Goal: Task Accomplishment & Management: Use online tool/utility

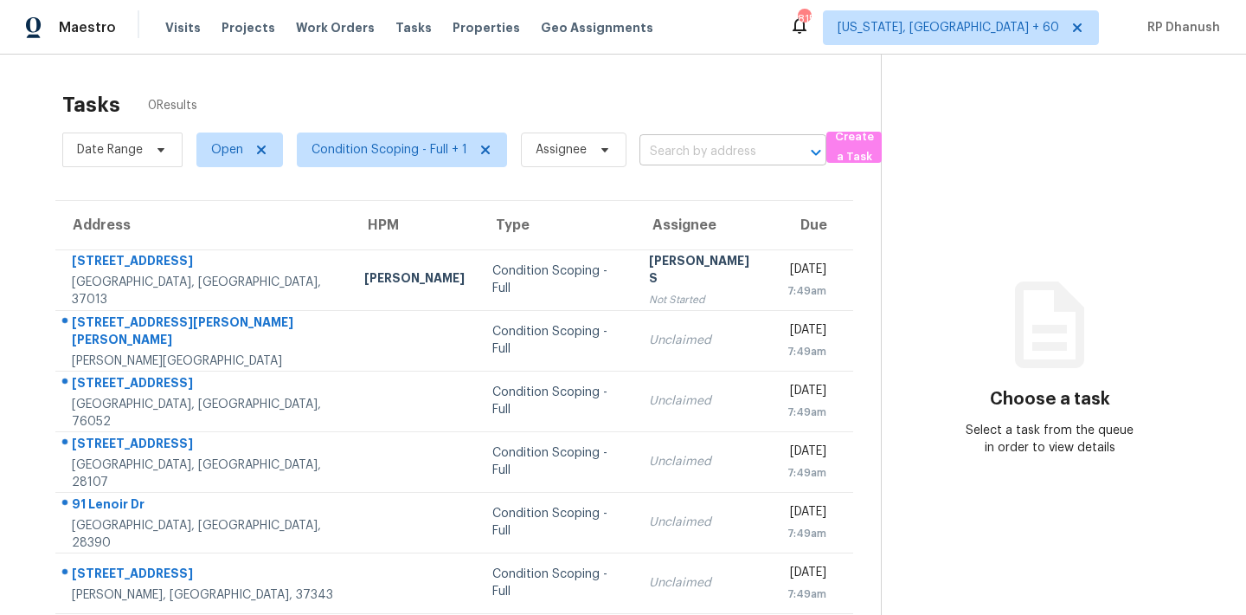
click at [704, 148] on input "text" at bounding box center [709, 151] width 138 height 27
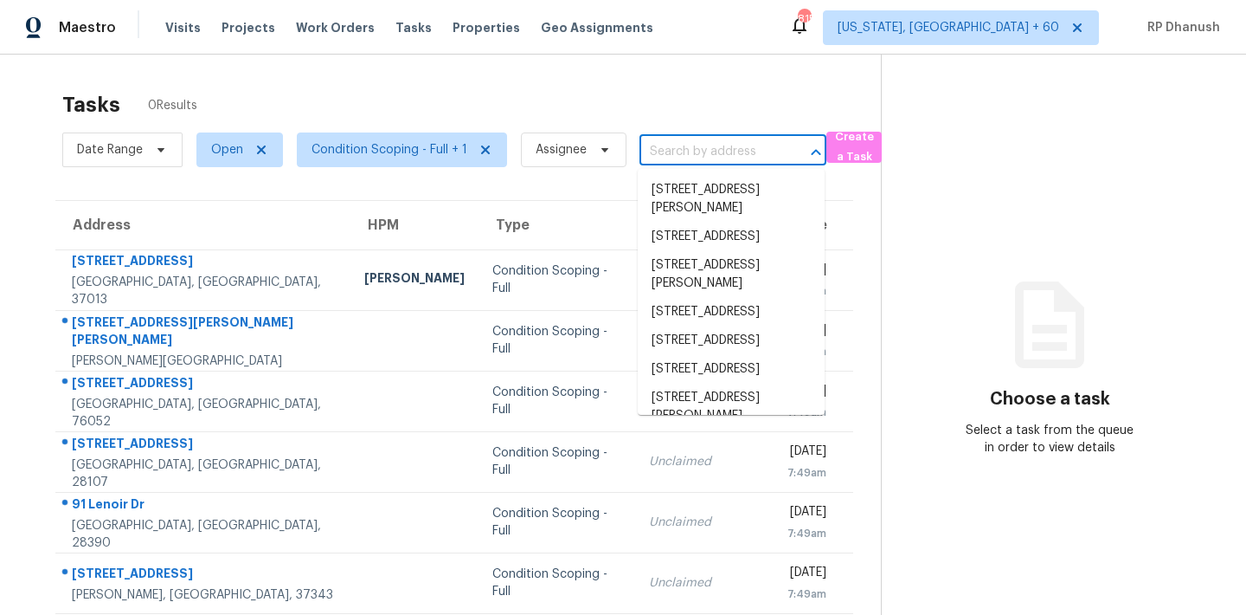
paste input "[STREET_ADDRESS][PERSON_NAME]"
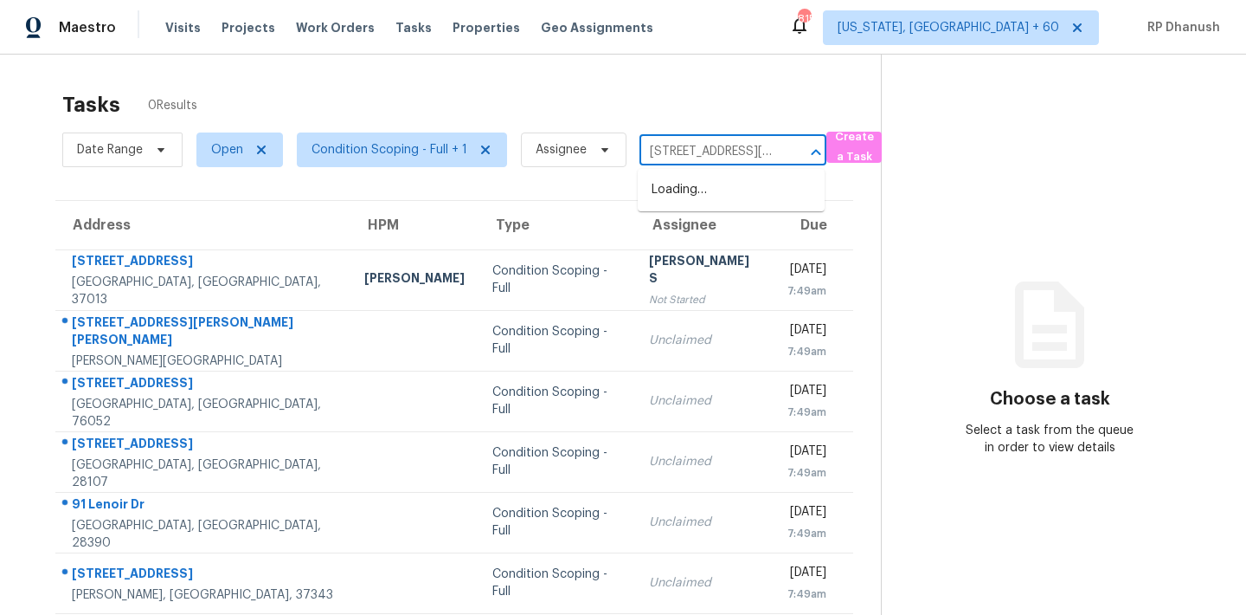
scroll to position [0, 55]
type input "[STREET_ADDRESS][PERSON_NAME]"
click at [724, 183] on li "[STREET_ADDRESS][PERSON_NAME]" at bounding box center [731, 199] width 187 height 47
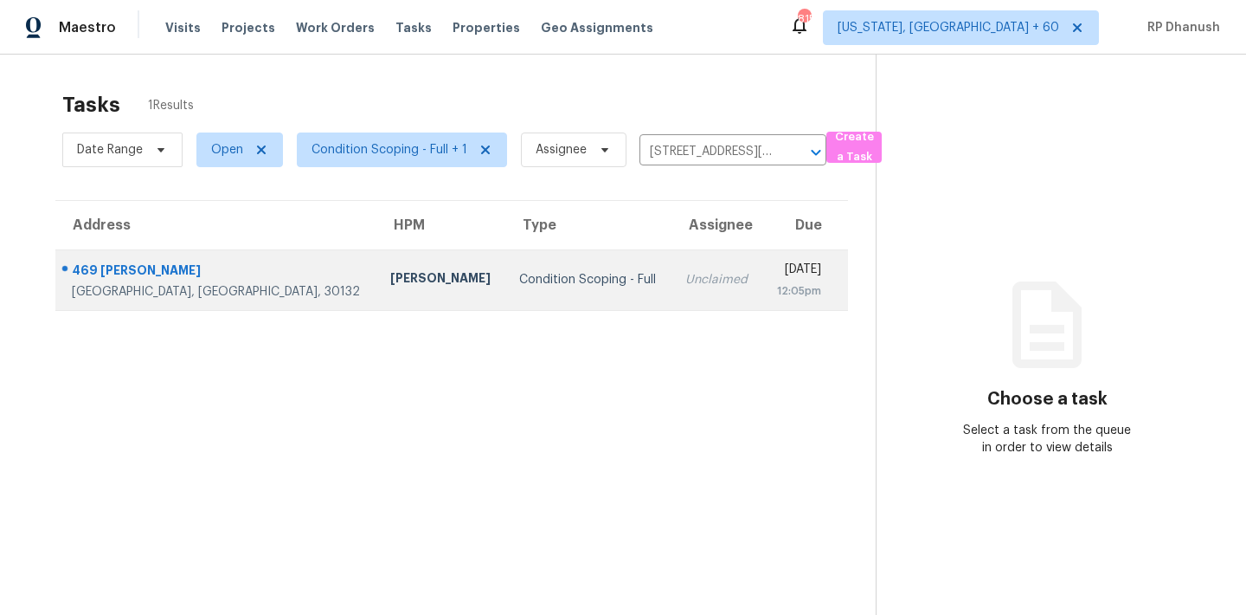
click at [776, 292] on div "12:05pm" at bounding box center [798, 290] width 45 height 17
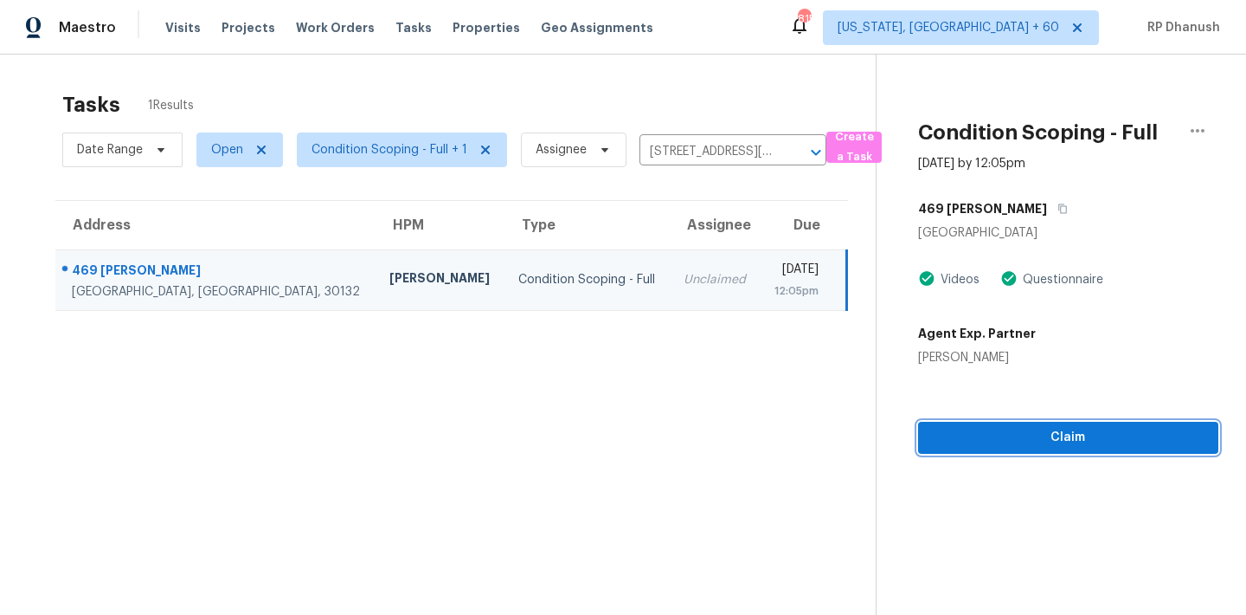
click at [980, 432] on span "Claim" at bounding box center [1068, 438] width 273 height 22
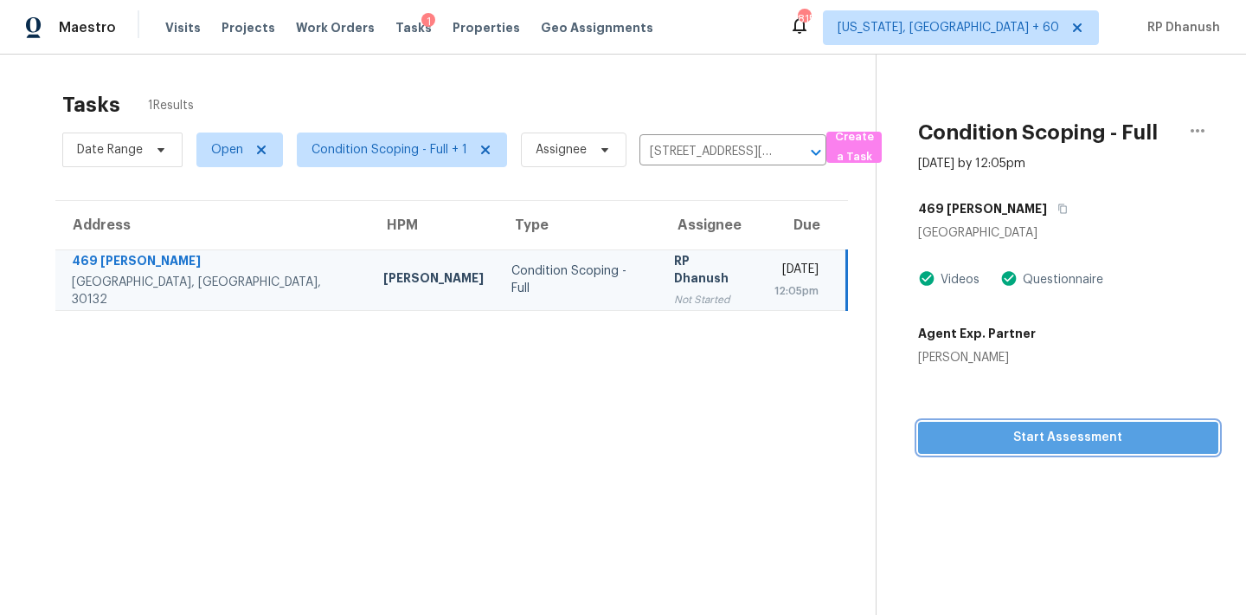
click at [972, 439] on span "Start Assessment" at bounding box center [1068, 438] width 273 height 22
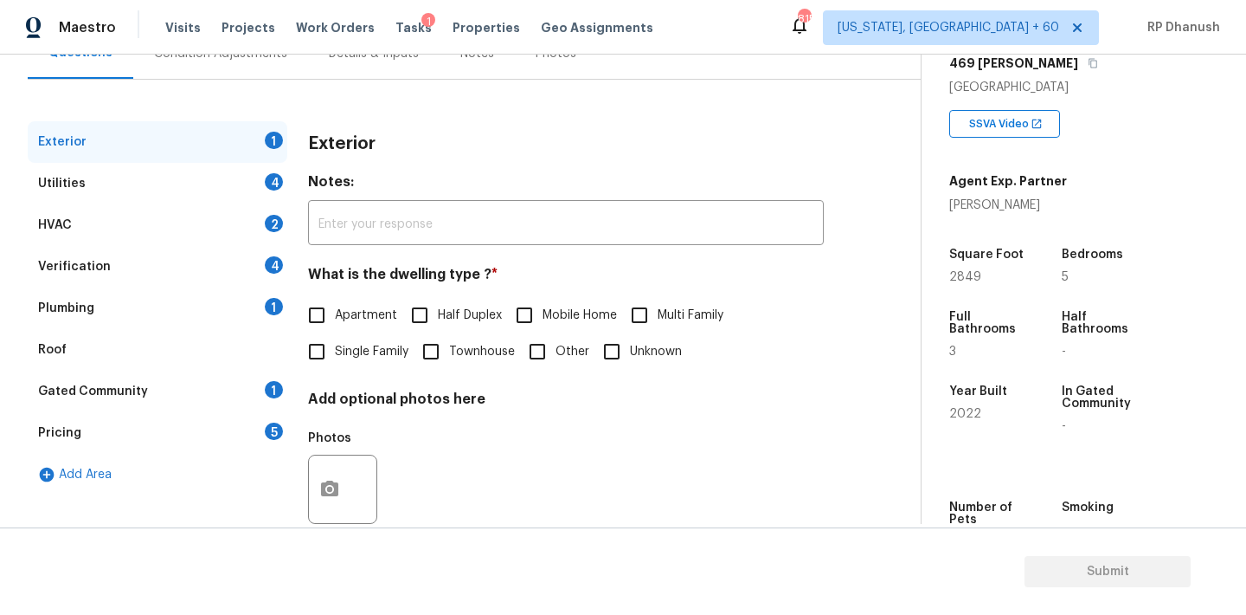
scroll to position [219, 0]
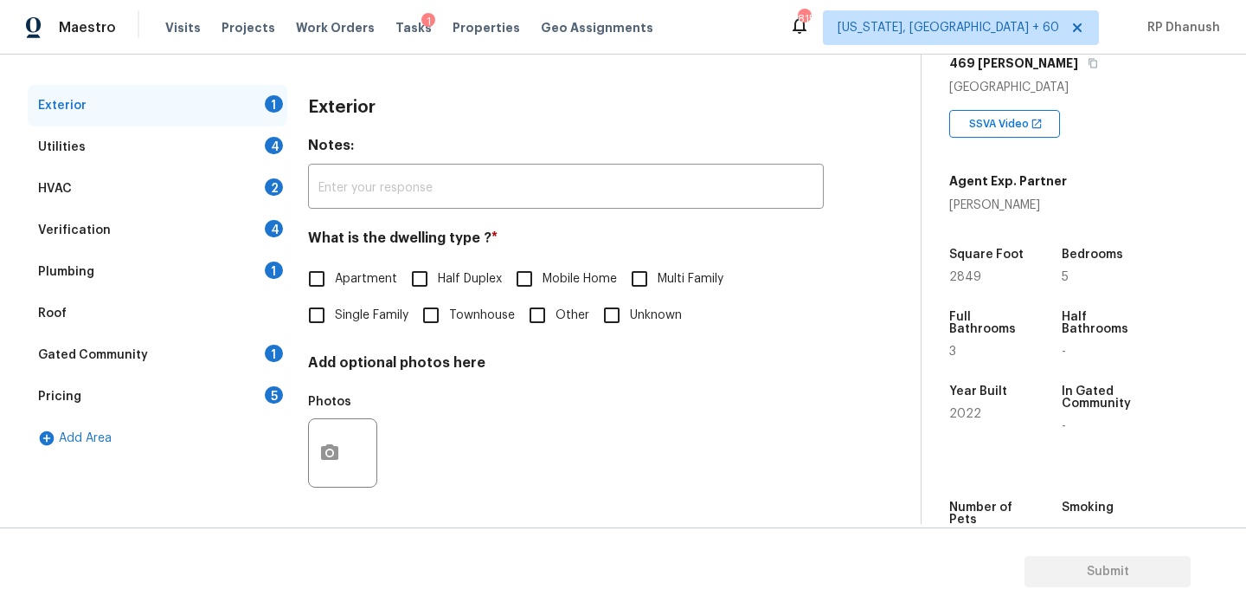
click at [368, 332] on label "Single Family" at bounding box center [354, 315] width 110 height 36
click at [335, 332] on input "Single Family" at bounding box center [317, 315] width 36 height 36
checkbox input "true"
click at [268, 264] on div "1" at bounding box center [274, 269] width 18 height 17
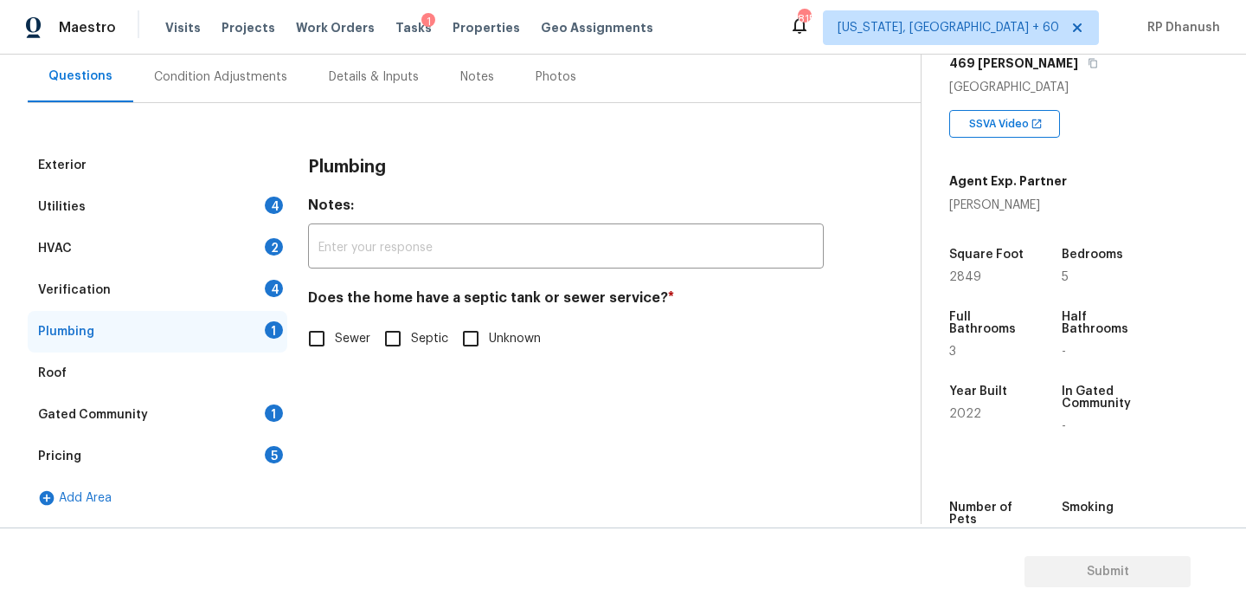
click at [341, 334] on span "Sewer" at bounding box center [352, 339] width 35 height 18
click at [335, 334] on input "Sewer" at bounding box center [317, 338] width 36 height 36
checkbox input "true"
click at [242, 407] on div "Gated Community 1" at bounding box center [158, 415] width 260 height 42
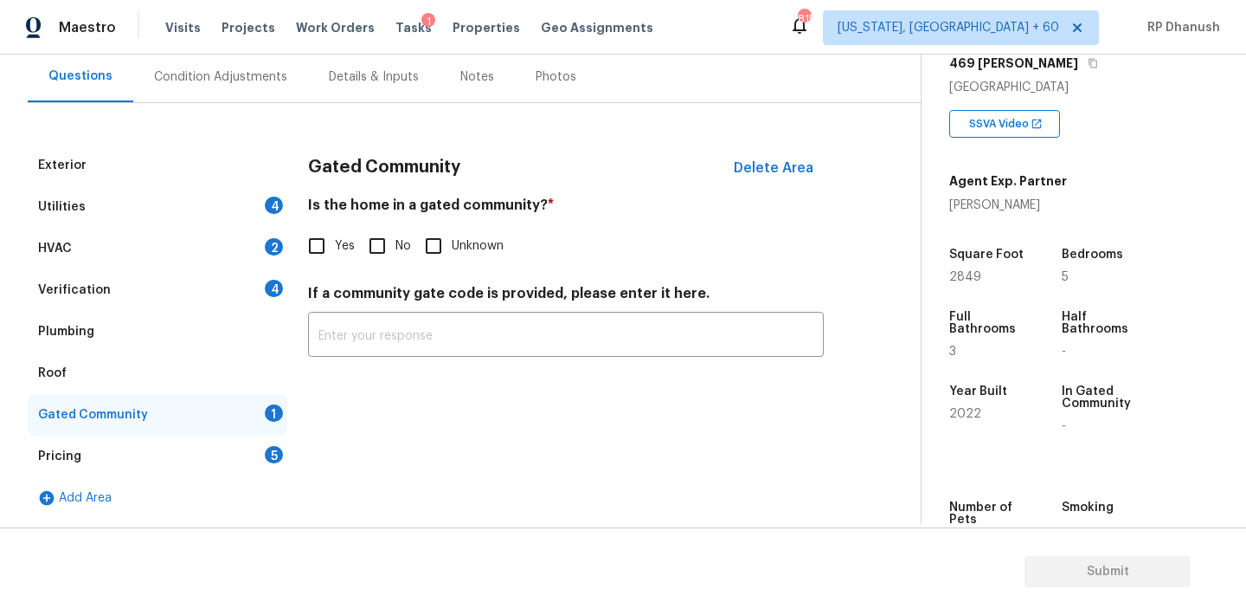
click at [382, 241] on input "No" at bounding box center [377, 246] width 36 height 36
checkbox input "true"
click at [268, 281] on div "4" at bounding box center [274, 288] width 18 height 17
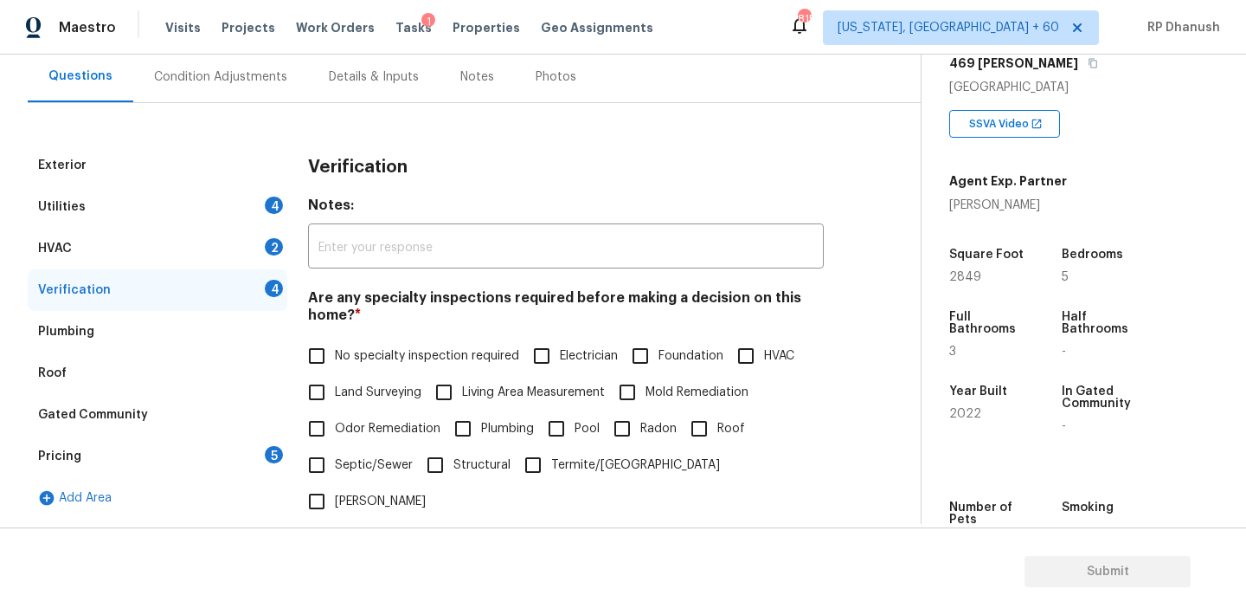
click at [353, 366] on label "No specialty inspection required" at bounding box center [409, 356] width 221 height 36
click at [335, 366] on input "No specialty inspection required" at bounding box center [317, 356] width 36 height 36
checkbox input "true"
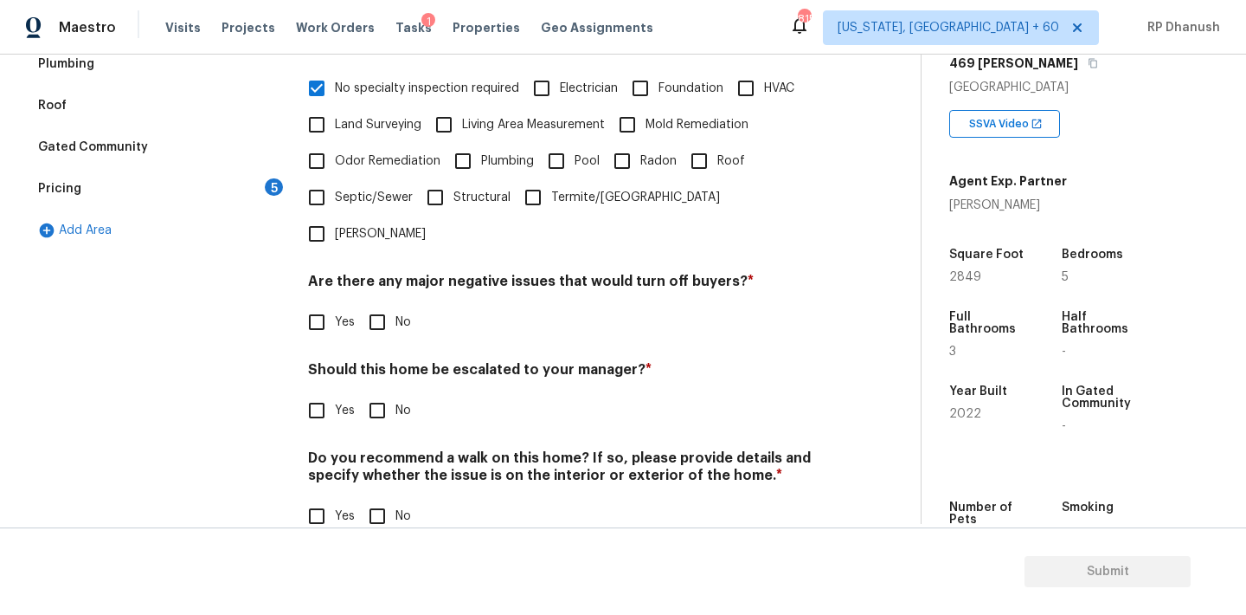
click at [383, 304] on input "No" at bounding box center [377, 322] width 36 height 36
checkbox input "true"
click at [383, 499] on input "No" at bounding box center [377, 517] width 36 height 36
checkbox input "true"
click at [242, 189] on div "Pricing 5" at bounding box center [158, 189] width 260 height 42
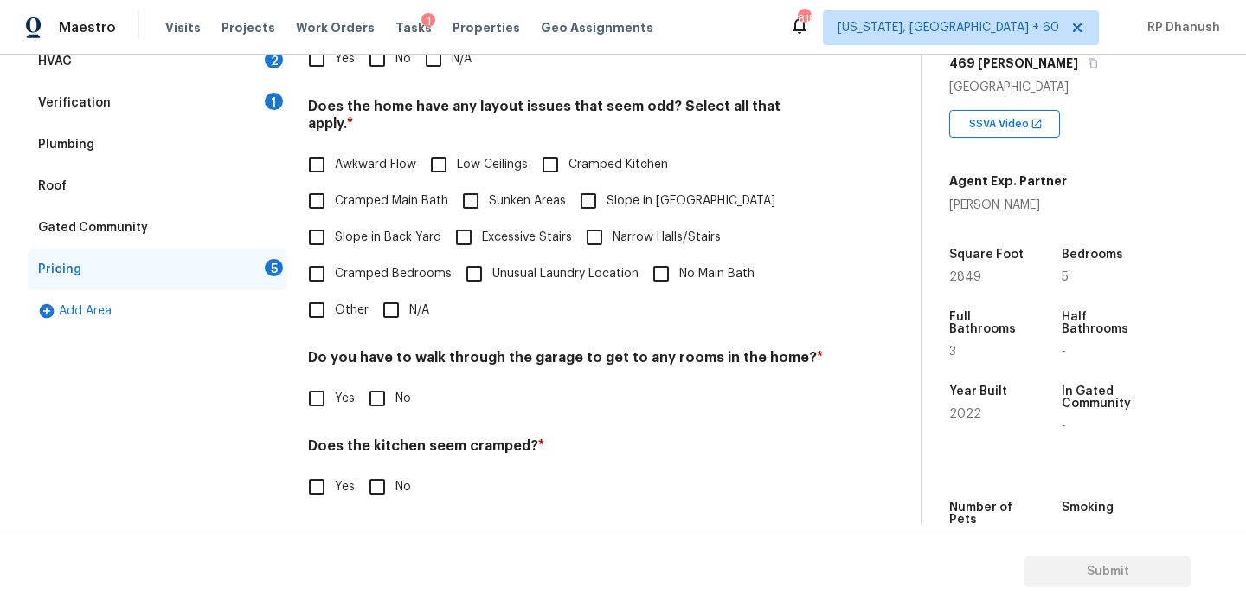
scroll to position [262, 0]
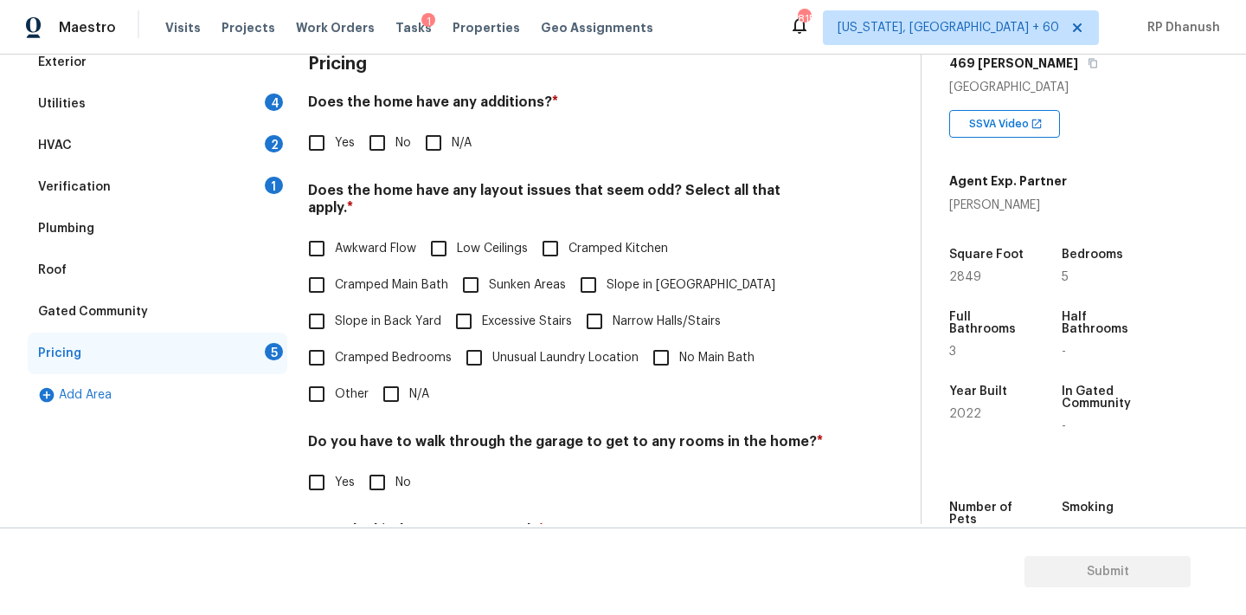
click at [376, 127] on input "No" at bounding box center [377, 143] width 36 height 36
checkbox input "true"
click at [336, 314] on span "Slope in Back Yard" at bounding box center [388, 323] width 106 height 18
click at [335, 305] on input "Slope in Back Yard" at bounding box center [317, 323] width 36 height 36
checkbox input "true"
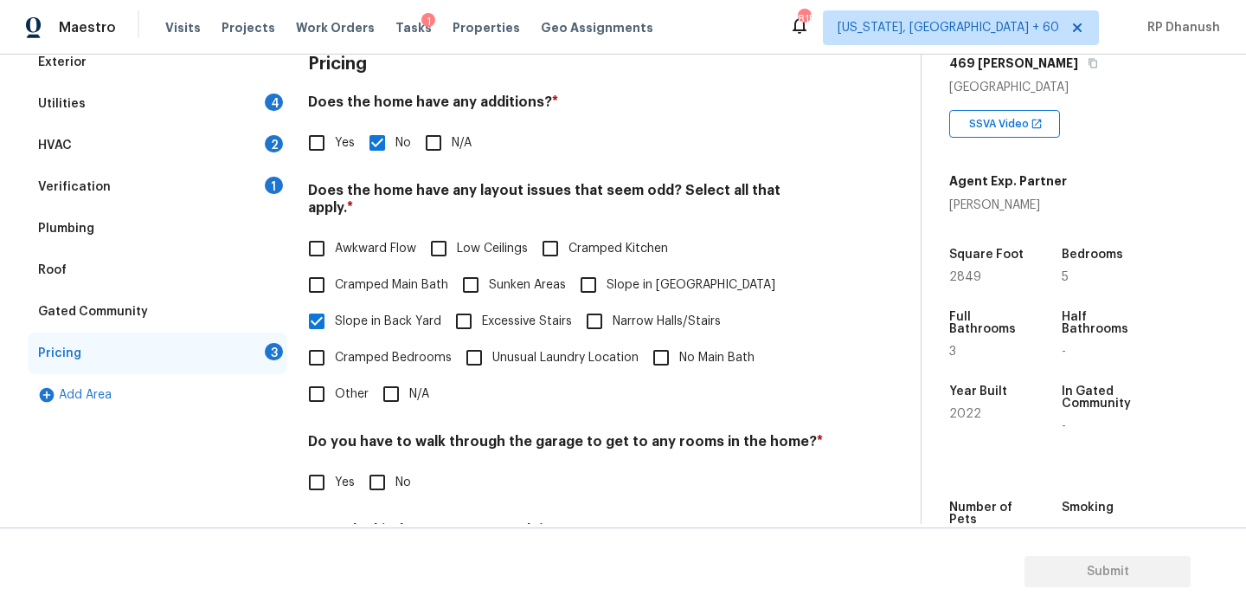
click at [619, 276] on span "Slope in [GEOGRAPHIC_DATA]" at bounding box center [691, 285] width 169 height 18
click at [607, 275] on input "Slope in [GEOGRAPHIC_DATA]" at bounding box center [588, 285] width 36 height 36
checkbox input "true"
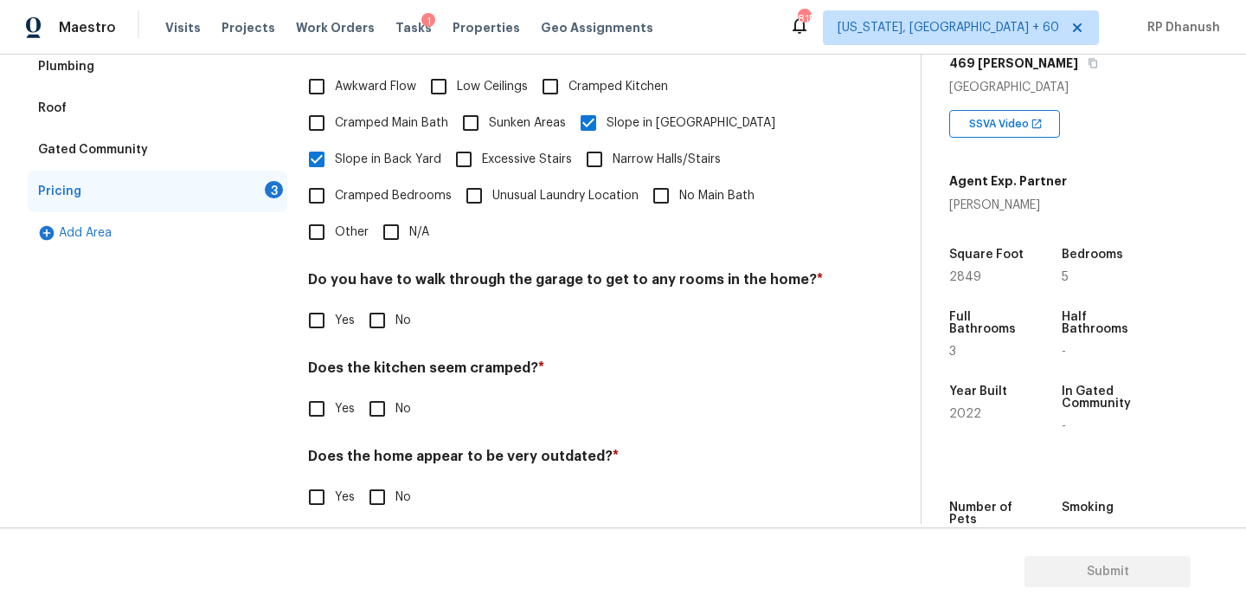
click at [375, 325] on div "Pricing Does the home have any additions? * Yes No N/A Does the home have any l…" at bounding box center [566, 208] width 516 height 656
click at [375, 396] on input "No" at bounding box center [377, 408] width 36 height 36
checkbox input "true"
click at [375, 449] on h4 "Does the home appear to be very outdated? *" at bounding box center [566, 461] width 516 height 24
click at [375, 480] on input "No" at bounding box center [377, 498] width 36 height 36
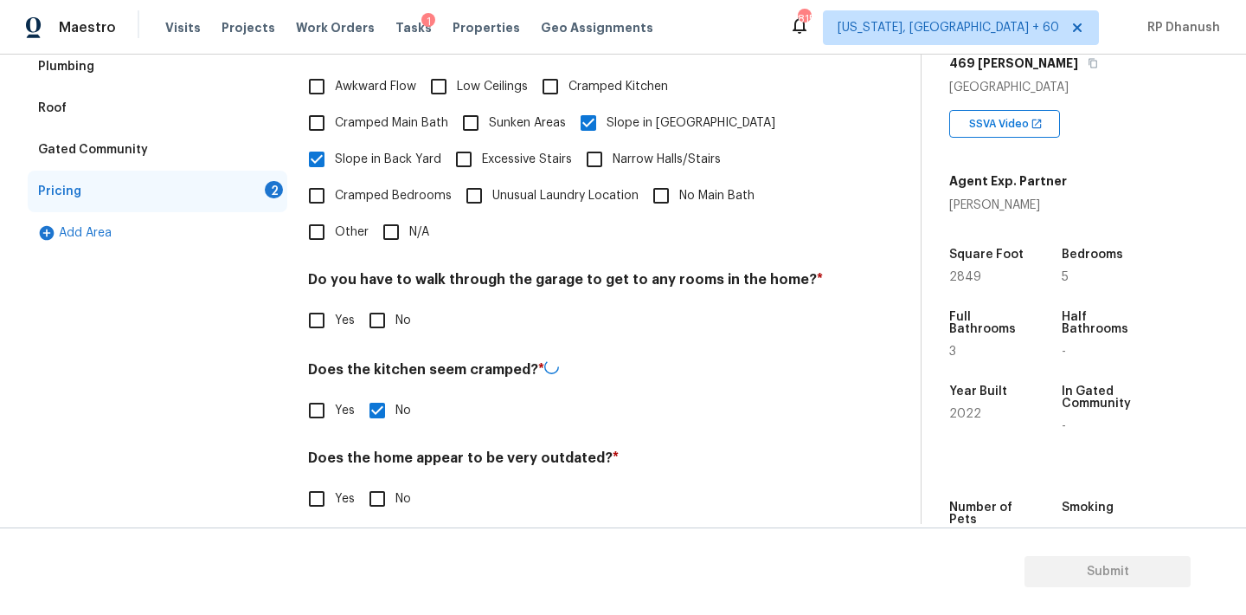
checkbox input "true"
click at [375, 302] on input "No" at bounding box center [377, 320] width 36 height 36
checkbox input "true"
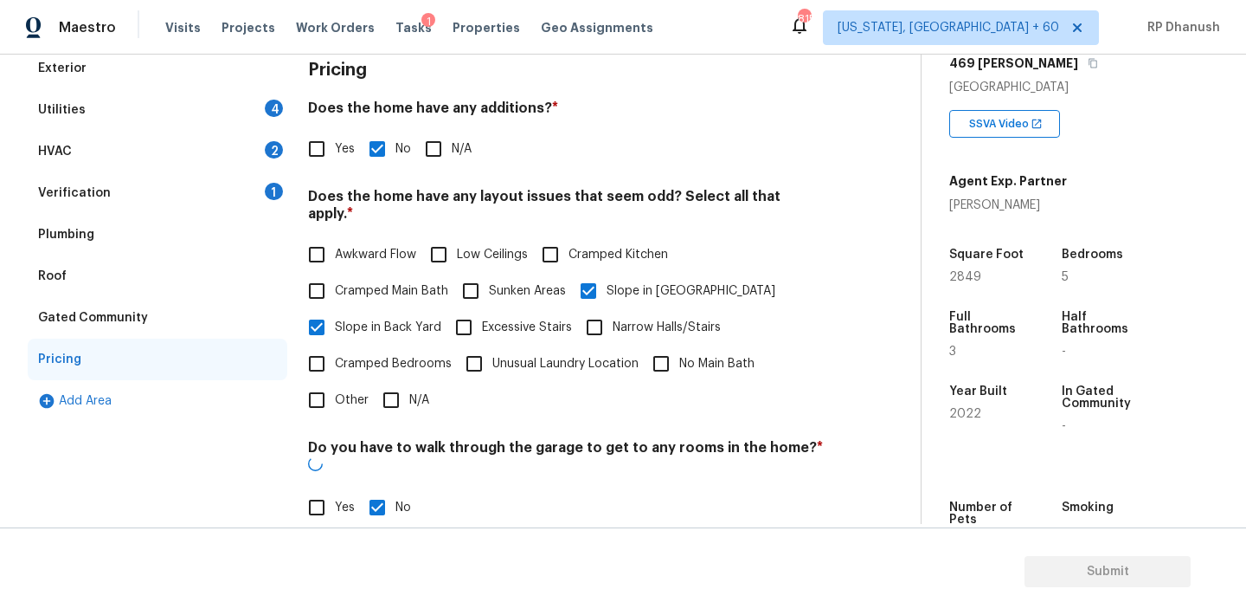
scroll to position [197, 0]
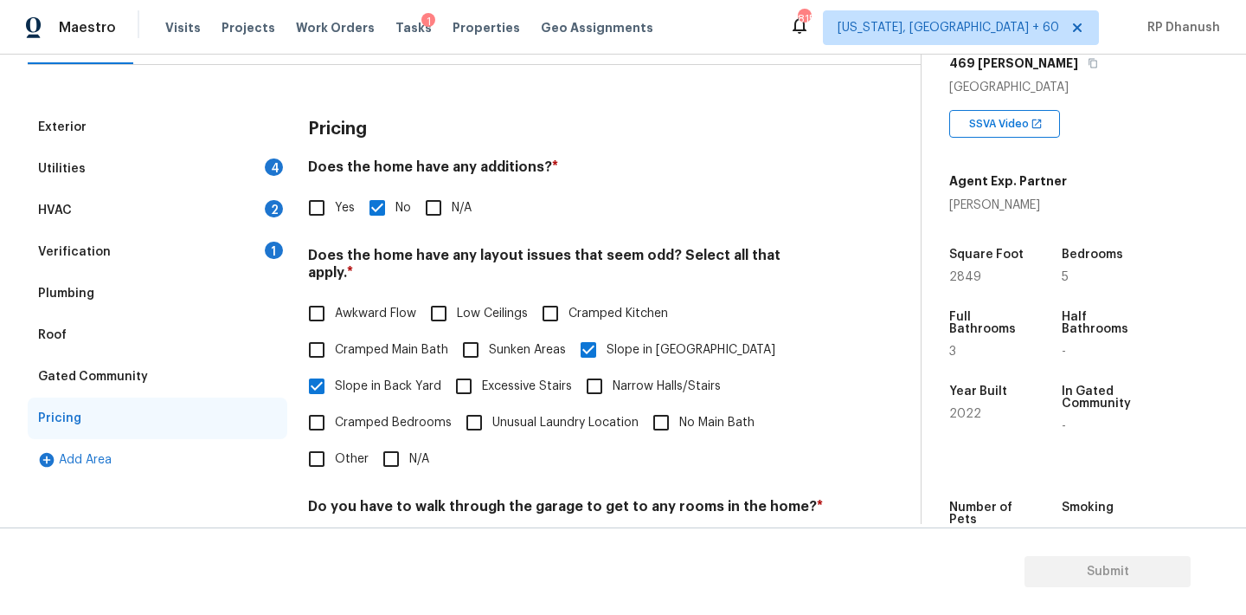
click at [280, 255] on div "Verification 1" at bounding box center [158, 252] width 260 height 42
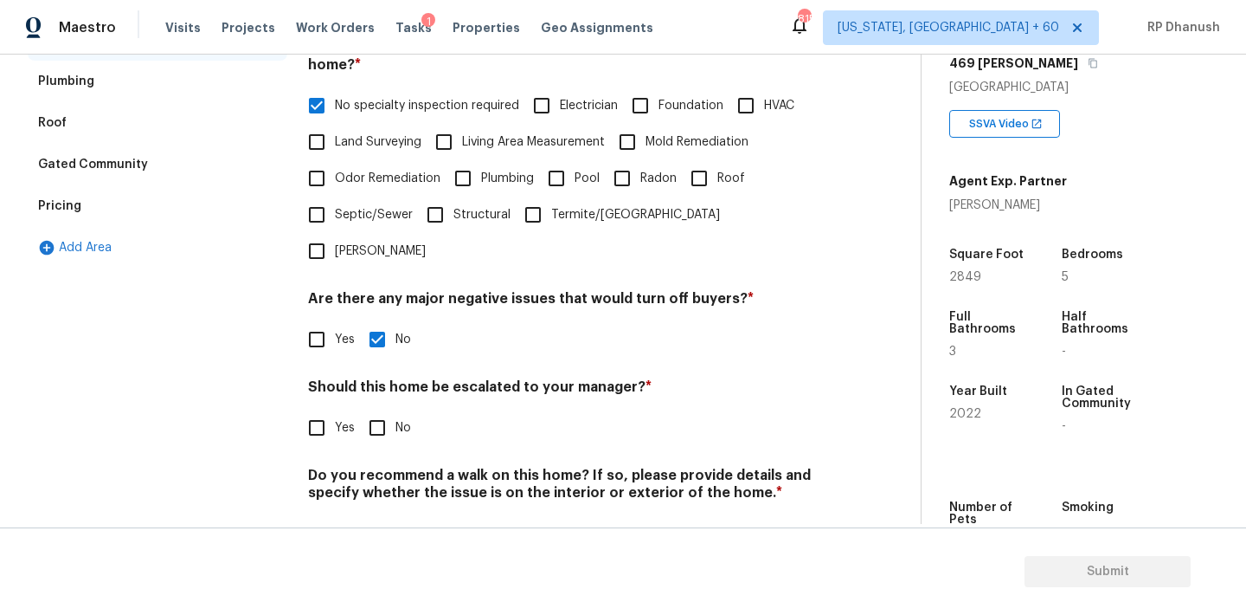
scroll to position [427, 0]
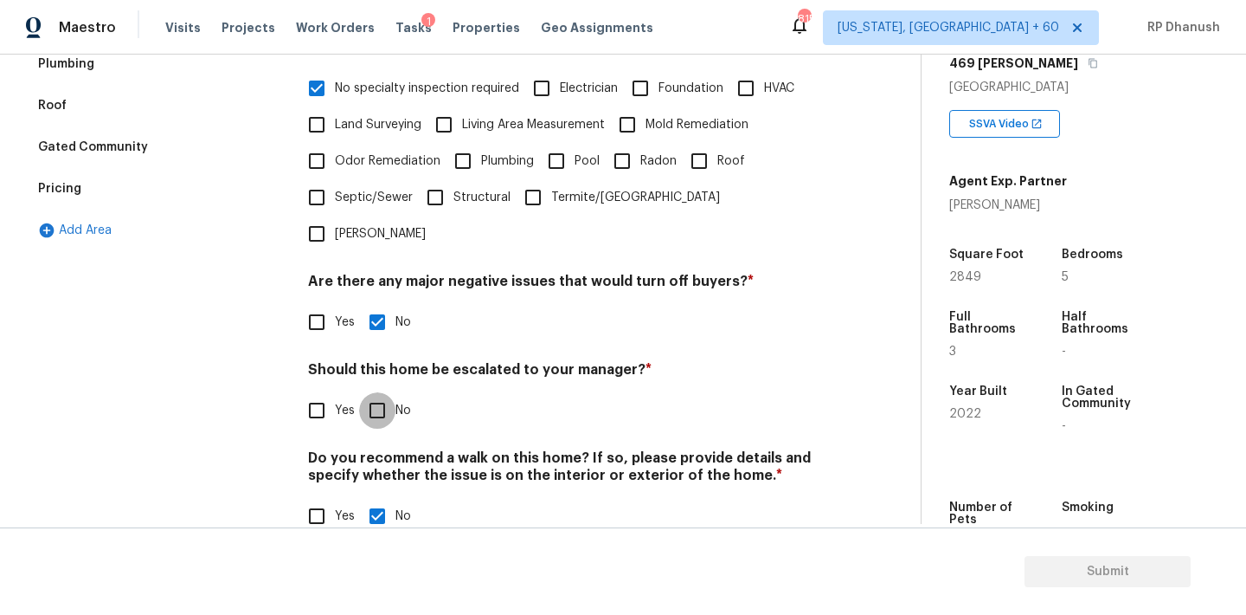
click at [371, 392] on input "No" at bounding box center [377, 410] width 36 height 36
checkbox input "true"
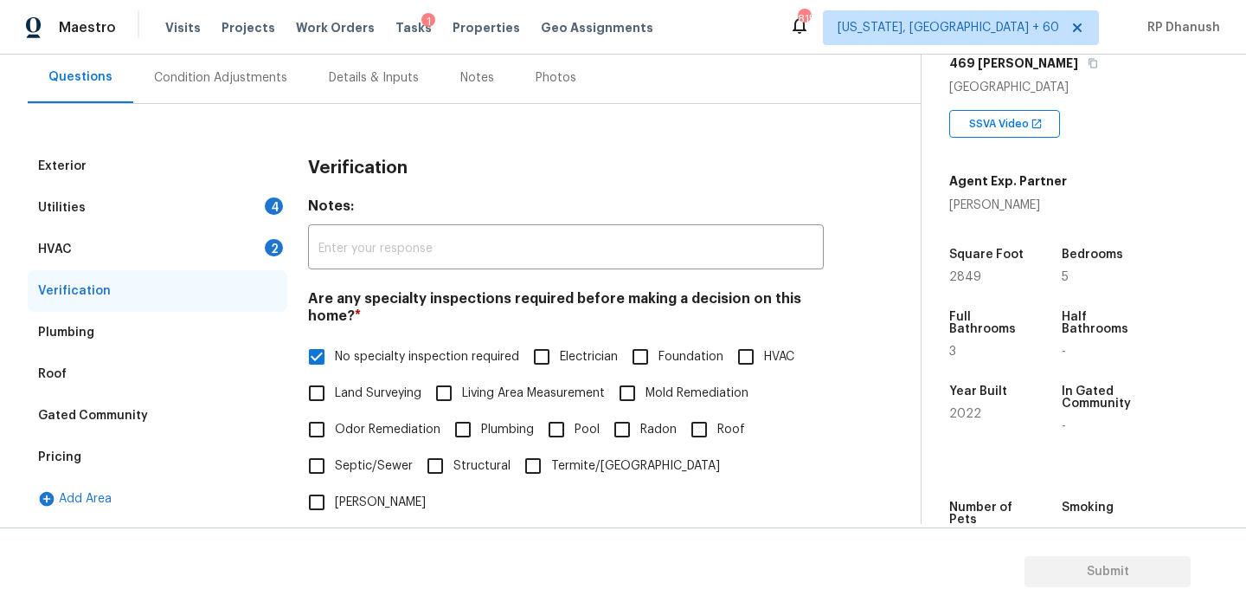
scroll to position [102, 0]
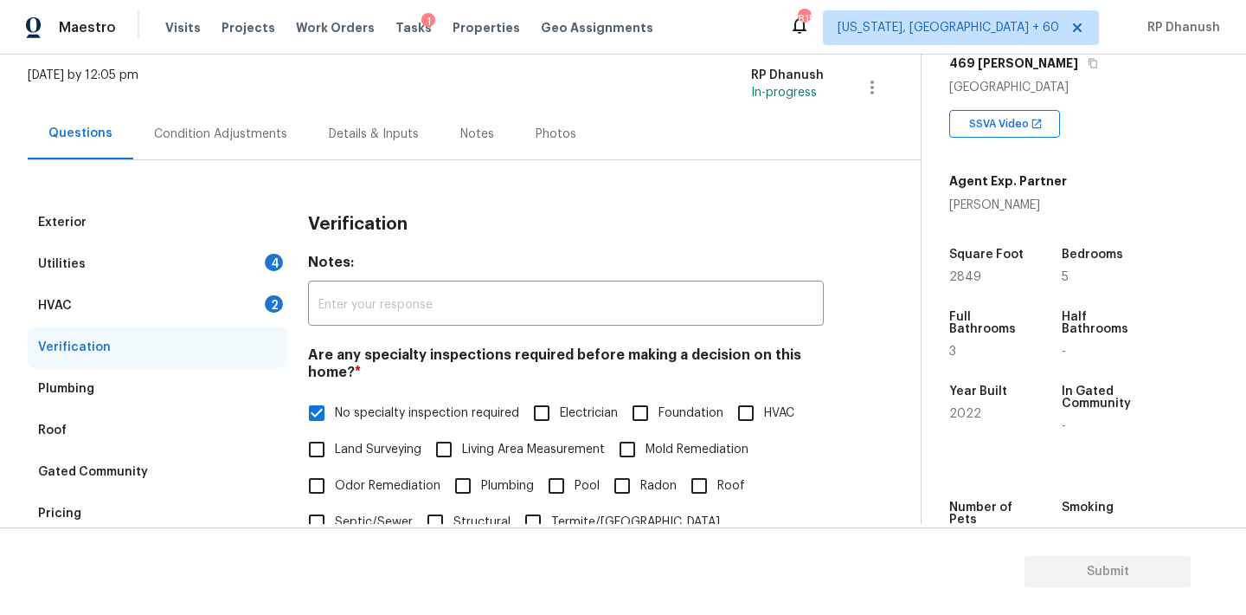
click at [259, 297] on div "HVAC 2" at bounding box center [158, 306] width 260 height 42
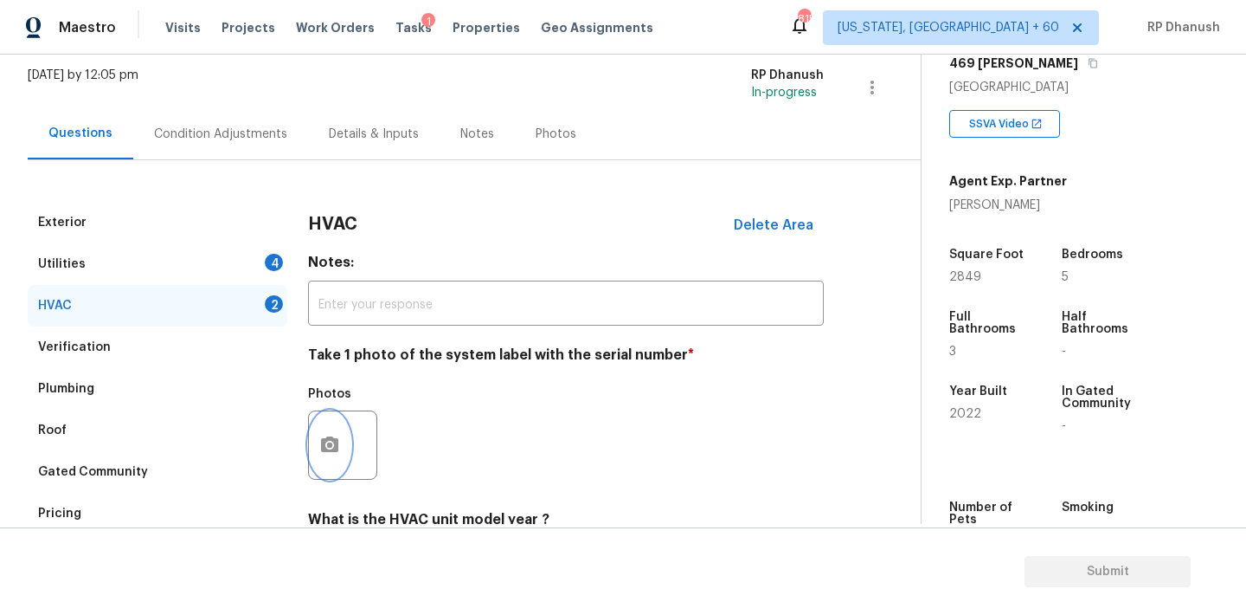
click at [337, 448] on icon "button" at bounding box center [329, 444] width 17 height 16
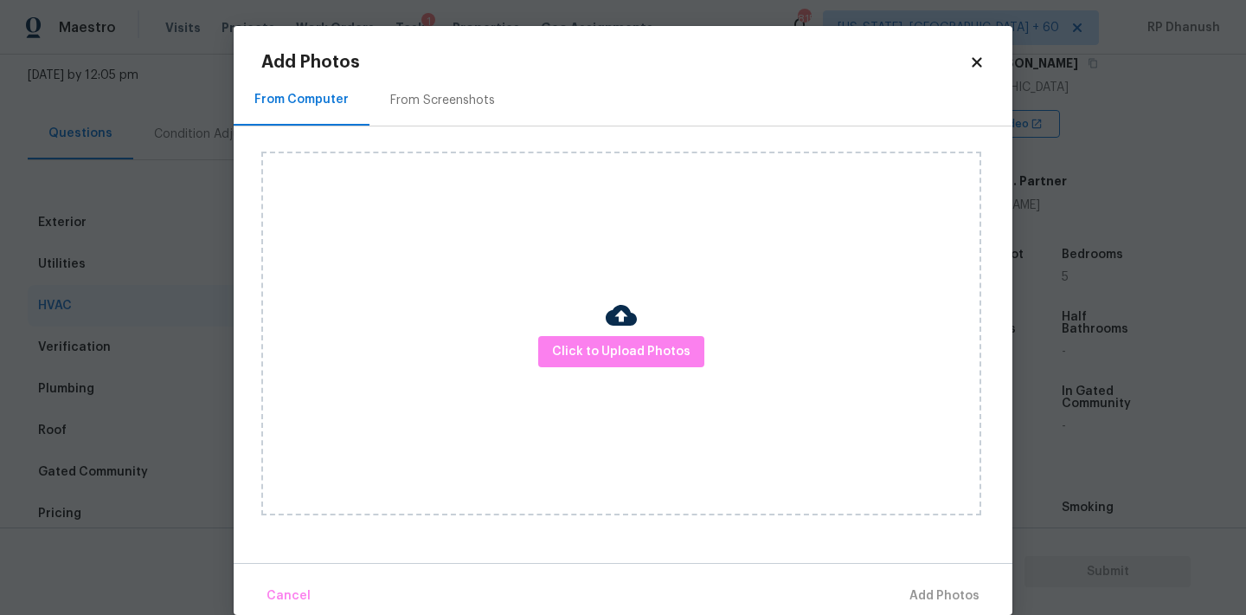
click at [438, 100] on div "From Screenshots" at bounding box center [442, 100] width 105 height 17
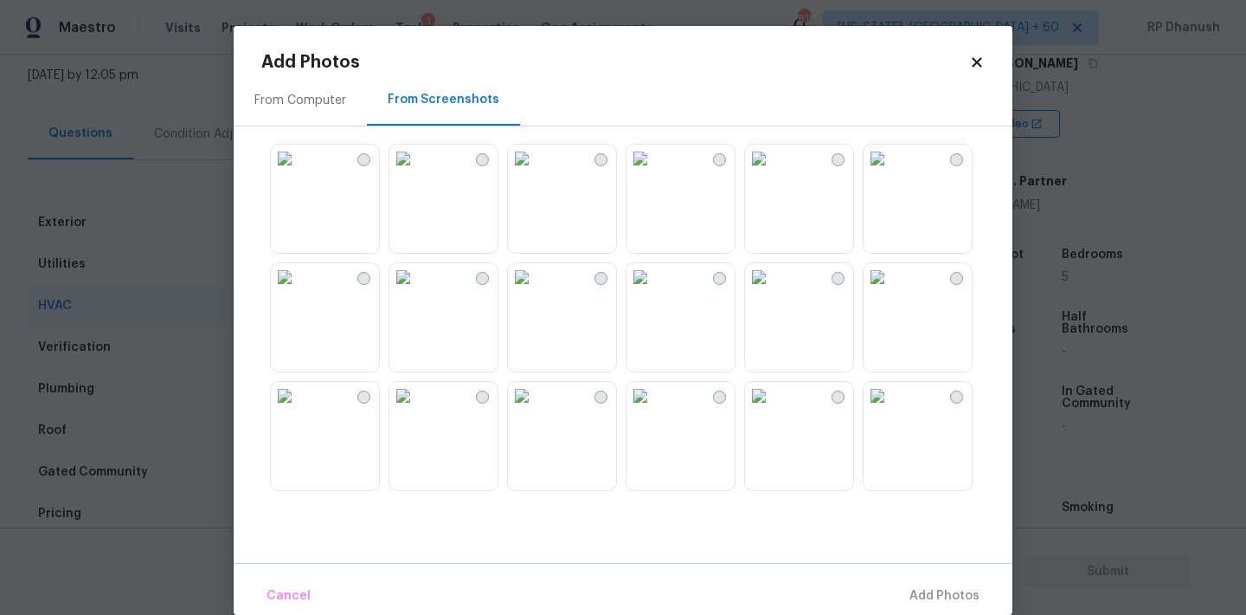
click at [417, 172] on img at bounding box center [403, 159] width 28 height 28
click at [968, 601] on span "Add 1 Photo(s)" at bounding box center [937, 596] width 86 height 22
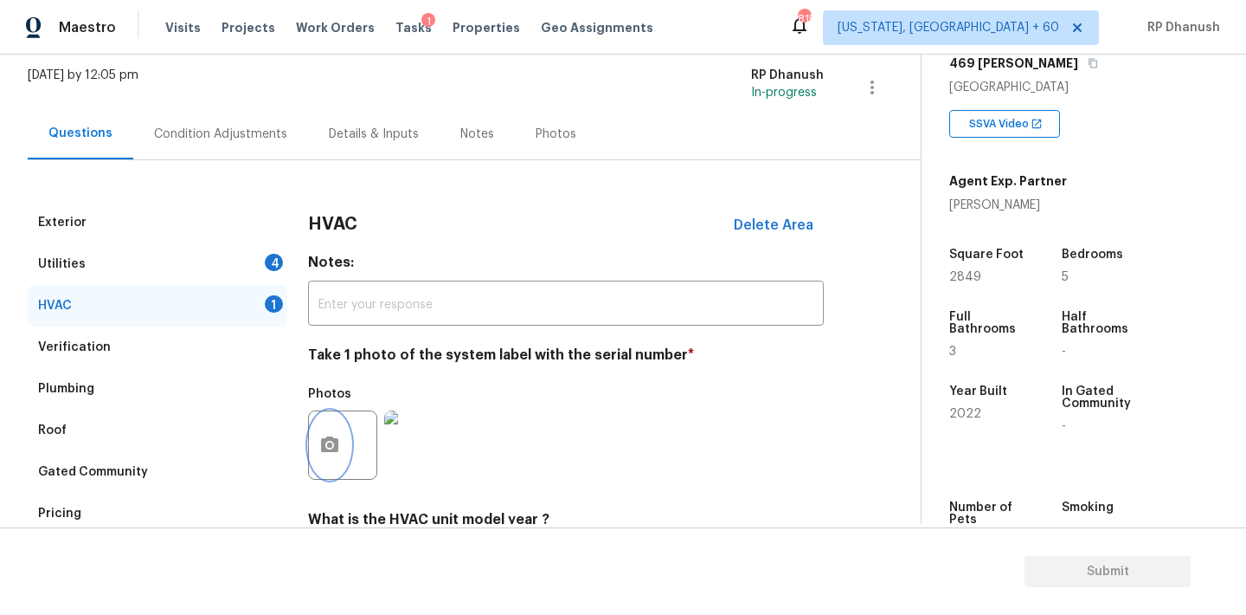
scroll to position [276, 0]
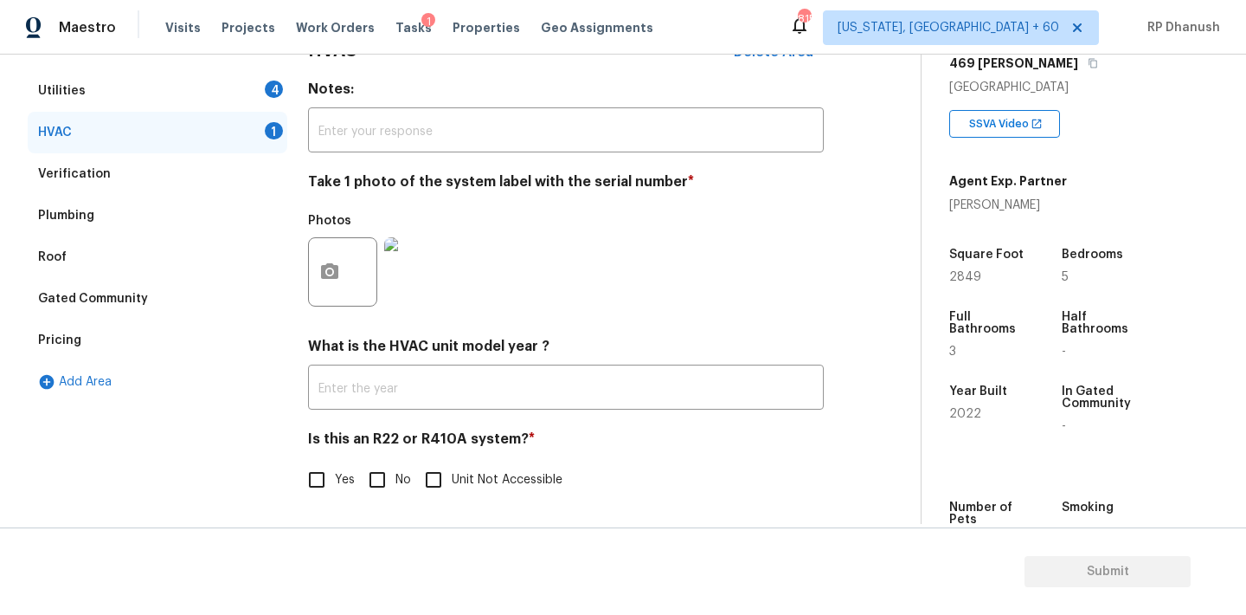
click at [390, 492] on input "No" at bounding box center [377, 479] width 36 height 36
checkbox input "true"
click at [259, 93] on div "Utilities 4" at bounding box center [158, 91] width 260 height 42
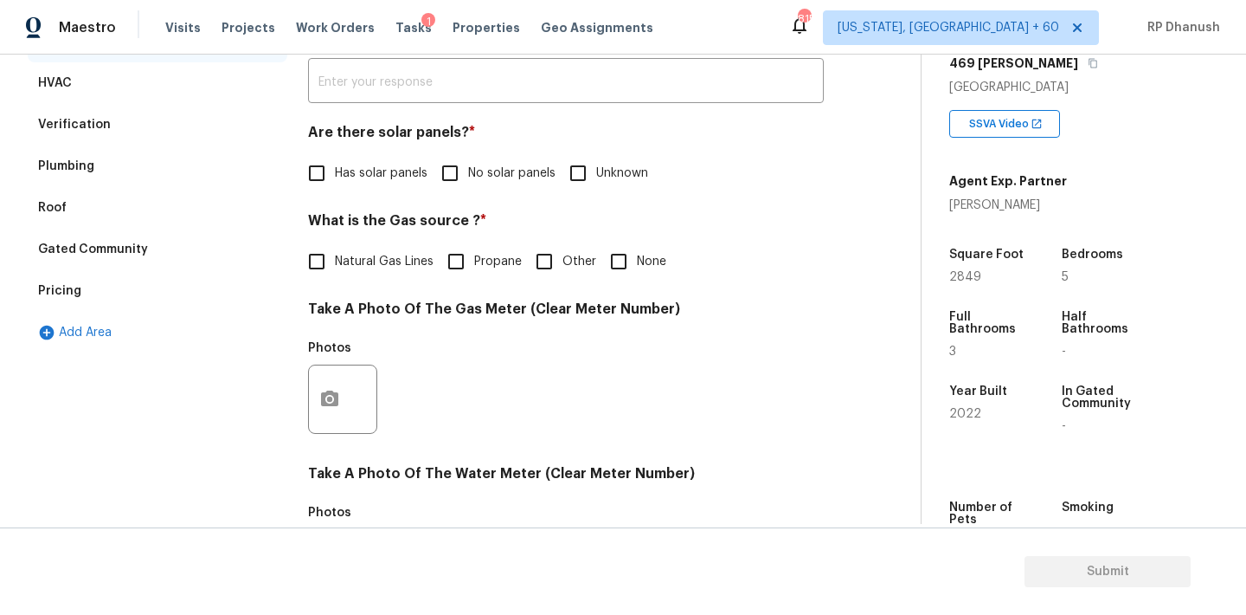
click at [444, 188] on input "No solar panels" at bounding box center [450, 173] width 36 height 36
checkbox input "true"
click at [362, 262] on span "Natural Gas Lines" at bounding box center [384, 263] width 99 height 18
click at [335, 262] on input "Natural Gas Lines" at bounding box center [317, 263] width 36 height 36
checkbox input "true"
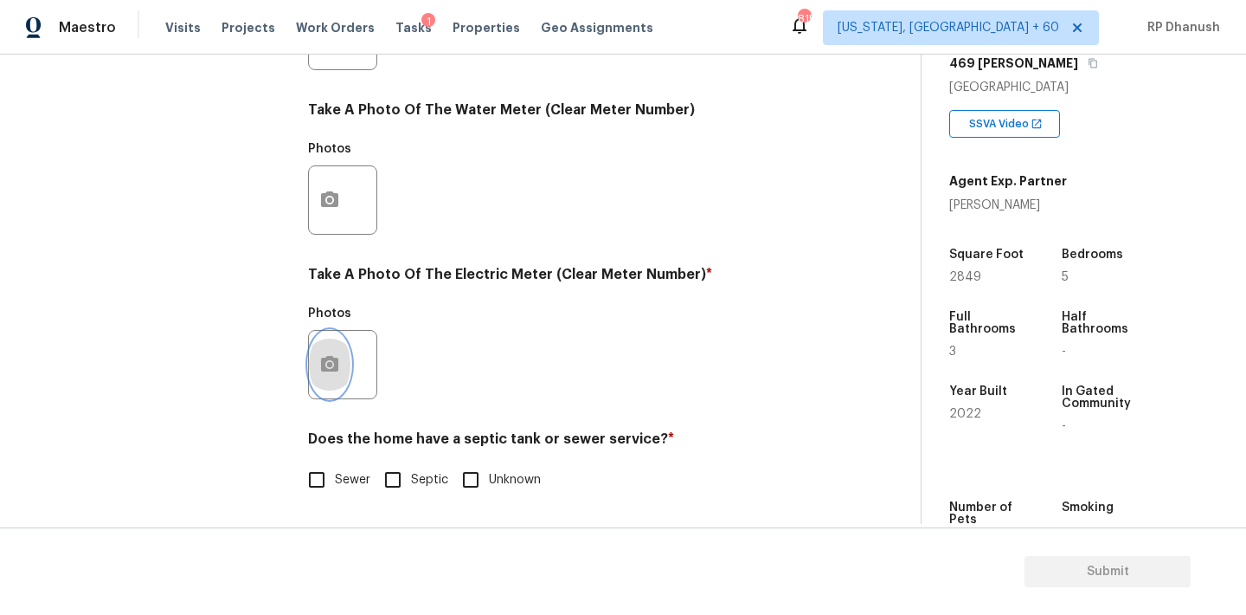
click at [333, 364] on icon "button" at bounding box center [329, 364] width 21 height 21
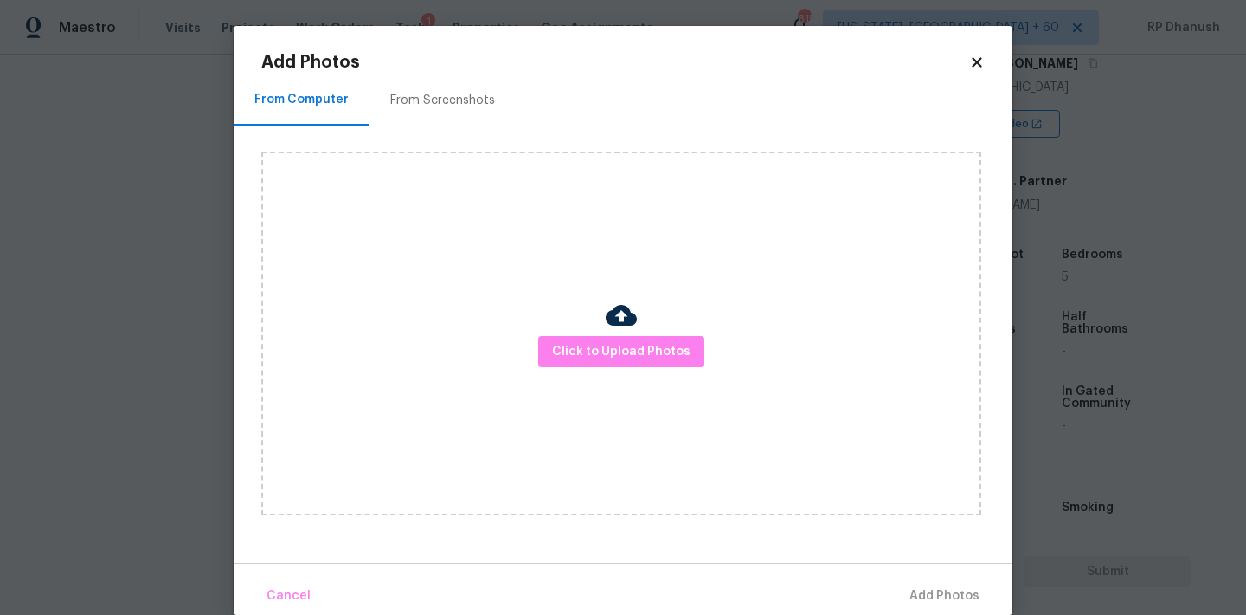
click at [406, 139] on div "Click to Upload Photos" at bounding box center [636, 333] width 751 height 414
click at [411, 121] on div "From Screenshots" at bounding box center [443, 99] width 146 height 51
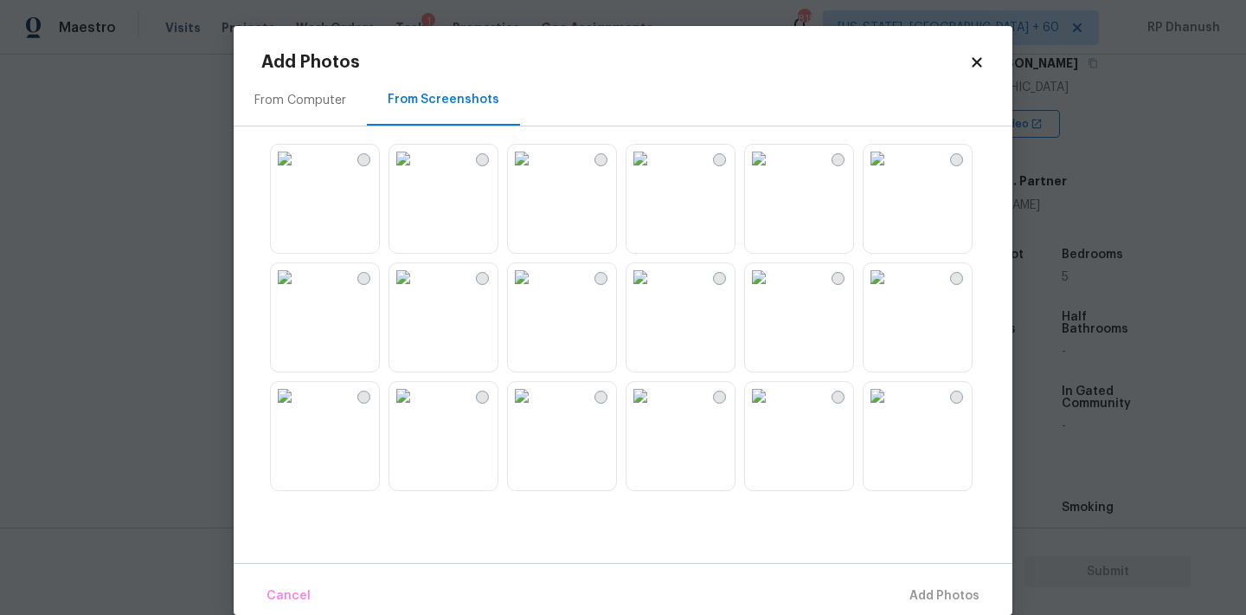
click at [510, 156] on img at bounding box center [522, 159] width 28 height 28
click at [536, 172] on img at bounding box center [522, 159] width 28 height 28
click at [299, 172] on img at bounding box center [285, 159] width 28 height 28
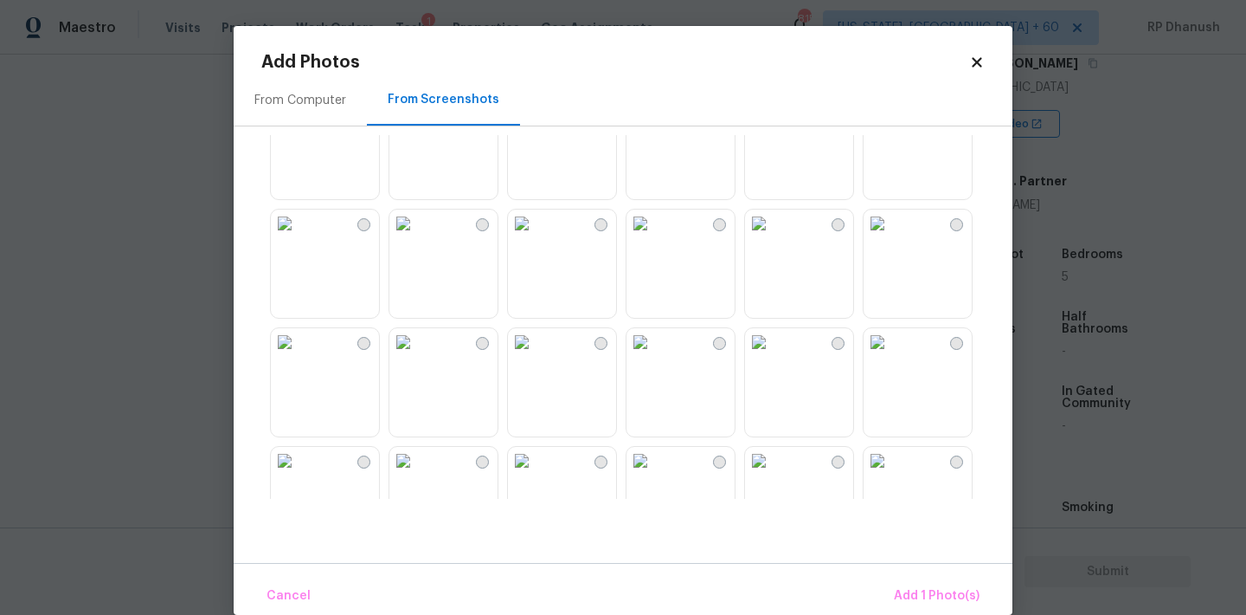
scroll to position [1561, 0]
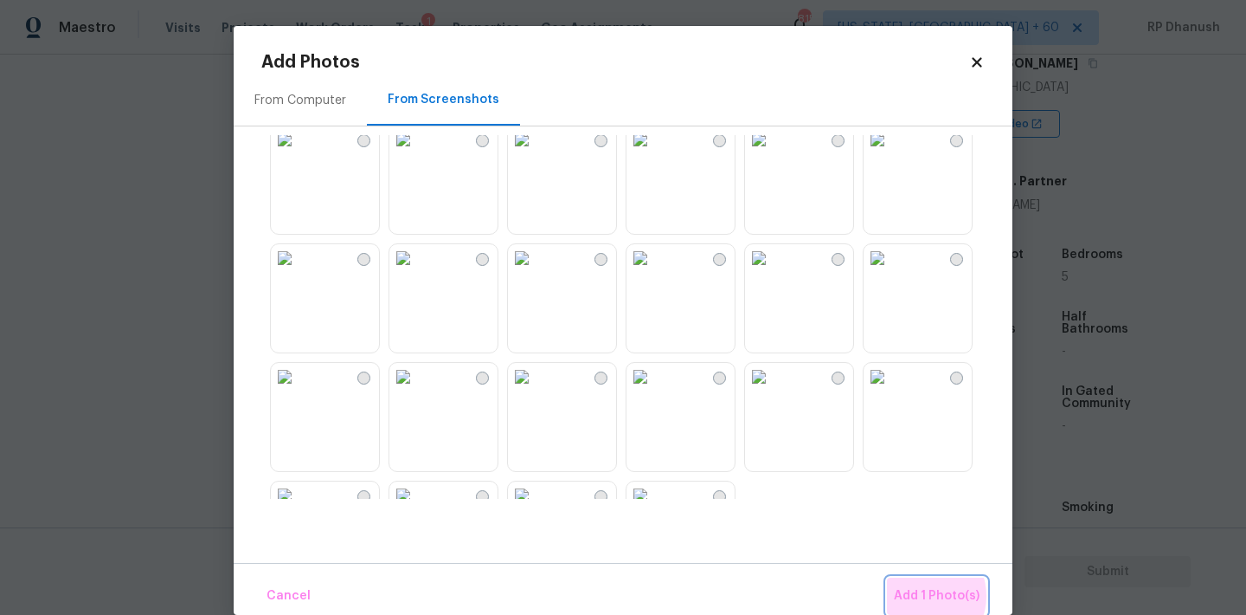
click at [924, 595] on span "Add 1 Photo(s)" at bounding box center [937, 596] width 86 height 22
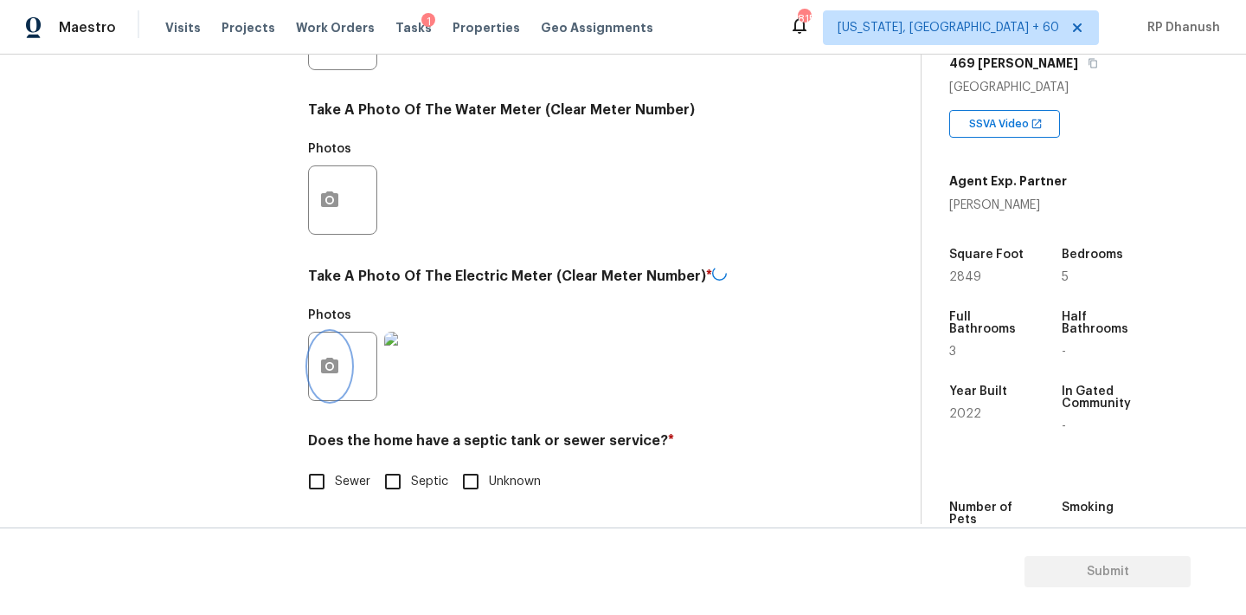
scroll to position [688, 0]
click at [336, 469] on label "Sewer" at bounding box center [335, 481] width 72 height 36
click at [335, 469] on input "Sewer" at bounding box center [317, 481] width 36 height 36
checkbox input "true"
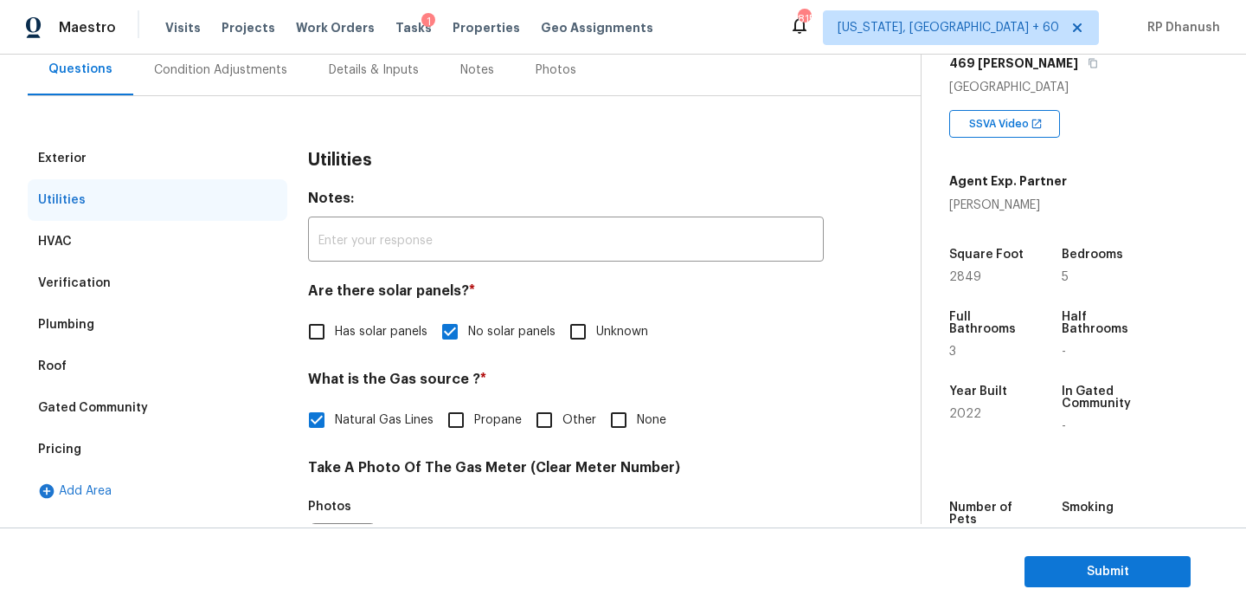
scroll to position [145, 0]
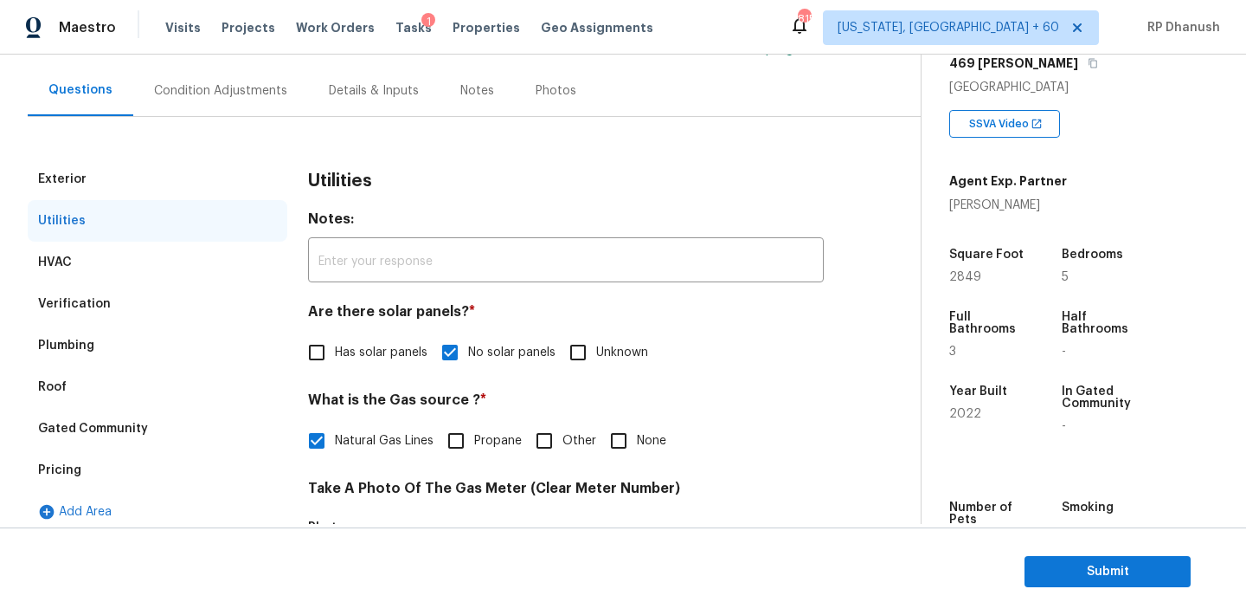
click at [209, 118] on div "Exterior Utilities HVAC Verification Plumbing Roof Gated Community Pricing Add …" at bounding box center [454, 589] width 852 height 944
click at [315, 67] on div "Details & Inputs" at bounding box center [374, 90] width 132 height 51
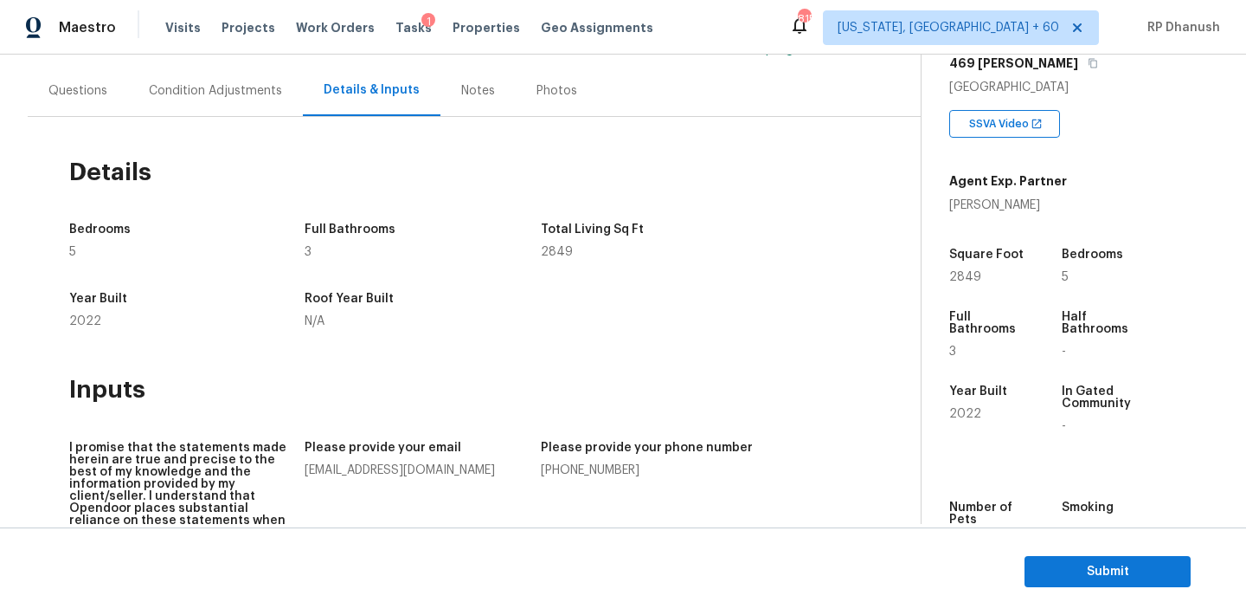
click at [269, 76] on div "Condition Adjustments" at bounding box center [215, 90] width 175 height 51
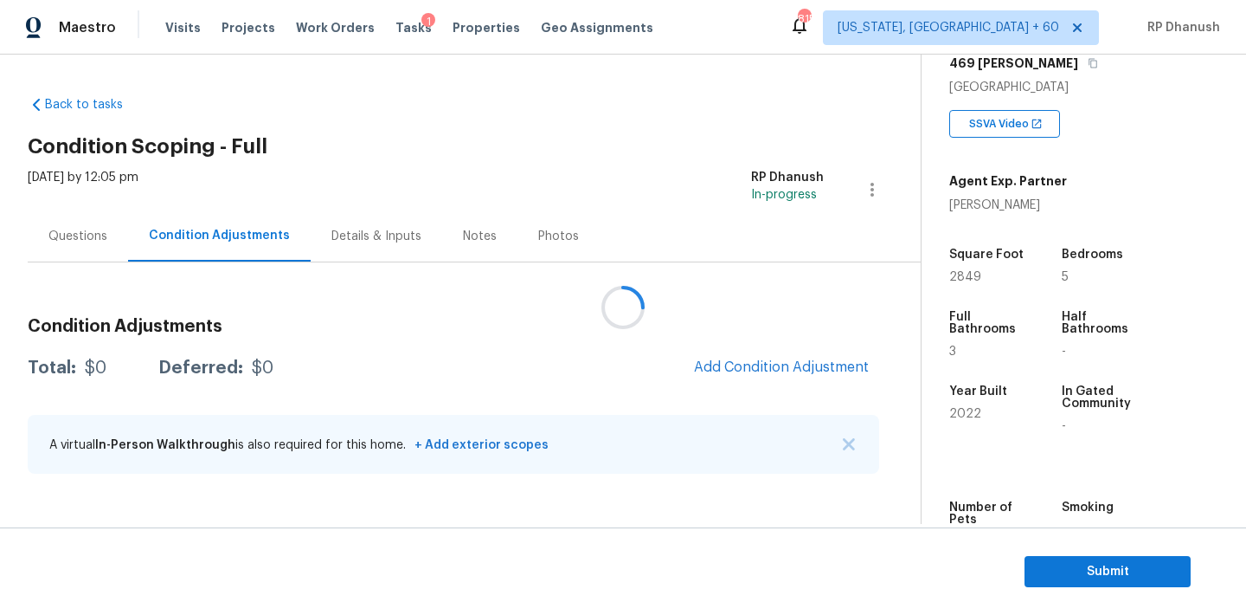
scroll to position [428, 0]
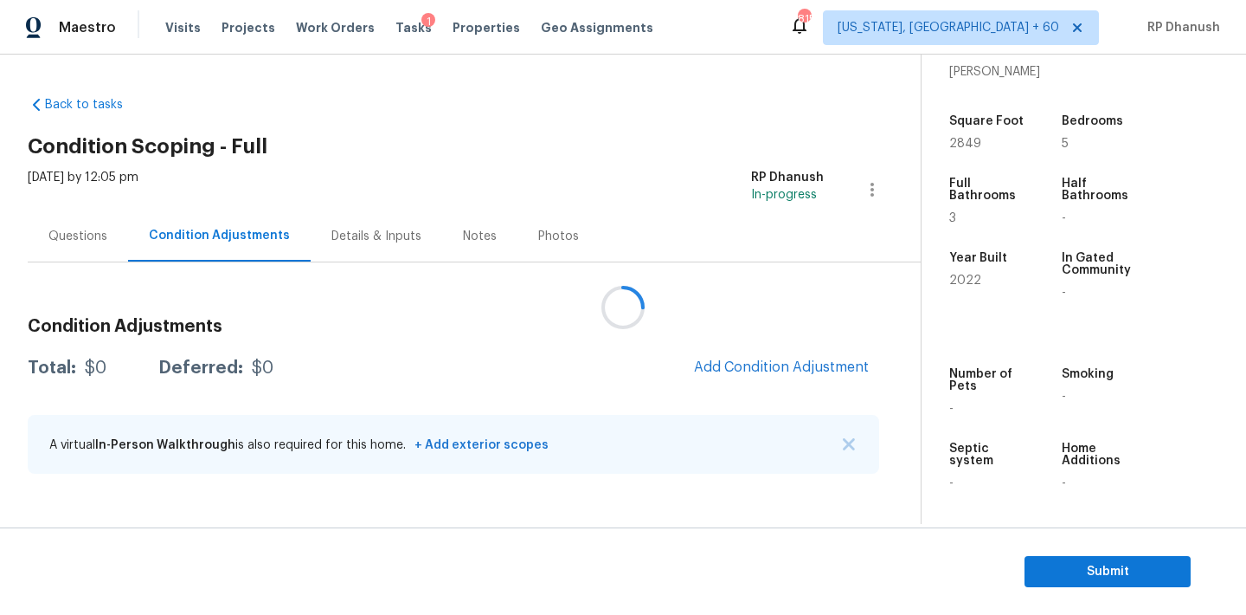
click at [773, 373] on div at bounding box center [623, 307] width 1246 height 615
click at [765, 356] on div at bounding box center [623, 307] width 1246 height 615
click at [742, 367] on span "Add Condition Adjustment" at bounding box center [781, 367] width 175 height 16
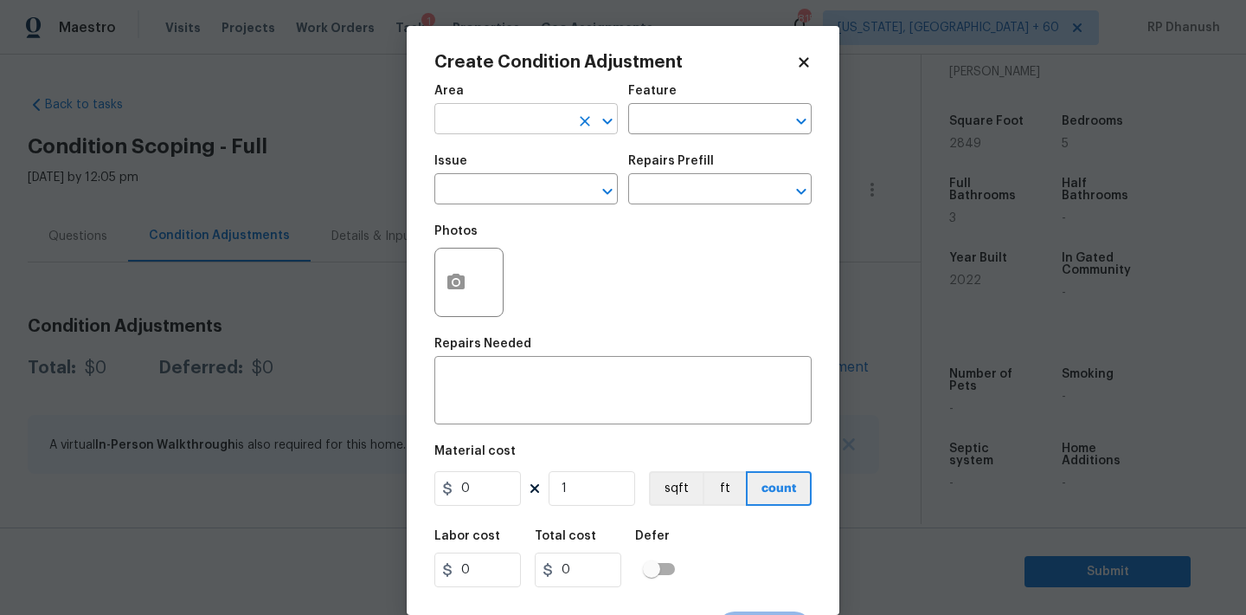
click at [490, 127] on input "text" at bounding box center [502, 120] width 135 height 27
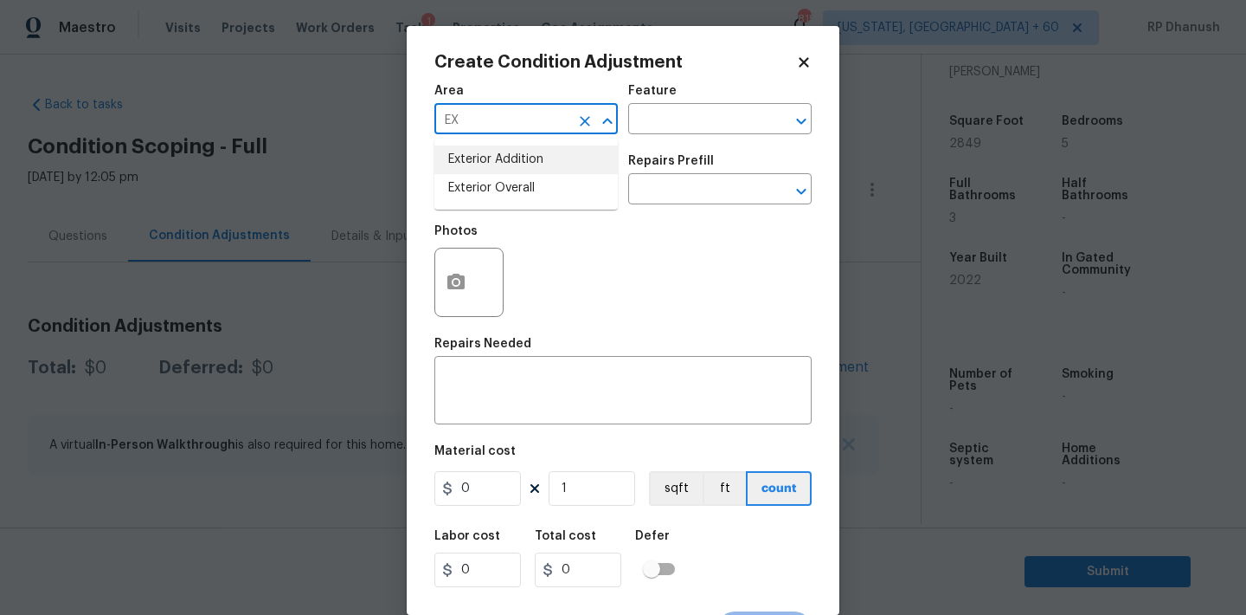
click at [504, 177] on li "Exterior Overall" at bounding box center [526, 188] width 183 height 29
type input "Exterior Overall"
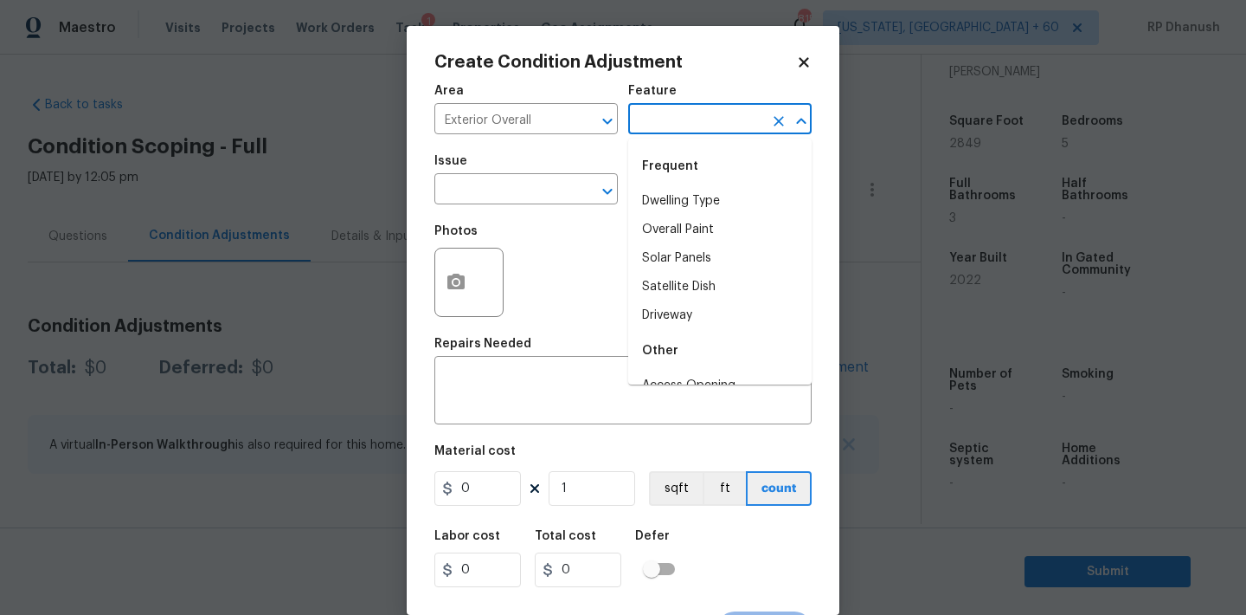
click at [669, 123] on input "text" at bounding box center [695, 120] width 135 height 27
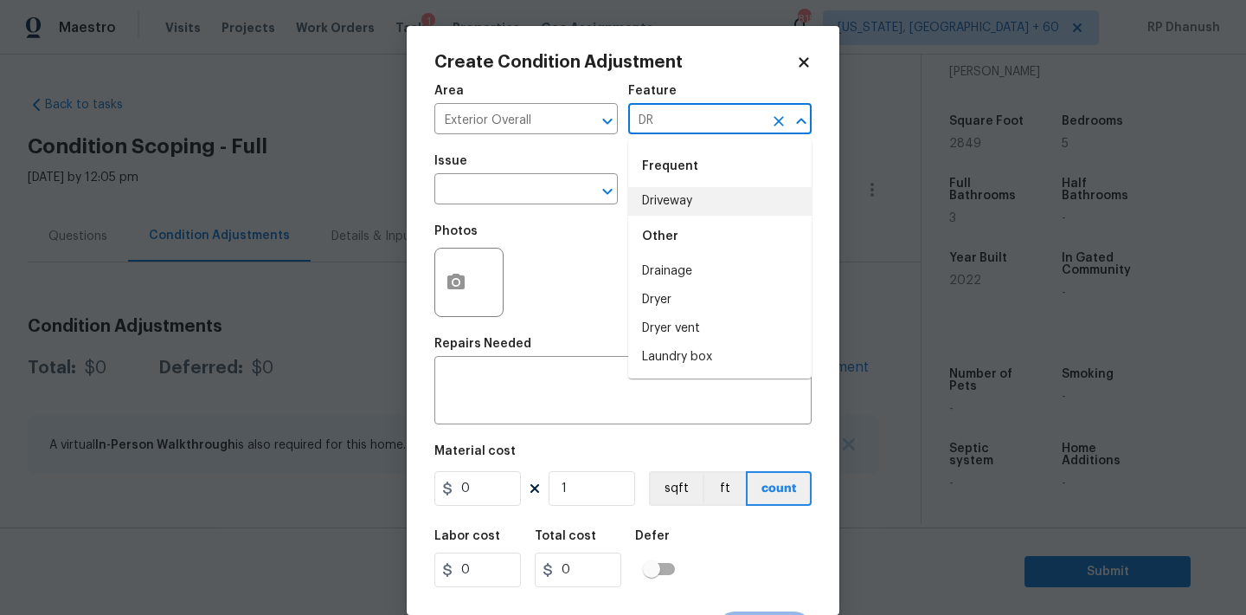
click at [649, 190] on li "Driveway" at bounding box center [719, 201] width 183 height 29
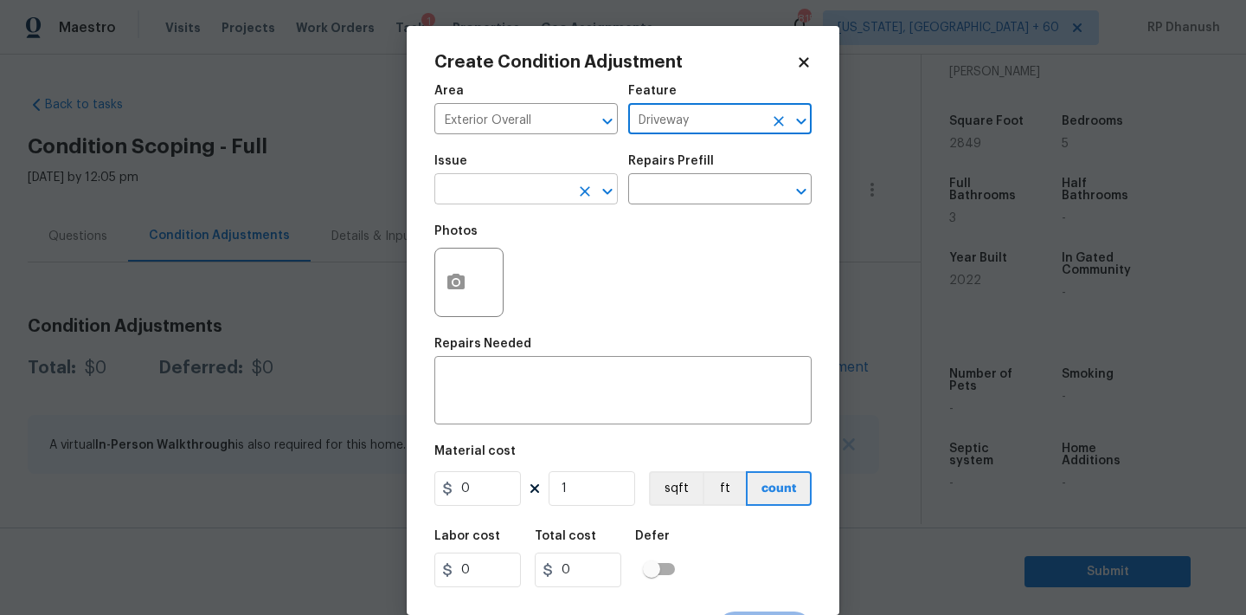
type input "Driveway"
click at [517, 190] on input "text" at bounding box center [502, 190] width 135 height 27
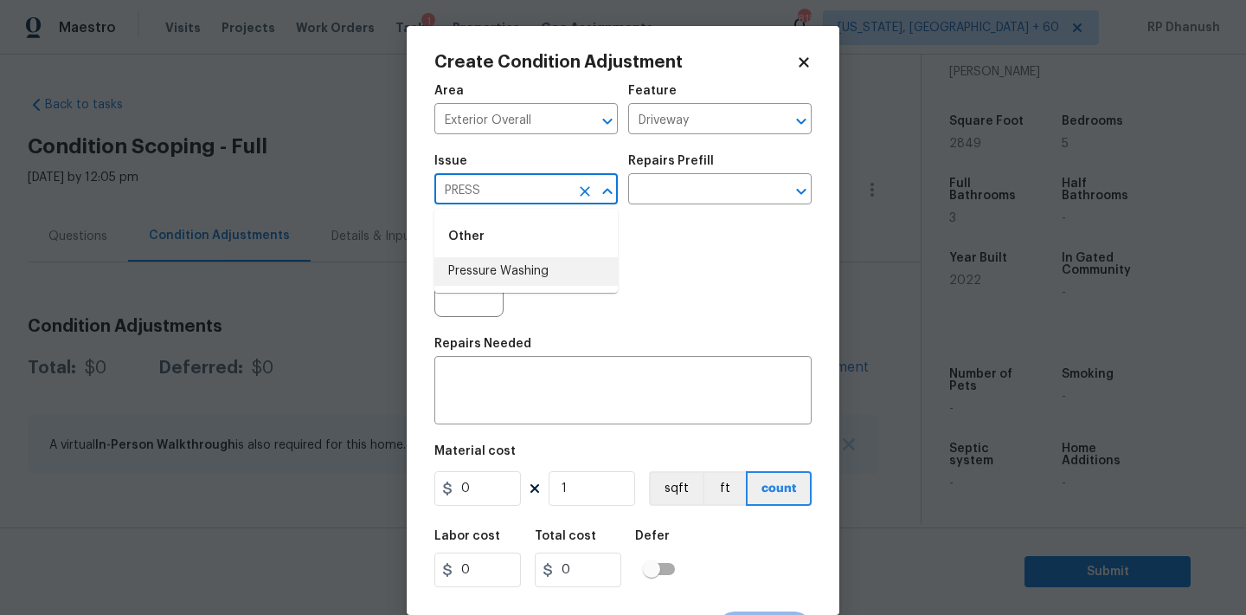
click at [509, 259] on li "Pressure Washing" at bounding box center [526, 271] width 183 height 29
type input "Pressure Washing"
click at [696, 189] on input "text" at bounding box center [695, 190] width 135 height 27
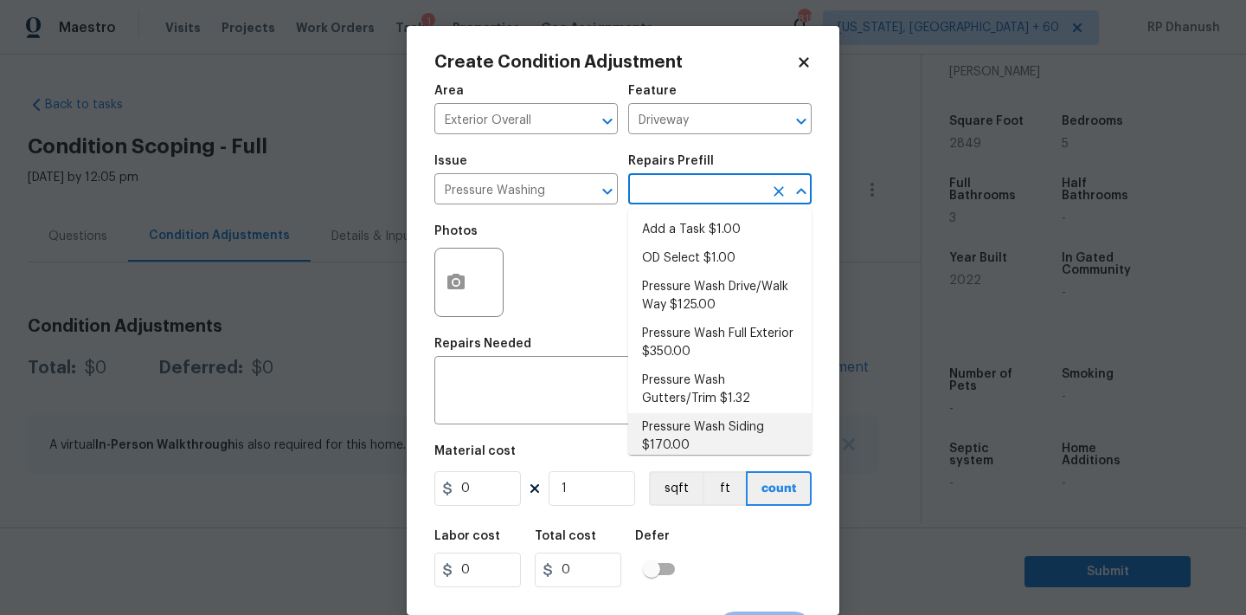
click at [661, 413] on li "Pressure Wash Siding $170.00" at bounding box center [719, 436] width 183 height 47
type input "Siding"
type textarea "Protect areas as needed for pressure washing. Pressure wash the siding on the h…"
type input "170"
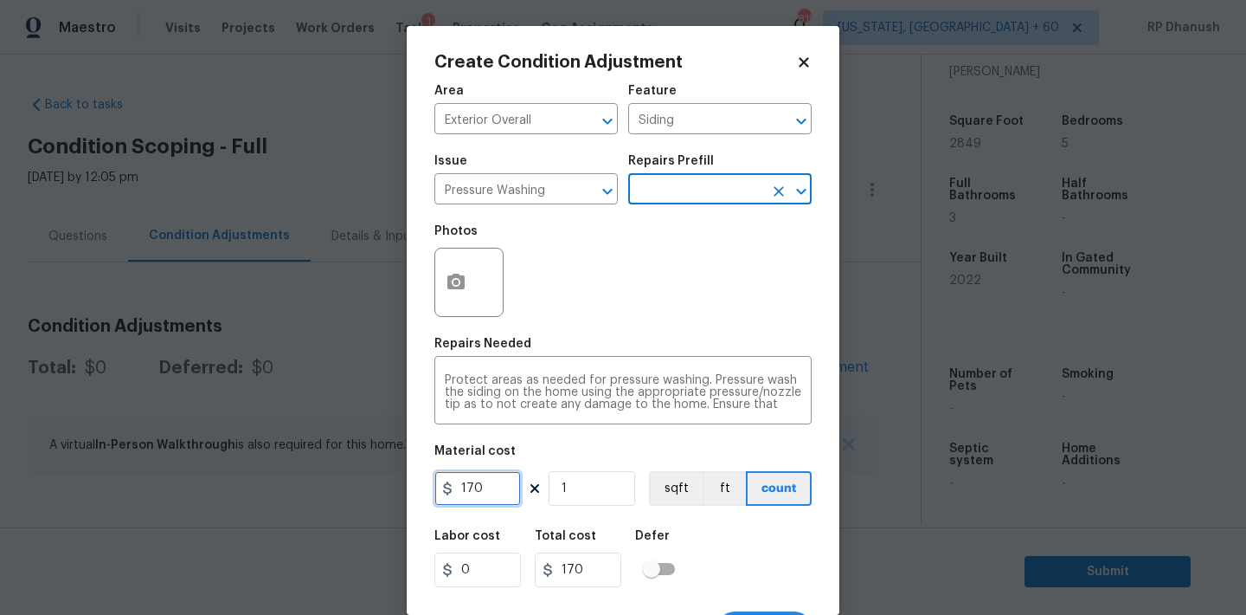
click at [472, 481] on input "170" at bounding box center [478, 488] width 87 height 35
type input "200"
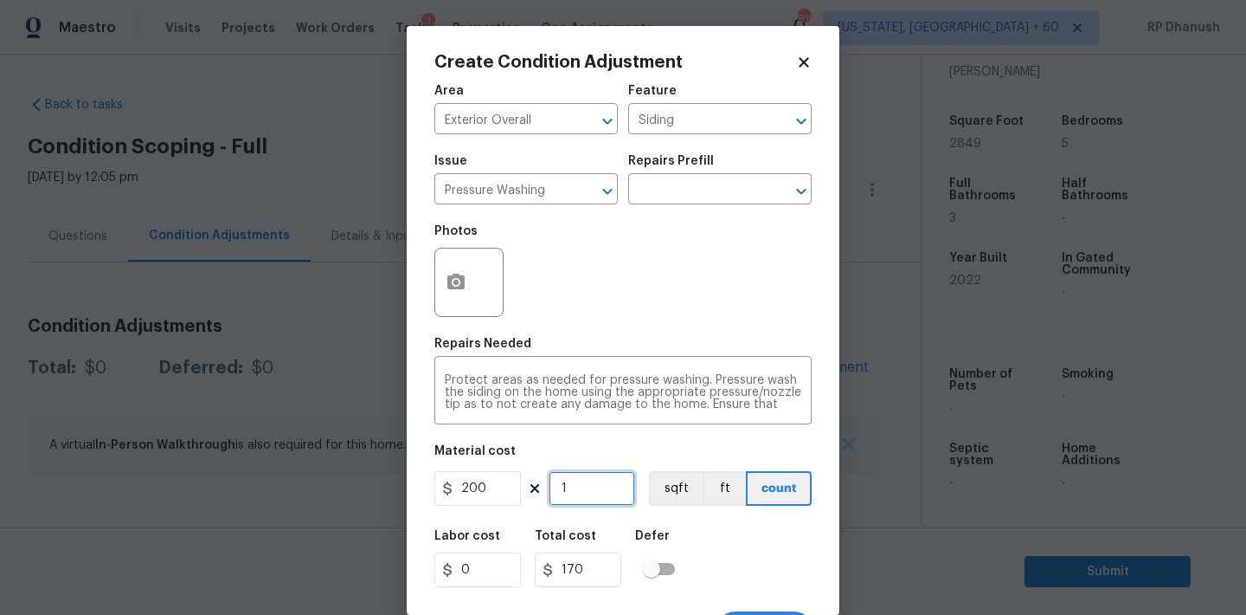
type input "200"
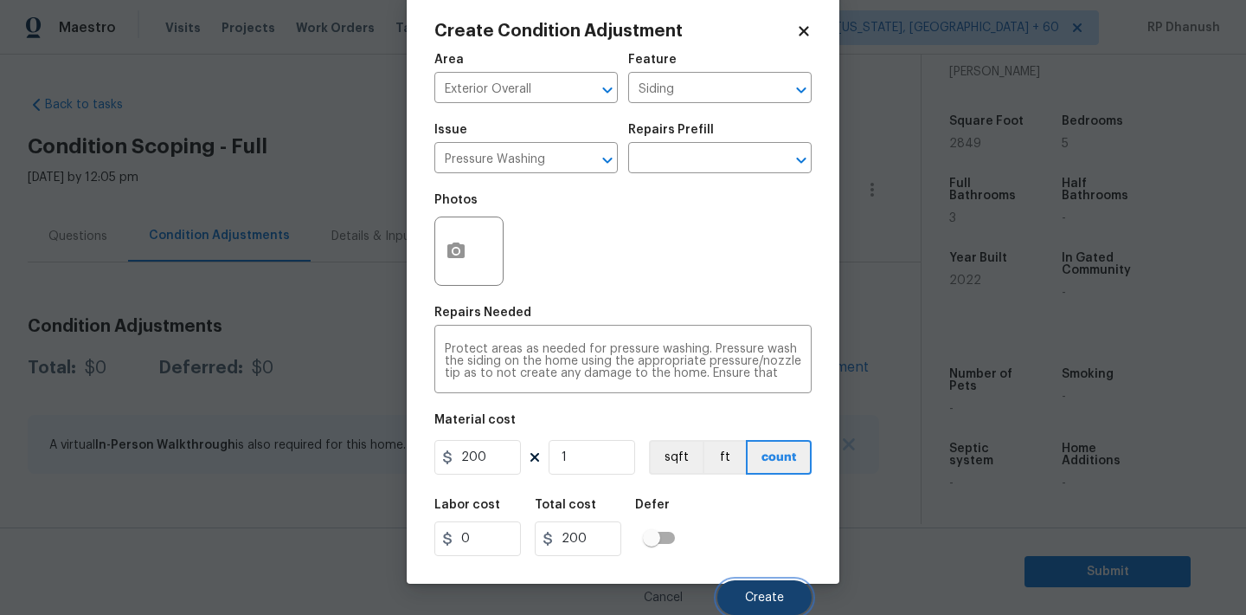
click at [751, 588] on button "Create" at bounding box center [765, 597] width 94 height 35
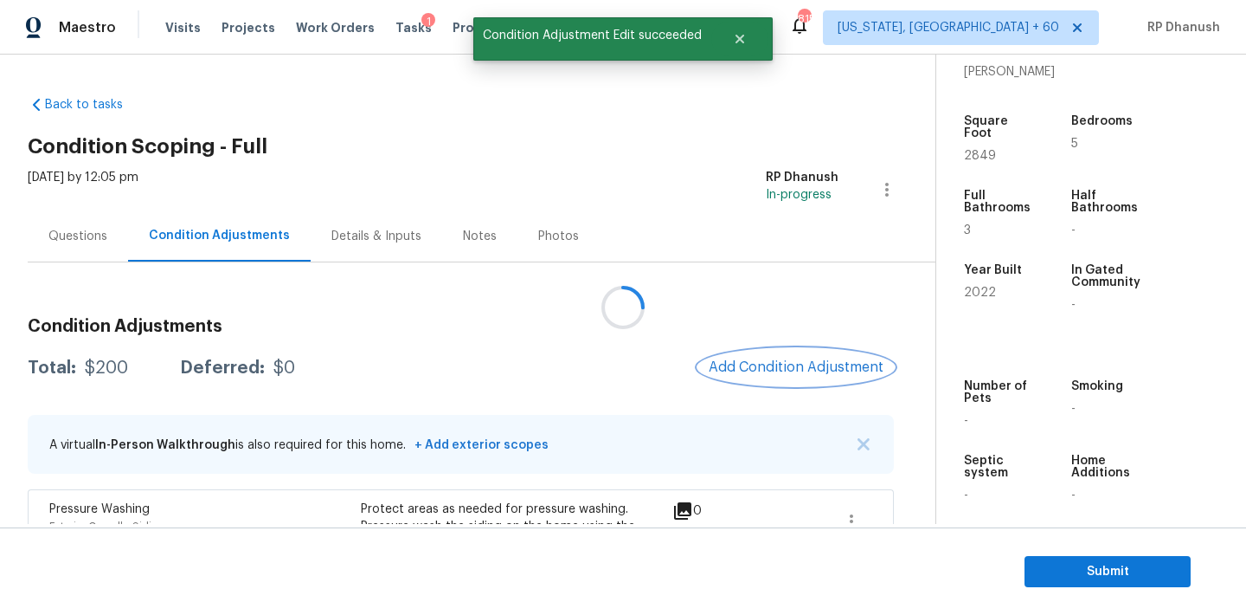
scroll to position [132, 0]
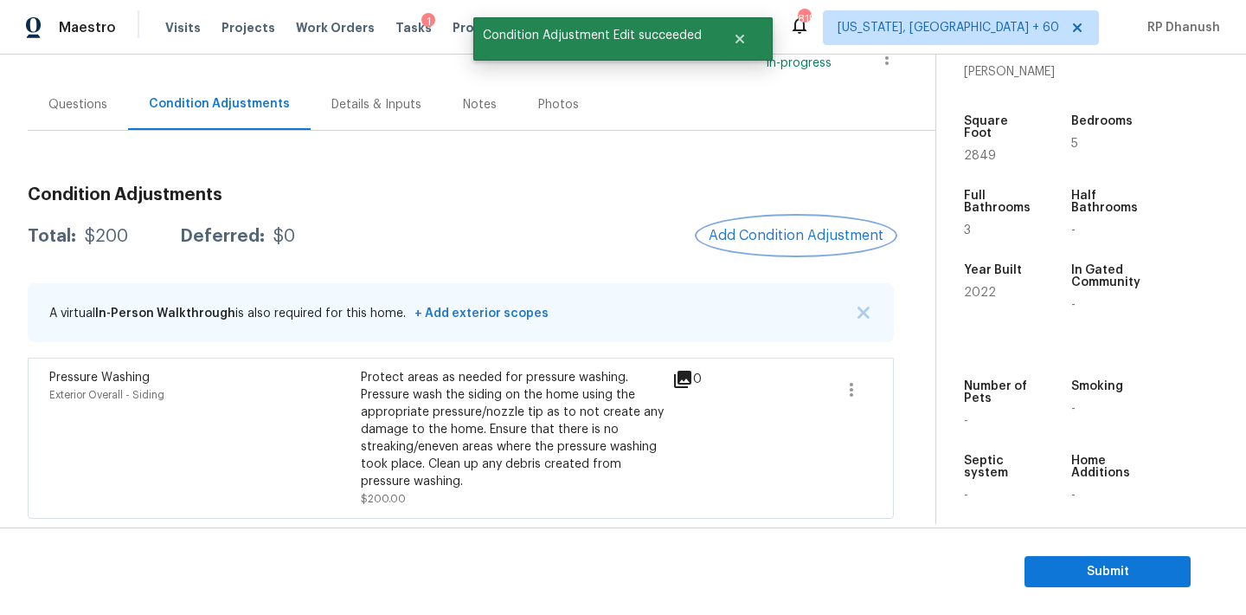
click at [850, 228] on span "Add Condition Adjustment" at bounding box center [796, 236] width 175 height 16
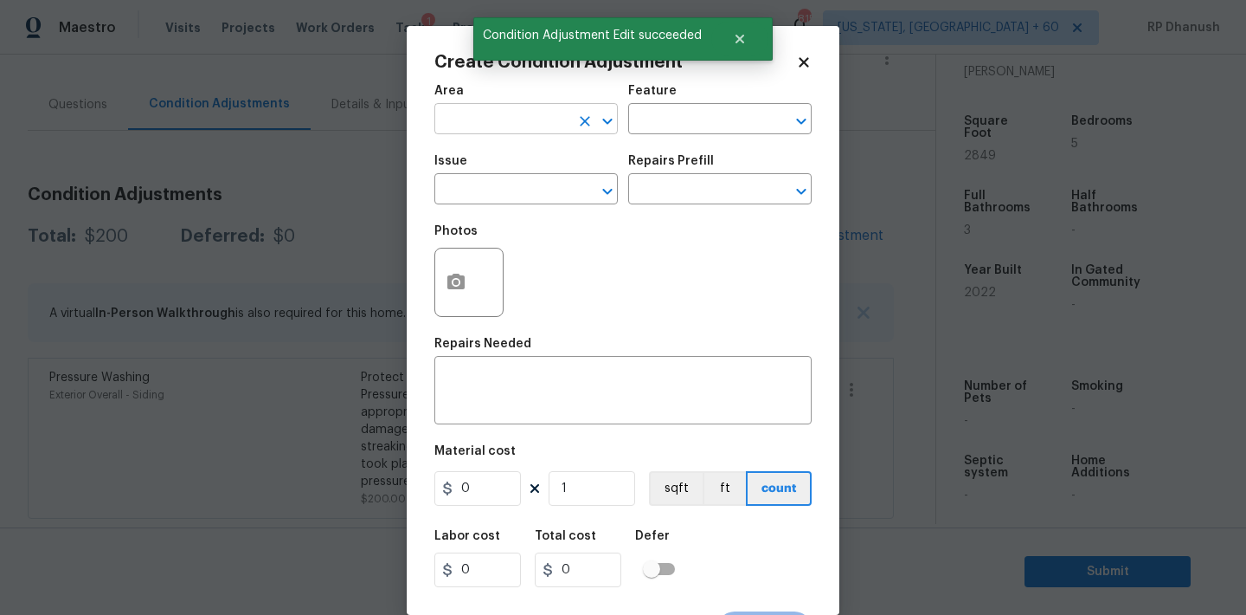
click at [520, 126] on input "text" at bounding box center [502, 120] width 135 height 27
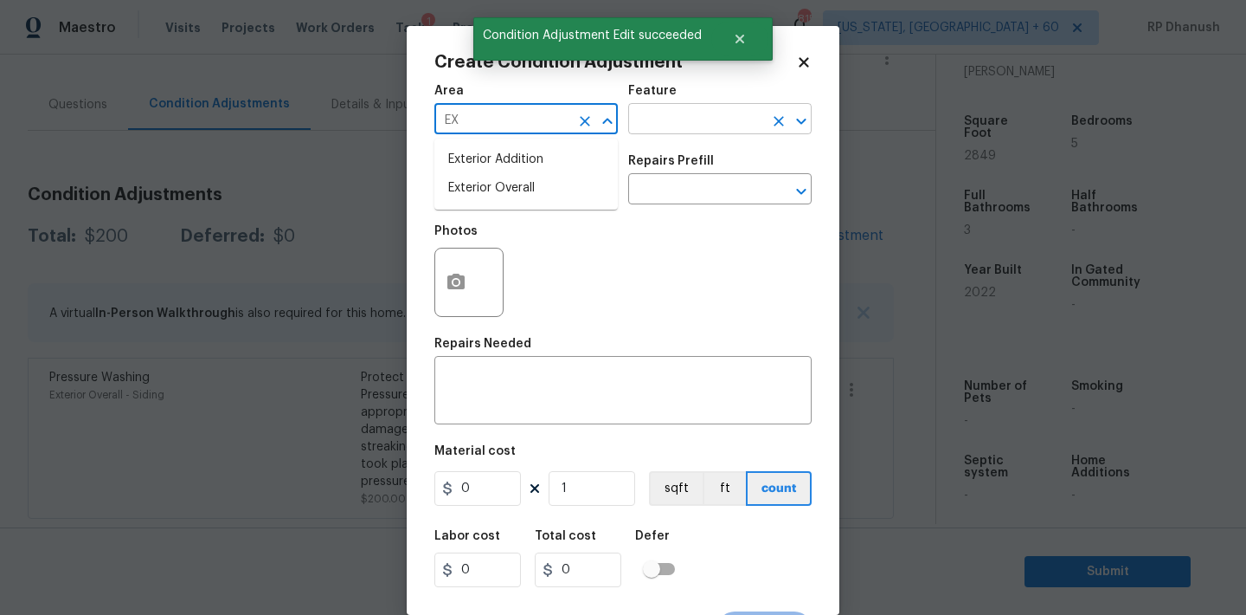
drag, startPoint x: 485, startPoint y: 188, endPoint x: 763, endPoint y: 117, distance: 286.8
click at [495, 183] on li "Exterior Overall" at bounding box center [526, 188] width 183 height 29
type input "Exterior Overall"
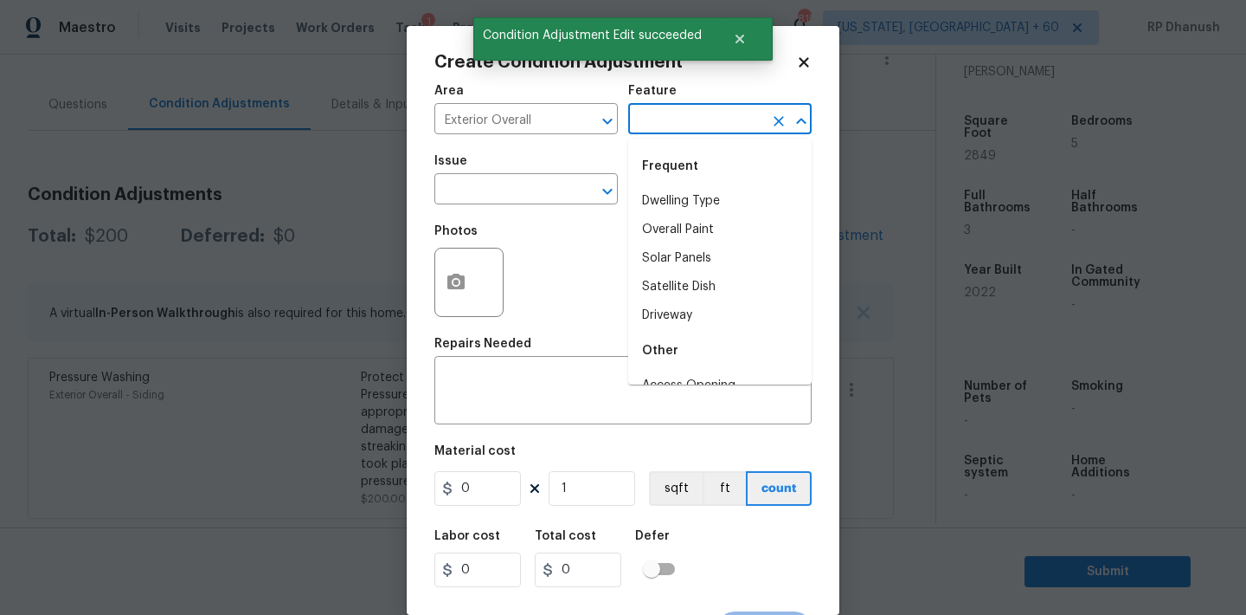
click at [763, 117] on input "text" at bounding box center [695, 120] width 135 height 27
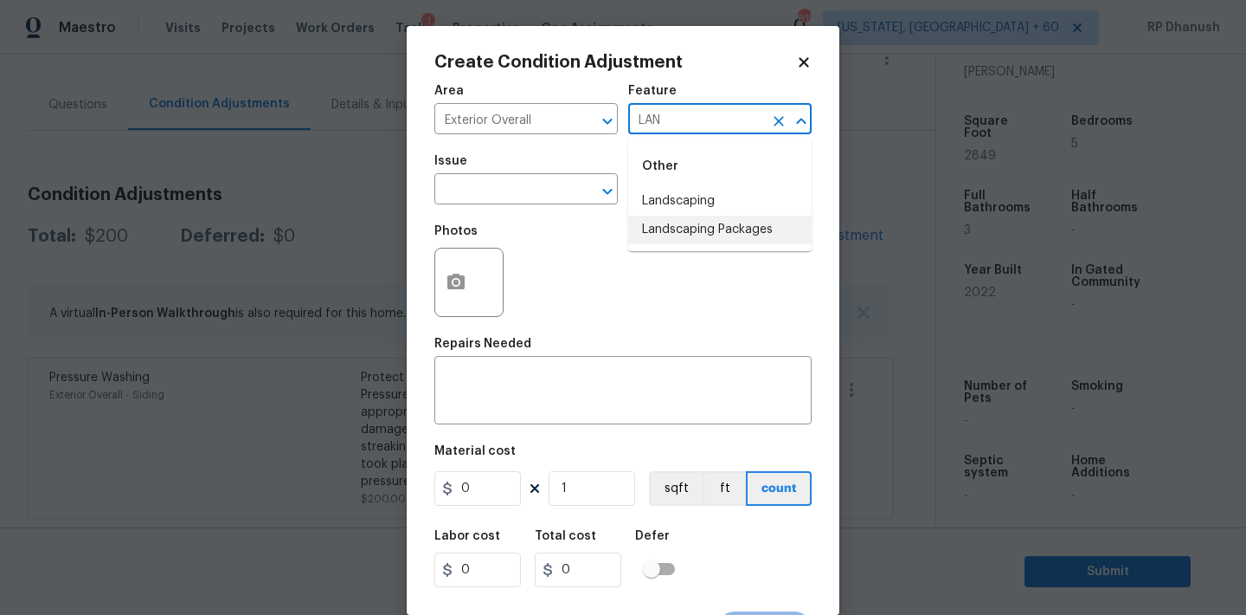
click at [718, 216] on li "Landscaping Packages" at bounding box center [719, 230] width 183 height 29
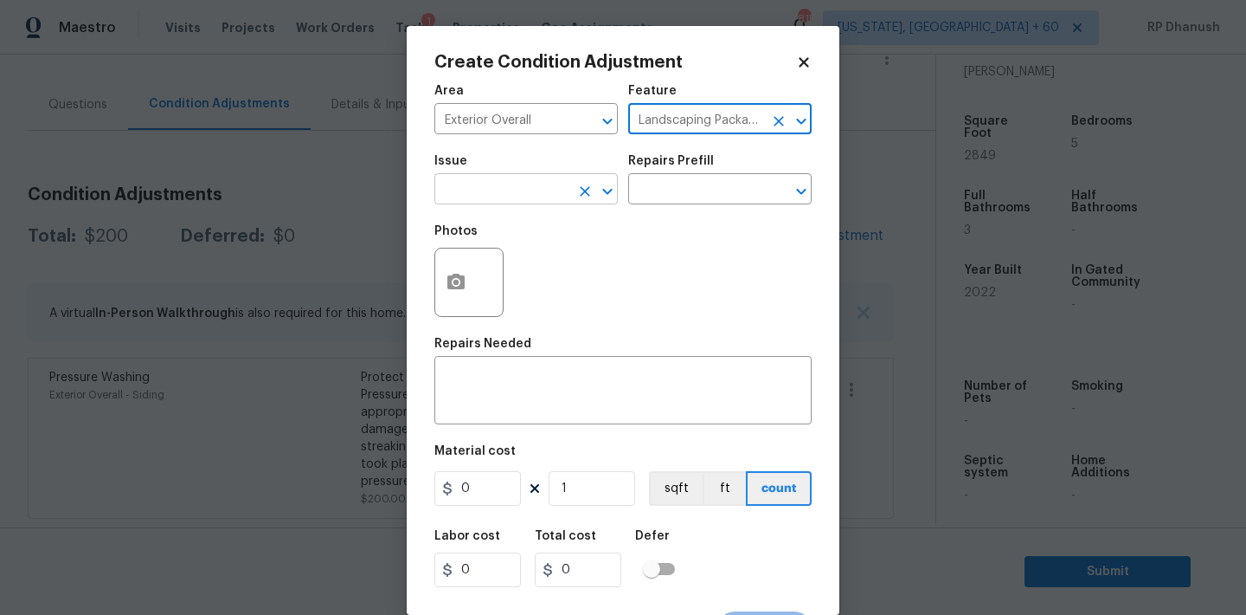
type input "Landscaping Packages"
click at [512, 192] on input "text" at bounding box center [502, 190] width 135 height 27
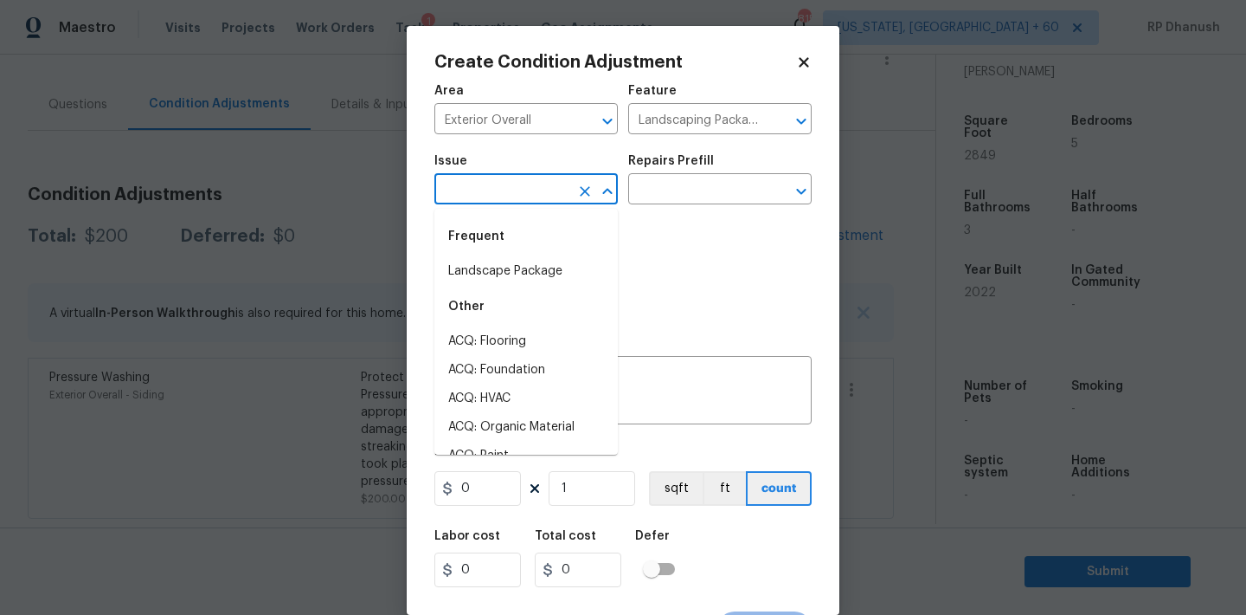
click at [505, 249] on div "Frequent" at bounding box center [526, 237] width 183 height 42
click at [505, 261] on li "Landscape Package" at bounding box center [526, 271] width 183 height 29
type input "Landscape Package"
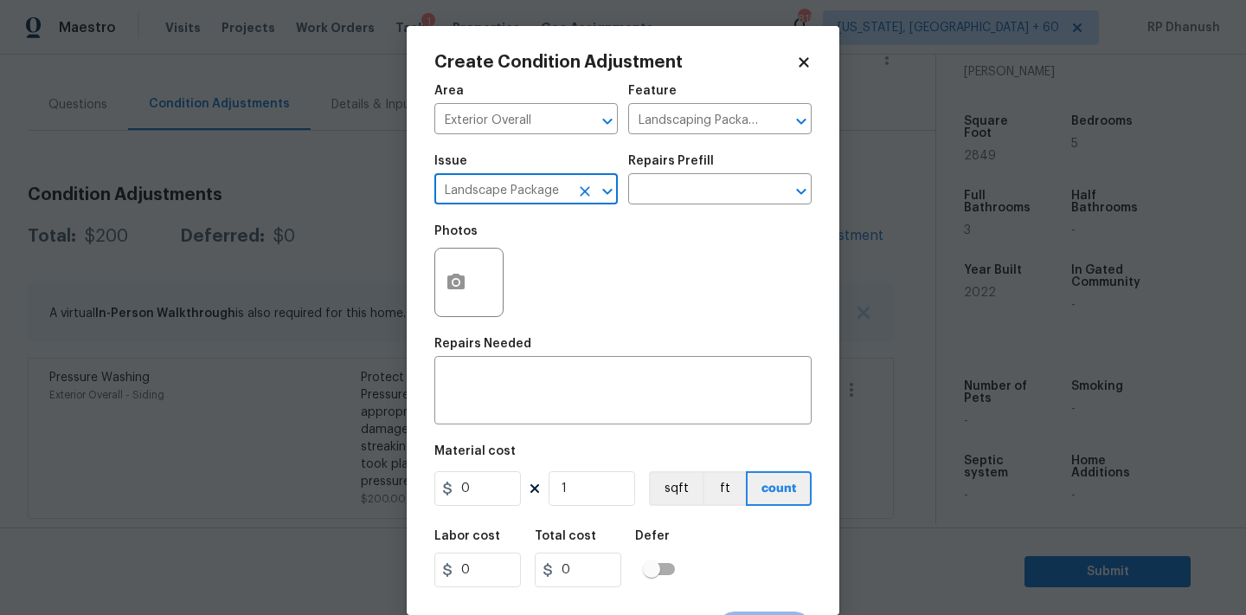
click at [716, 166] on div "Repairs Prefill" at bounding box center [719, 166] width 183 height 23
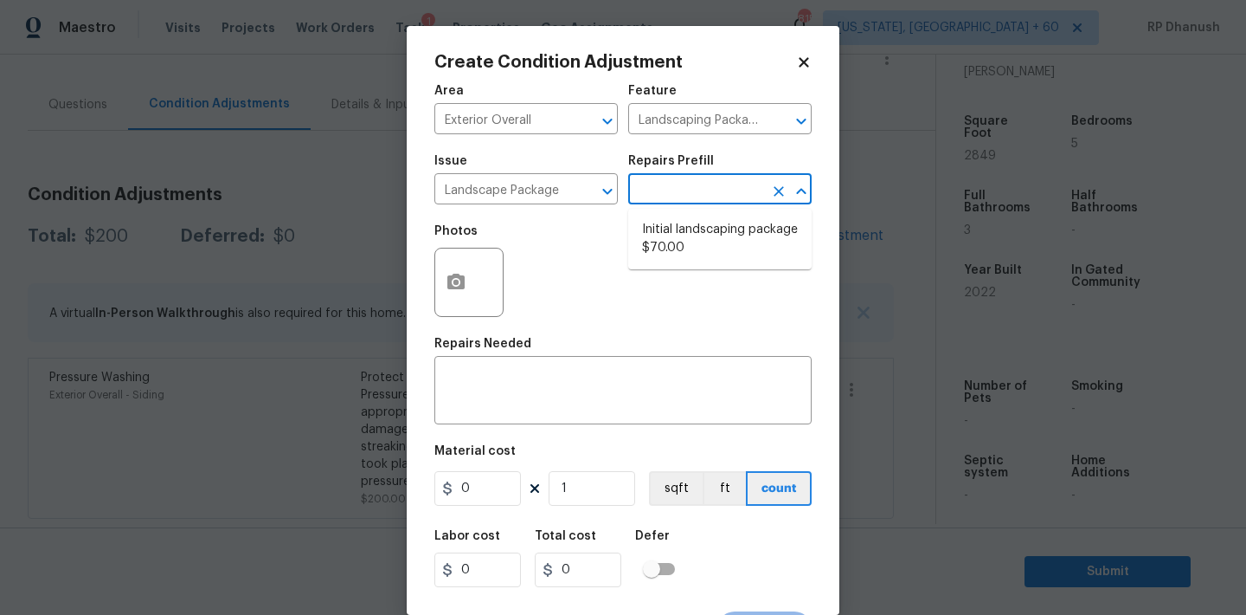
click at [699, 195] on input "text" at bounding box center [695, 190] width 135 height 27
click at [693, 256] on li "Initial landscaping package $70.00" at bounding box center [719, 239] width 183 height 47
type input "Home Readiness Packages"
type textarea "Mowing of grass up to 6" in height. Mow, edge along driveways & sidewalks, trim…"
type input "70"
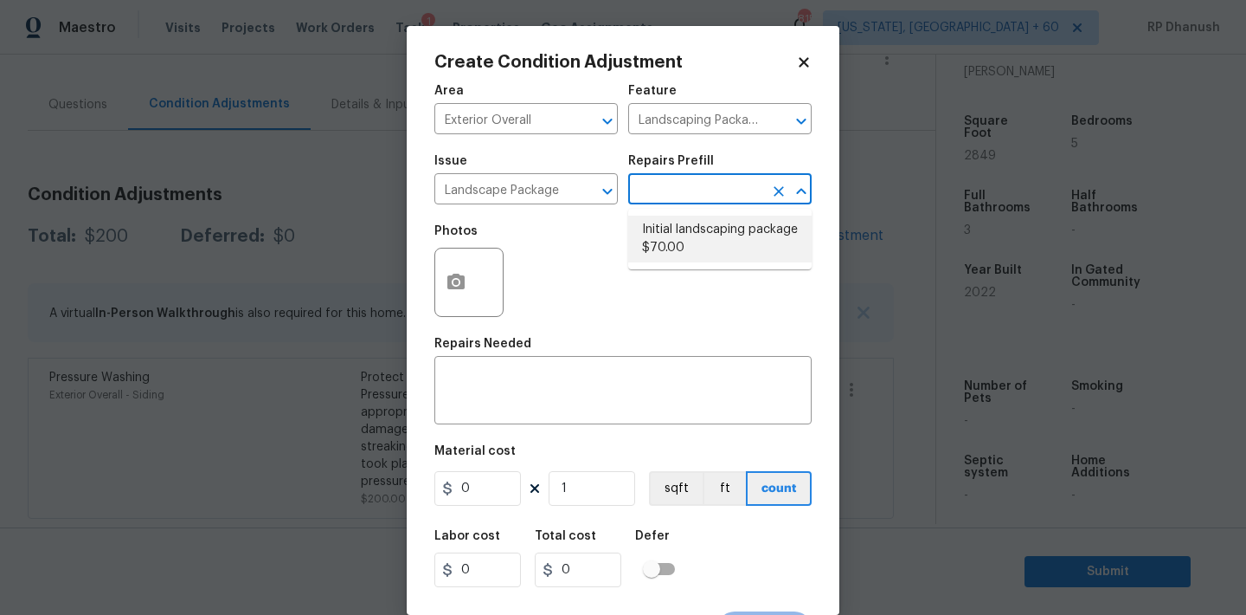
type input "70"
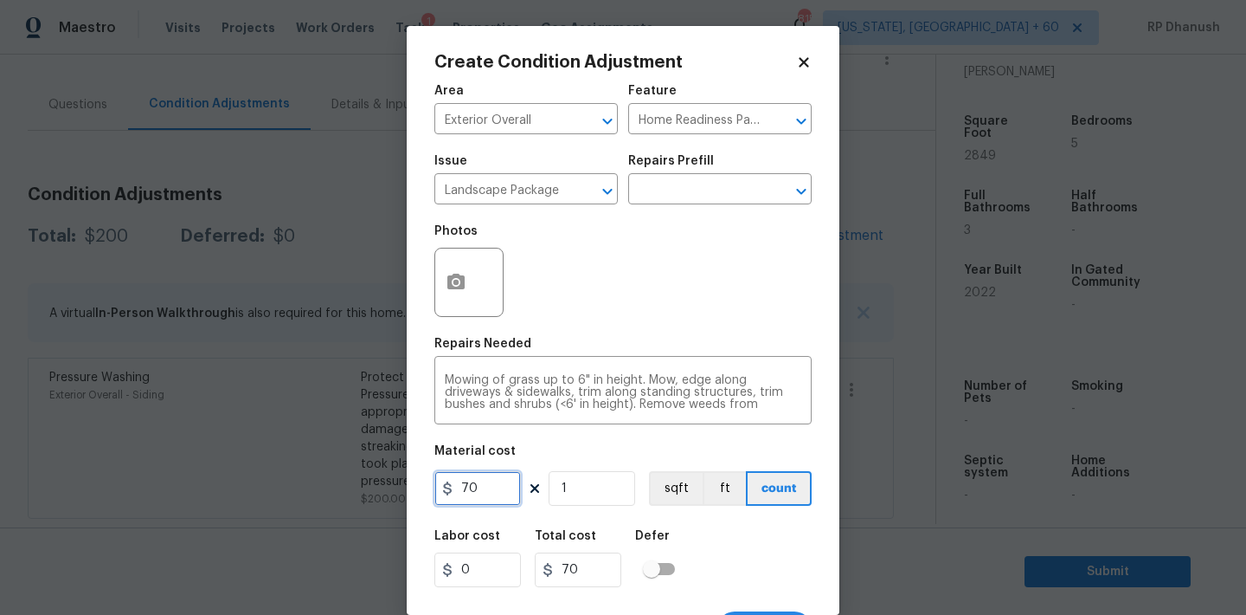
click at [485, 503] on input "70" at bounding box center [478, 488] width 87 height 35
type input "120"
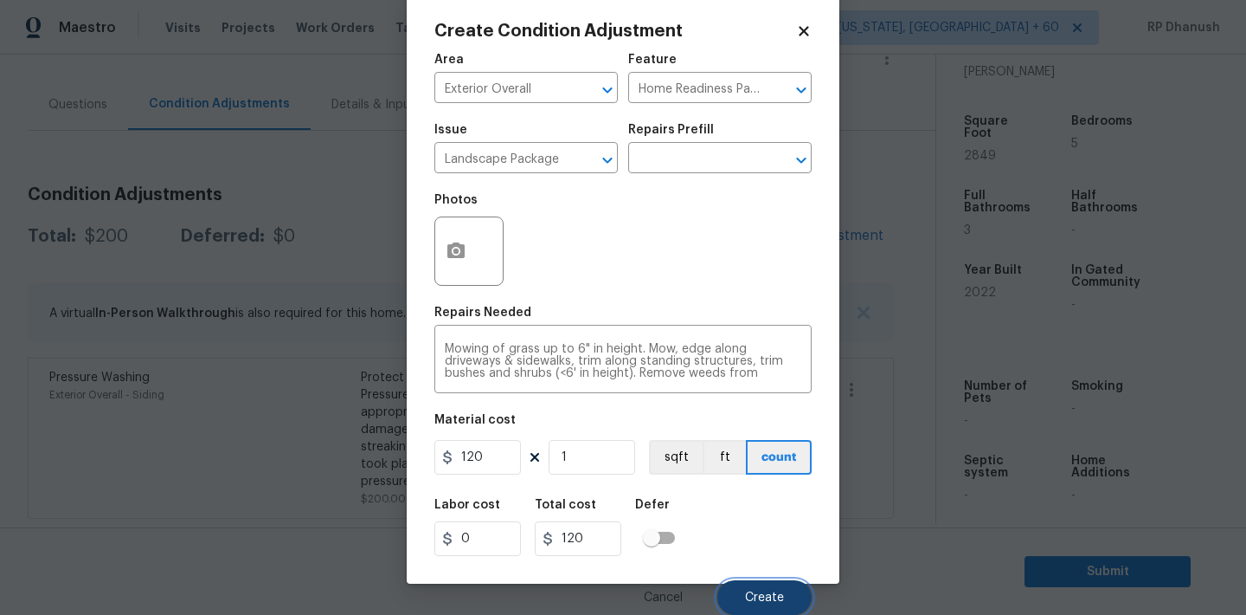
click at [729, 594] on button "Create" at bounding box center [765, 597] width 94 height 35
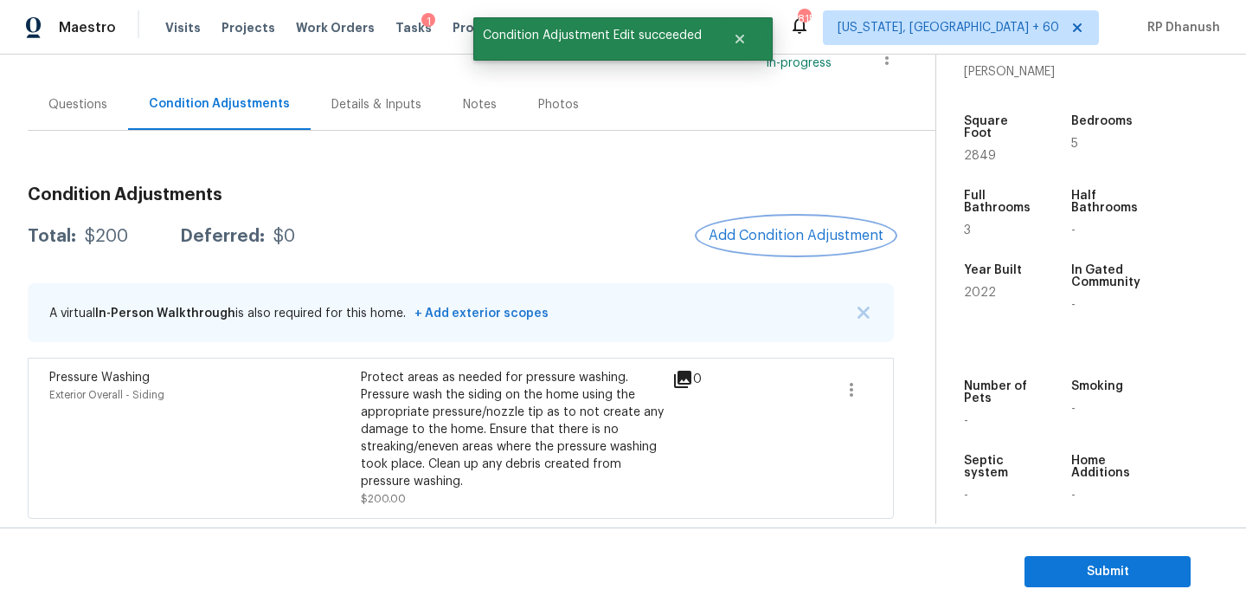
scroll to position [0, 0]
click at [752, 224] on button "Add Condition Adjustment" at bounding box center [796, 235] width 196 height 36
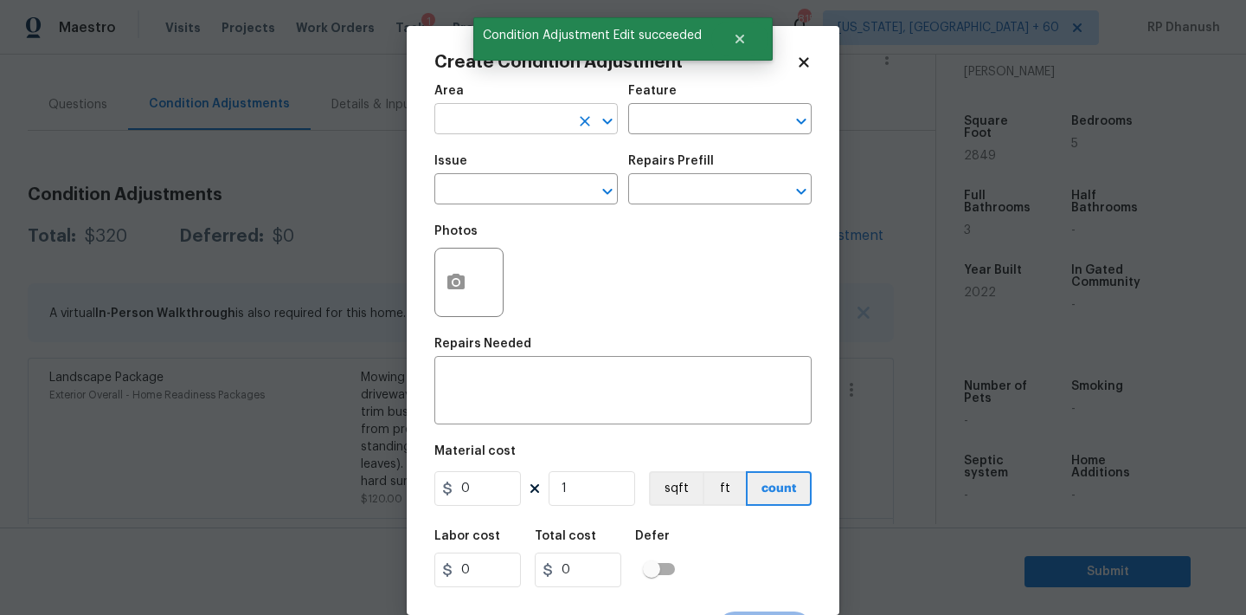
click at [455, 133] on input "text" at bounding box center [502, 120] width 135 height 27
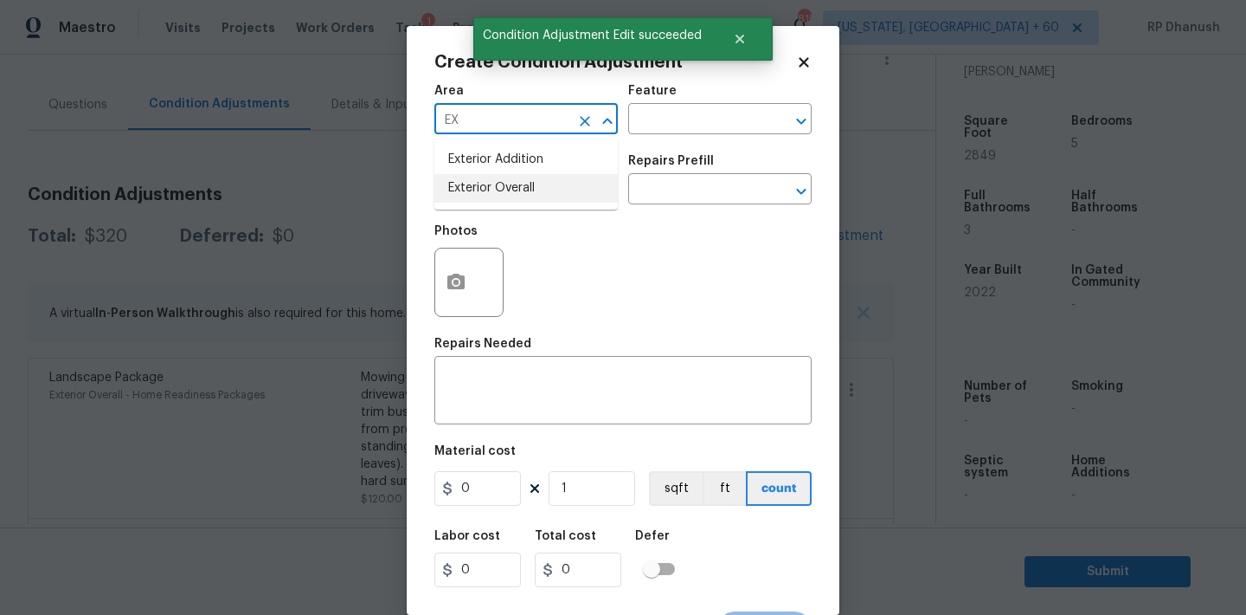
click at [478, 196] on li "Exterior Overall" at bounding box center [526, 188] width 183 height 29
type input "Exterior Overall"
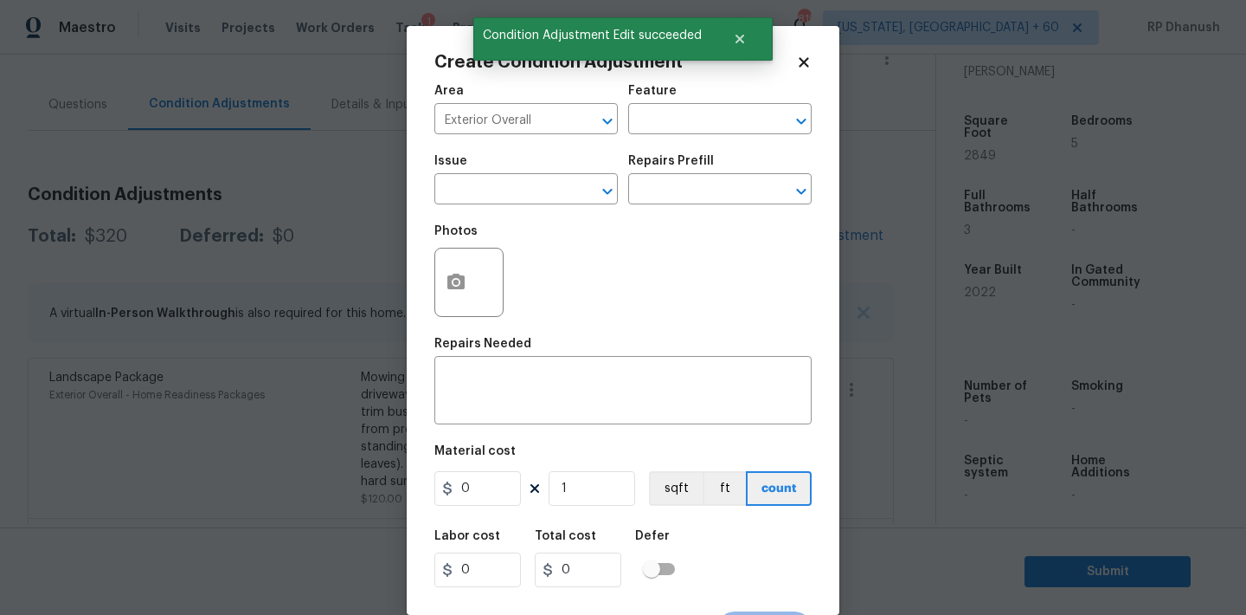
click at [693, 135] on div "Area Exterior Overall ​ Feature ​" at bounding box center [623, 109] width 377 height 70
click at [695, 121] on input "text" at bounding box center [695, 120] width 135 height 27
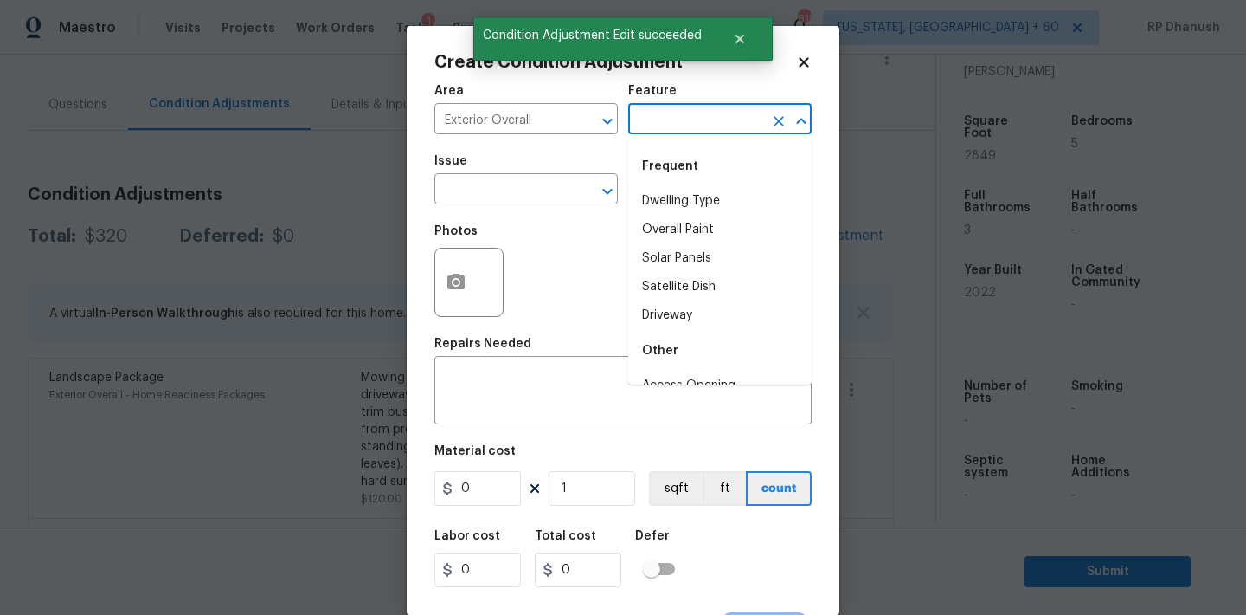
type input "L"
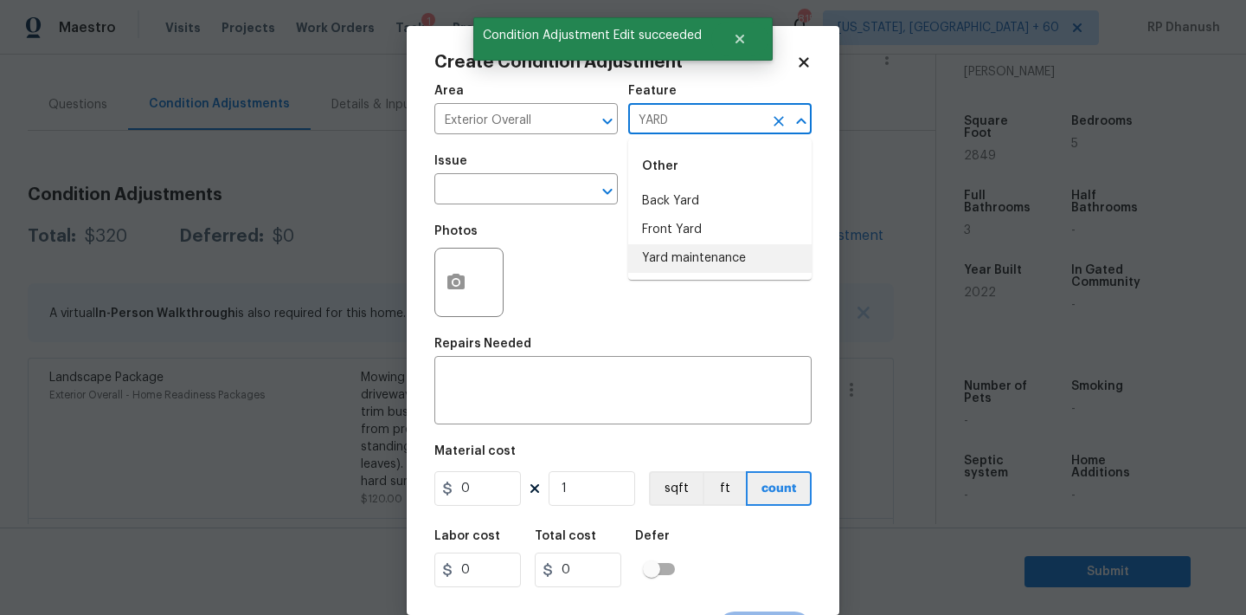
click at [695, 248] on li "Yard maintenance" at bounding box center [719, 258] width 183 height 29
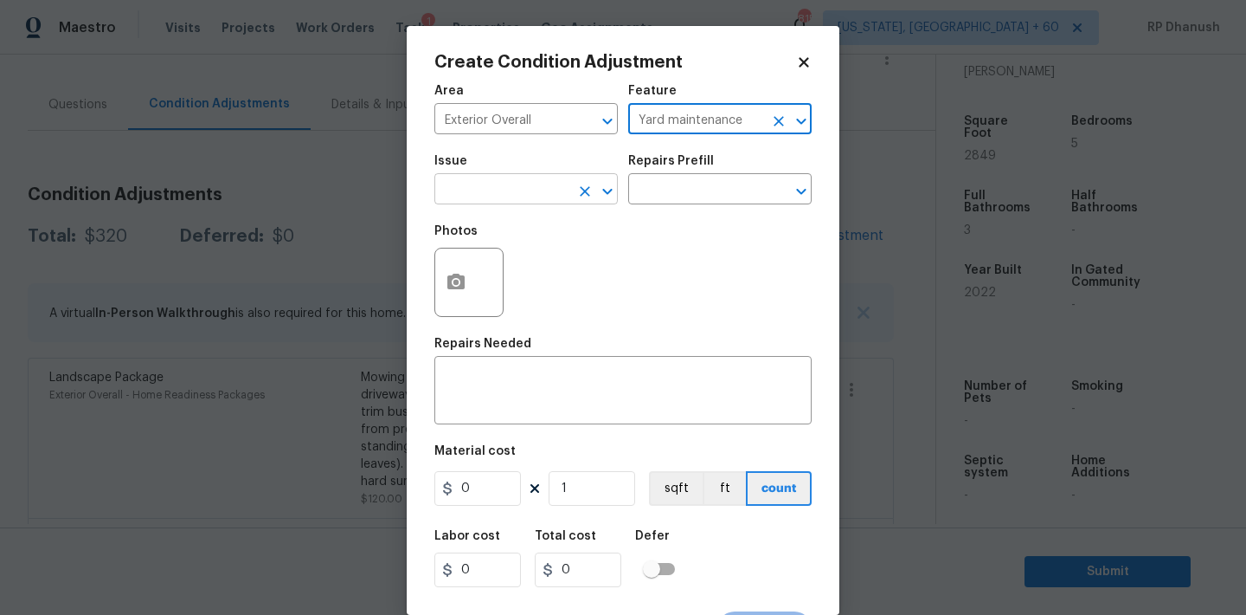
type input "Yard maintenance"
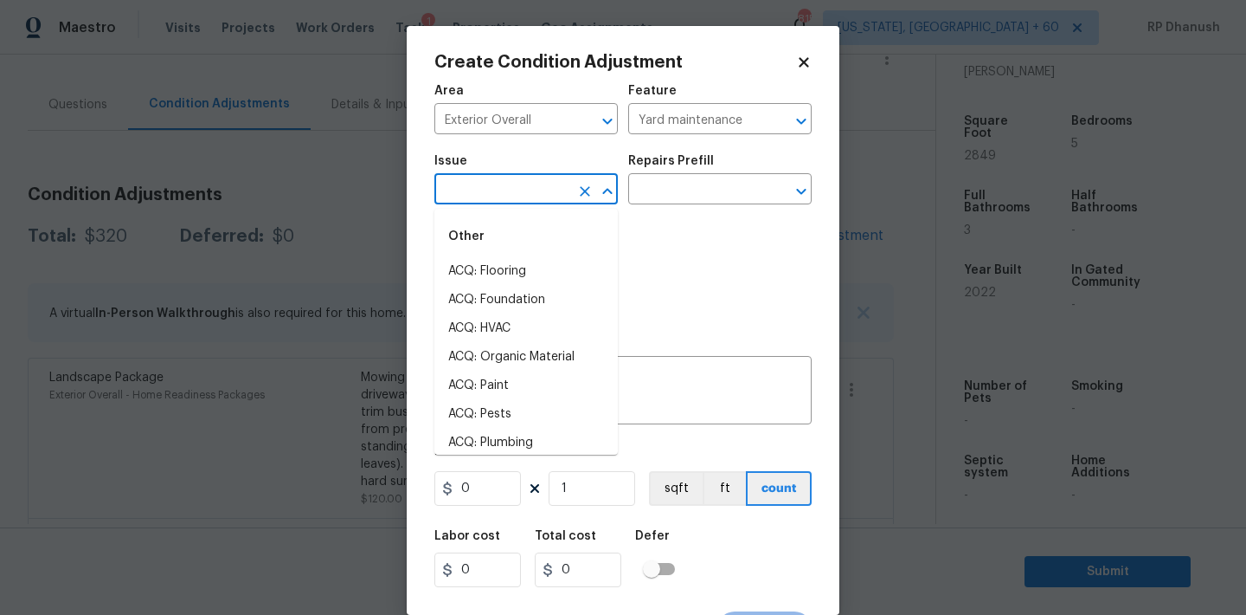
click at [562, 201] on input "text" at bounding box center [502, 190] width 135 height 27
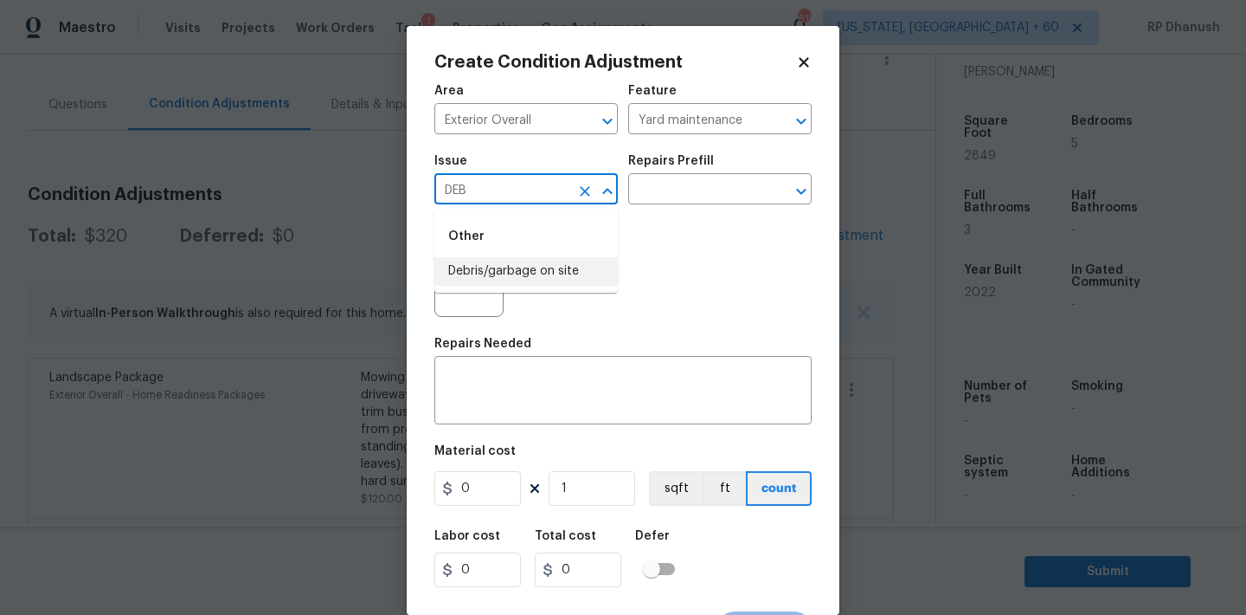
click at [549, 280] on li "Debris/garbage on site" at bounding box center [526, 271] width 183 height 29
type input "Debris/garbage on site"
click at [686, 183] on input "text" at bounding box center [695, 190] width 135 height 27
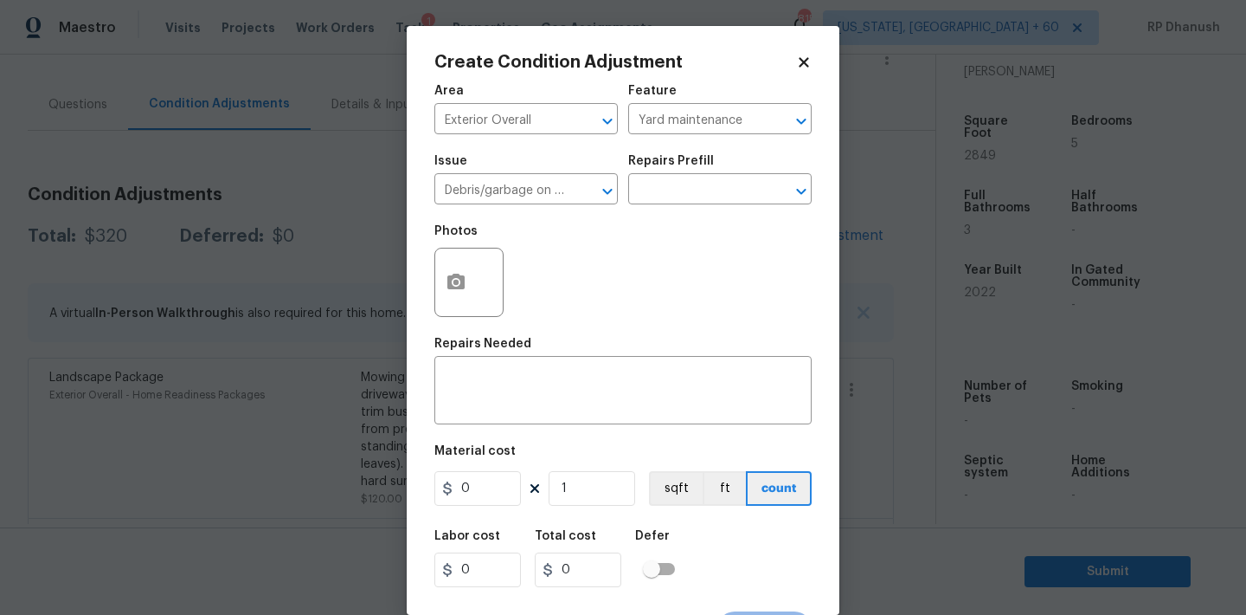
click at [690, 209] on div "Issue Debris/garbage on site ​ Repairs Prefill ​" at bounding box center [623, 180] width 377 height 70
click at [690, 188] on input "text" at bounding box center [695, 190] width 135 height 27
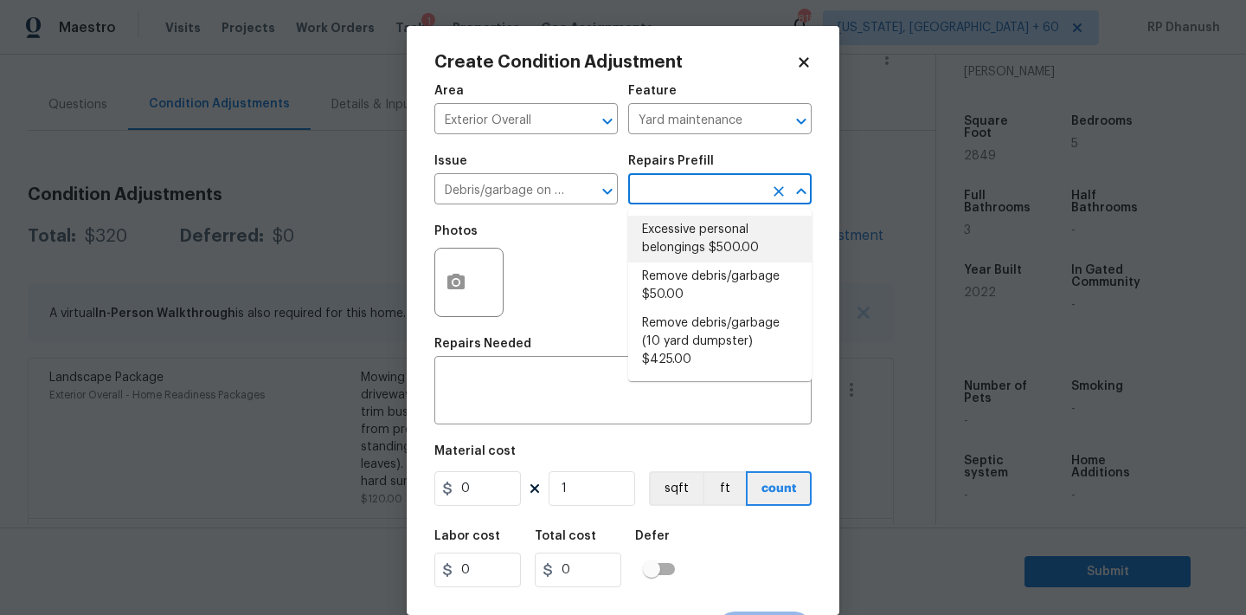
click at [679, 235] on li "Excessive personal belongings $500.00" at bounding box center [719, 239] width 183 height 47
type textarea "Contingency for excessive items to be removed - During assessment, the home con…"
type input "500"
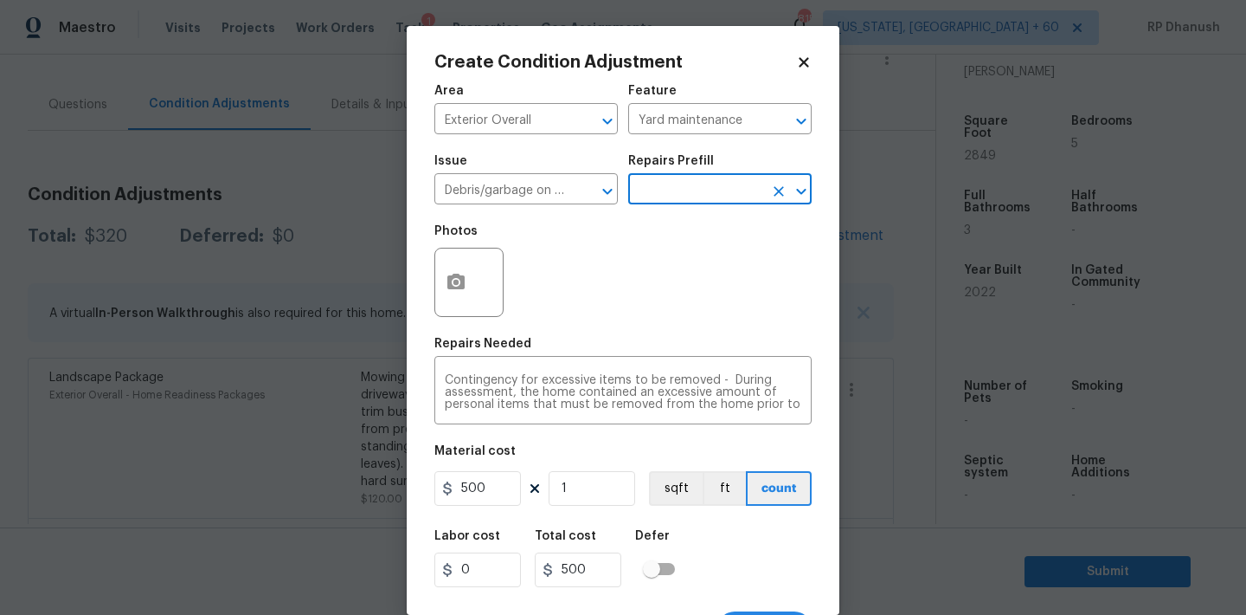
click at [695, 177] on div "Repairs Prefill" at bounding box center [719, 166] width 183 height 23
click at [679, 190] on input "text" at bounding box center [695, 190] width 135 height 27
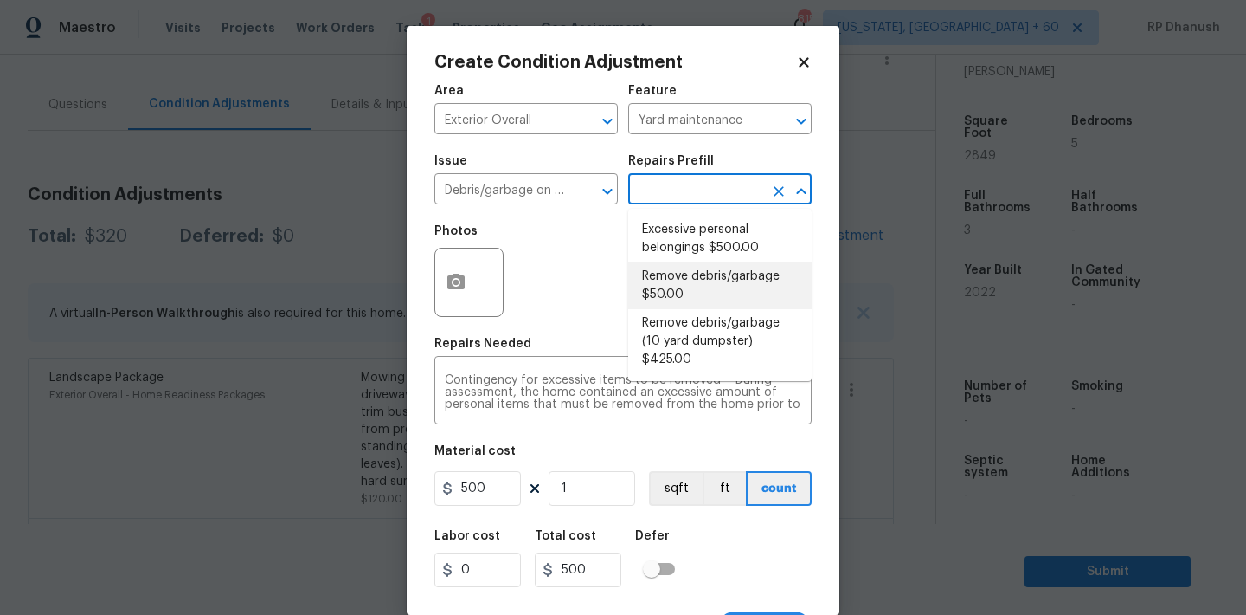
drag, startPoint x: 675, startPoint y: 265, endPoint x: 606, endPoint y: 464, distance: 210.8
click at [675, 265] on li "Remove debris/garbage $50.00" at bounding box center [719, 285] width 183 height 47
type textarea "Remove, haul off, and properly dispose of any debris left by seller to offsite …"
type input "50"
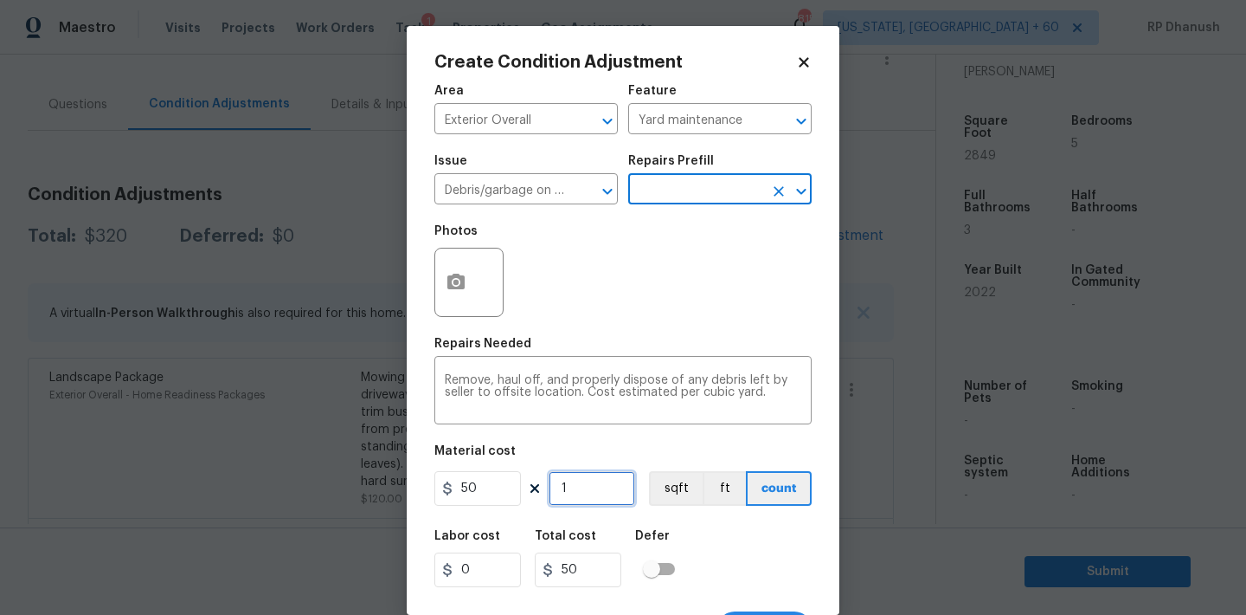
click at [581, 498] on input "1" at bounding box center [592, 488] width 87 height 35
type input "0"
type input "2"
type input "100"
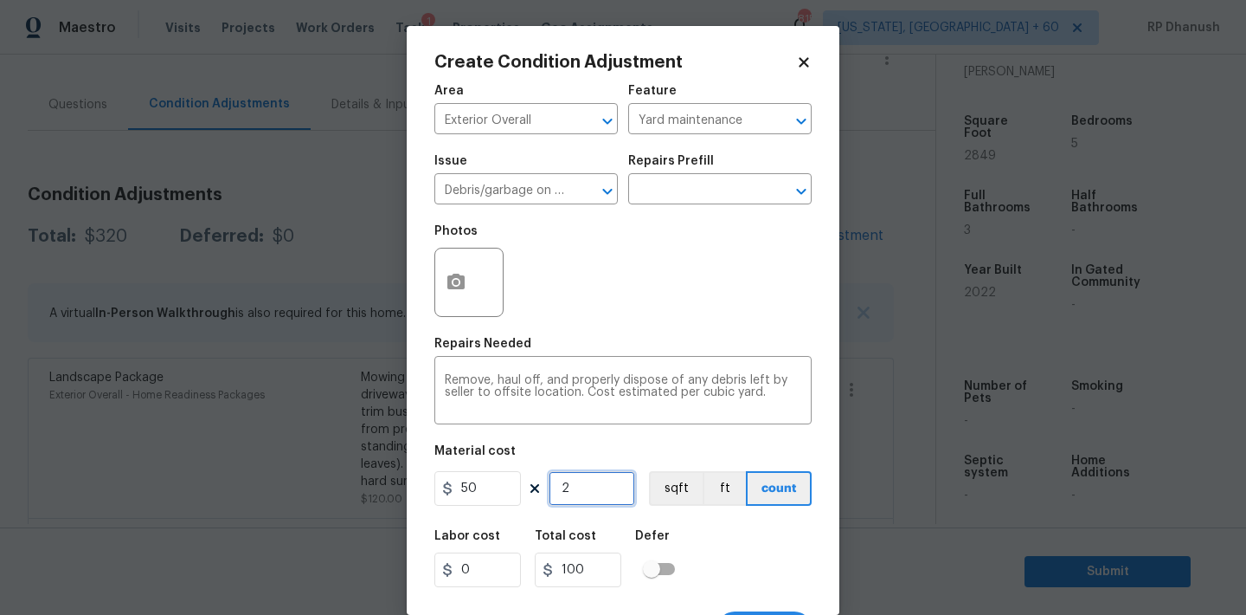
type input "2"
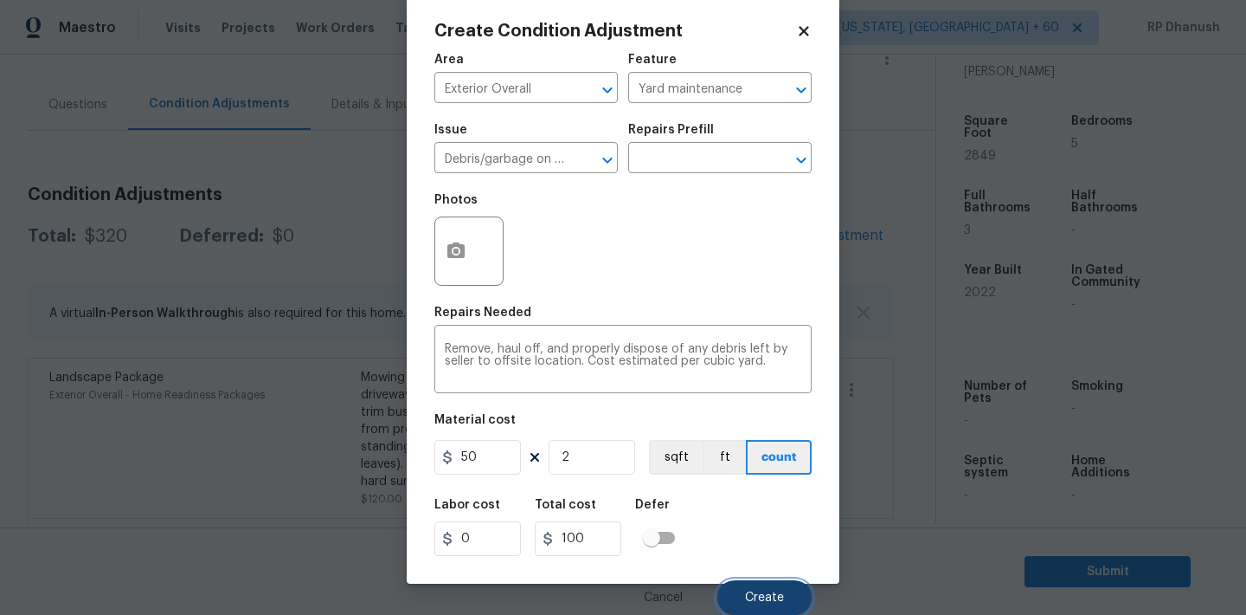
click at [754, 596] on span "Create" at bounding box center [764, 597] width 39 height 13
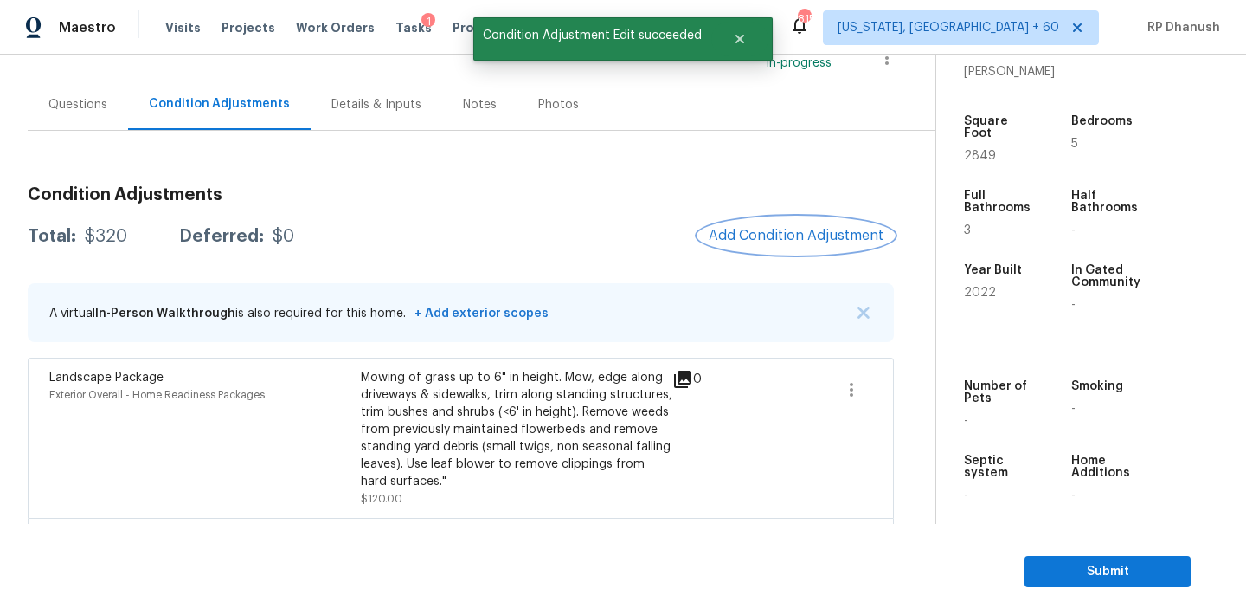
scroll to position [0, 0]
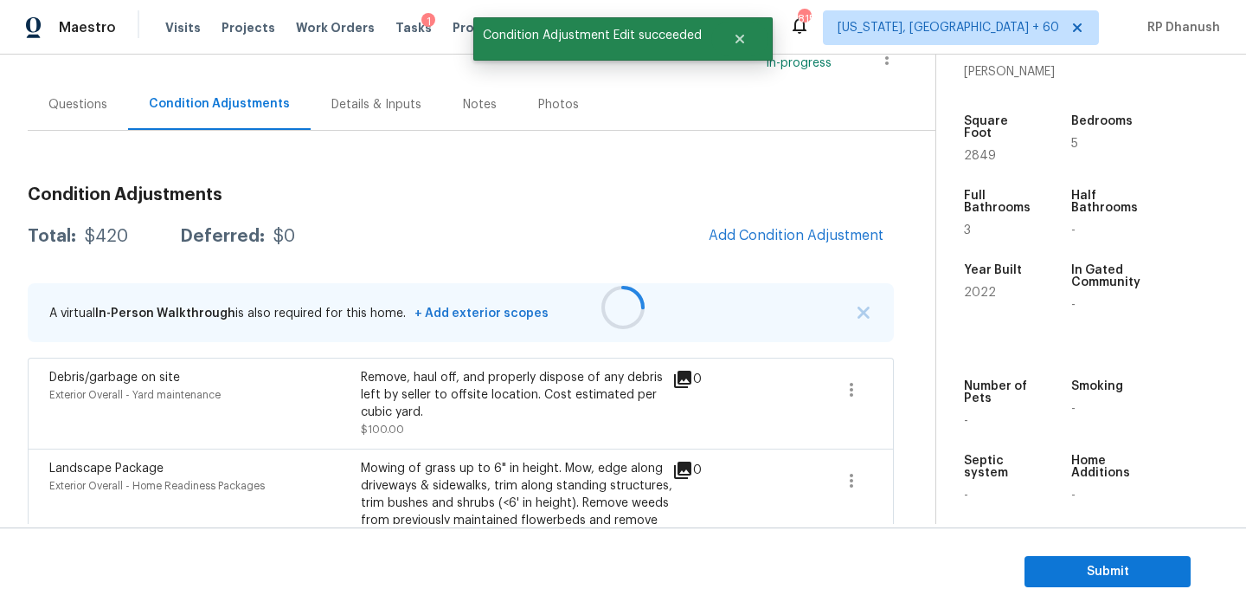
click at [778, 245] on div at bounding box center [623, 307] width 1246 height 615
click at [779, 228] on span "Add Condition Adjustment" at bounding box center [796, 236] width 175 height 16
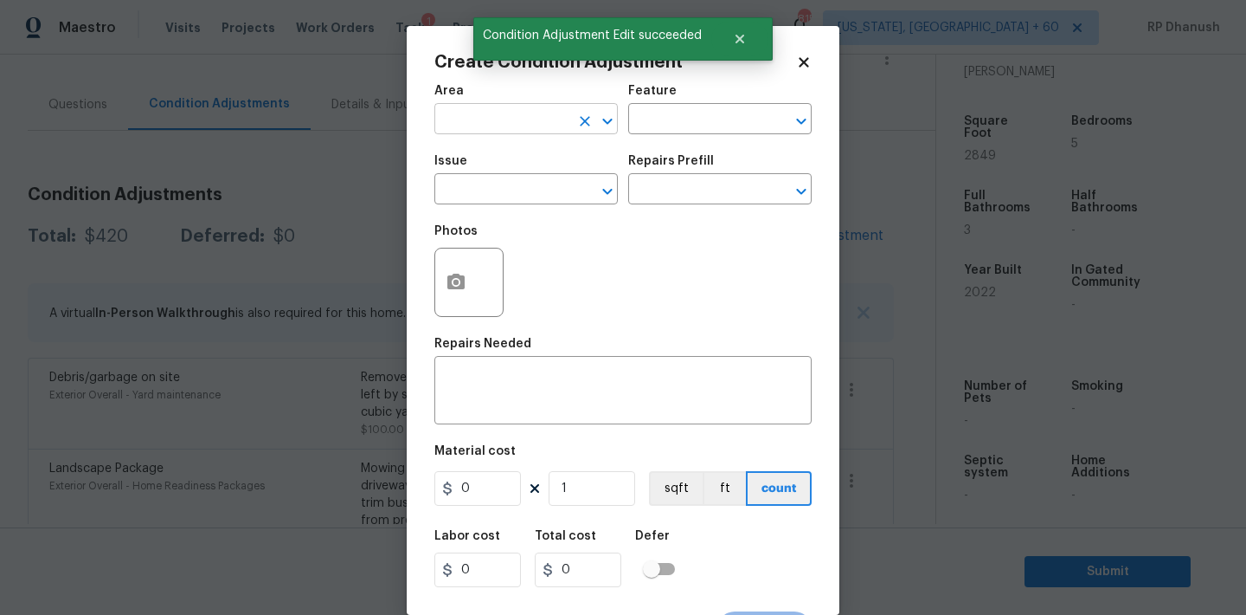
click at [546, 118] on input "text" at bounding box center [502, 120] width 135 height 27
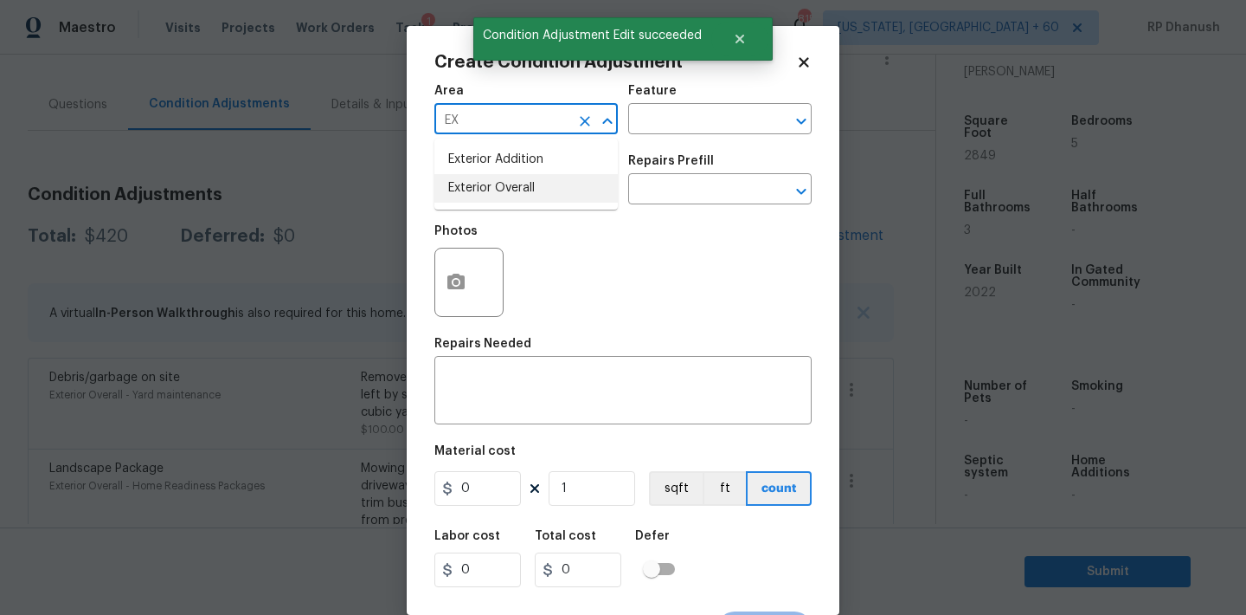
drag, startPoint x: 512, startPoint y: 185, endPoint x: 501, endPoint y: 274, distance: 88.9
click at [512, 185] on li "Exterior Overall" at bounding box center [526, 188] width 183 height 29
type input "Exterior Overall"
click at [496, 359] on div "Repairs Needed" at bounding box center [623, 349] width 377 height 23
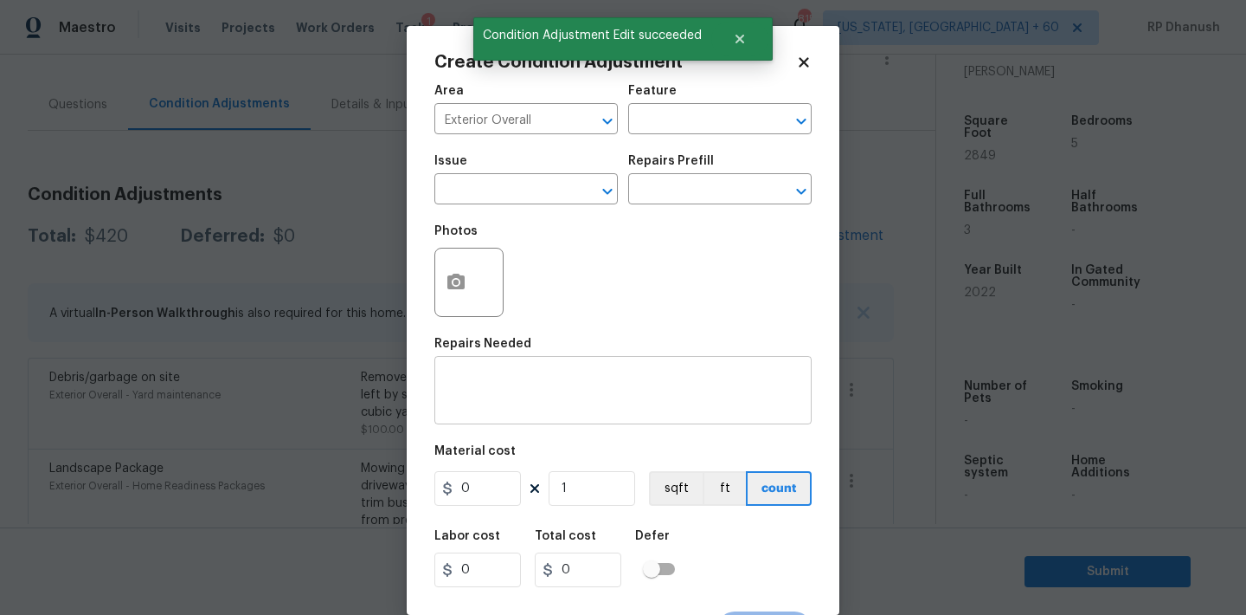
click at [494, 362] on div "x ​" at bounding box center [623, 392] width 377 height 64
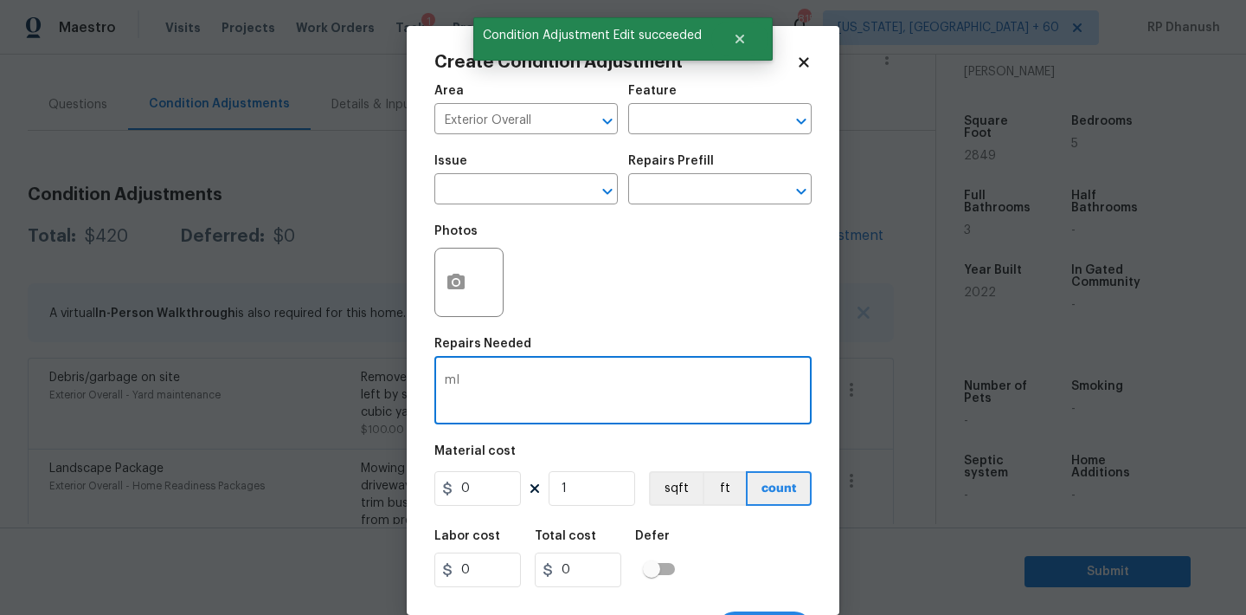
type textarea "m"
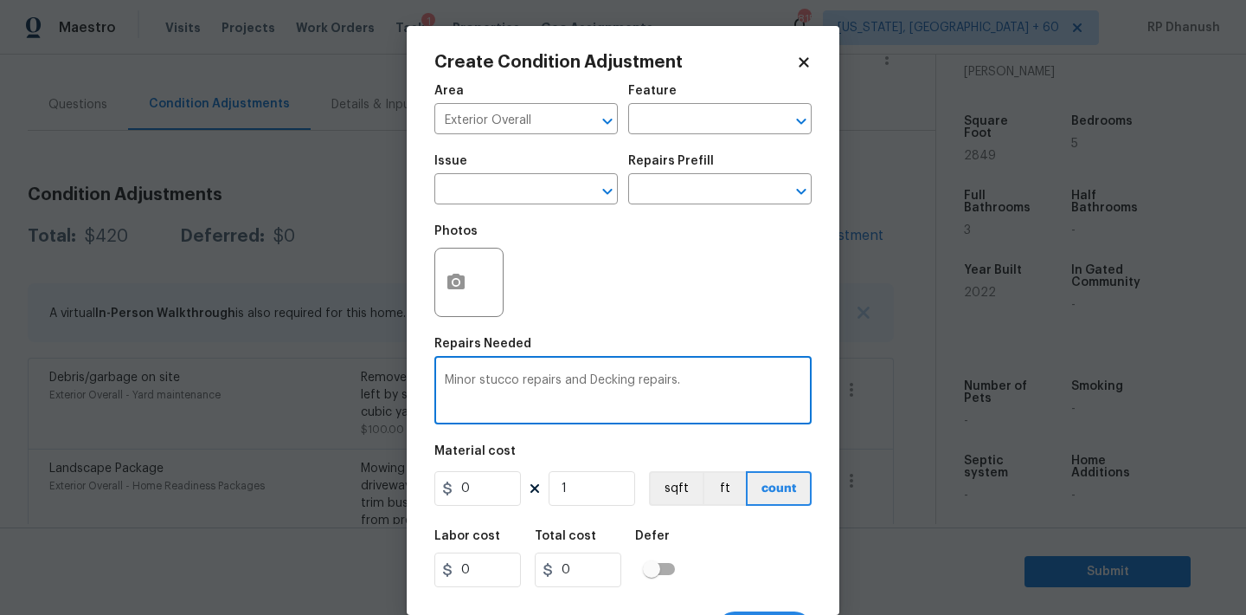
type textarea "Minor stucco repairs and Decking repairs."
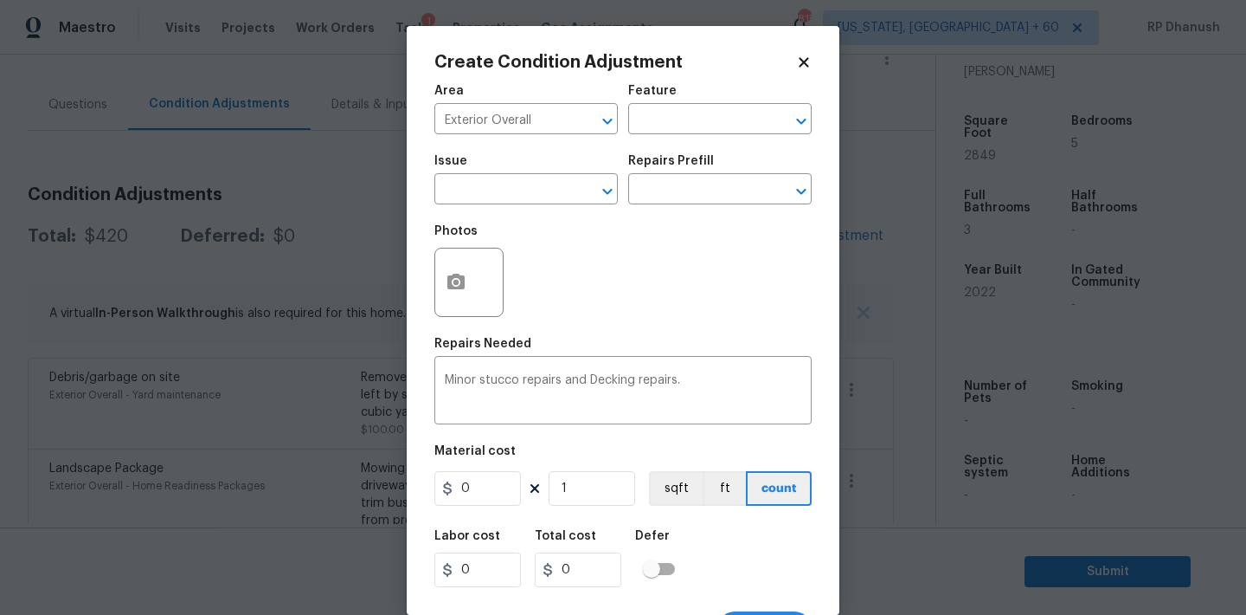
click at [487, 506] on figure "Material cost 0 1 sqft ft count" at bounding box center [623, 477] width 377 height 64
click at [485, 492] on input "0" at bounding box center [478, 488] width 87 height 35
type input "1375"
click at [463, 284] on icon "button" at bounding box center [455, 282] width 17 height 16
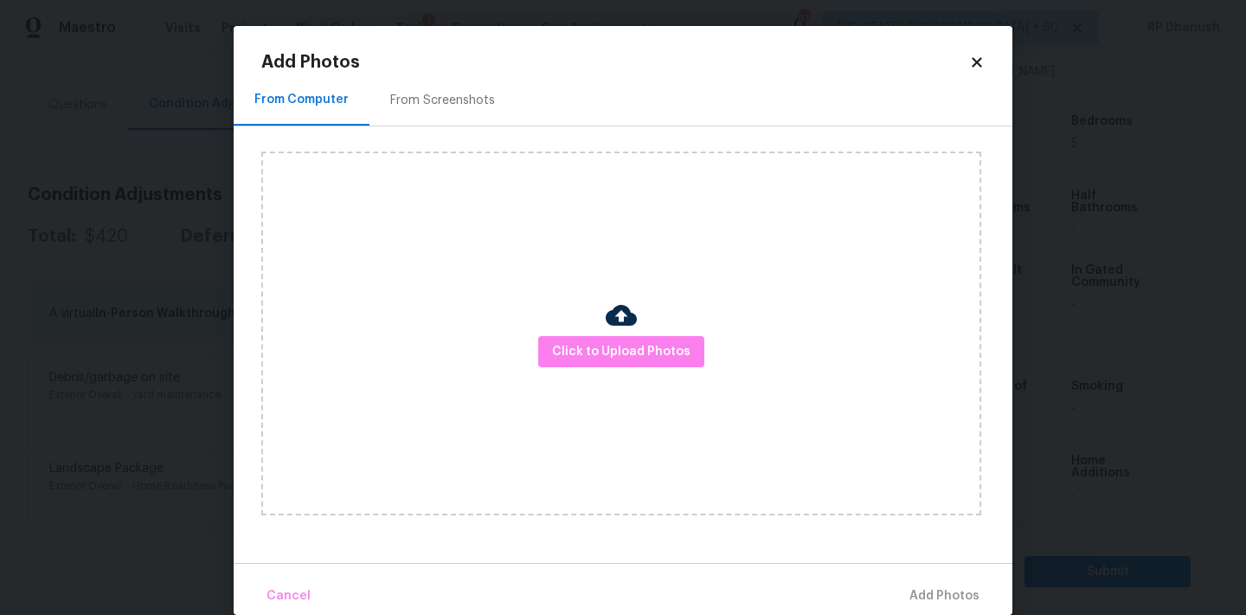
click at [607, 369] on div "Click to Upload Photos" at bounding box center [621, 333] width 720 height 364
click at [625, 261] on div "Click to Upload Photos" at bounding box center [621, 333] width 720 height 364
click at [610, 342] on span "Click to Upload Photos" at bounding box center [621, 352] width 138 height 22
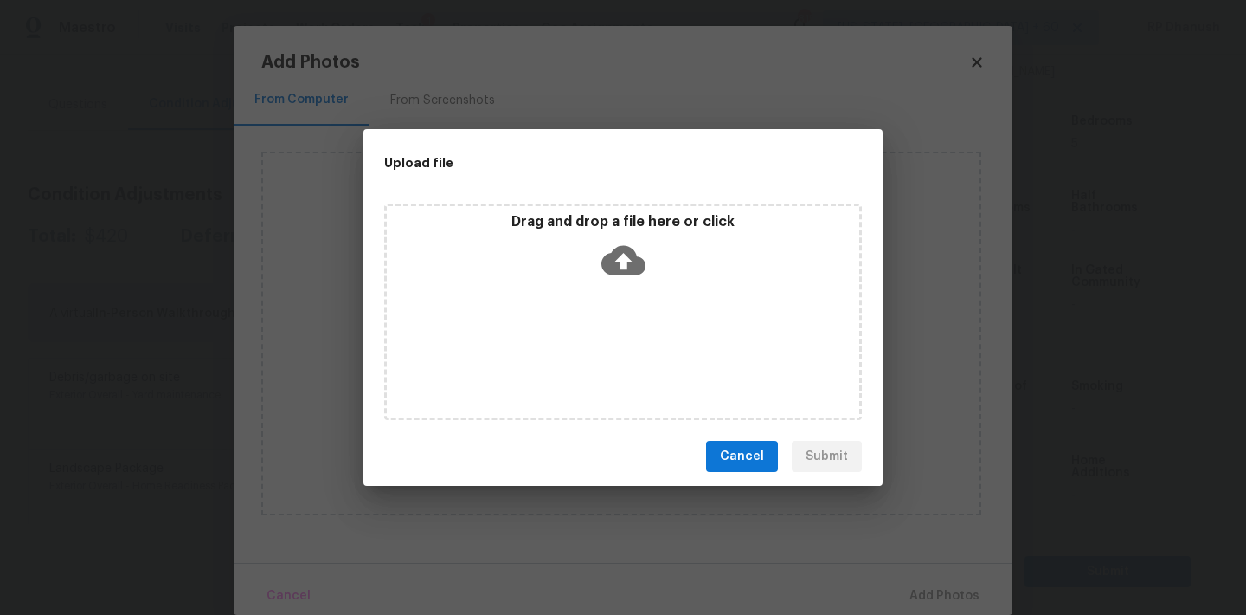
click at [615, 280] on icon at bounding box center [624, 260] width 44 height 44
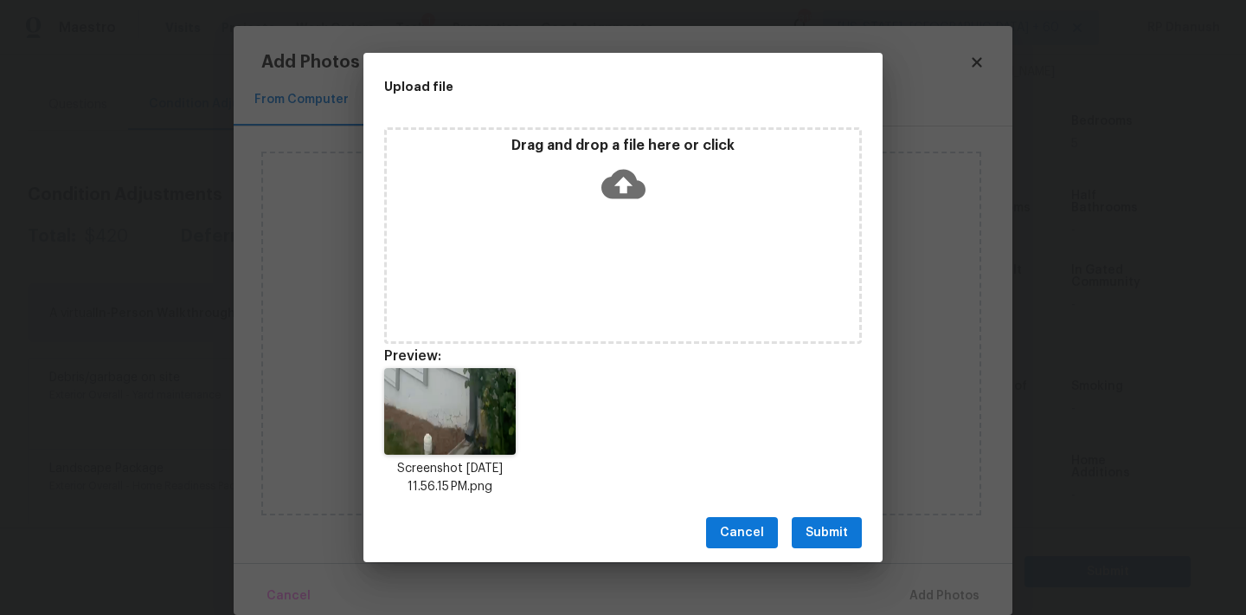
click at [825, 532] on span "Submit" at bounding box center [827, 533] width 42 height 22
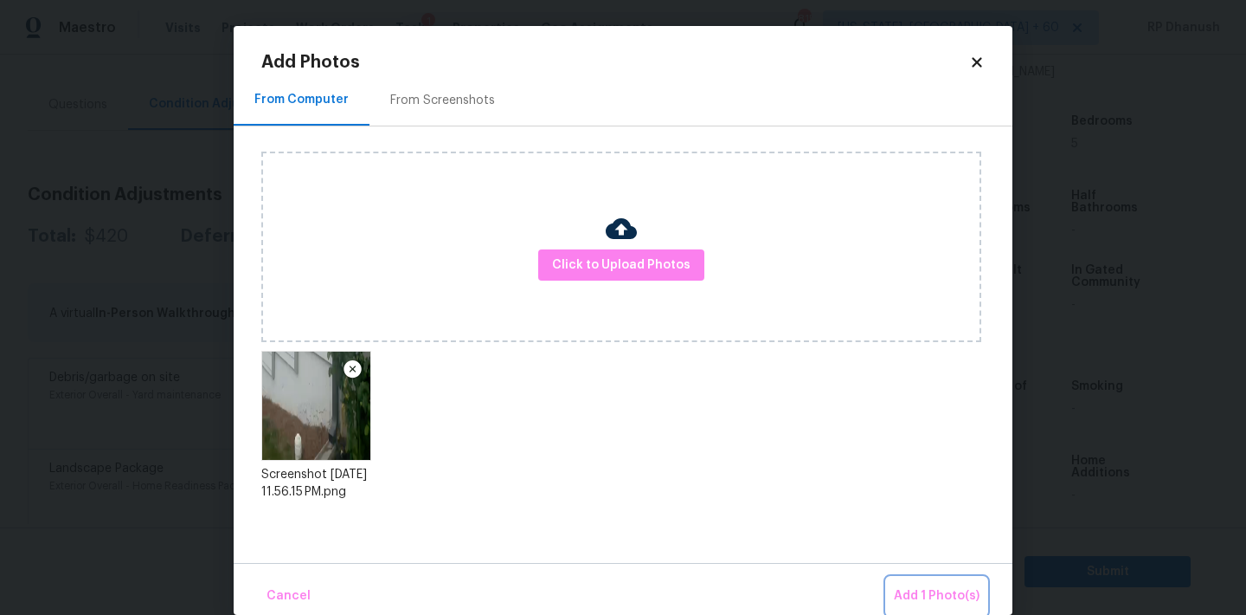
click at [938, 594] on span "Add 1 Photo(s)" at bounding box center [937, 596] width 86 height 22
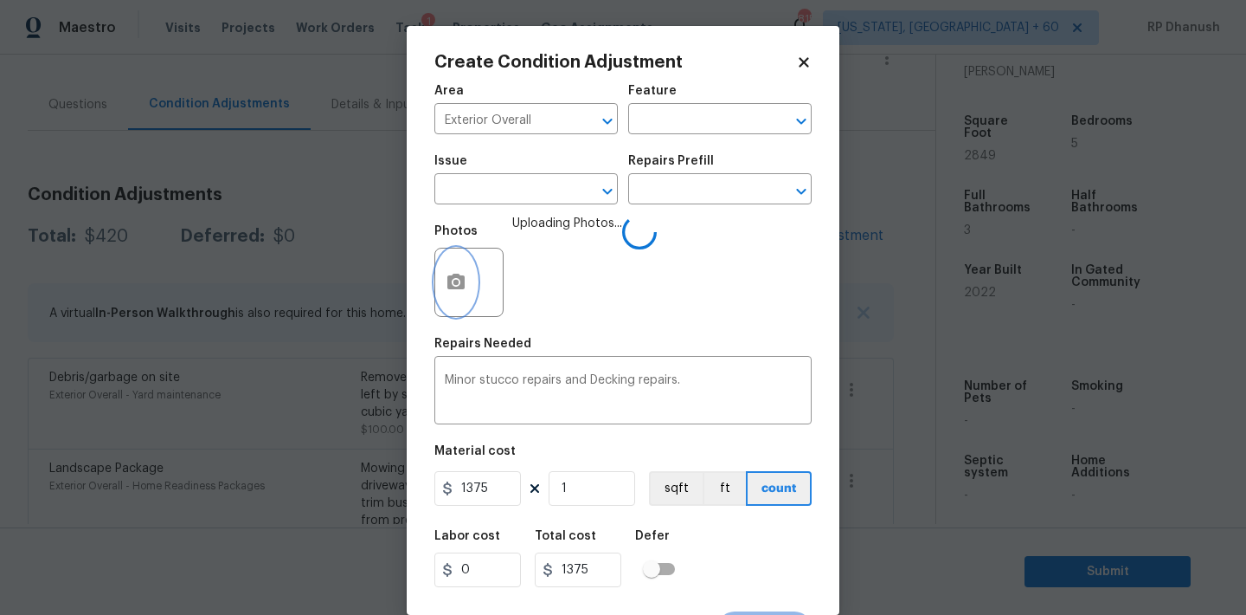
click at [438, 274] on button "button" at bounding box center [456, 282] width 42 height 68
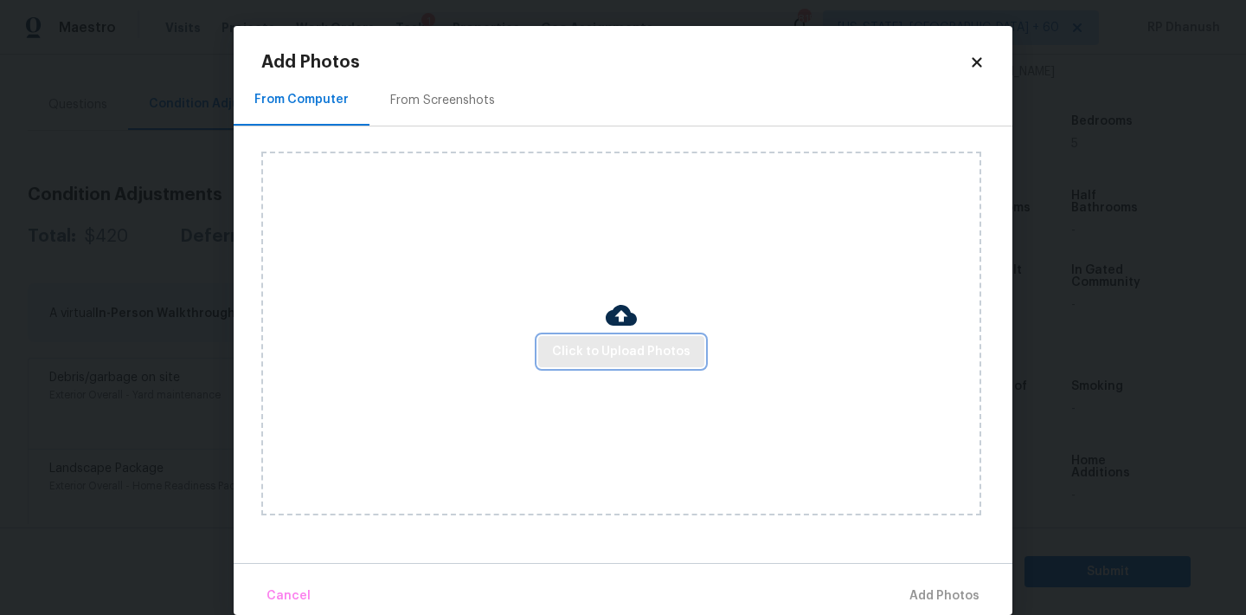
click at [606, 353] on span "Click to Upload Photos" at bounding box center [621, 352] width 138 height 22
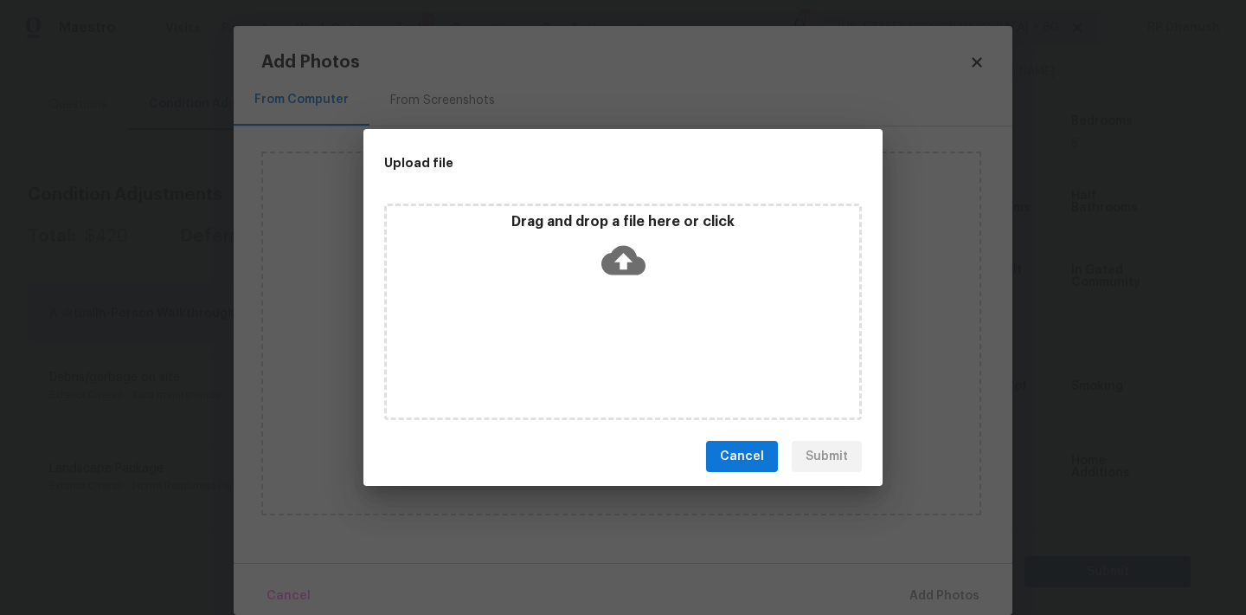
click at [615, 320] on div "Drag and drop a file here or click" at bounding box center [623, 311] width 478 height 216
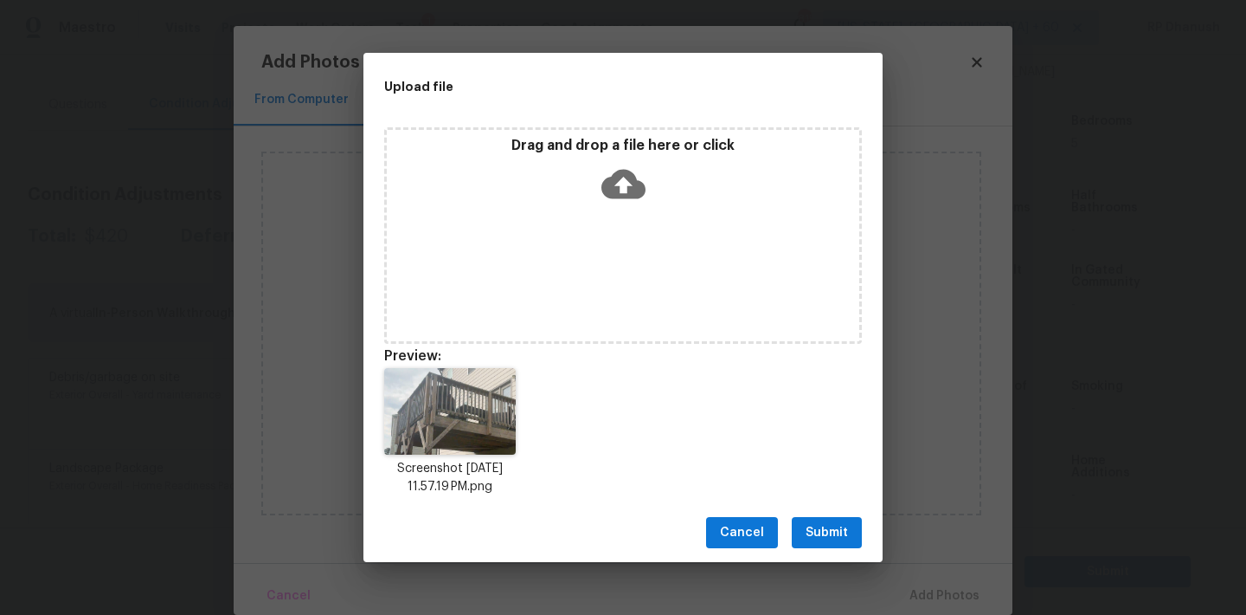
click at [847, 517] on button "Submit" at bounding box center [827, 533] width 70 height 32
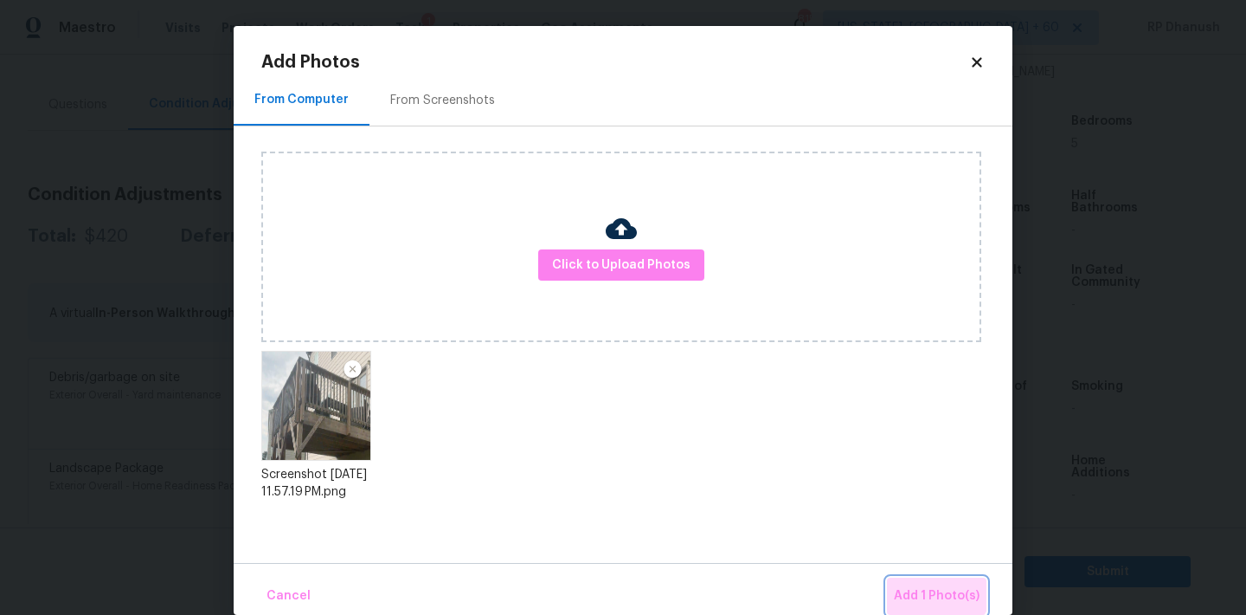
click at [935, 577] on button "Add 1 Photo(s)" at bounding box center [937, 595] width 100 height 37
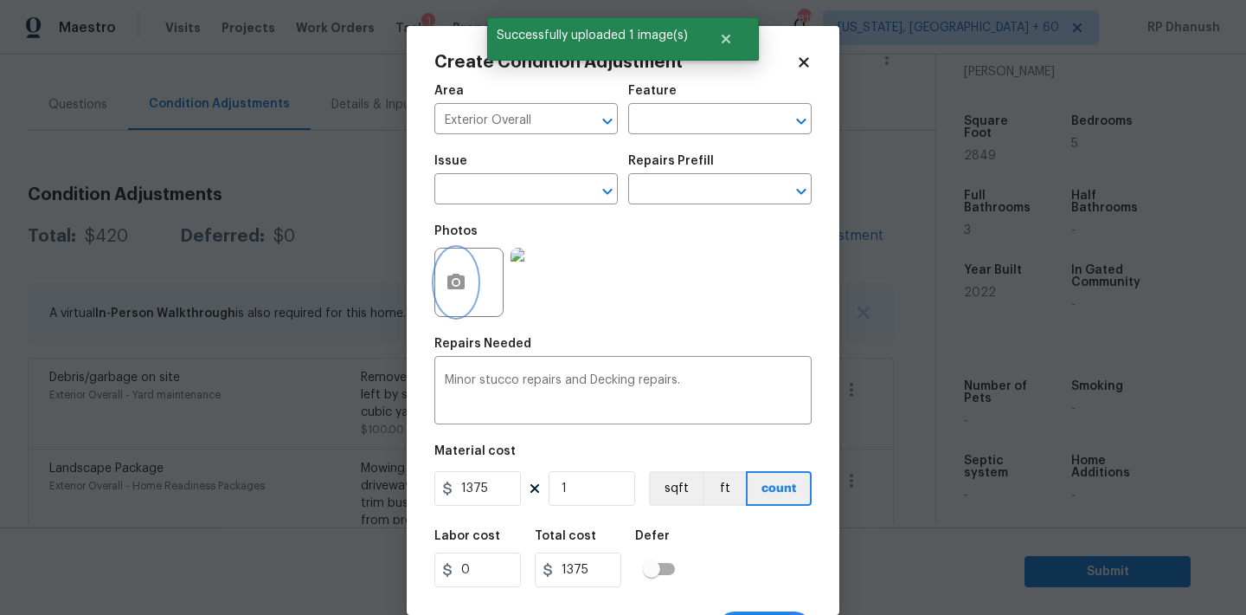
scroll to position [32, 0]
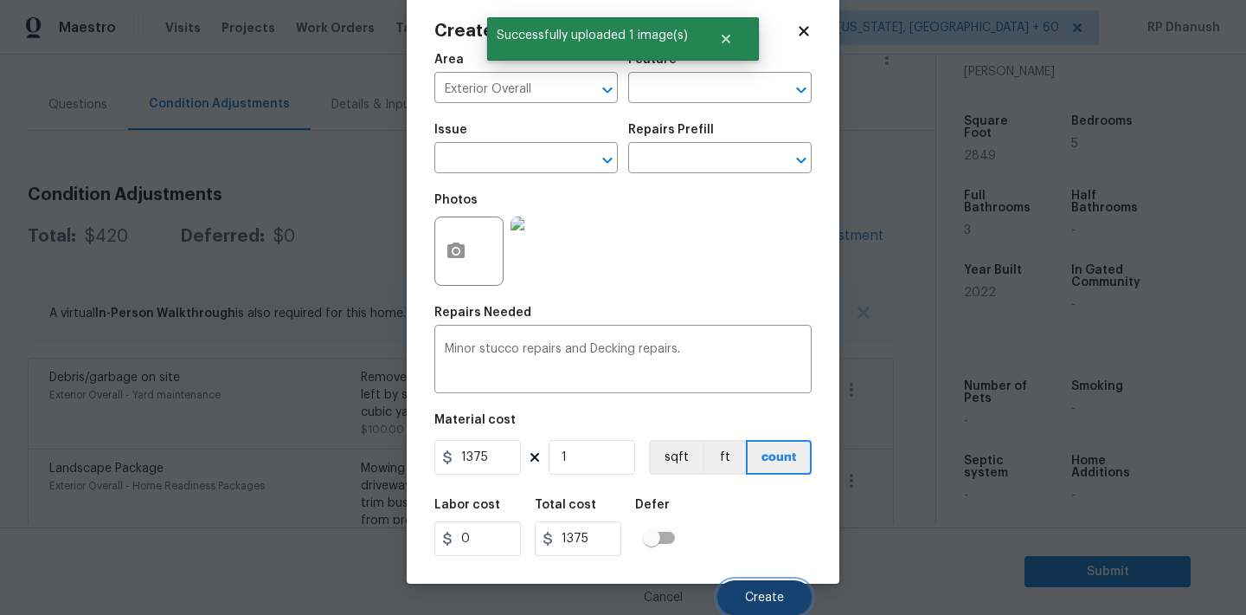
click at [756, 602] on span "Create" at bounding box center [764, 597] width 39 height 13
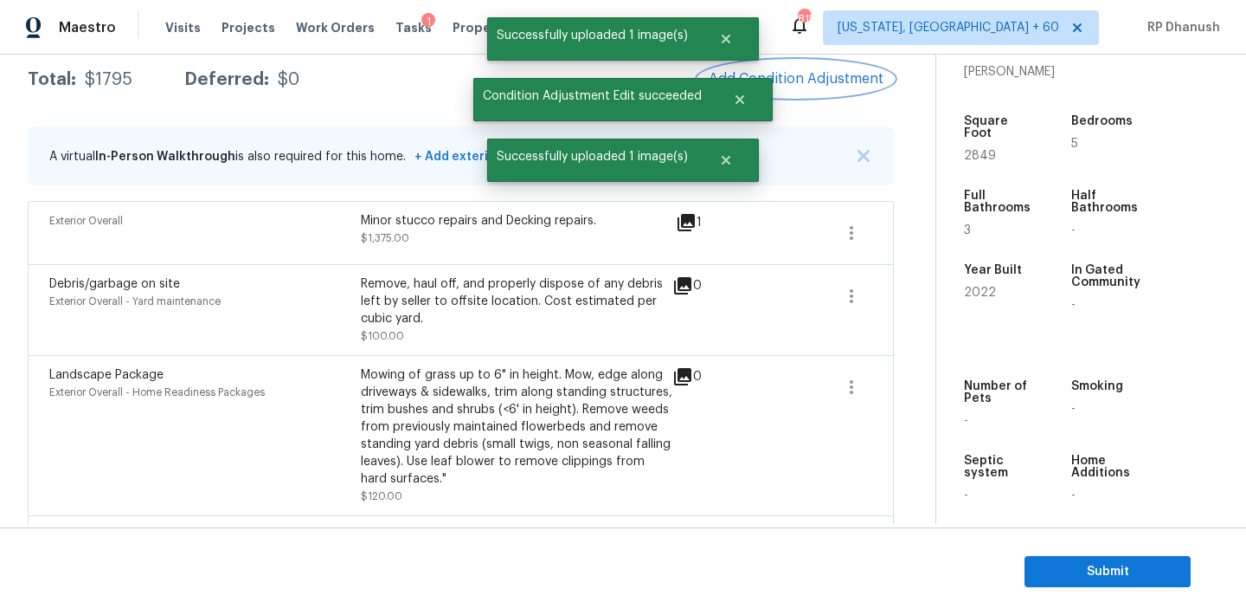
scroll to position [86, 0]
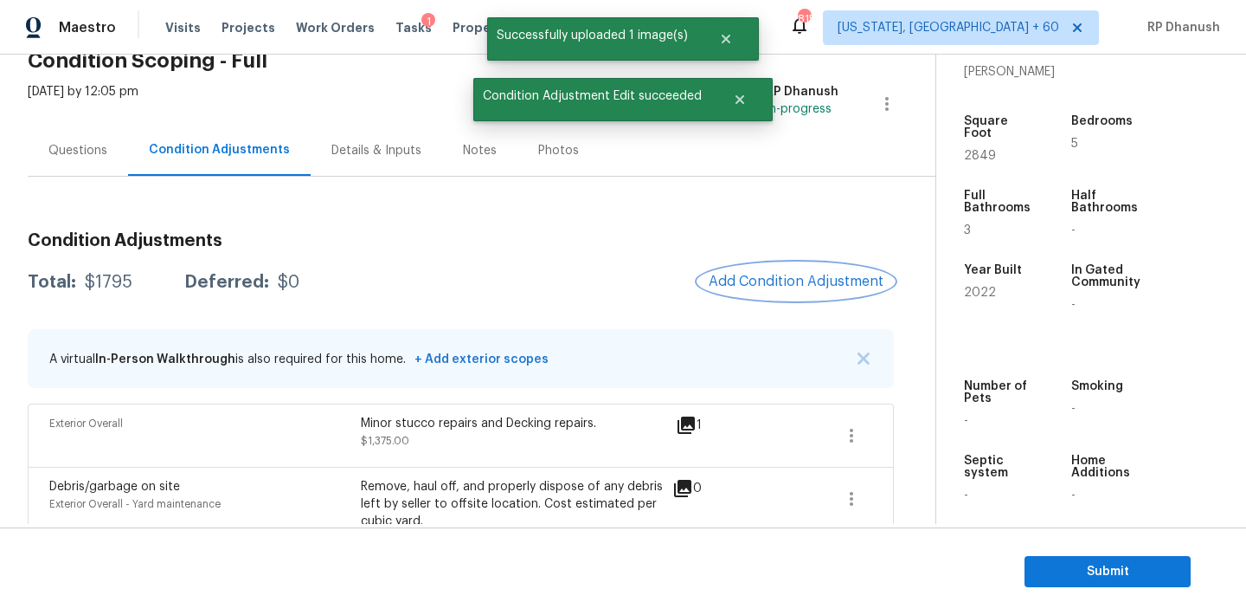
click at [758, 276] on span "Add Condition Adjustment" at bounding box center [796, 282] width 175 height 16
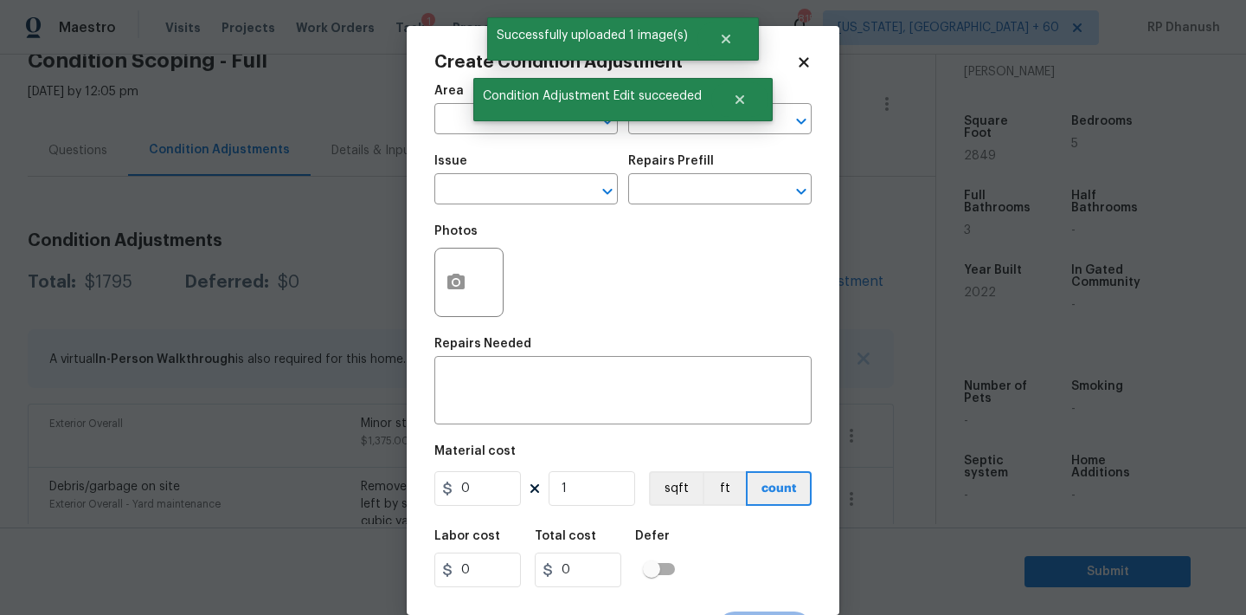
click at [474, 138] on span "Area ​" at bounding box center [526, 109] width 183 height 70
click at [473, 132] on input "text" at bounding box center [502, 120] width 135 height 27
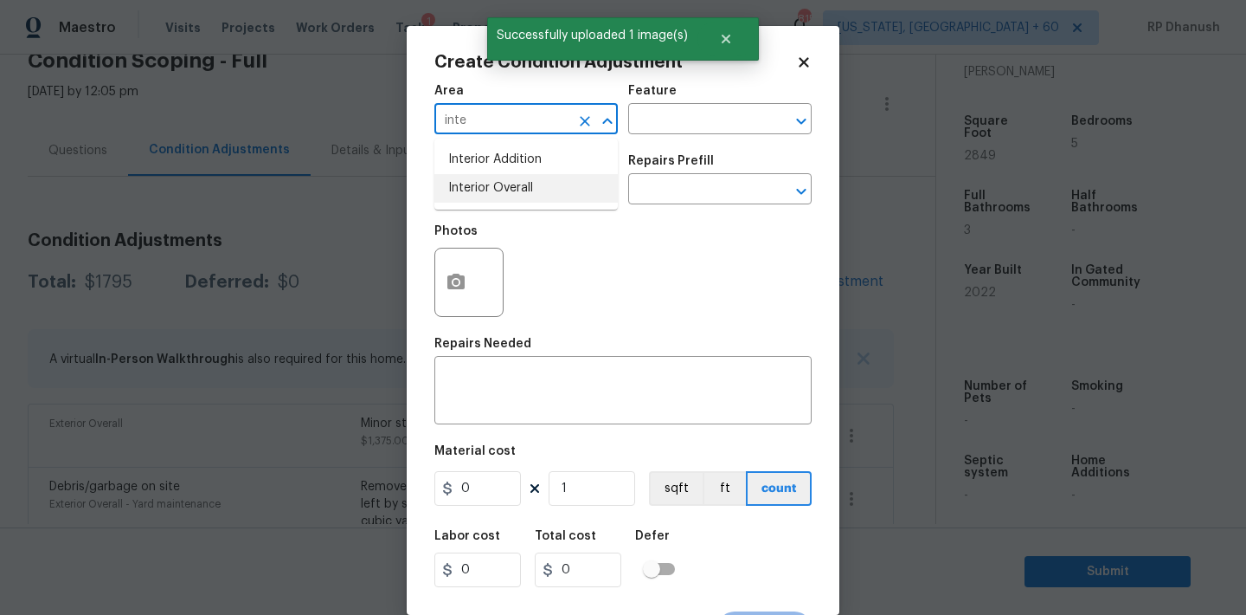
click at [487, 183] on li "Interior Overall" at bounding box center [526, 188] width 183 height 29
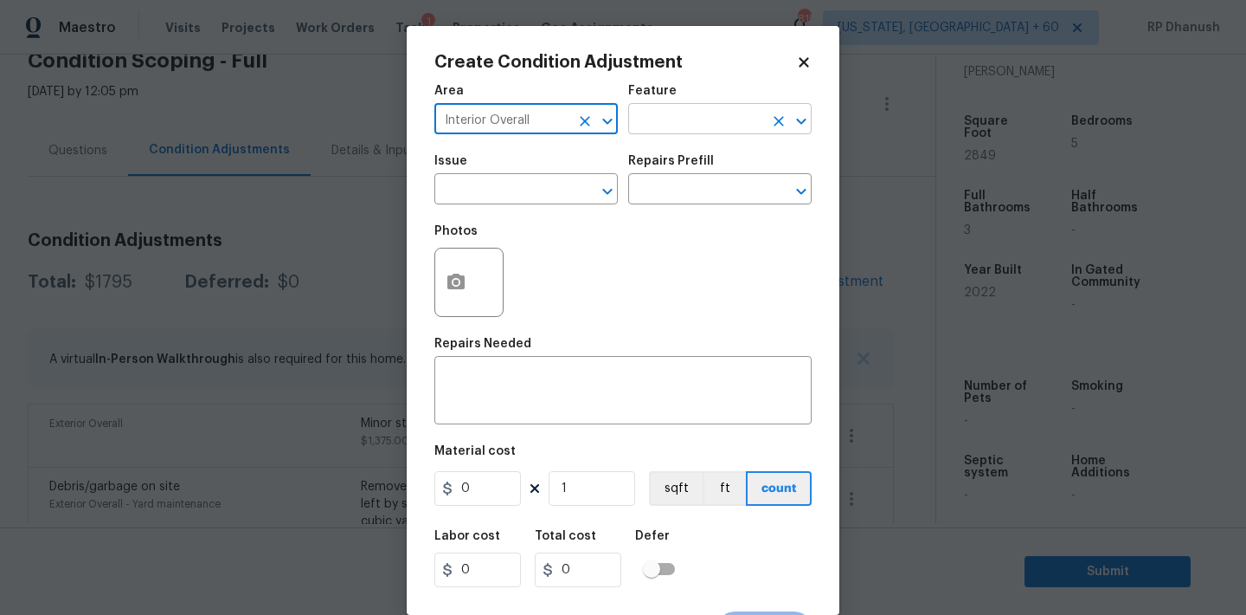
type input "Interior Overall"
click at [634, 132] on input "text" at bounding box center [695, 120] width 135 height 27
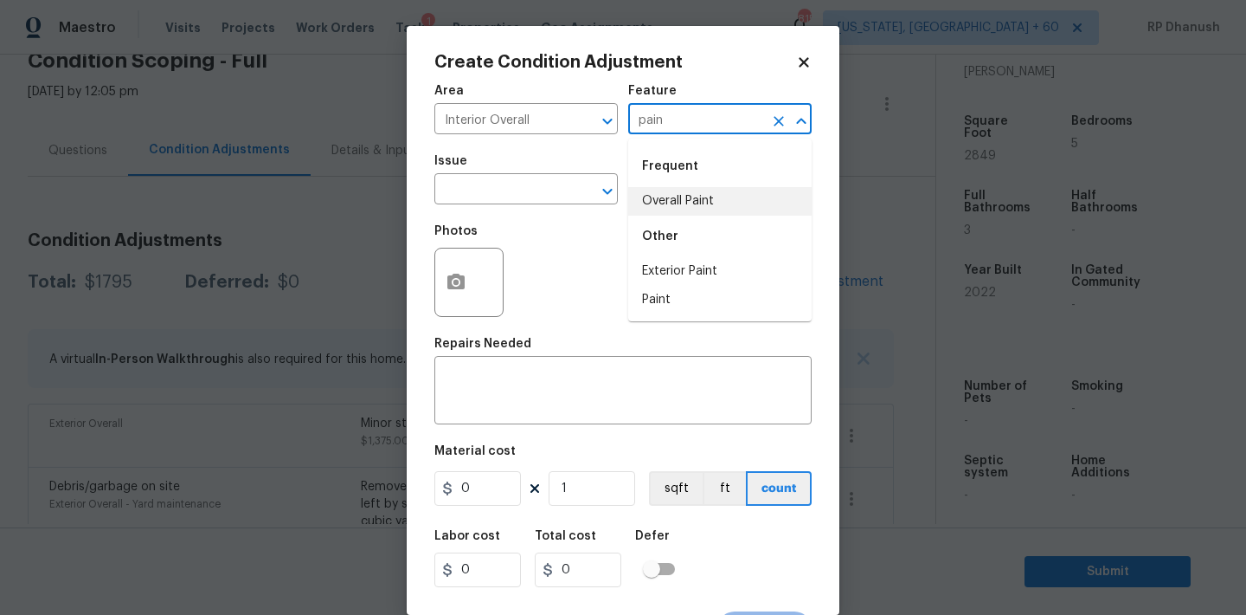
click at [660, 198] on li "Overall Paint" at bounding box center [719, 201] width 183 height 29
type input "Overall Paint"
click at [515, 187] on input "text" at bounding box center [502, 190] width 135 height 27
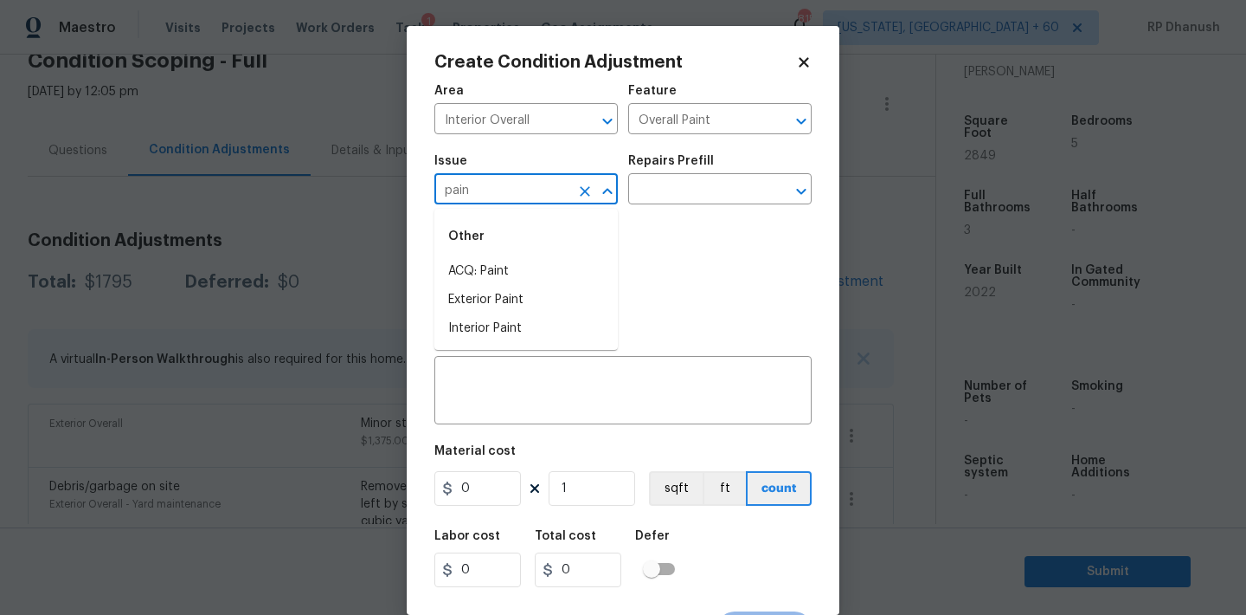
click at [505, 257] on li "ACQ: Paint" at bounding box center [526, 271] width 183 height 29
type input "ACQ: Paint"
click at [602, 224] on div "Photos" at bounding box center [623, 271] width 377 height 113
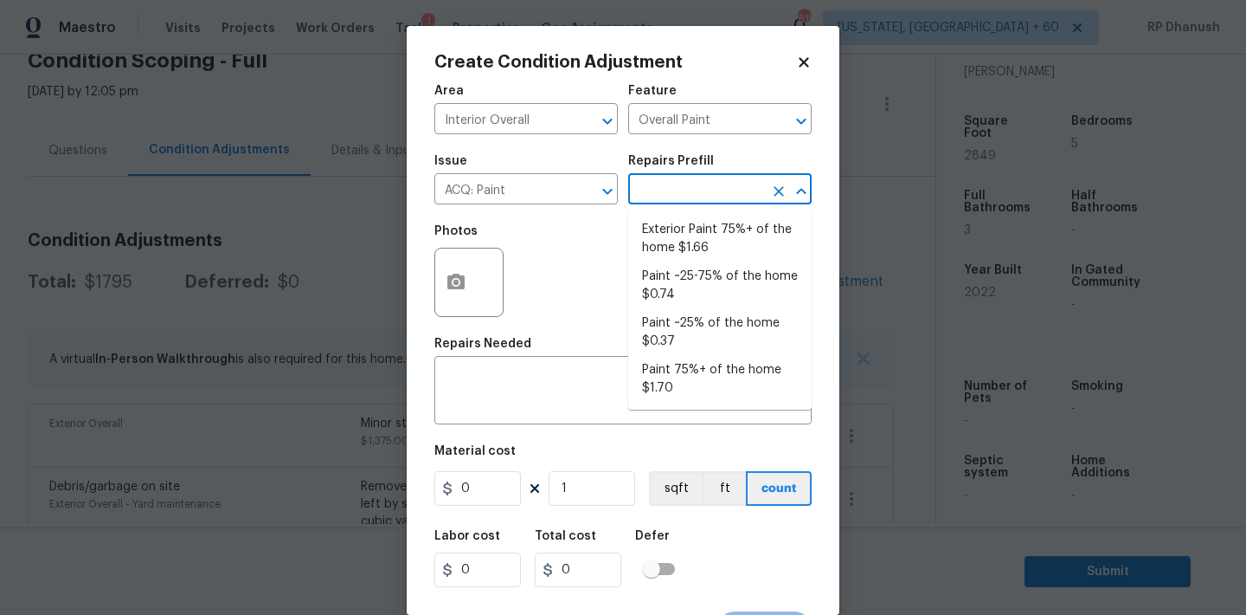
click at [687, 201] on input "text" at bounding box center [695, 190] width 135 height 27
drag, startPoint x: 692, startPoint y: 325, endPoint x: 641, endPoint y: 390, distance: 82.1
click at [692, 325] on li "Paint ~25% of the home $0.37" at bounding box center [719, 332] width 183 height 47
type input "Acquisition"
type textarea "Acquisition Scope: ~25% of the home needs interior paint"
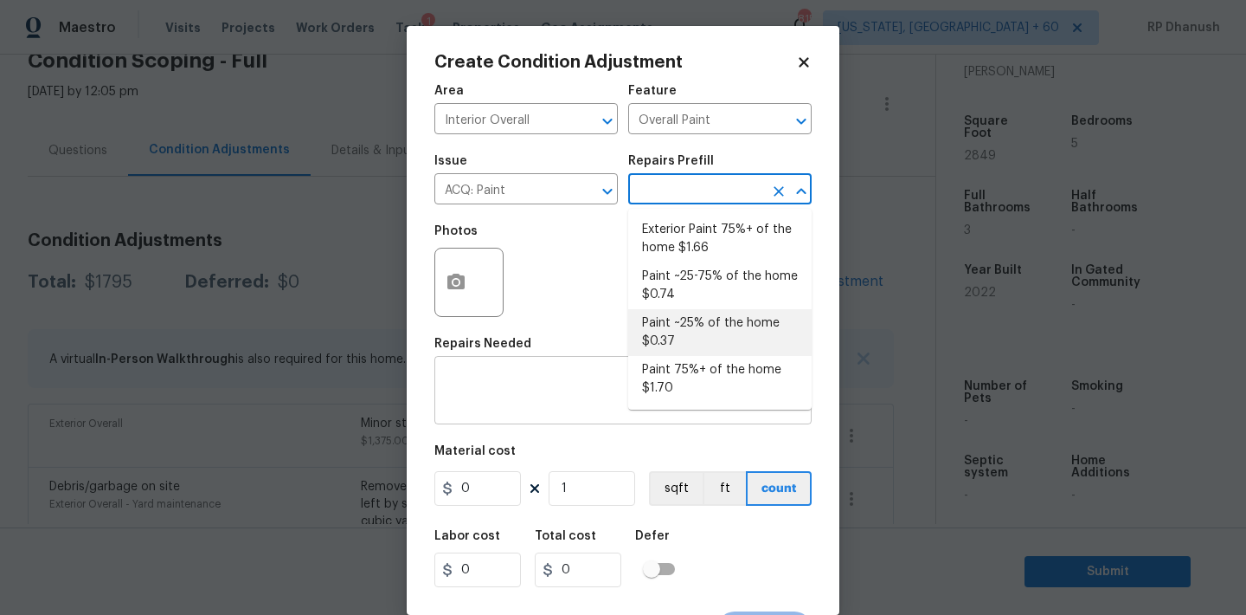
type input "0.37"
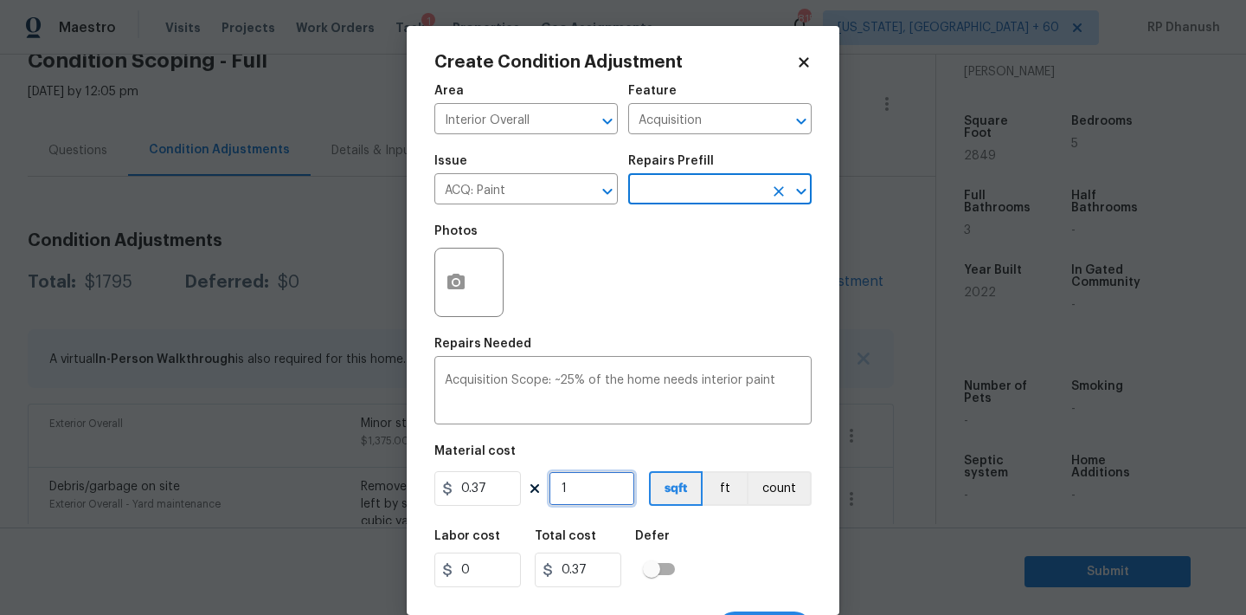
click at [607, 476] on input "1" at bounding box center [592, 488] width 87 height 35
type input "0"
type input "2"
type input "0.74"
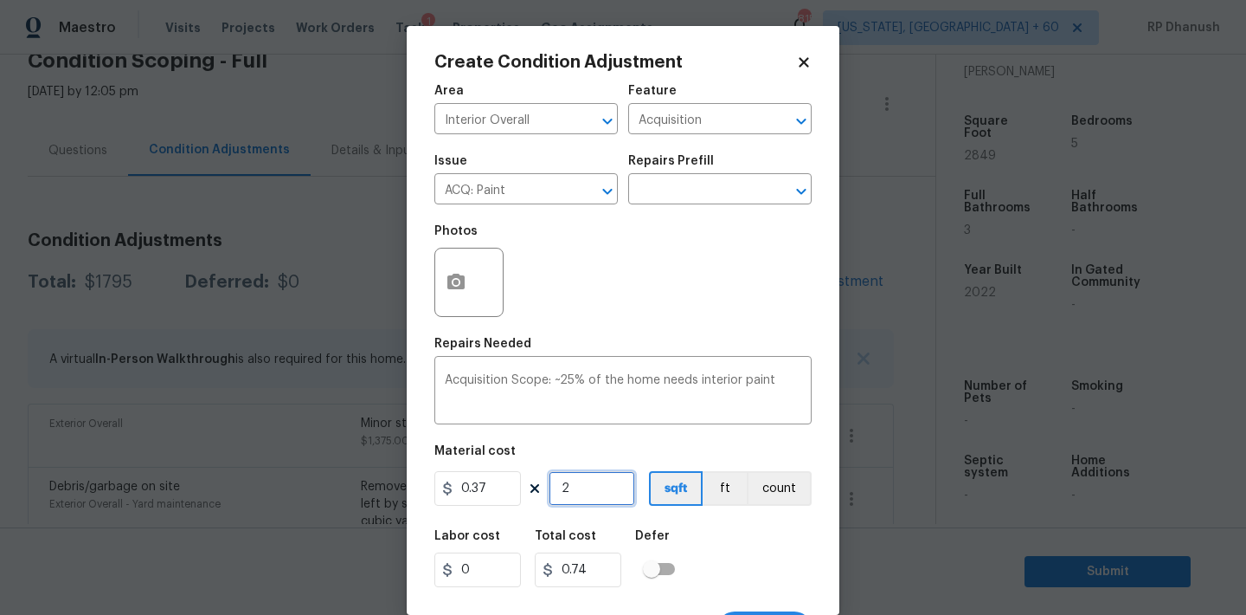
type input "28"
type input "10.36"
type input "284"
type input "105.08"
type input "2849"
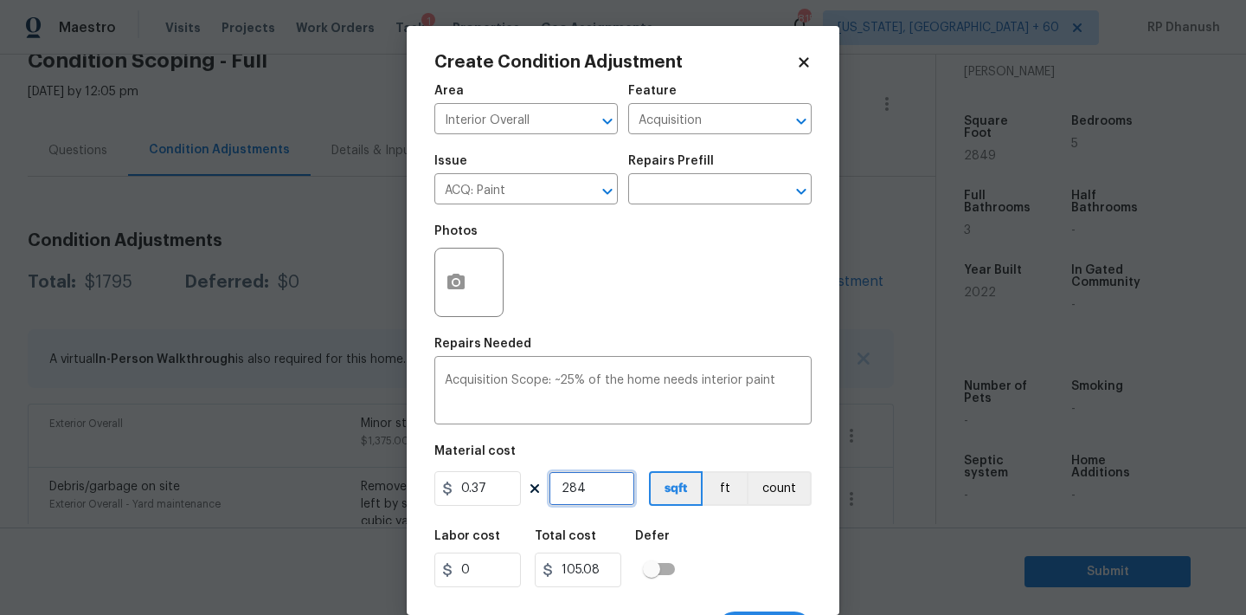
type input "1054.13"
type input "2849"
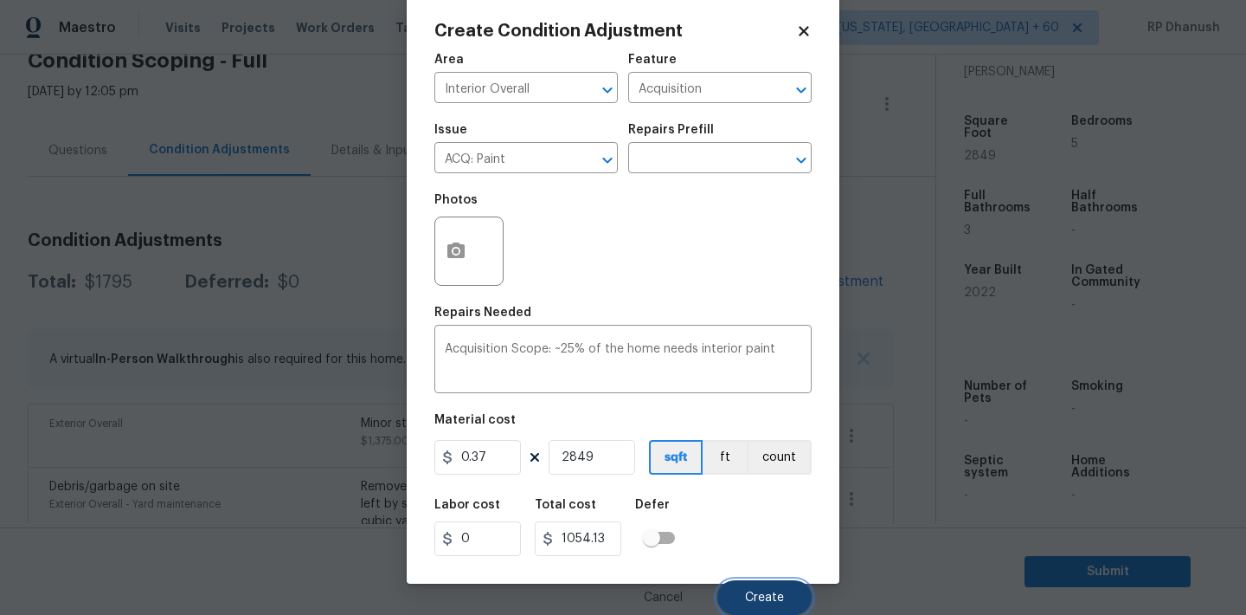
click at [775, 589] on button "Create" at bounding box center [765, 597] width 94 height 35
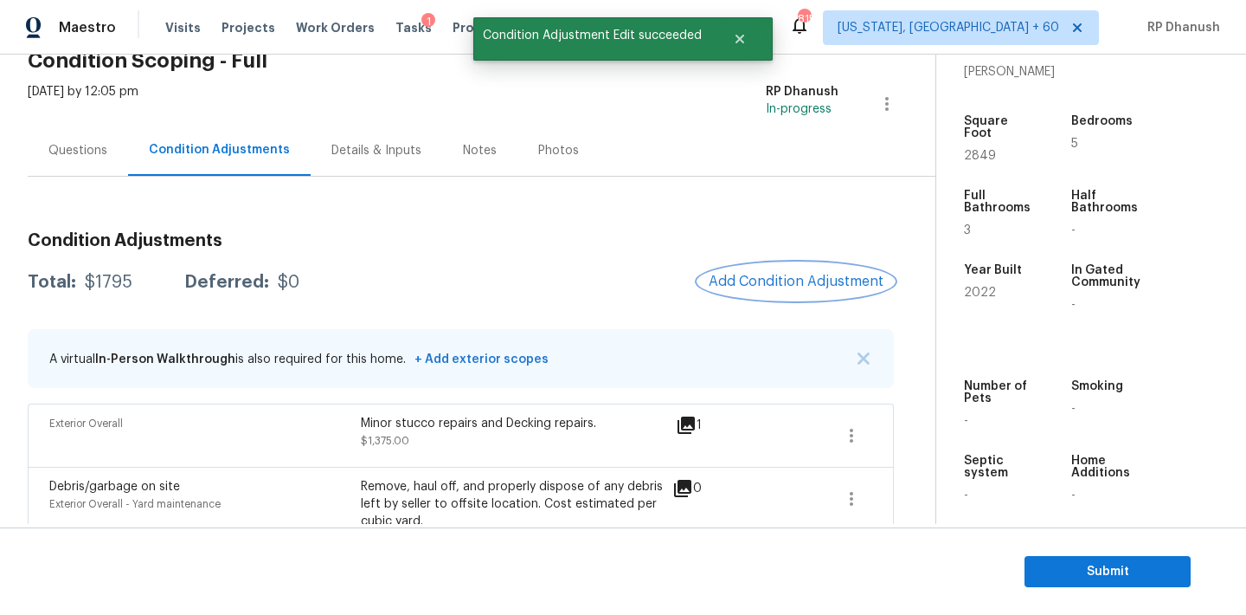
scroll to position [0, 0]
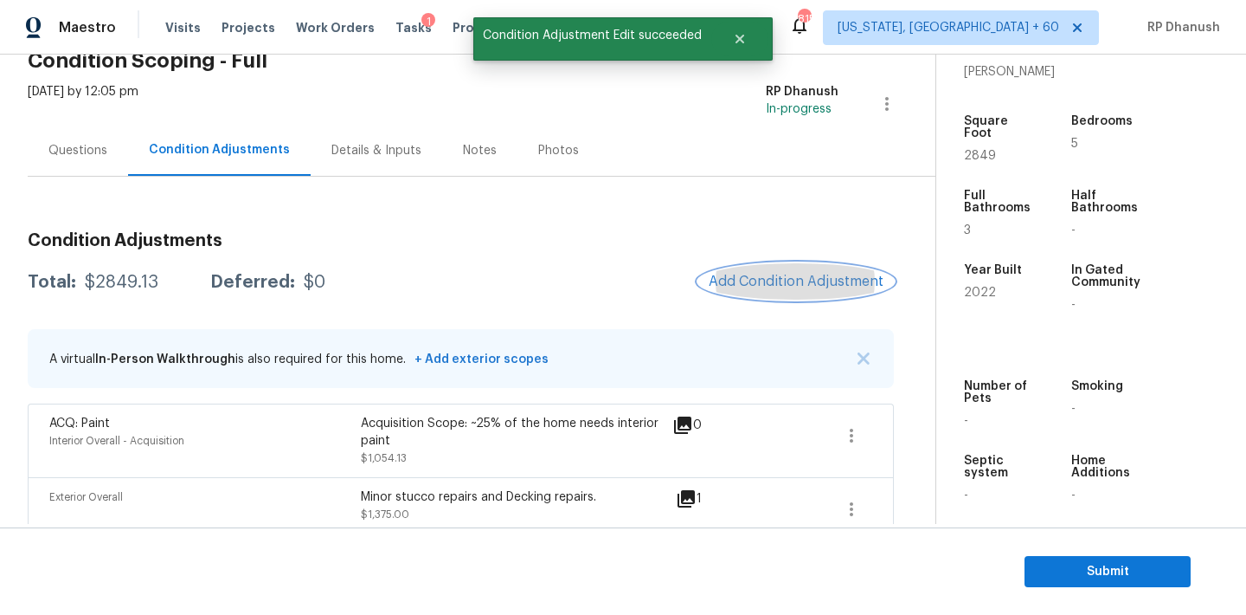
click at [781, 274] on span "Add Condition Adjustment" at bounding box center [796, 282] width 175 height 16
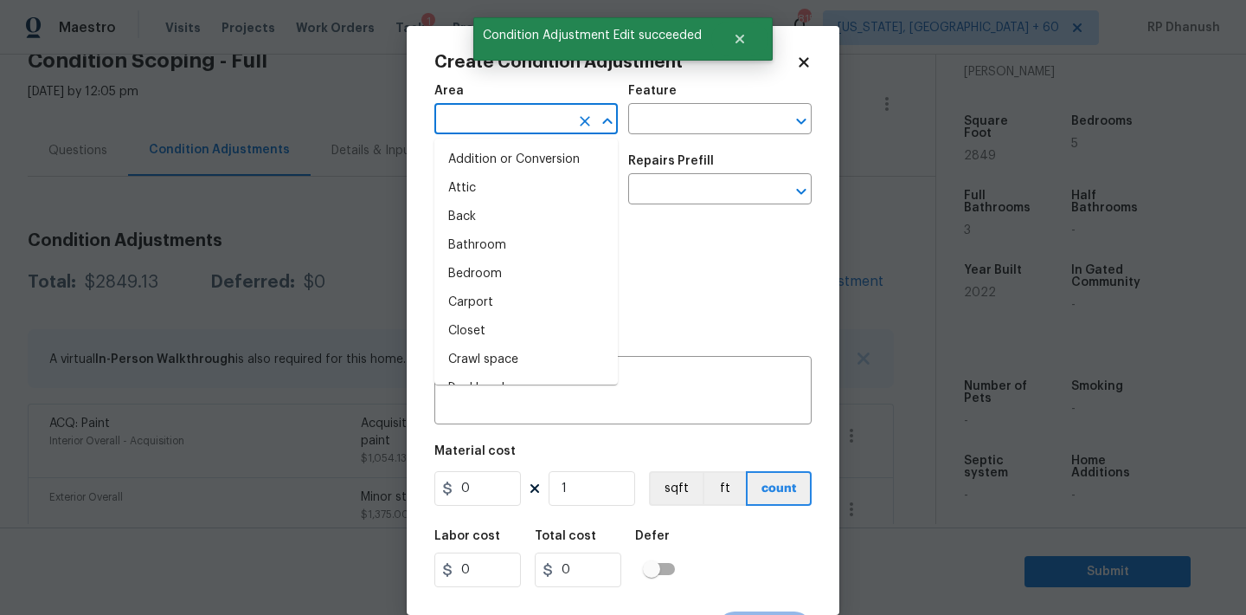
click at [474, 126] on input "text" at bounding box center [502, 120] width 135 height 27
type input "ubt"
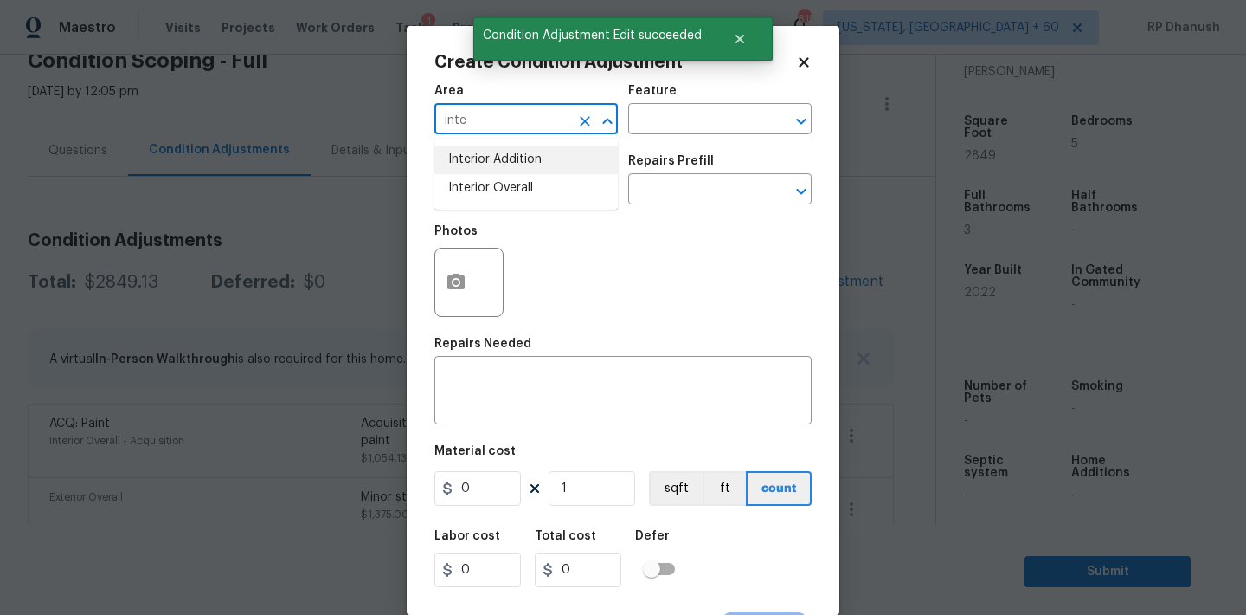
drag, startPoint x: 480, startPoint y: 180, endPoint x: 598, endPoint y: 138, distance: 124.8
click at [480, 180] on li "Interior Overall" at bounding box center [526, 188] width 183 height 29
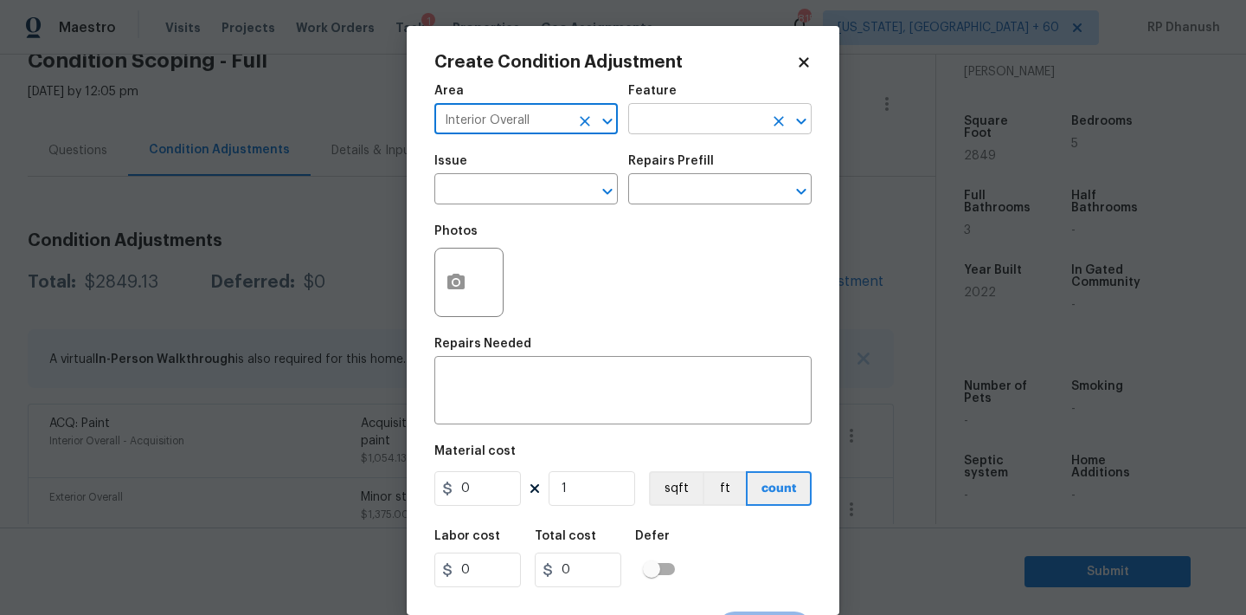
type input "Interior Overall"
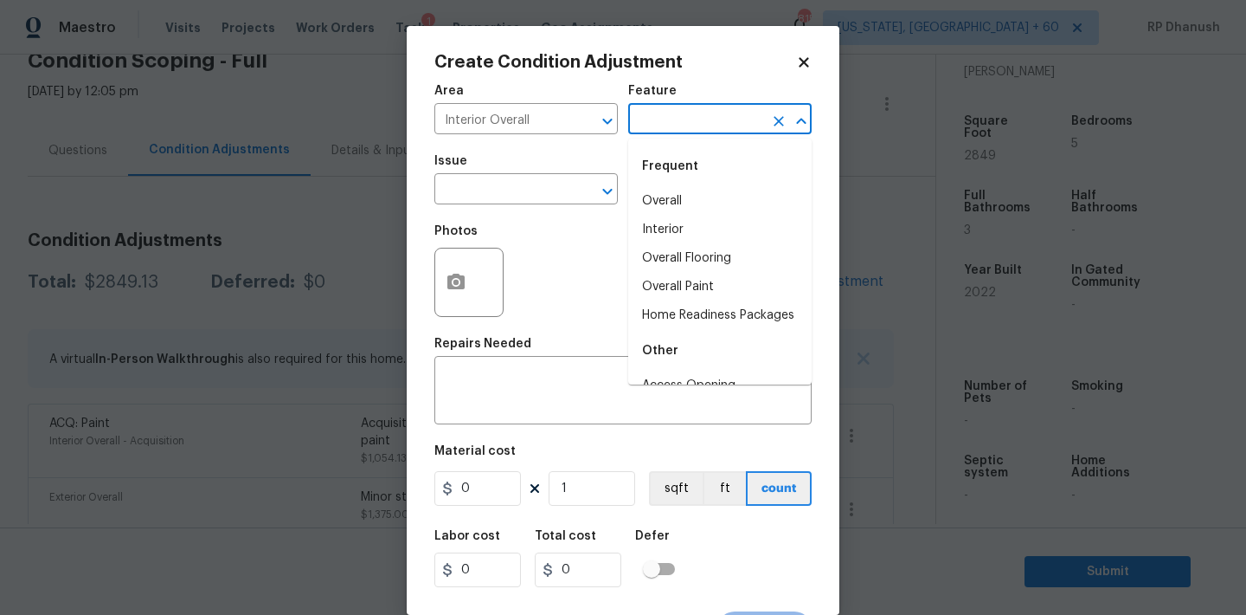
click at [644, 130] on input "text" at bounding box center [695, 120] width 135 height 27
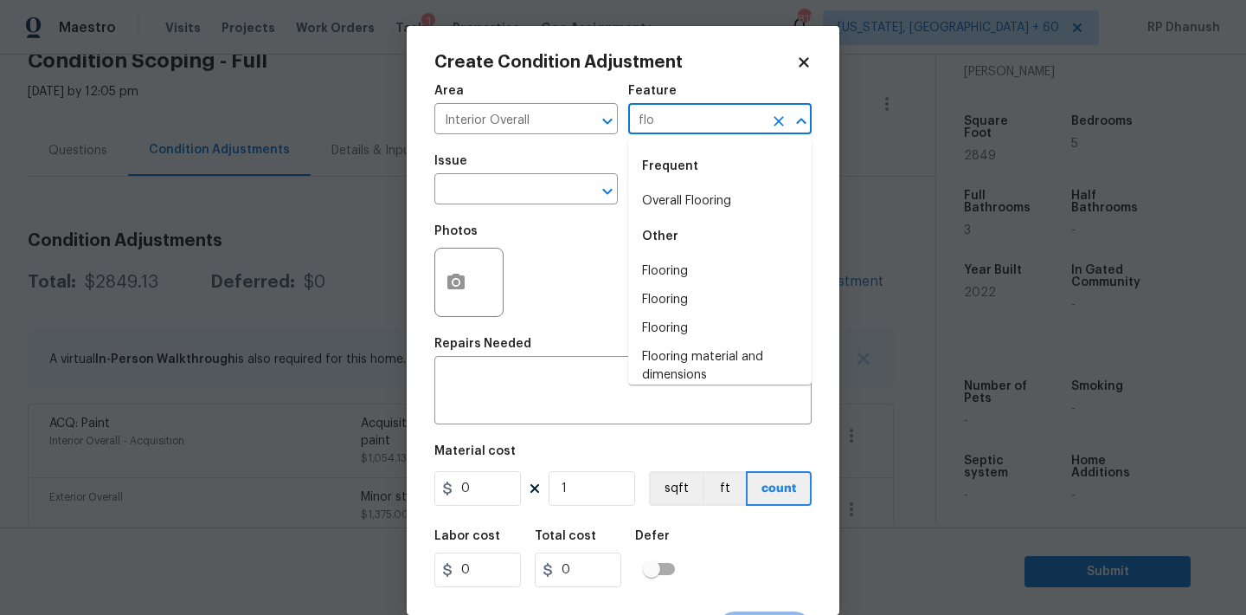
click at [644, 186] on div "Frequent" at bounding box center [719, 166] width 183 height 42
click at [641, 196] on li "Overall Flooring" at bounding box center [719, 201] width 183 height 29
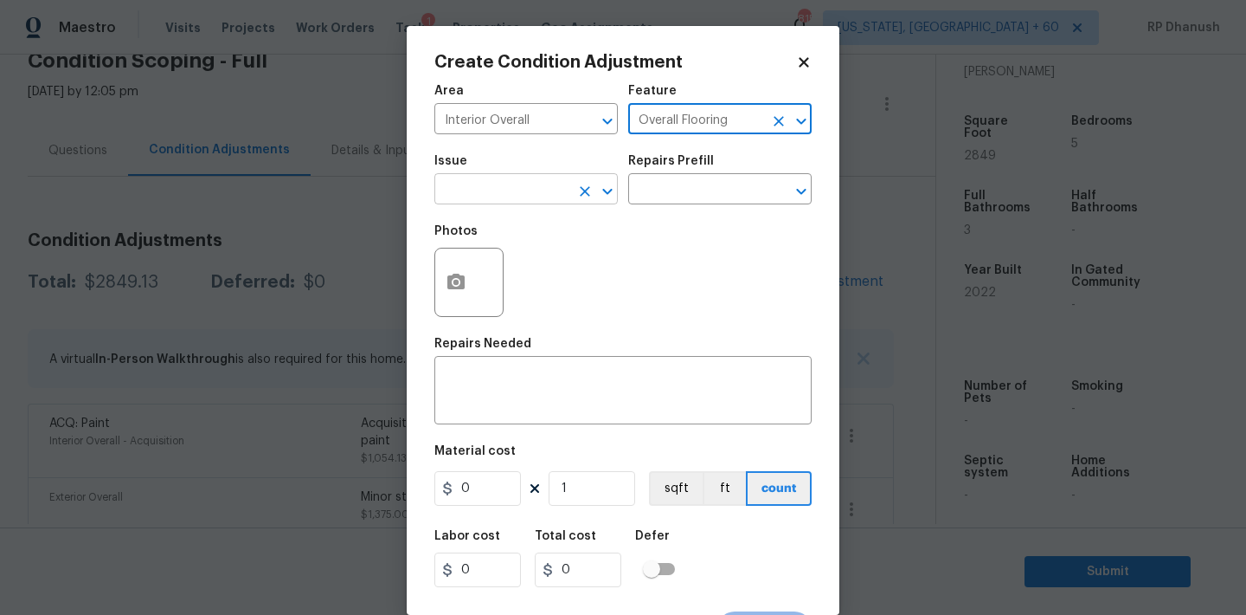
type input "Overall Flooring"
click at [537, 196] on input "text" at bounding box center [502, 190] width 135 height 27
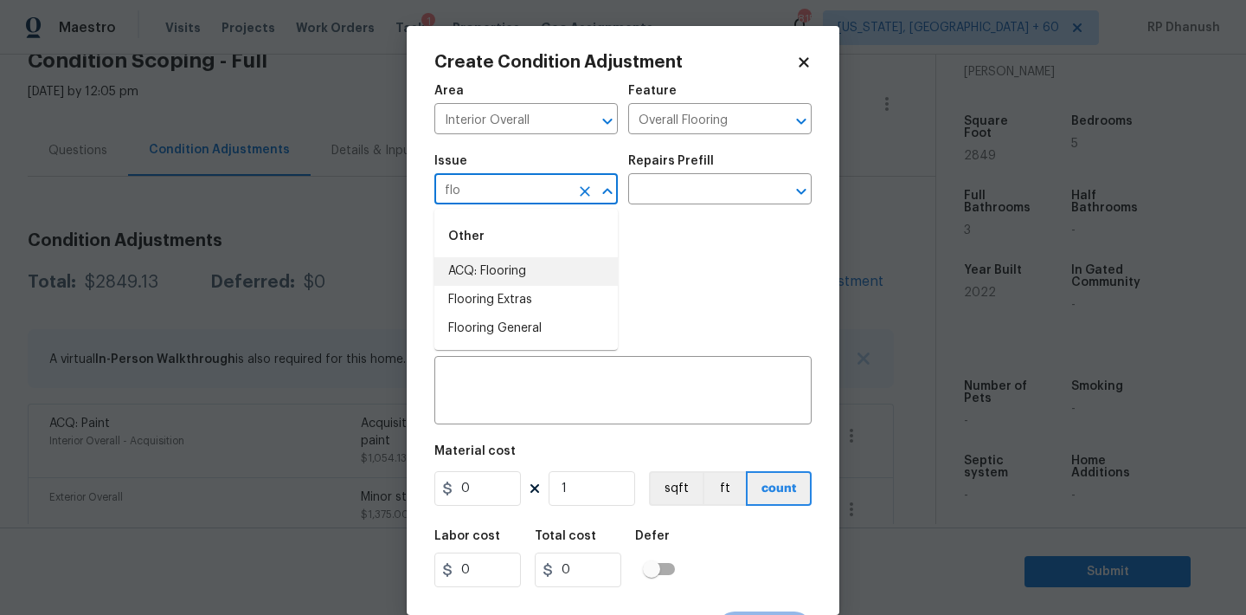
click at [510, 280] on li "ACQ: Flooring" at bounding box center [526, 271] width 183 height 29
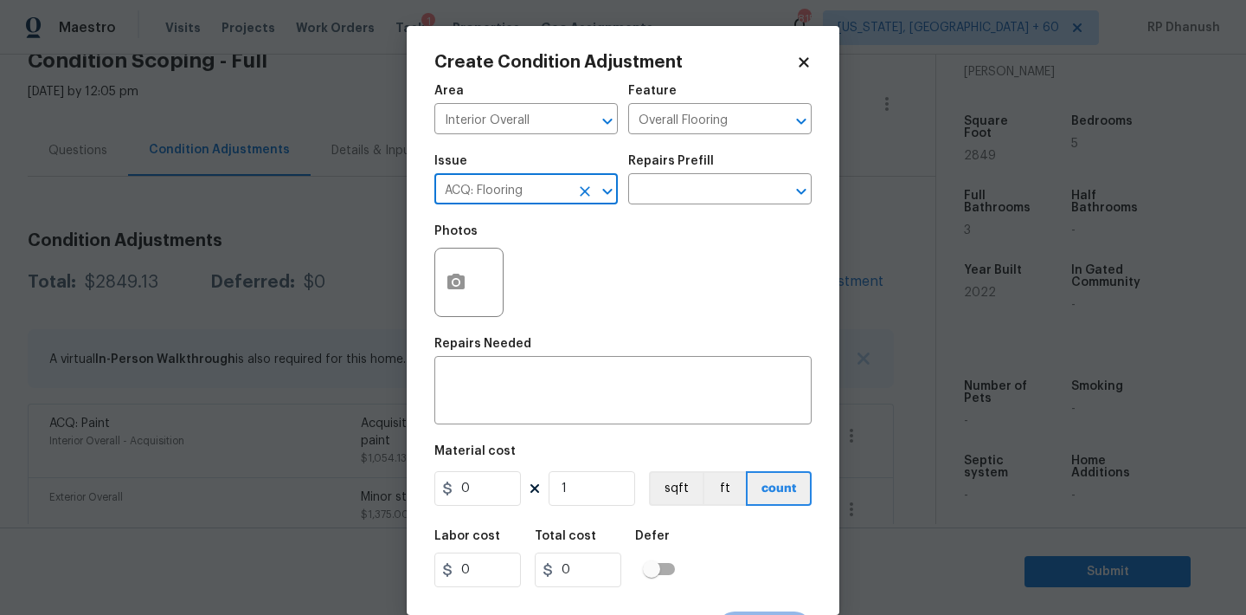
type input "ACQ: Flooring"
click at [728, 151] on div "Issue ACQ: Flooring ​ Repairs Prefill ​" at bounding box center [623, 180] width 377 height 70
click at [712, 207] on div "Issue ACQ: Flooring ​ Repairs Prefill ​" at bounding box center [623, 180] width 377 height 70
click at [724, 194] on input "text" at bounding box center [695, 190] width 135 height 27
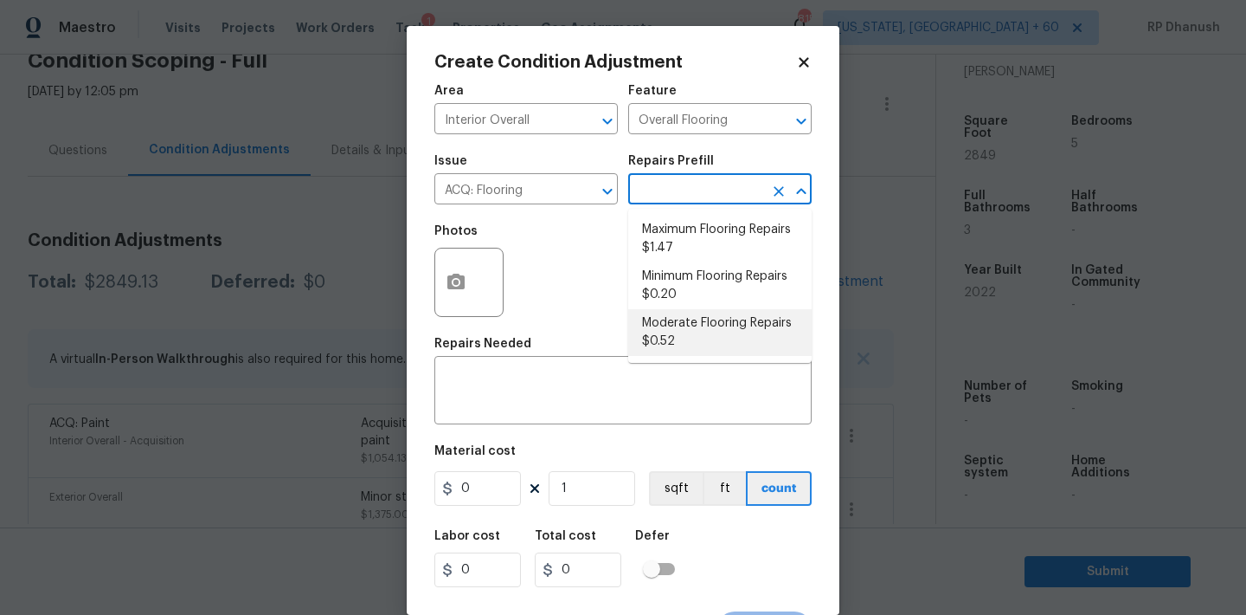
drag, startPoint x: 681, startPoint y: 323, endPoint x: 620, endPoint y: 446, distance: 137.4
click at [681, 323] on li "Moderate Flooring Repairs $0.52" at bounding box center [719, 332] width 183 height 47
type input "Acquisition"
type textarea "Acquisition Scope: Moderate flooring repairs"
type input "0.52"
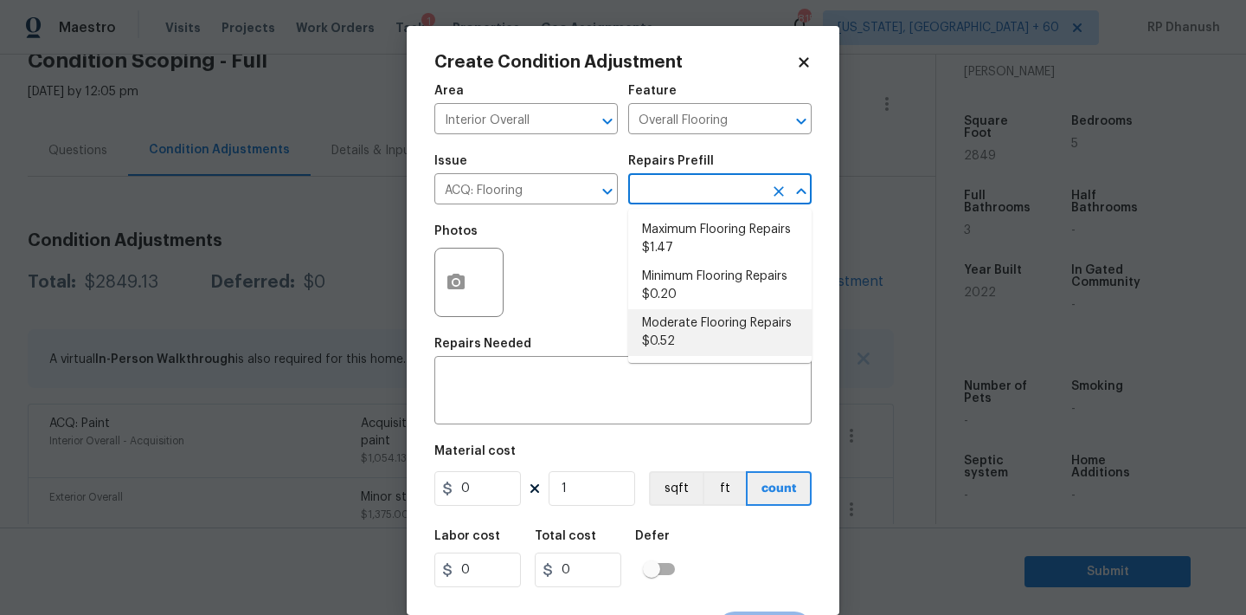
type input "0.52"
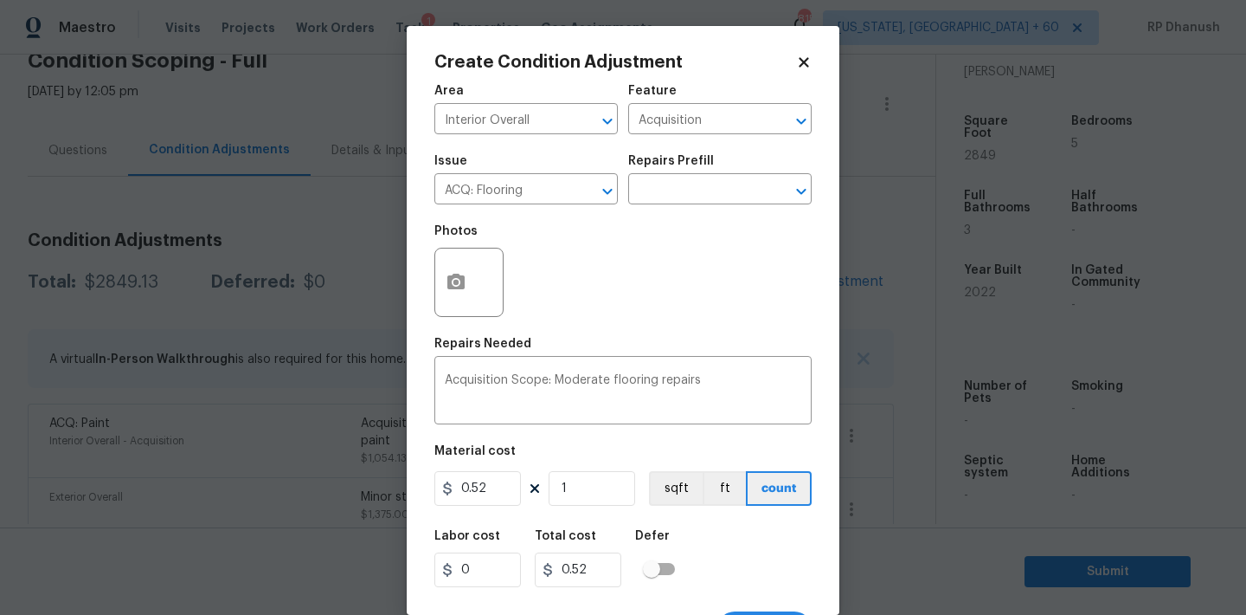
click at [577, 525] on div "Labor cost 0 Total cost 0.52 Defer" at bounding box center [623, 558] width 377 height 78
click at [584, 495] on input "1" at bounding box center [592, 488] width 87 height 35
type input "0"
type input "2"
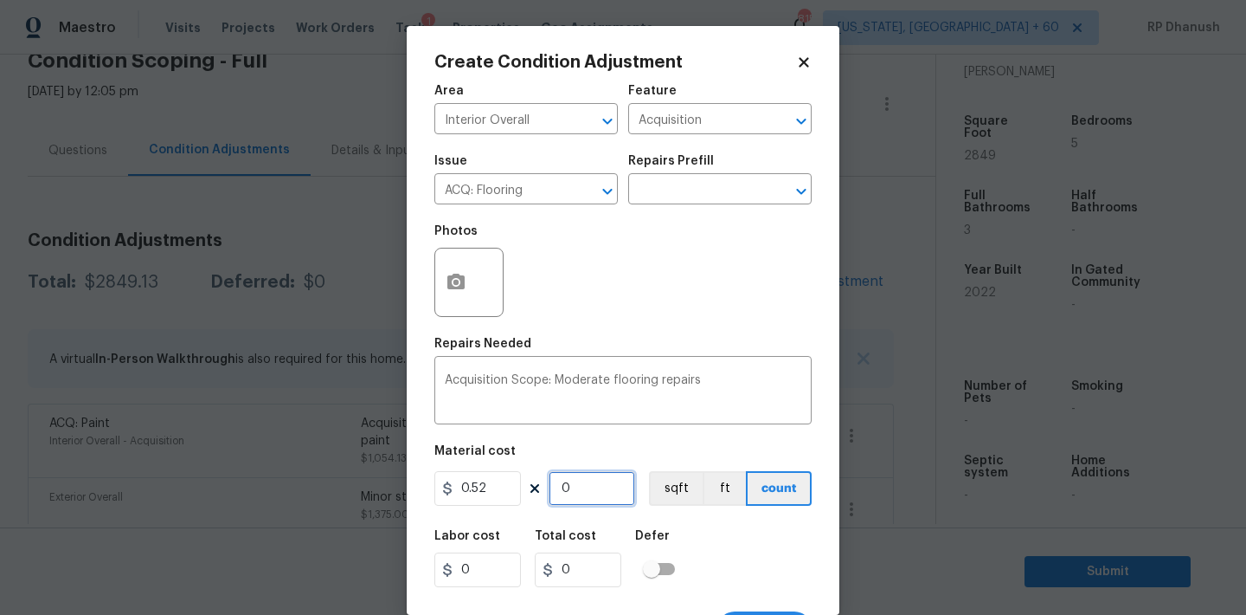
type input "1.04"
type input "28"
type input "14.56"
type input "284"
type input "147.68"
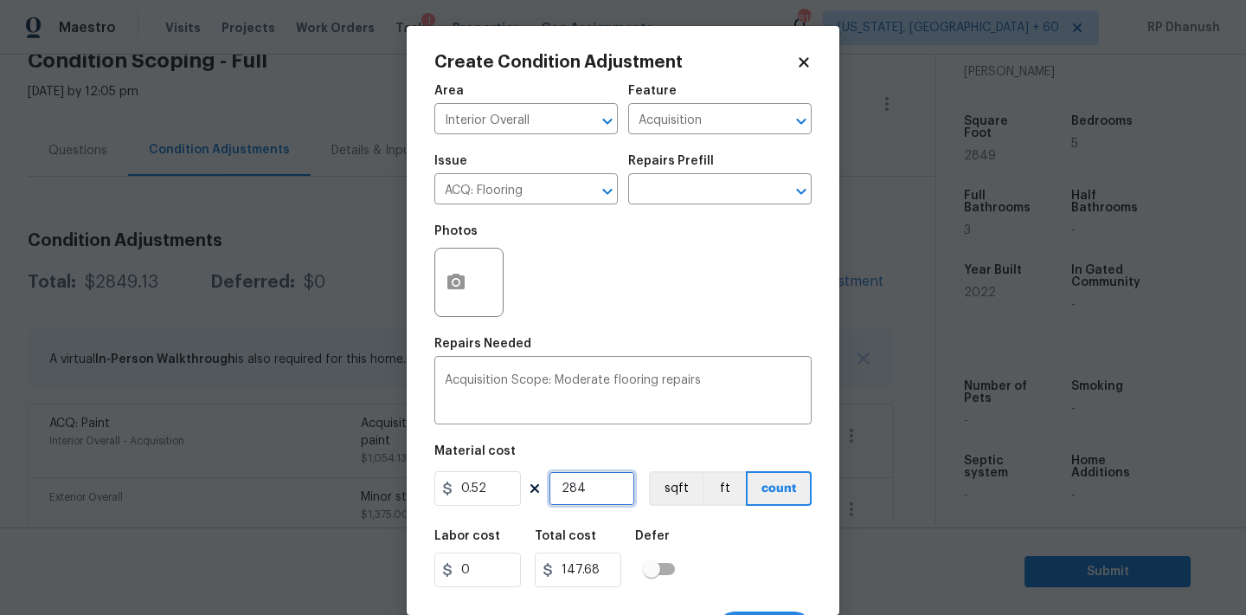
type input "2849"
type input "1481.48"
type input "2849"
click at [463, 274] on icon "button" at bounding box center [456, 282] width 21 height 21
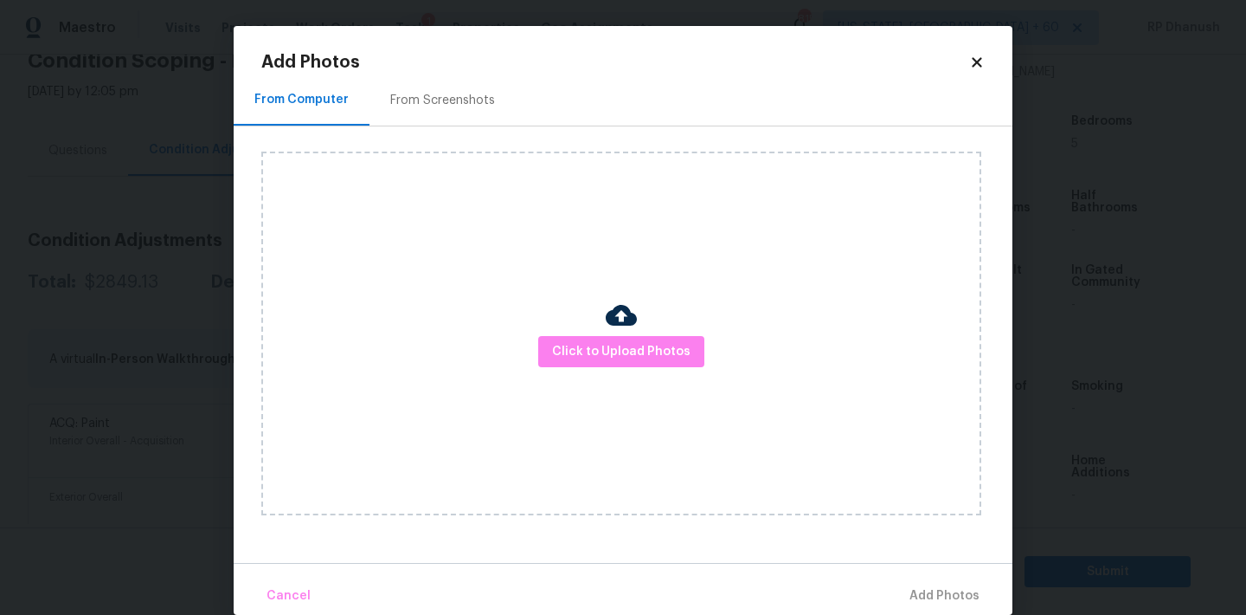
click at [463, 95] on div "From Screenshots" at bounding box center [442, 100] width 105 height 17
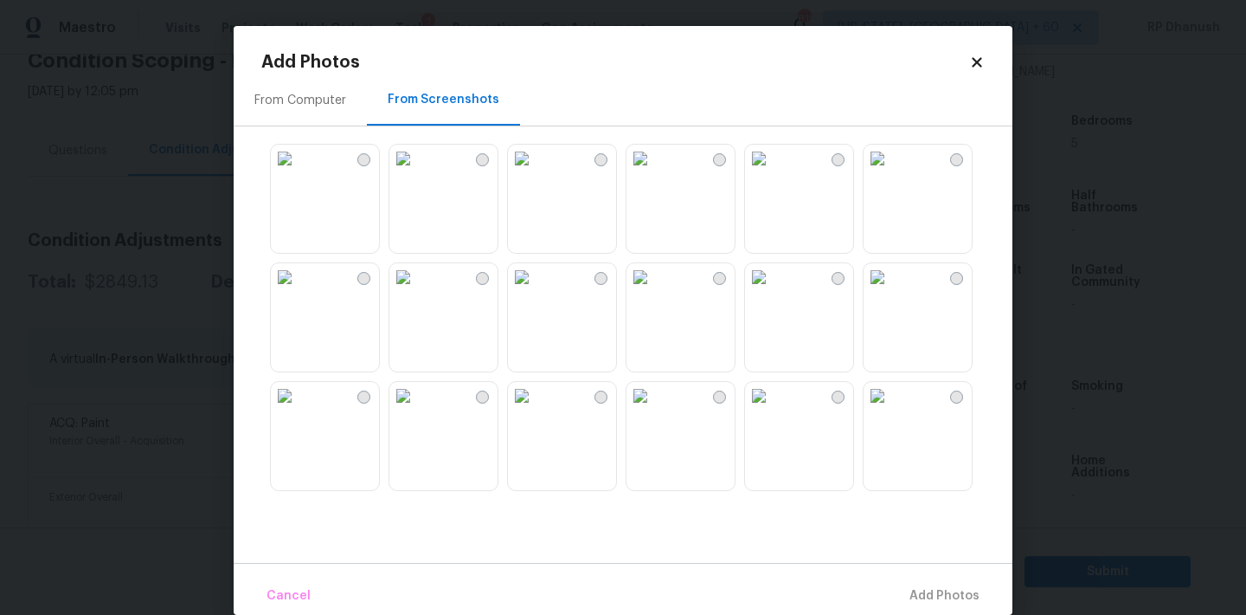
click at [299, 291] on img at bounding box center [285, 277] width 28 height 28
click at [417, 291] on img at bounding box center [403, 277] width 28 height 28
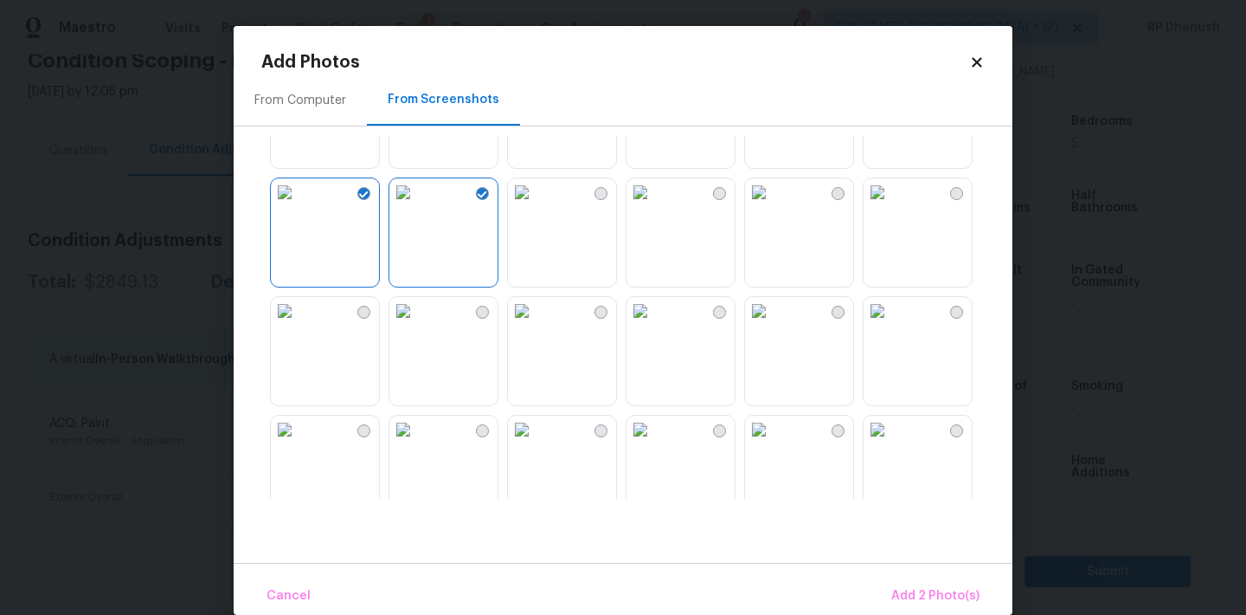
click at [270, 348] on div at bounding box center [325, 351] width 110 height 110
click at [299, 325] on img at bounding box center [285, 311] width 28 height 28
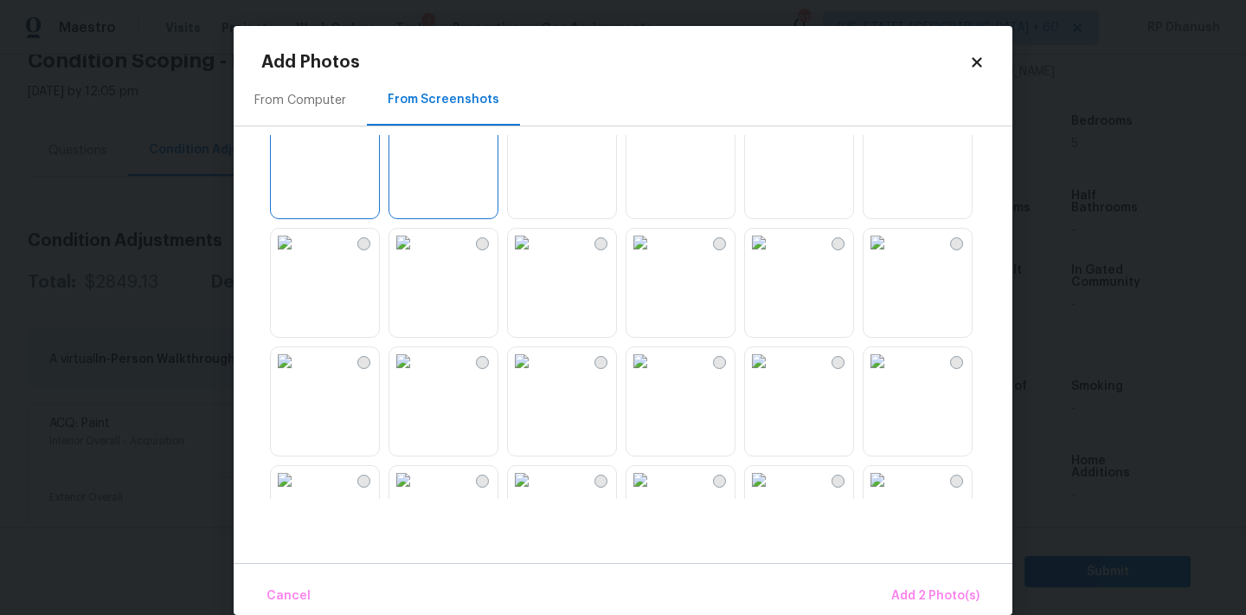
click at [299, 256] on img at bounding box center [285, 243] width 28 height 28
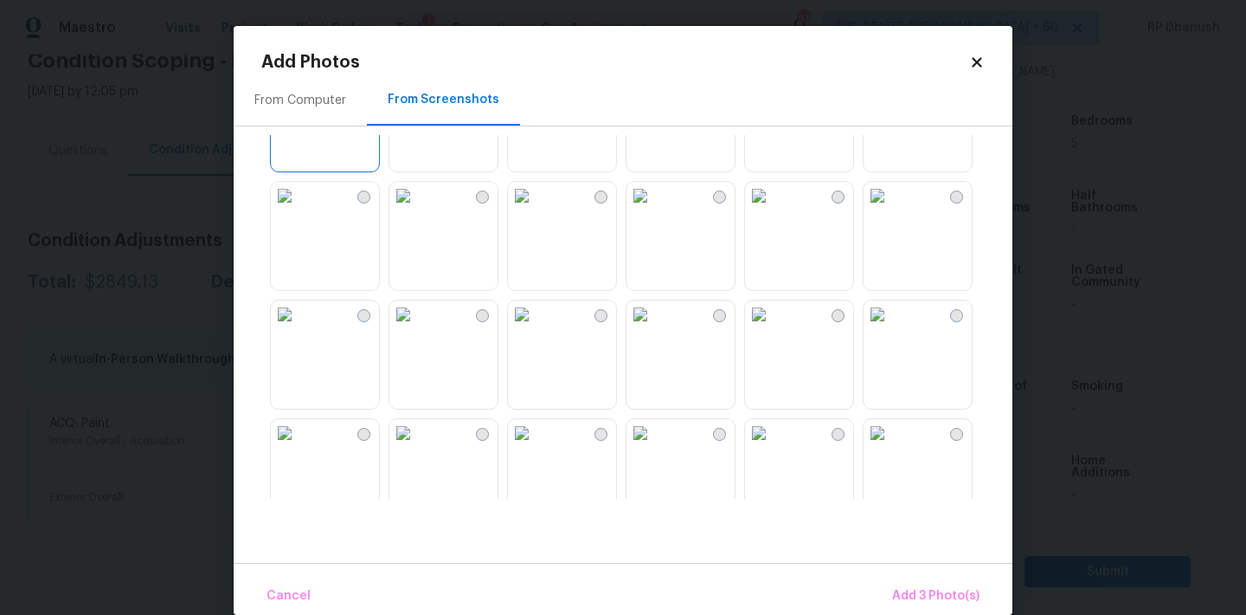
scroll to position [413, 0]
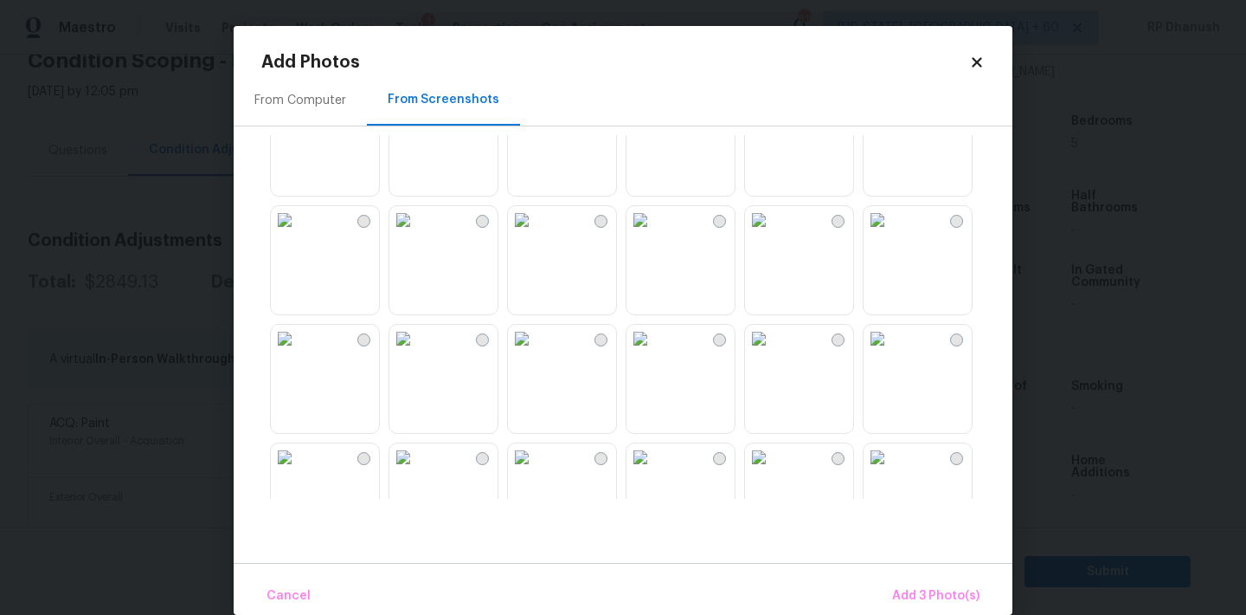
click at [536, 352] on img at bounding box center [522, 339] width 28 height 28
drag, startPoint x: 919, startPoint y: 595, endPoint x: 906, endPoint y: 595, distance: 13.0
click at [919, 595] on span "Add 4 Photo(s)" at bounding box center [935, 596] width 89 height 22
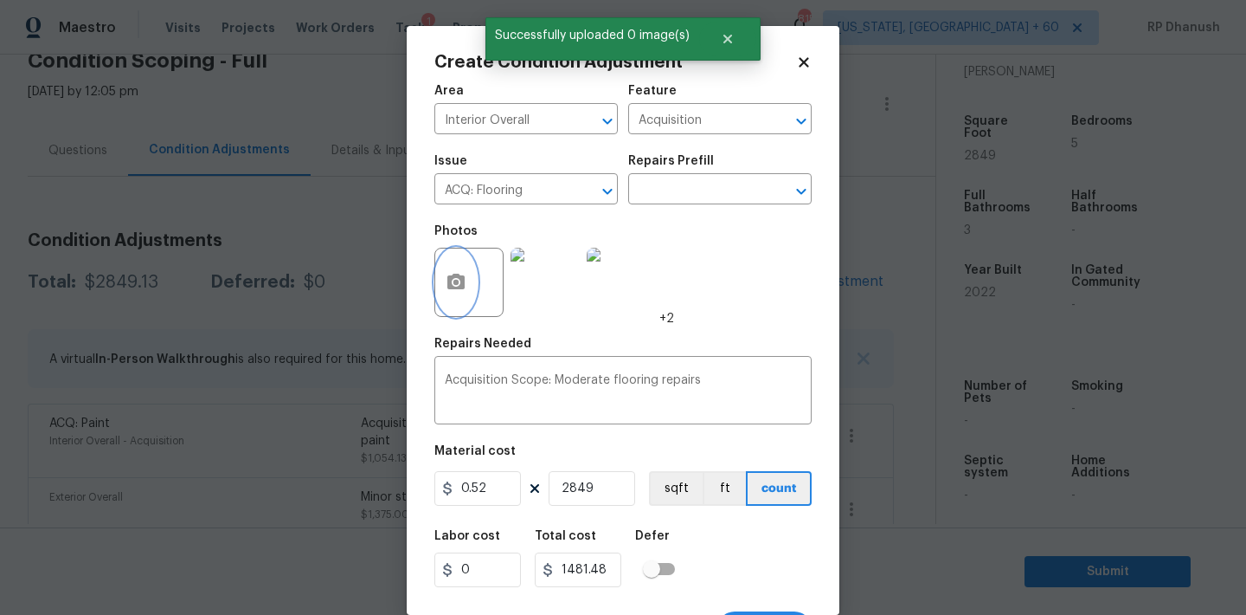
scroll to position [32, 0]
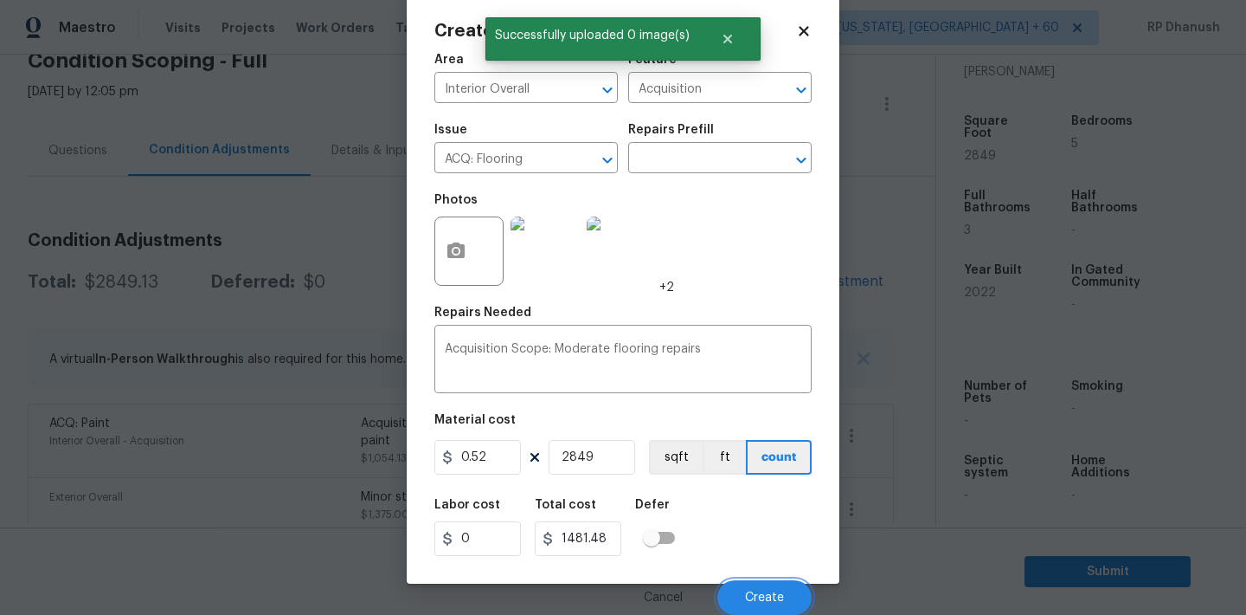
click at [759, 594] on span "Create" at bounding box center [764, 597] width 39 height 13
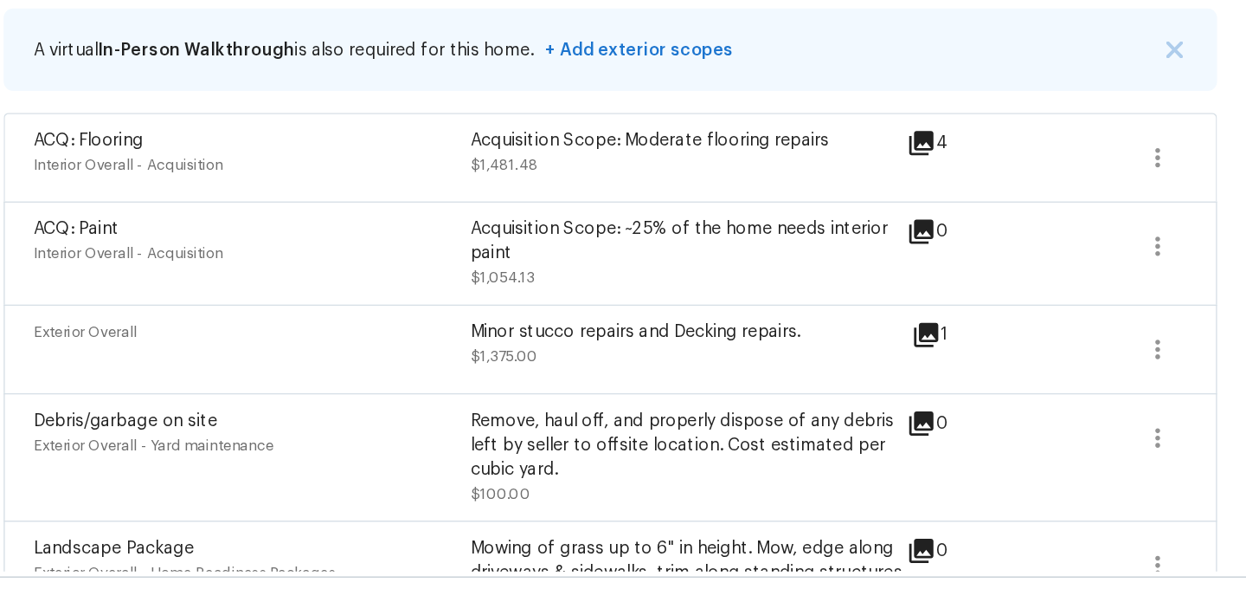
scroll to position [274, 0]
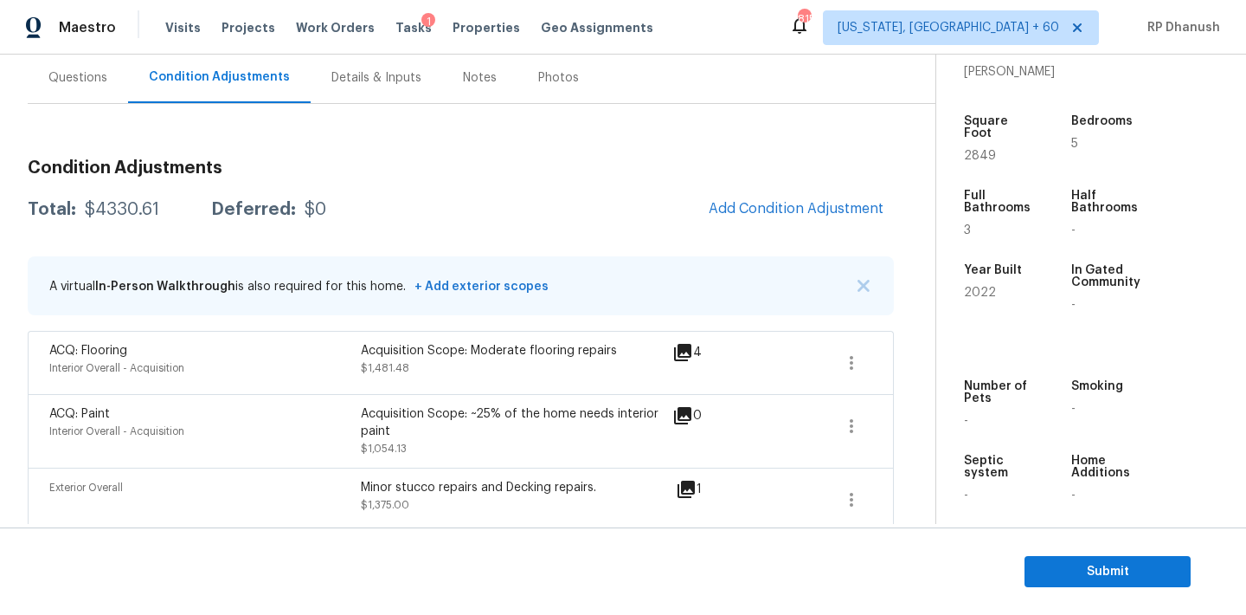
click at [89, 83] on div "Questions" at bounding box center [77, 77] width 59 height 17
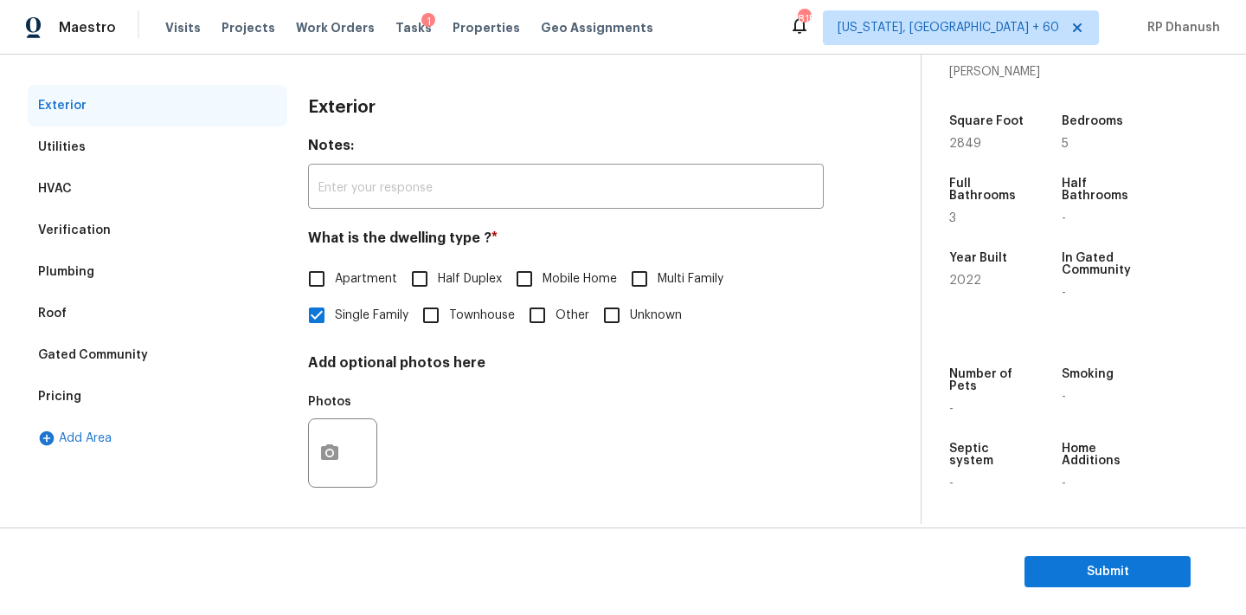
scroll to position [79, 0]
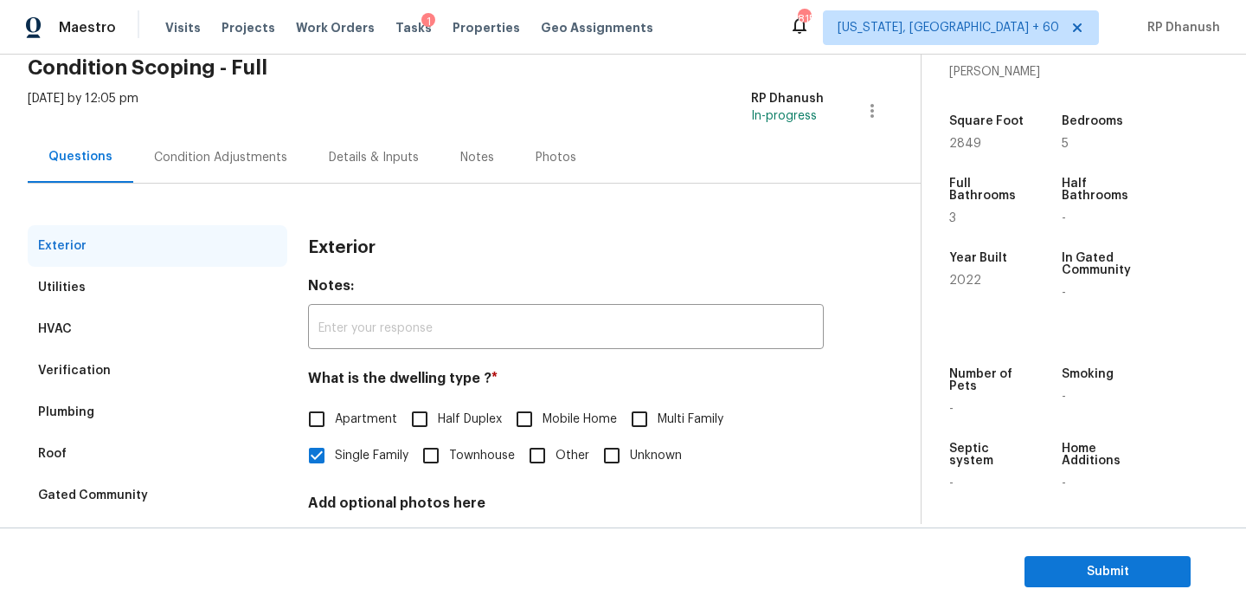
click at [234, 161] on div "Condition Adjustments" at bounding box center [220, 157] width 133 height 17
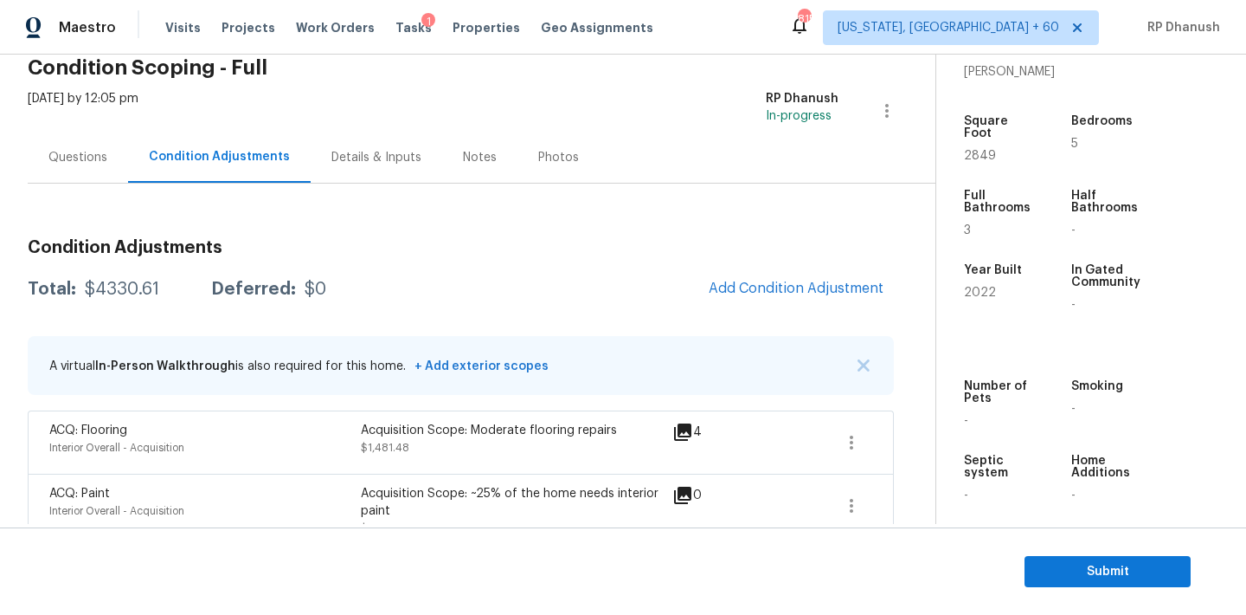
click at [108, 293] on div "$4330.61" at bounding box center [122, 288] width 74 height 17
copy div "$4330.61"
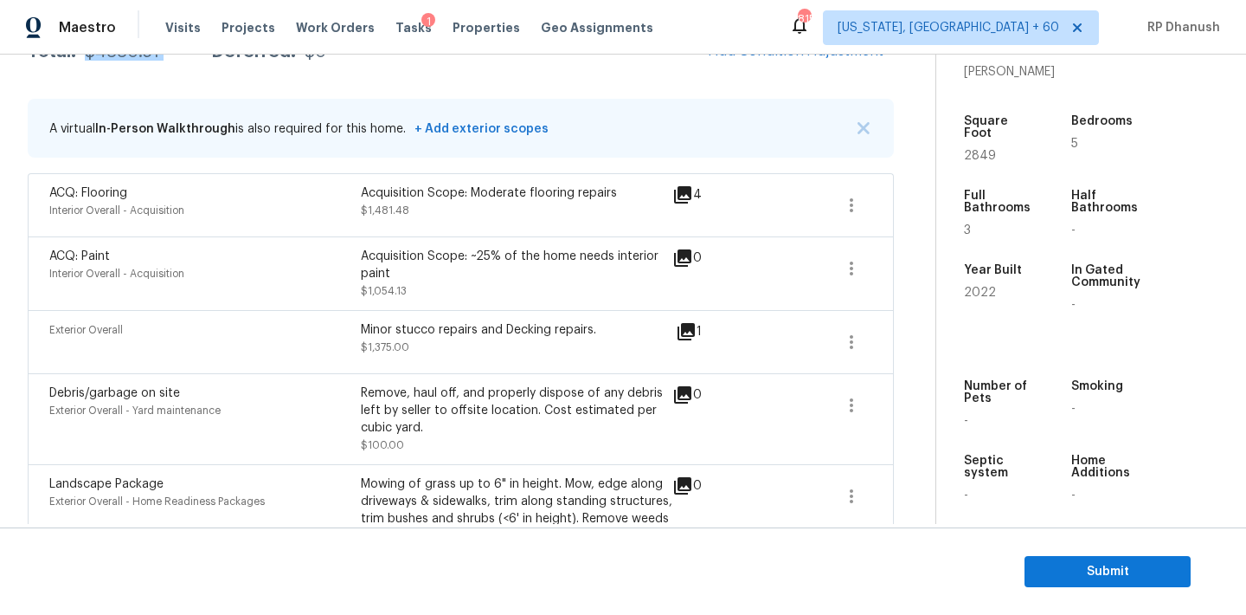
scroll to position [239, 0]
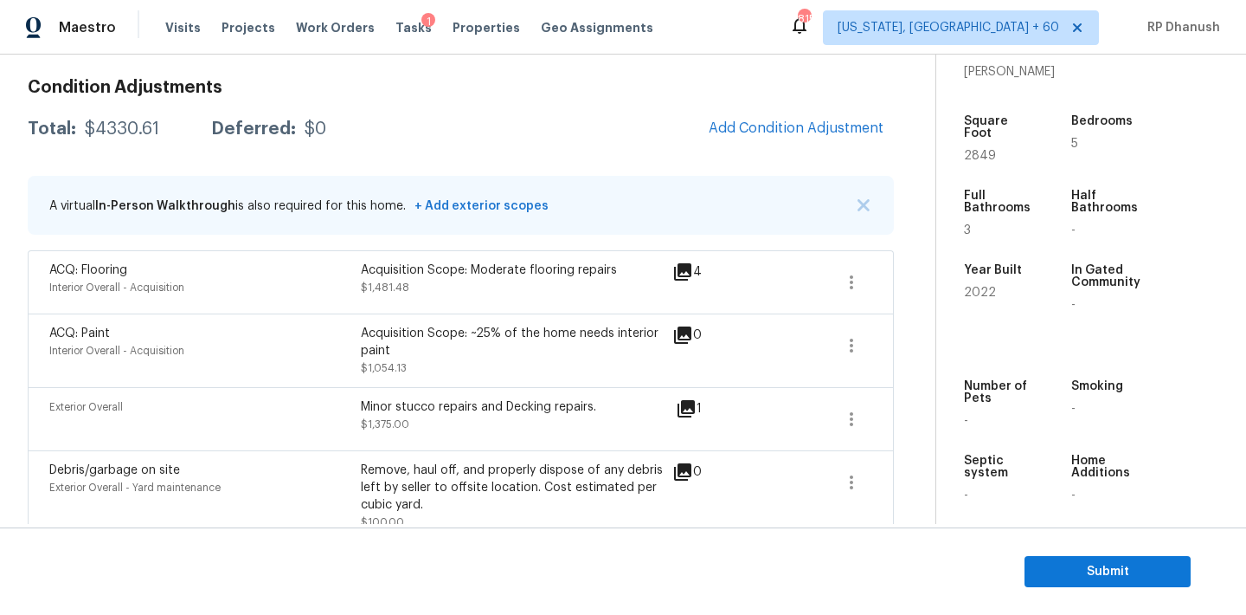
click at [1119, 551] on section "Submit" at bounding box center [623, 571] width 1246 height 88
click at [1116, 556] on button "Submit" at bounding box center [1108, 572] width 166 height 32
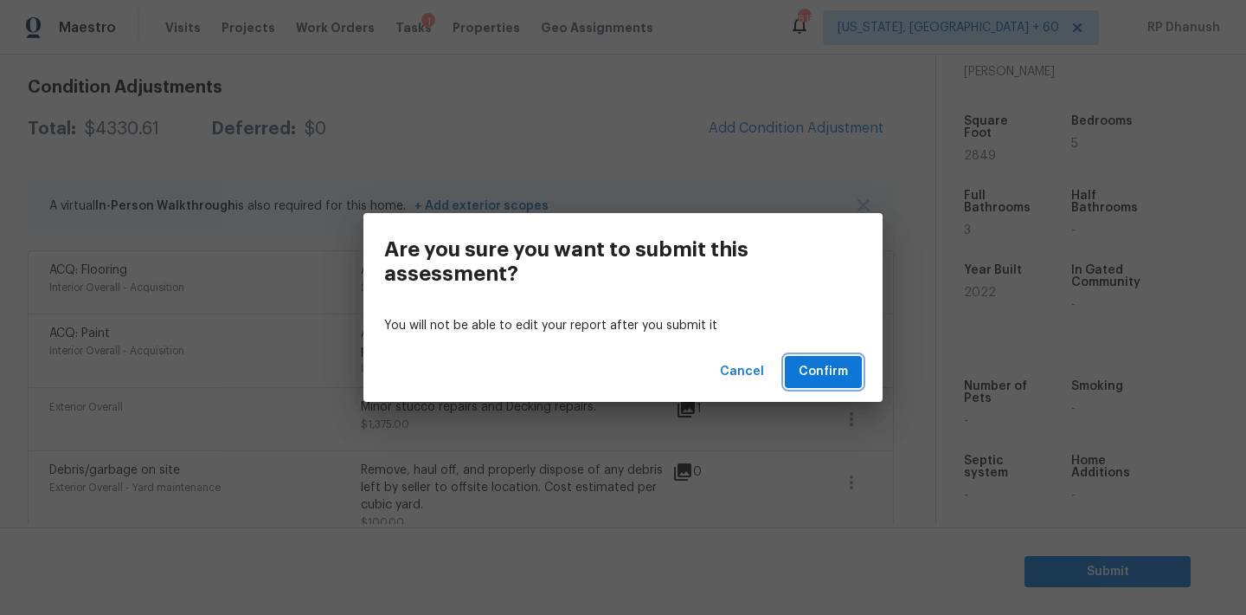
click at [831, 368] on span "Confirm" at bounding box center [823, 372] width 49 height 22
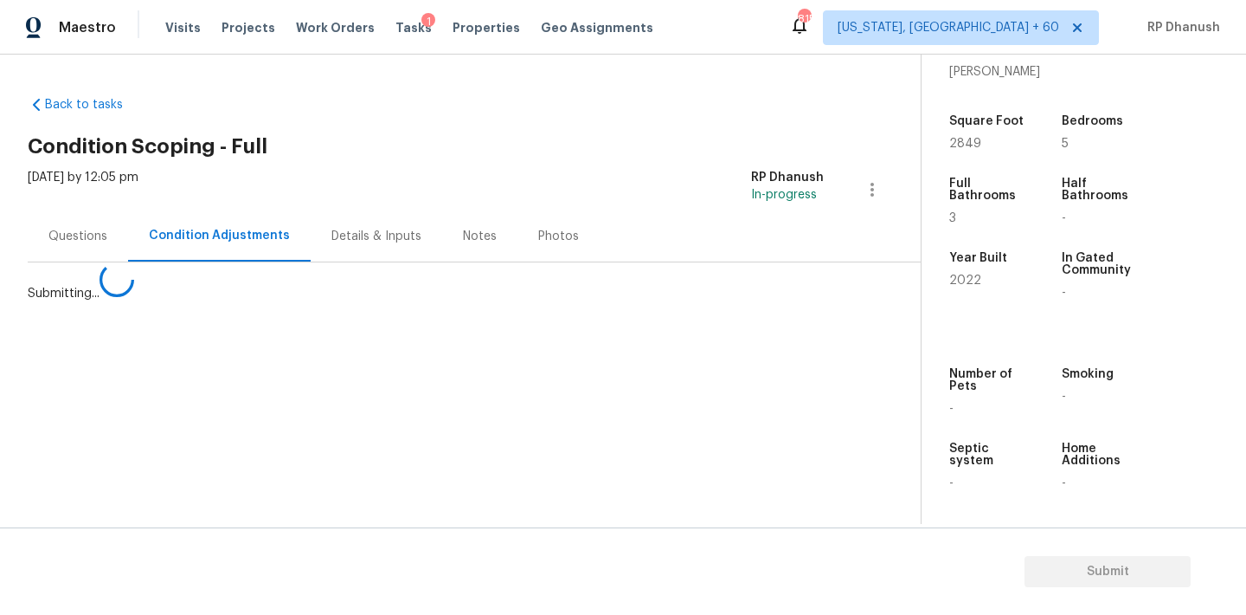
scroll to position [0, 0]
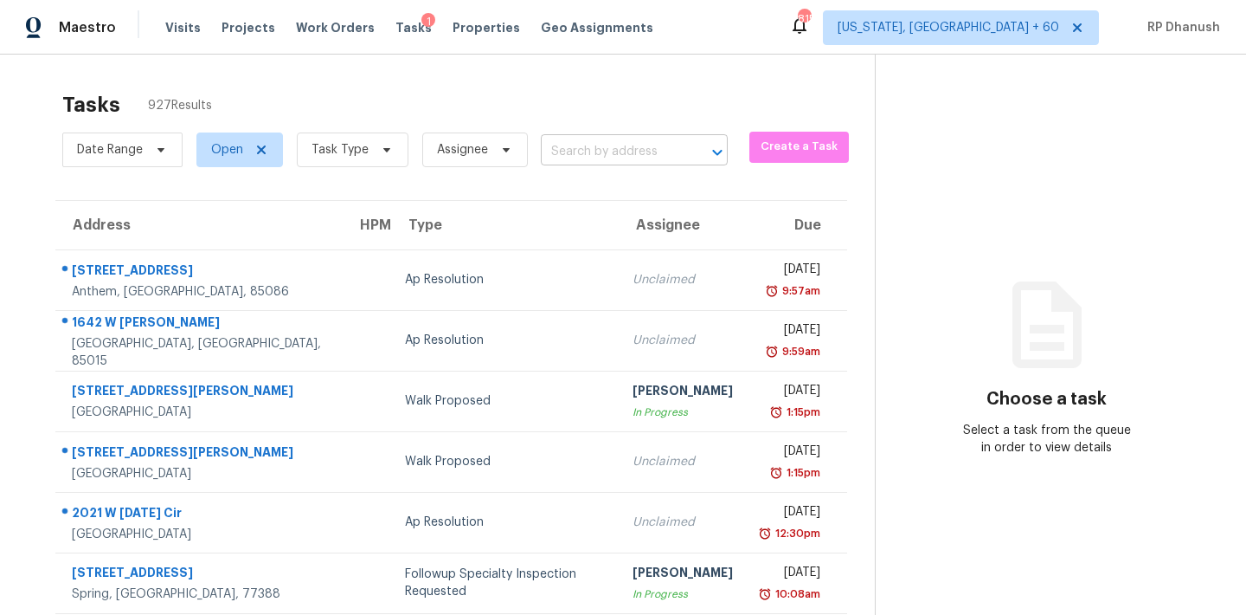
click at [590, 145] on input "text" at bounding box center [610, 151] width 138 height 27
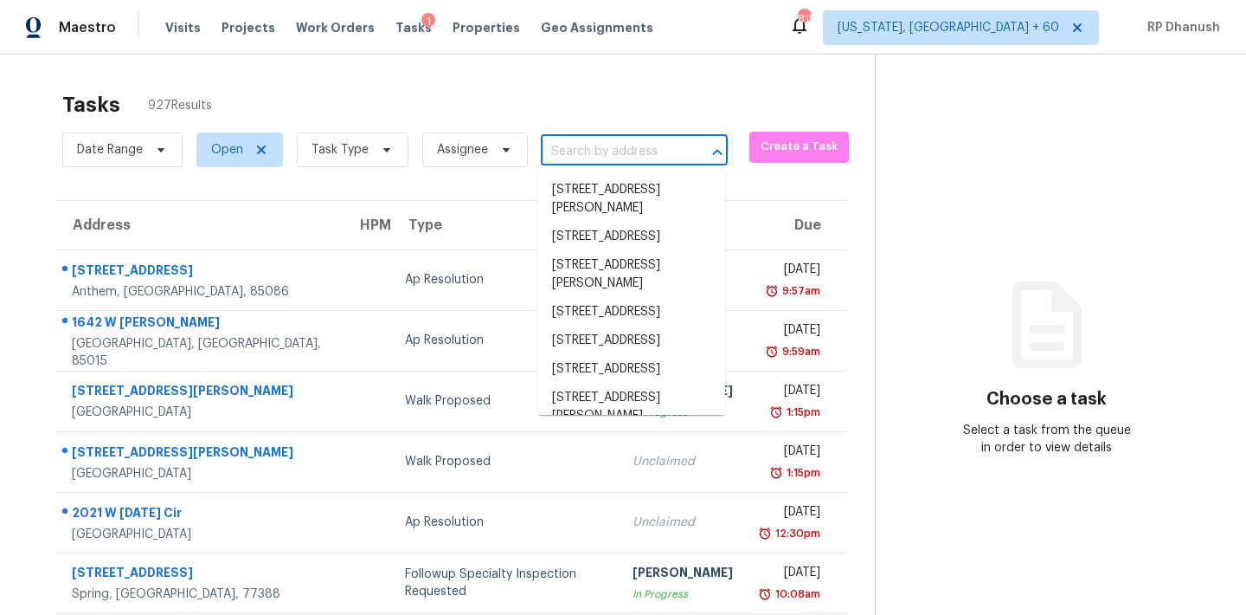
paste input "[STREET_ADDRESS]"
type input "[STREET_ADDRESS]"
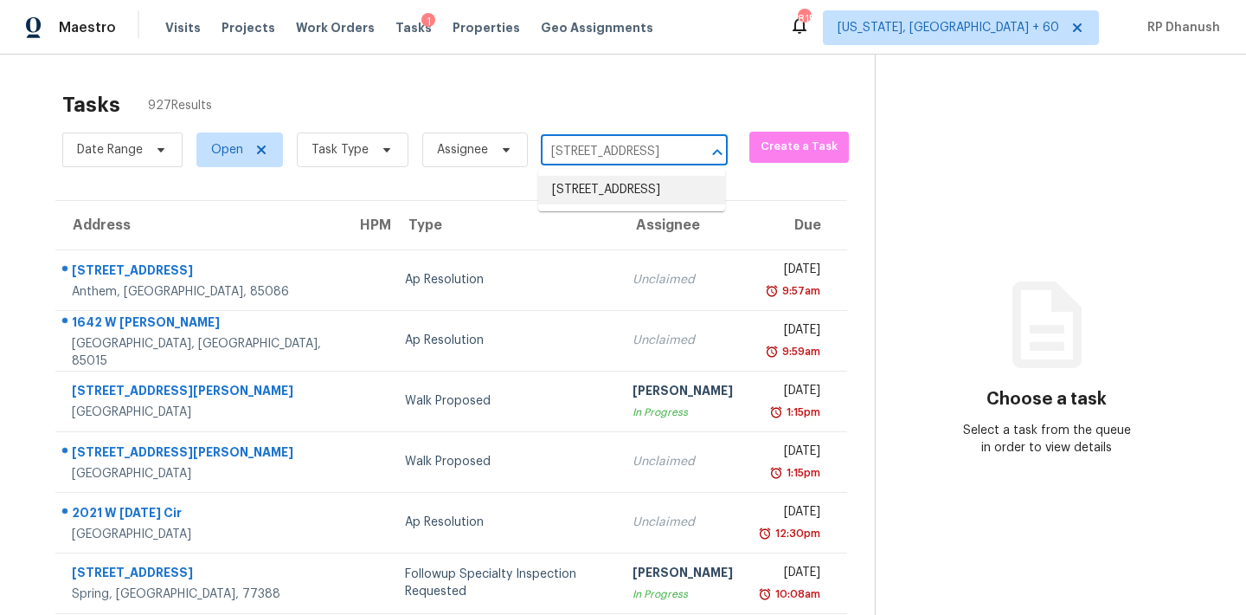
click at [666, 197] on li "[STREET_ADDRESS]" at bounding box center [631, 190] width 187 height 29
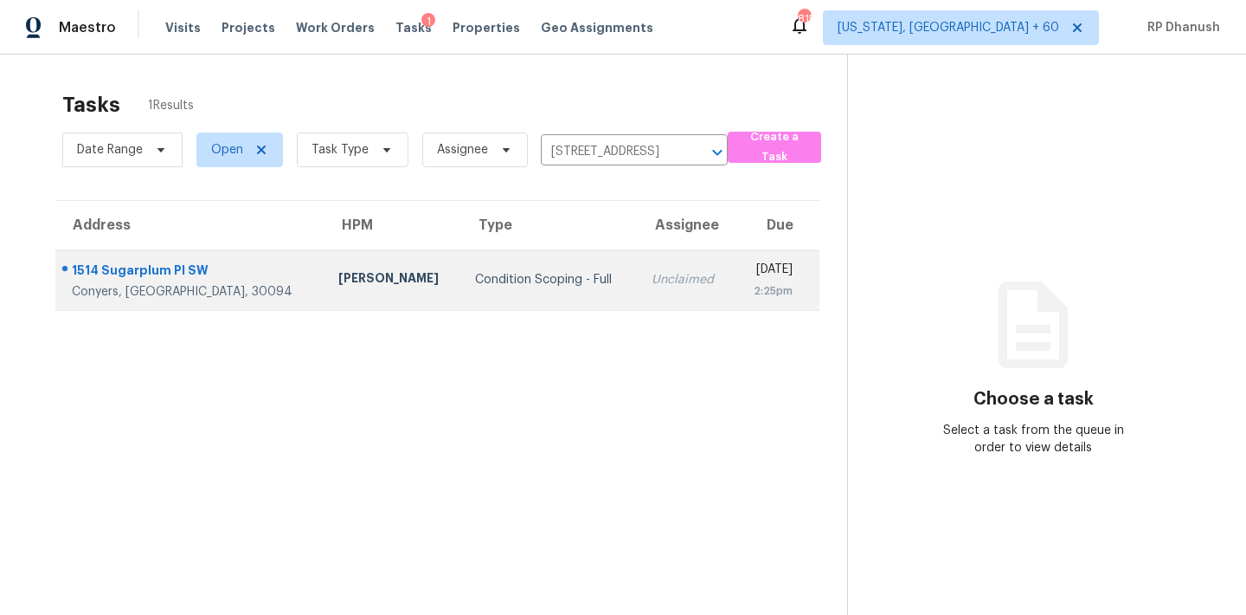
click at [735, 290] on td "[DATE] 2:25pm" at bounding box center [778, 279] width 86 height 61
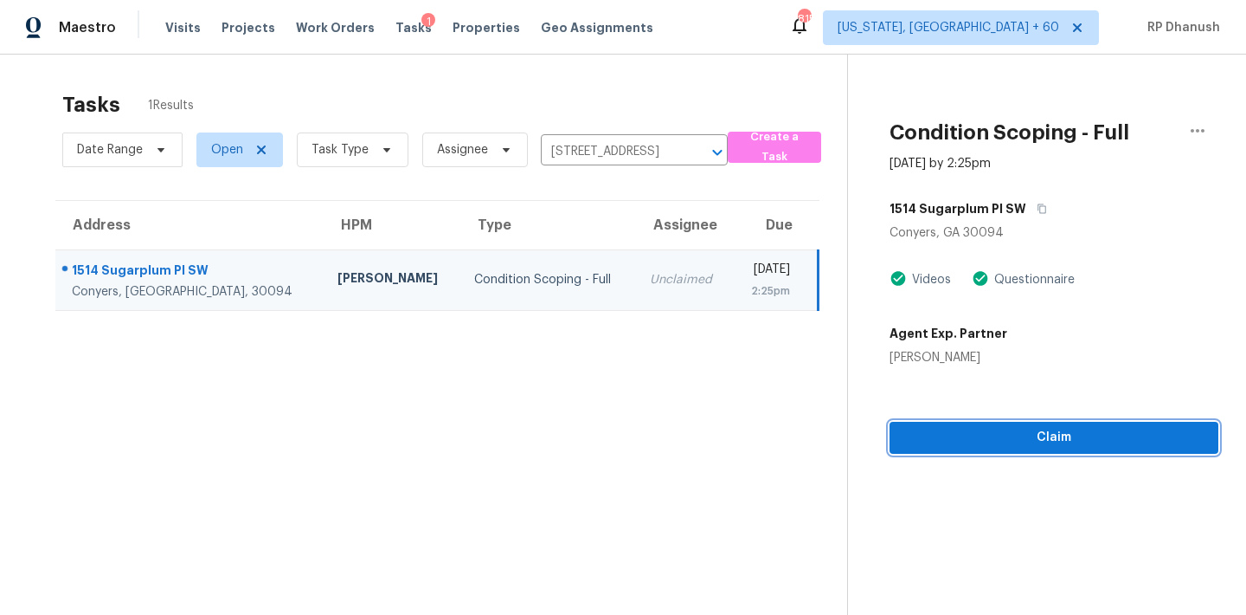
click at [954, 446] on span "Claim" at bounding box center [1054, 438] width 301 height 22
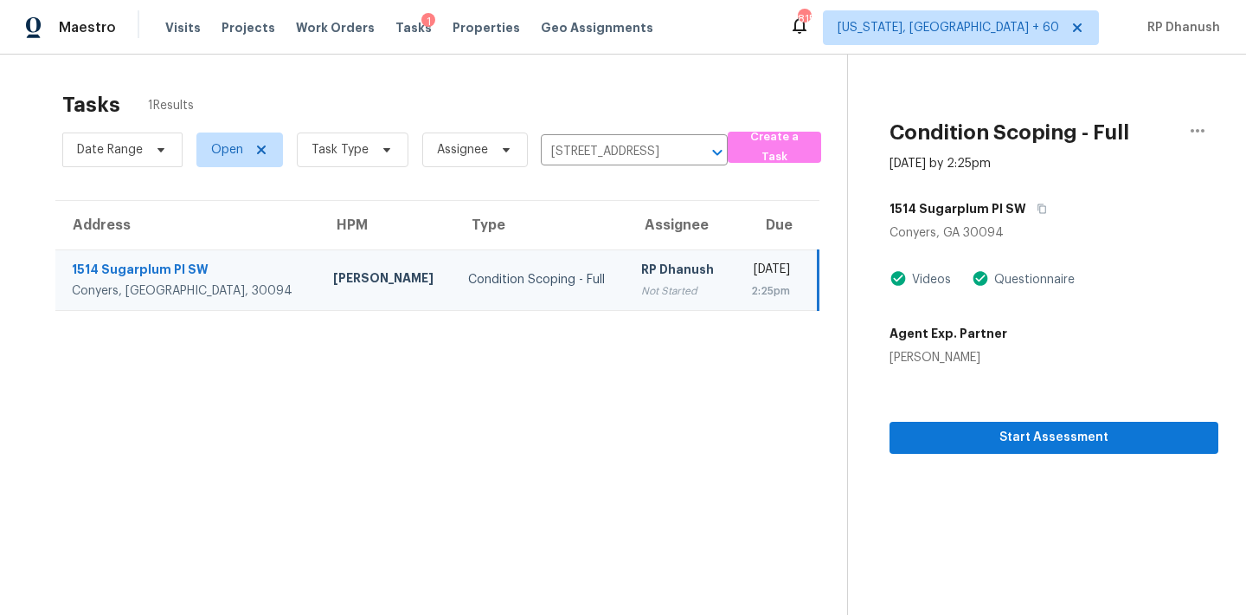
click at [789, 55] on div "Tasks 1 Results Date Range Open Task Type Assignee [STREET_ADDRESS] ​ Create a …" at bounding box center [623, 362] width 1246 height 615
click at [1021, 438] on span "Start Assessment" at bounding box center [1054, 438] width 301 height 22
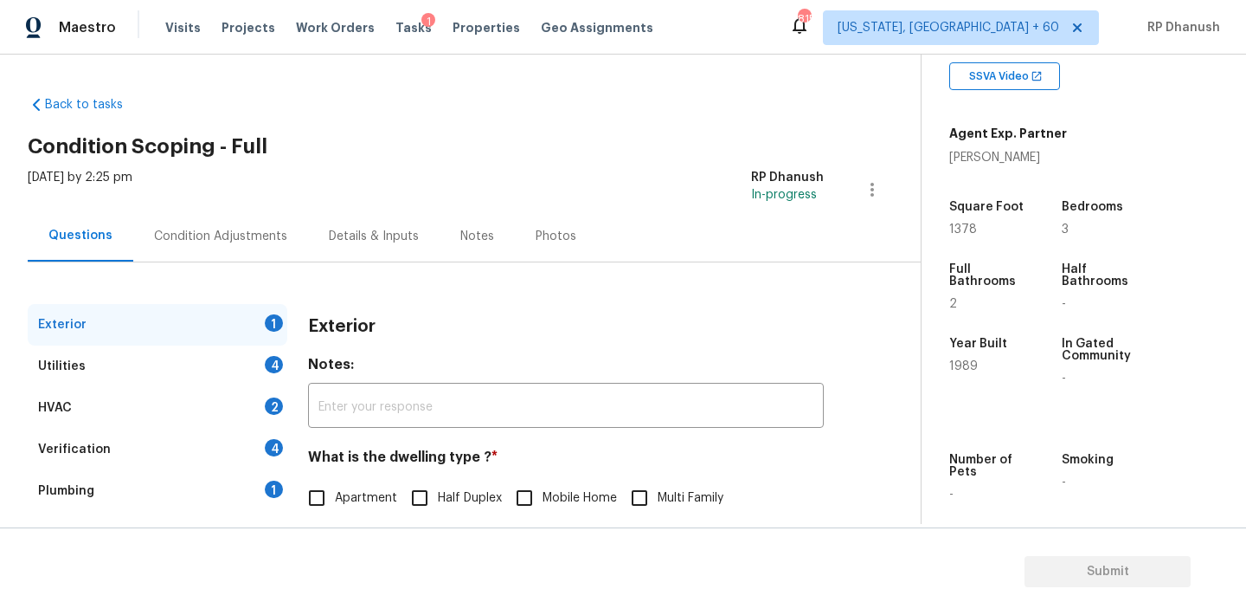
scroll to position [196, 0]
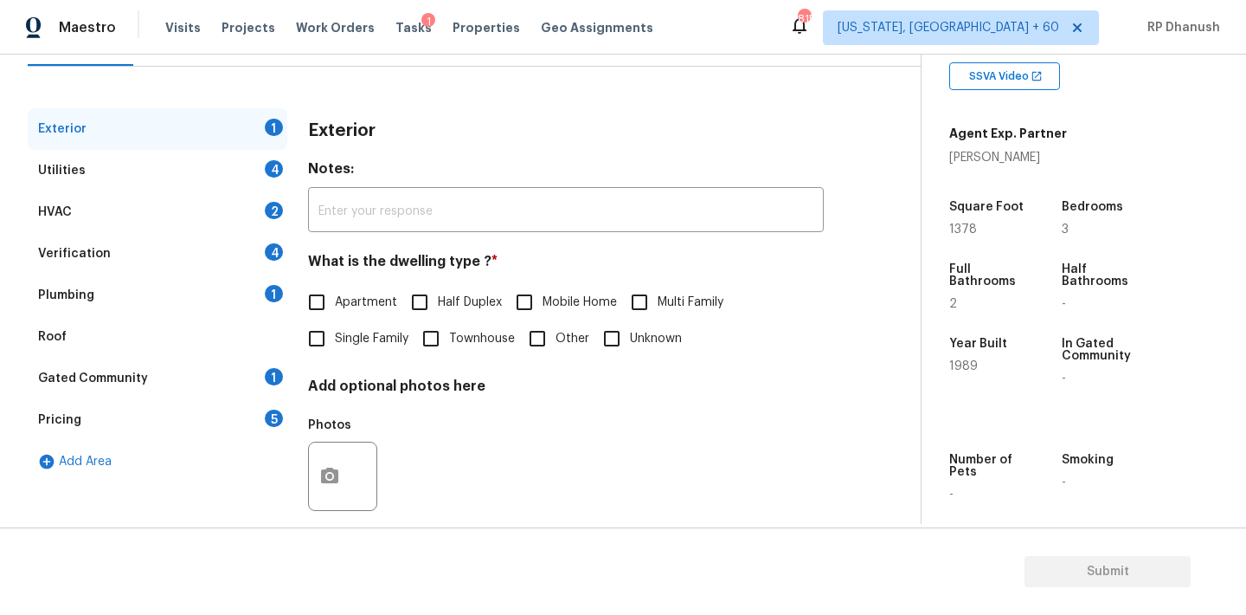
click at [337, 351] on label "Single Family" at bounding box center [354, 338] width 110 height 36
click at [335, 351] on input "Single Family" at bounding box center [317, 338] width 36 height 36
checkbox input "true"
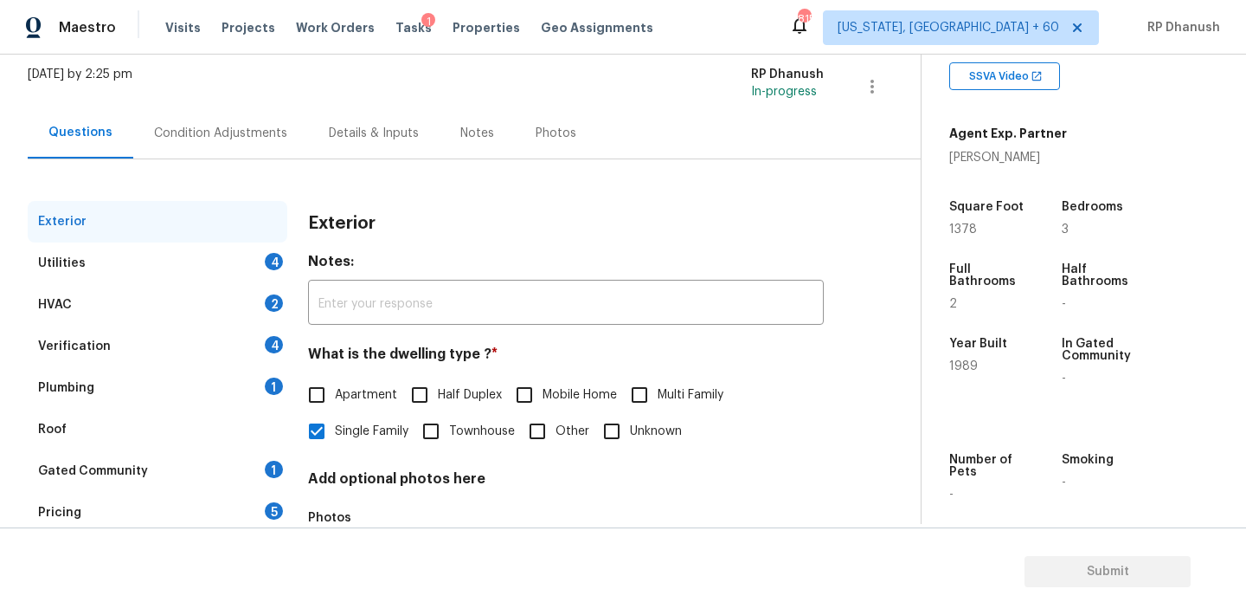
click at [222, 151] on div "Condition Adjustments" at bounding box center [220, 132] width 175 height 51
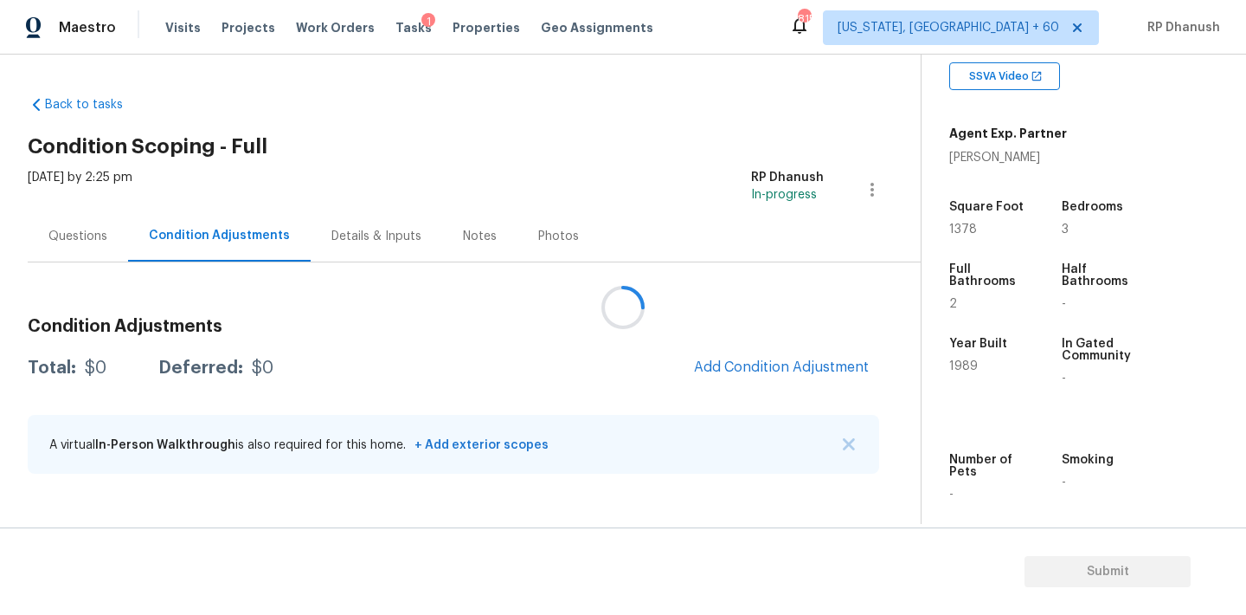
click at [732, 352] on div at bounding box center [623, 307] width 1246 height 615
click at [744, 362] on div at bounding box center [623, 307] width 1246 height 615
click at [748, 365] on div at bounding box center [623, 307] width 1246 height 615
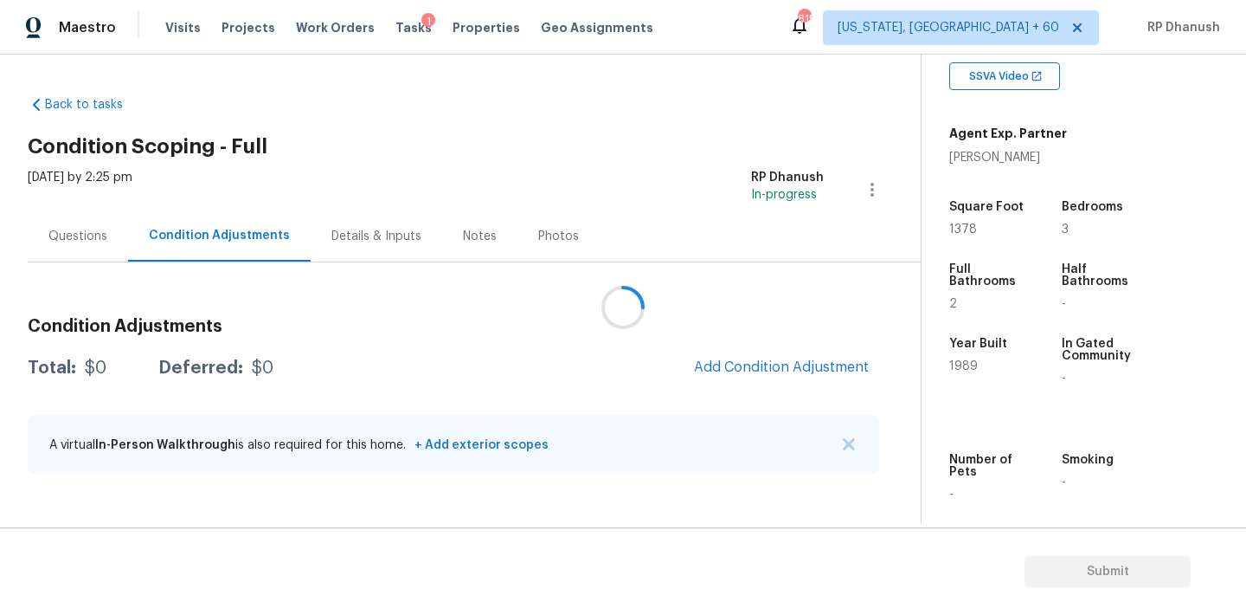
click at [748, 365] on div at bounding box center [623, 307] width 1246 height 615
click at [747, 365] on div at bounding box center [623, 307] width 1246 height 615
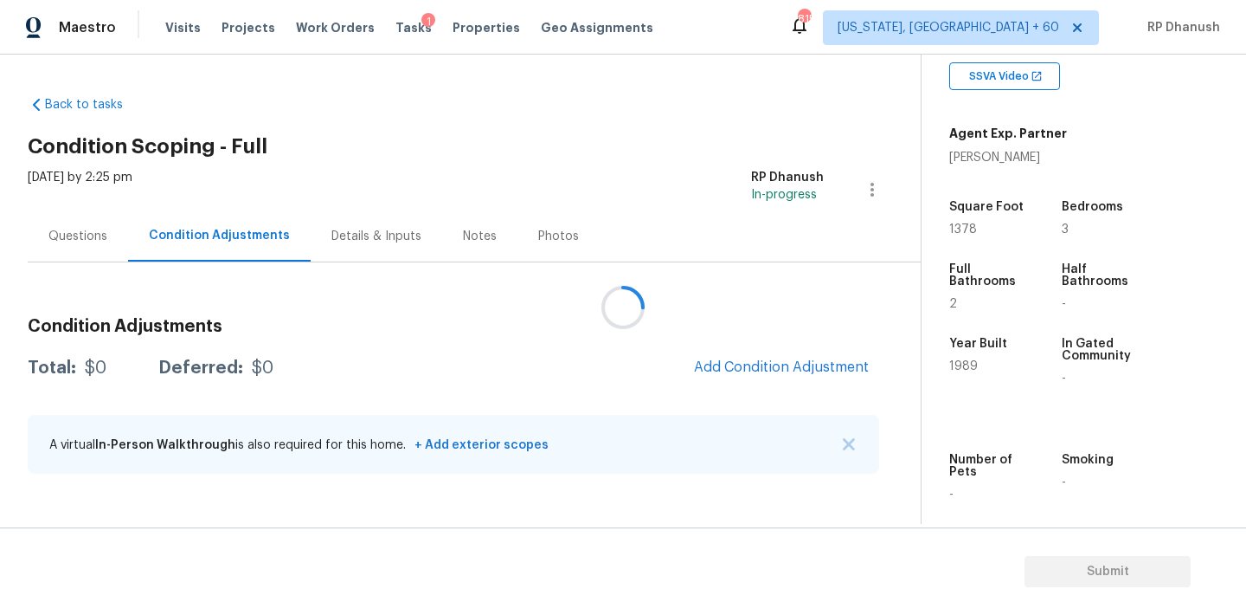
click at [747, 365] on div at bounding box center [623, 307] width 1246 height 615
click at [746, 365] on div at bounding box center [623, 307] width 1246 height 615
click at [746, 369] on div at bounding box center [623, 307] width 1246 height 615
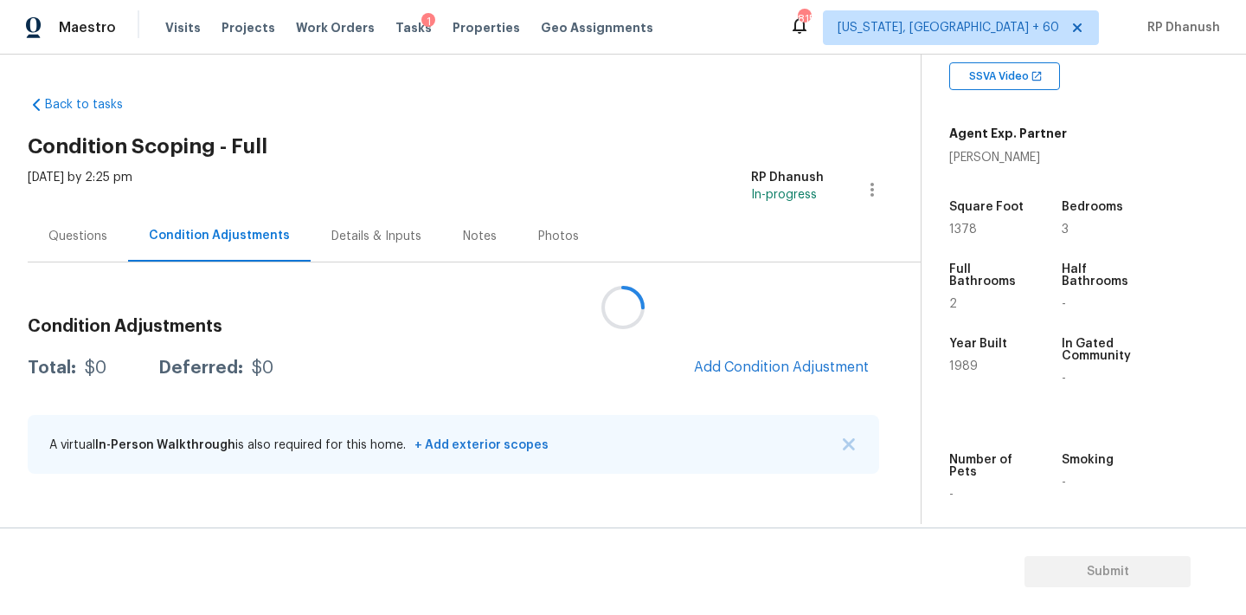
click at [746, 369] on div at bounding box center [623, 307] width 1246 height 615
click at [745, 369] on div at bounding box center [623, 307] width 1246 height 615
click at [749, 361] on div at bounding box center [623, 307] width 1246 height 615
click at [749, 354] on div at bounding box center [623, 307] width 1246 height 615
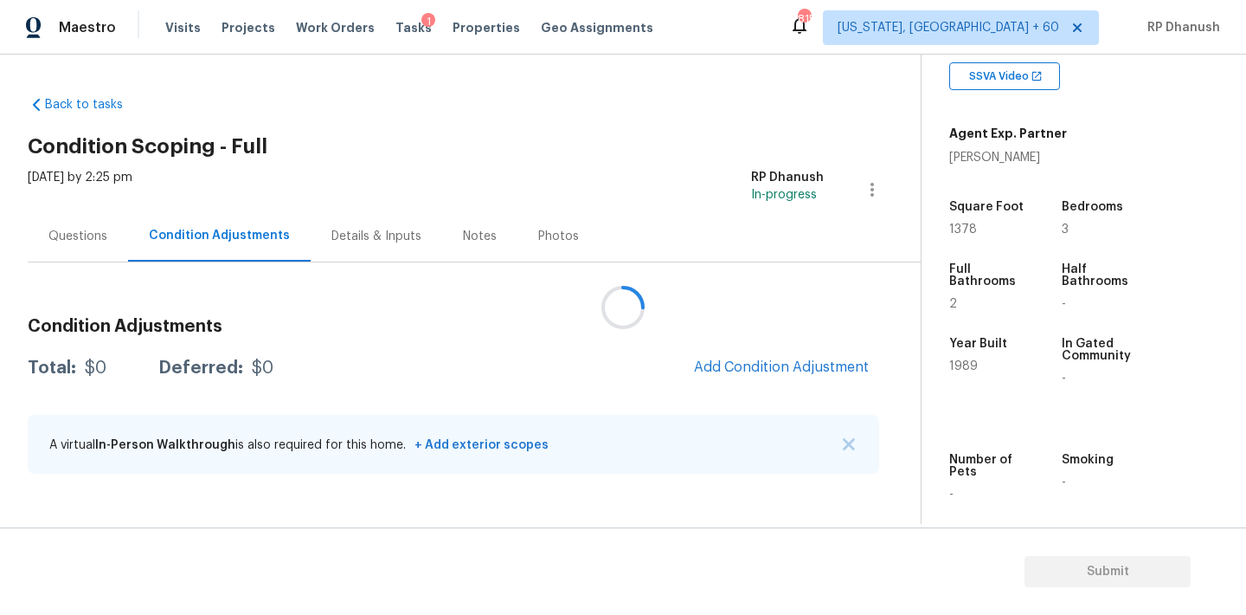
click at [756, 359] on div at bounding box center [623, 307] width 1246 height 615
click at [772, 343] on div "Condition Adjustments Total: $0 Deferred: $0 Add Condition Adjustment A virtual…" at bounding box center [454, 396] width 852 height 185
click at [772, 355] on button "Add Condition Adjustment" at bounding box center [782, 367] width 196 height 36
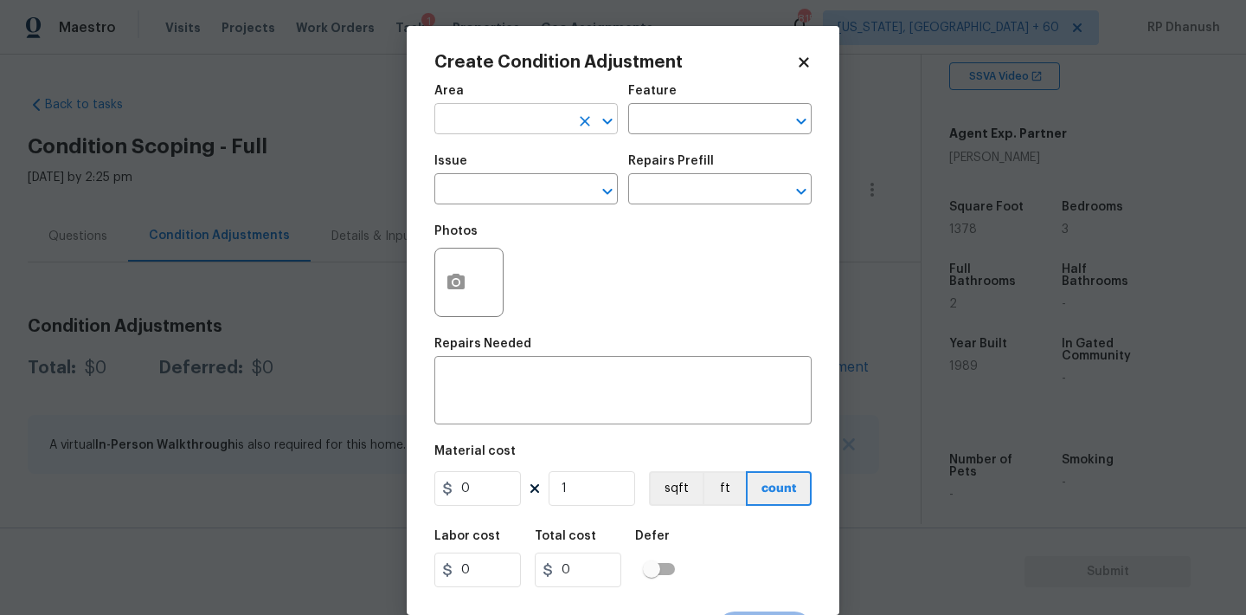
click at [470, 113] on input "text" at bounding box center [502, 120] width 135 height 27
type input "e"
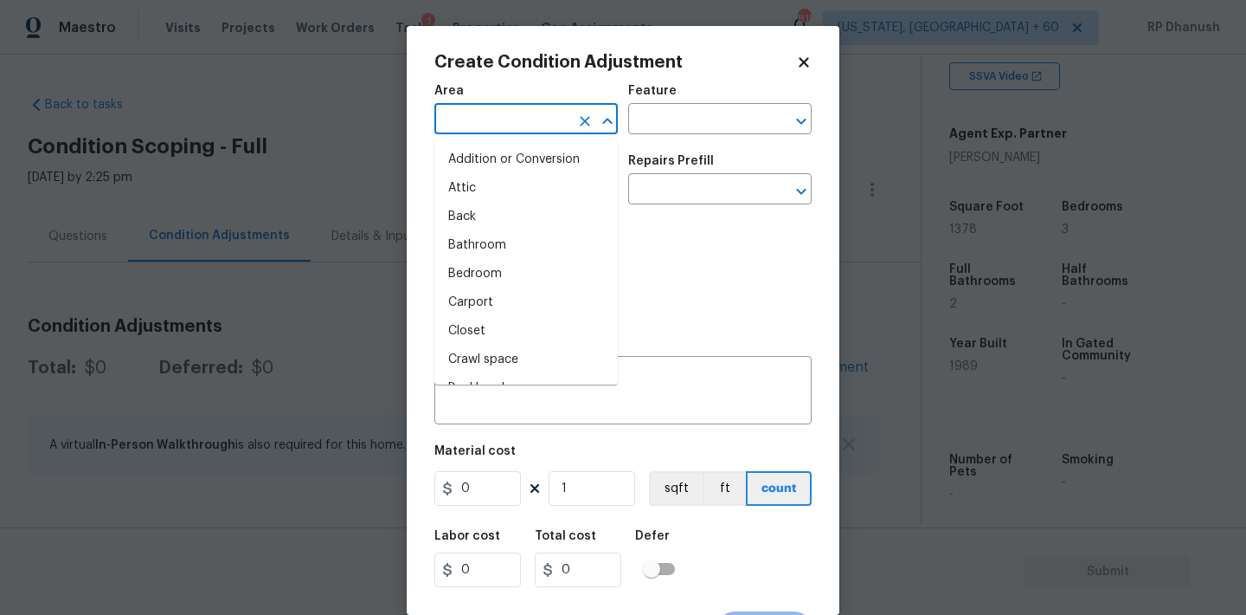
type input "x"
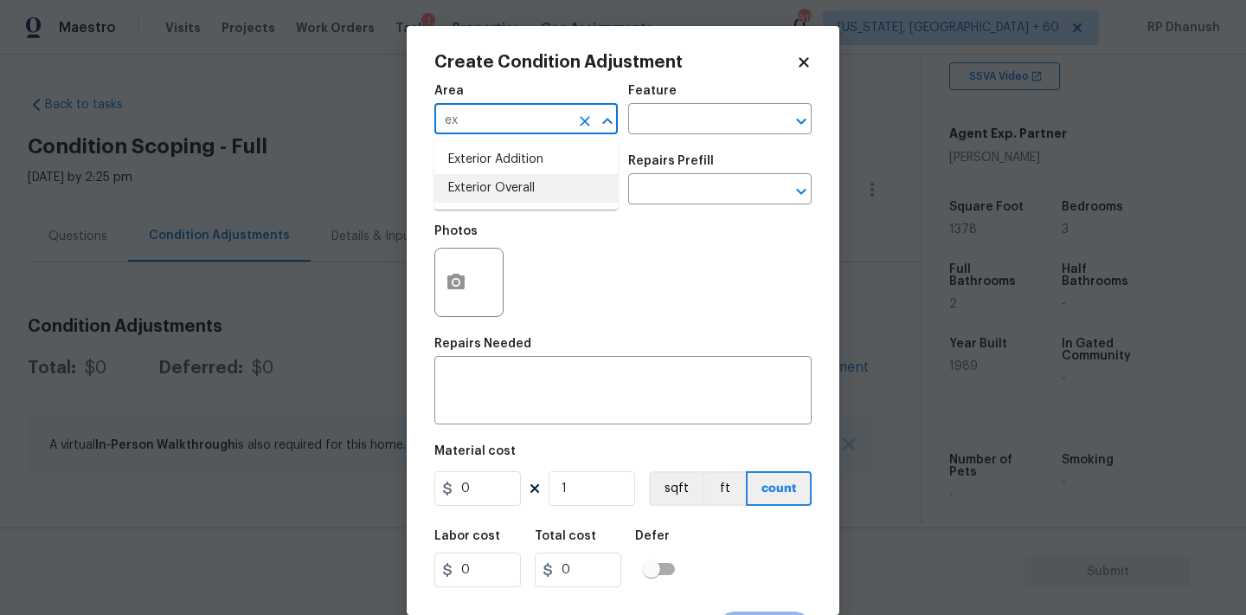
click at [475, 196] on li "Exterior Overall" at bounding box center [526, 188] width 183 height 29
type input "Exterior Overall"
click at [649, 119] on input "text" at bounding box center [695, 120] width 135 height 27
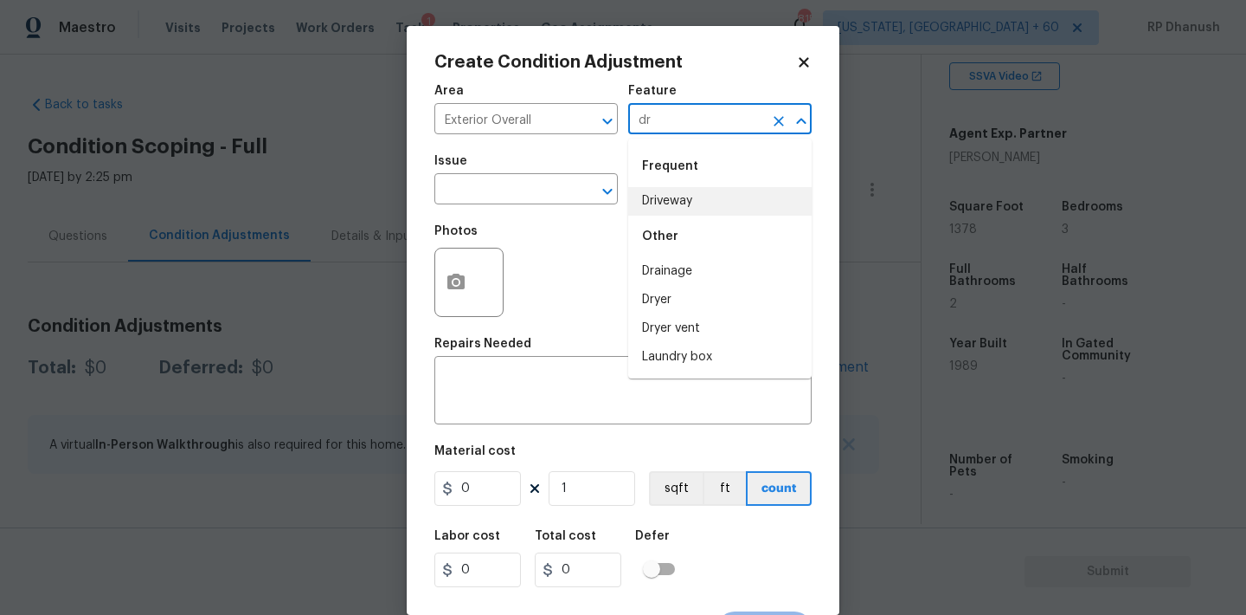
click at [661, 196] on li "Driveway" at bounding box center [719, 201] width 183 height 29
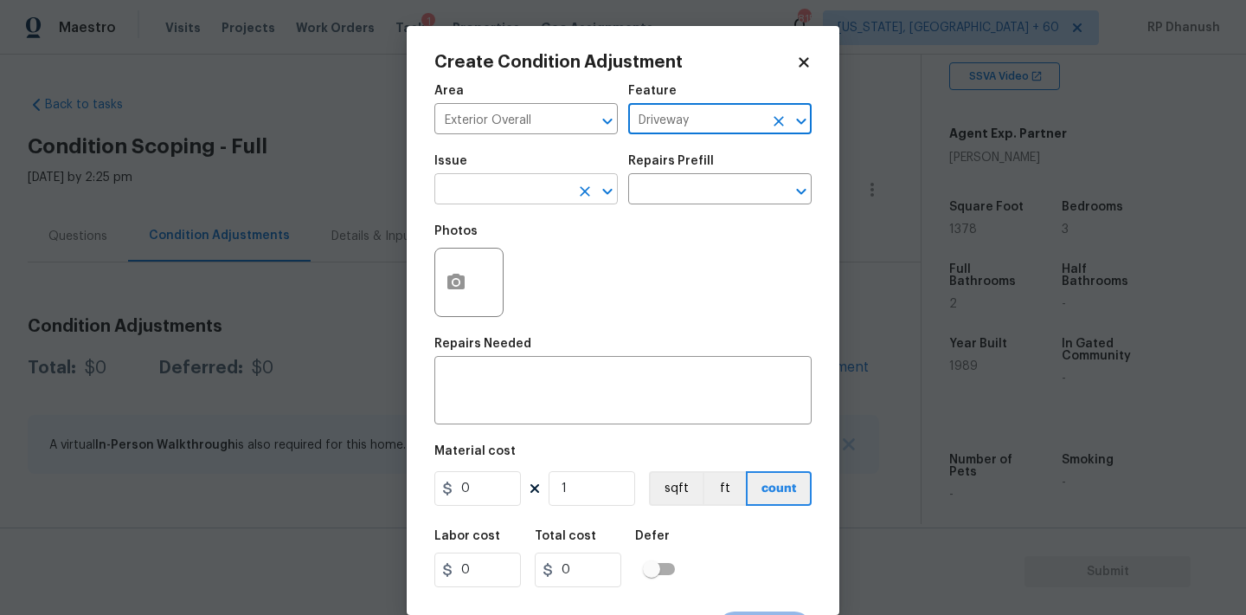
type input "Driveway"
click at [522, 196] on input "text" at bounding box center [502, 190] width 135 height 27
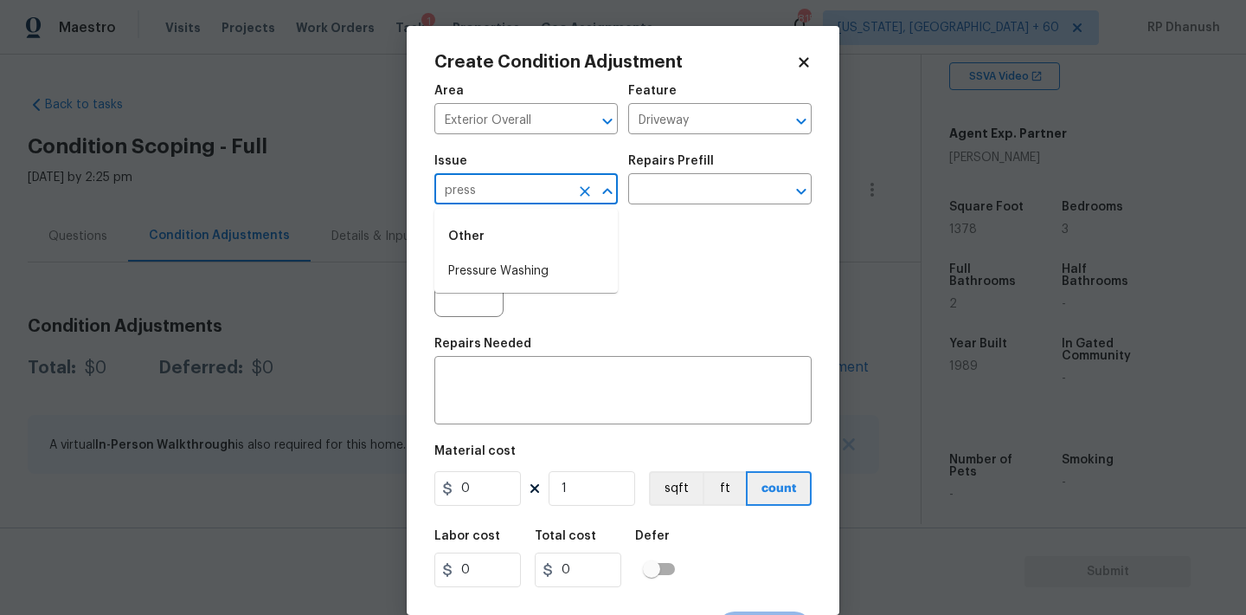
click at [492, 267] on li "Pressure Washing" at bounding box center [526, 271] width 183 height 29
type input "Pressure Washing"
click at [718, 167] on div "Repairs Prefill" at bounding box center [719, 166] width 183 height 23
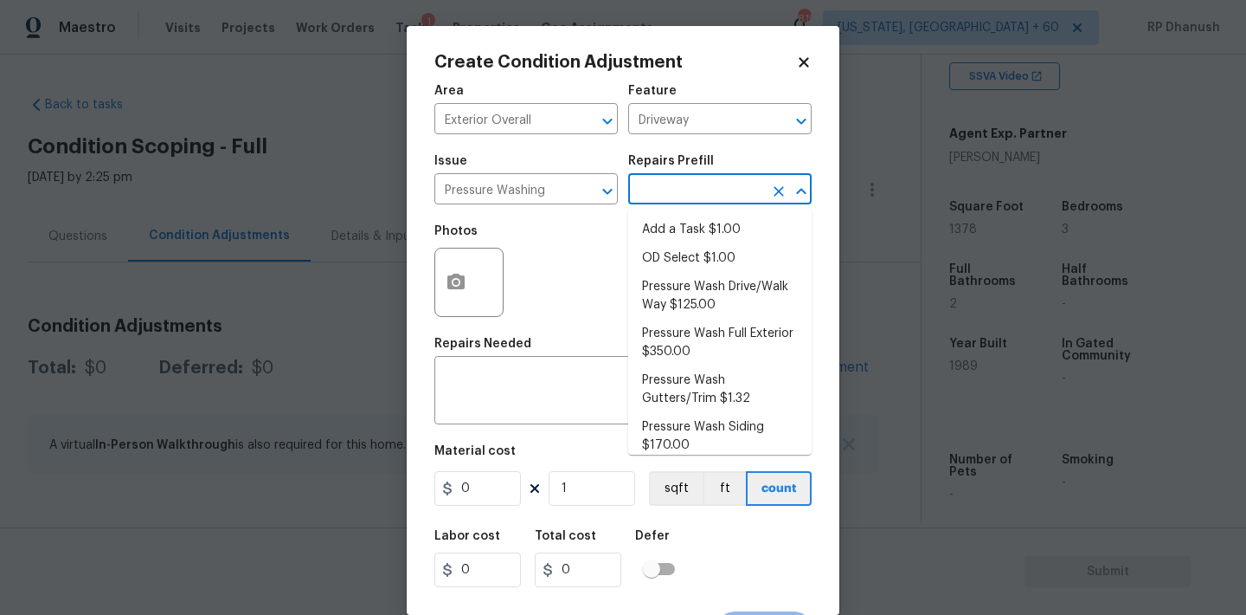
click at [711, 179] on input "text" at bounding box center [695, 190] width 135 height 27
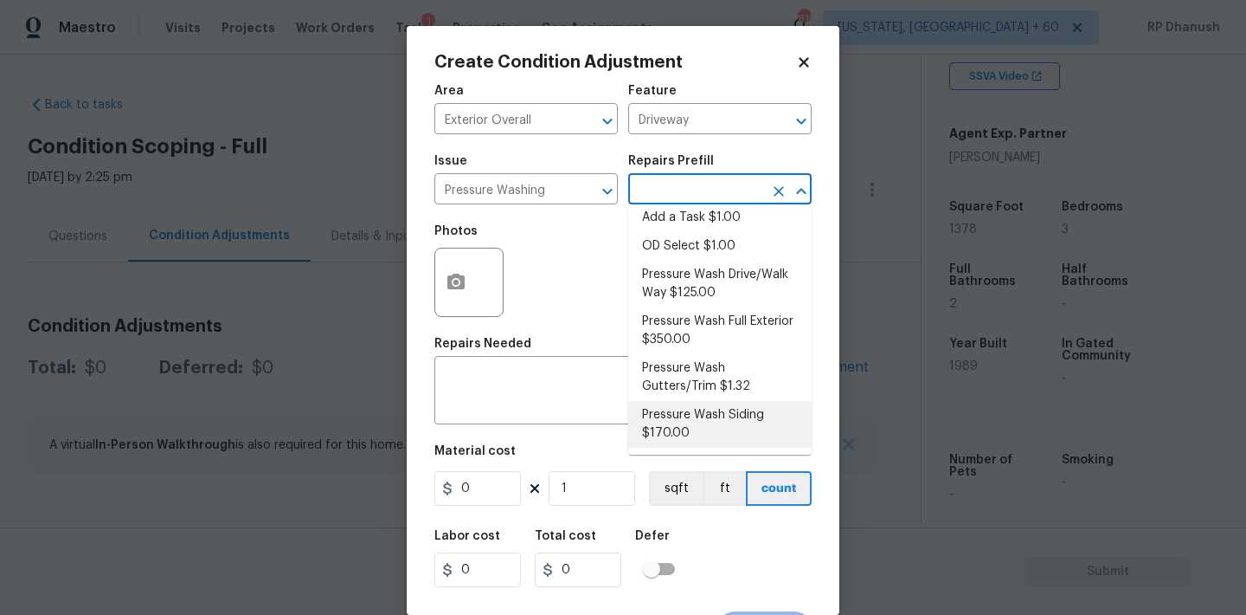
click at [676, 433] on li "Pressure Wash Siding $170.00" at bounding box center [719, 424] width 183 height 47
type input "Siding"
type textarea "Protect areas as needed for pressure washing. Pressure wash the siding on the h…"
type input "170"
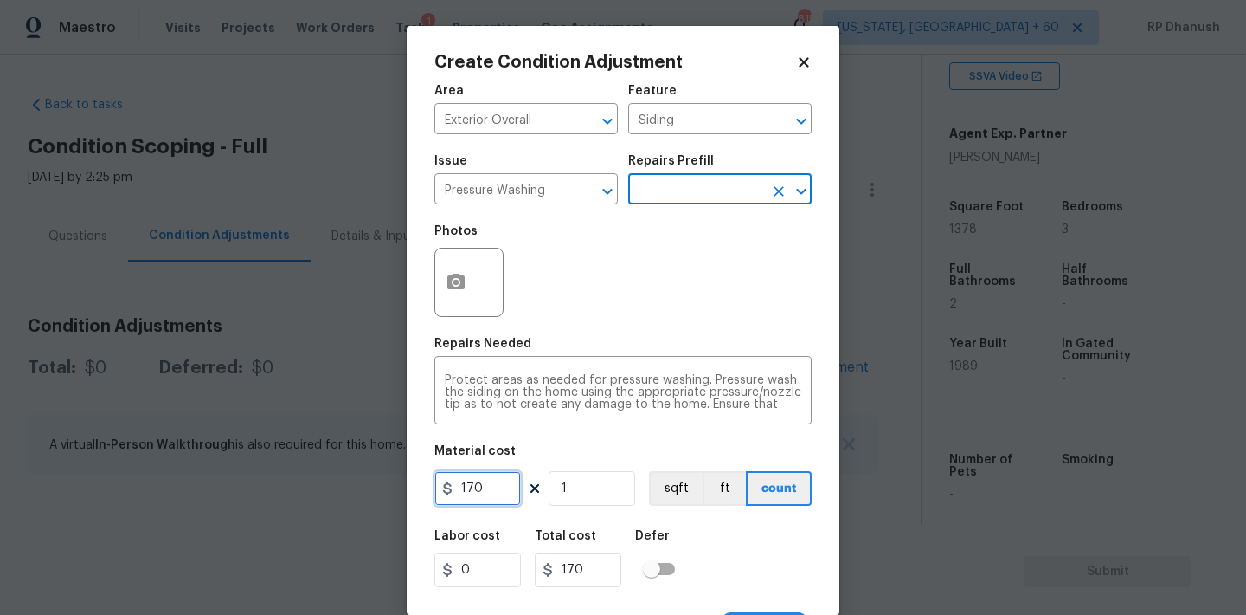
click at [509, 474] on input "170" at bounding box center [478, 488] width 87 height 35
type input "200"
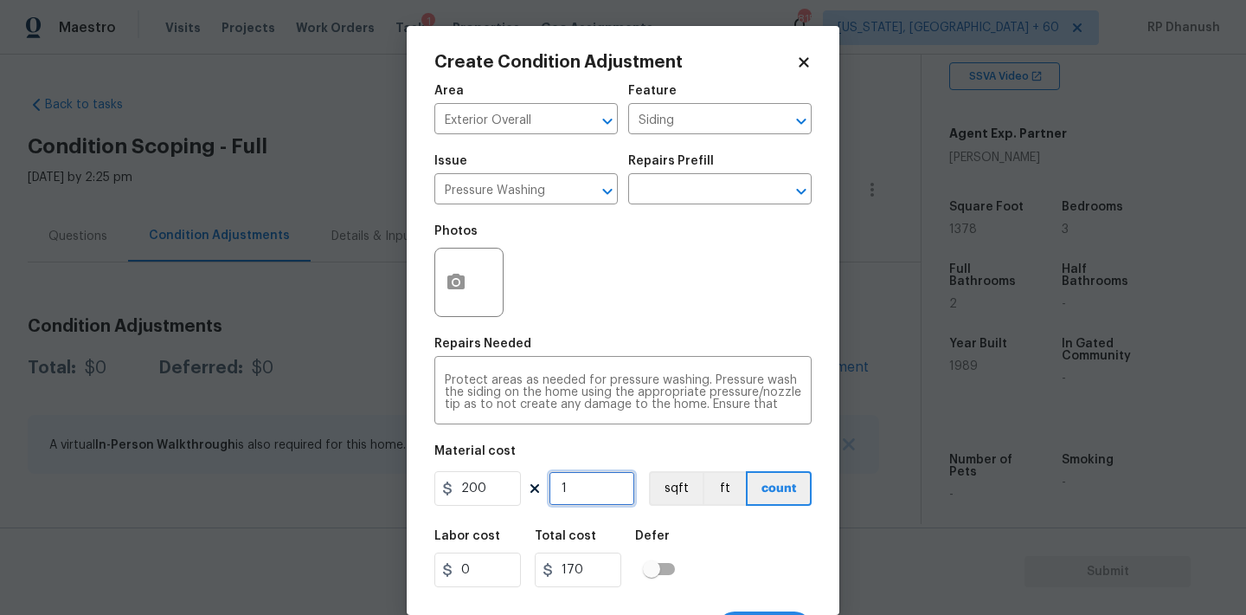
type input "200"
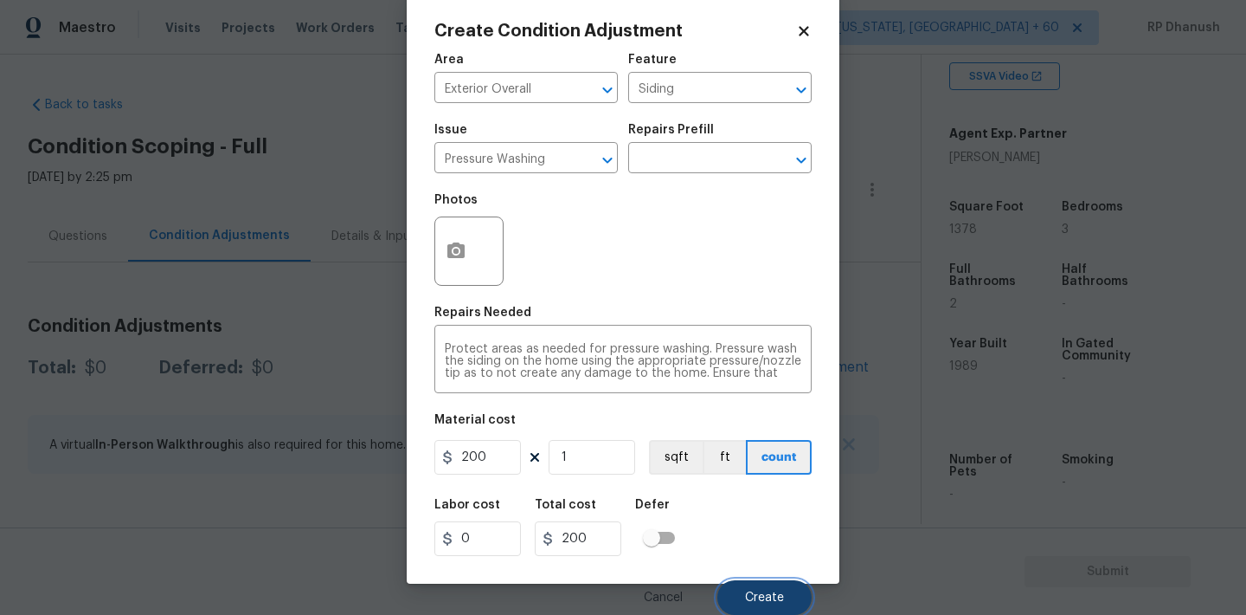
click at [750, 589] on button "Create" at bounding box center [765, 597] width 94 height 35
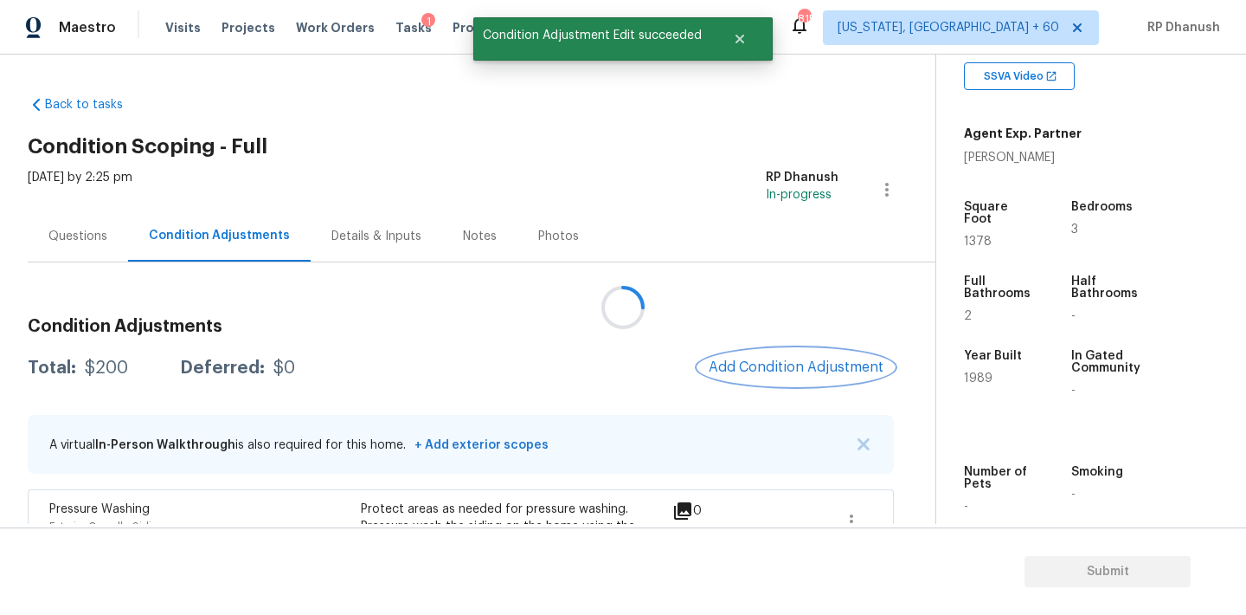
scroll to position [132, 0]
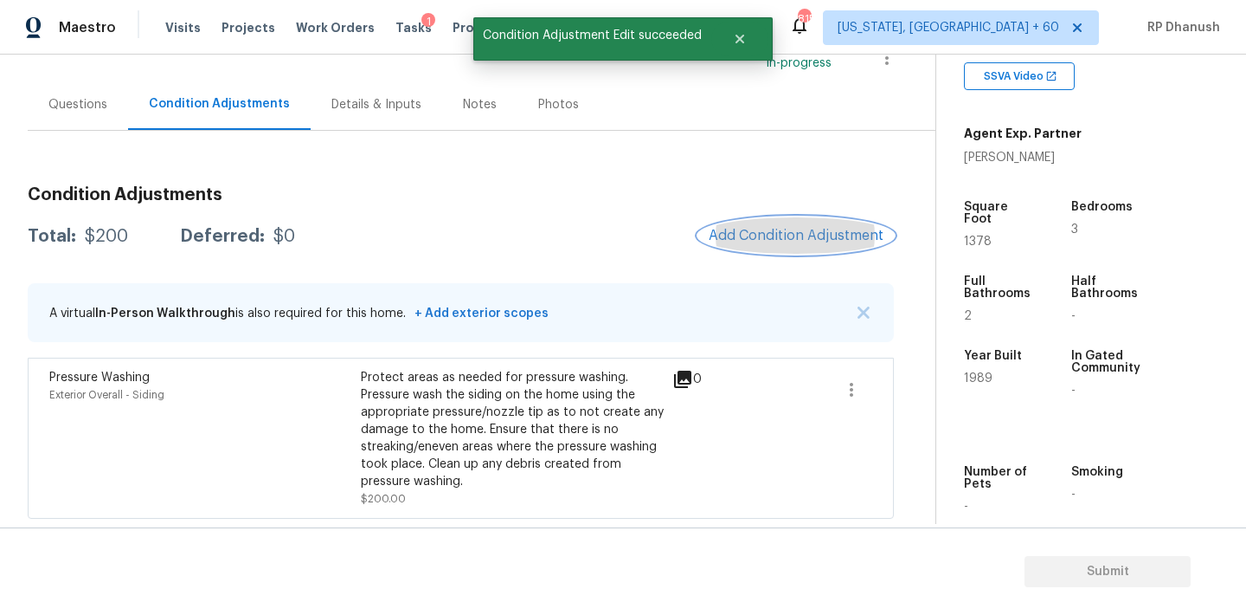
click at [743, 238] on span "Add Condition Adjustment" at bounding box center [796, 236] width 175 height 16
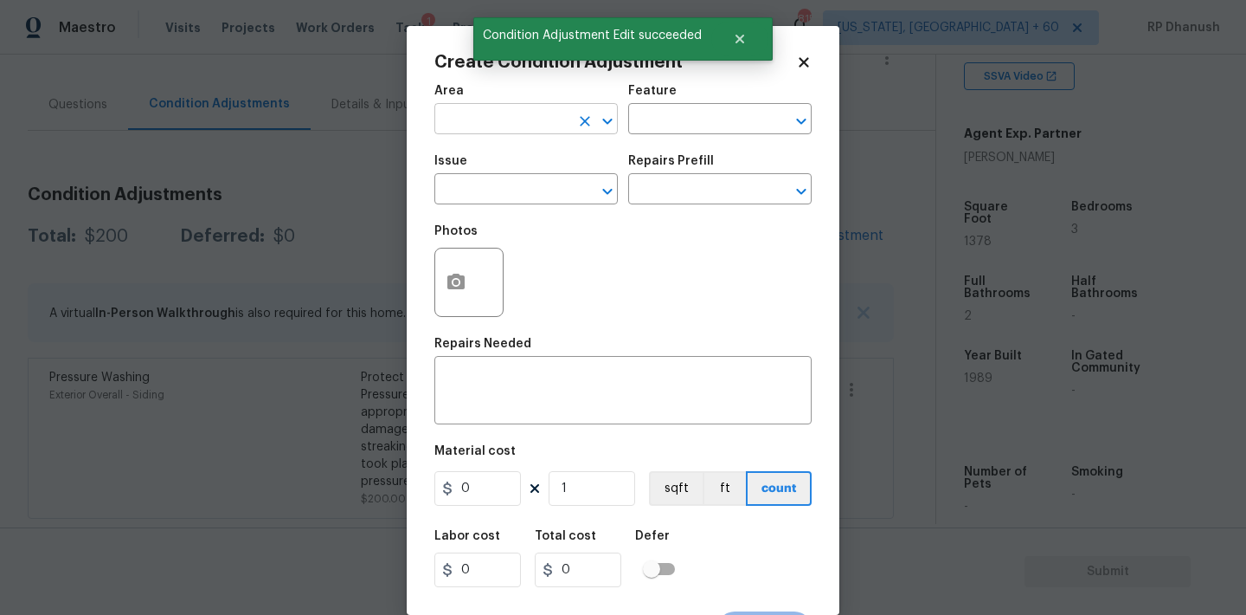
click at [503, 118] on input "text" at bounding box center [502, 120] width 135 height 27
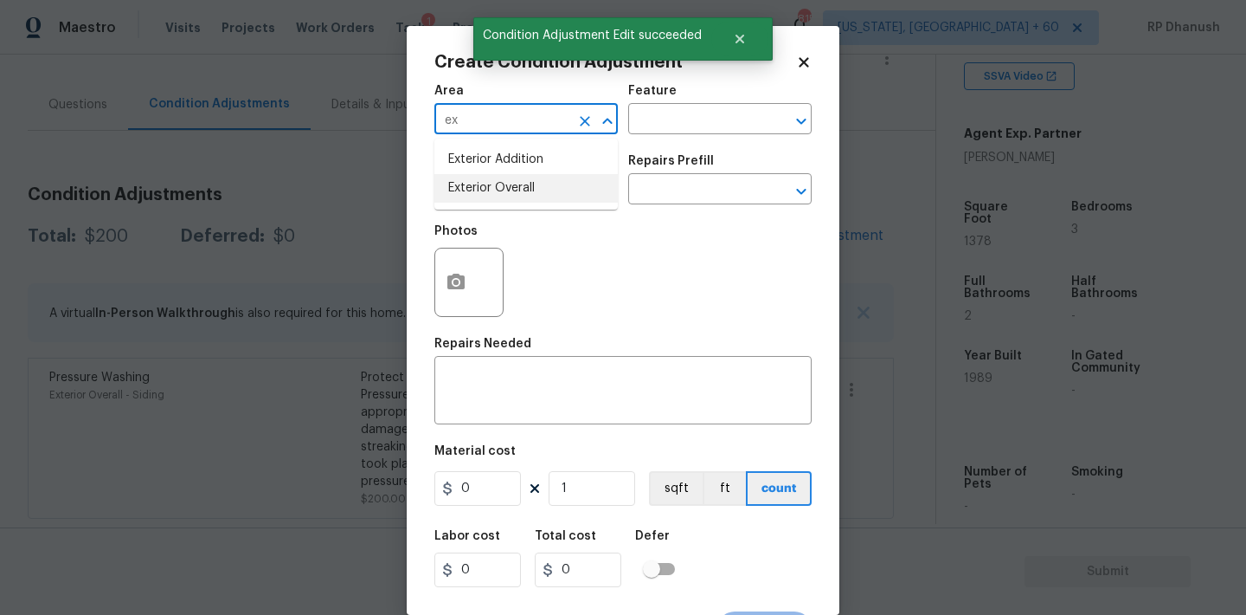
click at [499, 176] on li "Exterior Overall" at bounding box center [526, 188] width 183 height 29
type input "Exterior Overall"
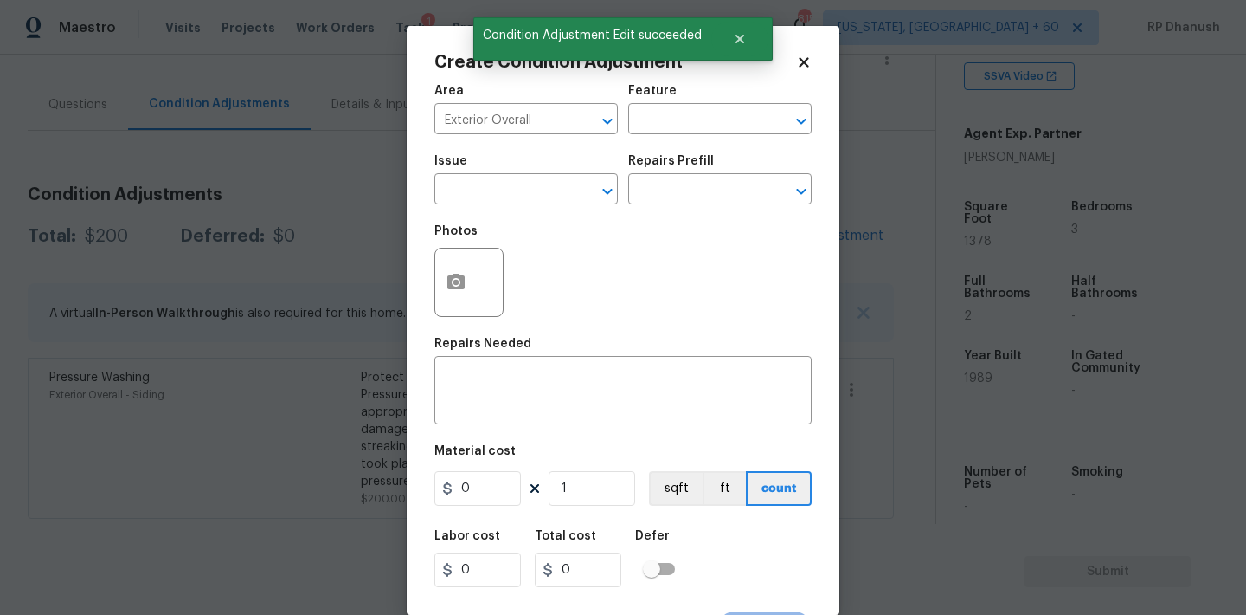
click at [608, 154] on span "Issue ​" at bounding box center [526, 180] width 183 height 70
click at [663, 138] on div "Area Exterior Overall ​ Feature ​" at bounding box center [623, 109] width 377 height 70
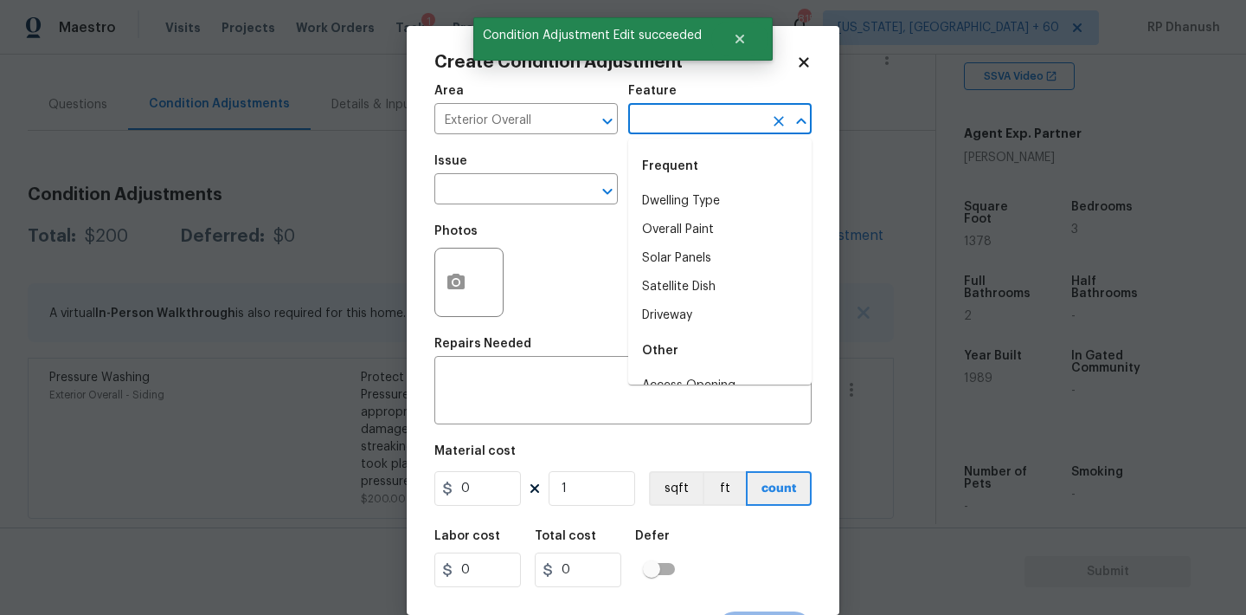
click at [667, 133] on input "text" at bounding box center [695, 120] width 135 height 27
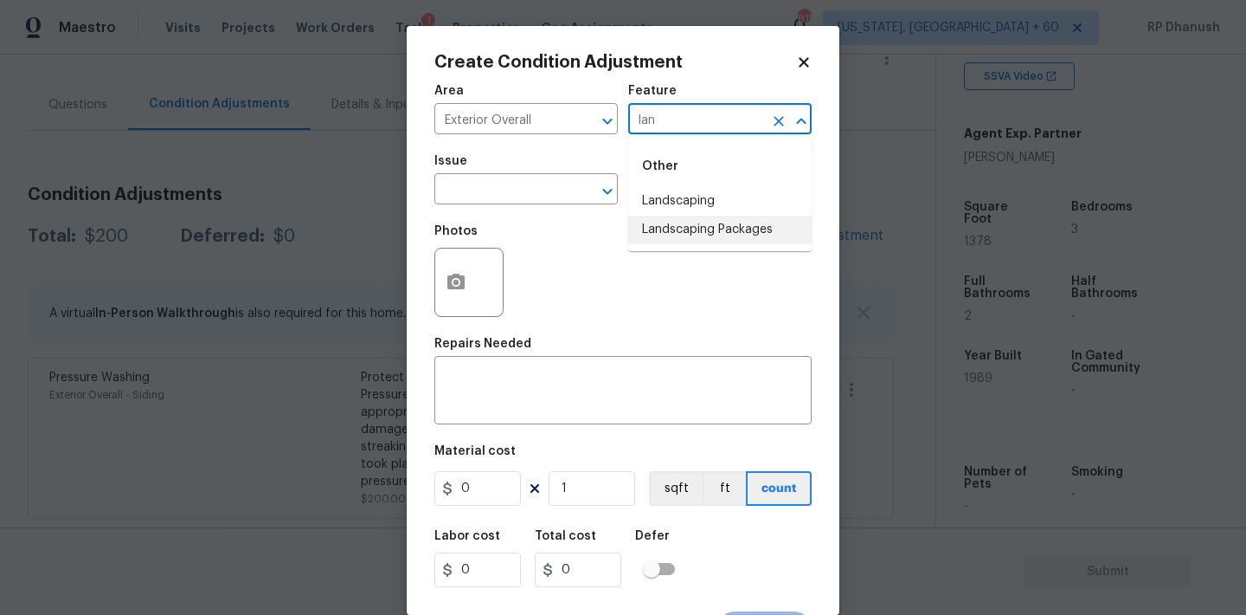
click at [670, 244] on ul "Other Landscaping Landscaping Packages" at bounding box center [719, 194] width 183 height 113
click at [670, 224] on li "Landscaping Packages" at bounding box center [719, 230] width 183 height 29
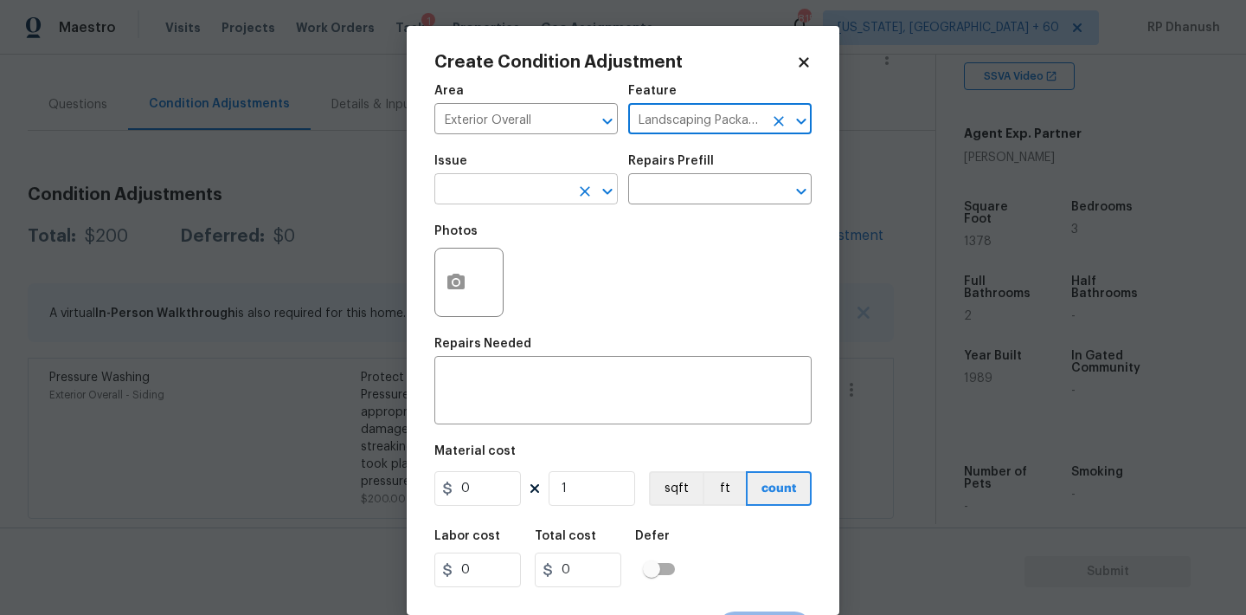
type input "Landscaping Packages"
click at [554, 203] on input "text" at bounding box center [502, 190] width 135 height 27
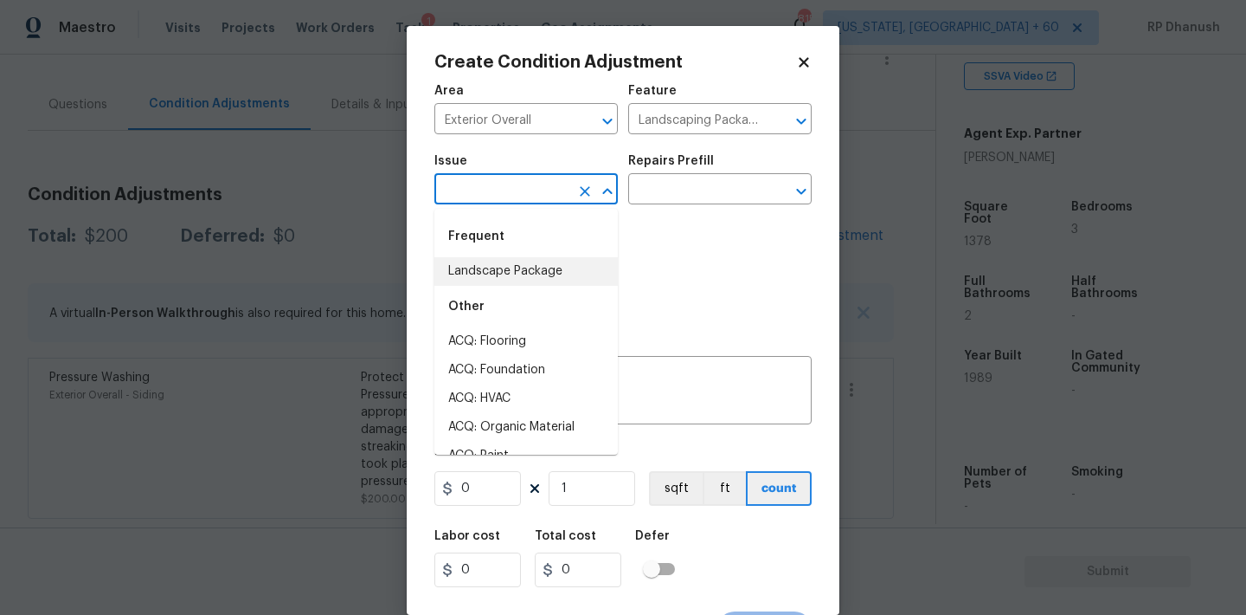
click at [532, 266] on li "Landscape Package" at bounding box center [526, 271] width 183 height 29
type input "Landscape Package"
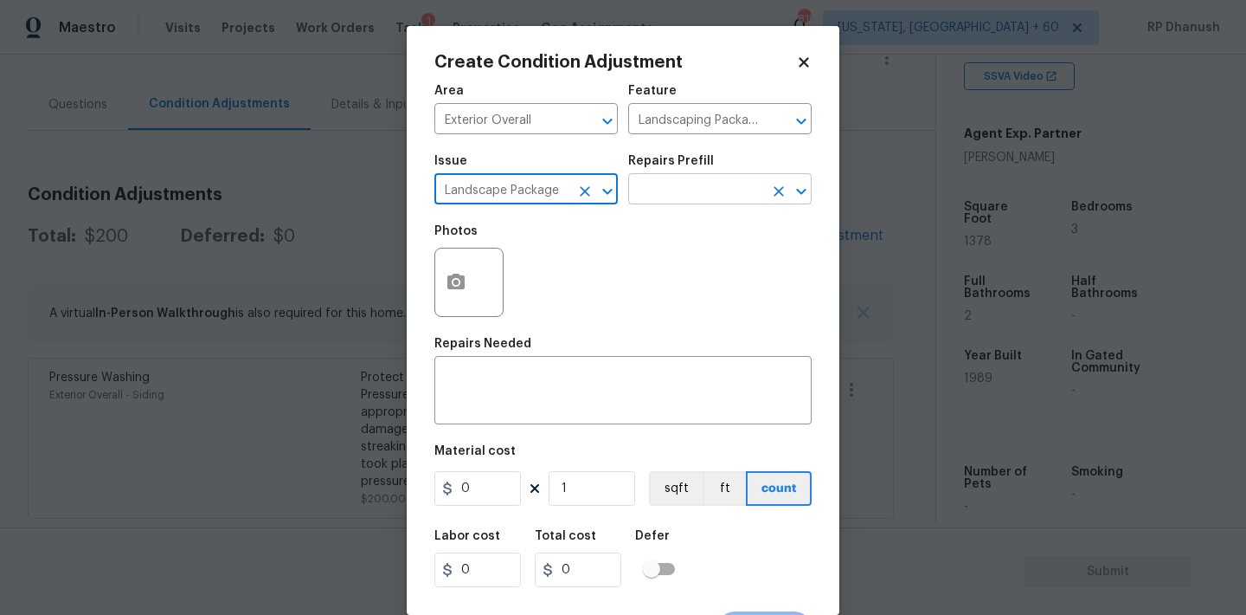
click at [696, 194] on input "text" at bounding box center [695, 190] width 135 height 27
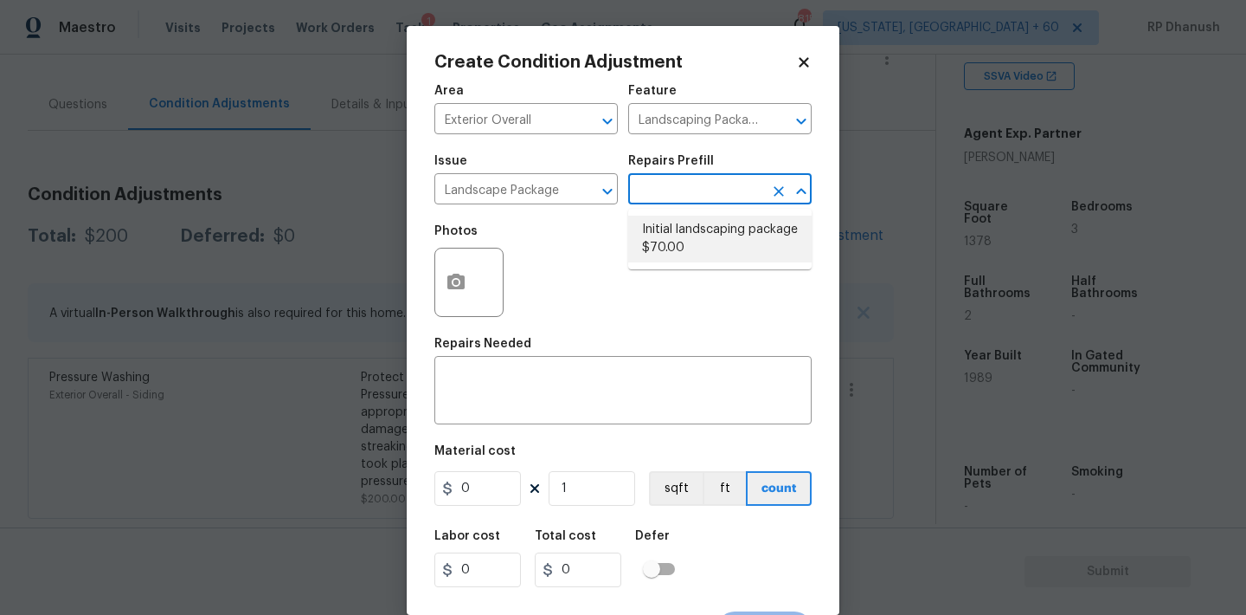
click at [735, 209] on ul "Initial landscaping package $70.00" at bounding box center [719, 239] width 183 height 61
click at [711, 250] on li "Initial landscaping package $70.00" at bounding box center [719, 239] width 183 height 47
type input "Home Readiness Packages"
type textarea "Mowing of grass up to 6" in height. Mow, edge along driveways & sidewalks, trim…"
type input "70"
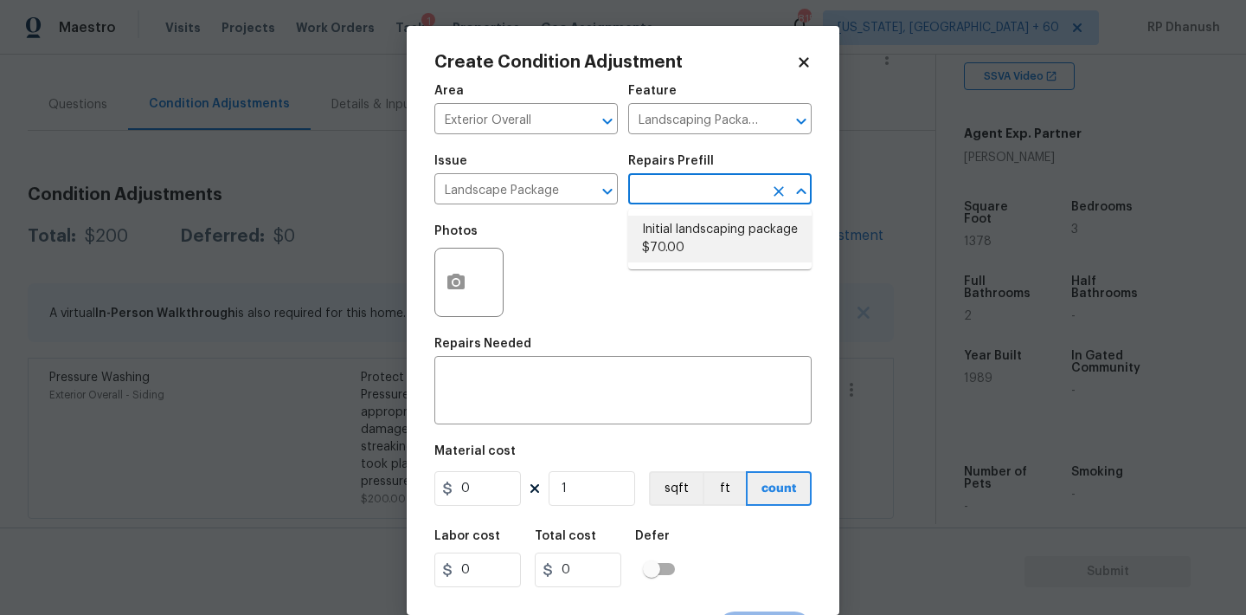
type input "70"
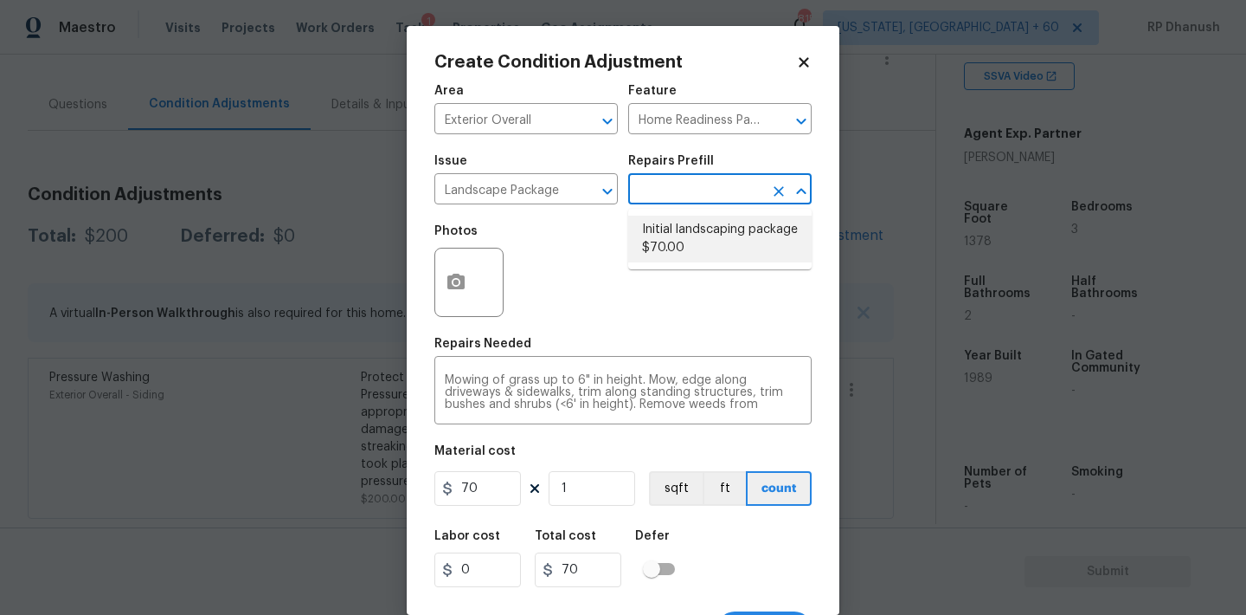
scroll to position [32, 0]
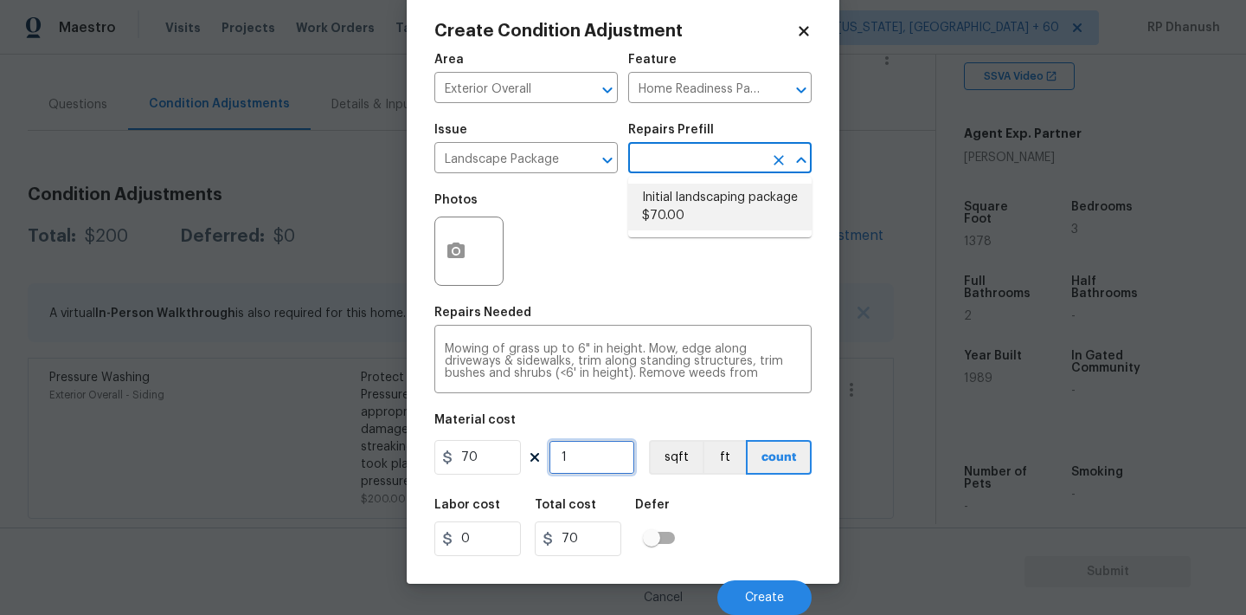
click at [621, 454] on input "1" at bounding box center [592, 457] width 87 height 35
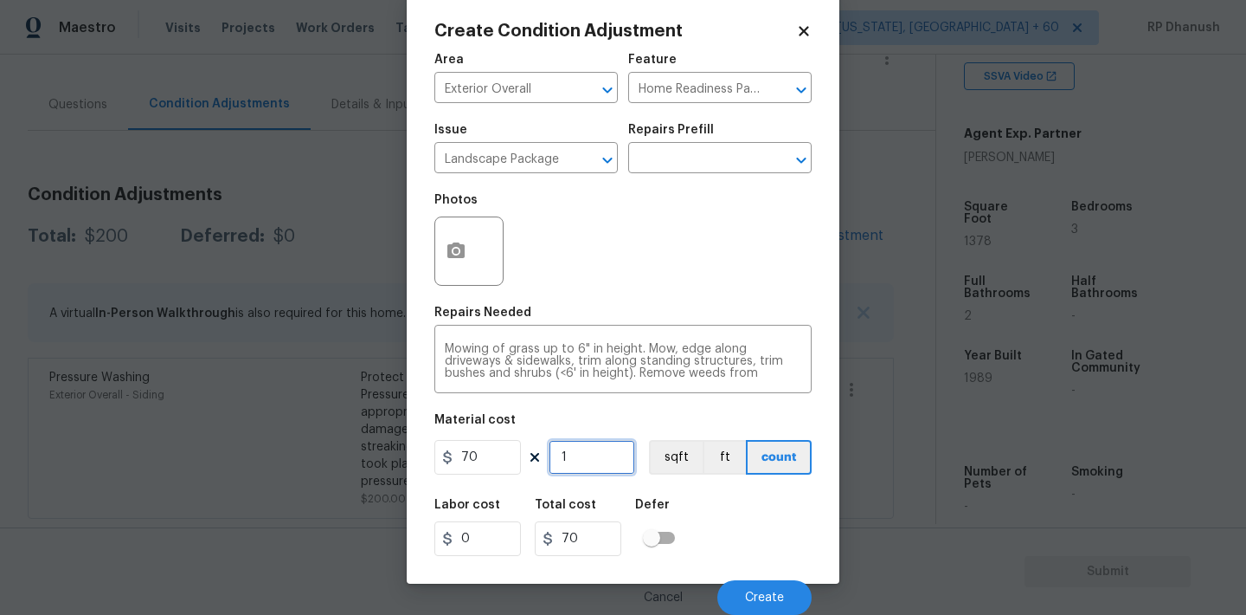
type input "0"
type input "3"
type input "210"
type input "3"
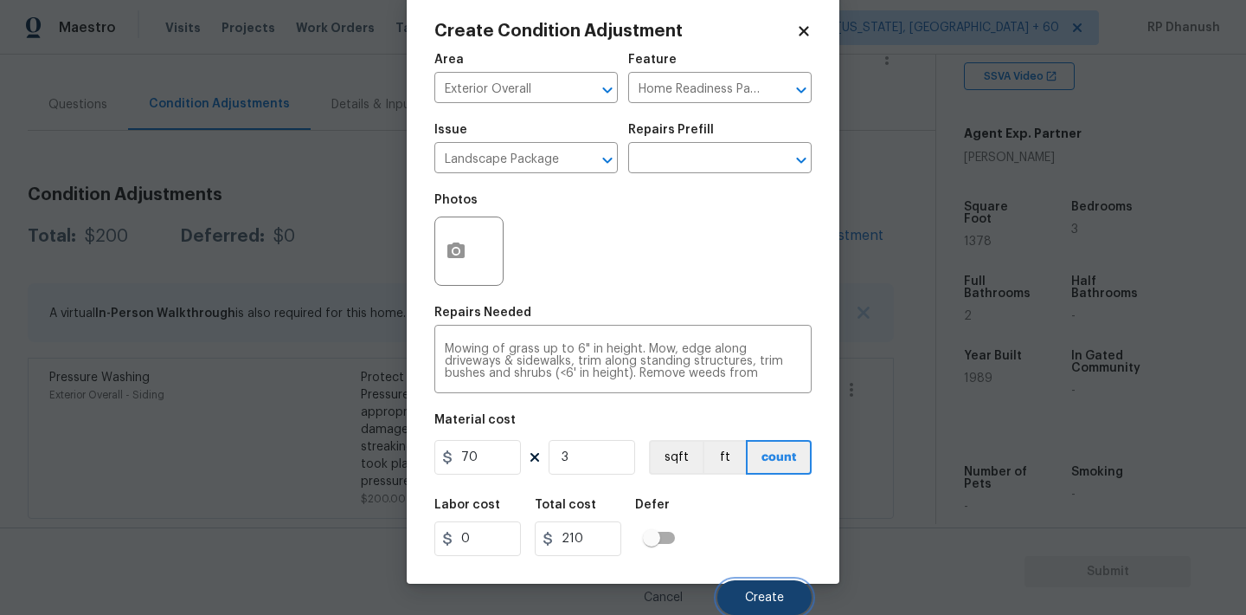
click at [750, 602] on span "Create" at bounding box center [764, 597] width 39 height 13
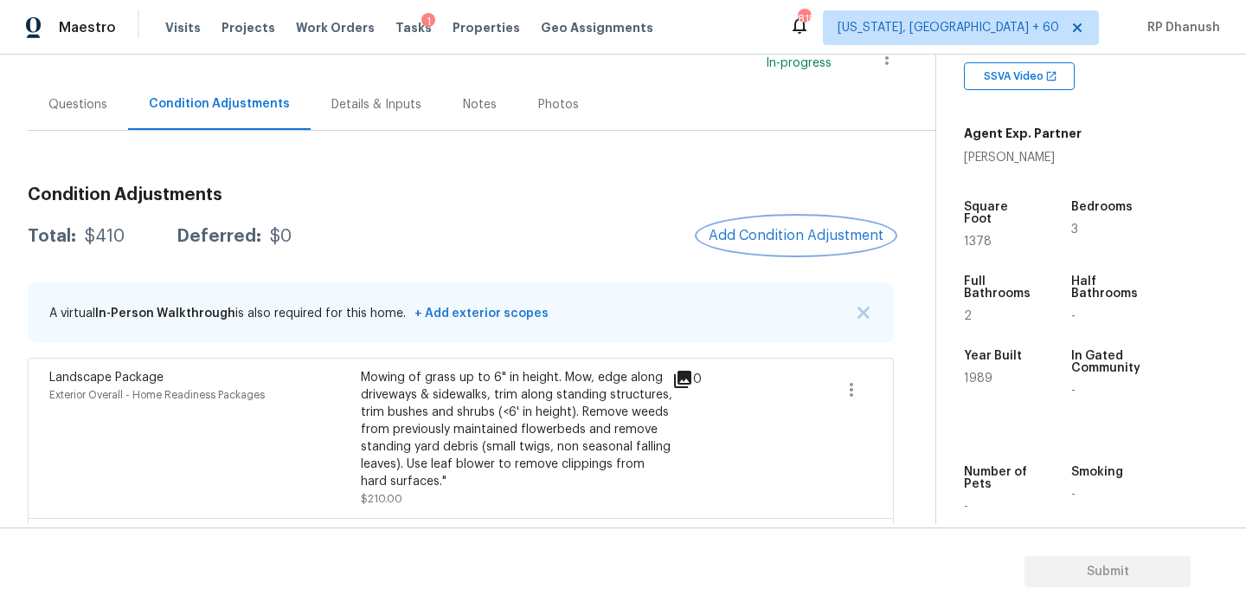
scroll to position [293, 0]
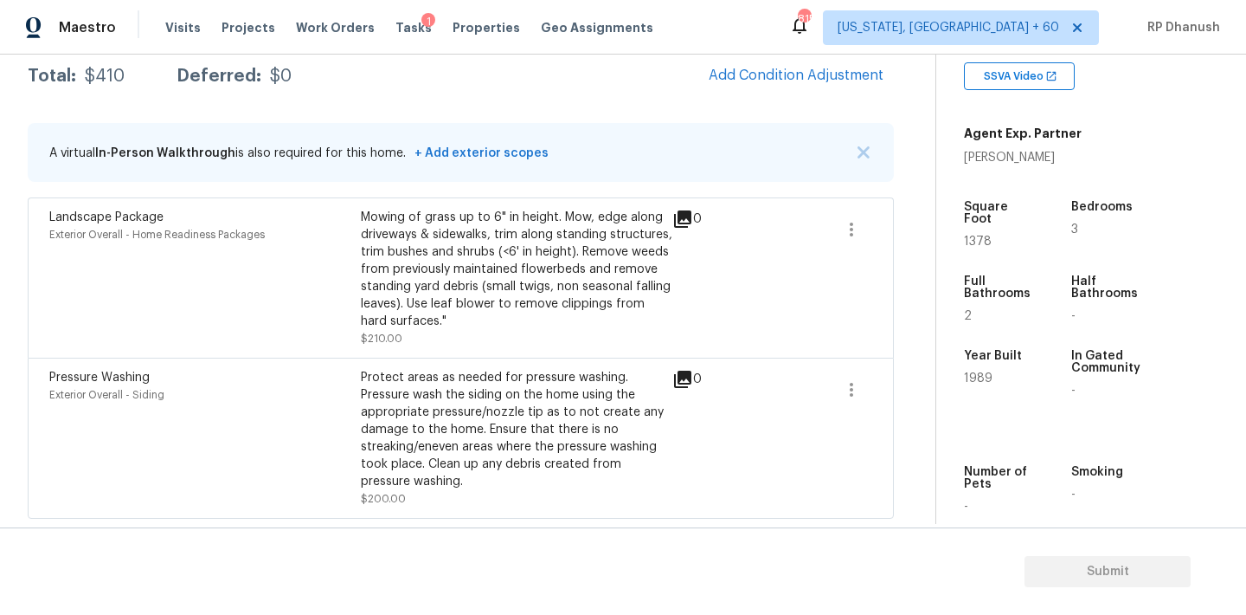
click at [889, 229] on div "Landscape Package Exterior Overall - Home Readiness Packages Mowing of grass up…" at bounding box center [461, 277] width 866 height 160
click at [857, 227] on icon "button" at bounding box center [851, 229] width 21 height 21
click at [888, 227] on div "Edit" at bounding box center [950, 224] width 135 height 17
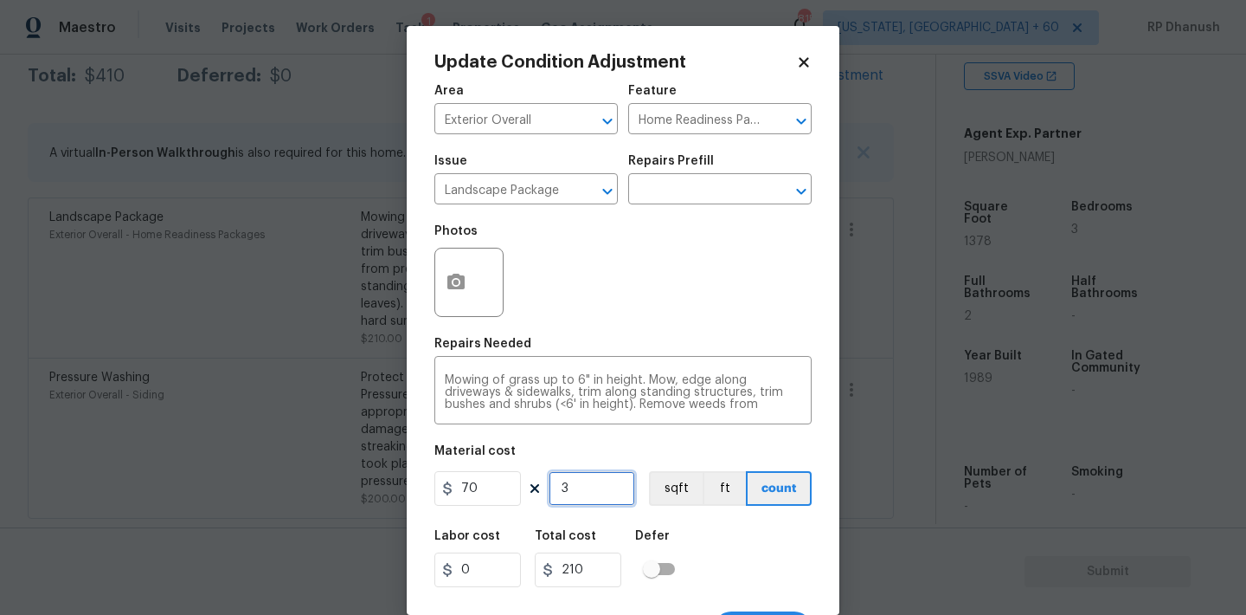
click at [597, 487] on input "3" at bounding box center [592, 488] width 87 height 35
type input "0"
type input "5"
type input "350"
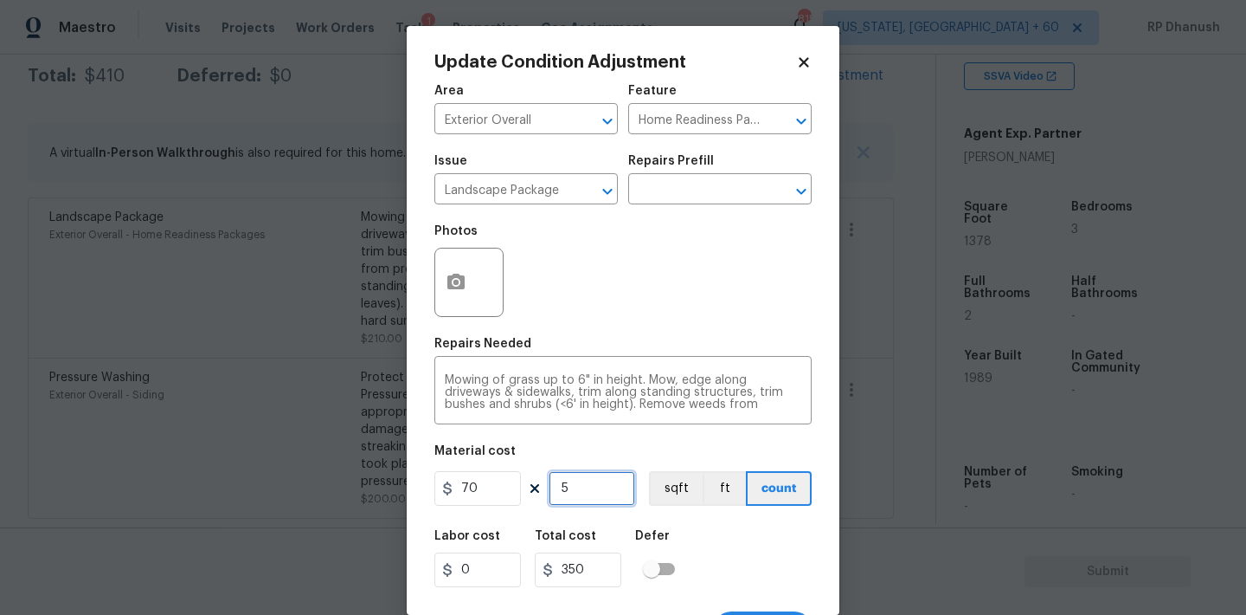
type input "5"
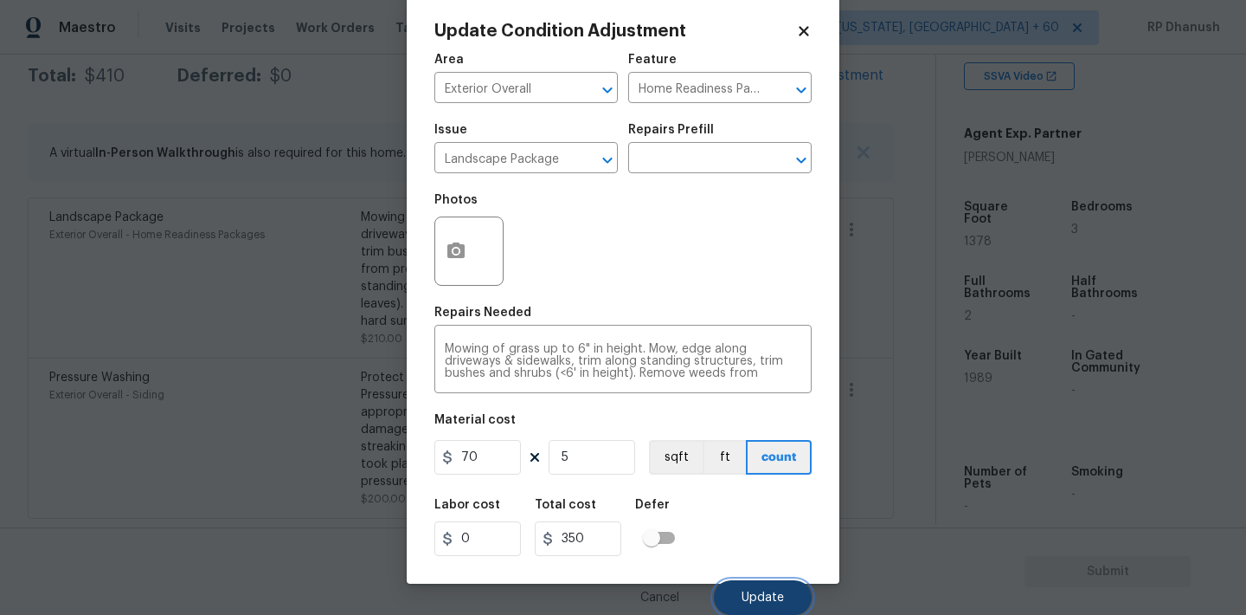
click at [765, 595] on span "Update" at bounding box center [763, 597] width 42 height 13
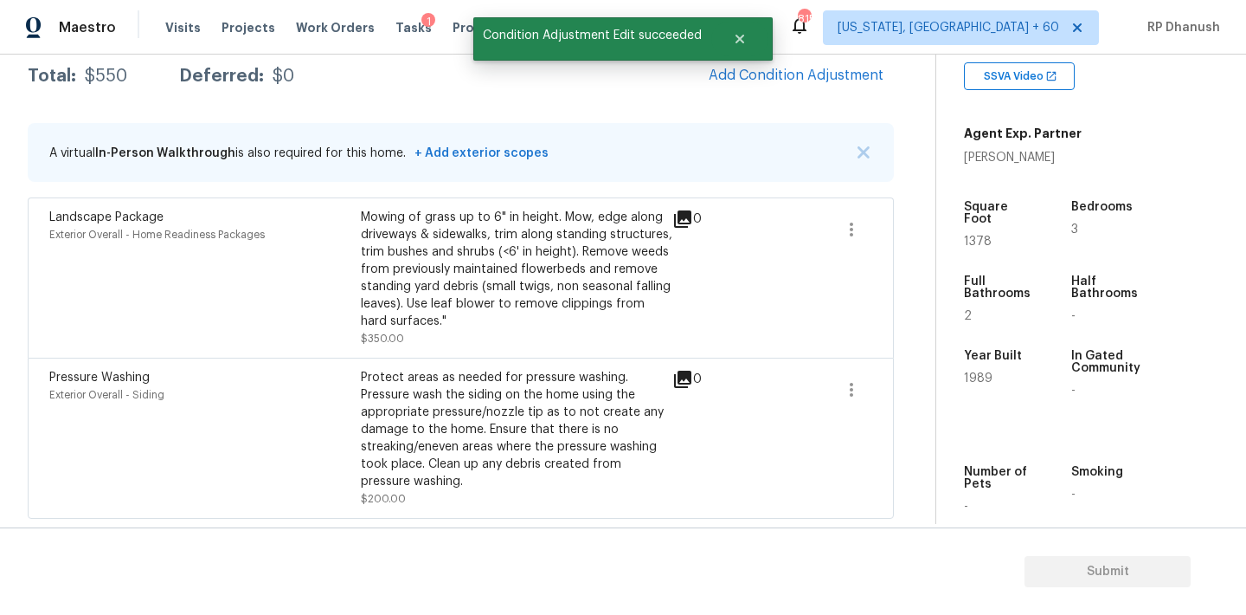
scroll to position [151, 0]
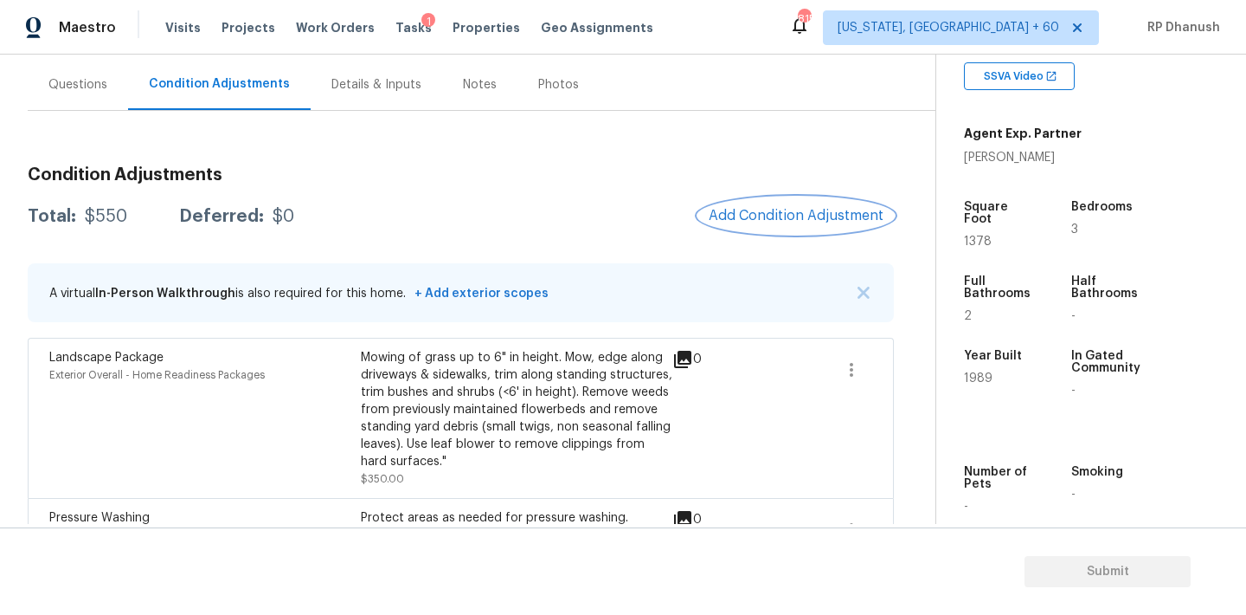
click at [795, 214] on span "Add Condition Adjustment" at bounding box center [796, 216] width 175 height 16
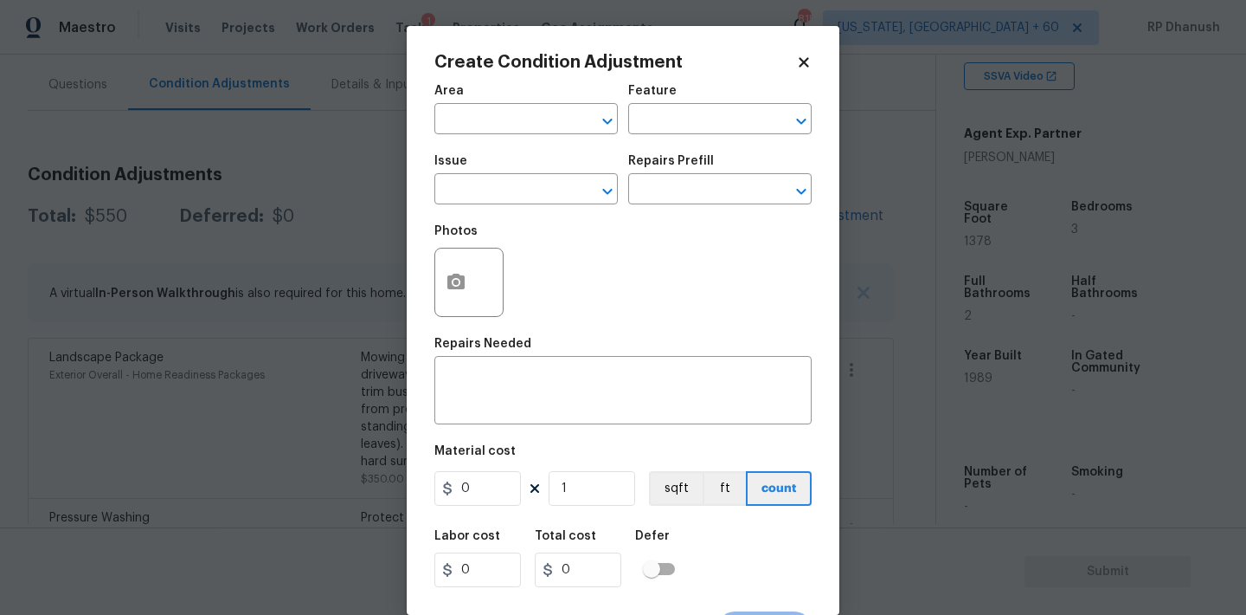
click at [538, 138] on span "Area ​" at bounding box center [526, 109] width 183 height 70
click at [538, 124] on input "text" at bounding box center [502, 120] width 135 height 27
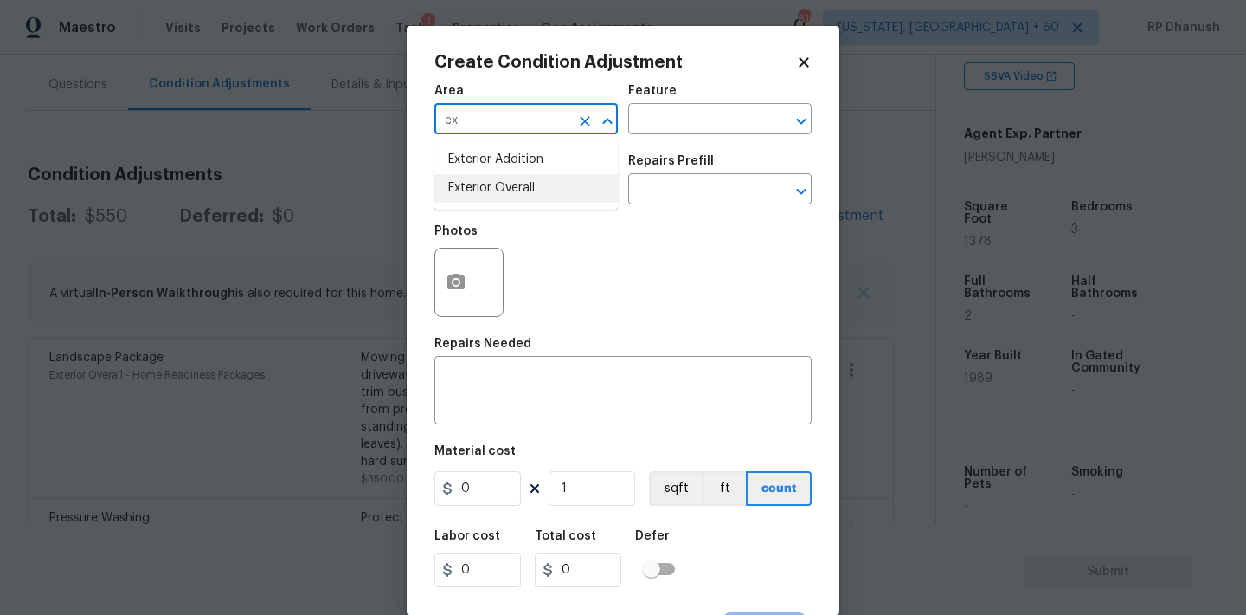
click at [487, 186] on li "Exterior Overall" at bounding box center [526, 188] width 183 height 29
type input "Exterior Overall"
click at [762, 93] on div "Feature" at bounding box center [719, 96] width 183 height 23
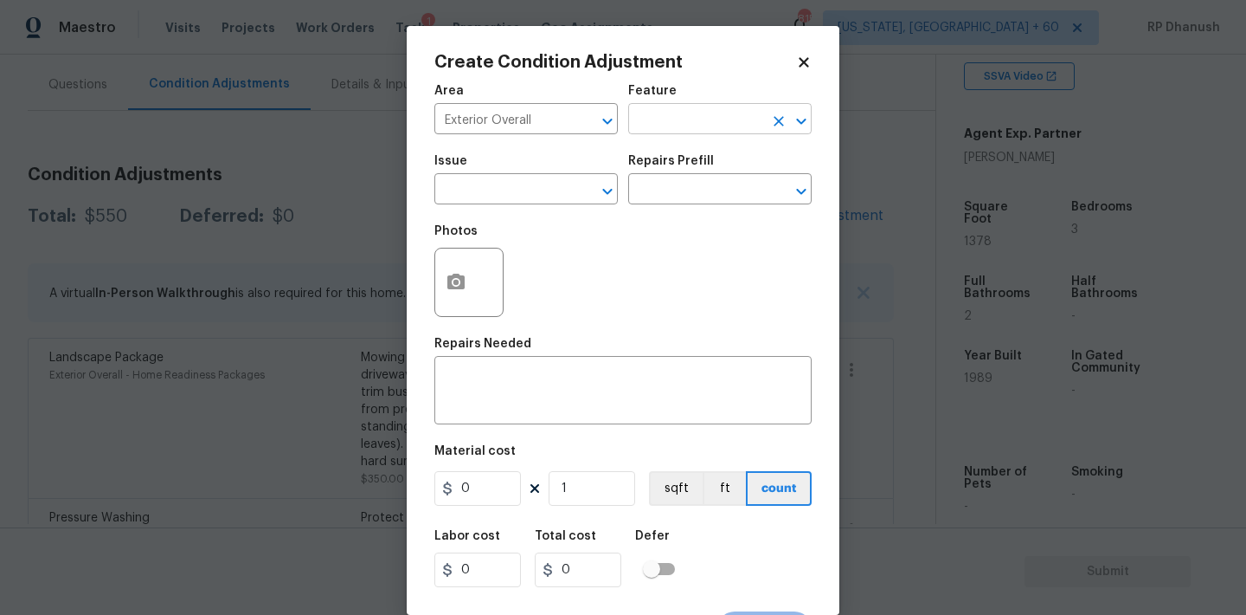
click at [726, 126] on input "text" at bounding box center [695, 120] width 135 height 27
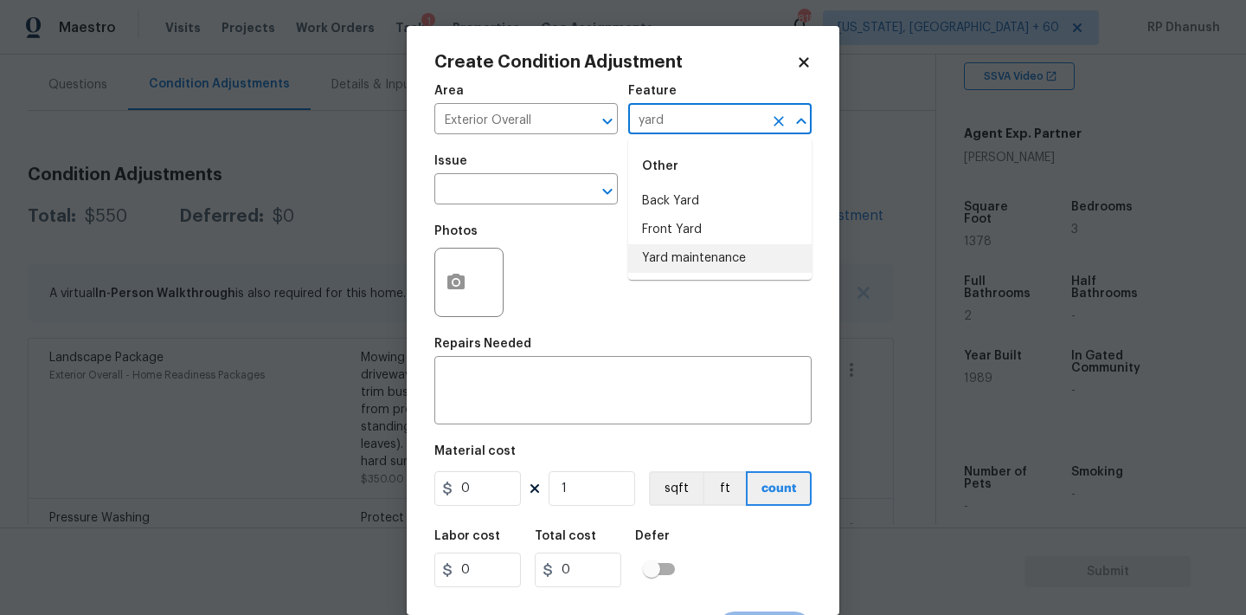
click at [695, 245] on li "Yard maintenance" at bounding box center [719, 258] width 183 height 29
type input "Yard maintenance"
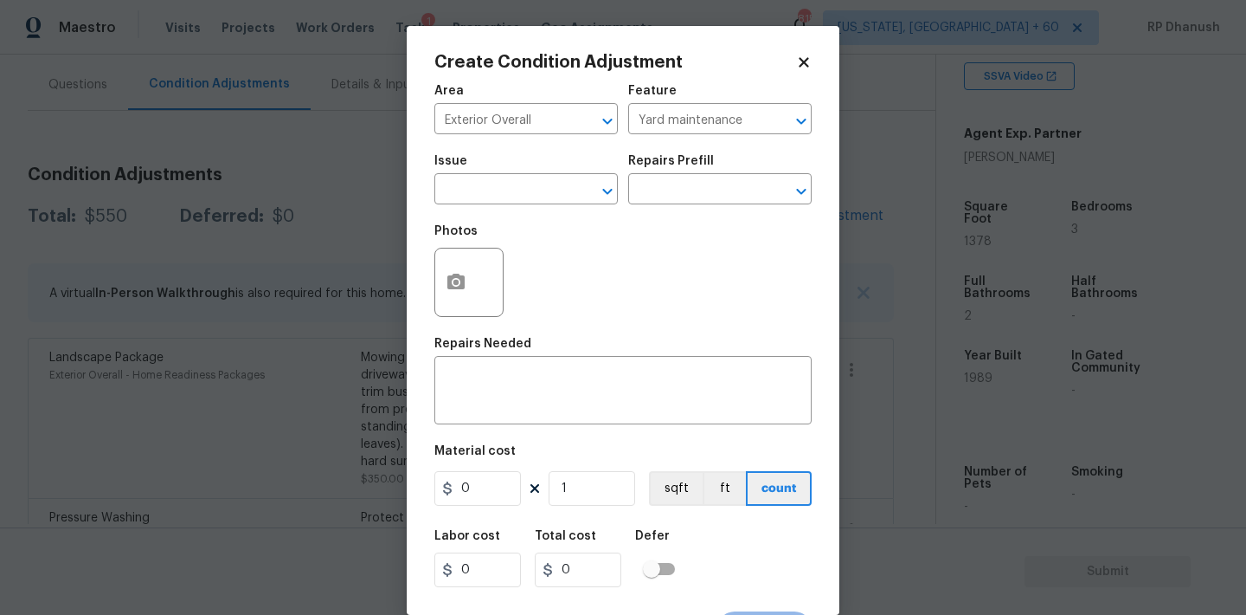
click at [506, 206] on span "Issue ​" at bounding box center [526, 180] width 183 height 70
click at [508, 193] on input "text" at bounding box center [502, 190] width 135 height 27
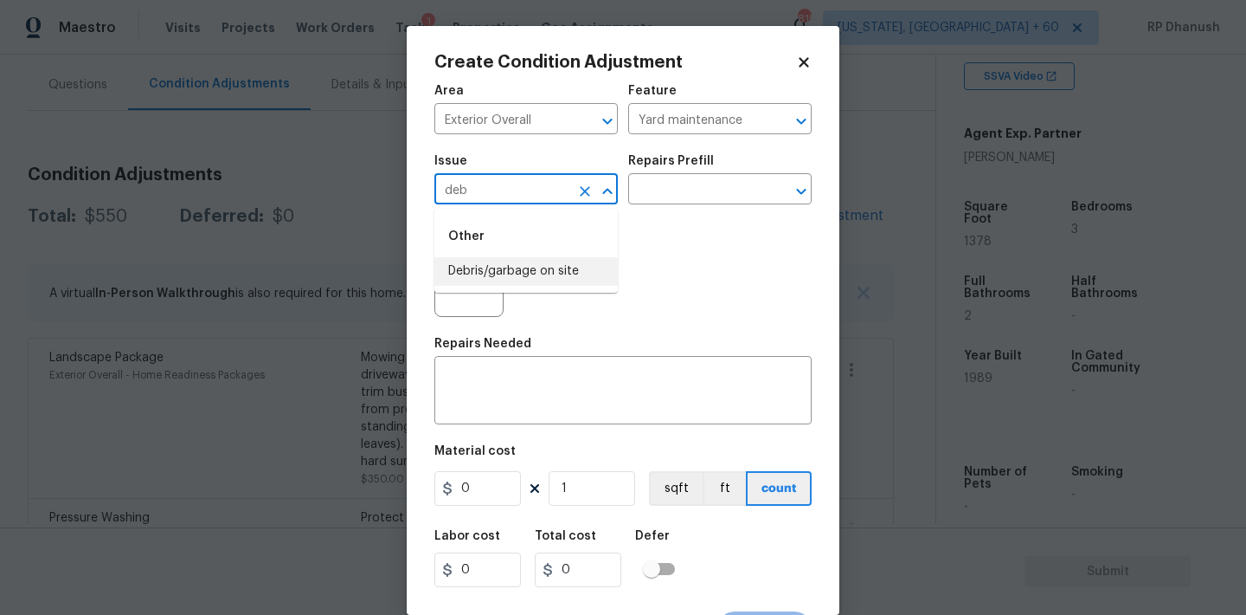
click at [512, 265] on li "Debris/garbage on site" at bounding box center [526, 271] width 183 height 29
type input "Debris/garbage on site"
click at [650, 222] on div "Photos" at bounding box center [623, 271] width 377 height 113
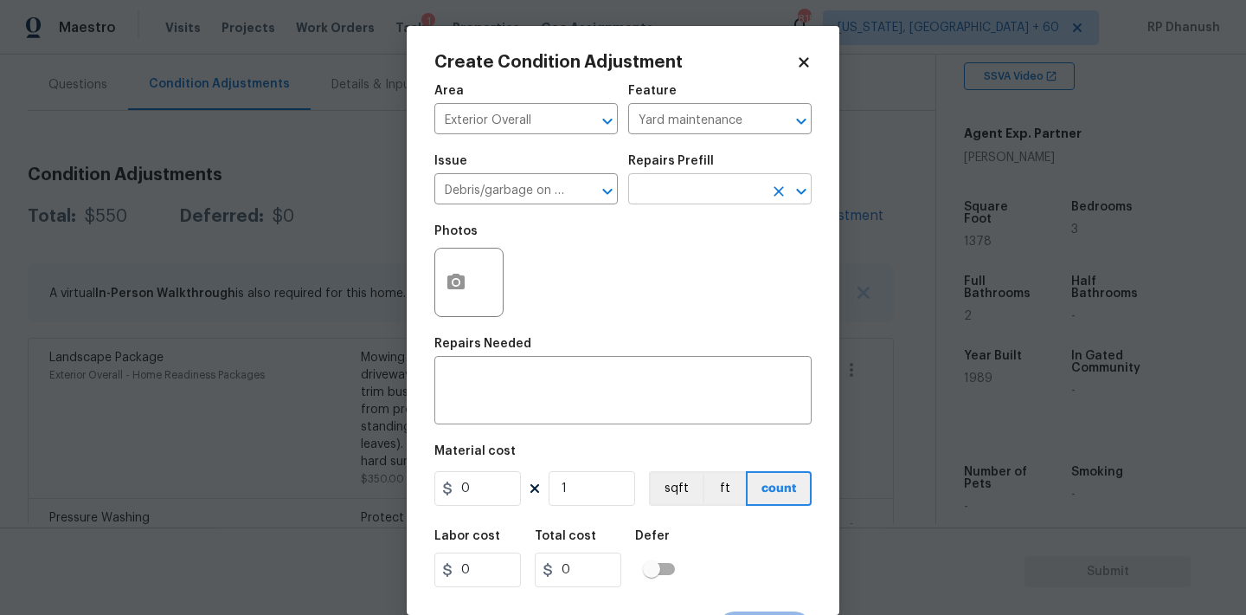
click at [690, 201] on input "text" at bounding box center [695, 190] width 135 height 27
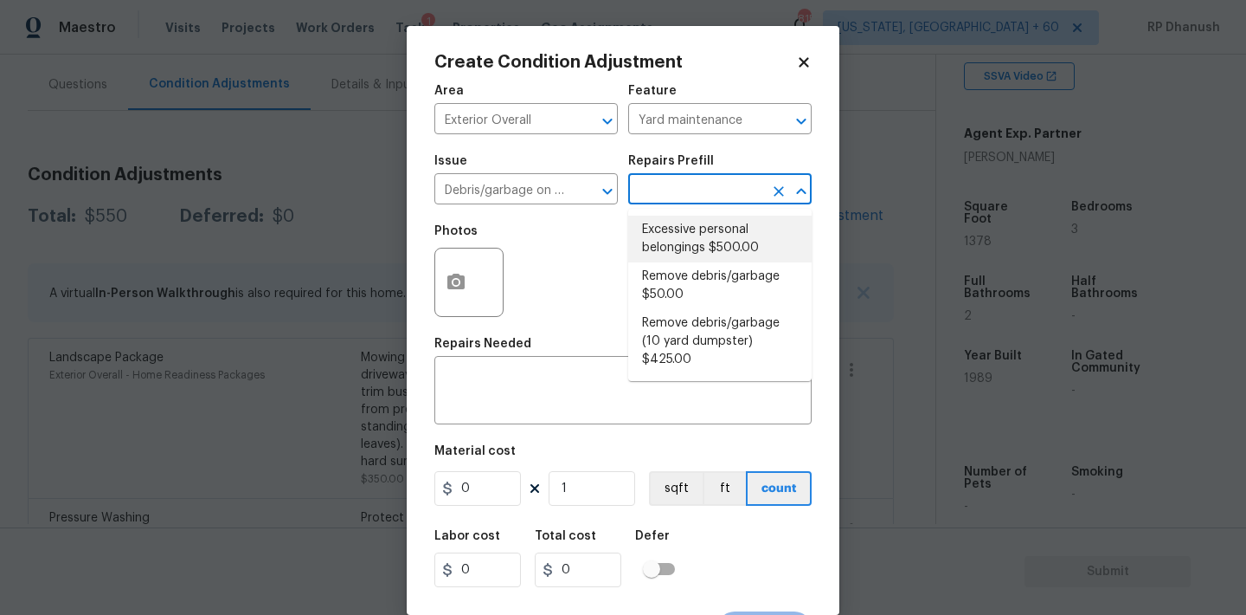
click at [686, 235] on li "Excessive personal belongings $500.00" at bounding box center [719, 239] width 183 height 47
type textarea "Contingency for excessive items to be removed - During assessment, the home con…"
type input "500"
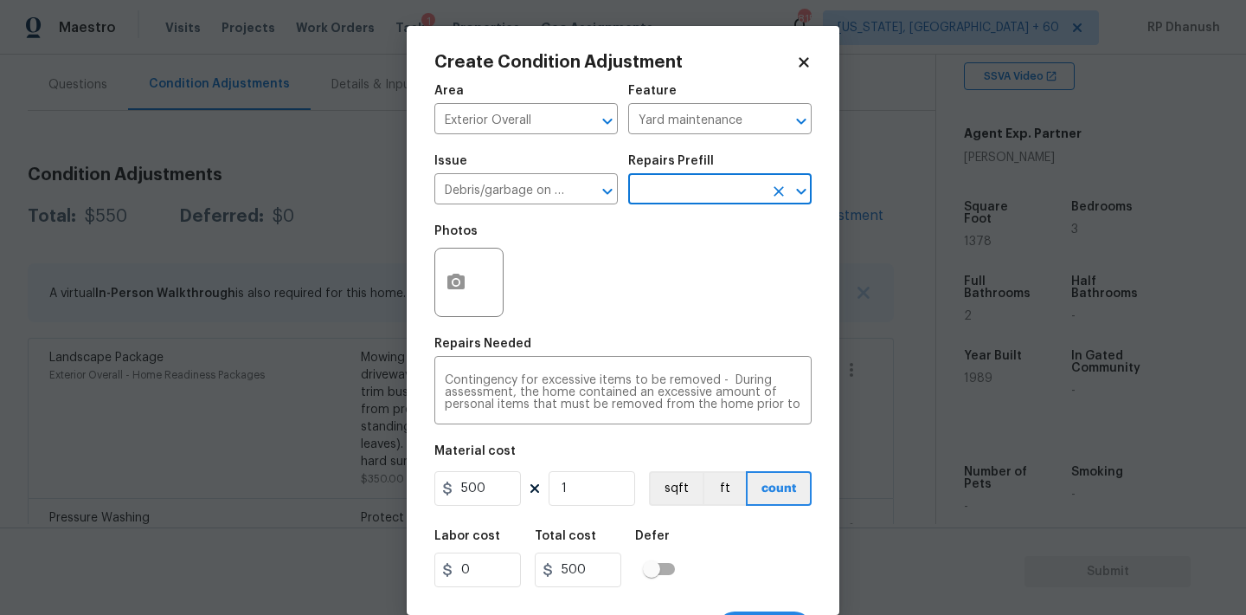
click at [711, 199] on input "text" at bounding box center [695, 190] width 135 height 27
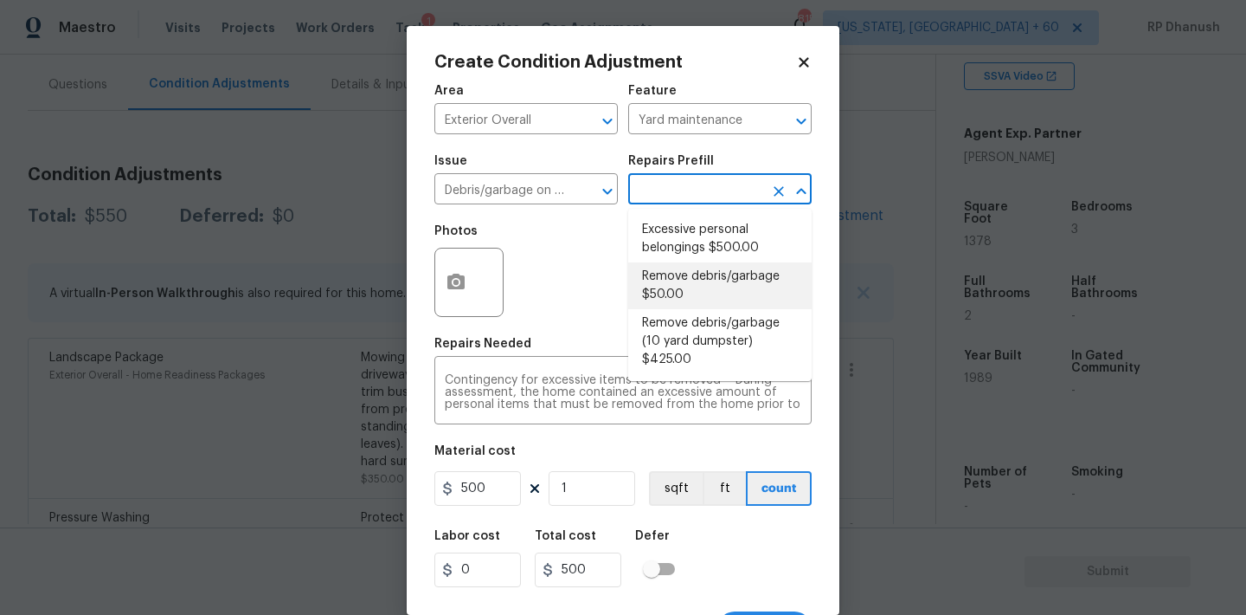
click at [673, 291] on li "Remove debris/garbage $50.00" at bounding box center [719, 285] width 183 height 47
type textarea "Remove, haul off, and properly dispose of any debris left by seller to offsite …"
type input "50"
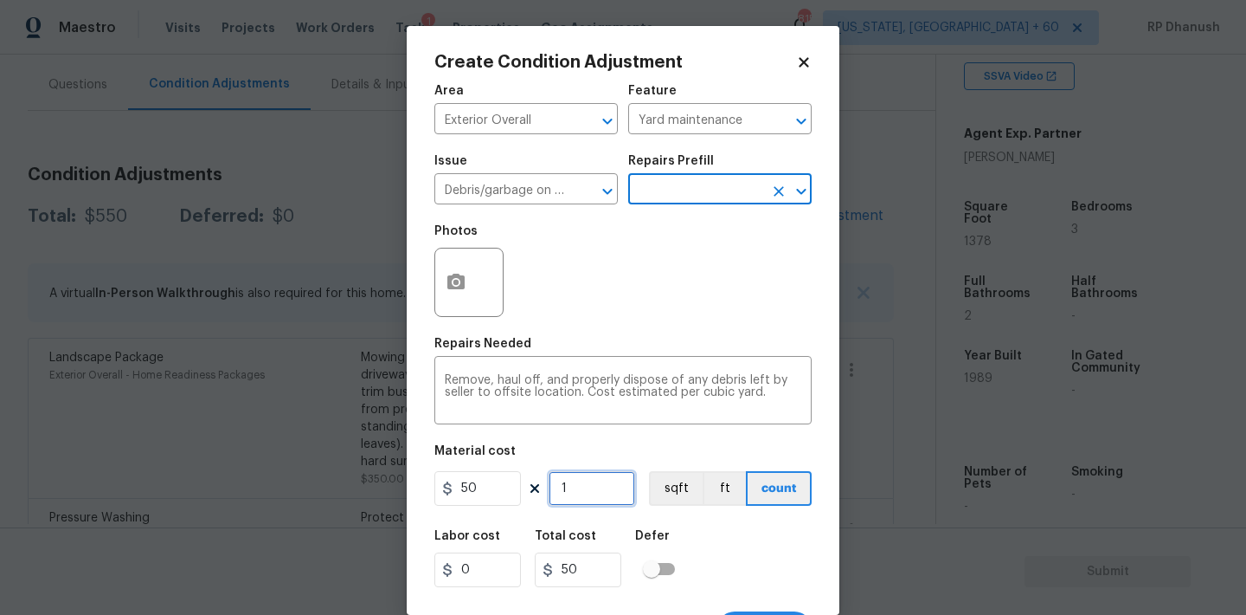
click at [570, 495] on input "1" at bounding box center [592, 488] width 87 height 35
type input "0"
type input "5"
type input "250"
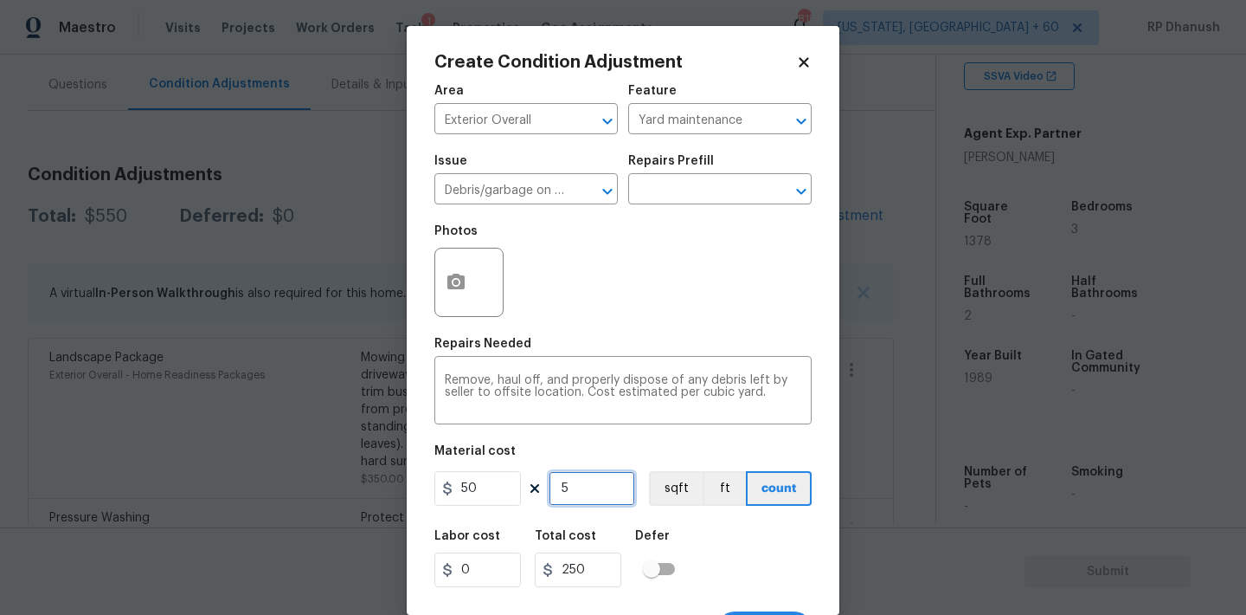
type input "5"
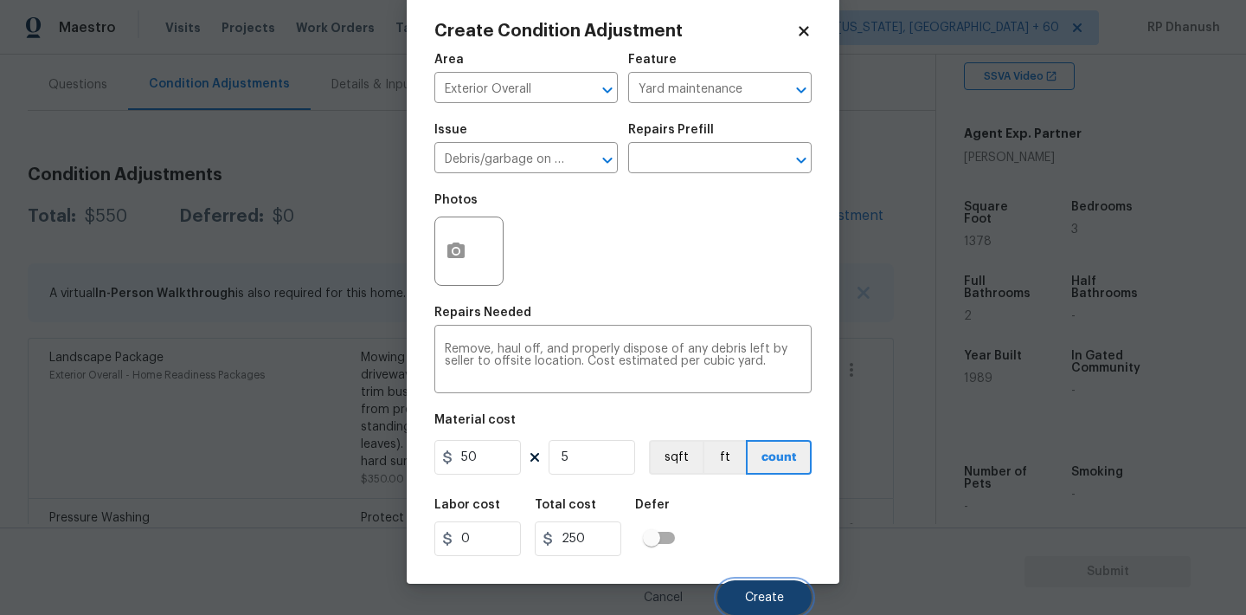
click at [769, 609] on button "Create" at bounding box center [765, 597] width 94 height 35
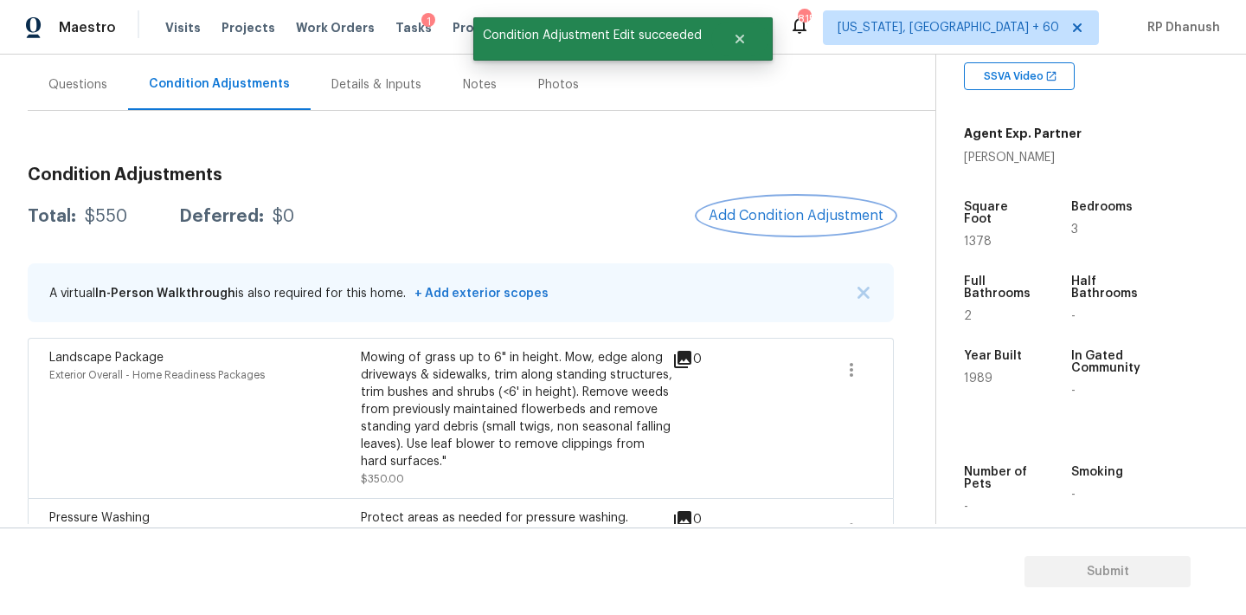
scroll to position [0, 0]
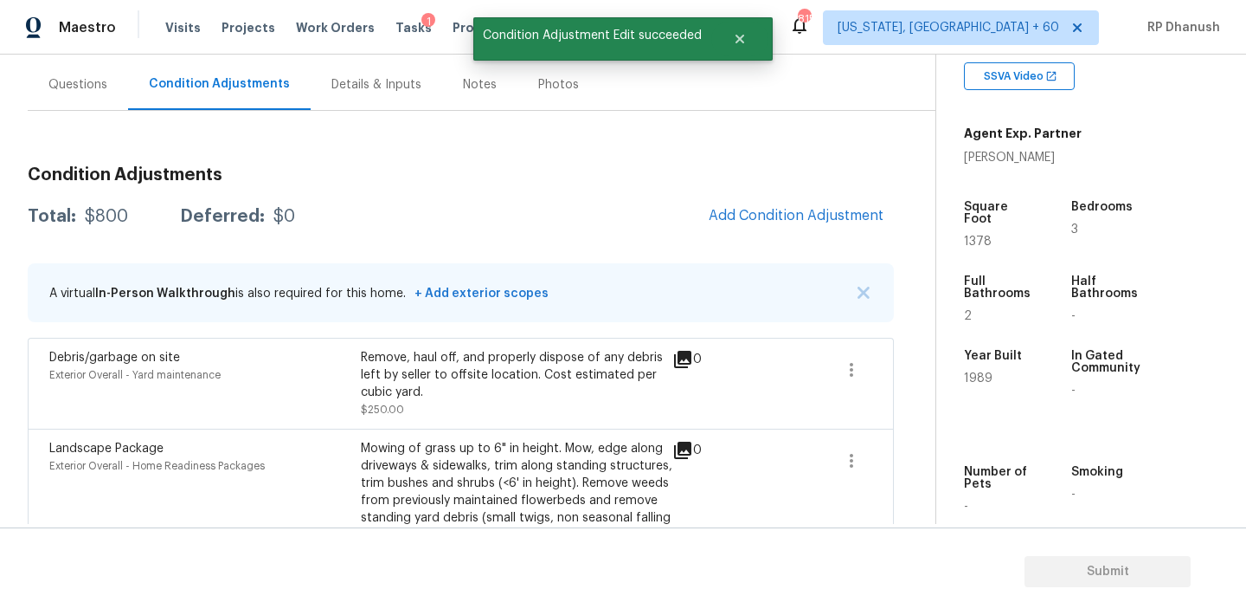
click at [840, 238] on div "Condition Adjustments Total: $800 Deferred: $0 Add Condition Adjustment A virtu…" at bounding box center [461, 450] width 866 height 597
click at [838, 222] on span "Add Condition Adjustment" at bounding box center [796, 216] width 175 height 16
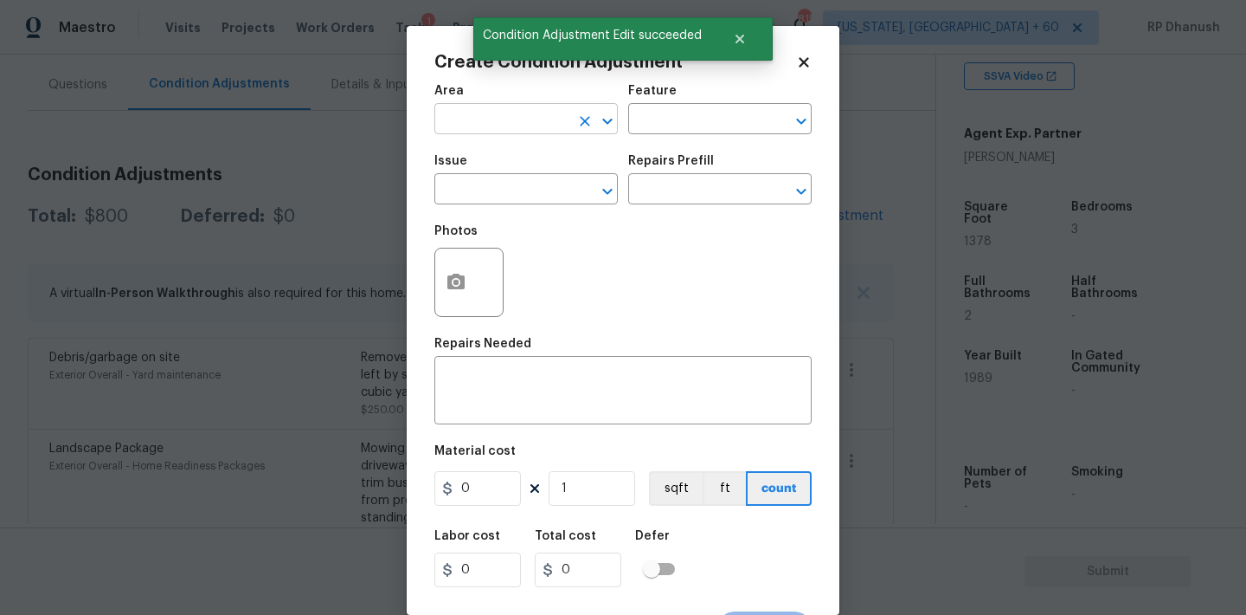
click at [474, 116] on input "text" at bounding box center [502, 120] width 135 height 27
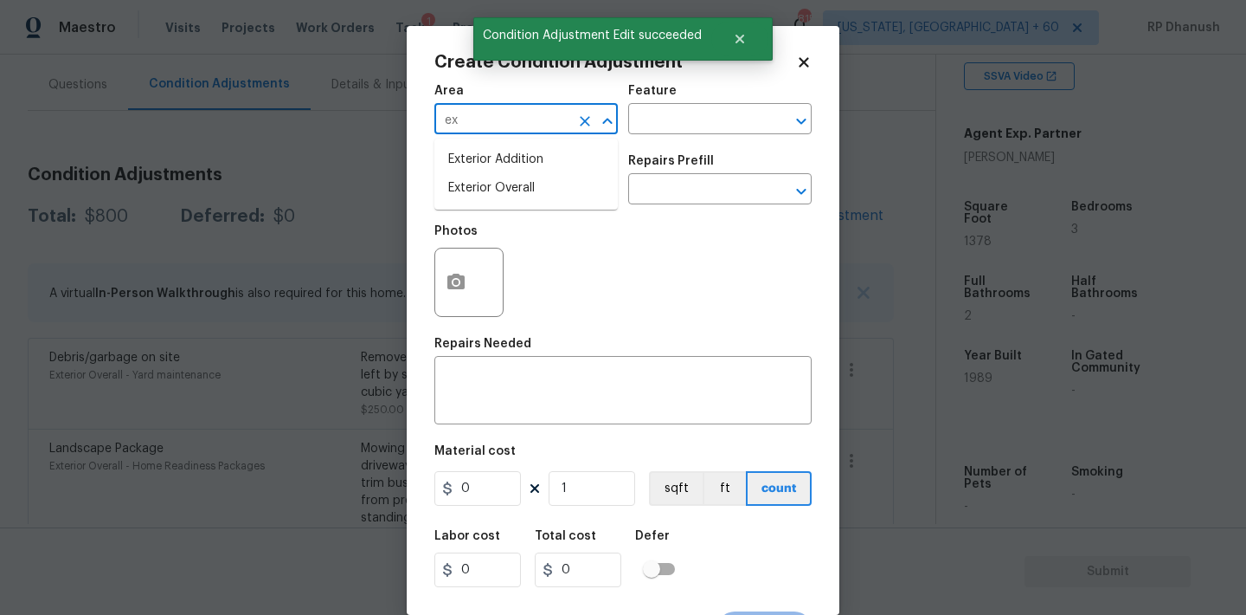
click at [461, 189] on li "Exterior Overall" at bounding box center [526, 188] width 183 height 29
type input "Exterior Overall"
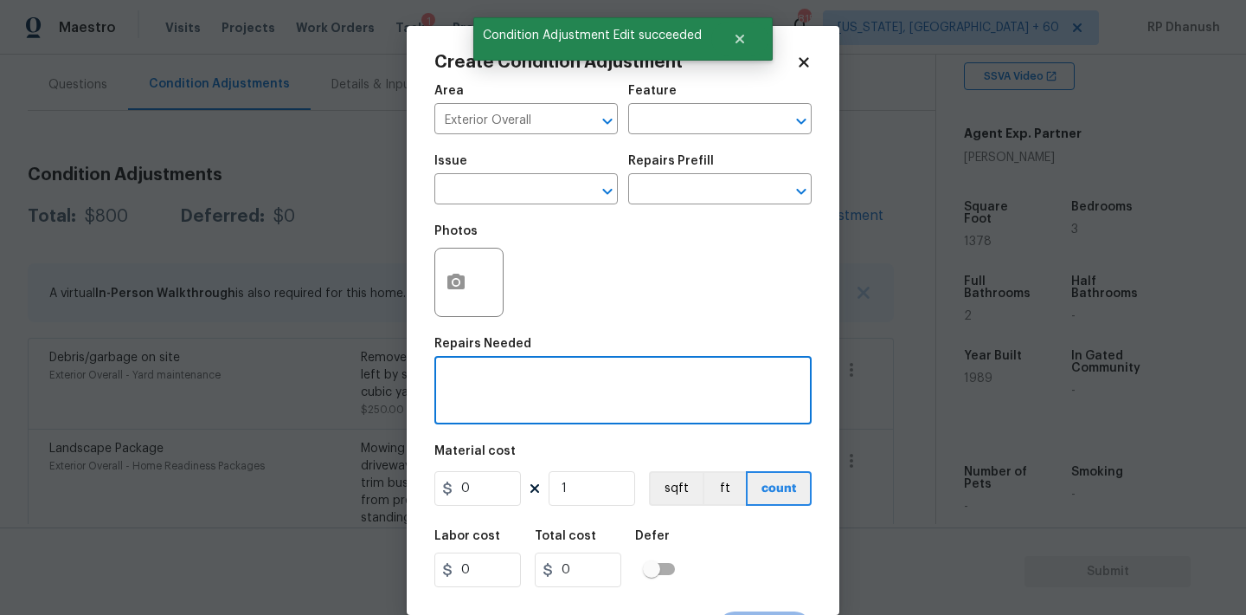
click at [461, 377] on textarea at bounding box center [623, 392] width 357 height 36
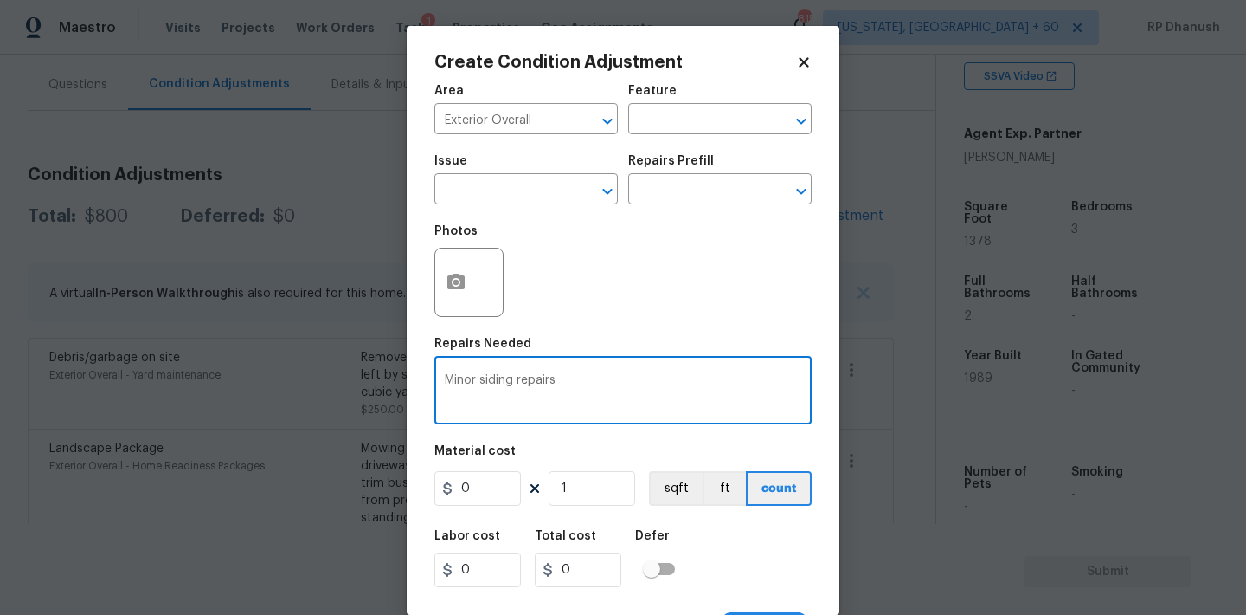
click at [512, 378] on textarea "Minor siding repairs" at bounding box center [623, 392] width 357 height 36
click at [630, 396] on textarea "Minor siding and stucco repairs" at bounding box center [623, 392] width 357 height 36
type textarea "Minor siding and stucco repairs with Decking repairs."
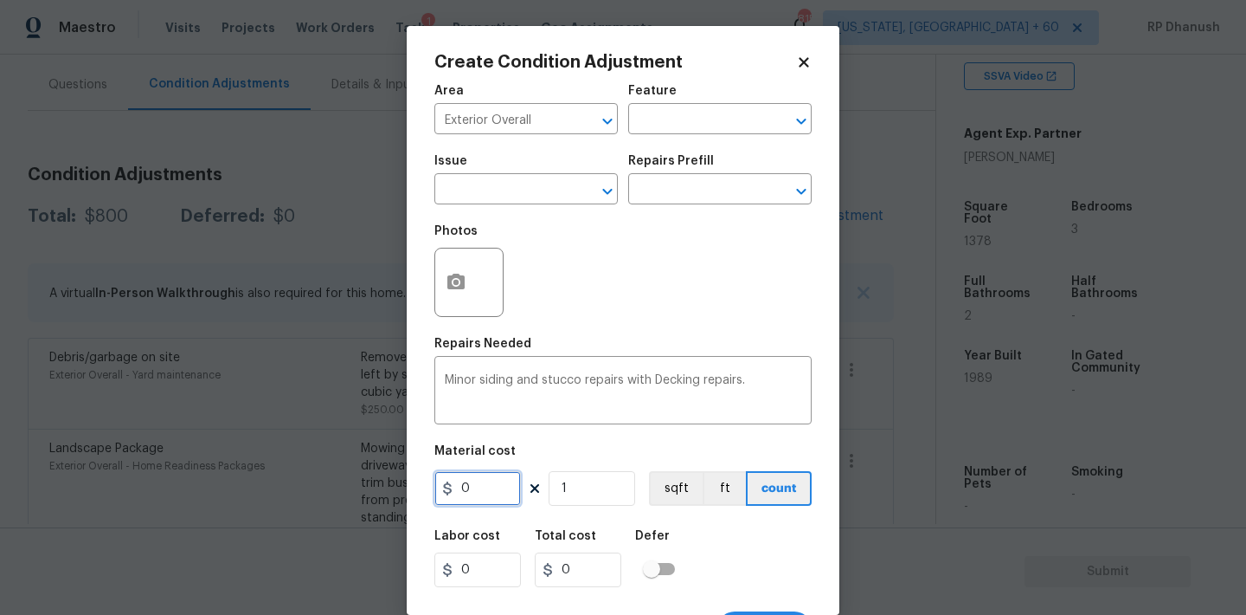
click at [506, 492] on input "0" at bounding box center [478, 488] width 87 height 35
type input "1375"
click at [471, 294] on button "button" at bounding box center [456, 282] width 42 height 68
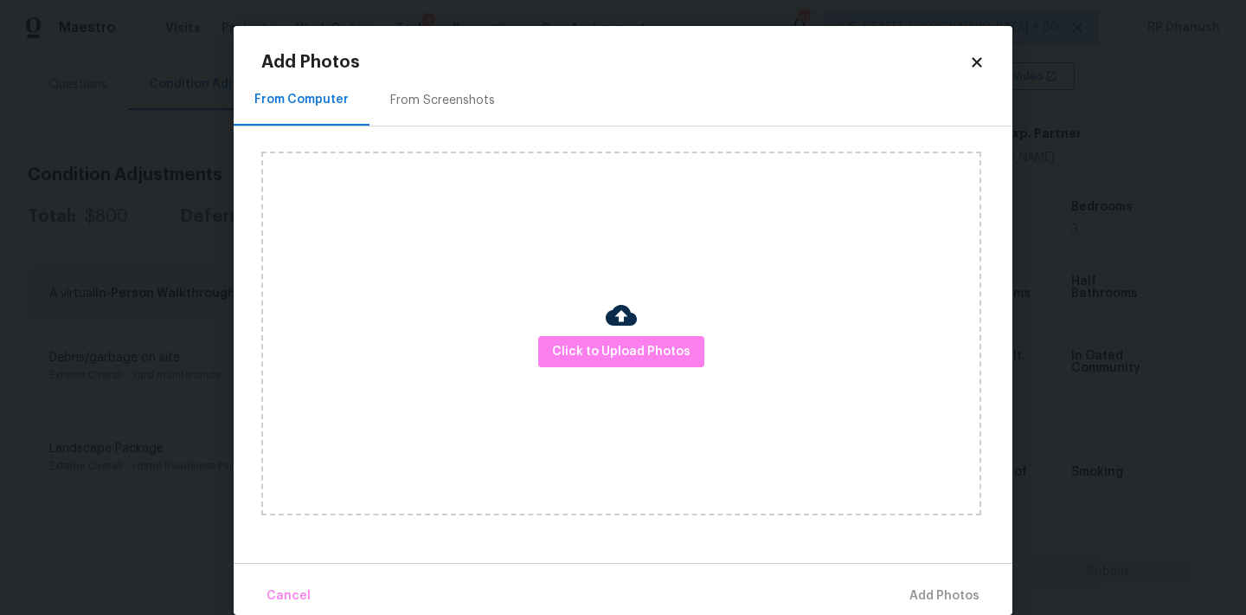
click at [441, 100] on div "From Screenshots" at bounding box center [442, 100] width 105 height 17
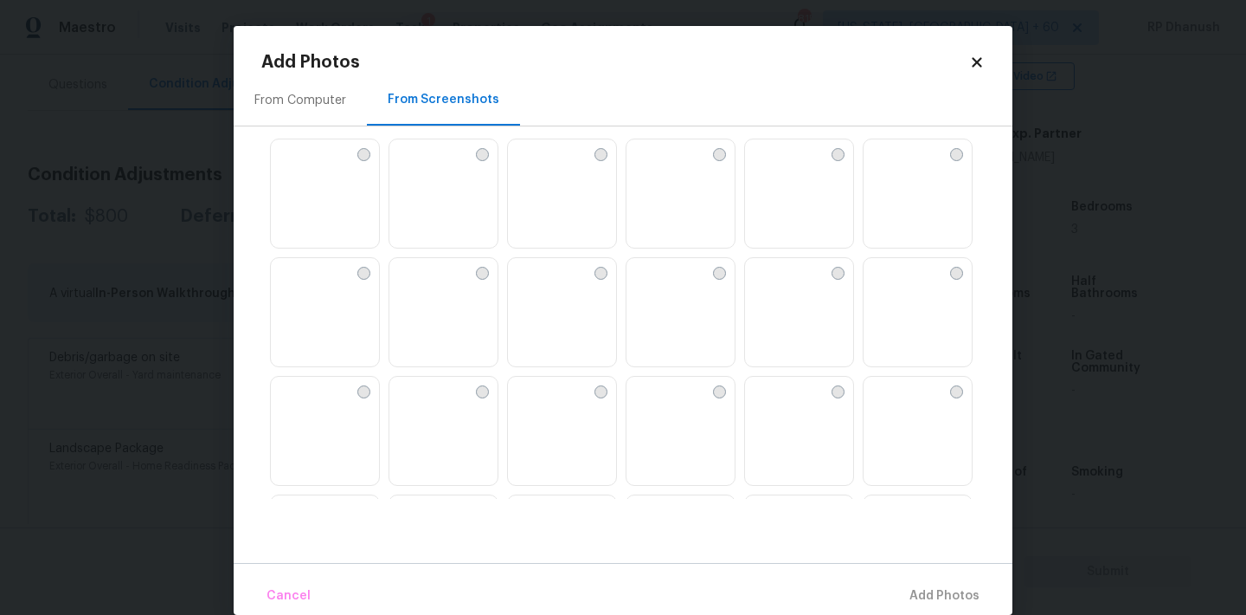
scroll to position [1304, 0]
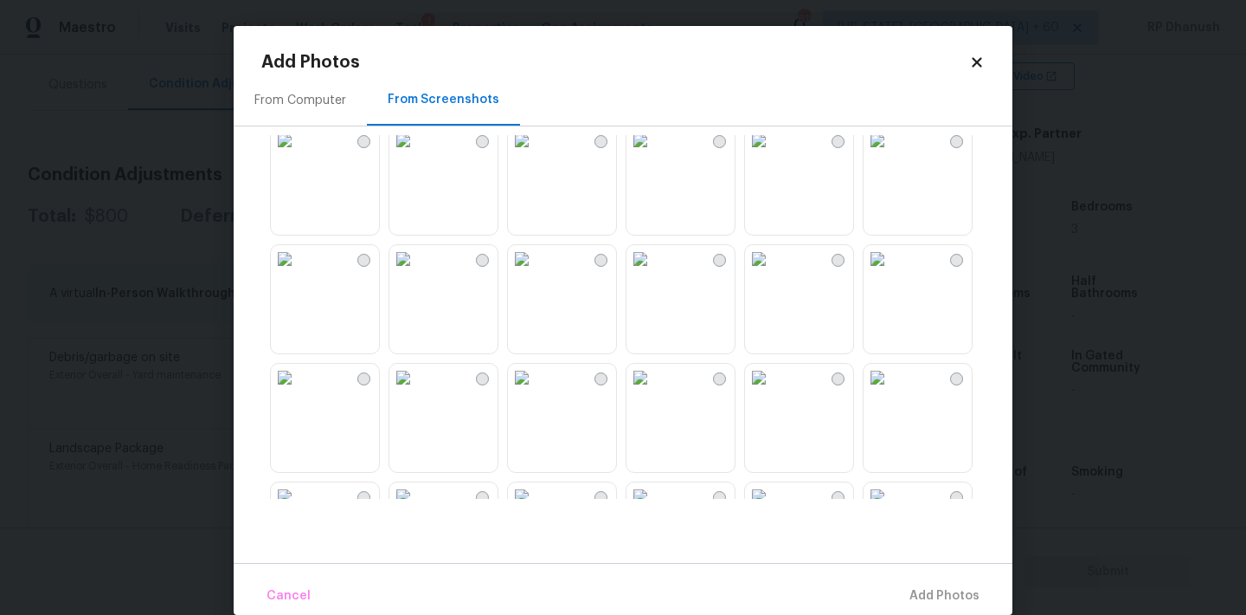
click at [299, 273] on img at bounding box center [285, 259] width 28 height 28
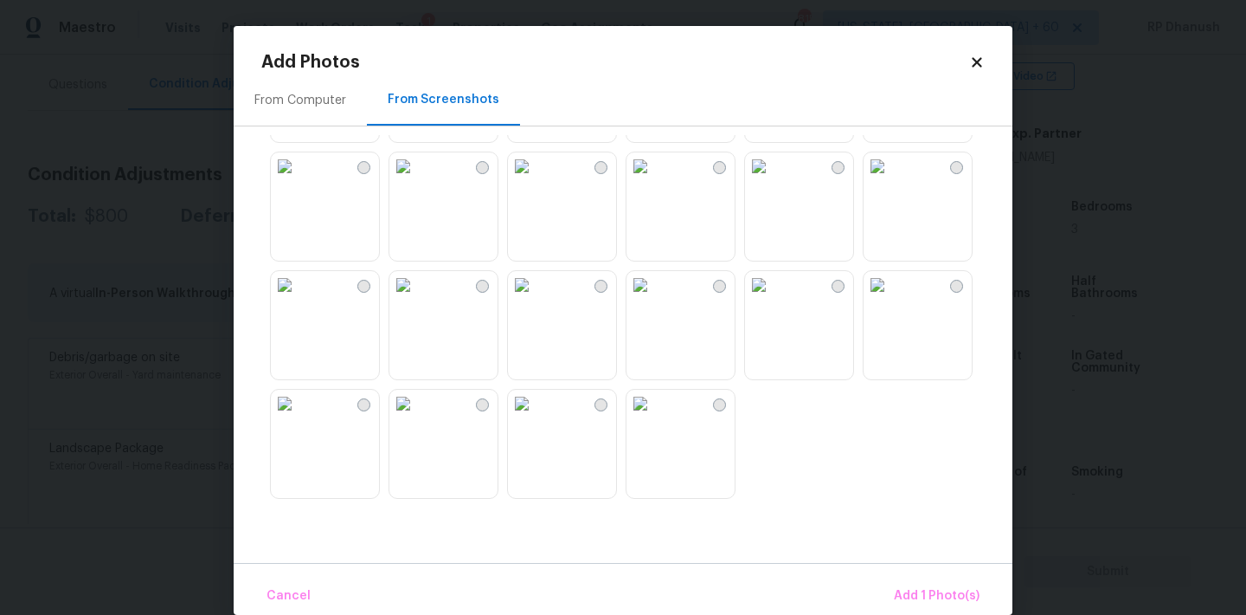
scroll to position [26, 0]
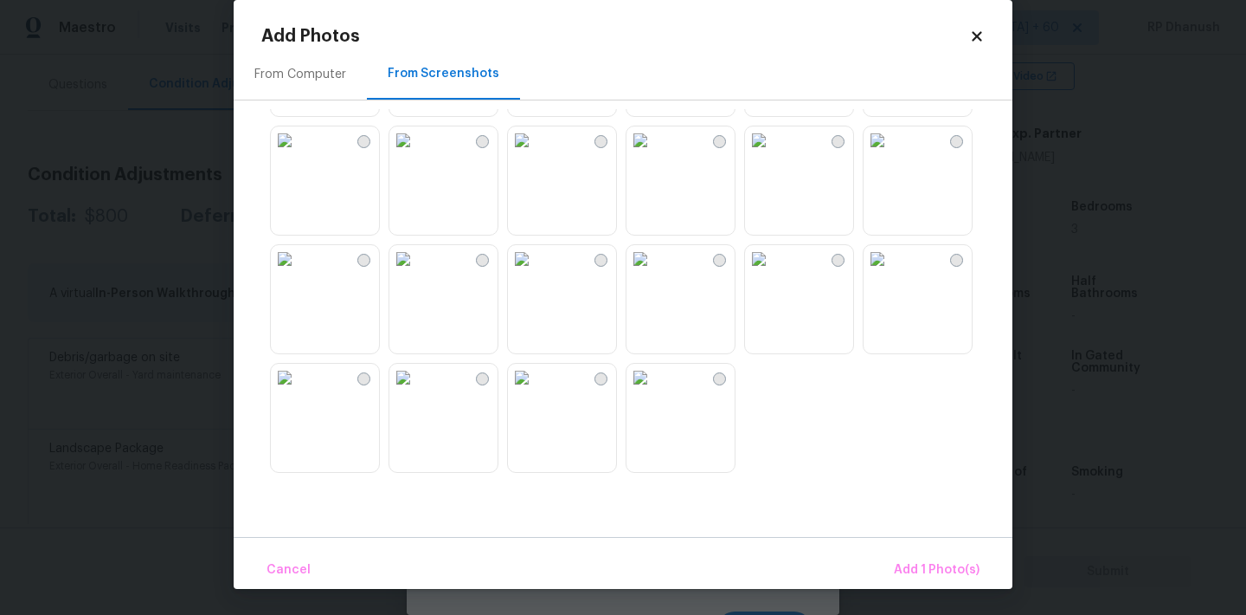
click at [645, 273] on img at bounding box center [641, 259] width 28 height 28
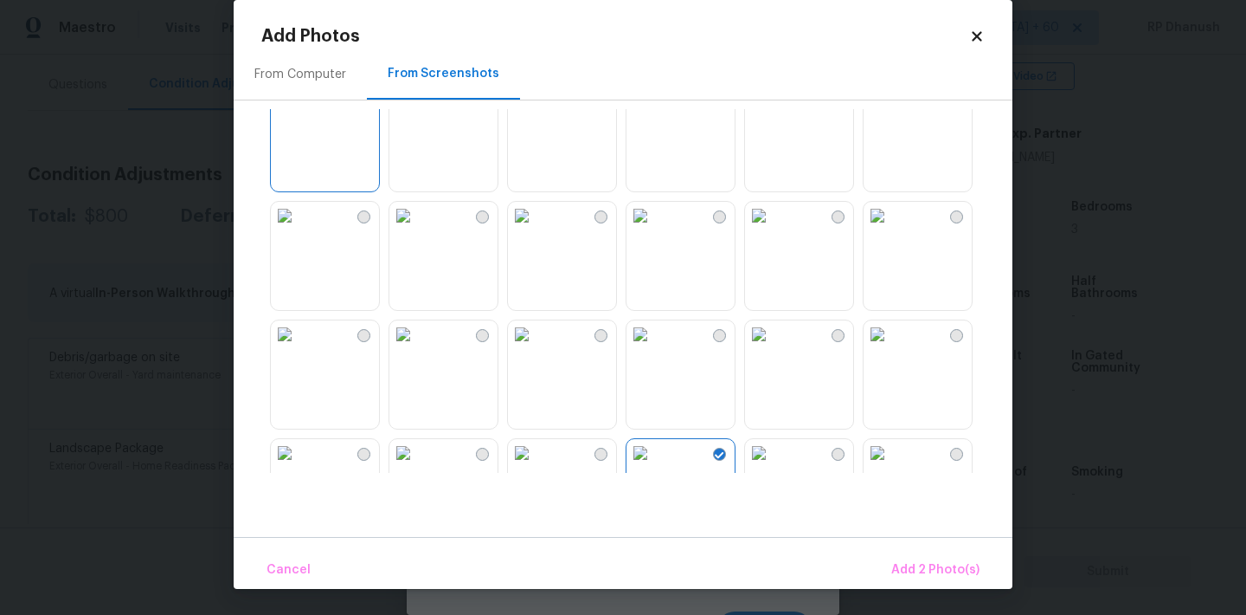
scroll to position [1424, 0]
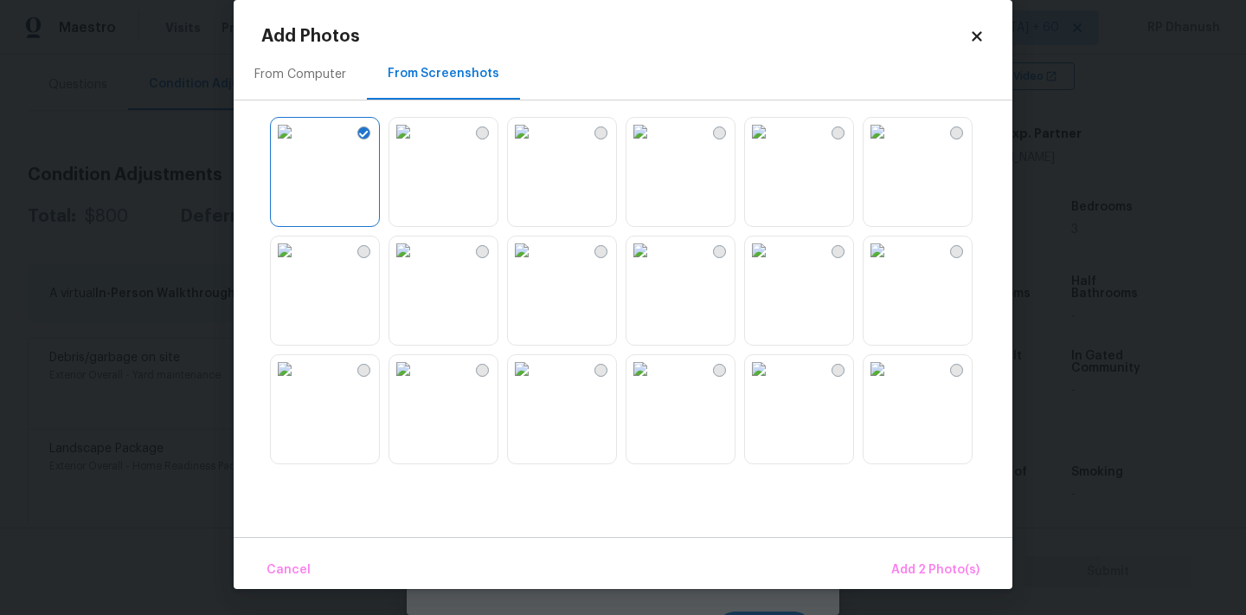
click at [773, 383] on img at bounding box center [759, 369] width 28 height 28
click at [929, 569] on span "Add 3 Photo(s)" at bounding box center [935, 570] width 87 height 22
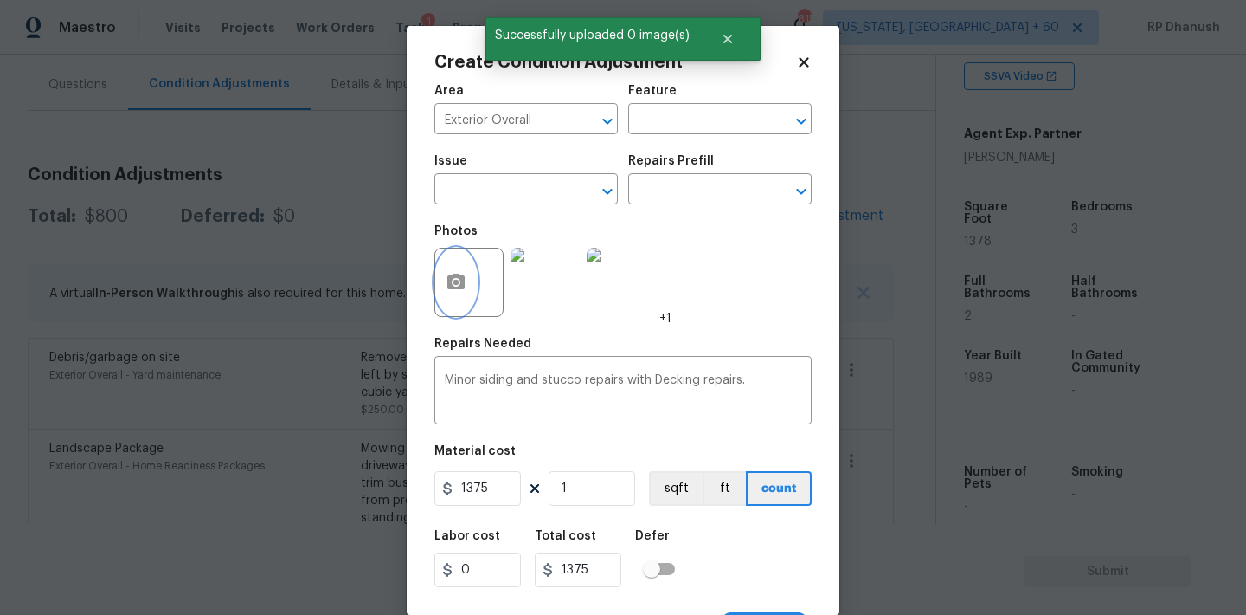
scroll to position [0, 0]
click at [439, 276] on button "button" at bounding box center [456, 282] width 42 height 68
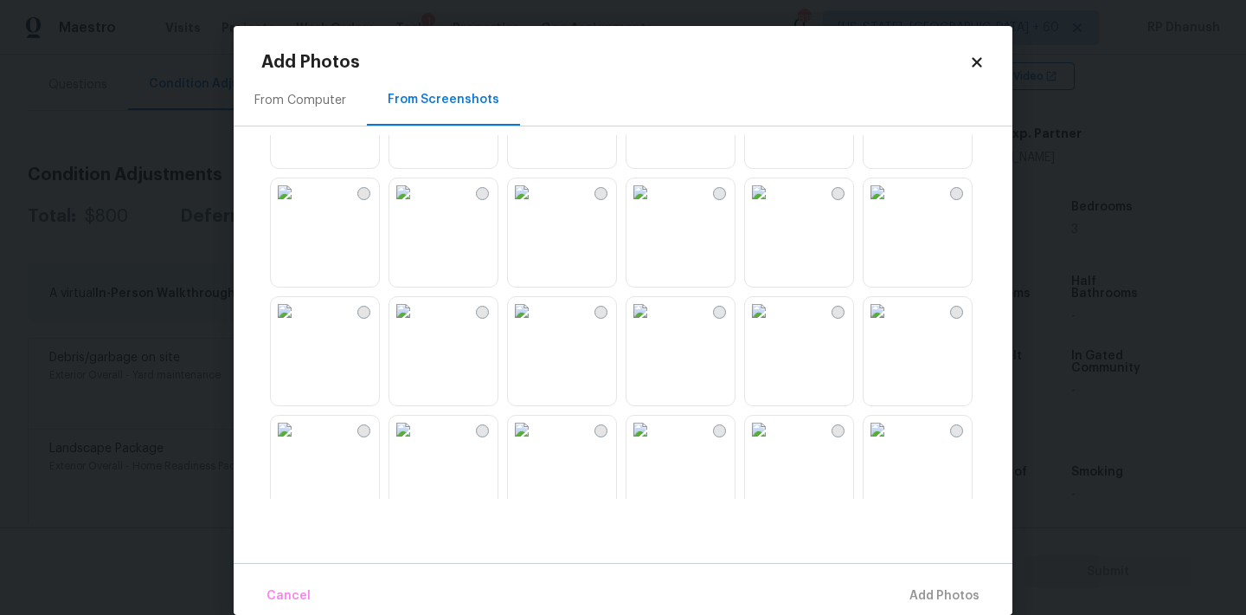
scroll to position [1381, 0]
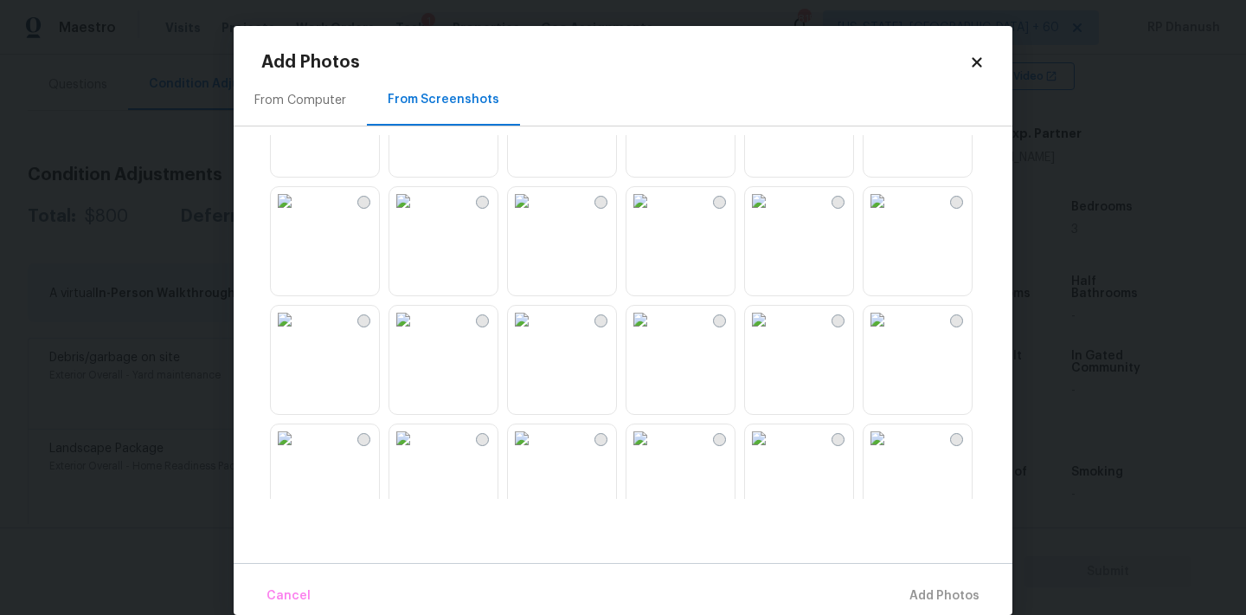
click at [892, 333] on img at bounding box center [878, 320] width 28 height 28
click at [945, 590] on span "Add 1 Photo(s)" at bounding box center [937, 596] width 86 height 22
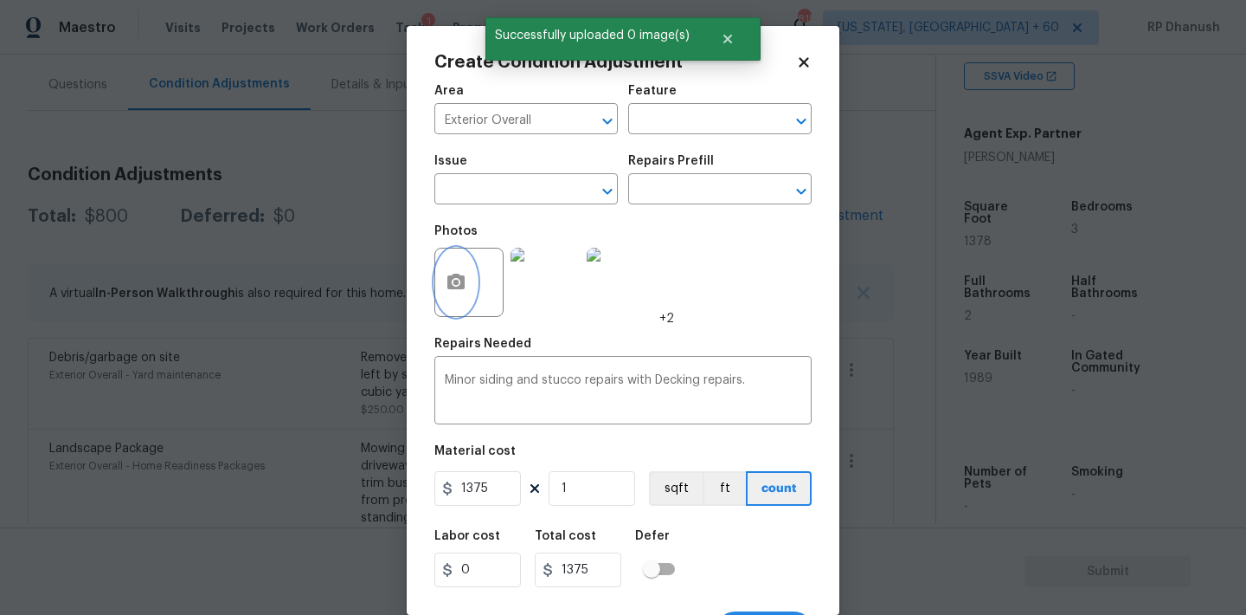
scroll to position [32, 0]
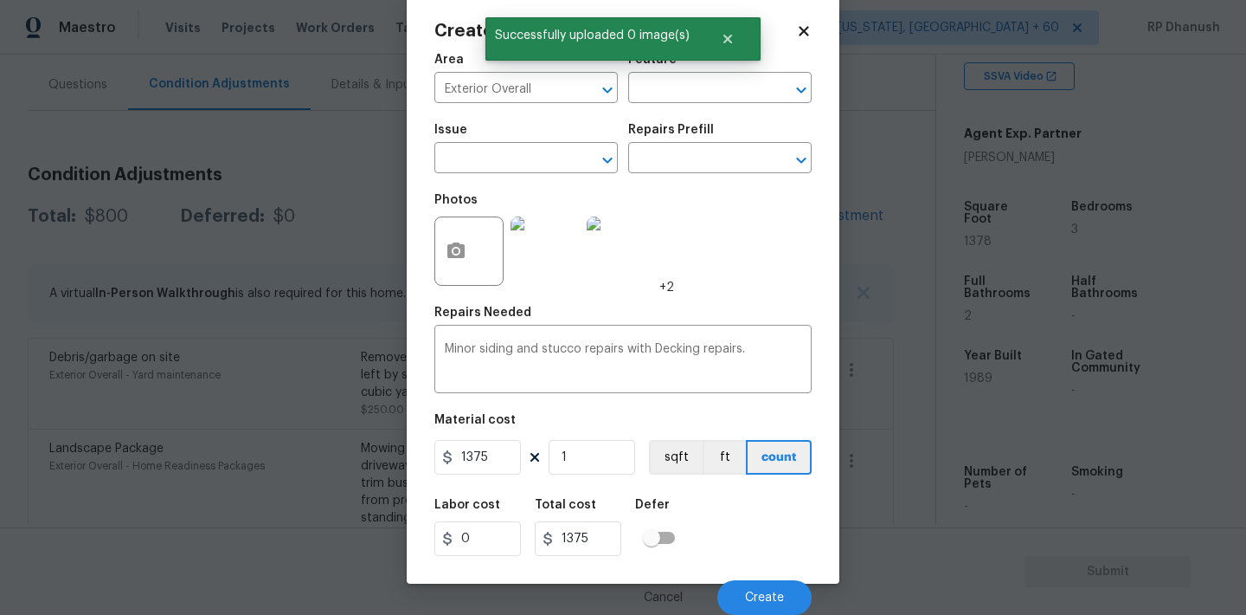
click at [746, 569] on div "Cancel Create" at bounding box center [623, 590] width 377 height 48
click at [746, 584] on button "Create" at bounding box center [765, 597] width 94 height 35
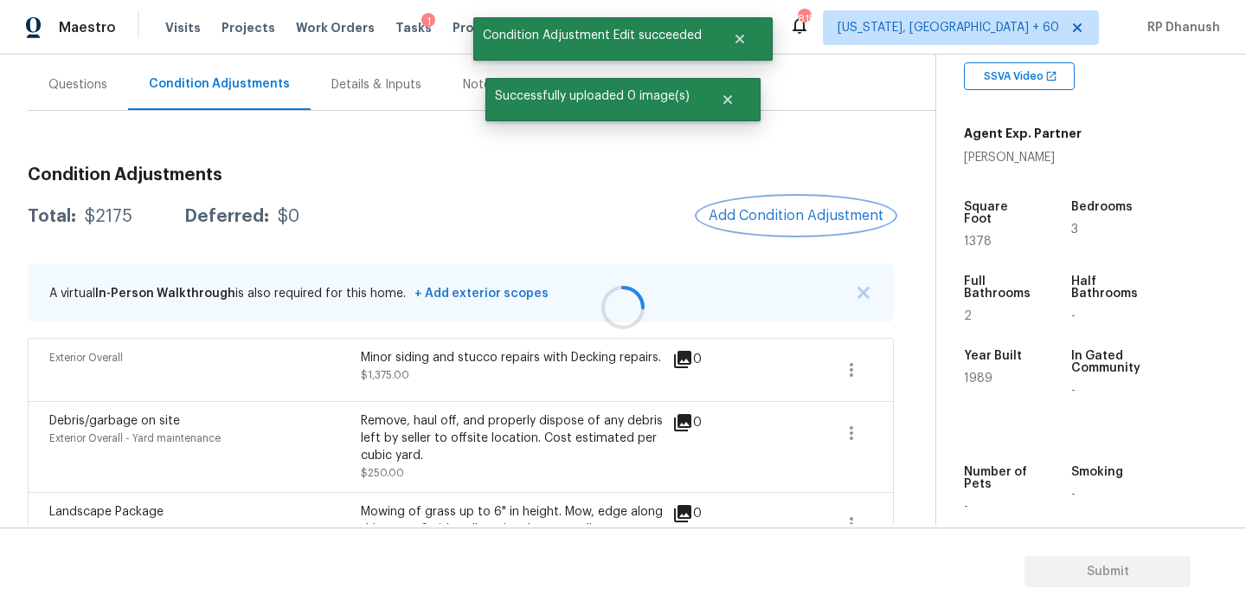
scroll to position [0, 0]
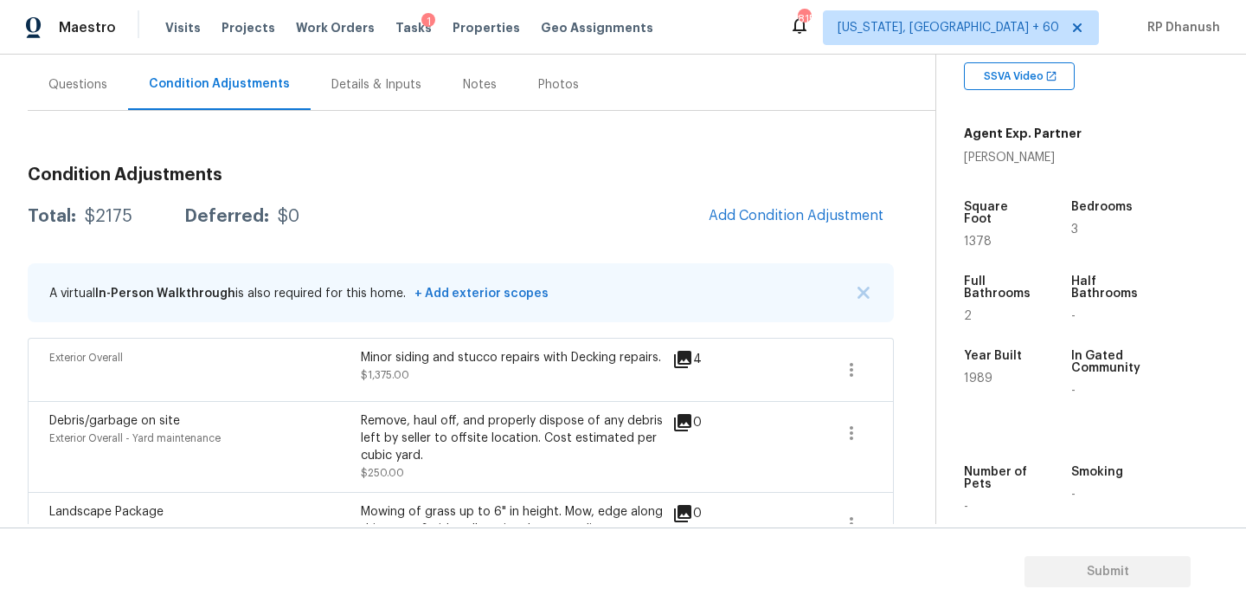
click at [807, 190] on div "Condition Adjustments Total: $2175 Deferred: $0 Add Condition Adjustment A virt…" at bounding box center [461, 482] width 866 height 660
click at [773, 215] on span "Add Condition Adjustment" at bounding box center [796, 216] width 175 height 16
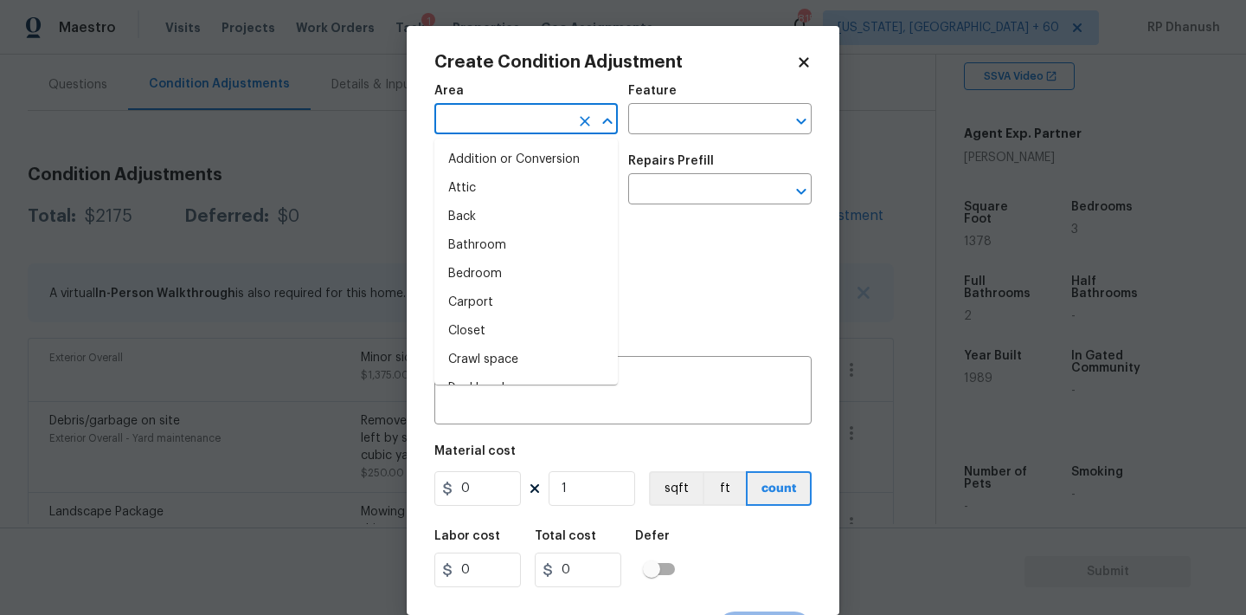
click at [467, 115] on input "text" at bounding box center [502, 120] width 135 height 27
click at [465, 183] on li "Exterior Overall" at bounding box center [526, 188] width 183 height 29
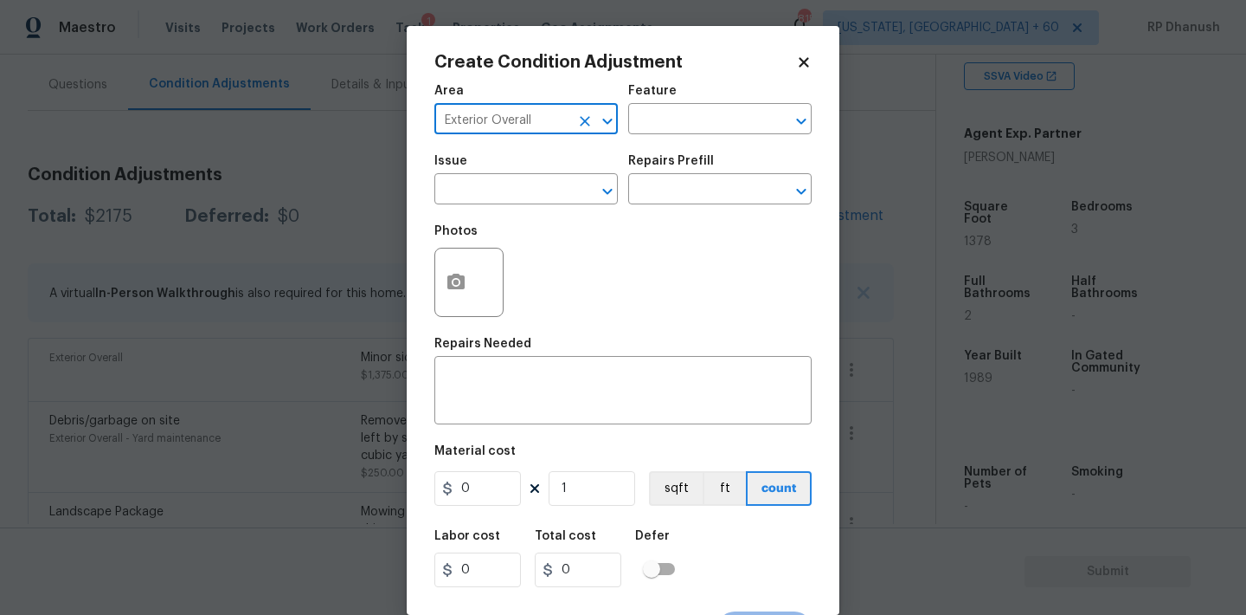
type input "Exterior Overall"
click at [743, 102] on div "Feature" at bounding box center [719, 96] width 183 height 23
click at [734, 118] on input "text" at bounding box center [695, 120] width 135 height 27
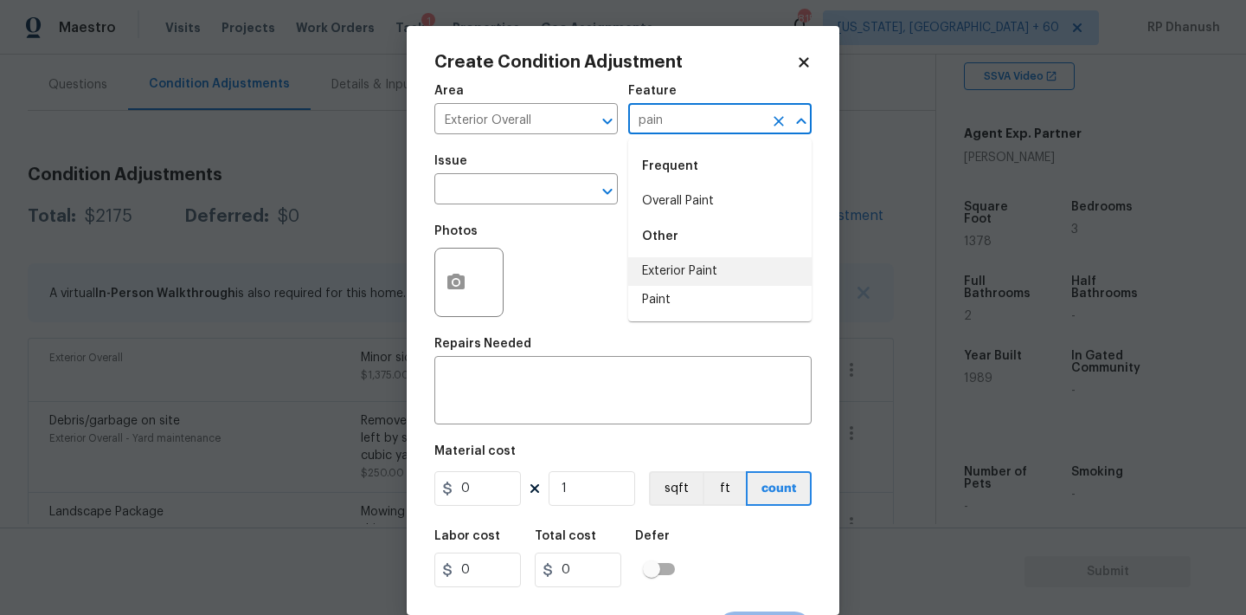
click at [679, 268] on li "Exterior Paint" at bounding box center [719, 271] width 183 height 29
type input "Exterior Paint"
click at [531, 208] on span "Issue ​" at bounding box center [526, 180] width 183 height 70
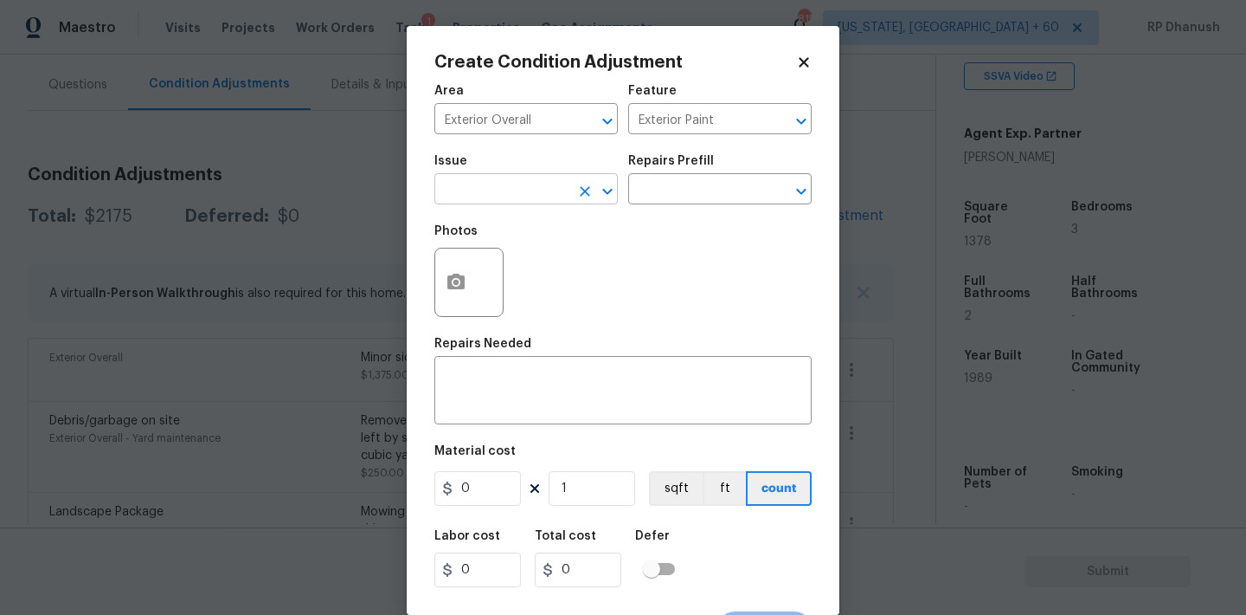
click at [532, 201] on input "text" at bounding box center [502, 190] width 135 height 27
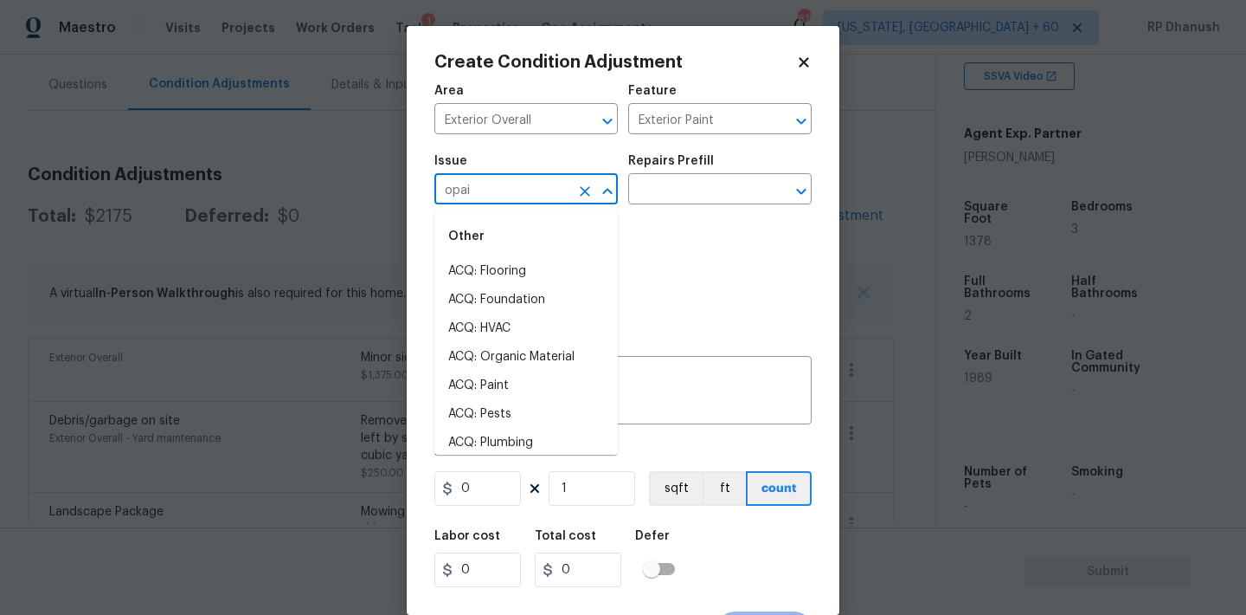
type input "opain"
click at [507, 296] on li "Exterior Paint" at bounding box center [526, 300] width 183 height 29
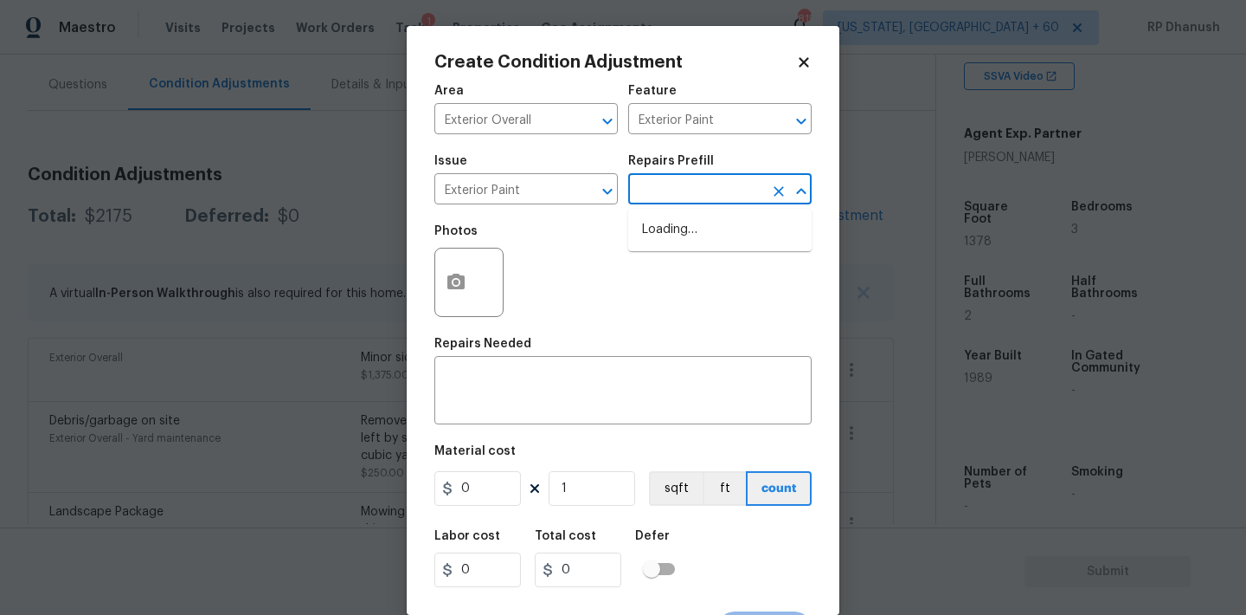
click at [666, 202] on input "text" at bounding box center [695, 190] width 135 height 27
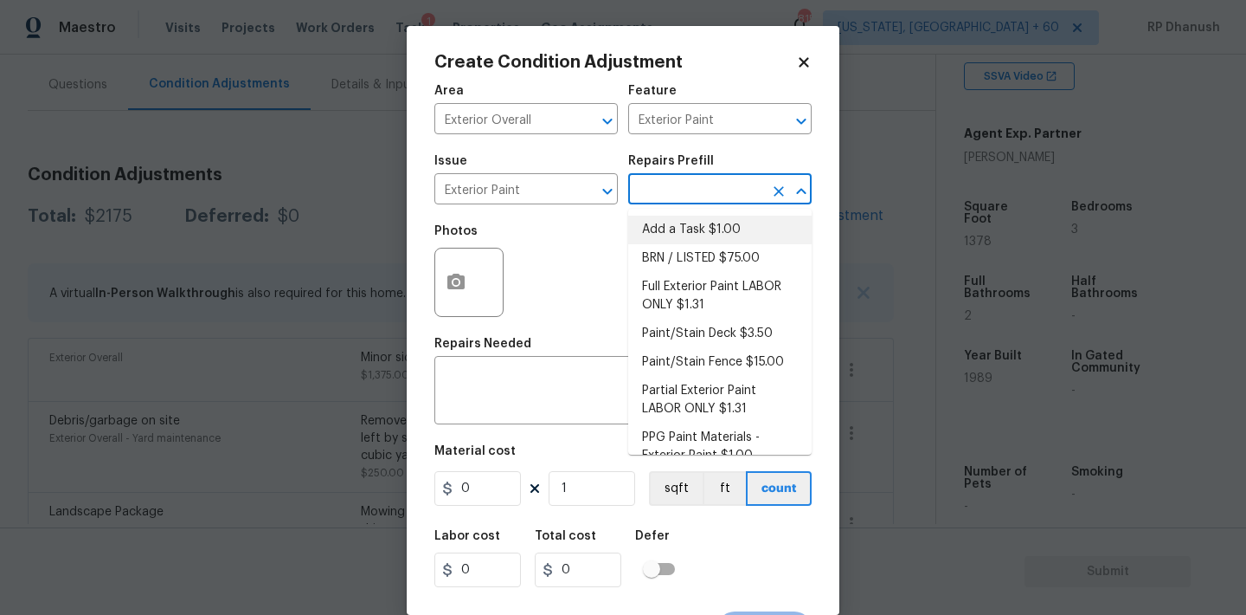
click at [568, 169] on div "Issue" at bounding box center [526, 166] width 183 height 23
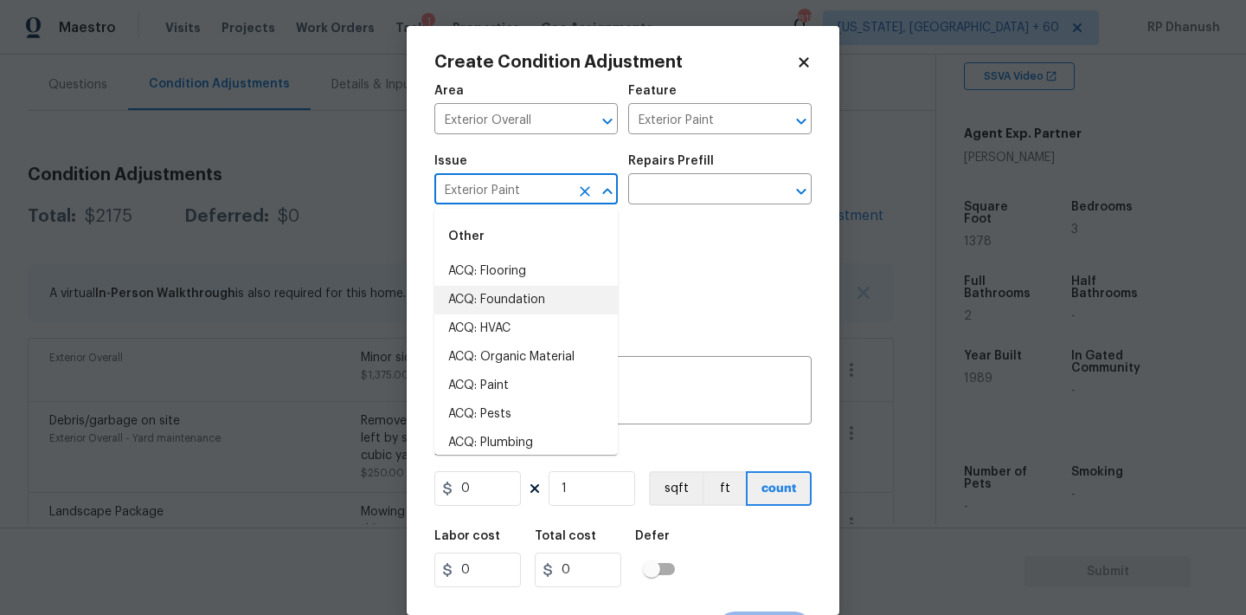
click at [558, 187] on input "Exterior Paint" at bounding box center [502, 190] width 135 height 27
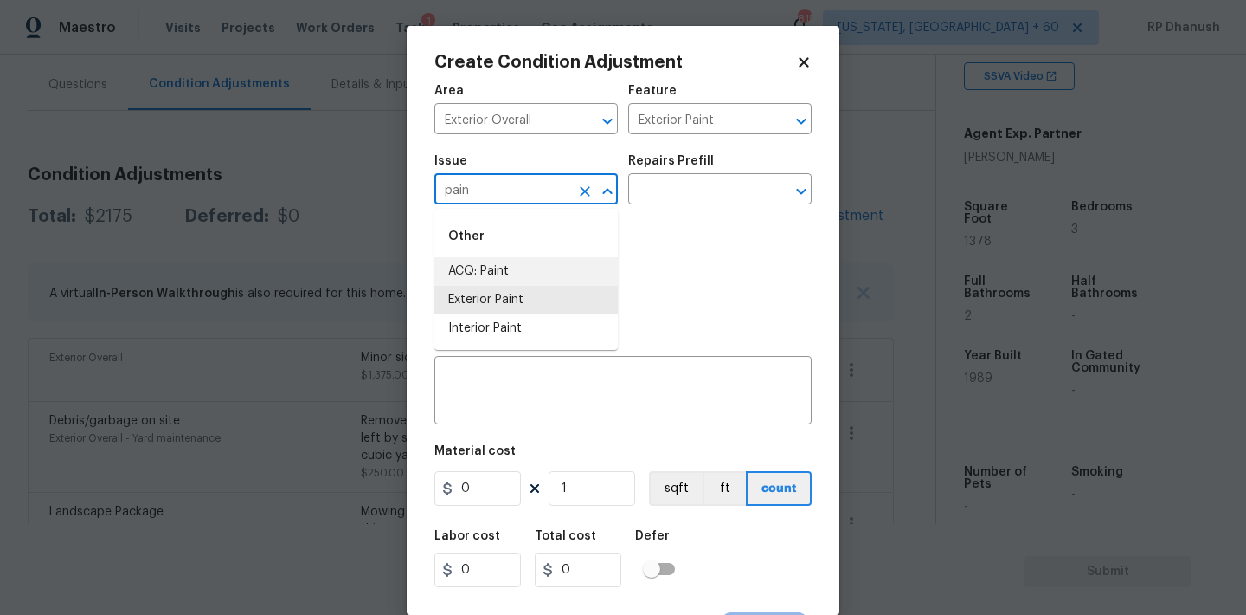
click at [524, 269] on li "ACQ: Paint" at bounding box center [526, 271] width 183 height 29
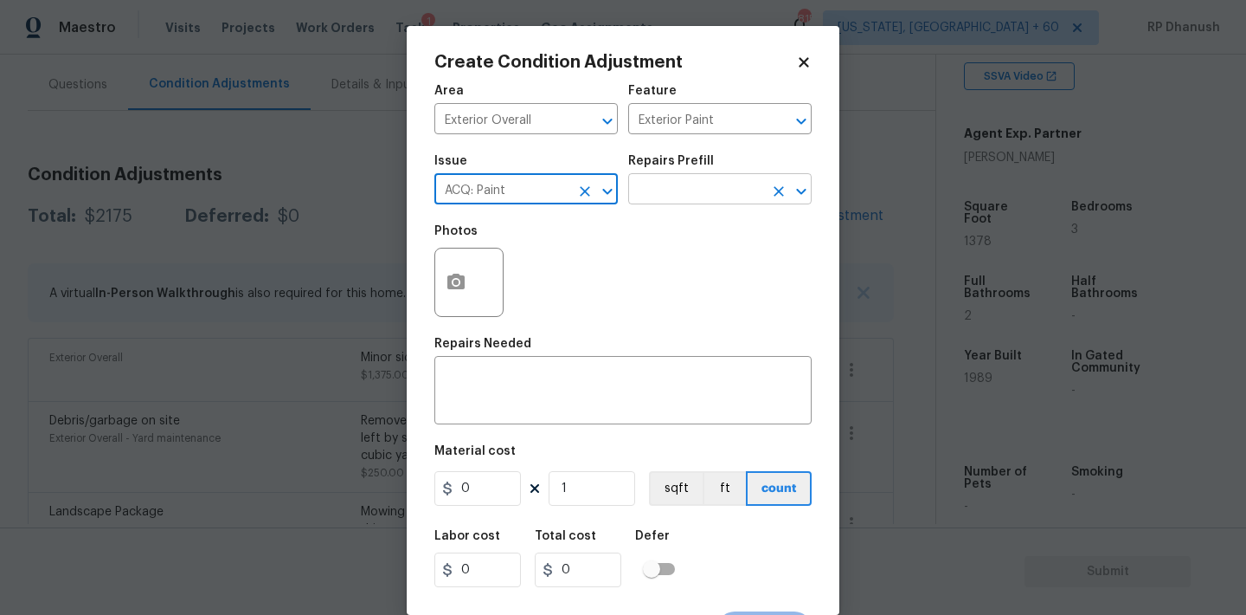
type input "ACQ: Paint"
click at [698, 192] on input "text" at bounding box center [695, 190] width 135 height 27
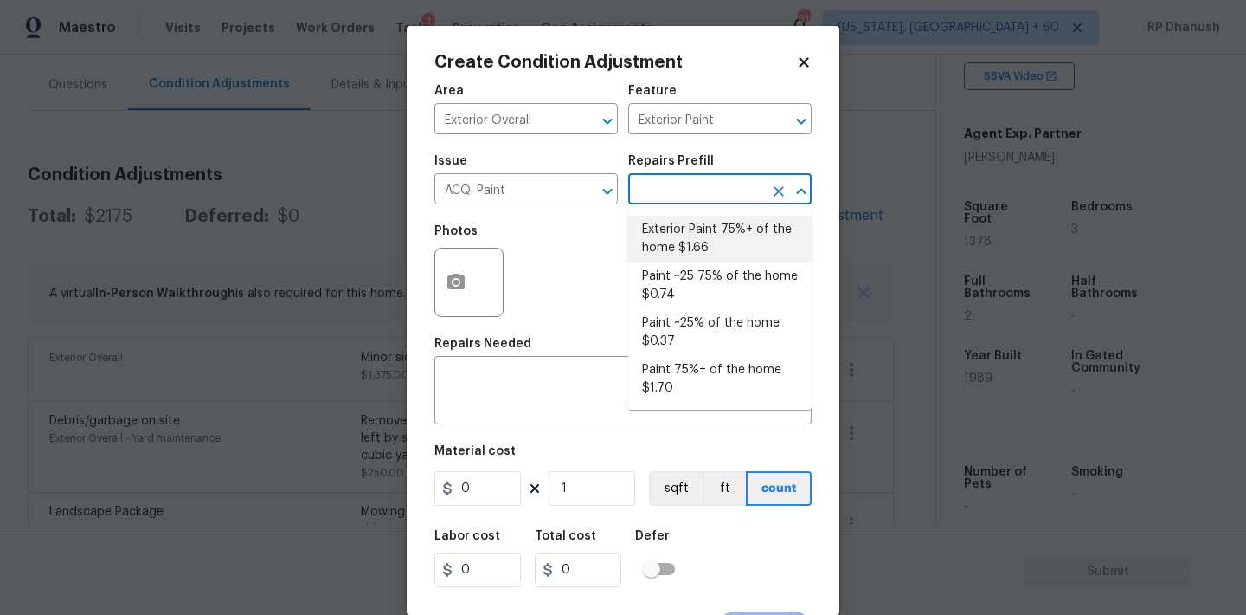
click at [711, 251] on li "Exterior Paint 75%+ of the home $1.66" at bounding box center [719, 239] width 183 height 47
type input "Acquisition"
type textarea "Acquisition Scope: 75%+ of the home exterior will likely require paint"
type input "1.66"
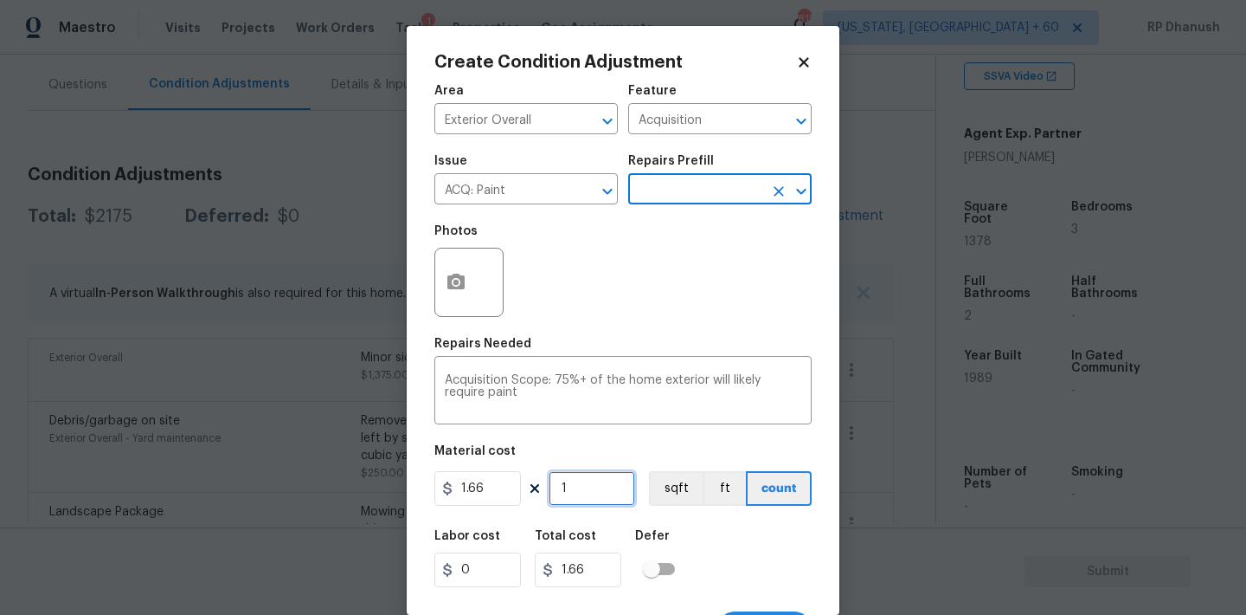
click at [605, 488] on input "1" at bounding box center [592, 488] width 87 height 35
type input "0"
type input "1"
type input "1.66"
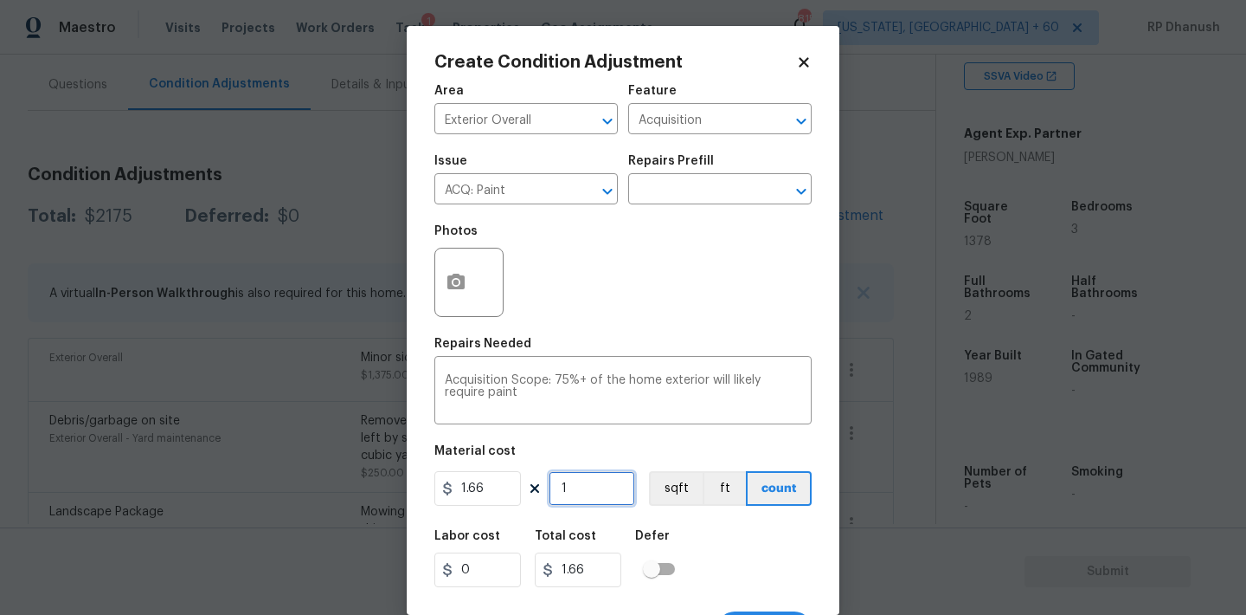
type input "12"
type input "19.92"
type input "1"
type input "1.66"
type input "13"
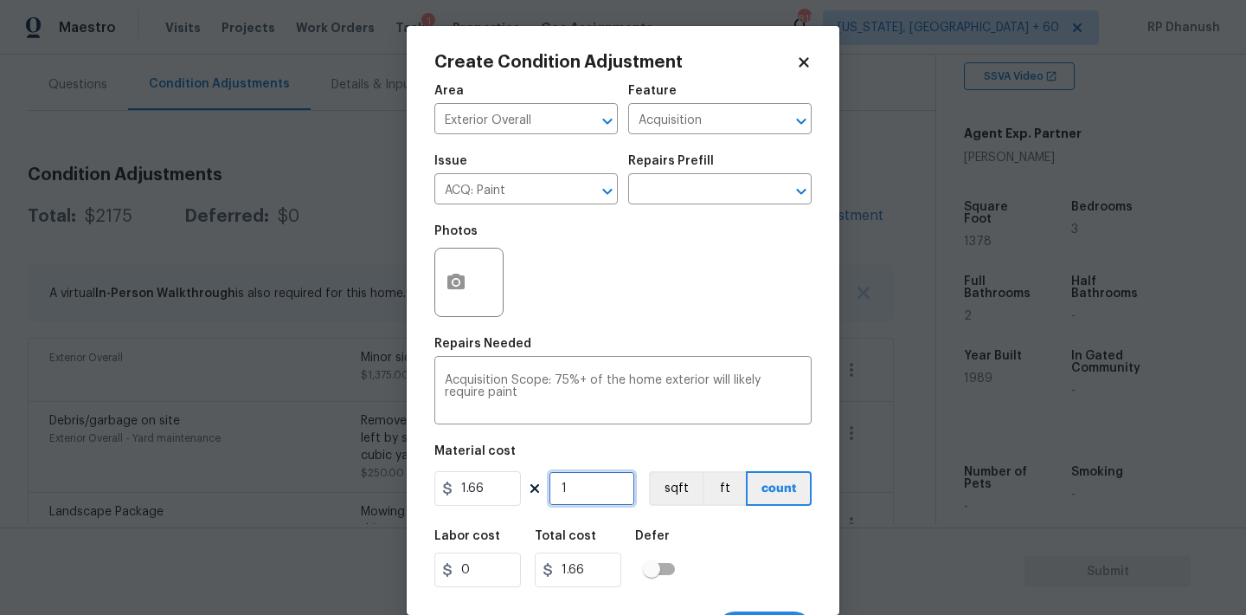
type input "21.58"
type input "137"
type input "227.42"
type input "1378"
type input "2287.48"
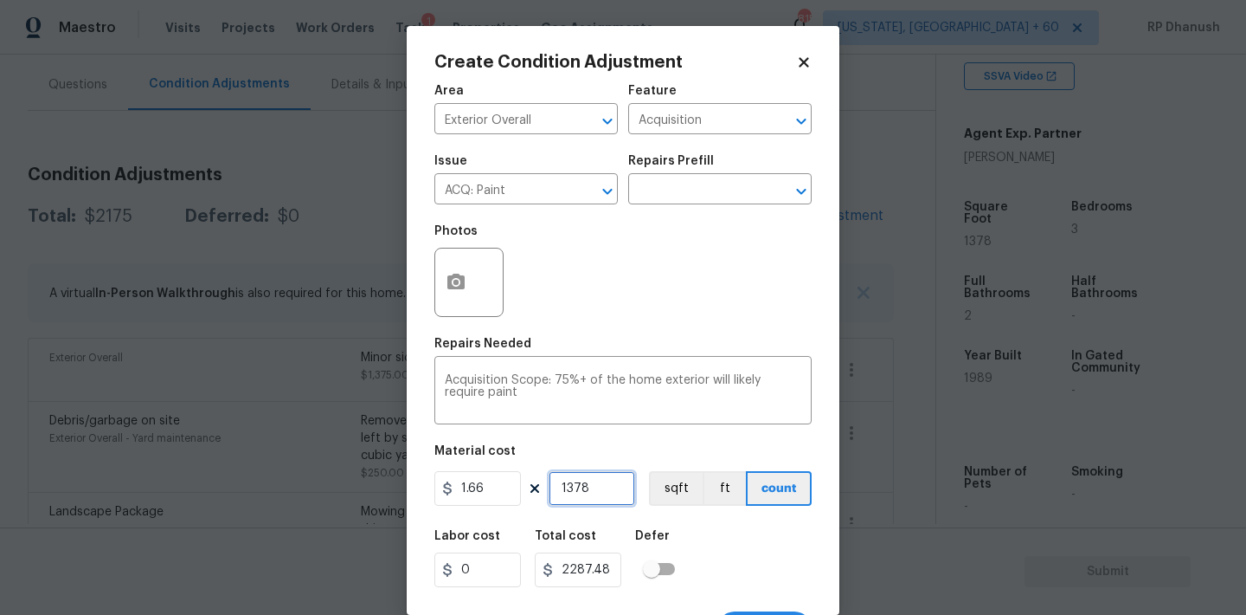
type input "1378"
click at [451, 293] on icon "button" at bounding box center [456, 282] width 21 height 21
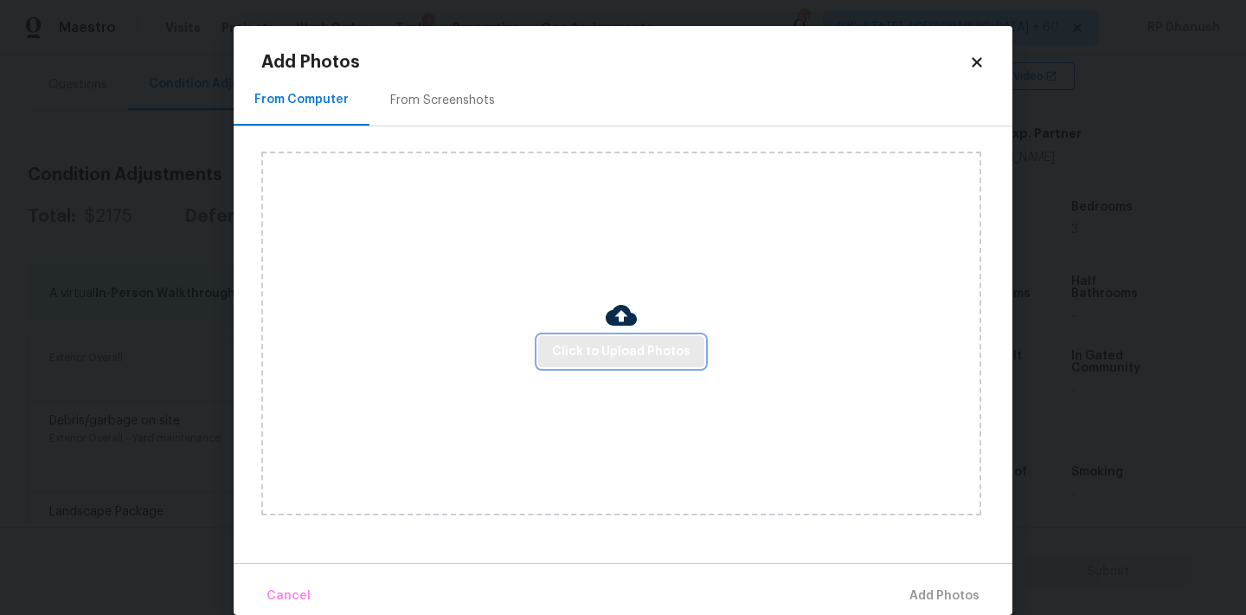
click at [615, 338] on button "Click to Upload Photos" at bounding box center [621, 352] width 166 height 32
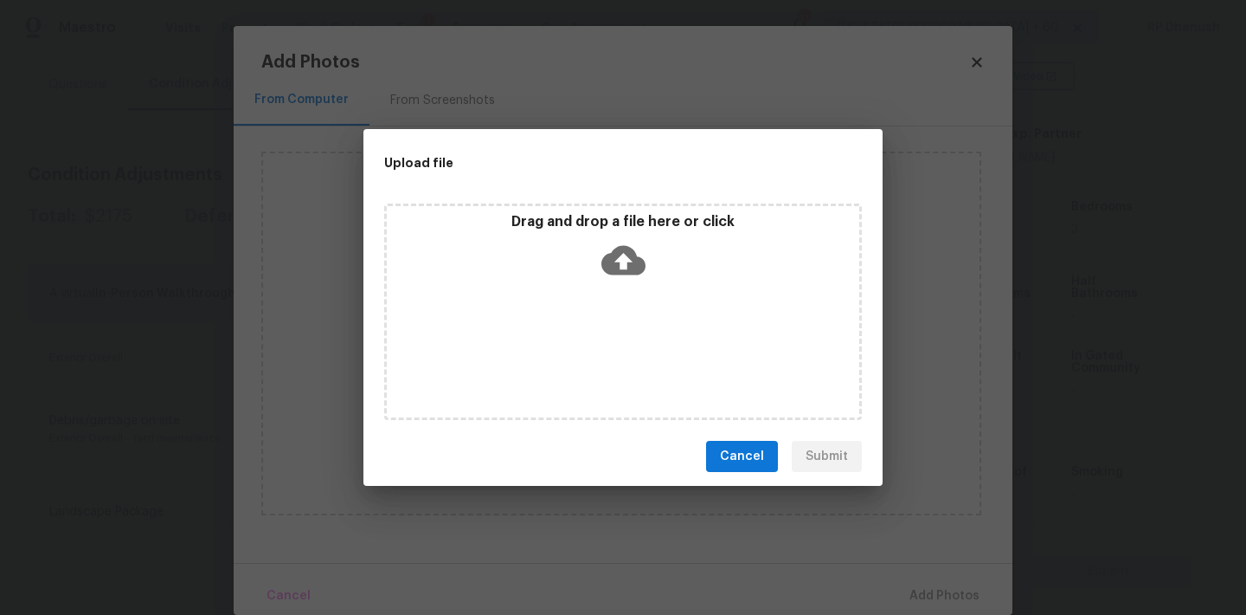
click at [615, 302] on div "Drag and drop a file here or click" at bounding box center [623, 311] width 478 height 216
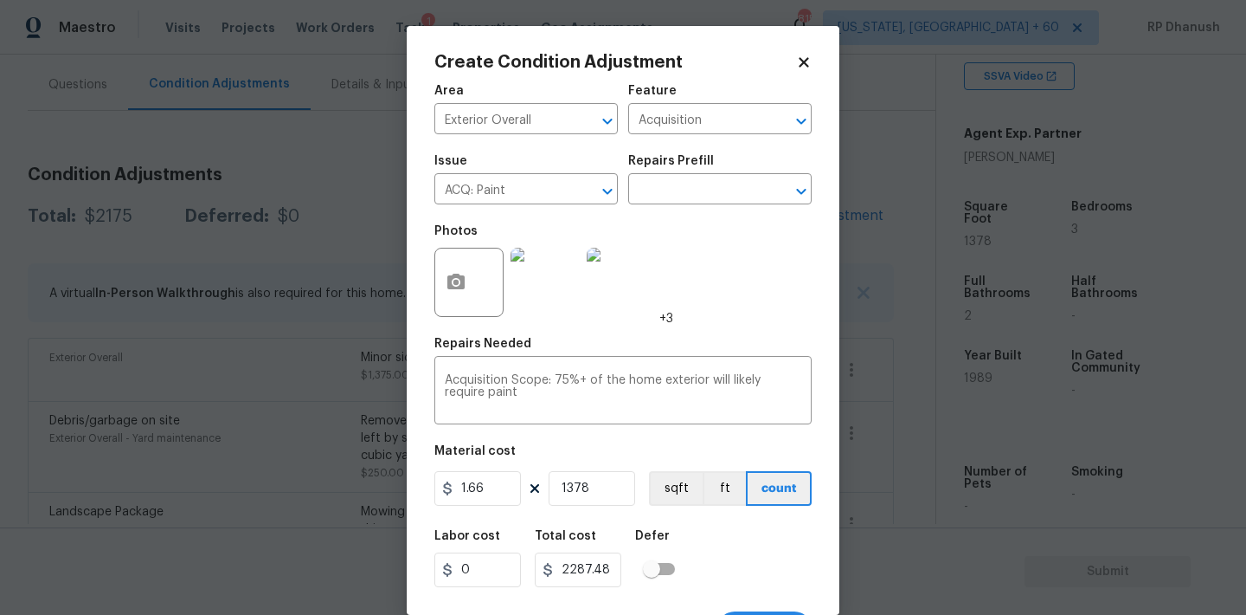
scroll to position [32, 0]
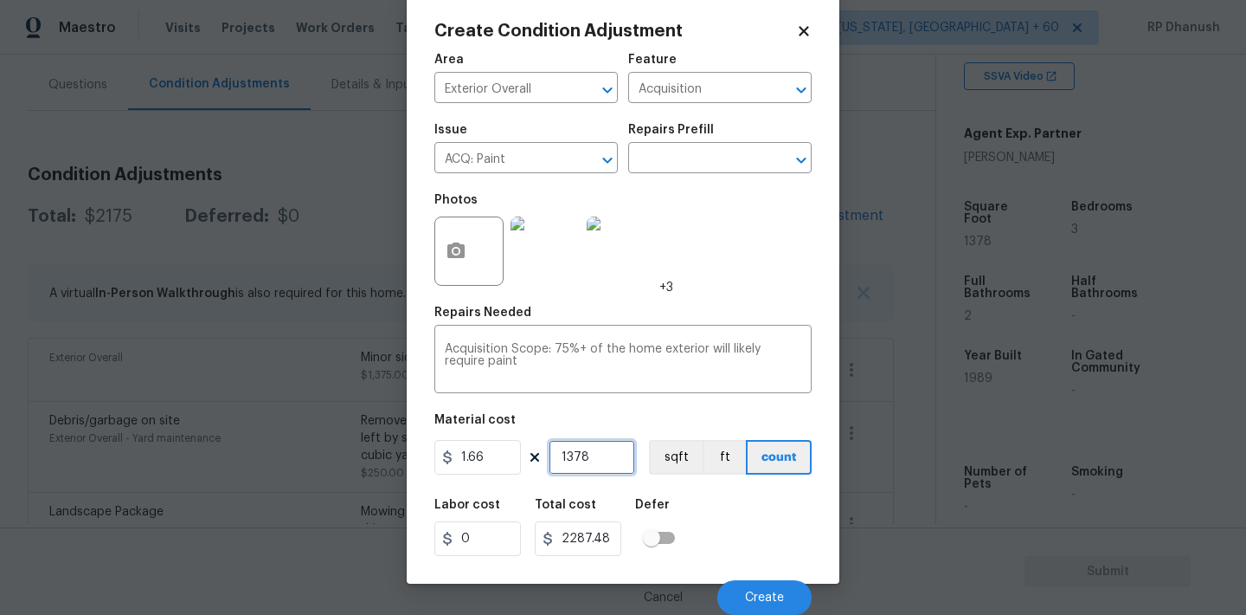
click at [613, 457] on input "1378" at bounding box center [592, 457] width 87 height 35
type input "0"
type input "8"
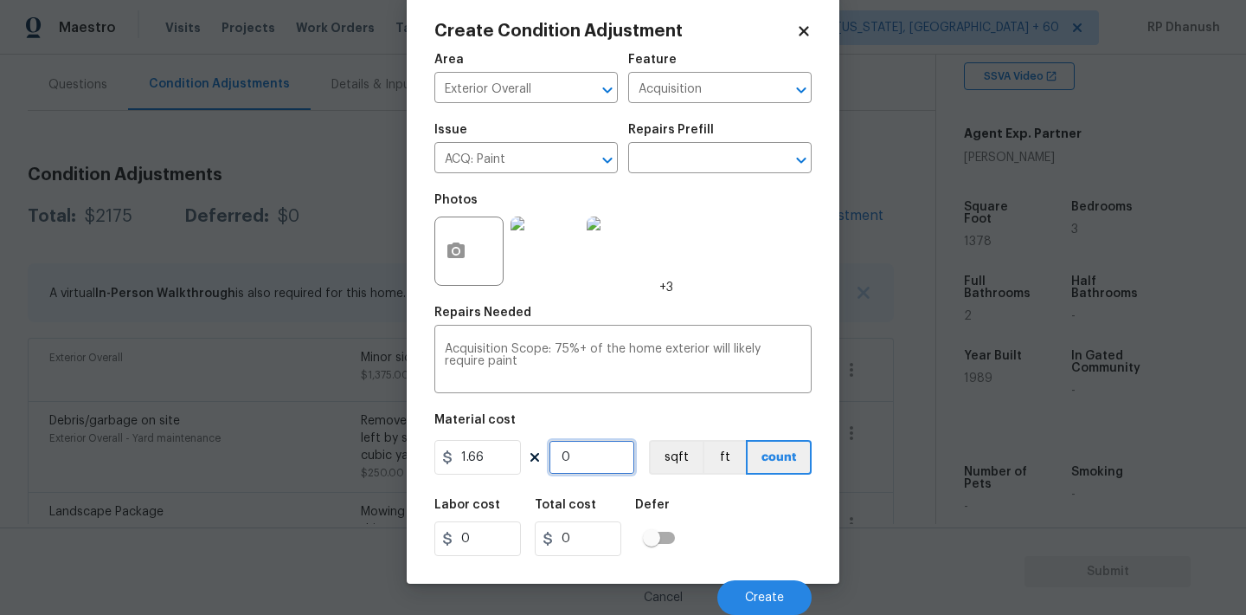
type input "13.28"
type input "80"
type input "132.8"
type input "800"
type input "1328"
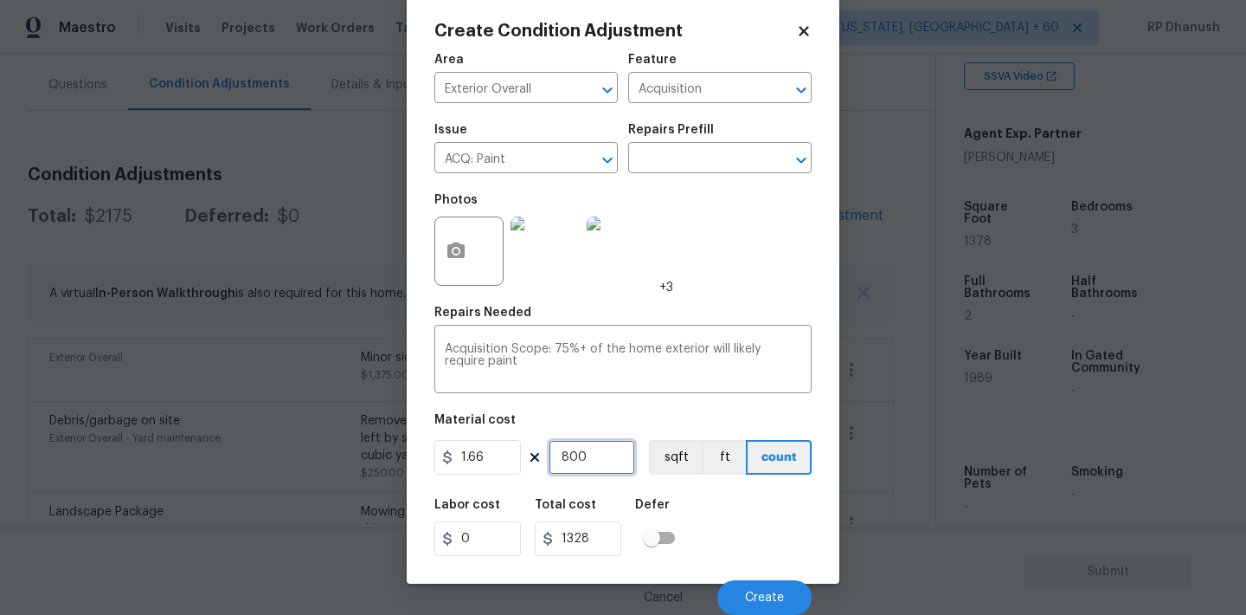
type input "800"
click at [605, 458] on input "800" at bounding box center [592, 457] width 87 height 35
type input "1"
type input "1.66"
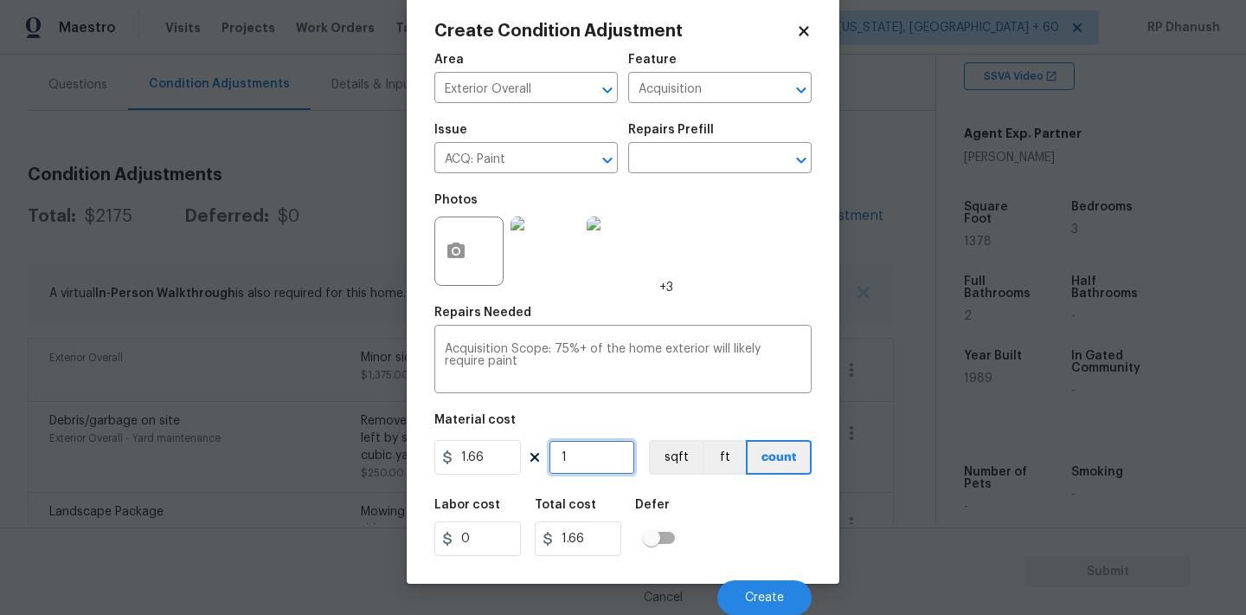
type input "13"
type input "21.58"
type input "137"
type input "227.42"
type input "1378"
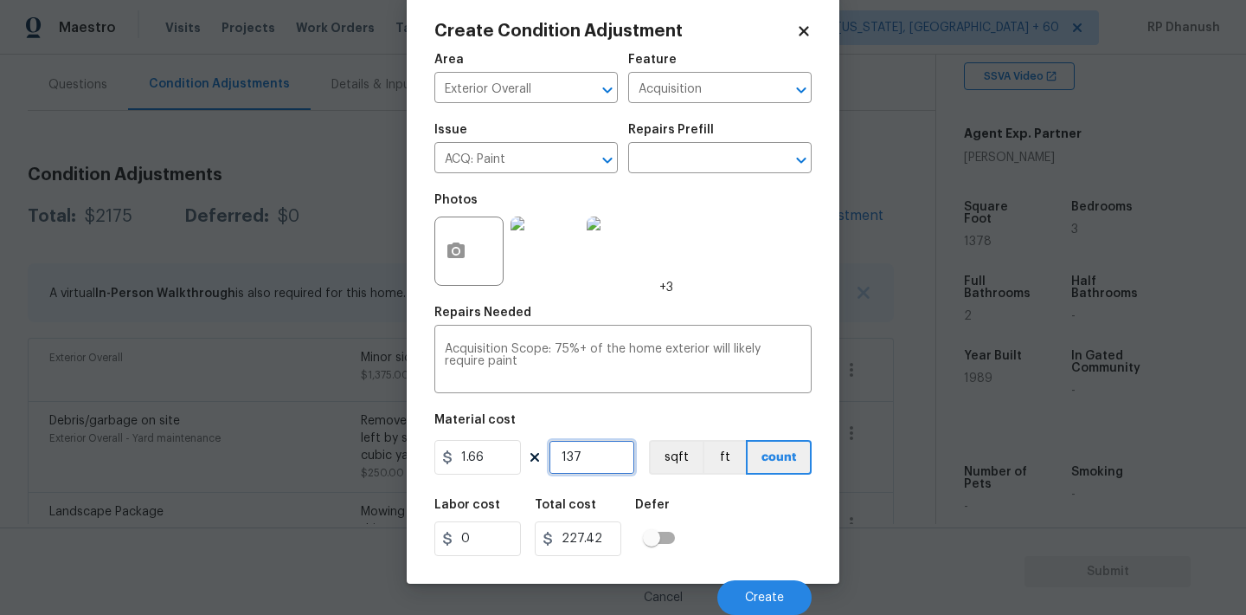
type input "2287.48"
type input "1378"
click at [755, 598] on span "Create" at bounding box center [764, 597] width 39 height 13
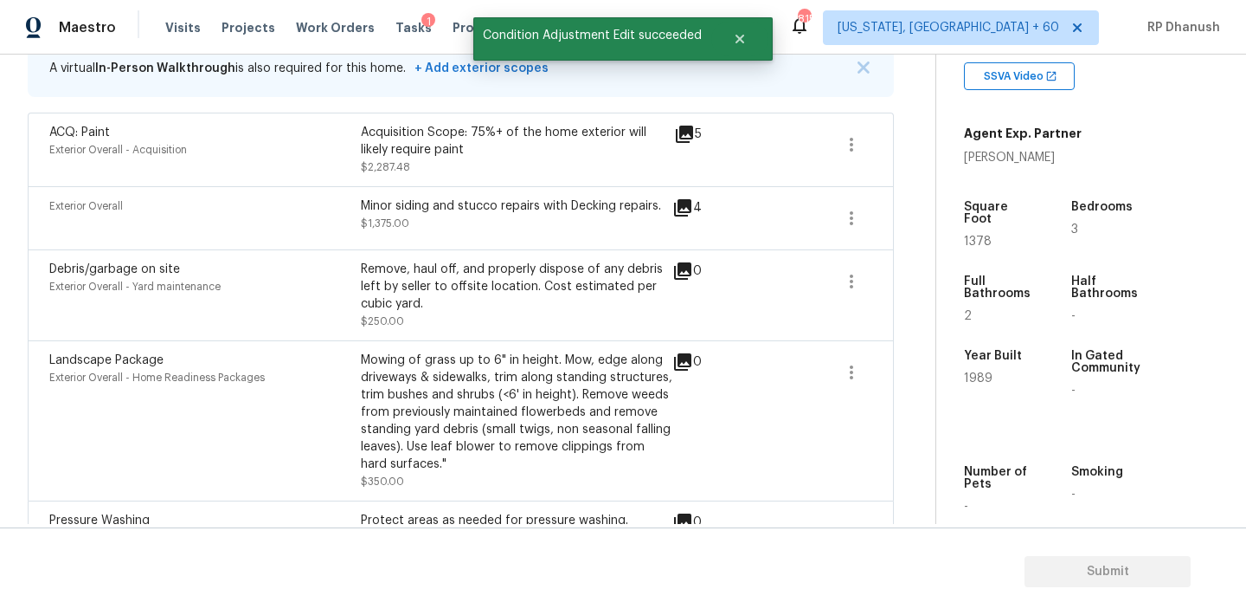
scroll to position [521, 0]
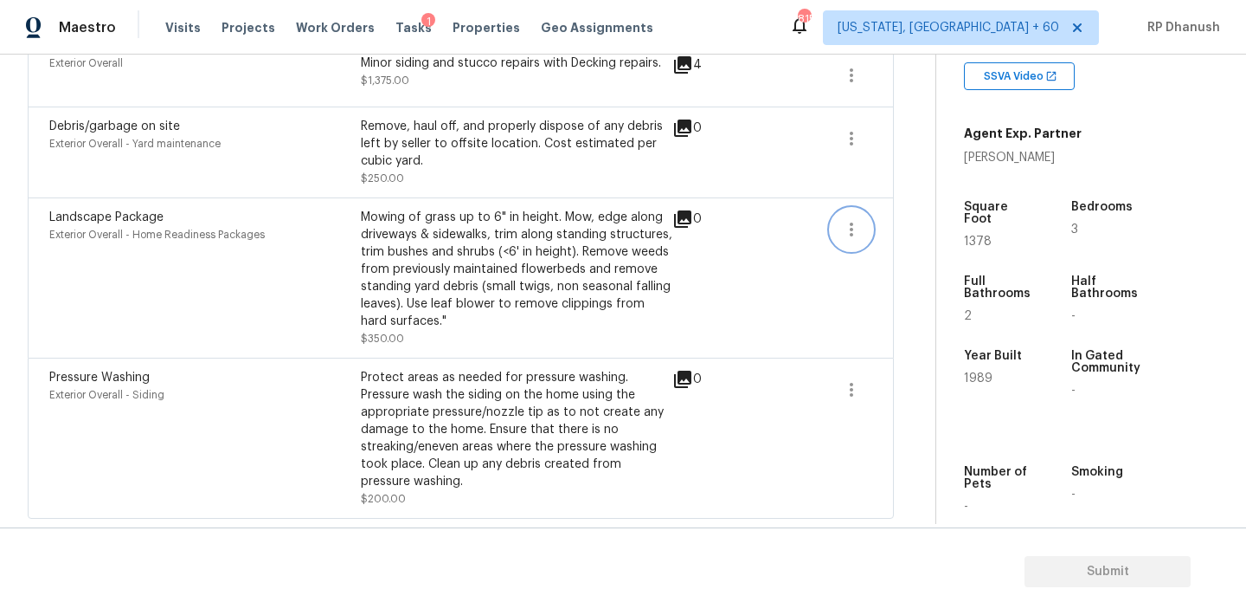
drag, startPoint x: 846, startPoint y: 222, endPoint x: 862, endPoint y: 219, distance: 16.8
click at [849, 222] on icon "button" at bounding box center [851, 229] width 21 height 21
click at [901, 218] on div "Edit" at bounding box center [950, 224] width 135 height 17
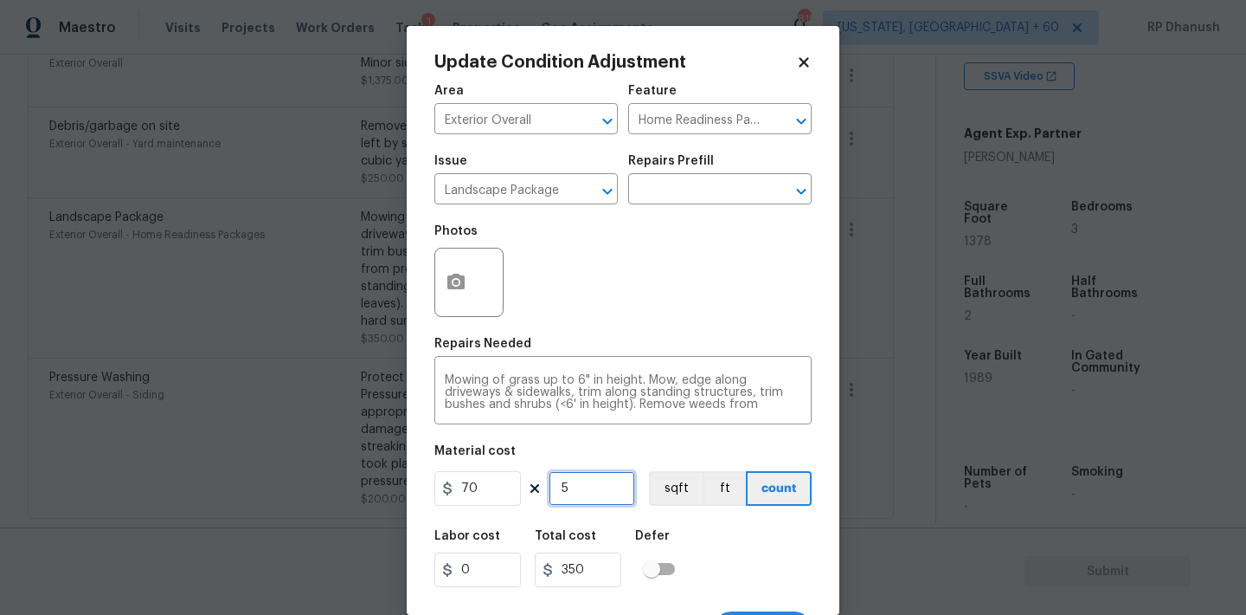
click at [608, 496] on input "5" at bounding box center [592, 488] width 87 height 35
type input "0"
type input "8"
type input "560"
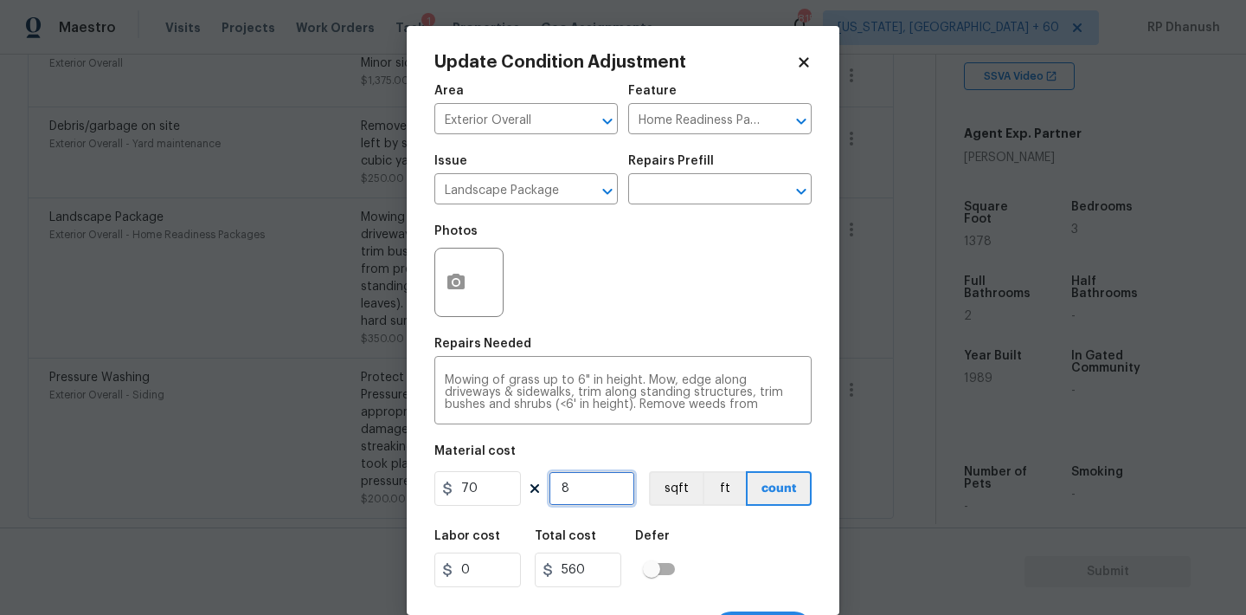
type input "8"
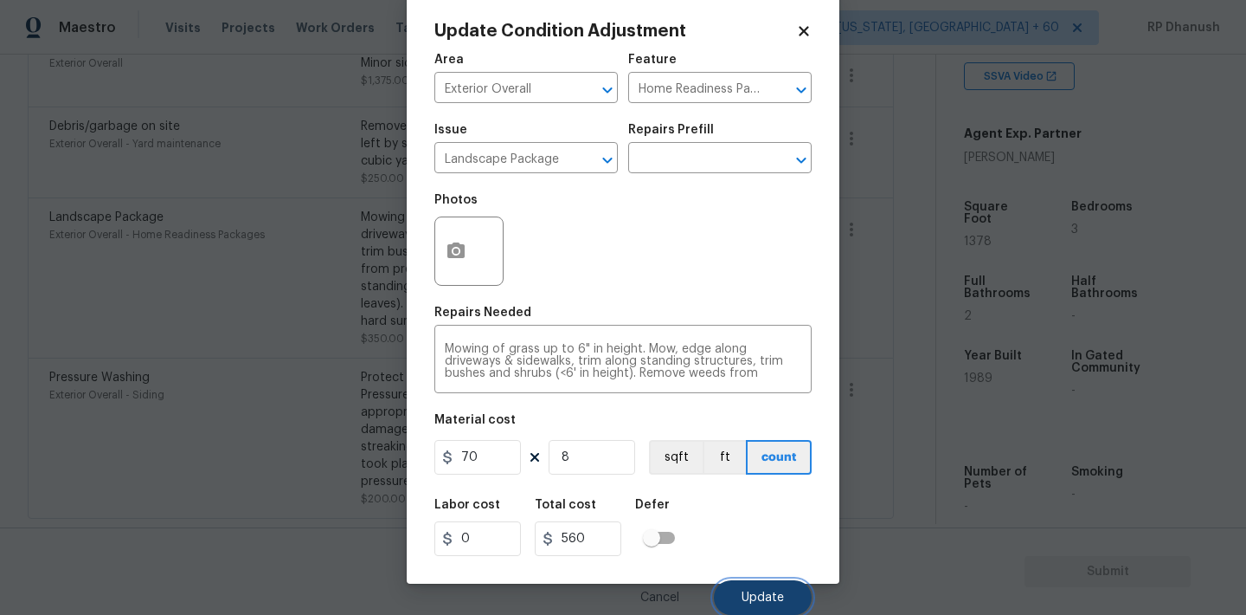
click at [770, 599] on span "Update" at bounding box center [763, 597] width 42 height 13
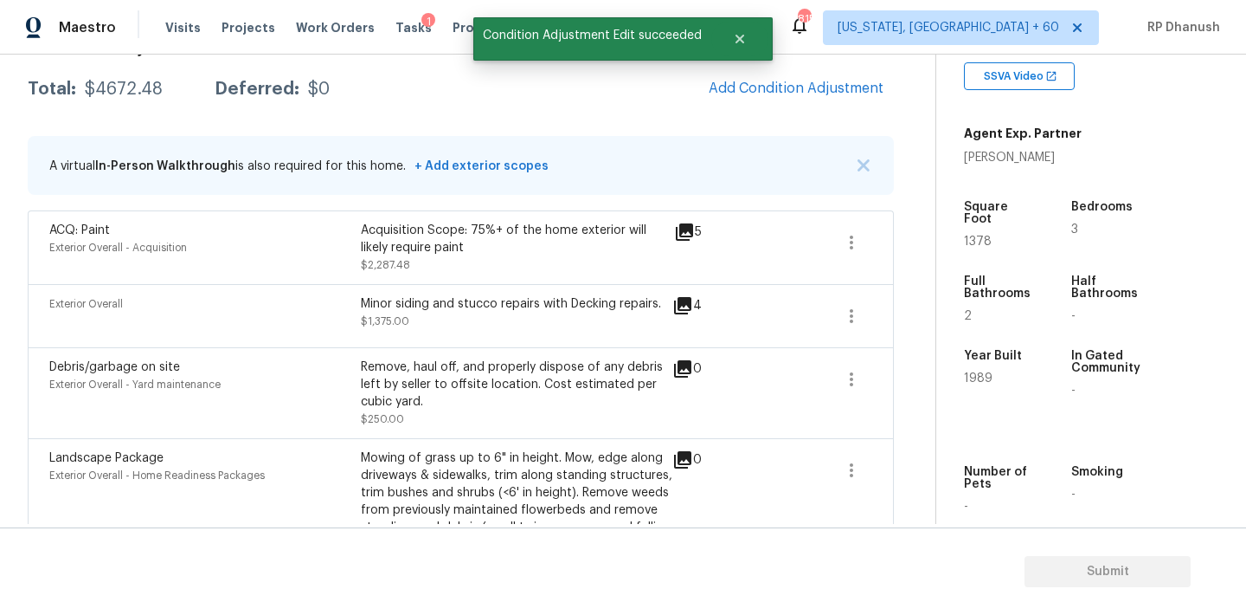
scroll to position [216, 0]
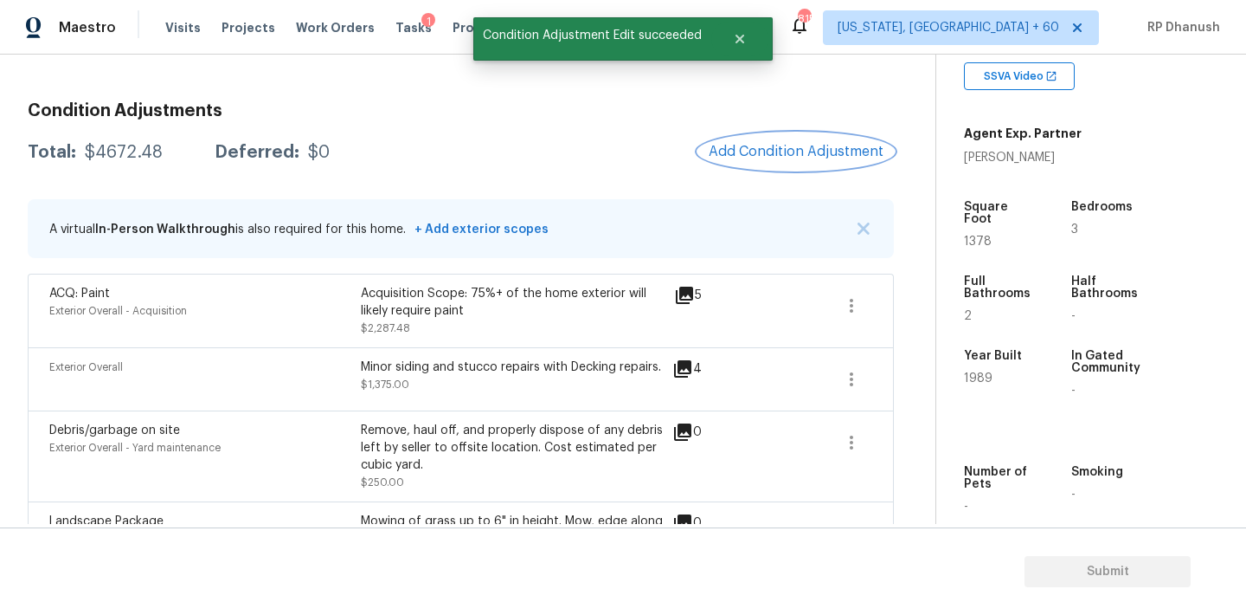
click at [827, 141] on button "Add Condition Adjustment" at bounding box center [796, 151] width 196 height 36
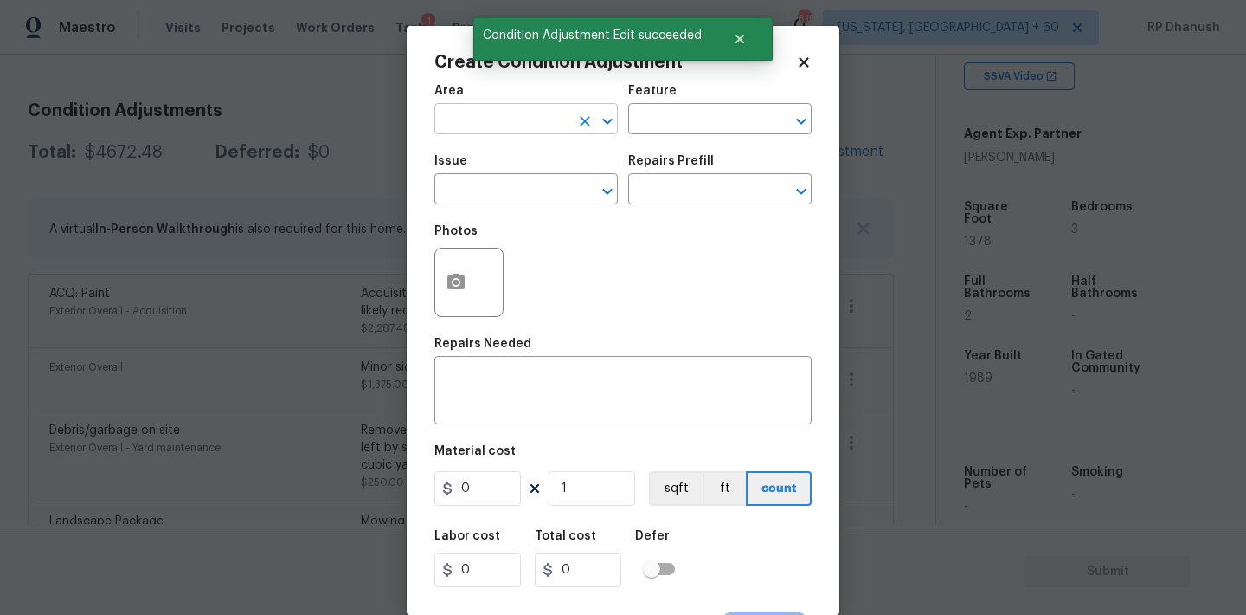
click at [528, 121] on input "text" at bounding box center [502, 120] width 135 height 27
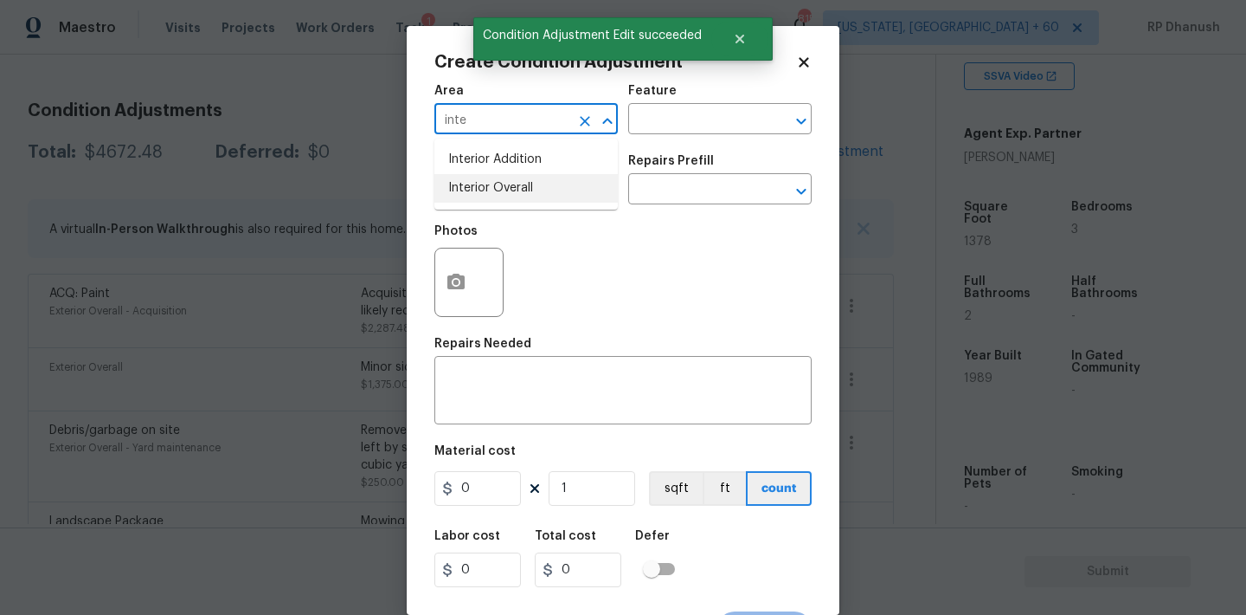
click at [521, 176] on li "Interior Overall" at bounding box center [526, 188] width 183 height 29
type input "Interior Overall"
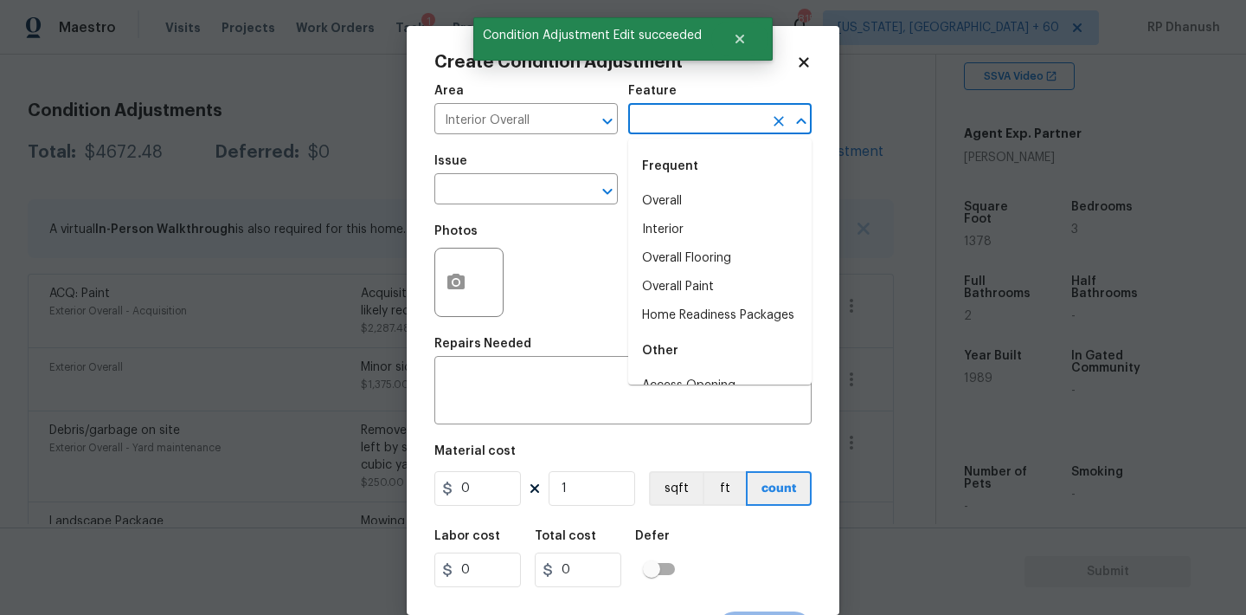
click at [701, 122] on input "text" at bounding box center [695, 120] width 135 height 27
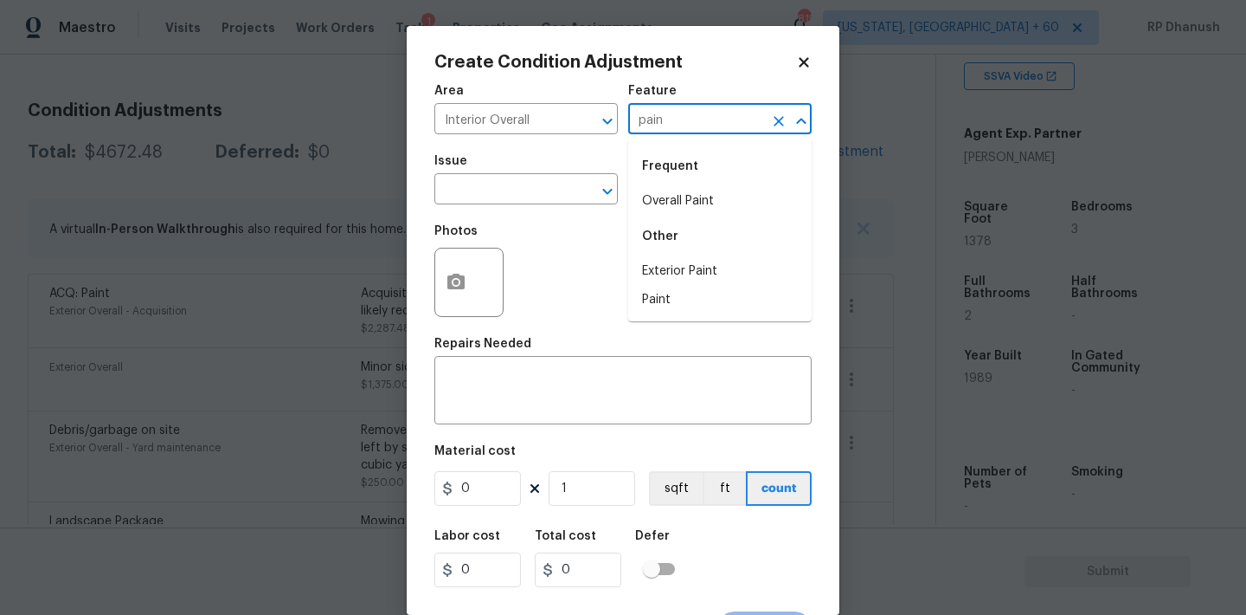
click at [686, 184] on div "Frequent" at bounding box center [719, 166] width 183 height 42
click at [649, 206] on li "Overall Paint" at bounding box center [719, 201] width 183 height 29
type input "Overall Paint"
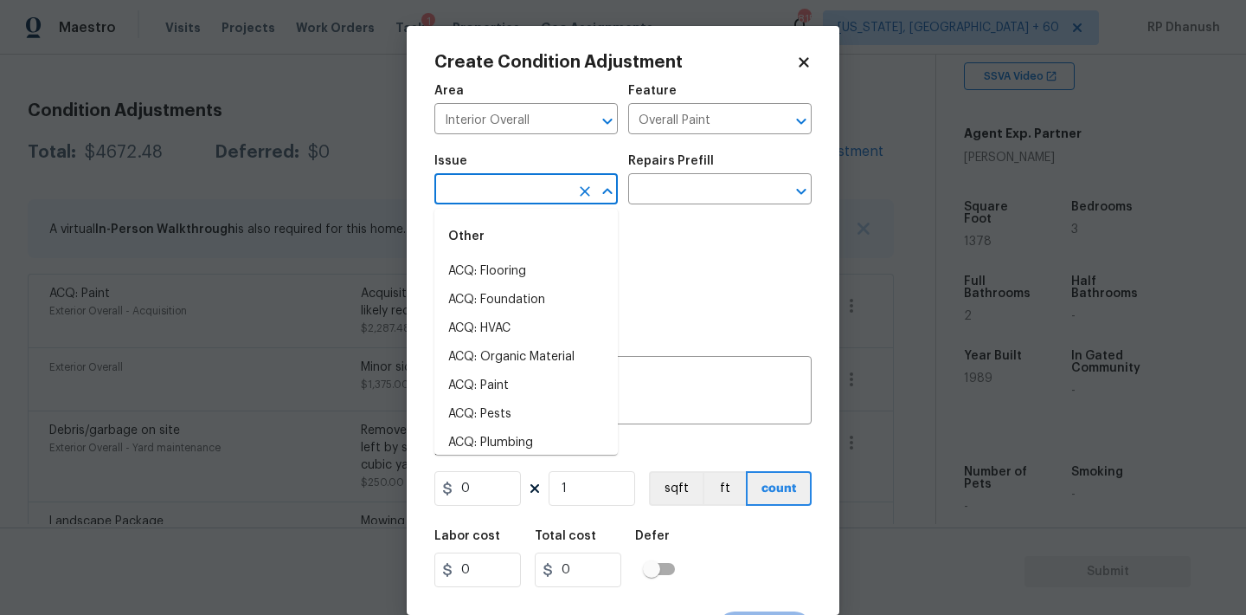
click at [538, 197] on input "text" at bounding box center [502, 190] width 135 height 27
click at [507, 275] on li "ACQ: Paint" at bounding box center [526, 271] width 183 height 29
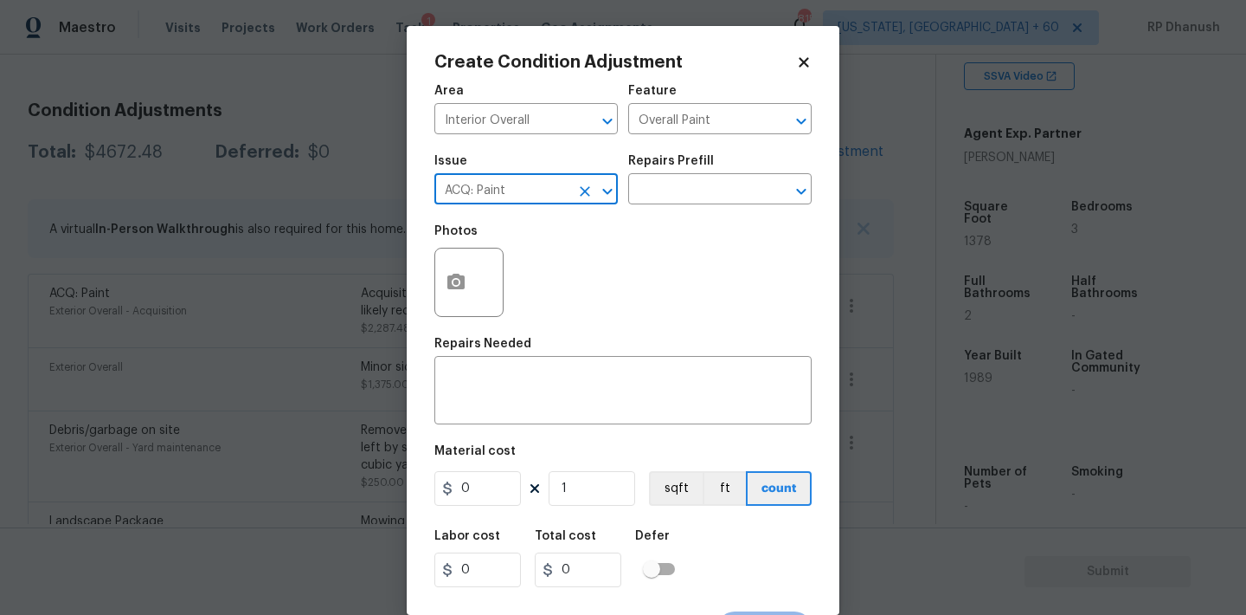
type input "ACQ: Paint"
click at [670, 209] on div "Issue ACQ: Paint ​ Repairs Prefill ​" at bounding box center [623, 180] width 377 height 70
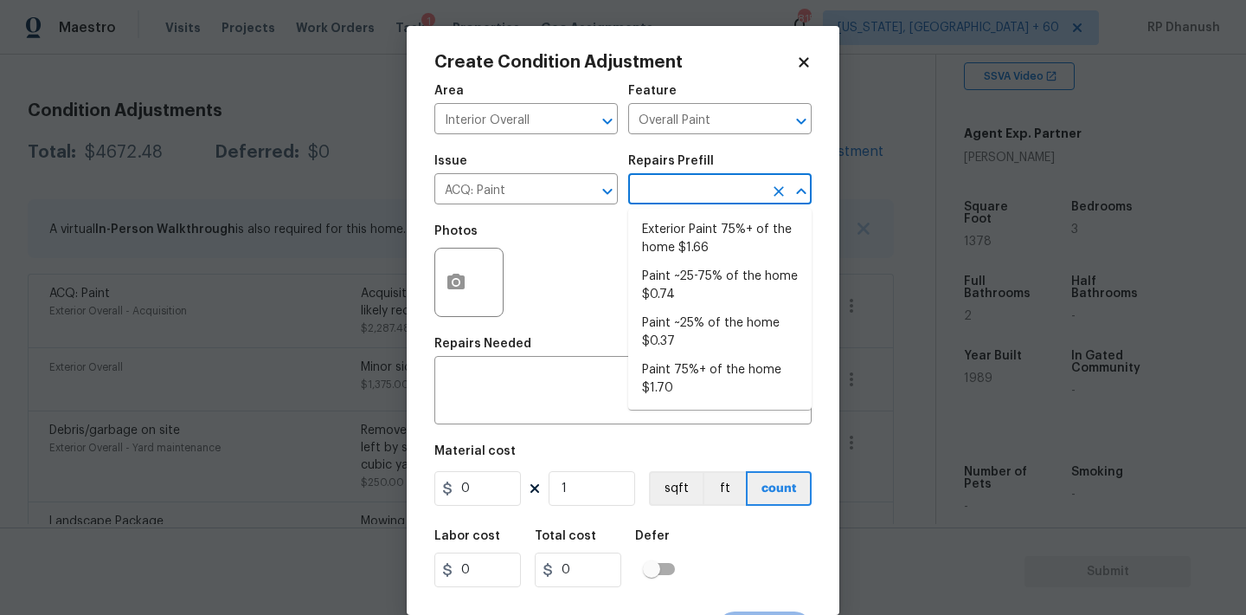
click at [678, 203] on input "text" at bounding box center [695, 190] width 135 height 27
click at [689, 298] on li "Paint ~25-75% of the home $0.74" at bounding box center [719, 285] width 183 height 47
type input "Acquisition"
type textarea "Acquisition Scope: ~25 - 75% of the home needs interior paint"
type input "0.74"
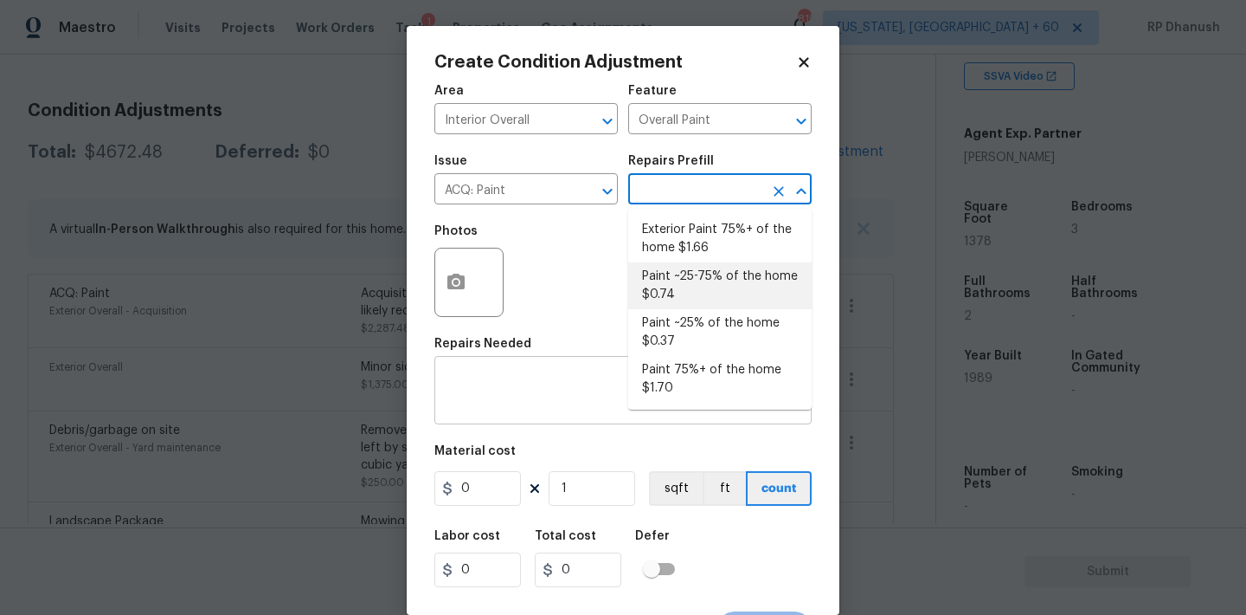
type input "0.74"
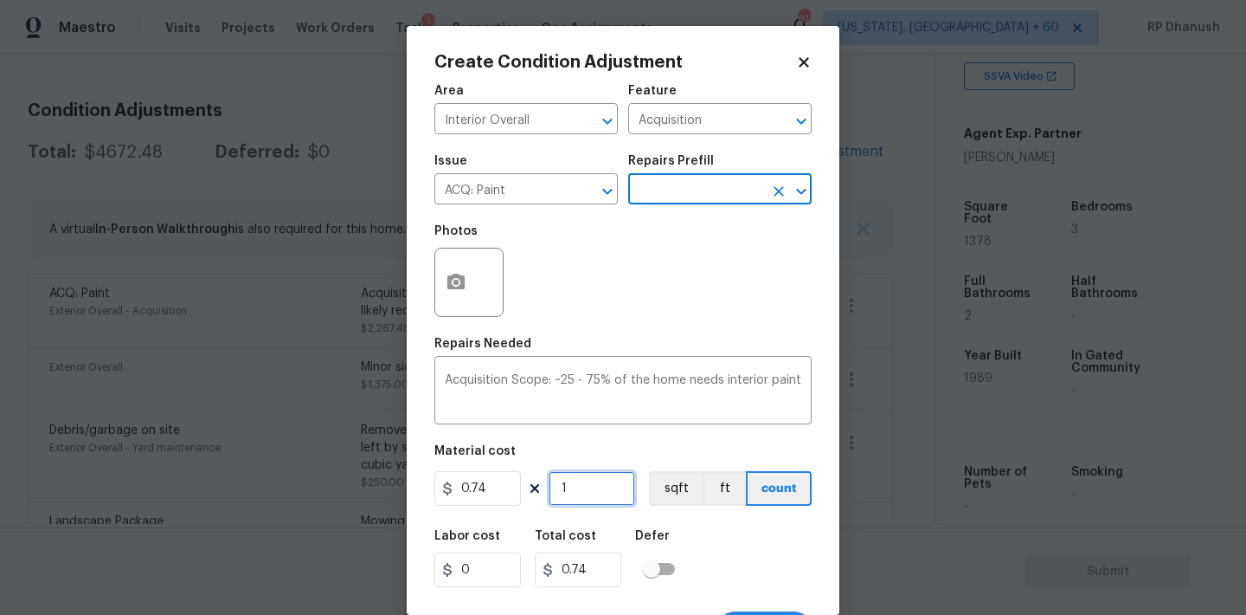
click at [600, 479] on input "1" at bounding box center [592, 488] width 87 height 35
type input "0"
type input "1"
type input "0.74"
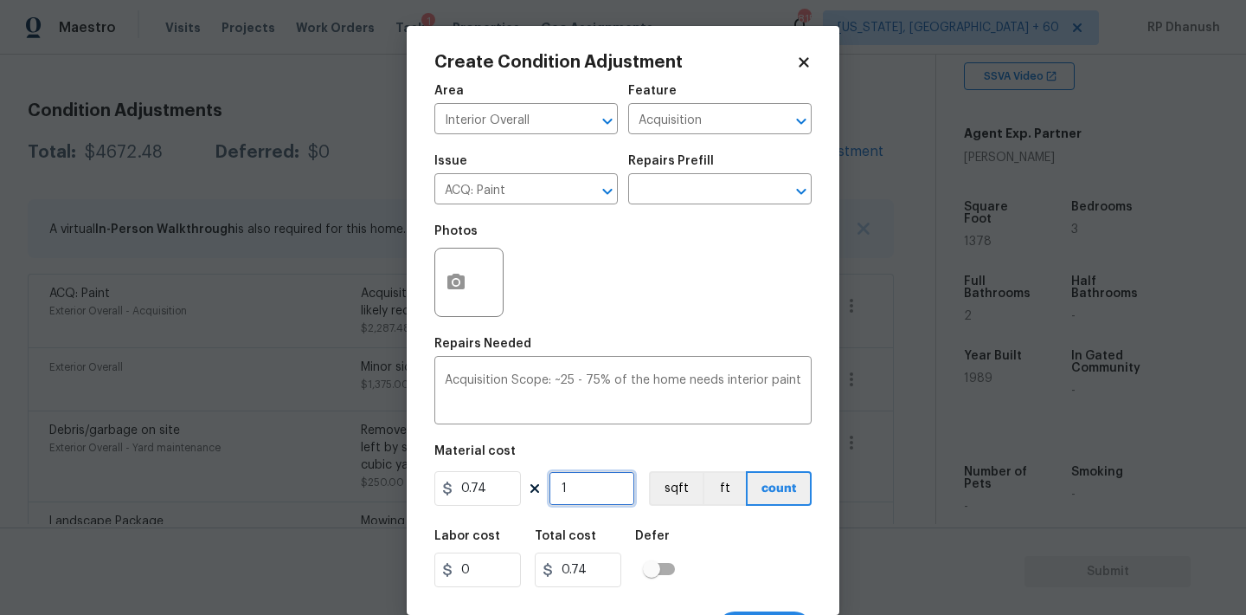
type input "13"
type input "9.62"
type input "138"
type input "102.12"
type input "13"
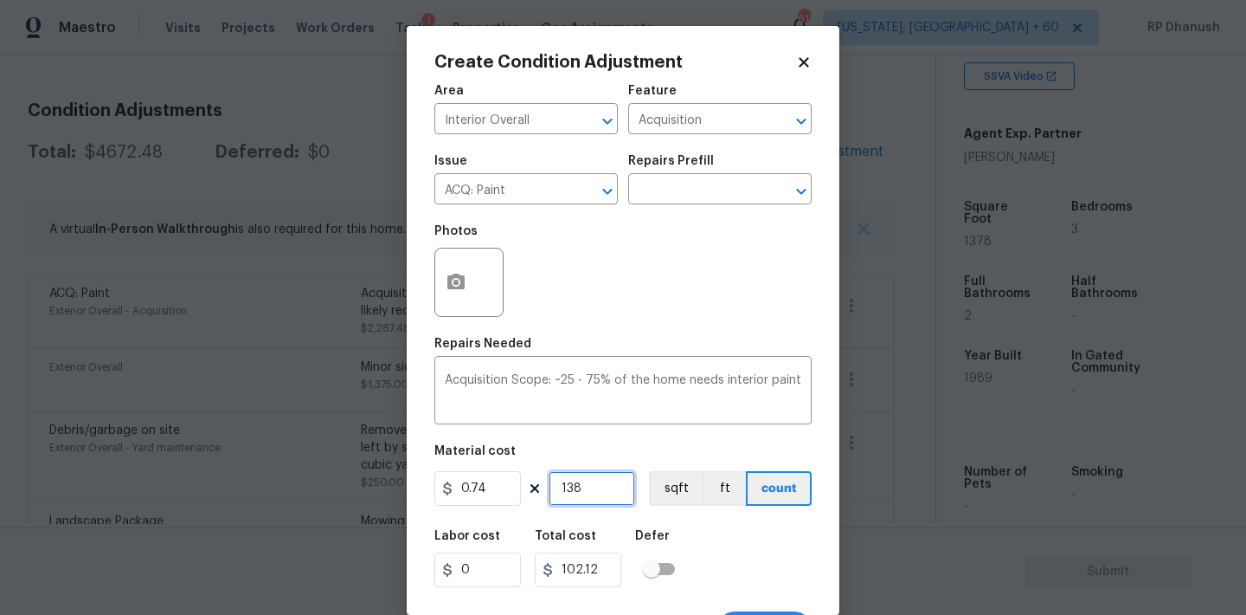
type input "9.62"
type input "137"
type input "101.38"
type input "1377"
type input "1018.98"
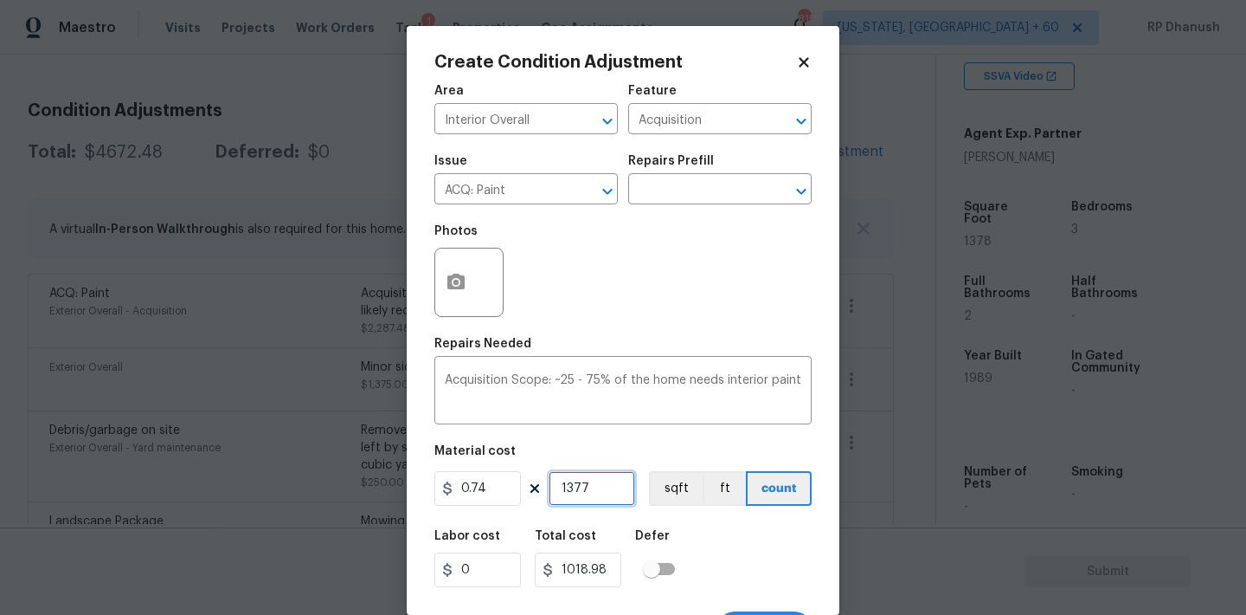
type input "13778"
type input "10195.72"
type input "13778"
click at [600, 479] on input "13778" at bounding box center [592, 488] width 87 height 35
type input "1377"
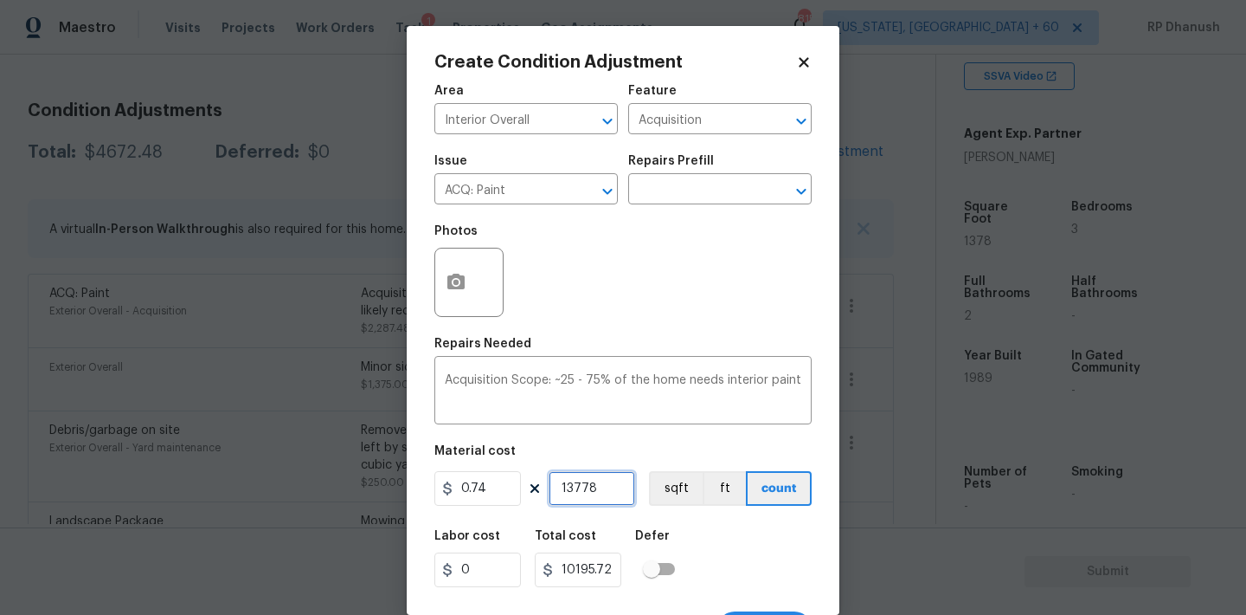
type input "1018.98"
type input "137"
type input "101.38"
type input "1378"
type input "1019.72"
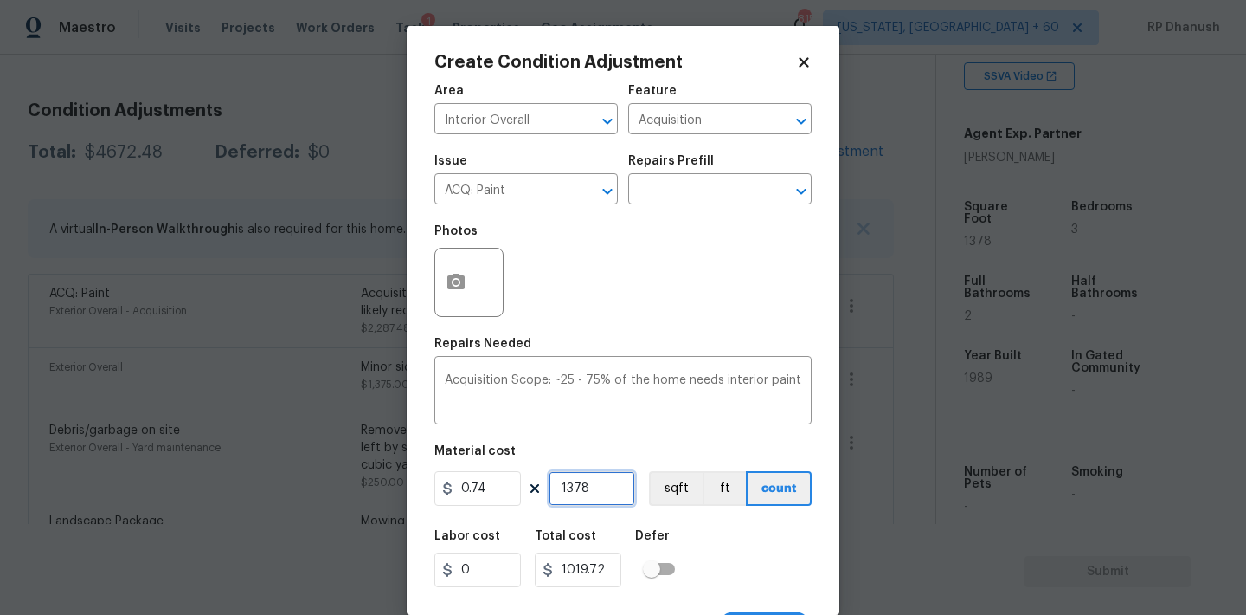
type input "1378"
click at [455, 273] on icon "button" at bounding box center [456, 282] width 21 height 21
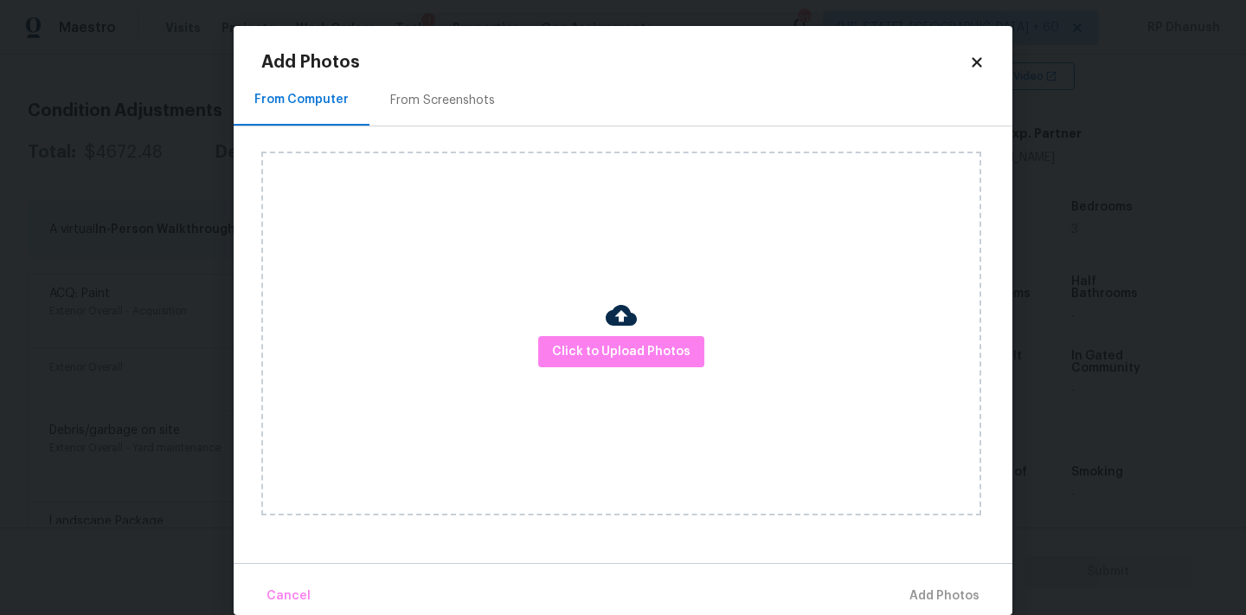
click at [456, 77] on div "From Screenshots" at bounding box center [443, 99] width 146 height 51
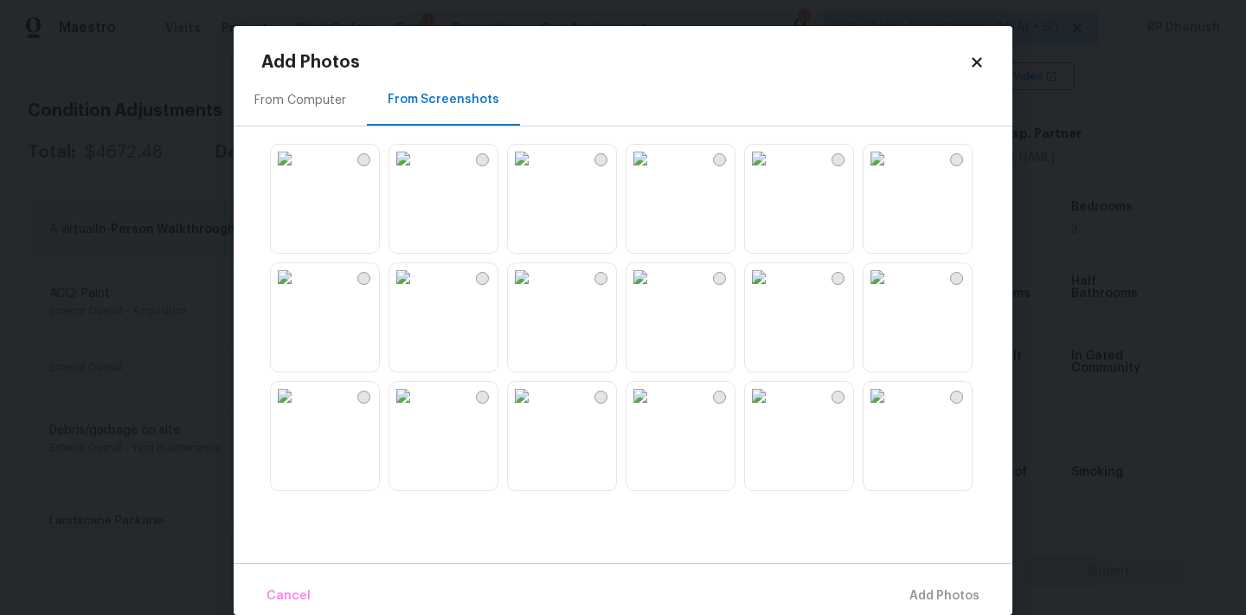
click at [536, 291] on img at bounding box center [522, 277] width 28 height 28
click at [654, 291] on img at bounding box center [641, 277] width 28 height 28
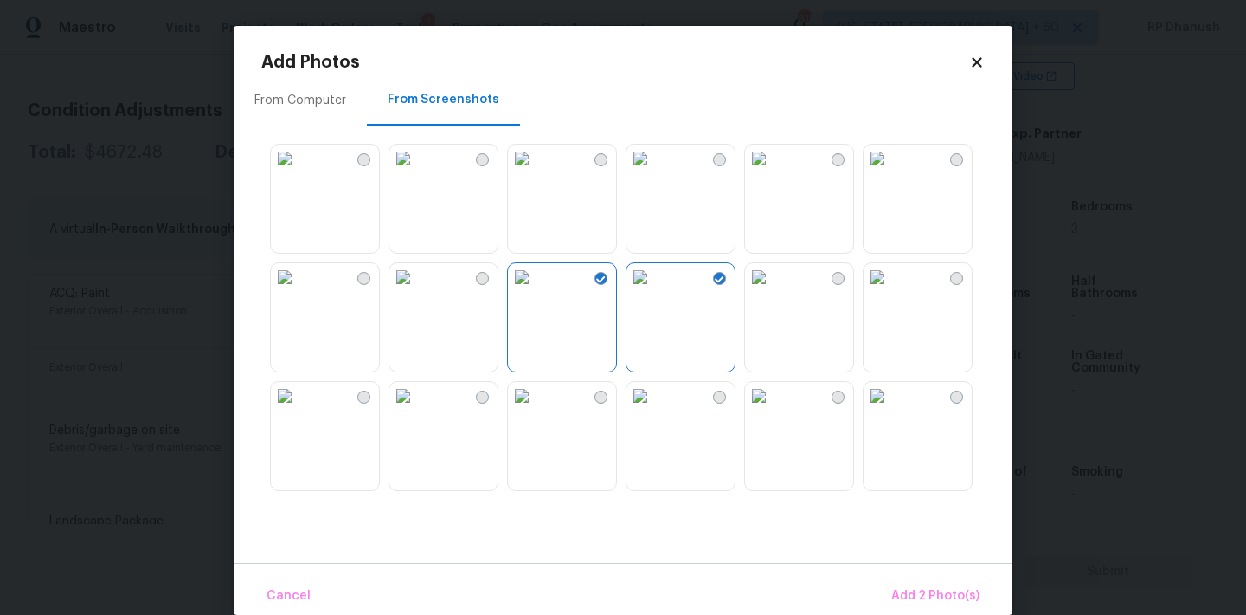
click at [654, 291] on img at bounding box center [641, 277] width 28 height 28
click at [654, 396] on img at bounding box center [641, 396] width 28 height 28
click at [536, 408] on img at bounding box center [522, 396] width 28 height 28
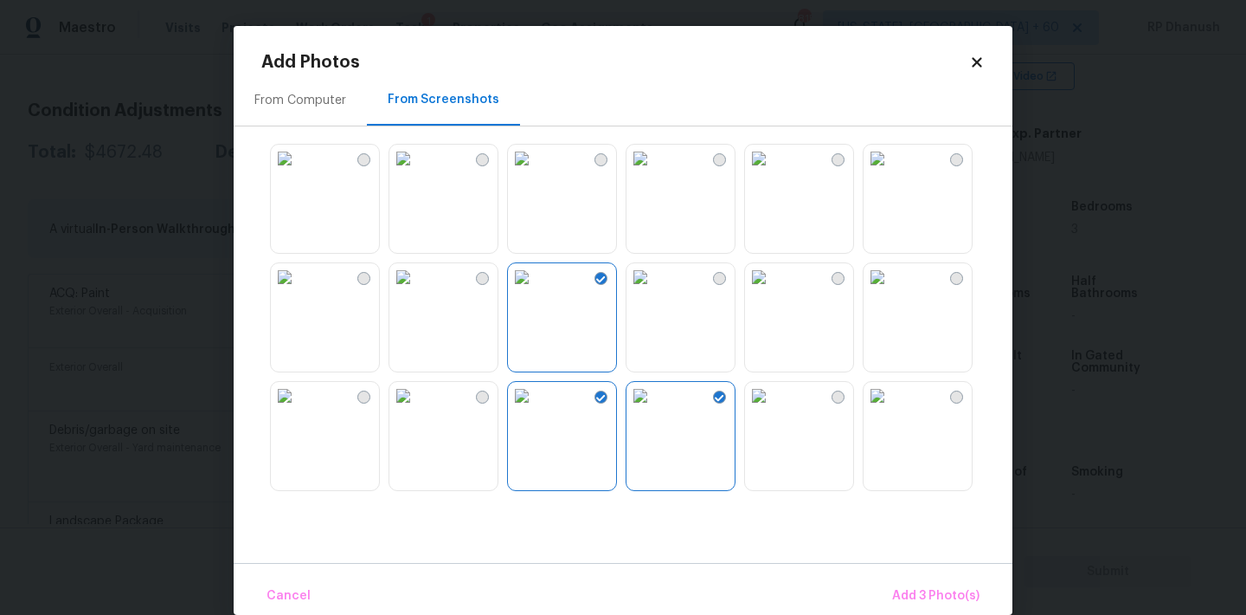
click at [773, 291] on img at bounding box center [759, 277] width 28 height 28
click at [654, 409] on img at bounding box center [641, 396] width 28 height 28
click at [773, 409] on img at bounding box center [759, 396] width 28 height 28
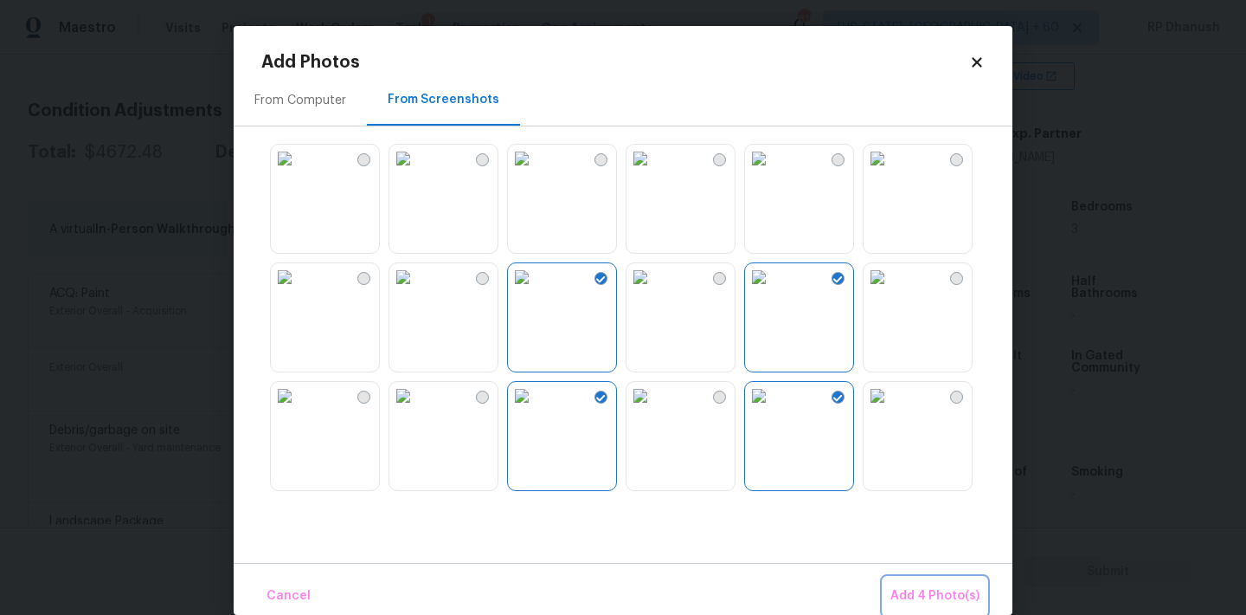
click at [929, 585] on span "Add 4 Photo(s)" at bounding box center [935, 596] width 89 height 22
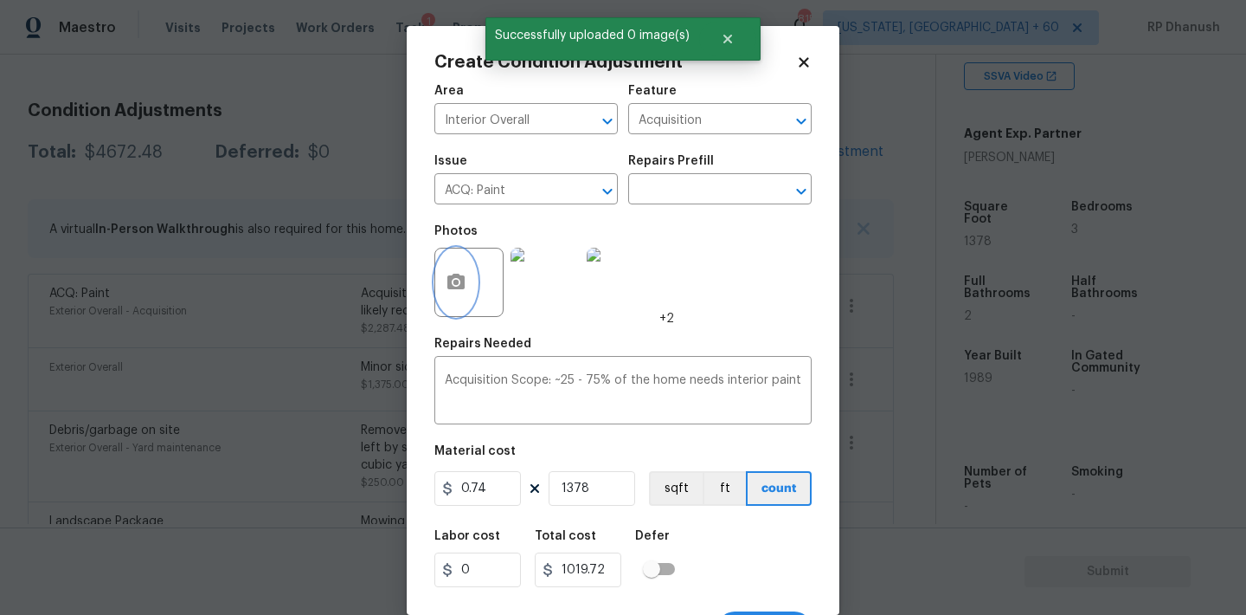
scroll to position [32, 0]
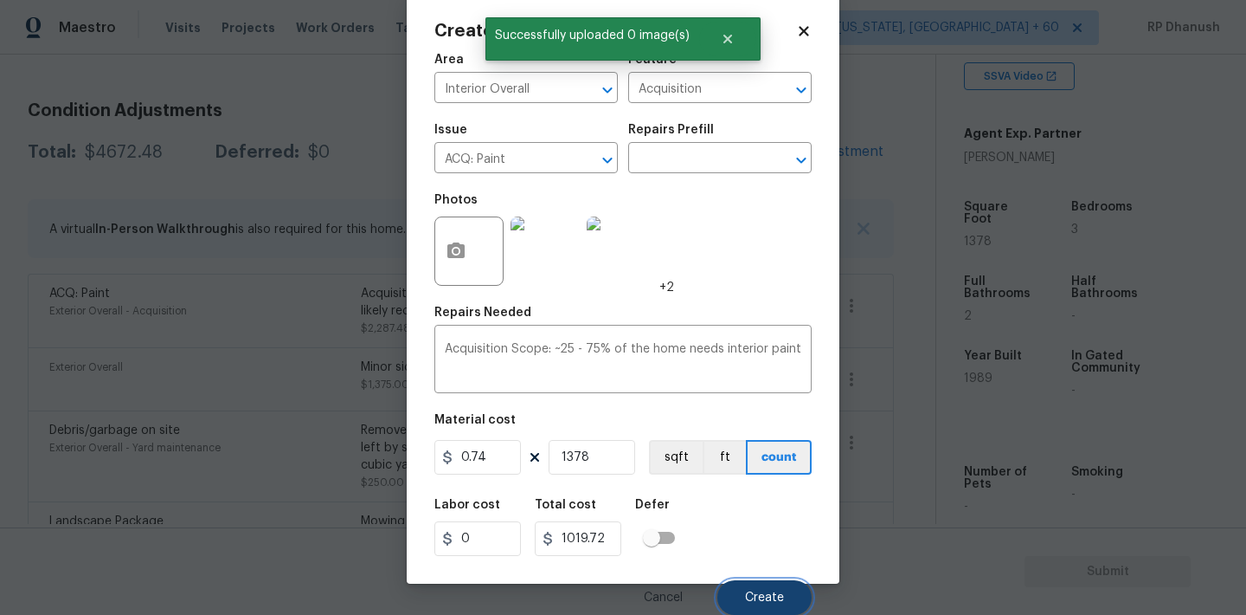
click at [770, 592] on span "Create" at bounding box center [764, 597] width 39 height 13
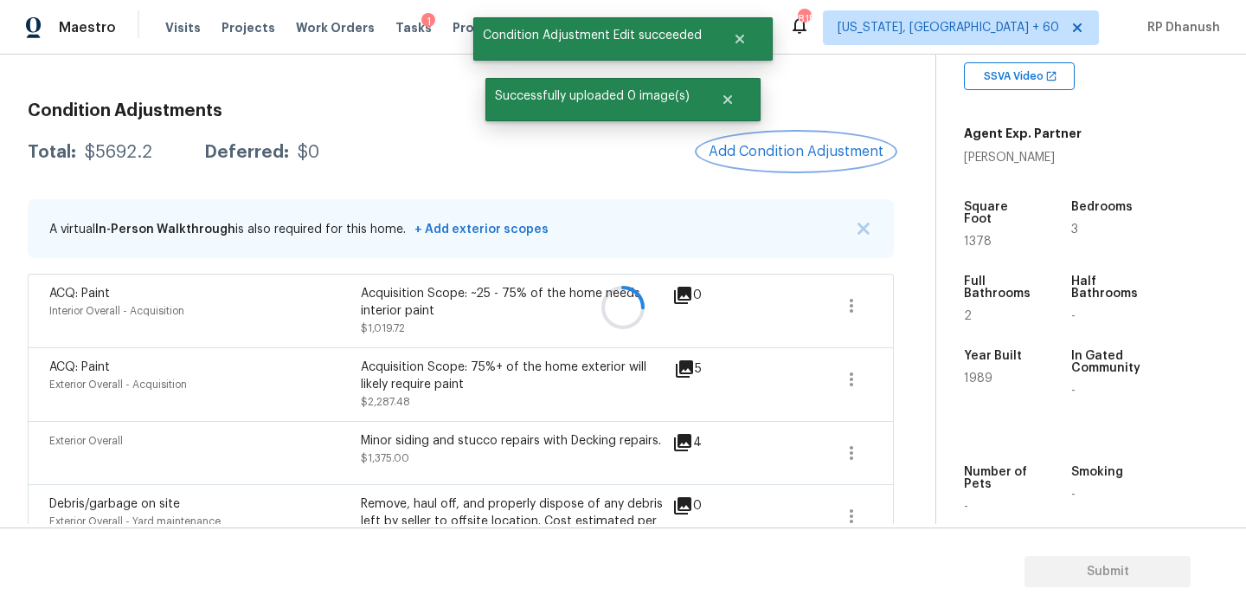
scroll to position [0, 0]
click at [828, 146] on span "Add Condition Adjustment" at bounding box center [796, 152] width 175 height 16
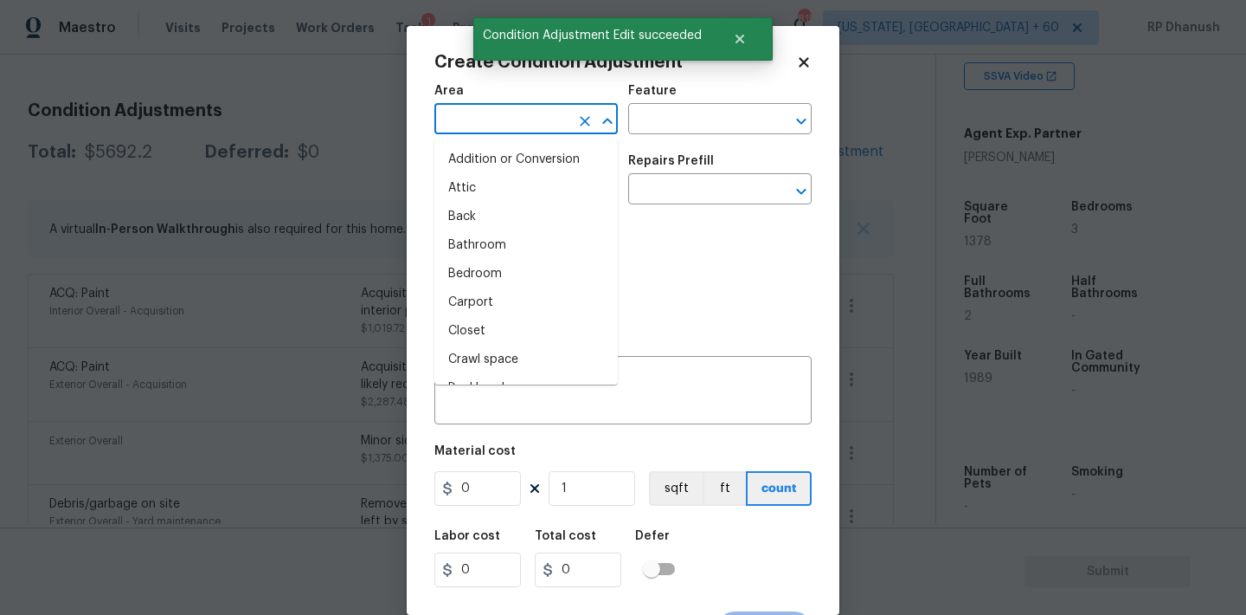
click at [439, 126] on input "text" at bounding box center [502, 120] width 135 height 27
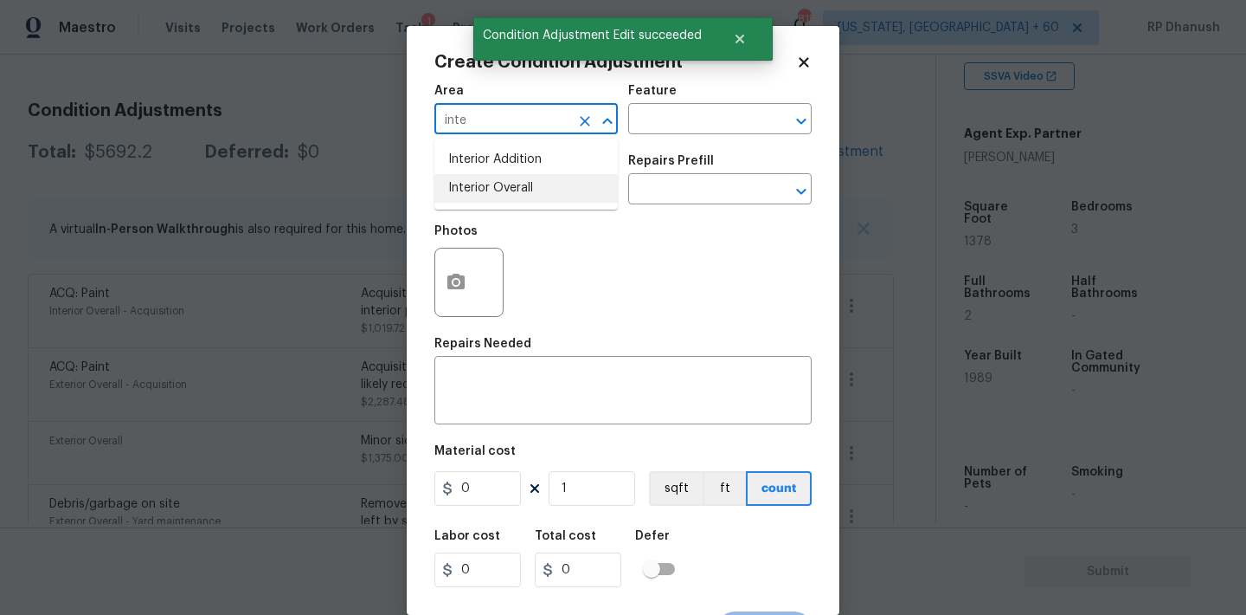
click at [498, 205] on ul "Interior Addition Interior Overall" at bounding box center [526, 173] width 183 height 71
click at [500, 194] on li "Interior Overall" at bounding box center [526, 188] width 183 height 29
type input "Interior Overall"
click at [668, 145] on div "Issue ​ Repairs Prefill ​" at bounding box center [623, 180] width 377 height 70
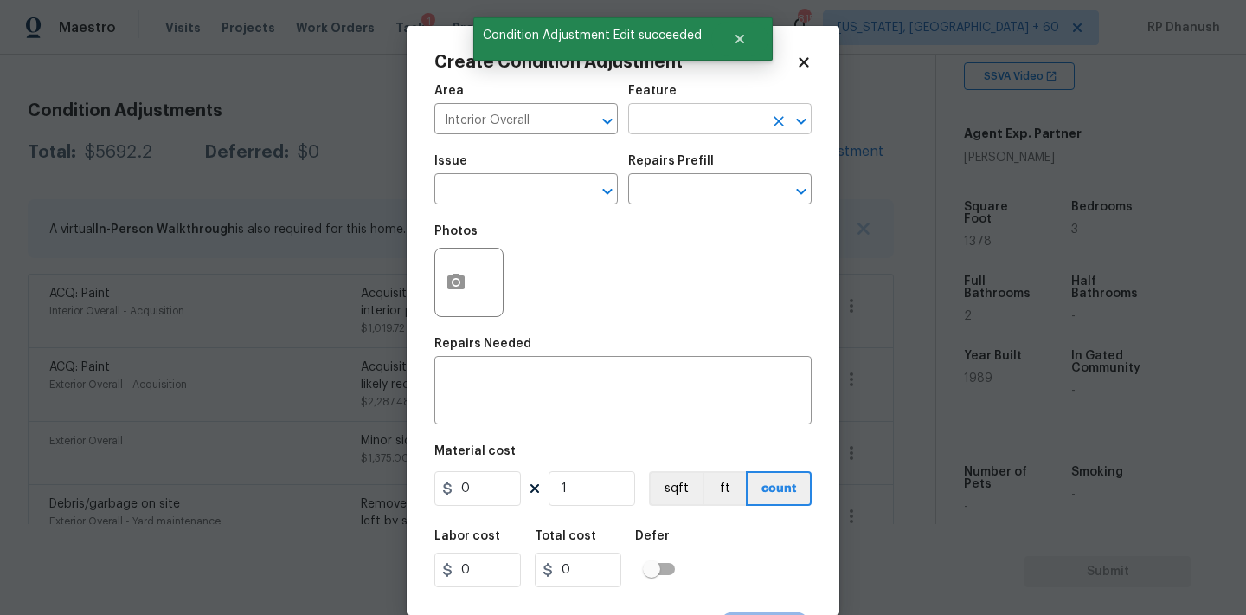
click at [687, 120] on input "text" at bounding box center [695, 120] width 135 height 27
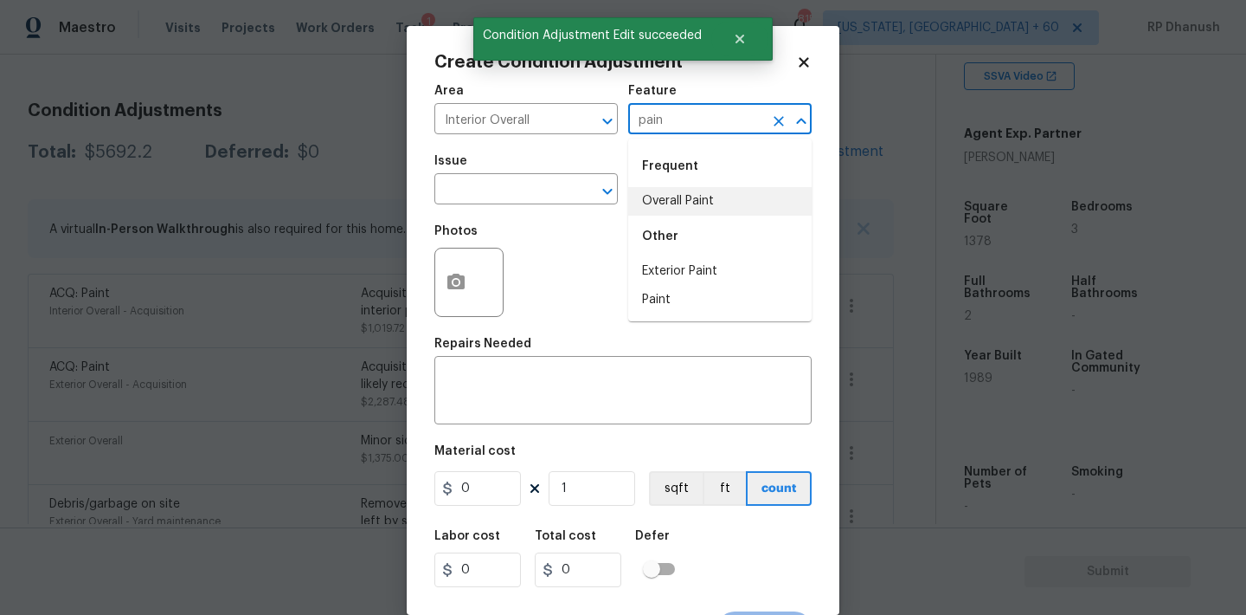
click at [666, 192] on li "Overall Paint" at bounding box center [719, 201] width 183 height 29
type input "Overall Paint"
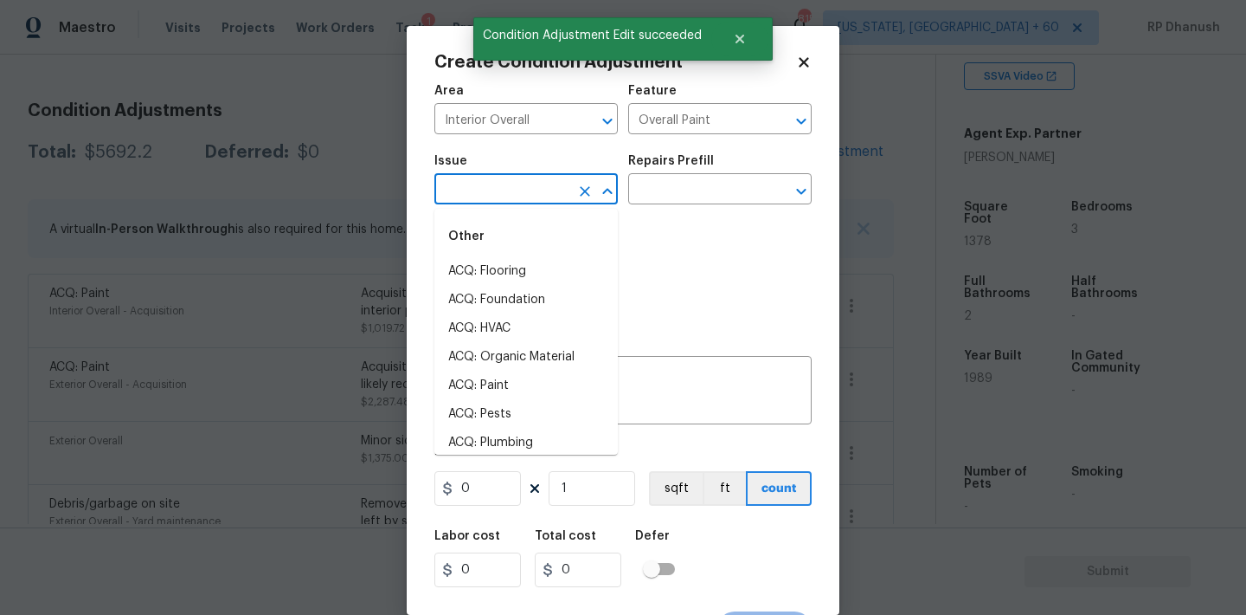
click at [473, 181] on input "text" at bounding box center [502, 190] width 135 height 27
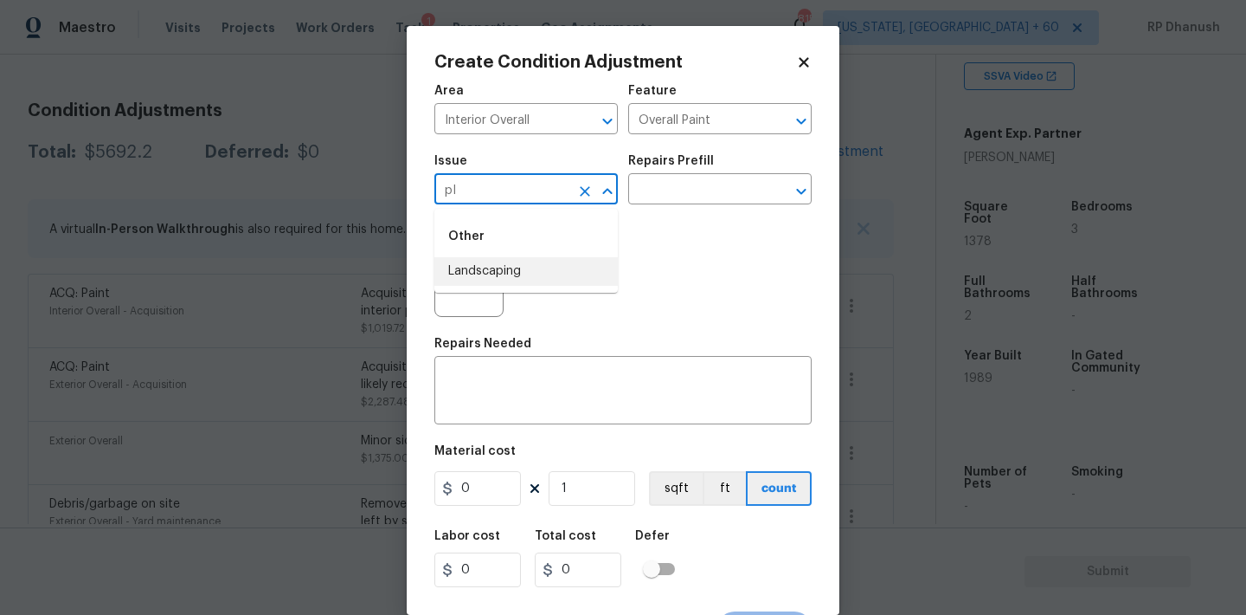
type input "p"
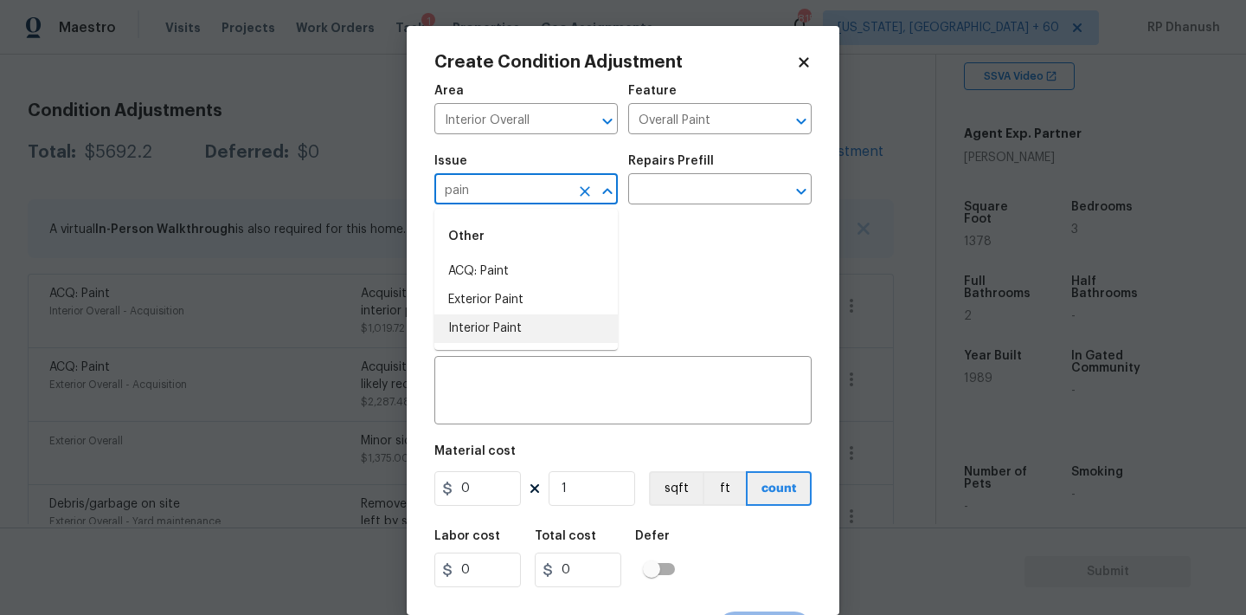
click at [499, 322] on li "Interior Paint" at bounding box center [526, 328] width 183 height 29
type input "Interior Paint"
click at [743, 203] on input "text" at bounding box center [695, 190] width 135 height 27
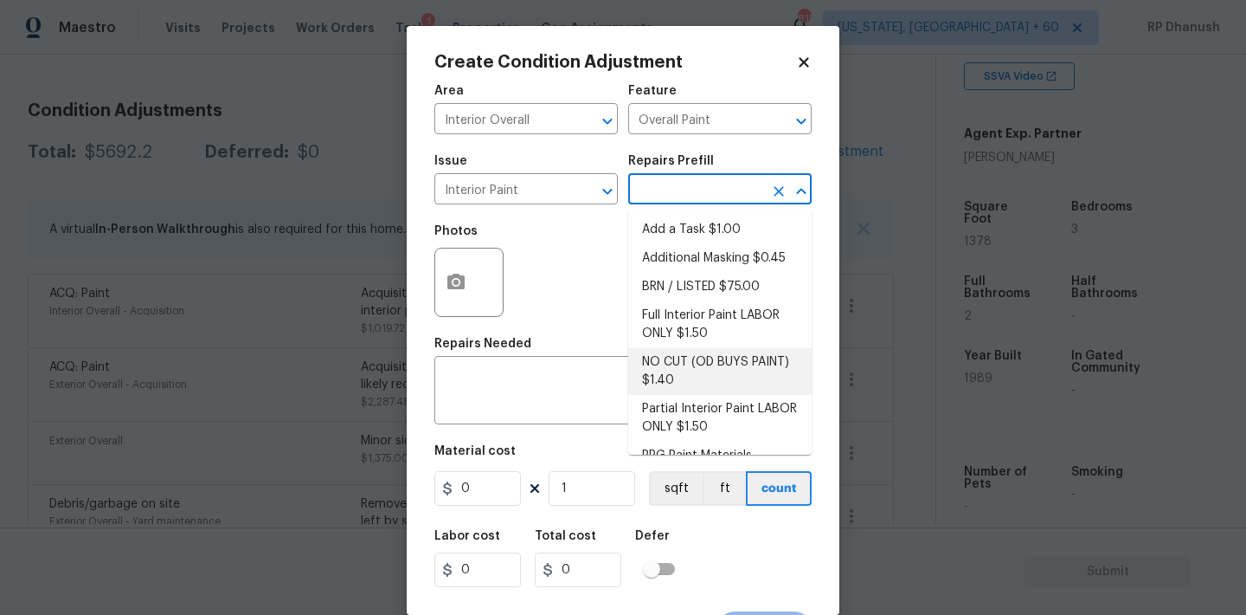
scroll to position [69, 0]
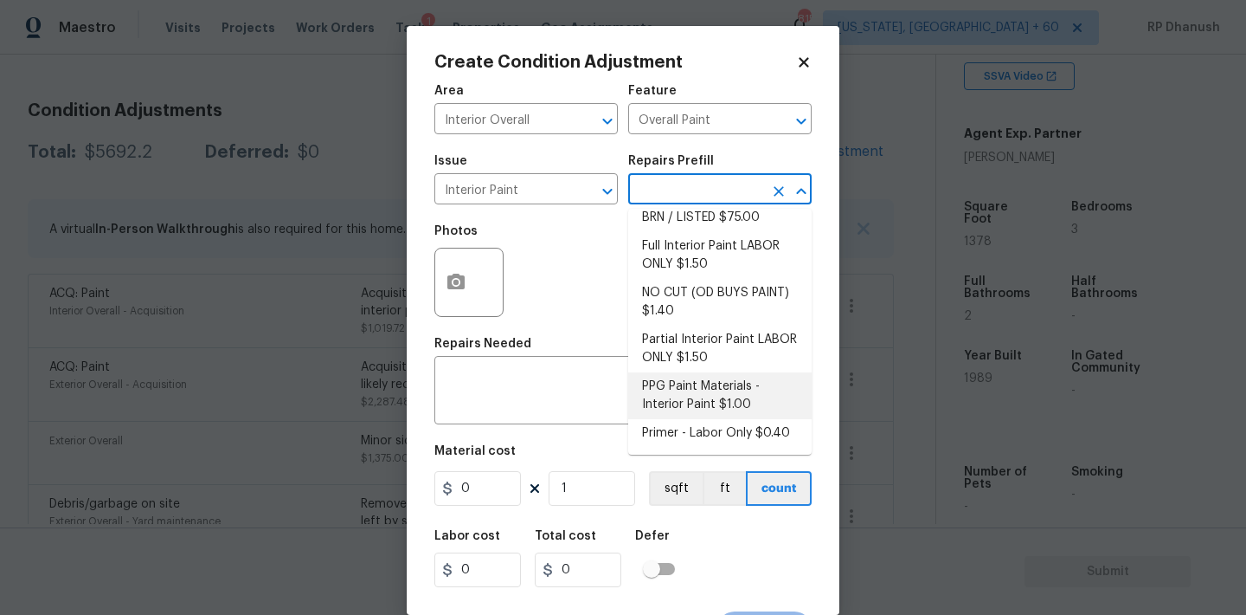
click at [670, 422] on li "Primer - Labor Only $0.40" at bounding box center [719, 433] width 183 height 29
type textarea "Interior primer - PRIMER PROVIDED BY OPENDOOR - All nails, screws, drywall anch…"
type input "0.4"
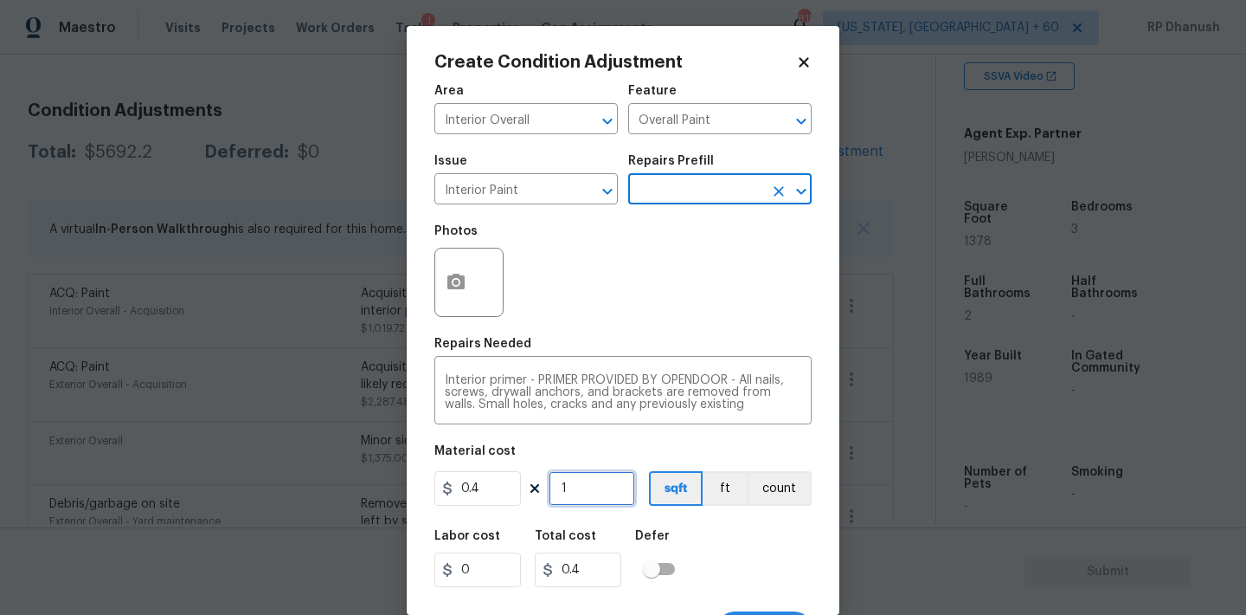
click at [632, 480] on input "1" at bounding box center [592, 488] width 87 height 35
type input "0"
type input "5"
type input "2"
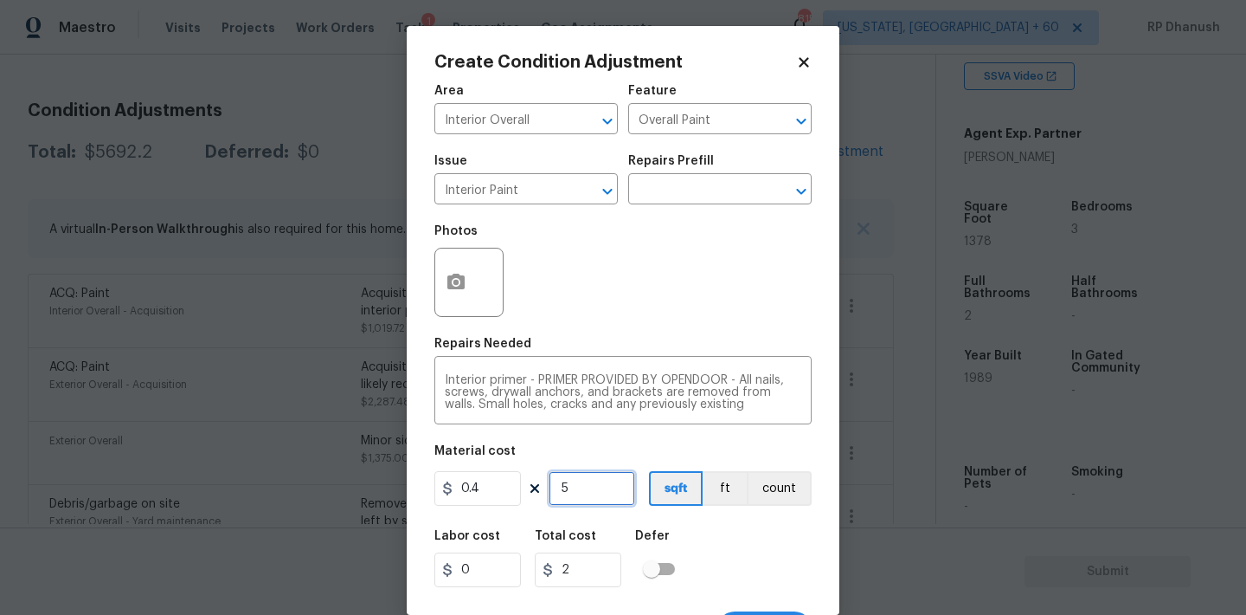
type input "50"
type input "20"
type input "500"
type input "200"
type input "500"
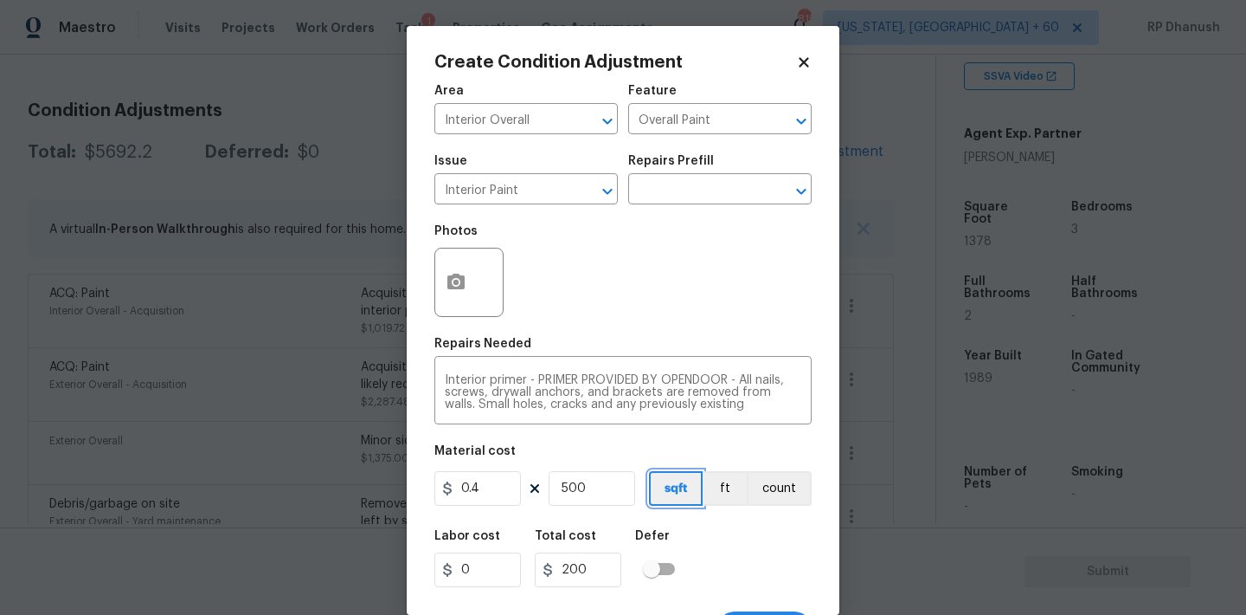
scroll to position [32, 0]
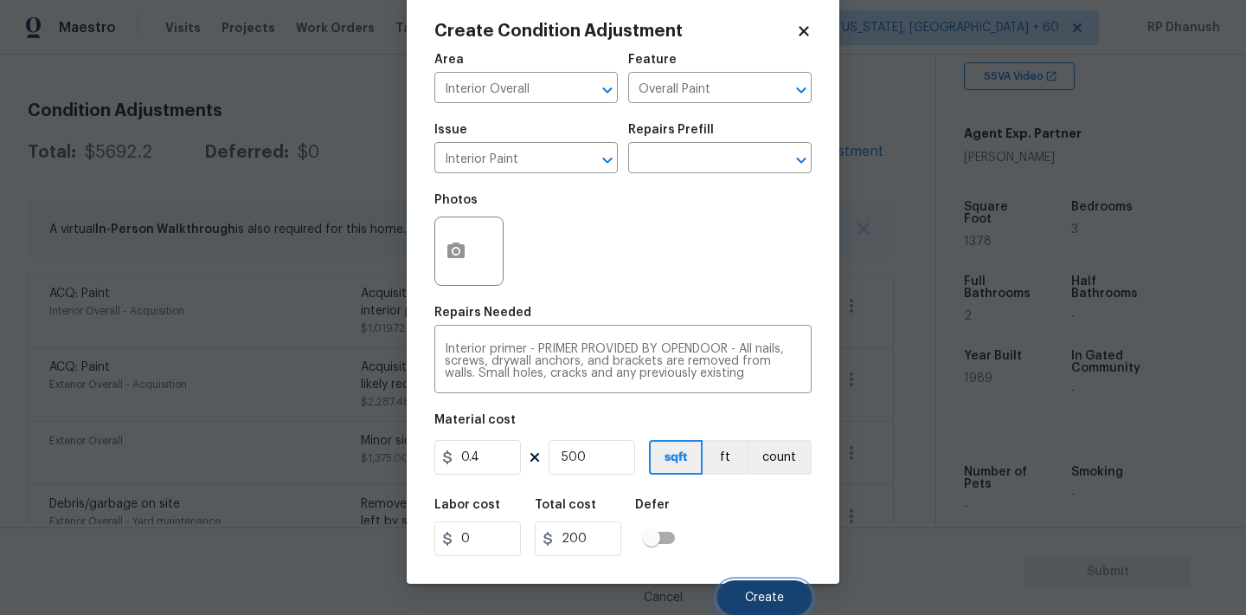
click at [752, 587] on button "Create" at bounding box center [765, 597] width 94 height 35
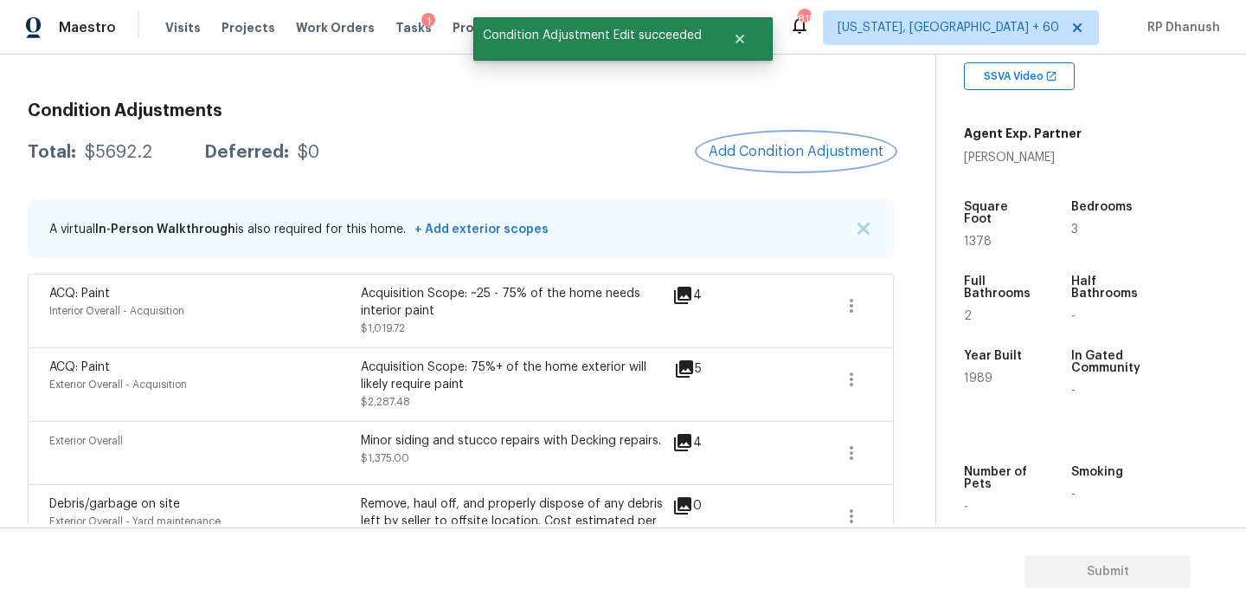
scroll to position [0, 0]
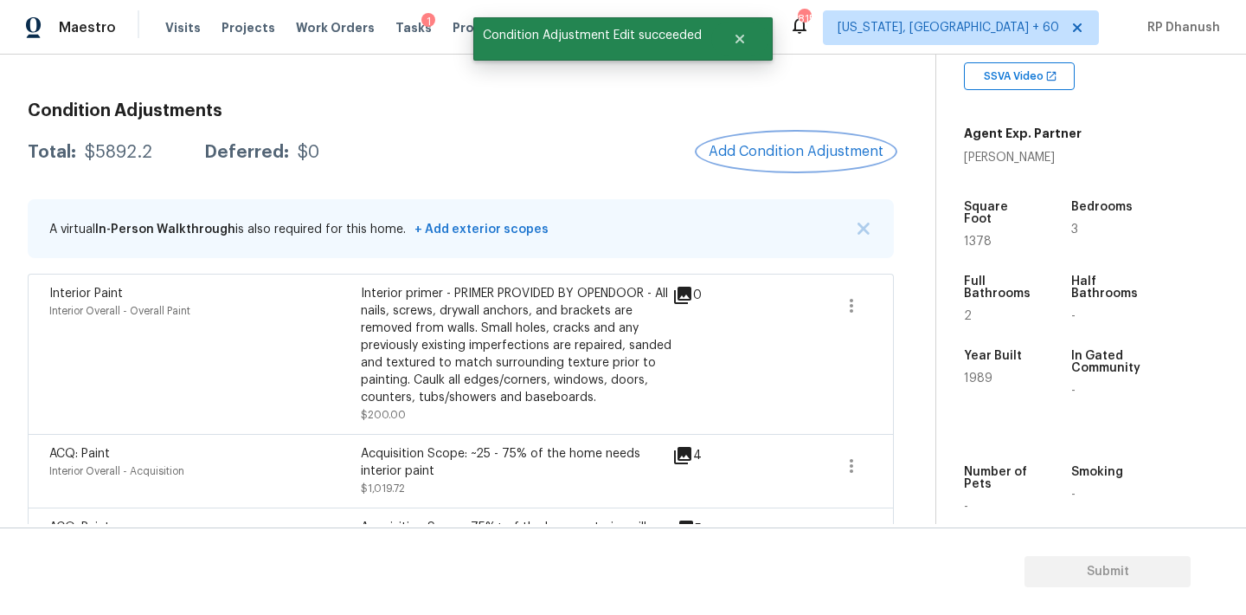
click at [767, 144] on span "Add Condition Adjustment" at bounding box center [796, 152] width 175 height 16
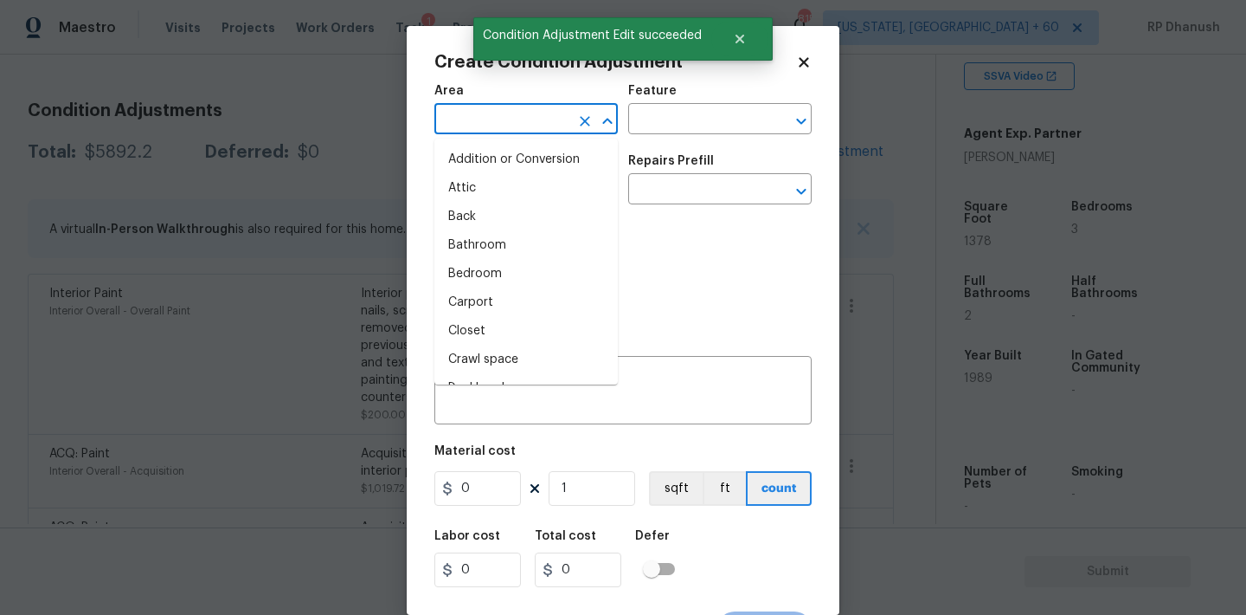
click at [475, 127] on input "text" at bounding box center [502, 120] width 135 height 27
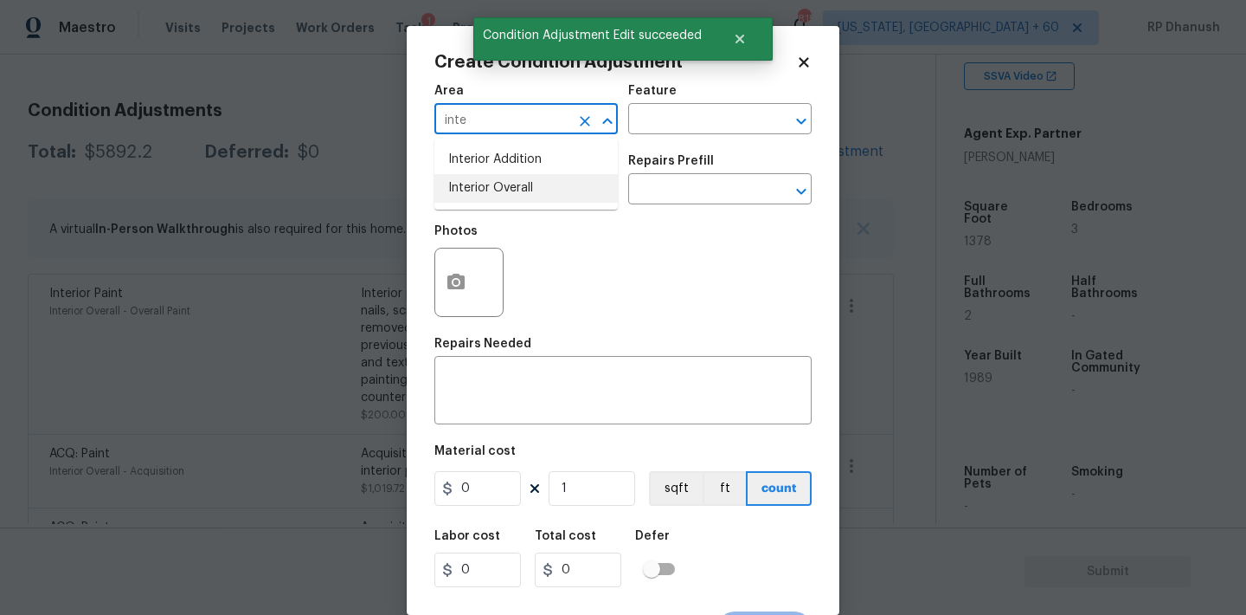
click at [486, 196] on li "Interior Overall" at bounding box center [526, 188] width 183 height 29
type input "Interior Overall"
click at [656, 125] on input "text" at bounding box center [695, 120] width 135 height 27
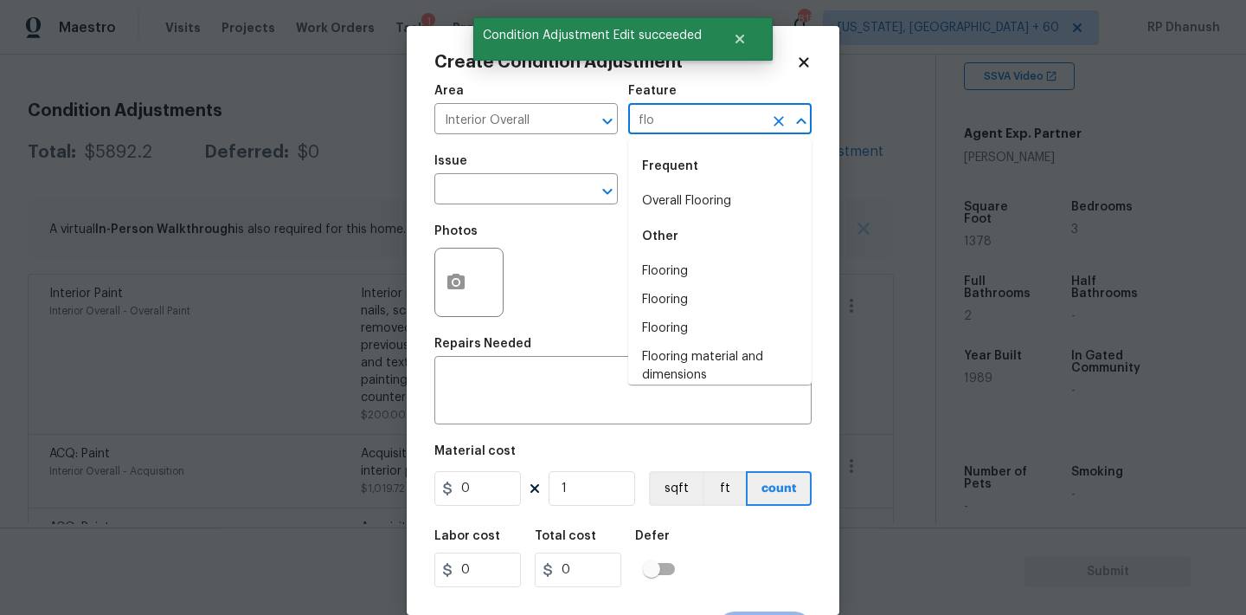
click at [662, 190] on li "Overall Flooring" at bounding box center [719, 201] width 183 height 29
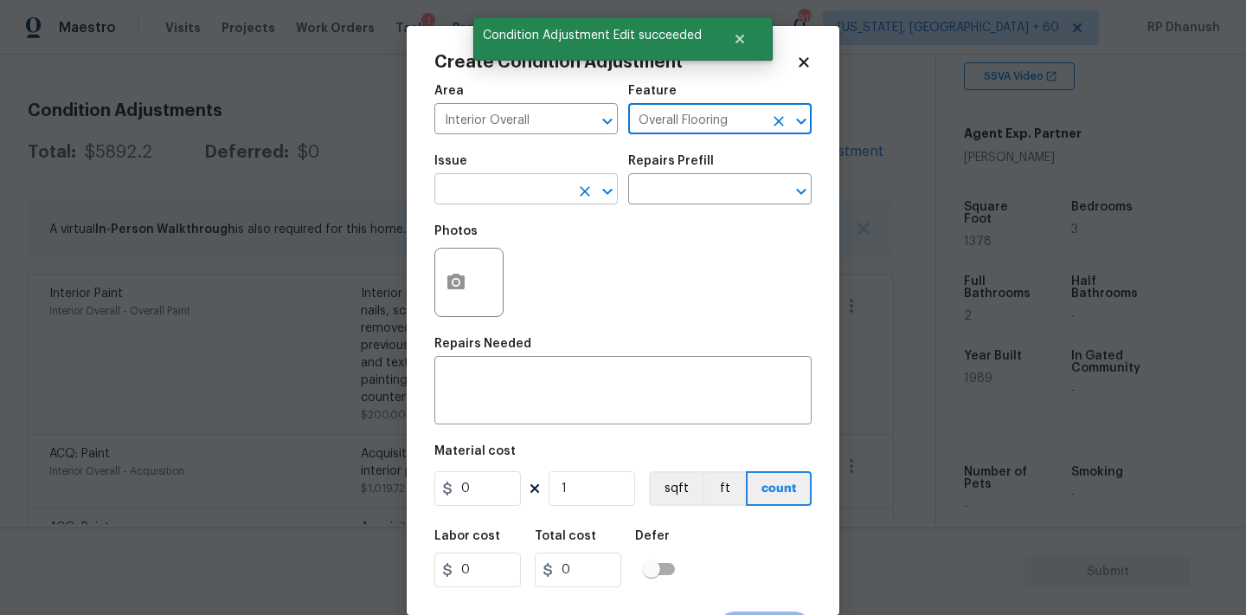
type input "Overall Flooring"
click at [528, 202] on input "text" at bounding box center [502, 190] width 135 height 27
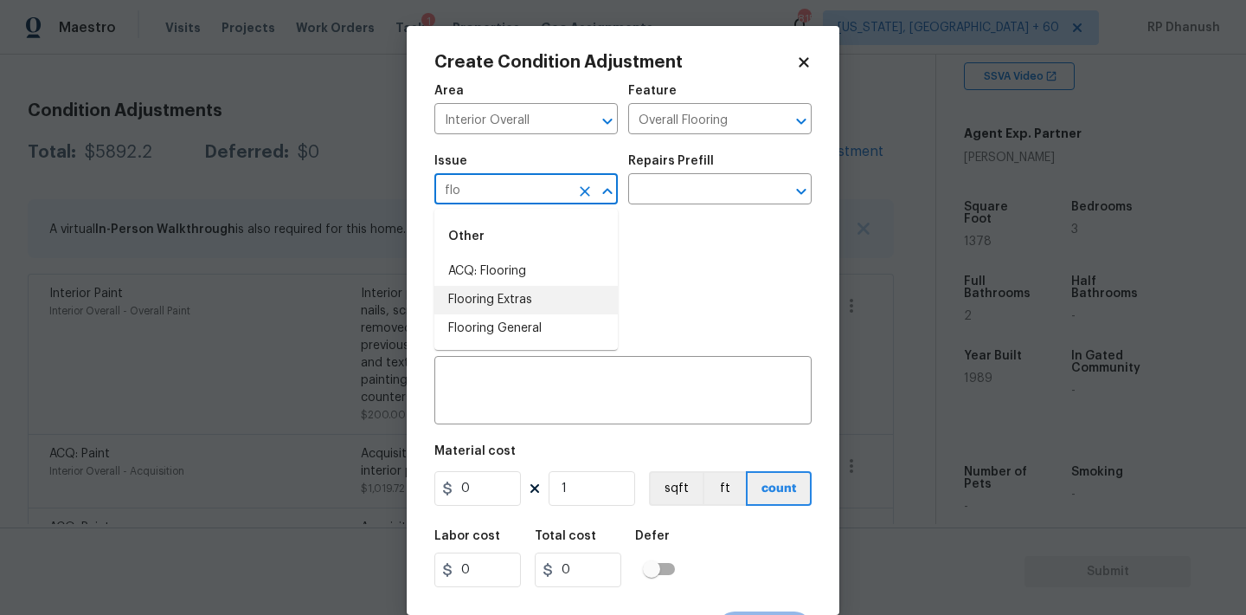
click at [502, 253] on div "Other" at bounding box center [526, 237] width 183 height 42
click at [503, 267] on li "ACQ: Flooring" at bounding box center [526, 271] width 183 height 29
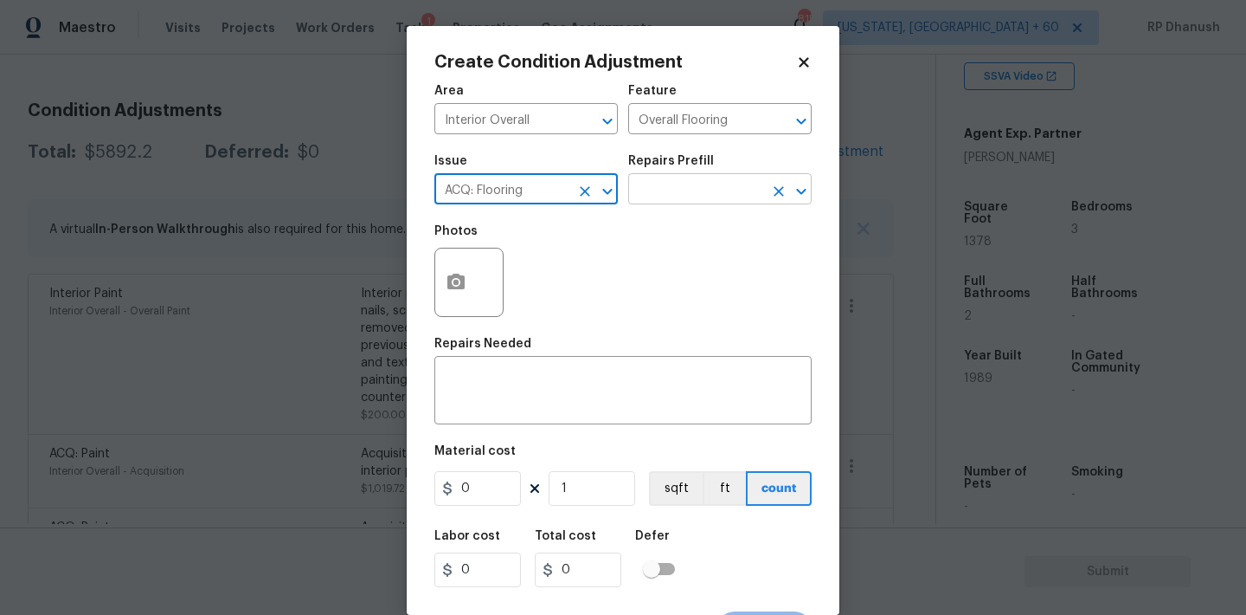
type input "ACQ: Flooring"
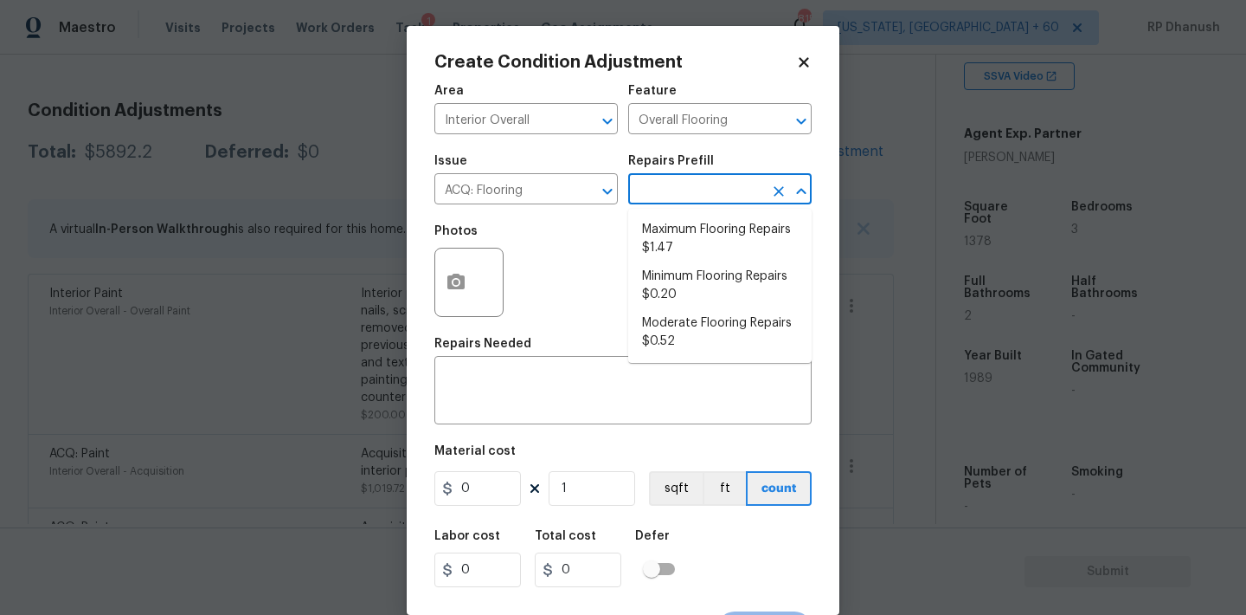
click at [692, 201] on input "text" at bounding box center [695, 190] width 135 height 27
drag, startPoint x: 670, startPoint y: 321, endPoint x: 617, endPoint y: 432, distance: 122.7
click at [670, 321] on li "Moderate Flooring Repairs $0.52" at bounding box center [719, 332] width 183 height 47
type input "Acquisition"
type textarea "Acquisition Scope: Moderate flooring repairs"
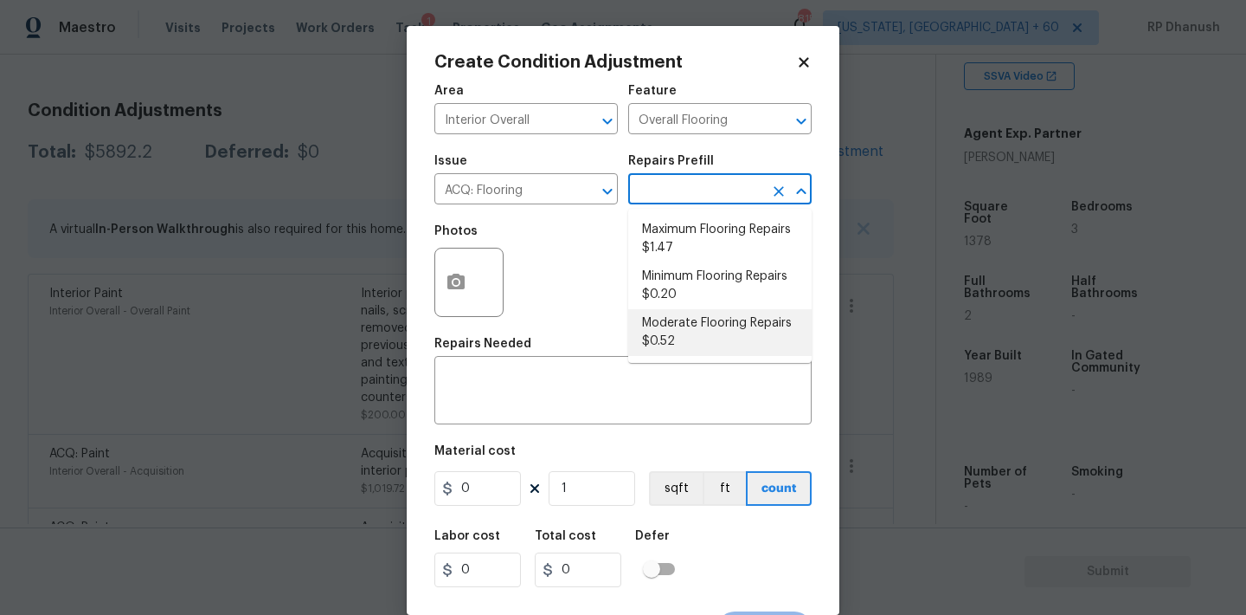
type input "0.52"
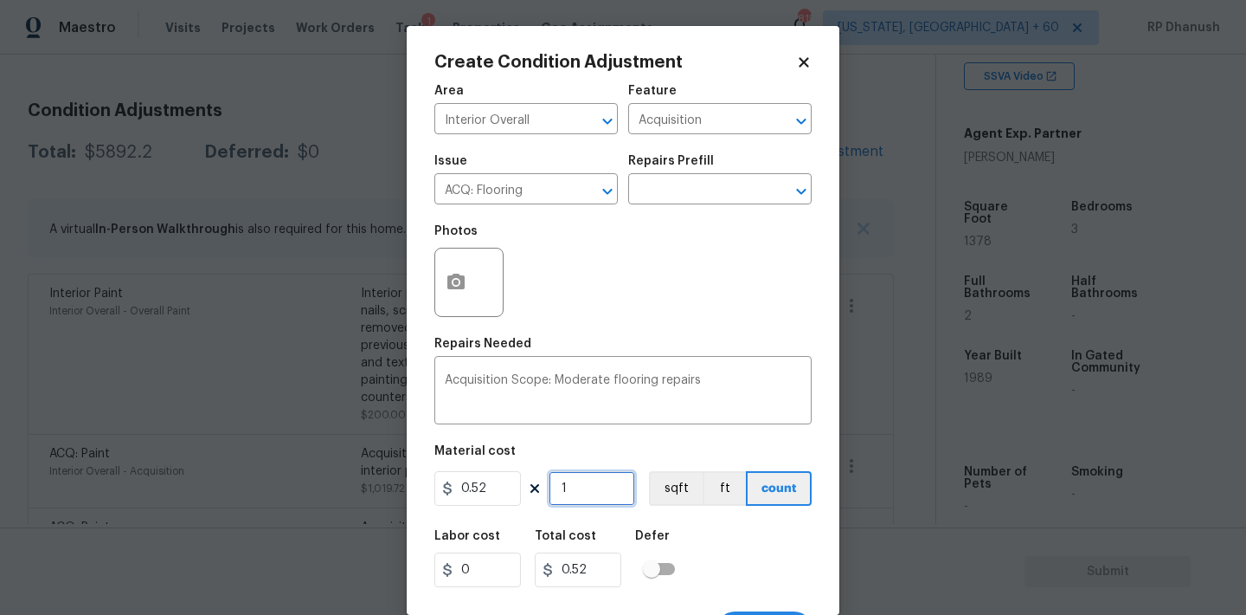
click at [587, 484] on input "1" at bounding box center [592, 488] width 87 height 35
type input "0"
type input "1"
type input "0.52"
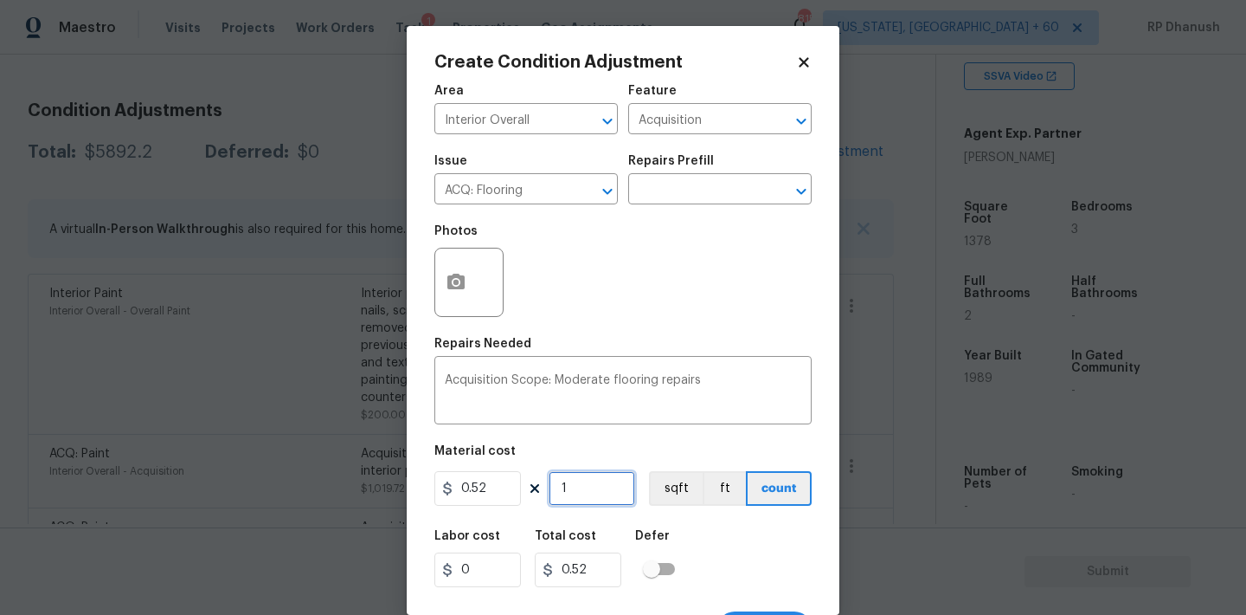
type input "13"
type input "6.76"
type input "137"
type input "71.24"
type input "1378"
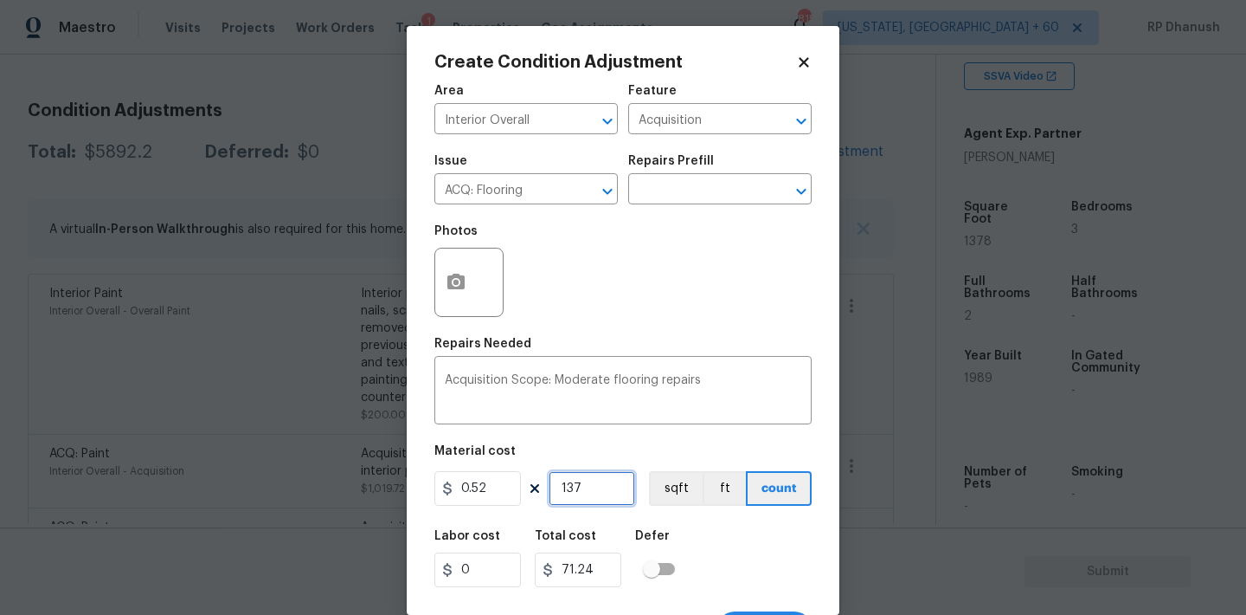
type input "716.56"
type input "1378"
click at [474, 291] on button "button" at bounding box center [456, 282] width 42 height 68
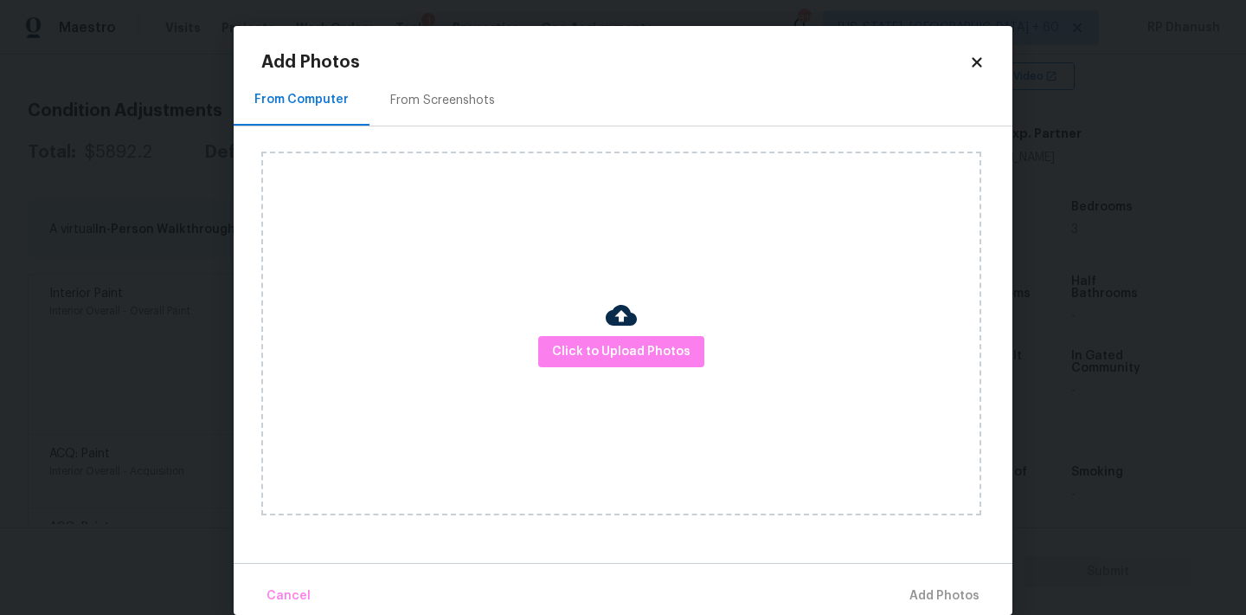
click at [440, 58] on h2 "Add Photos" at bounding box center [615, 62] width 708 height 17
click at [440, 94] on div "From Screenshots" at bounding box center [442, 100] width 105 height 17
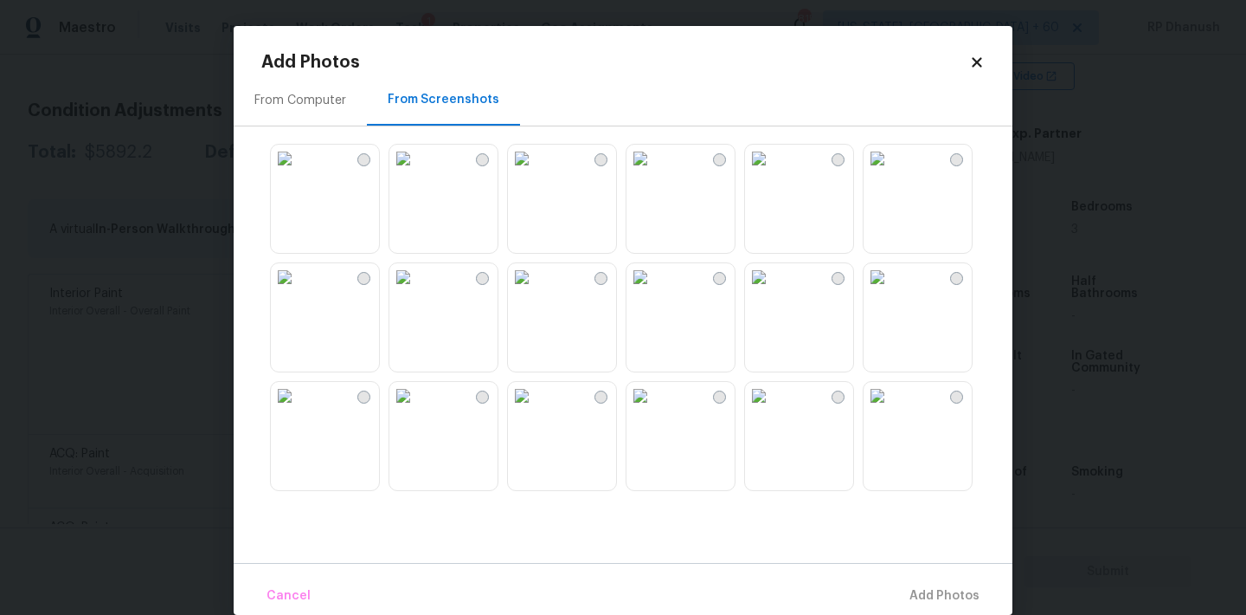
drag, startPoint x: 443, startPoint y: 222, endPoint x: 409, endPoint y: 222, distance: 34.6
click at [417, 172] on img at bounding box center [403, 159] width 28 height 28
click at [299, 172] on img at bounding box center [285, 159] width 28 height 28
click at [417, 409] on img at bounding box center [403, 396] width 28 height 28
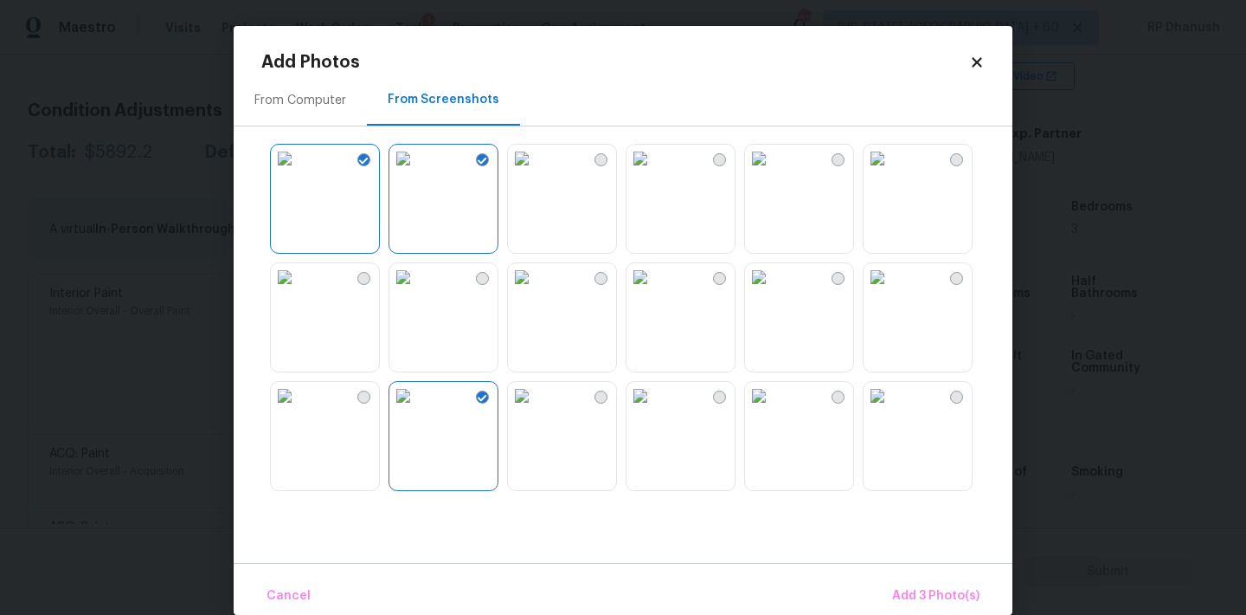
click at [773, 291] on img at bounding box center [759, 277] width 28 height 28
click at [773, 172] on img at bounding box center [759, 159] width 28 height 28
click at [906, 584] on button "Add 5 Photo(s)" at bounding box center [935, 595] width 101 height 37
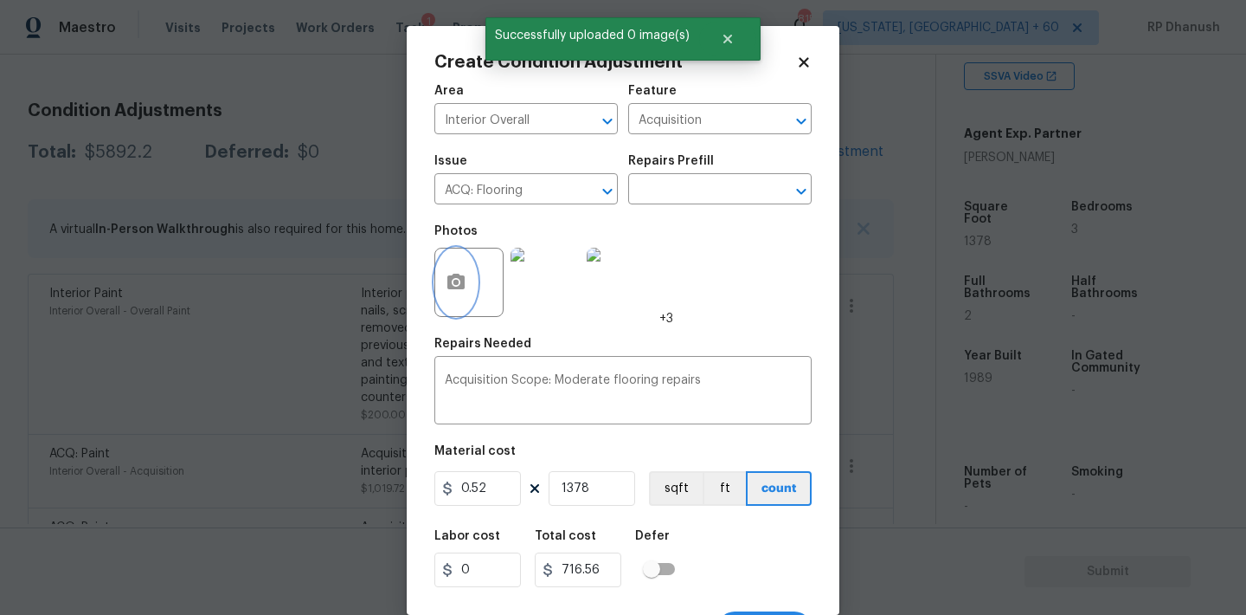
scroll to position [32, 0]
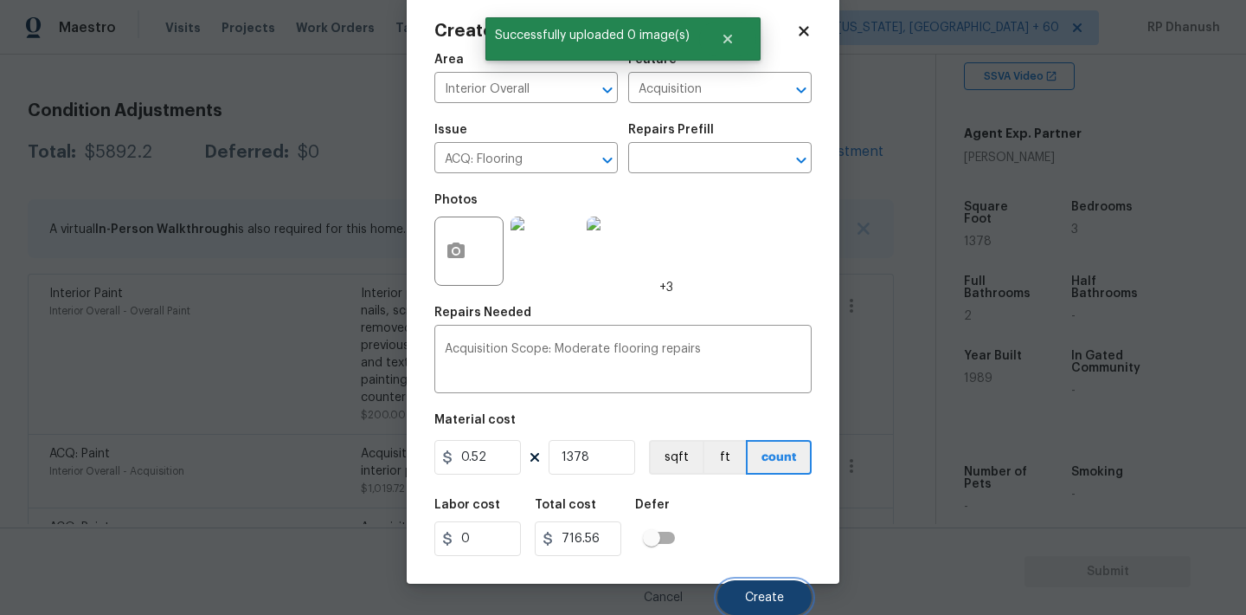
click at [800, 605] on button "Create" at bounding box center [765, 597] width 94 height 35
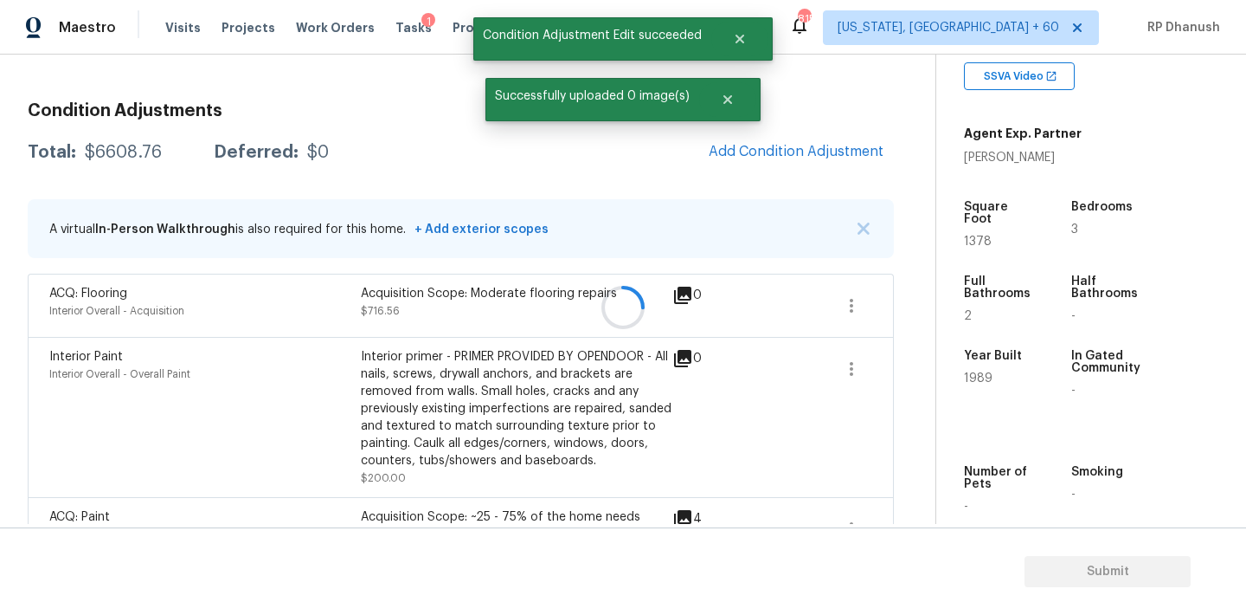
scroll to position [0, 0]
click at [865, 140] on div at bounding box center [623, 307] width 1246 height 615
click at [865, 140] on button "Add Condition Adjustment" at bounding box center [796, 151] width 196 height 36
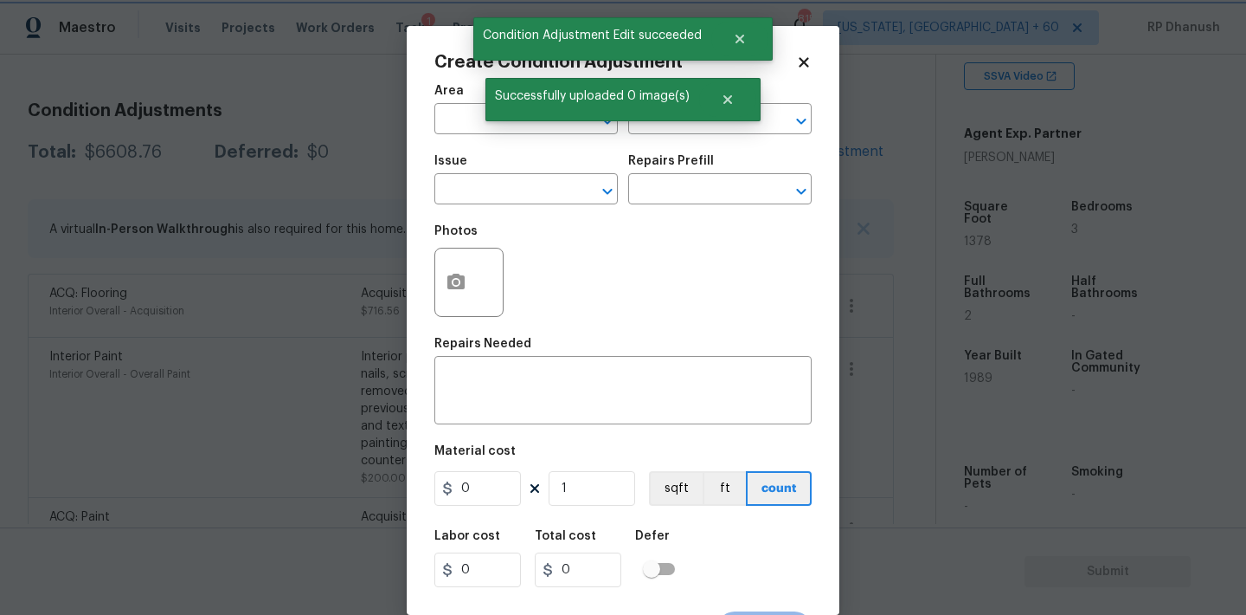
click at [497, 112] on span "Successfully uploaded 0 image(s)" at bounding box center [593, 96] width 214 height 36
click at [467, 113] on input "text" at bounding box center [502, 120] width 135 height 27
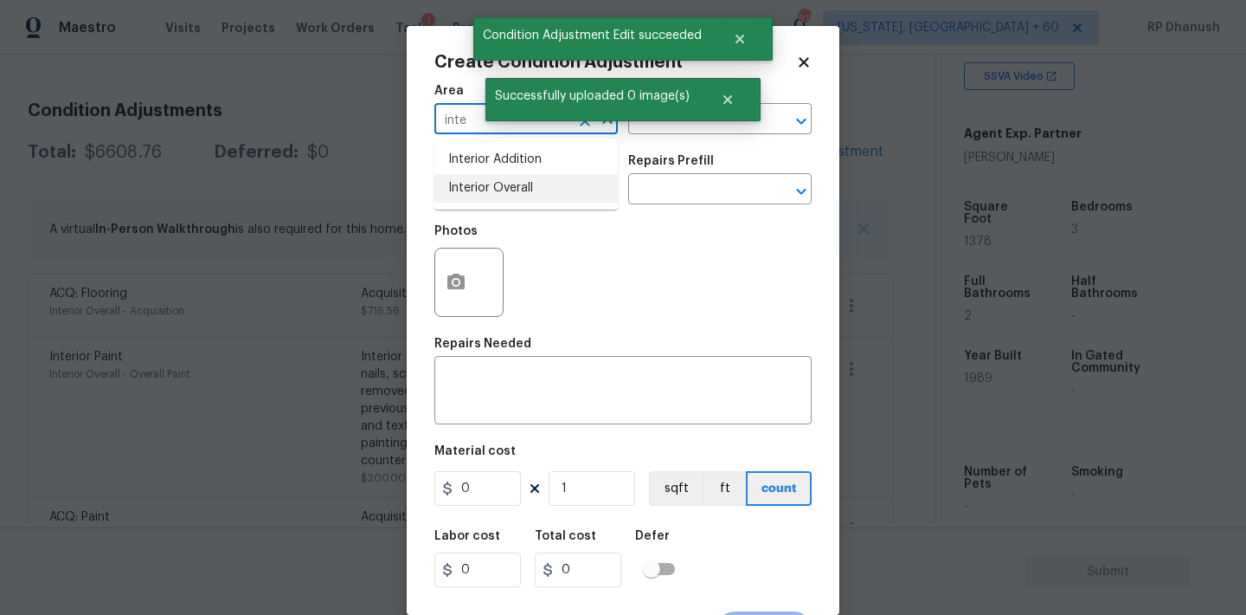
click at [512, 194] on li "Interior Overall" at bounding box center [526, 188] width 183 height 29
type input "Interior Overall"
click at [492, 393] on textarea at bounding box center [623, 392] width 357 height 36
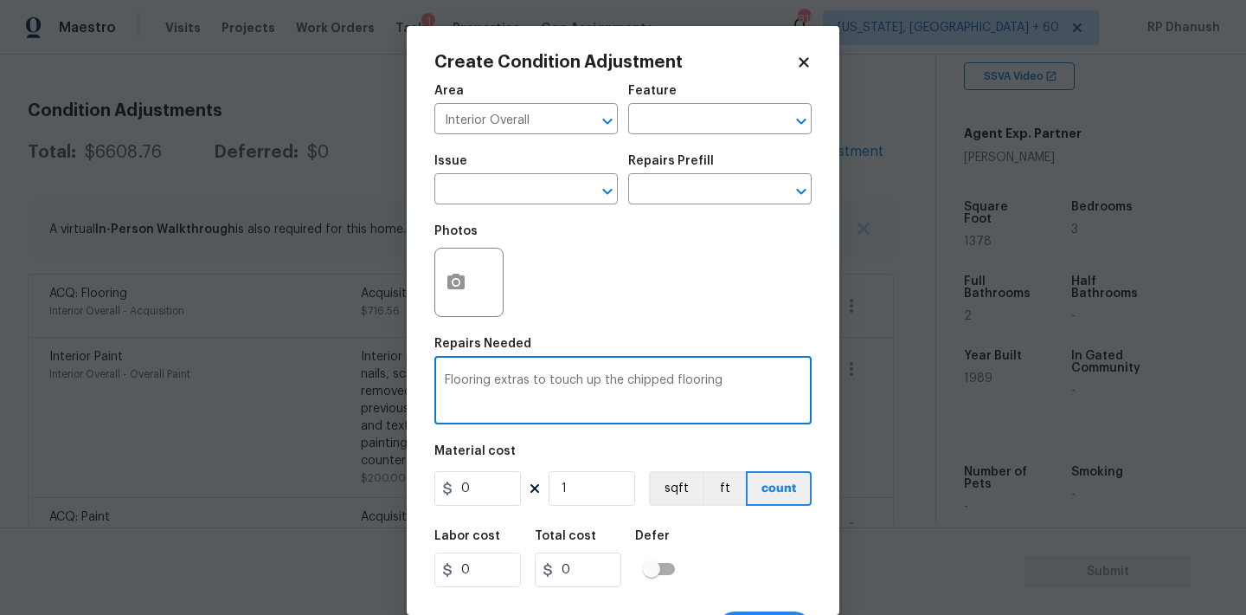
type textarea "Flooring extras to touch up the chipped flooring"
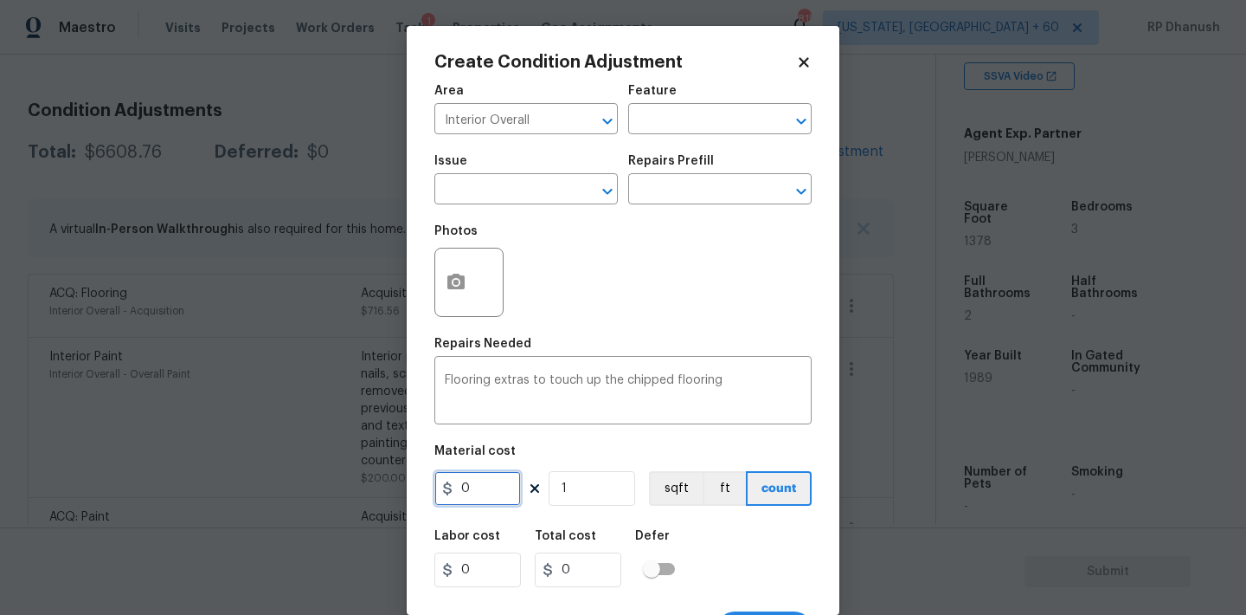
click at [485, 500] on input "0" at bounding box center [478, 488] width 87 height 35
type input "300"
click at [542, 377] on textarea "Flooring extras to touch up the chipped flooring" at bounding box center [623, 392] width 357 height 36
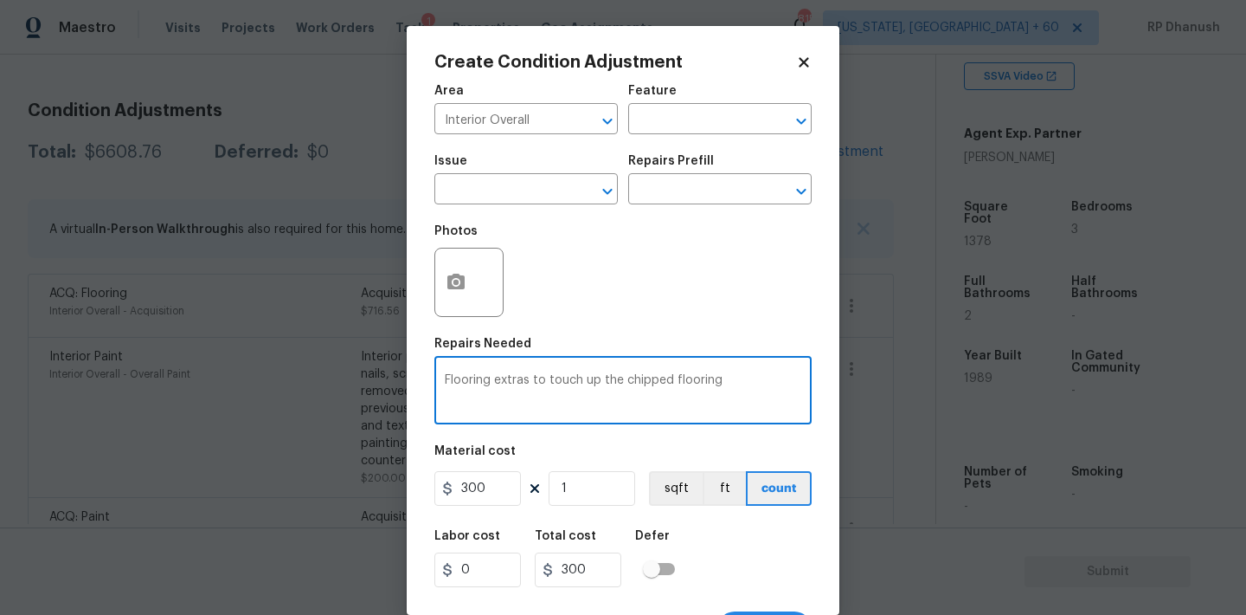
drag, startPoint x: 542, startPoint y: 377, endPoint x: 813, endPoint y: 377, distance: 270.9
click at [813, 377] on div "Create Condition Adjustment Area Interior Overall ​ Feature ​ Issue ​ Repairs P…" at bounding box center [623, 320] width 433 height 589
type textarea "Flooring extras"
click at [474, 494] on input "300" at bounding box center [478, 488] width 87 height 35
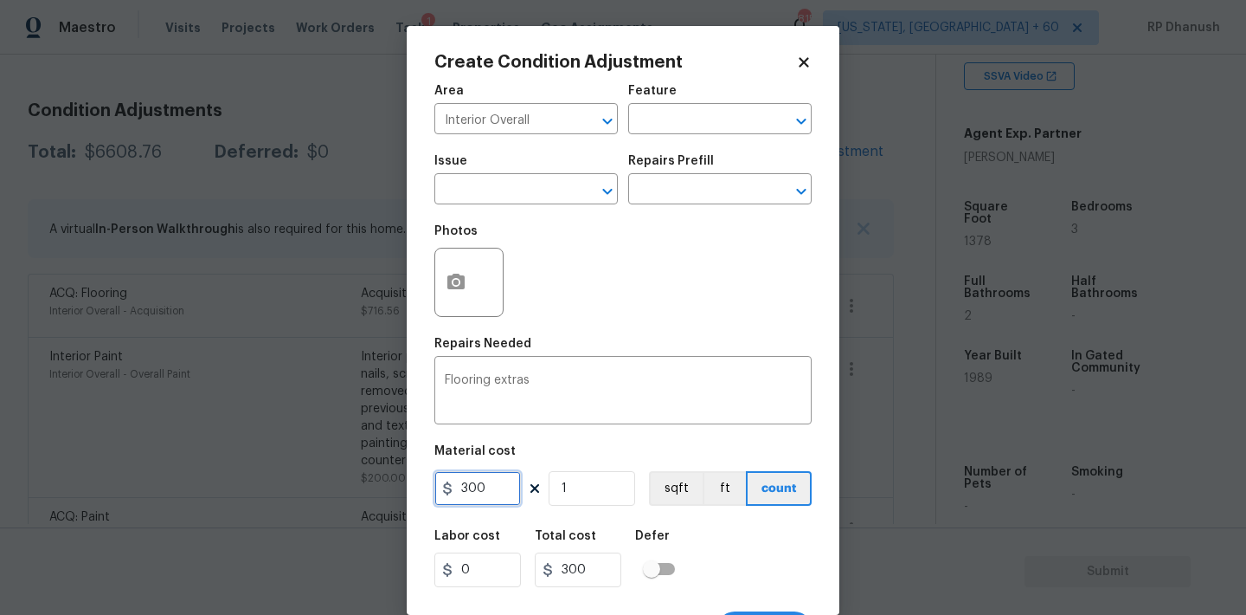
click at [474, 494] on input "300" at bounding box center [478, 488] width 87 height 35
type input "100"
click at [442, 292] on button "button" at bounding box center [456, 282] width 42 height 68
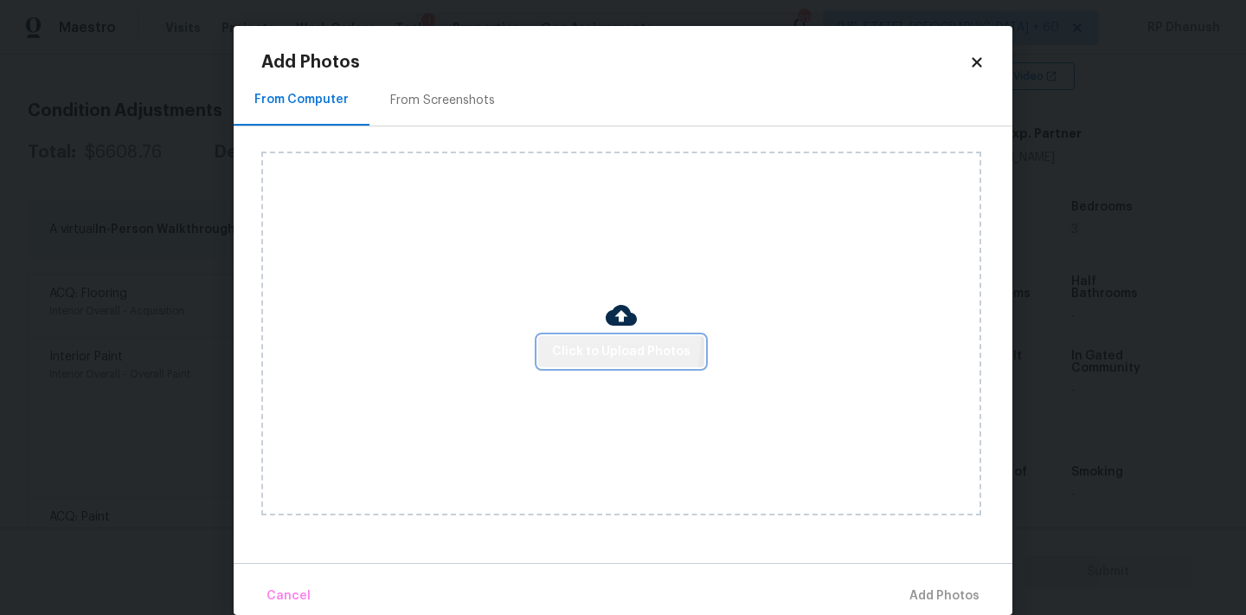
click at [568, 338] on button "Click to Upload Photos" at bounding box center [621, 352] width 166 height 32
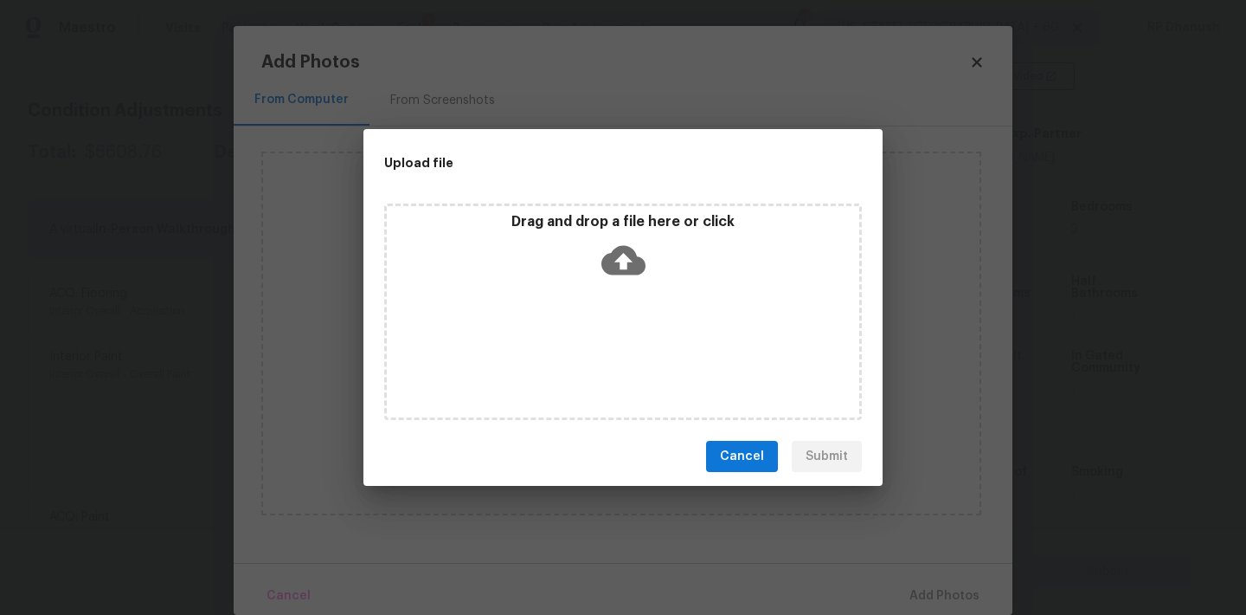
click at [602, 273] on icon at bounding box center [624, 260] width 44 height 44
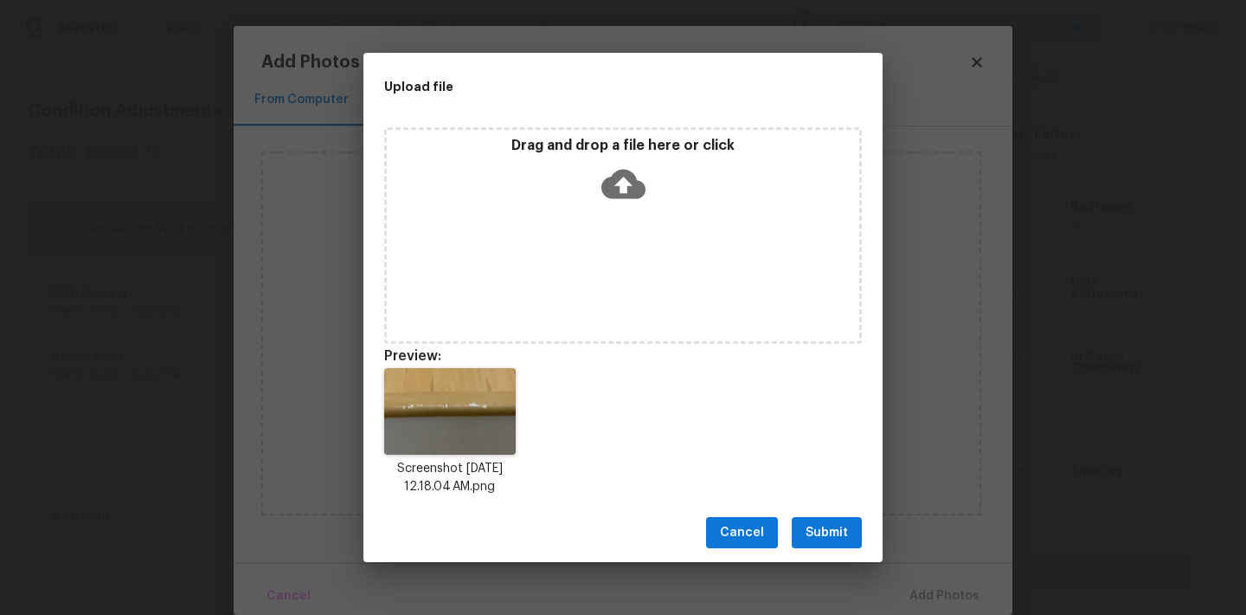
click at [834, 538] on span "Submit" at bounding box center [827, 533] width 42 height 22
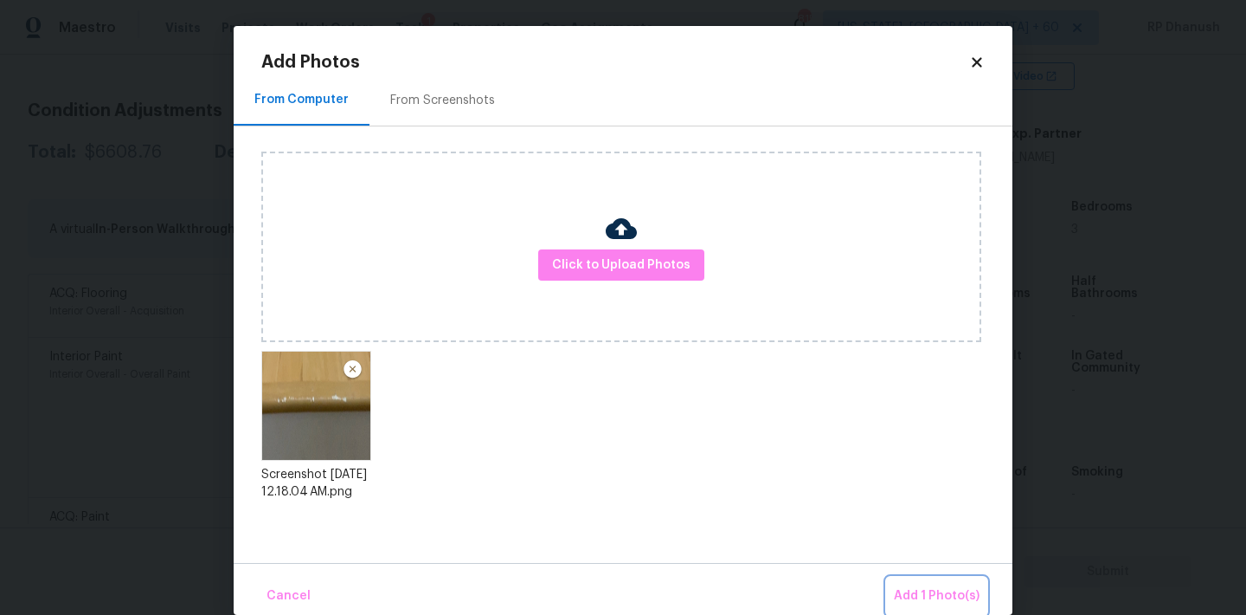
click at [931, 600] on span "Add 1 Photo(s)" at bounding box center [937, 596] width 86 height 22
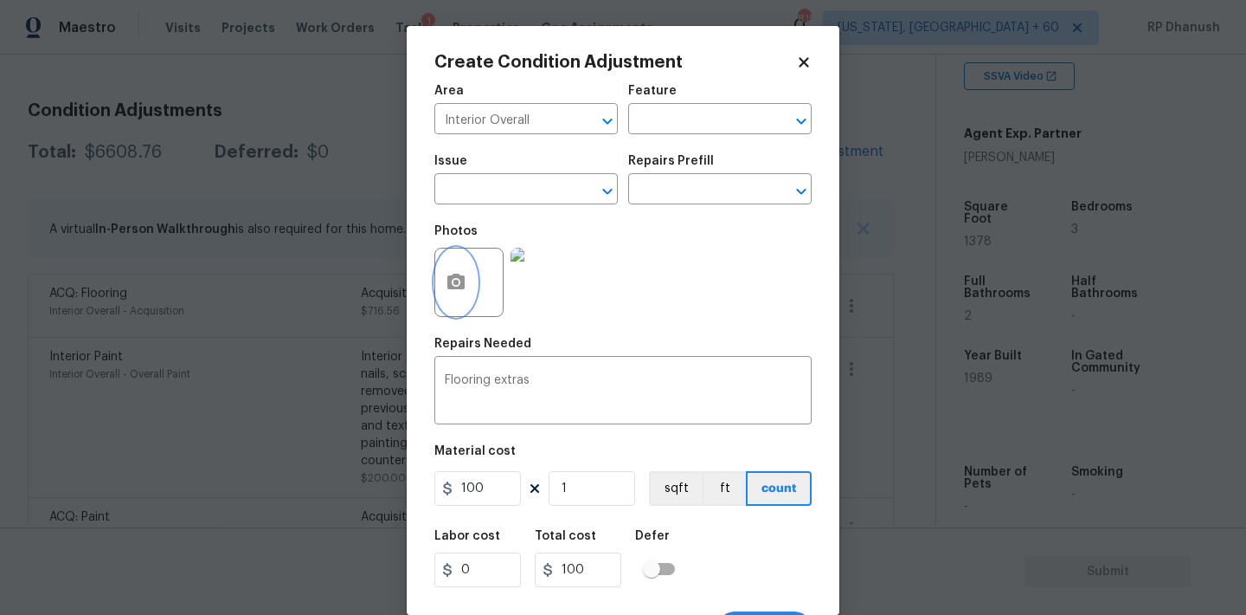
scroll to position [32, 0]
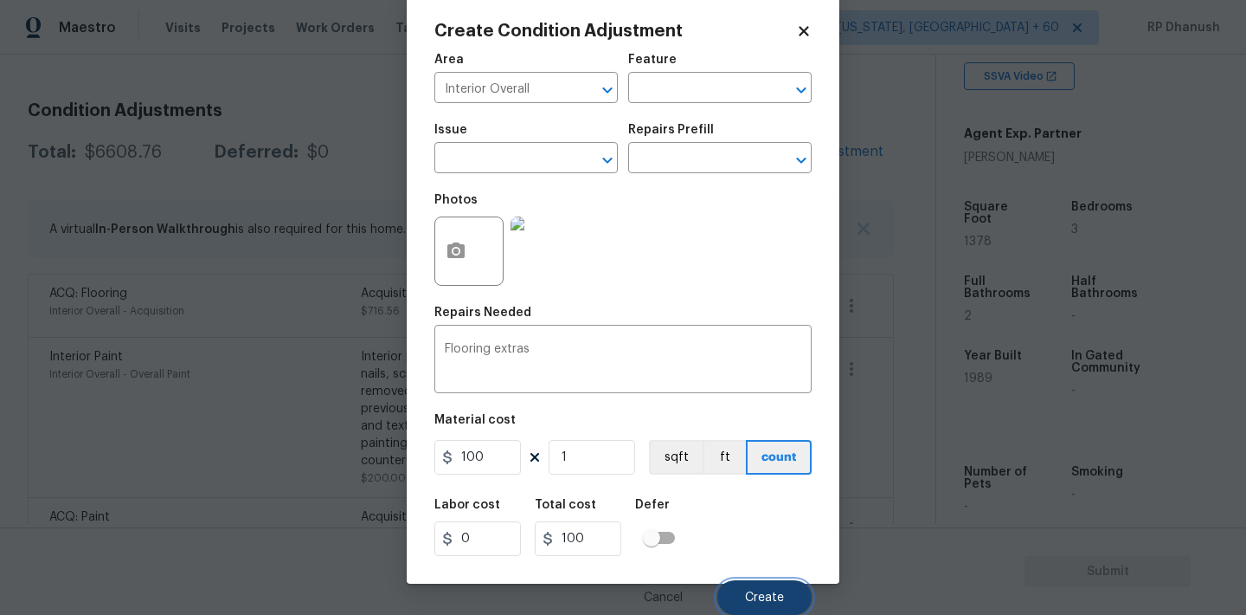
click at [778, 589] on button "Create" at bounding box center [765, 597] width 94 height 35
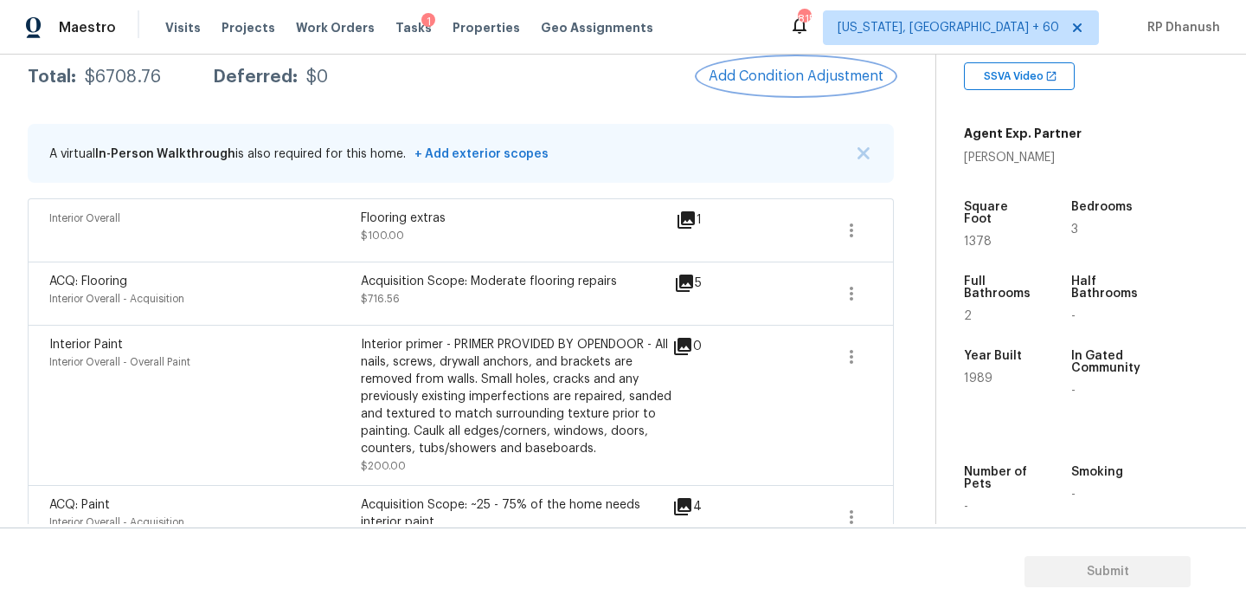
scroll to position [231, 0]
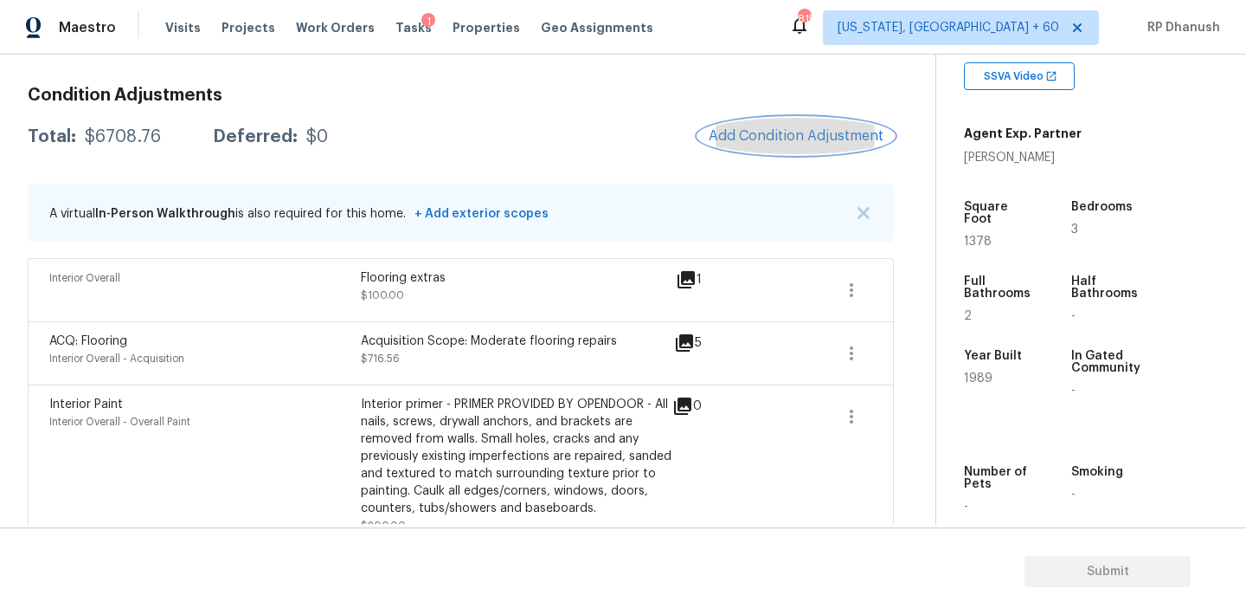
click at [771, 130] on span "Add Condition Adjustment" at bounding box center [796, 136] width 175 height 16
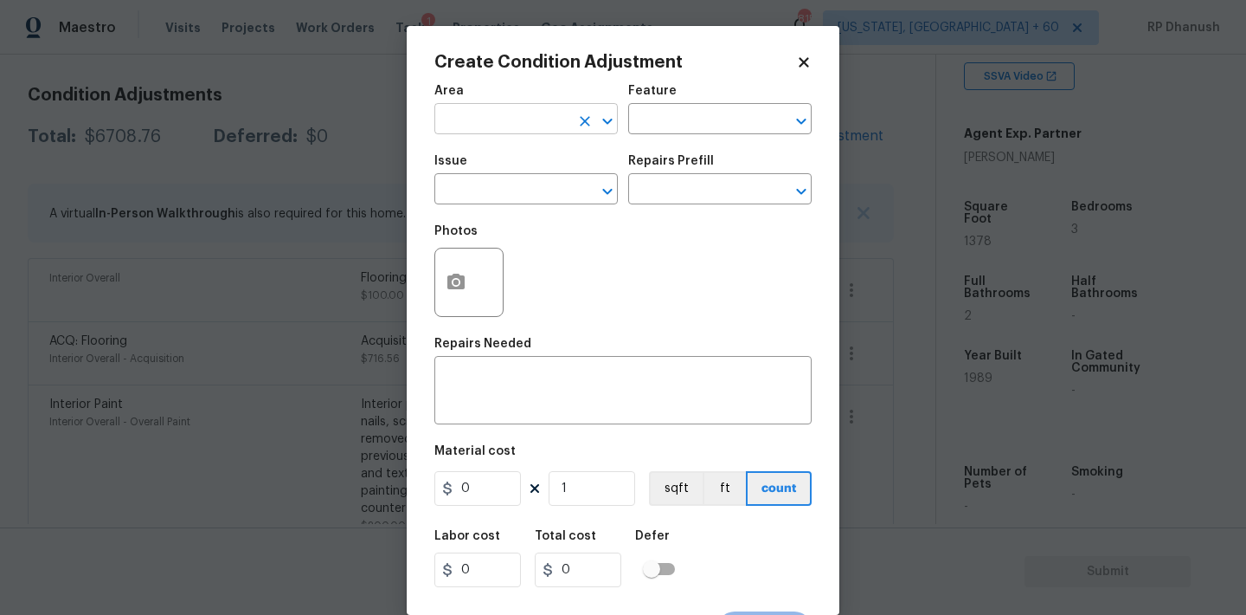
click at [475, 125] on input "text" at bounding box center [502, 120] width 135 height 27
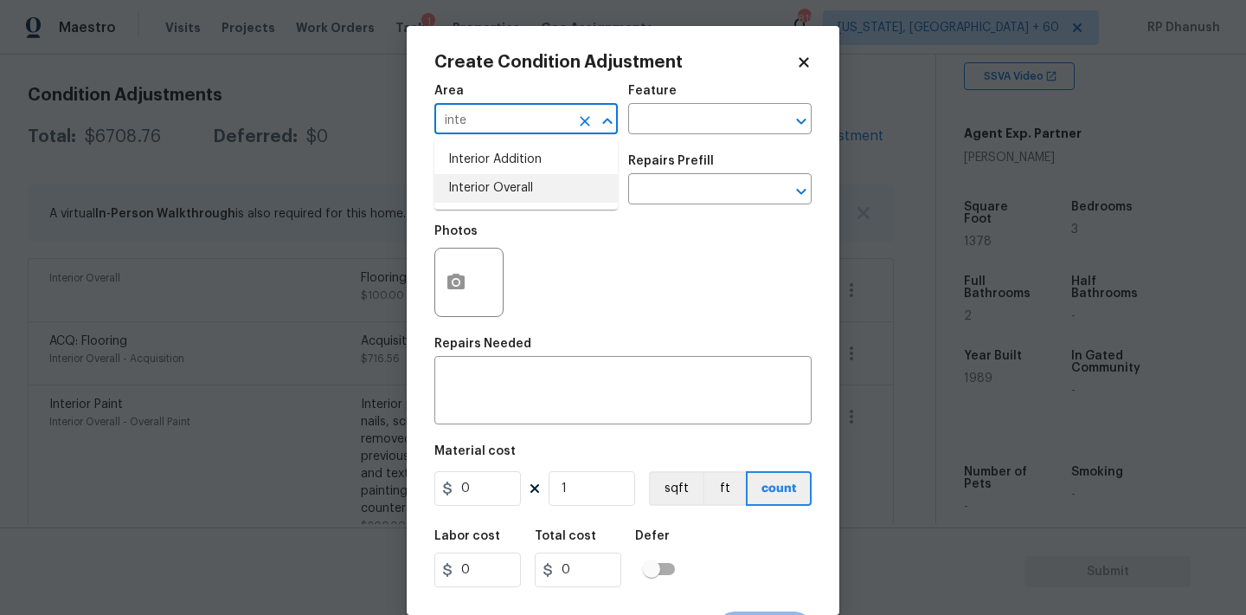
click at [493, 186] on li "Interior Overall" at bounding box center [526, 188] width 183 height 29
type input "Interior Overall"
click at [580, 115] on icon "Clear" at bounding box center [584, 121] width 17 height 17
click at [512, 160] on li "HVAC" at bounding box center [526, 159] width 183 height 29
type input "HVAC"
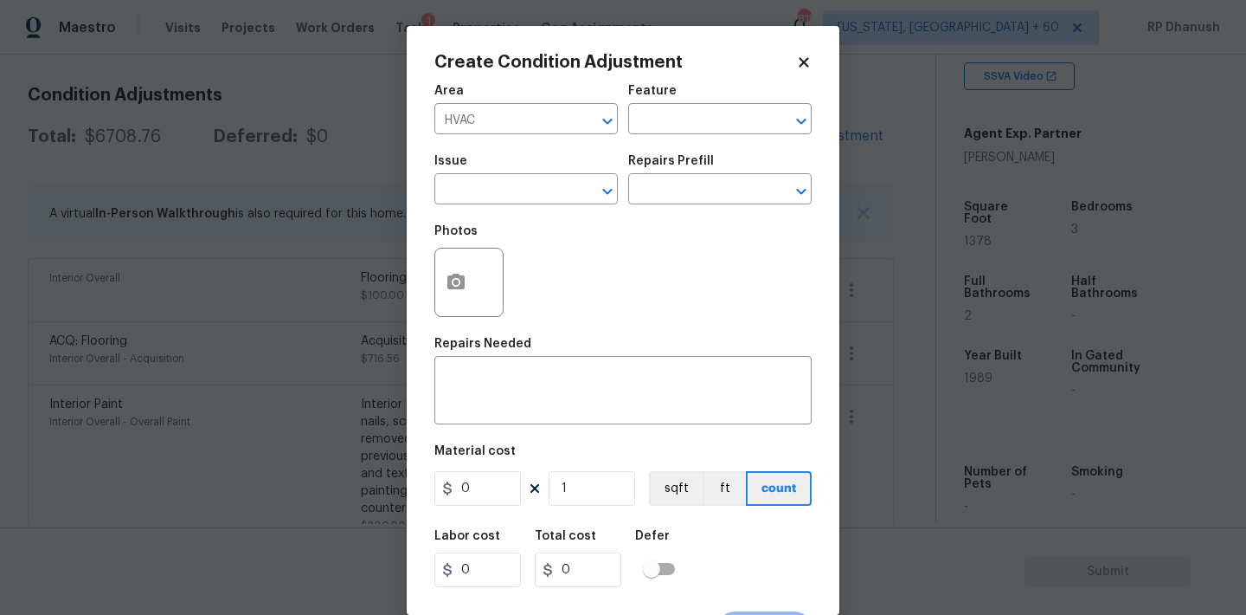
click at [686, 101] on div "Feature" at bounding box center [719, 96] width 183 height 23
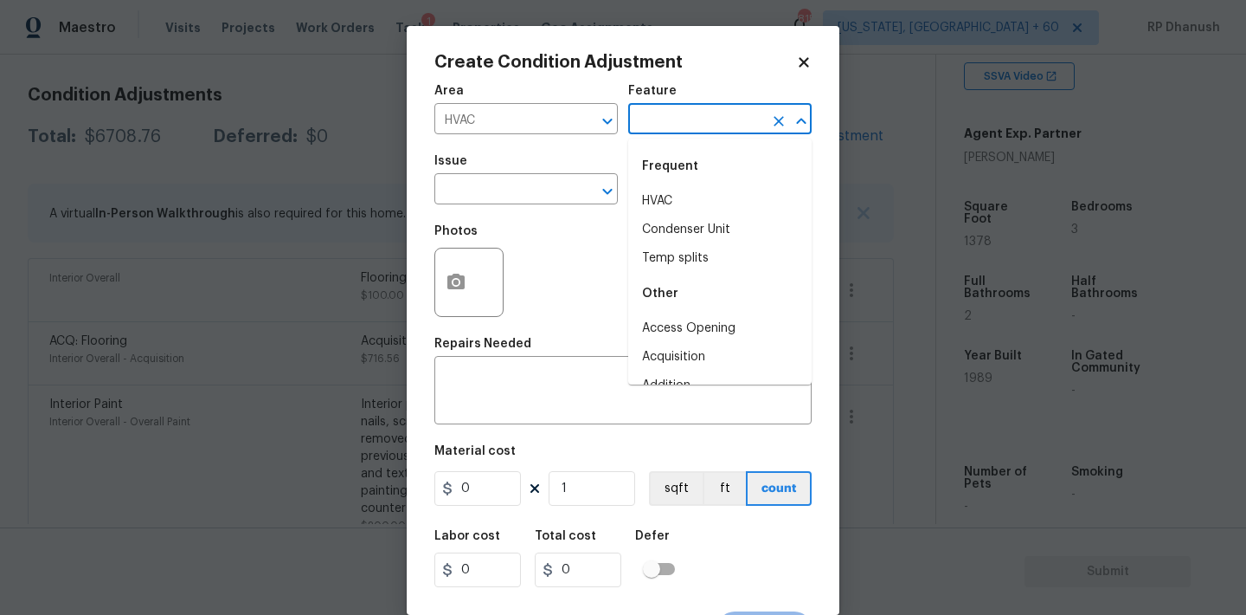
click at [680, 113] on input "text" at bounding box center [695, 120] width 135 height 27
click at [660, 184] on div "Frequent" at bounding box center [719, 166] width 183 height 42
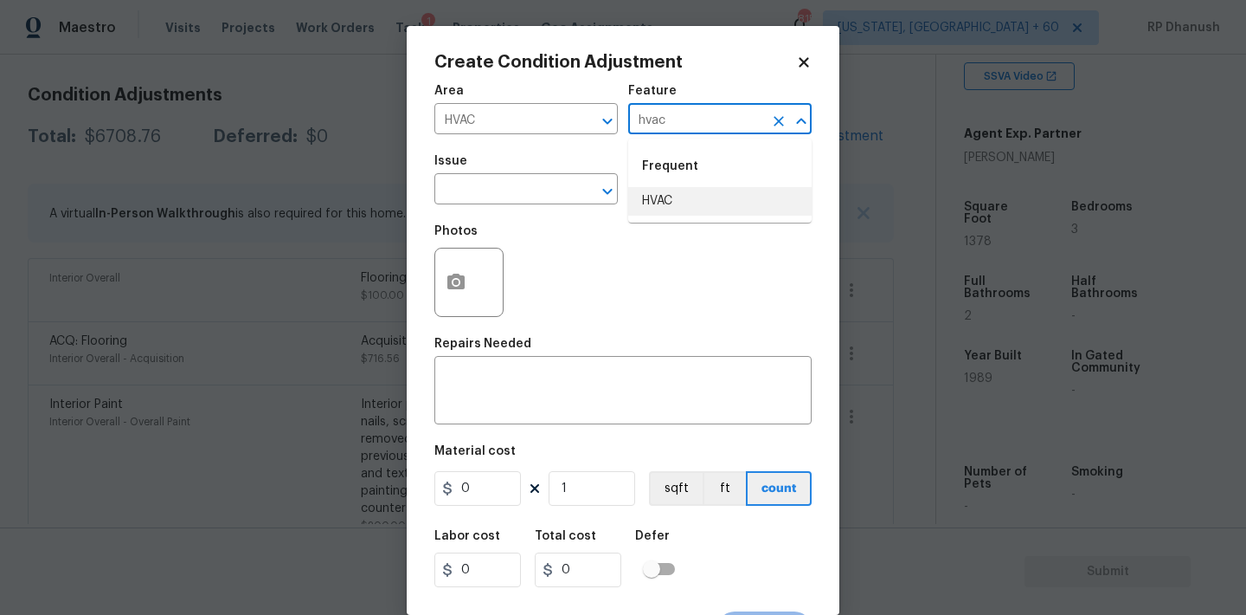
click at [660, 200] on li "HVAC" at bounding box center [719, 201] width 183 height 29
type input "HVAC"
click at [488, 200] on input "text" at bounding box center [502, 190] width 135 height 27
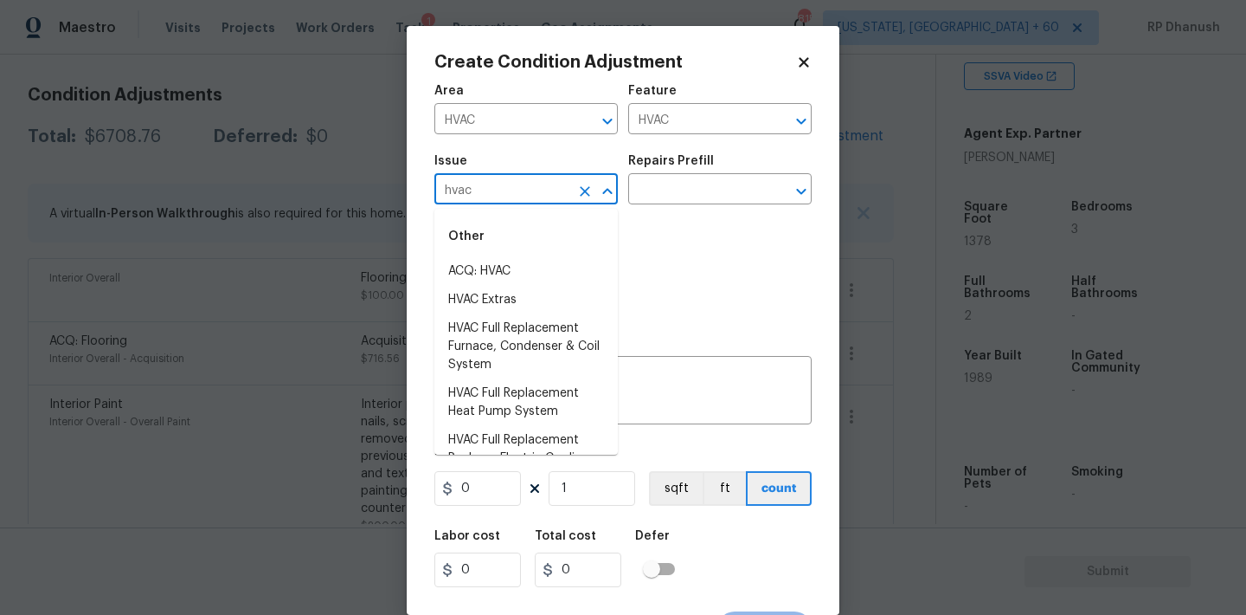
click at [485, 261] on li "ACQ: HVAC" at bounding box center [526, 271] width 183 height 29
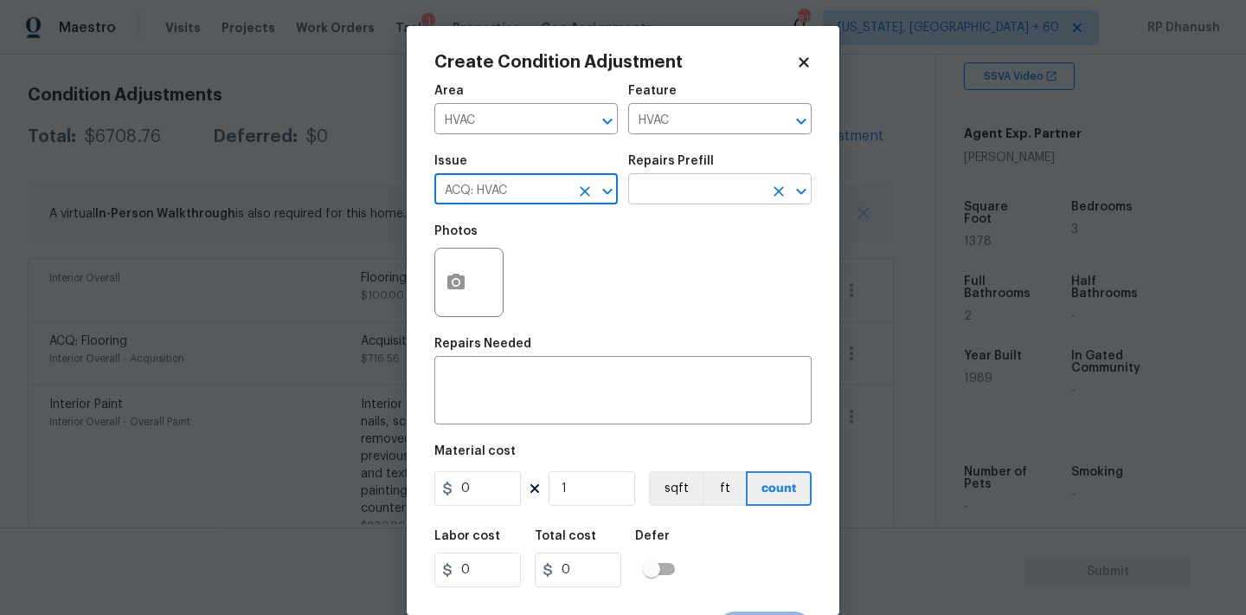
type input "ACQ: HVAC"
click at [659, 204] on body "Maestro Visits Projects Work Orders Tasks 1 Properties Geo Assignments 815 Wash…" at bounding box center [623, 307] width 1246 height 615
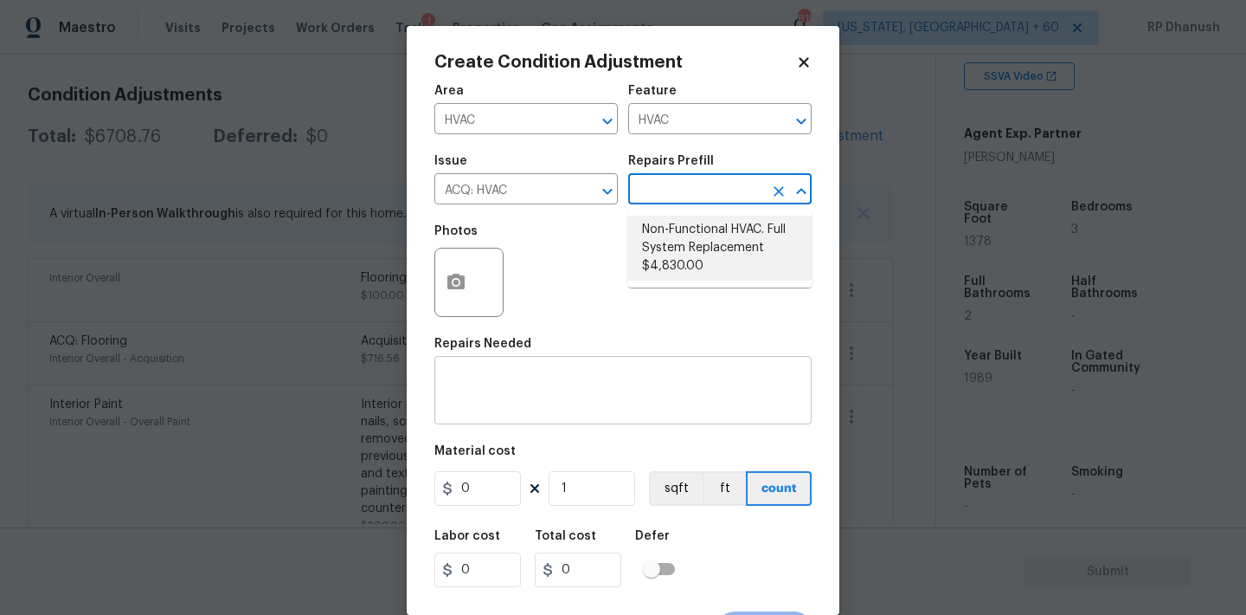
click at [515, 422] on div "x ​" at bounding box center [623, 392] width 377 height 64
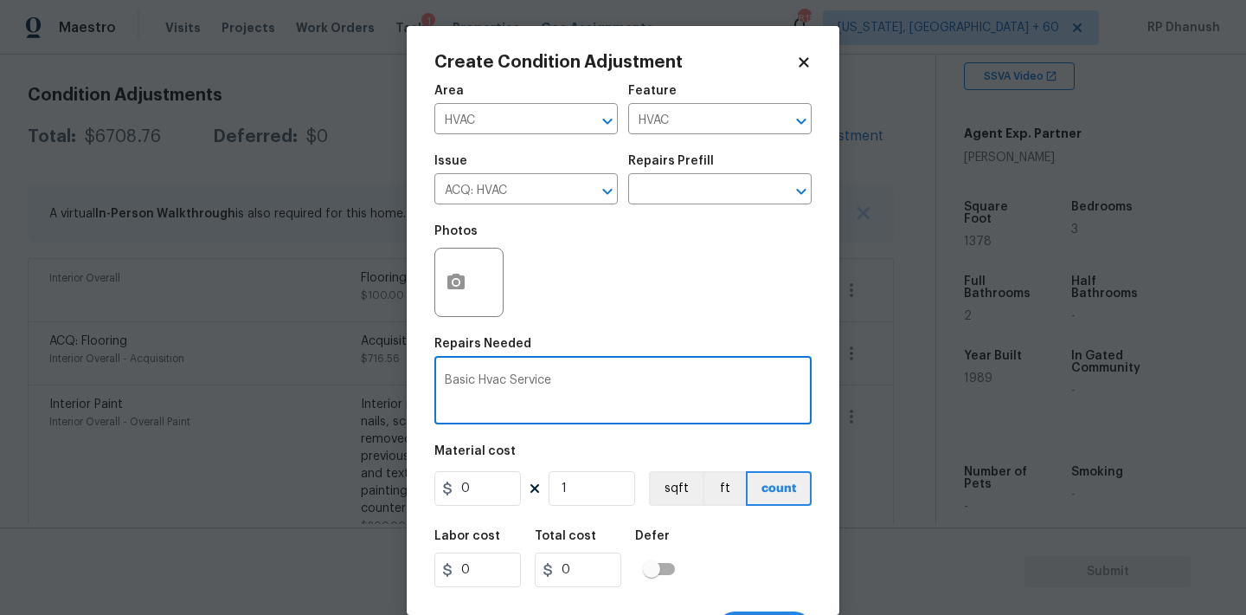
type textarea "Basic Hvac Service"
click at [467, 495] on input "0" at bounding box center [478, 488] width 87 height 35
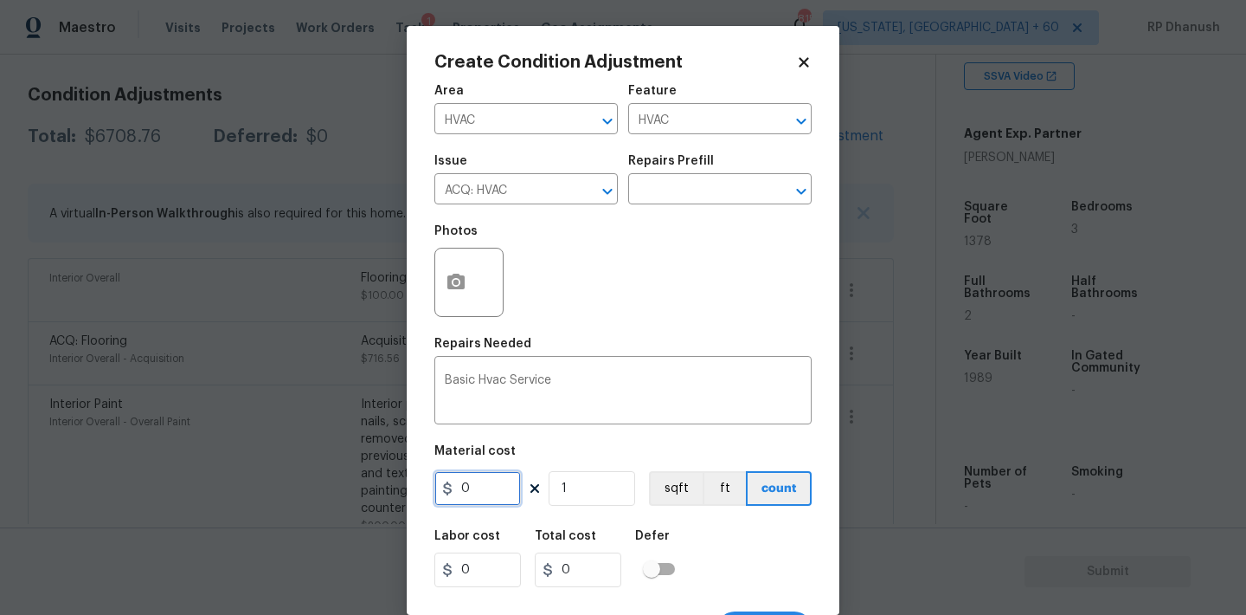
click at [467, 495] on input "0" at bounding box center [478, 488] width 87 height 35
type input "450"
click at [461, 288] on icon "button" at bounding box center [455, 282] width 17 height 16
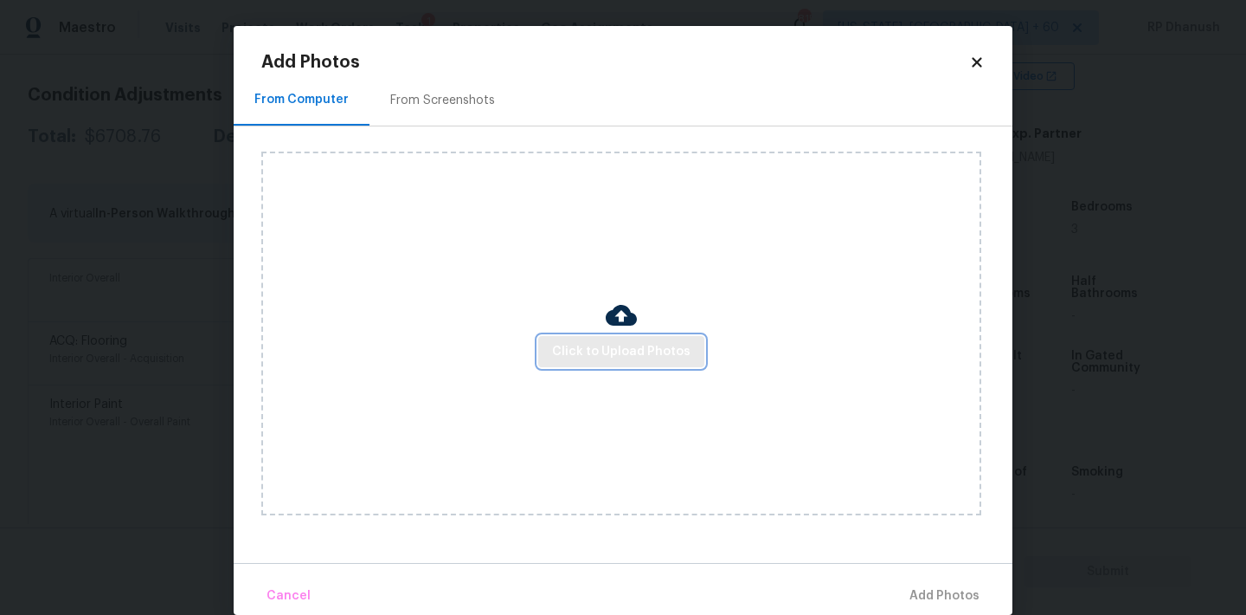
click at [650, 351] on span "Click to Upload Photos" at bounding box center [621, 352] width 138 height 22
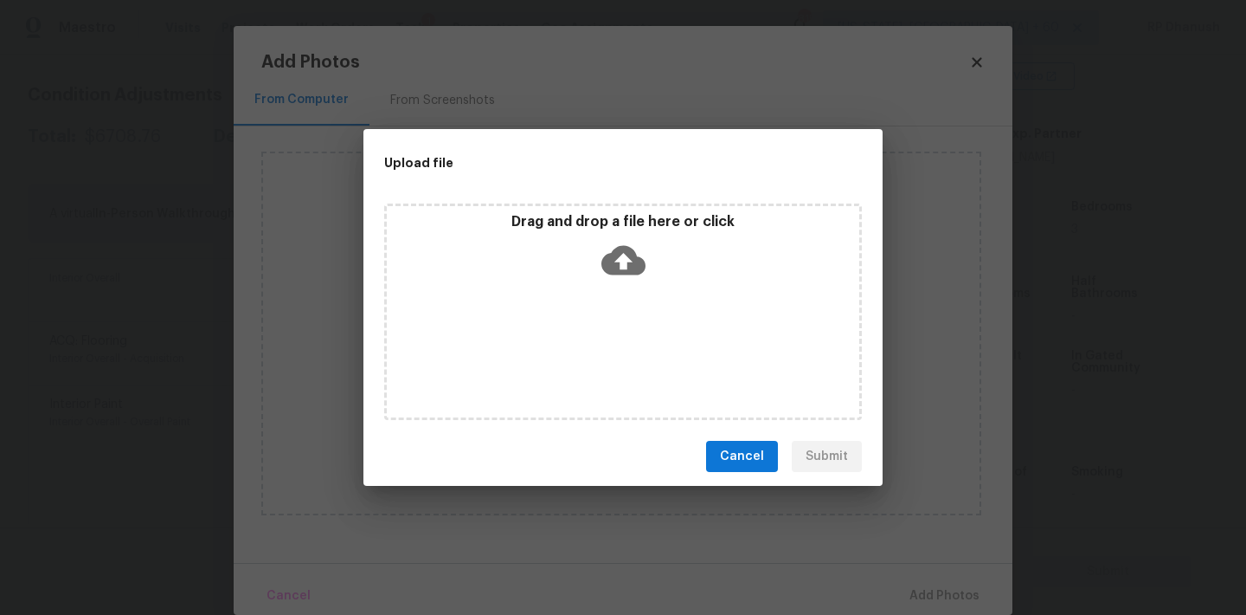
click at [623, 269] on icon at bounding box center [624, 260] width 44 height 29
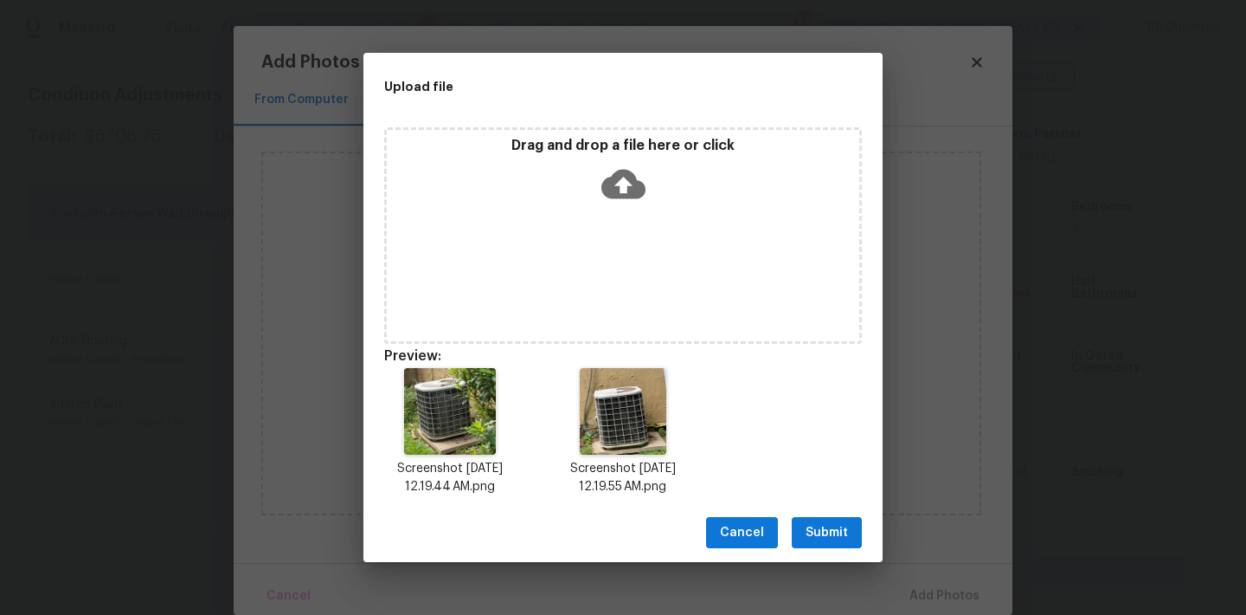
click at [860, 537] on button "Submit" at bounding box center [827, 533] width 70 height 32
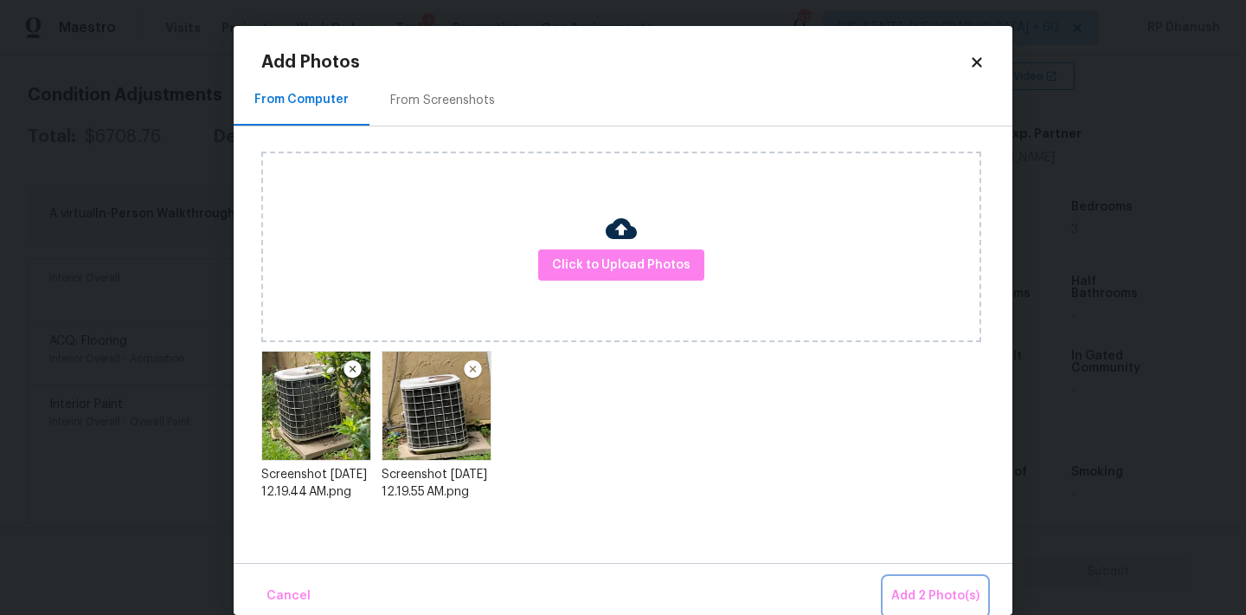
click at [932, 602] on span "Add 2 Photo(s)" at bounding box center [936, 596] width 88 height 22
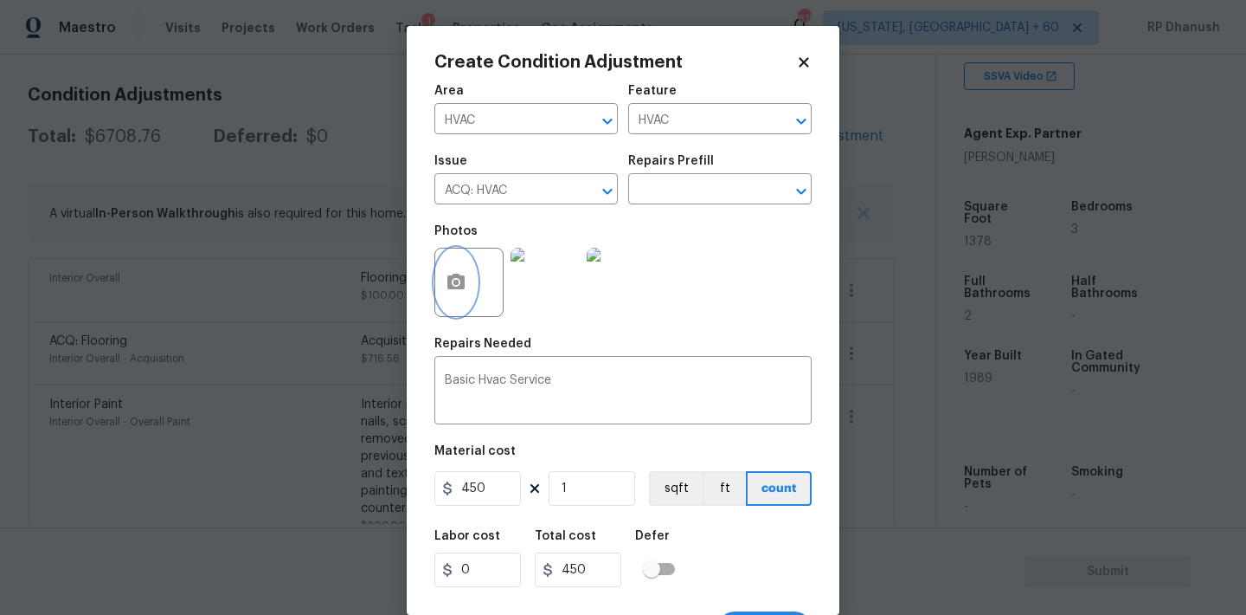
scroll to position [32, 0]
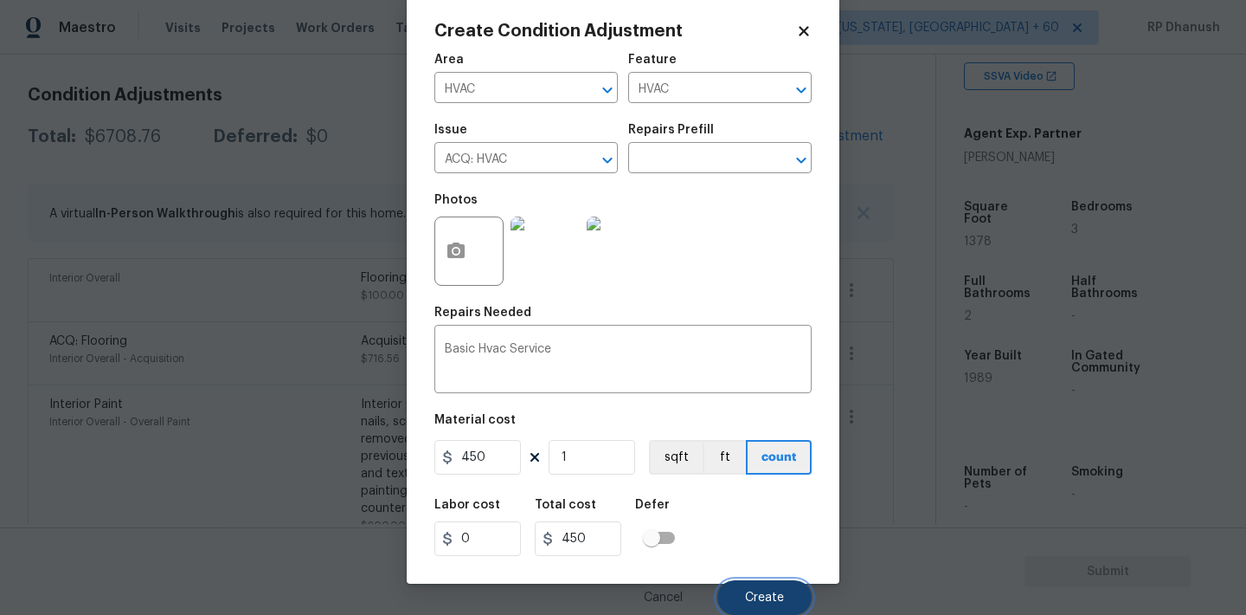
click at [784, 587] on button "Create" at bounding box center [765, 597] width 94 height 35
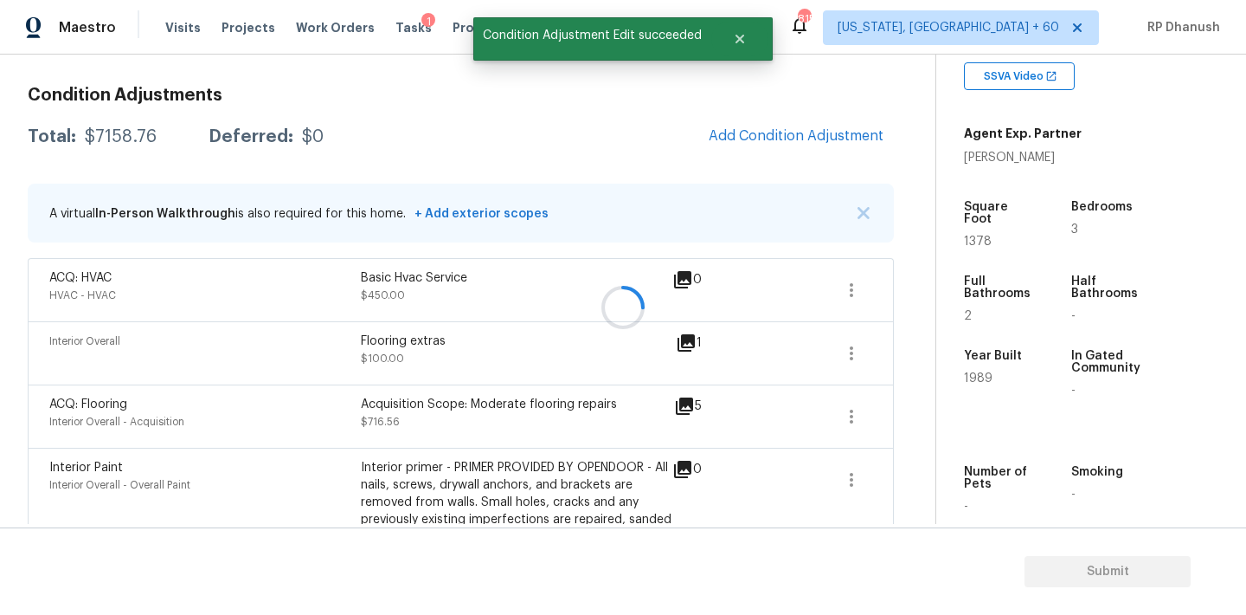
scroll to position [0, 0]
click at [803, 117] on div at bounding box center [623, 307] width 1246 height 615
click at [799, 126] on div at bounding box center [623, 307] width 1246 height 615
click at [683, 126] on div "Total: $7158.76 Deferred: $0 Add Condition Adjustment" at bounding box center [461, 137] width 866 height 38
click at [743, 128] on span "Add Condition Adjustment" at bounding box center [796, 136] width 175 height 16
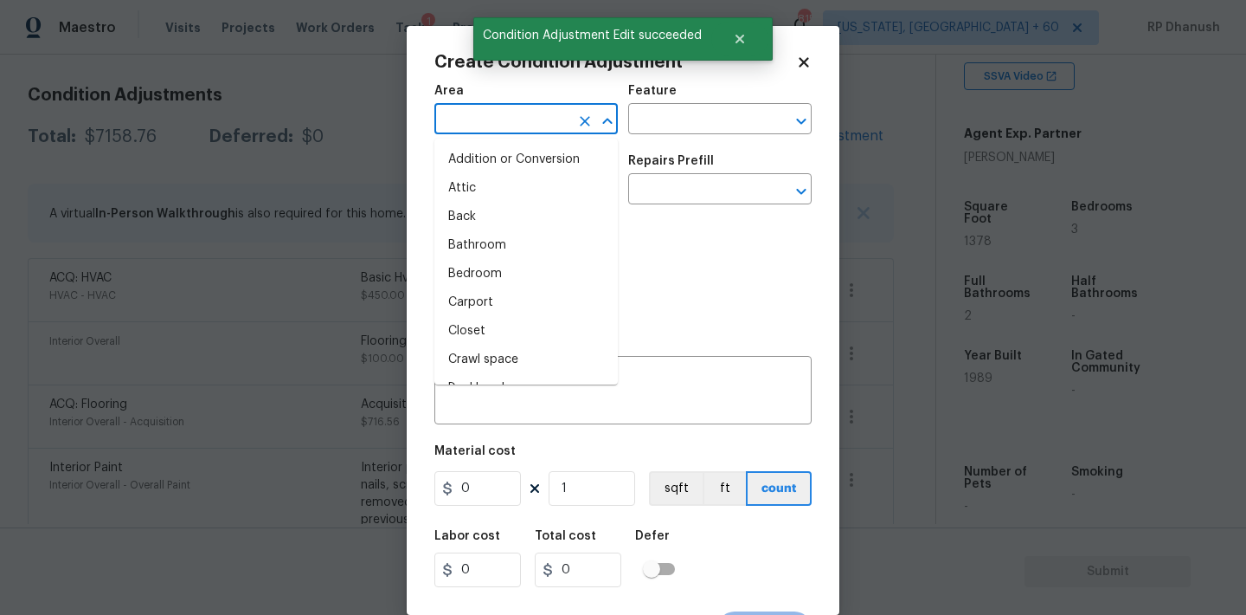
click at [467, 115] on input "text" at bounding box center [502, 120] width 135 height 27
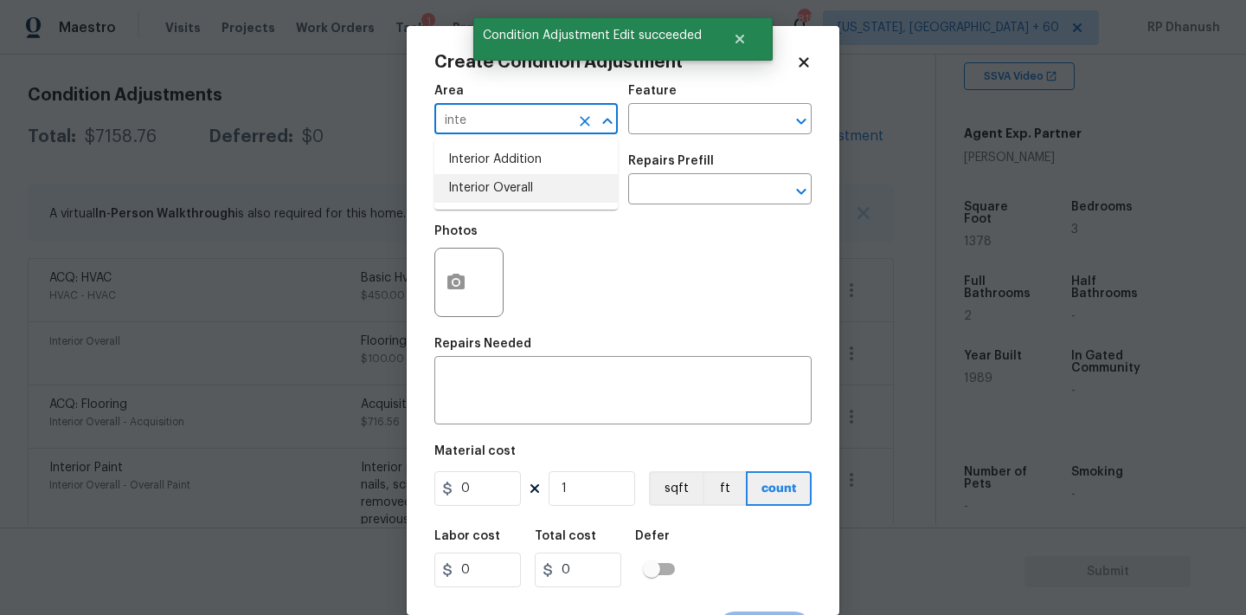
click at [485, 177] on li "Interior Overall" at bounding box center [526, 188] width 183 height 29
type input "Interior Overall"
click at [475, 357] on div "Repairs Needed" at bounding box center [623, 349] width 377 height 23
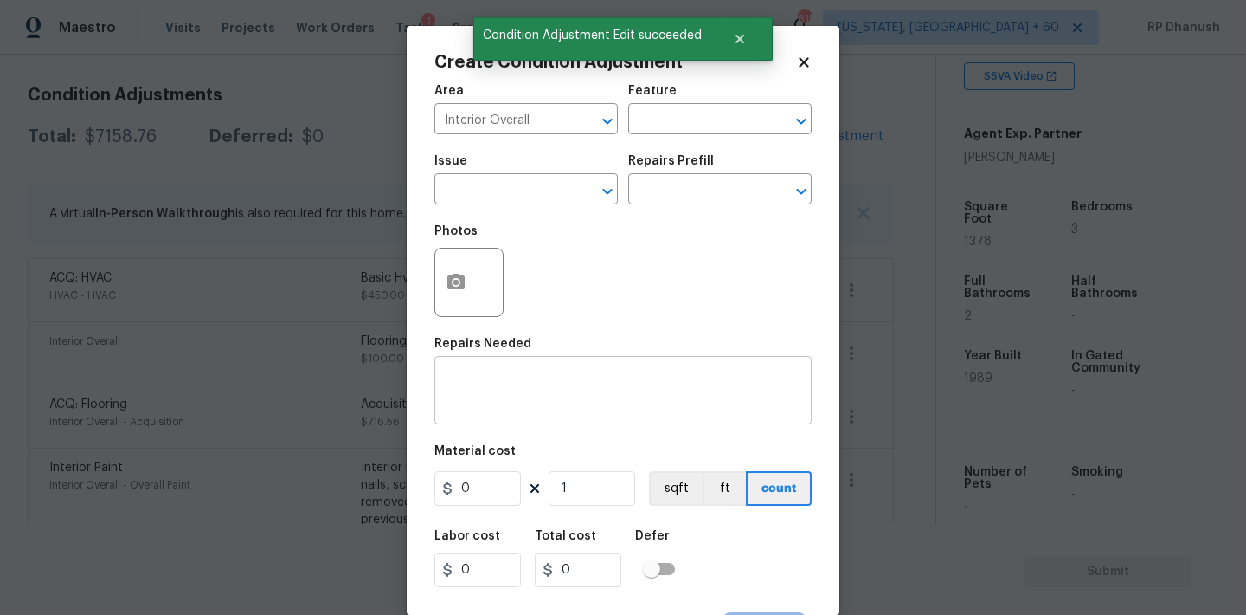
click at [475, 360] on div "x ​" at bounding box center [623, 392] width 377 height 64
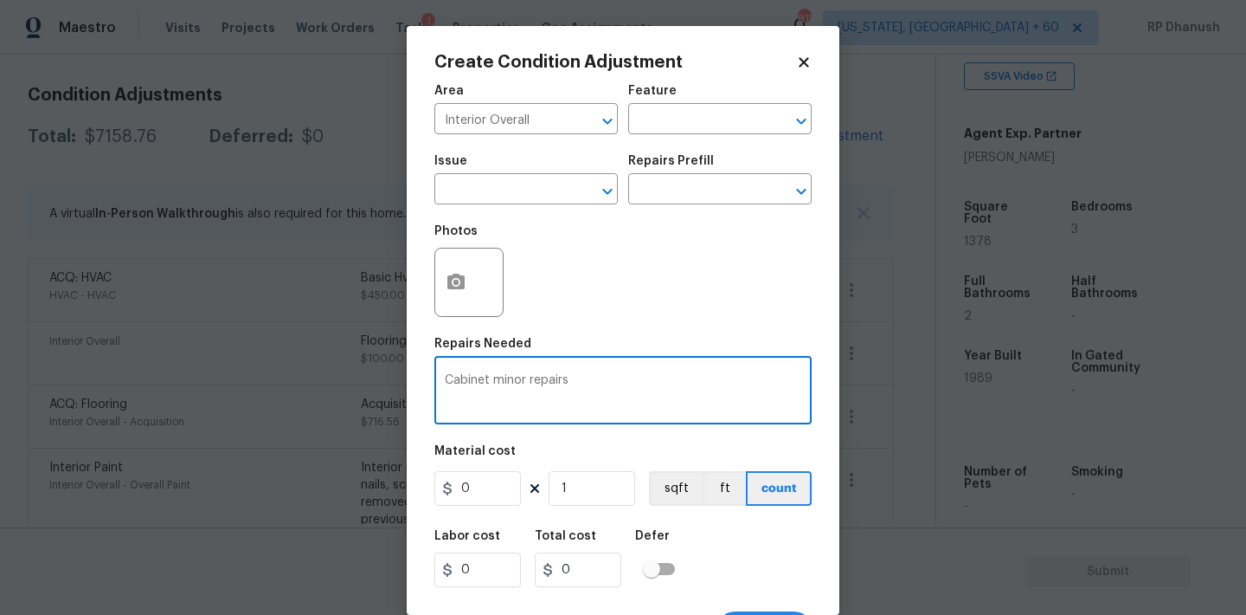
type textarea "Cabinet minor repairs"
click at [482, 484] on input "0" at bounding box center [478, 488] width 87 height 35
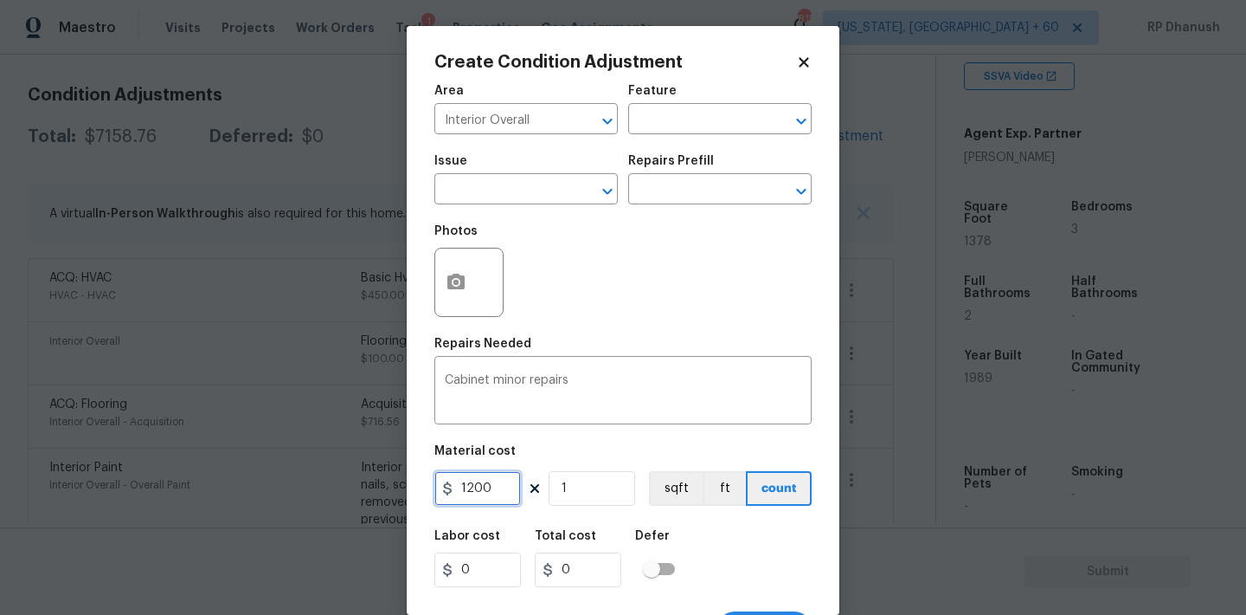
type input "1200"
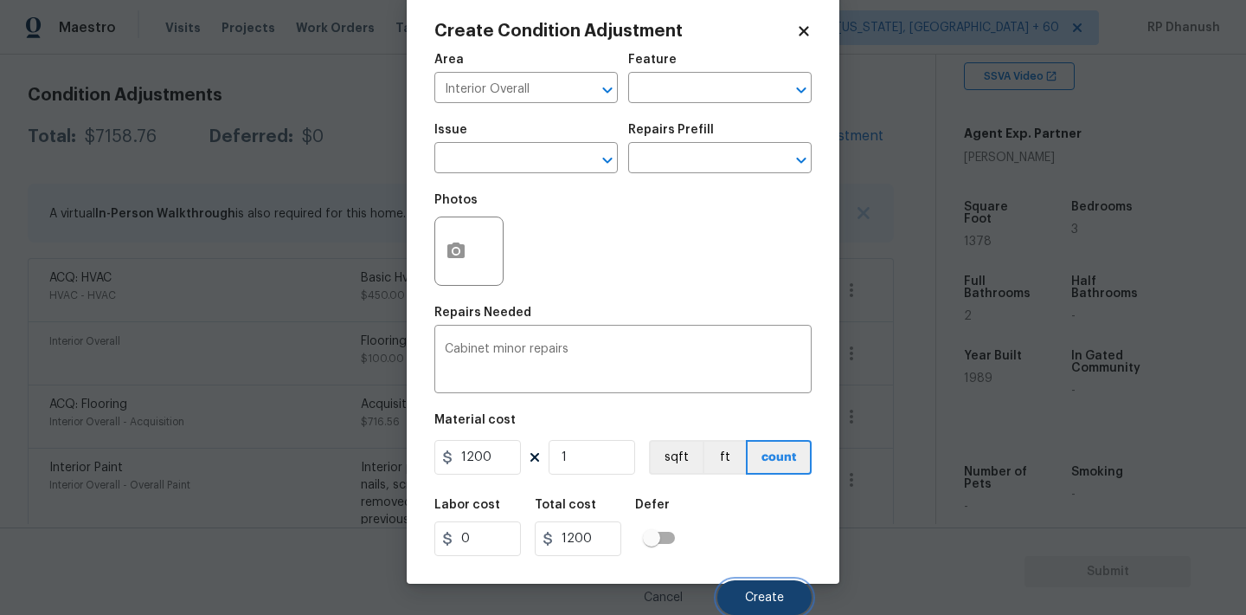
click at [765, 597] on span "Create" at bounding box center [764, 597] width 39 height 13
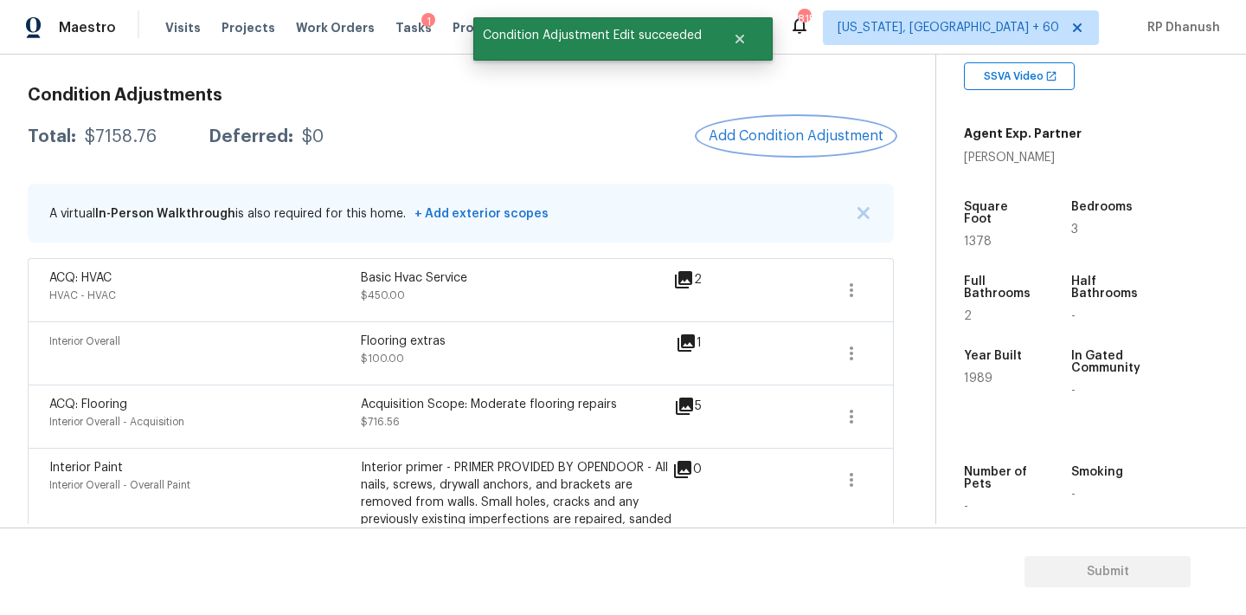
scroll to position [0, 0]
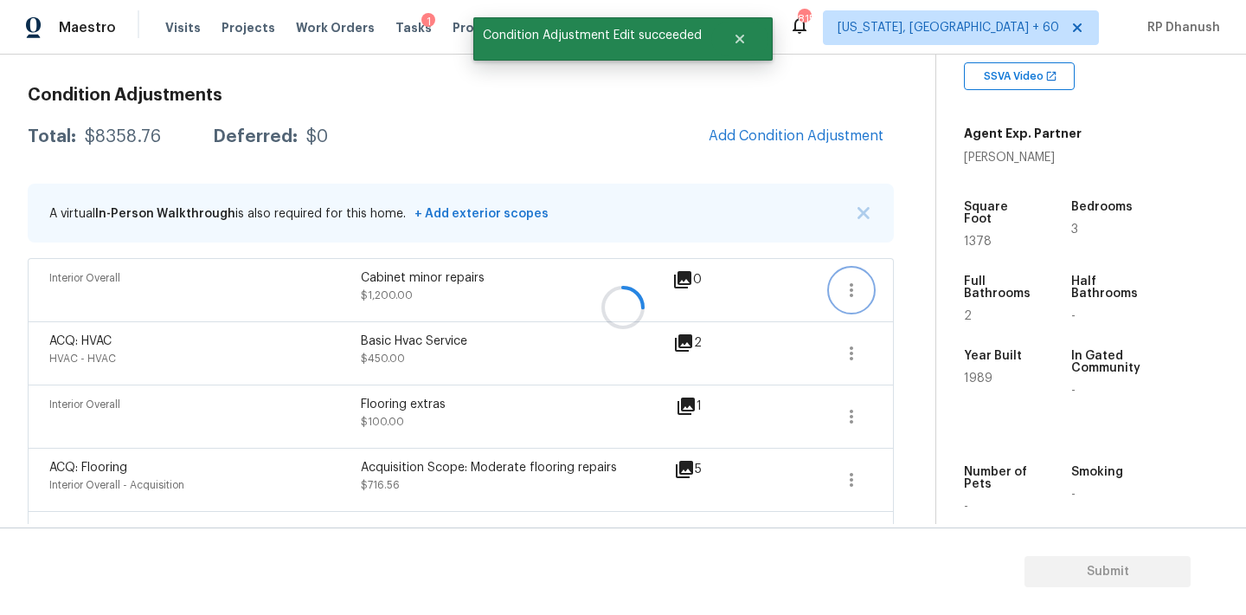
click at [853, 298] on icon "button" at bounding box center [851, 290] width 21 height 21
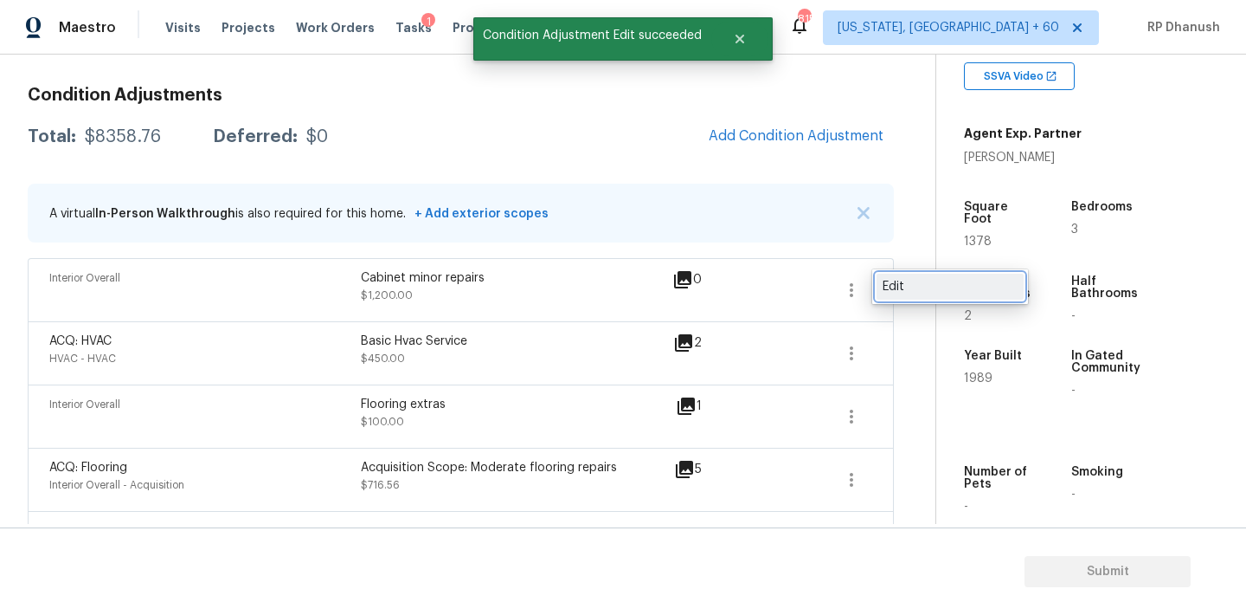
click at [908, 288] on div "Edit" at bounding box center [950, 286] width 135 height 17
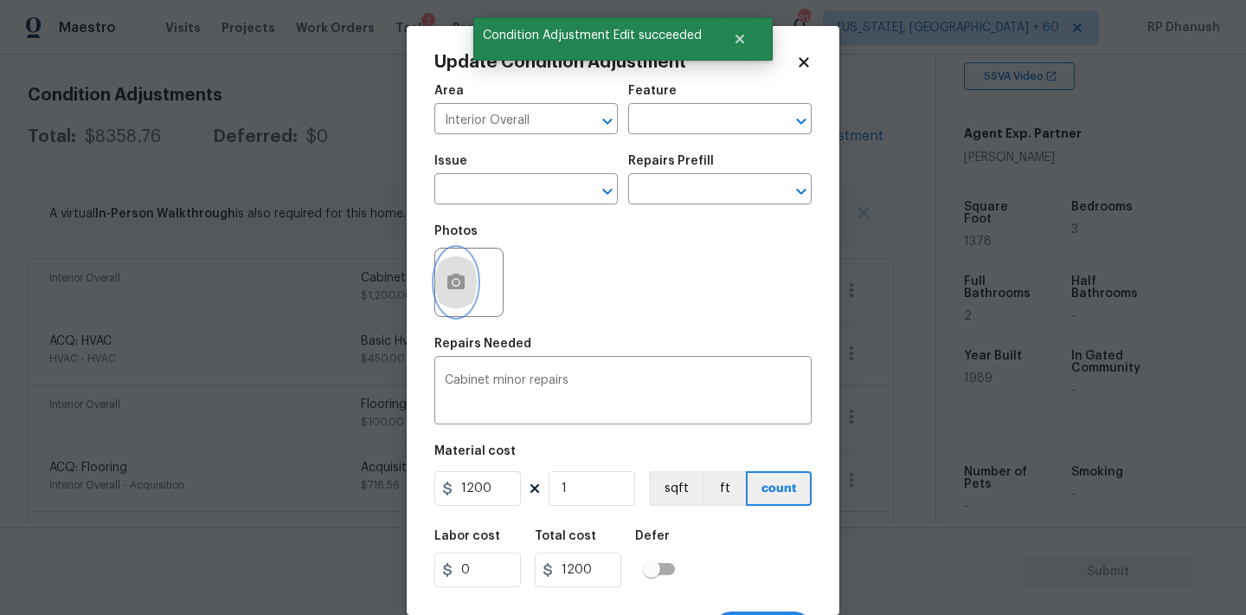
click at [475, 292] on button "button" at bounding box center [456, 282] width 42 height 68
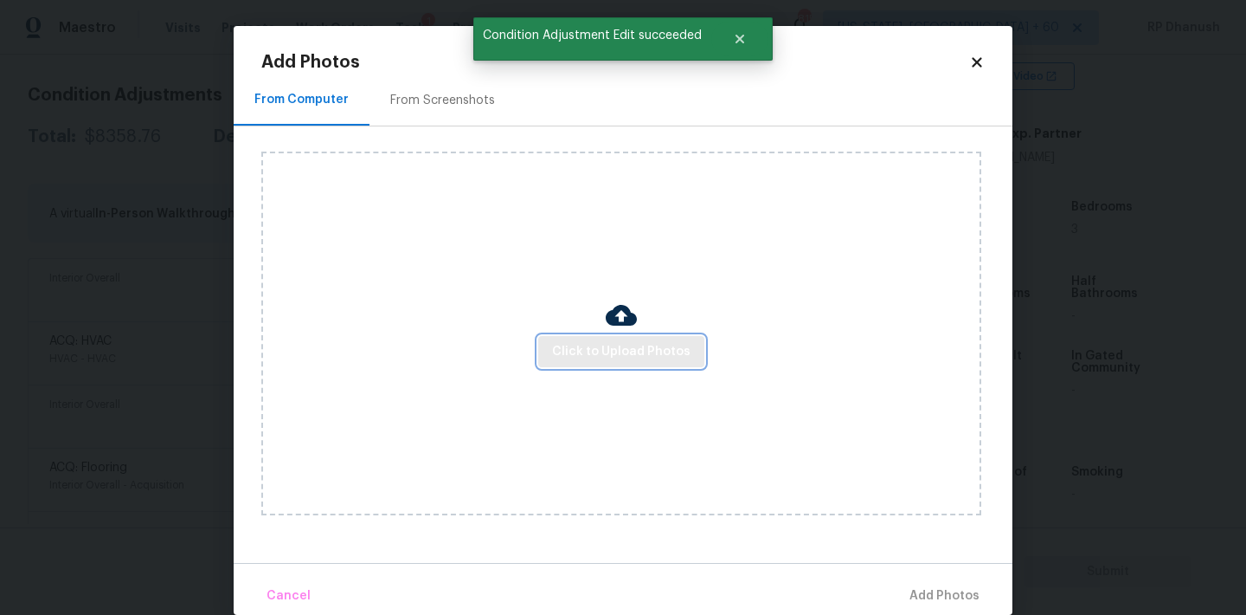
click at [544, 341] on button "Click to Upload Photos" at bounding box center [621, 352] width 166 height 32
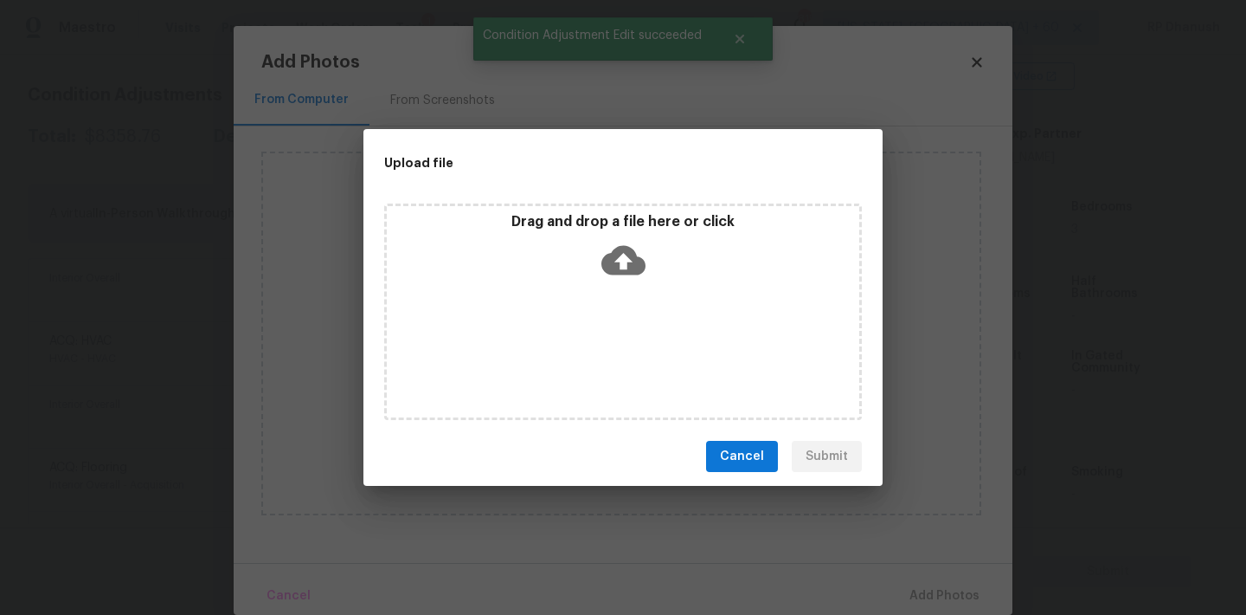
click at [623, 285] on div "Drag and drop a file here or click" at bounding box center [623, 250] width 473 height 74
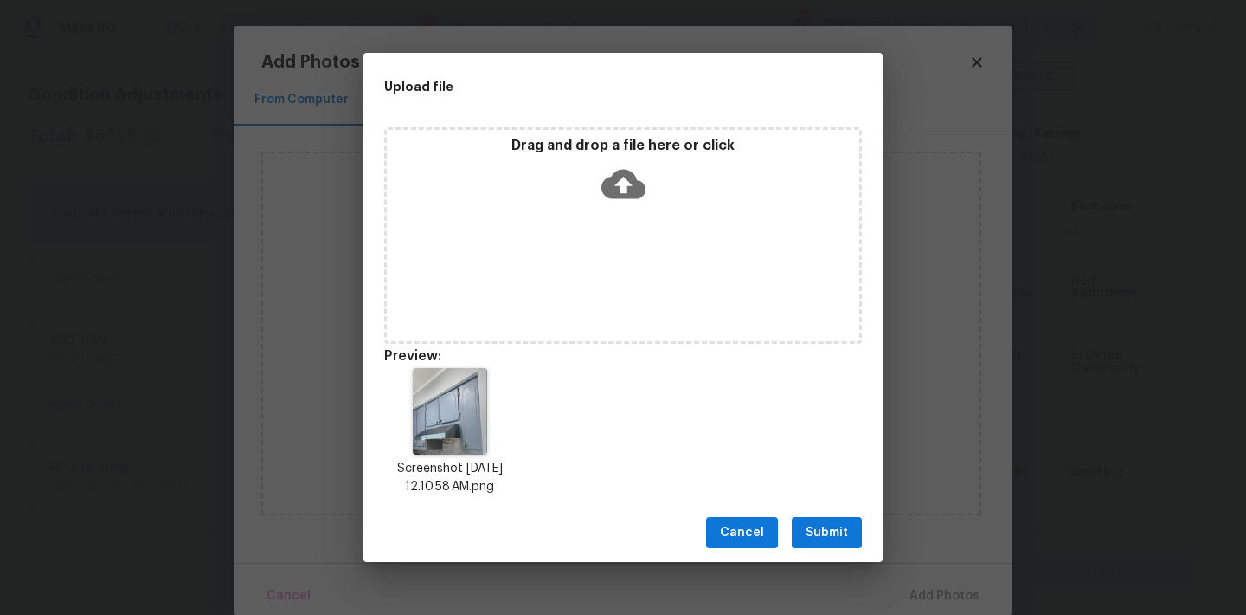
click at [840, 527] on span "Submit" at bounding box center [827, 533] width 42 height 22
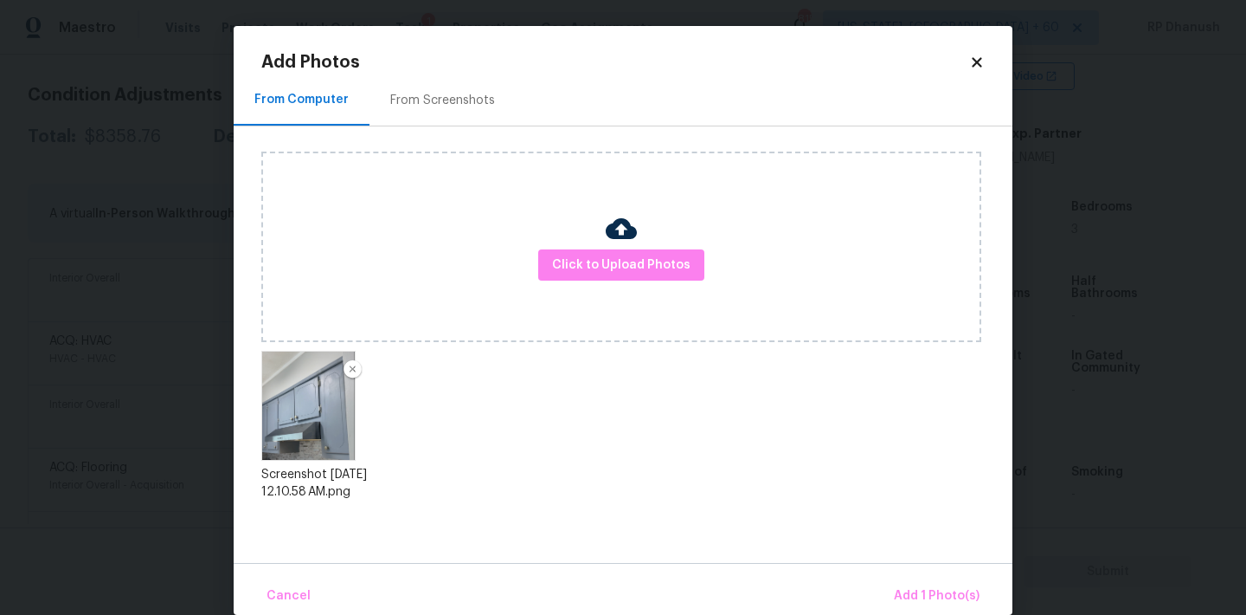
click at [936, 565] on div "Cancel Add 1 Photo(s)" at bounding box center [623, 589] width 779 height 52
click at [936, 594] on span "Add 1 Photo(s)" at bounding box center [937, 596] width 86 height 22
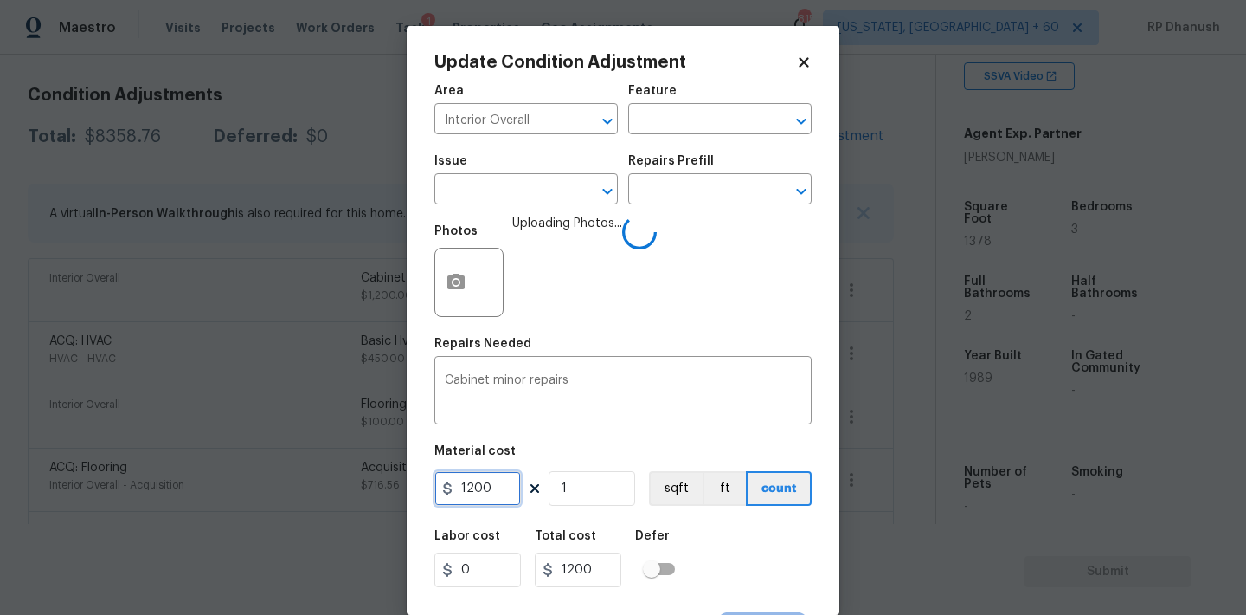
click at [479, 483] on input "1200" at bounding box center [478, 488] width 87 height 35
type input "1400"
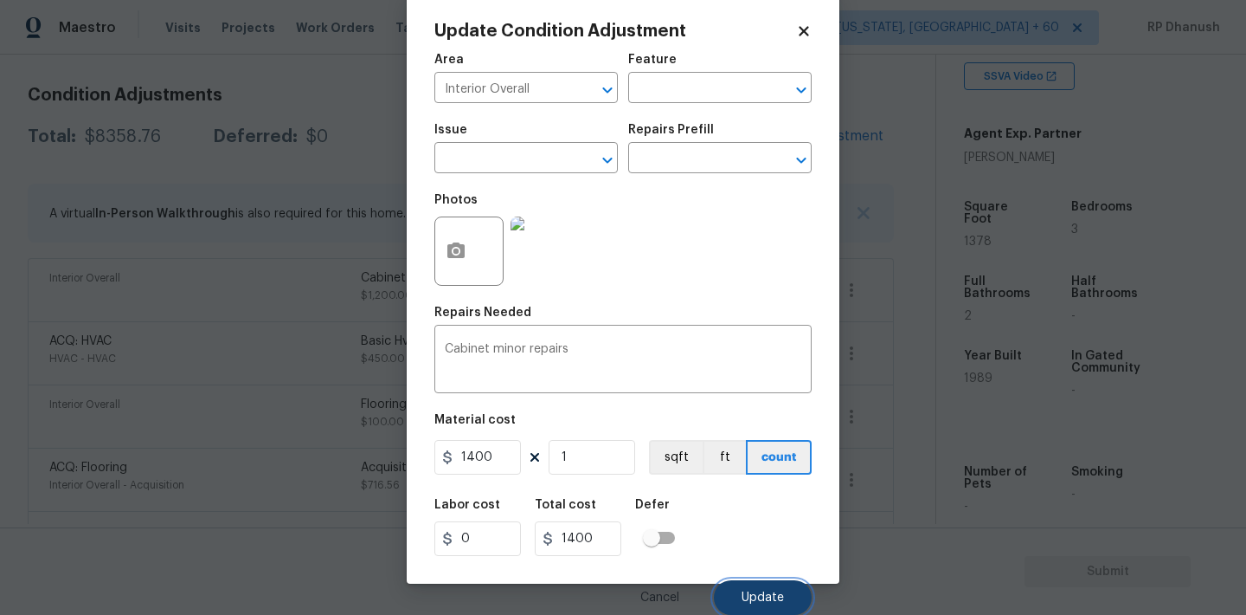
click at [777, 593] on span "Update" at bounding box center [763, 597] width 42 height 13
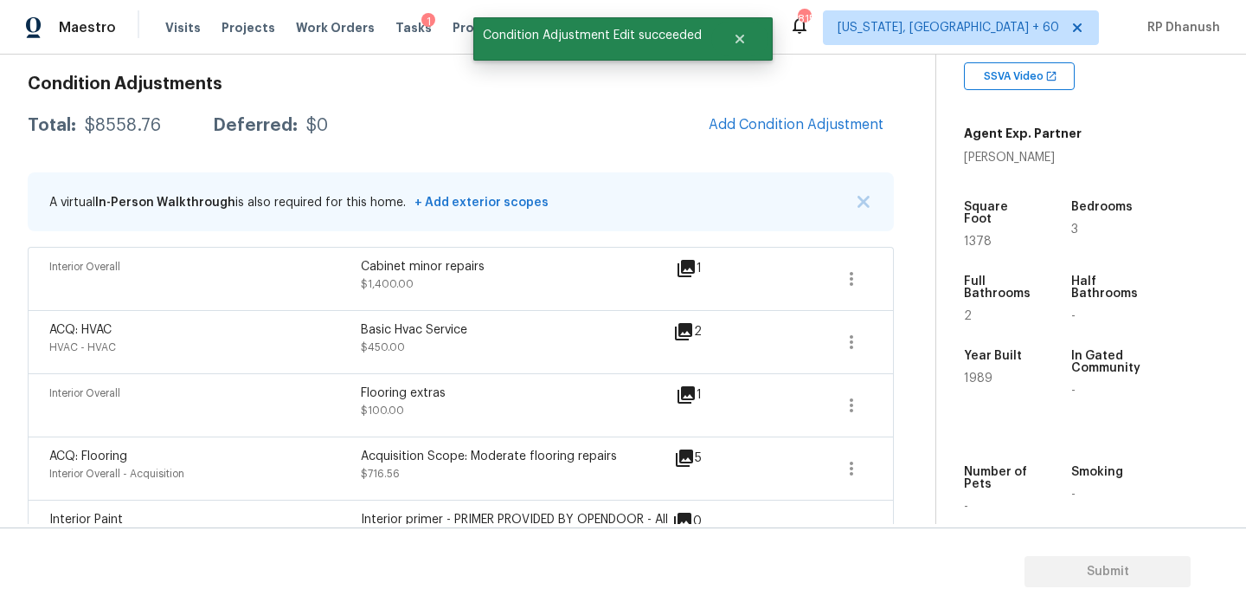
scroll to position [196, 0]
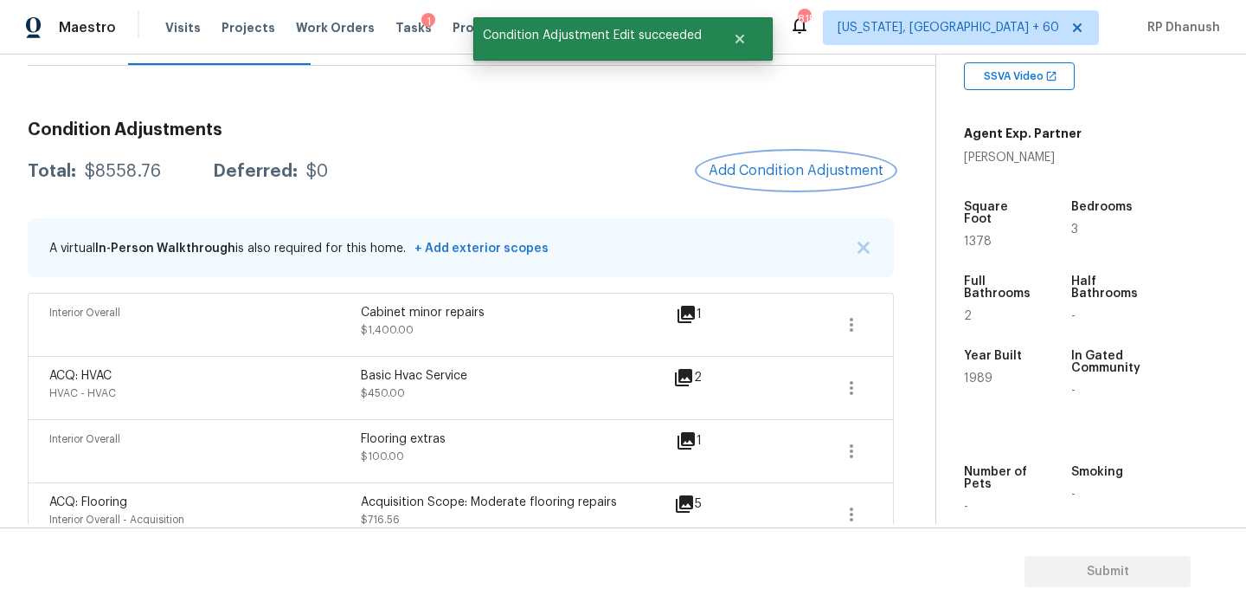
click at [756, 174] on span "Add Condition Adjustment" at bounding box center [796, 171] width 175 height 16
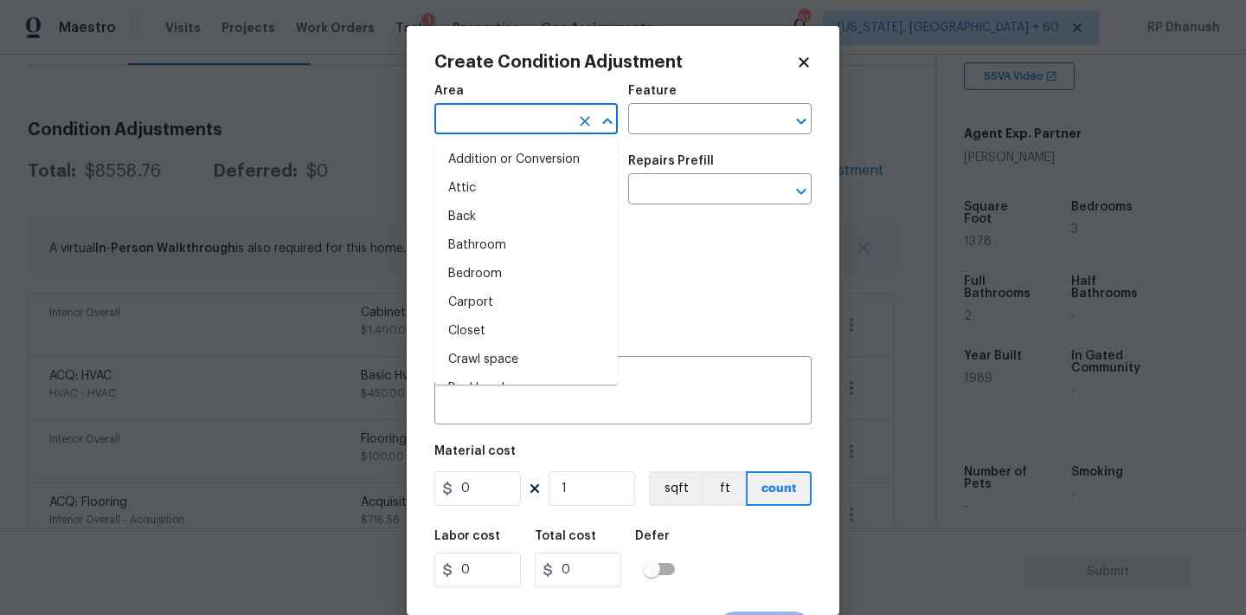
click at [473, 126] on input "text" at bounding box center [502, 120] width 135 height 27
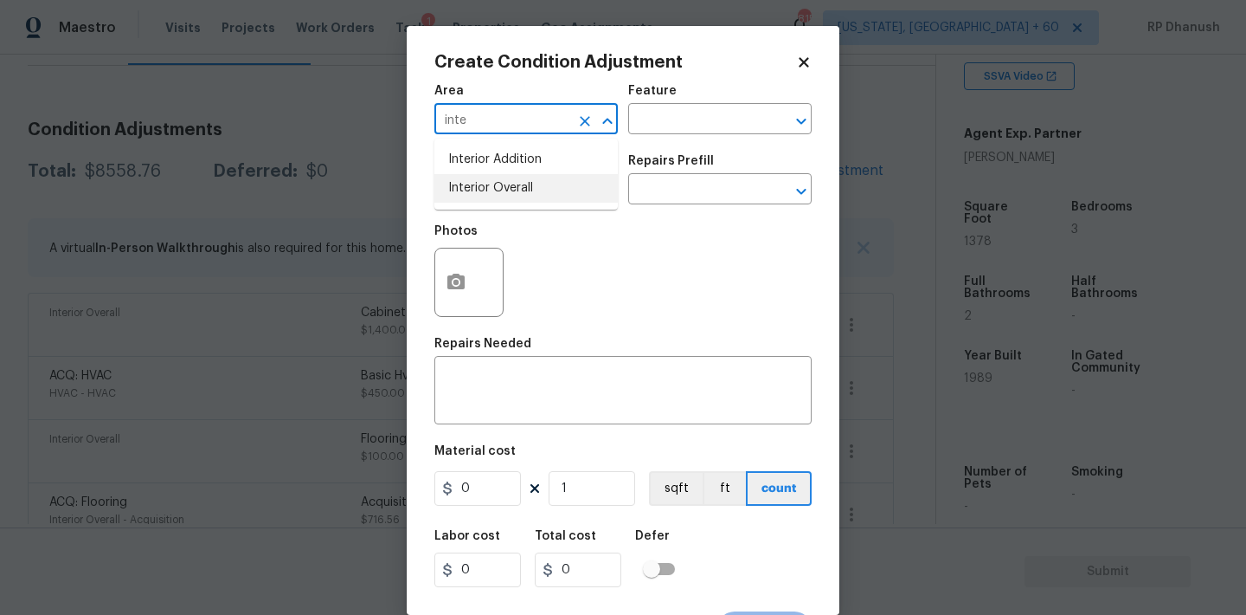
click at [496, 182] on li "Interior Overall" at bounding box center [526, 188] width 183 height 29
type input "Interior Overall"
drag, startPoint x: 584, startPoint y: 119, endPoint x: 567, endPoint y: 125, distance: 18.3
click at [584, 119] on icon "Clear" at bounding box center [585, 121] width 10 height 10
click at [534, 125] on input "text" at bounding box center [502, 120] width 135 height 27
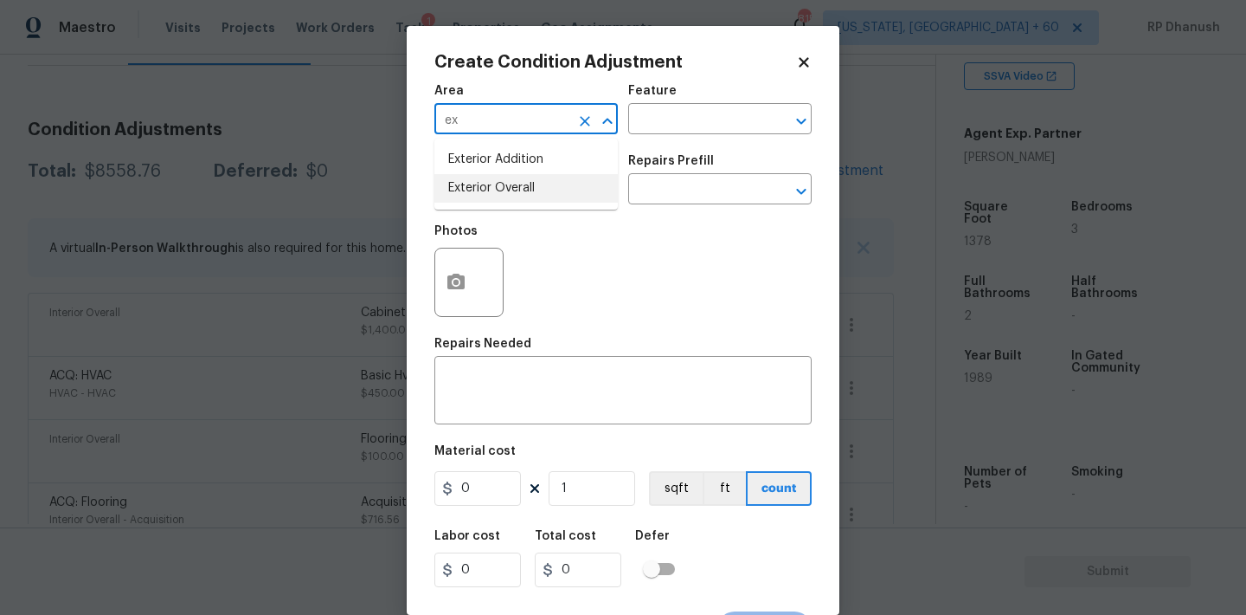
click at [499, 178] on li "Exterior Overall" at bounding box center [526, 188] width 183 height 29
type input "Exterior Overall"
click at [717, 115] on input "text" at bounding box center [695, 120] width 135 height 27
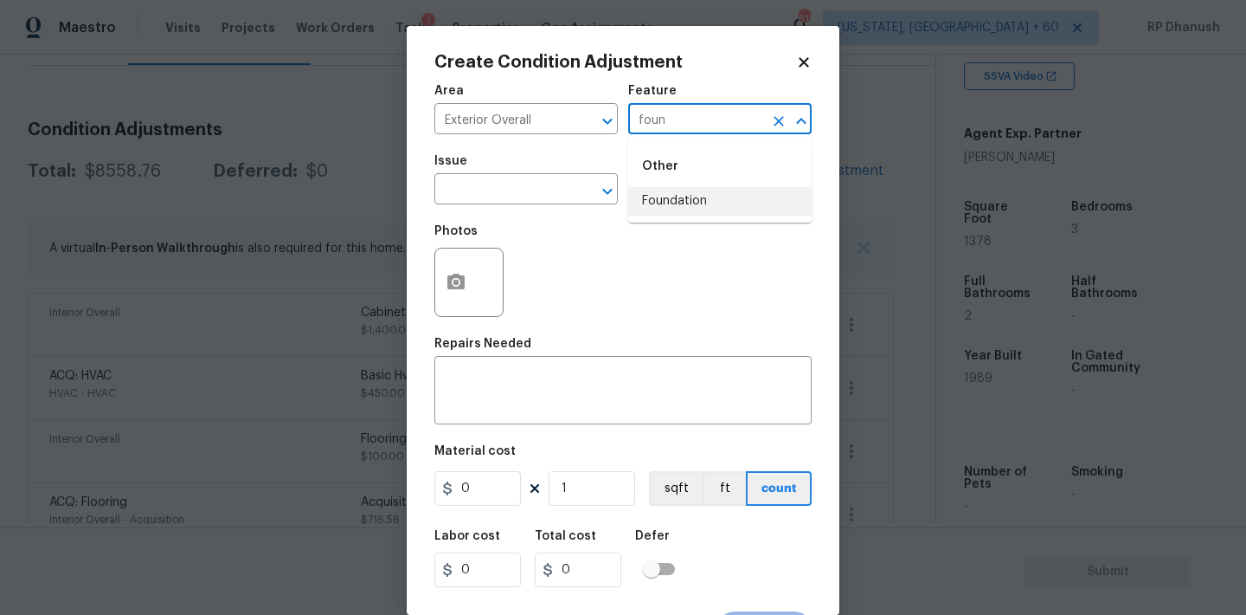
click at [686, 197] on li "Foundation" at bounding box center [719, 201] width 183 height 29
type input "Foundation"
click at [554, 180] on input "text" at bounding box center [502, 190] width 135 height 27
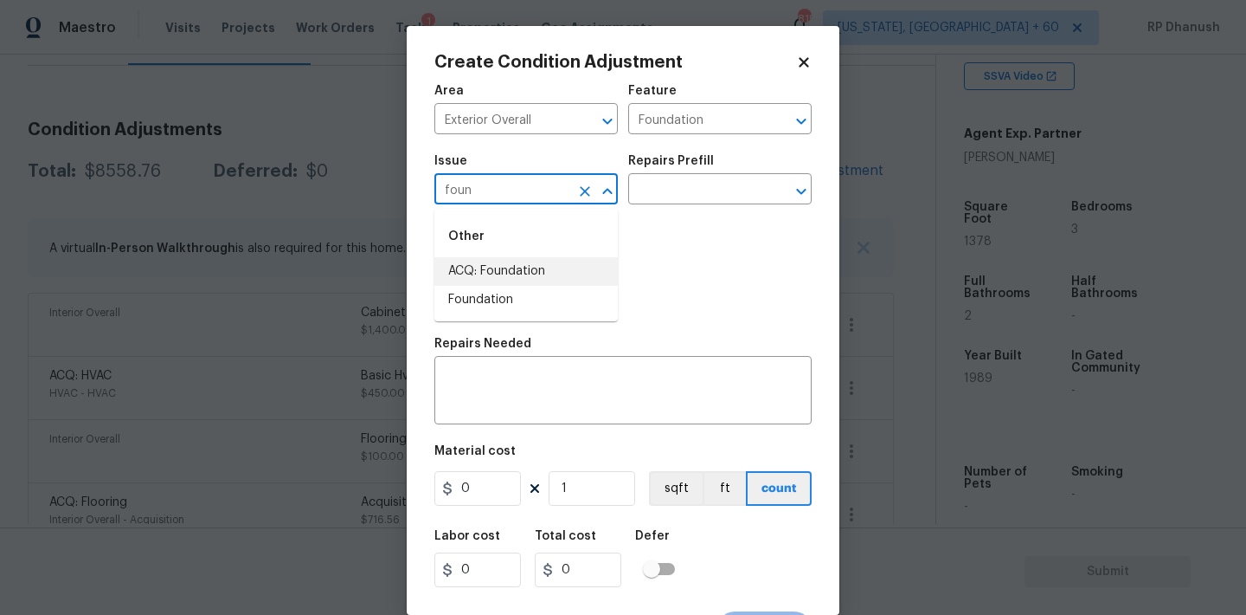
click at [525, 274] on li "ACQ: Foundation" at bounding box center [526, 271] width 183 height 29
type input "ACQ: Foundation"
click at [649, 213] on div "Issue ACQ: Foundation ​ Repairs Prefill ​" at bounding box center [623, 180] width 377 height 70
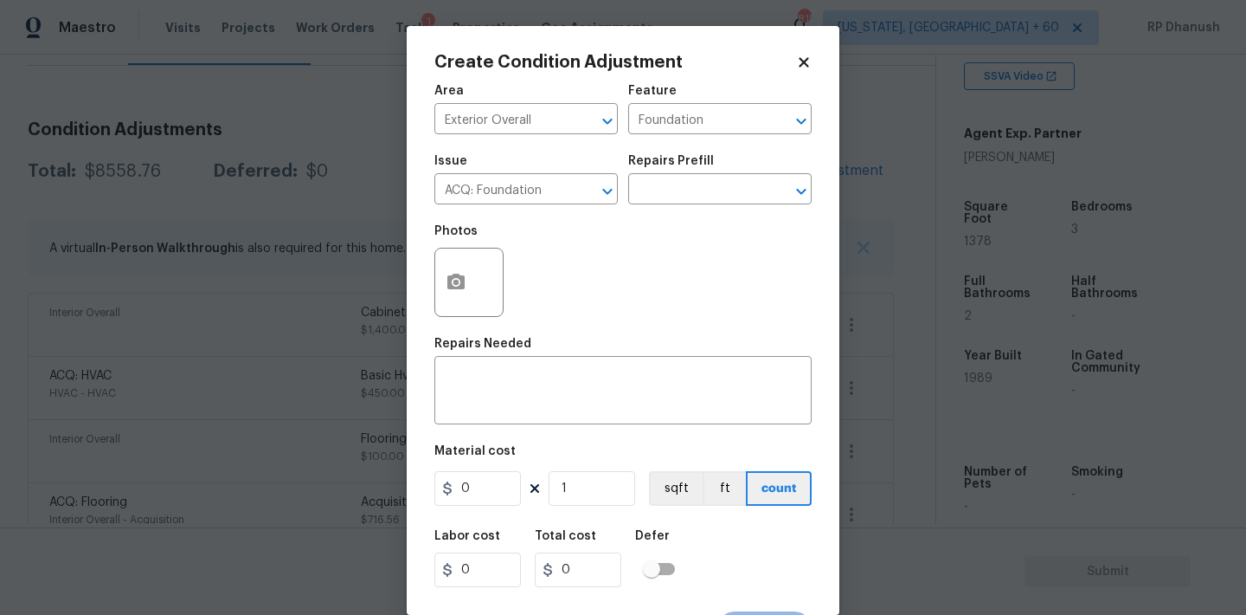
click at [674, 209] on div "Issue ACQ: Foundation ​ Repairs Prefill ​" at bounding box center [623, 180] width 377 height 70
click at [692, 196] on input "text" at bounding box center [695, 190] width 135 height 27
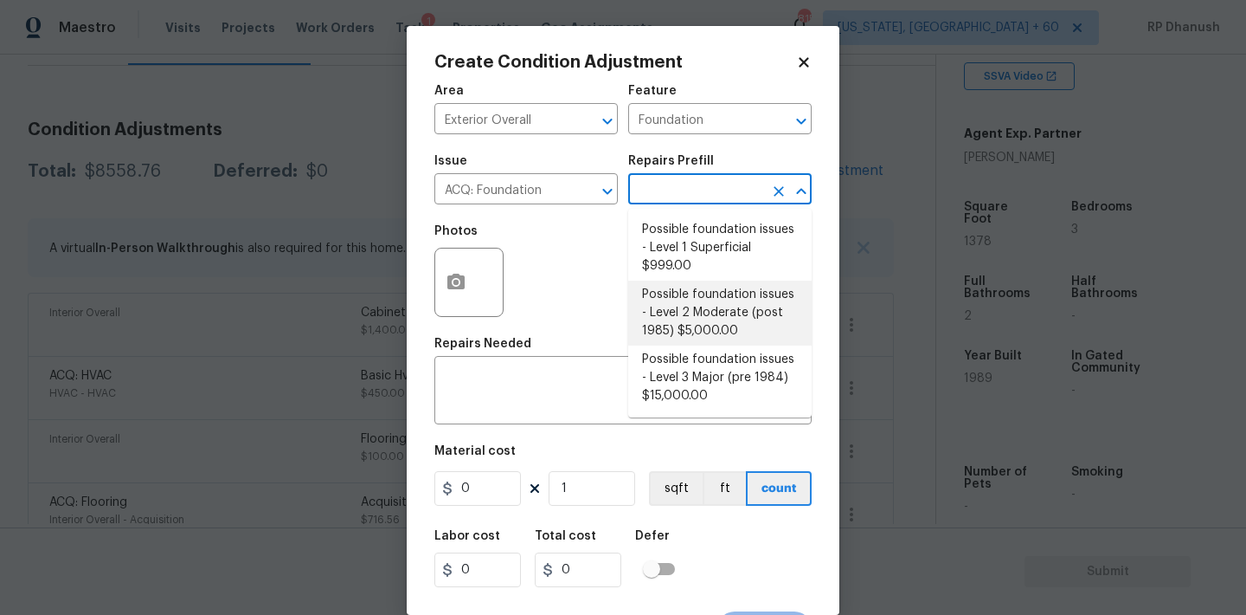
click at [697, 284] on li "Possible foundation issues - Level 2 Moderate (post 1985) $5,000.00" at bounding box center [719, 312] width 183 height 65
type input "Acquisition"
type textarea "Possible foundation issues - Level 2 Moderate: Disclaimer: This is NOT a techni…"
type input "5000"
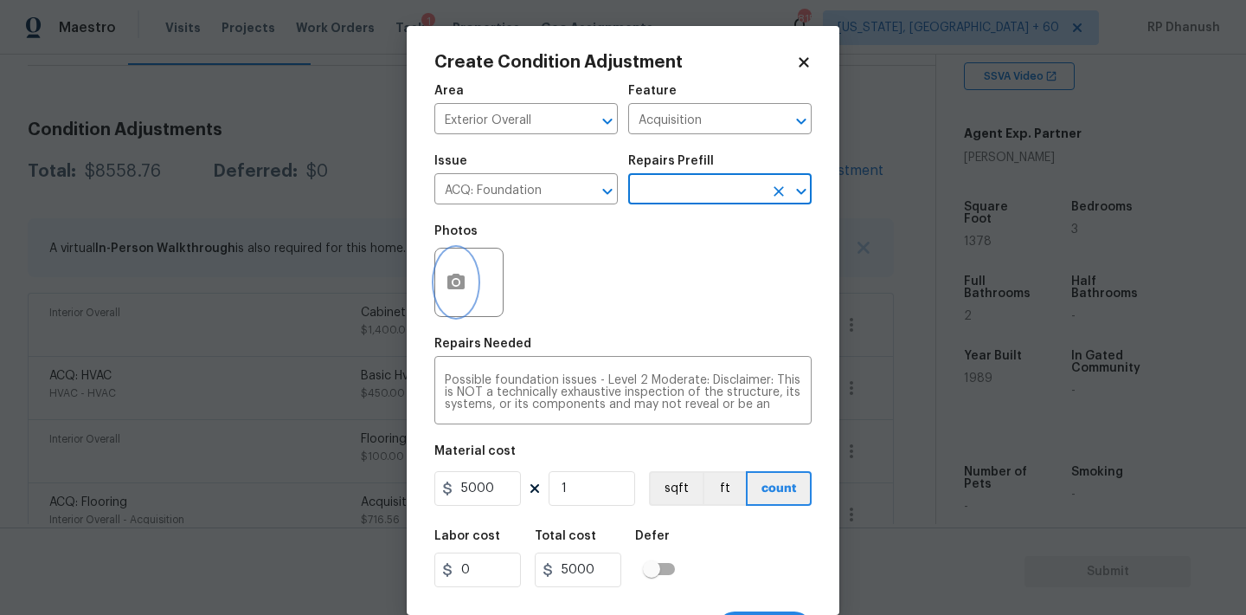
click at [463, 270] on button "button" at bounding box center [456, 282] width 42 height 68
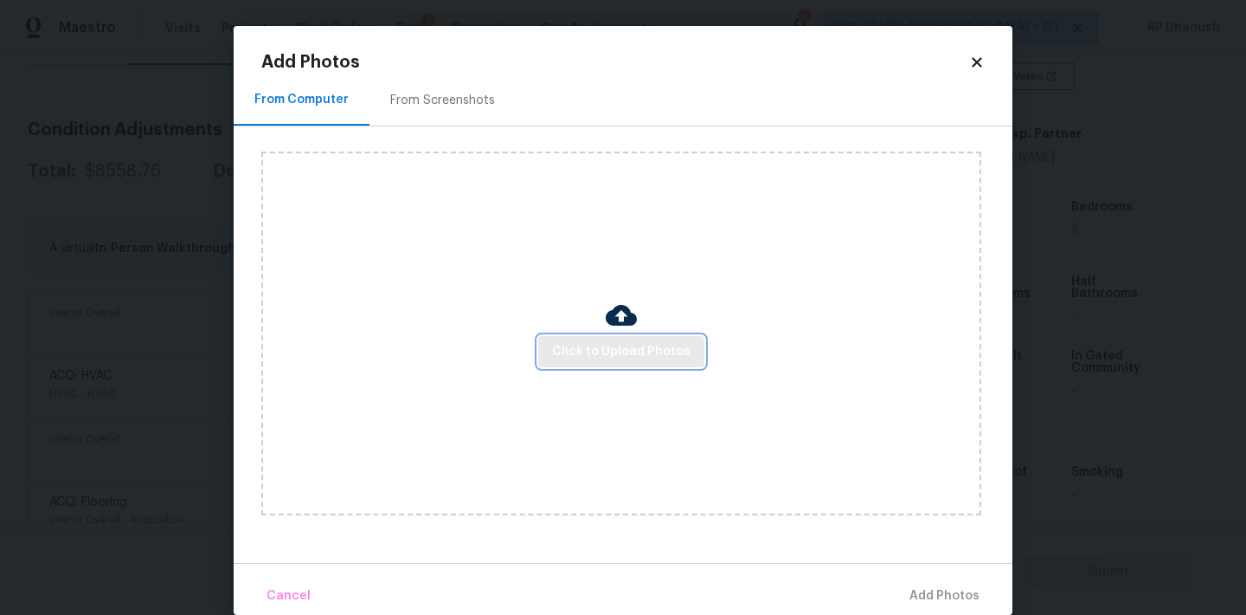
click at [624, 349] on span "Click to Upload Photos" at bounding box center [621, 352] width 138 height 22
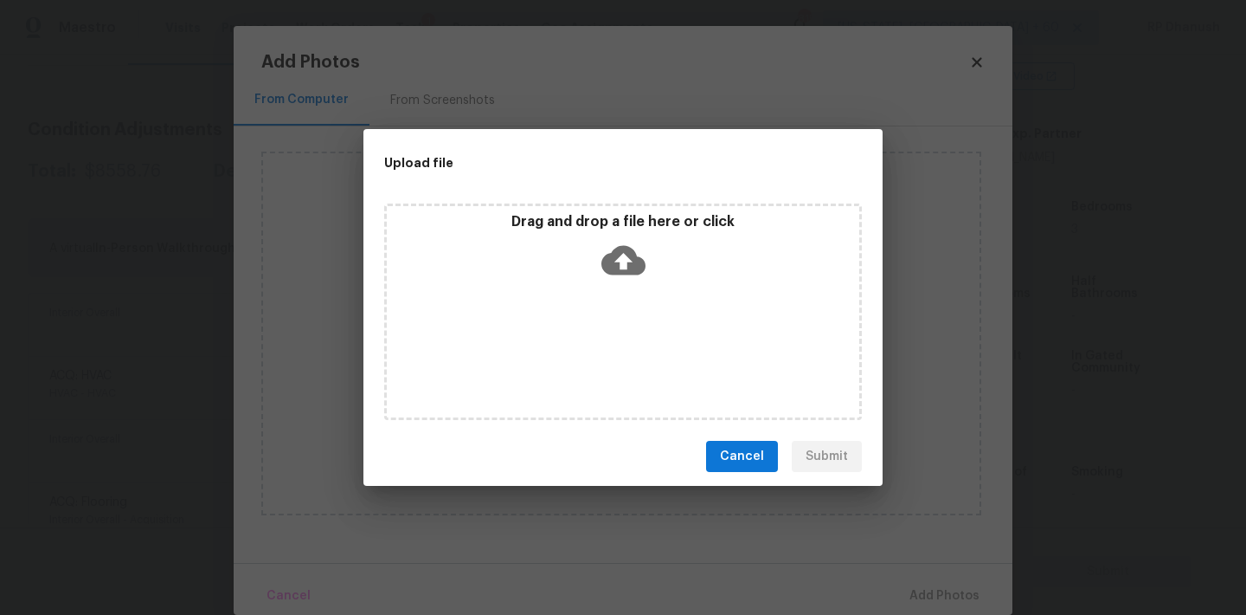
click at [624, 262] on icon at bounding box center [624, 260] width 44 height 44
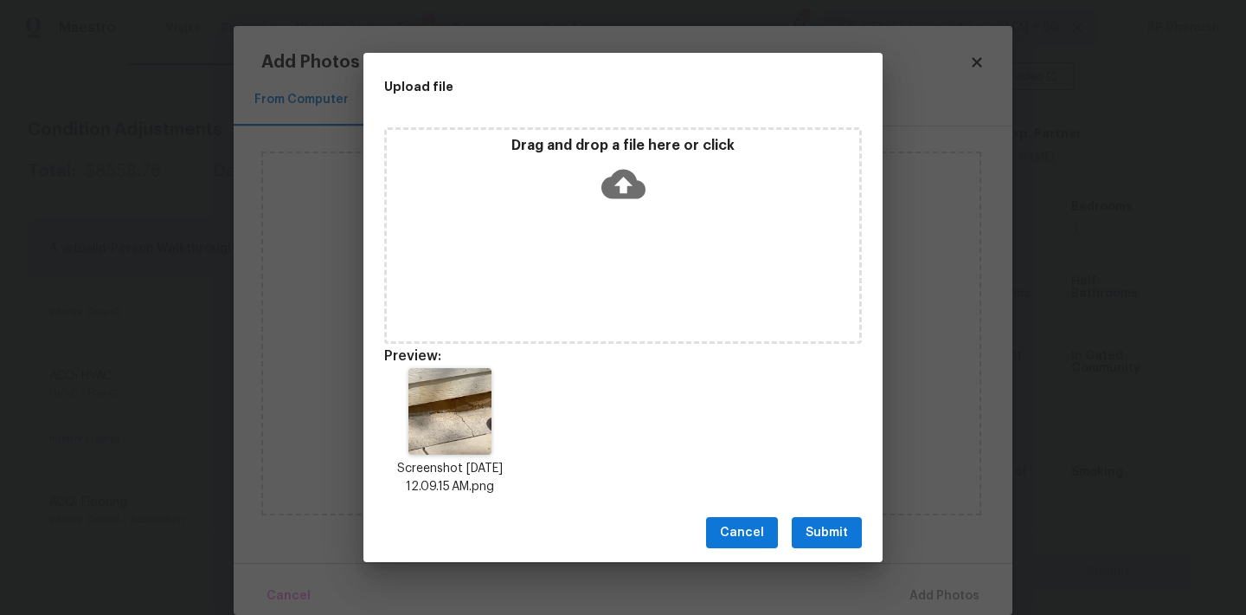
click at [841, 533] on span "Submit" at bounding box center [827, 533] width 42 height 22
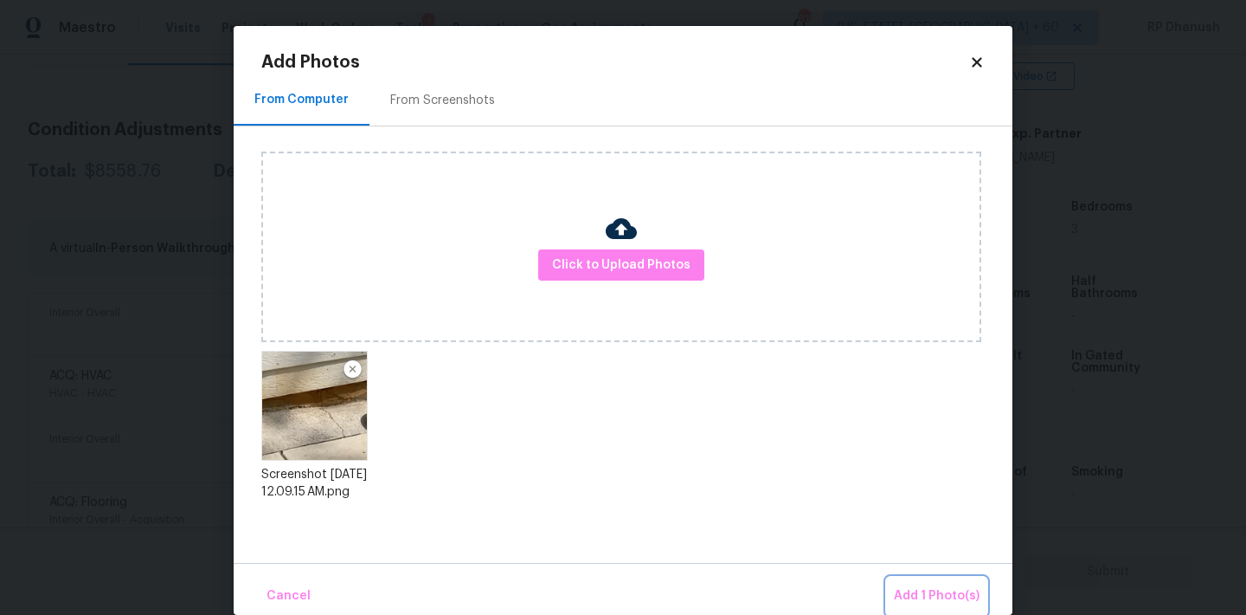
click at [924, 583] on button "Add 1 Photo(s)" at bounding box center [937, 595] width 100 height 37
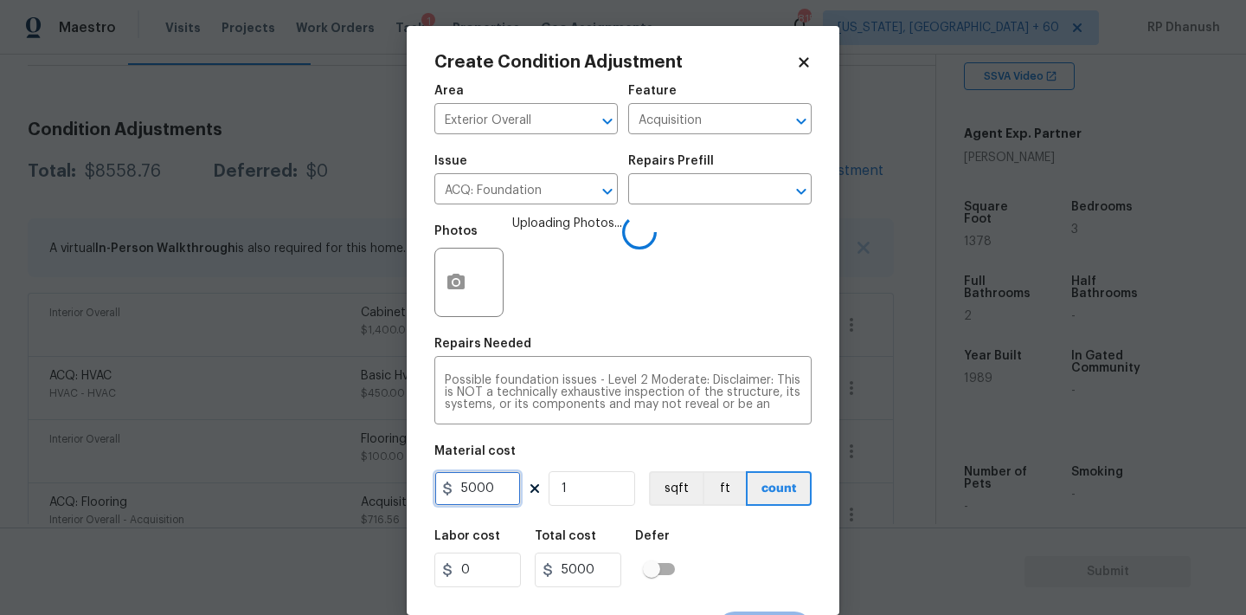
click at [485, 495] on input "5000" at bounding box center [478, 488] width 87 height 35
type input "3000"
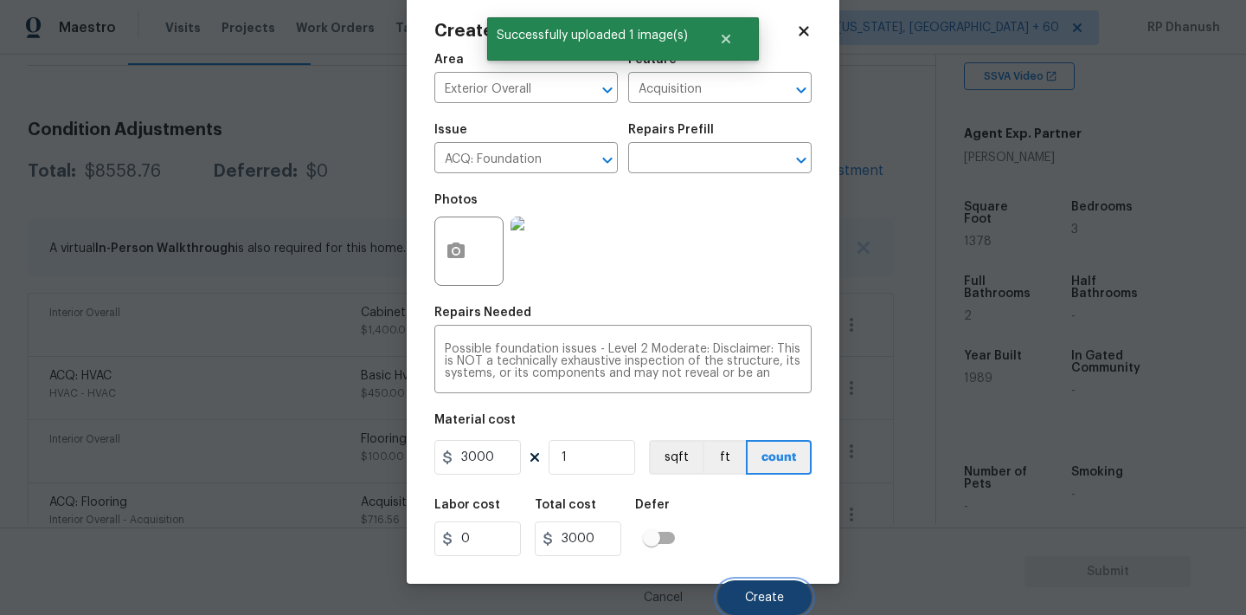
click at [756, 591] on span "Create" at bounding box center [764, 597] width 39 height 13
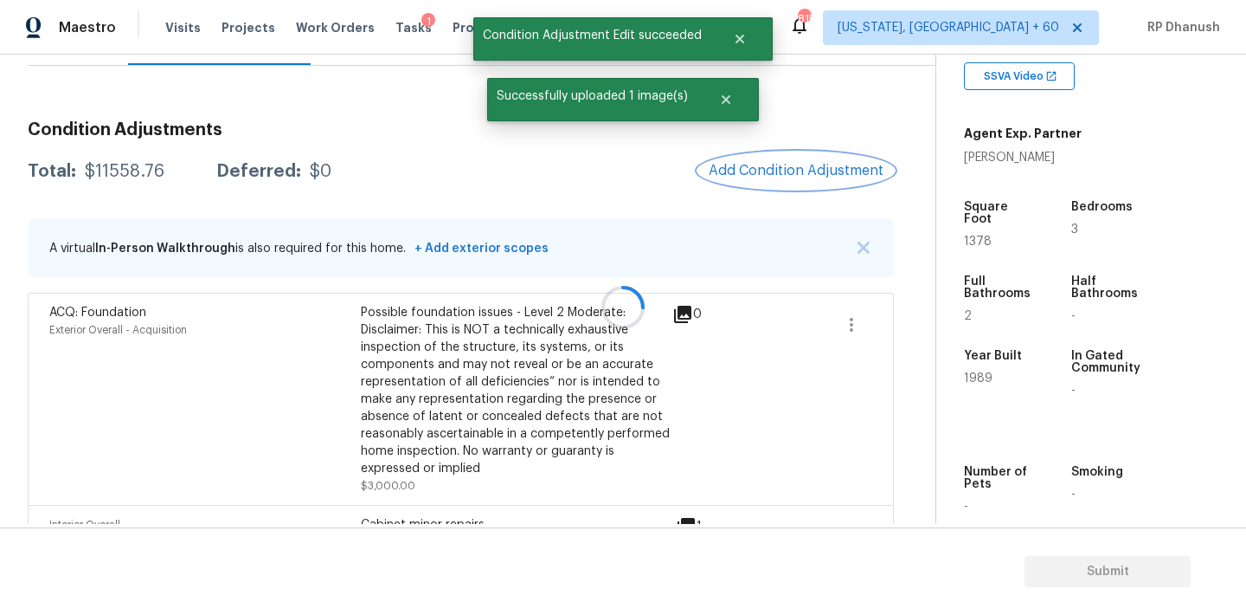
scroll to position [0, 0]
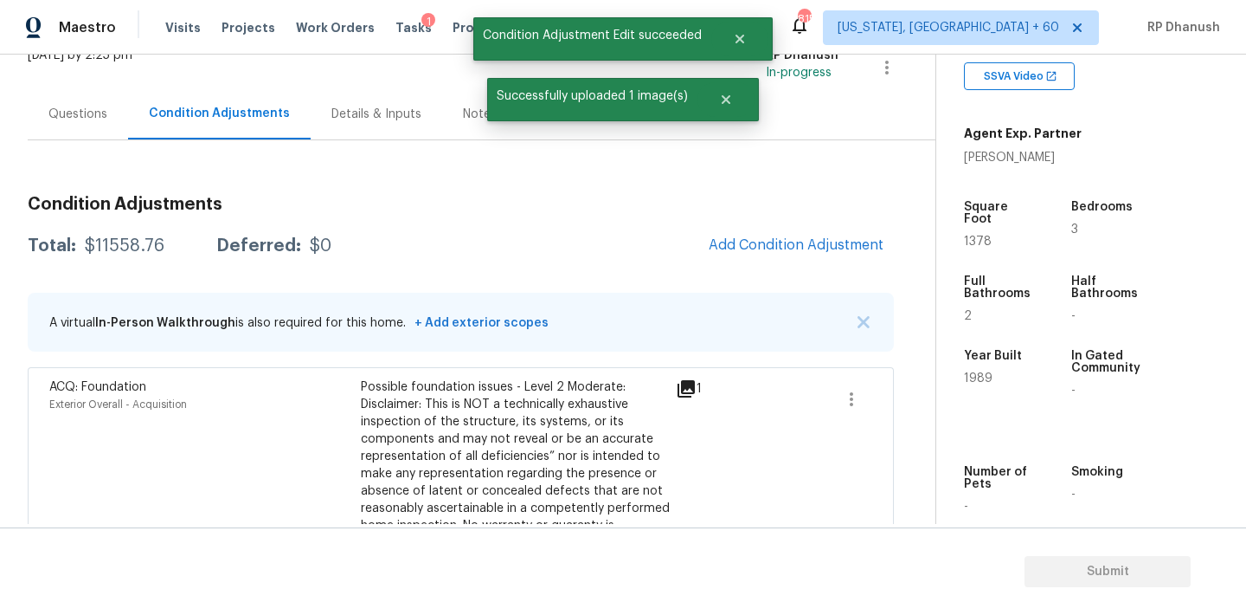
click at [78, 116] on div "Questions" at bounding box center [77, 114] width 59 height 17
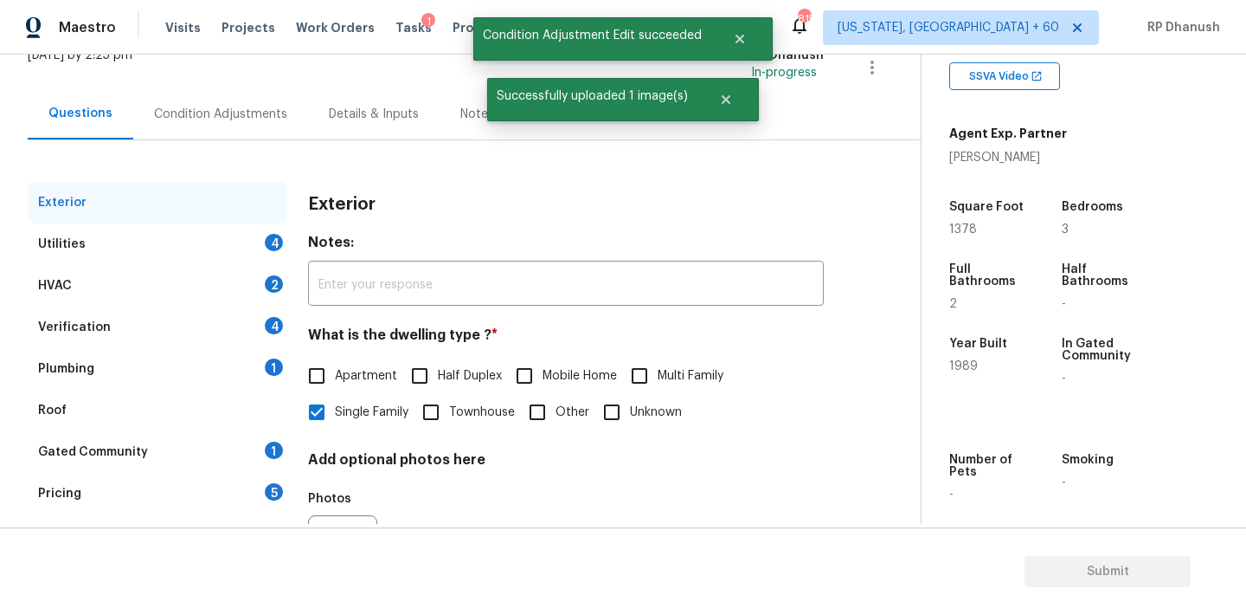
scroll to position [219, 0]
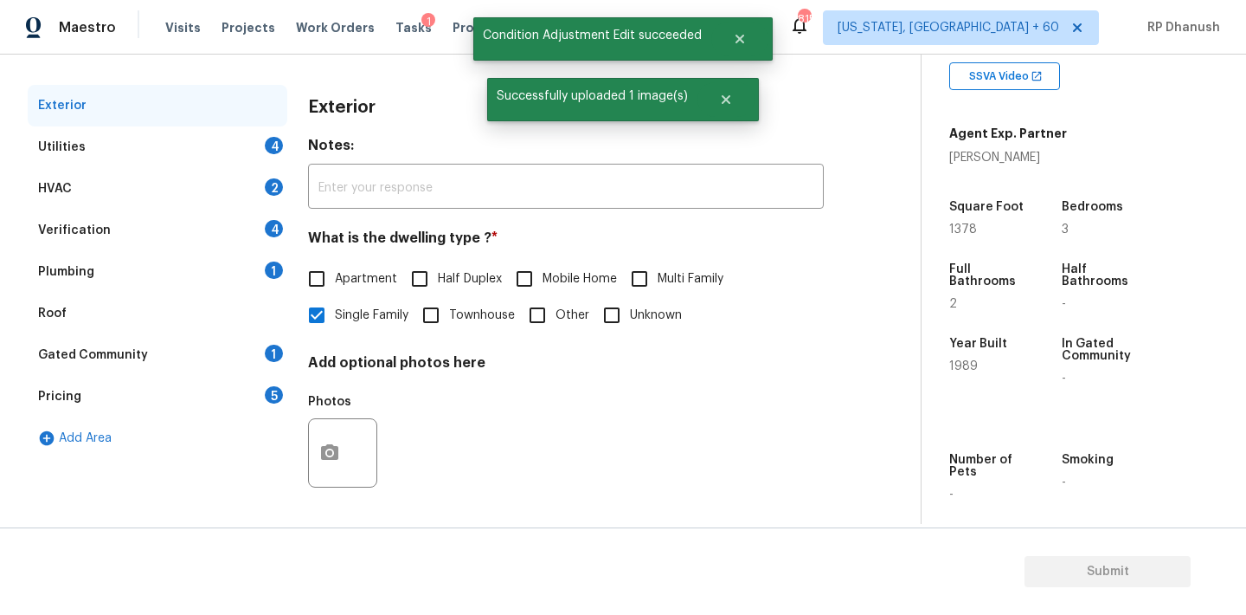
click at [256, 140] on div "Utilities 4" at bounding box center [158, 147] width 260 height 42
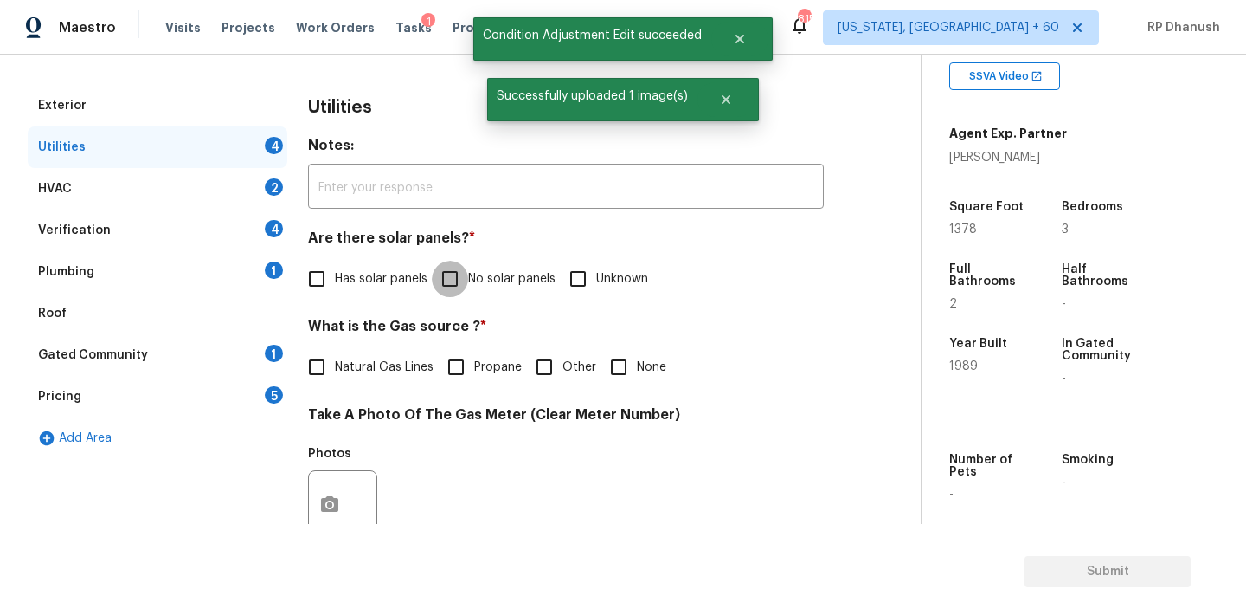
click at [449, 274] on input "No solar panels" at bounding box center [450, 279] width 36 height 36
checkbox input "true"
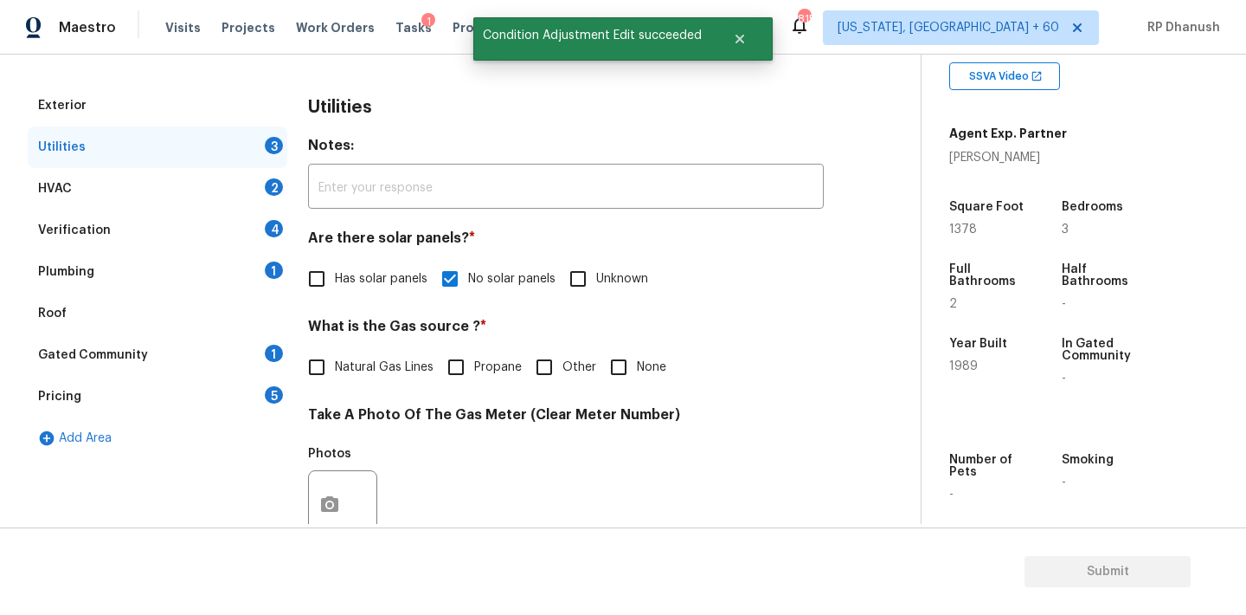
click at [375, 366] on span "Natural Gas Lines" at bounding box center [384, 367] width 99 height 18
click at [335, 366] on input "Natural Gas Lines" at bounding box center [317, 367] width 36 height 36
checkbox input "true"
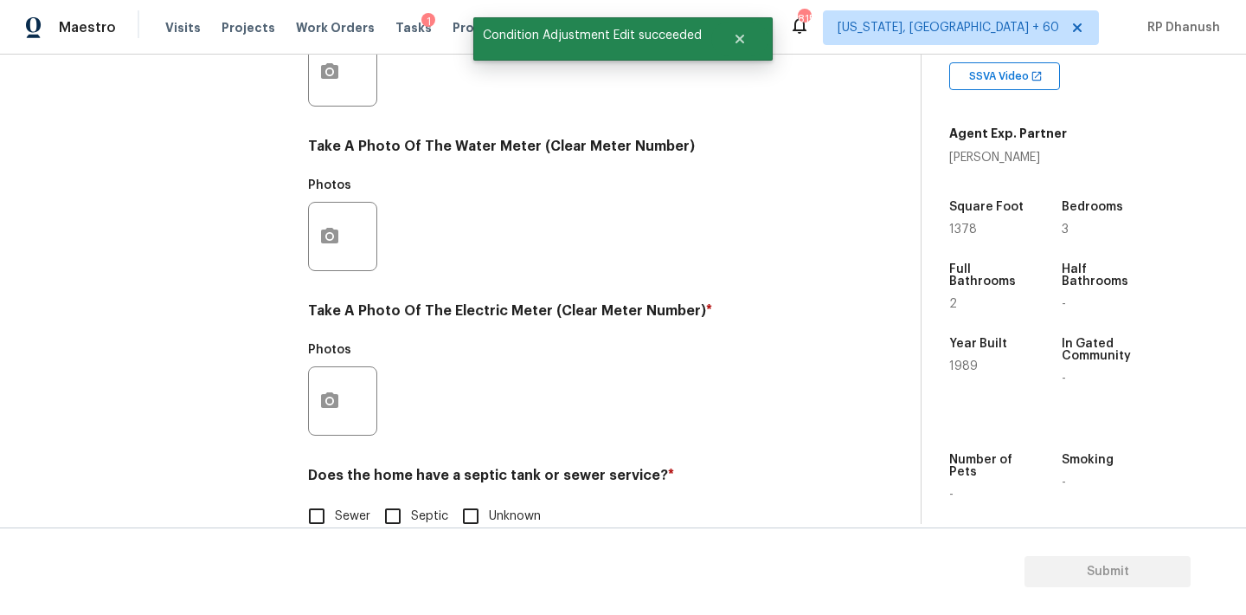
scroll to position [679, 0]
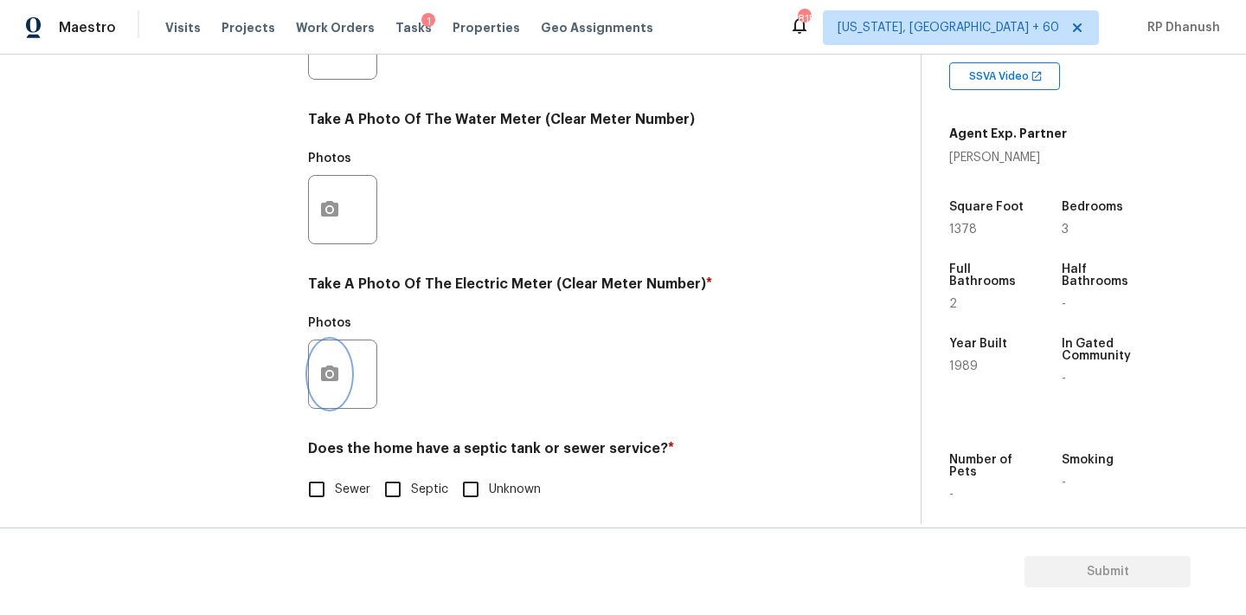
click at [325, 372] on icon "button" at bounding box center [329, 374] width 21 height 21
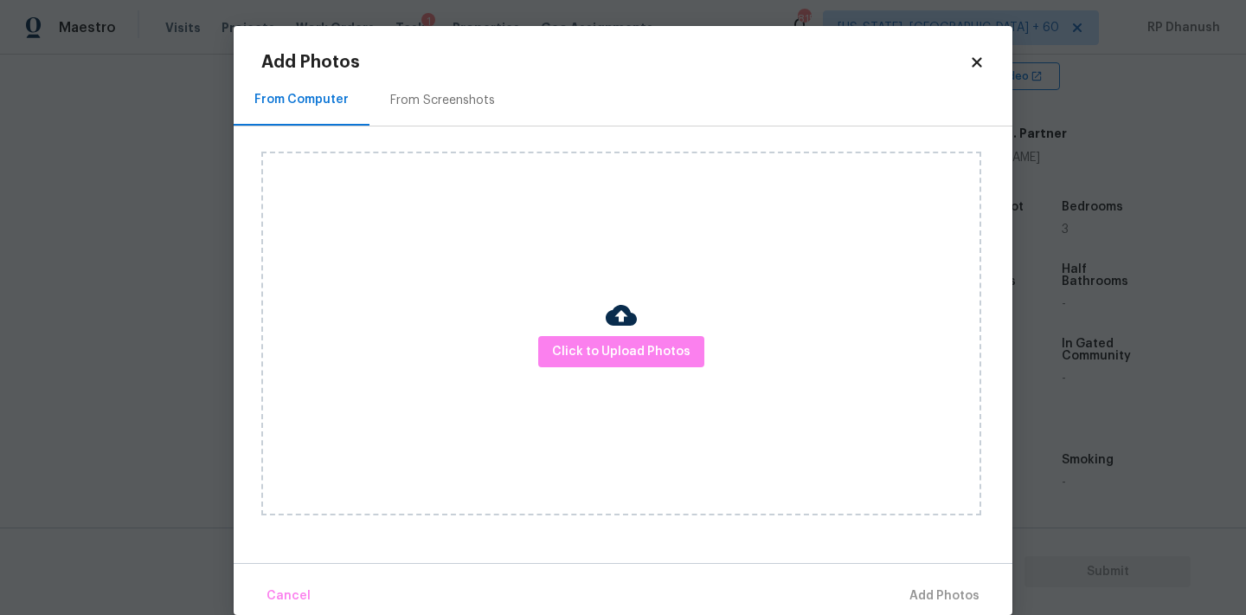
click at [404, 128] on div "Click to Upload Photos" at bounding box center [636, 333] width 751 height 414
click at [447, 88] on div "From Screenshots" at bounding box center [443, 99] width 146 height 51
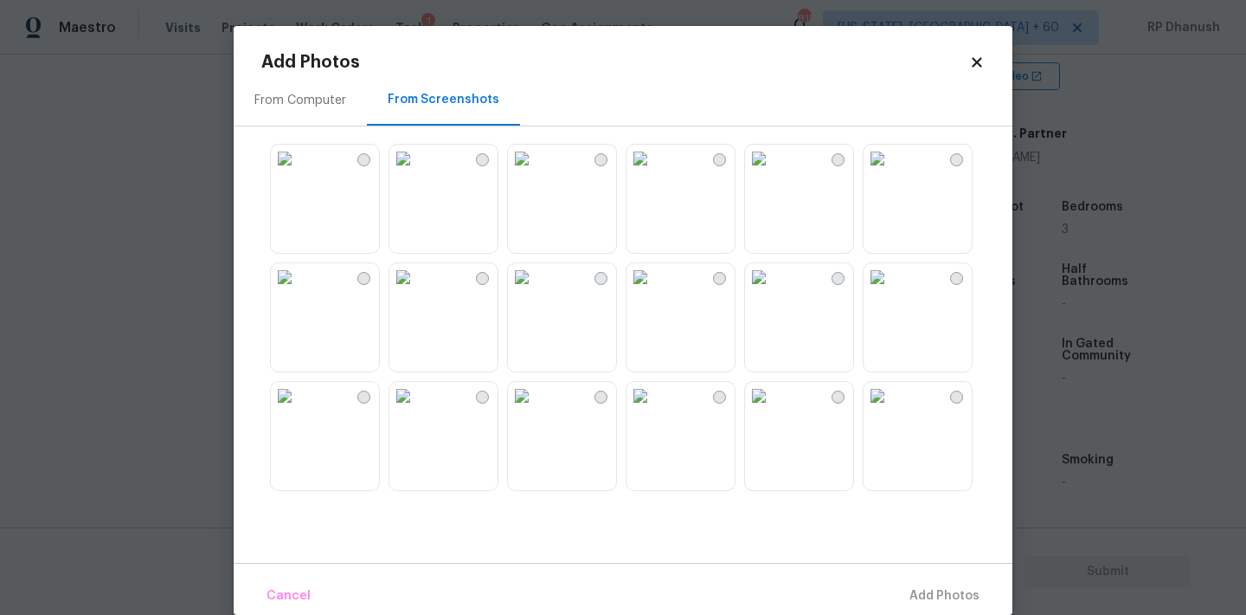
click at [536, 172] on img at bounding box center [522, 159] width 28 height 28
click at [650, 409] on img at bounding box center [641, 396] width 28 height 28
click at [964, 575] on div "Cancel Add 1 Photo(s)" at bounding box center [623, 589] width 779 height 52
click at [956, 582] on button "Add 1 Photo(s)" at bounding box center [937, 595] width 100 height 37
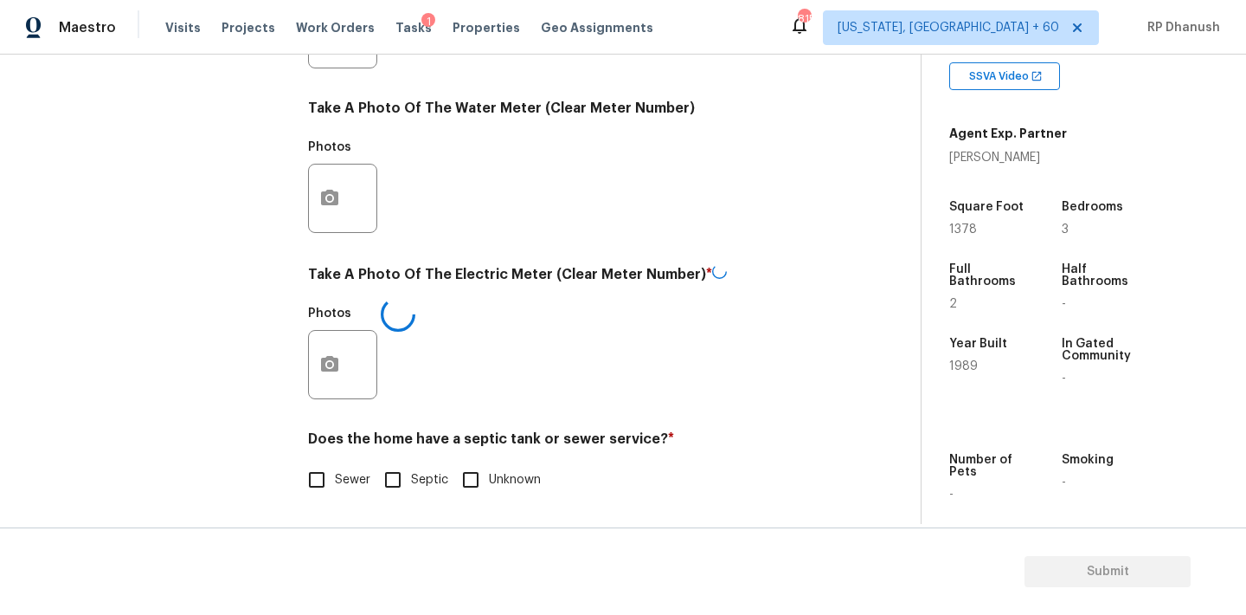
click at [317, 459] on div "Does the home have a septic tank or sewer service? * Sewer Septic Unknown" at bounding box center [566, 464] width 516 height 68
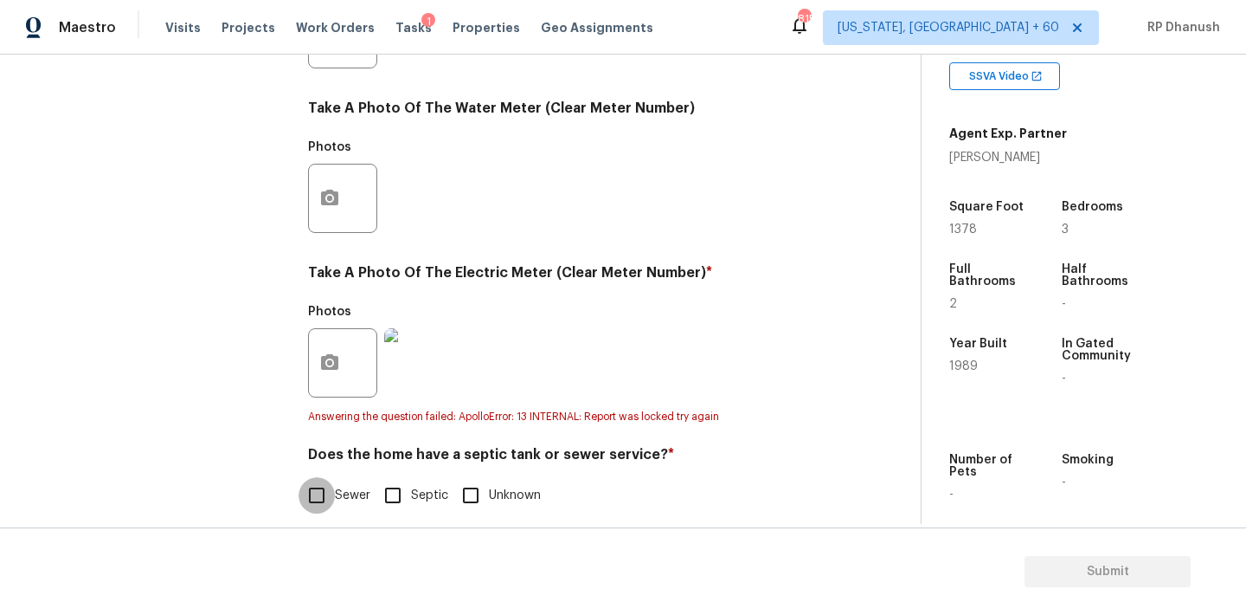
click at [322, 478] on input "Sewer" at bounding box center [317, 495] width 36 height 36
checkbox input "true"
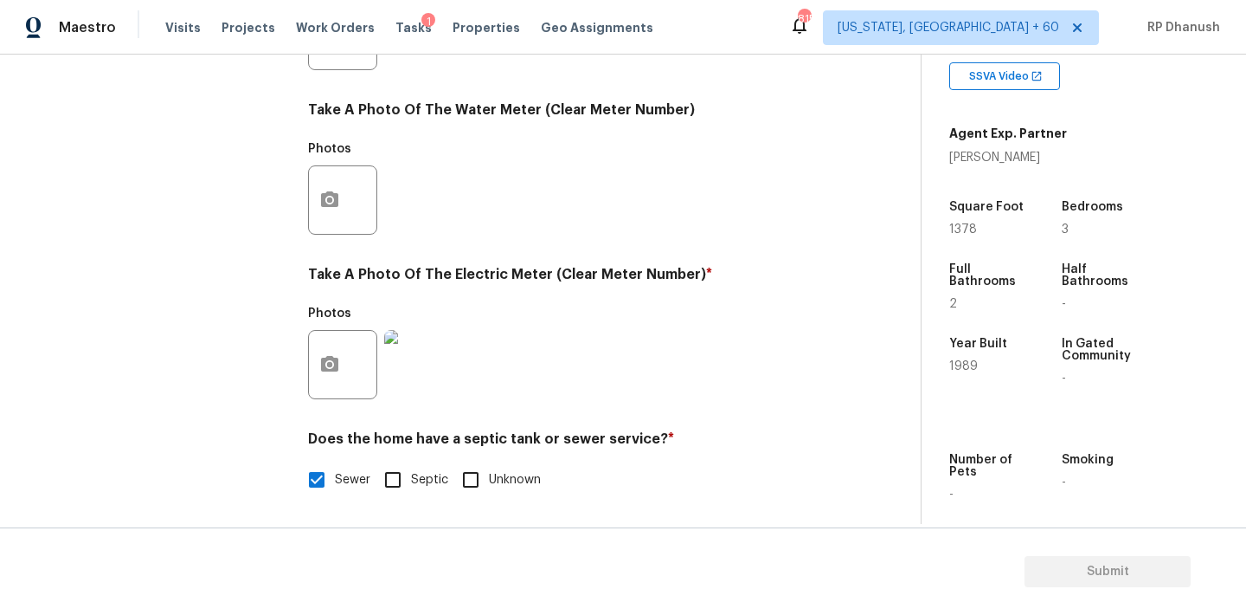
scroll to position [688, 0]
click at [330, 339] on button "button" at bounding box center [330, 365] width 42 height 68
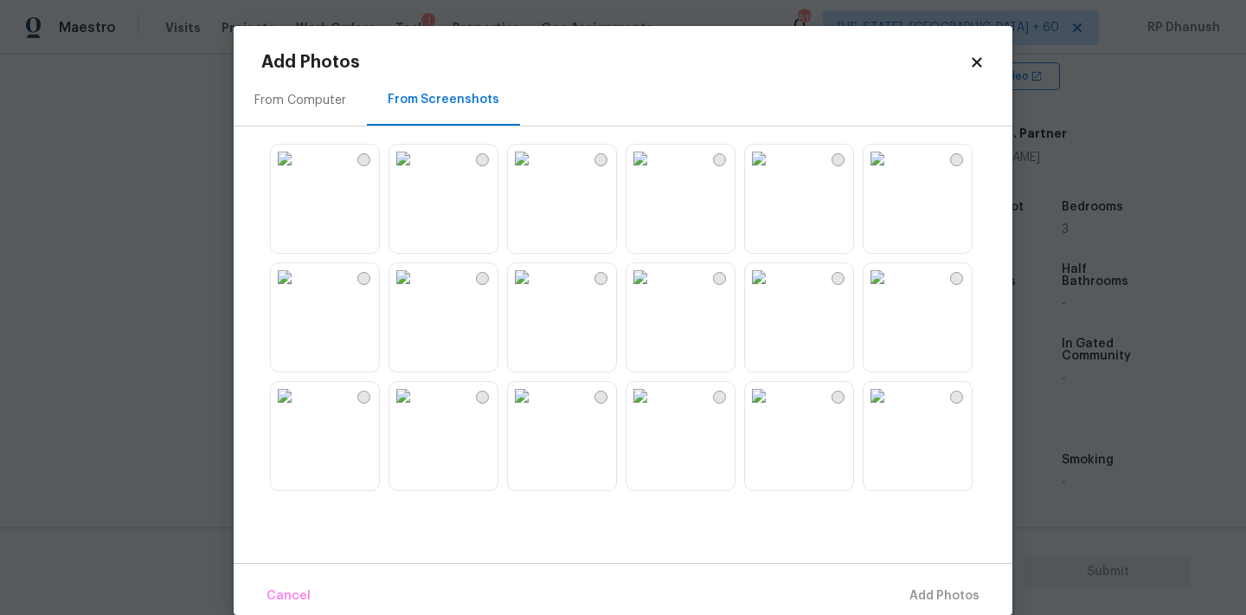
click at [327, 87] on div "From Computer" at bounding box center [300, 99] width 133 height 51
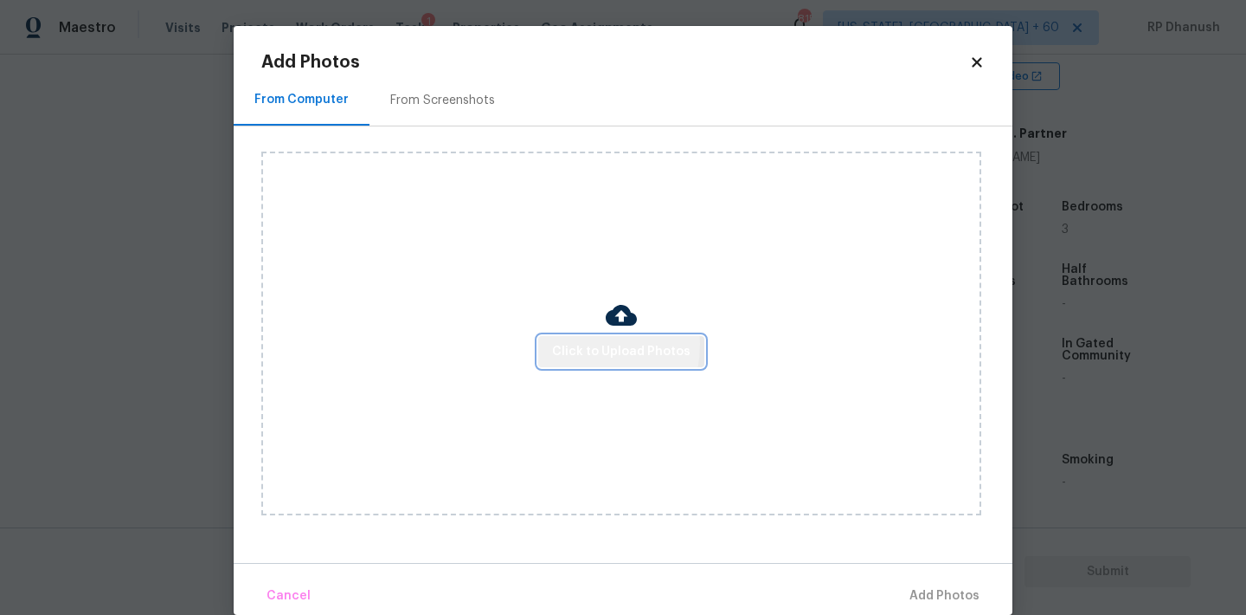
click at [574, 344] on span "Click to Upload Photos" at bounding box center [621, 352] width 138 height 22
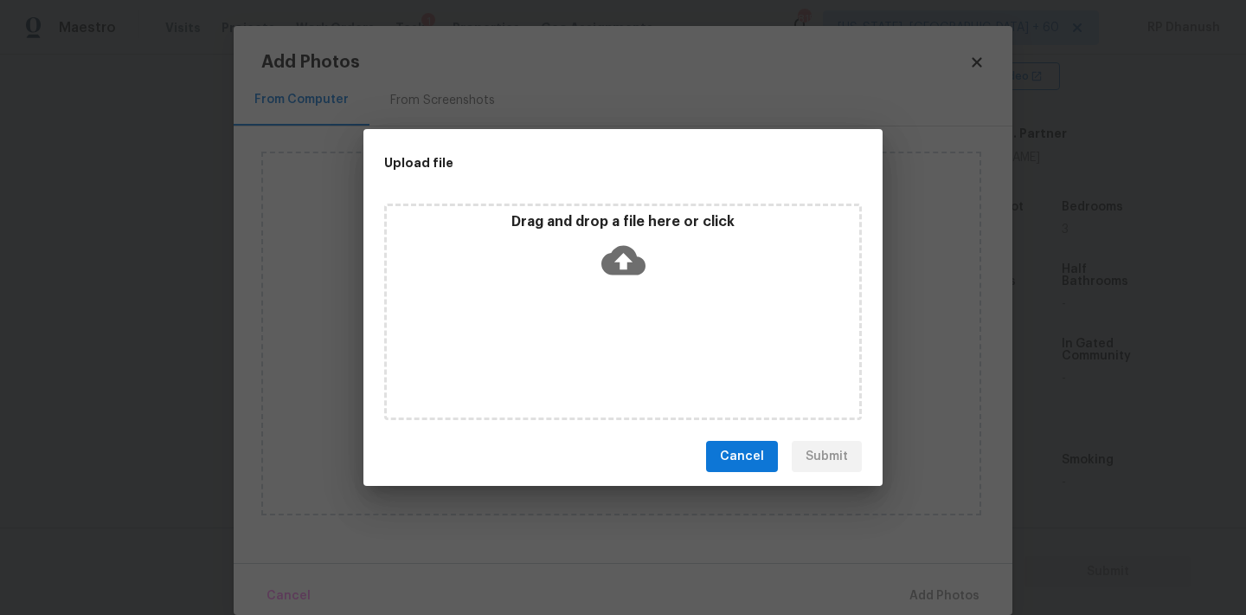
click at [607, 261] on icon at bounding box center [624, 260] width 44 height 29
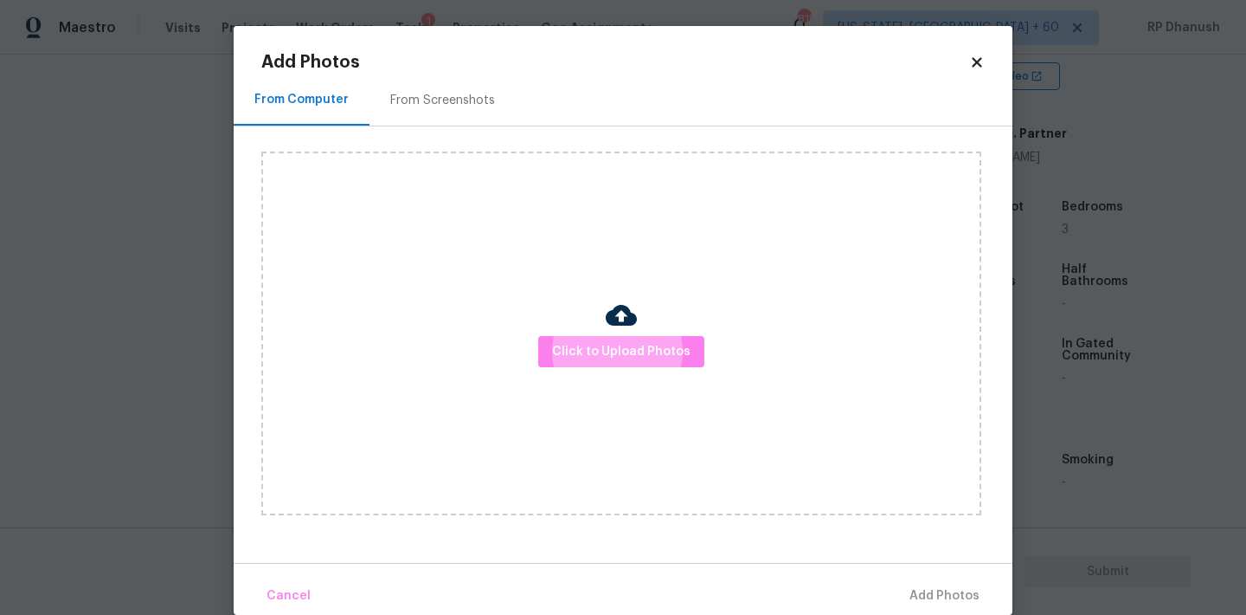
click at [172, 271] on body "Maestro Visits Projects Work Orders Tasks 1 Properties Geo Assignments 815 Wash…" at bounding box center [623, 307] width 1246 height 615
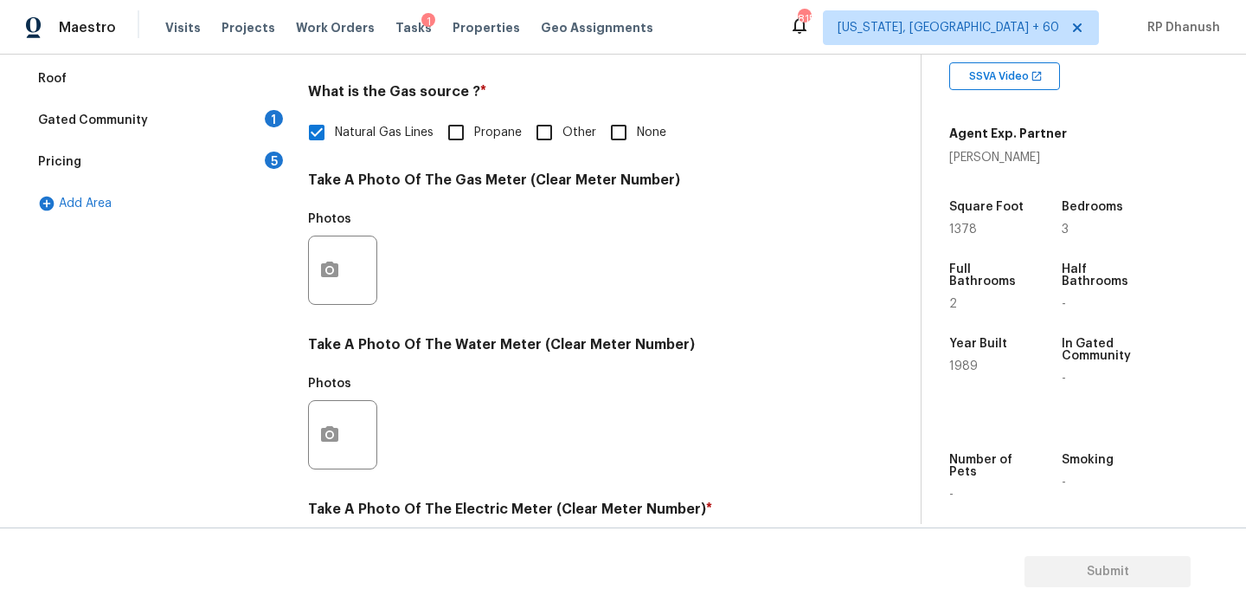
click at [260, 117] on div "Gated Community 1" at bounding box center [158, 121] width 260 height 42
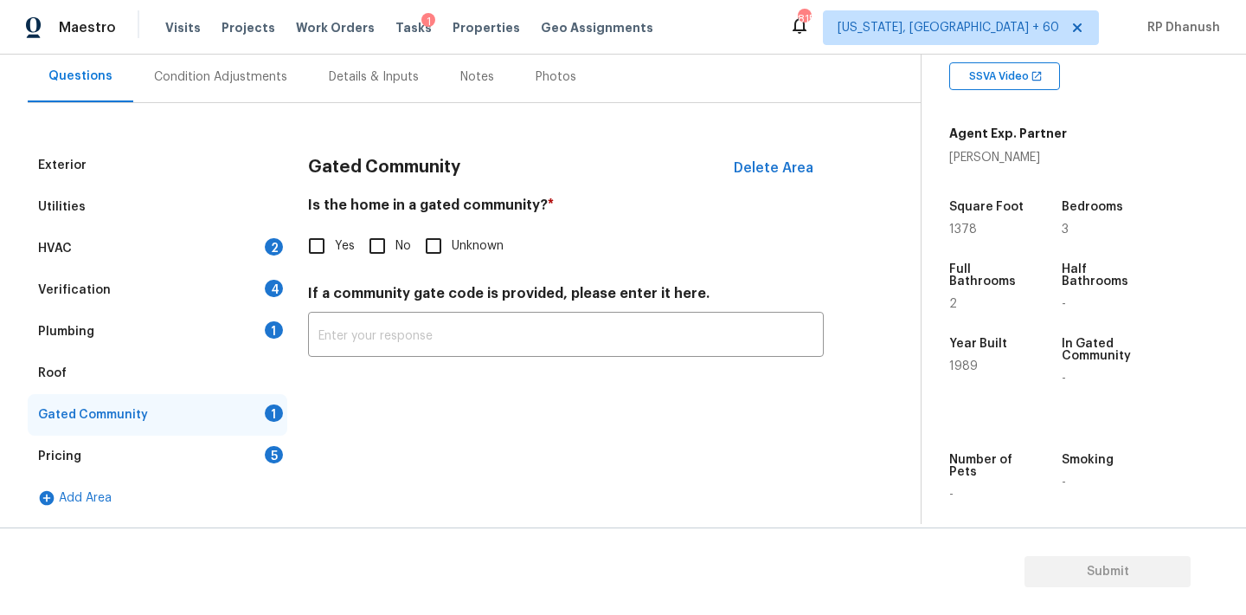
scroll to position [159, 0]
click at [383, 252] on input "No" at bounding box center [377, 246] width 36 height 36
checkbox input "true"
drag, startPoint x: 280, startPoint y: 248, endPoint x: 290, endPoint y: 249, distance: 9.6
click at [280, 248] on div "2" at bounding box center [274, 246] width 18 height 17
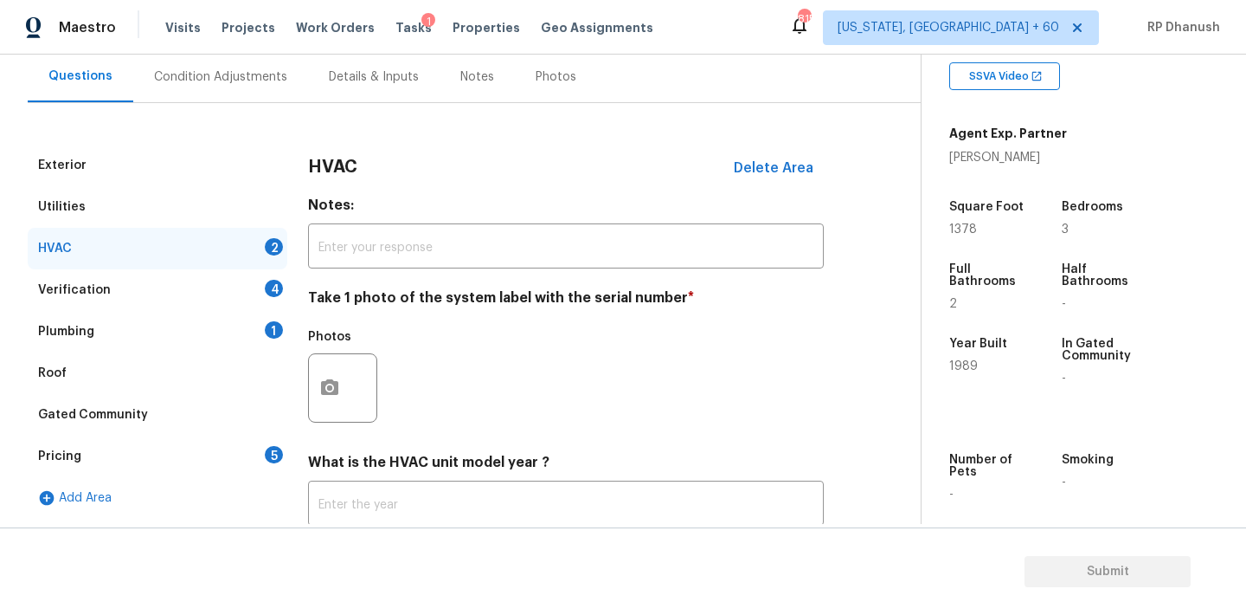
scroll to position [238, 0]
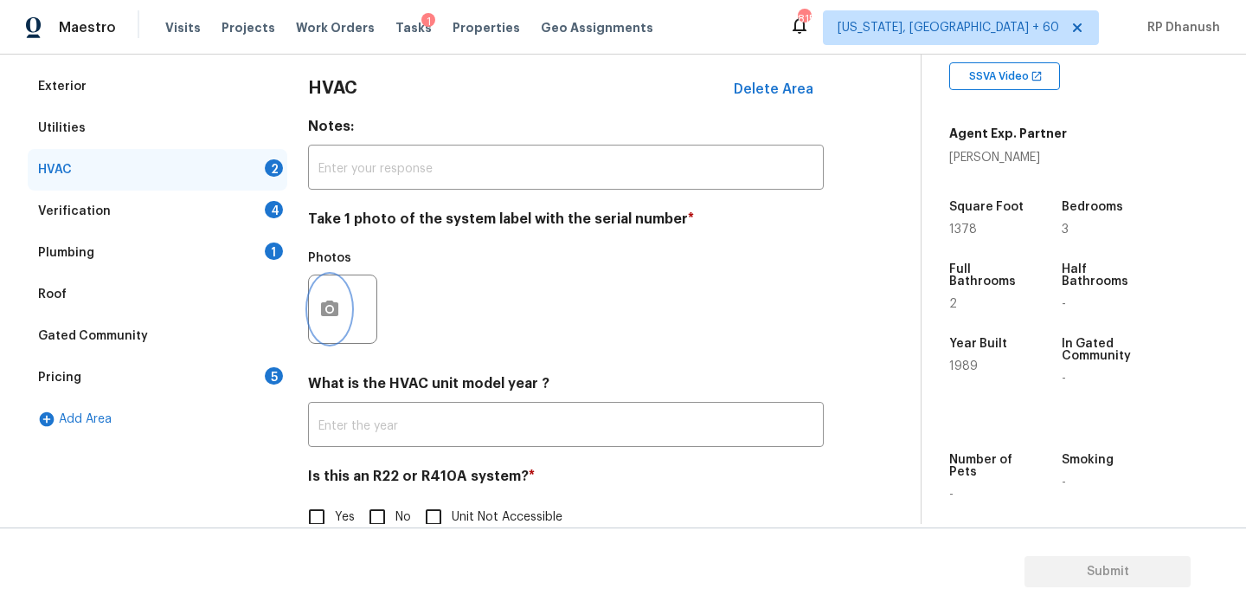
click at [338, 314] on icon "button" at bounding box center [329, 309] width 21 height 21
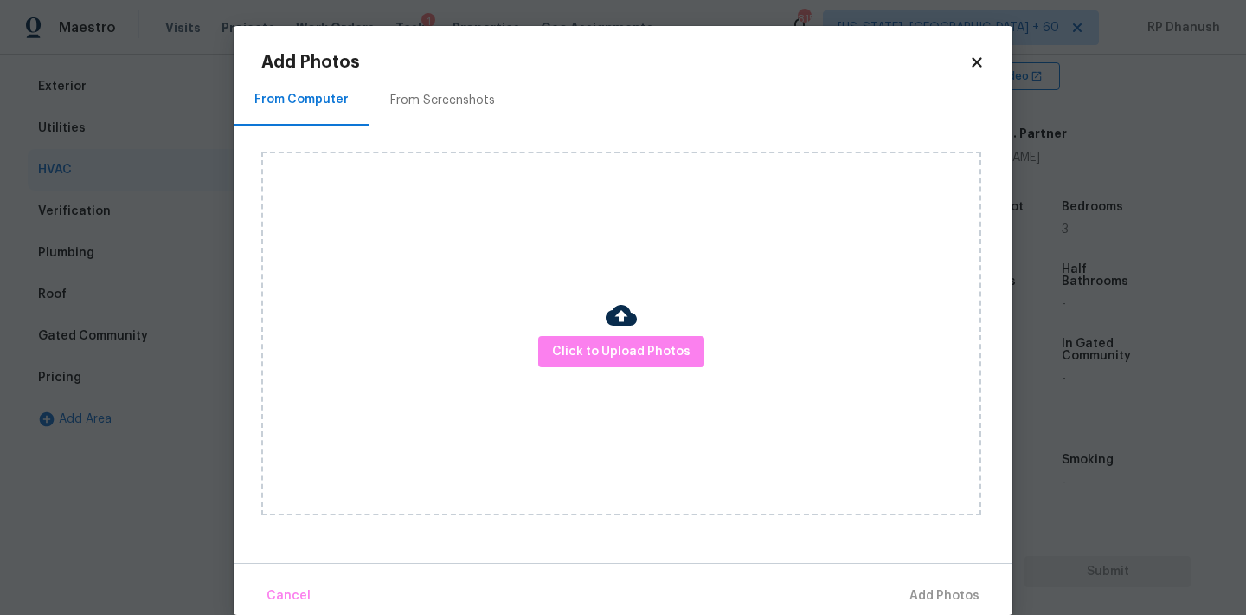
click at [449, 76] on div "From Screenshots" at bounding box center [443, 99] width 146 height 51
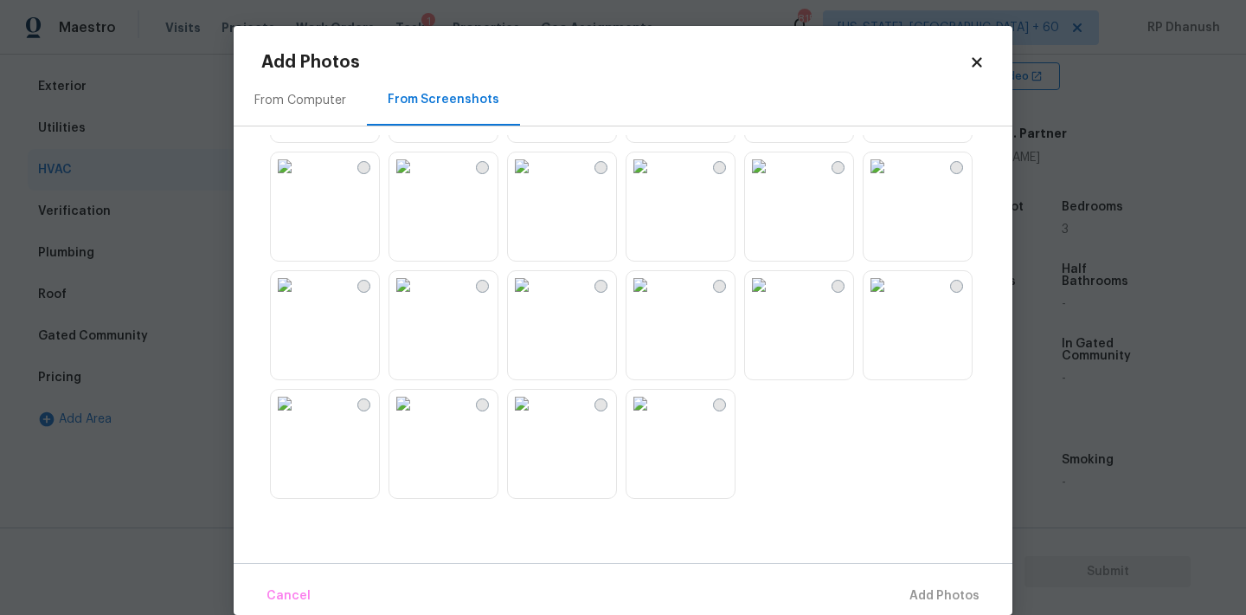
scroll to position [26, 0]
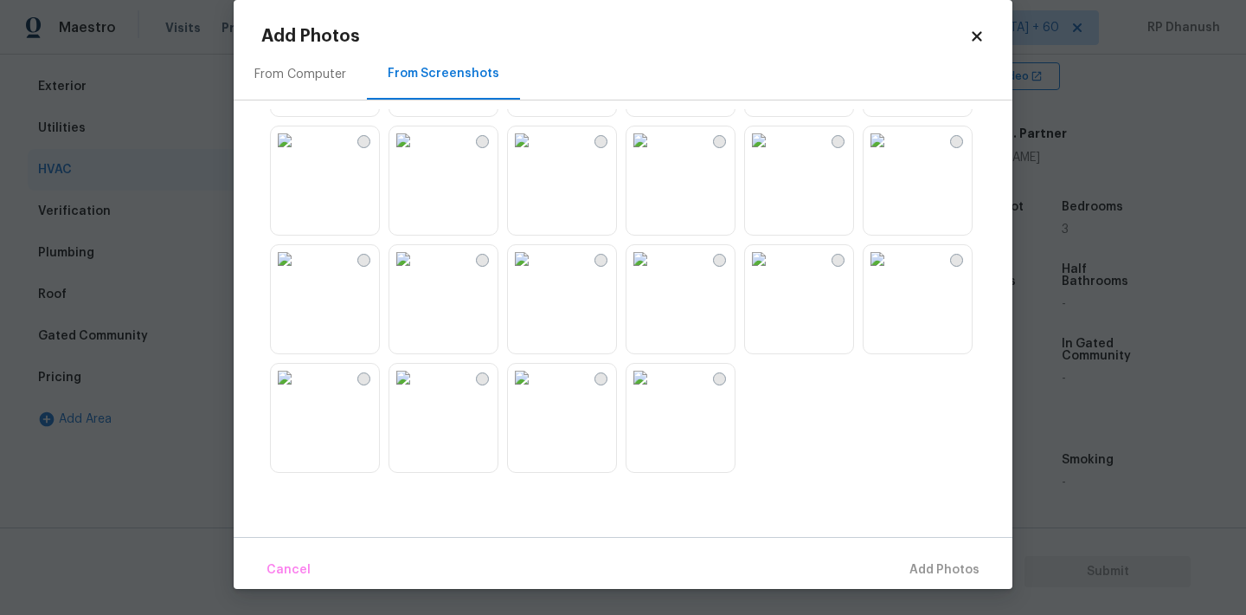
click at [536, 273] on img at bounding box center [522, 259] width 28 height 28
click at [914, 553] on button "Add 1 Photo(s)" at bounding box center [937, 569] width 100 height 37
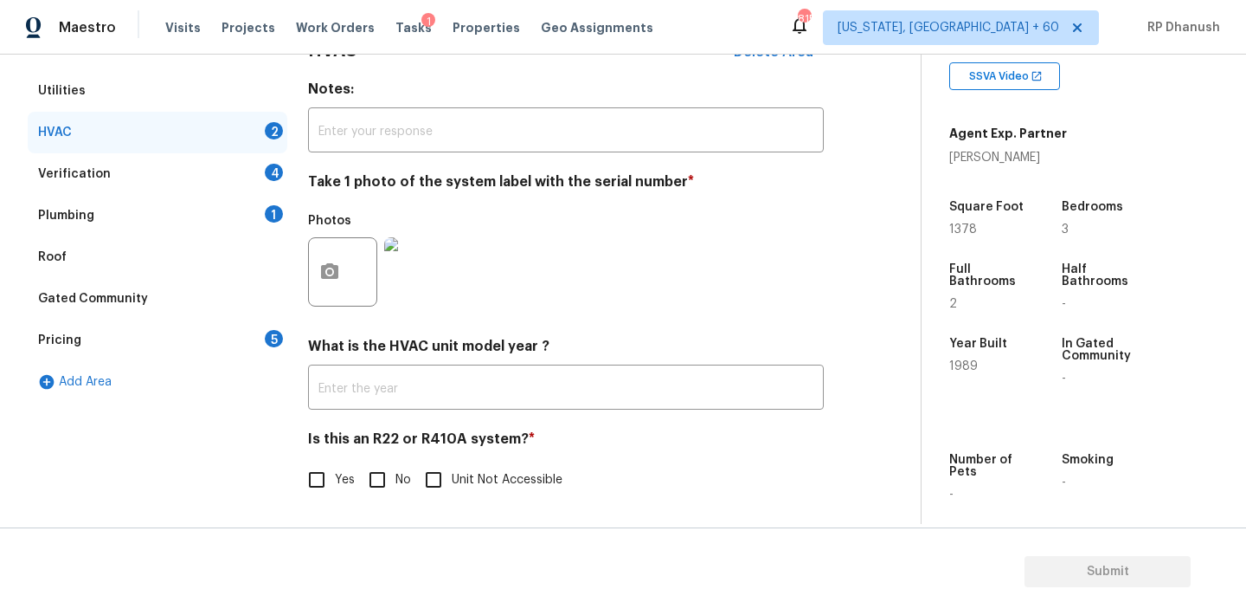
scroll to position [276, 0]
click at [346, 525] on div "Back to tasks Condition Scoping - Full Wed, Aug 20 2025 by 2:25 pm RP Dhanush I…" at bounding box center [623, 335] width 1246 height 560
click at [381, 486] on input "No" at bounding box center [377, 479] width 36 height 36
checkbox input "true"
click at [271, 207] on div "1" at bounding box center [274, 213] width 18 height 17
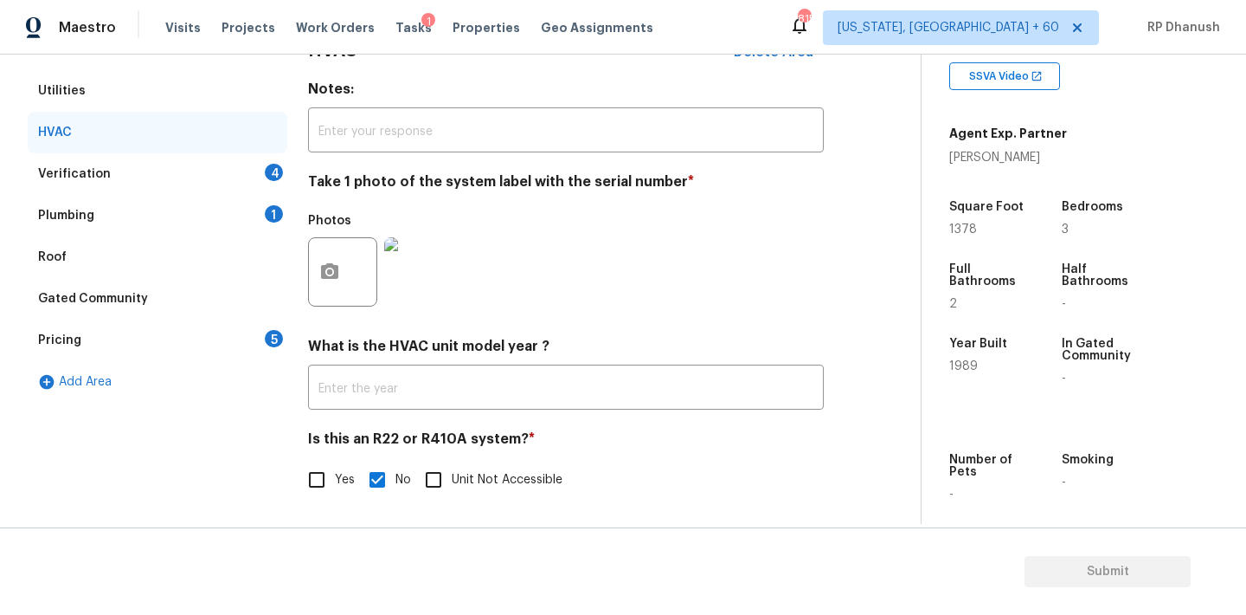
scroll to position [159, 0]
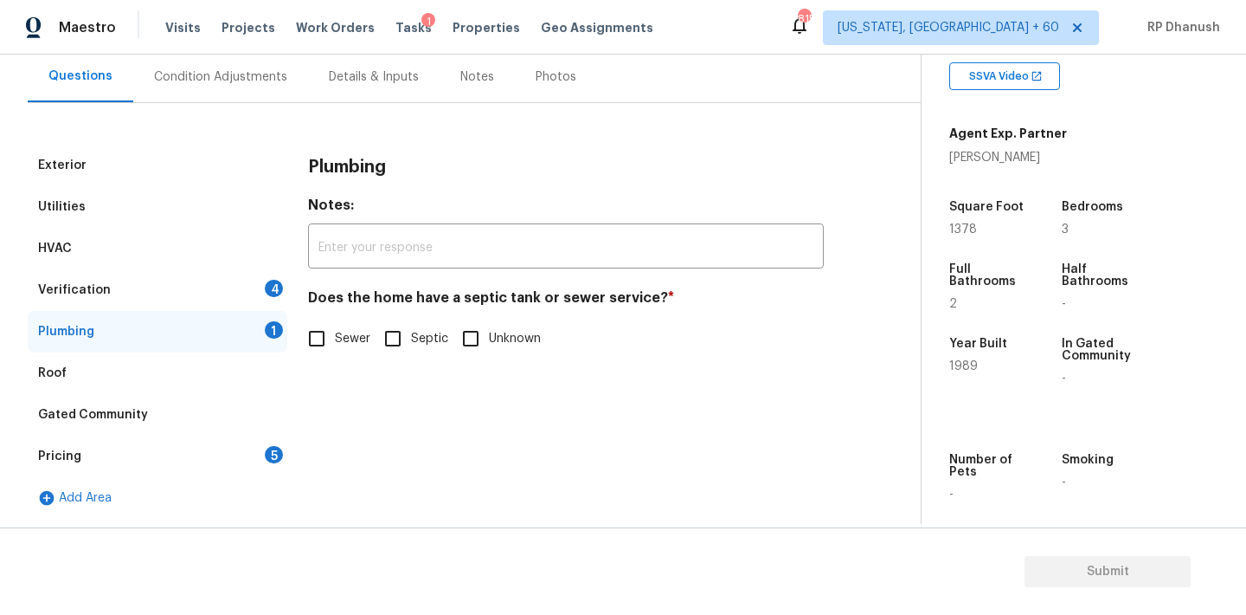
click at [396, 318] on div "Does the home have a septic tank or sewer service? * Sewer Septic Unknown" at bounding box center [566, 323] width 516 height 68
click at [325, 336] on input "Sewer" at bounding box center [317, 338] width 36 height 36
checkbox input "true"
click at [245, 295] on div "Verification 4" at bounding box center [158, 290] width 260 height 42
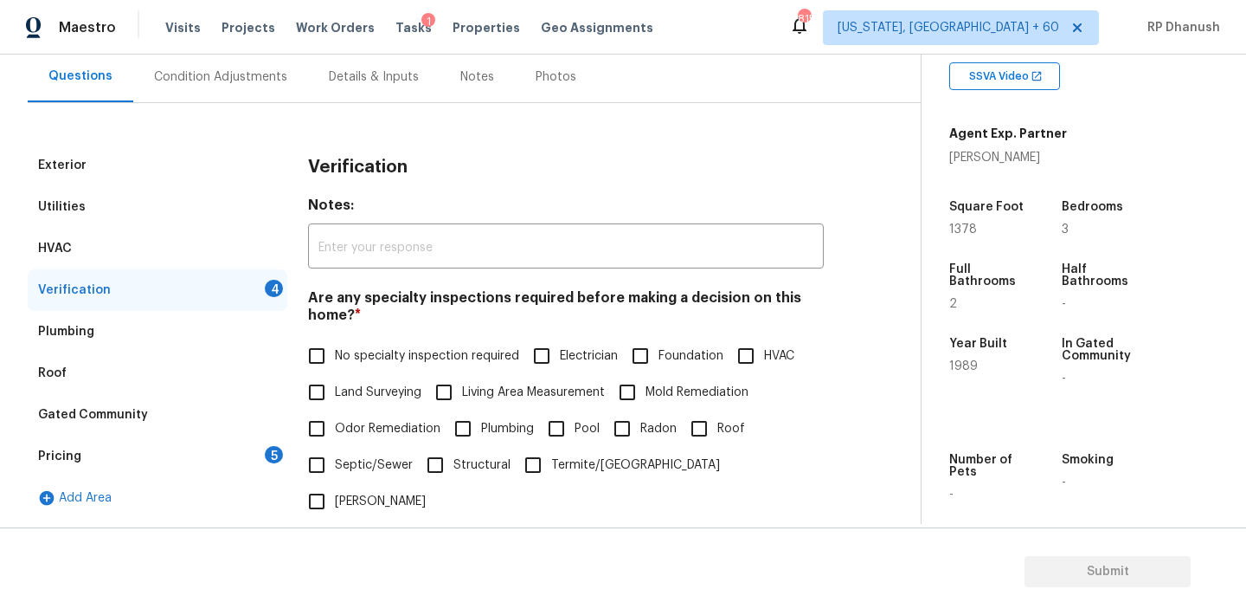
click at [338, 344] on label "No specialty inspection required" at bounding box center [409, 356] width 221 height 36
click at [335, 344] on input "No specialty inspection required" at bounding box center [317, 356] width 36 height 36
checkbox input "true"
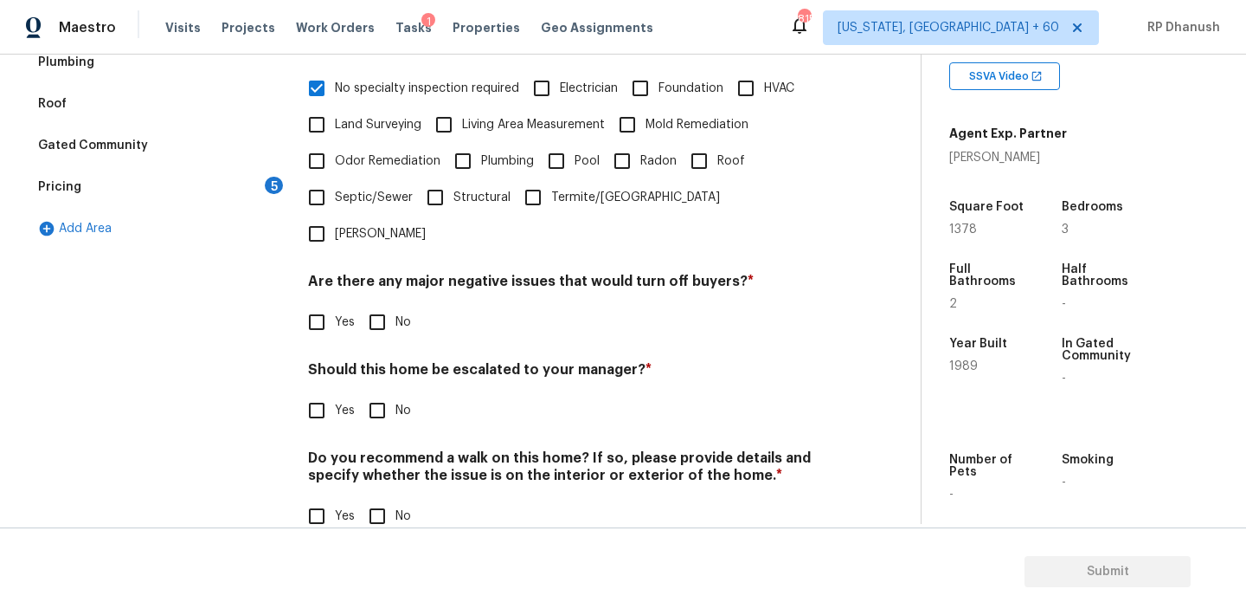
scroll to position [427, 0]
click at [369, 304] on input "No" at bounding box center [377, 322] width 36 height 36
checkbox input "true"
click at [375, 461] on div "Do you recommend a walk on this home? If so, please provide details and specify…" at bounding box center [566, 493] width 516 height 85
click at [324, 392] on input "Yes" at bounding box center [317, 410] width 36 height 36
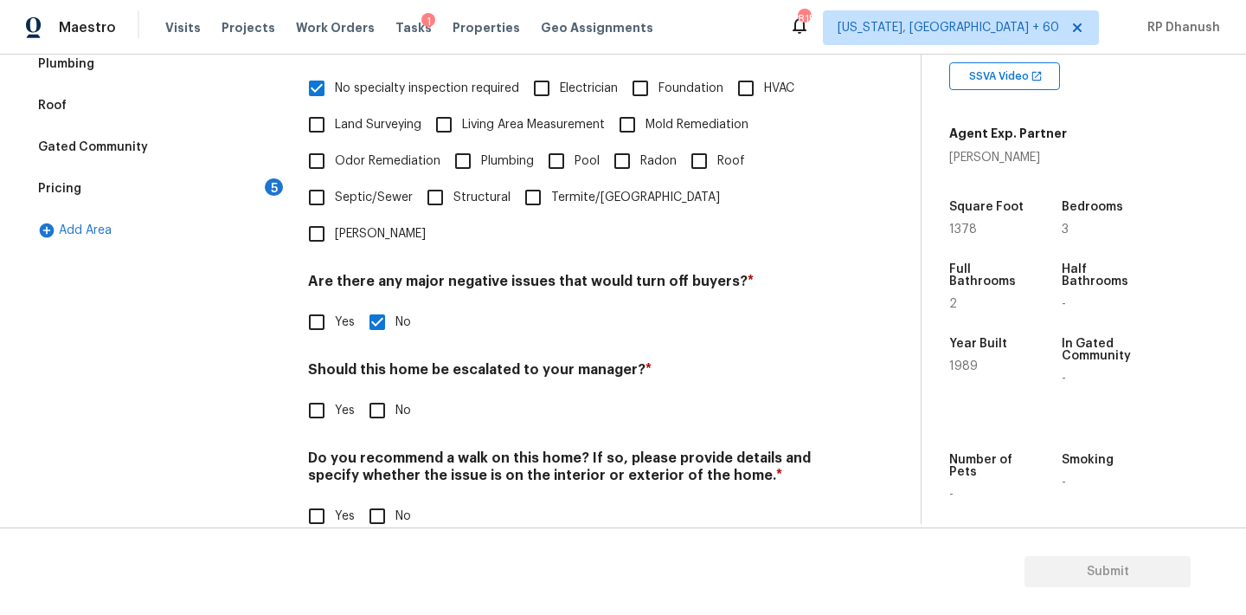
checkbox input "true"
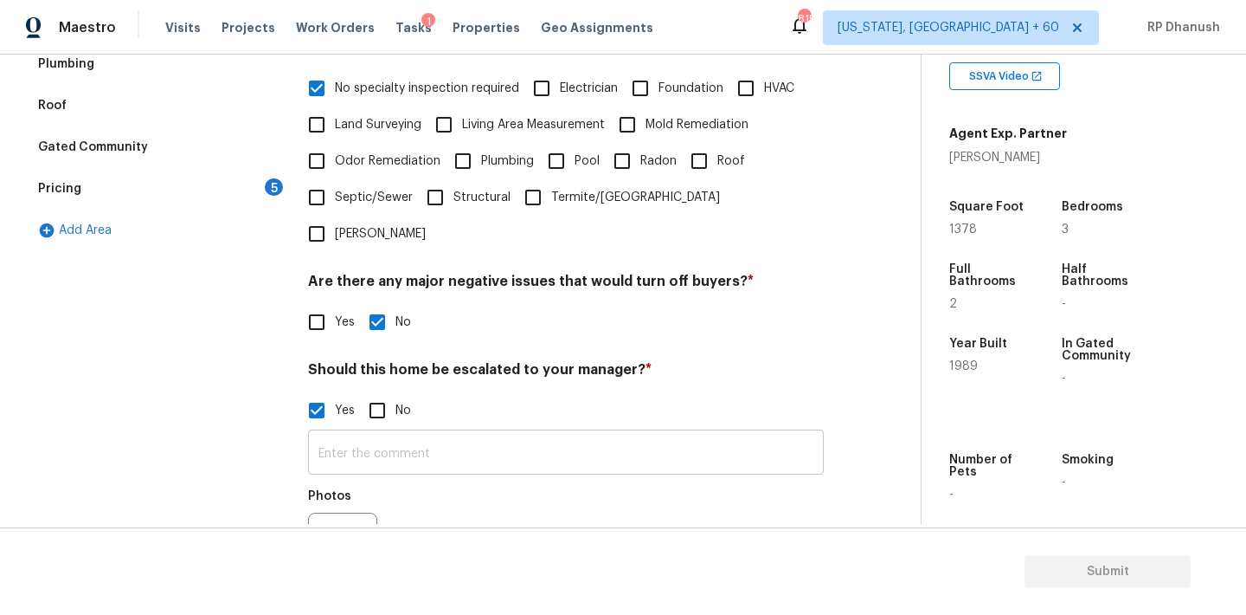
click at [362, 434] on input "text" at bounding box center [566, 454] width 516 height 41
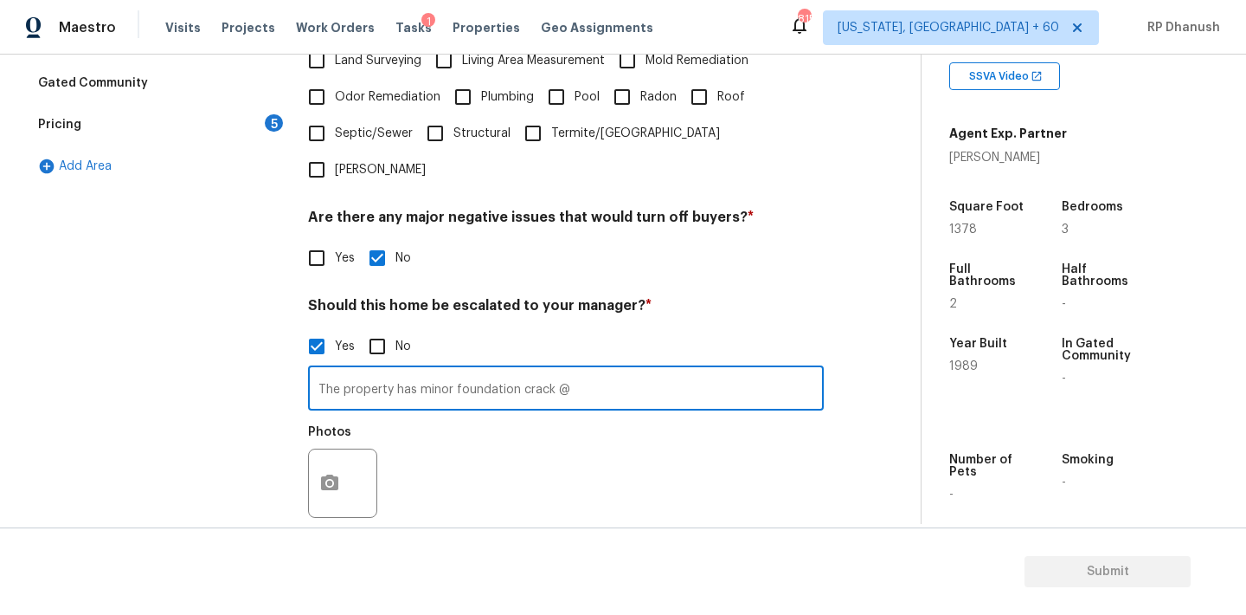
scroll to position [517, 0]
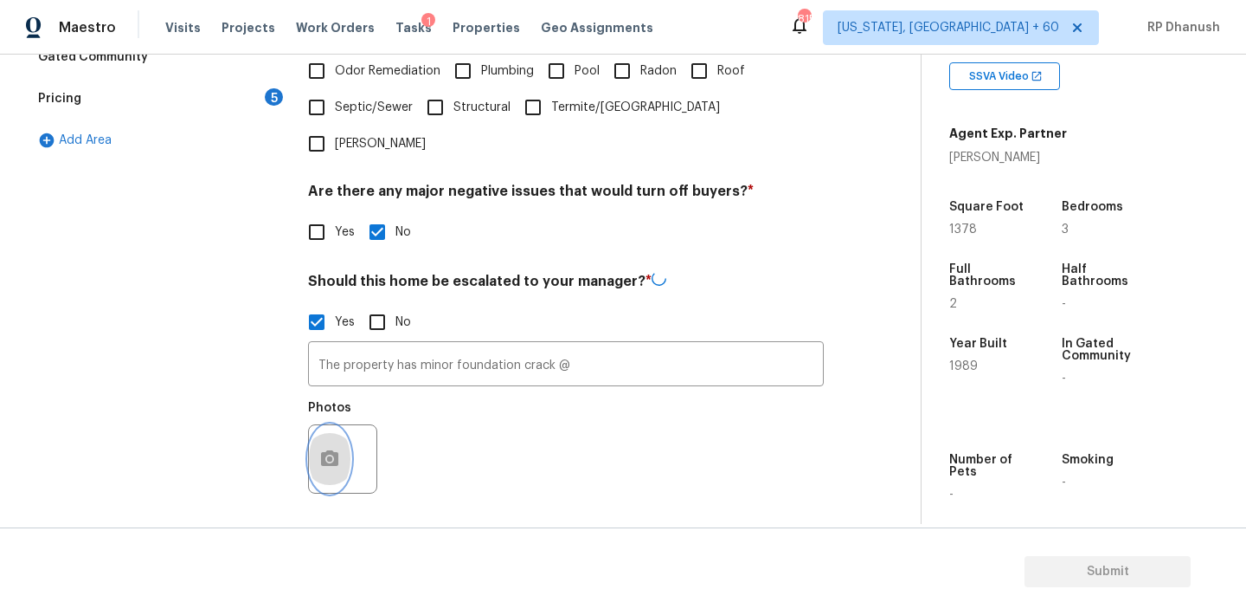
click at [336, 431] on button "button" at bounding box center [330, 459] width 42 height 68
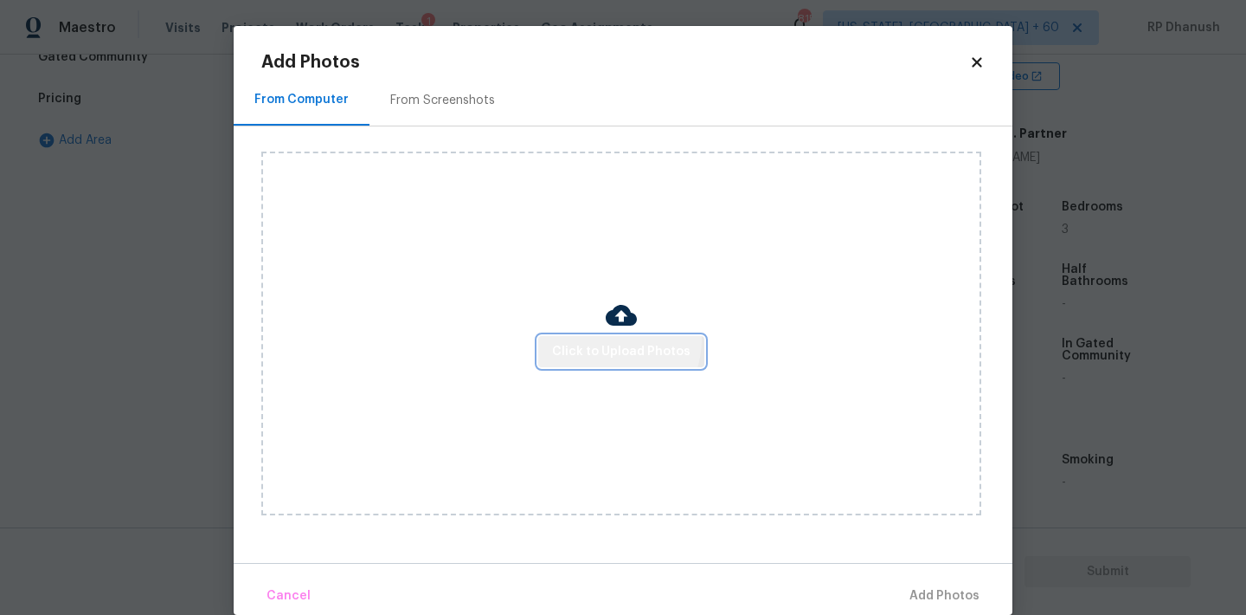
click at [616, 339] on button "Click to Upload Photos" at bounding box center [621, 352] width 166 height 32
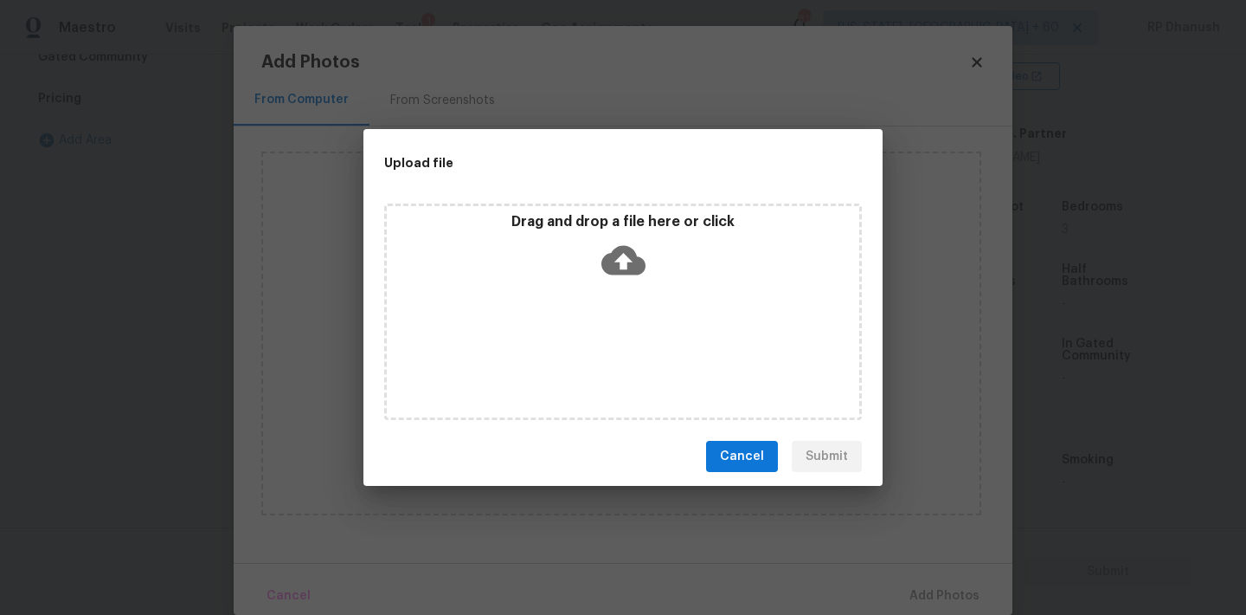
click at [616, 267] on icon at bounding box center [624, 260] width 44 height 29
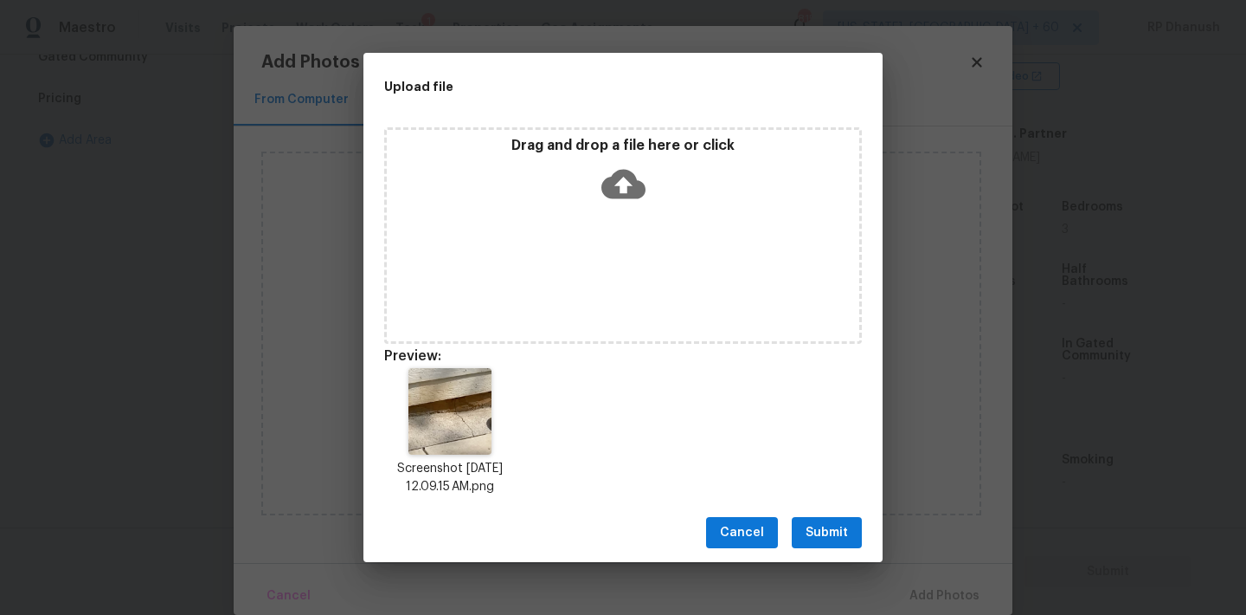
click at [828, 520] on button "Submit" at bounding box center [827, 533] width 70 height 32
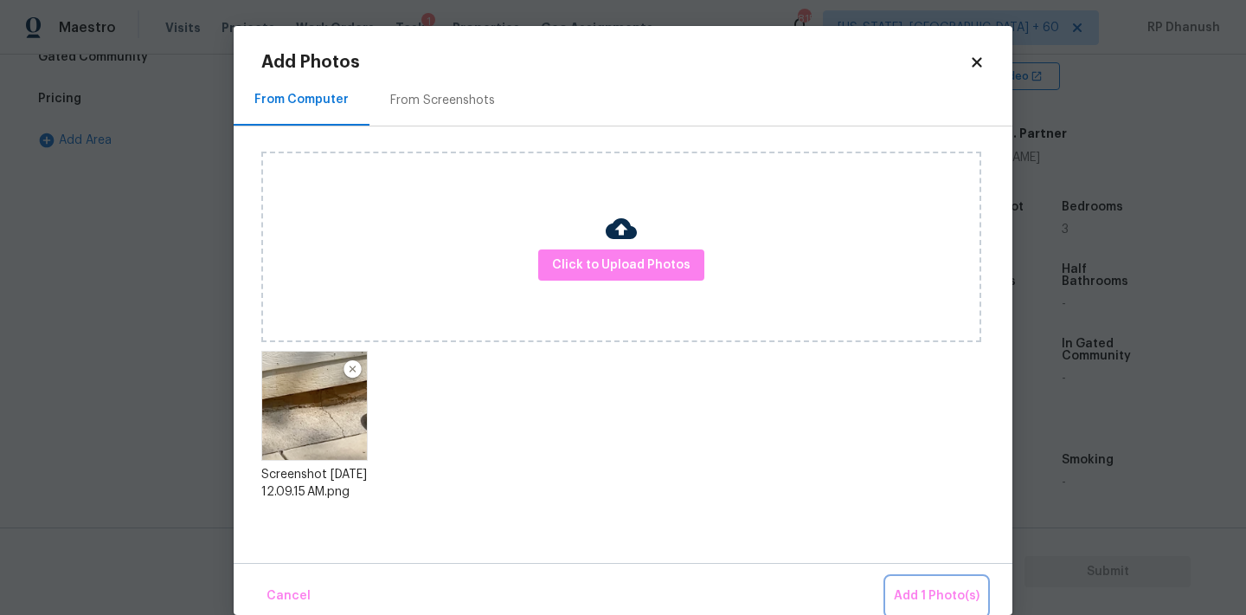
click at [905, 599] on span "Add 1 Photo(s)" at bounding box center [937, 596] width 86 height 22
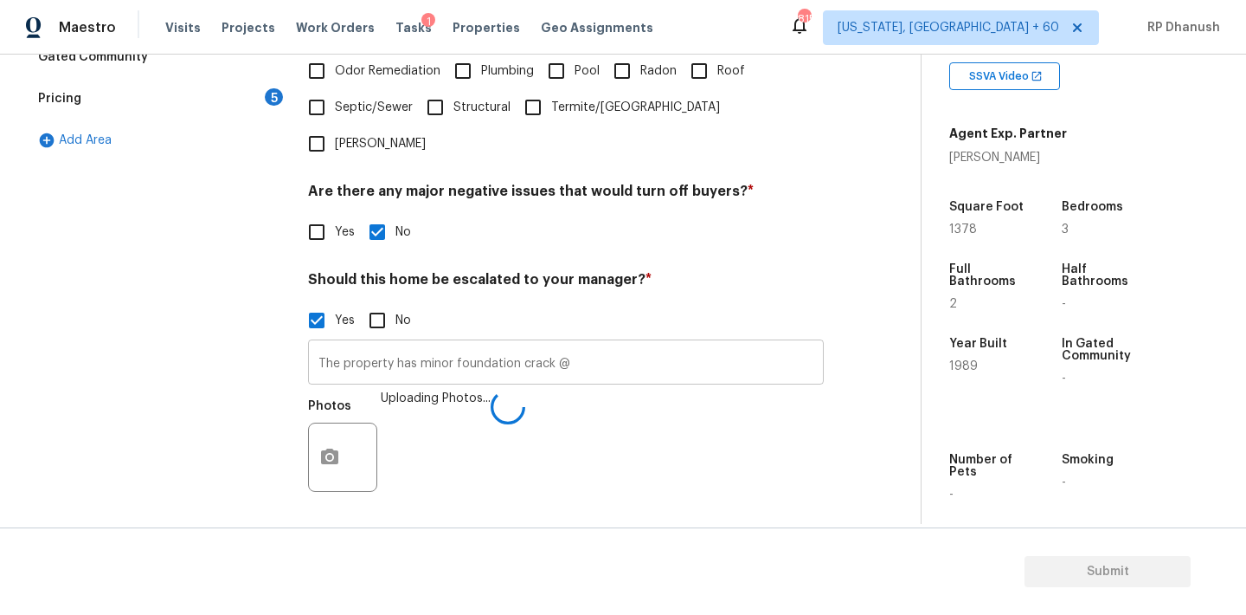
click at [608, 344] on input "The property has minor foundation crack @" at bounding box center [566, 364] width 516 height 41
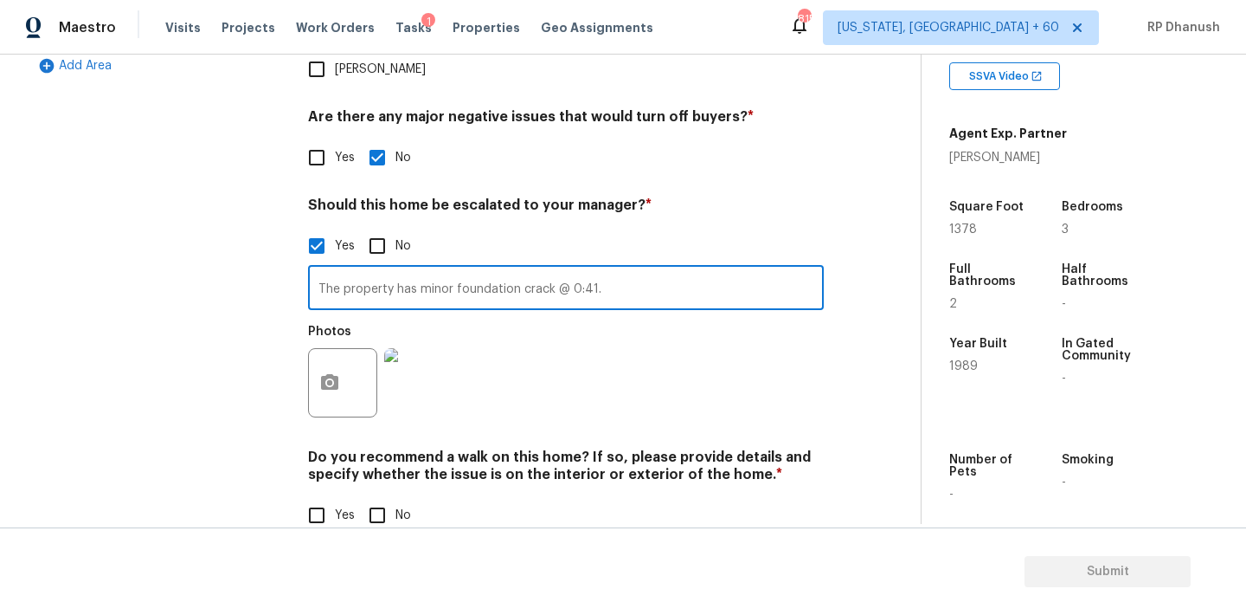
type input "The property has minor foundation crack @ 0:41."
click at [384, 497] on input "No" at bounding box center [377, 515] width 36 height 36
checkbox input "true"
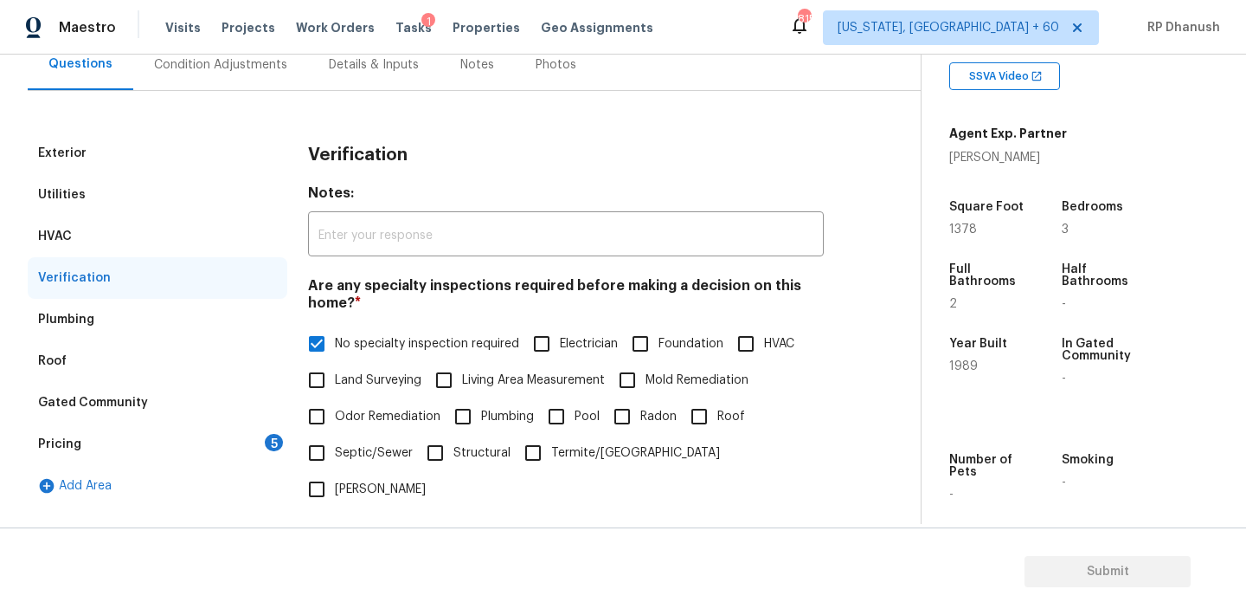
scroll to position [346, 0]
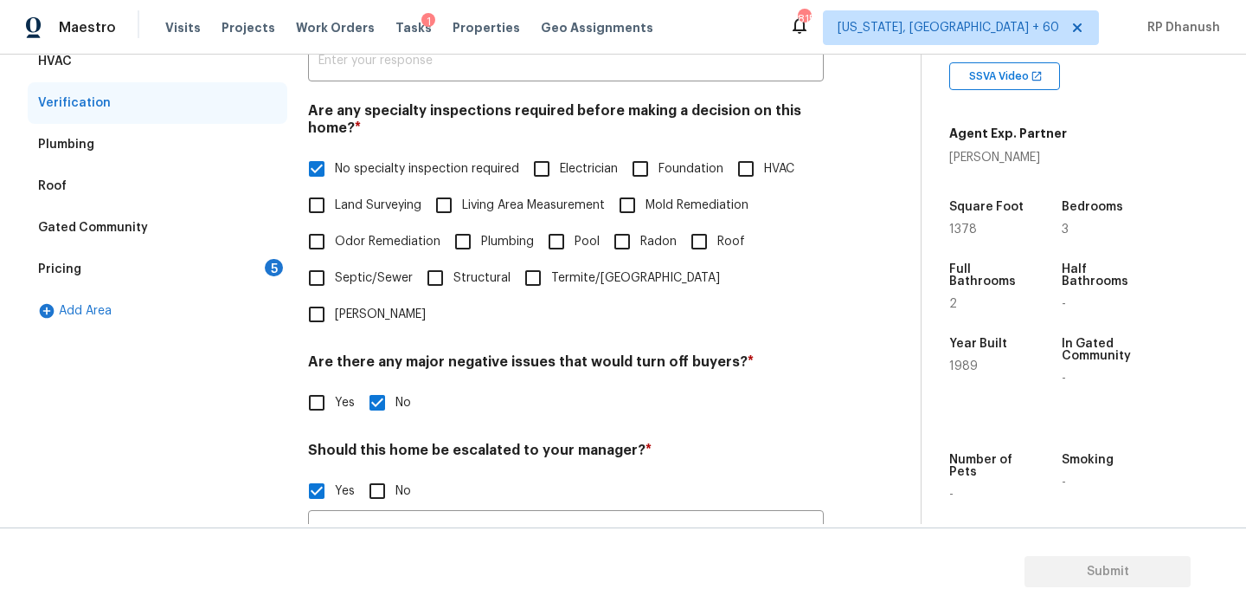
click at [256, 271] on div "Pricing 5" at bounding box center [158, 269] width 260 height 42
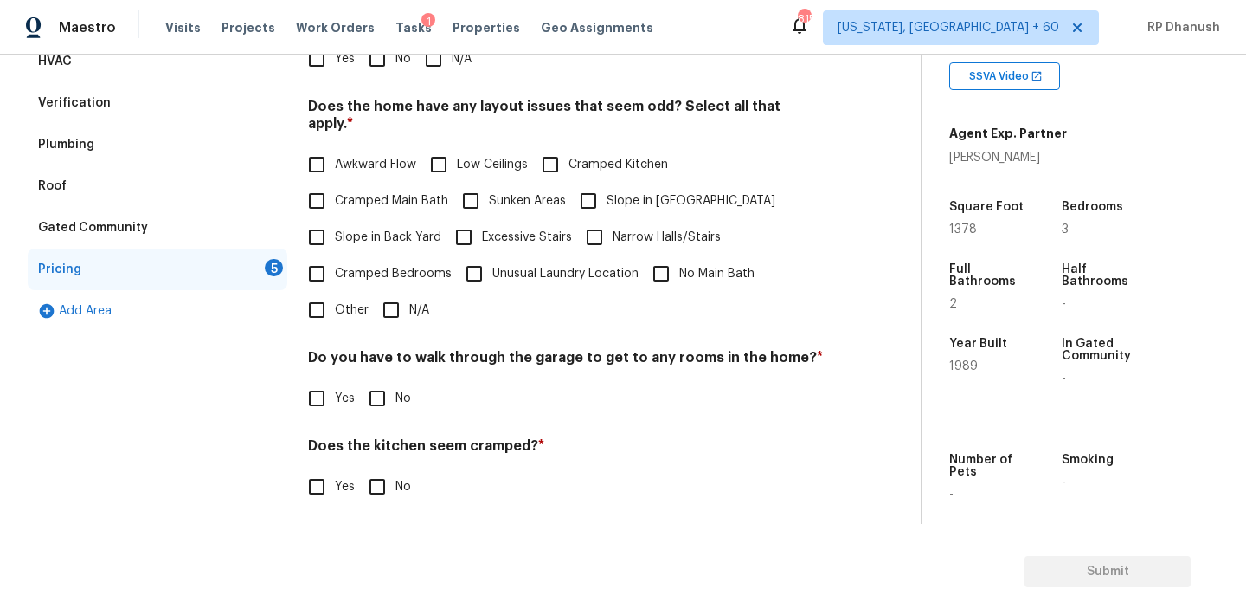
scroll to position [312, 0]
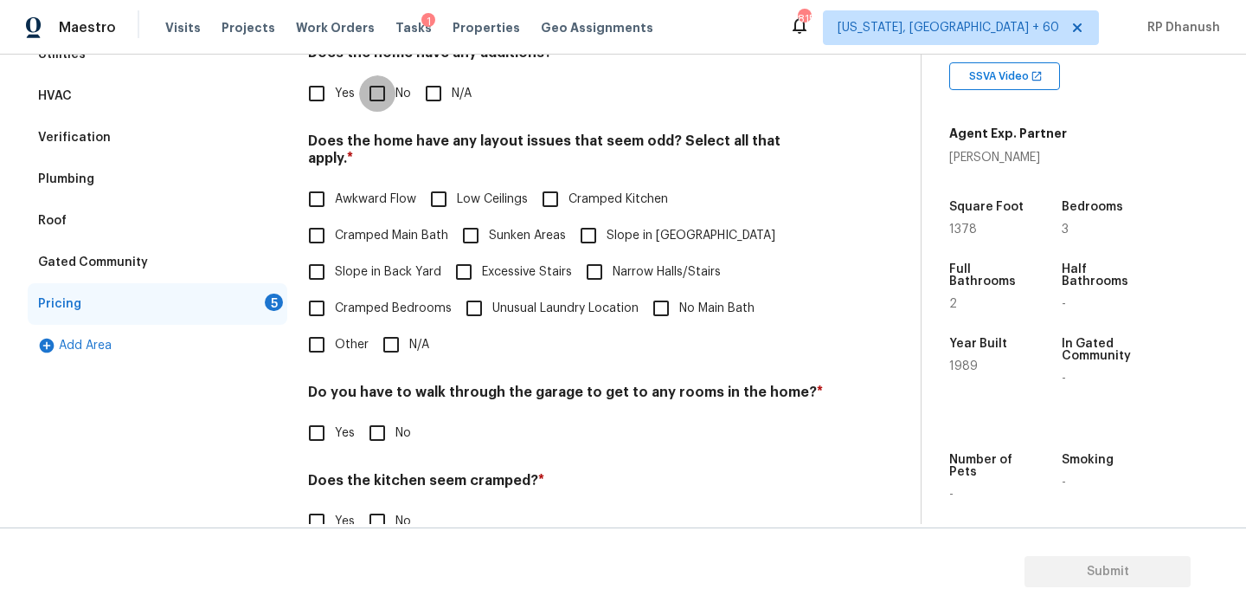
click at [372, 97] on input "No" at bounding box center [377, 93] width 36 height 36
checkbox input "true"
click at [332, 259] on input "Slope in Back Yard" at bounding box center [317, 272] width 36 height 36
checkbox input "true"
click at [621, 227] on span "Slope in [GEOGRAPHIC_DATA]" at bounding box center [691, 236] width 169 height 18
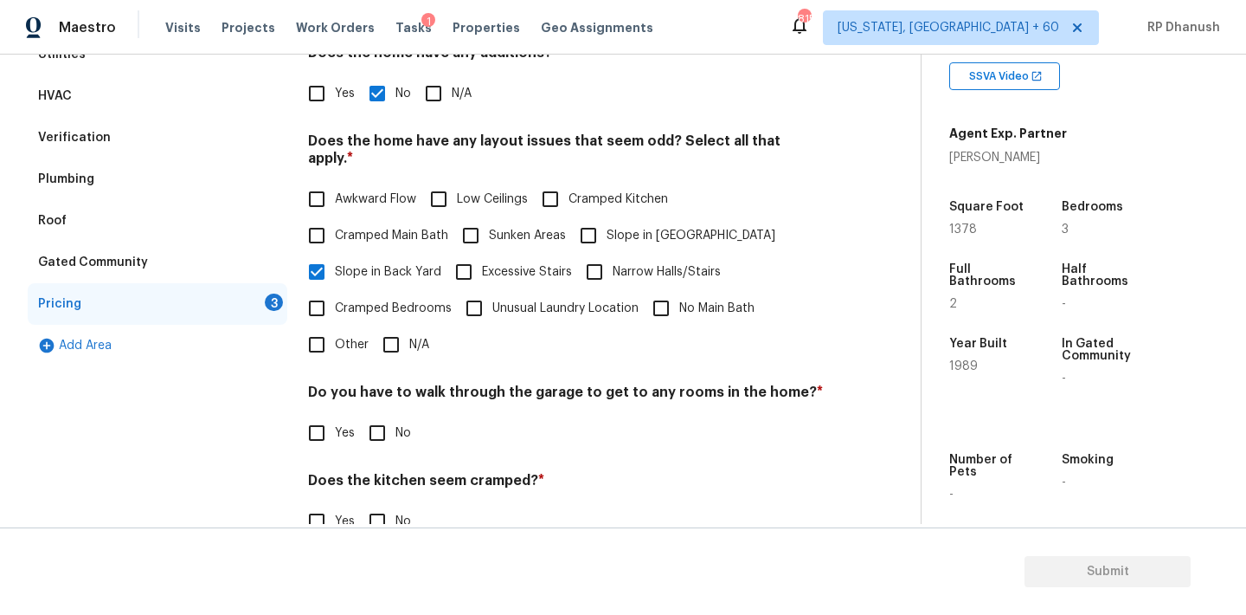
click at [607, 217] on input "Slope in [GEOGRAPHIC_DATA]" at bounding box center [588, 235] width 36 height 36
checkbox input "true"
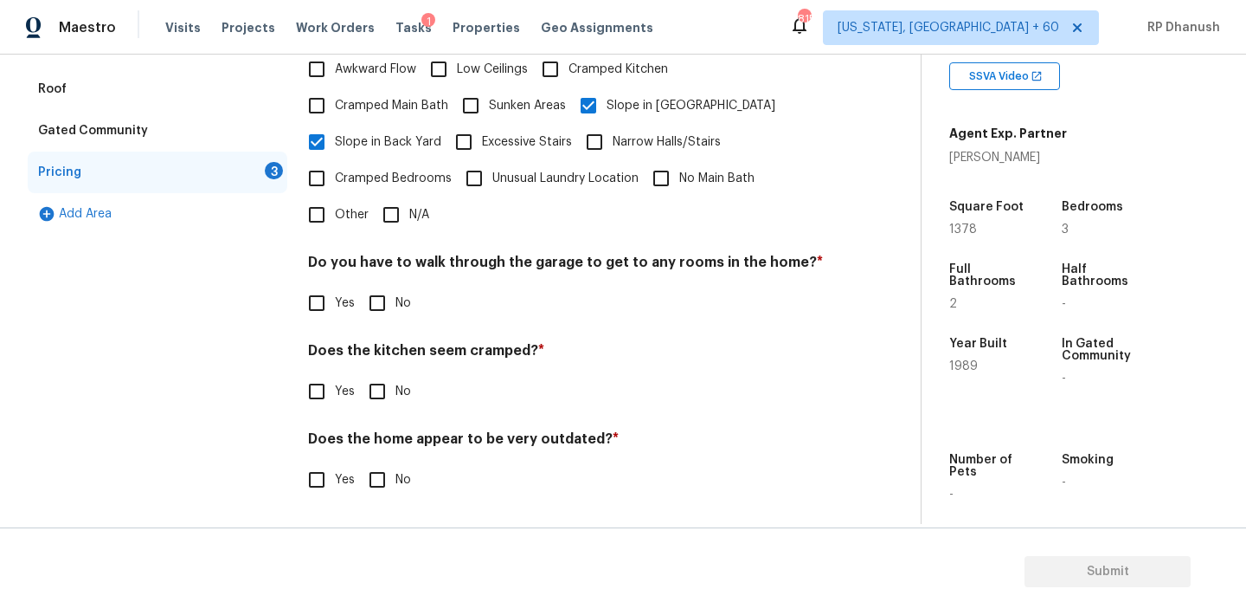
scroll to position [424, 0]
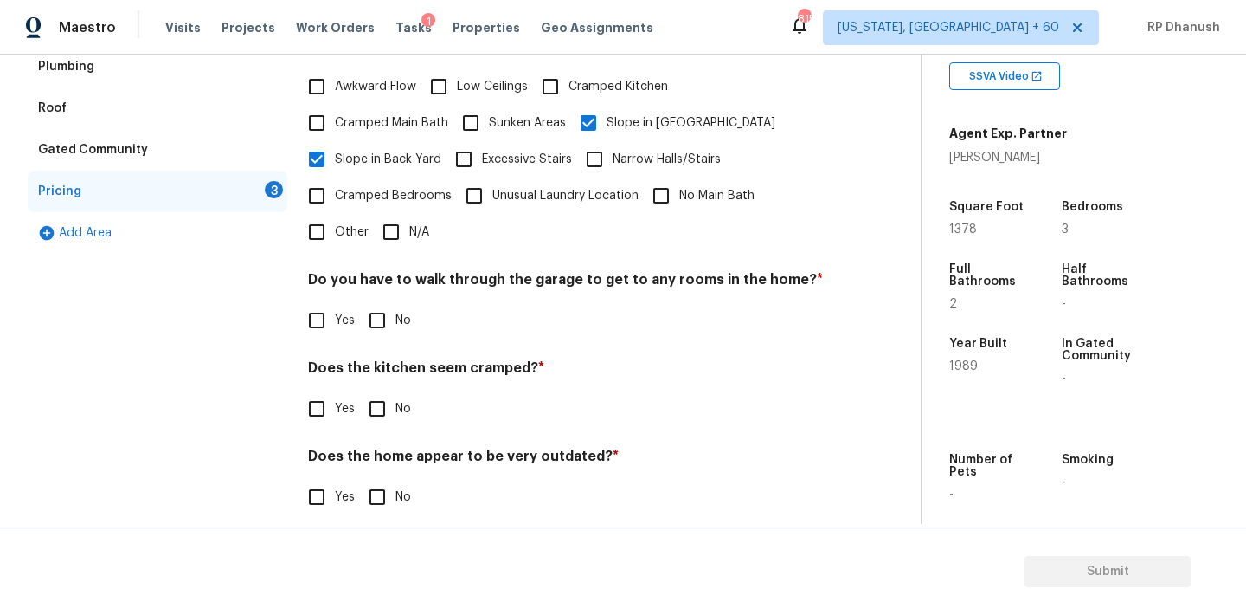
click at [388, 302] on input "No" at bounding box center [377, 320] width 36 height 36
checkbox input "true"
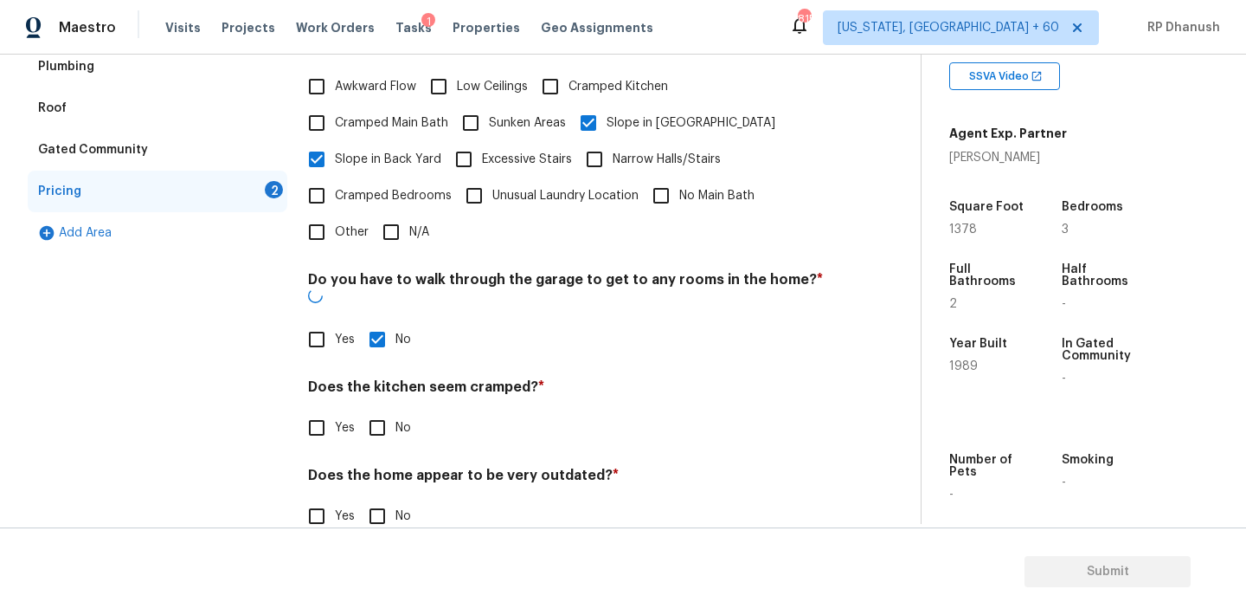
click at [369, 409] on input "No" at bounding box center [377, 427] width 36 height 36
checkbox input "true"
click at [369, 499] on input "No" at bounding box center [377, 517] width 36 height 36
checkbox input "true"
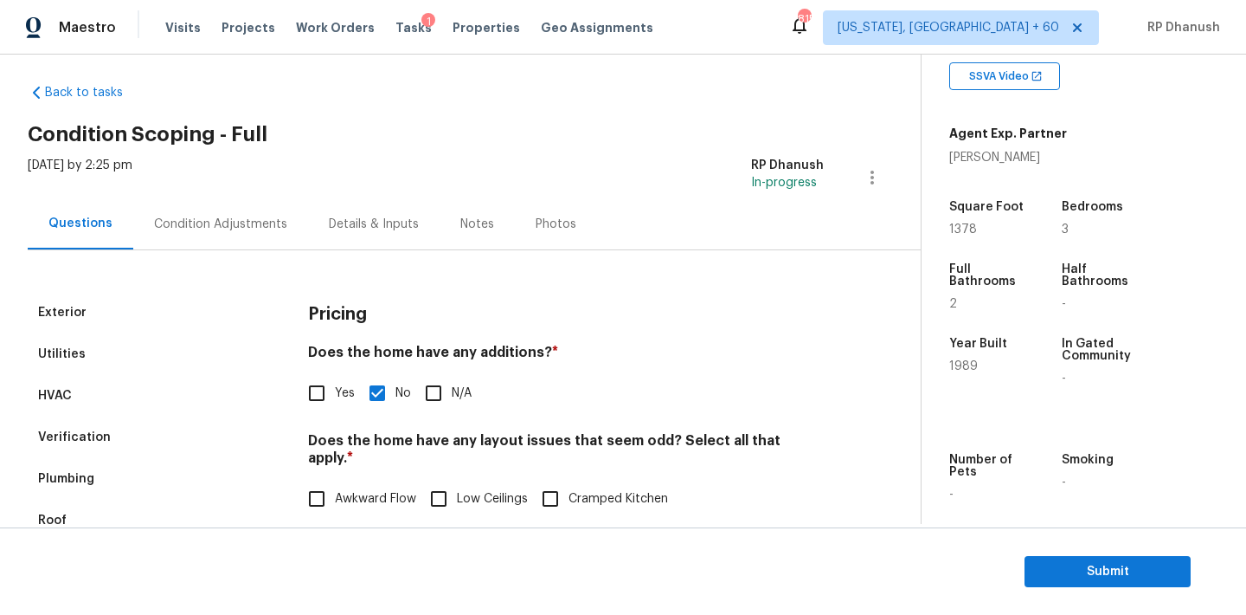
scroll to position [0, 0]
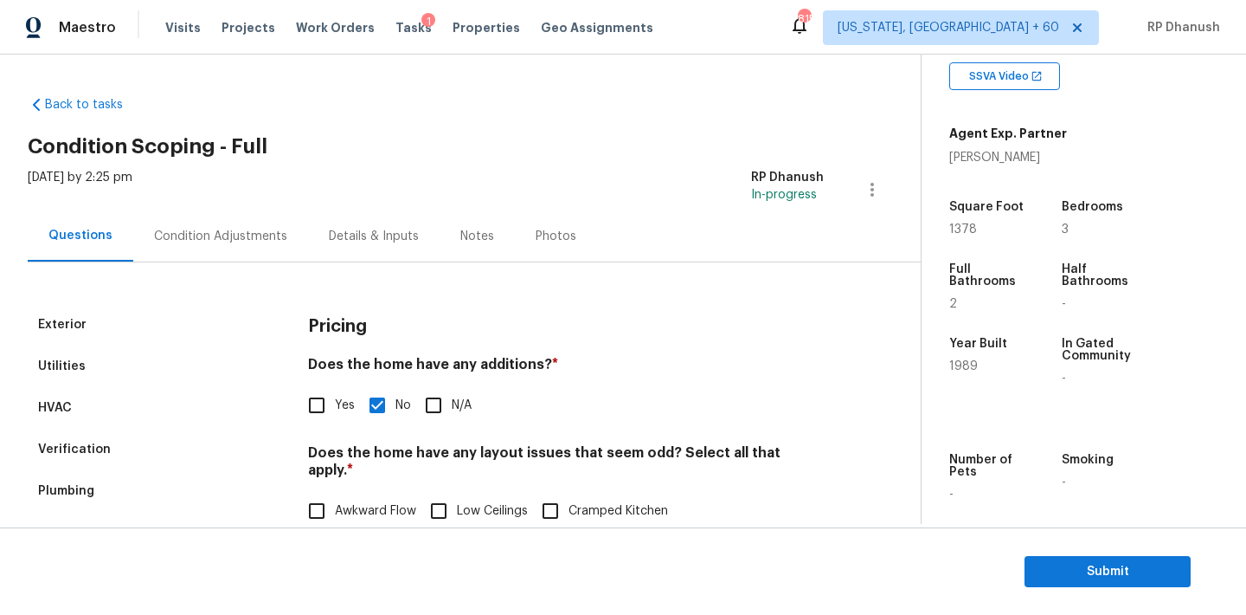
click at [251, 251] on div "Condition Adjustments" at bounding box center [220, 235] width 175 height 51
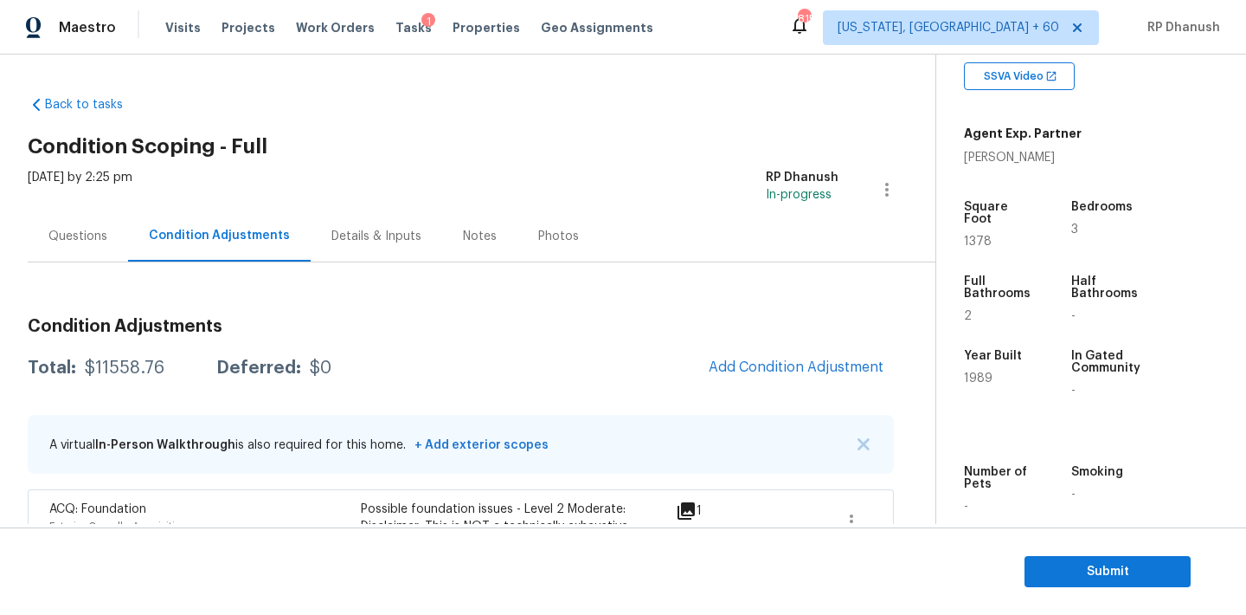
click at [129, 377] on div "Total: $11558.76 Deferred: $0 Add Condition Adjustment" at bounding box center [461, 368] width 866 height 38
copy div "$11558.76"
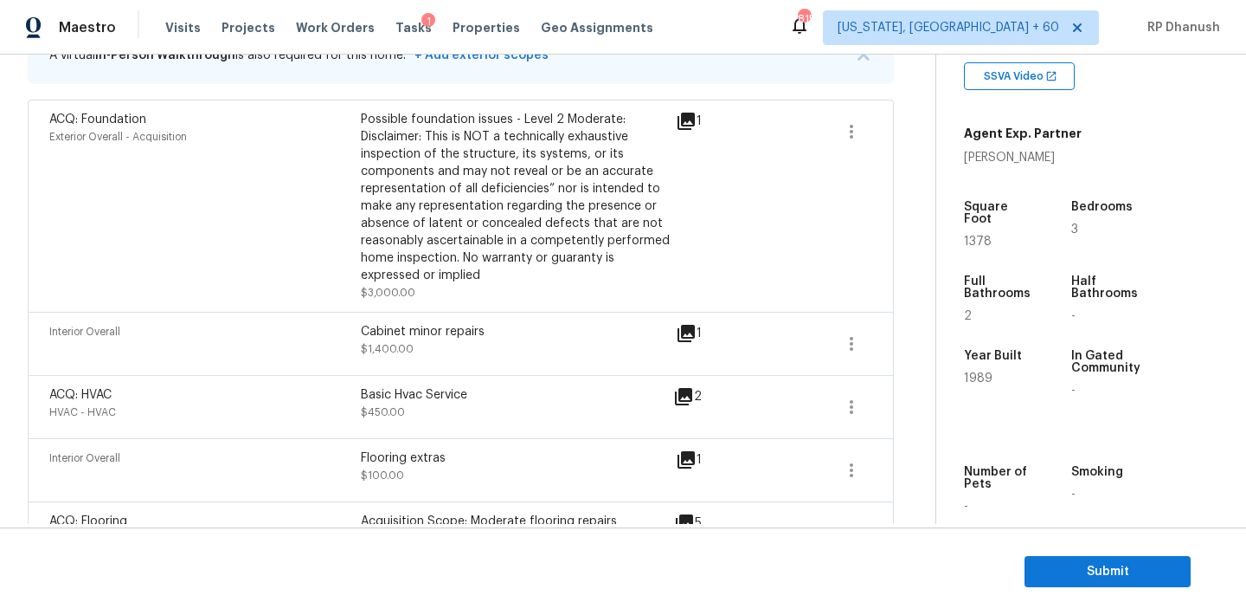
scroll to position [342, 0]
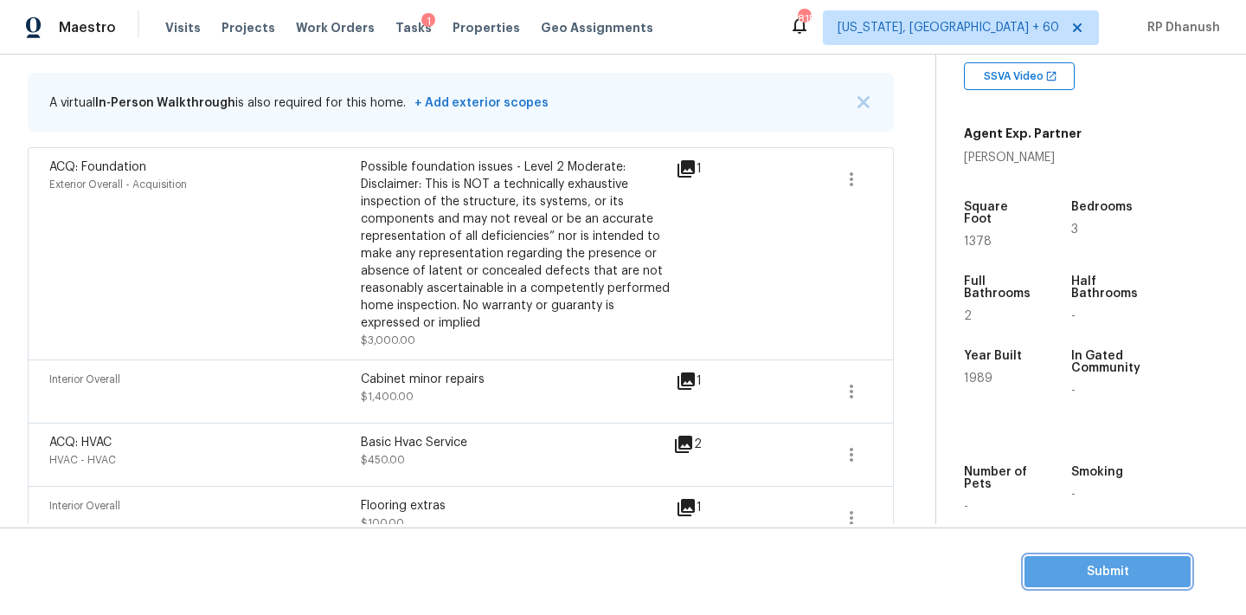
click at [1104, 581] on span "Submit" at bounding box center [1108, 572] width 138 height 22
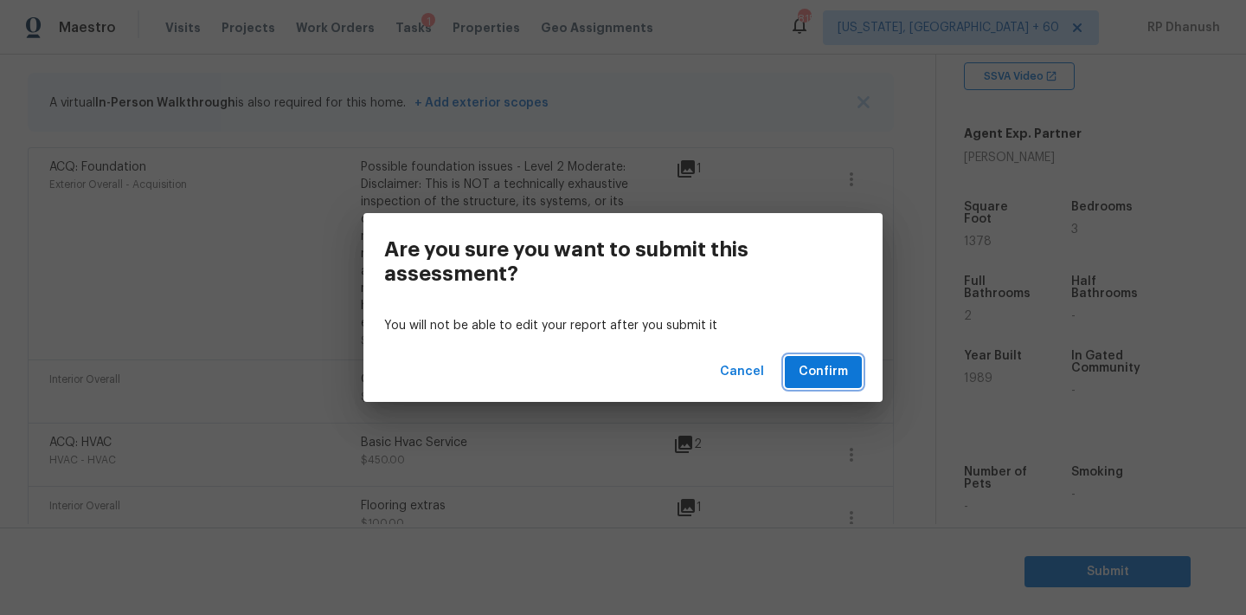
click at [834, 369] on span "Confirm" at bounding box center [823, 372] width 49 height 22
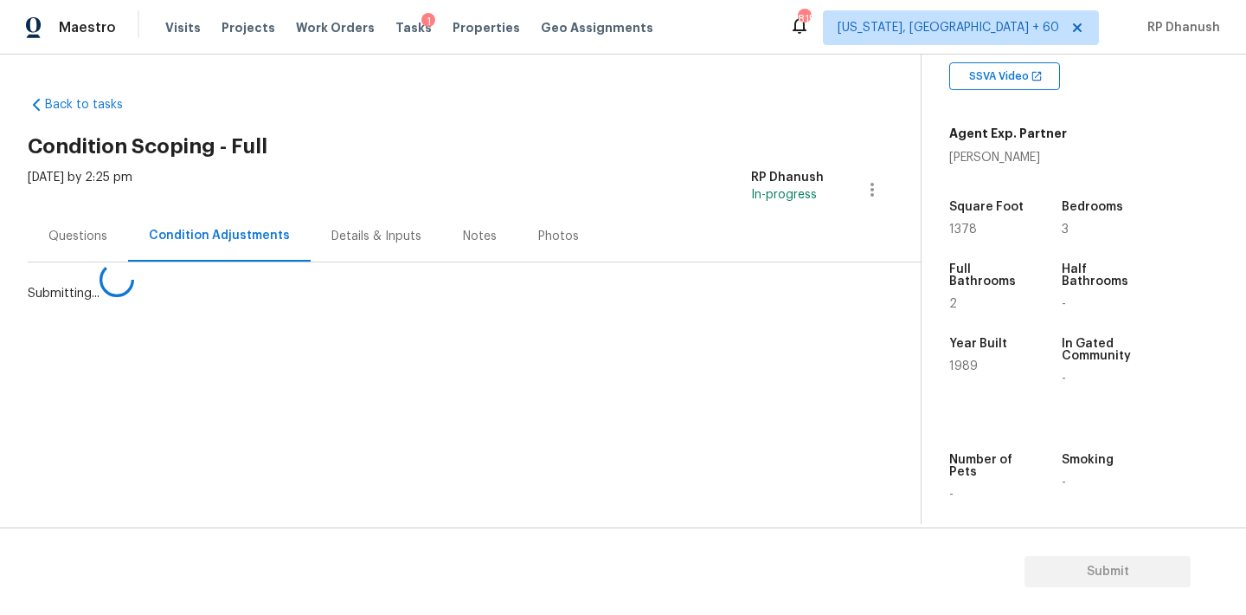
scroll to position [0, 0]
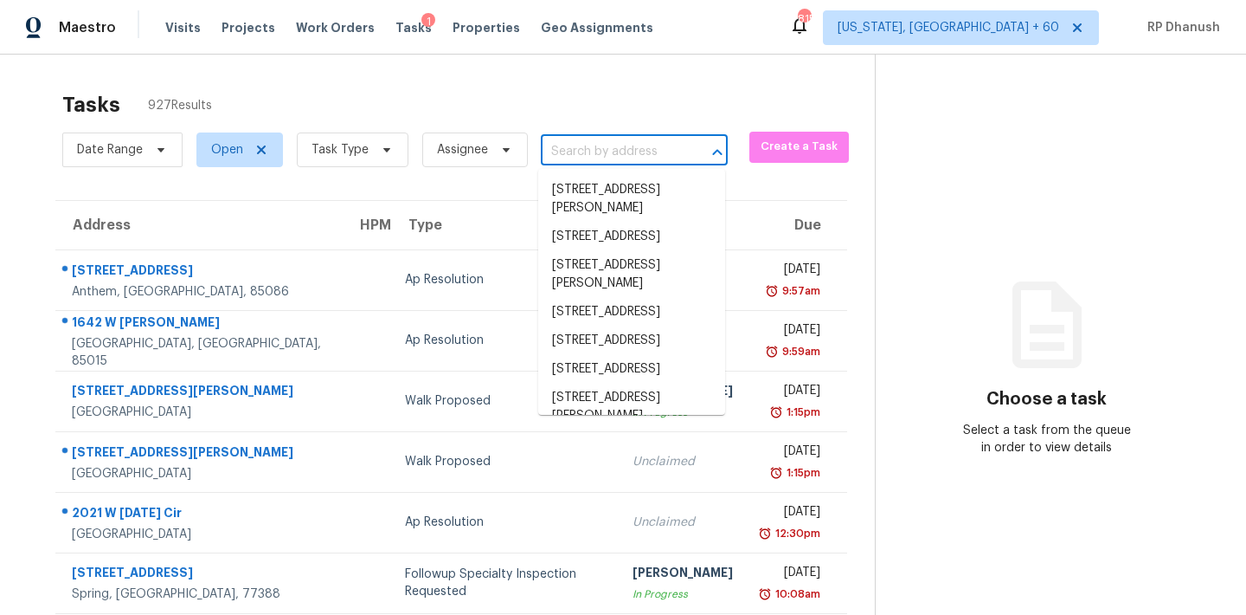
click at [654, 157] on input "text" at bounding box center [610, 151] width 138 height 27
paste input "121 Waters Edge Way Fayetteville, GA, 30215"
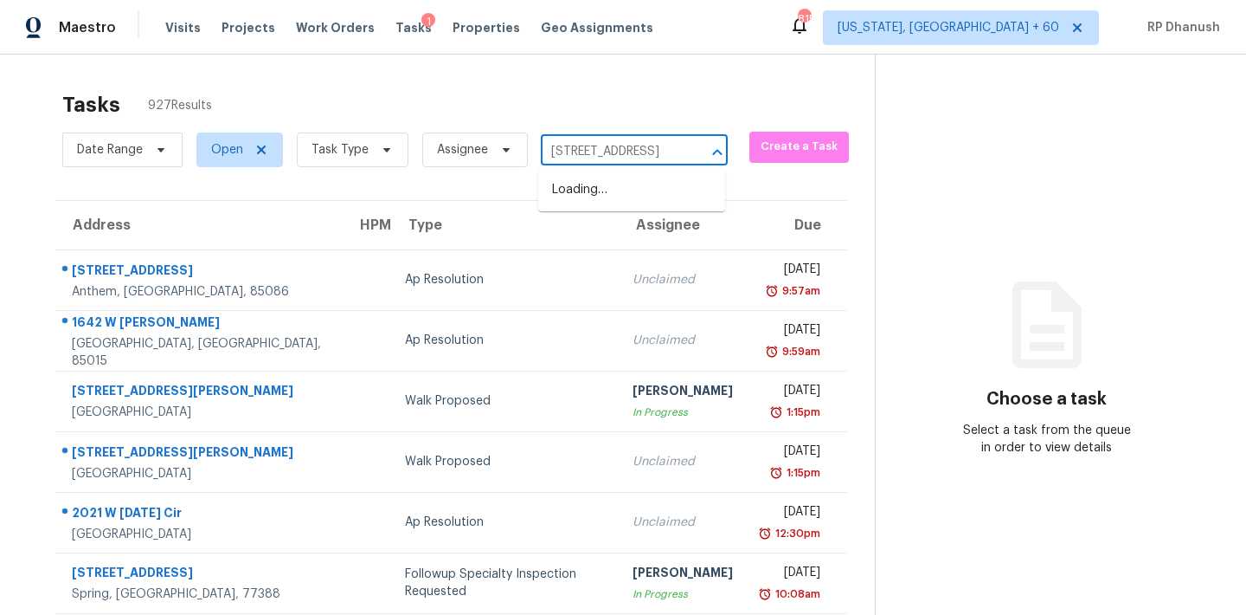
scroll to position [0, 121]
type input "121 Waters Edge Way Fayetteville, GA, 30215"
click at [651, 204] on li "121 Waters Edge Way, Fayetteville, GA 30215" at bounding box center [631, 190] width 187 height 29
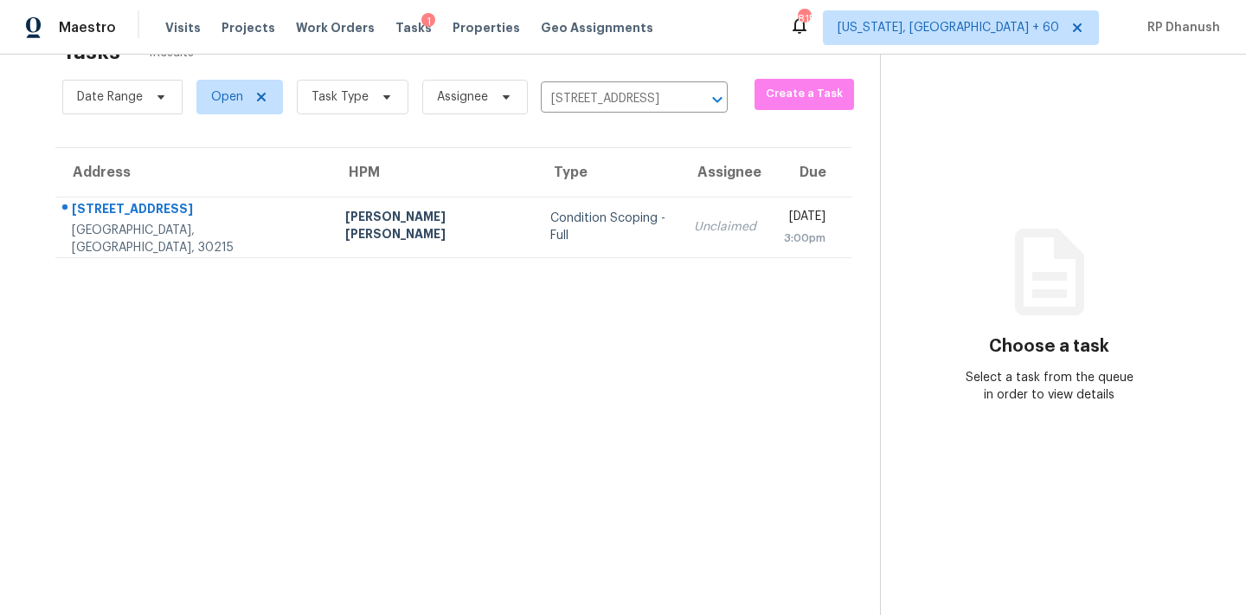
scroll to position [55, 0]
click at [770, 191] on th "Due" at bounding box center [811, 170] width 82 height 48
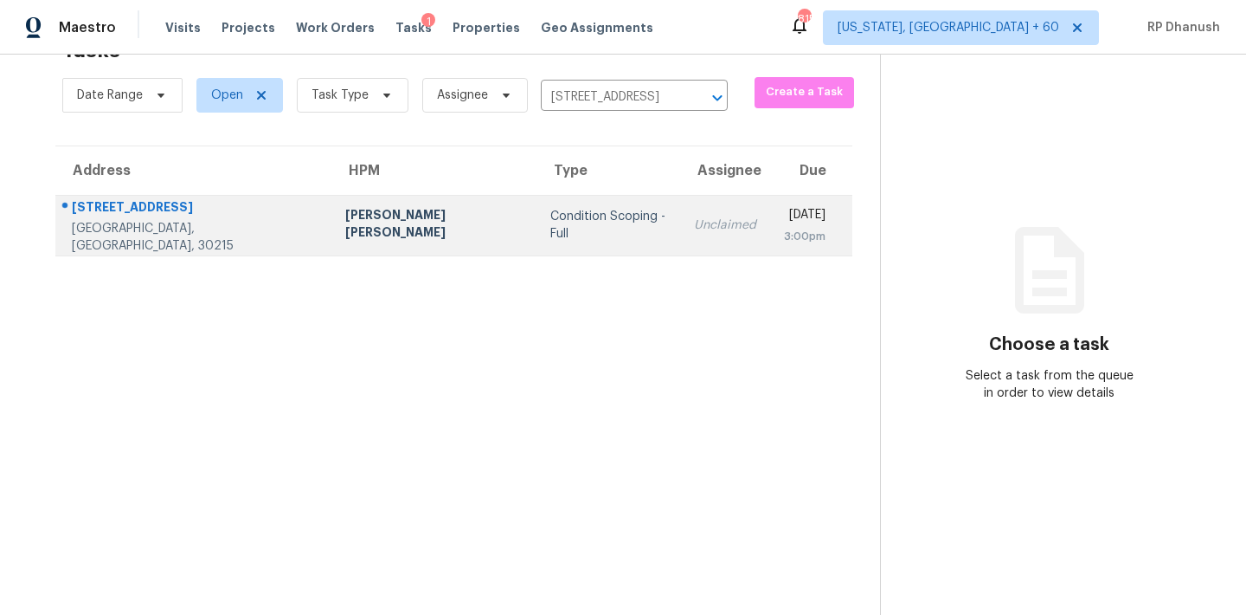
click at [770, 203] on td "Wed, Aug 20th 2025 3:00pm" at bounding box center [811, 225] width 82 height 61
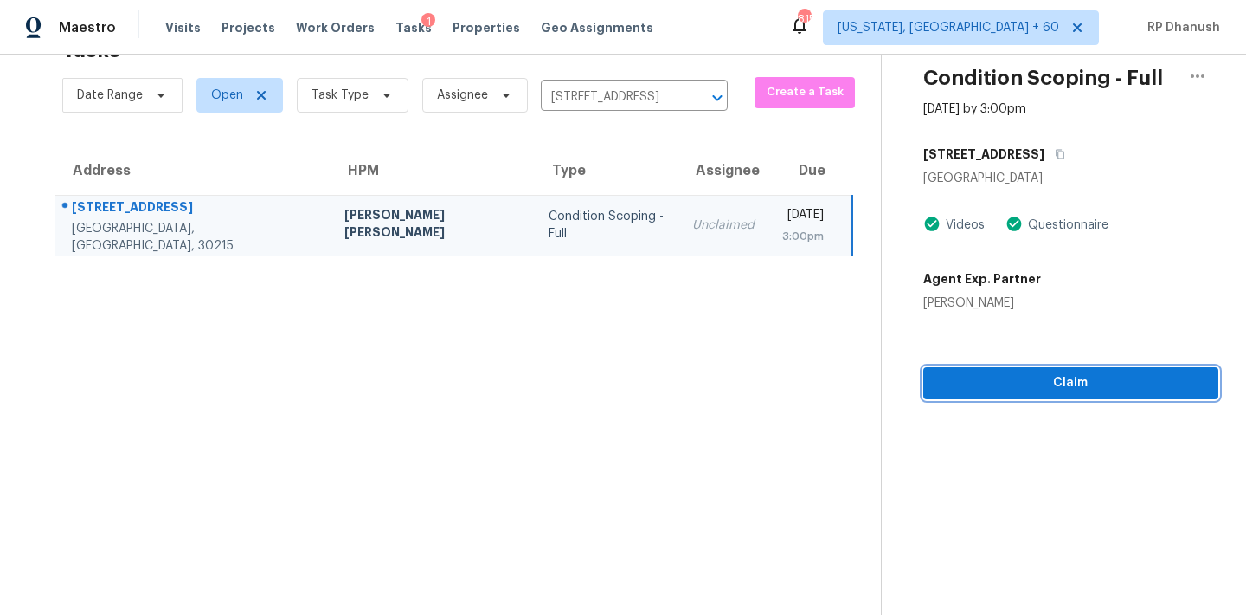
click at [991, 392] on span "Claim" at bounding box center [1070, 383] width 267 height 22
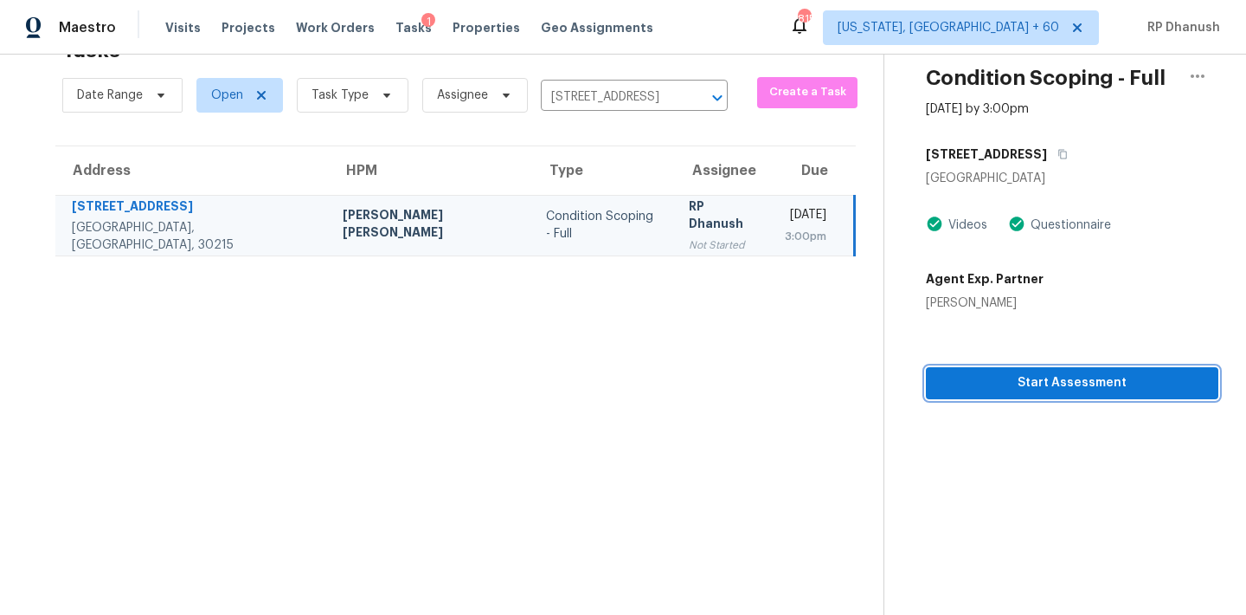
click at [996, 396] on button "Start Assessment" at bounding box center [1072, 383] width 293 height 32
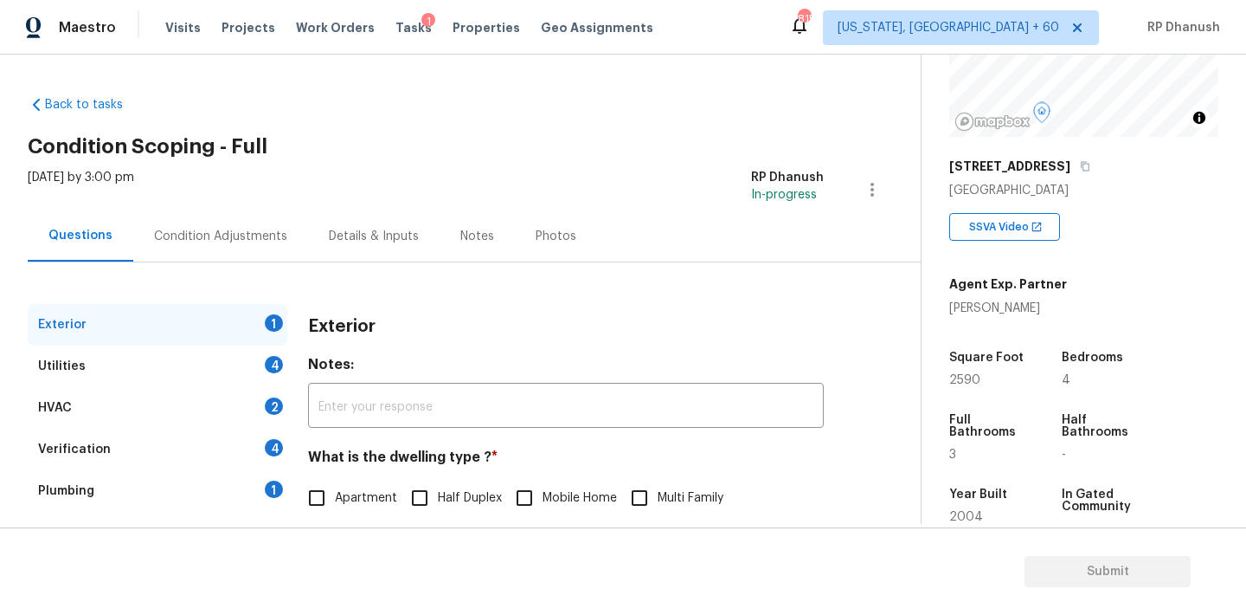
scroll to position [428, 0]
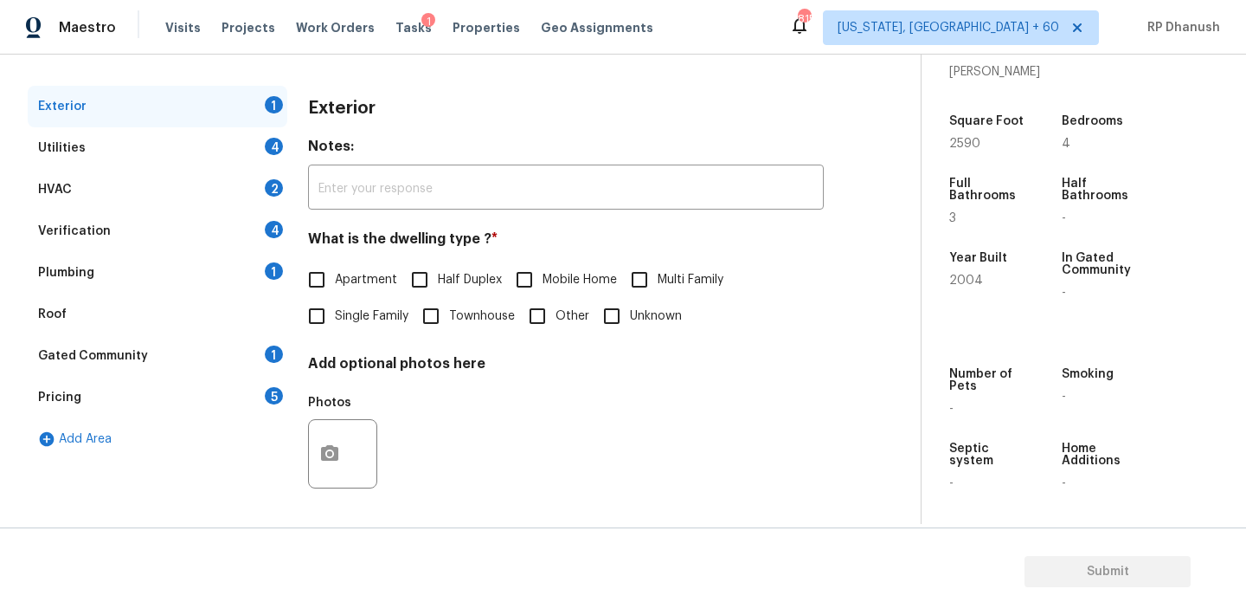
click at [336, 302] on label "Single Family" at bounding box center [354, 316] width 110 height 36
click at [335, 302] on input "Single Family" at bounding box center [317, 316] width 36 height 36
checkbox input "true"
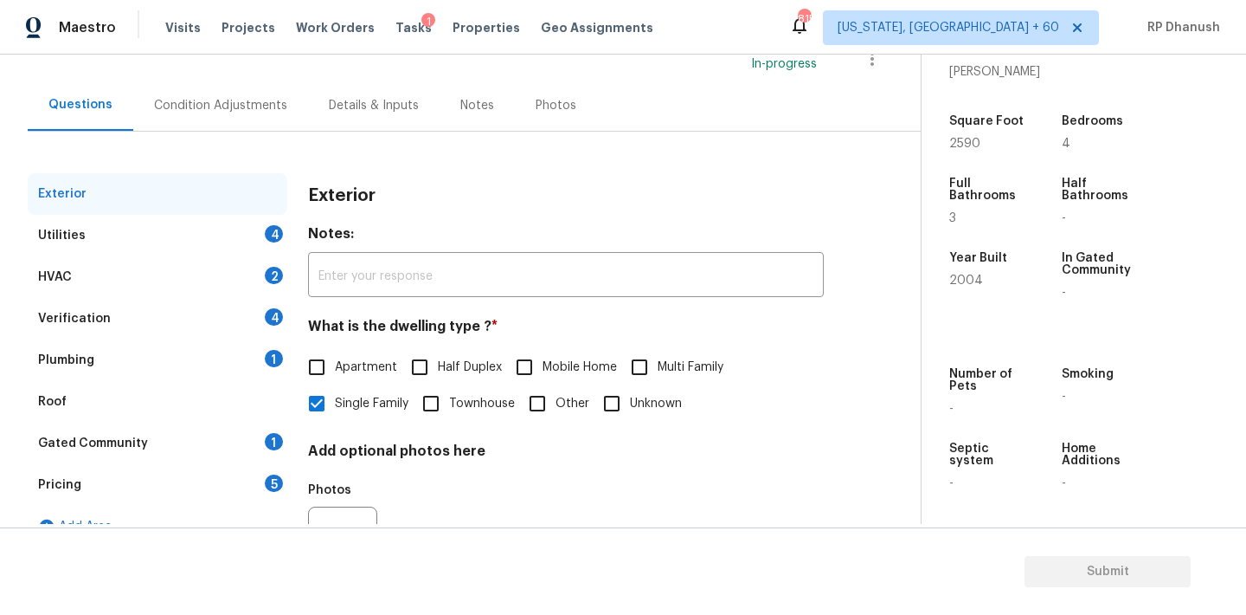
scroll to position [114, 0]
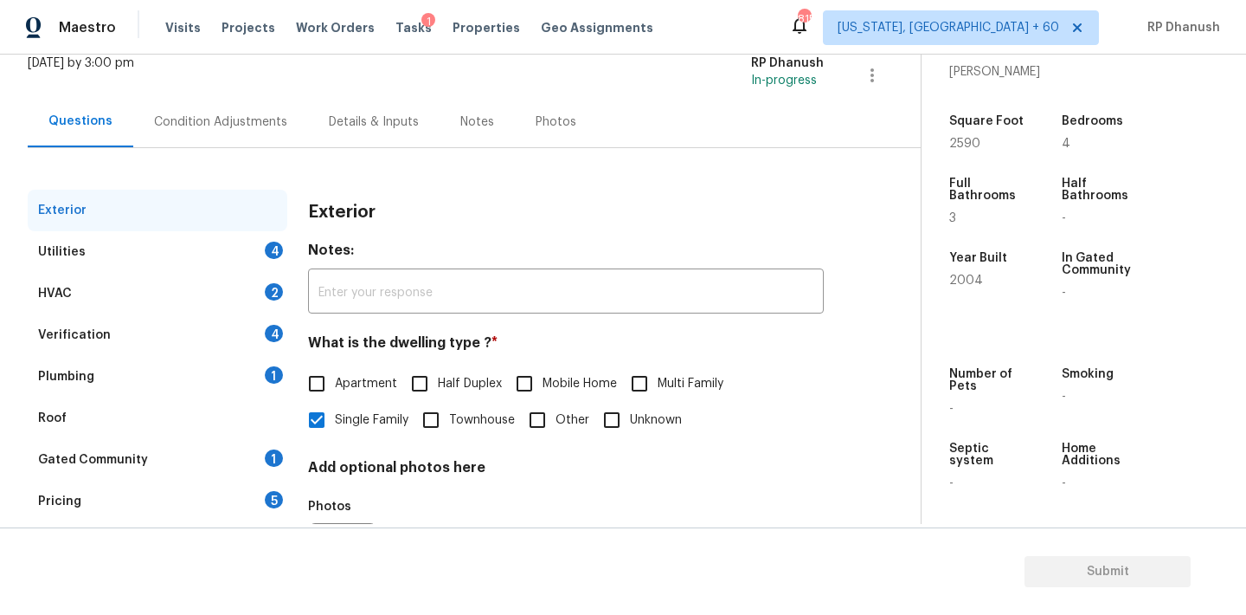
click at [243, 133] on div "Condition Adjustments" at bounding box center [220, 121] width 175 height 51
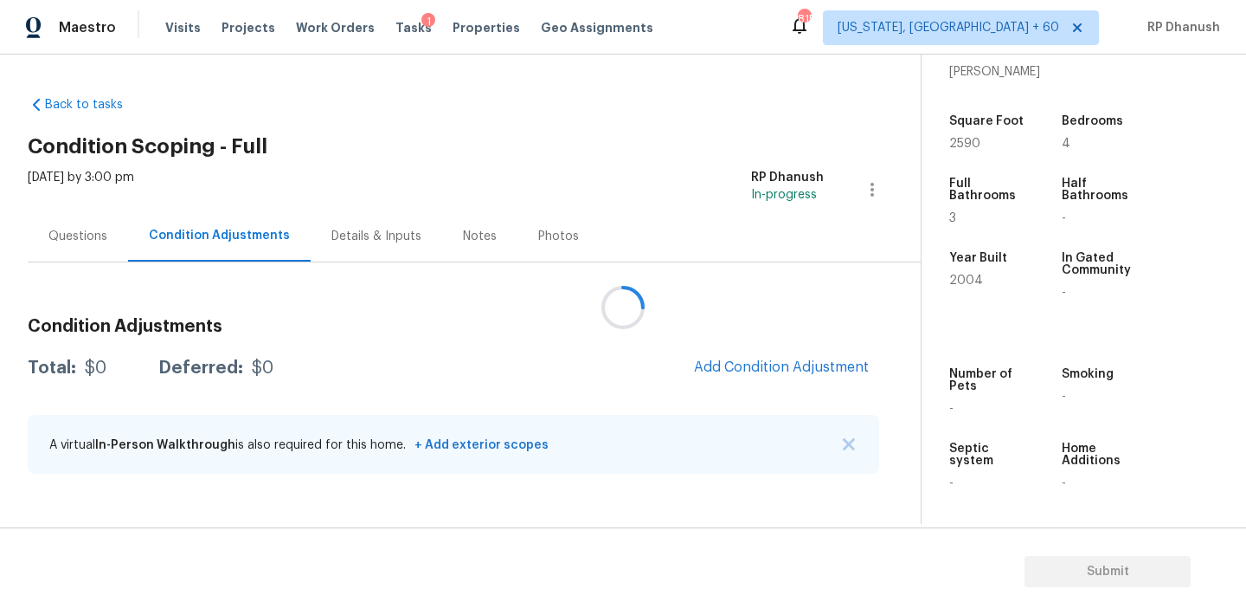
click at [774, 363] on div at bounding box center [623, 307] width 1246 height 615
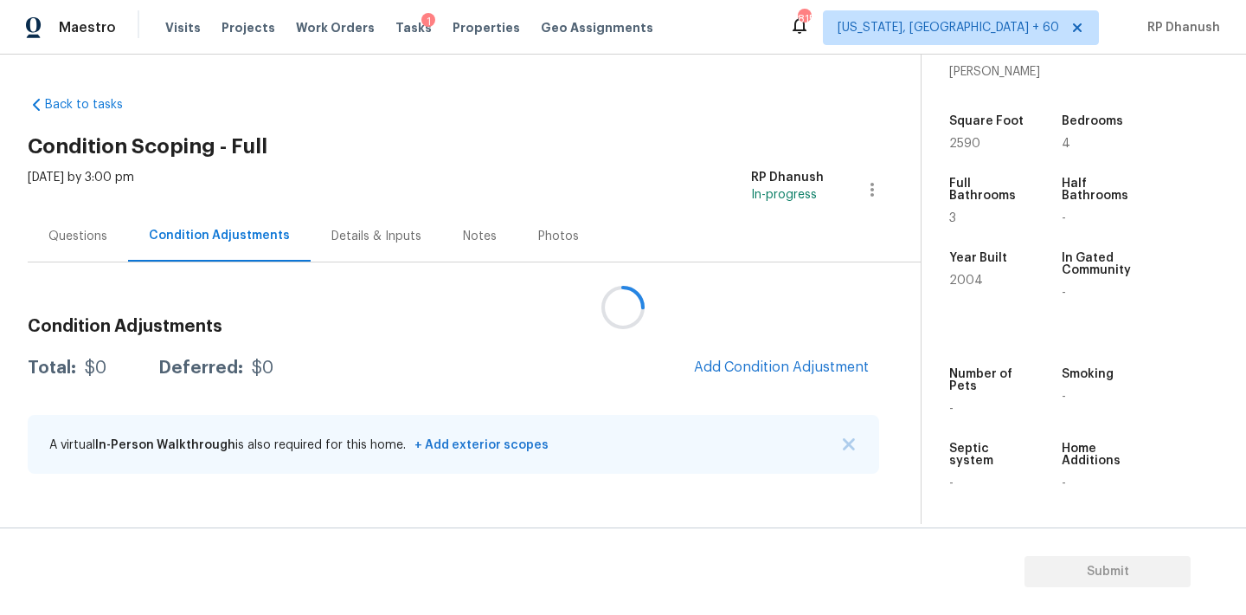
click at [774, 363] on div at bounding box center [623, 307] width 1246 height 615
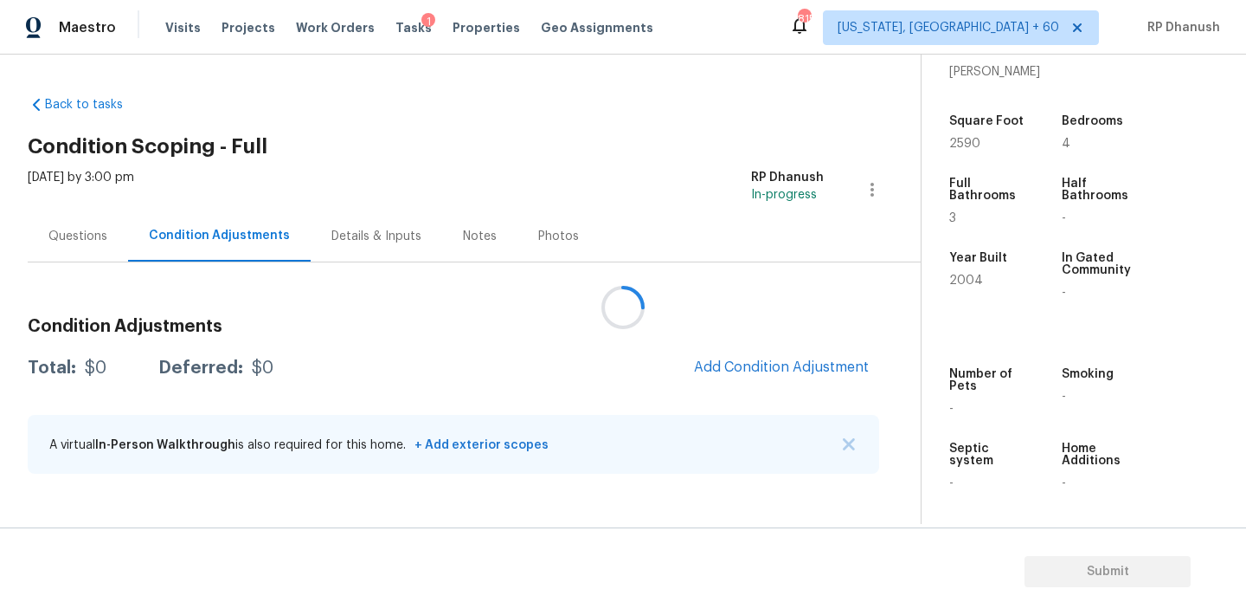
click at [774, 363] on div at bounding box center [623, 307] width 1246 height 615
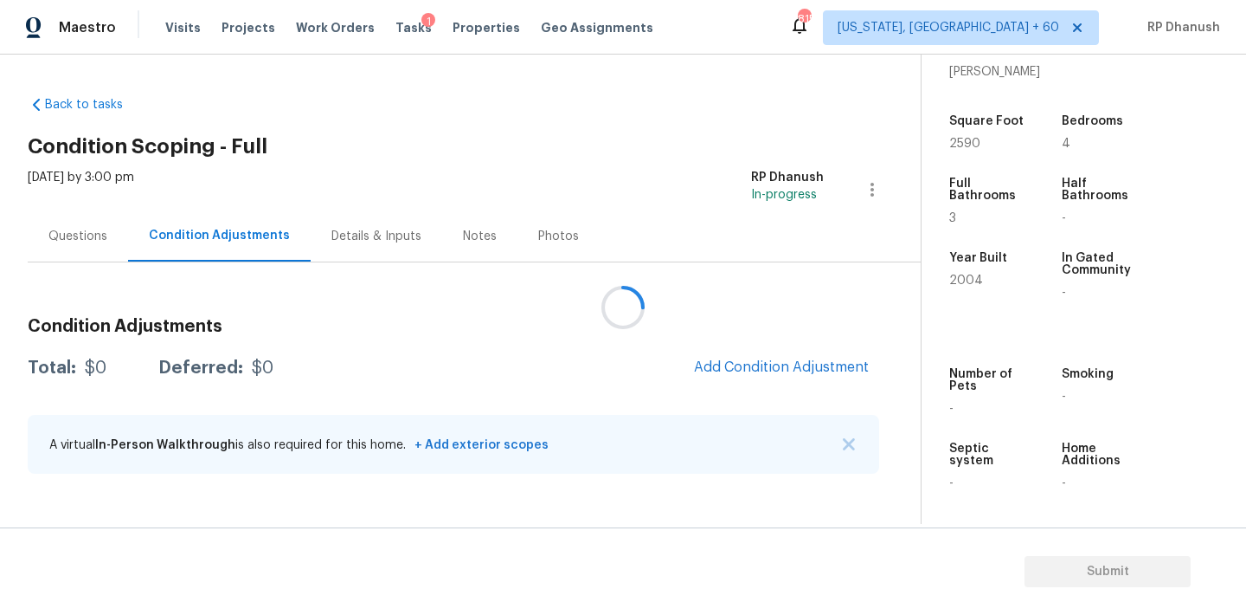
click at [774, 363] on div at bounding box center [623, 307] width 1246 height 615
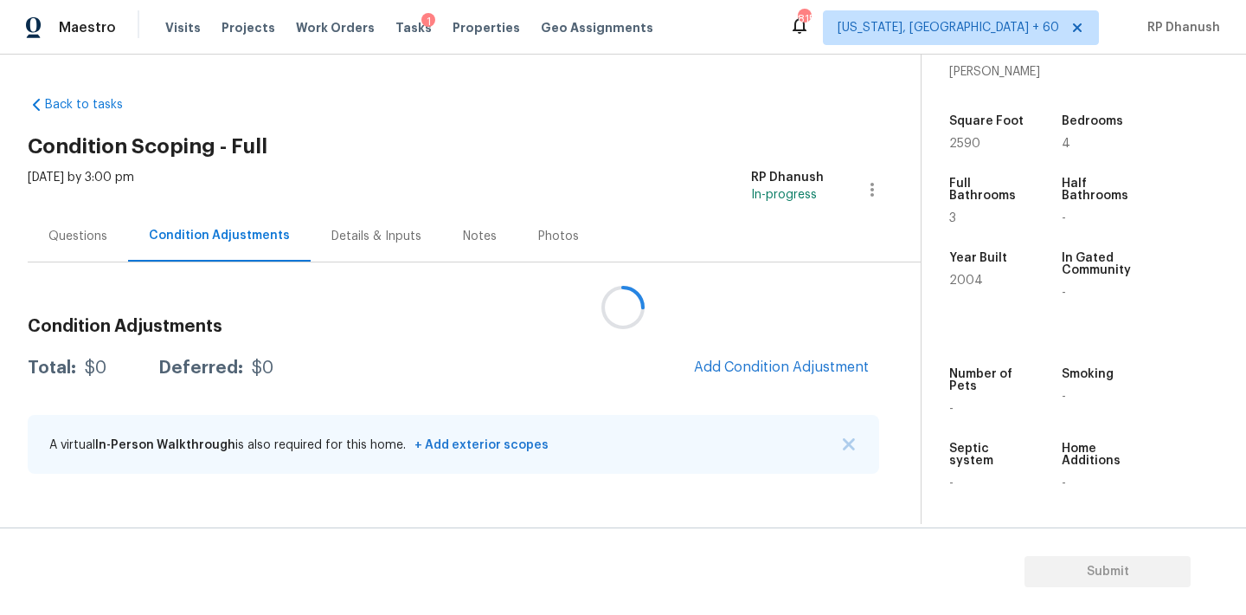
click at [774, 363] on div at bounding box center [623, 307] width 1246 height 615
click at [783, 362] on div at bounding box center [623, 307] width 1246 height 615
click at [752, 368] on span "Add Condition Adjustment" at bounding box center [781, 367] width 175 height 16
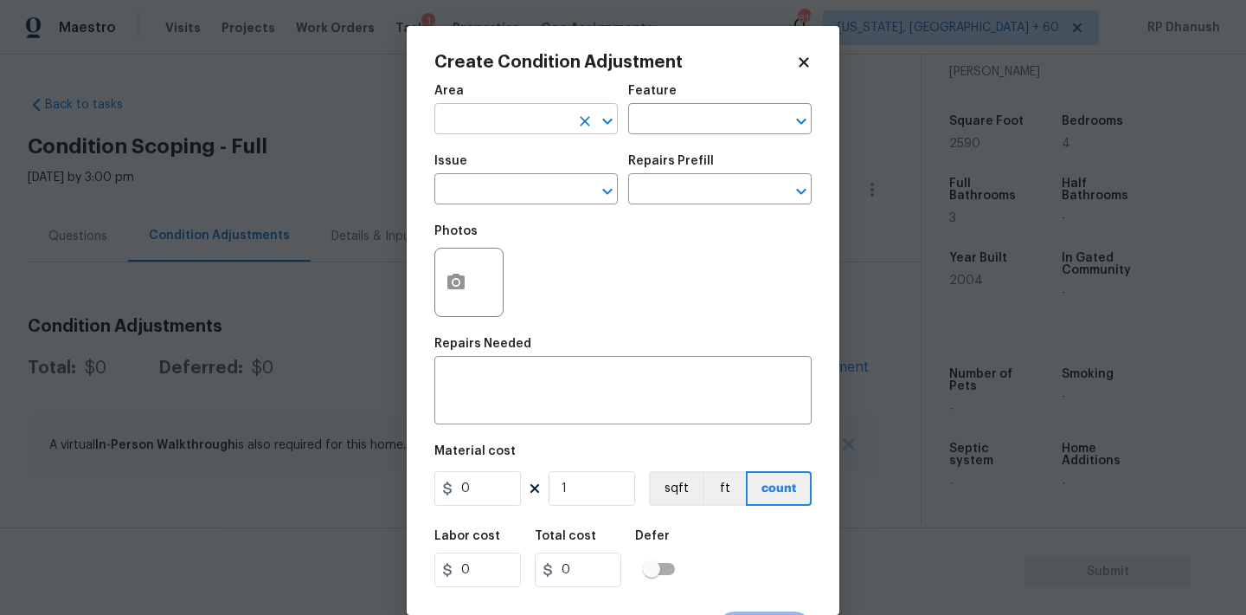
click at [480, 118] on input "text" at bounding box center [502, 120] width 135 height 27
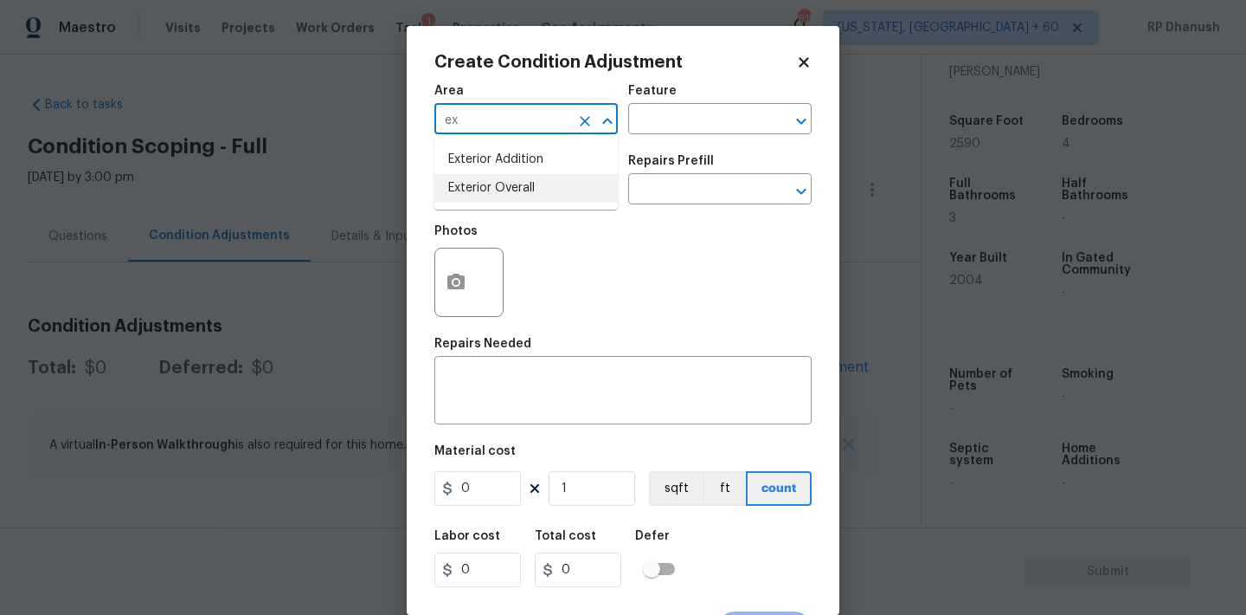
click at [485, 180] on li "Exterior Overall" at bounding box center [526, 188] width 183 height 29
type input "Exterior Overall"
click at [610, 145] on span "Issue ​" at bounding box center [526, 180] width 183 height 70
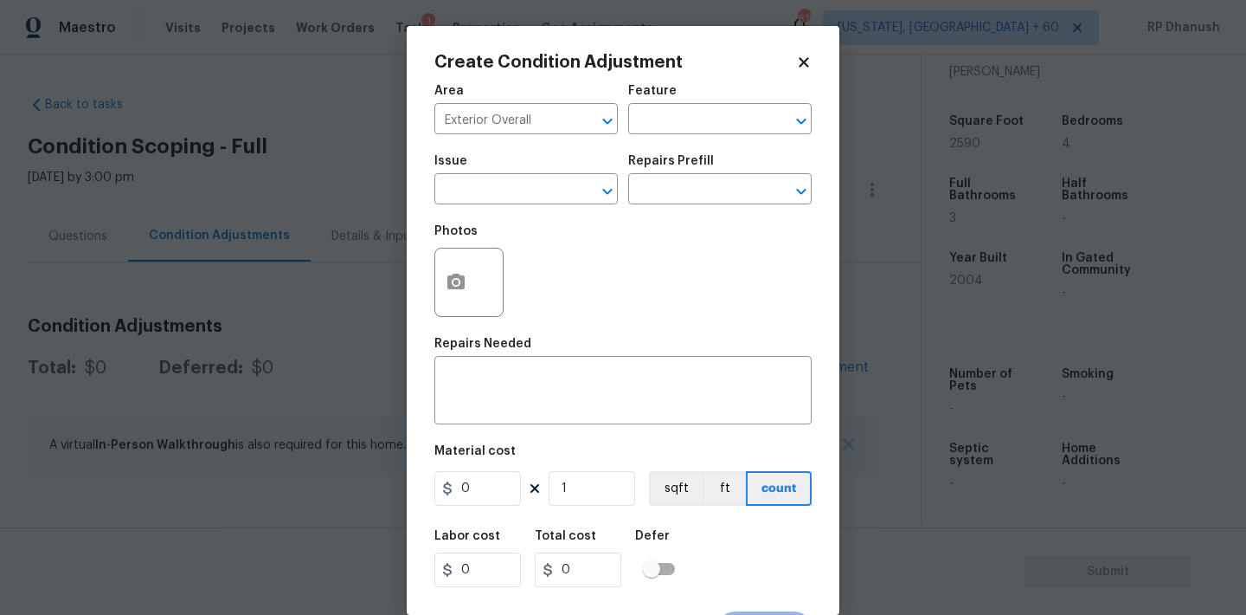
click at [671, 134] on div "Area Exterior Overall ​ Feature ​" at bounding box center [623, 109] width 377 height 70
click at [675, 126] on input "text" at bounding box center [695, 120] width 135 height 27
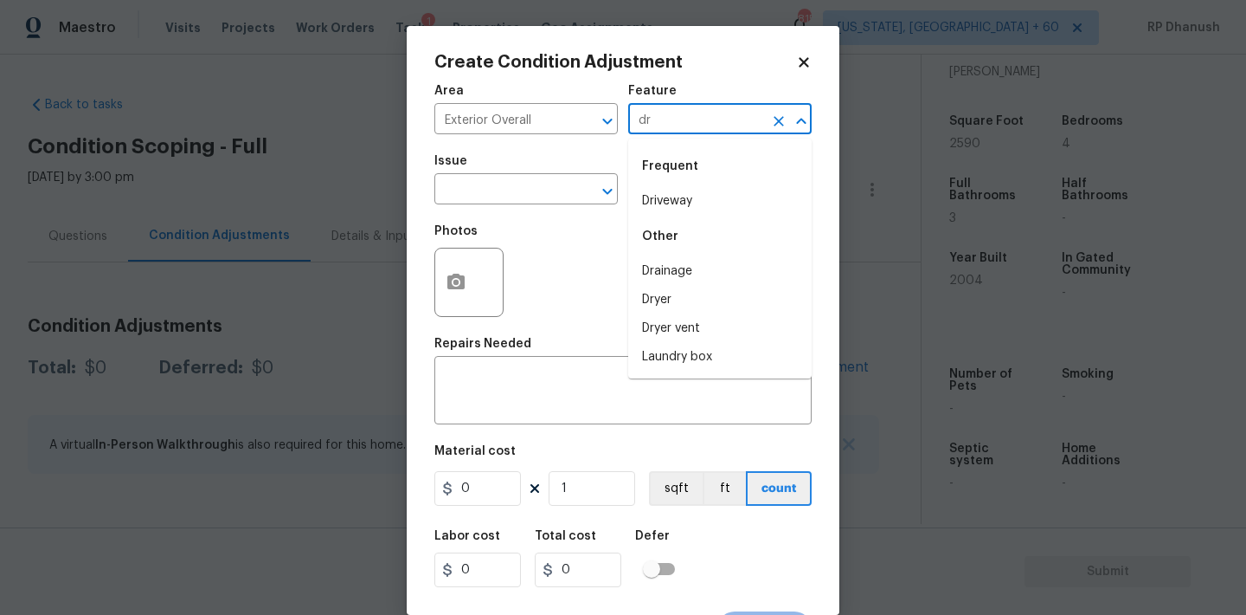
click at [668, 197] on li "Driveway" at bounding box center [719, 201] width 183 height 29
type input "Driveway"
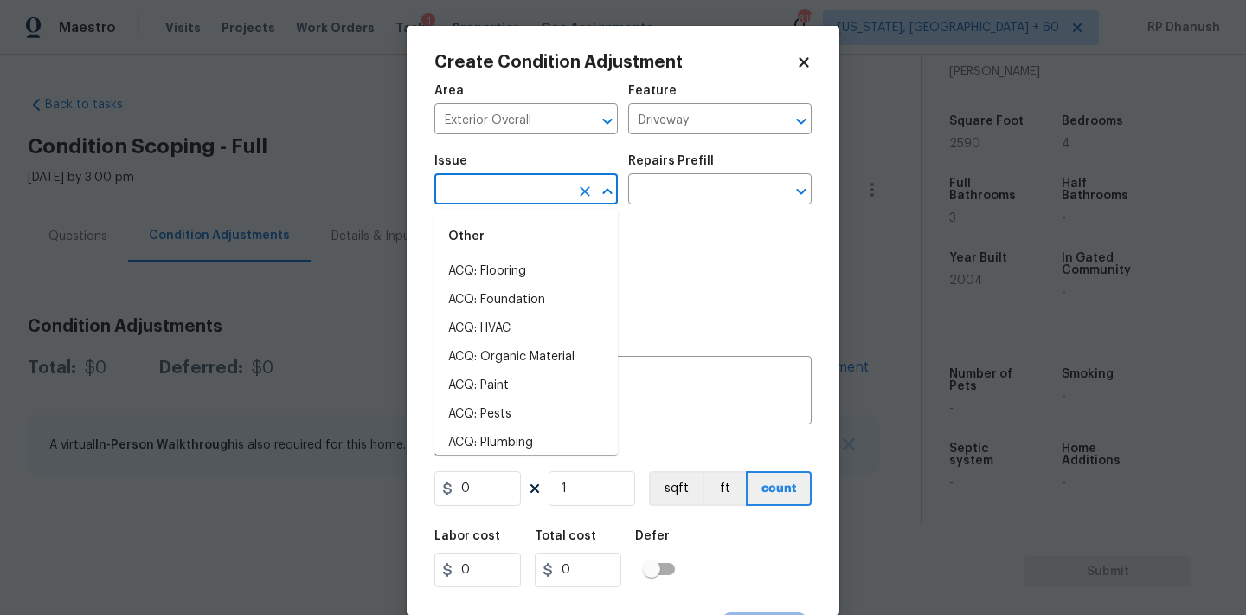
click at [561, 197] on input "text" at bounding box center [502, 190] width 135 height 27
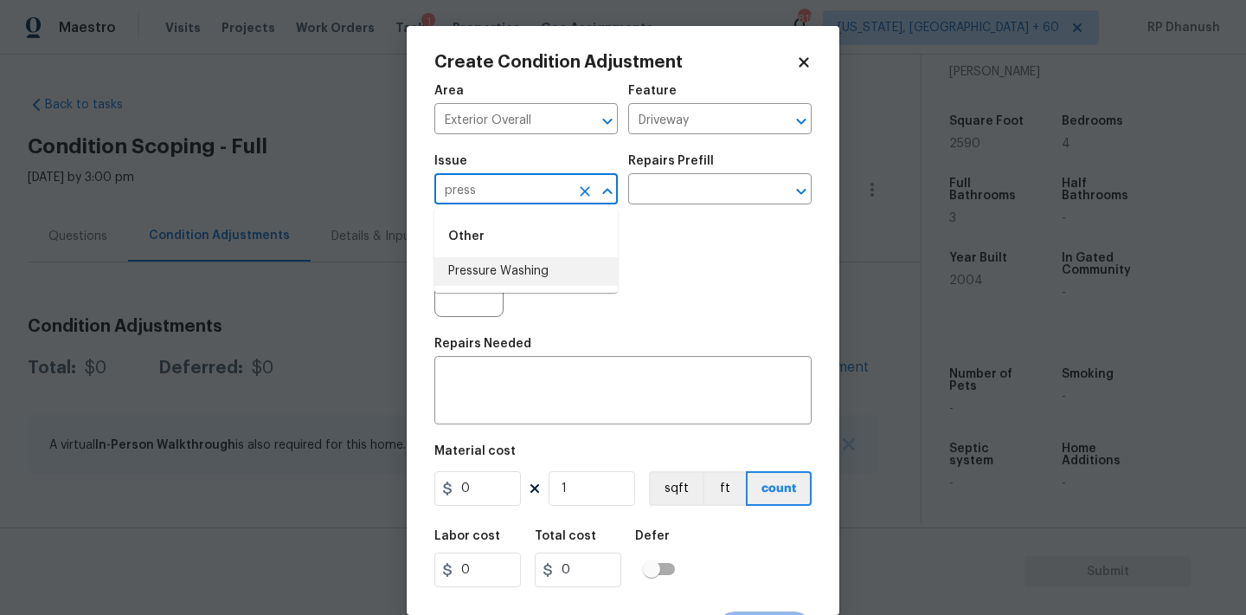
click at [550, 266] on li "Pressure Washing" at bounding box center [526, 271] width 183 height 29
type input "Pressure Washing"
click at [678, 204] on input "text" at bounding box center [695, 190] width 135 height 27
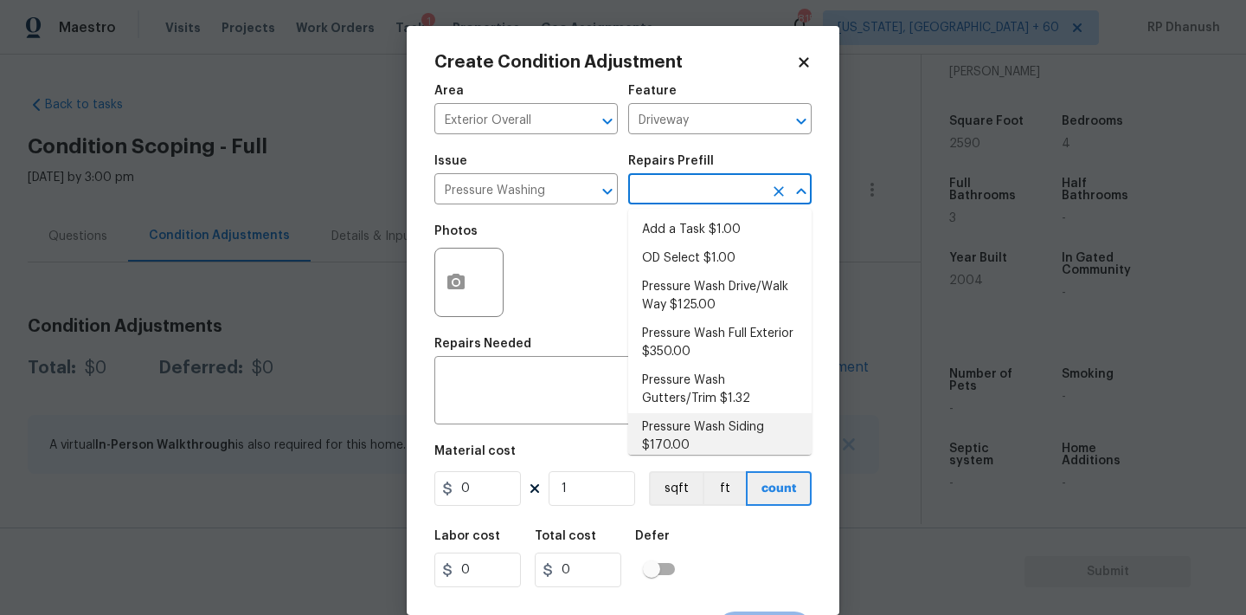
drag, startPoint x: 697, startPoint y: 420, endPoint x: 480, endPoint y: 477, distance: 224.6
click at [695, 420] on li "Pressure Wash Siding $170.00" at bounding box center [719, 436] width 183 height 47
type input "Siding"
type textarea "Protect areas as needed for pressure washing. Pressure wash the siding on the h…"
type input "170"
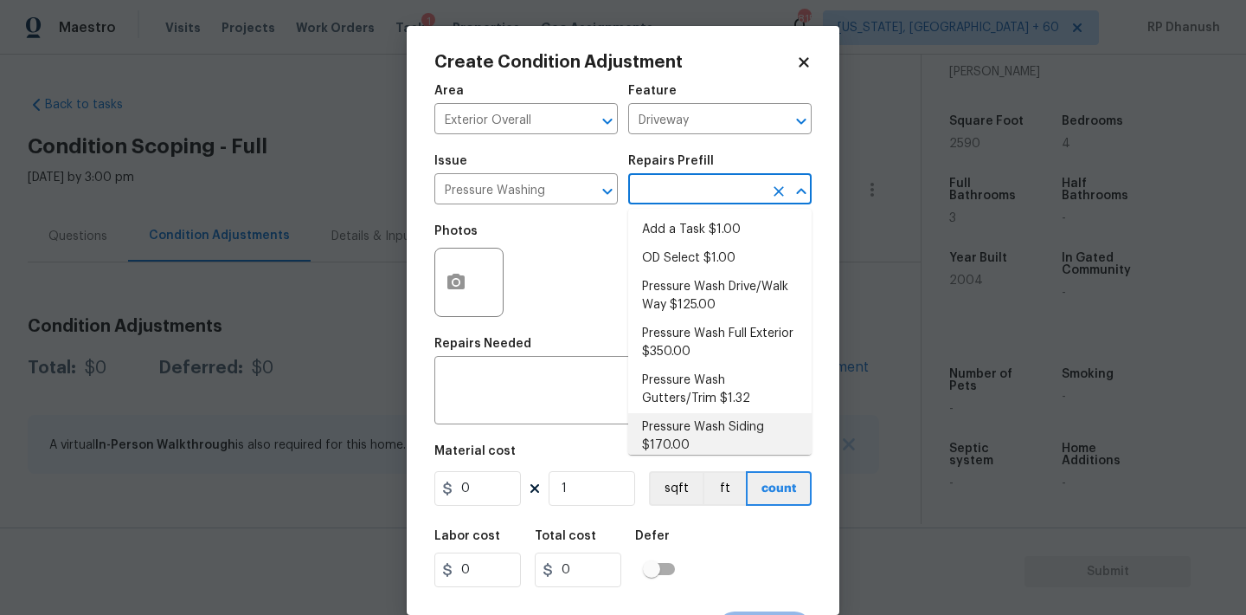
type input "170"
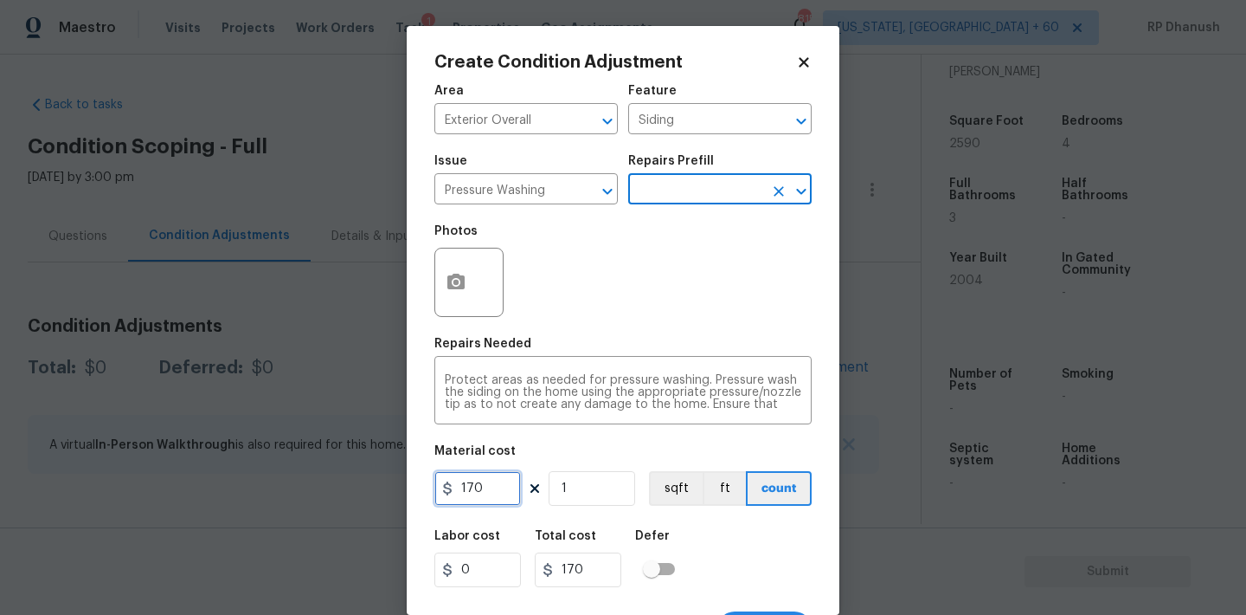
click at [463, 482] on input "170" at bounding box center [478, 488] width 87 height 35
type input "200"
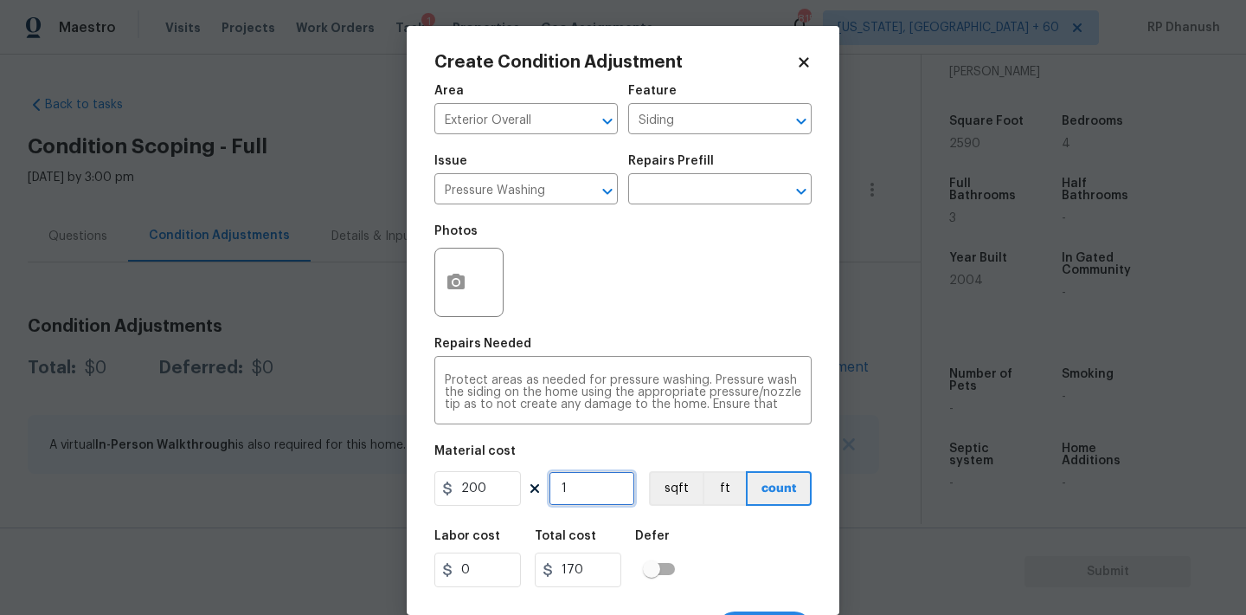
type input "200"
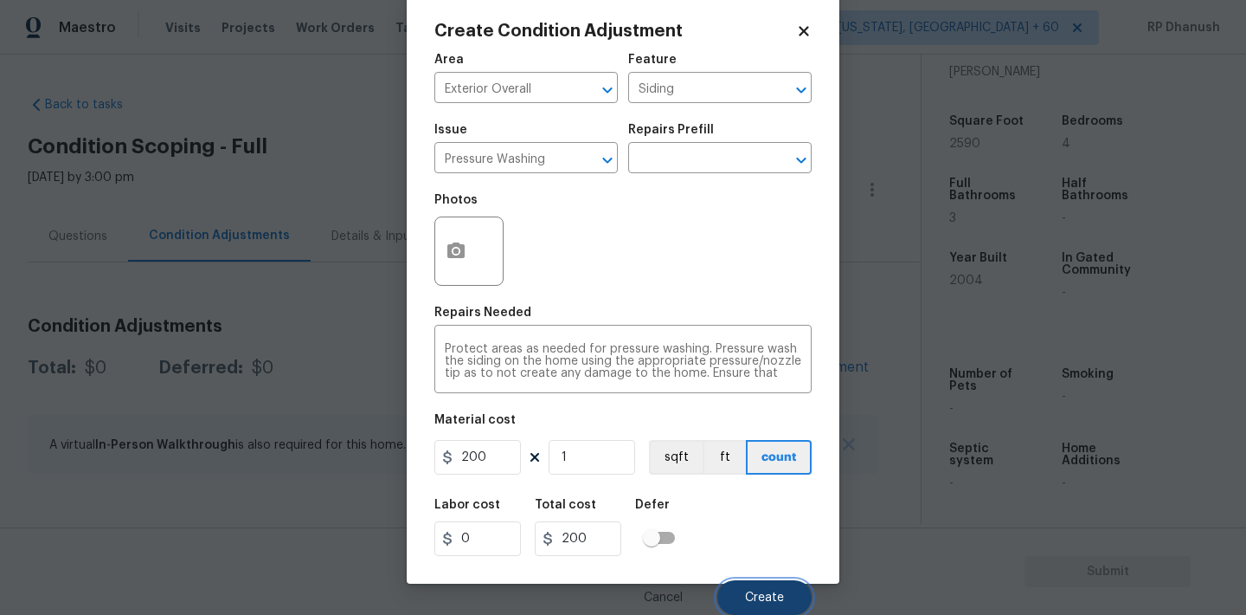
click at [763, 588] on button "Create" at bounding box center [765, 597] width 94 height 35
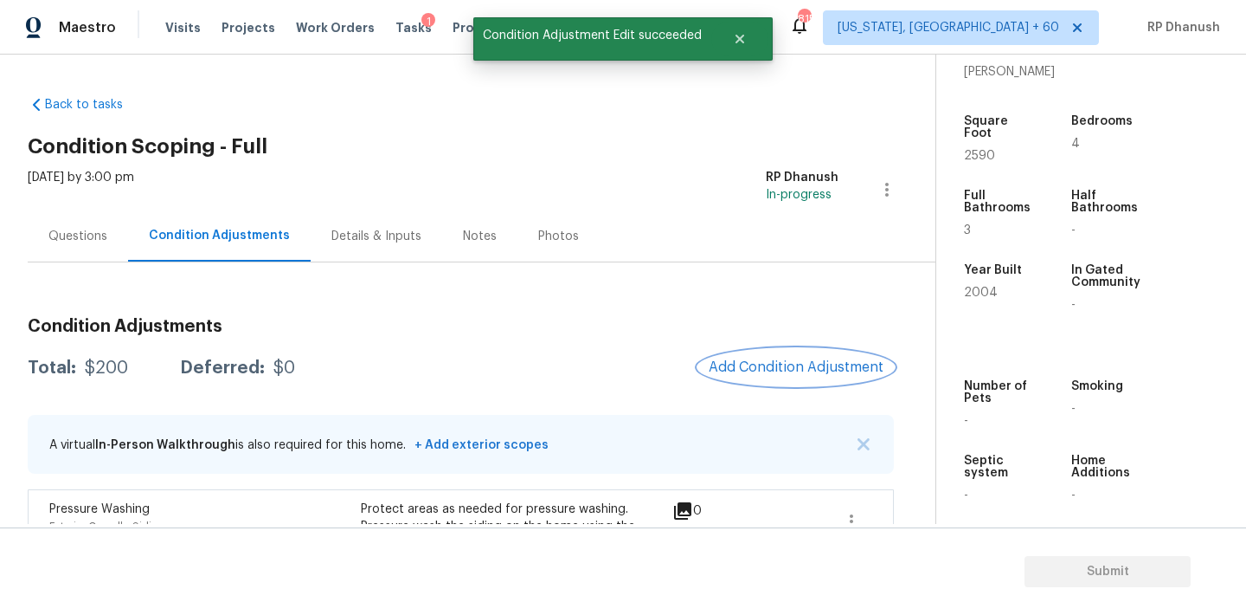
scroll to position [132, 0]
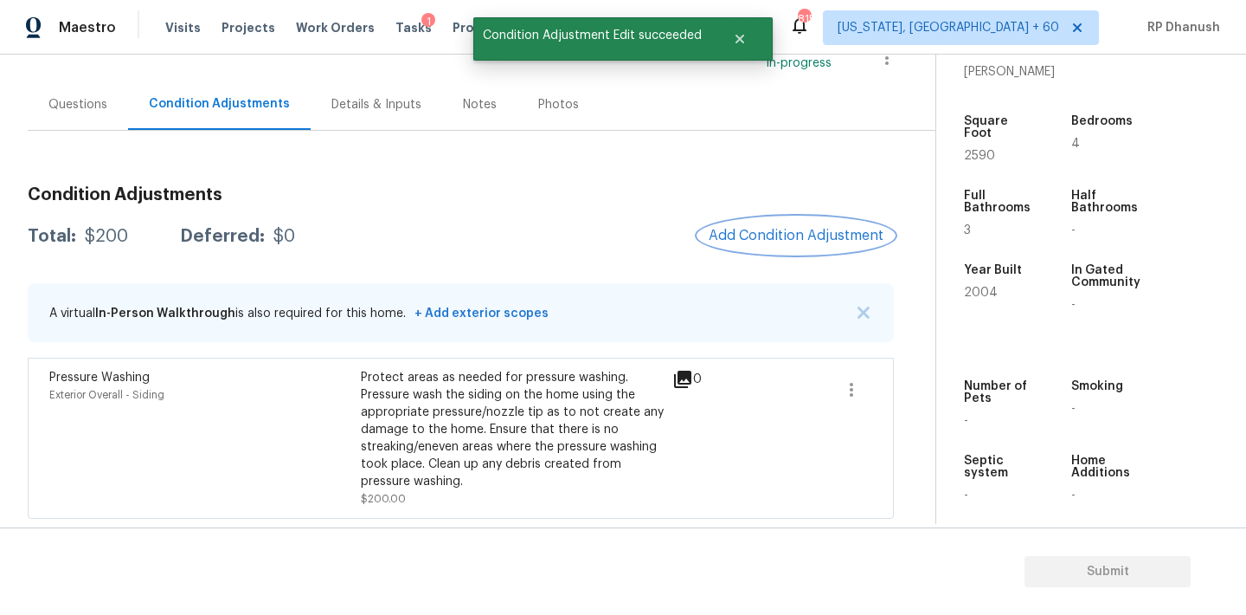
click at [787, 241] on span "Add Condition Adjustment" at bounding box center [796, 236] width 175 height 16
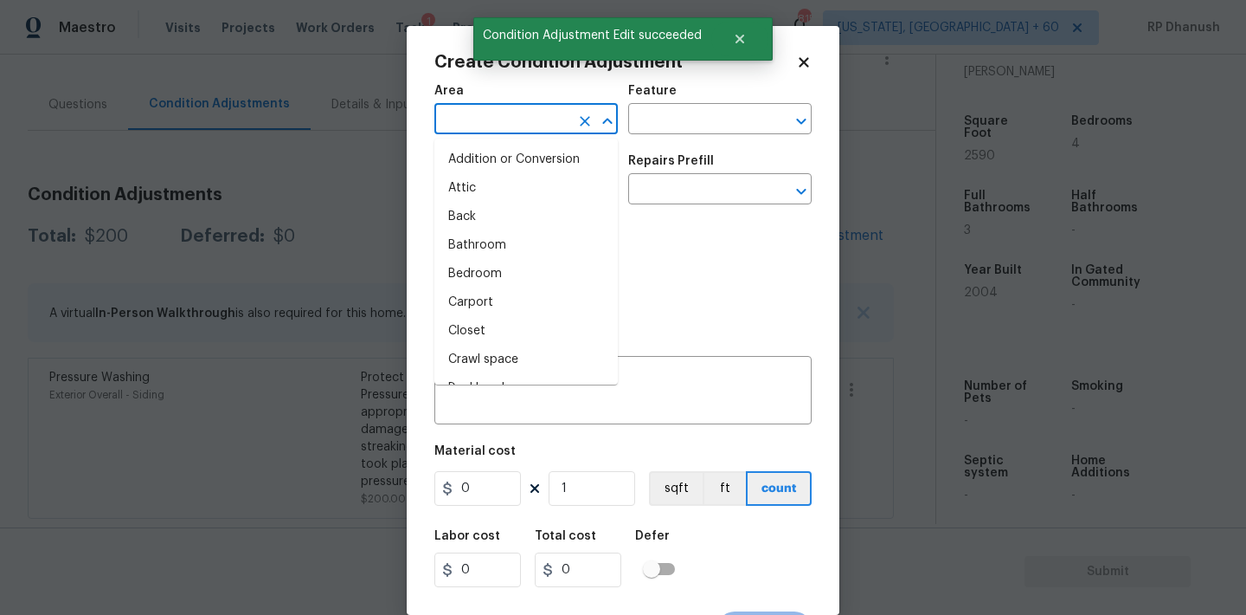
click at [530, 115] on input "text" at bounding box center [502, 120] width 135 height 27
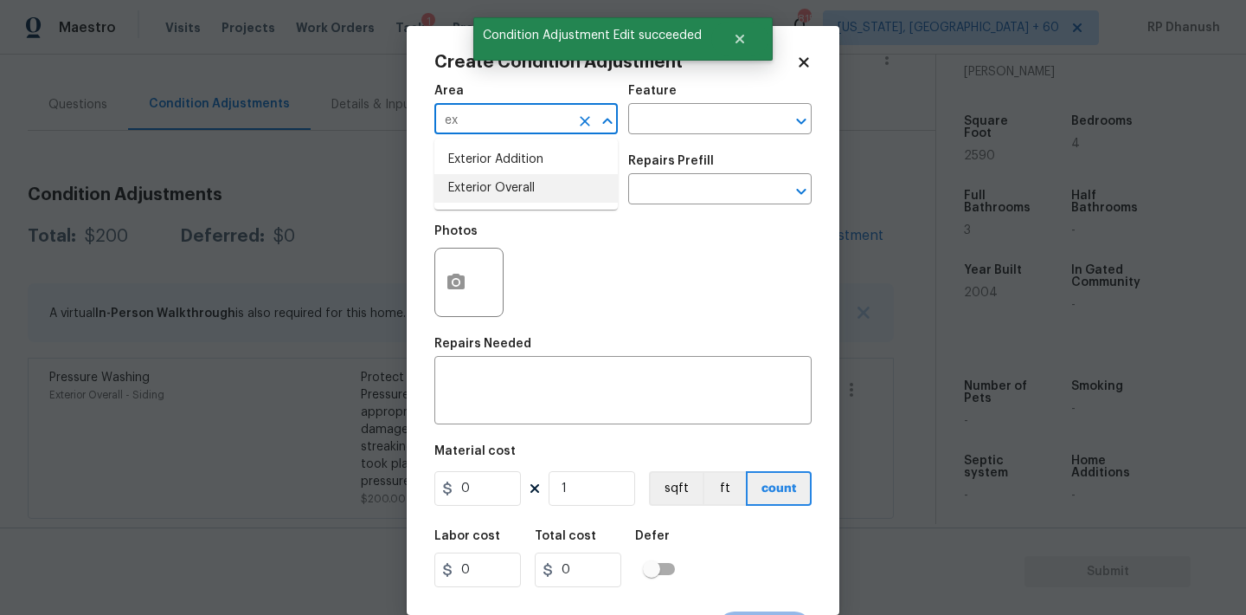
click at [495, 177] on li "Exterior Overall" at bounding box center [526, 188] width 183 height 29
type input "Exterior Overall"
click at [659, 126] on input "text" at bounding box center [695, 120] width 135 height 27
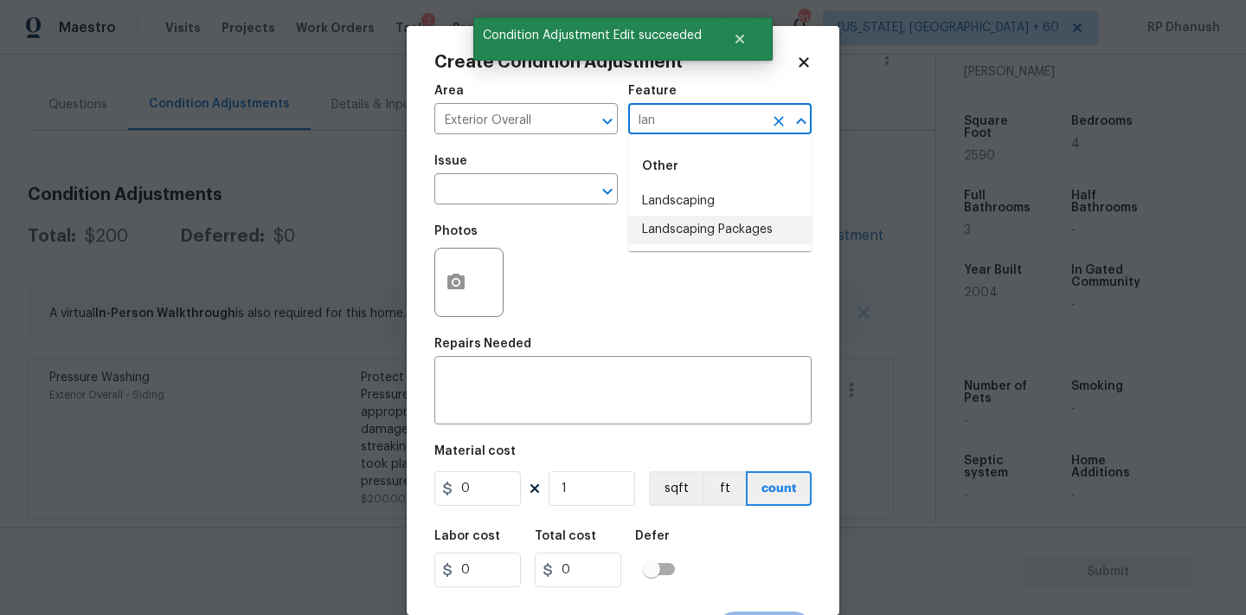
click at [664, 238] on li "Landscaping Packages" at bounding box center [719, 230] width 183 height 29
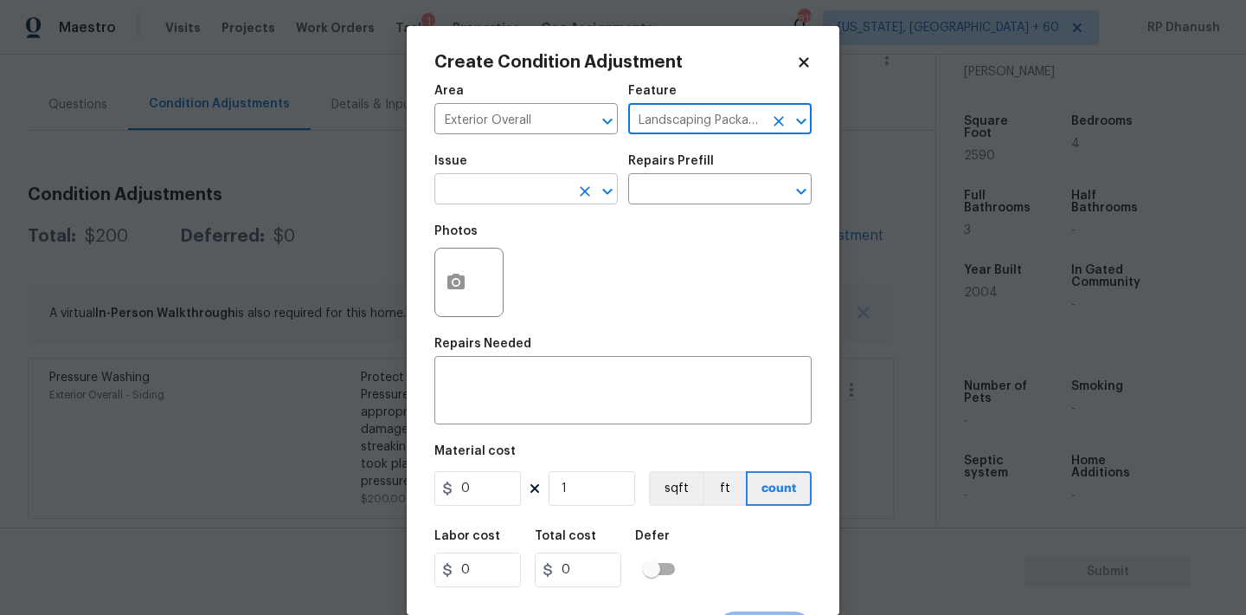
type input "Landscaping Packages"
click at [525, 197] on input "text" at bounding box center [502, 190] width 135 height 27
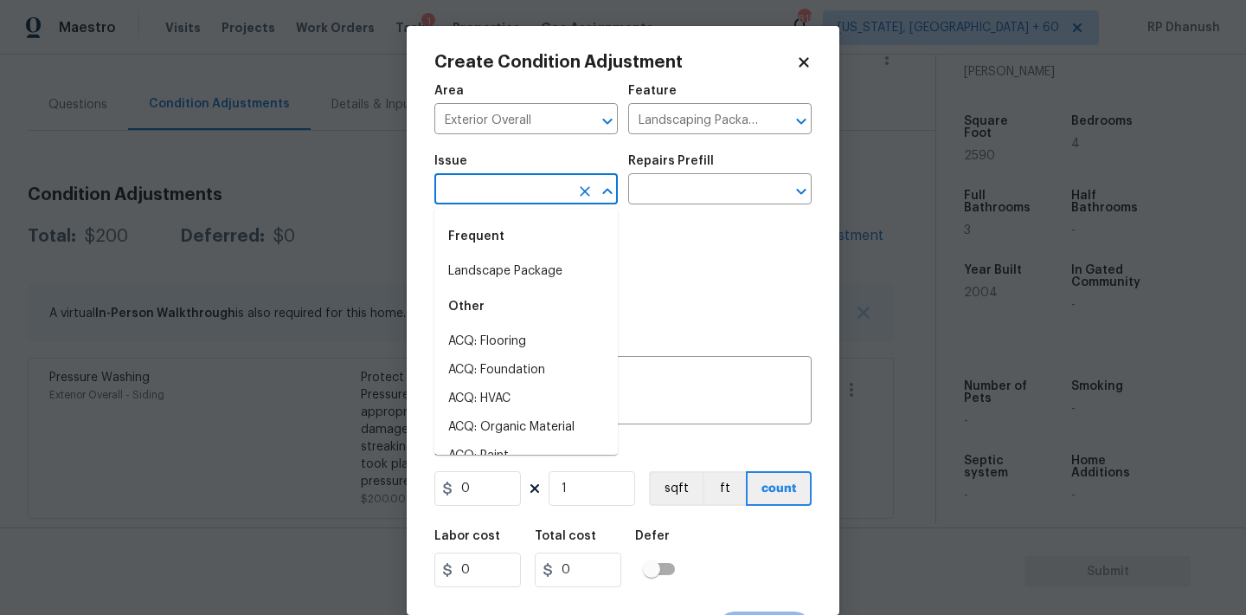
click at [523, 262] on li "Landscape Package" at bounding box center [526, 271] width 183 height 29
type input "Landscape Package"
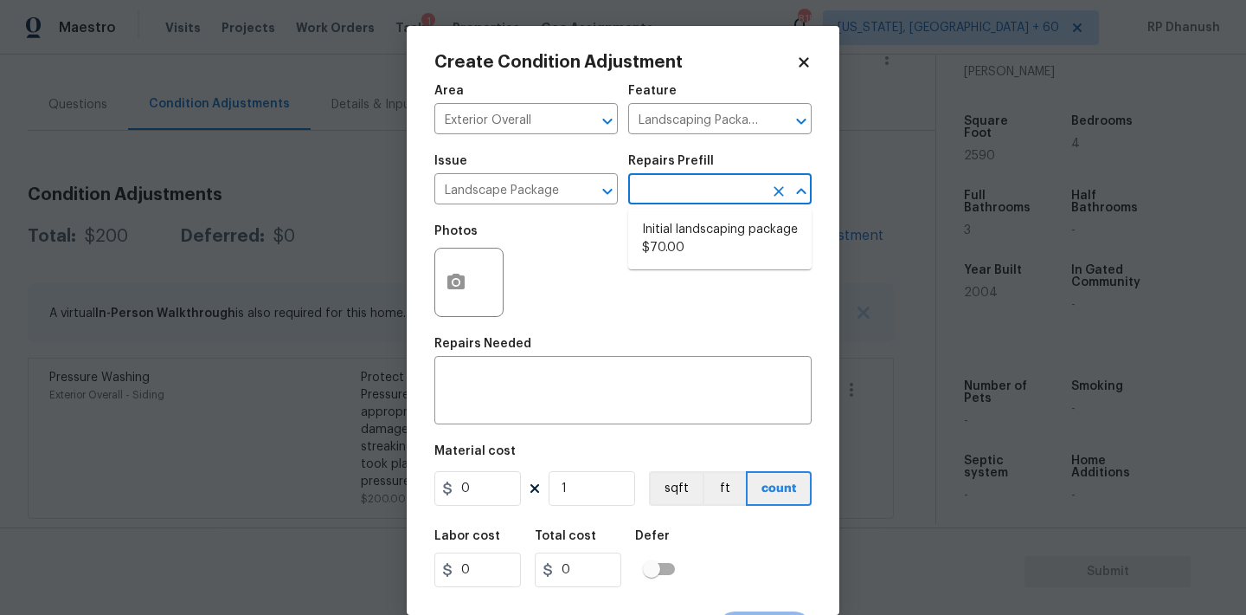
click at [684, 201] on input "text" at bounding box center [695, 190] width 135 height 27
click at [691, 260] on li "Initial landscaping package $70.00" at bounding box center [719, 239] width 183 height 47
type input "Home Readiness Packages"
type textarea "Mowing of grass up to 6" in height. Mow, edge along driveways & sidewalks, trim…"
type input "70"
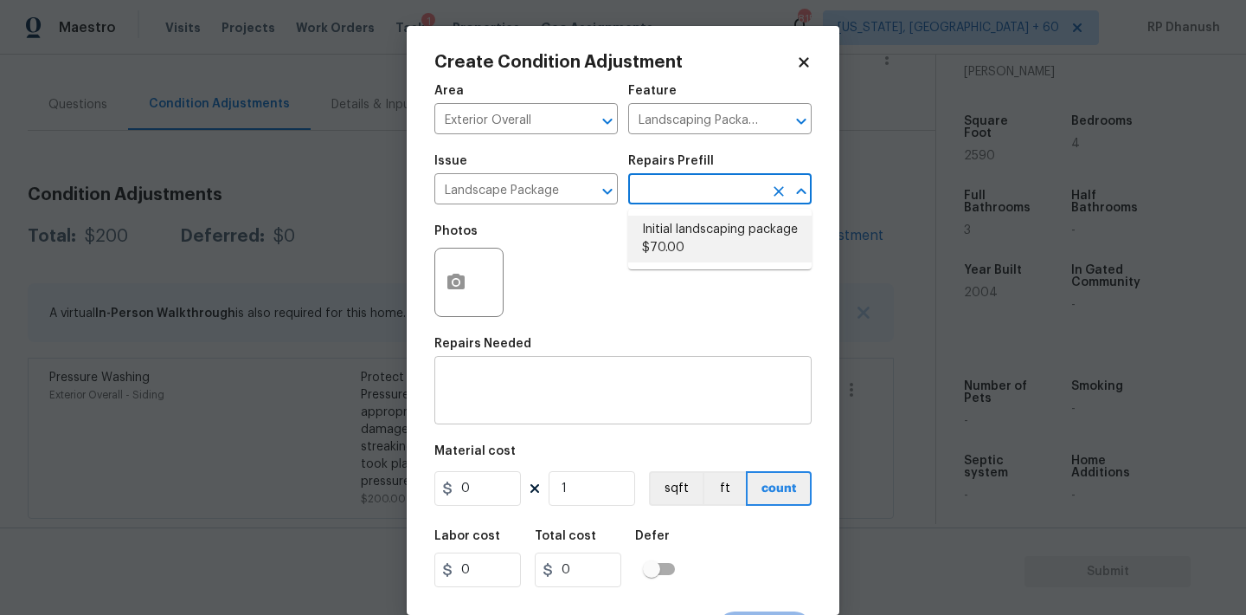
type input "70"
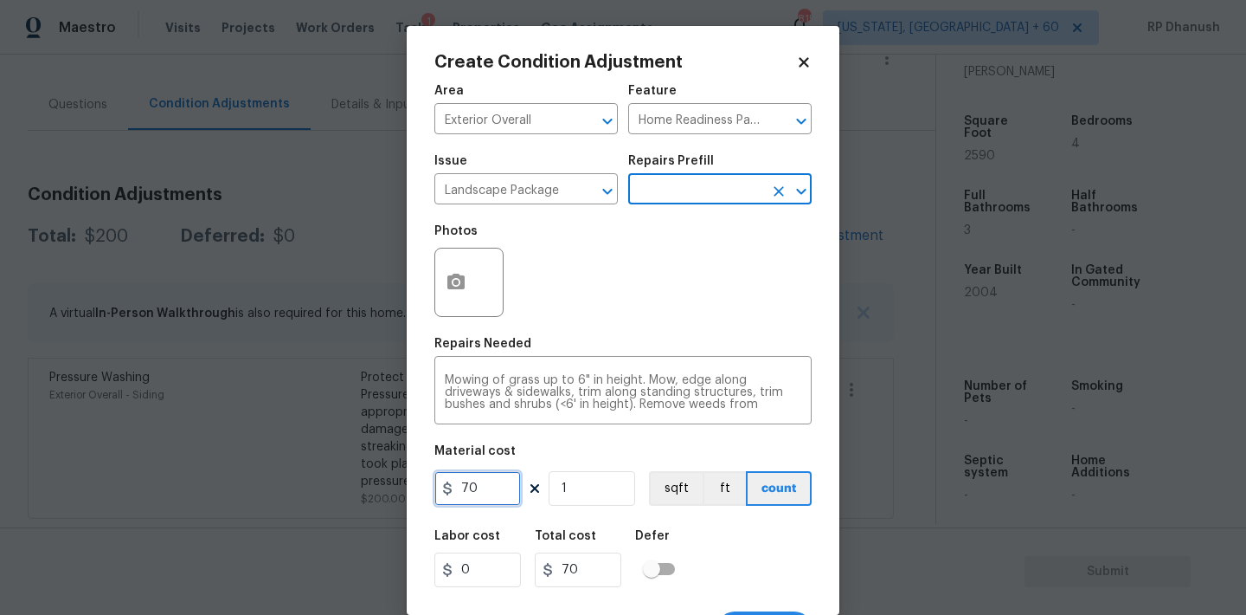
click at [492, 480] on input "70" at bounding box center [478, 488] width 87 height 35
type input "0"
click at [258, 96] on body "Maestro Visits Projects Work Orders Tasks 1 Properties Geo Assignments 815 Wash…" at bounding box center [623, 307] width 1246 height 615
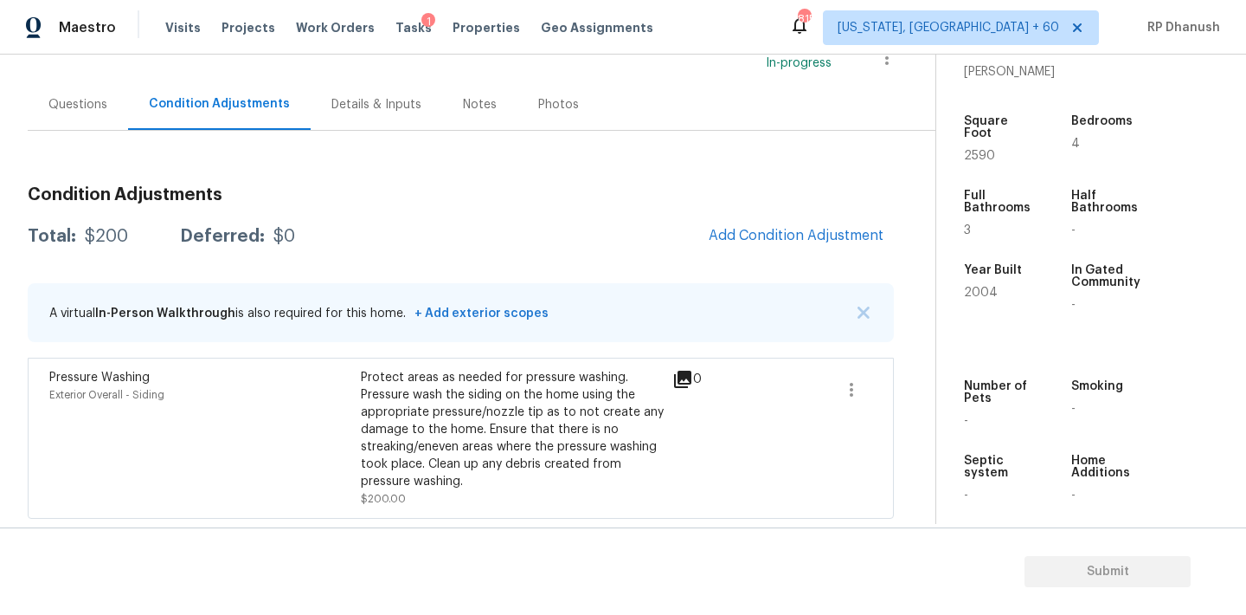
click at [846, 214] on div "Condition Adjustments Total: $200 Deferred: $0 Add Condition Adjustment A virtu…" at bounding box center [461, 345] width 866 height 346
click at [833, 226] on button "Add Condition Adjustment" at bounding box center [796, 235] width 196 height 36
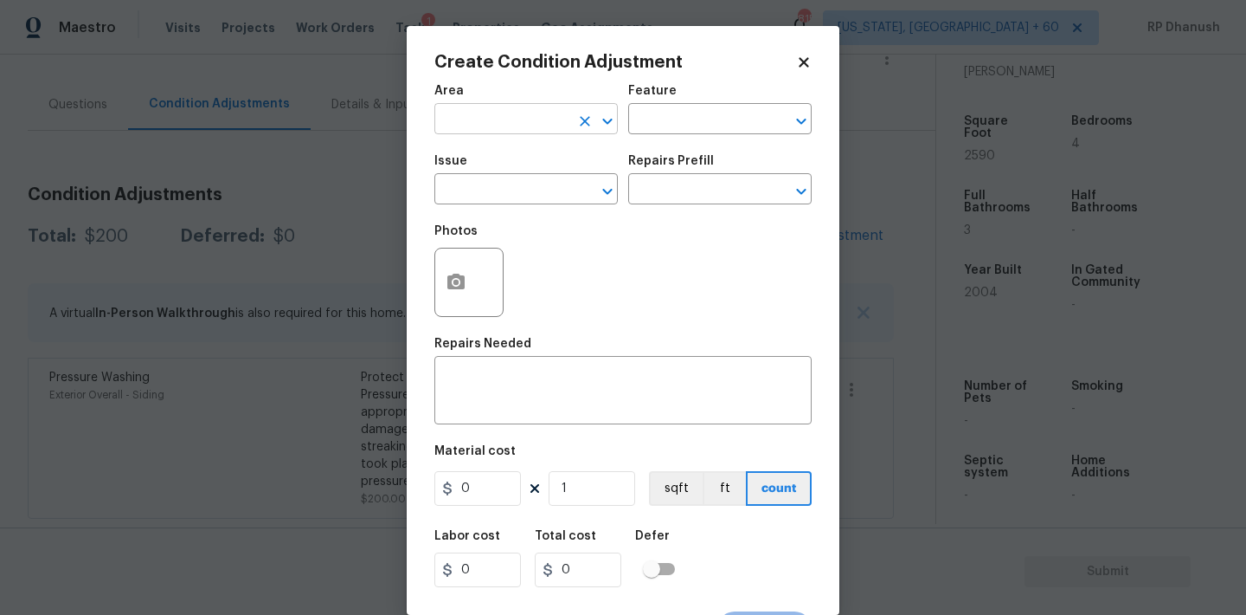
click at [478, 122] on input "text" at bounding box center [502, 120] width 135 height 27
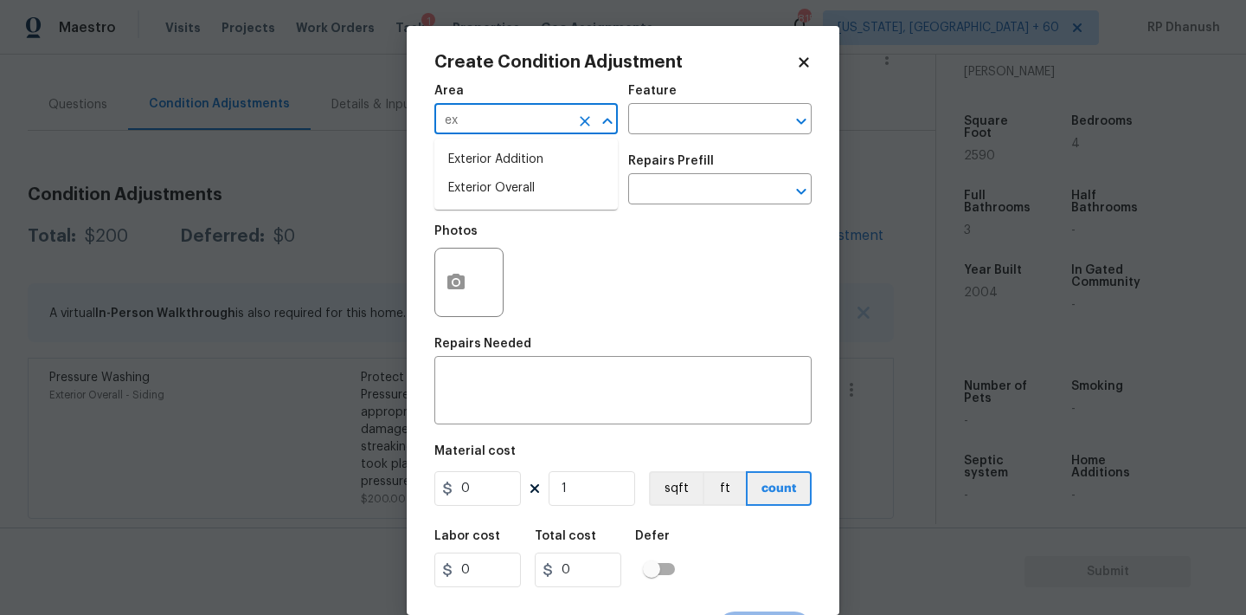
click at [459, 190] on li "Exterior Overall" at bounding box center [526, 188] width 183 height 29
type input "Exterior Overall"
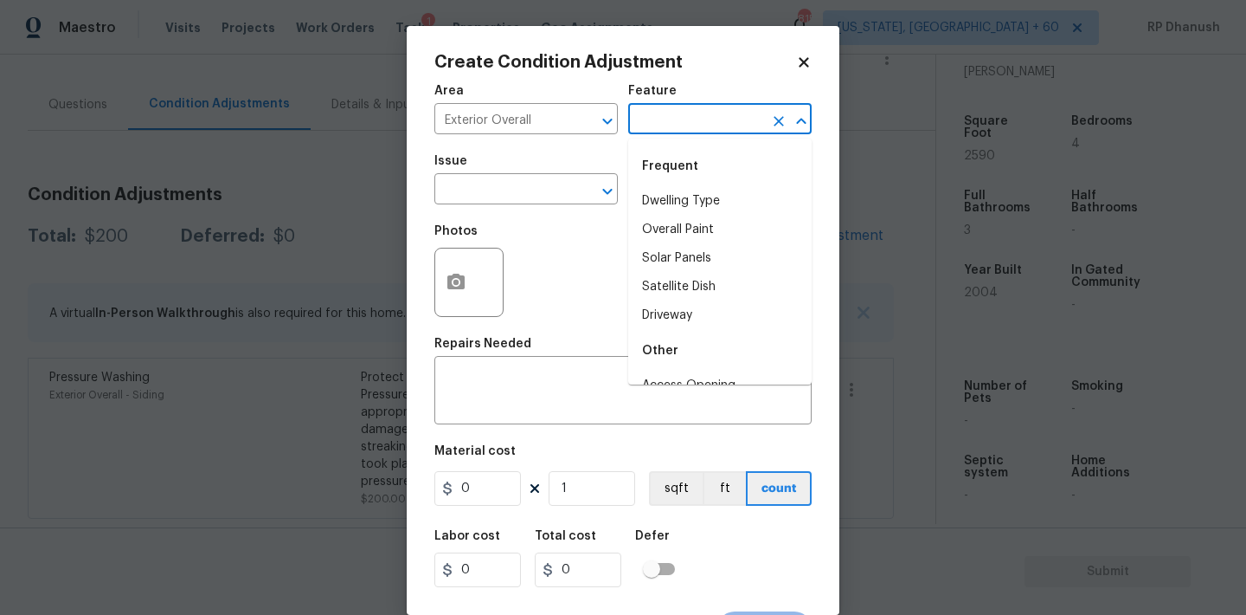
click at [723, 115] on input "text" at bounding box center [695, 120] width 135 height 27
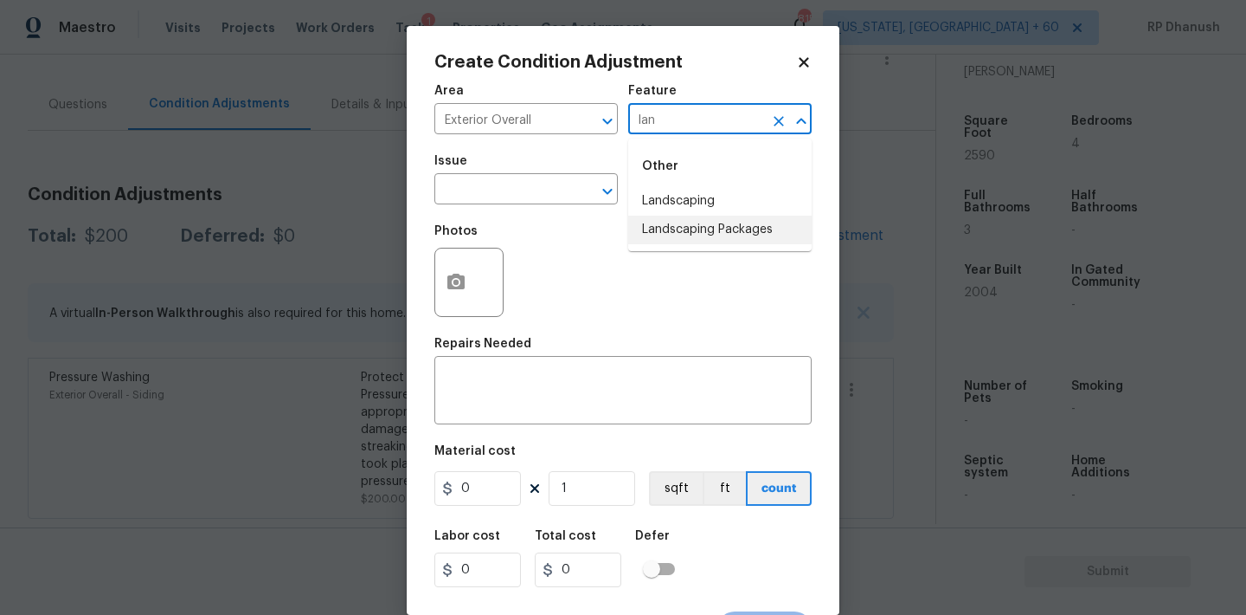
click at [705, 249] on ul "Other Landscaping Landscaping Packages" at bounding box center [719, 194] width 183 height 113
click at [708, 235] on li "Landscaping Packages" at bounding box center [719, 230] width 183 height 29
type input "Landscaping Packages"
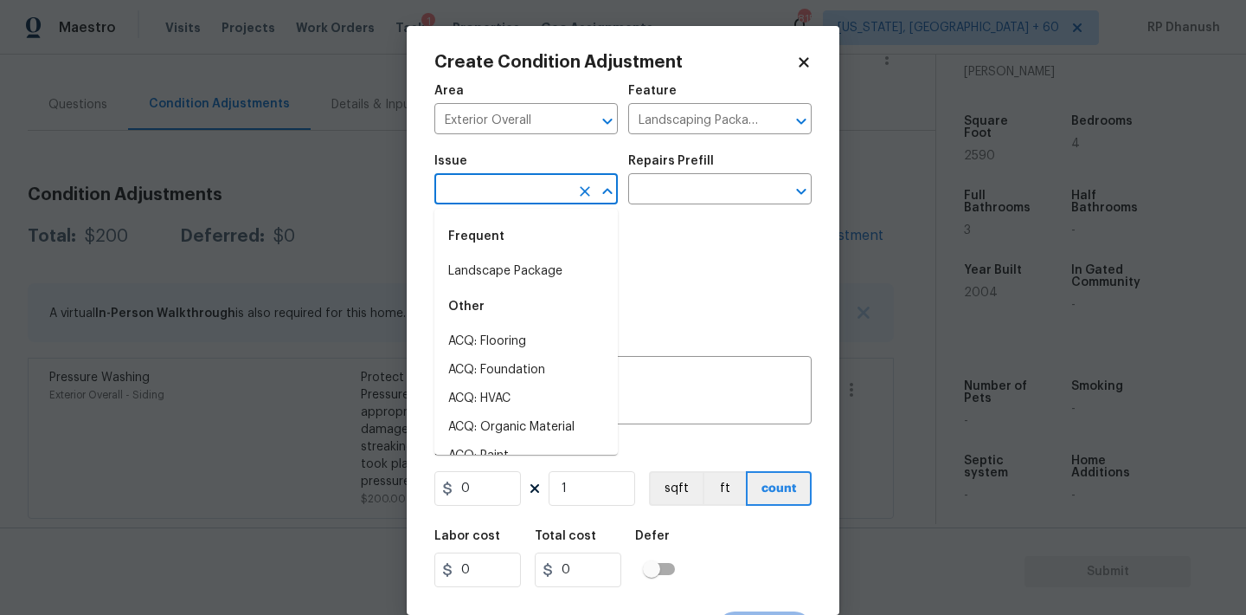
click at [551, 201] on input "text" at bounding box center [502, 190] width 135 height 27
click at [511, 277] on li "Landscape Package" at bounding box center [526, 271] width 183 height 29
type input "Landscape Package"
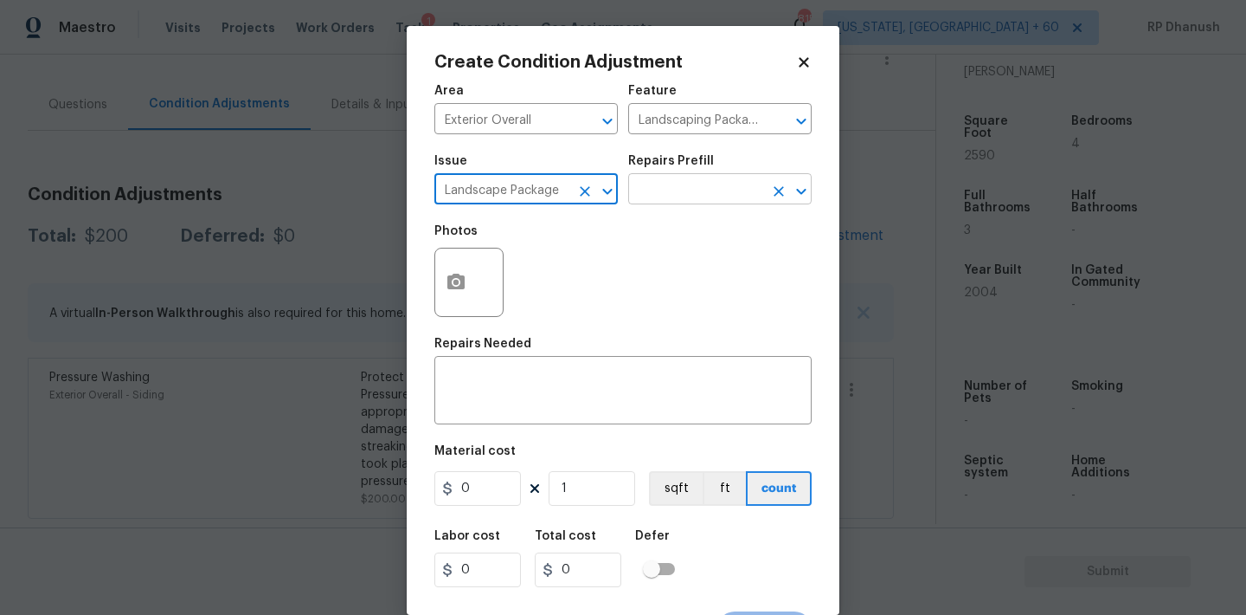
click at [699, 178] on input "text" at bounding box center [695, 190] width 135 height 27
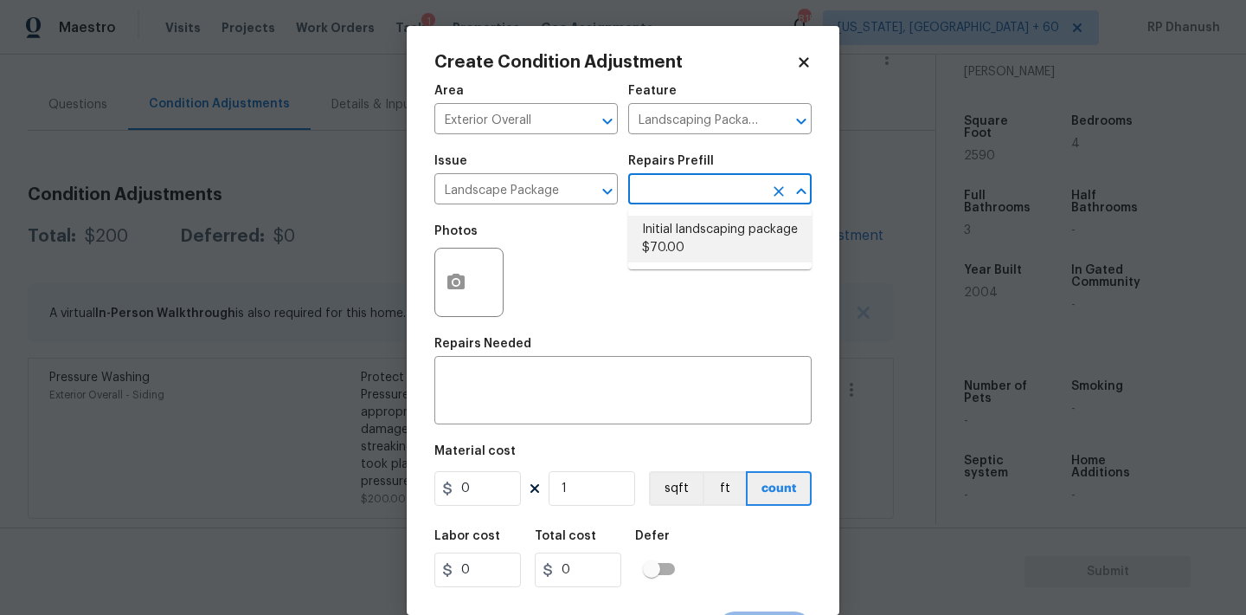
click at [693, 216] on li "Initial landscaping package $70.00" at bounding box center [719, 239] width 183 height 47
type input "Home Readiness Packages"
type textarea "Mowing of grass up to 6" in height. Mow, edge along driveways & sidewalks, trim…"
type input "70"
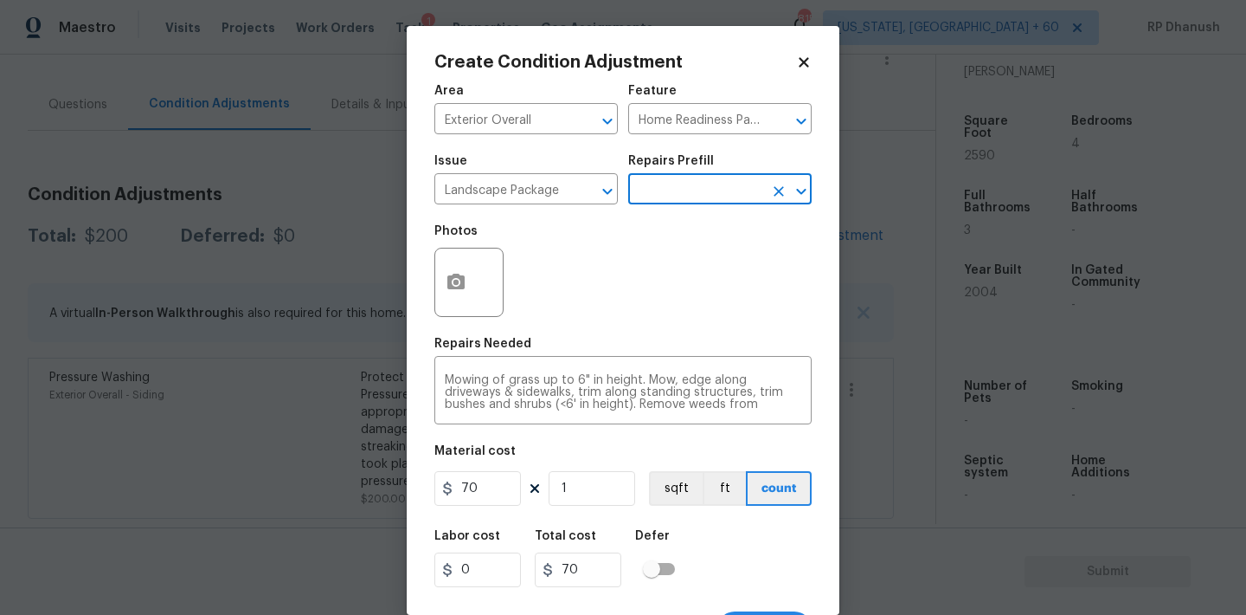
click at [601, 506] on figure "Material cost 70 1 sqft ft count" at bounding box center [623, 477] width 377 height 64
click at [605, 490] on input "1" at bounding box center [592, 488] width 87 height 35
type input "0"
type input "2"
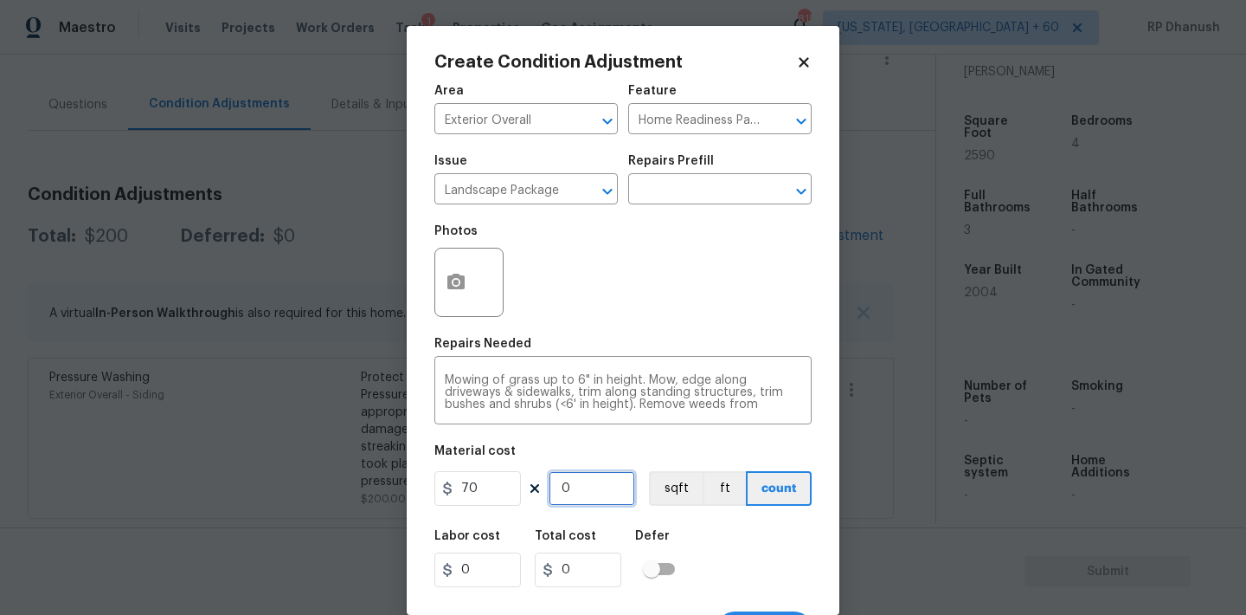
type input "140"
type input "2"
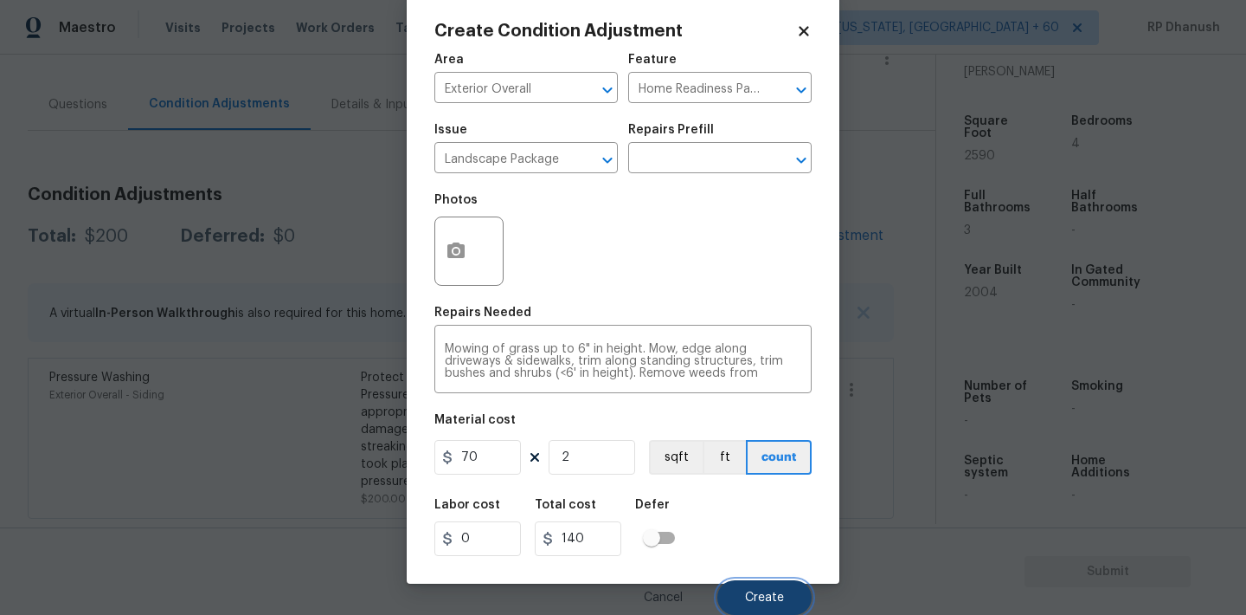
click at [747, 597] on span "Create" at bounding box center [764, 597] width 39 height 13
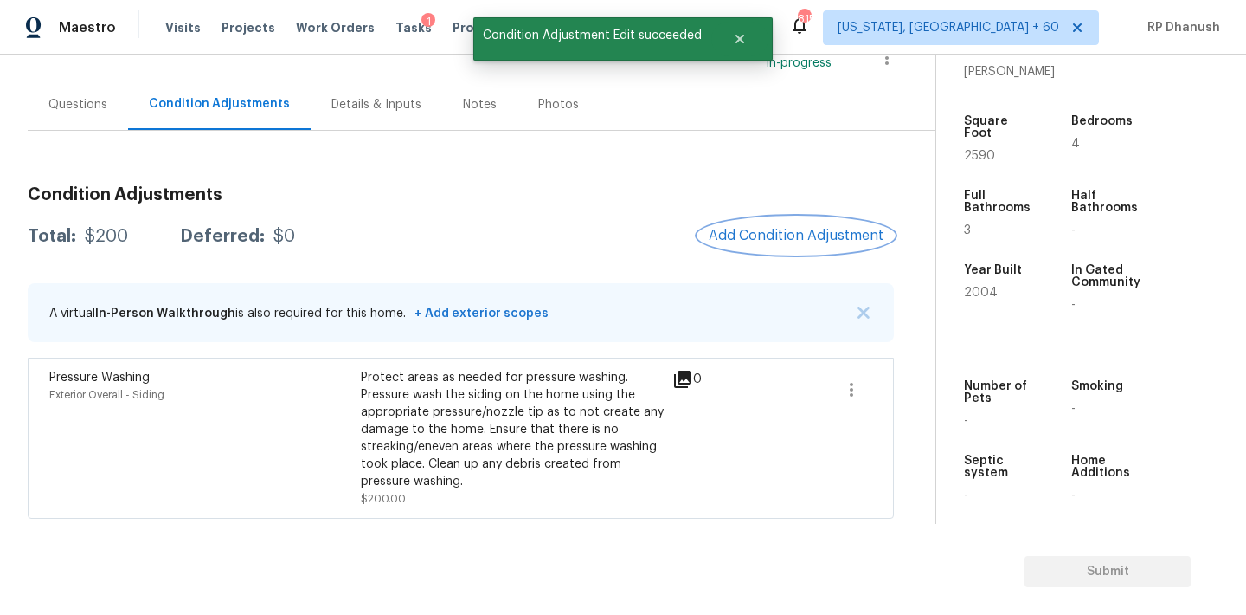
scroll to position [0, 0]
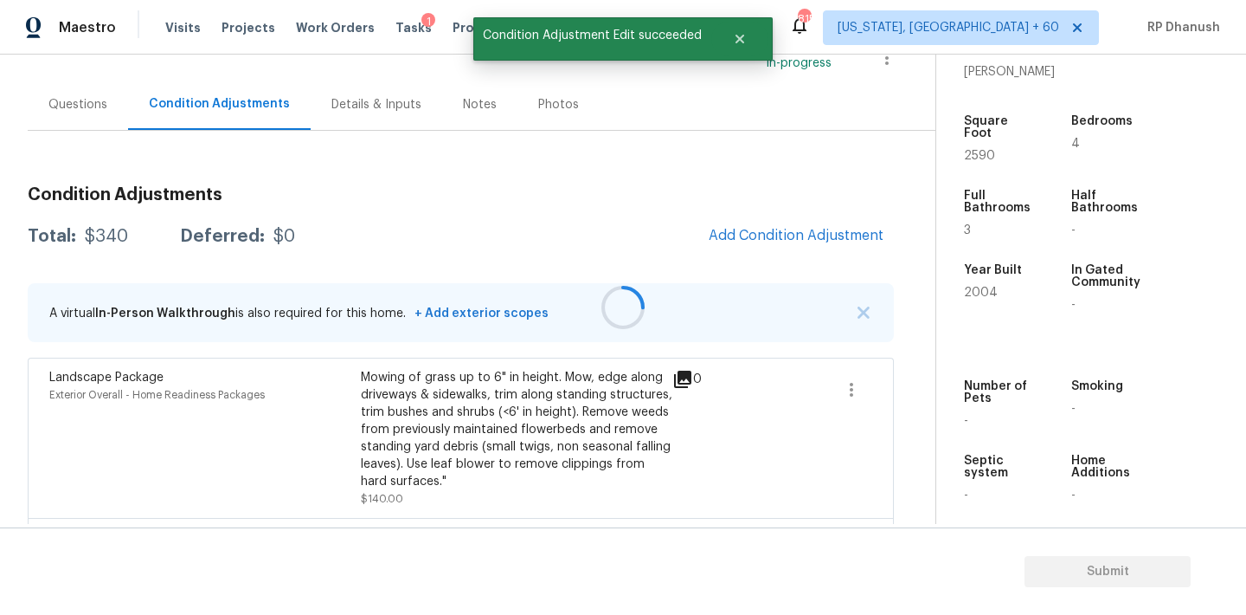
click at [764, 237] on div at bounding box center [623, 307] width 1246 height 615
click at [809, 233] on span "Add Condition Adjustment" at bounding box center [796, 236] width 175 height 16
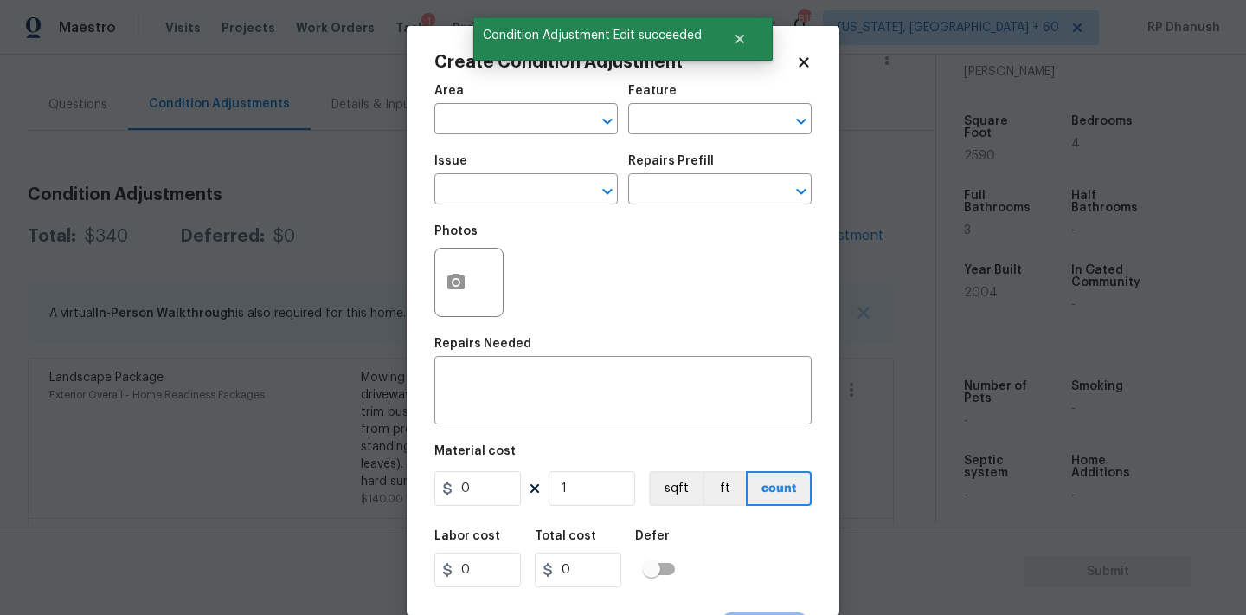
click at [498, 104] on div "Area" at bounding box center [526, 96] width 183 height 23
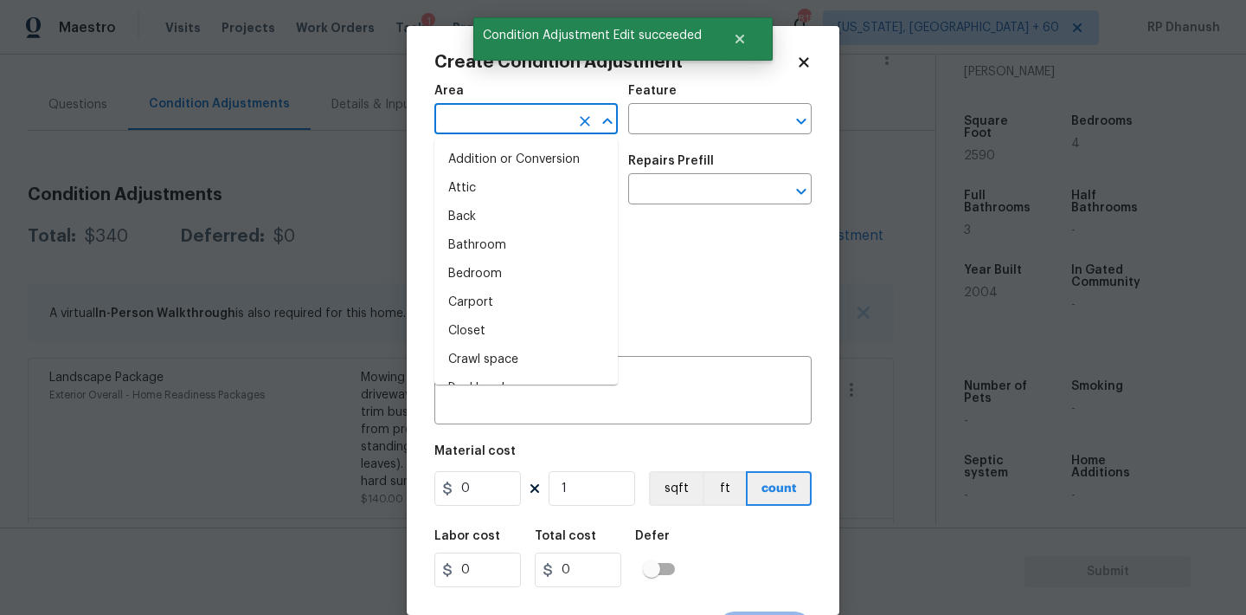
click at [497, 120] on input "text" at bounding box center [502, 120] width 135 height 27
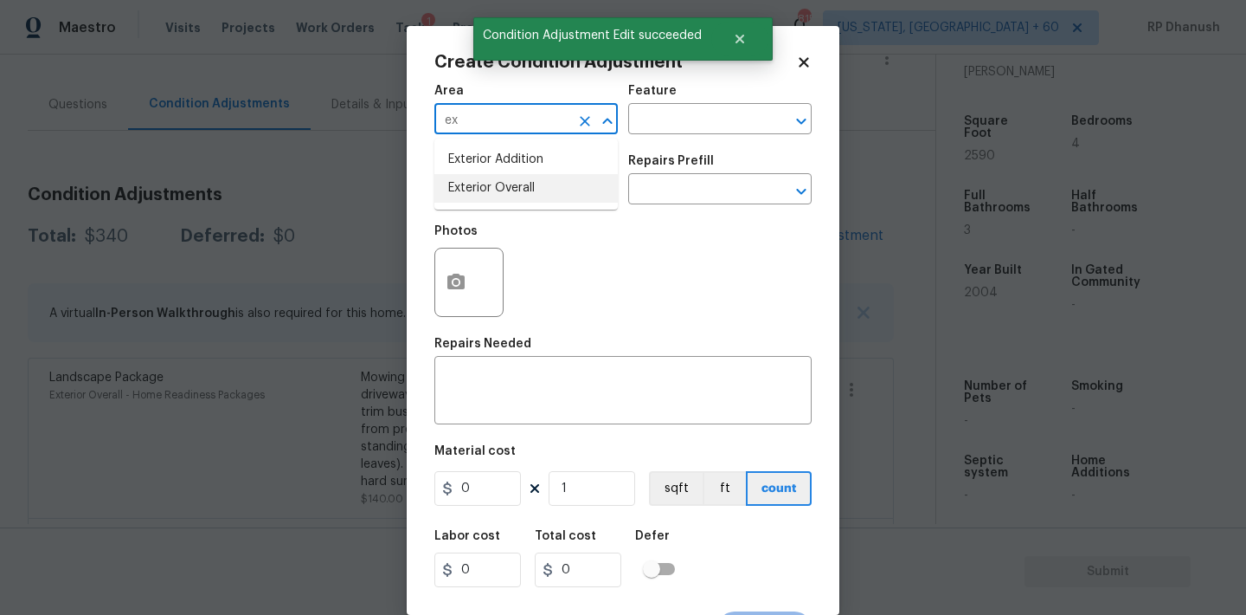
click at [493, 176] on li "Exterior Overall" at bounding box center [526, 188] width 183 height 29
type input "Exterior Overall"
click at [640, 135] on div "Area Exterior Overall ​ Feature ​" at bounding box center [623, 109] width 377 height 70
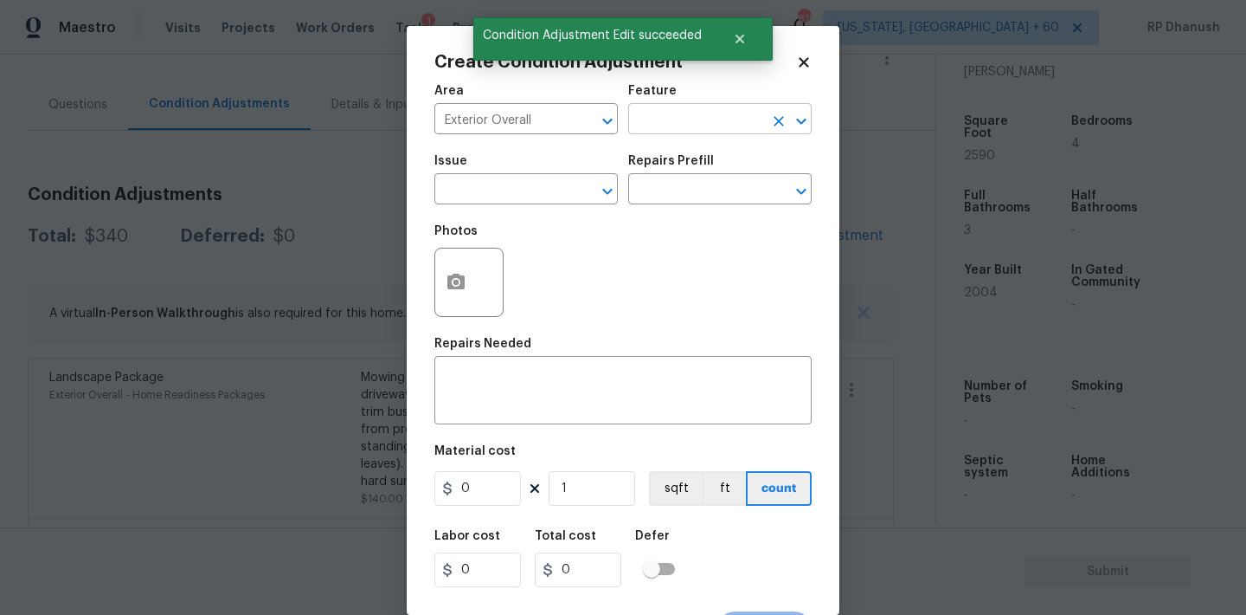
click at [647, 129] on input "text" at bounding box center [695, 120] width 135 height 27
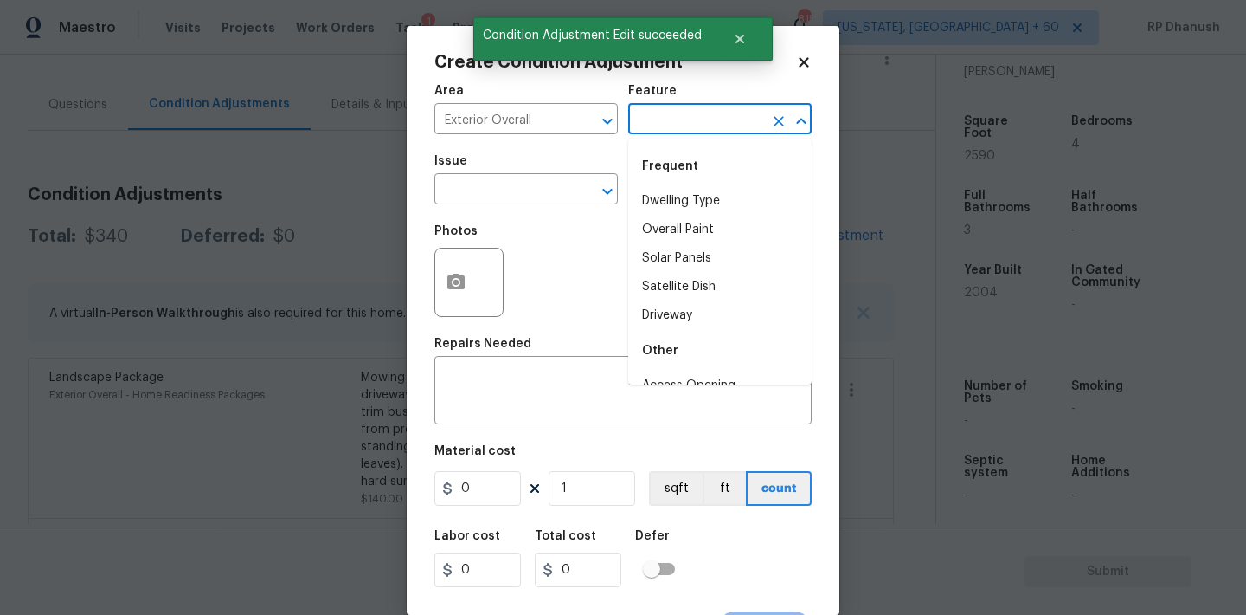
type input "a"
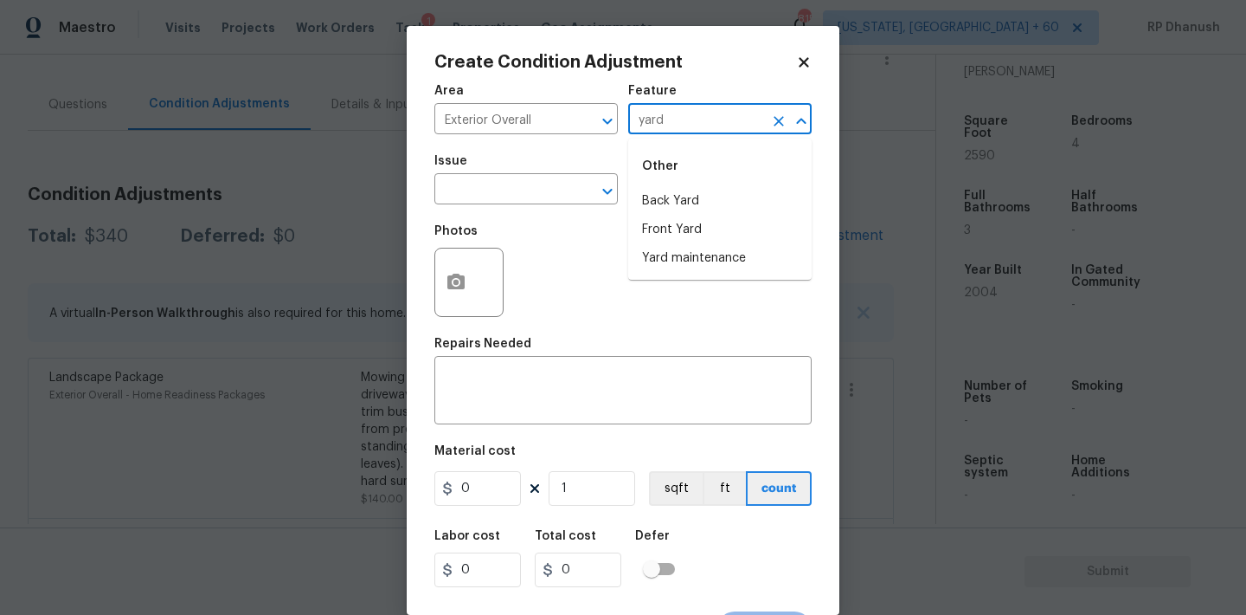
click at [646, 251] on li "Yard maintenance" at bounding box center [719, 258] width 183 height 29
type input "Yard maintenance"
click at [496, 200] on input "text" at bounding box center [502, 190] width 135 height 27
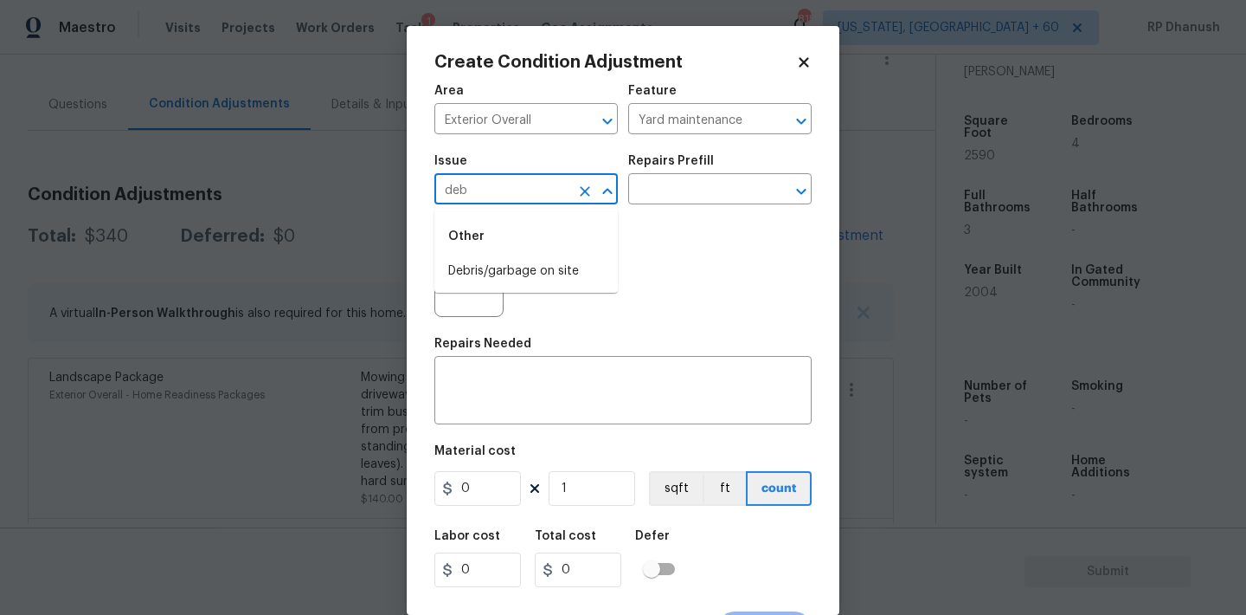
click at [510, 249] on div "Other" at bounding box center [526, 237] width 183 height 42
drag, startPoint x: 510, startPoint y: 274, endPoint x: 767, endPoint y: 152, distance: 284.6
click at [510, 274] on li "Debris/garbage on site" at bounding box center [526, 271] width 183 height 29
type input "Debris/garbage on site"
click at [769, 152] on div "Issue Debris/garbage on site ​ Repairs Prefill ​" at bounding box center [623, 180] width 377 height 70
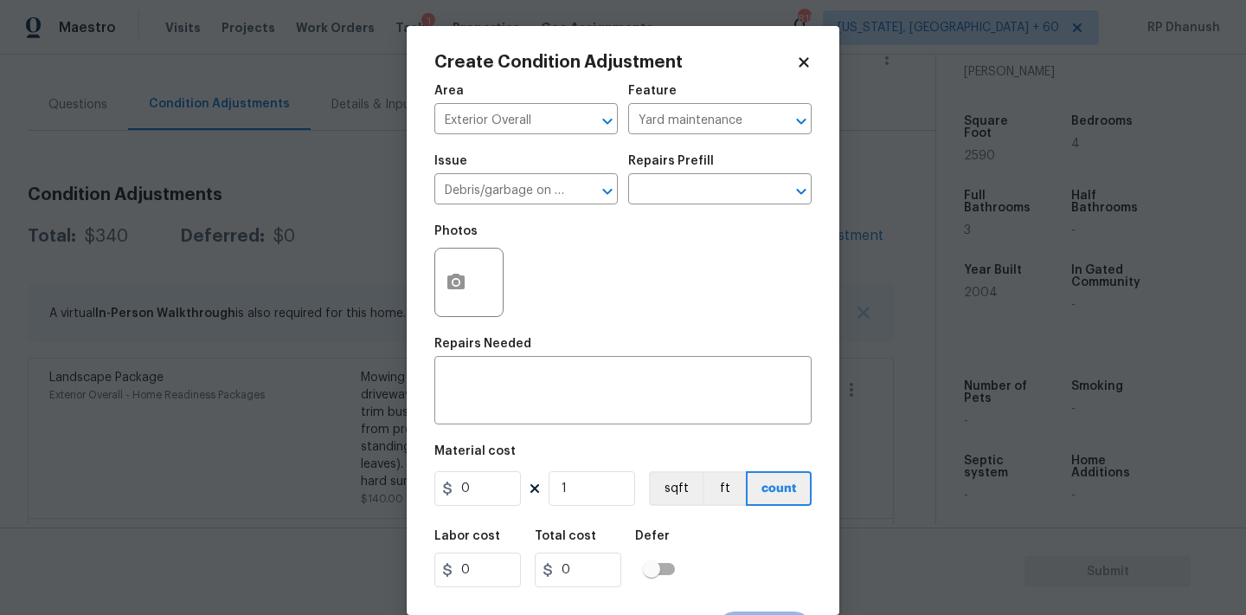
click at [754, 171] on div "Repairs Prefill" at bounding box center [719, 166] width 183 height 23
click at [729, 208] on div "Issue Debris/garbage on site ​ Repairs Prefill ​" at bounding box center [623, 180] width 377 height 70
click at [736, 188] on input "text" at bounding box center [695, 190] width 135 height 27
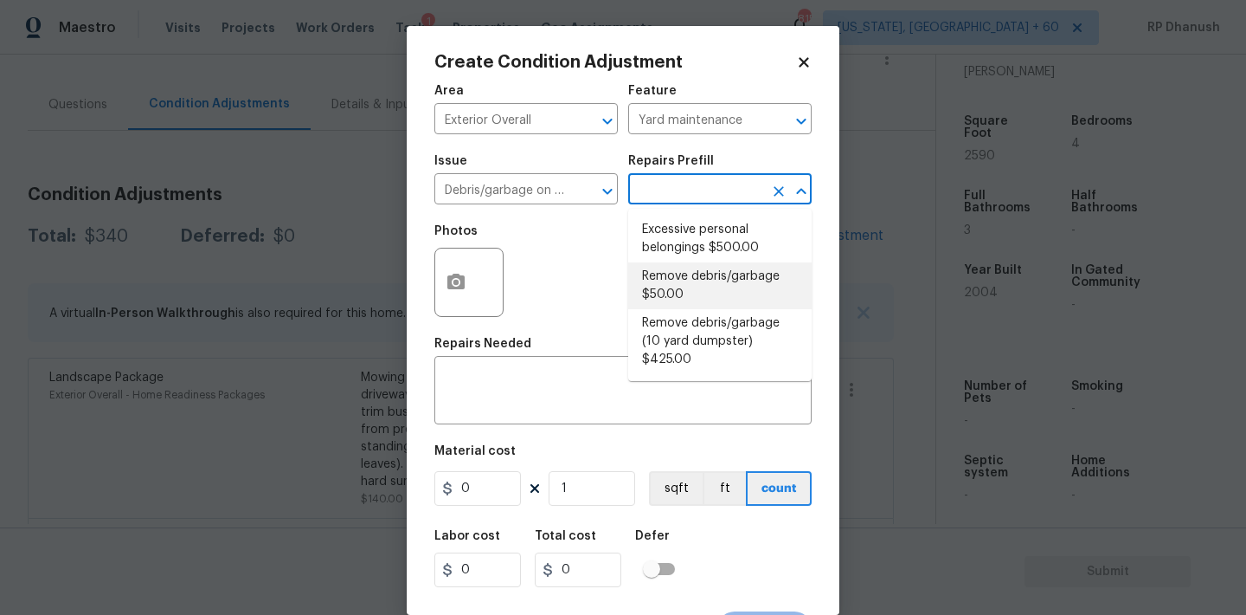
click at [669, 281] on li "Remove debris/garbage $50.00" at bounding box center [719, 285] width 183 height 47
type textarea "Remove, haul off, and properly dispose of any debris left by seller to offsite …"
type input "50"
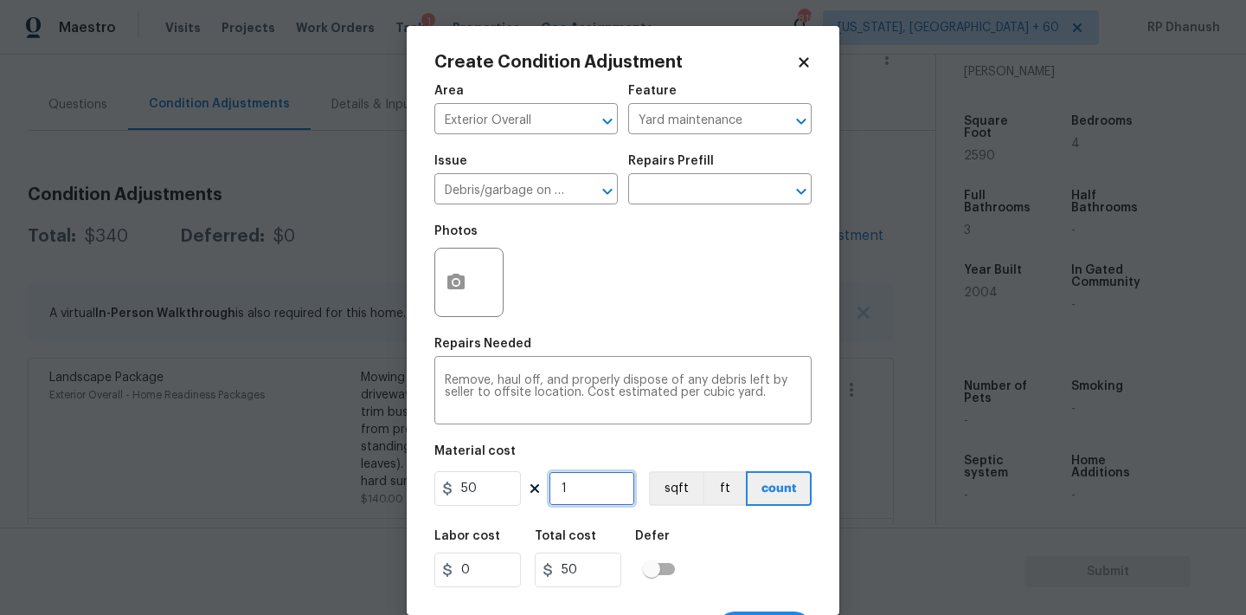
click at [601, 478] on input "1" at bounding box center [592, 488] width 87 height 35
type input "0"
type input "2"
type input "100"
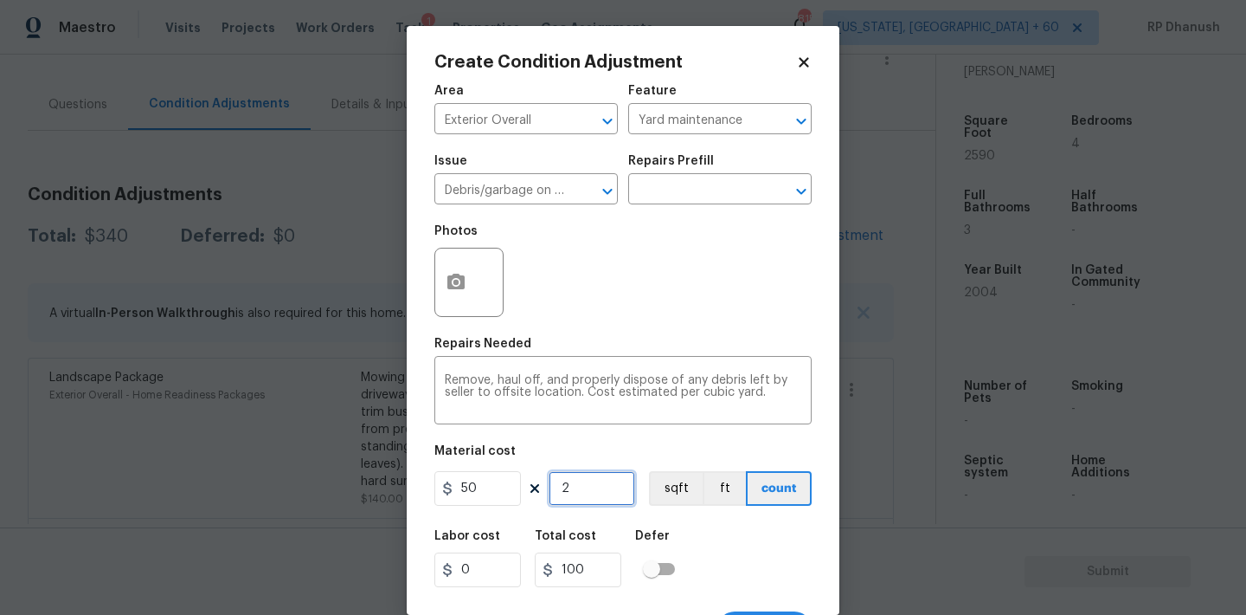
type input "2"
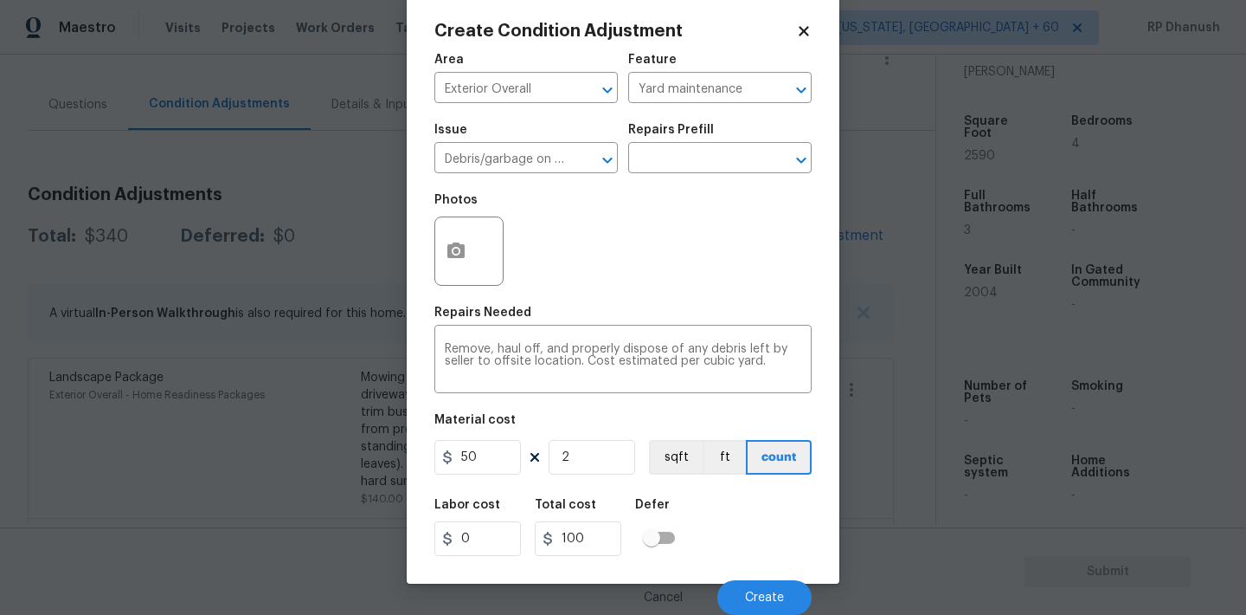
click at [814, 602] on body "Maestro Visits Projects Work Orders Tasks 1 Properties Geo Assignments 815 Wash…" at bounding box center [623, 307] width 1246 height 615
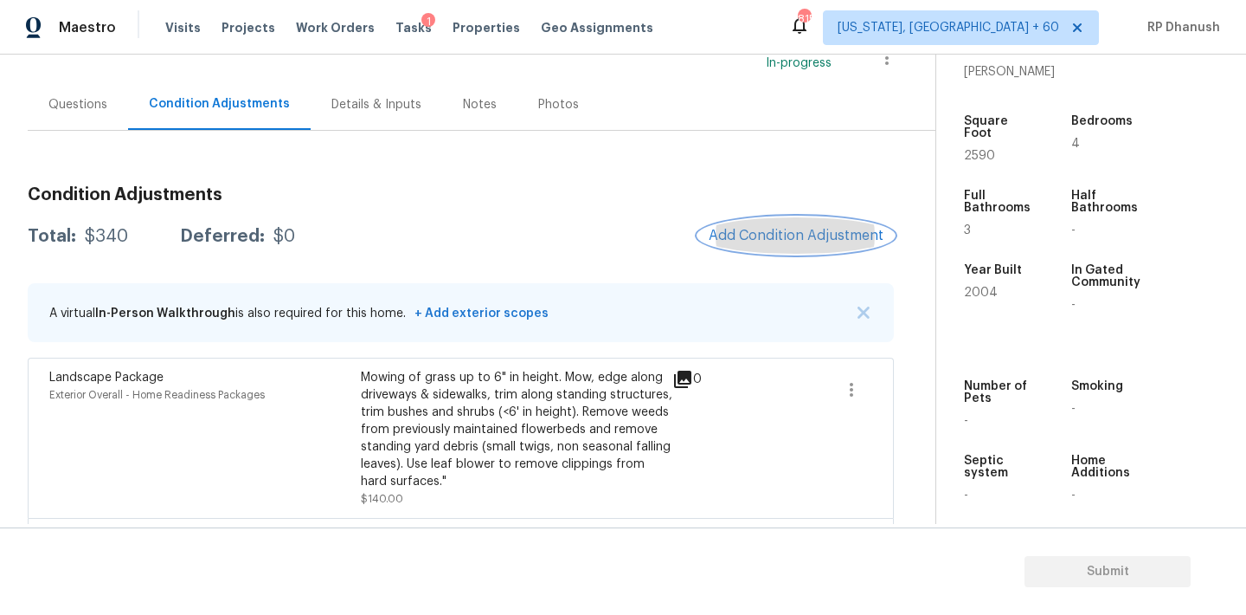
click at [785, 239] on span "Add Condition Adjustment" at bounding box center [796, 236] width 175 height 16
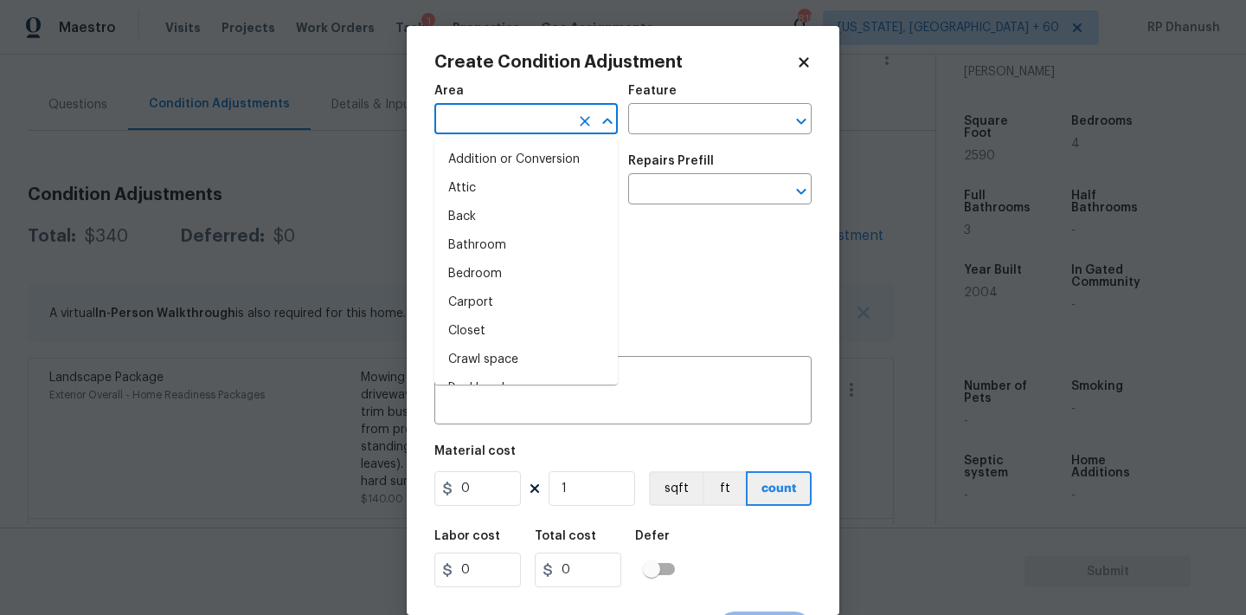
click at [509, 107] on input "text" at bounding box center [502, 120] width 135 height 27
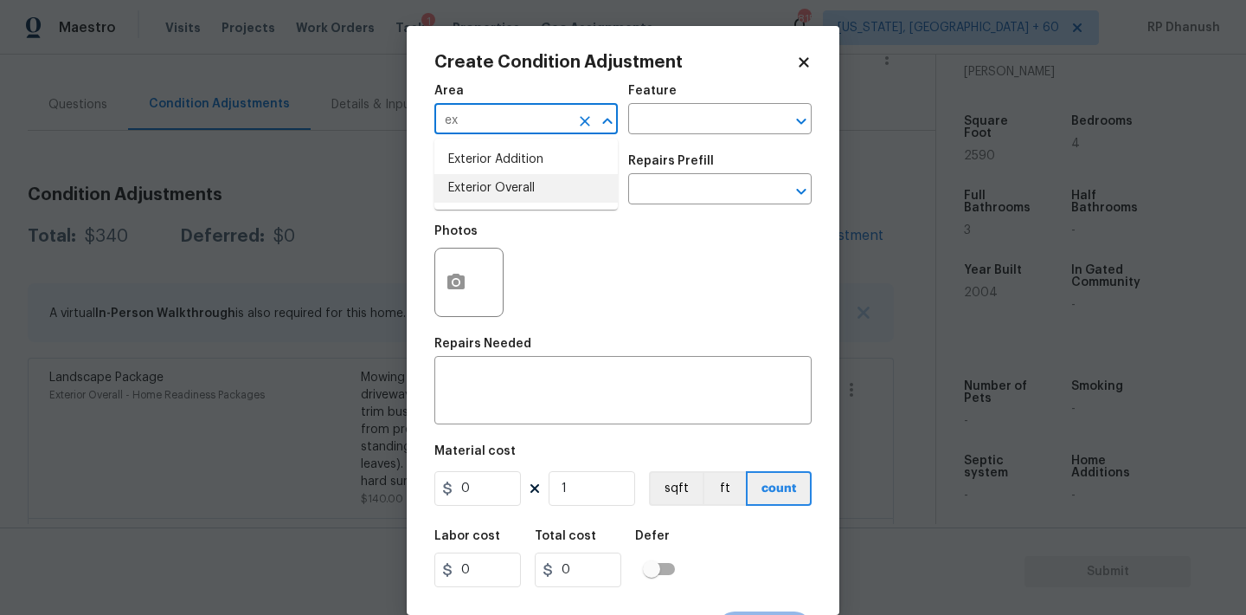
click at [497, 178] on li "Exterior Overall" at bounding box center [526, 188] width 183 height 29
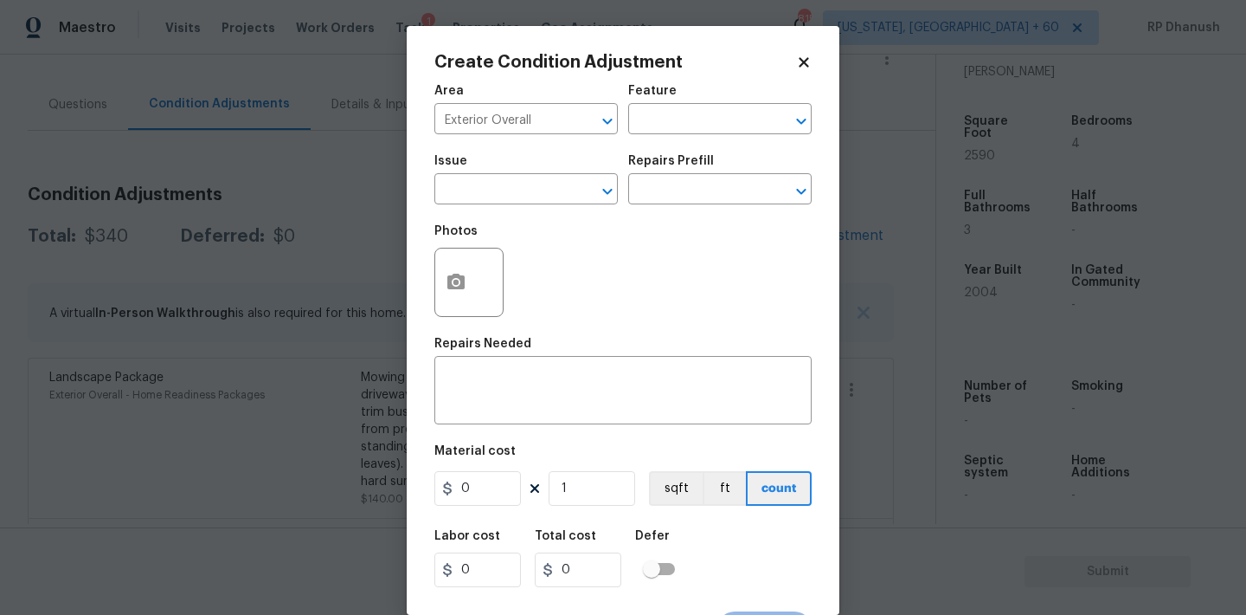
click at [659, 135] on div "Area Exterior Overall ​ Feature ​" at bounding box center [623, 109] width 377 height 70
click at [666, 124] on input "text" at bounding box center [695, 120] width 135 height 27
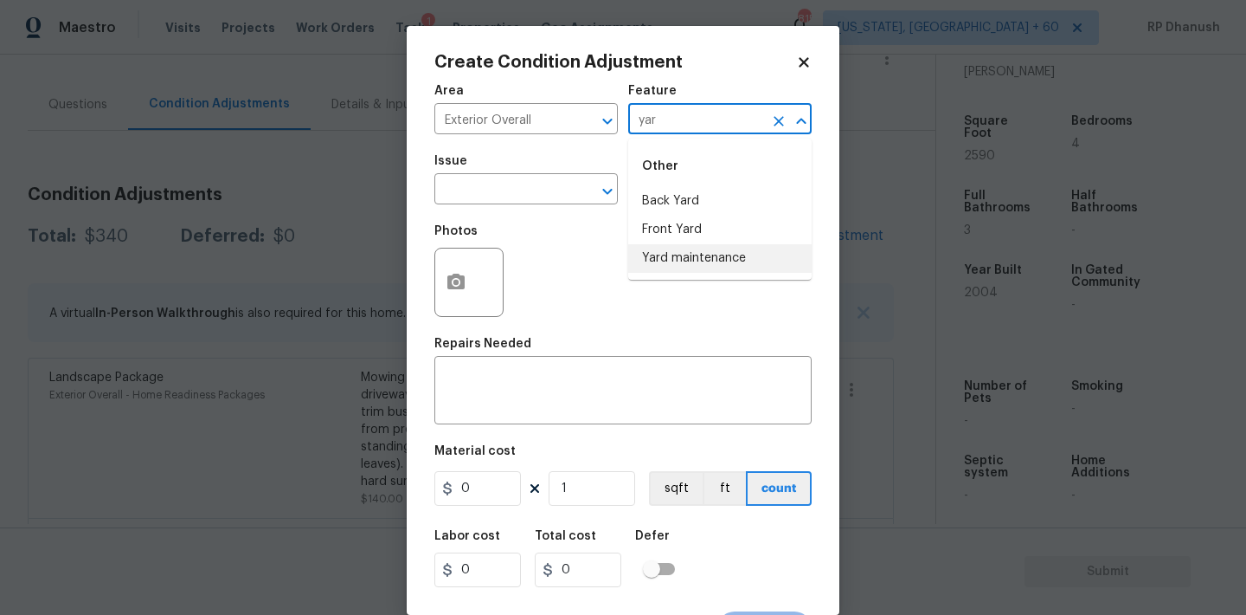
click at [662, 259] on li "Yard maintenance" at bounding box center [719, 258] width 183 height 29
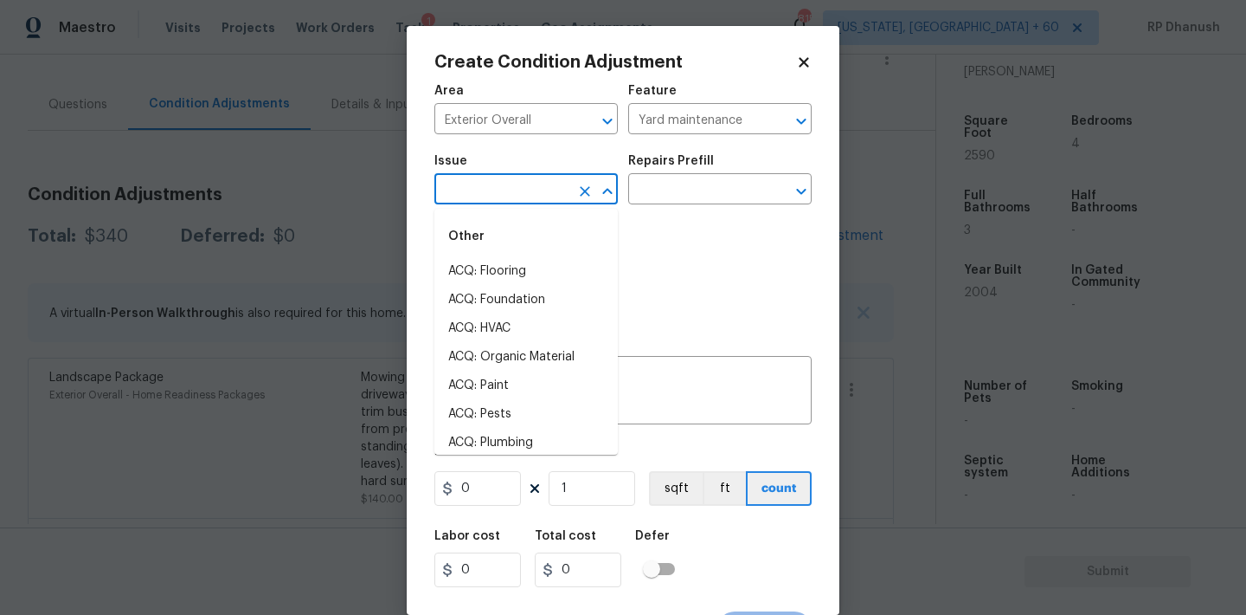
click at [499, 199] on input "text" at bounding box center [502, 190] width 135 height 27
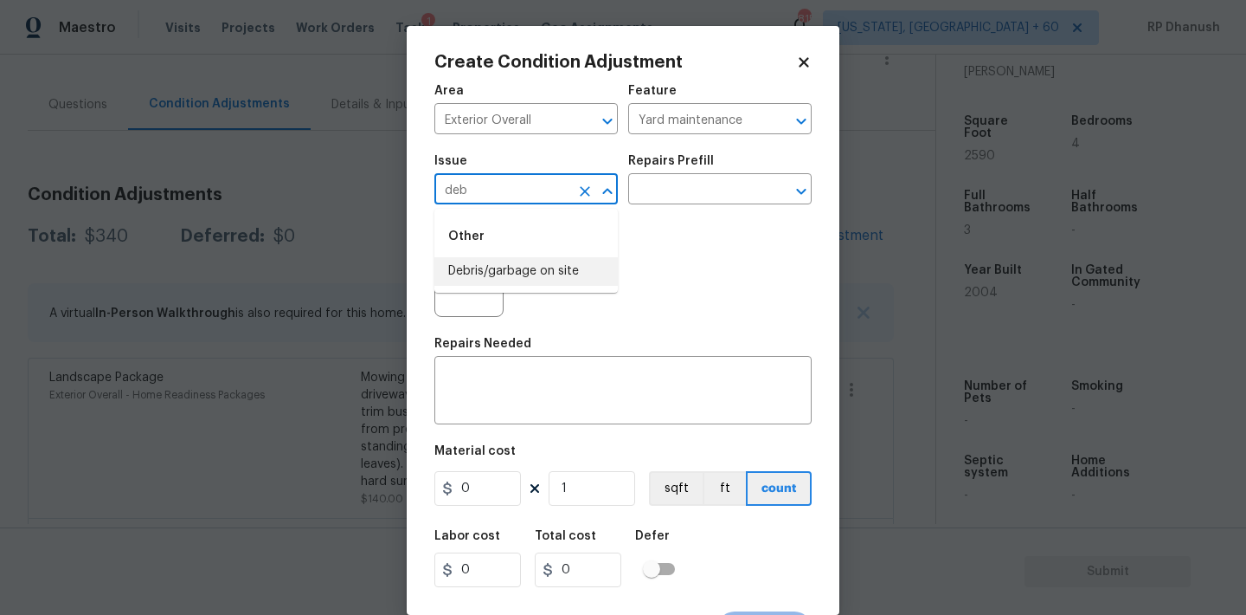
click at [505, 264] on li "Debris/garbage on site" at bounding box center [526, 271] width 183 height 29
click at [644, 217] on div "Photos" at bounding box center [623, 271] width 377 height 113
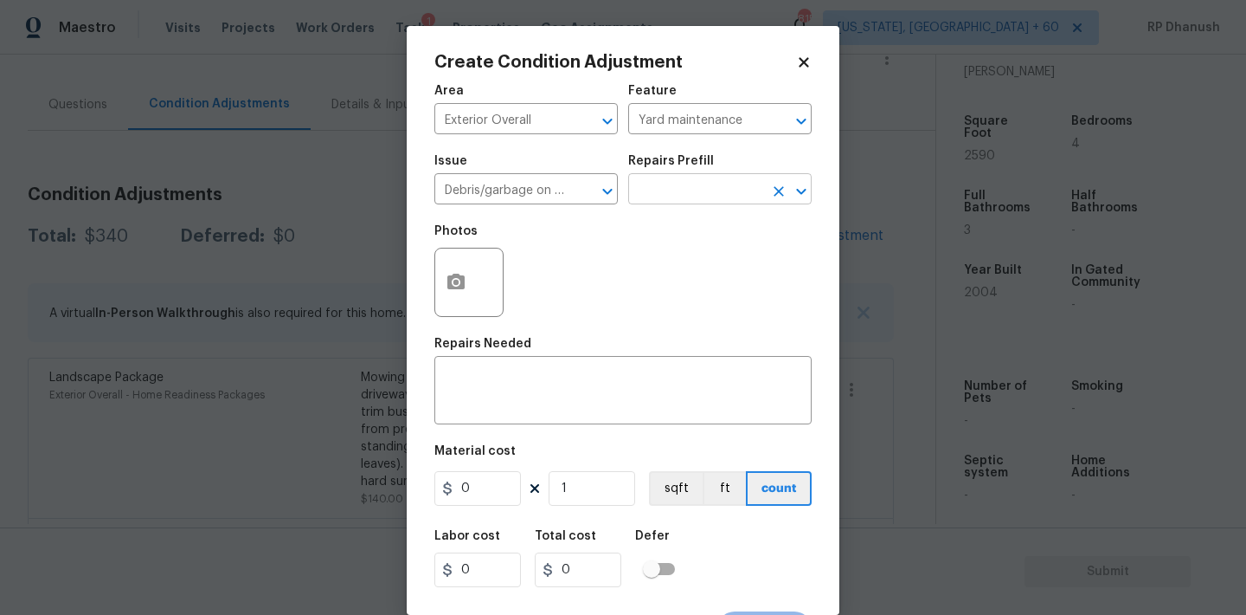
click at [680, 204] on body "Maestro Visits Projects Work Orders Tasks 1 Properties Geo Assignments 815 Wash…" at bounding box center [623, 307] width 1246 height 615
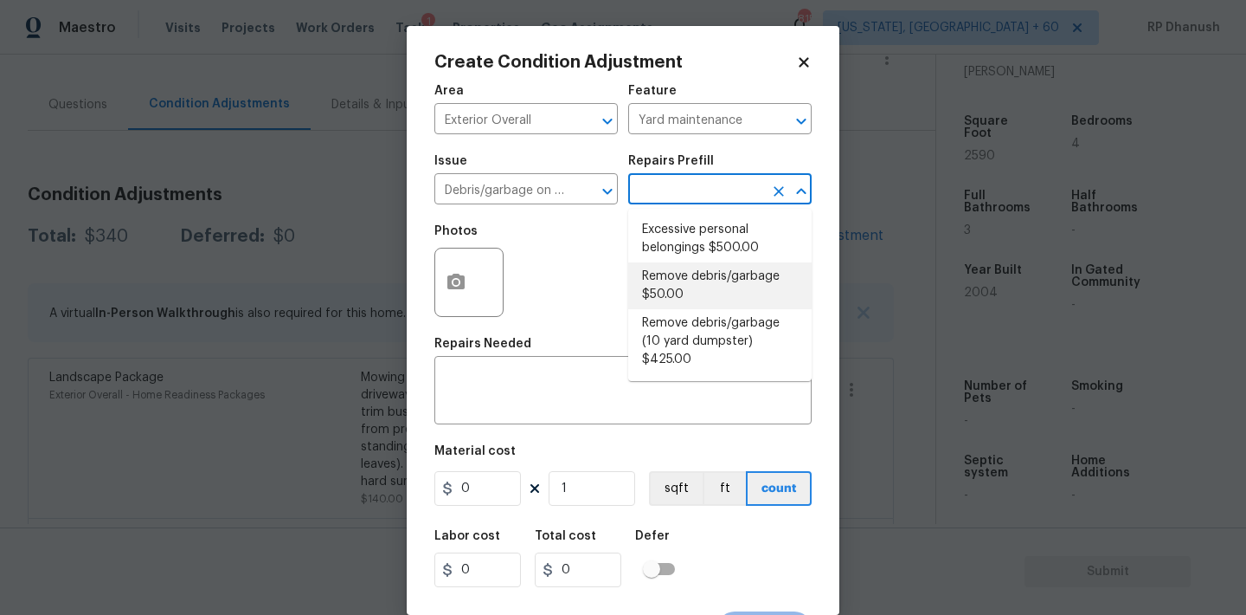
click at [665, 293] on li "Remove debris/garbage $50.00" at bounding box center [719, 285] width 183 height 47
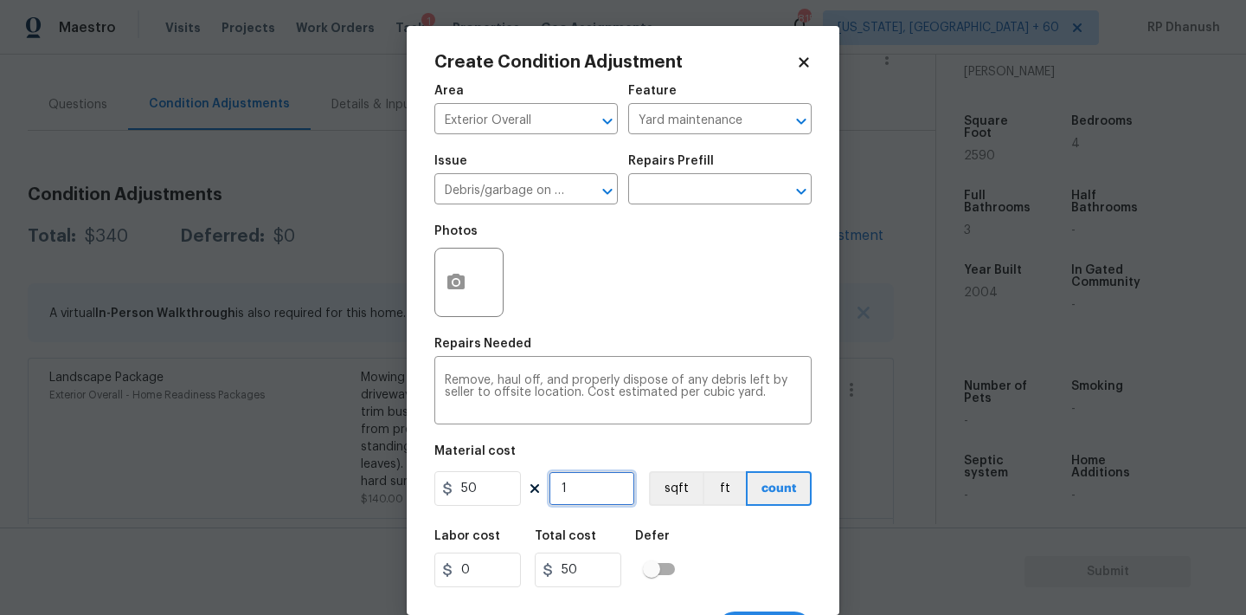
click at [580, 486] on input "1" at bounding box center [592, 488] width 87 height 35
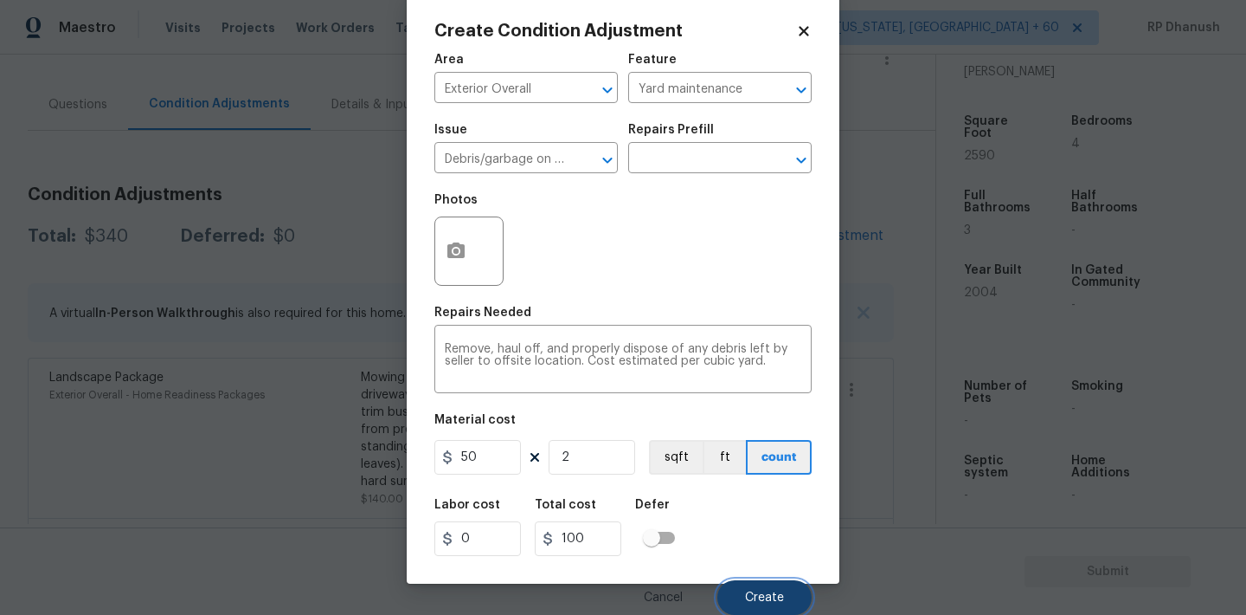
click at [787, 590] on button "Create" at bounding box center [765, 597] width 94 height 35
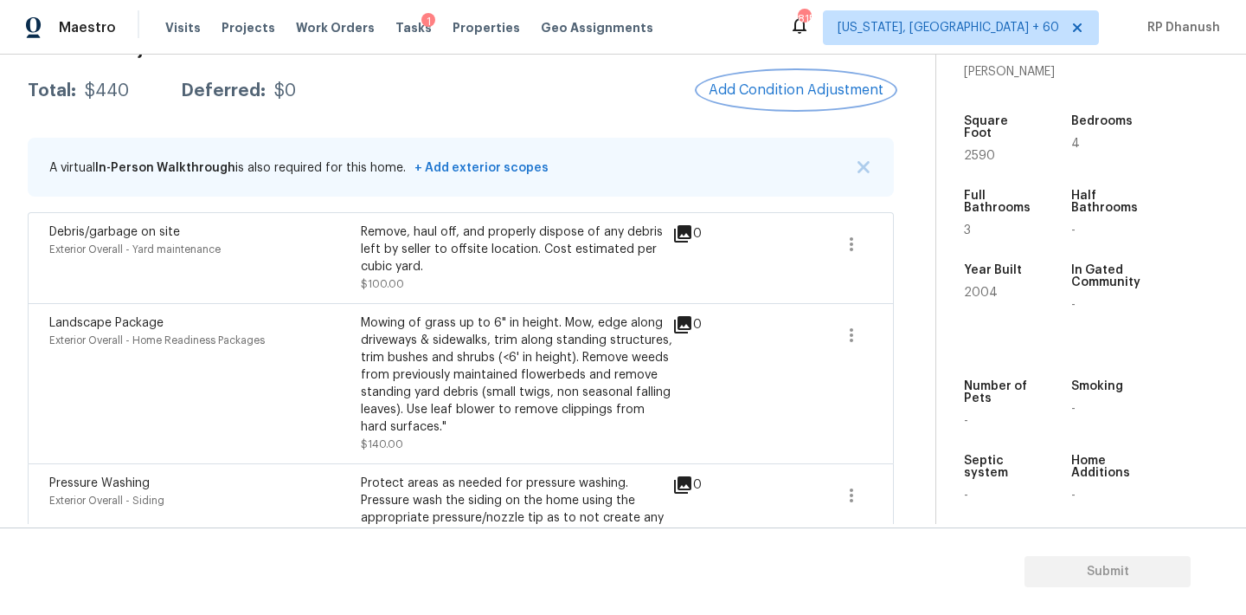
scroll to position [226, 0]
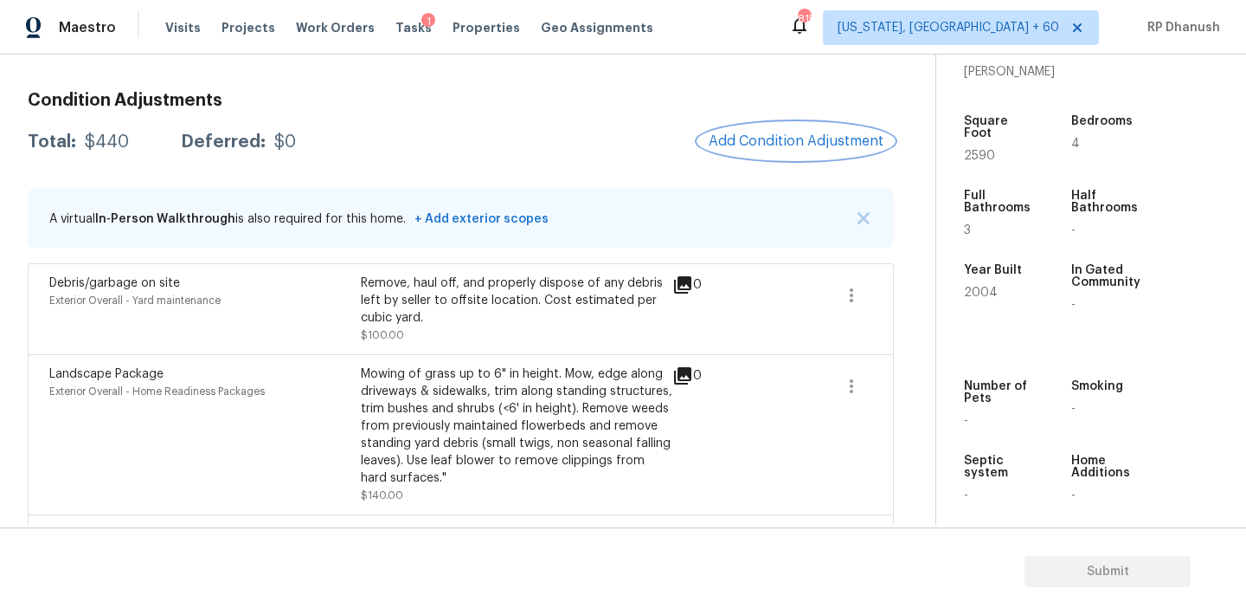
click at [768, 134] on span "Add Condition Adjustment" at bounding box center [796, 141] width 175 height 16
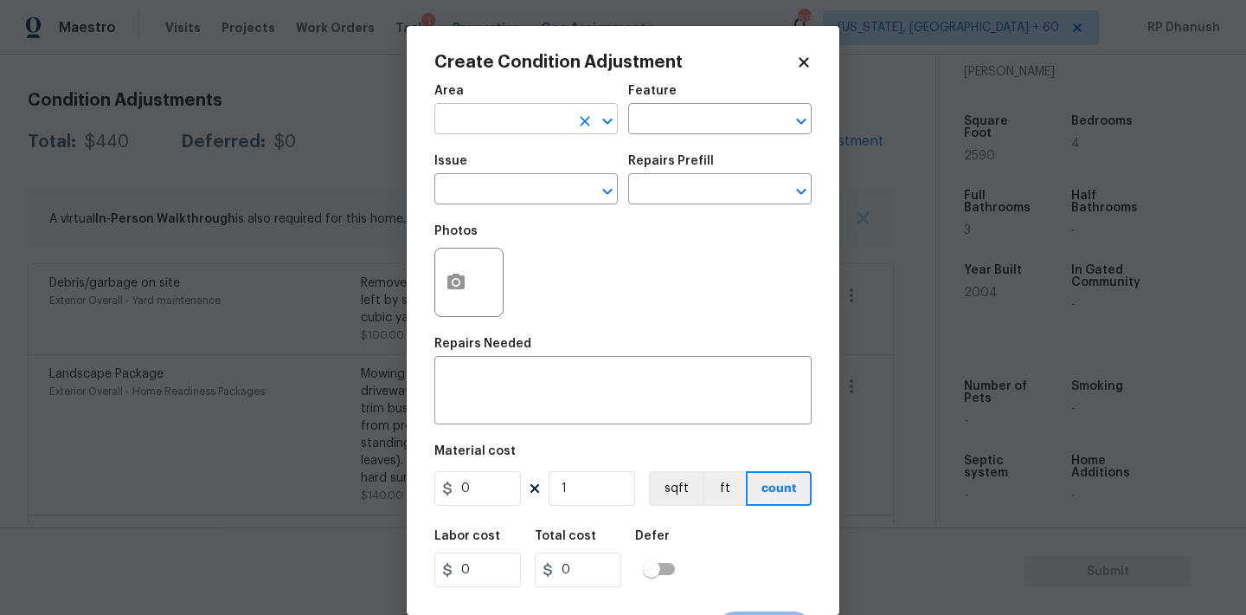
click at [480, 125] on input "text" at bounding box center [502, 120] width 135 height 27
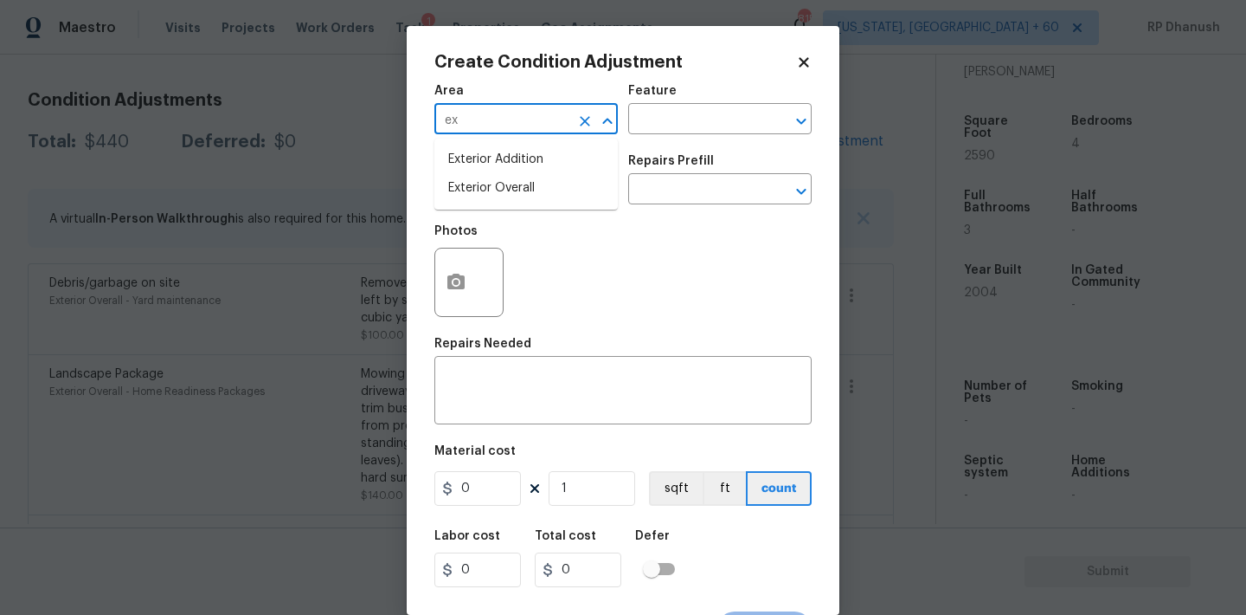
click at [467, 185] on li "Exterior Overall" at bounding box center [526, 188] width 183 height 29
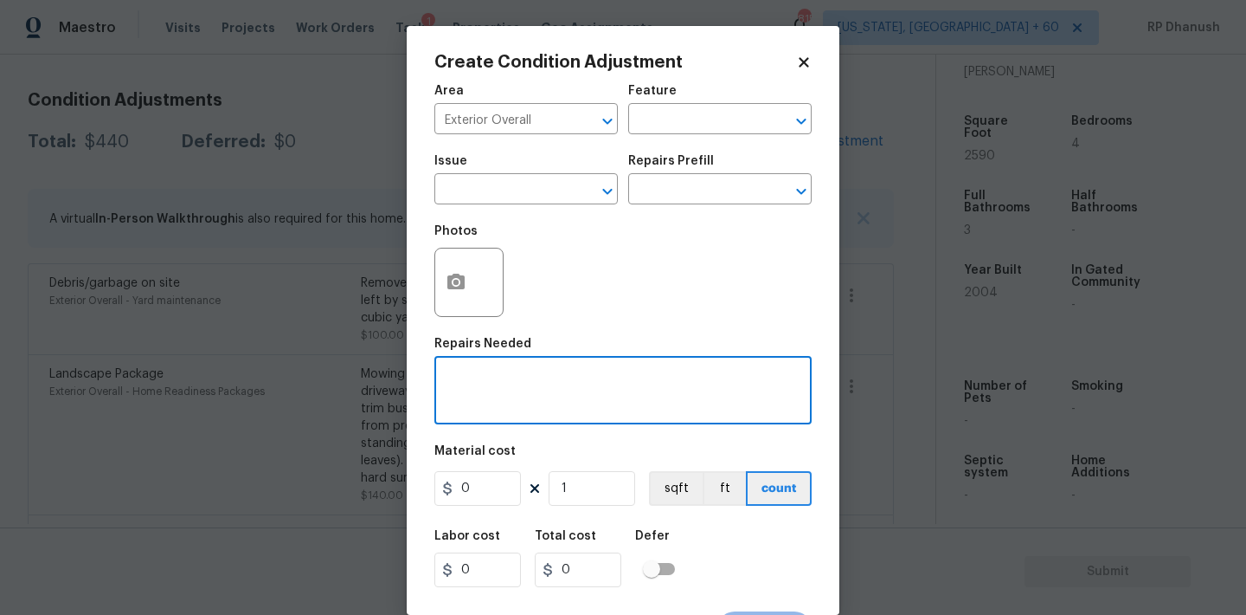
click at [467, 383] on textarea at bounding box center [623, 392] width 357 height 36
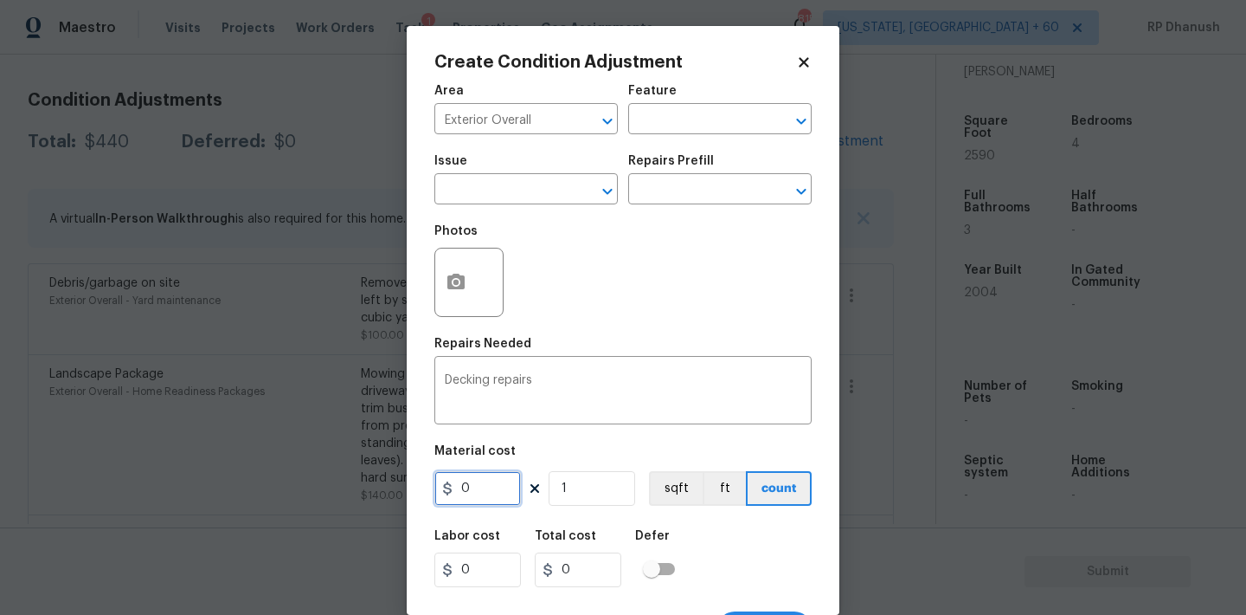
click at [483, 500] on input "0" at bounding box center [478, 488] width 87 height 35
click at [448, 276] on icon "button" at bounding box center [455, 282] width 17 height 16
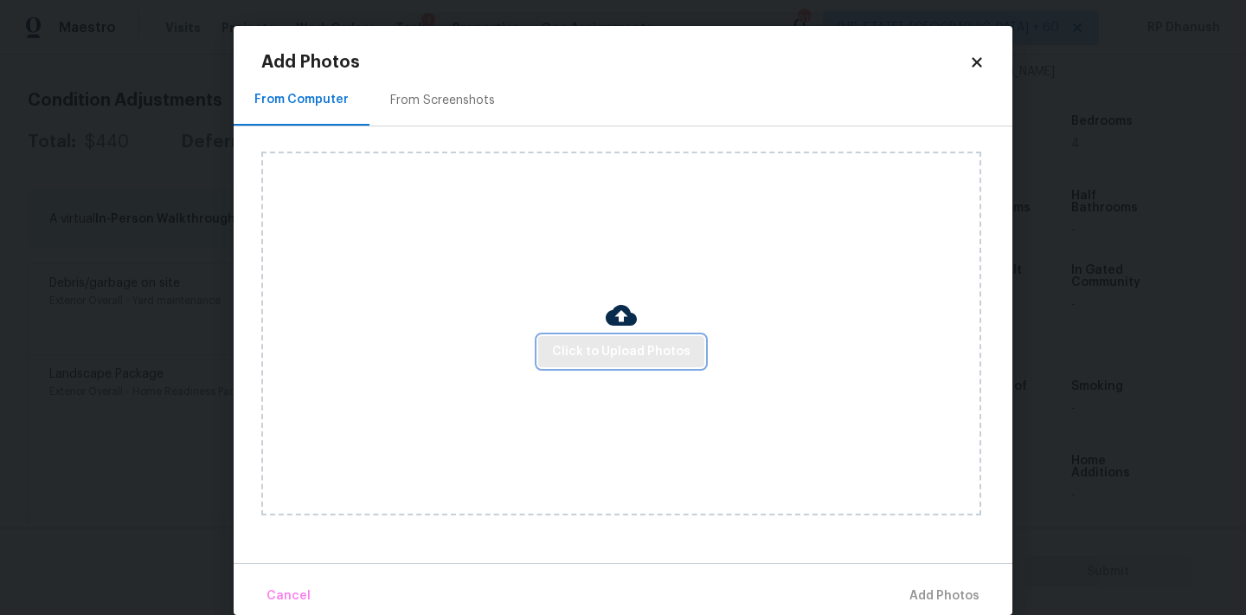
click at [573, 366] on button "Click to Upload Photos" at bounding box center [621, 352] width 166 height 32
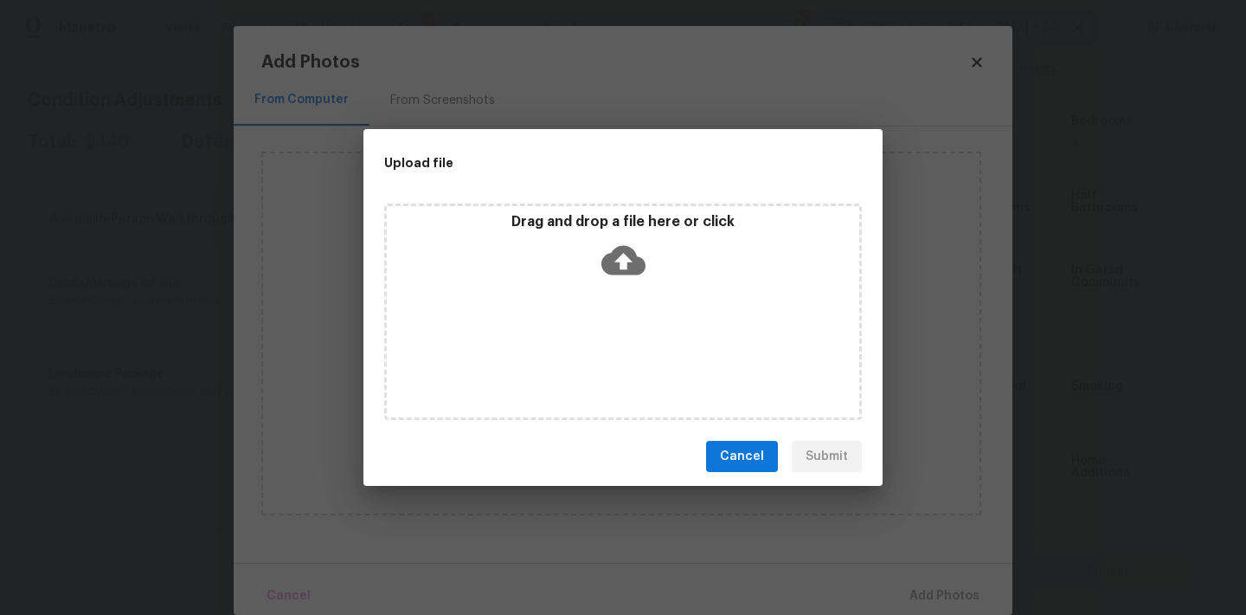
click at [422, 82] on div "Upload file Drag and drop a file here or click Cancel Submit" at bounding box center [623, 307] width 1246 height 615
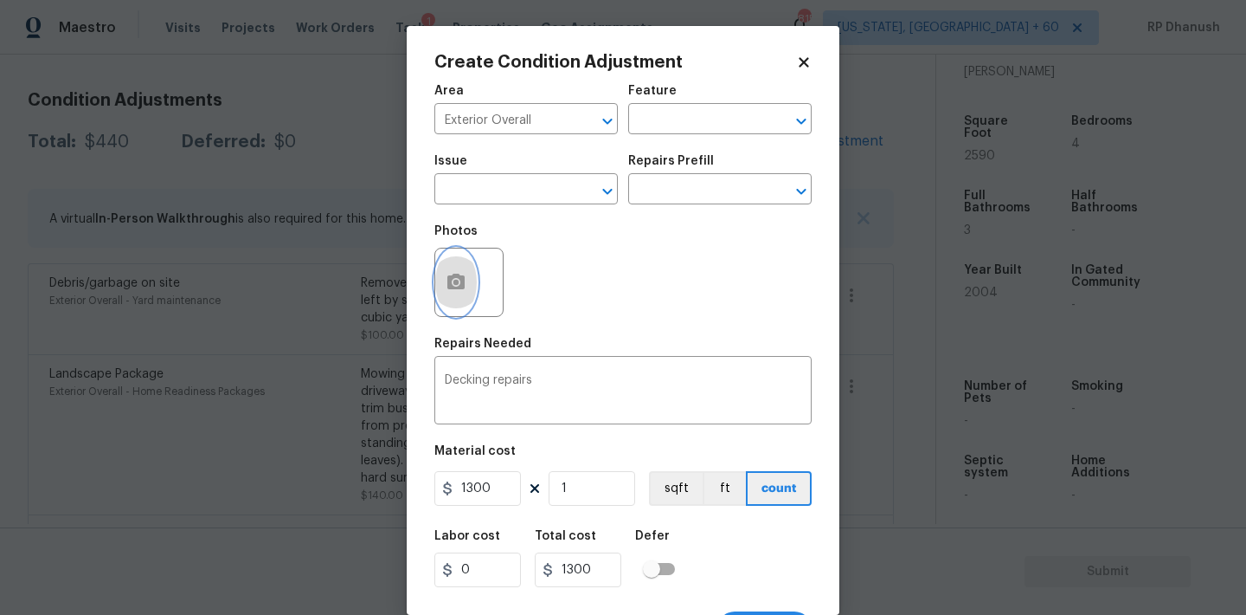
click at [461, 293] on button "button" at bounding box center [456, 282] width 42 height 68
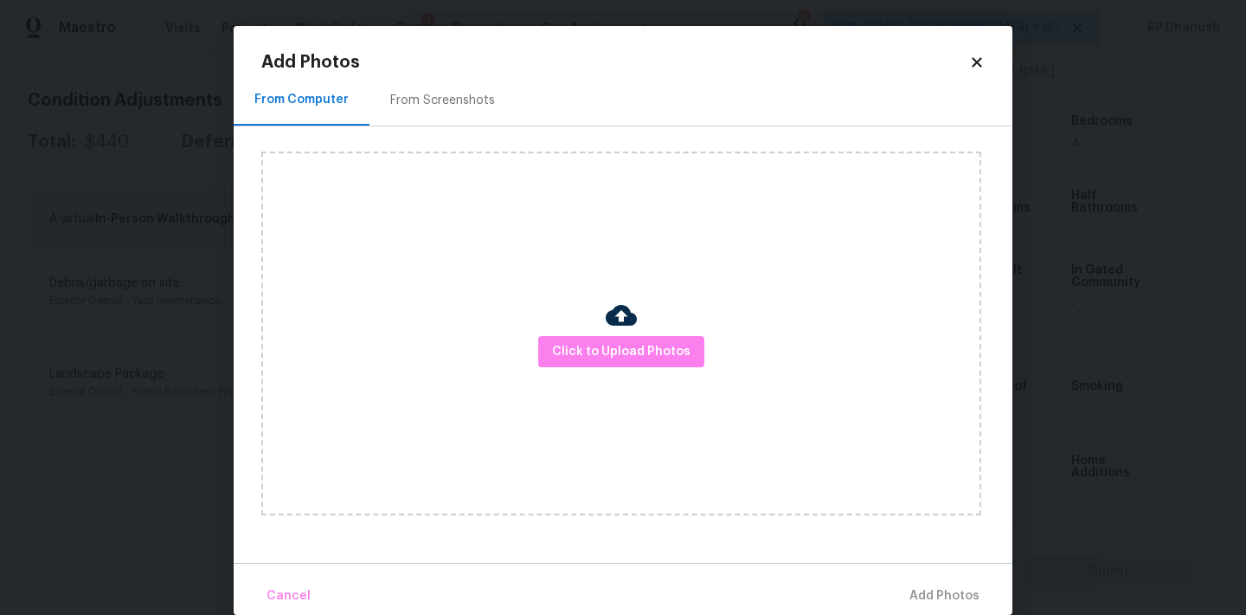
click at [453, 79] on div "From Screenshots" at bounding box center [443, 99] width 146 height 51
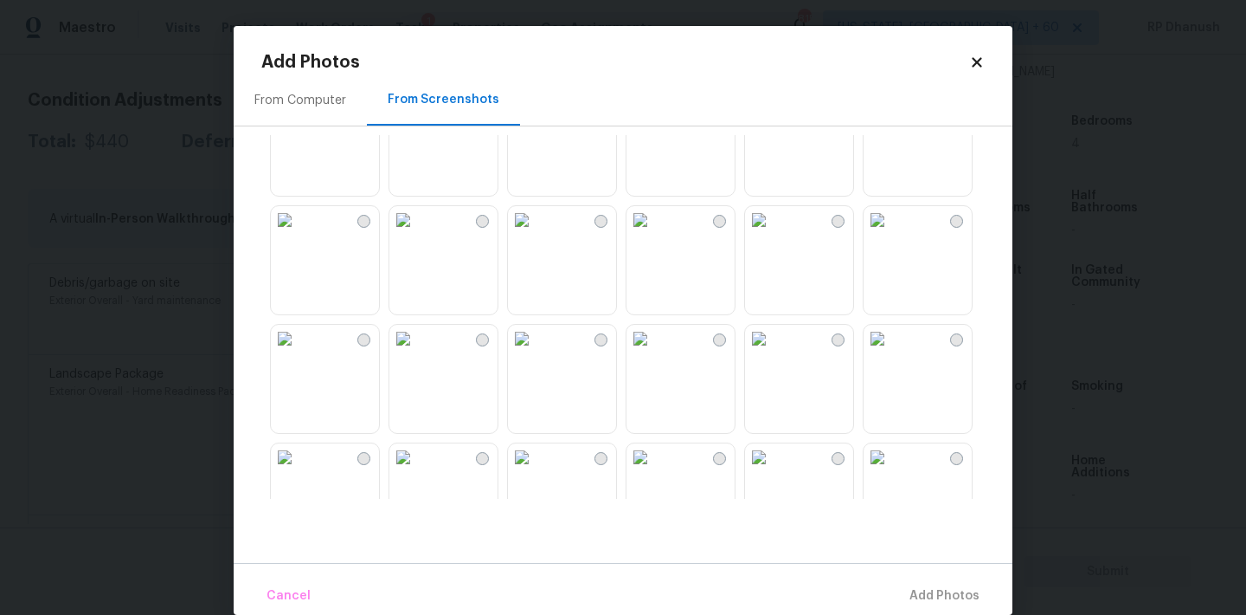
click at [417, 234] on img at bounding box center [403, 220] width 28 height 28
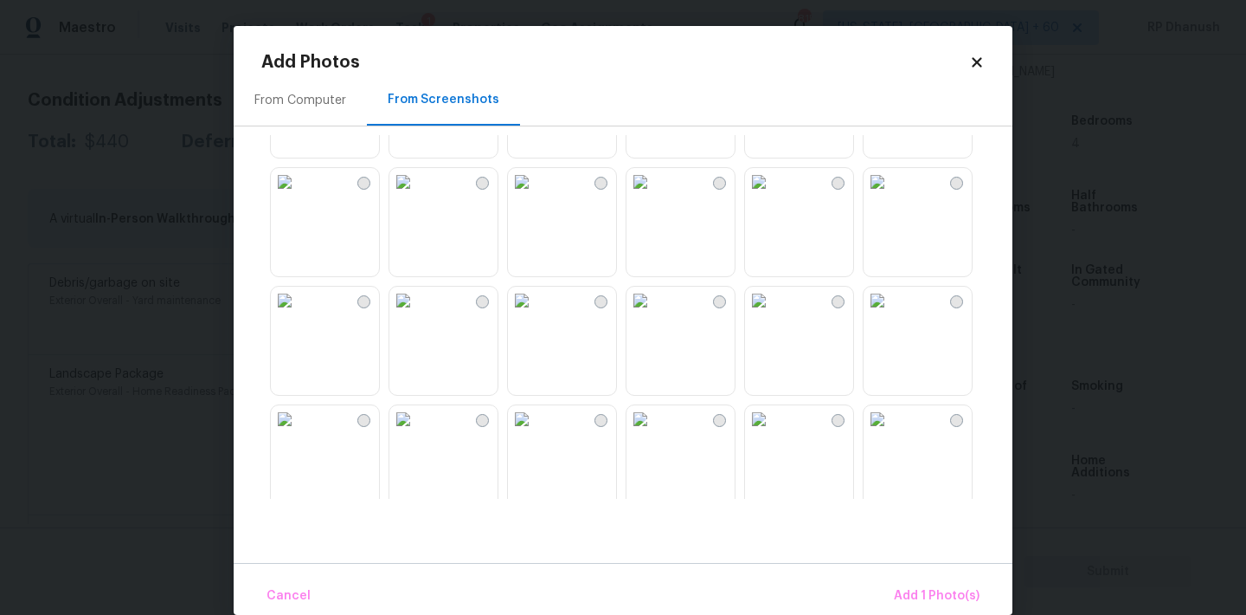
scroll to position [1653, 0]
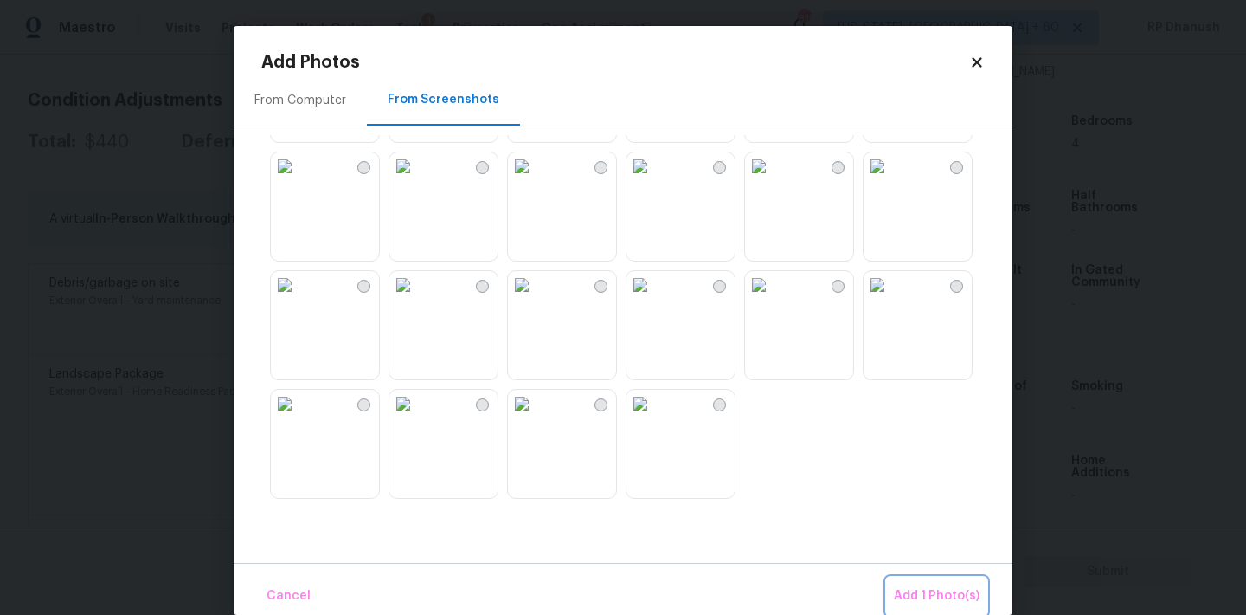
click at [932, 587] on span "Add 1 Photo(s)" at bounding box center [937, 596] width 86 height 22
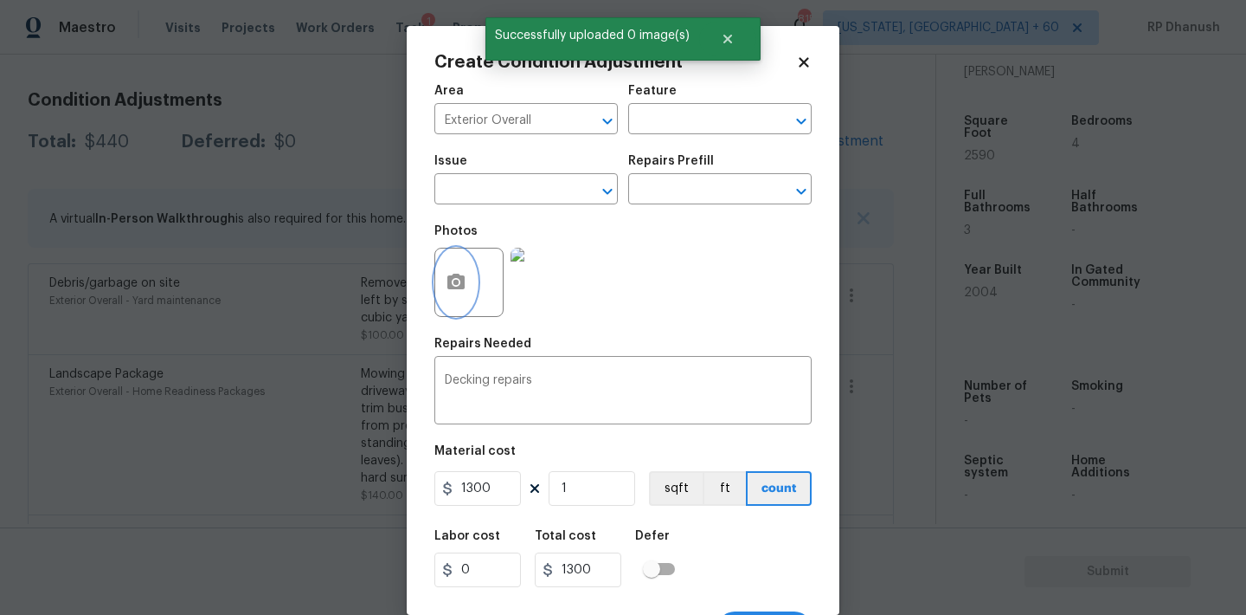
scroll to position [32, 0]
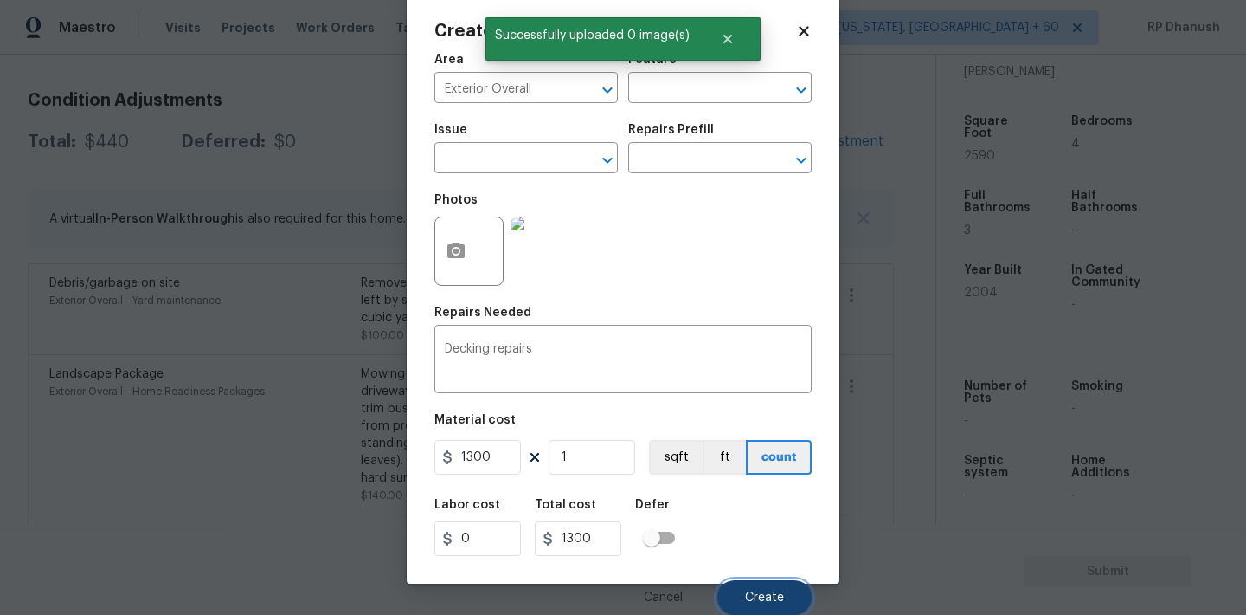
click at [789, 593] on button "Create" at bounding box center [765, 597] width 94 height 35
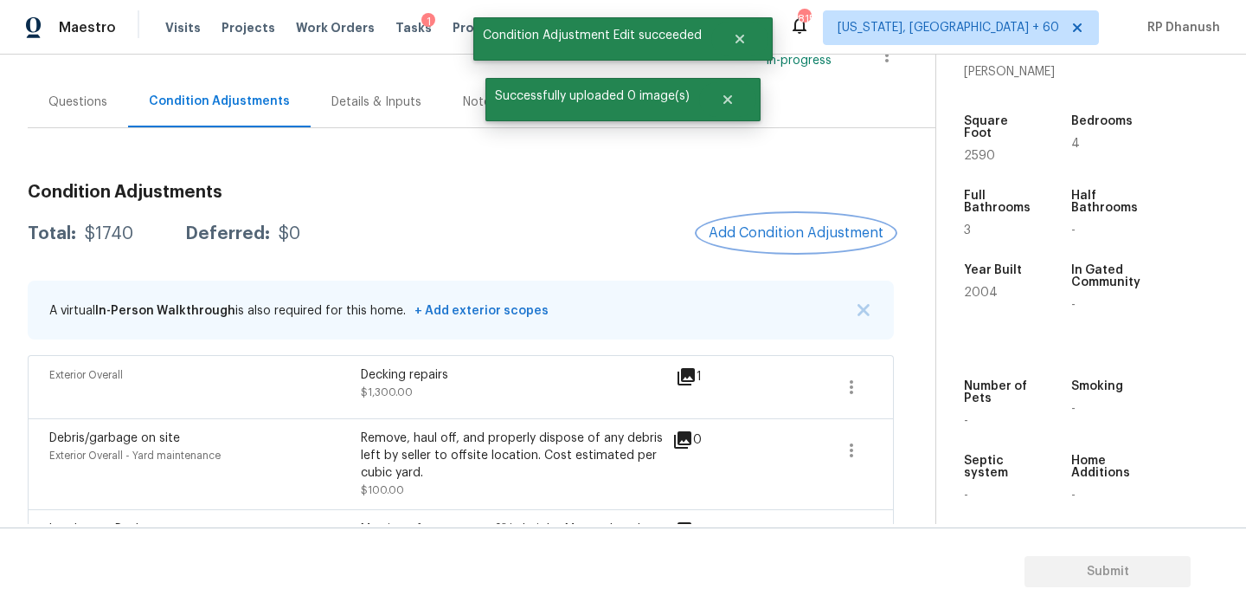
scroll to position [118, 0]
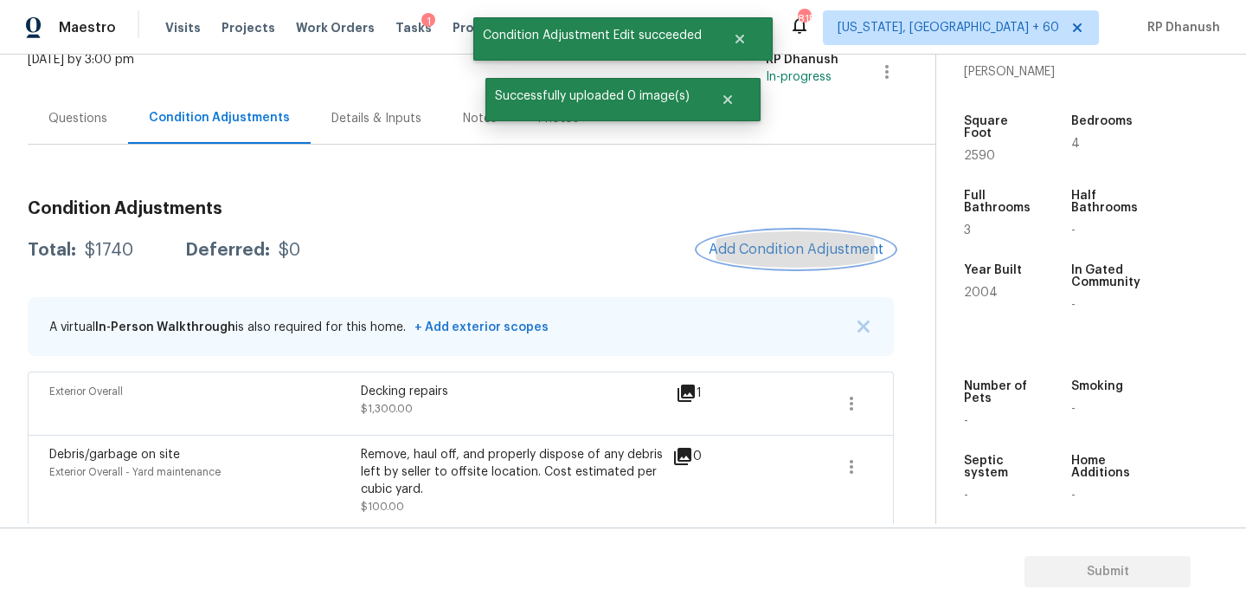
click at [788, 255] on span "Add Condition Adjustment" at bounding box center [796, 249] width 175 height 16
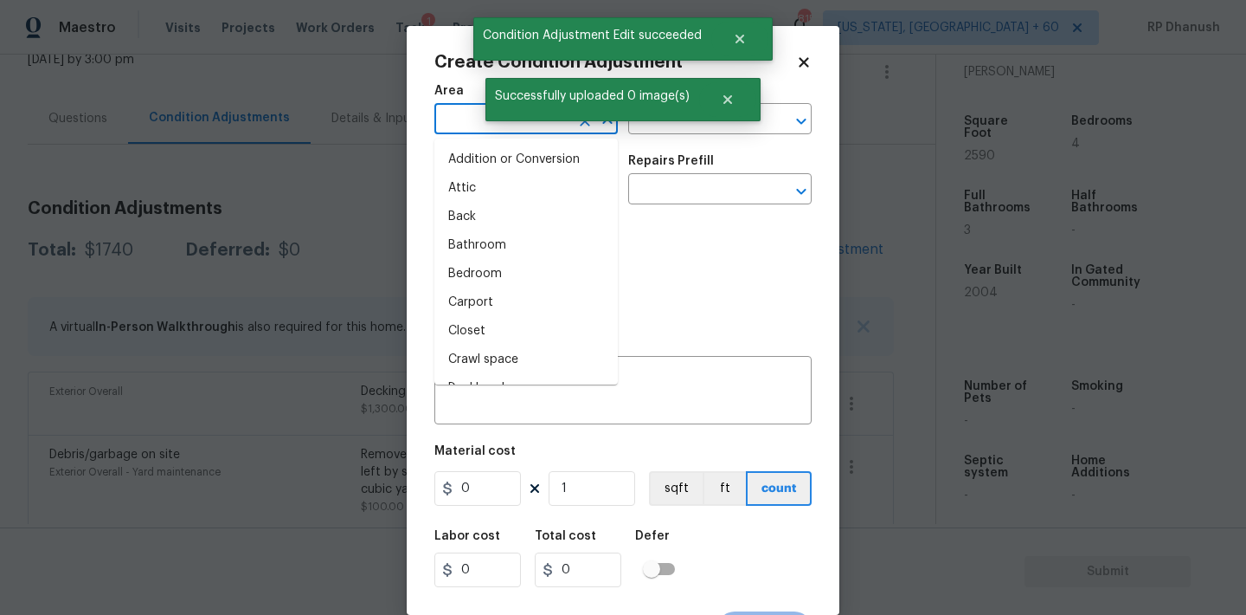
click at [476, 115] on input "text" at bounding box center [502, 120] width 135 height 27
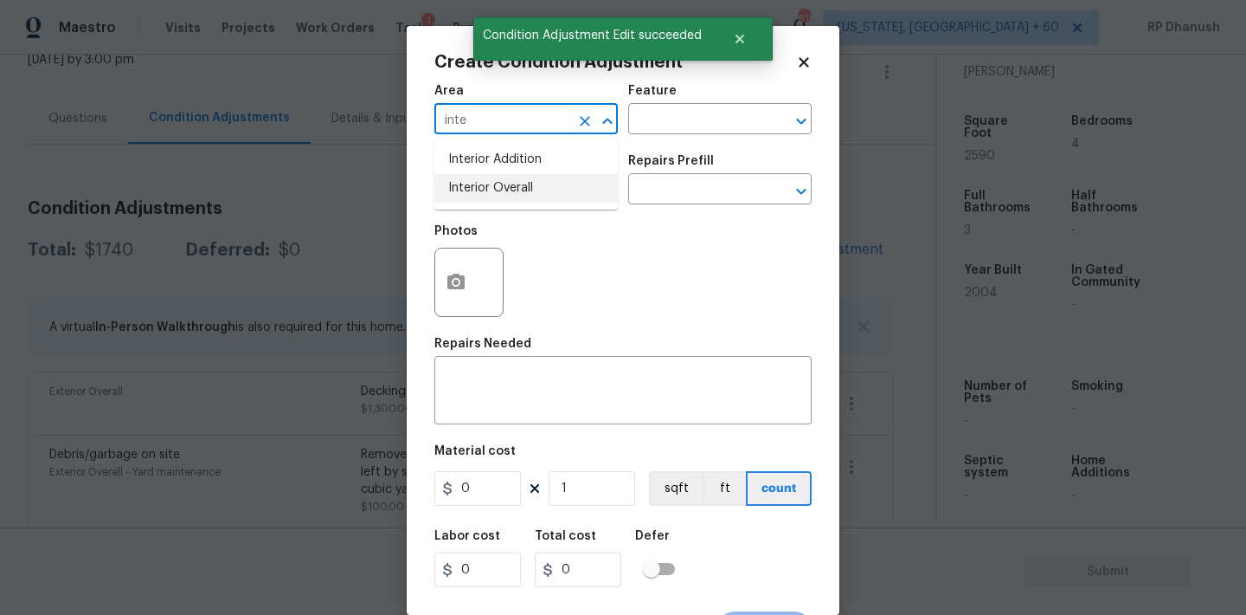
click at [500, 195] on li "Interior Overall" at bounding box center [526, 188] width 183 height 29
click at [714, 124] on input "text" at bounding box center [695, 120] width 135 height 27
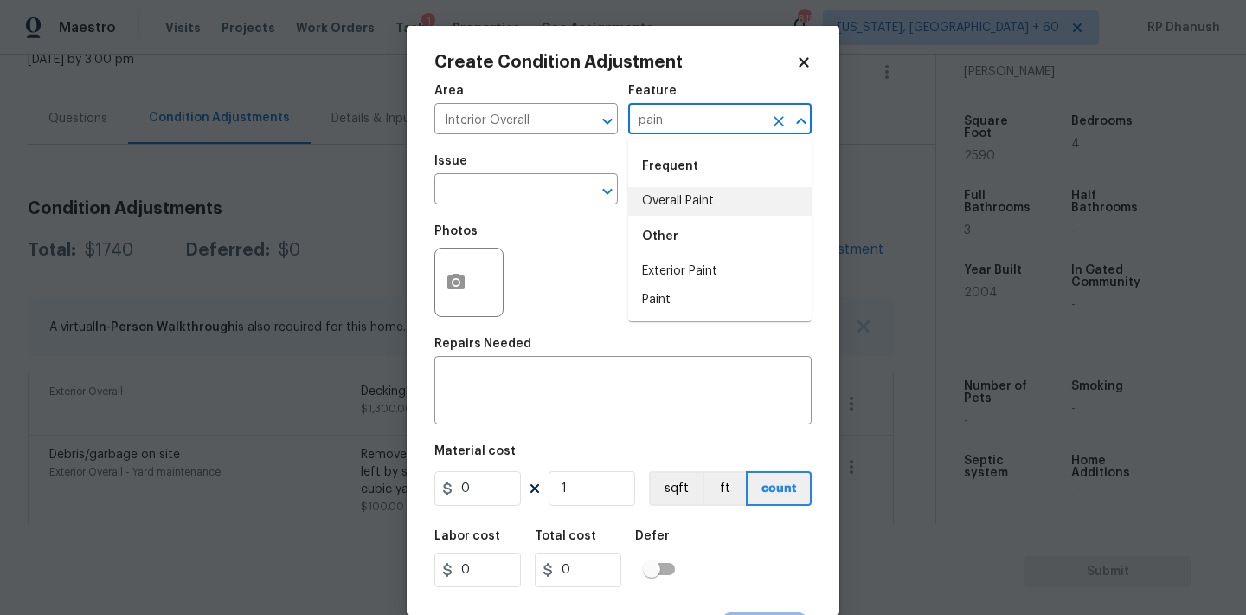
click at [674, 202] on li "Overall Paint" at bounding box center [719, 201] width 183 height 29
click at [488, 174] on div "Issue" at bounding box center [526, 166] width 183 height 23
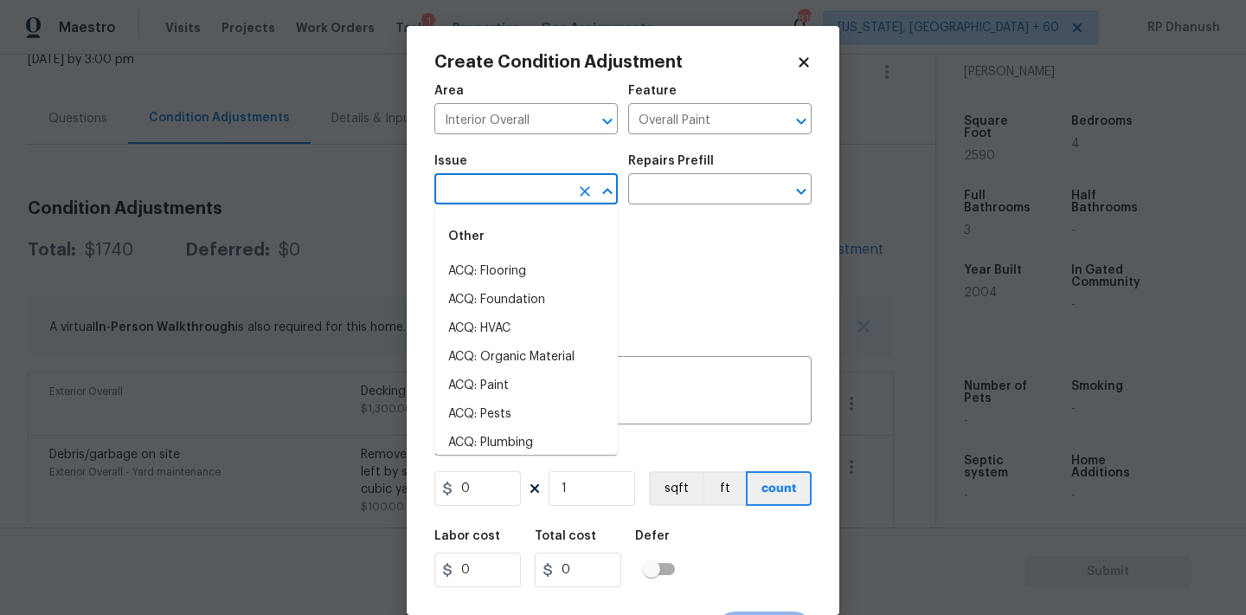
click at [488, 197] on input "text" at bounding box center [502, 190] width 135 height 27
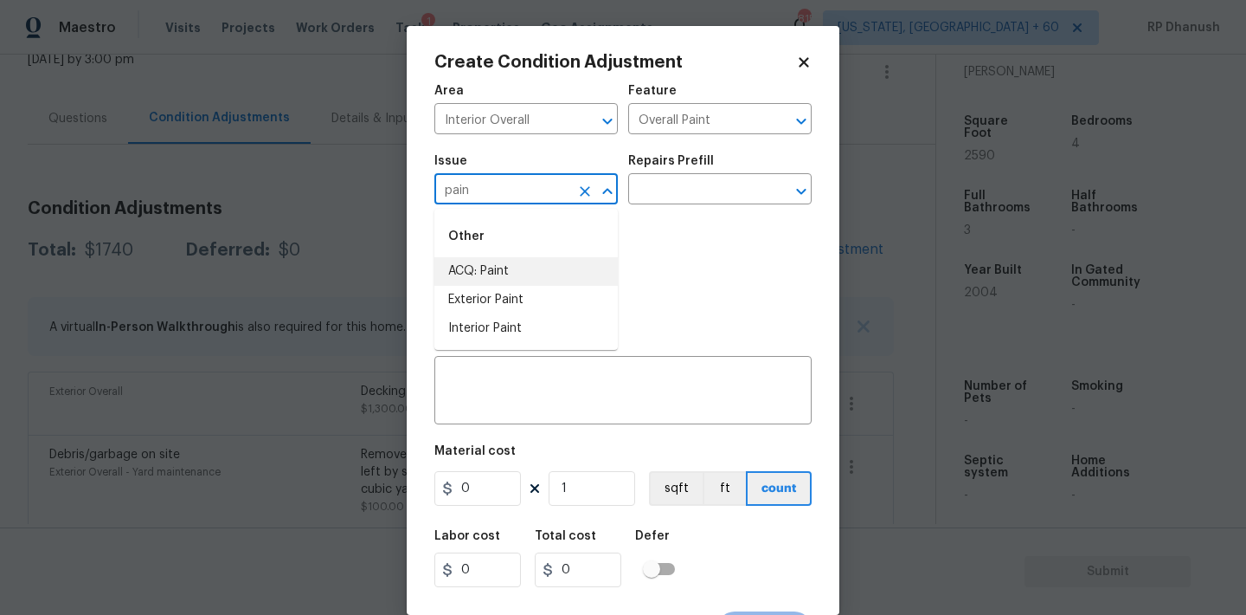
click at [496, 263] on li "ACQ: Paint" at bounding box center [526, 271] width 183 height 29
click at [685, 199] on input "text" at bounding box center [695, 190] width 135 height 27
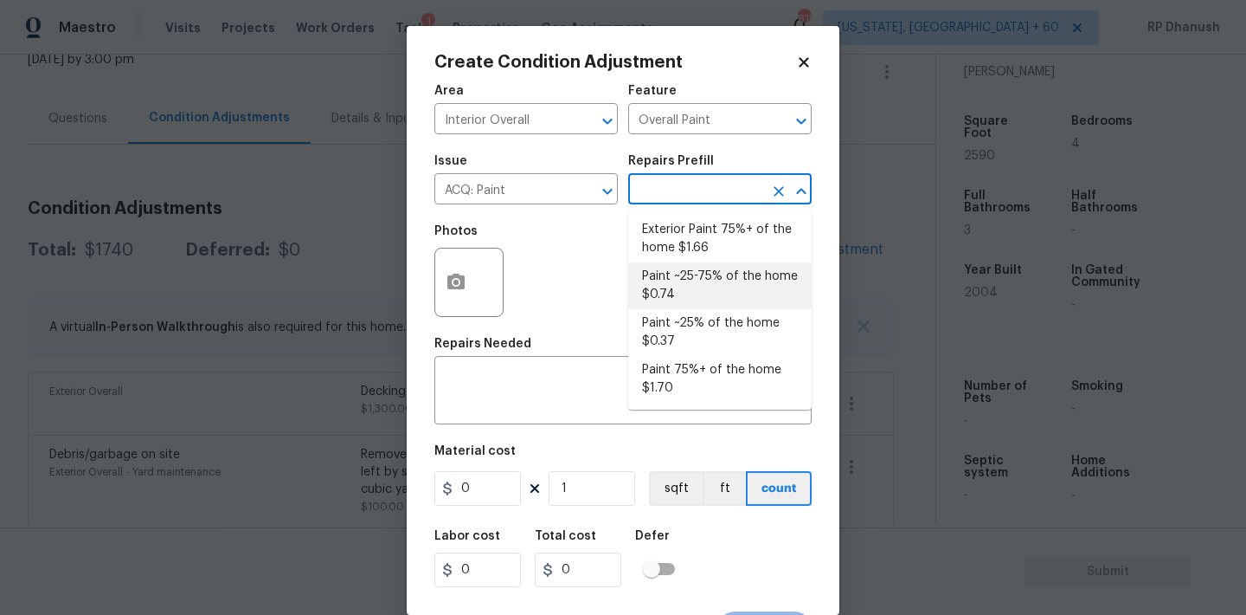
click at [667, 295] on li "Paint ~25-75% of the home $0.74" at bounding box center [719, 285] width 183 height 47
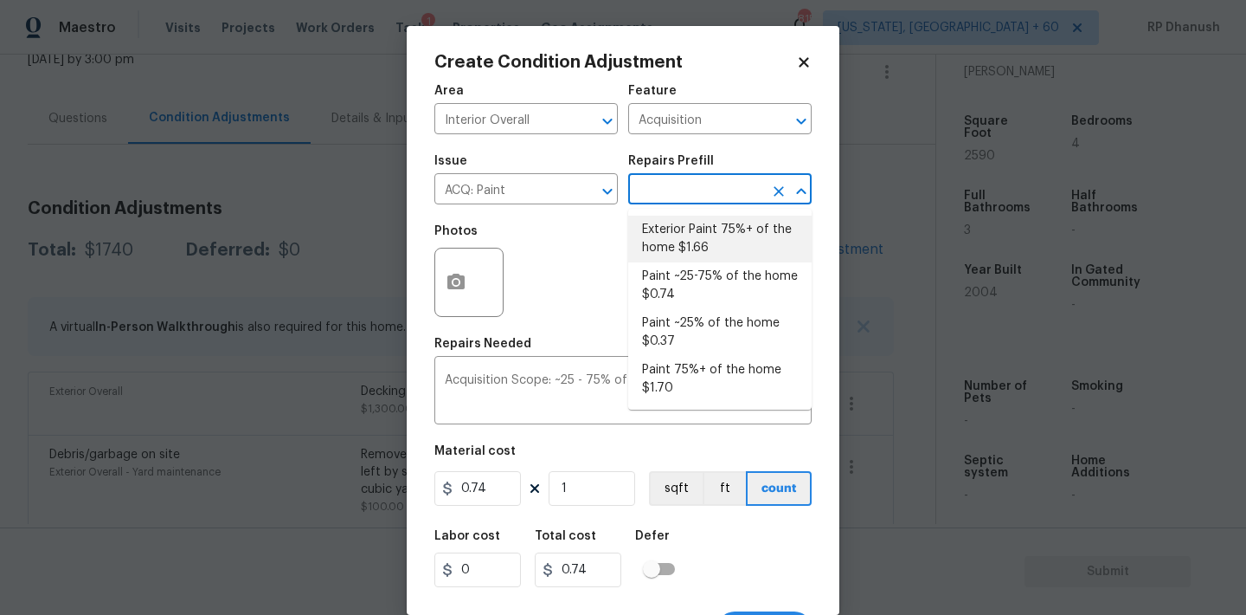
click at [661, 257] on li "Exterior Paint 75%+ of the home $1.66" at bounding box center [719, 239] width 183 height 47
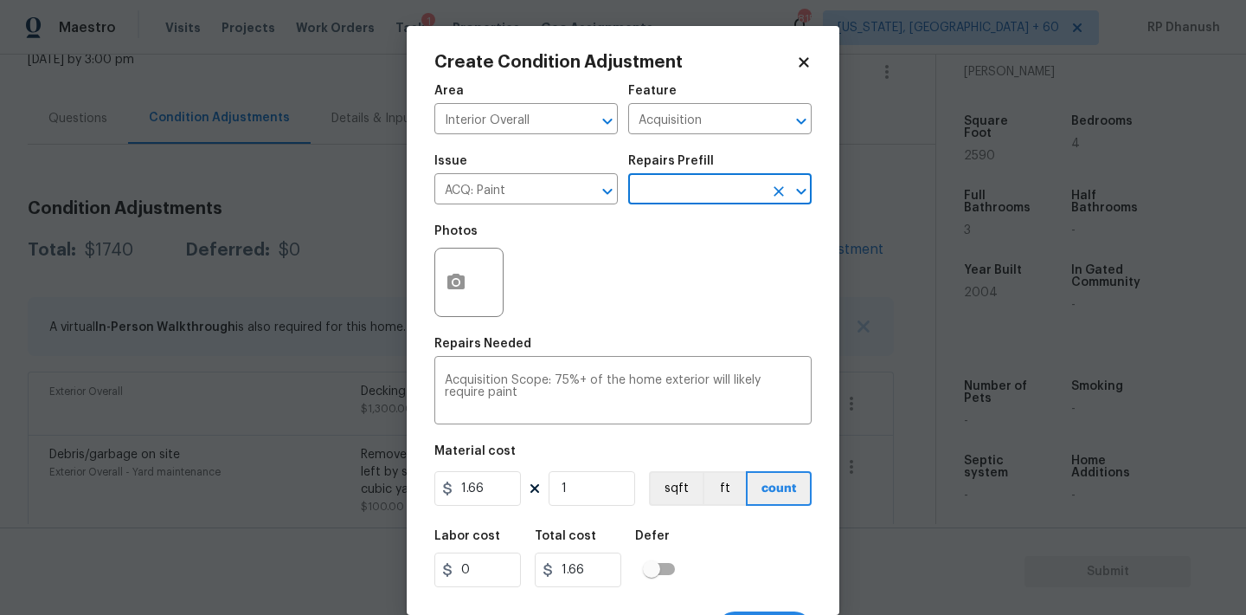
click at [679, 188] on input "text" at bounding box center [695, 190] width 135 height 27
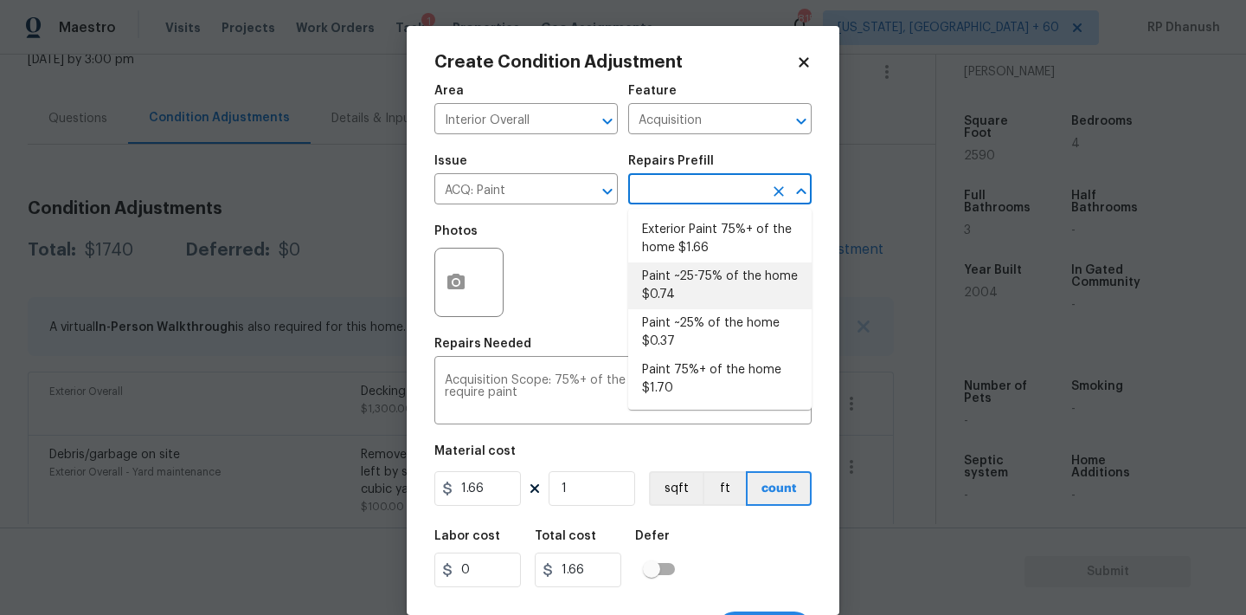
click at [678, 273] on li "Paint ~25-75% of the home $0.74" at bounding box center [719, 285] width 183 height 47
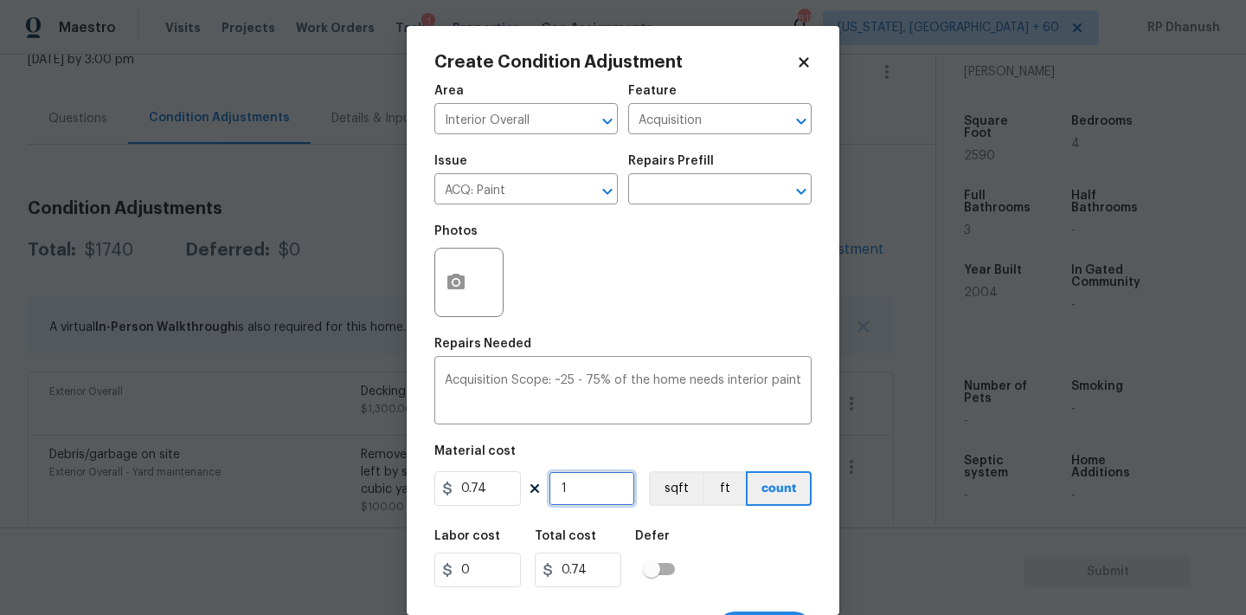
click at [583, 486] on input "1" at bounding box center [592, 488] width 87 height 35
click at [456, 285] on circle "button" at bounding box center [456, 282] width 5 height 5
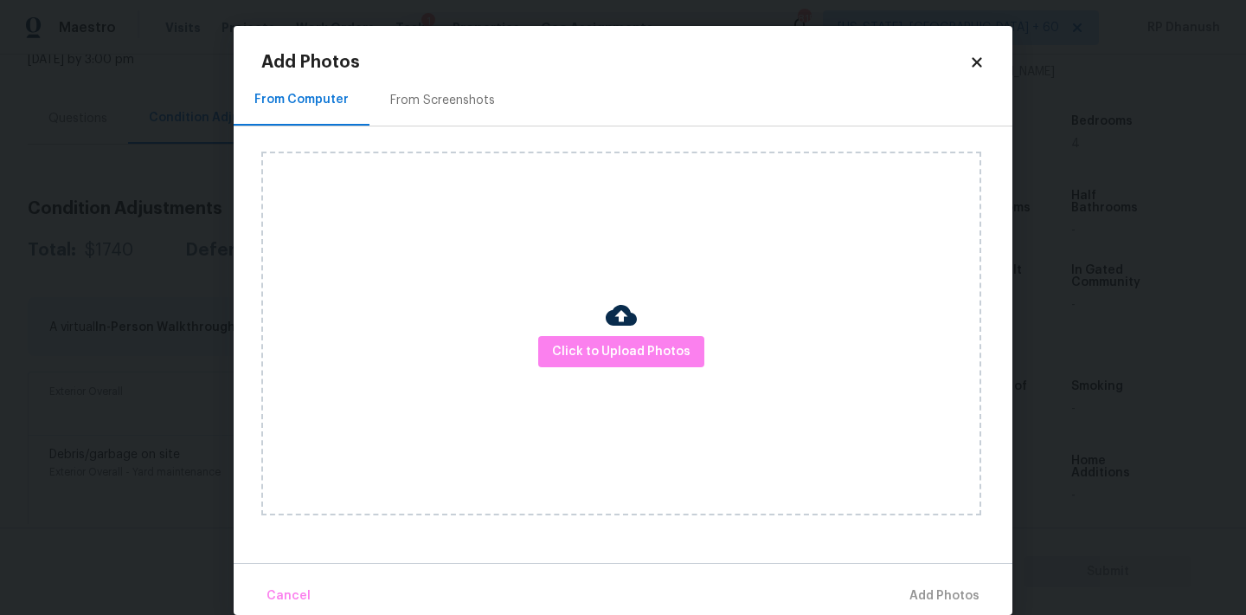
click at [471, 112] on div "From Screenshots" at bounding box center [443, 99] width 146 height 51
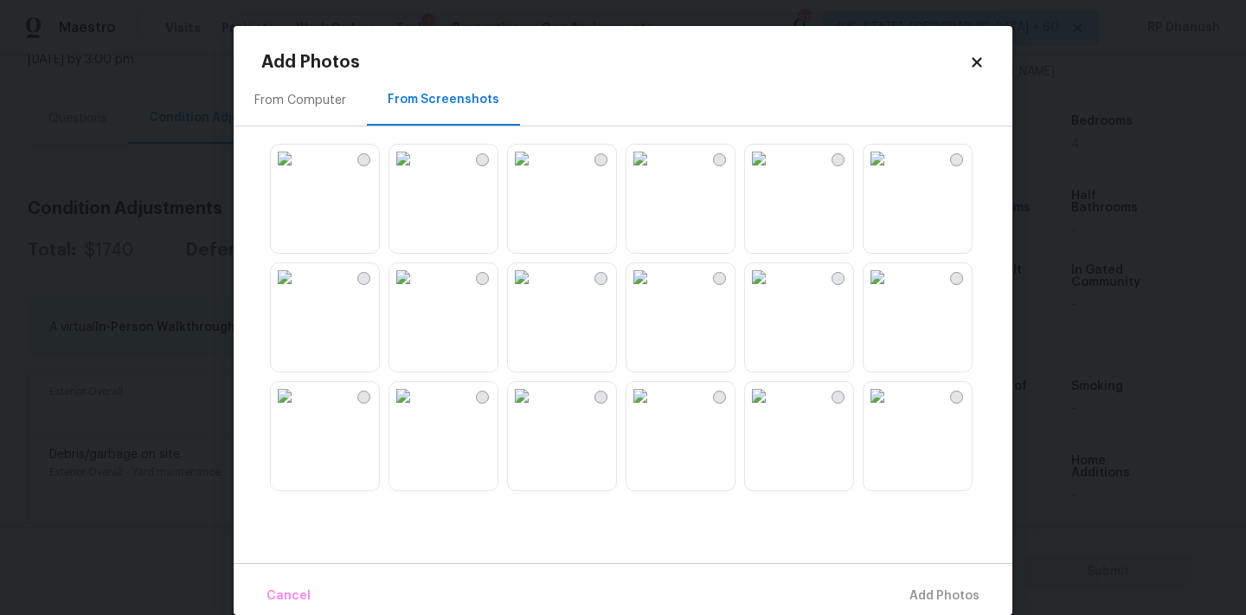
click at [299, 409] on img at bounding box center [285, 396] width 28 height 28
click at [773, 409] on img at bounding box center [759, 396] width 28 height 28
click at [892, 291] on img at bounding box center [878, 277] width 28 height 28
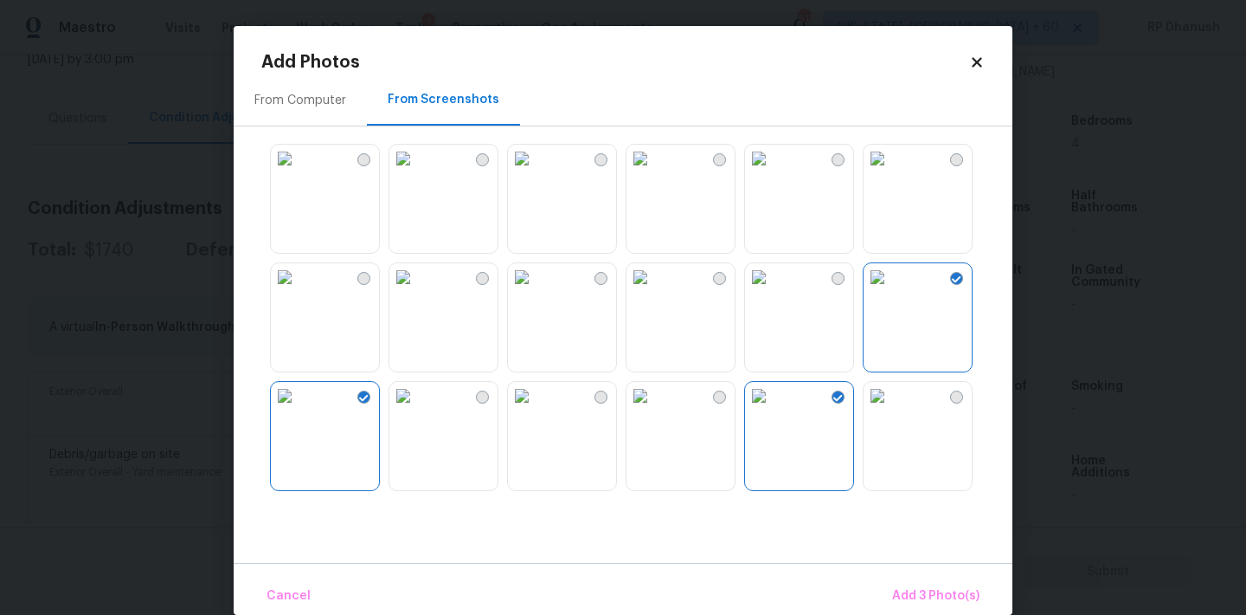
click at [773, 172] on img at bounding box center [759, 159] width 28 height 28
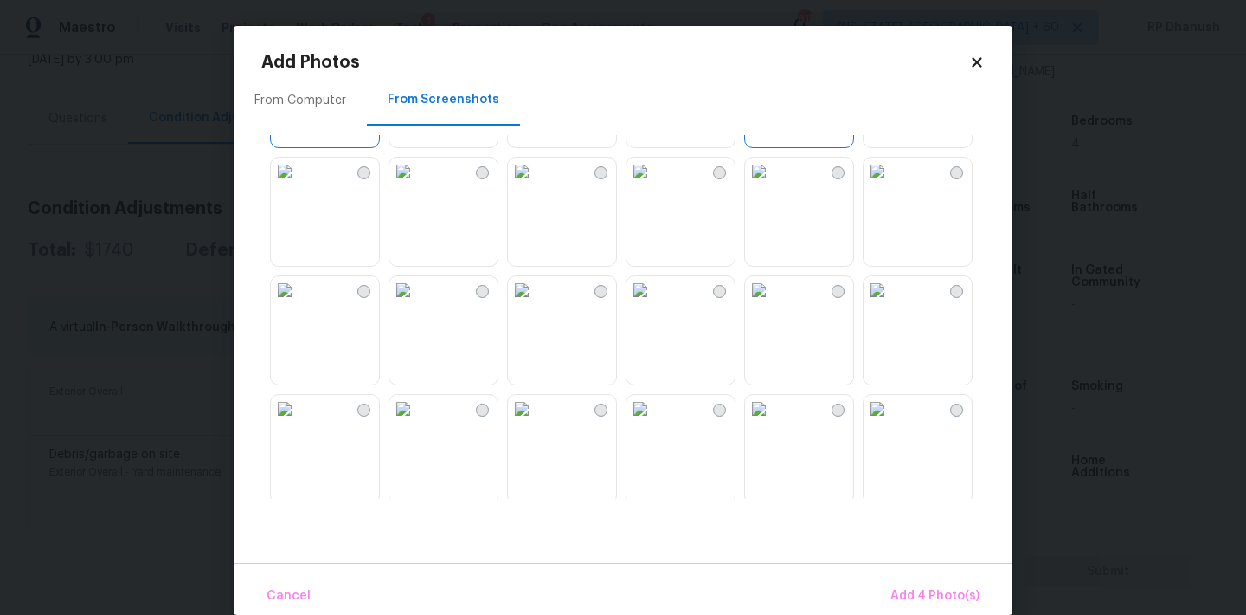
scroll to position [527, 0]
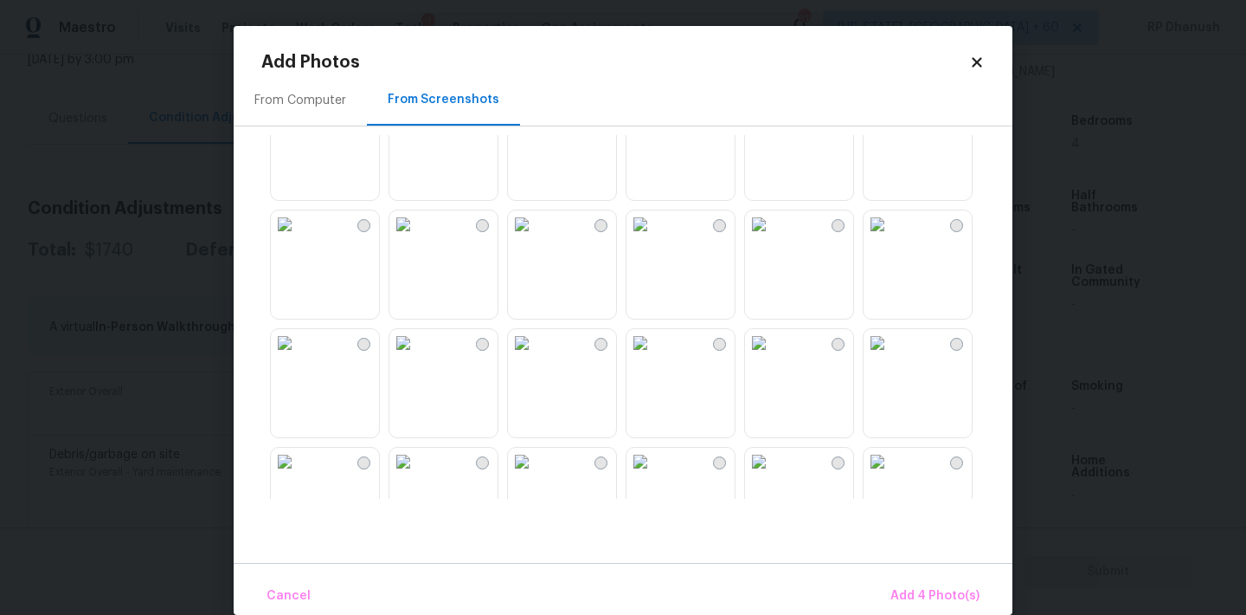
click at [892, 238] on img at bounding box center [878, 224] width 28 height 28
click at [892, 357] on img at bounding box center [878, 343] width 28 height 28
click at [773, 357] on img at bounding box center [759, 343] width 28 height 28
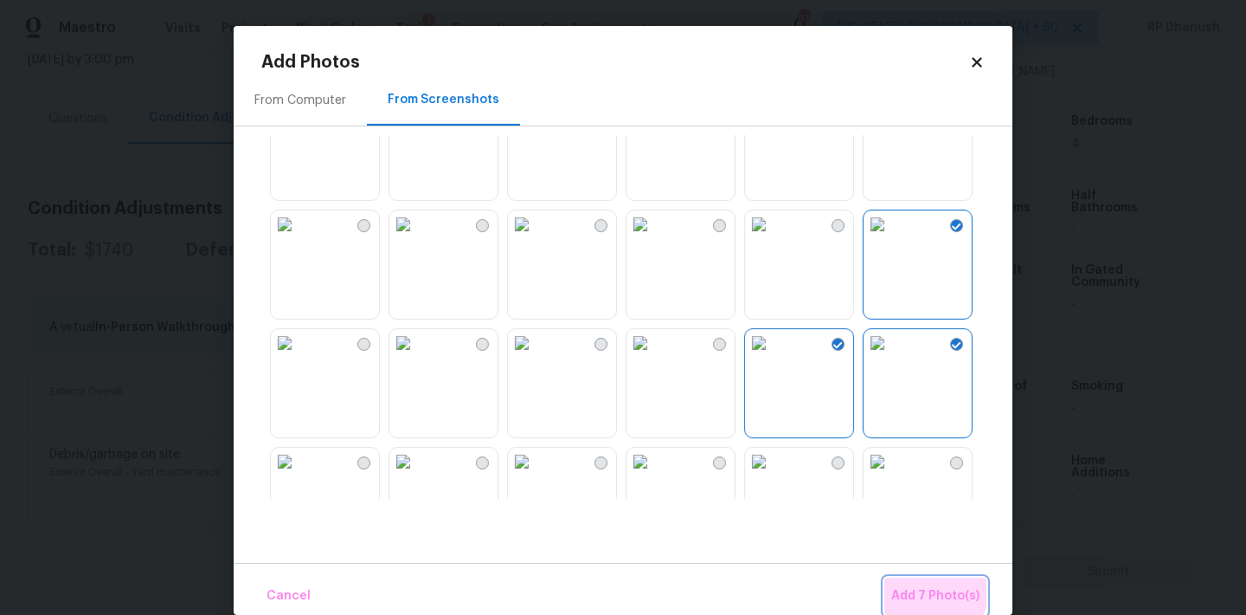
click at [916, 581] on button "Add 7 Photo(s)" at bounding box center [936, 595] width 102 height 37
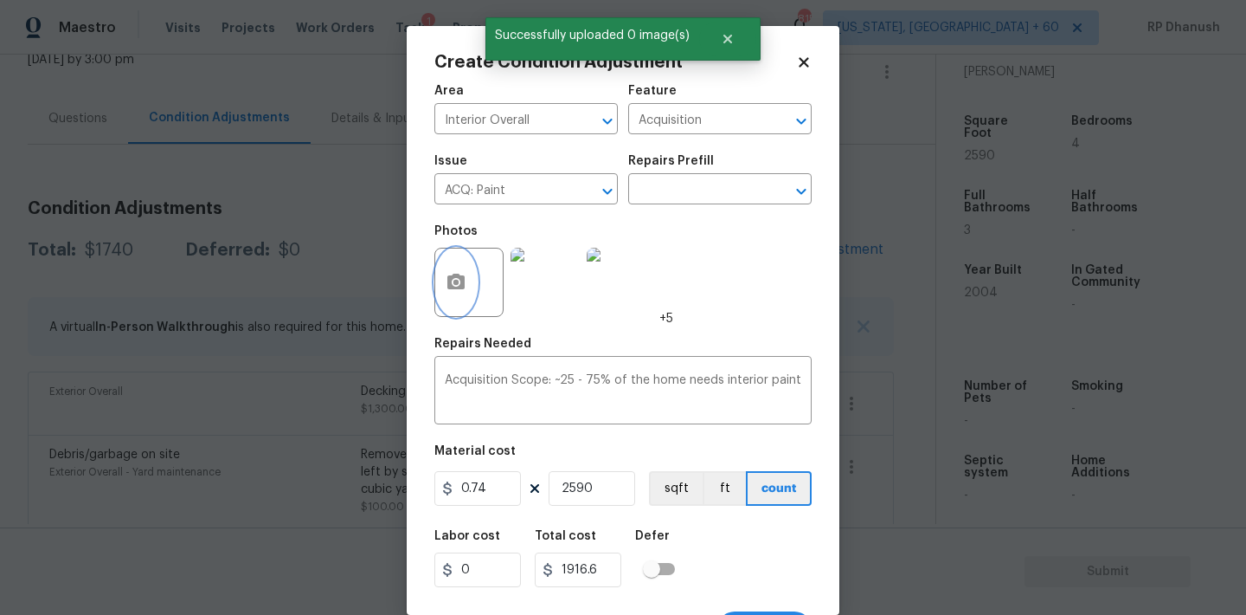
scroll to position [32, 0]
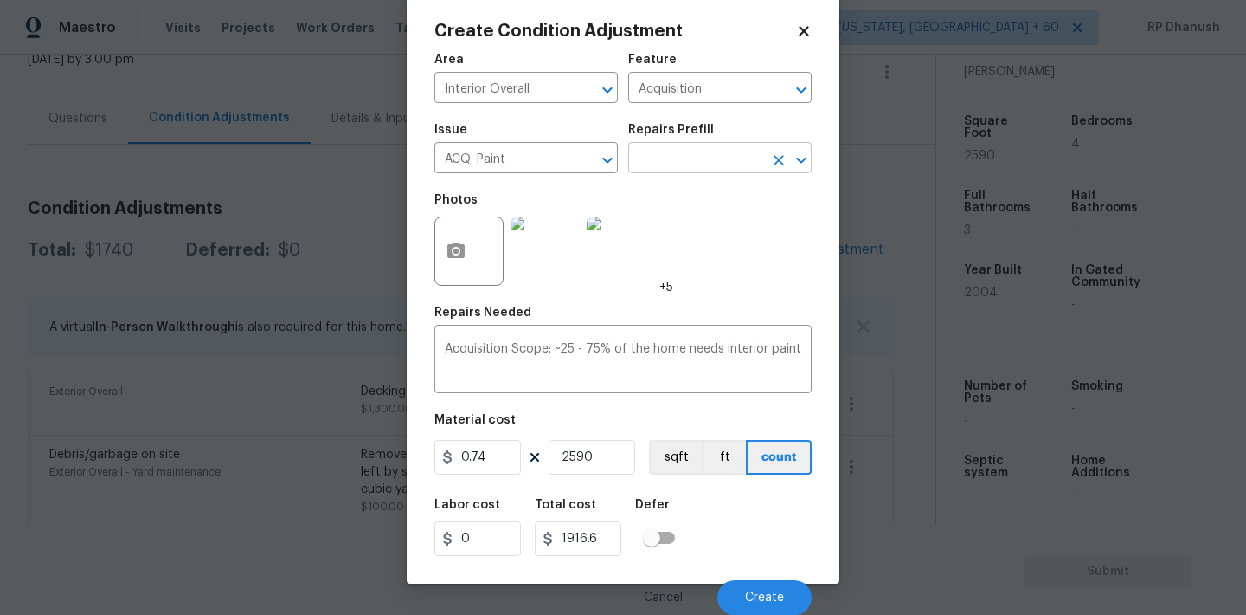
click at [754, 162] on input "text" at bounding box center [695, 159] width 135 height 27
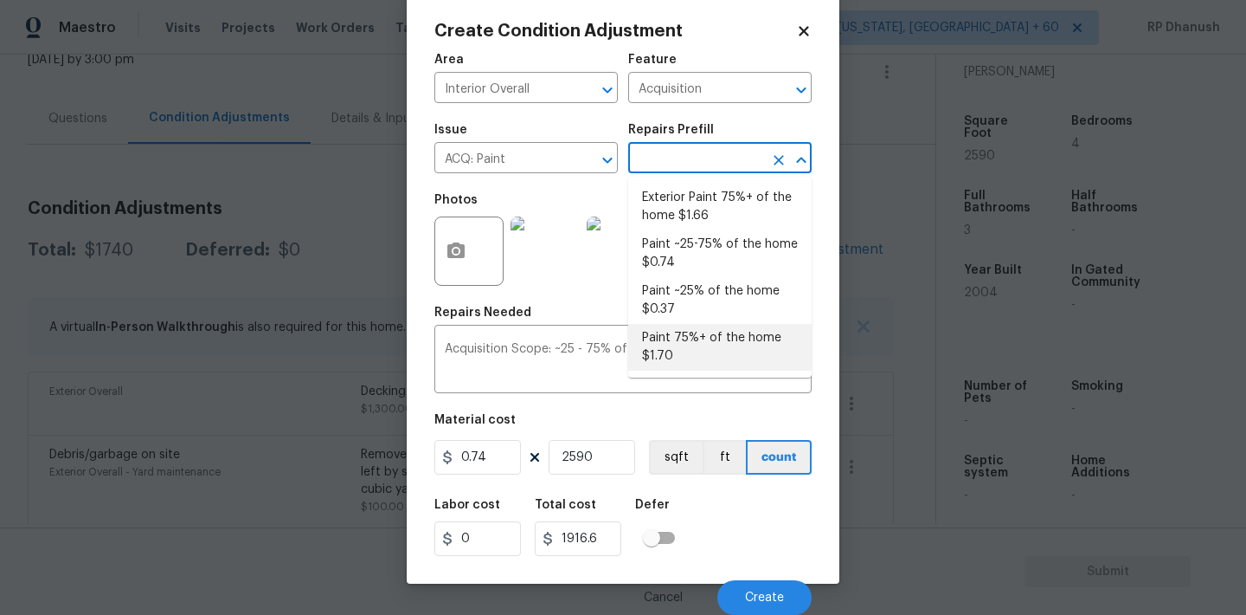
click at [679, 335] on li "Paint 75%+ of the home $1.70" at bounding box center [719, 347] width 183 height 47
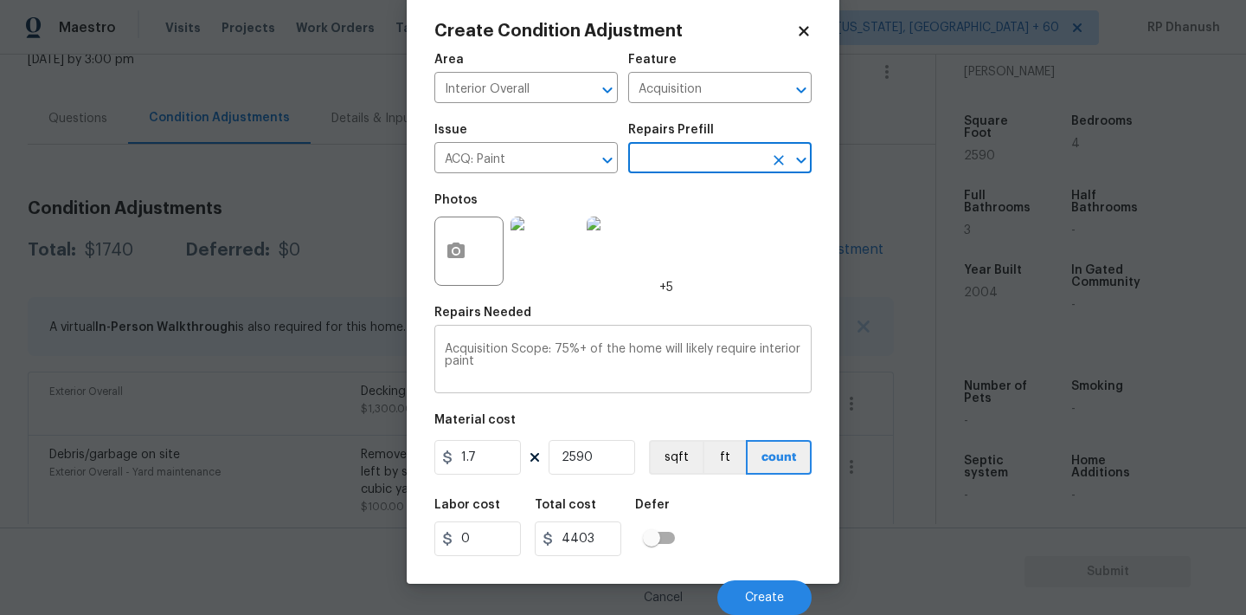
click at [694, 374] on textarea "Acquisition Scope: 75%+ of the home will likely require interior paint" at bounding box center [623, 361] width 357 height 36
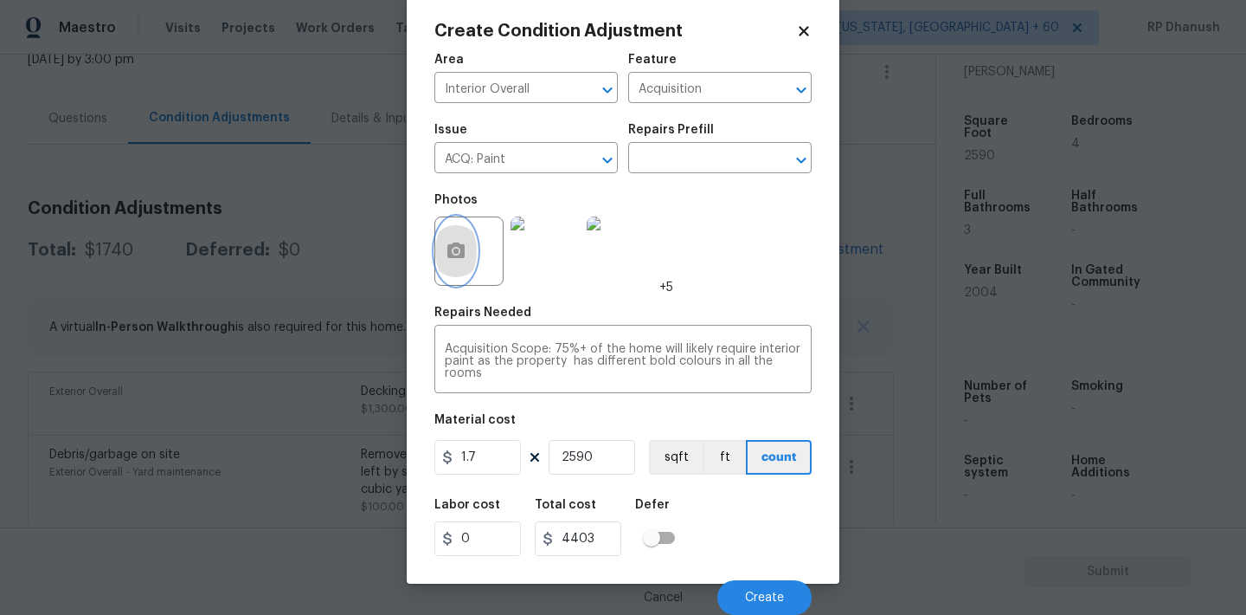
click at [454, 247] on icon "button" at bounding box center [455, 250] width 17 height 16
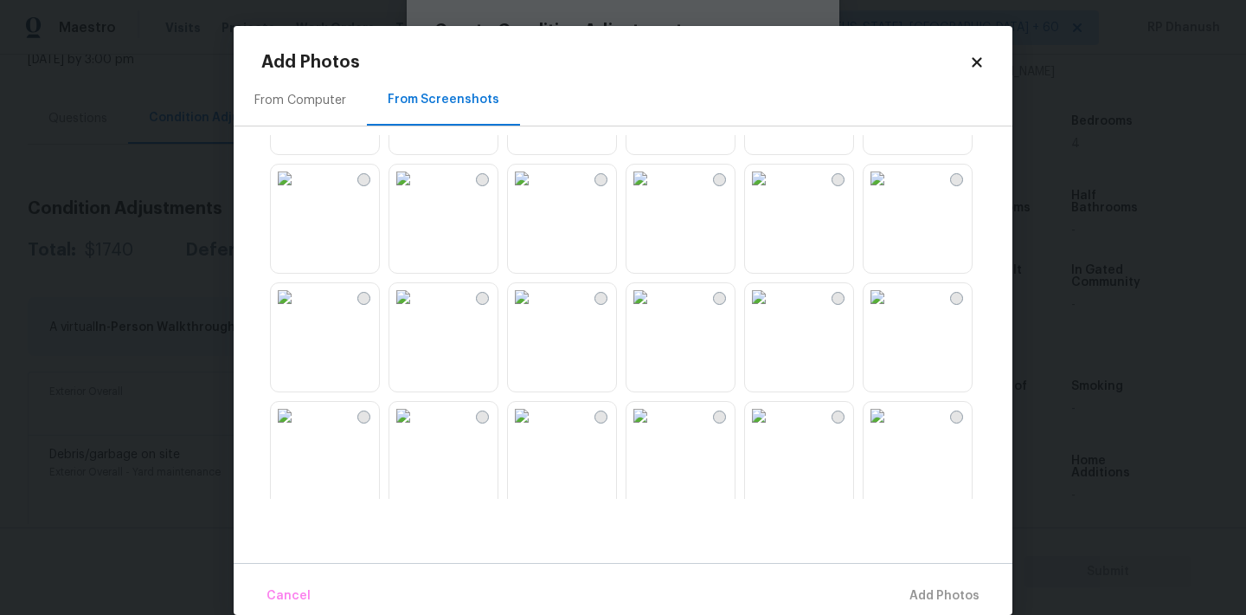
scroll to position [1653, 0]
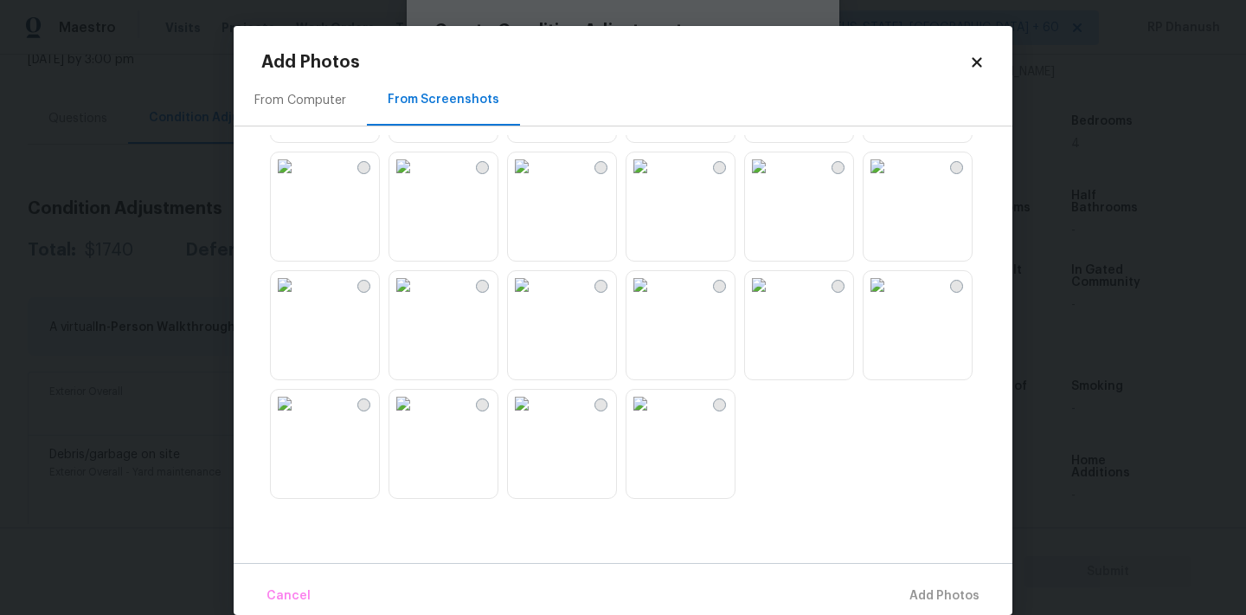
click at [773, 299] on img at bounding box center [759, 285] width 28 height 28
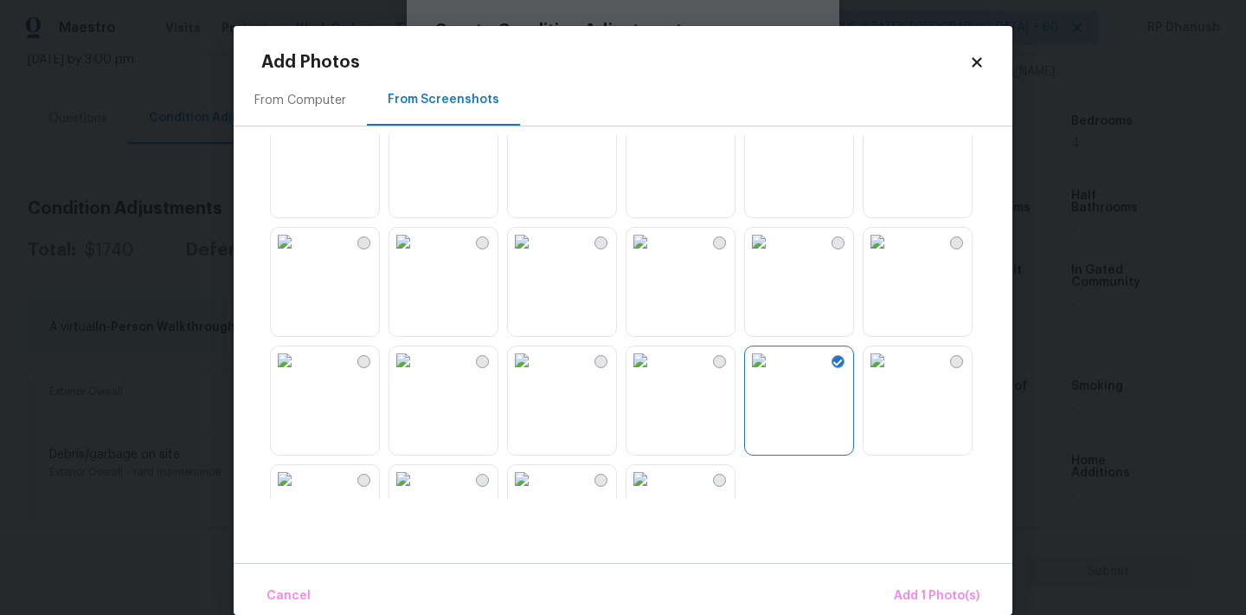
scroll to position [1535, 0]
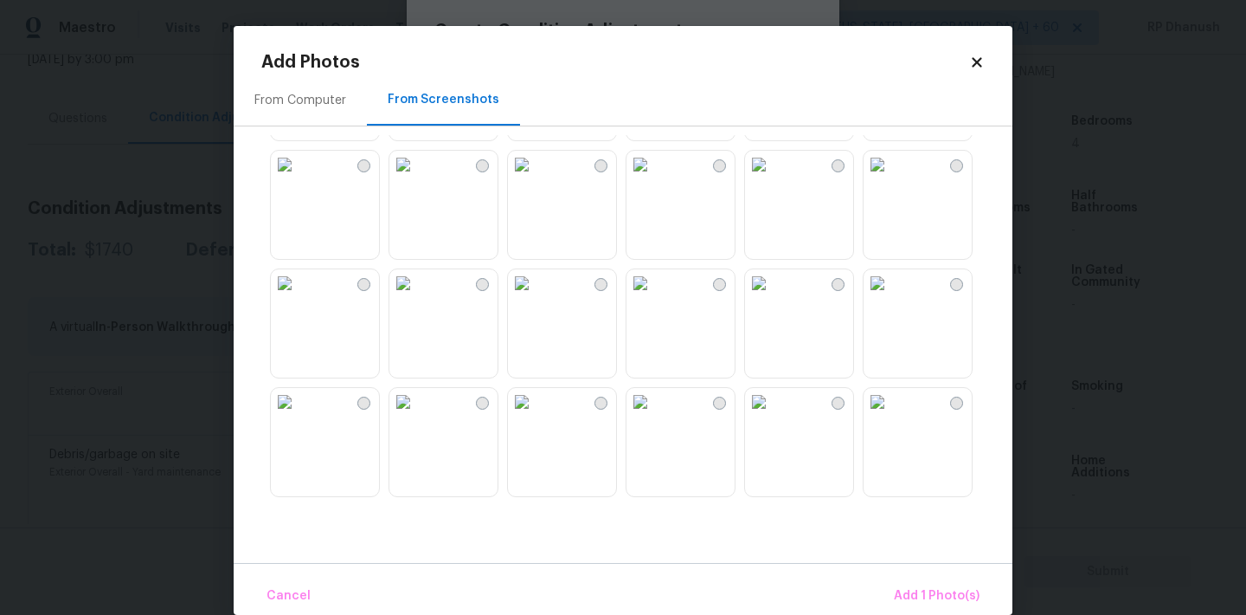
click at [299, 404] on img at bounding box center [285, 402] width 28 height 28
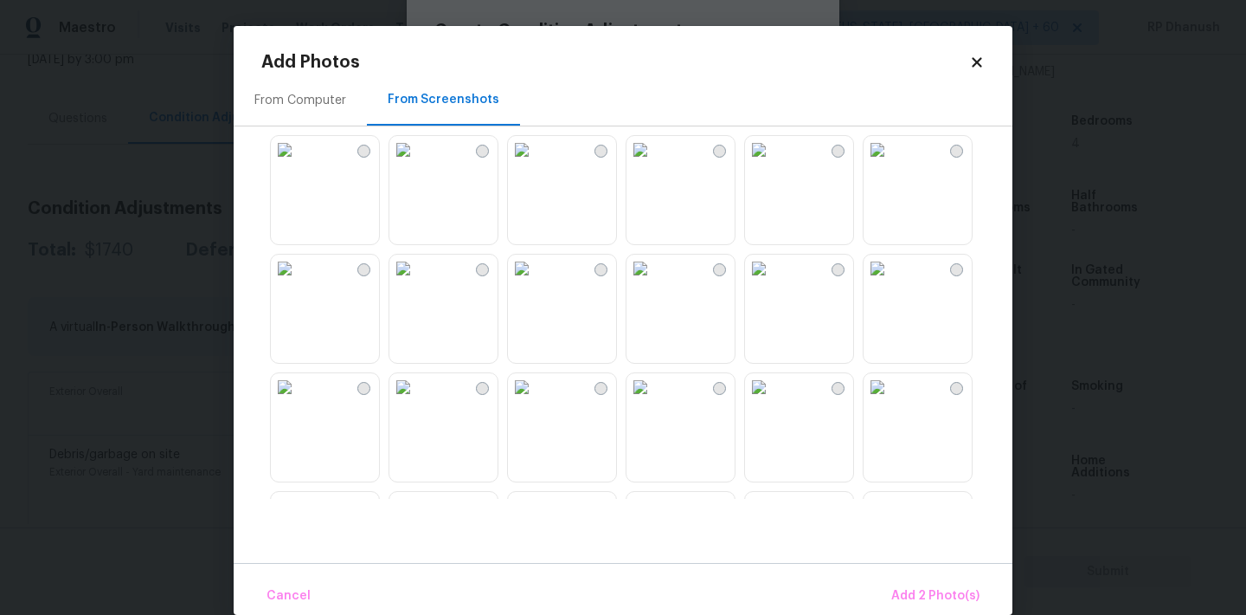
click at [417, 282] on img at bounding box center [403, 268] width 28 height 28
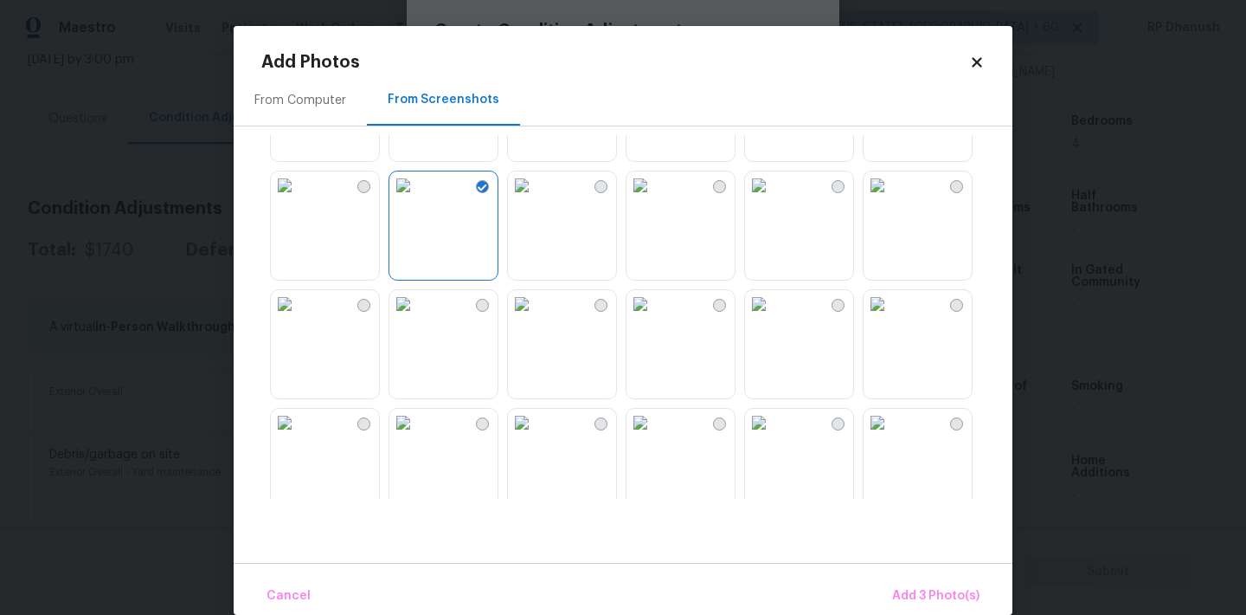
scroll to position [1356, 0]
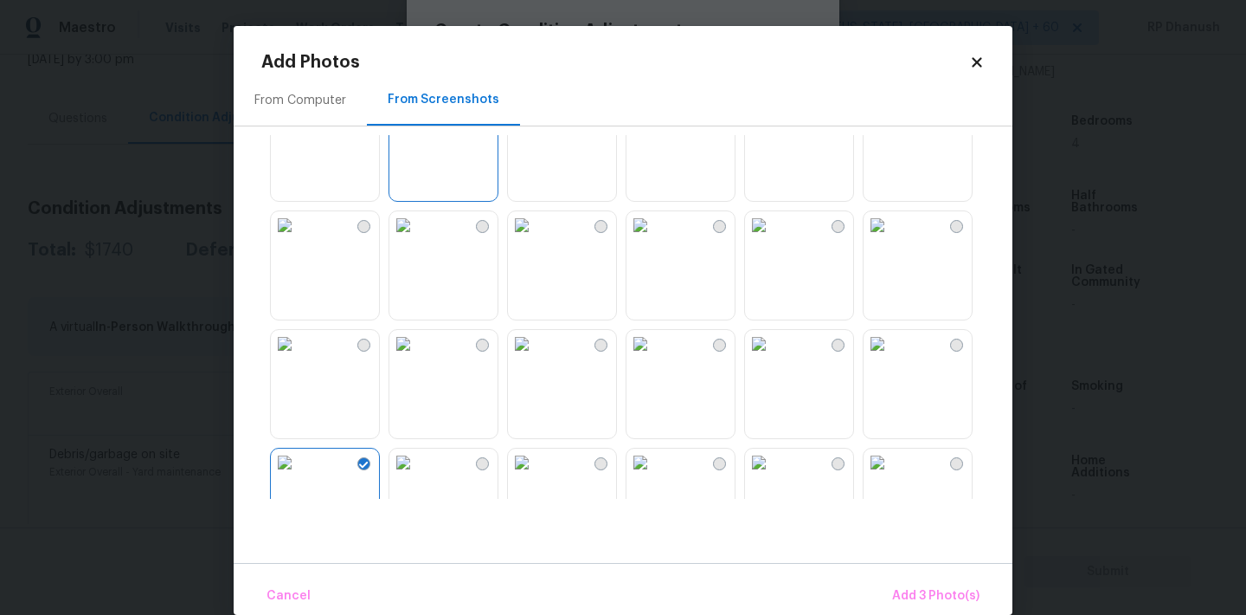
click at [654, 469] on img at bounding box center [641, 462] width 28 height 28
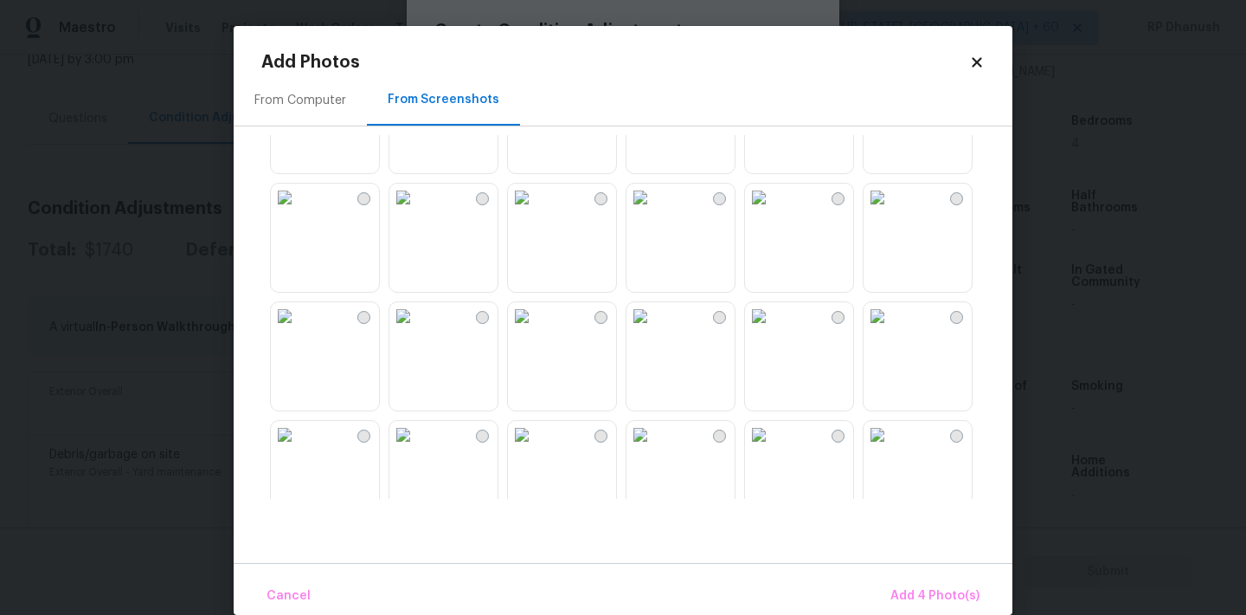
scroll to position [785, 0]
click at [417, 214] on img at bounding box center [403, 204] width 28 height 28
click at [417, 336] on img at bounding box center [403, 322] width 28 height 28
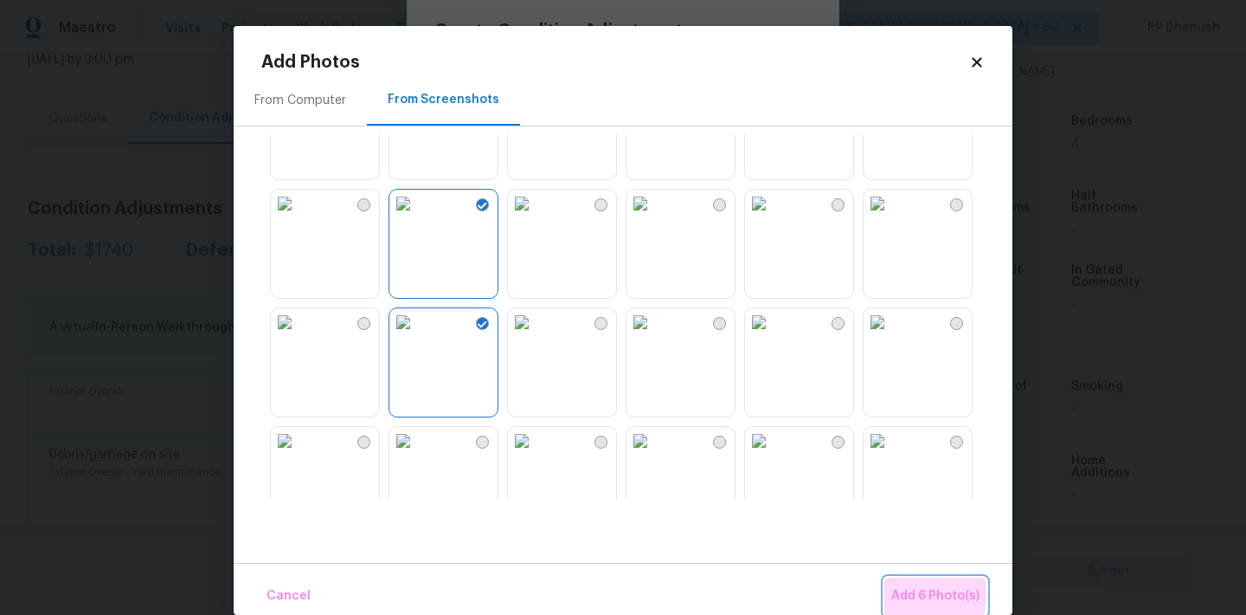
click at [903, 594] on span "Add 6 Photo(s)" at bounding box center [936, 596] width 88 height 22
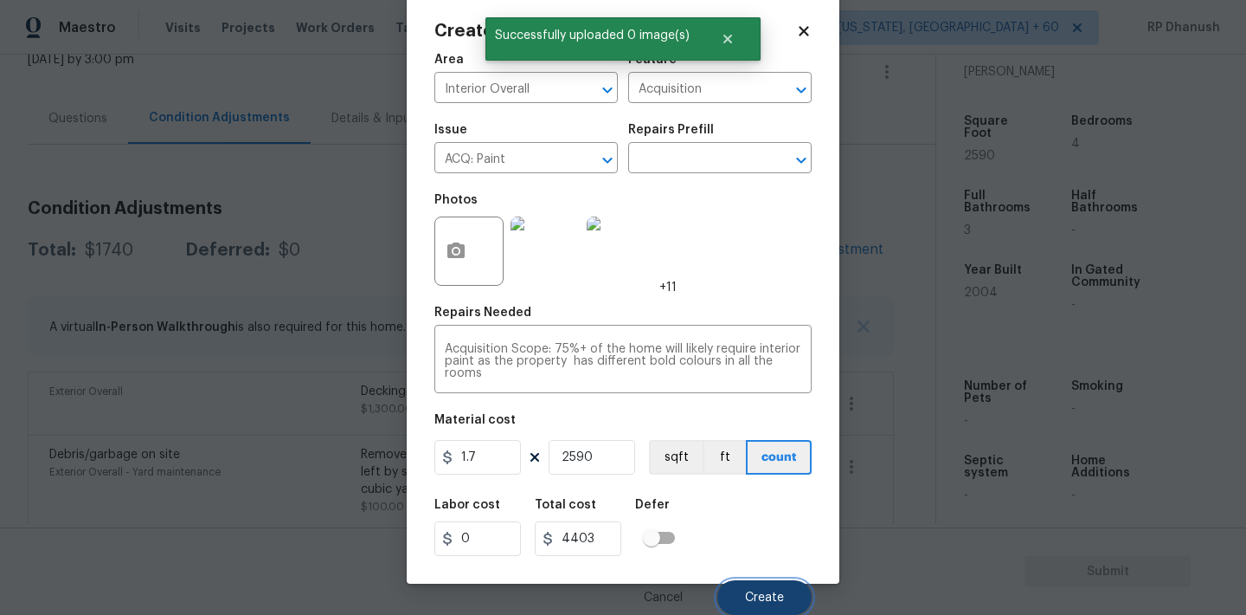
click at [736, 587] on button "Create" at bounding box center [765, 597] width 94 height 35
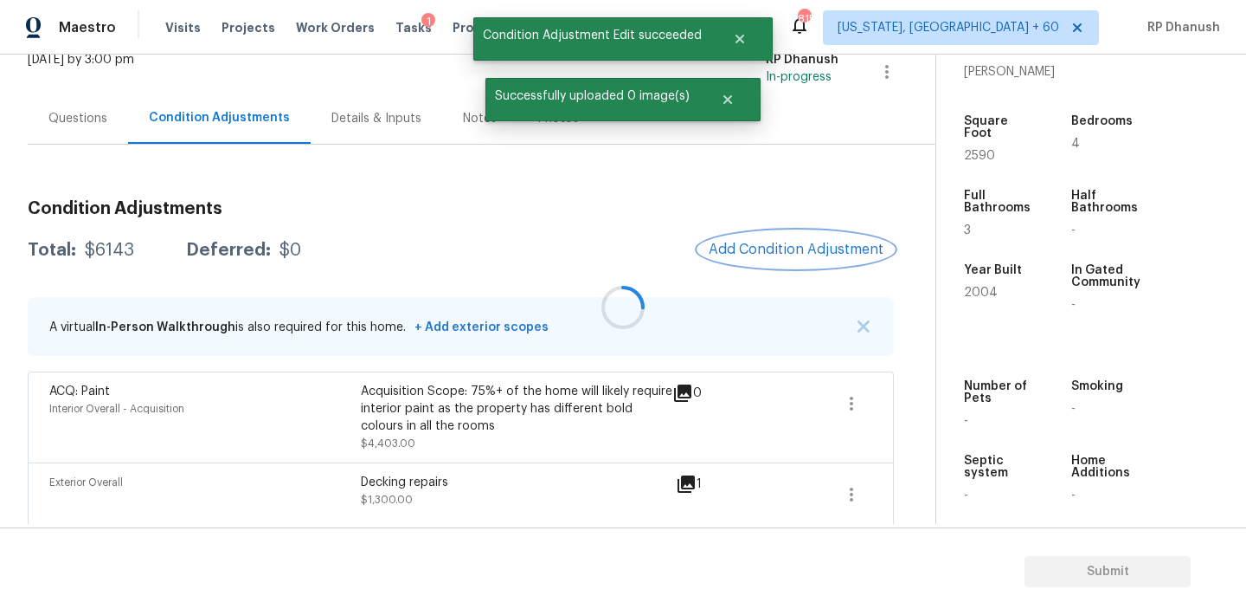
scroll to position [0, 0]
click at [801, 236] on button "Add Condition Adjustment" at bounding box center [800, 249] width 196 height 36
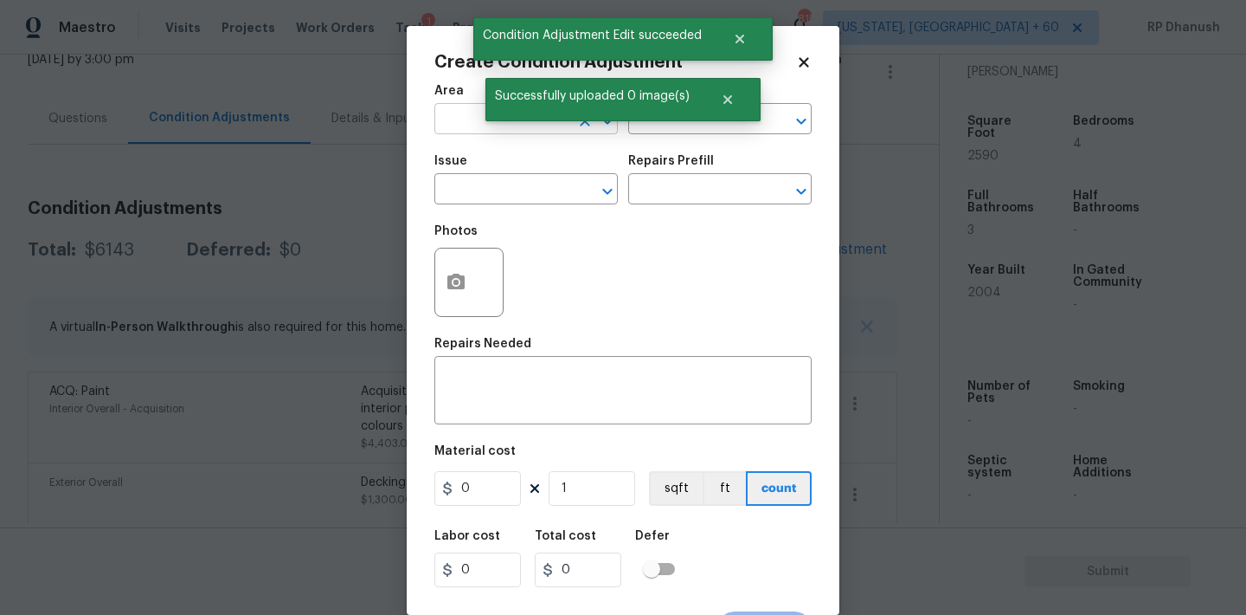
click at [474, 122] on input "text" at bounding box center [502, 120] width 135 height 27
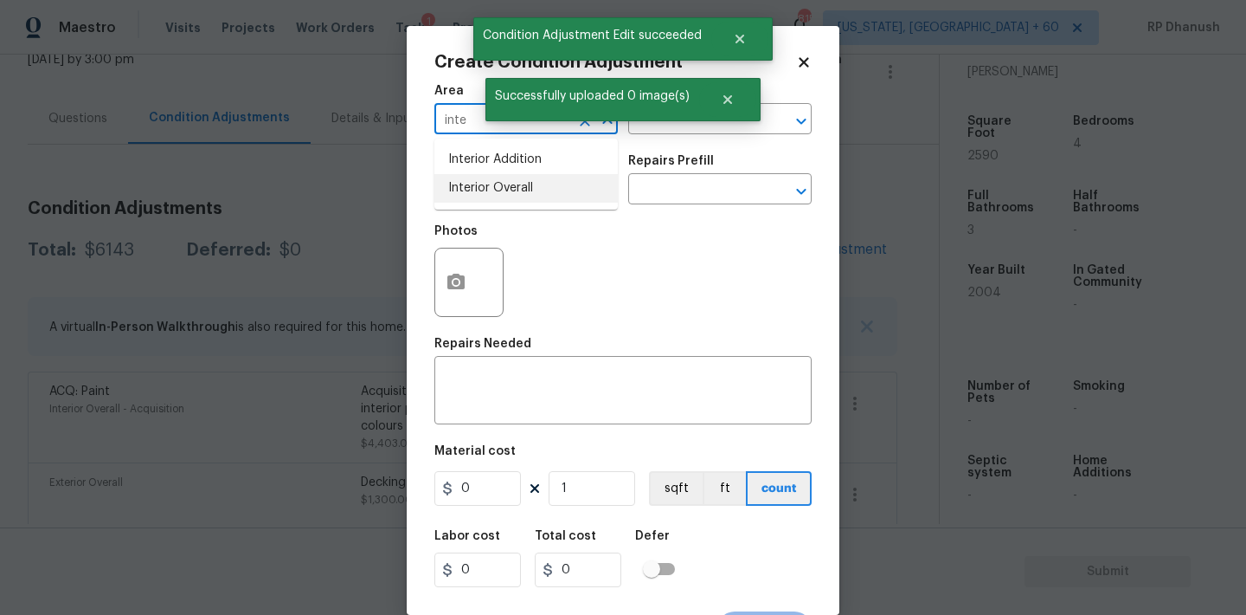
click at [475, 188] on li "Interior Overall" at bounding box center [526, 188] width 183 height 29
click at [704, 130] on input "text" at bounding box center [695, 120] width 135 height 27
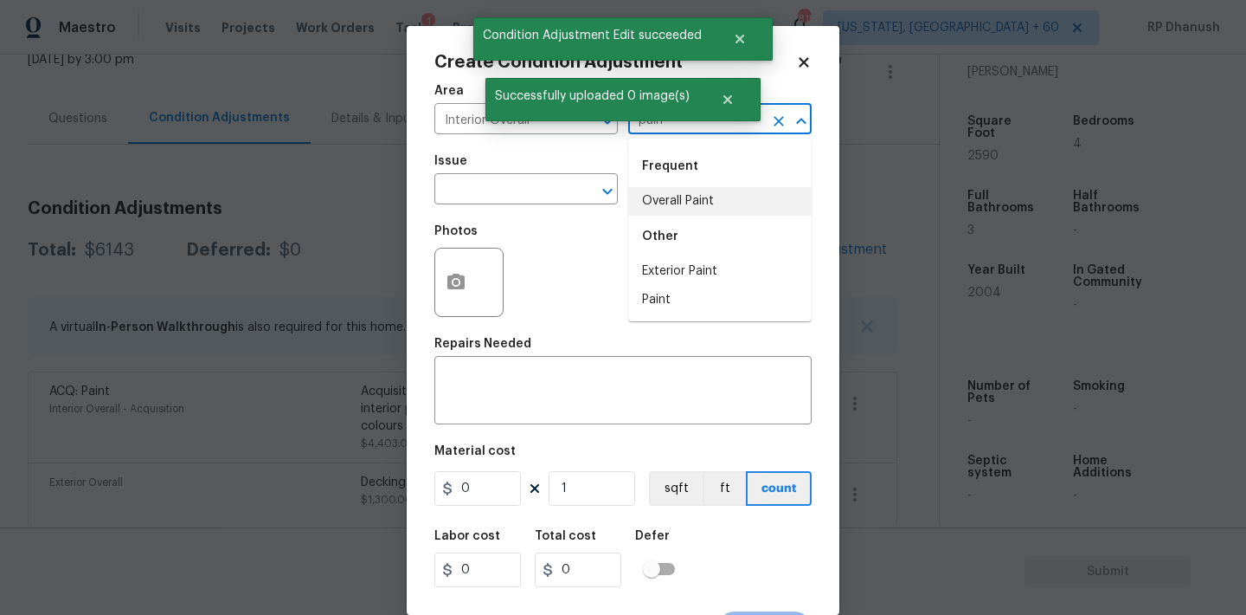
click at [680, 203] on li "Overall Paint" at bounding box center [719, 201] width 183 height 29
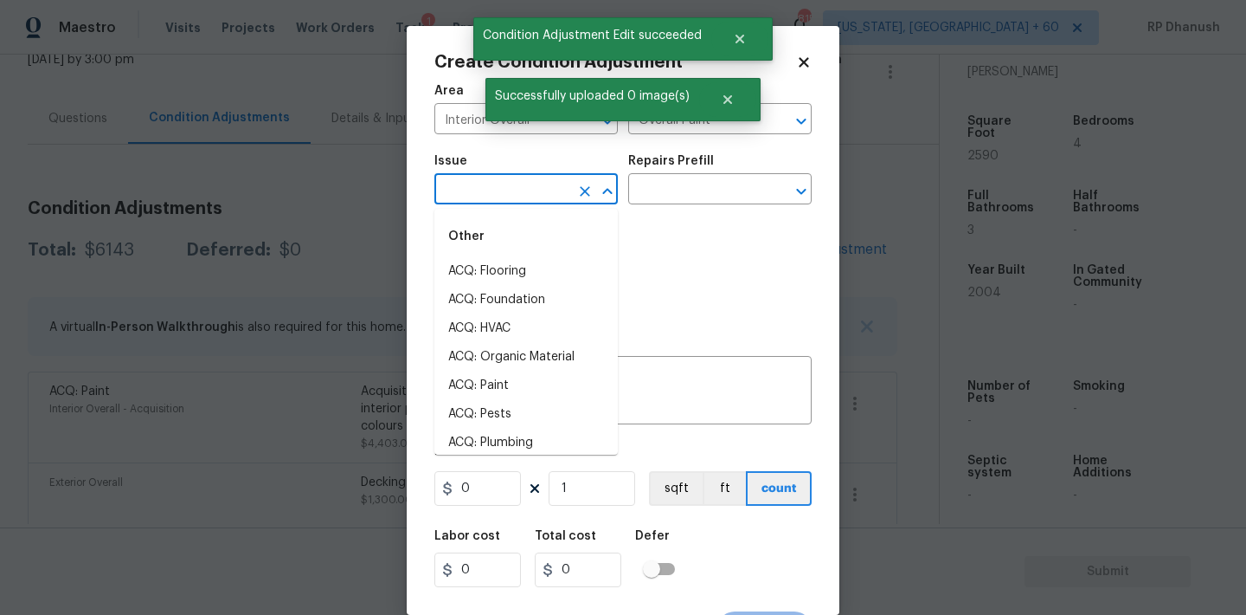
click at [569, 197] on input "text" at bounding box center [502, 190] width 135 height 27
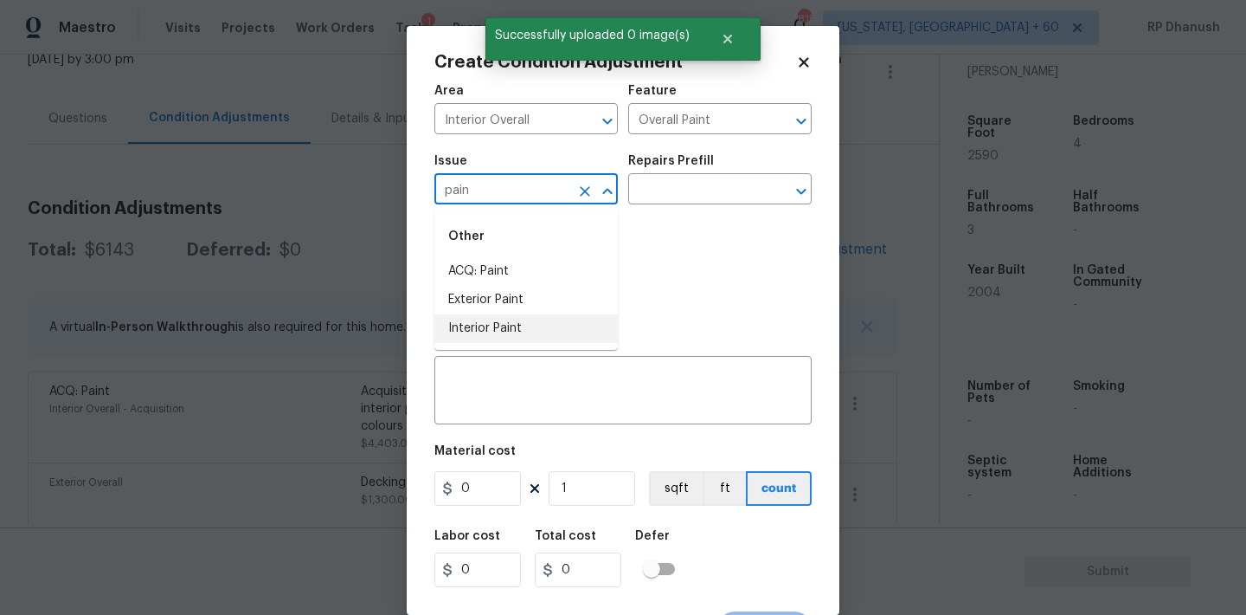
click at [518, 315] on li "Interior Paint" at bounding box center [526, 328] width 183 height 29
click at [710, 196] on input "text" at bounding box center [695, 190] width 135 height 27
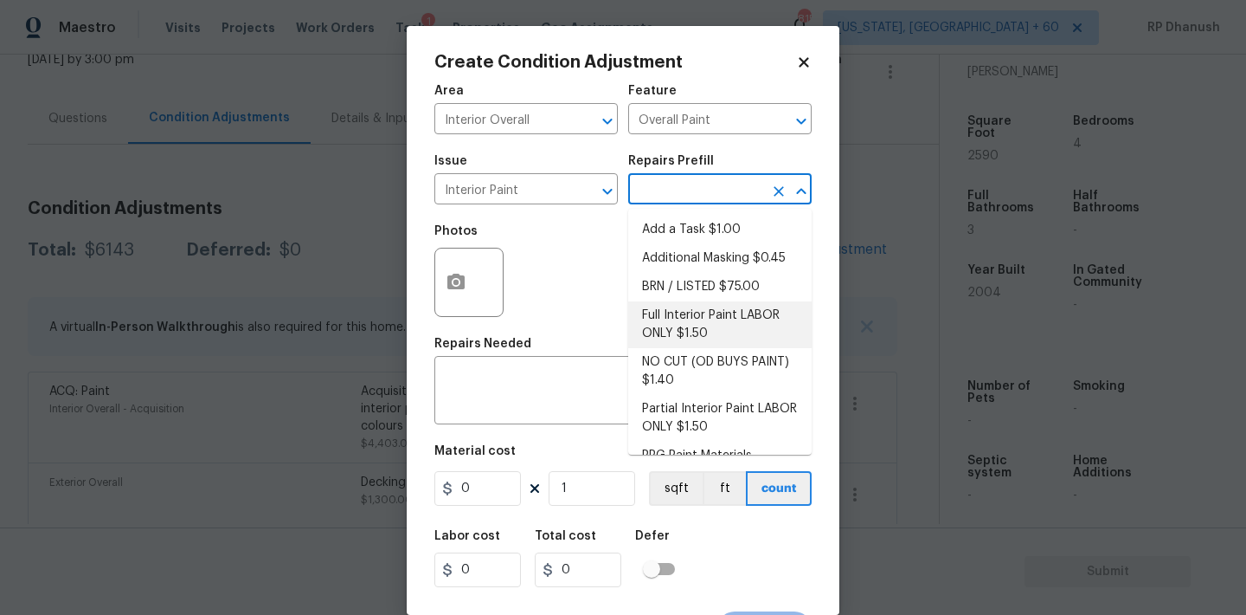
scroll to position [69, 0]
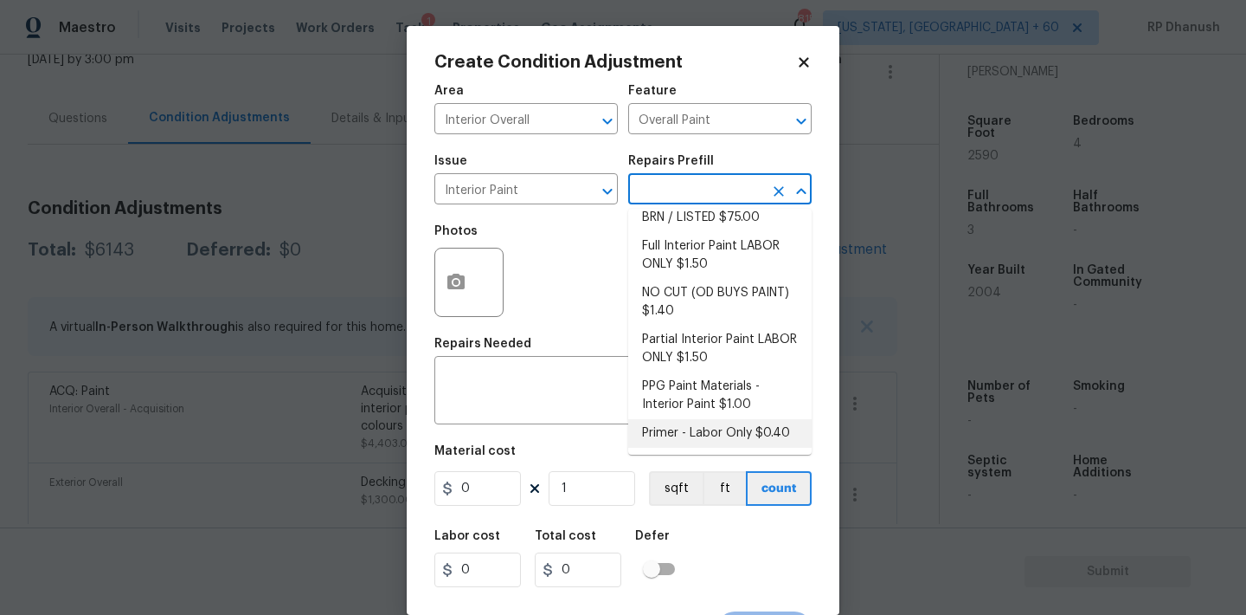
click at [672, 432] on li "Primer - Labor Only $0.40" at bounding box center [719, 433] width 183 height 29
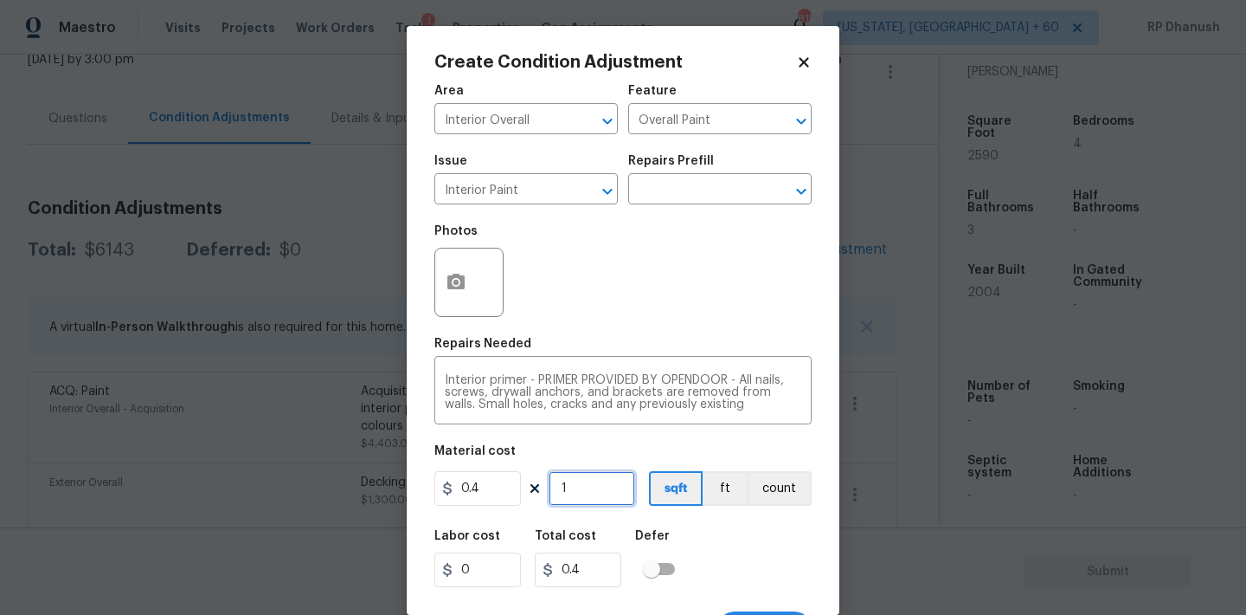
click at [602, 500] on input "1" at bounding box center [592, 488] width 87 height 35
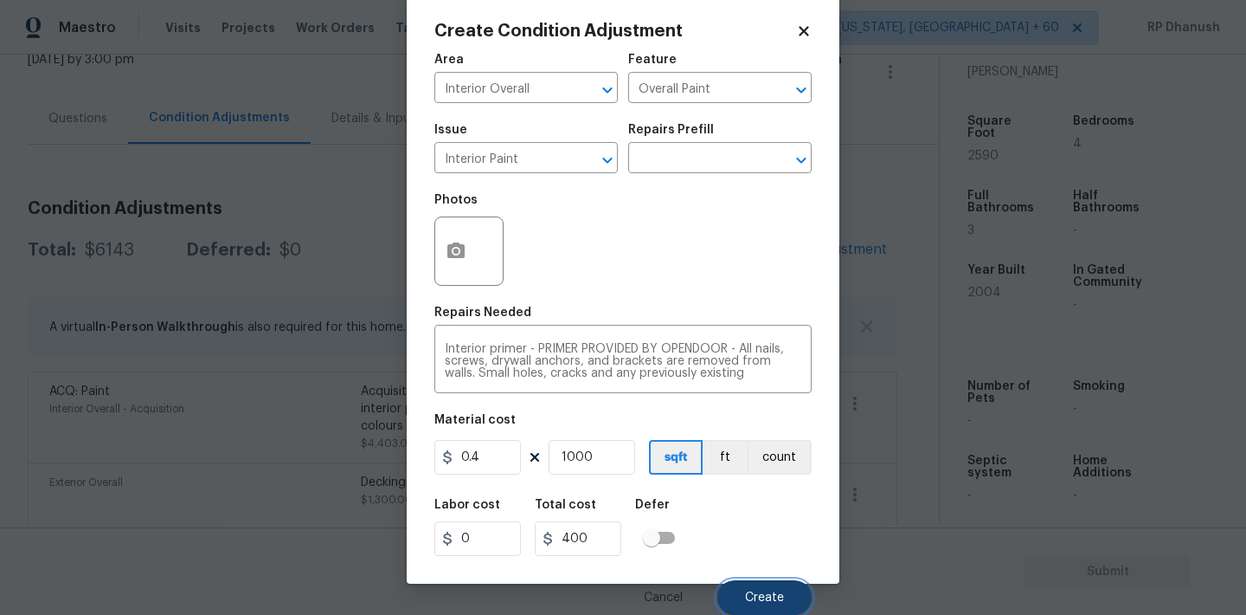
click at [750, 588] on button "Create" at bounding box center [765, 597] width 94 height 35
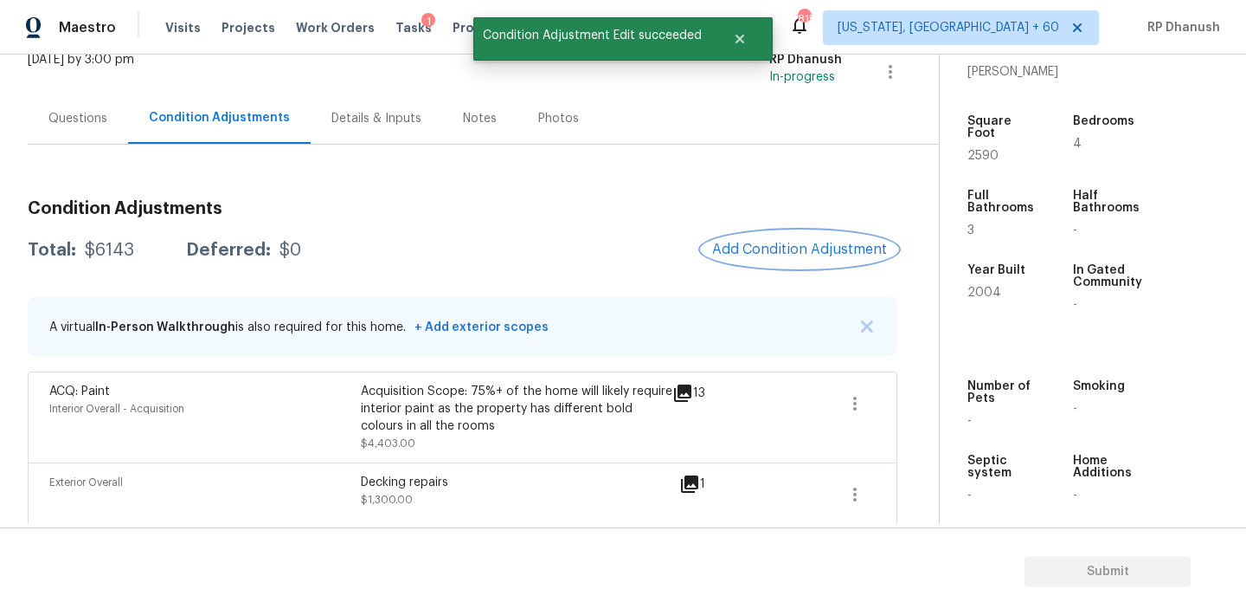
scroll to position [0, 0]
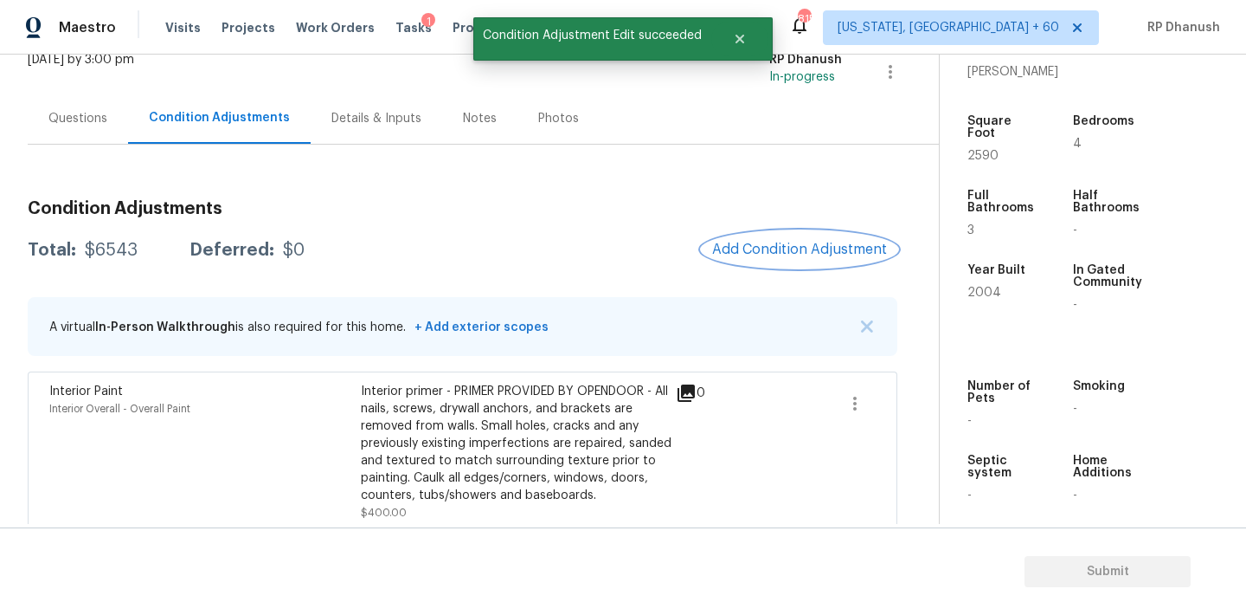
click at [803, 250] on span "Add Condition Adjustment" at bounding box center [799, 249] width 175 height 16
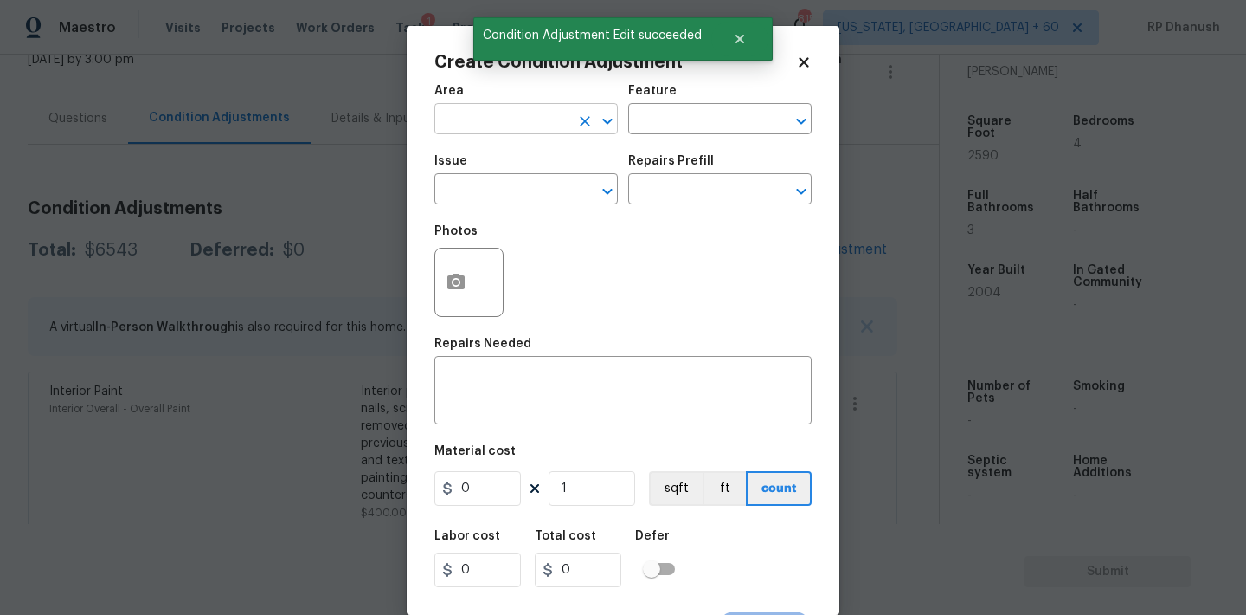
click at [565, 128] on input "text" at bounding box center [502, 120] width 135 height 27
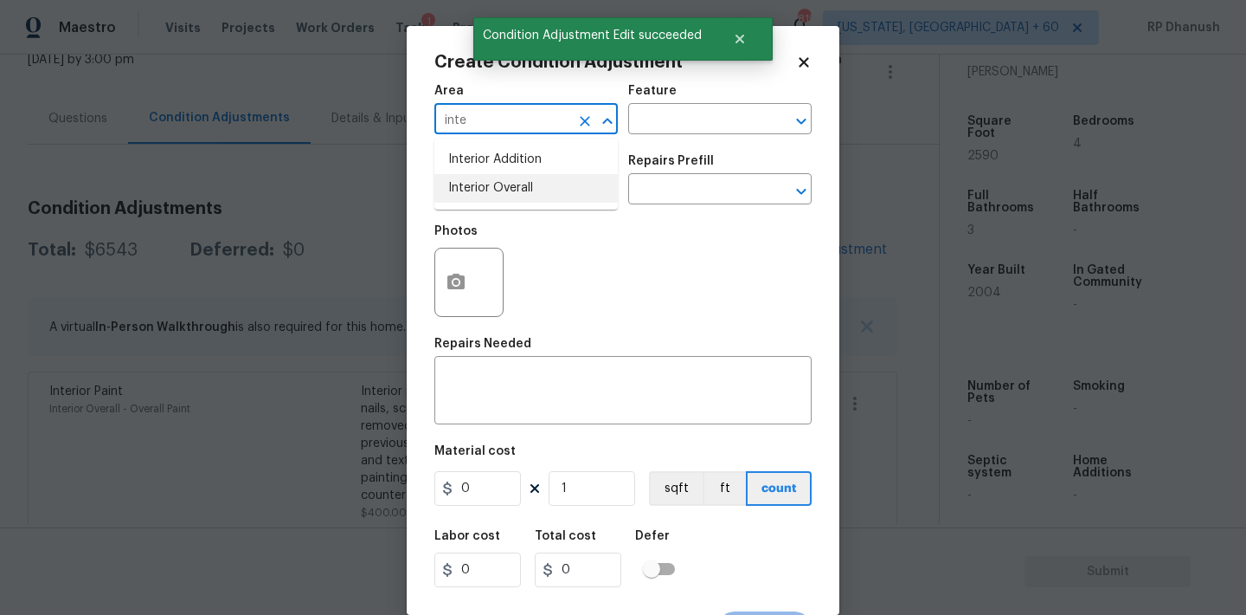
click at [540, 181] on li "Interior Overall" at bounding box center [526, 188] width 183 height 29
click at [683, 114] on input "text" at bounding box center [695, 120] width 135 height 27
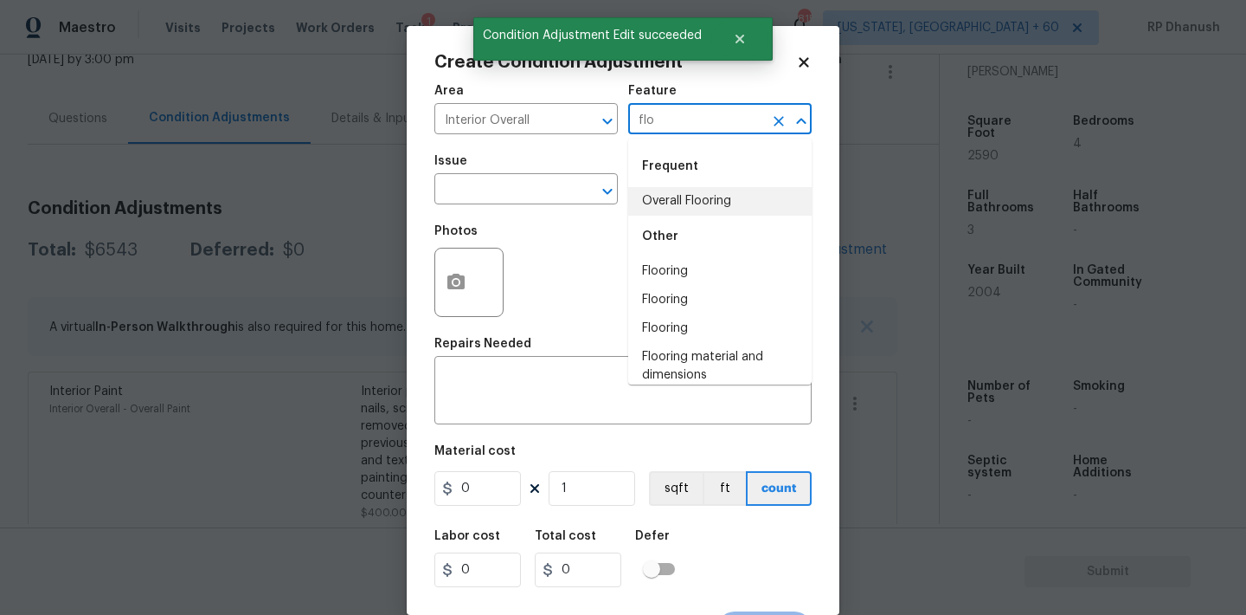
click at [658, 209] on li "Overall Flooring" at bounding box center [719, 201] width 183 height 29
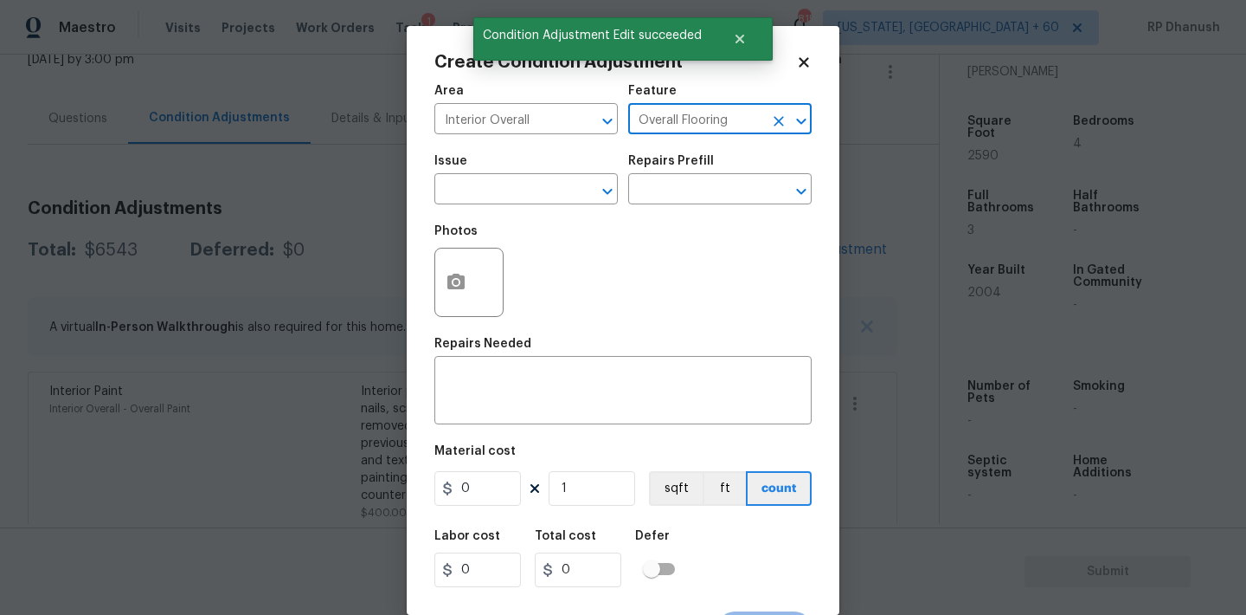
click at [480, 209] on span "Issue ​" at bounding box center [526, 180] width 183 height 70
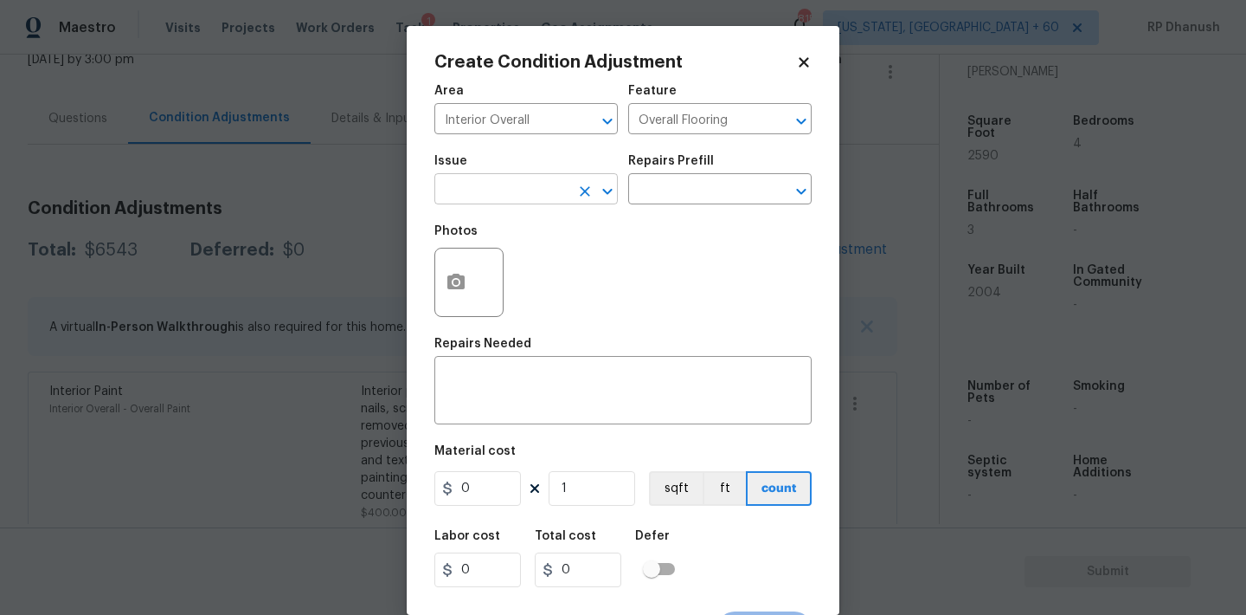
click at [489, 196] on input "text" at bounding box center [502, 190] width 135 height 27
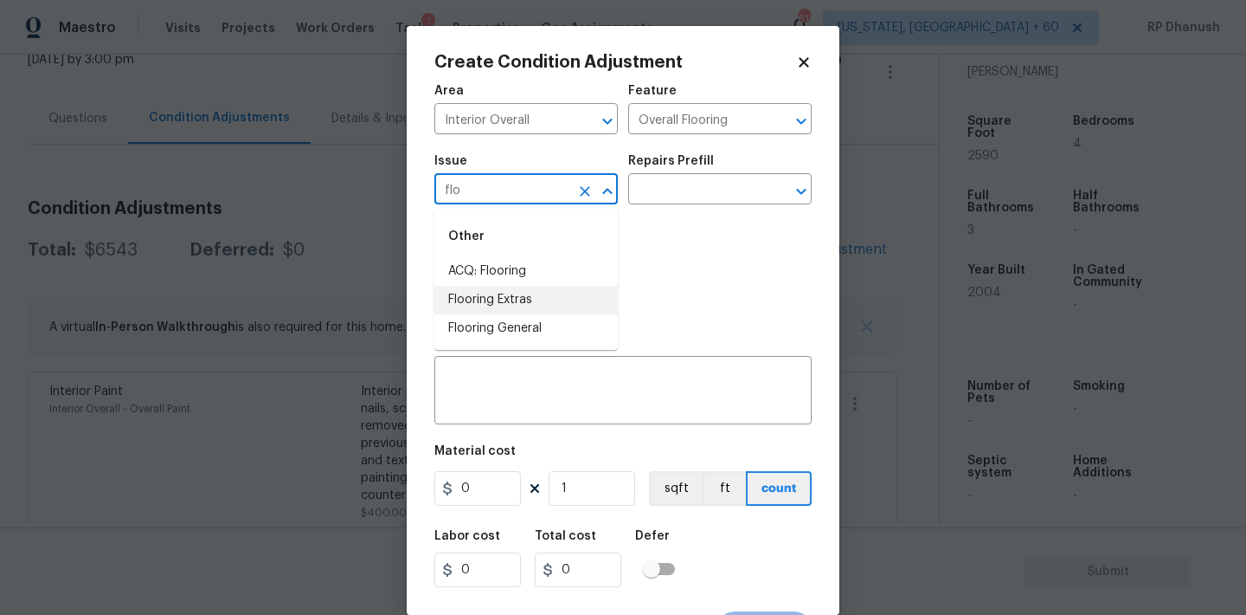
click at [483, 307] on li "Flooring Extras" at bounding box center [526, 300] width 183 height 29
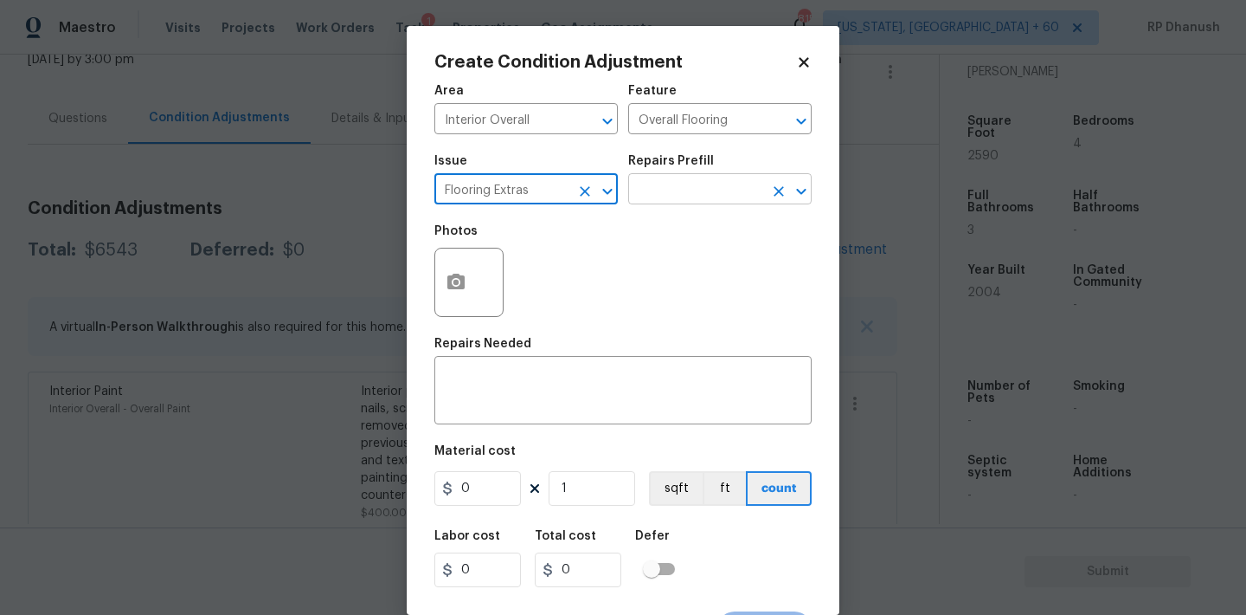
click at [671, 195] on input "text" at bounding box center [695, 190] width 135 height 27
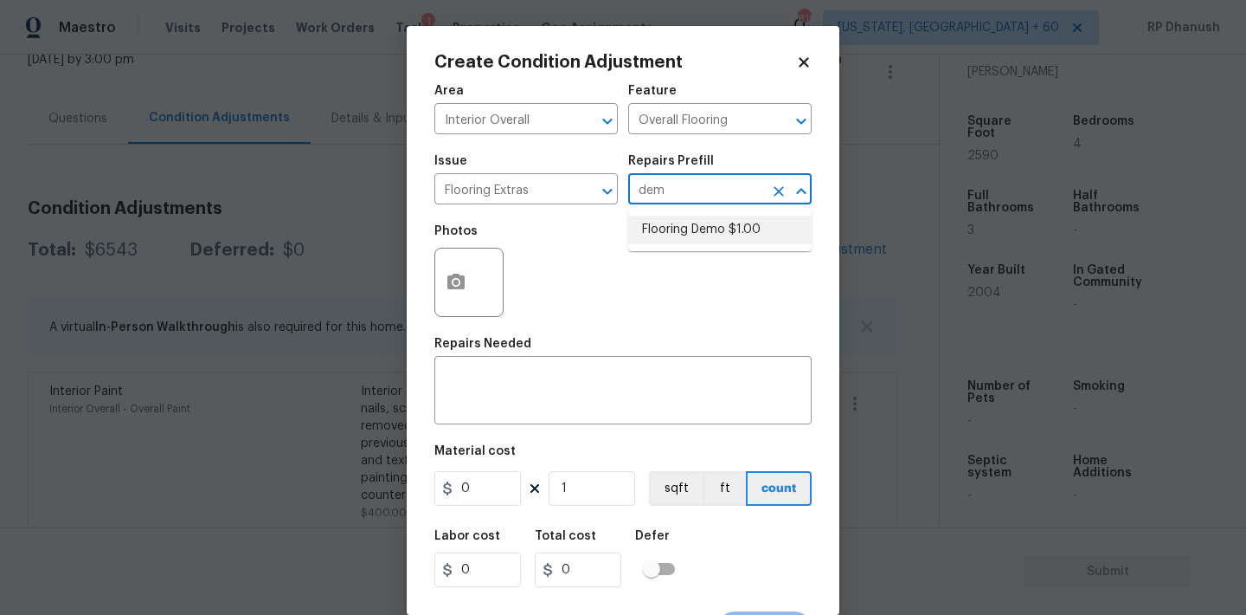
click at [690, 229] on li "Flooring Demo $1.00" at bounding box center [719, 230] width 183 height 29
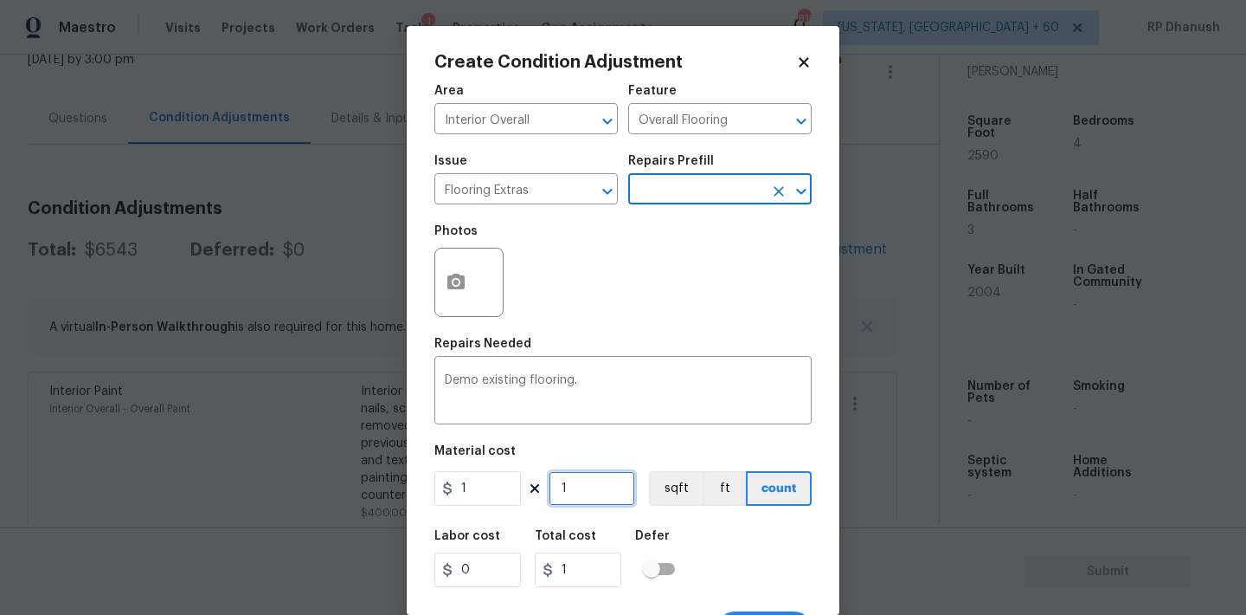
click at [595, 487] on input "1" at bounding box center [592, 488] width 87 height 35
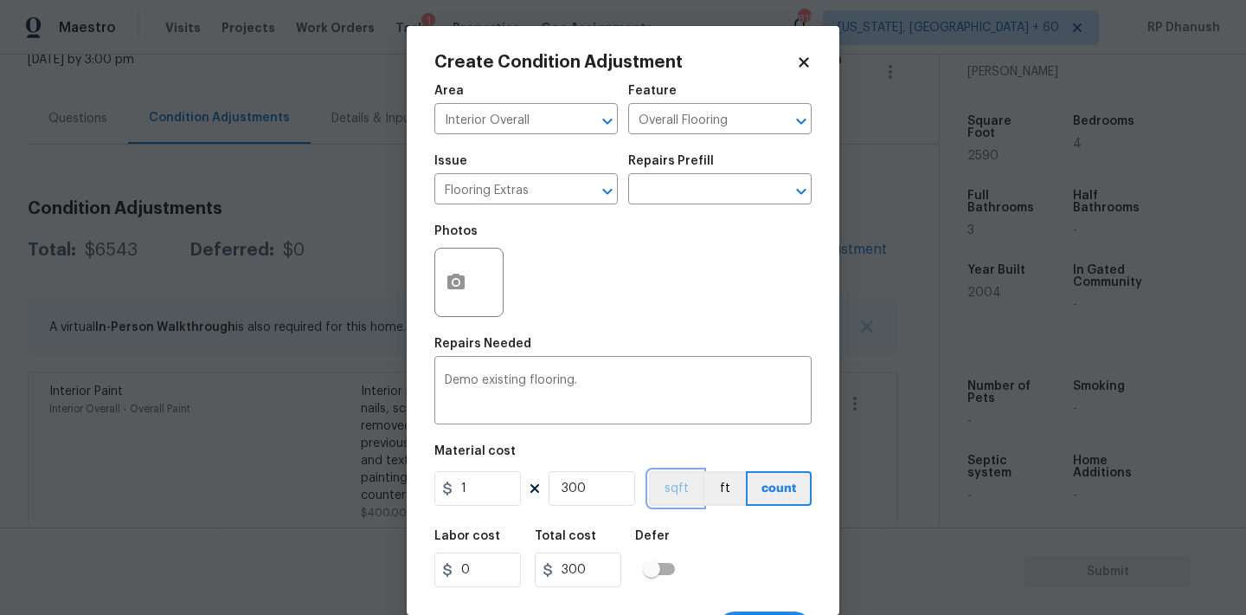
scroll to position [32, 0]
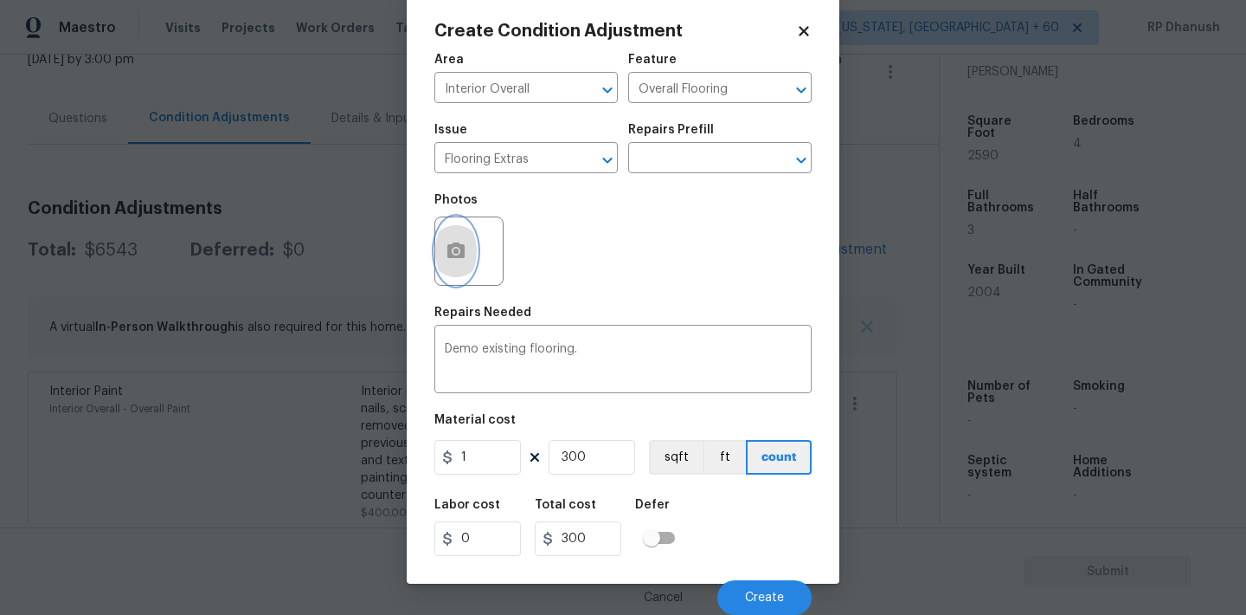
click at [455, 259] on icon "button" at bounding box center [456, 251] width 21 height 21
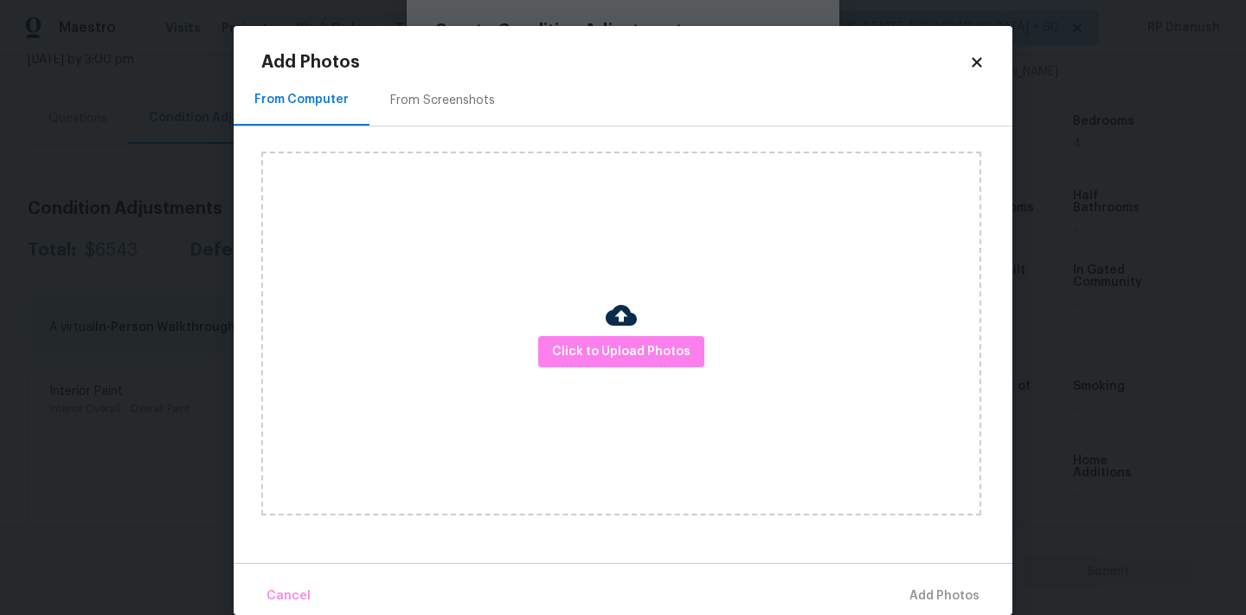
click at [982, 57] on icon at bounding box center [977, 63] width 16 height 16
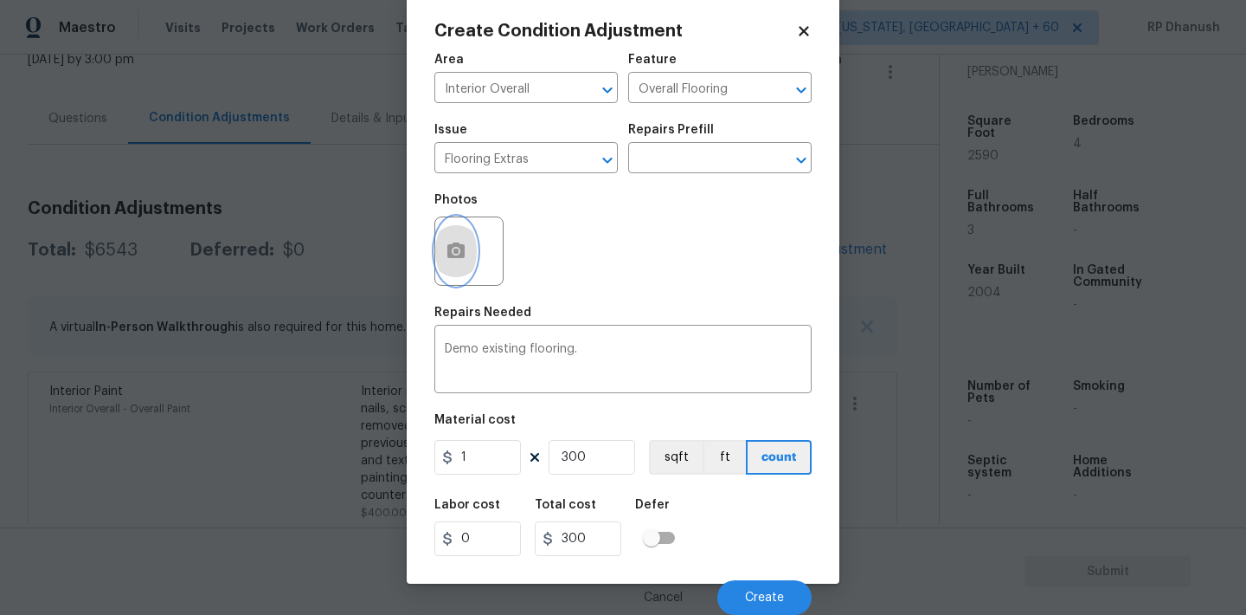
click at [471, 256] on button "button" at bounding box center [456, 251] width 42 height 68
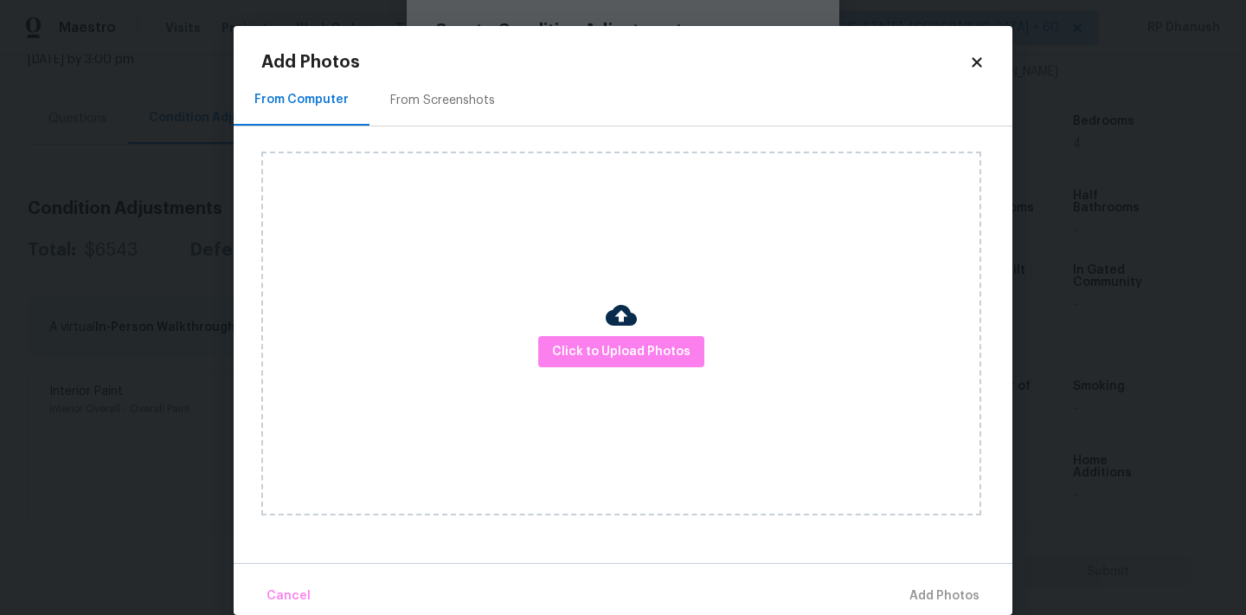
click at [615, 312] on img at bounding box center [621, 314] width 31 height 31
click at [615, 332] on div at bounding box center [621, 317] width 31 height 36
click at [614, 319] on img at bounding box center [621, 314] width 31 height 31
click at [613, 351] on span "Click to Upload Photos" at bounding box center [621, 352] width 138 height 22
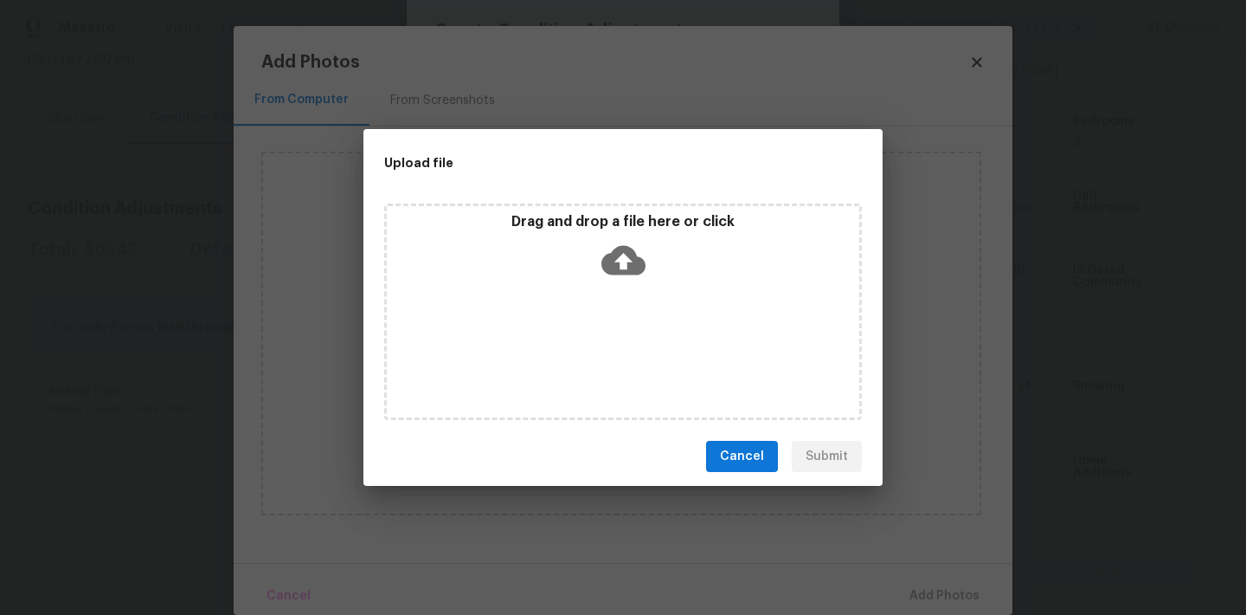
click at [587, 302] on div "Drag and drop a file here or click" at bounding box center [623, 311] width 478 height 216
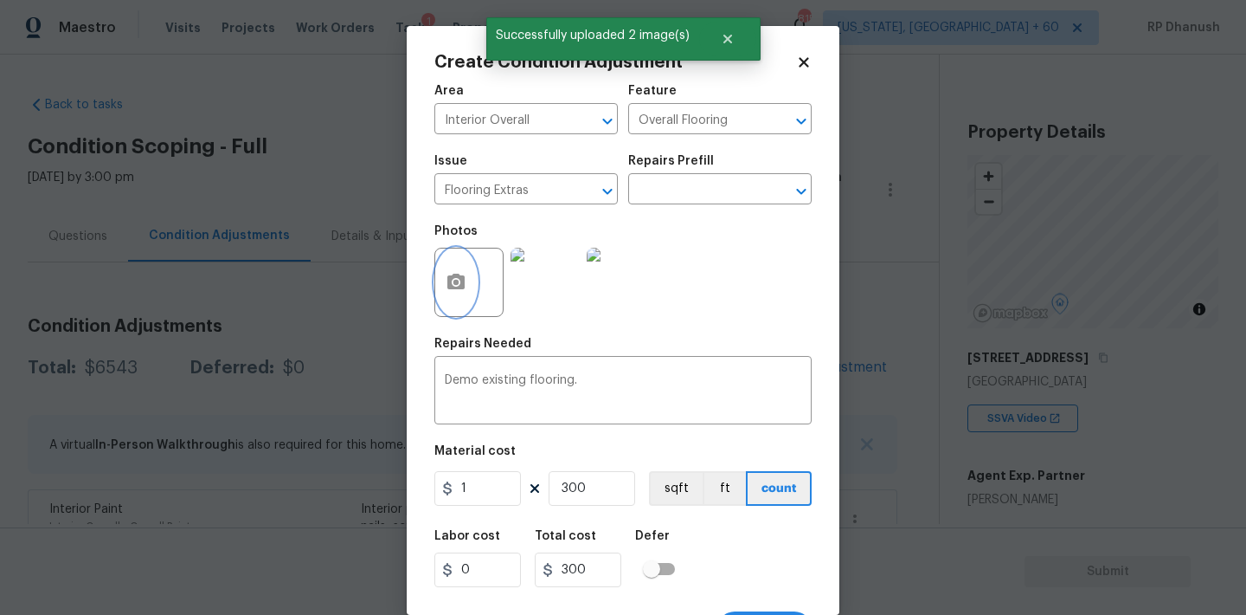
scroll to position [32, 0]
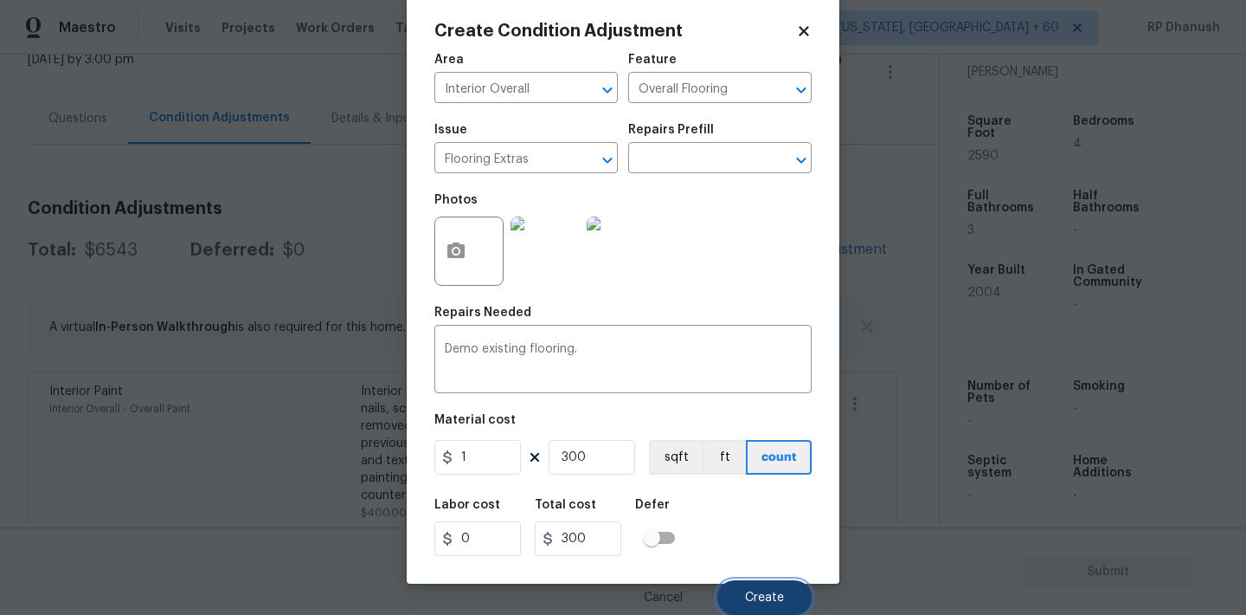
click at [765, 585] on button "Create" at bounding box center [765, 597] width 94 height 35
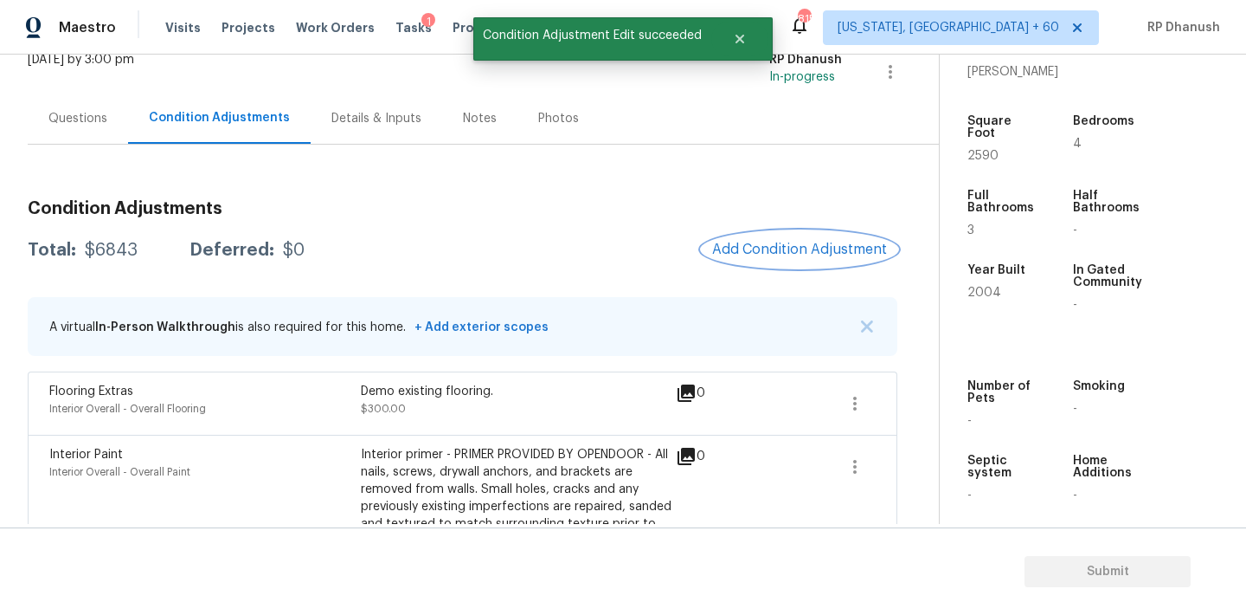
scroll to position [272, 0]
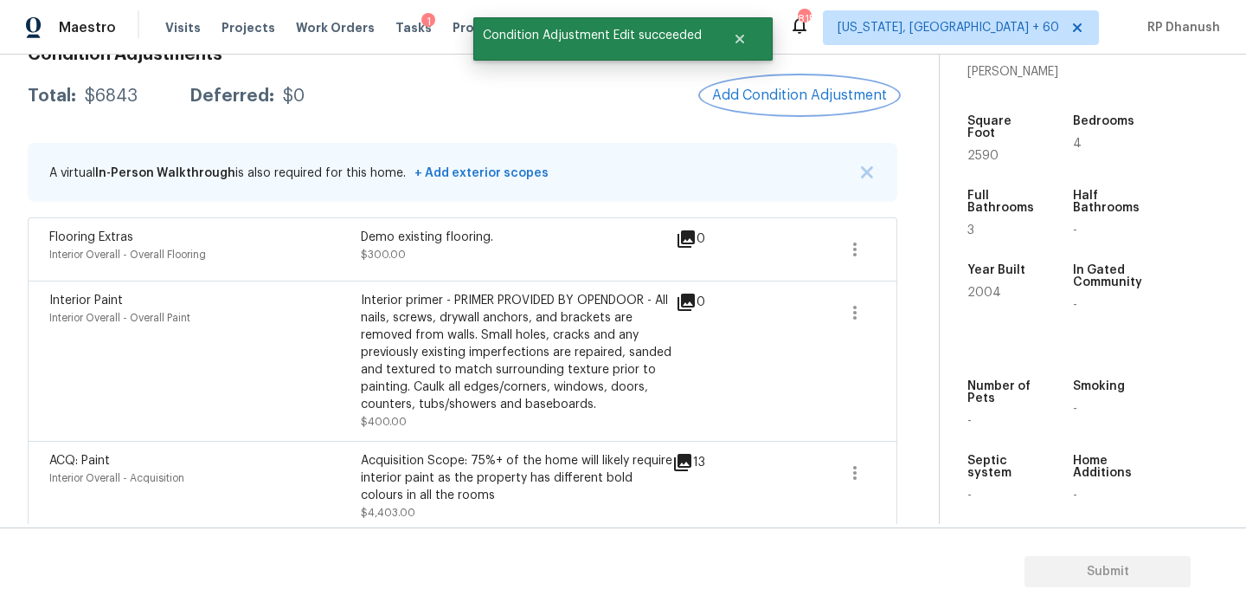
click at [779, 96] on span "Add Condition Adjustment" at bounding box center [799, 95] width 175 height 16
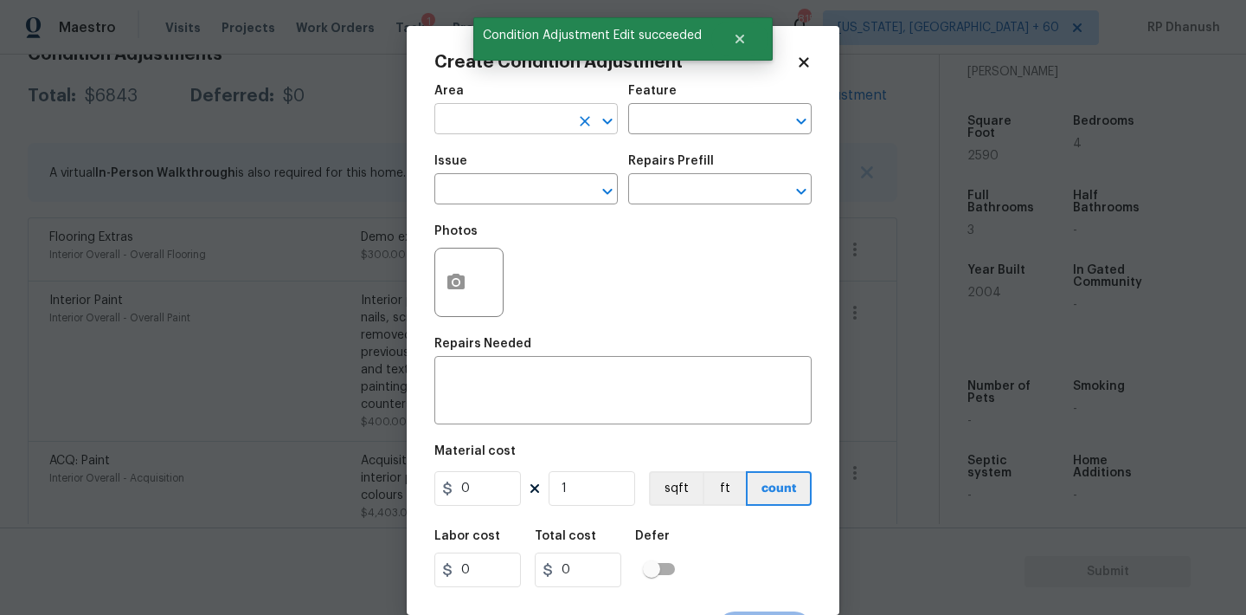
click at [508, 120] on input "text" at bounding box center [502, 120] width 135 height 27
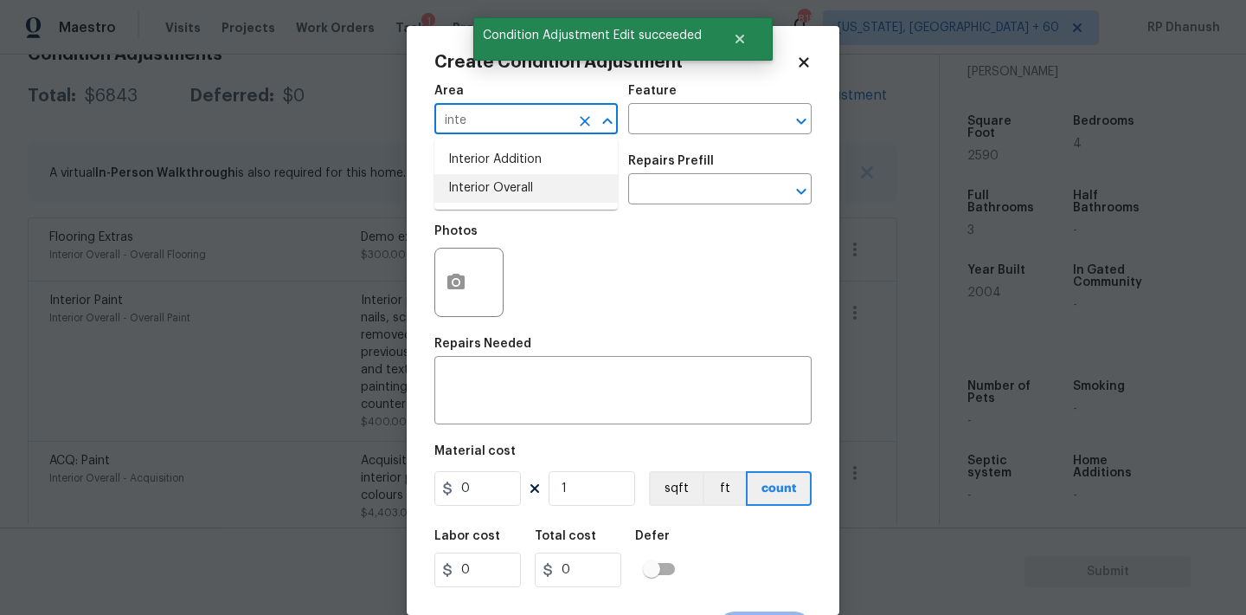
click at [506, 183] on li "Interior Overall" at bounding box center [526, 188] width 183 height 29
type input "Interior Overall"
click at [669, 126] on input "text" at bounding box center [695, 120] width 135 height 27
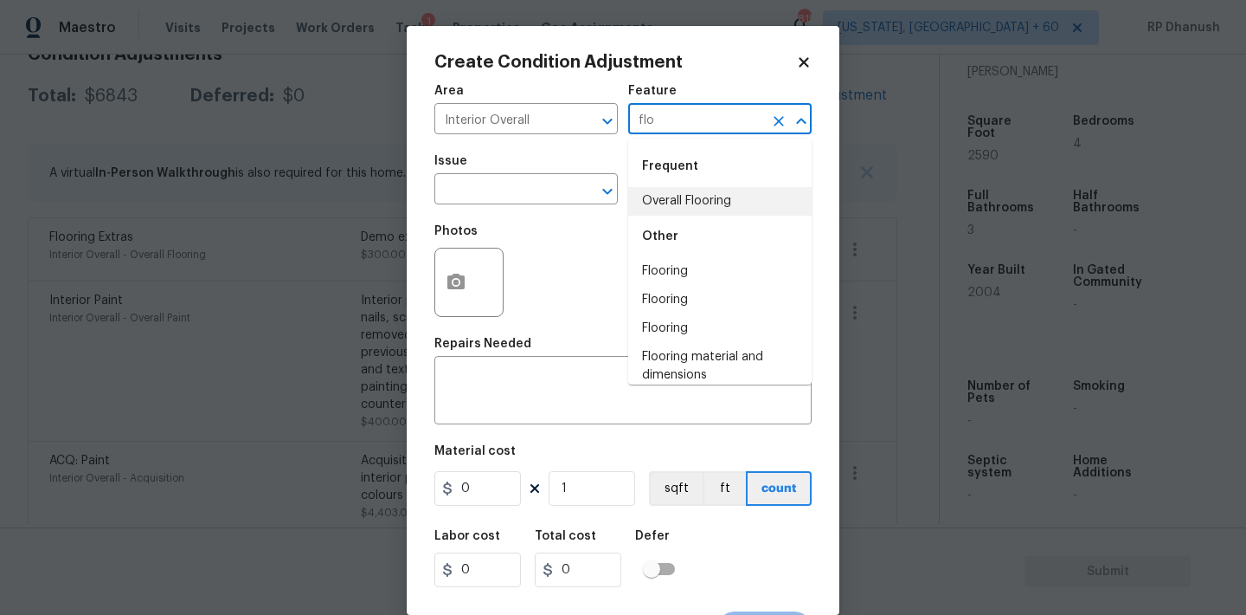
click at [661, 194] on li "Overall Flooring" at bounding box center [719, 201] width 183 height 29
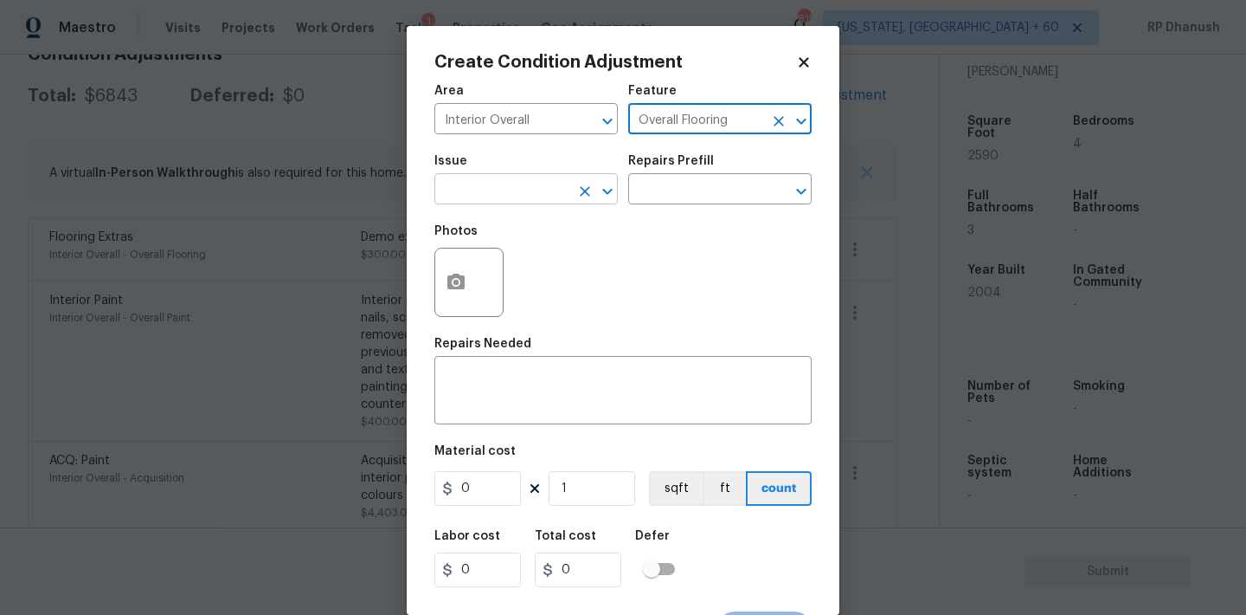
type input "Overall Flooring"
click at [530, 194] on input "text" at bounding box center [502, 190] width 135 height 27
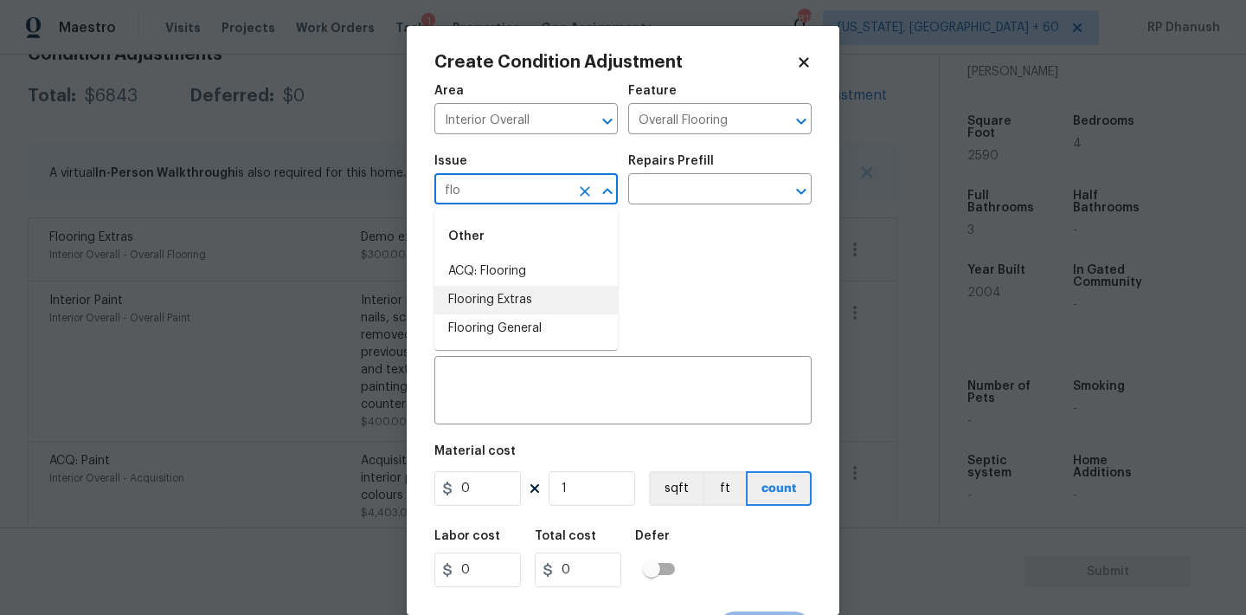
click at [515, 325] on li "Flooring General" at bounding box center [526, 328] width 183 height 29
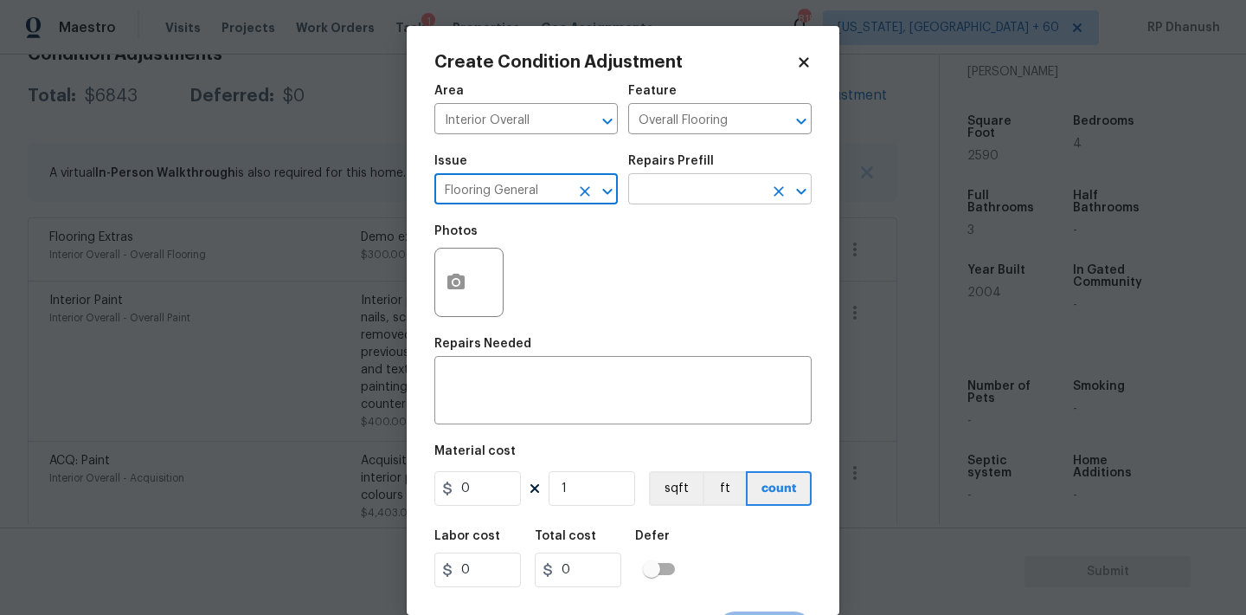
type input "Flooring General"
click at [758, 199] on input "text" at bounding box center [695, 190] width 135 height 27
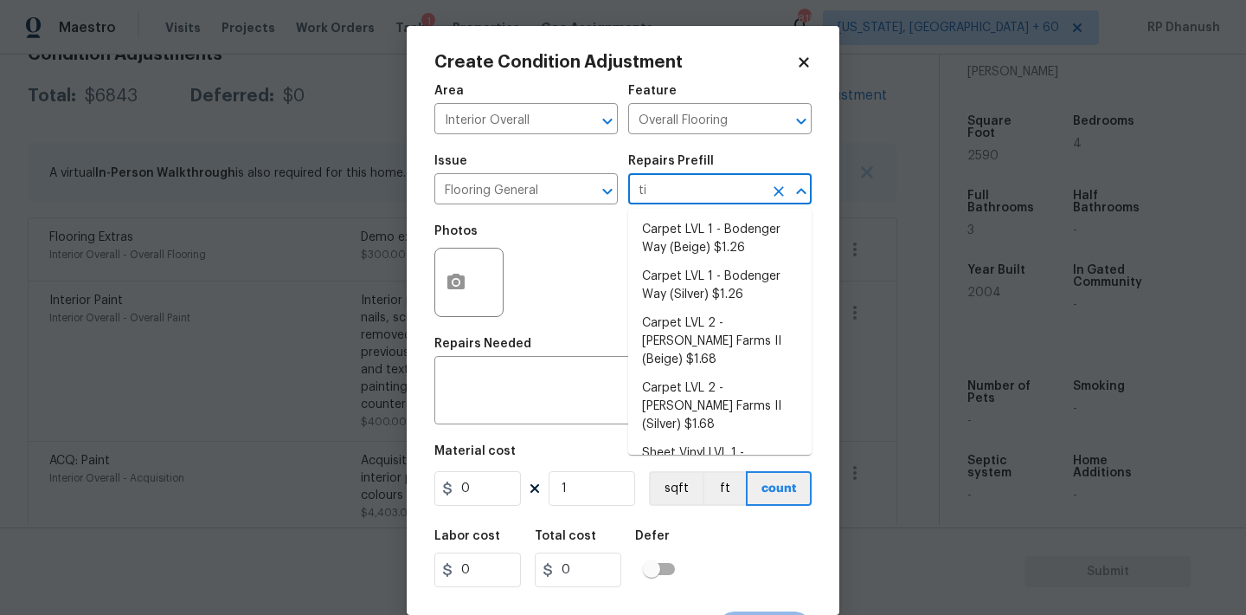
type input "til"
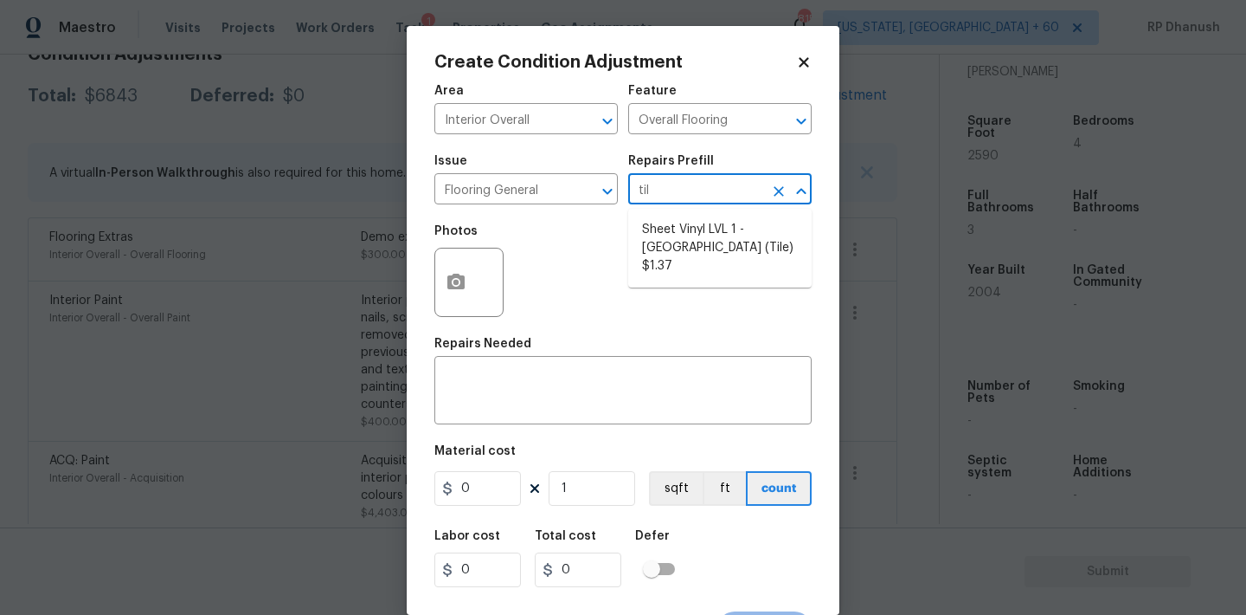
click at [711, 243] on li "Sheet Vinyl LVL 1 - [GEOGRAPHIC_DATA] (Tile) $1.37" at bounding box center [719, 248] width 183 height 65
type textarea "Install sheet vinyl flooring (Sugar Valley - Tile "Look", 592 Cool Sands) inclu…"
type input "1.37"
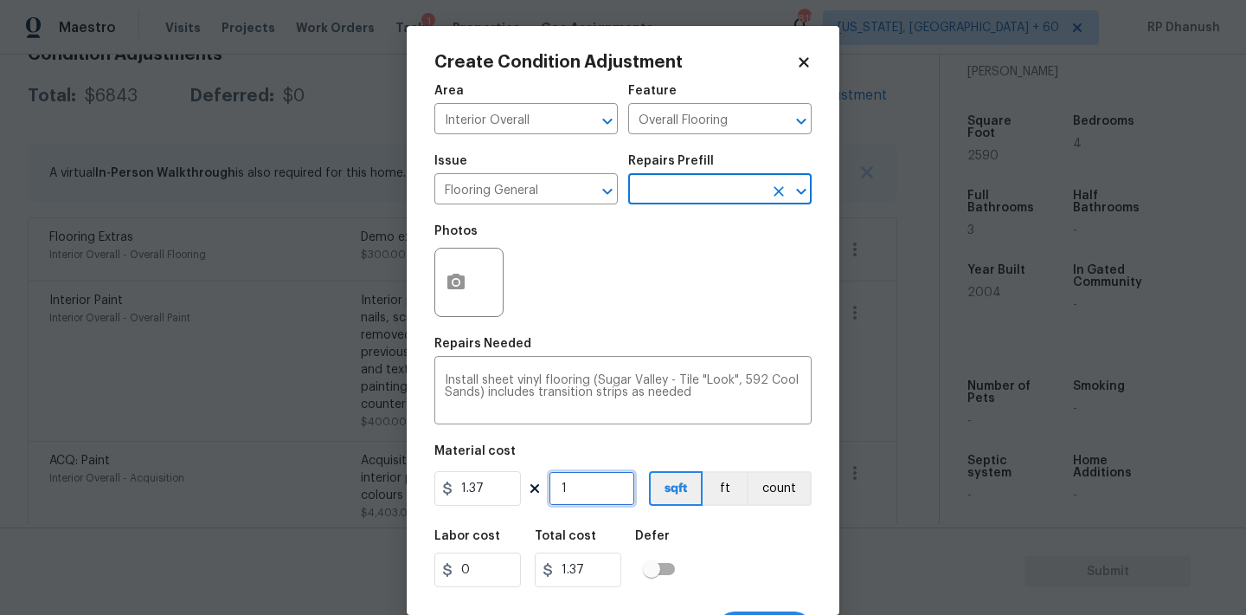
click at [579, 487] on input "1" at bounding box center [592, 488] width 87 height 35
type input "0"
type input "3"
type input "4.11"
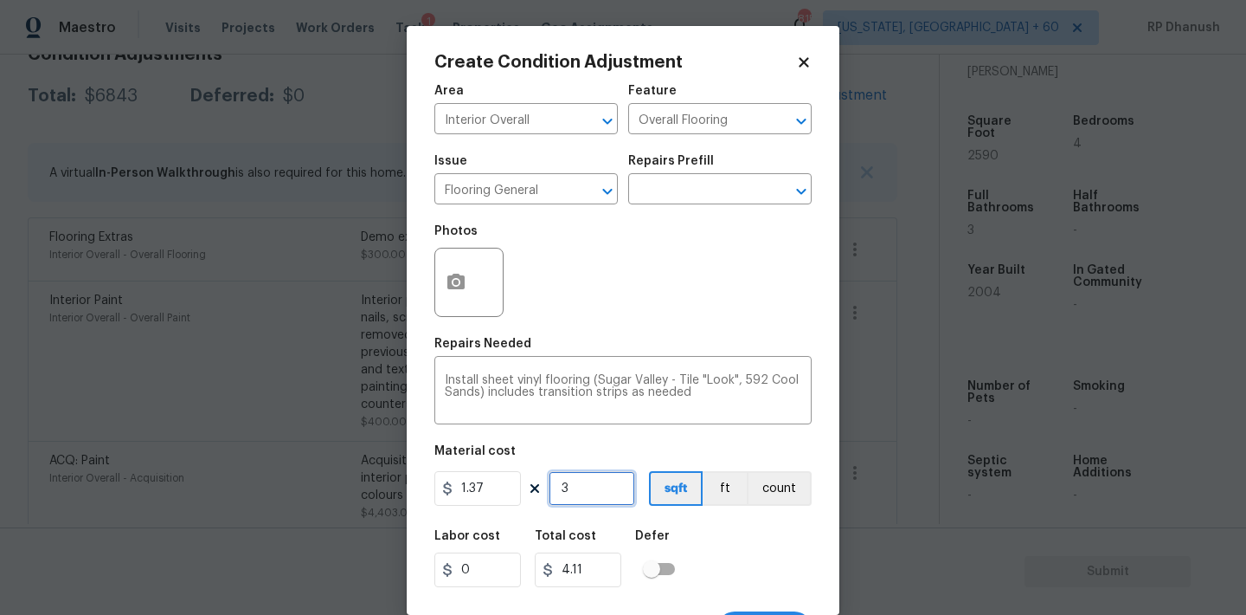
type input "30"
type input "41.1"
type input "300"
type input "411"
type input "300"
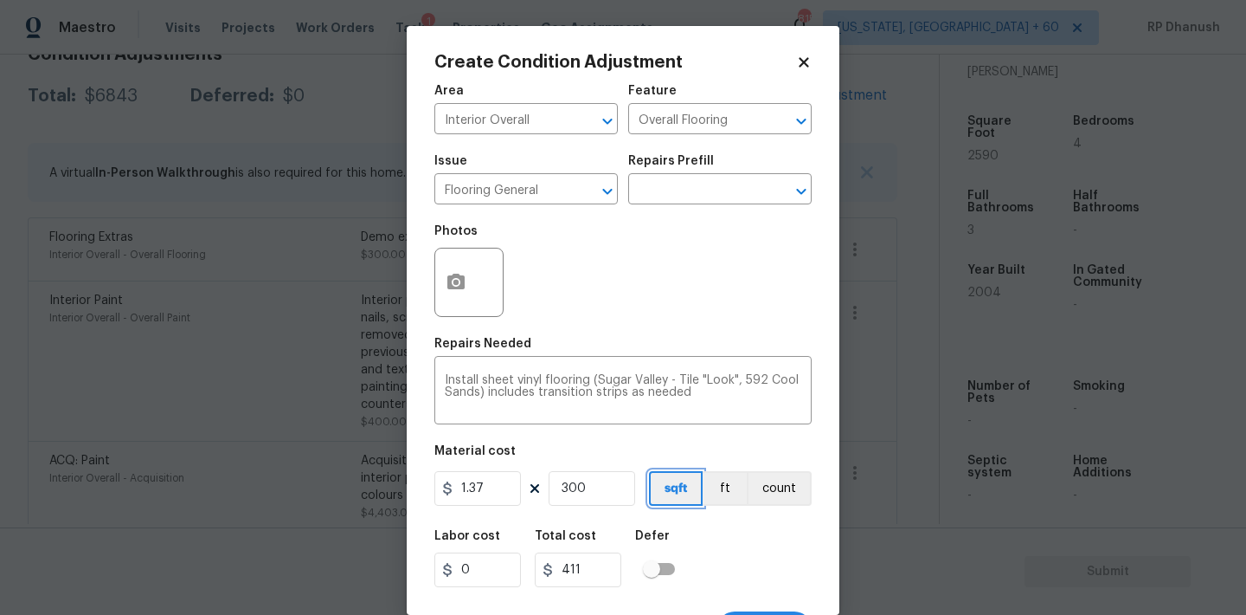
scroll to position [32, 0]
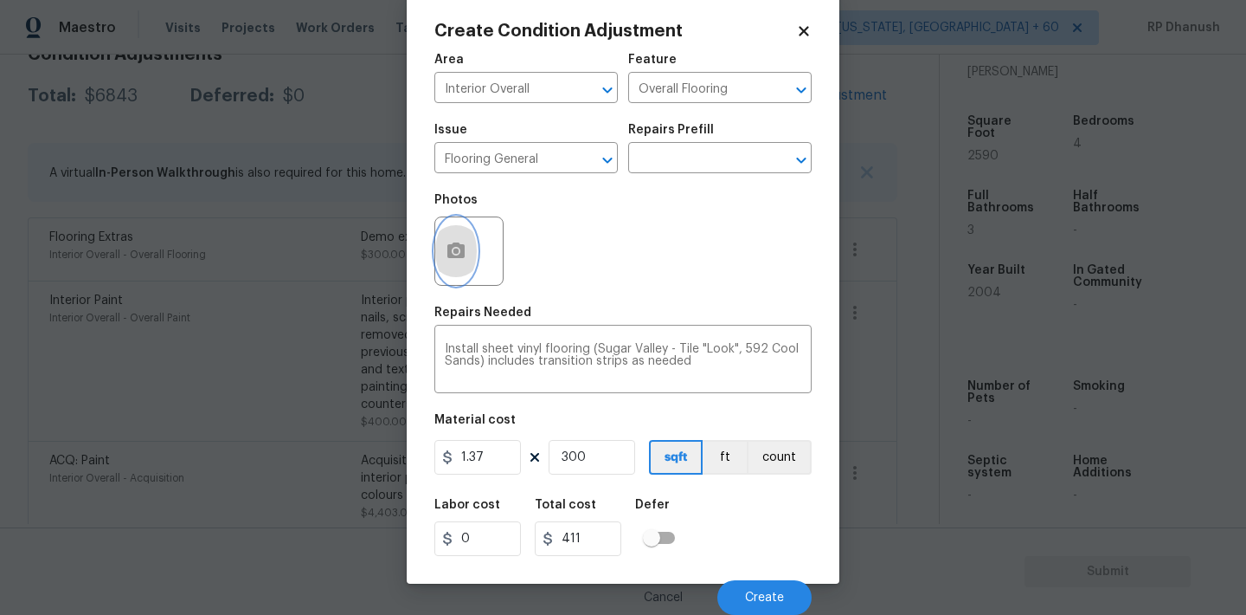
click at [473, 240] on button "button" at bounding box center [456, 251] width 42 height 68
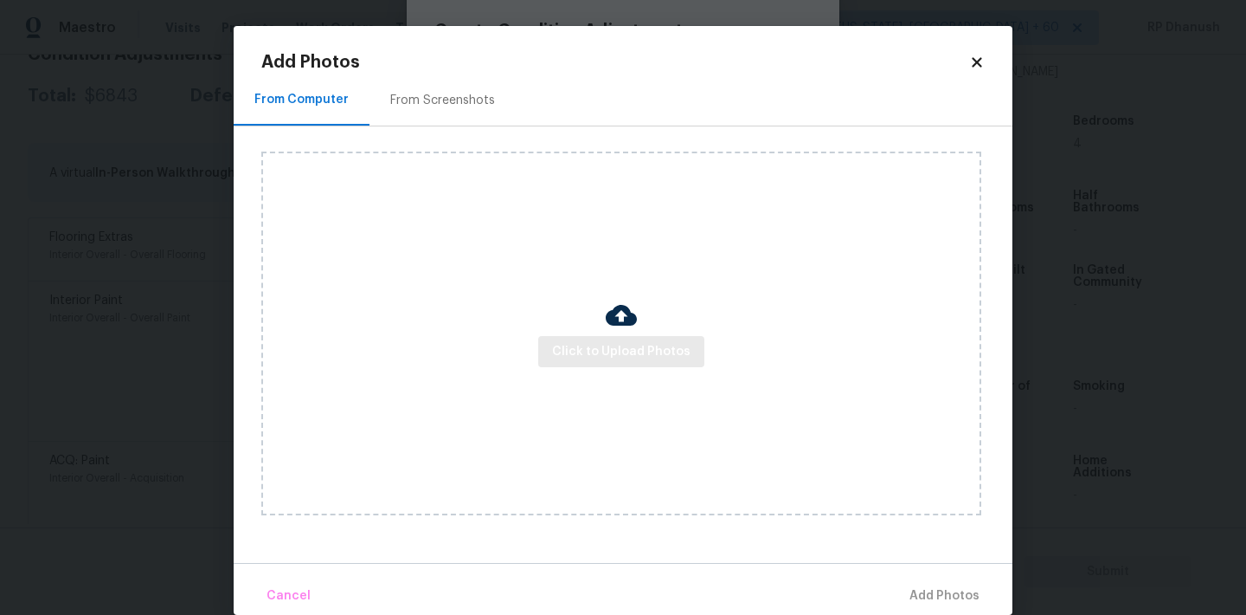
drag, startPoint x: 587, startPoint y: 323, endPoint x: 588, endPoint y: 335, distance: 12.1
click at [588, 325] on div "Click to Upload Photos" at bounding box center [621, 333] width 720 height 364
click at [588, 336] on button "Click to Upload Photos" at bounding box center [621, 352] width 166 height 32
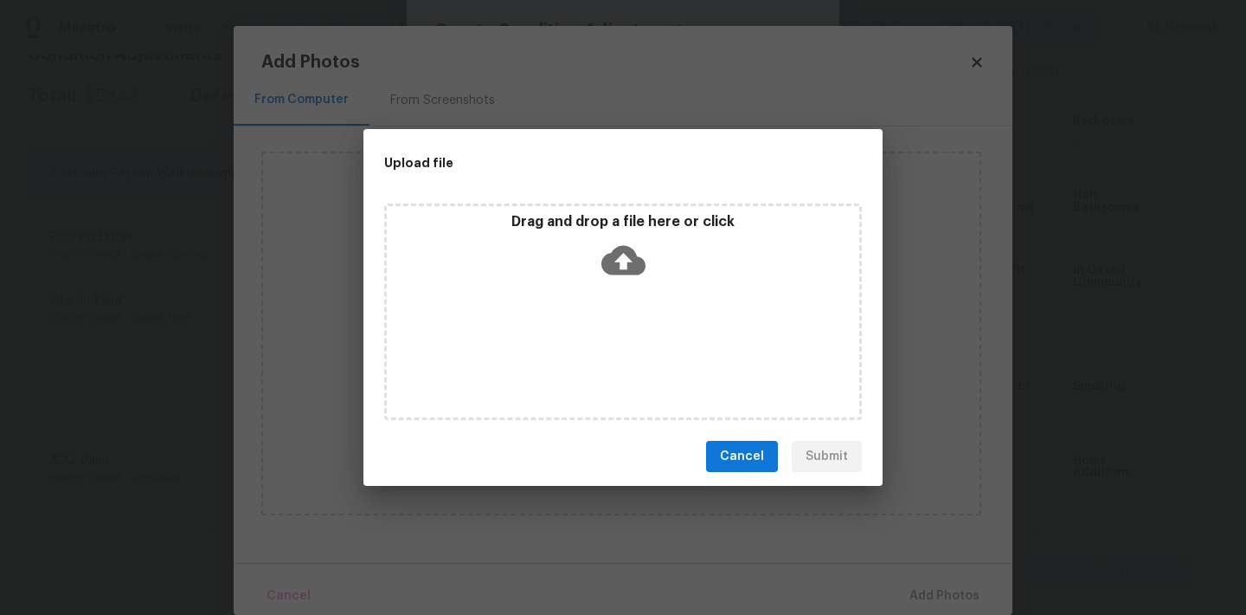
click at [632, 252] on icon at bounding box center [624, 260] width 44 height 29
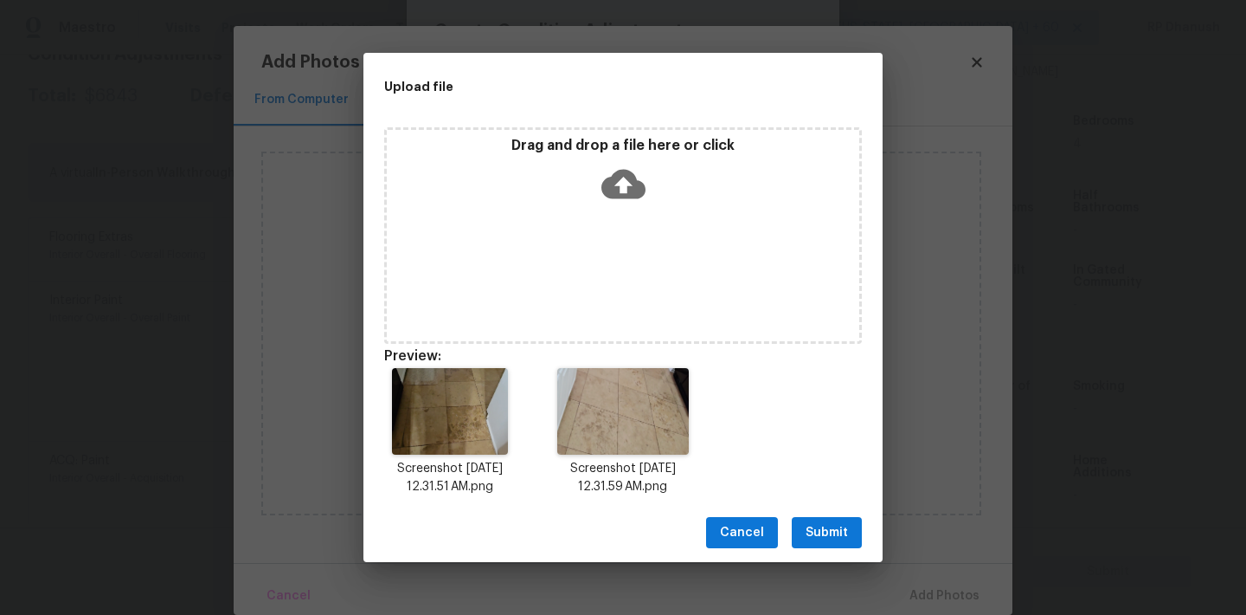
click at [851, 527] on button "Submit" at bounding box center [827, 533] width 70 height 32
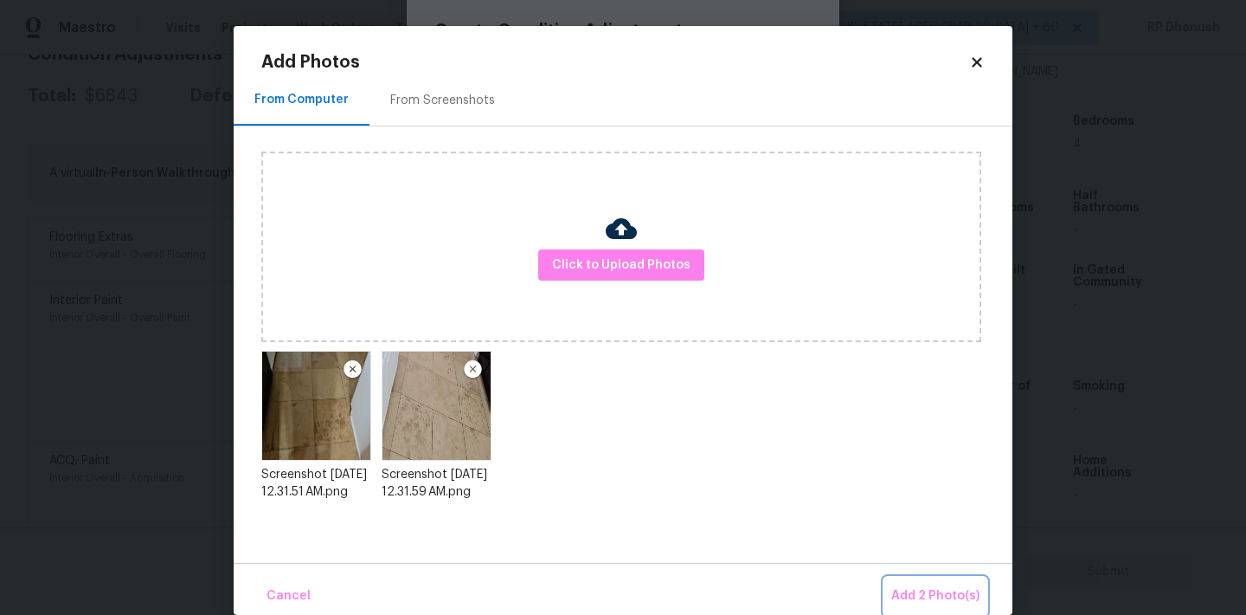
click at [904, 583] on button "Add 2 Photo(s)" at bounding box center [936, 595] width 102 height 37
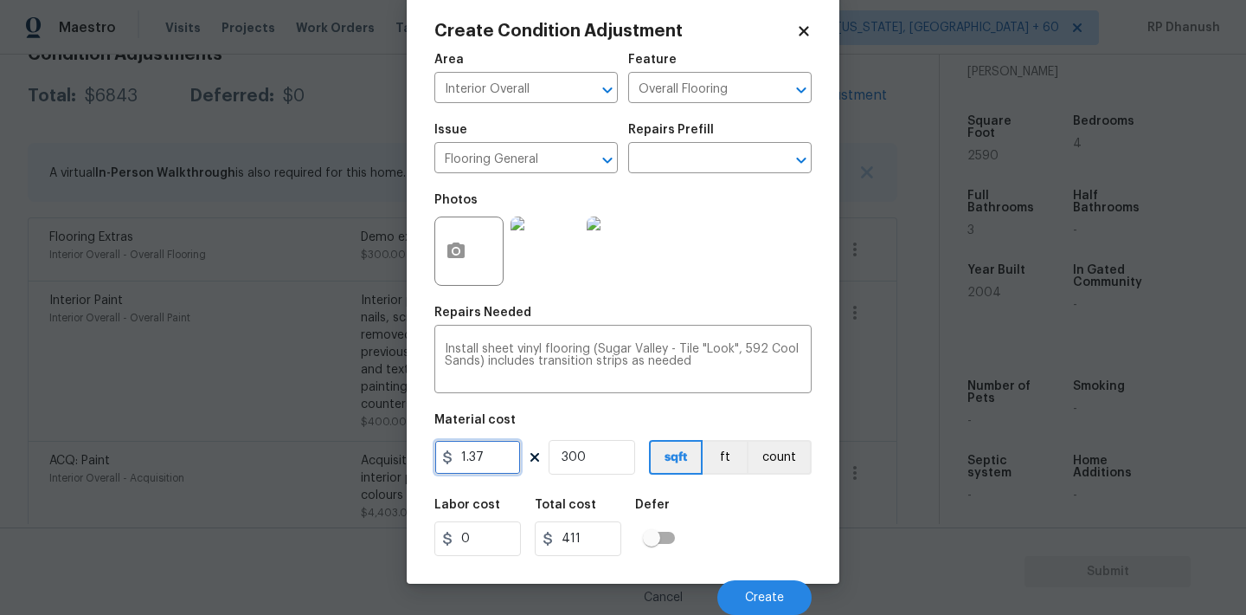
click at [472, 456] on input "1.37" at bounding box center [478, 457] width 87 height 35
type input "3.5"
type input "1050"
click at [760, 595] on span "Create" at bounding box center [764, 597] width 39 height 13
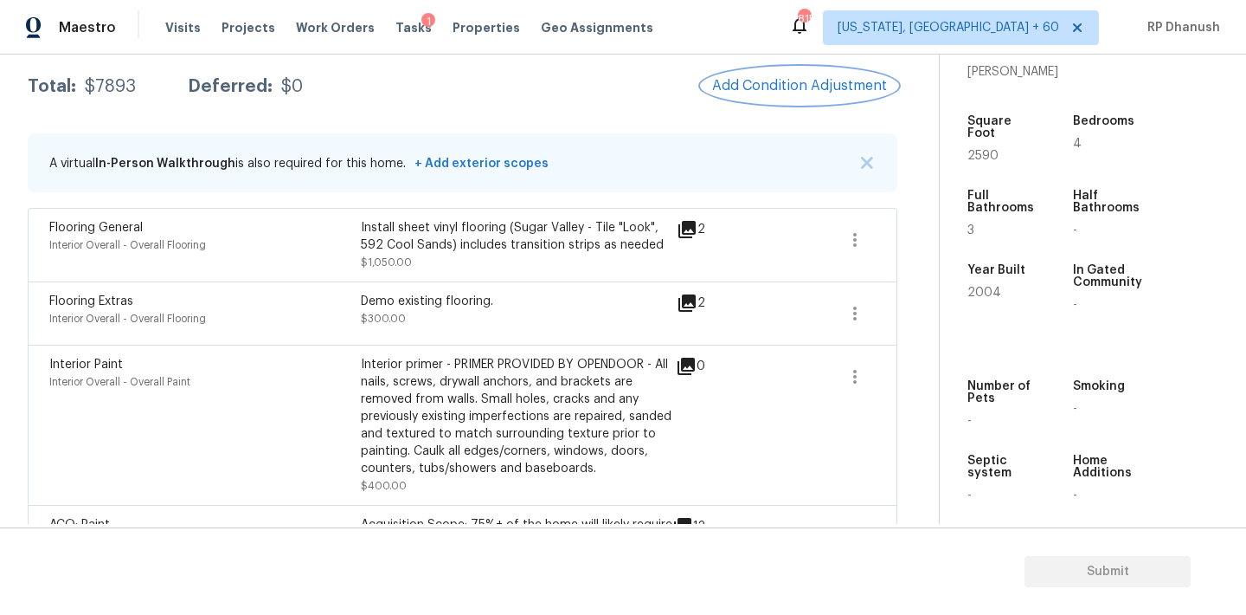
scroll to position [275, 0]
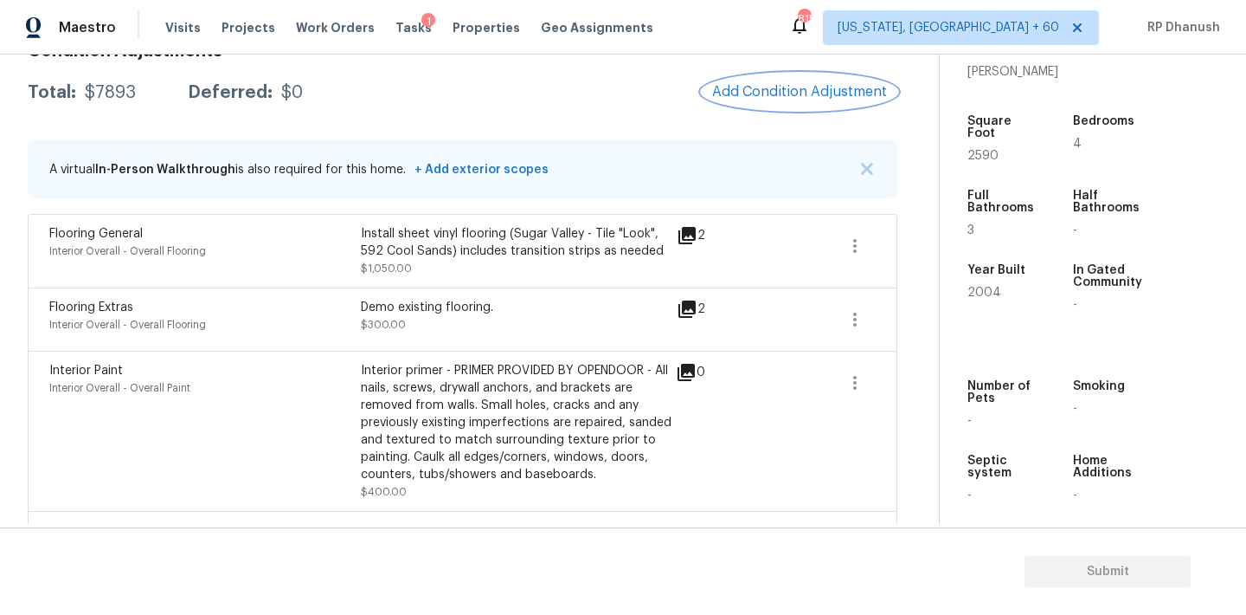
click at [782, 97] on span "Add Condition Adjustment" at bounding box center [799, 92] width 175 height 16
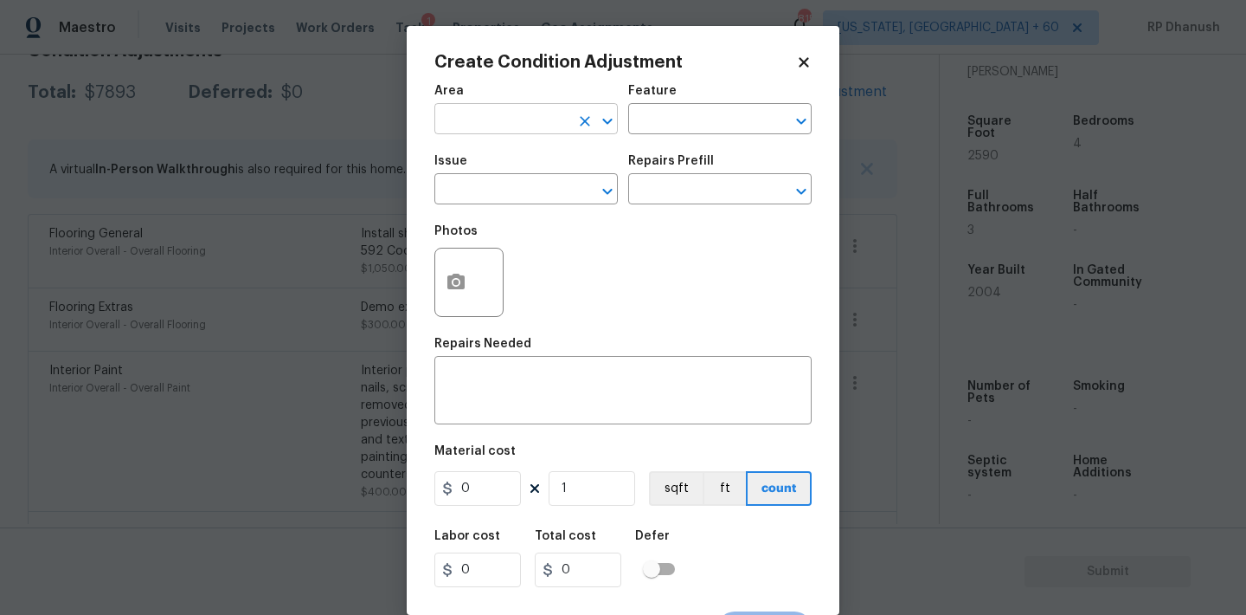
click at [456, 126] on input "text" at bounding box center [502, 120] width 135 height 27
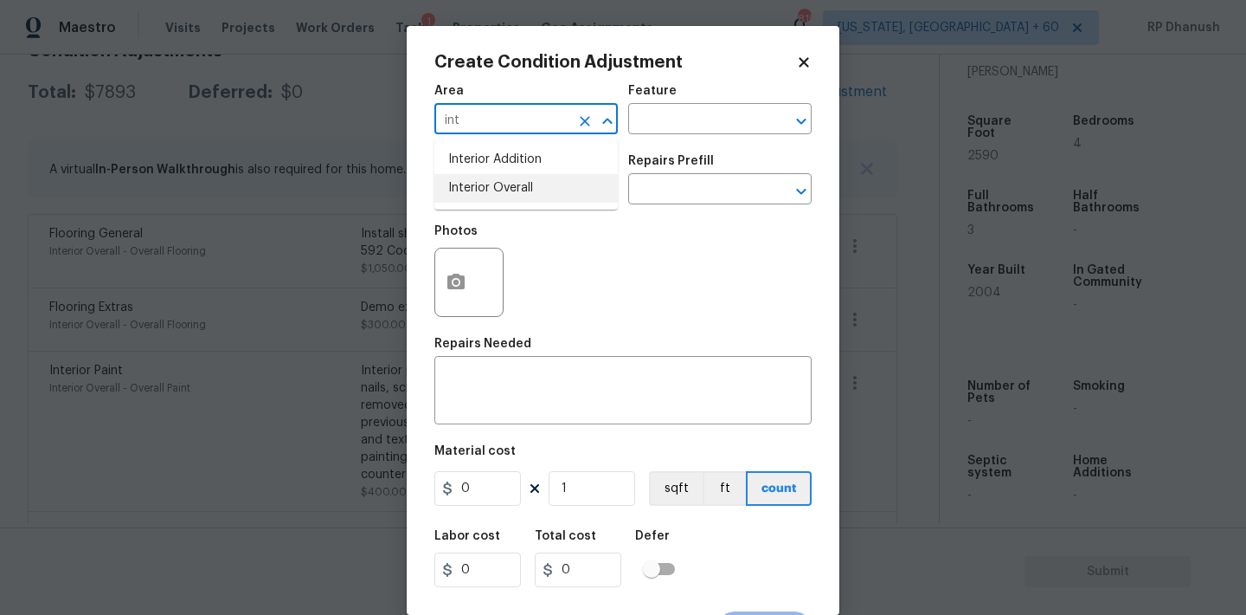
click at [512, 186] on li "Interior Overall" at bounding box center [526, 188] width 183 height 29
type input "Interior Overall"
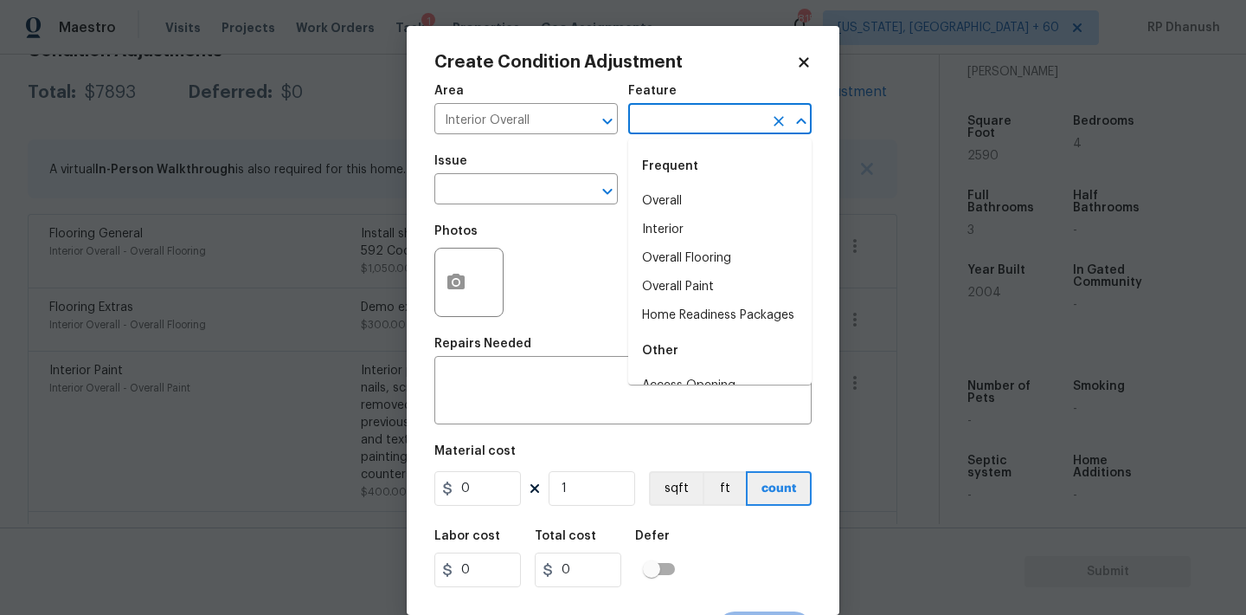
click at [649, 126] on input "text" at bounding box center [695, 120] width 135 height 27
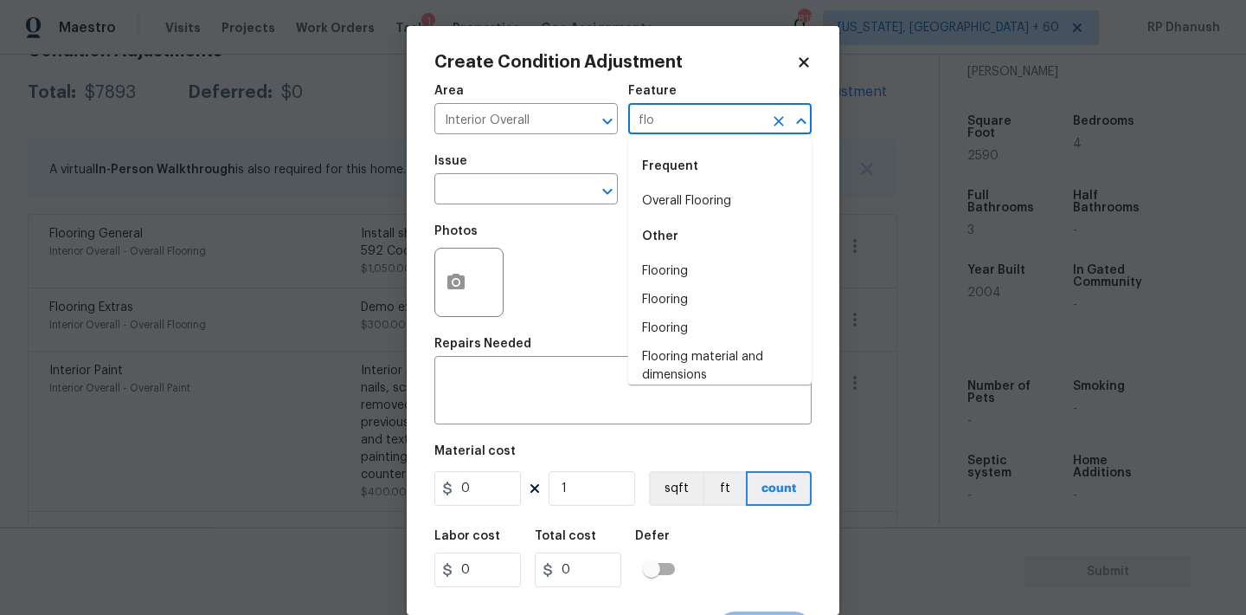
click at [667, 191] on li "Overall Flooring" at bounding box center [719, 201] width 183 height 29
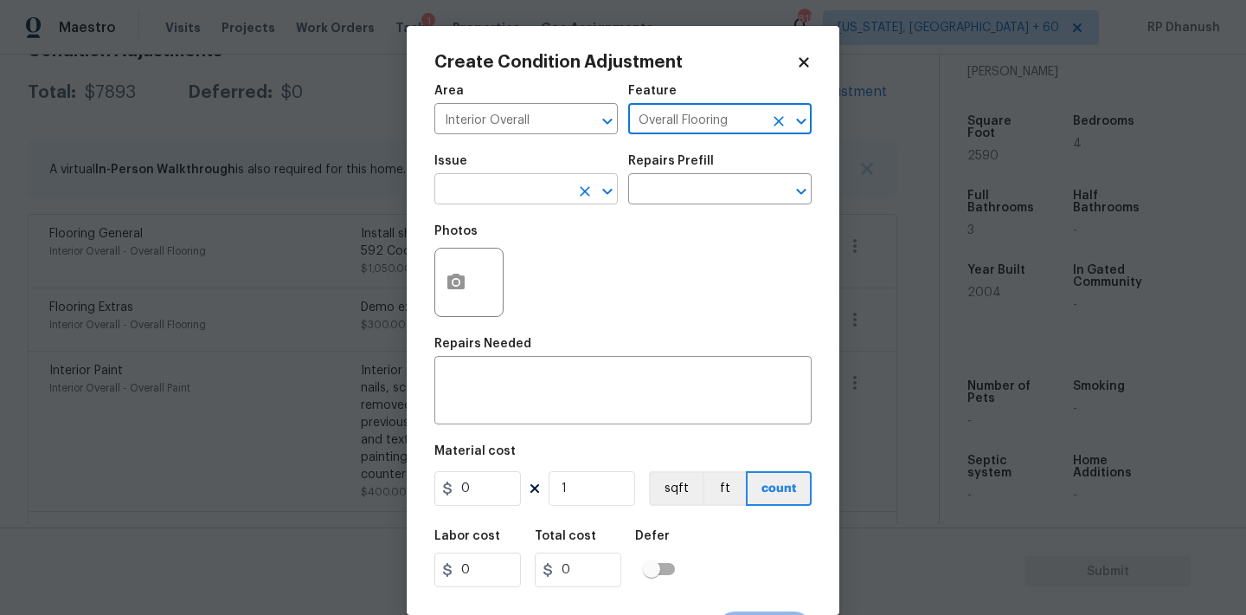
type input "Overall Flooring"
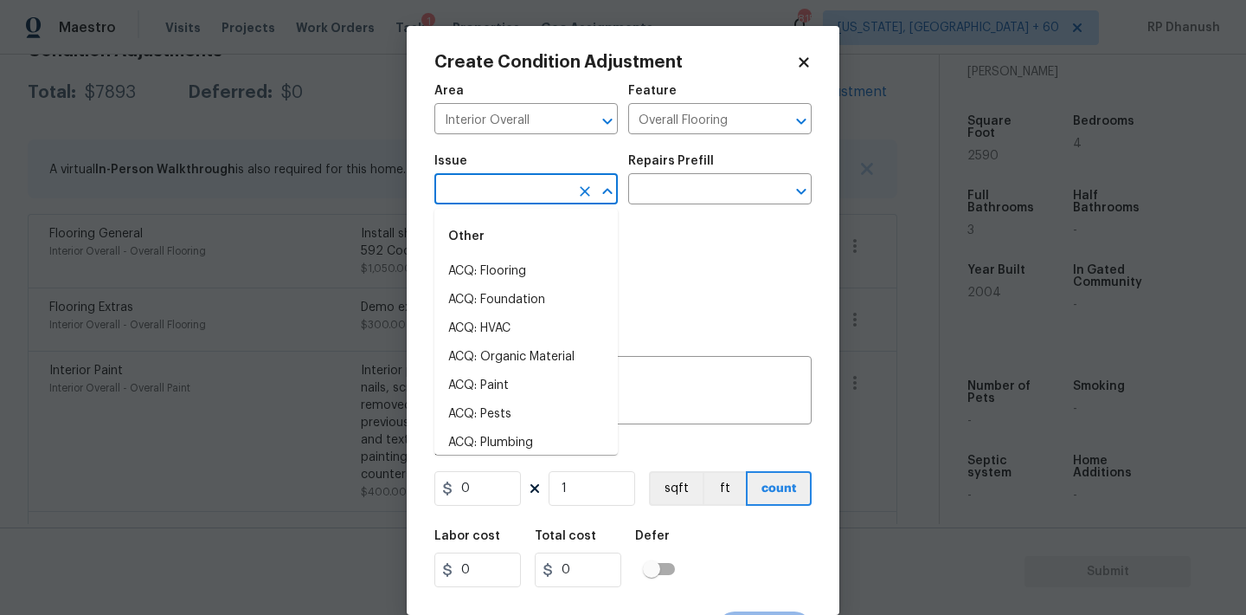
click at [524, 191] on input "text" at bounding box center [502, 190] width 135 height 27
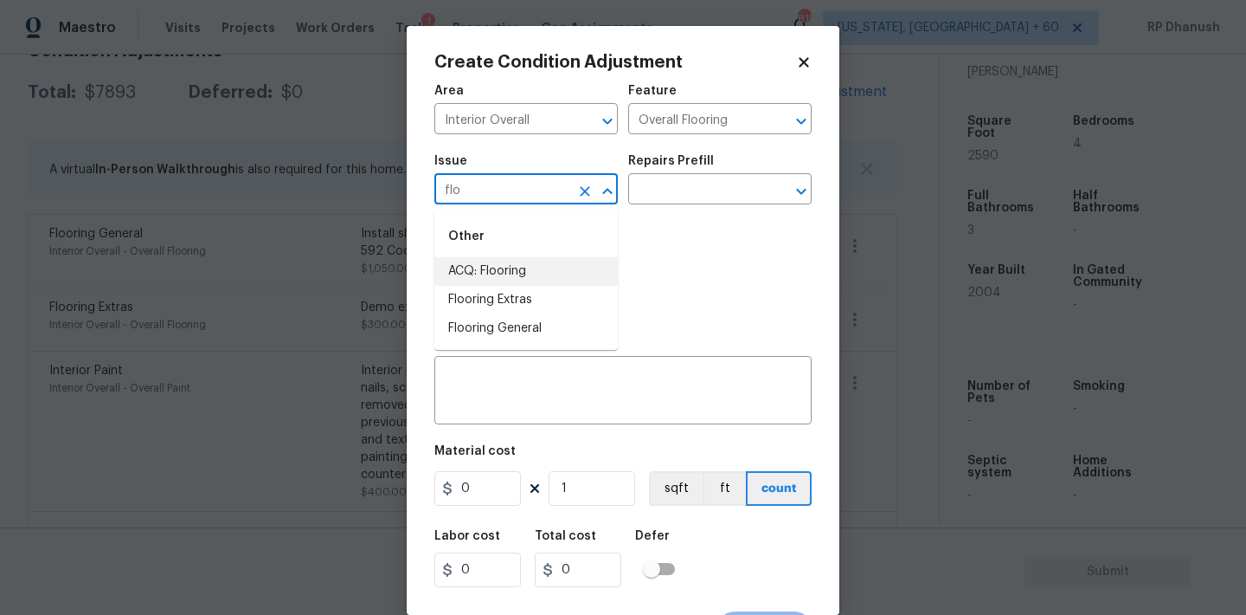
click at [508, 266] on li "ACQ: Flooring" at bounding box center [526, 271] width 183 height 29
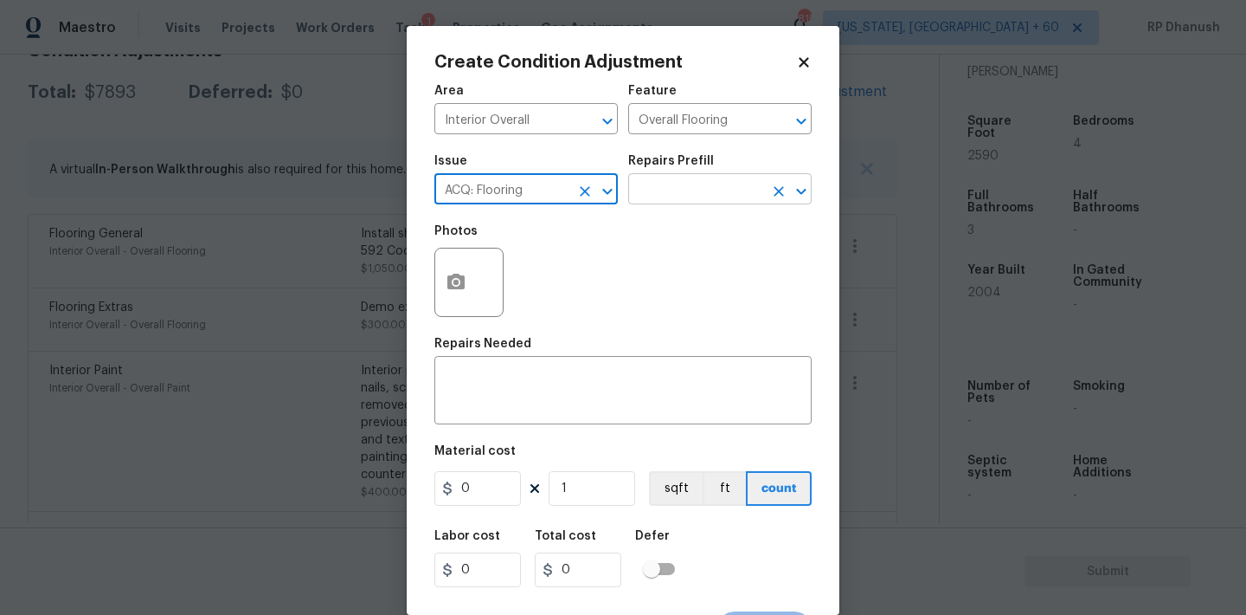
type input "ACQ: Flooring"
click at [710, 190] on input "text" at bounding box center [695, 190] width 135 height 27
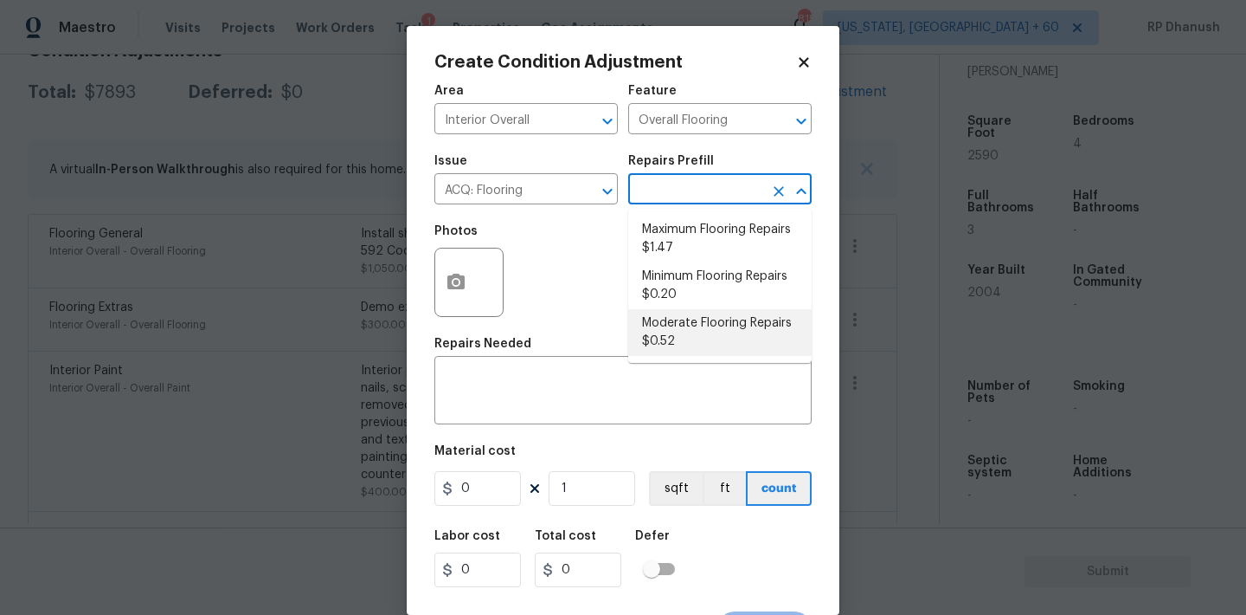
click at [674, 339] on li "Moderate Flooring Repairs $0.52" at bounding box center [719, 332] width 183 height 47
type input "Acquisition"
type textarea "Acquisition Scope: Moderate flooring repairs"
type input "0.52"
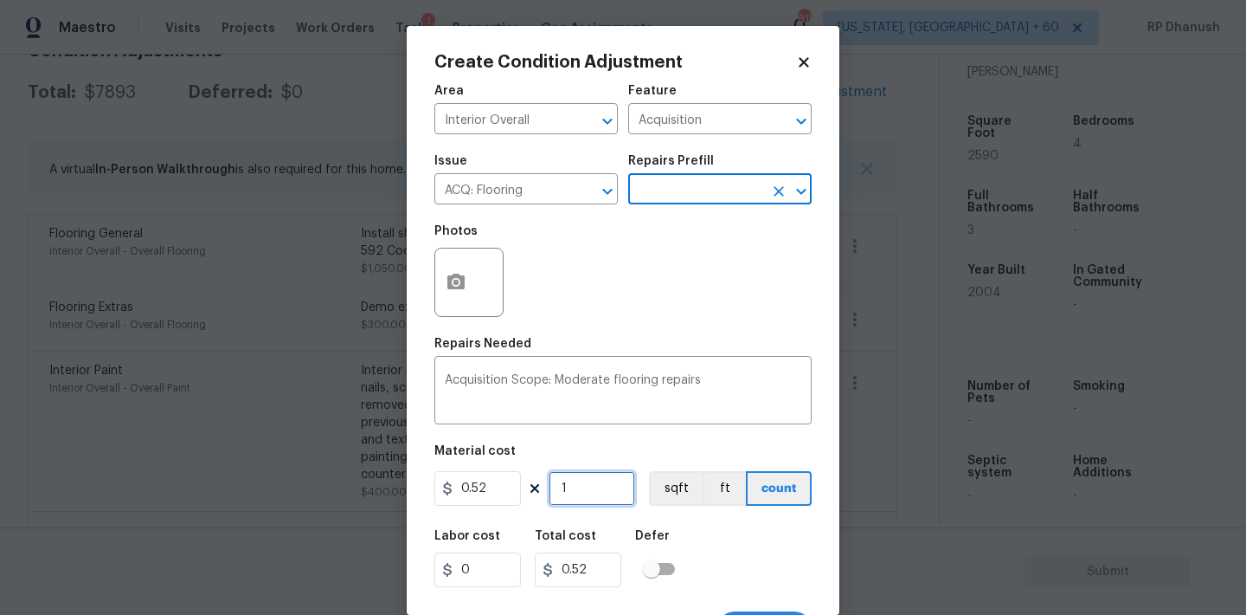
click at [594, 495] on input "1" at bounding box center [592, 488] width 87 height 35
type input "0"
type input "2"
type input "1.04"
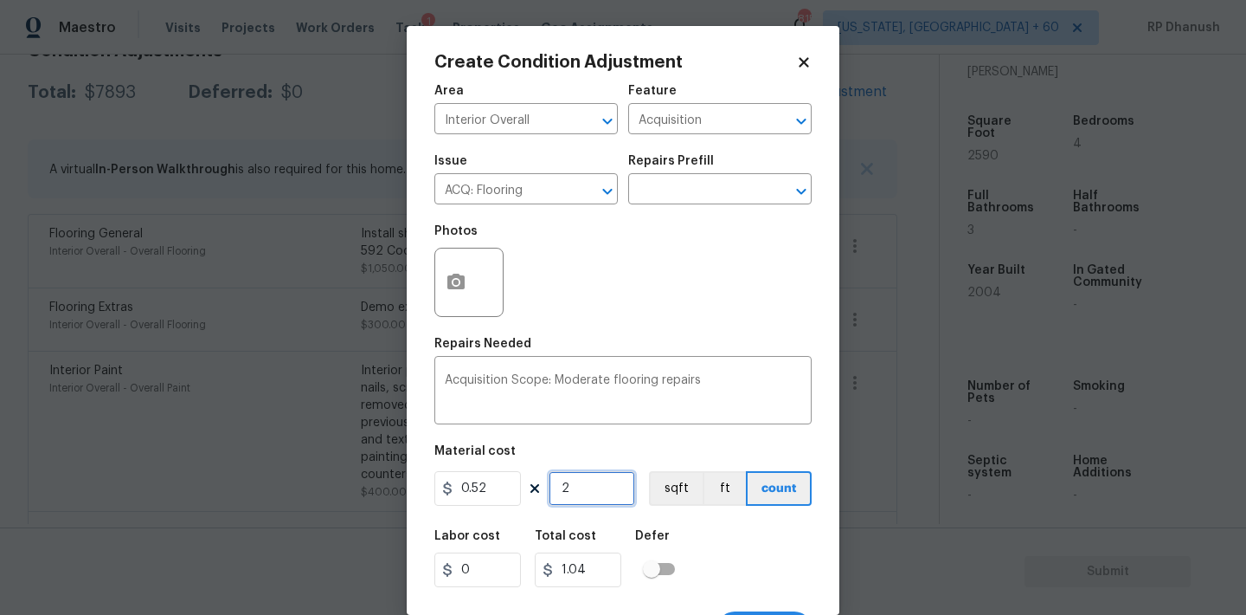
type input "22"
type input "11.44"
type input "229"
type input "119.08"
type input "2290"
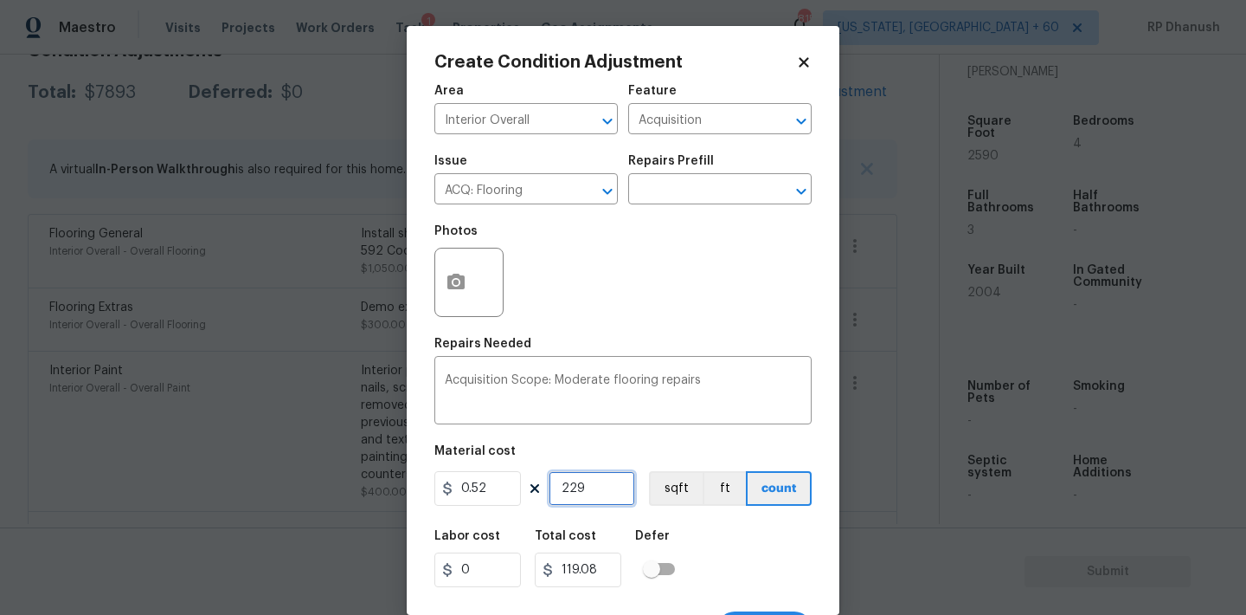
type input "1190.8"
type input "2290"
click at [451, 280] on icon "button" at bounding box center [455, 282] width 17 height 16
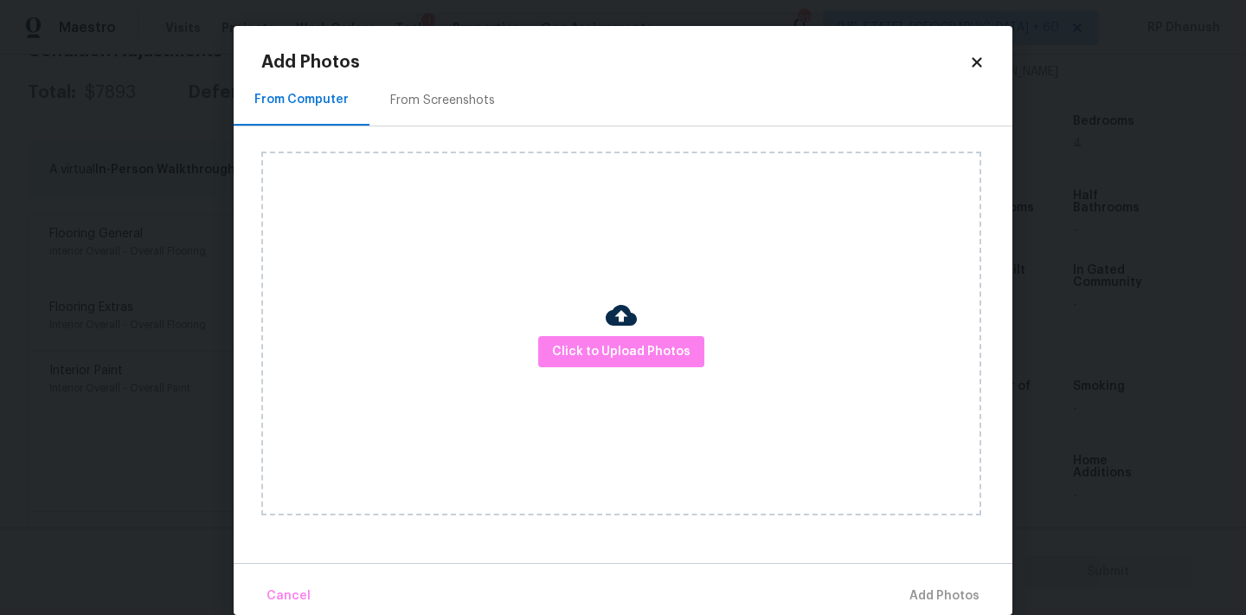
click at [450, 111] on div "From Screenshots" at bounding box center [443, 99] width 146 height 51
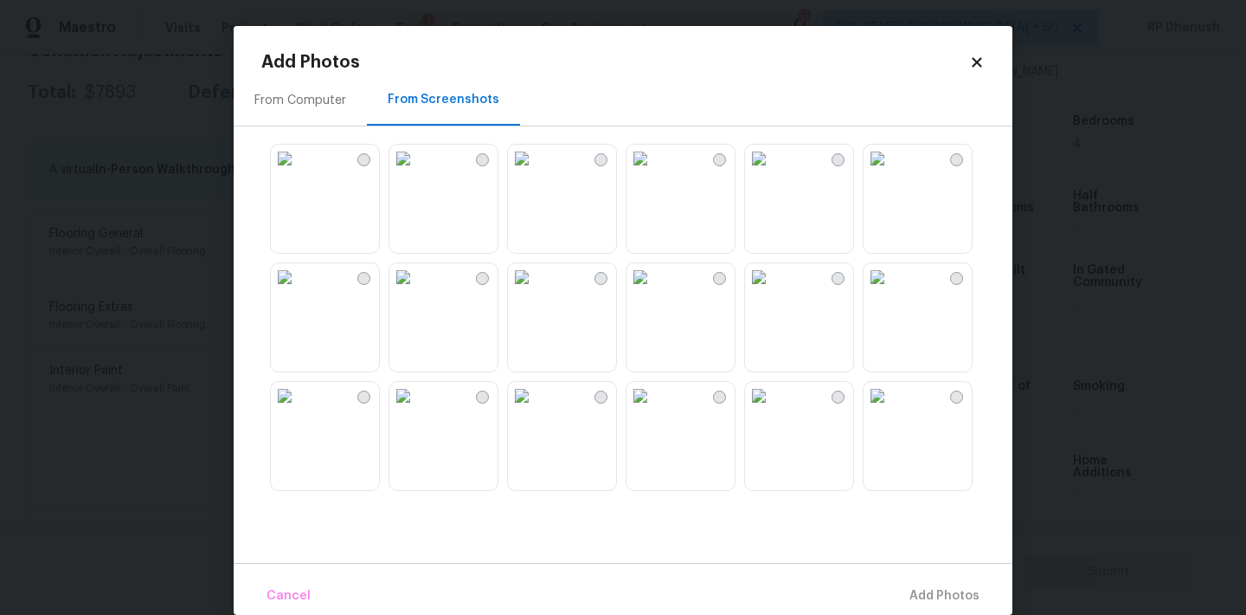
click at [654, 172] on img at bounding box center [641, 159] width 28 height 28
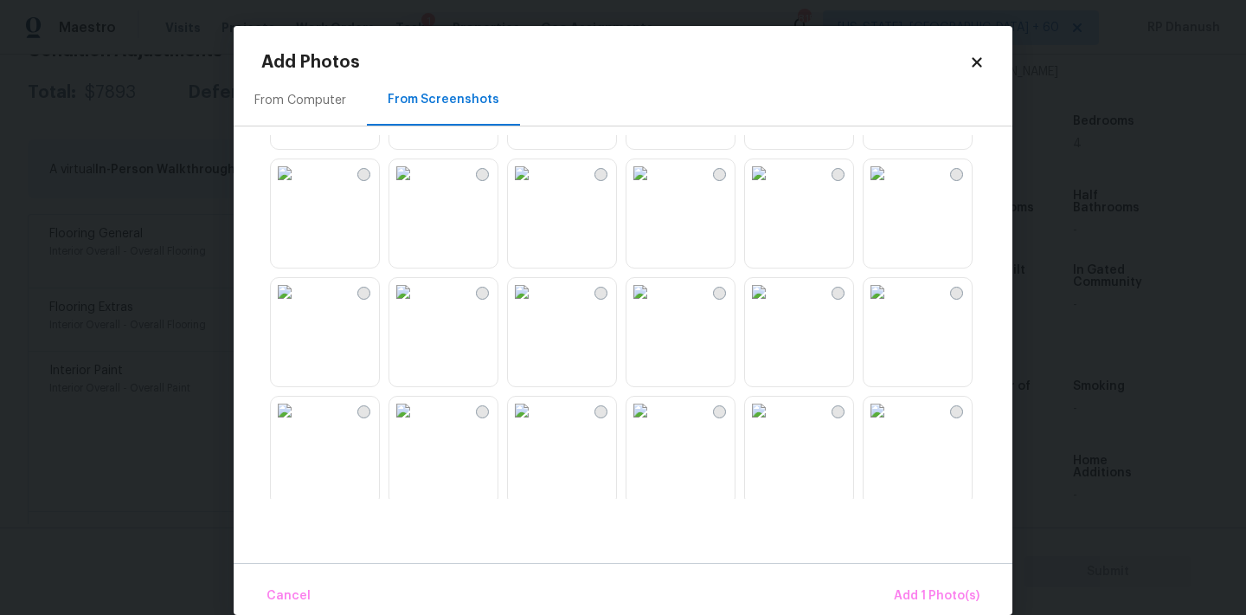
scroll to position [369, 0]
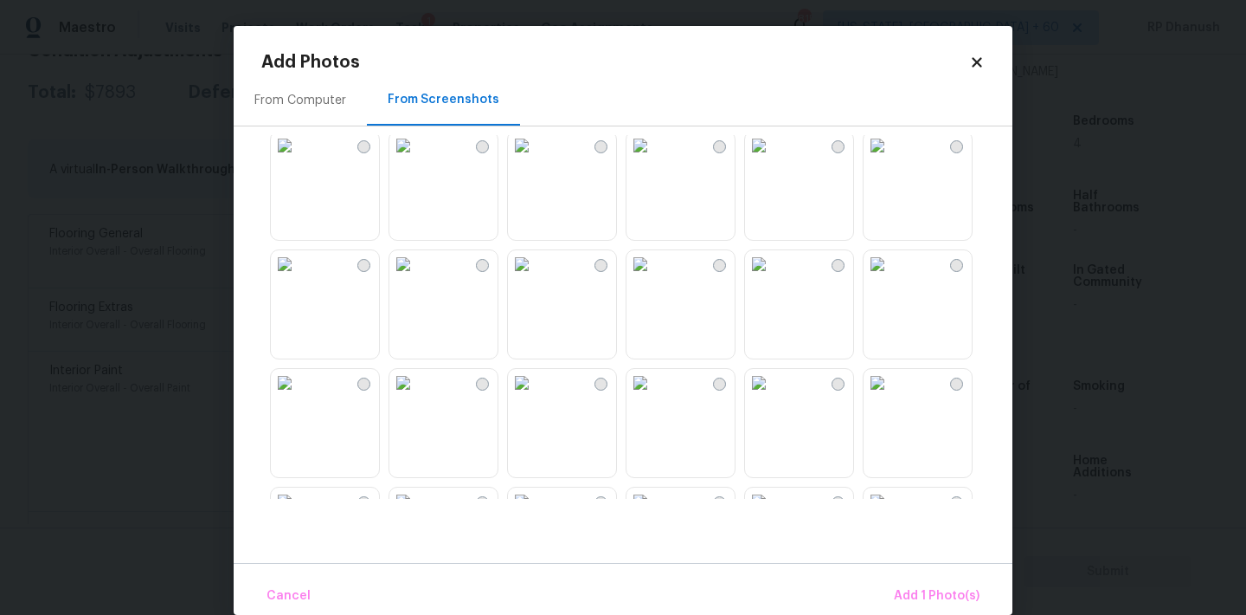
click at [892, 278] on img at bounding box center [878, 264] width 28 height 28
click at [773, 396] on img at bounding box center [759, 383] width 28 height 28
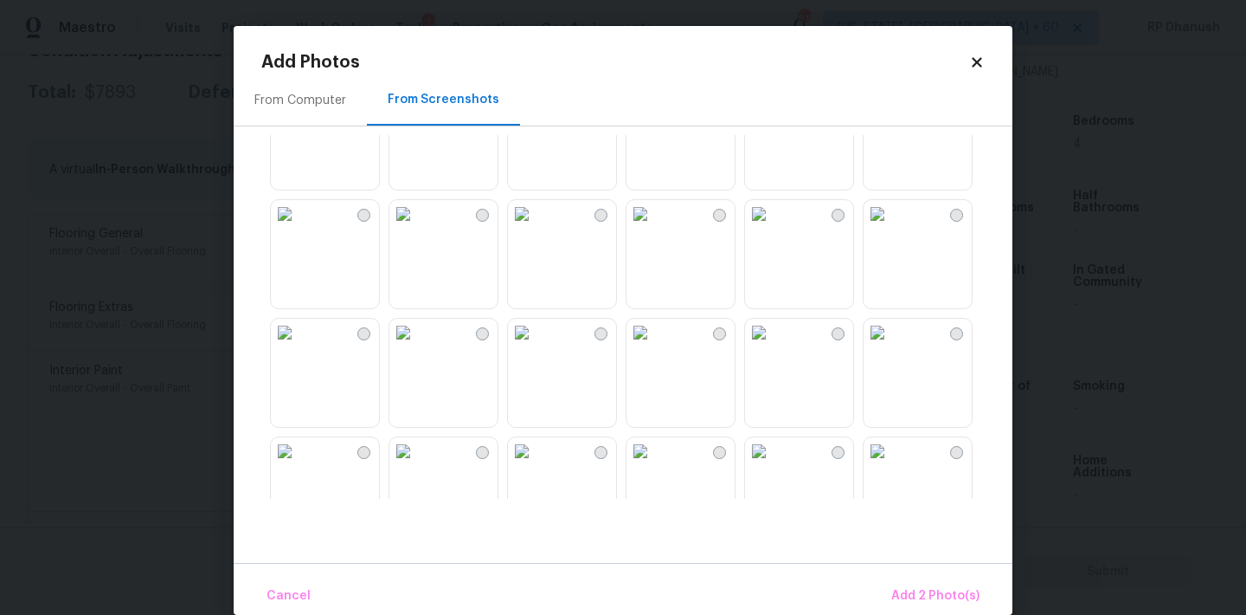
scroll to position [793, 0]
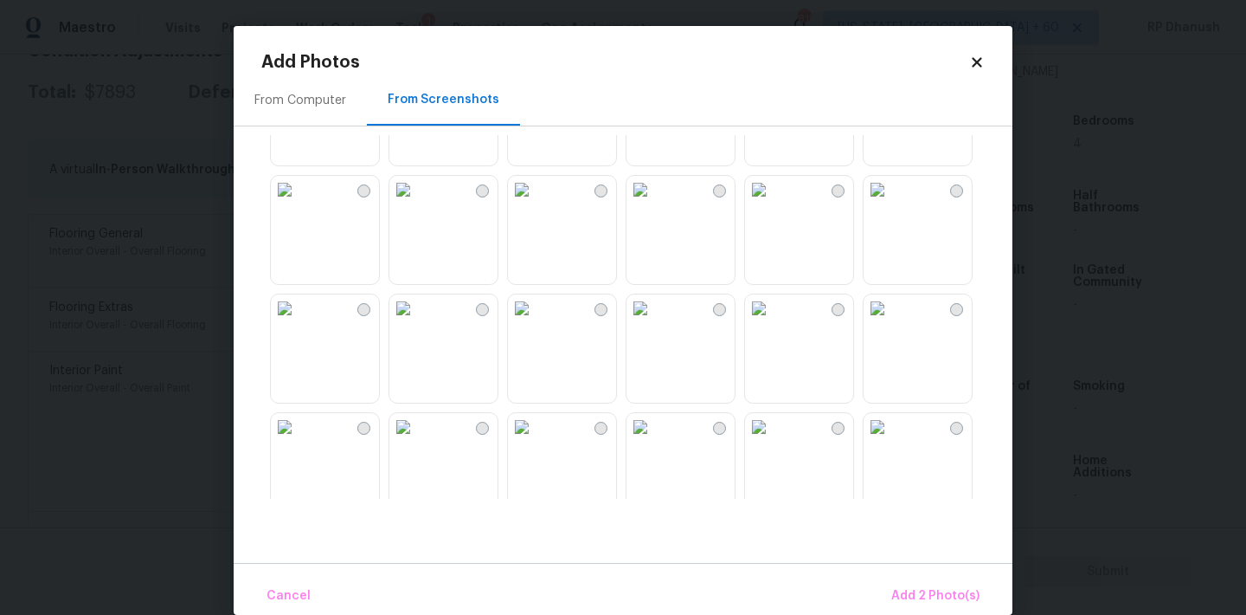
click at [417, 203] on img at bounding box center [403, 190] width 28 height 28
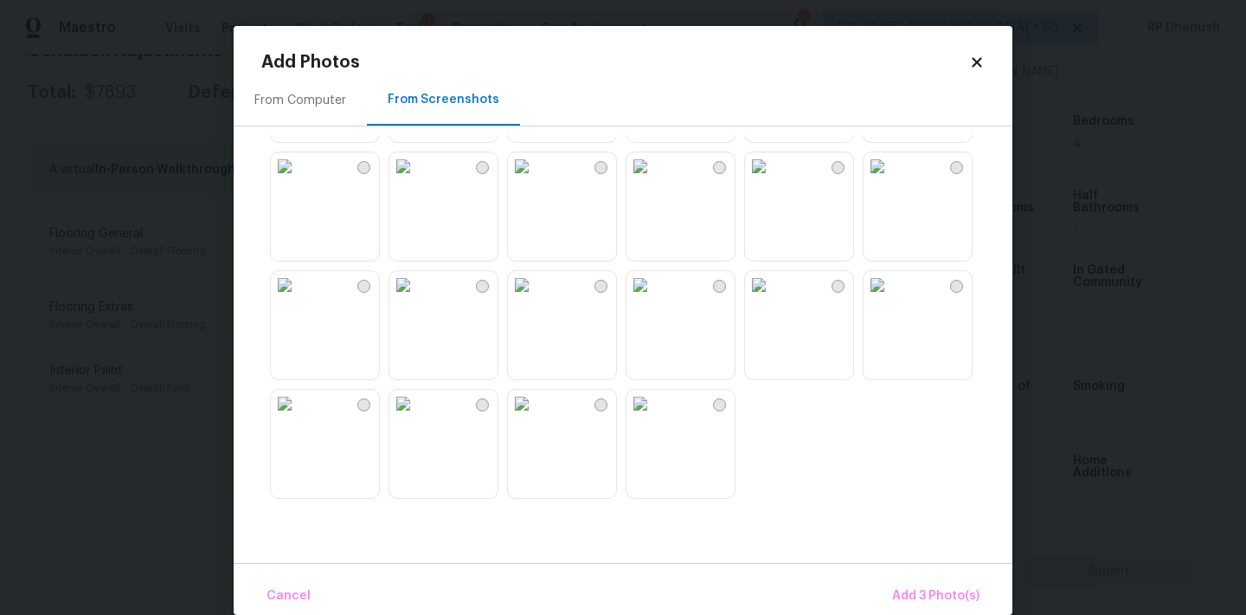
scroll to position [26, 0]
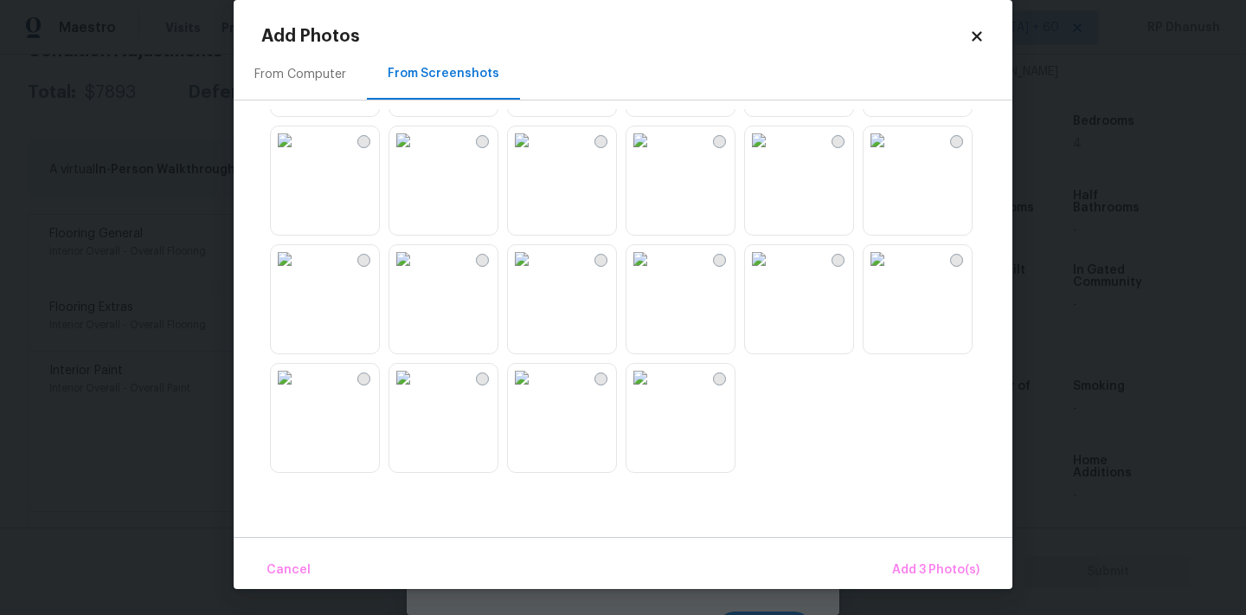
click at [892, 273] on img at bounding box center [878, 259] width 28 height 28
click at [773, 273] on img at bounding box center [759, 259] width 28 height 28
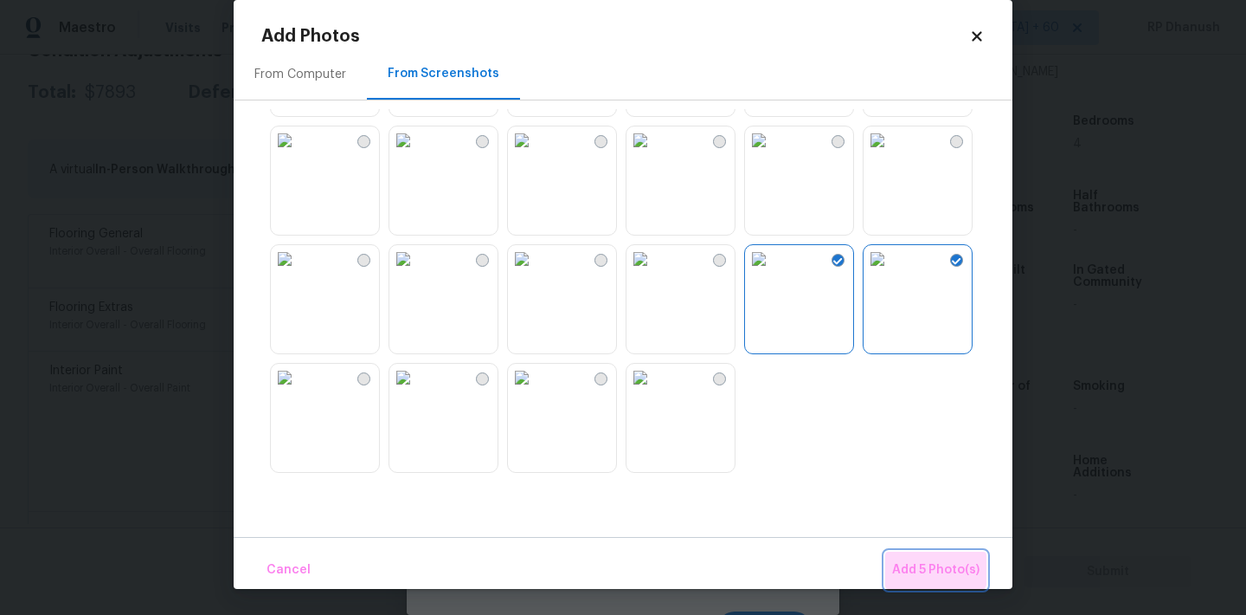
click at [936, 561] on span "Add 5 Photo(s)" at bounding box center [935, 570] width 87 height 22
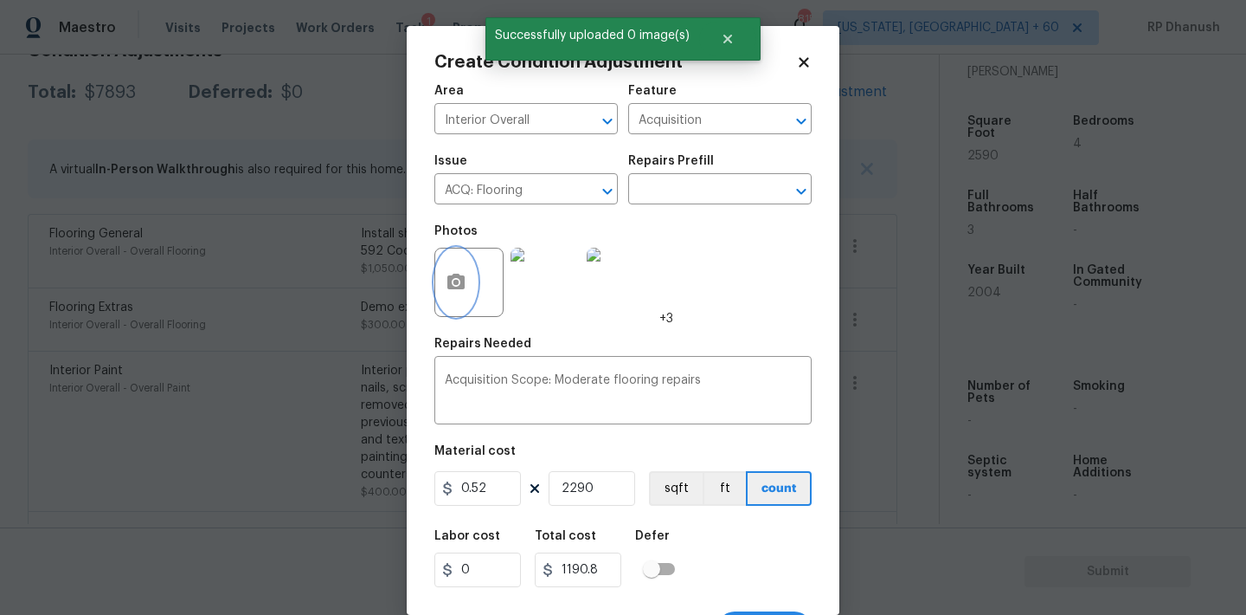
scroll to position [32, 0]
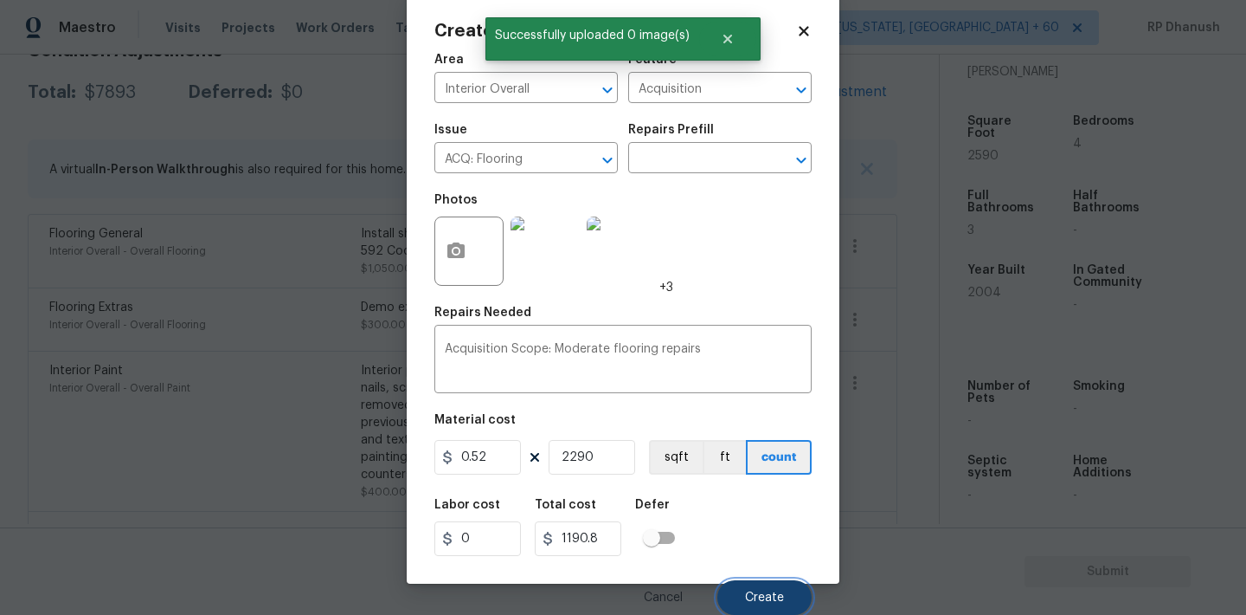
click at [771, 586] on button "Create" at bounding box center [765, 597] width 94 height 35
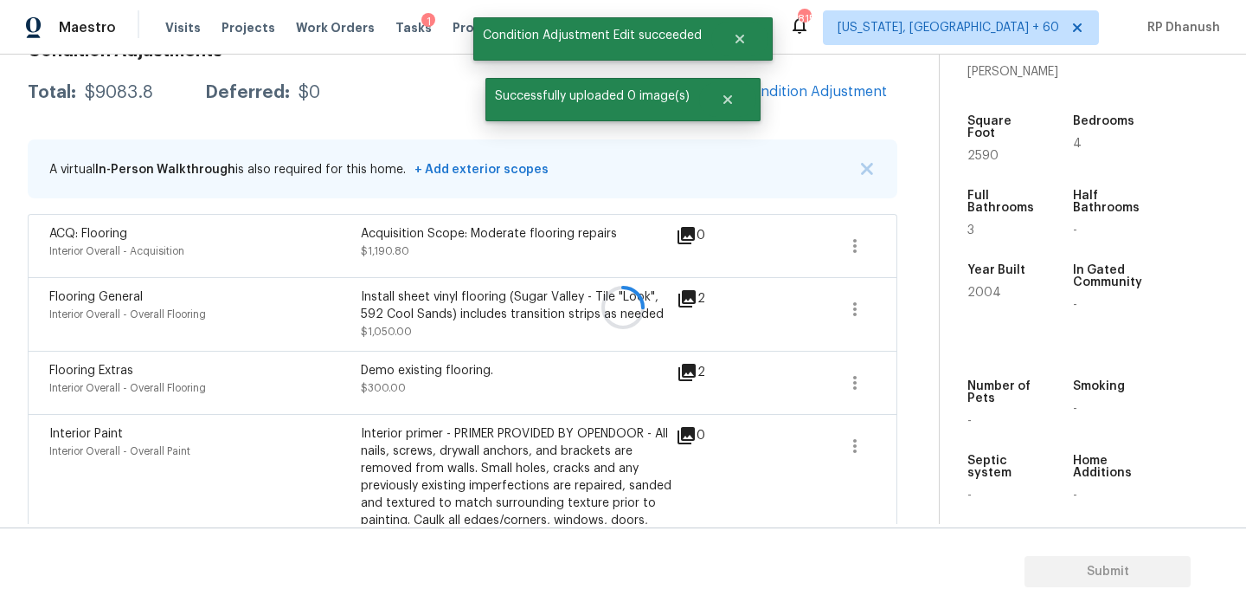
scroll to position [0, 0]
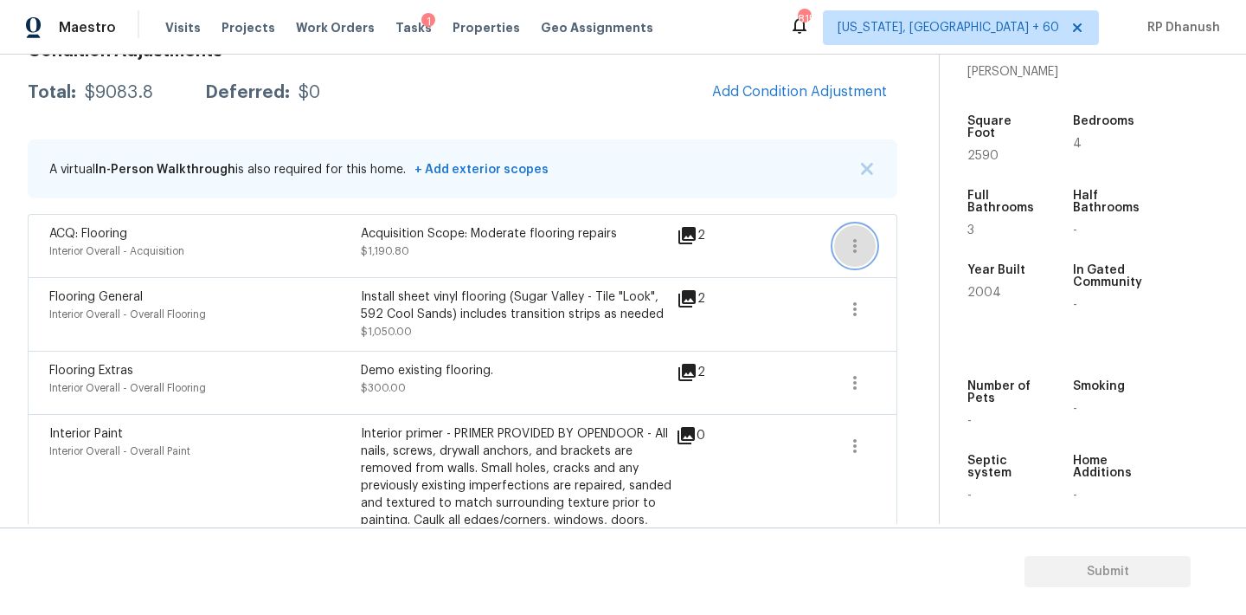
click at [856, 243] on icon "button" at bounding box center [855, 245] width 21 height 21
click at [904, 245] on div "Edit" at bounding box center [953, 242] width 135 height 17
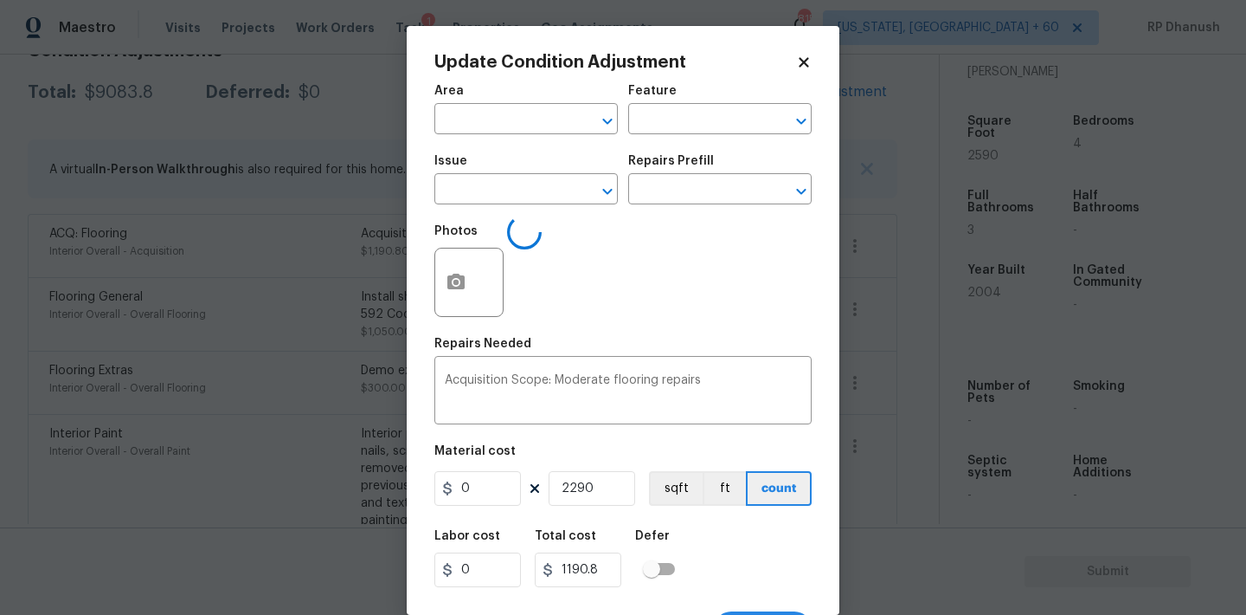
type input "Interior Overall"
type input "Acquisition"
type input "ACQ: Flooring"
type input "0.52"
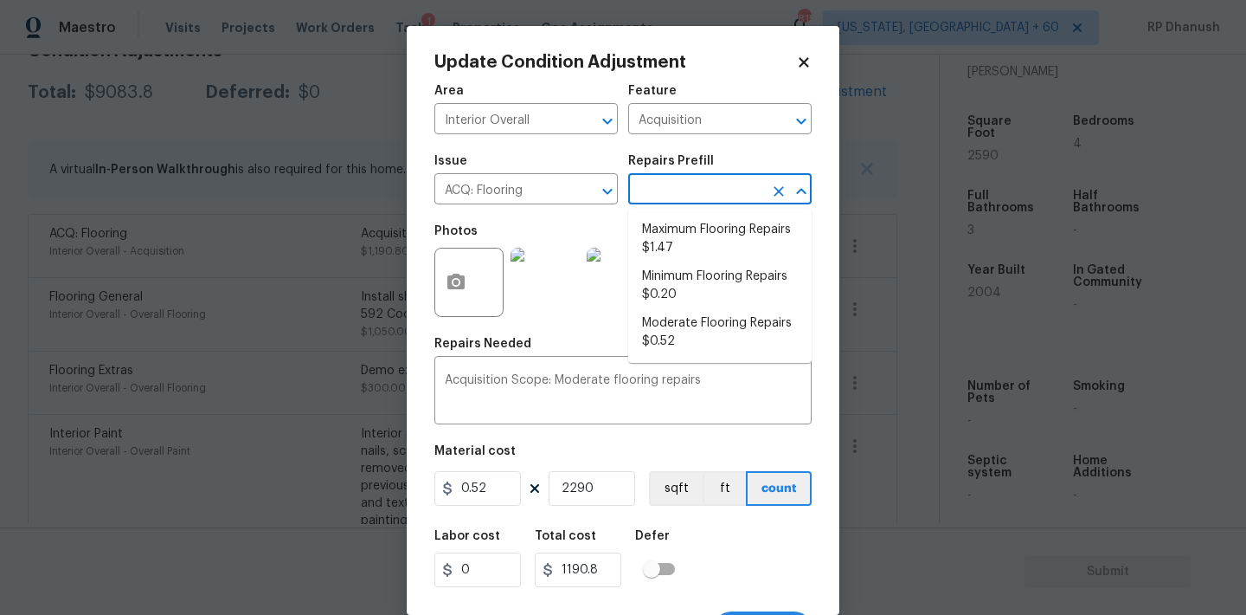
click at [724, 192] on input "text" at bounding box center [695, 190] width 135 height 27
click at [705, 244] on li "Maximum Flooring Repairs $1.47" at bounding box center [719, 239] width 183 height 47
type textarea "Acquisition Scope: Maximum flooring repairs"
type input "1.47"
type input "3366.3"
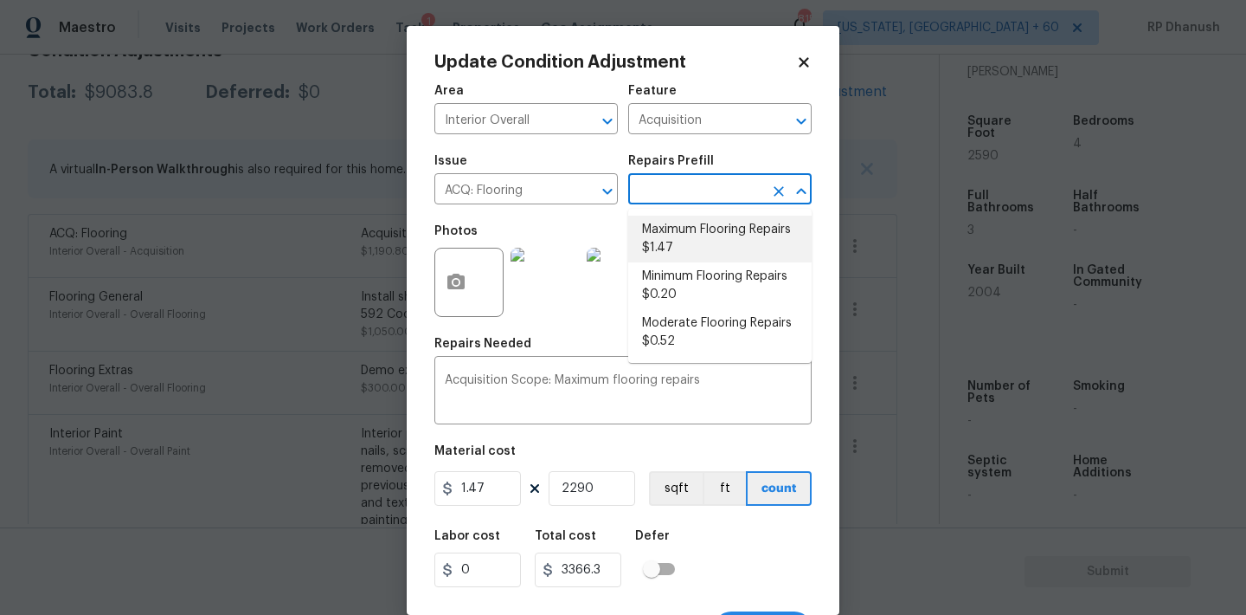
click at [709, 194] on input "text" at bounding box center [695, 190] width 135 height 27
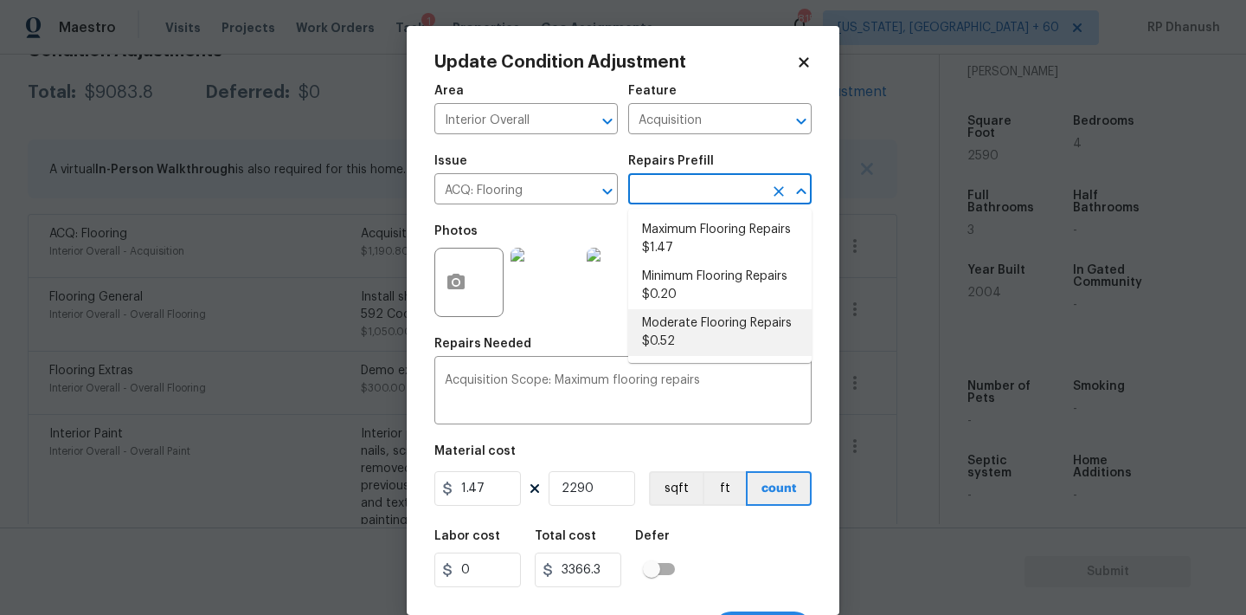
click at [670, 324] on li "Moderate Flooring Repairs $0.52" at bounding box center [719, 332] width 183 height 47
type textarea "Acquisition Scope: Moderate flooring repairs"
type input "0.52"
type input "1190.8"
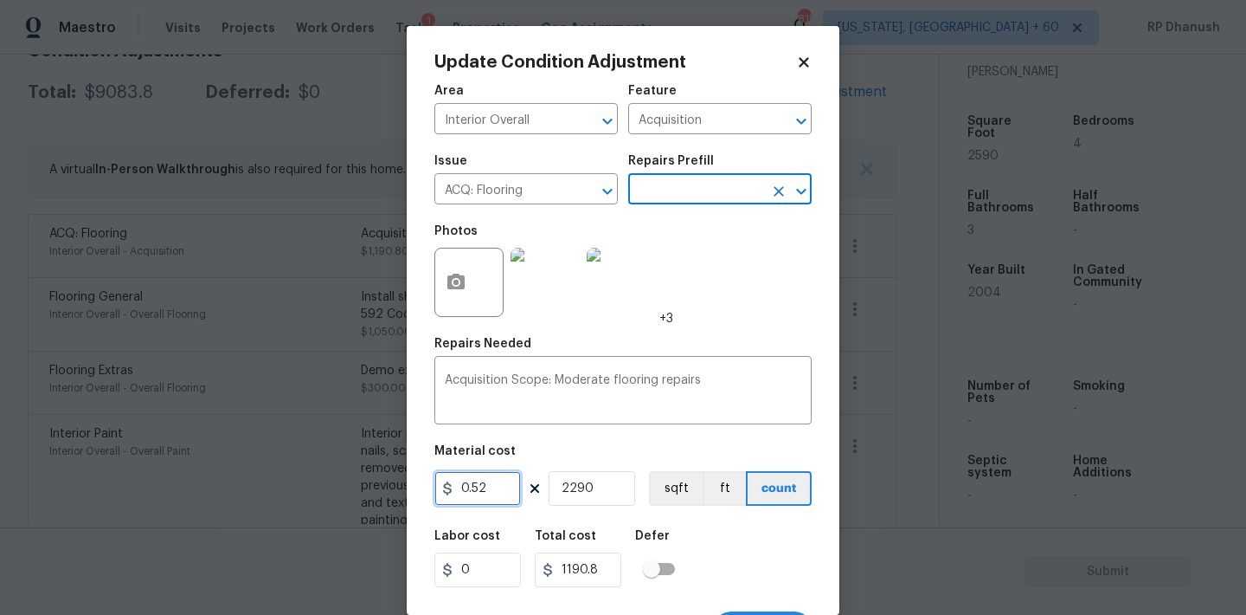
click at [493, 488] on input "0.52" at bounding box center [478, 488] width 87 height 35
type input "0.8"
type input "1832"
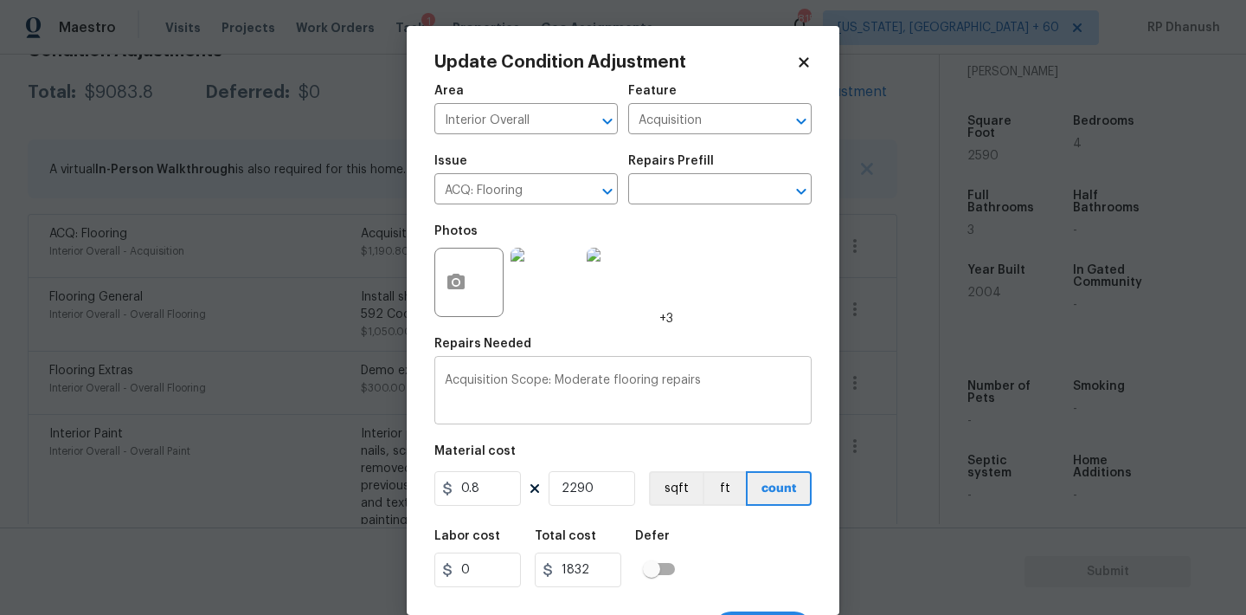
click at [738, 399] on textarea "Acquisition Scope: Moderate flooring repairs" at bounding box center [623, 392] width 357 height 36
click at [480, 490] on input "0.8" at bounding box center [478, 488] width 87 height 35
type input "0.6"
type input "1374"
click at [597, 448] on div "Material cost" at bounding box center [623, 456] width 377 height 23
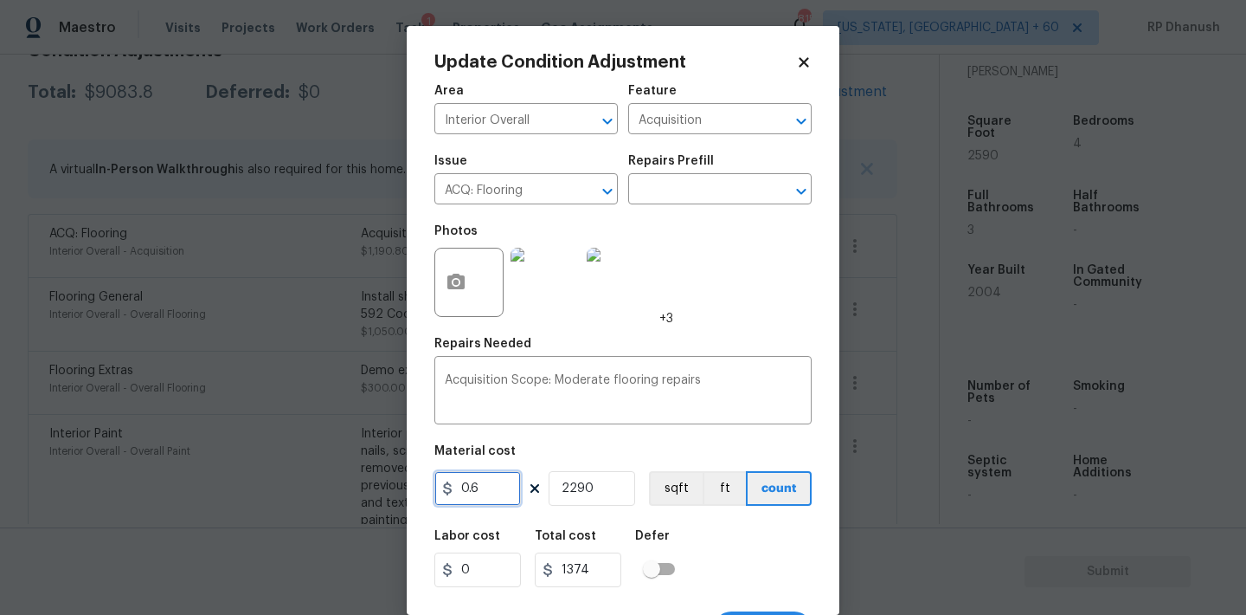
click at [498, 489] on input "0.6" at bounding box center [478, 488] width 87 height 35
type input "0.7"
type input "1603"
click at [585, 436] on div "Area Interior Overall ​ Feature Acquisition ​ Issue ACQ: Flooring ​ Repairs Pre…" at bounding box center [623, 359] width 377 height 571
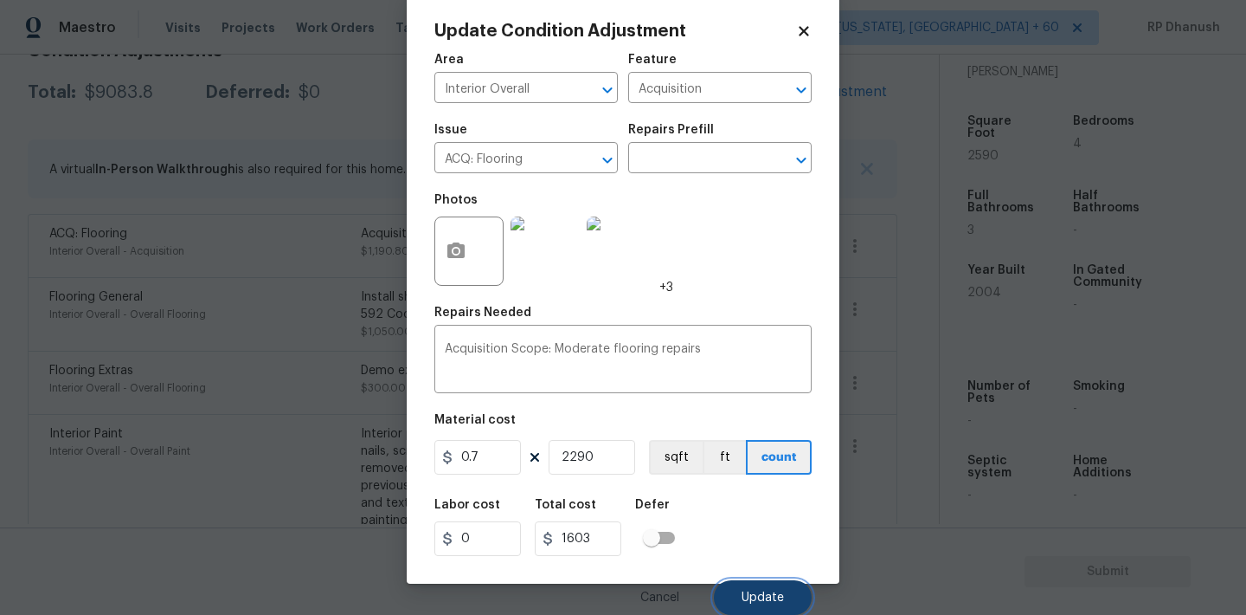
click at [756, 583] on button "Update" at bounding box center [763, 597] width 98 height 35
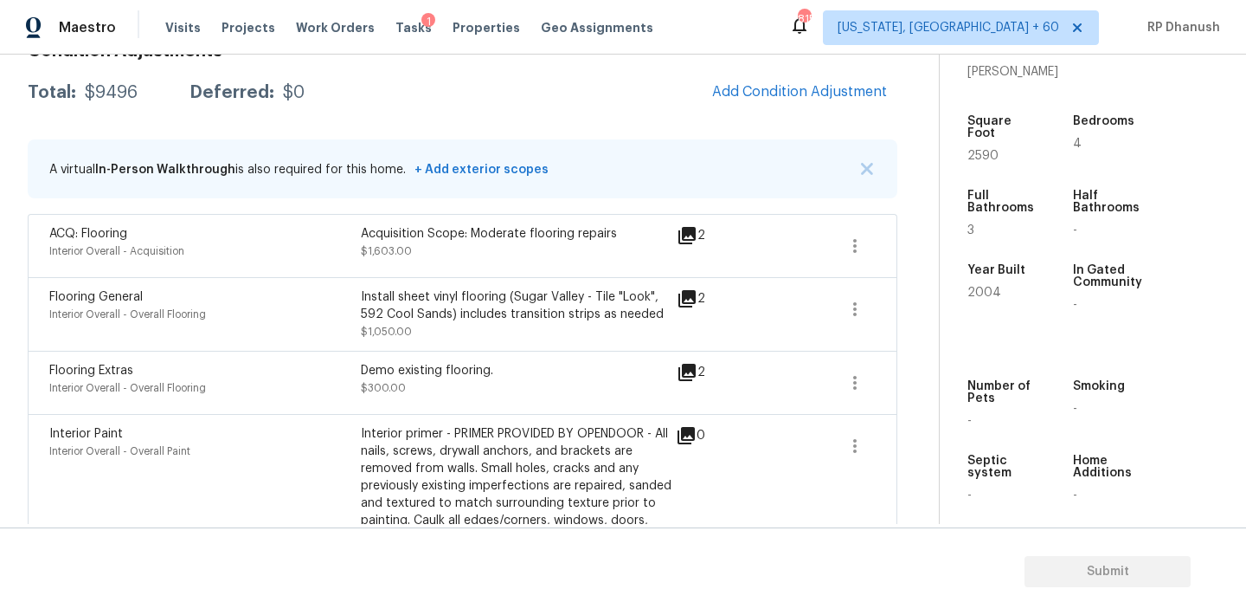
scroll to position [251, 0]
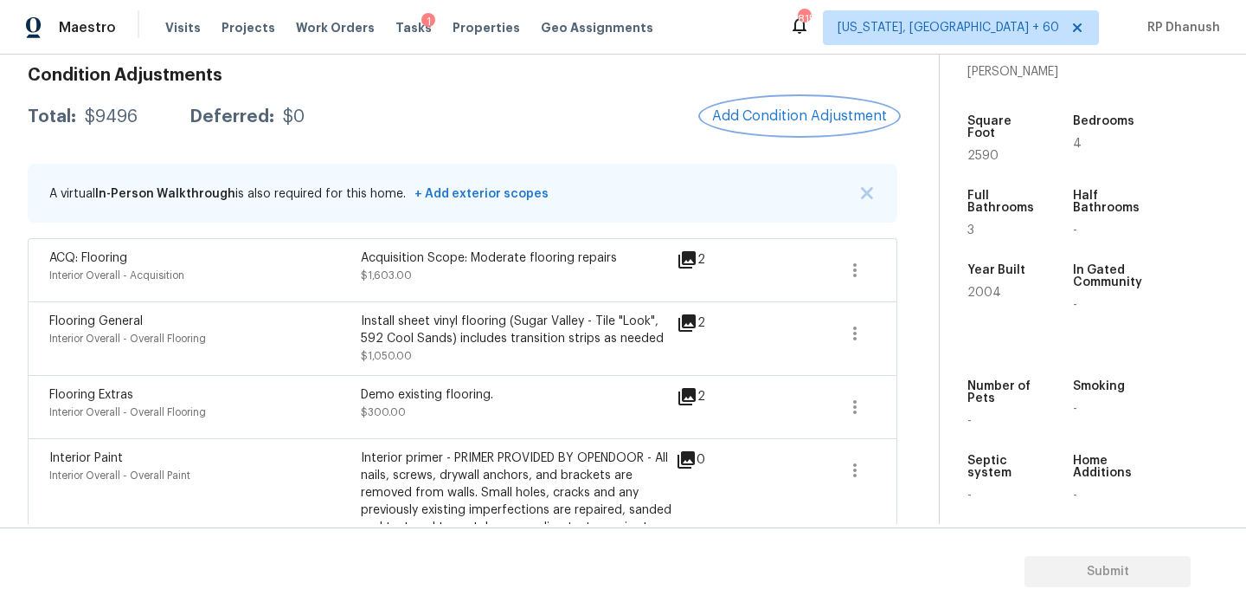
click at [744, 106] on button "Add Condition Adjustment" at bounding box center [800, 116] width 196 height 36
click at [200, 297] on body "Maestro Visits Projects Work Orders Tasks 1 Properties Geo Assignments 815 Wash…" at bounding box center [623, 307] width 1246 height 615
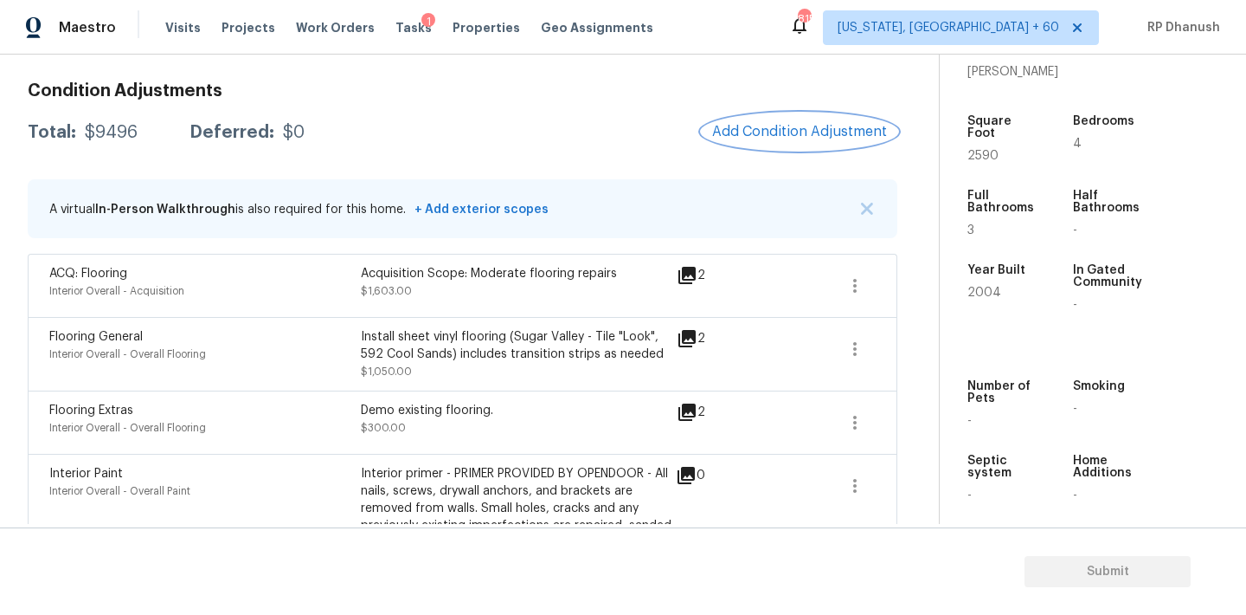
scroll to position [227, 0]
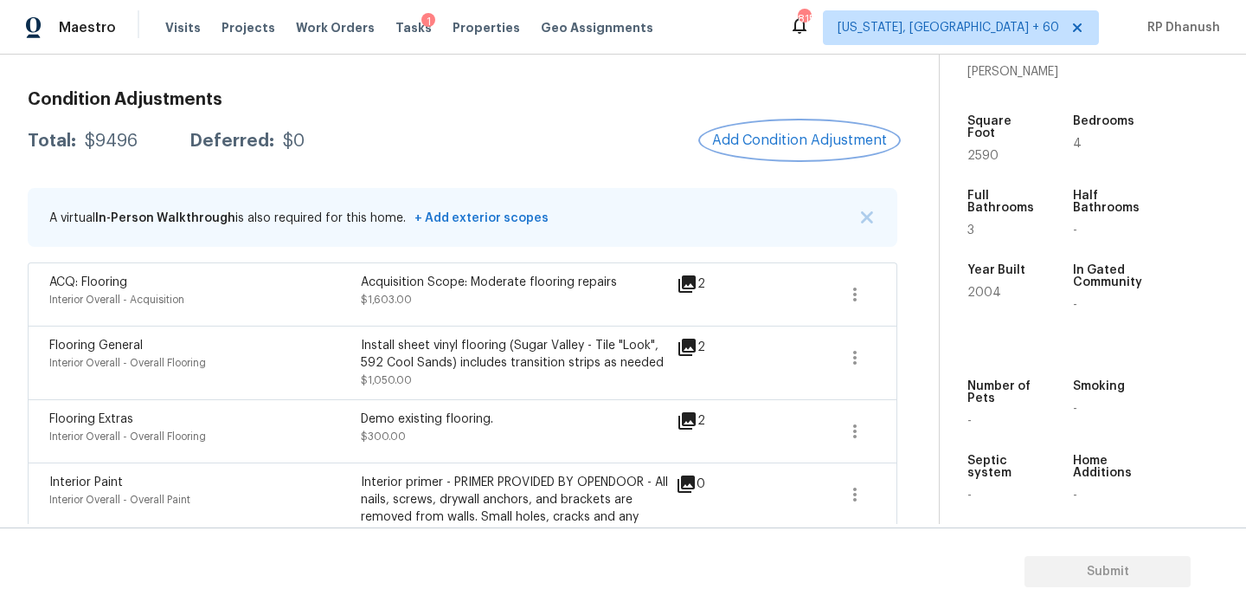
click at [817, 138] on span "Add Condition Adjustment" at bounding box center [799, 140] width 175 height 16
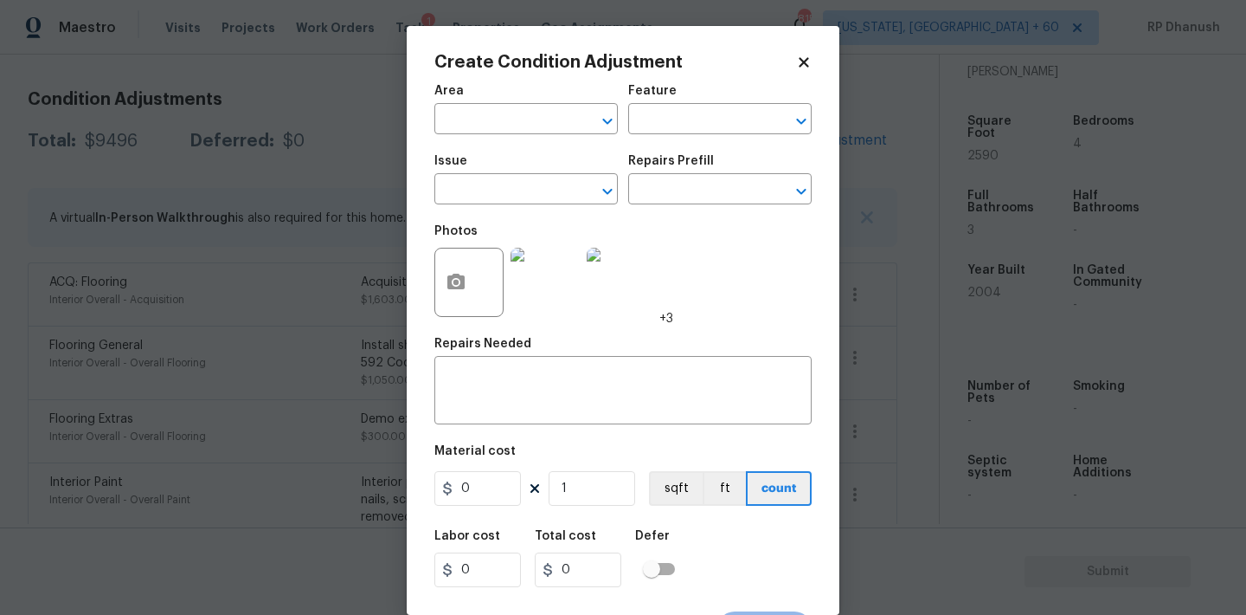
click at [473, 260] on div at bounding box center [469, 282] width 69 height 69
click at [454, 293] on icon "button" at bounding box center [456, 282] width 21 height 21
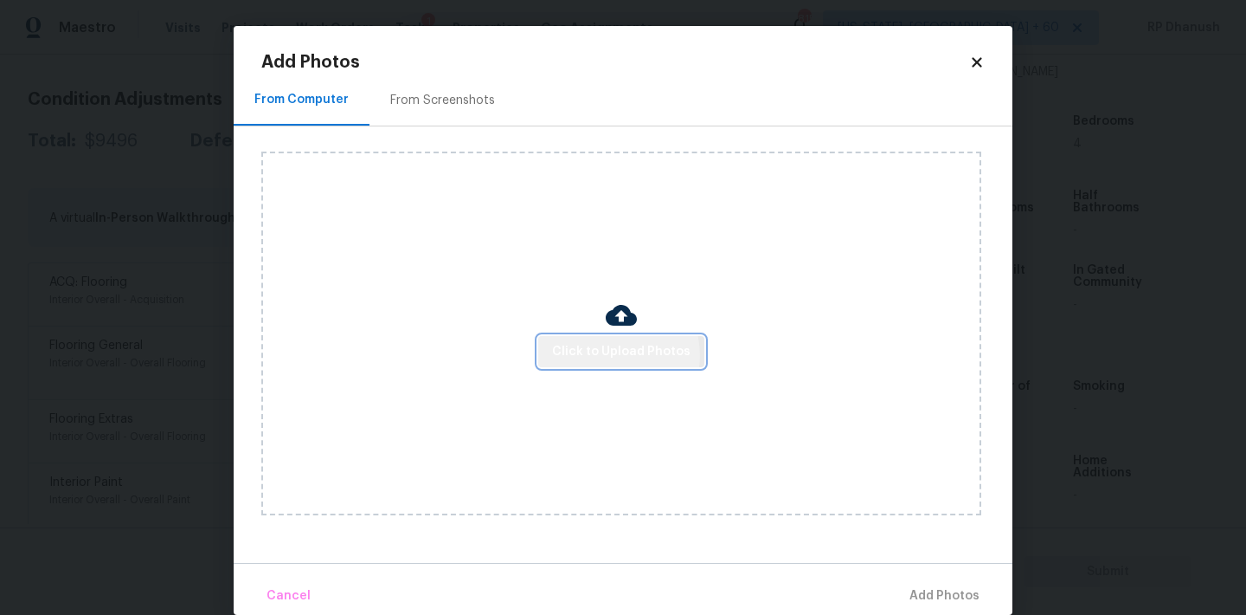
click at [610, 355] on span "Click to Upload Photos" at bounding box center [621, 352] width 138 height 22
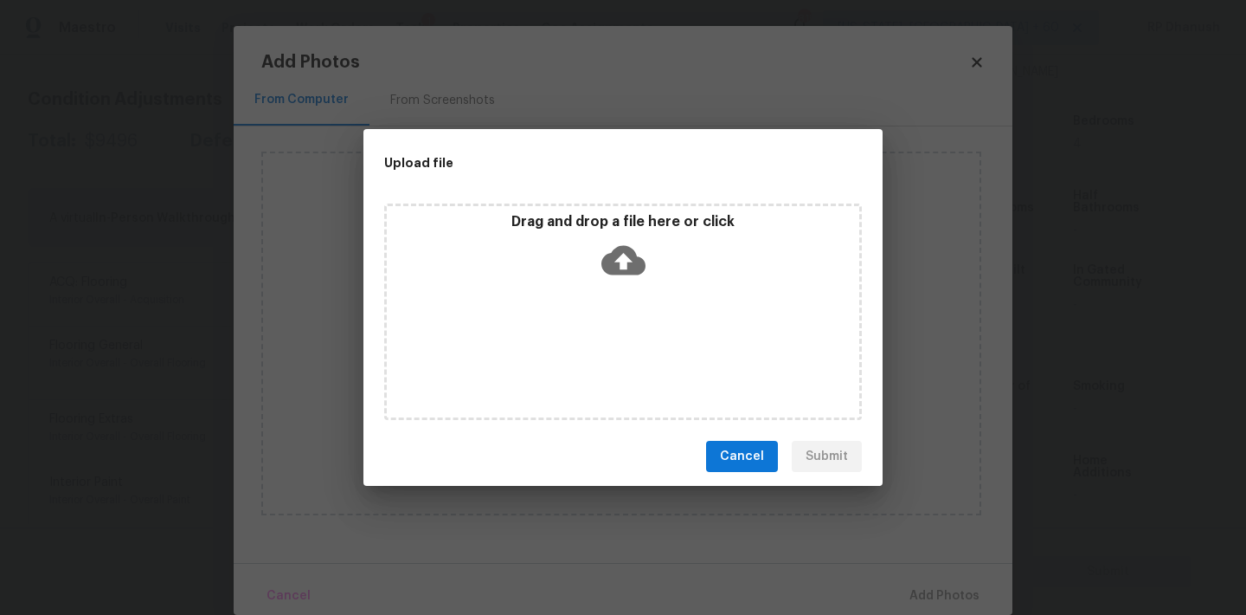
click at [610, 279] on icon at bounding box center [624, 260] width 44 height 44
click at [1001, 238] on div "Upload file Drag and drop a file here or click Cancel Submit" at bounding box center [623, 307] width 1246 height 615
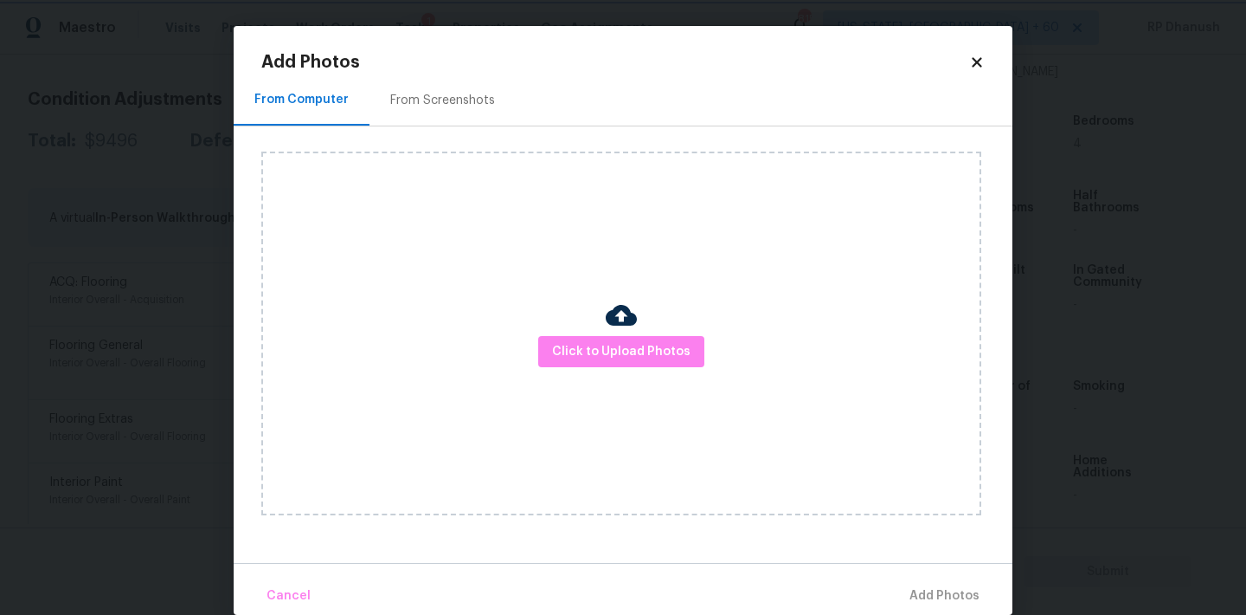
click at [1081, 203] on body "Maestro Visits Projects Work Orders Tasks 1 Properties Geo Assignments 815 Wash…" at bounding box center [623, 307] width 1246 height 615
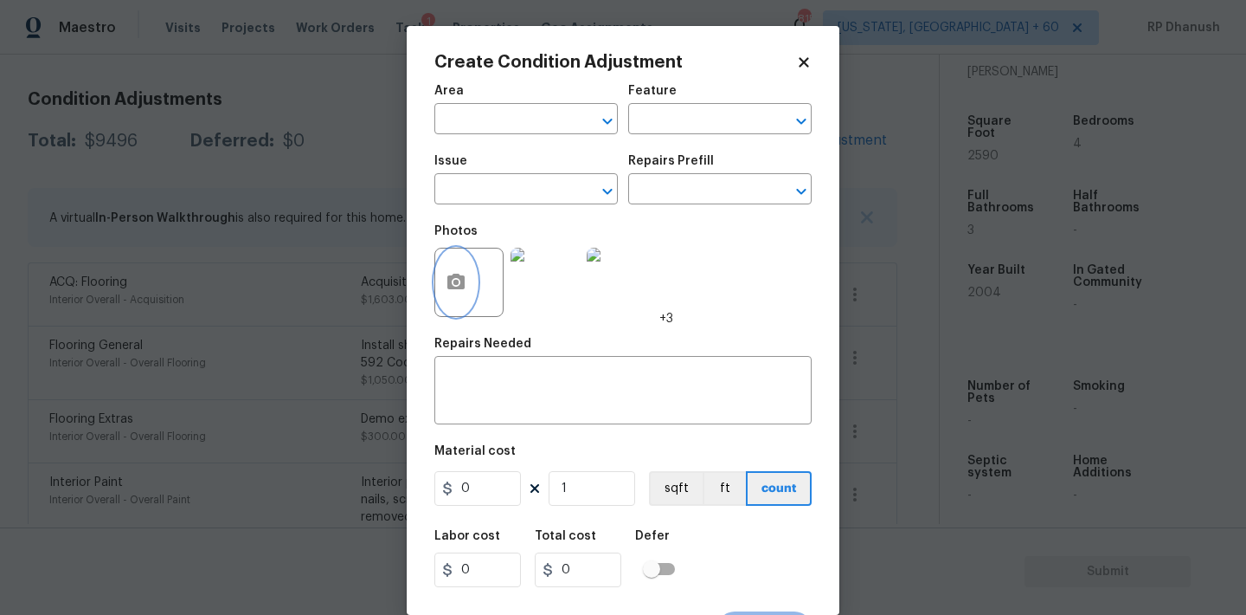
scroll to position [32, 0]
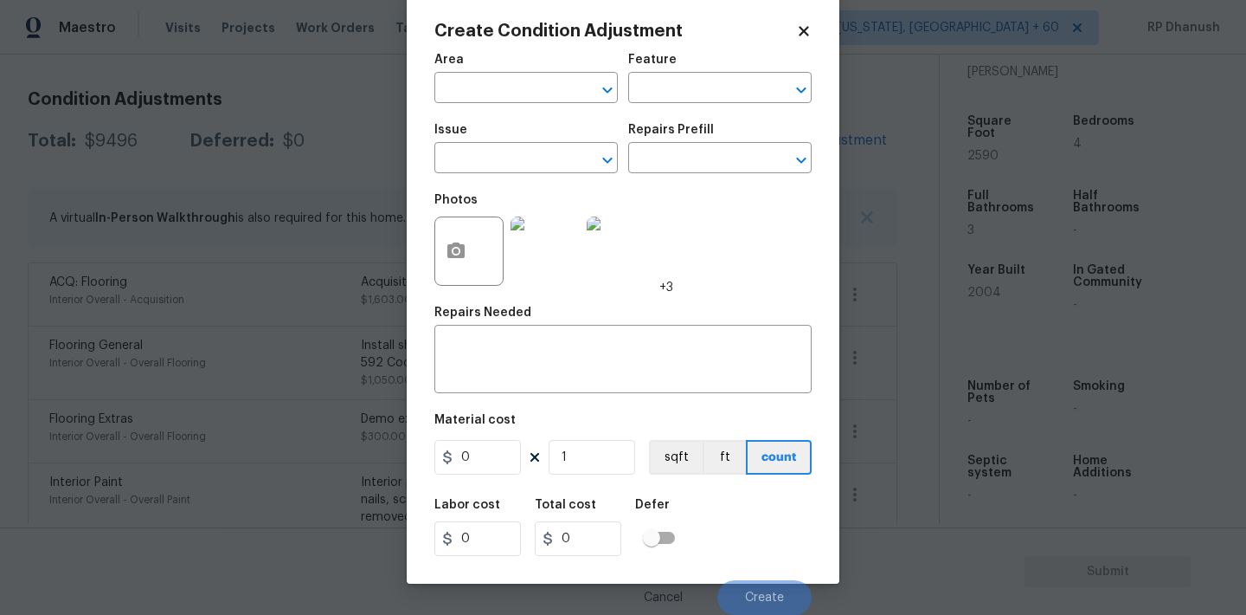
click at [264, 396] on body "Maestro Visits Projects Work Orders Tasks 1 Properties Geo Assignments 815 Wash…" at bounding box center [623, 307] width 1246 height 615
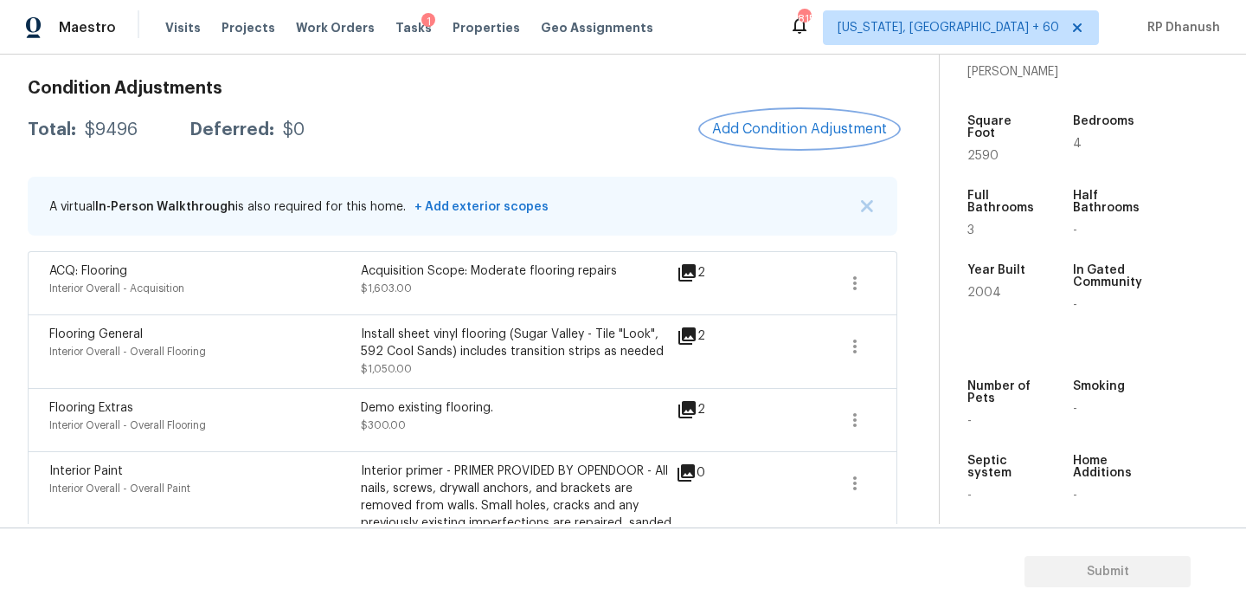
scroll to position [239, 0]
click at [846, 130] on span "Add Condition Adjustment" at bounding box center [799, 128] width 175 height 16
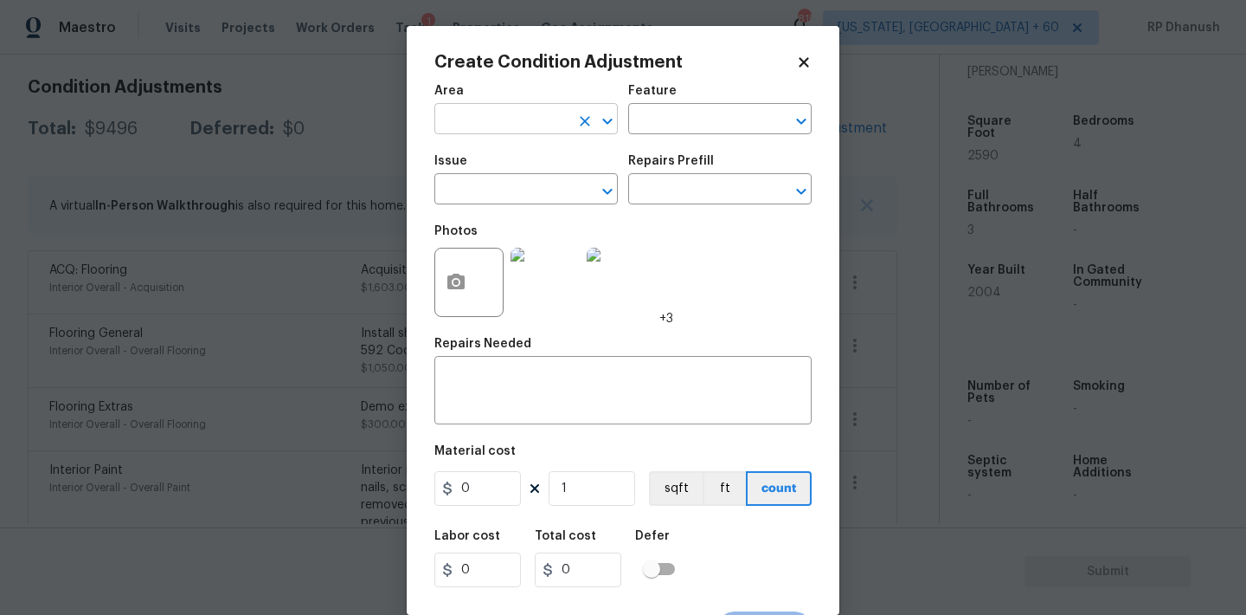
click at [544, 119] on input "text" at bounding box center [502, 120] width 135 height 27
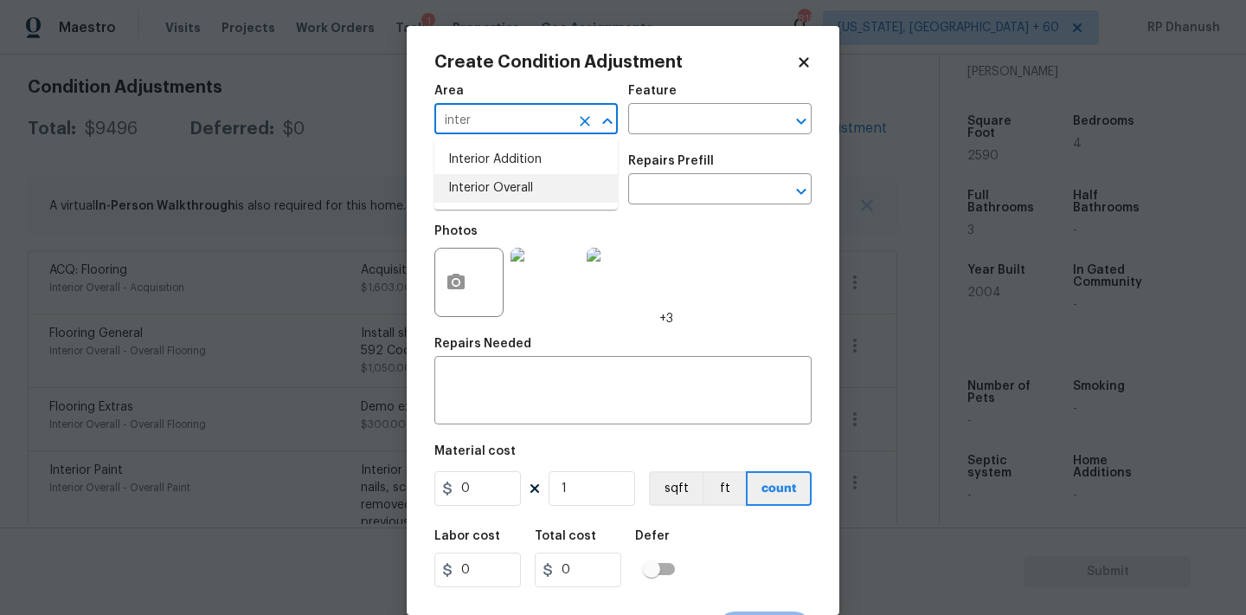
click at [540, 180] on li "Interior Overall" at bounding box center [526, 188] width 183 height 29
type input "Interior Overall"
click at [731, 131] on input "text" at bounding box center [695, 120] width 135 height 27
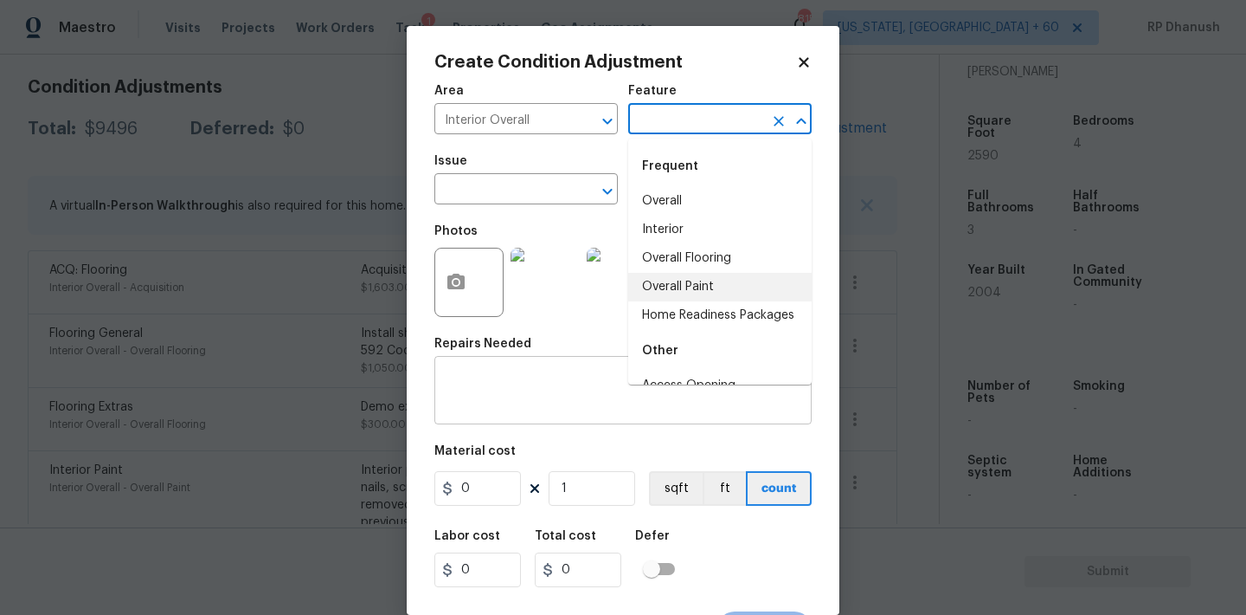
click at [522, 377] on textarea at bounding box center [623, 392] width 357 height 36
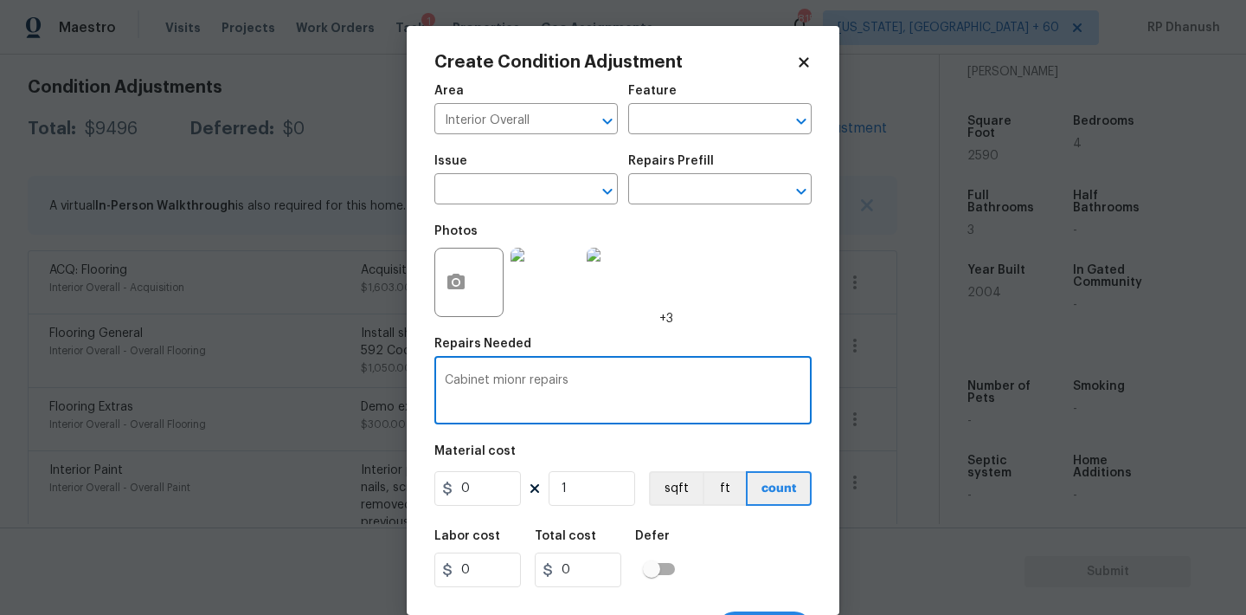
click at [507, 383] on textarea "Cabinet mionr repairs" at bounding box center [623, 392] width 357 height 36
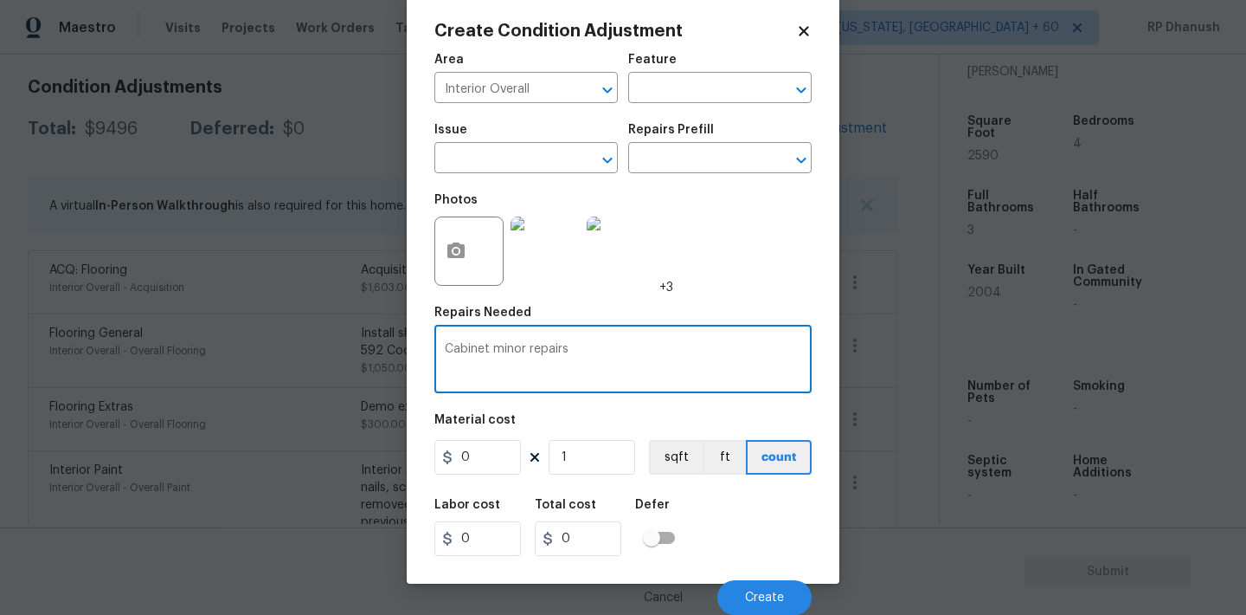
type textarea "Cabinet minor repairs"
click at [481, 467] on input "0" at bounding box center [478, 457] width 87 height 35
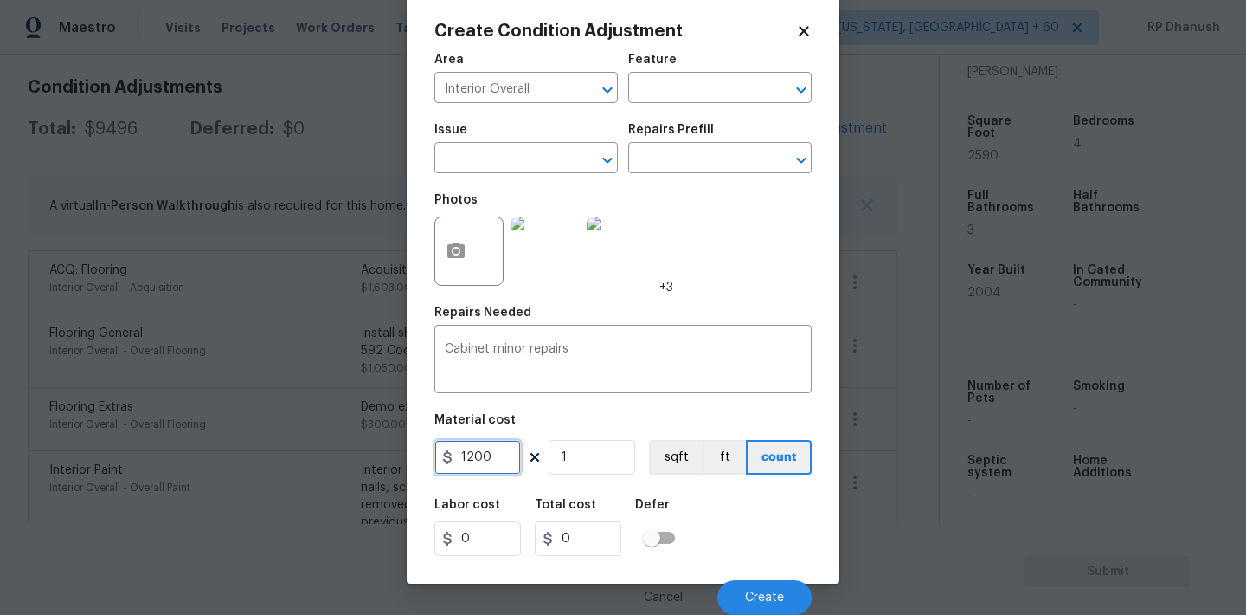
type input "1200"
click at [776, 591] on span "Create" at bounding box center [764, 597] width 39 height 13
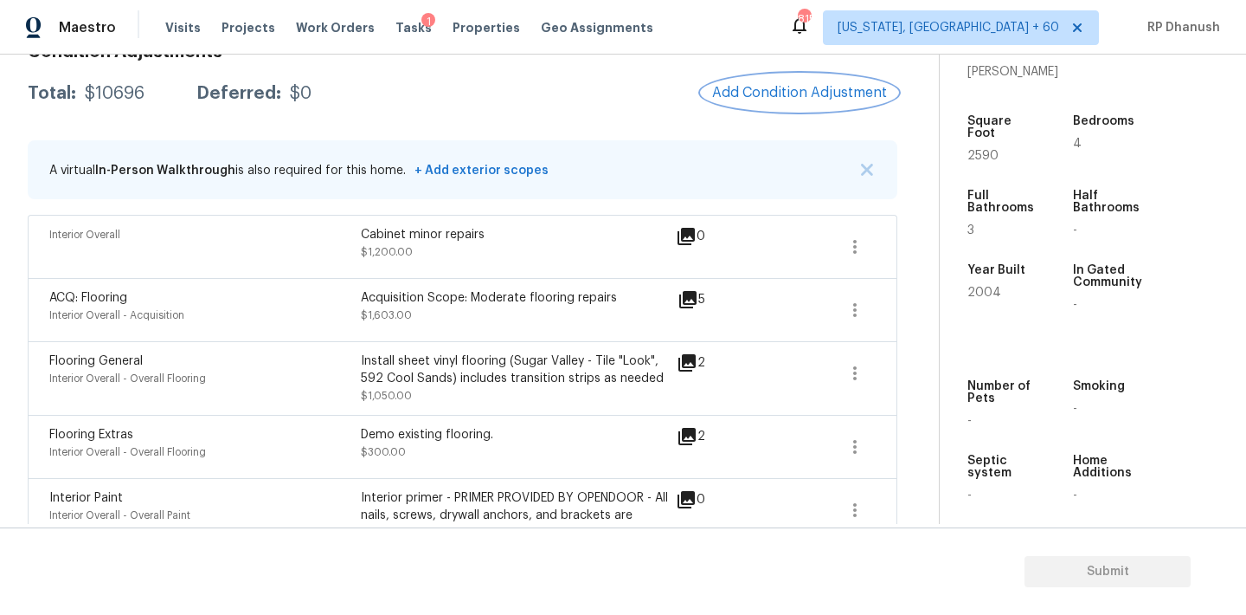
scroll to position [272, 0]
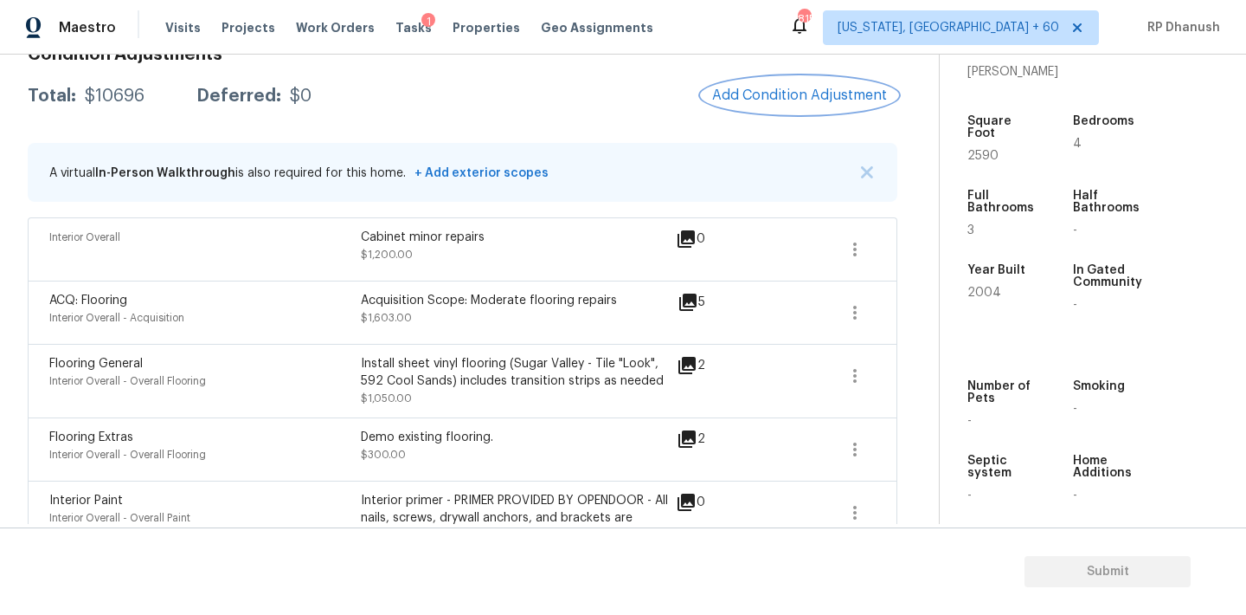
click at [795, 90] on span "Add Condition Adjustment" at bounding box center [799, 95] width 175 height 16
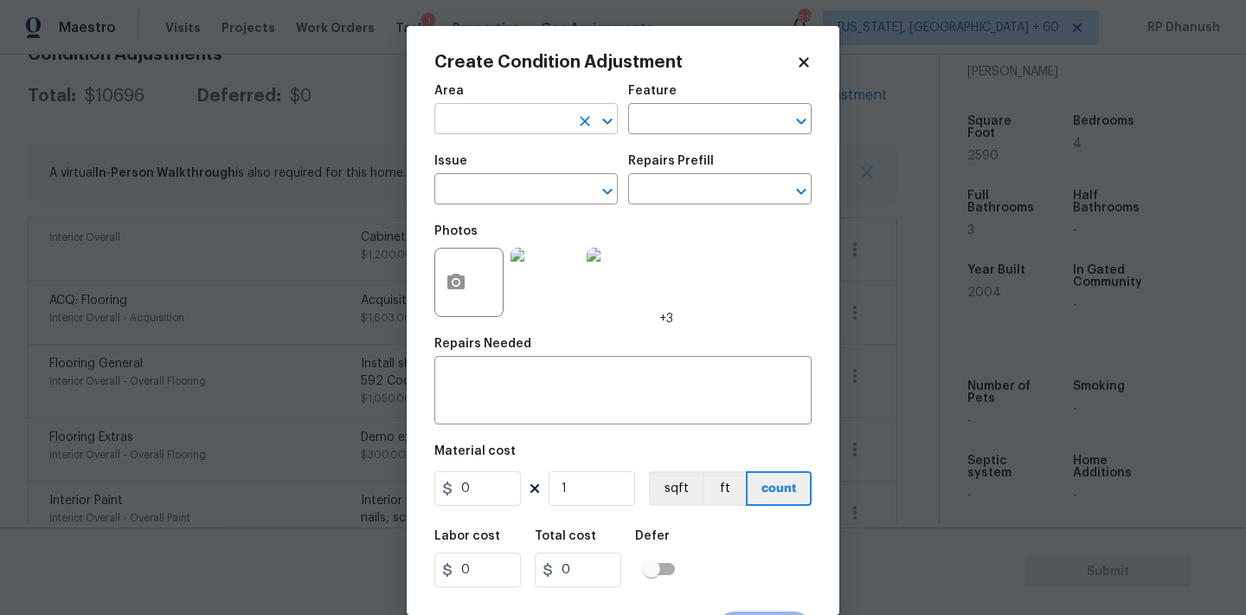
click at [528, 119] on input "text" at bounding box center [502, 120] width 135 height 27
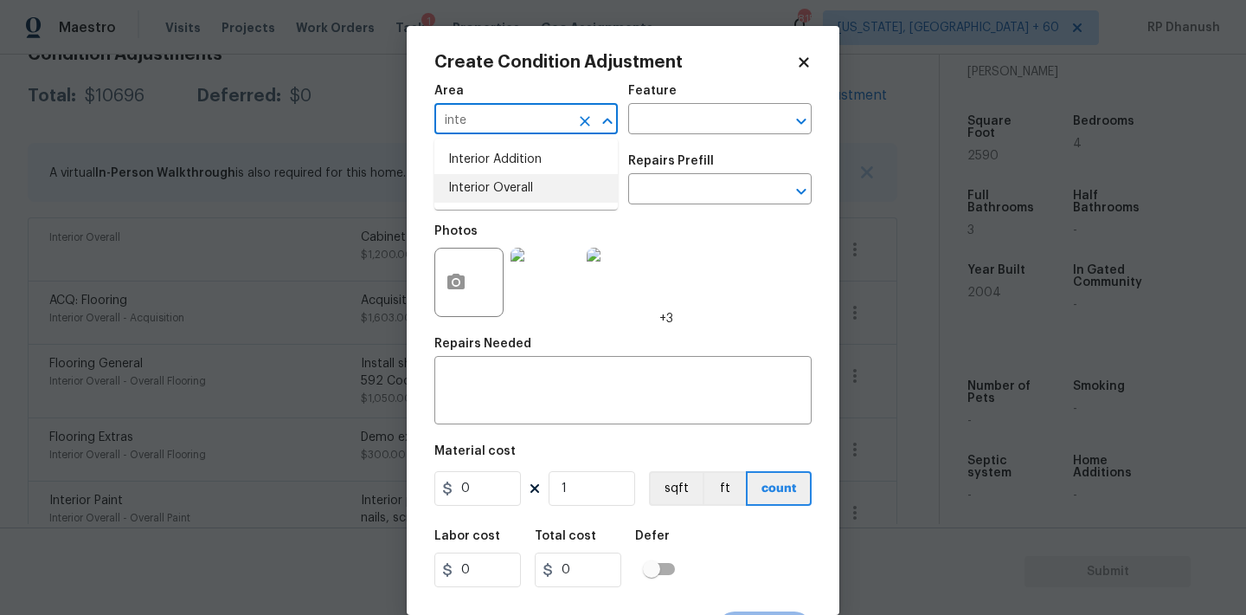
click at [501, 184] on li "Interior Overall" at bounding box center [526, 188] width 183 height 29
type input "Interior Overall"
click at [698, 137] on div "Area Interior Overall ​ Feature ​" at bounding box center [623, 109] width 377 height 70
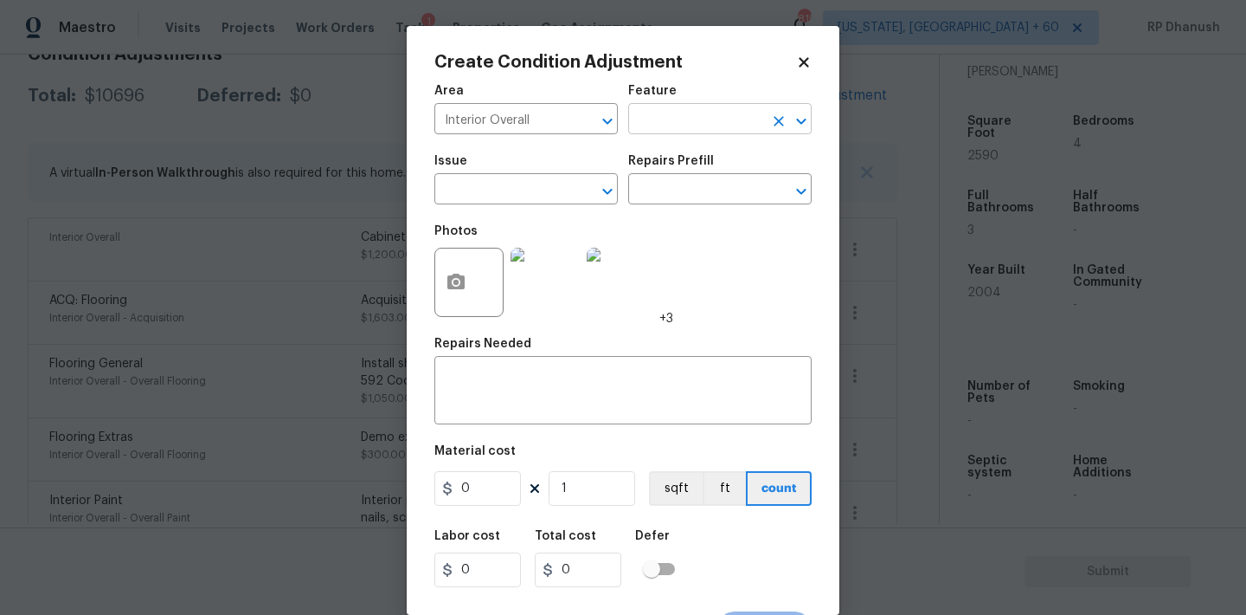
click at [698, 131] on input "text" at bounding box center [695, 120] width 135 height 27
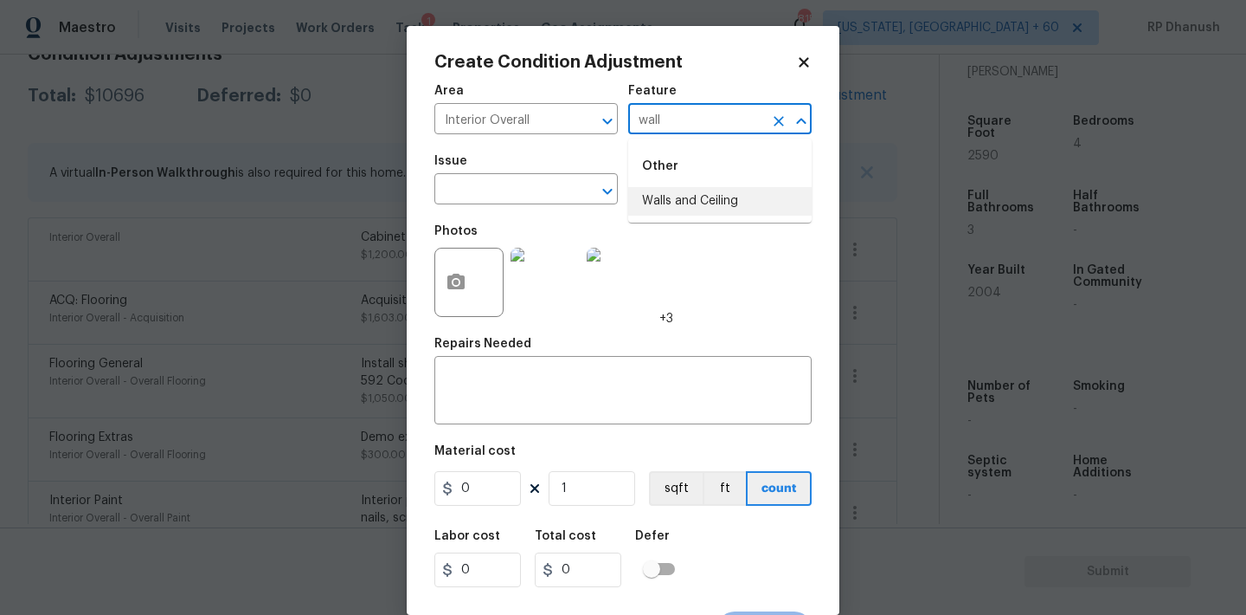
click at [662, 206] on li "Walls and Ceiling" at bounding box center [719, 201] width 183 height 29
type input "Walls and Ceiling"
click at [557, 199] on input "text" at bounding box center [502, 190] width 135 height 27
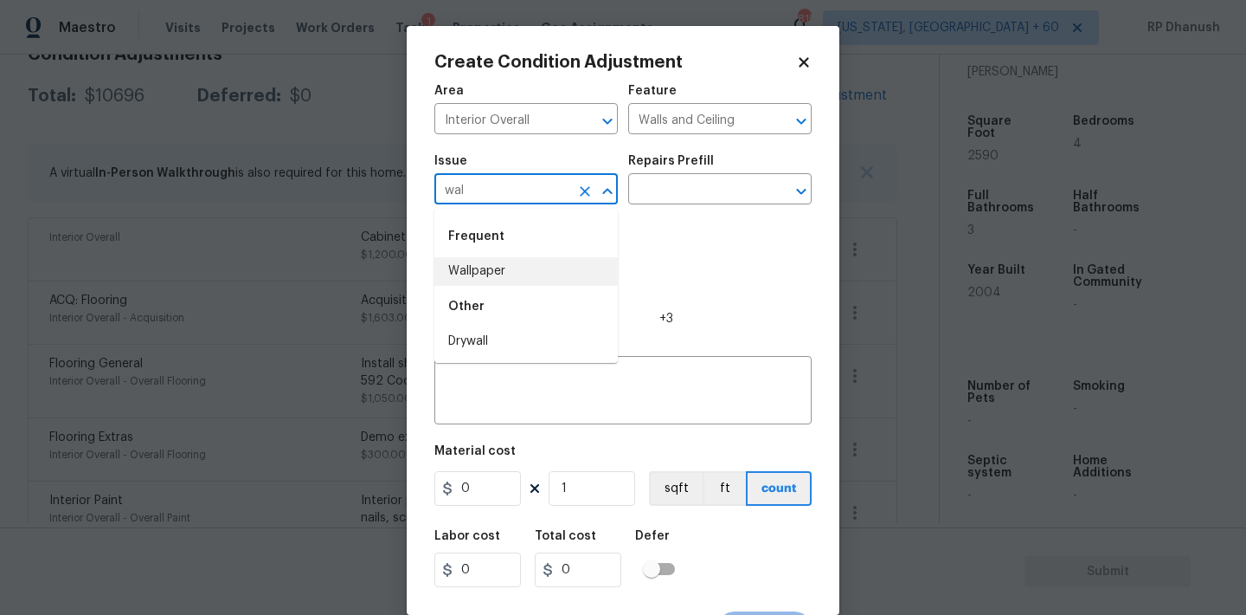
click at [491, 275] on li "Wallpaper" at bounding box center [526, 271] width 183 height 29
type input "Wallpaper"
click at [580, 189] on icon "Clear" at bounding box center [584, 191] width 17 height 17
click at [552, 189] on input "text" at bounding box center [502, 190] width 135 height 27
type input "w"
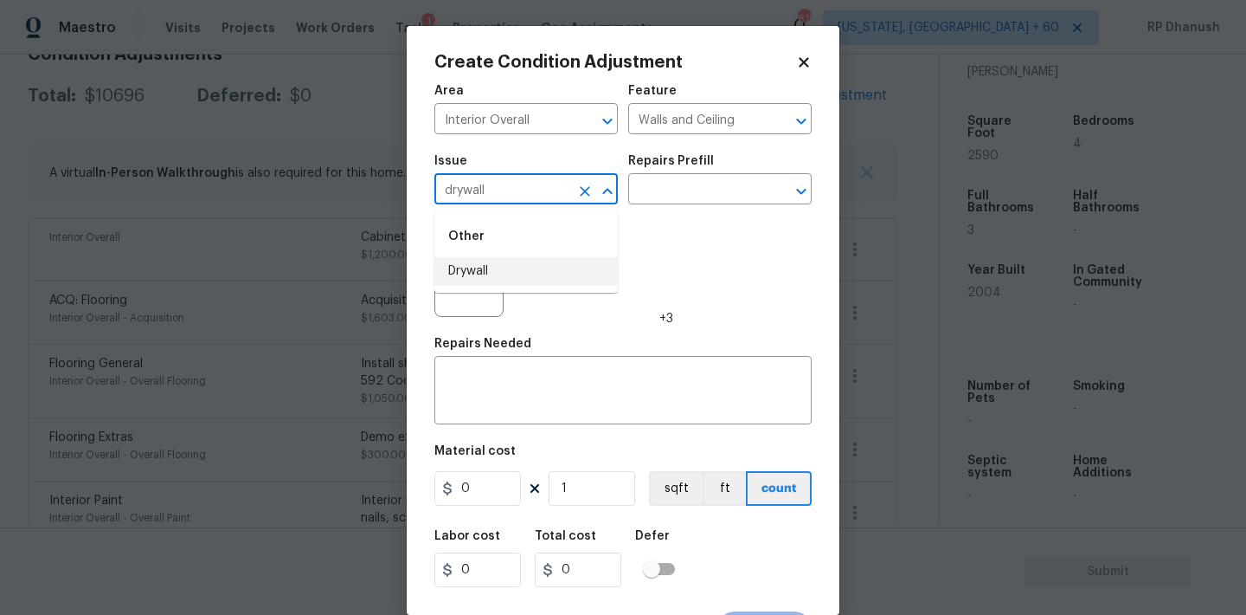
click at [457, 269] on li "Drywall" at bounding box center [526, 271] width 183 height 29
type input "Drywall"
click at [733, 188] on input "text" at bounding box center [695, 190] width 135 height 27
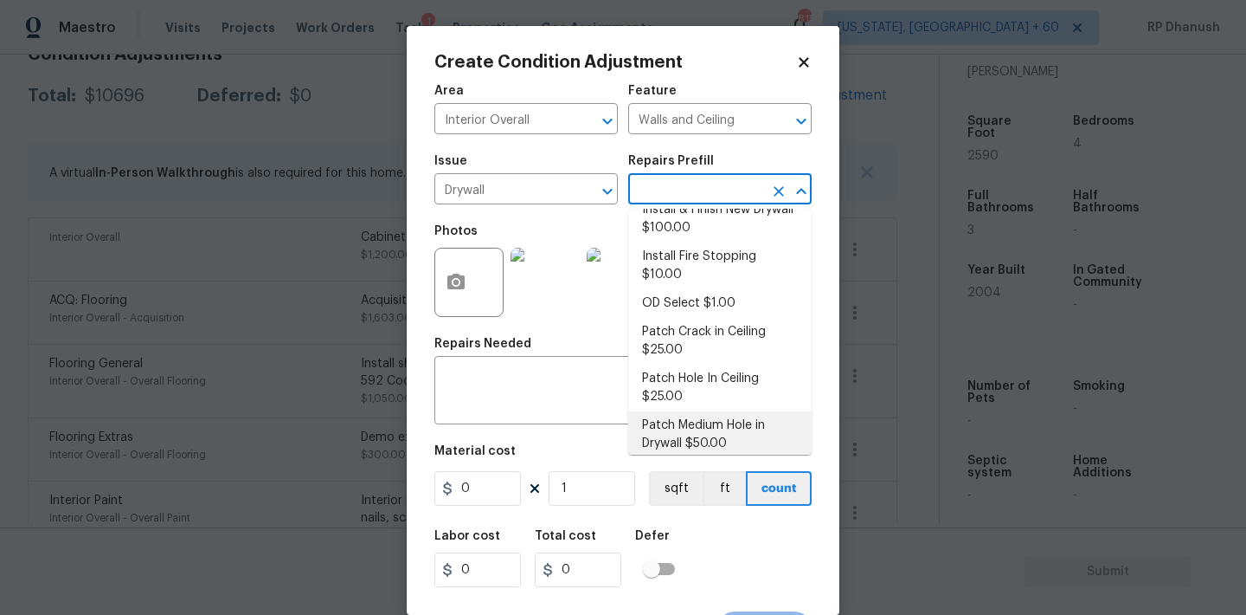
scroll to position [134, 0]
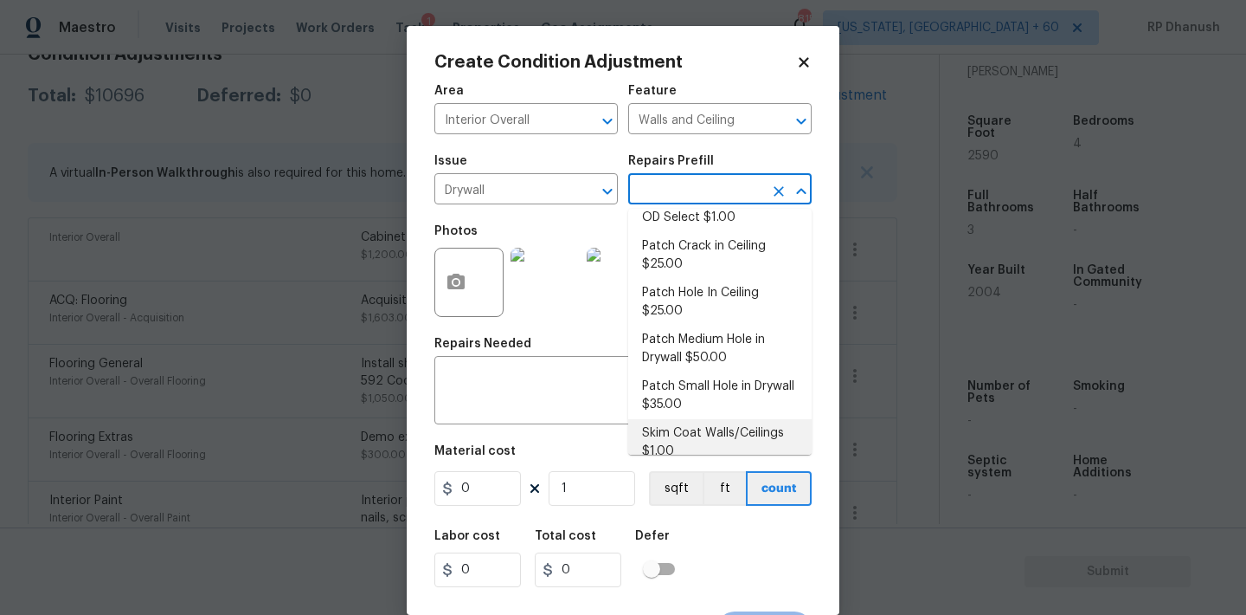
click at [686, 435] on li "Skim Coat Walls/Ceilings $1.00" at bounding box center [719, 442] width 183 height 47
type textarea "Prep/scrape all loose material from the damaged area; prime if needed. Skim coa…"
type input "1"
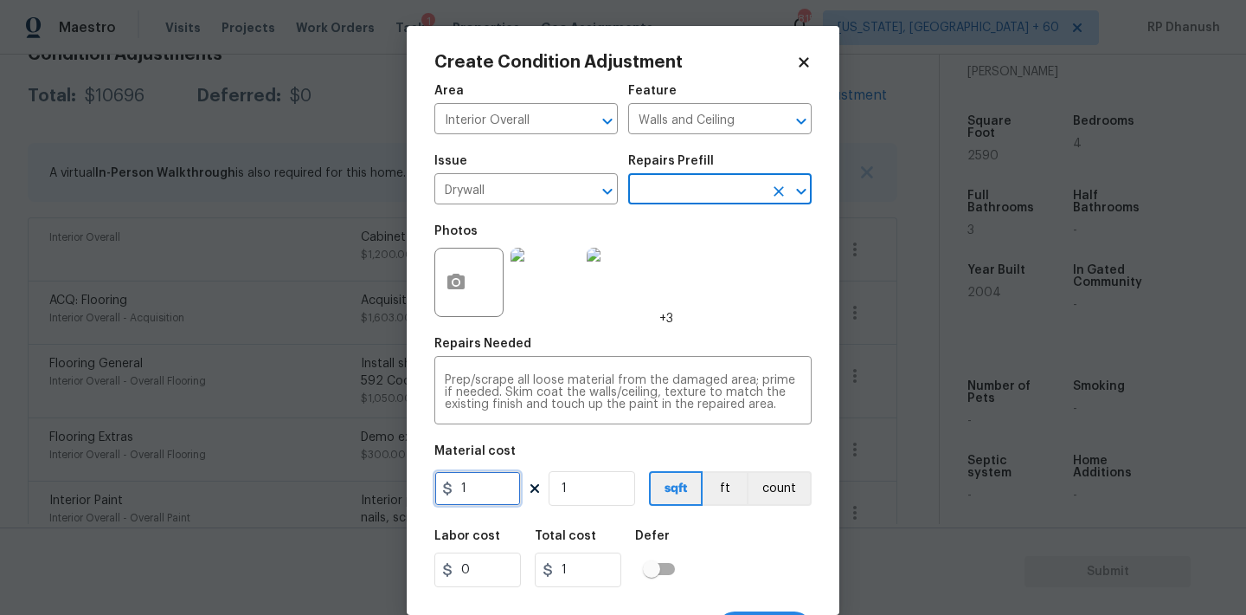
click at [499, 497] on input "1" at bounding box center [478, 488] width 87 height 35
type input "300"
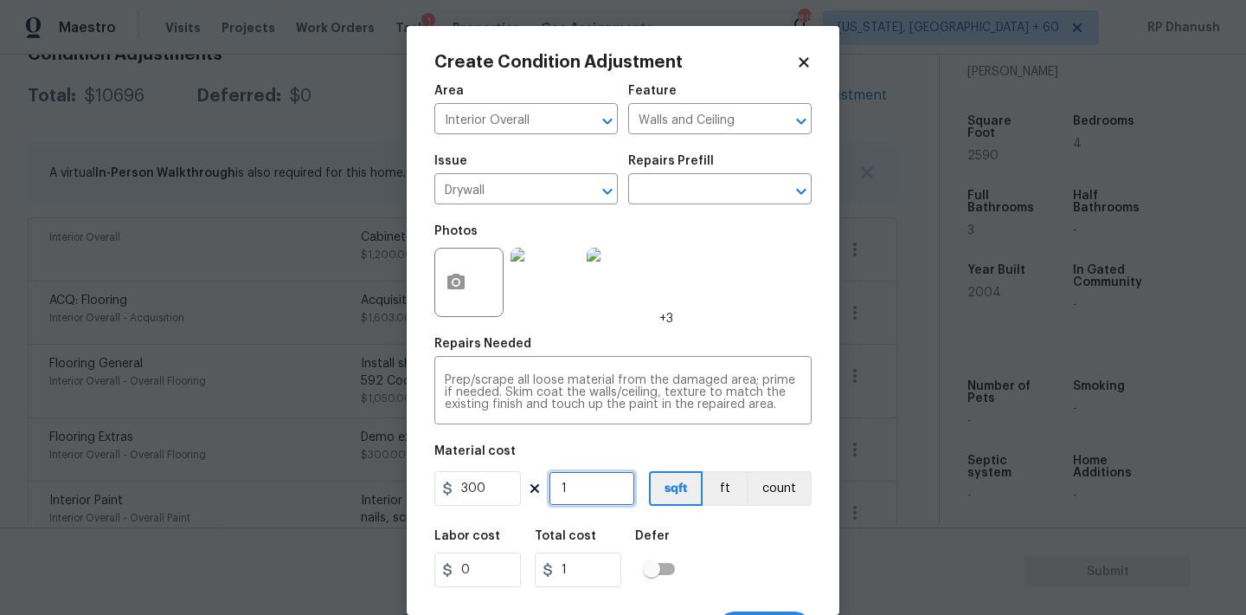
type input "300"
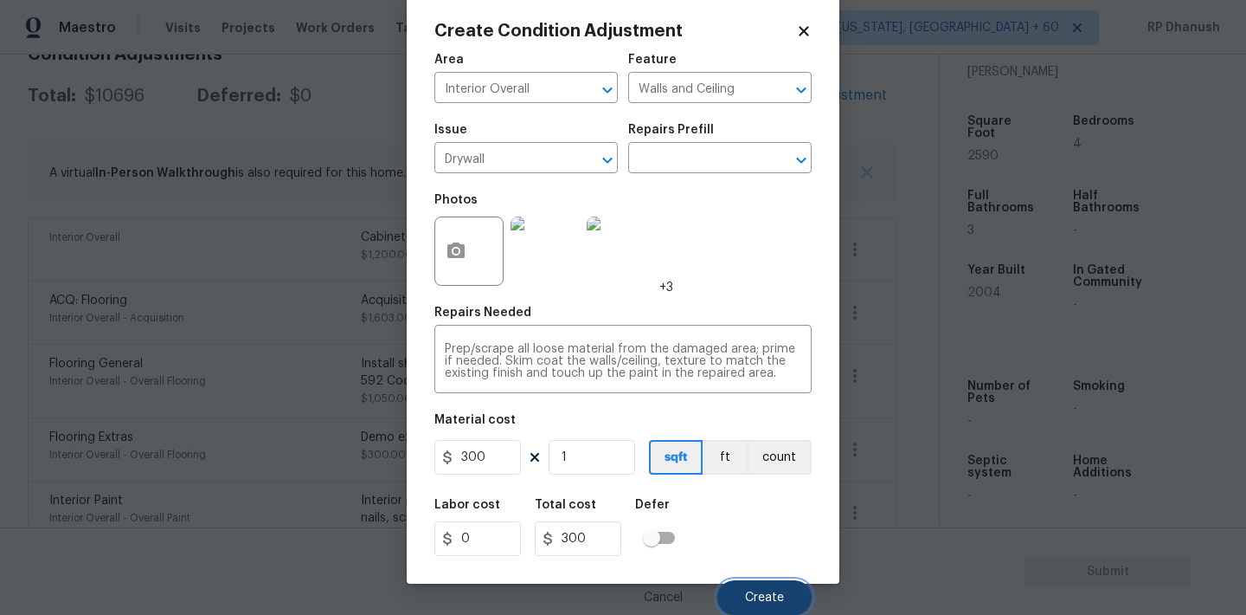
click at [746, 592] on span "Create" at bounding box center [764, 597] width 39 height 13
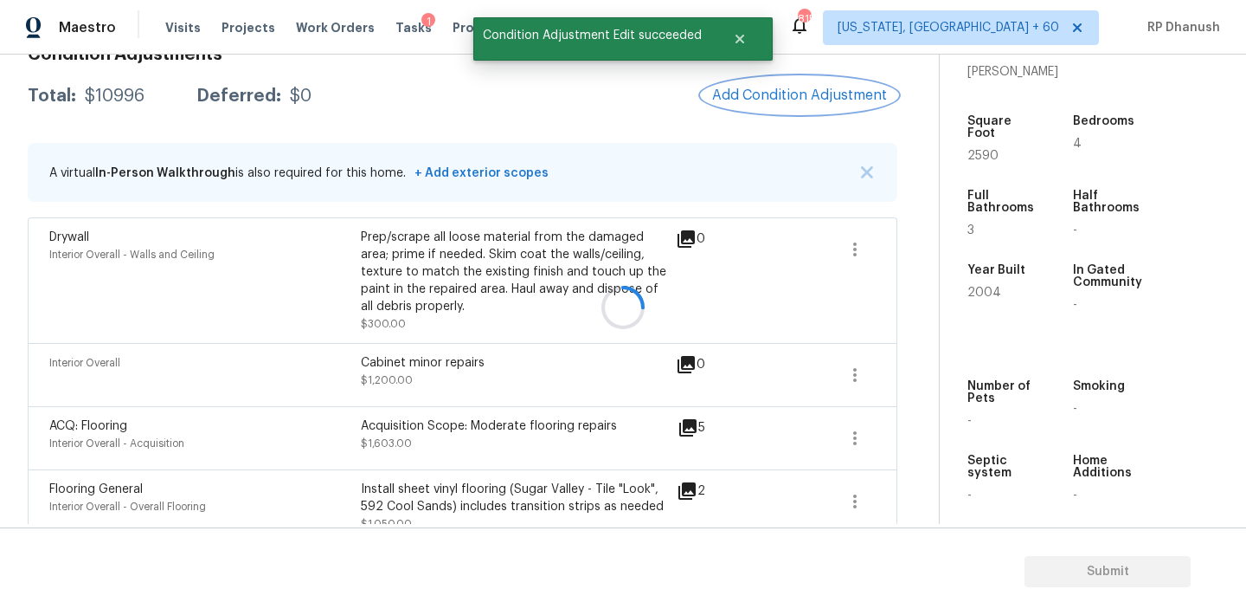
scroll to position [0, 0]
click at [132, 80] on div "Total: $10996 Deferred: $0 Add Condition Adjustment" at bounding box center [463, 96] width 870 height 38
copy div "$10996"
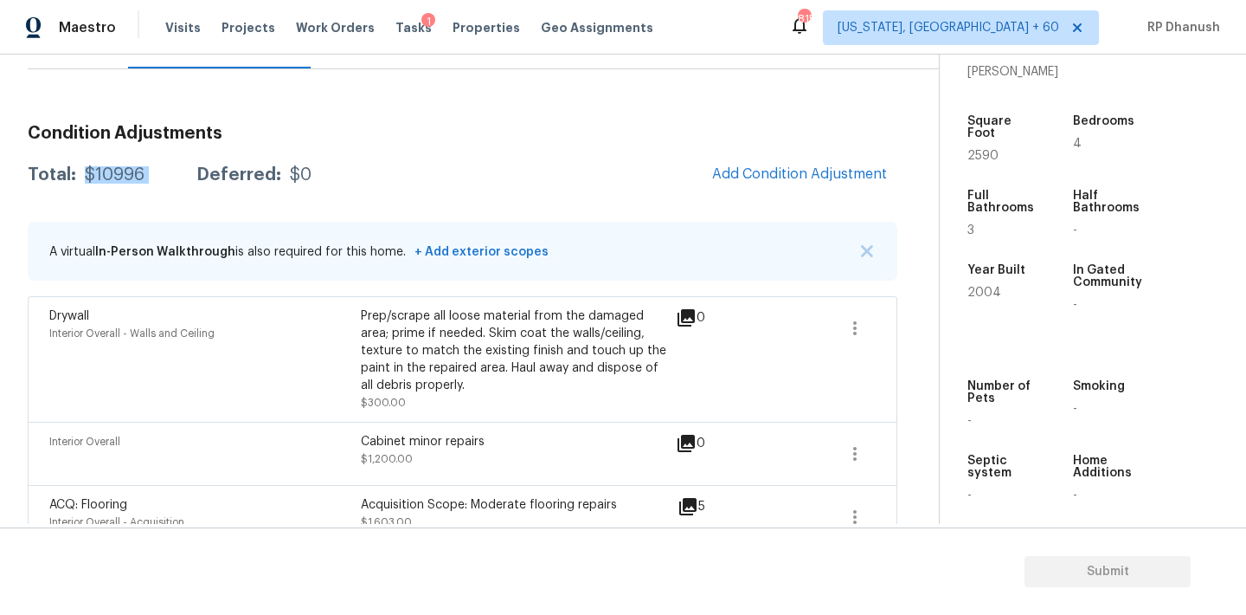
scroll to position [84, 0]
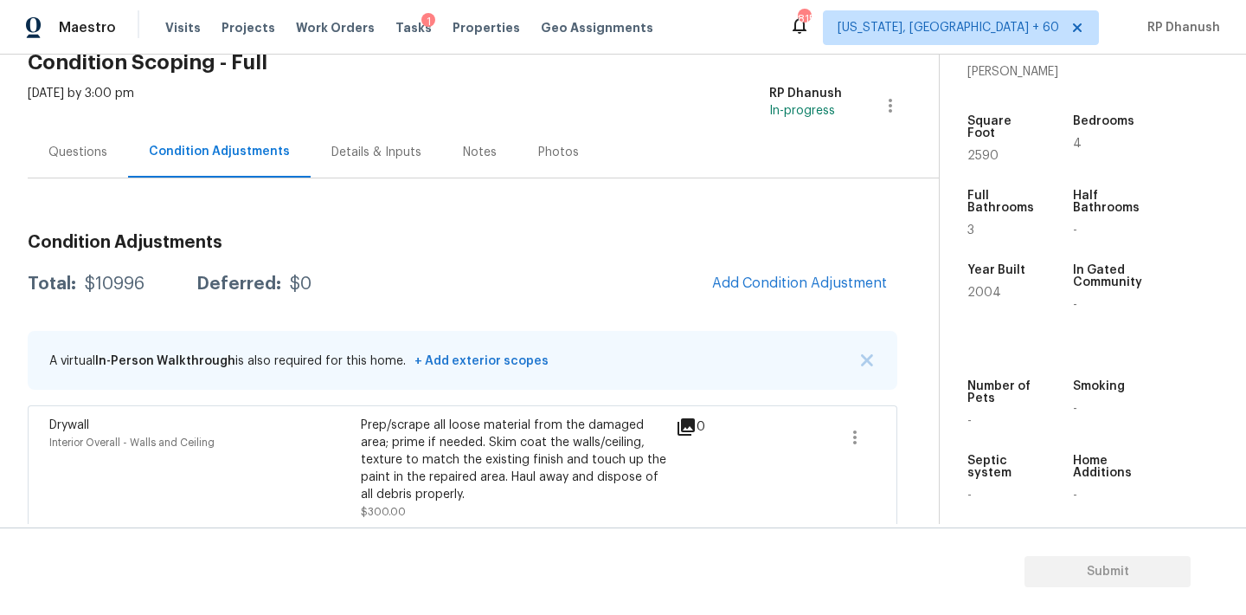
click at [84, 137] on div "Questions" at bounding box center [78, 151] width 100 height 51
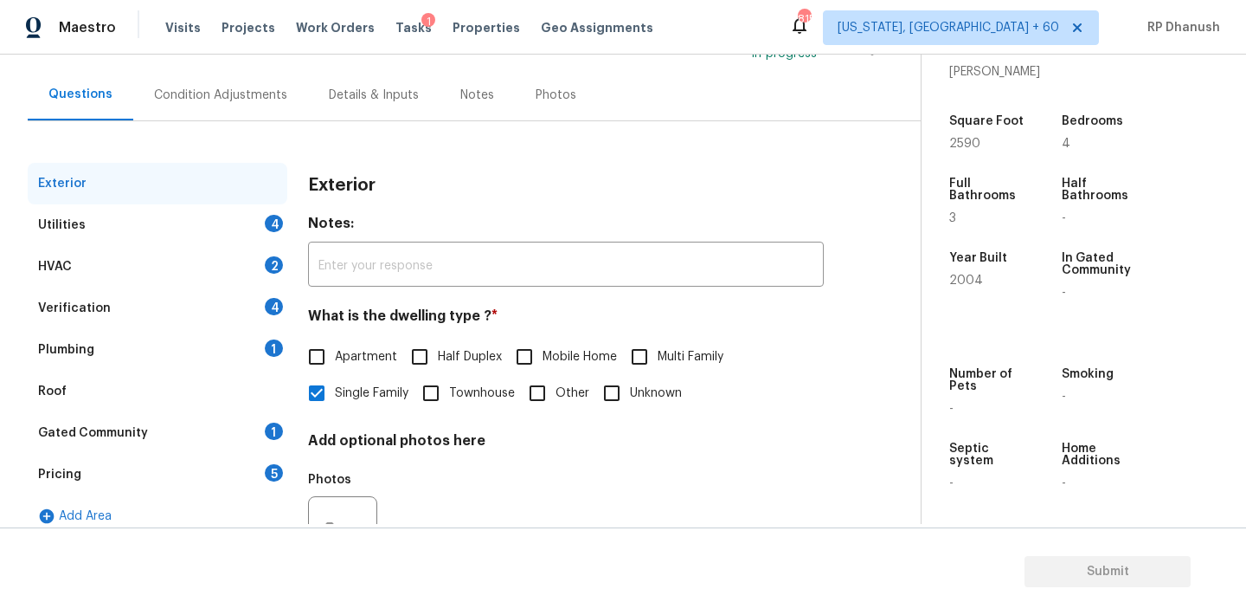
scroll to position [161, 0]
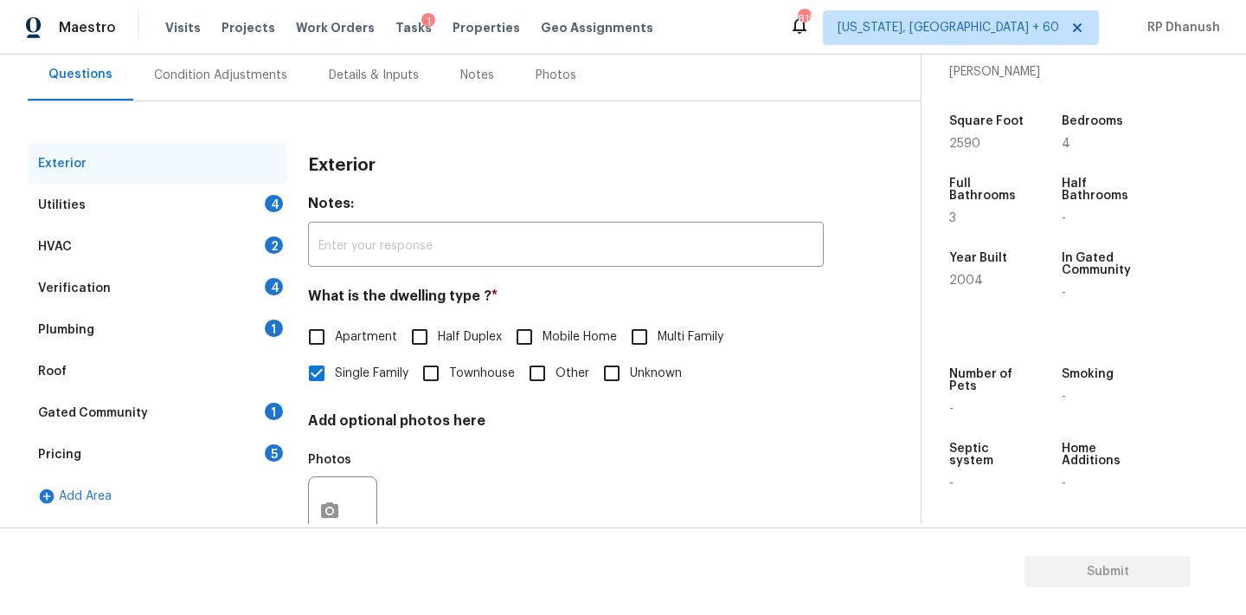
click at [273, 196] on div "4" at bounding box center [274, 203] width 18 height 17
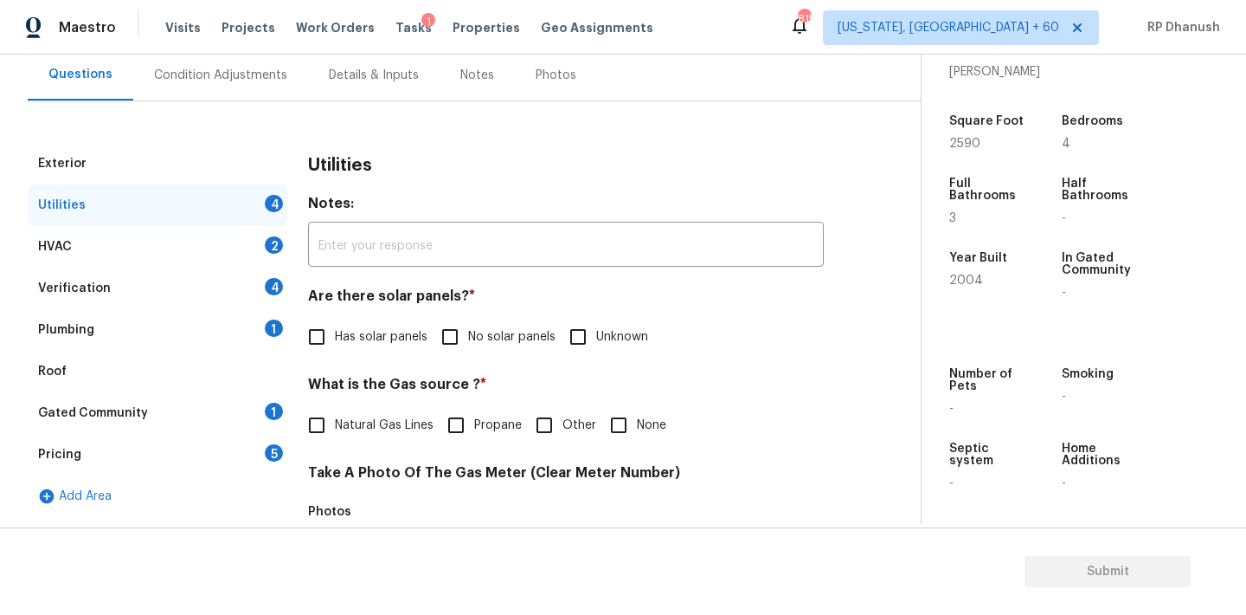
scroll to position [229, 0]
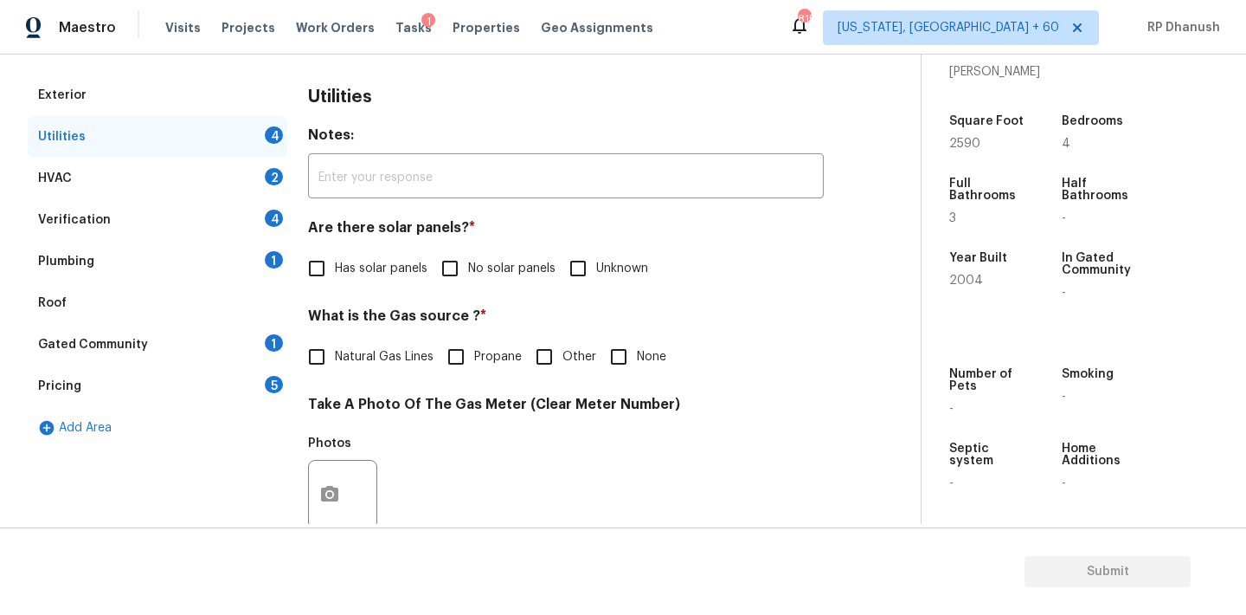
click at [449, 243] on div "Are there solar panels? * Has solar panels No solar panels Unknown" at bounding box center [566, 253] width 516 height 68
click at [452, 267] on input "No solar panels" at bounding box center [450, 268] width 36 height 36
checkbox input "true"
click at [355, 341] on label "Natural Gas Lines" at bounding box center [366, 358] width 135 height 36
click at [335, 341] on input "Natural Gas Lines" at bounding box center [317, 358] width 36 height 36
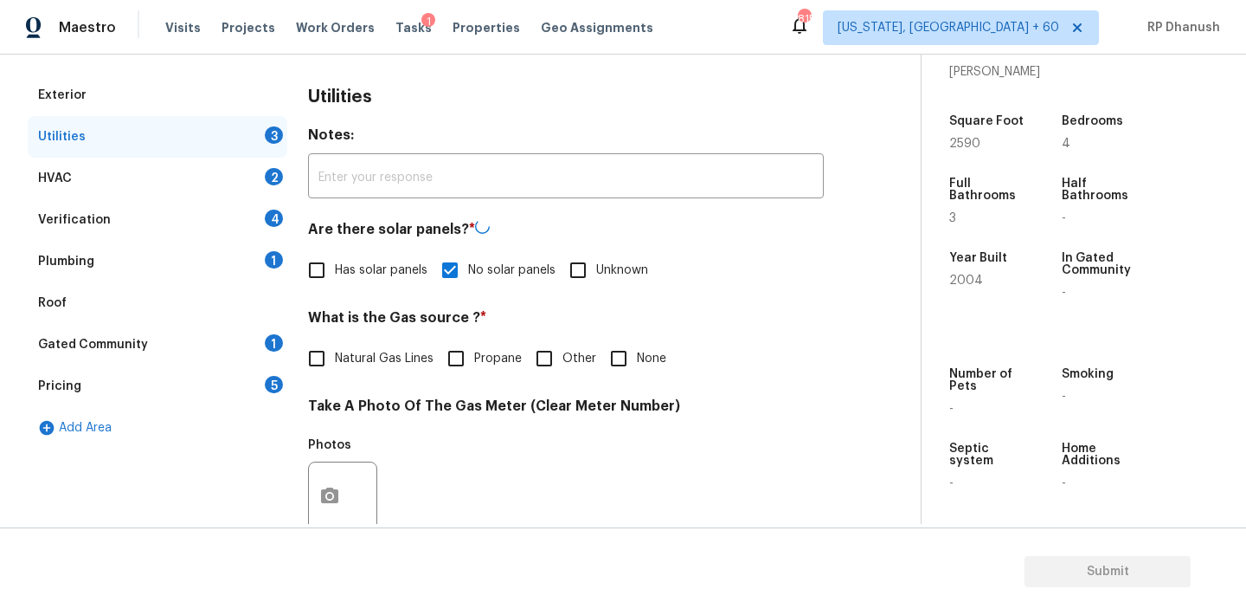
checkbox input "true"
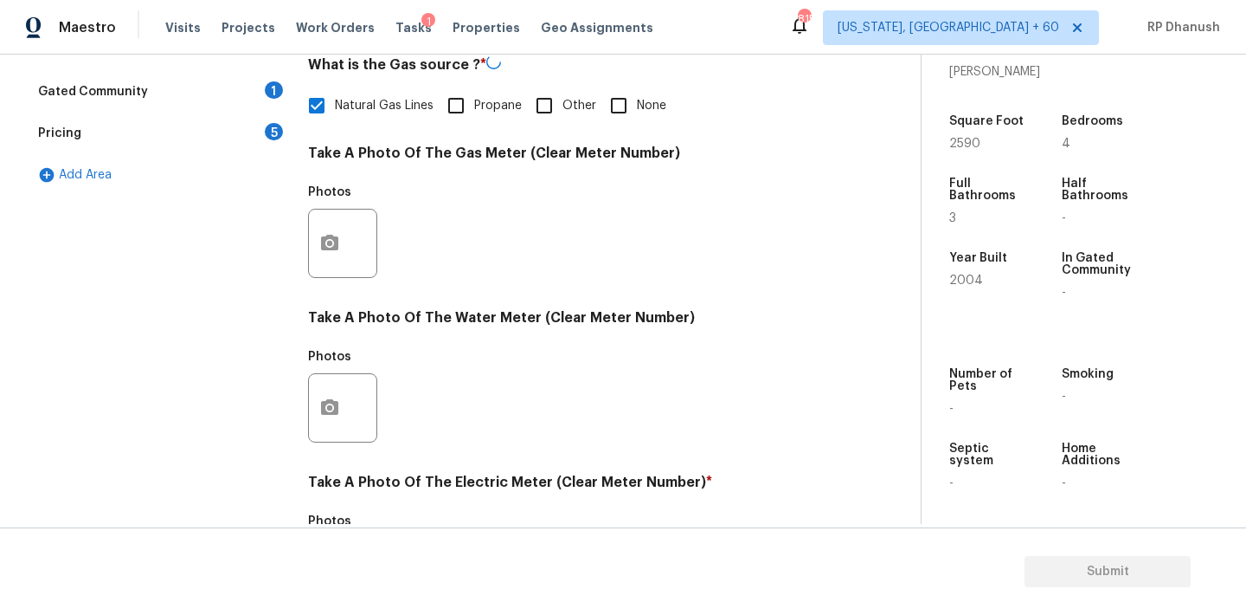
scroll to position [664, 0]
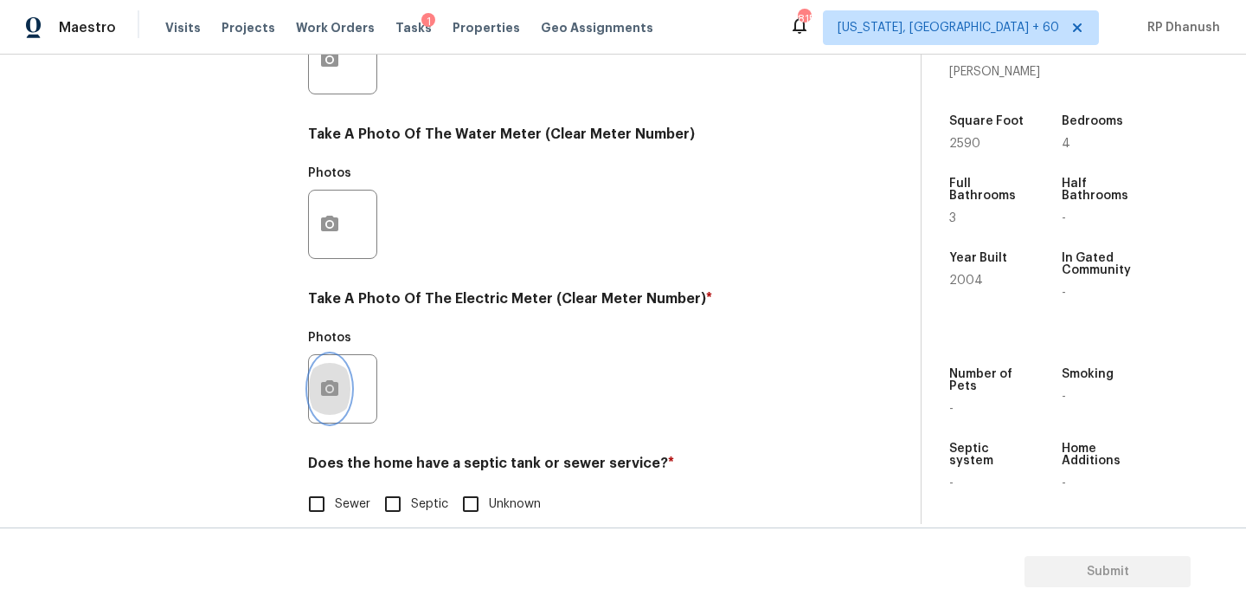
click at [325, 410] on button "button" at bounding box center [330, 389] width 42 height 68
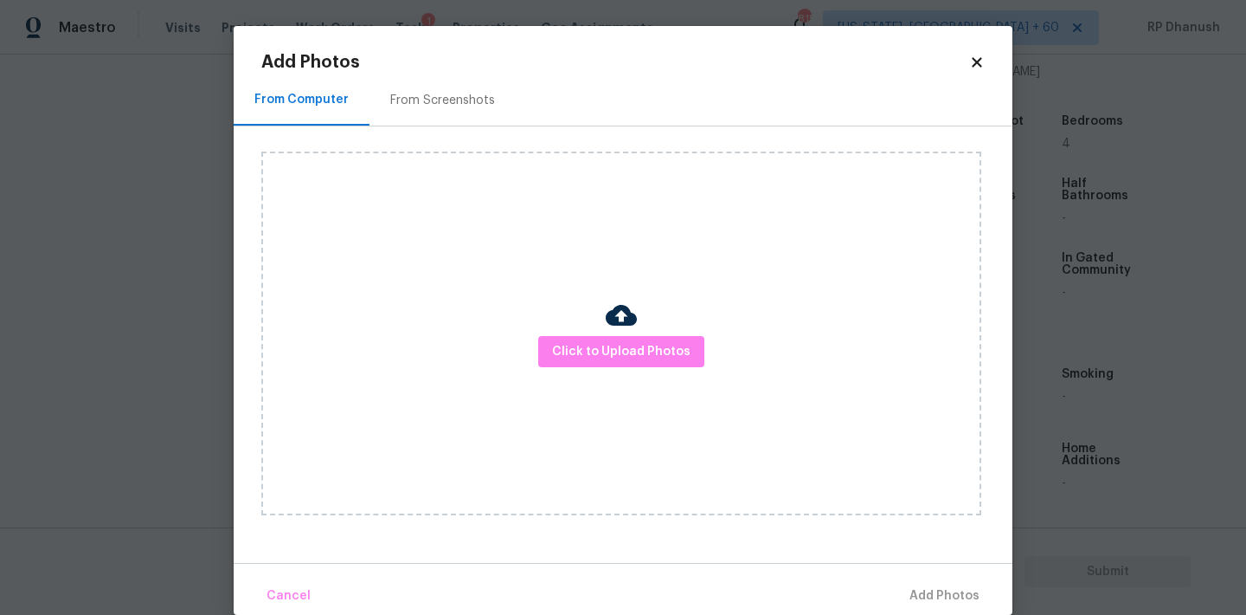
click at [486, 75] on div "From Screenshots" at bounding box center [443, 99] width 146 height 51
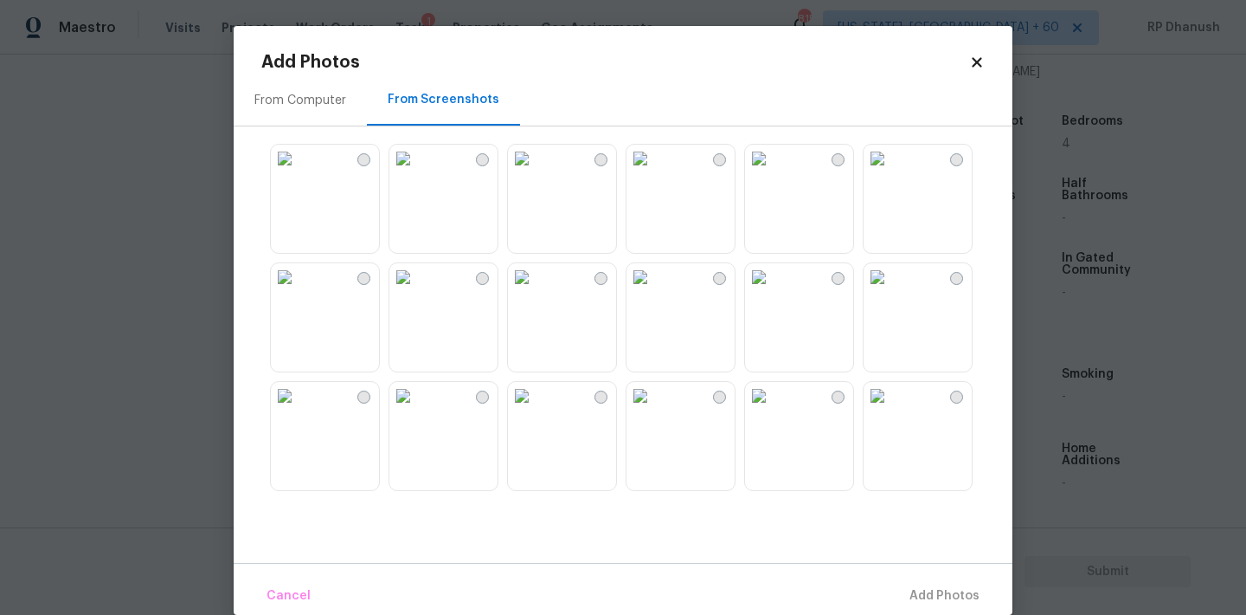
click at [475, 117] on div "From Screenshots" at bounding box center [443, 99] width 153 height 51
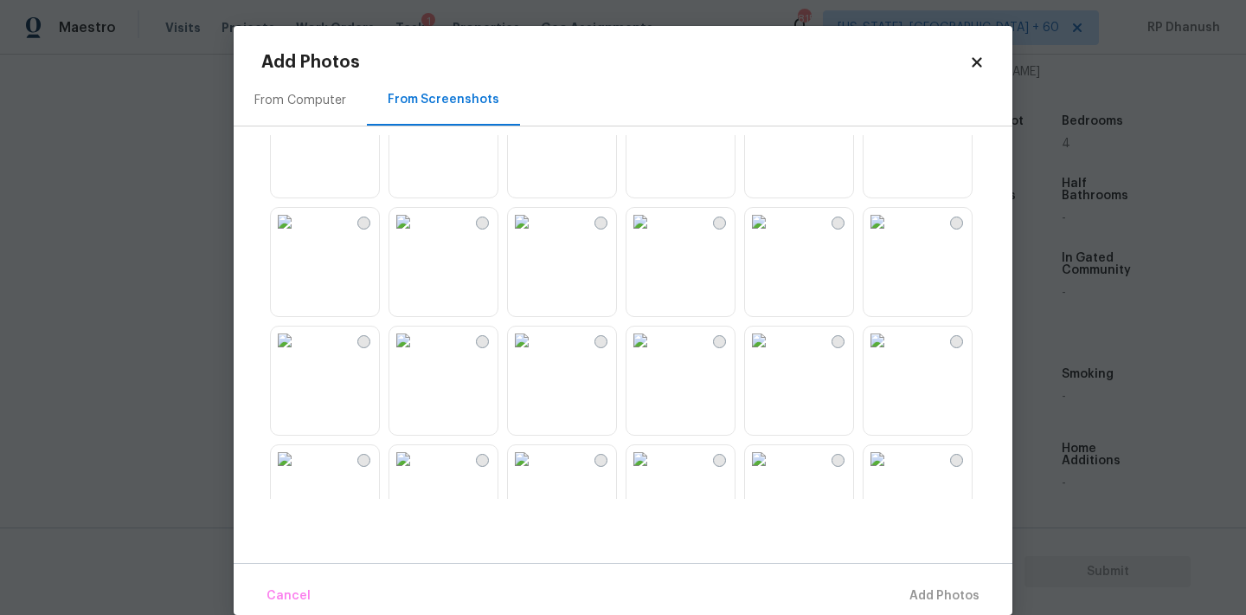
scroll to position [738, 0]
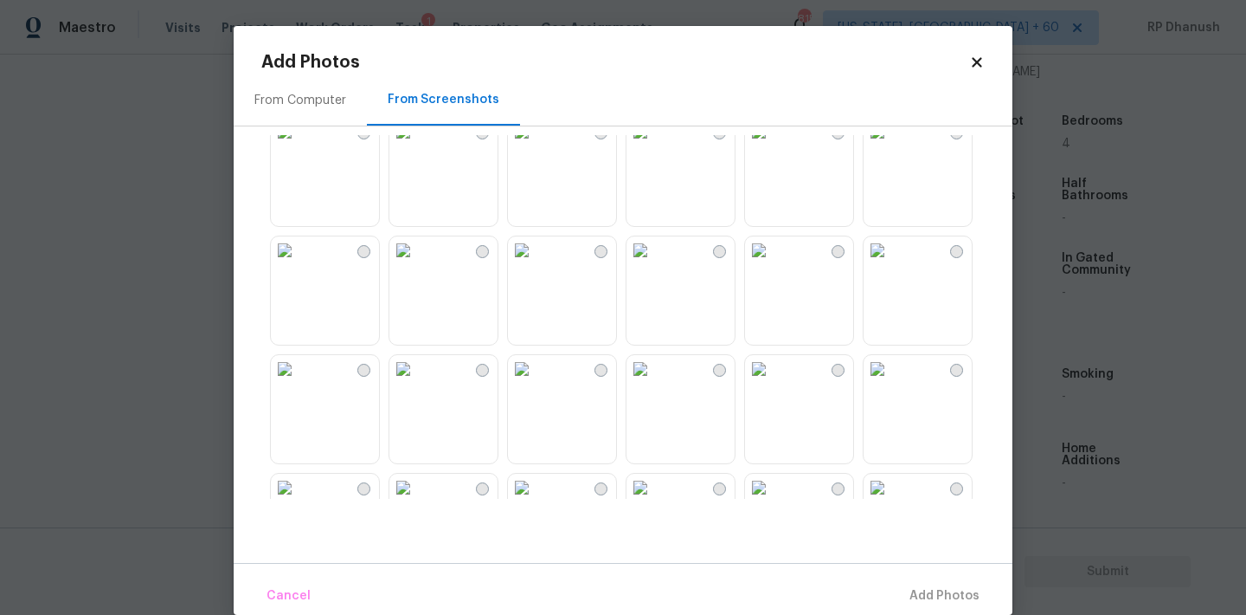
click at [417, 145] on img at bounding box center [403, 132] width 28 height 28
click at [940, 594] on span "Add 1 Photo(s)" at bounding box center [937, 596] width 86 height 22
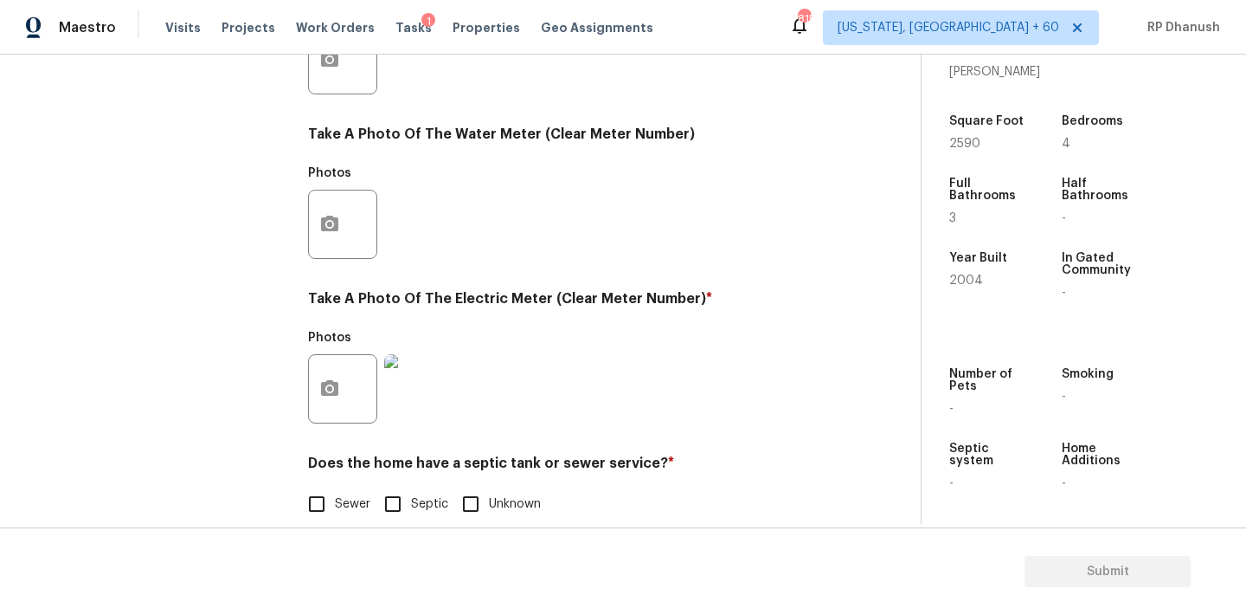
click at [337, 492] on label "Sewer" at bounding box center [335, 504] width 72 height 36
click at [335, 492] on input "Sewer" at bounding box center [317, 504] width 36 height 36
checkbox input "true"
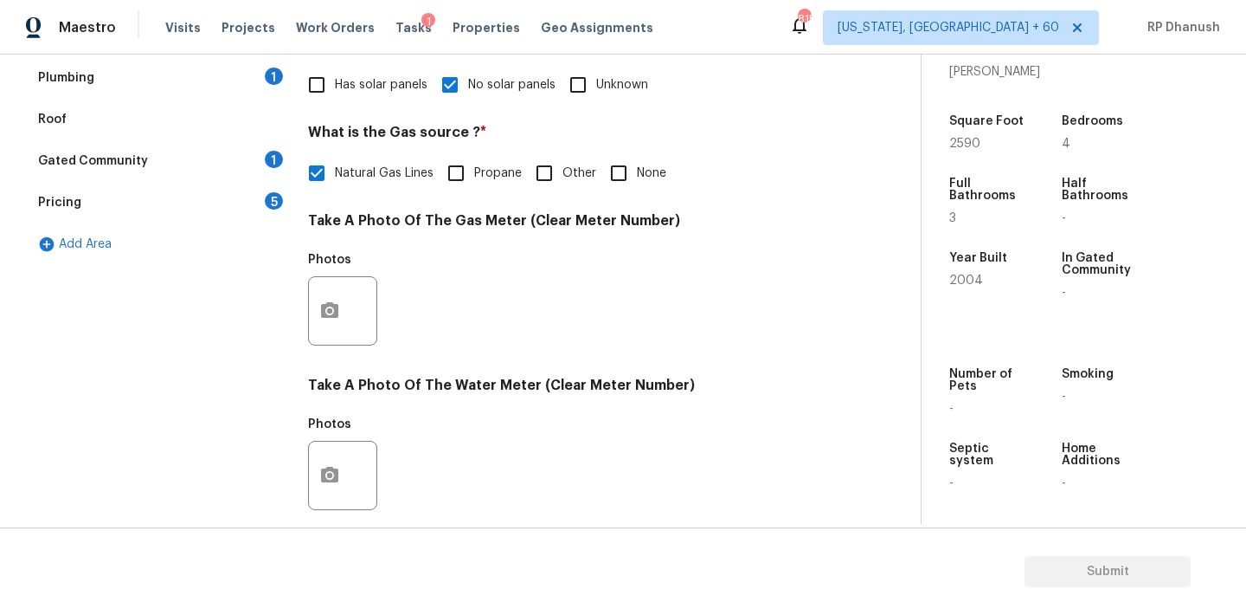
click at [267, 162] on div "1" at bounding box center [274, 159] width 18 height 17
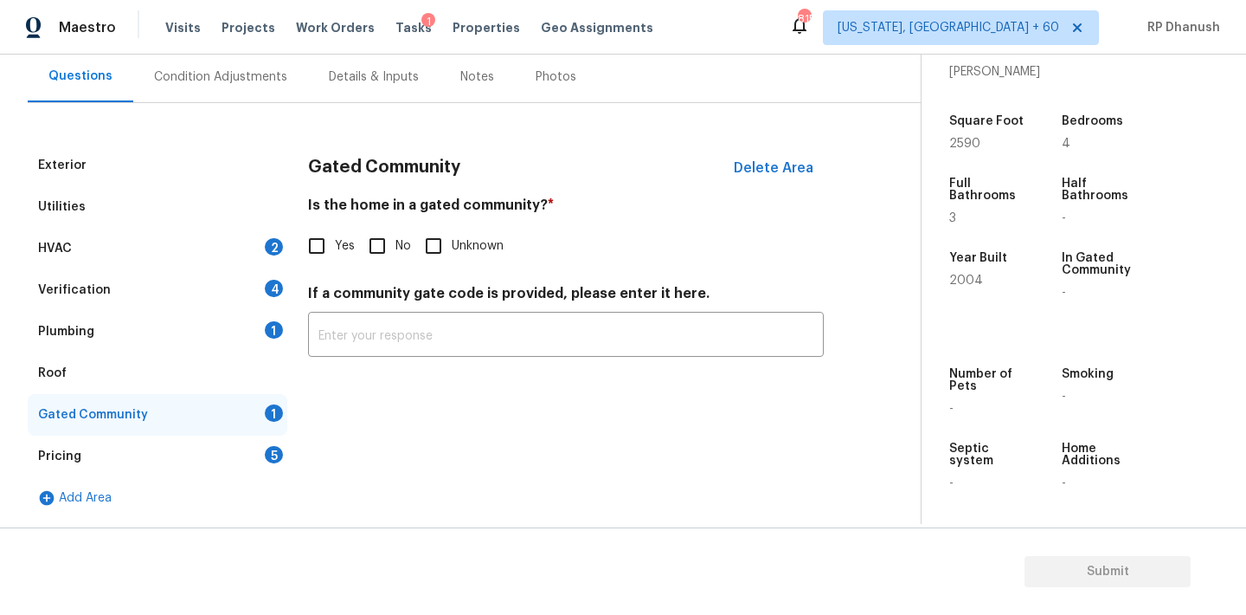
scroll to position [159, 0]
click at [366, 251] on input "No" at bounding box center [377, 246] width 36 height 36
checkbox input "true"
click at [264, 254] on div "HVAC 2" at bounding box center [158, 249] width 260 height 42
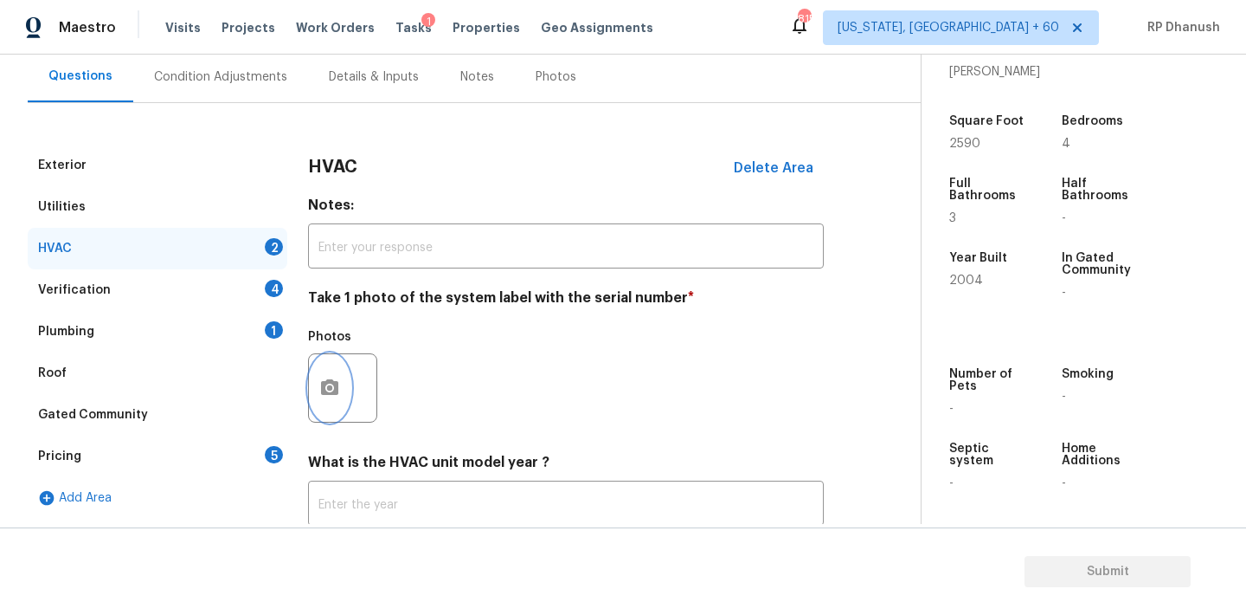
click at [345, 383] on button "button" at bounding box center [330, 388] width 42 height 68
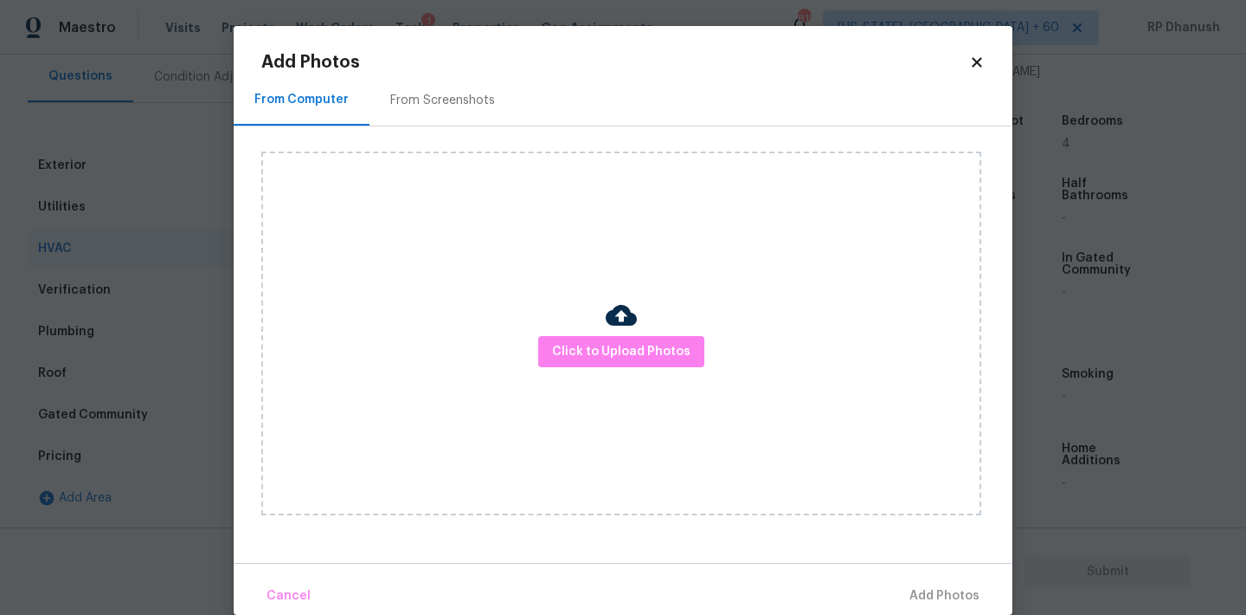
click at [446, 100] on div "From Screenshots" at bounding box center [442, 100] width 105 height 17
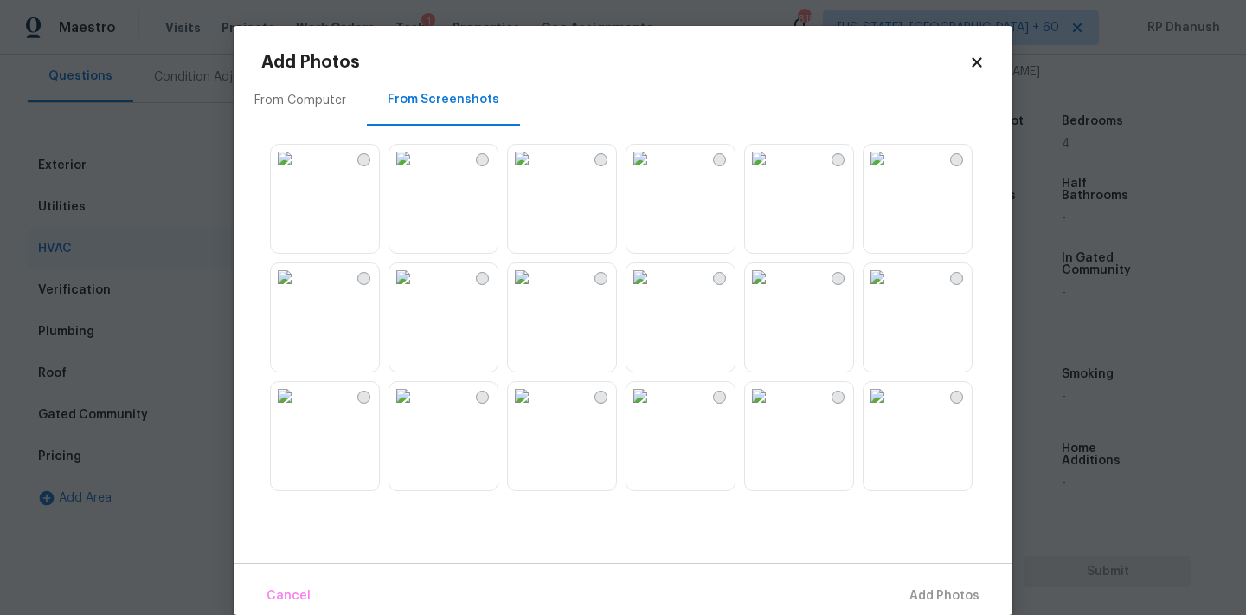
click at [773, 291] on img at bounding box center [759, 277] width 28 height 28
click at [892, 172] on img at bounding box center [878, 159] width 28 height 28
click at [919, 598] on span "Add 1 Photo(s)" at bounding box center [937, 596] width 86 height 22
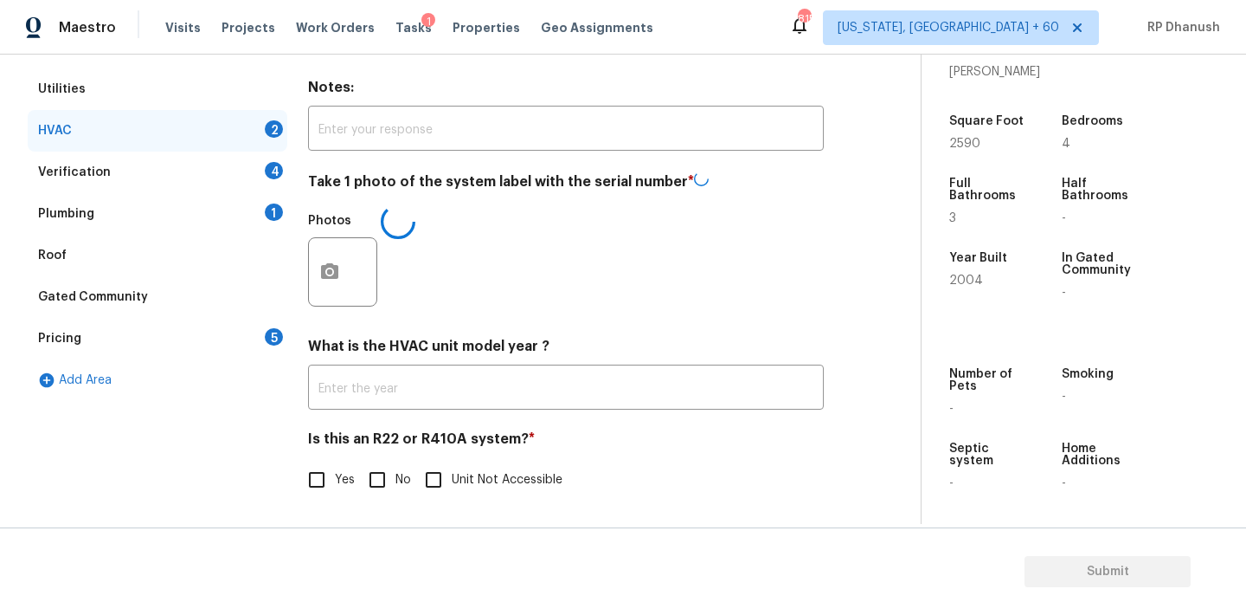
scroll to position [276, 0]
click at [396, 490] on label "No" at bounding box center [385, 480] width 52 height 36
click at [396, 490] on input "No" at bounding box center [377, 480] width 36 height 36
checkbox input "true"
click at [277, 169] on div "4" at bounding box center [274, 172] width 18 height 17
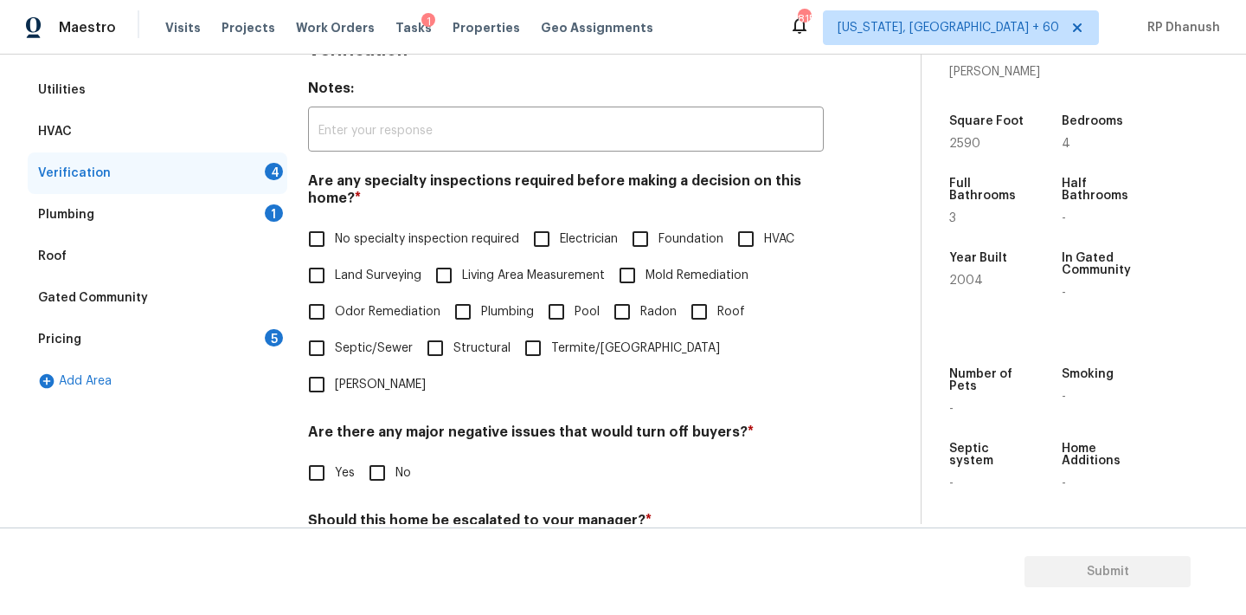
click at [359, 227] on label "No specialty inspection required" at bounding box center [409, 239] width 221 height 36
click at [335, 227] on input "No specialty inspection required" at bounding box center [317, 239] width 36 height 36
checkbox input "true"
click at [369, 454] on input "No" at bounding box center [377, 472] width 36 height 36
checkbox input "true"
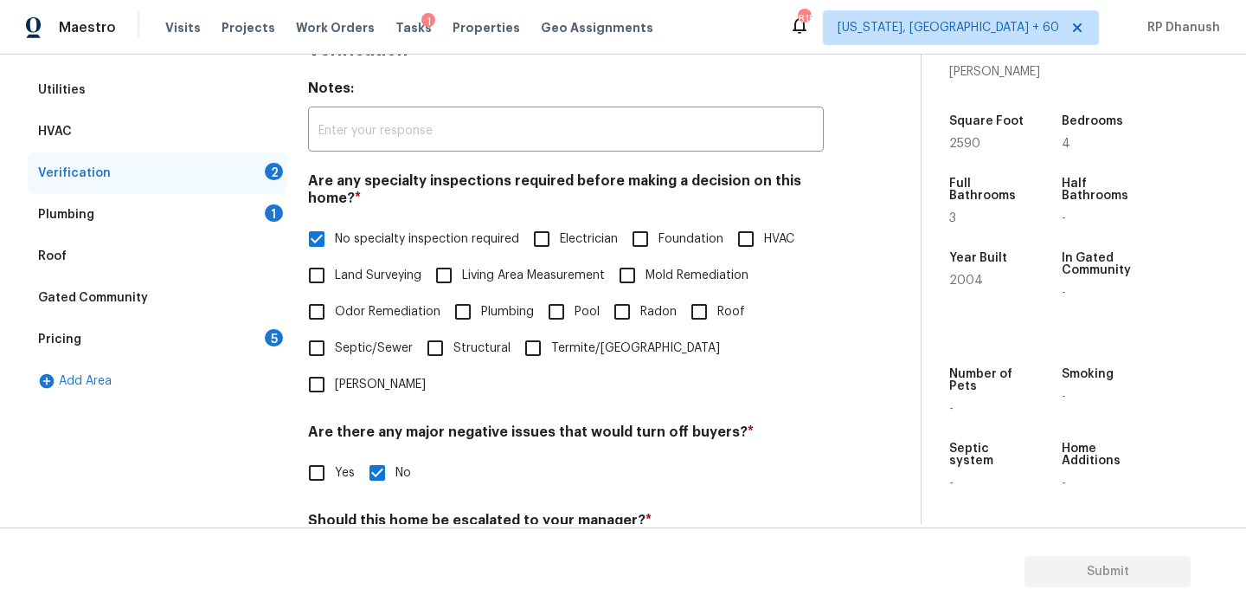
scroll to position [427, 0]
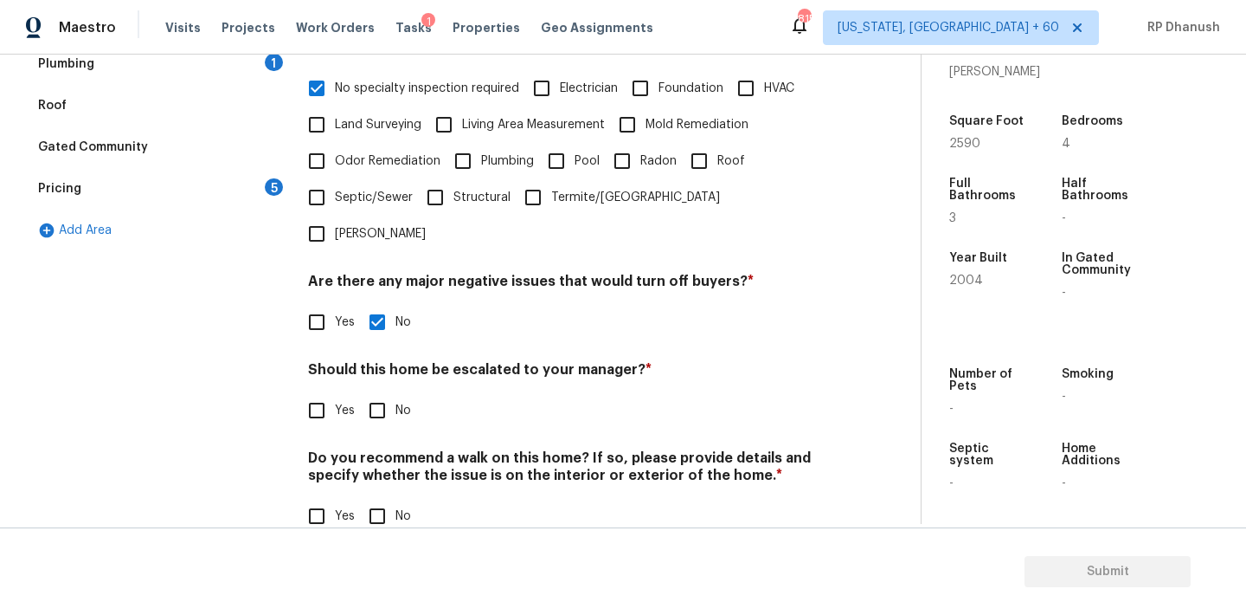
click at [377, 498] on input "No" at bounding box center [377, 516] width 36 height 36
checkbox input "true"
click at [267, 182] on div "5" at bounding box center [274, 186] width 18 height 17
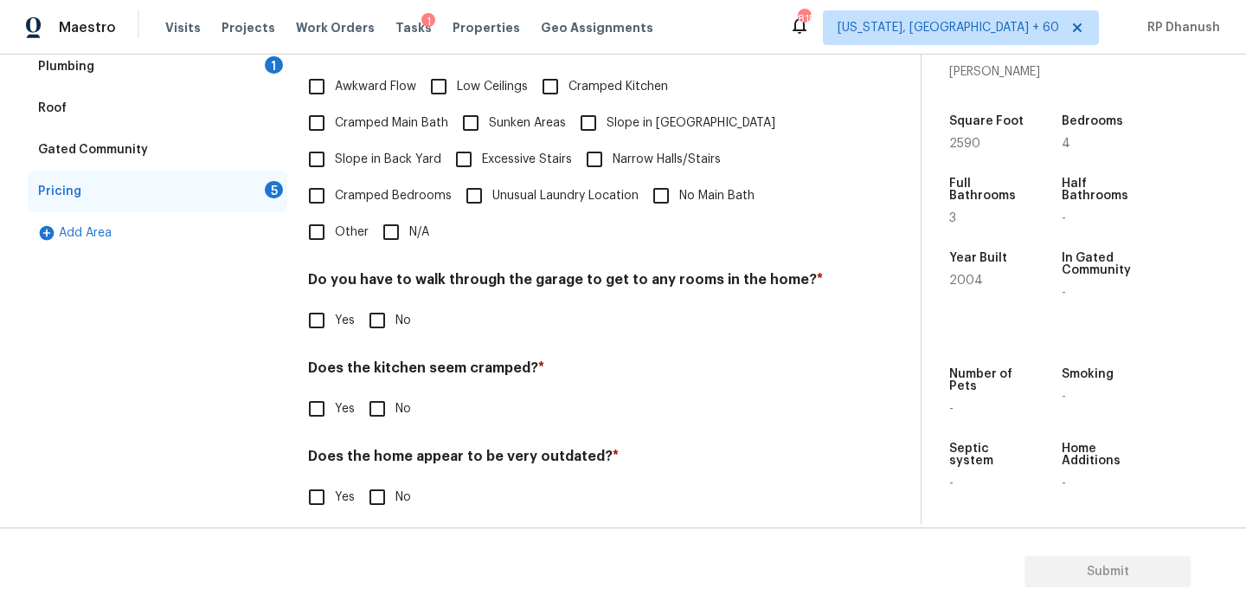
scroll to position [321, 0]
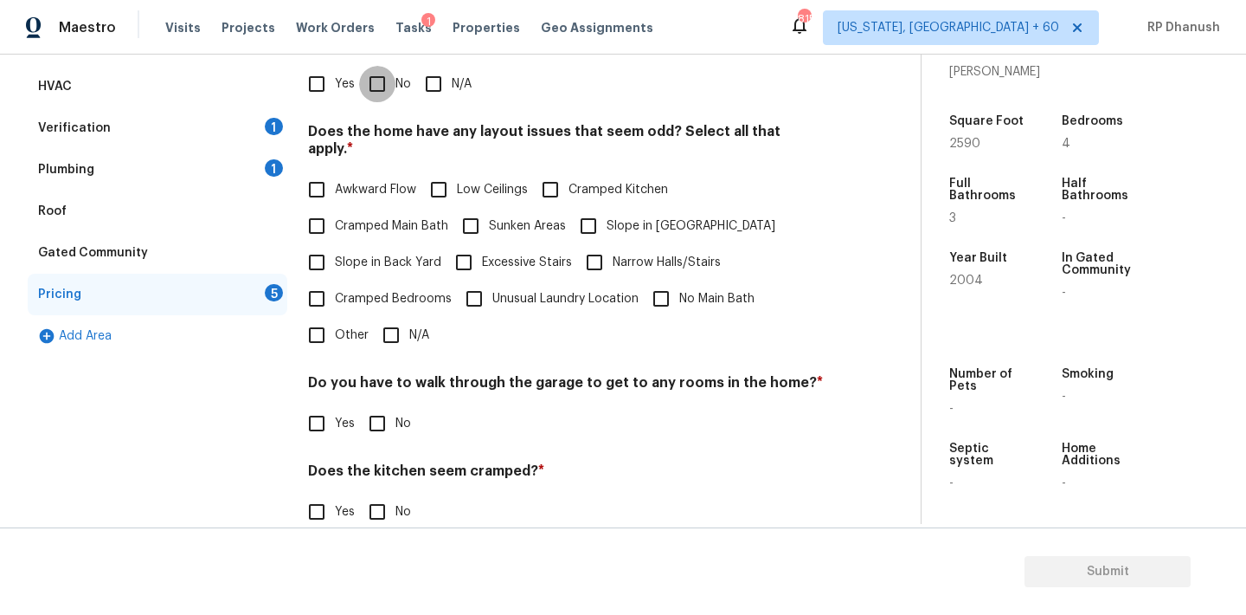
click at [378, 90] on input "No" at bounding box center [377, 84] width 36 height 36
checkbox input "true"
click at [308, 246] on input "Slope in Back Yard" at bounding box center [317, 264] width 36 height 36
checkbox input "true"
drag, startPoint x: 606, startPoint y: 214, endPoint x: 516, endPoint y: 273, distance: 107.6
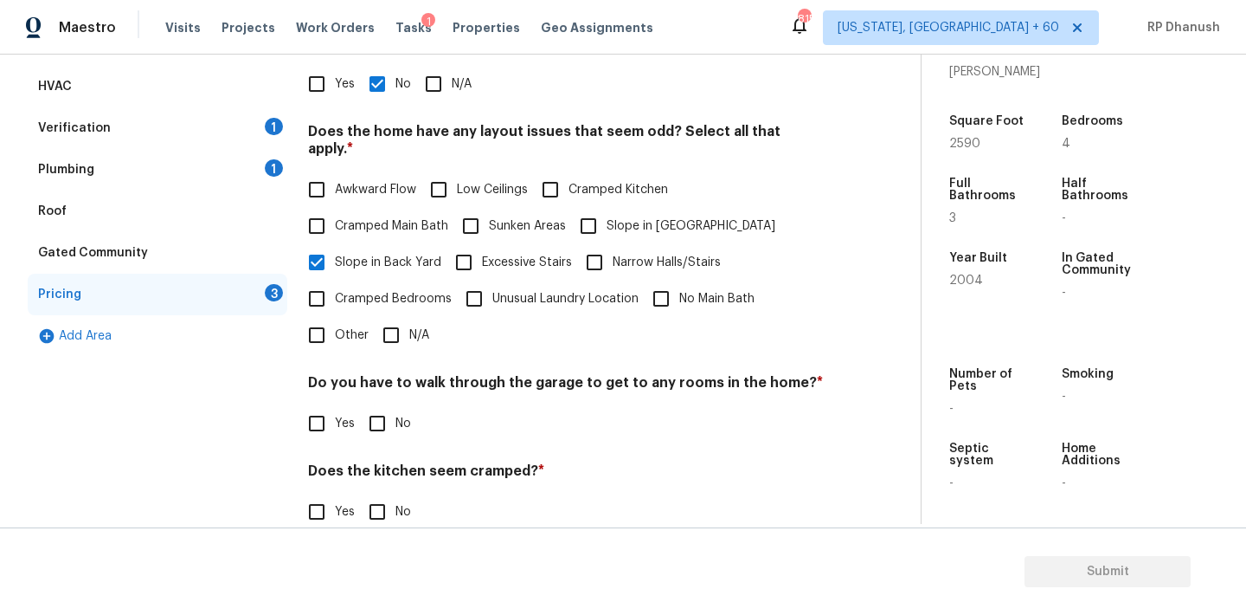
click at [607, 217] on span "Slope in [GEOGRAPHIC_DATA]" at bounding box center [691, 226] width 169 height 18
click at [606, 214] on input "Slope in [GEOGRAPHIC_DATA]" at bounding box center [588, 226] width 36 height 36
checkbox input "true"
click at [388, 413] on input "No" at bounding box center [377, 423] width 36 height 36
checkbox input "true"
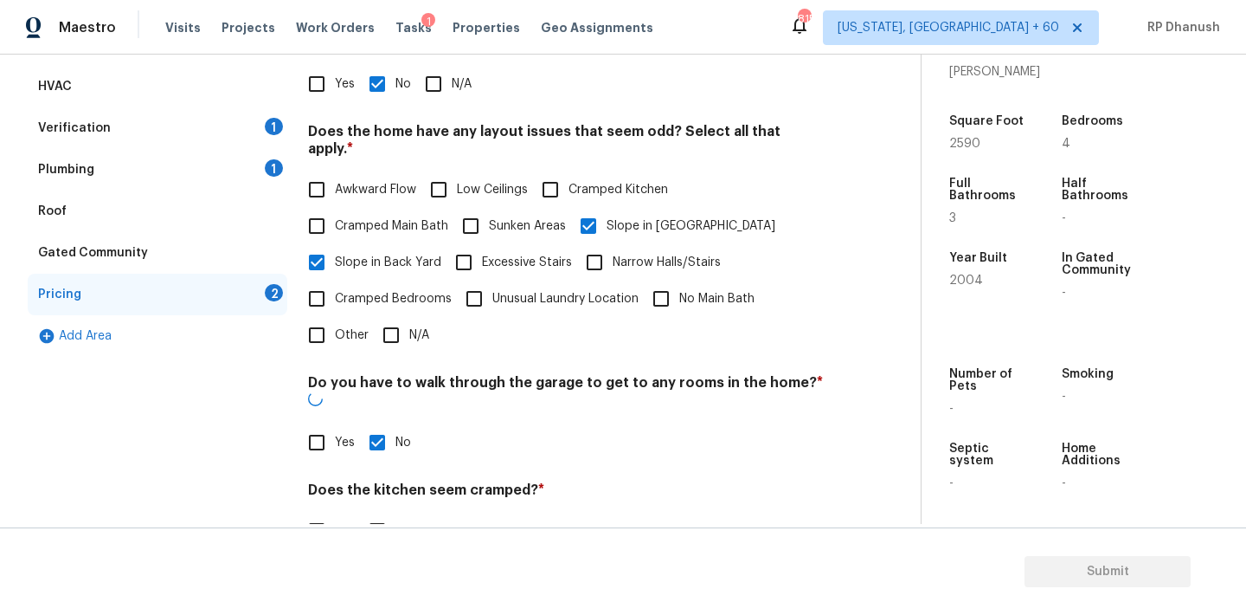
click at [384, 512] on input "No" at bounding box center [377, 530] width 36 height 36
checkbox input "true"
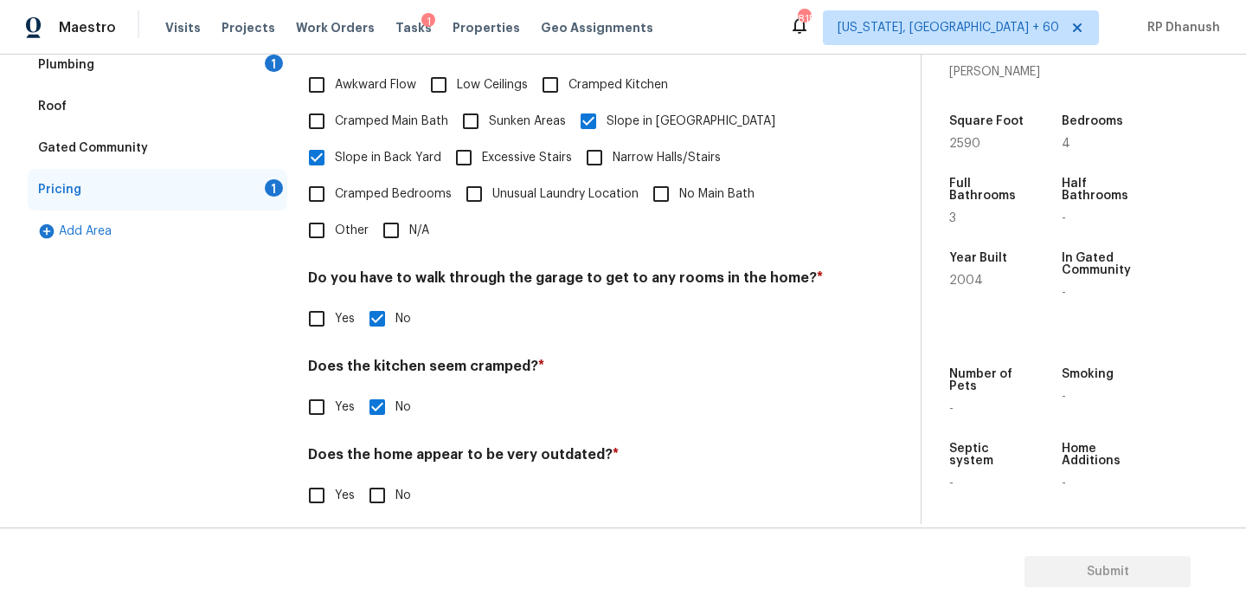
scroll to position [424, 0]
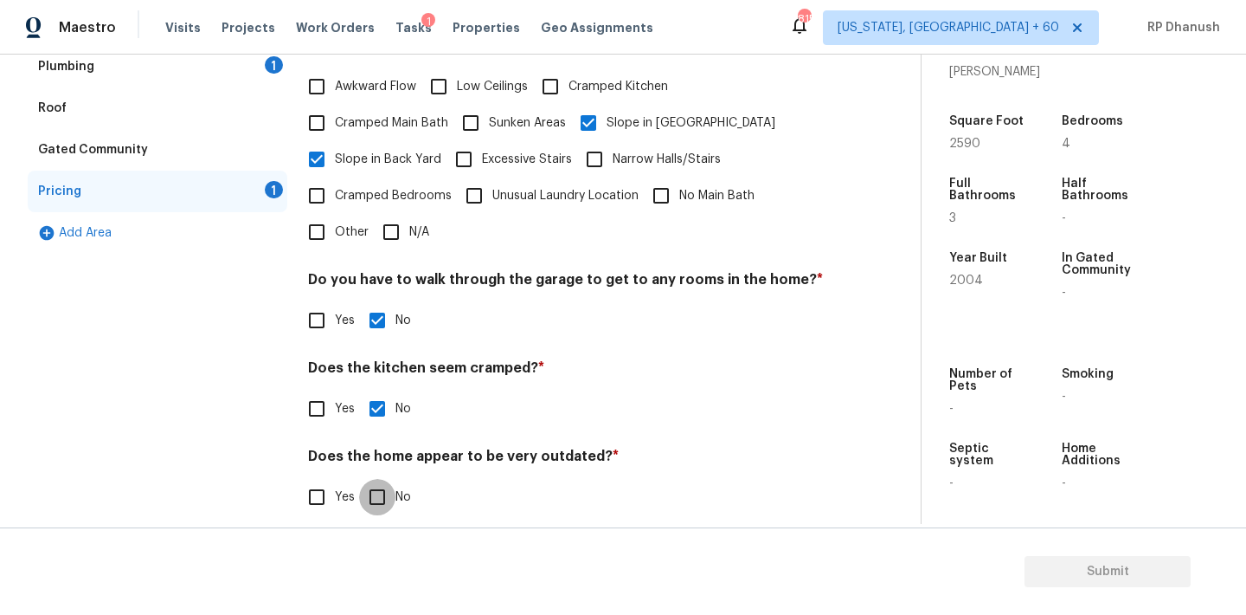
click at [384, 479] on input "No" at bounding box center [377, 497] width 36 height 36
checkbox input "true"
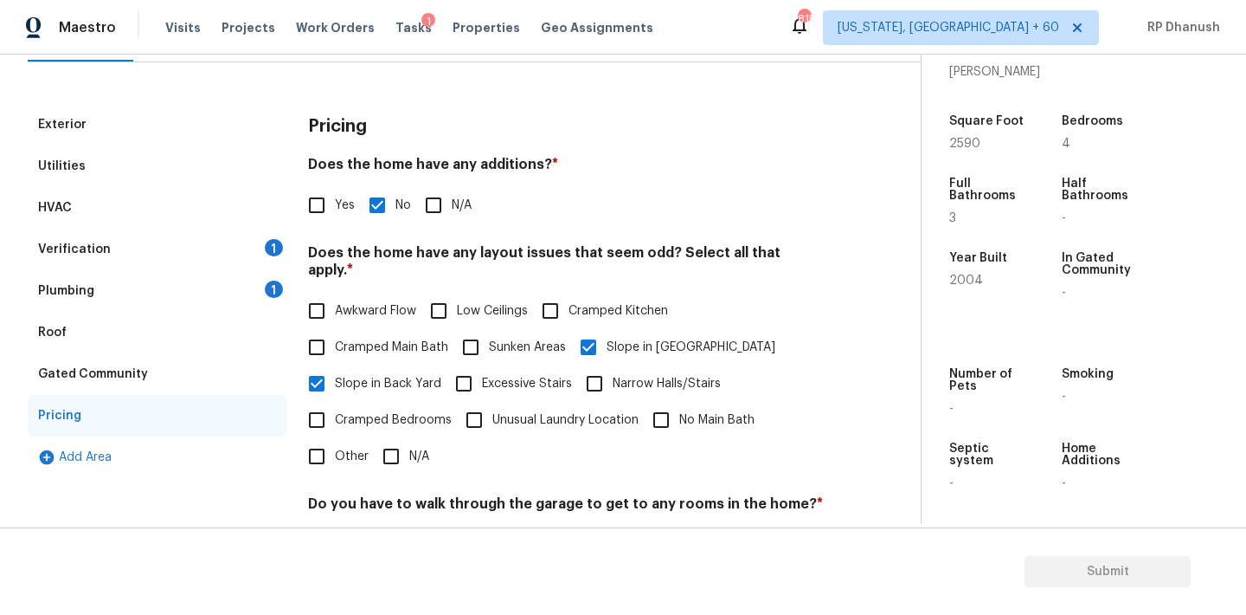
scroll to position [179, 0]
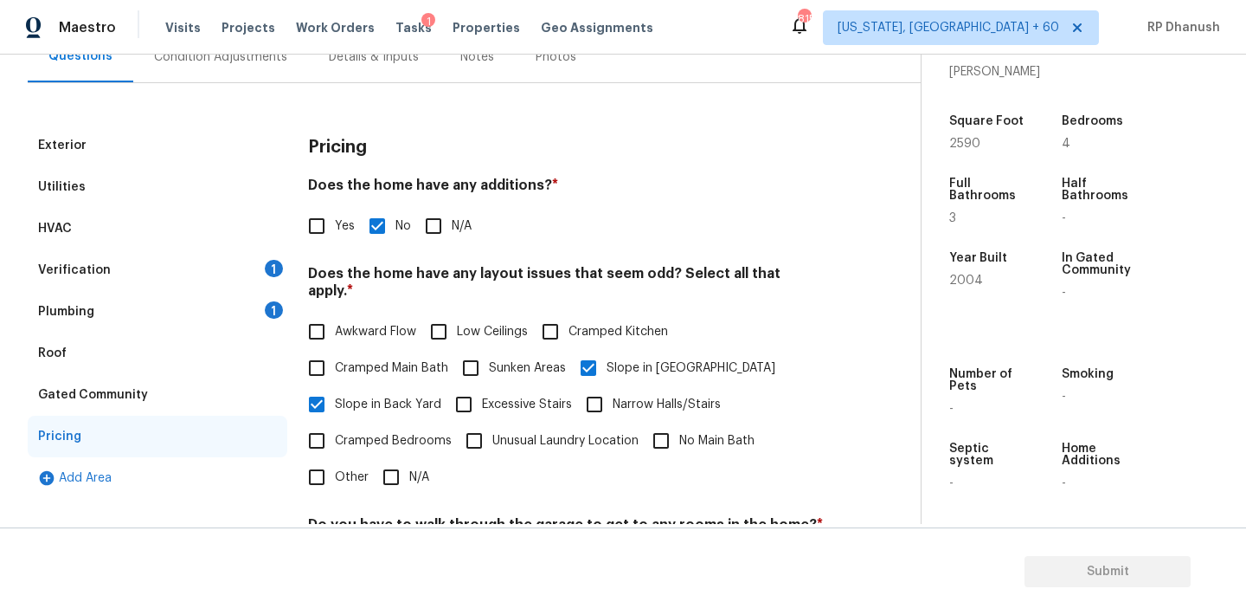
click at [254, 276] on div "Verification 1" at bounding box center [158, 270] width 260 height 42
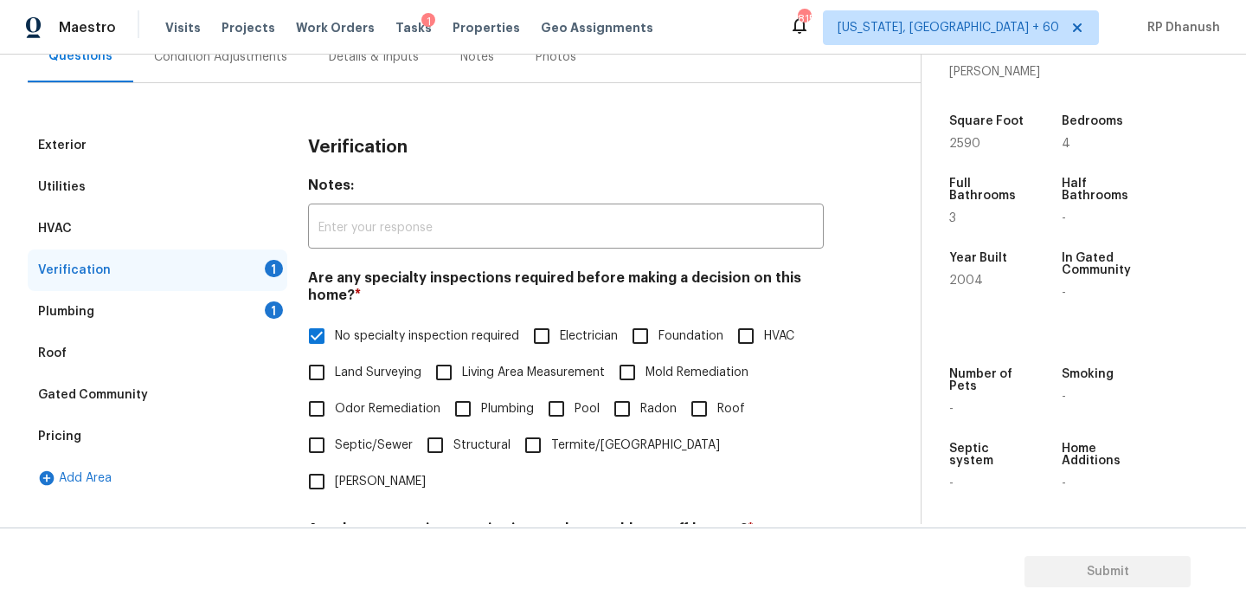
scroll to position [427, 0]
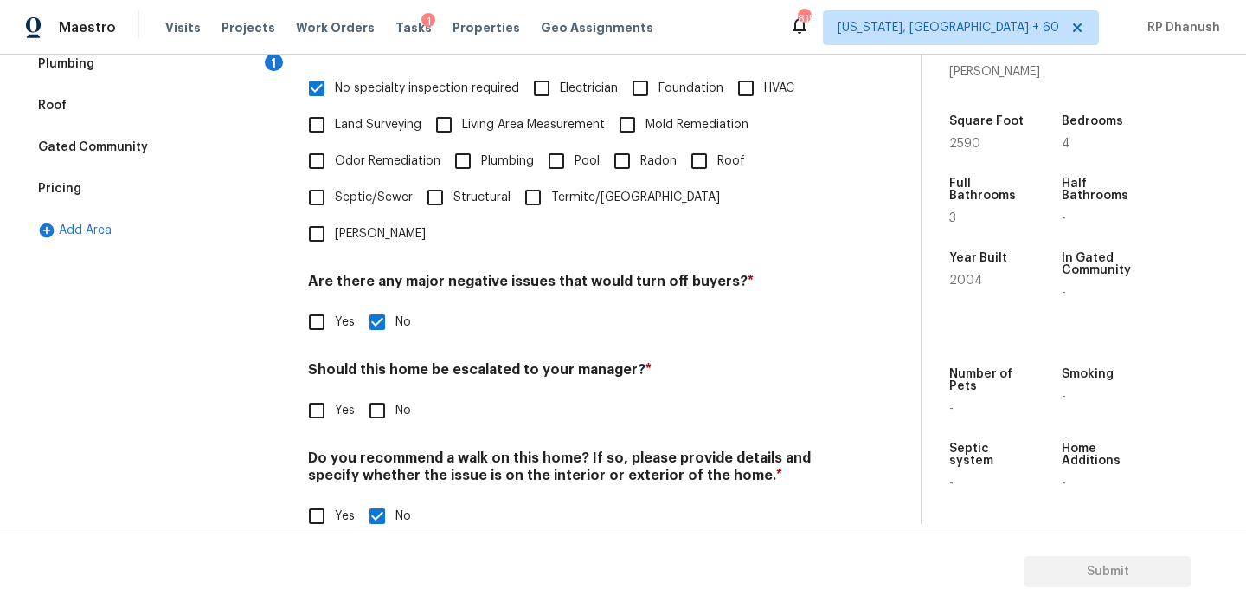
click at [321, 392] on input "Yes" at bounding box center [317, 410] width 36 height 36
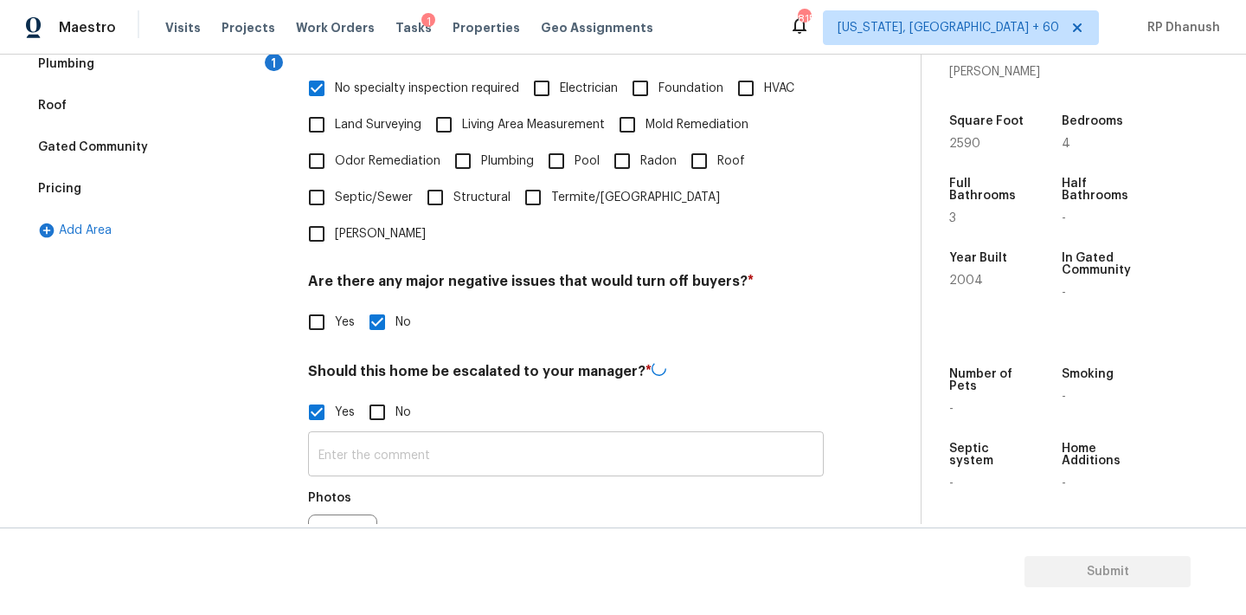
click at [337, 435] on input "text" at bounding box center [566, 455] width 516 height 41
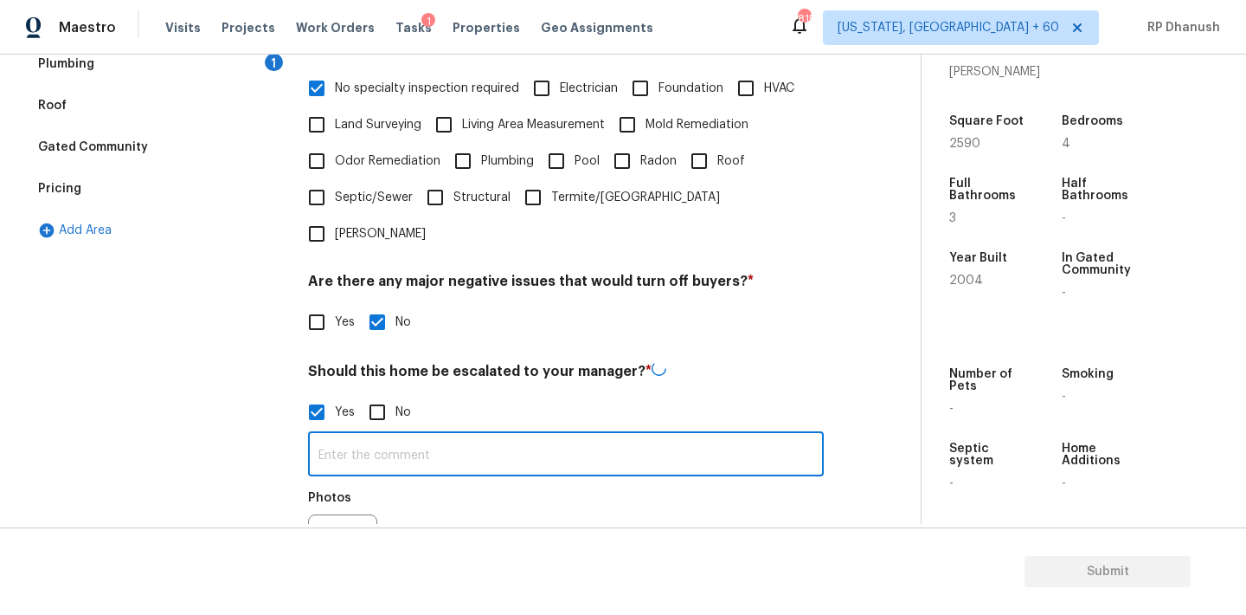
click at [332, 394] on input "Yes" at bounding box center [317, 412] width 36 height 36
checkbox input "false"
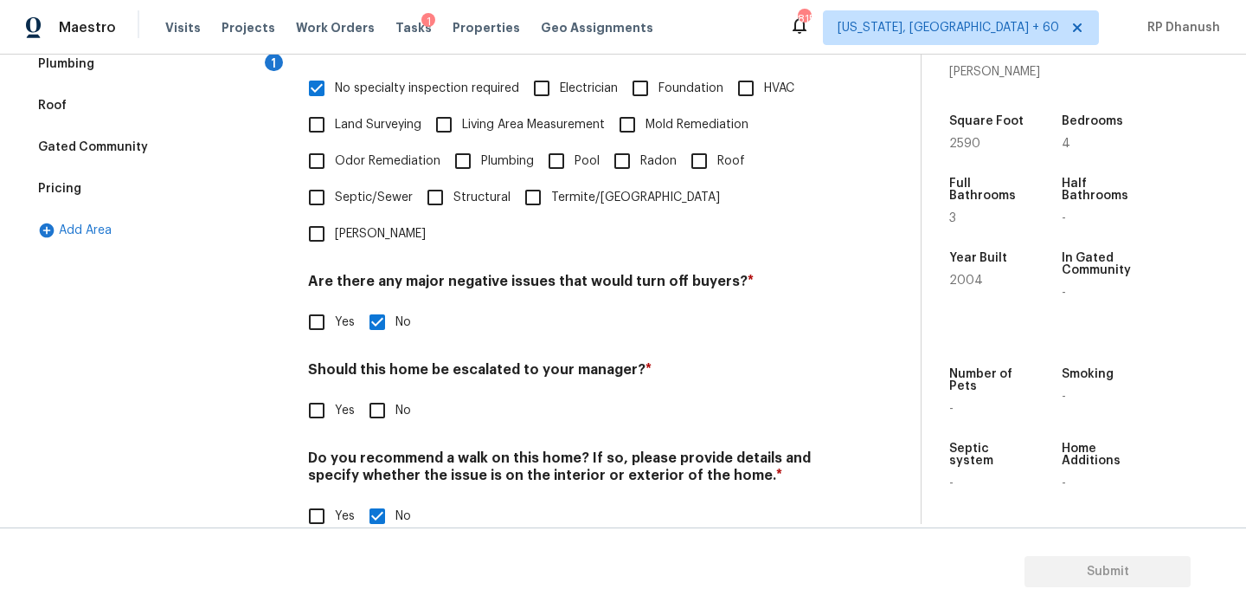
click at [382, 392] on input "No" at bounding box center [377, 410] width 36 height 36
checkbox input "false"
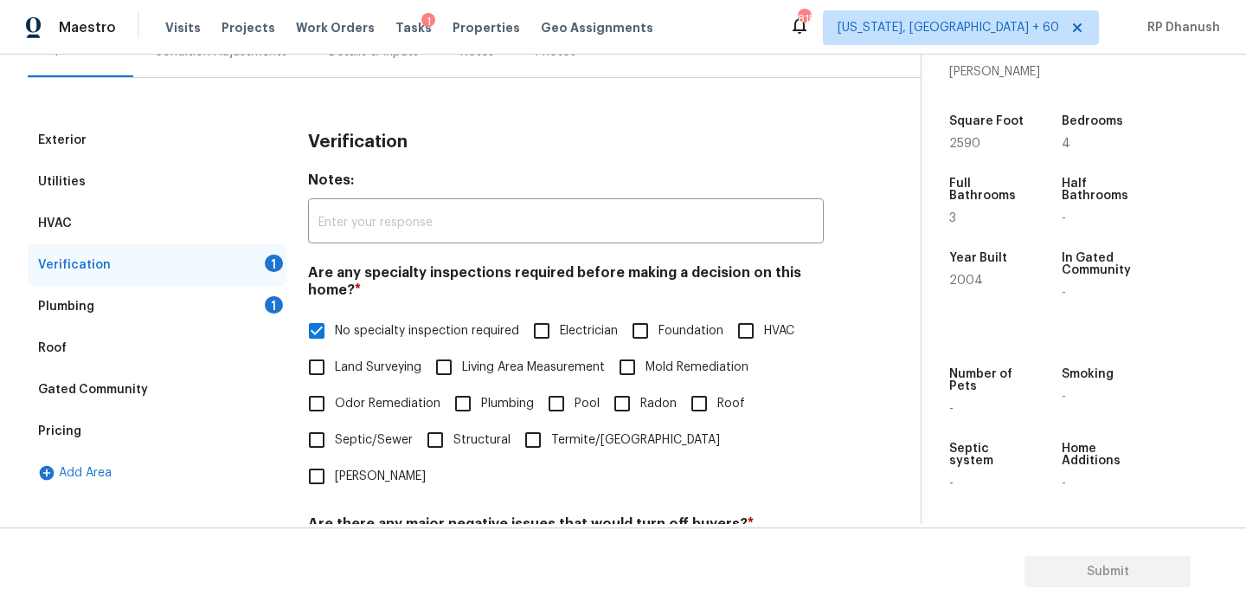
click at [241, 293] on div "Plumbing 1" at bounding box center [158, 307] width 260 height 42
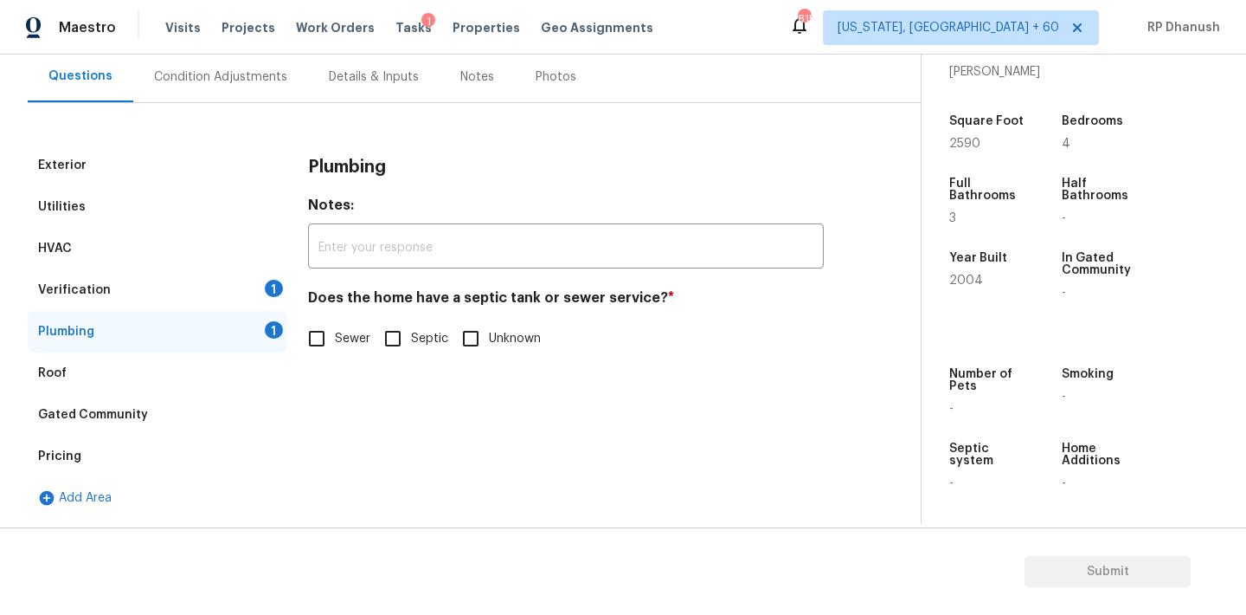
scroll to position [159, 0]
click at [335, 352] on label "Sewer" at bounding box center [335, 338] width 72 height 36
click at [335, 352] on input "Sewer" at bounding box center [317, 338] width 36 height 36
checkbox input "true"
click at [280, 283] on div "1" at bounding box center [274, 288] width 18 height 17
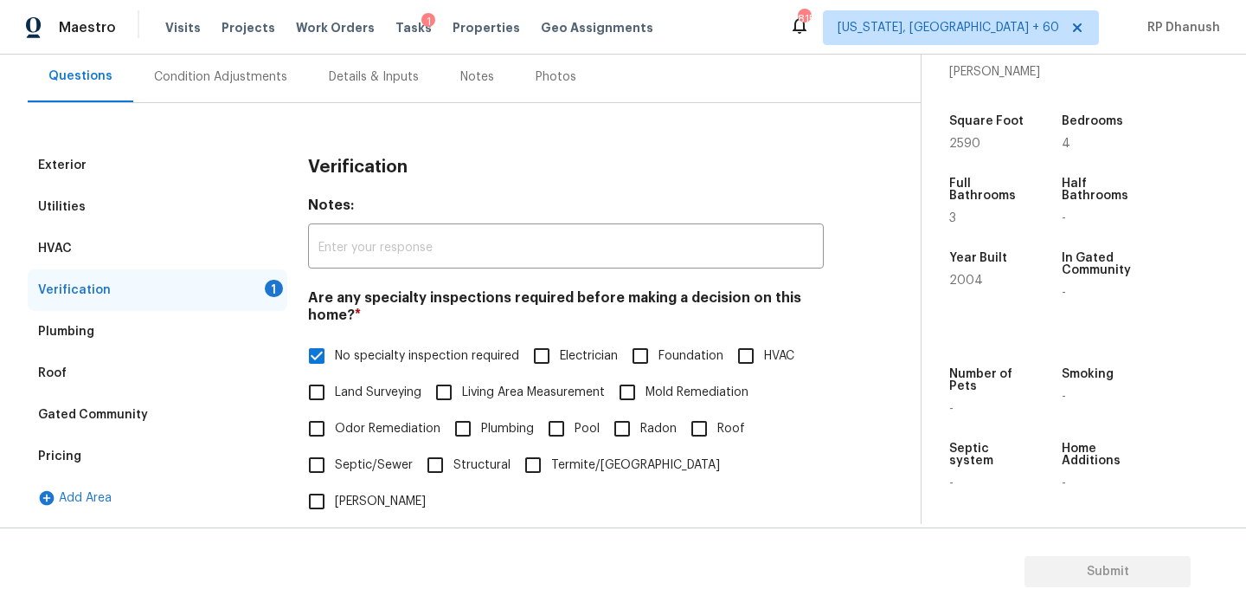
scroll to position [421, 0]
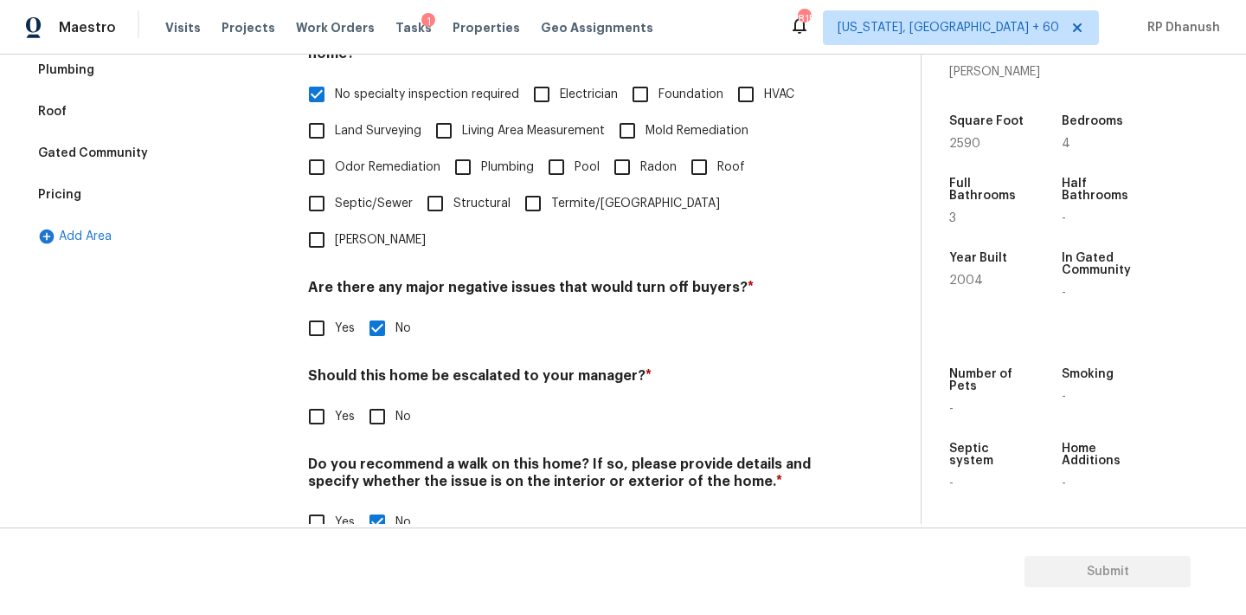
click at [380, 398] on input "No" at bounding box center [377, 416] width 36 height 36
checkbox input "true"
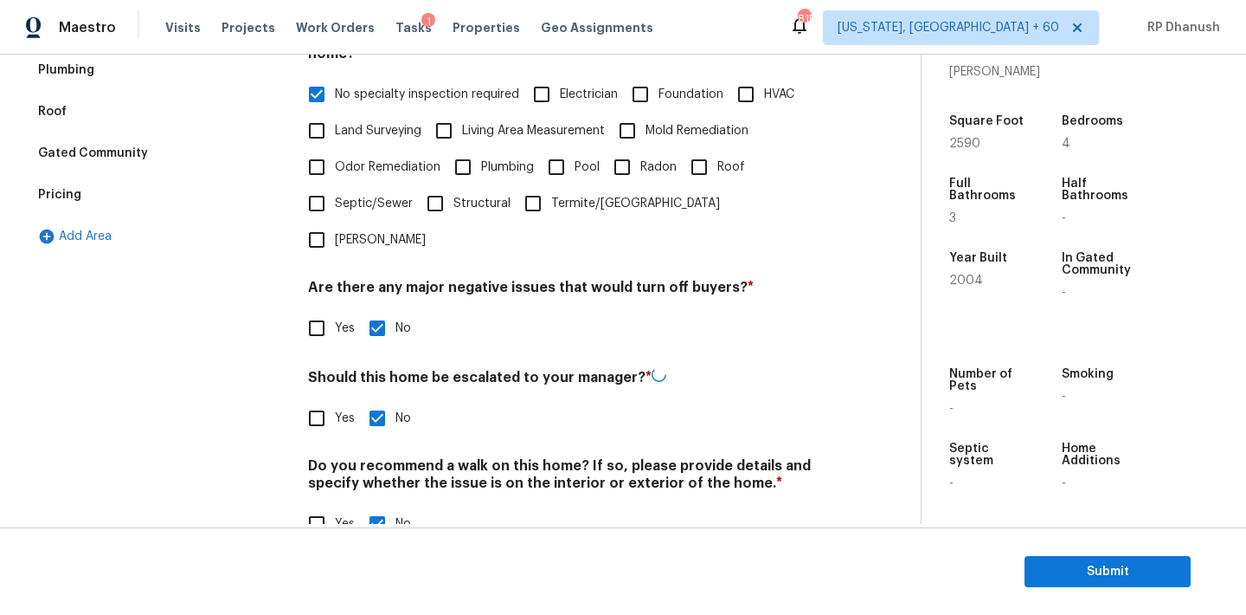
scroll to position [0, 0]
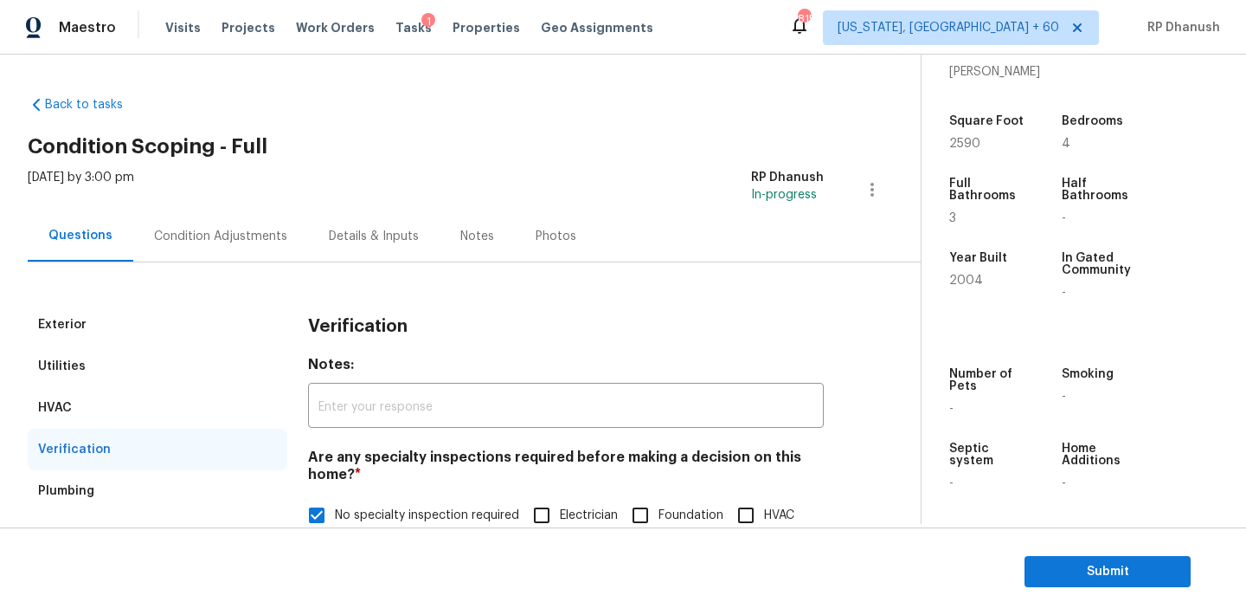
click at [259, 238] on div "Condition Adjustments" at bounding box center [220, 236] width 133 height 17
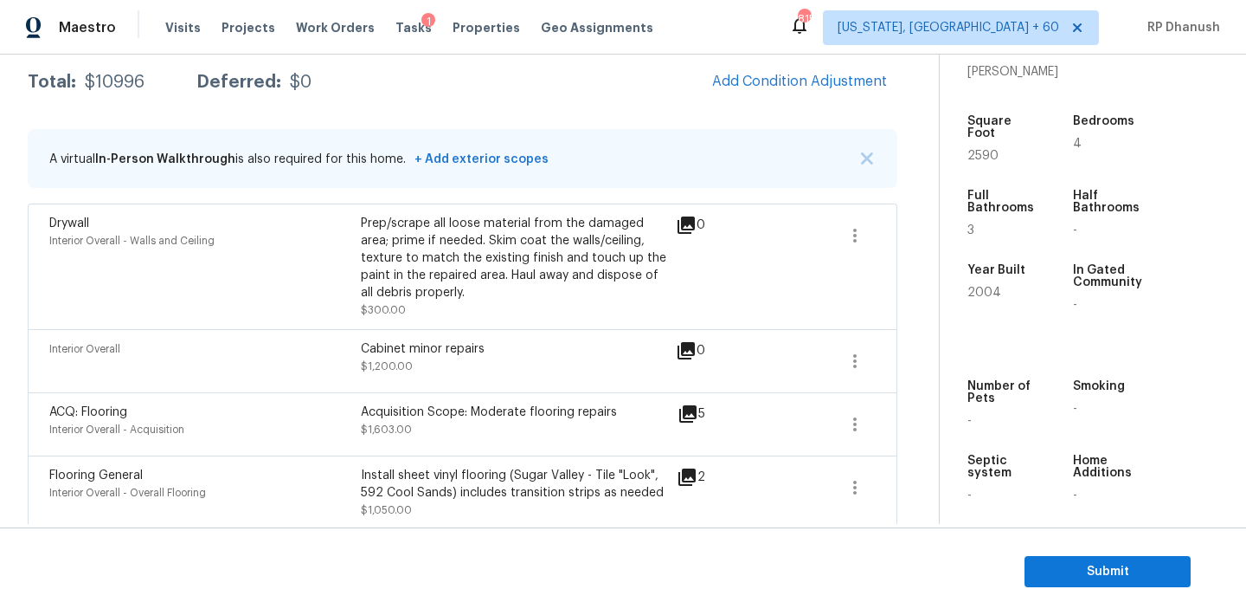
scroll to position [214, 0]
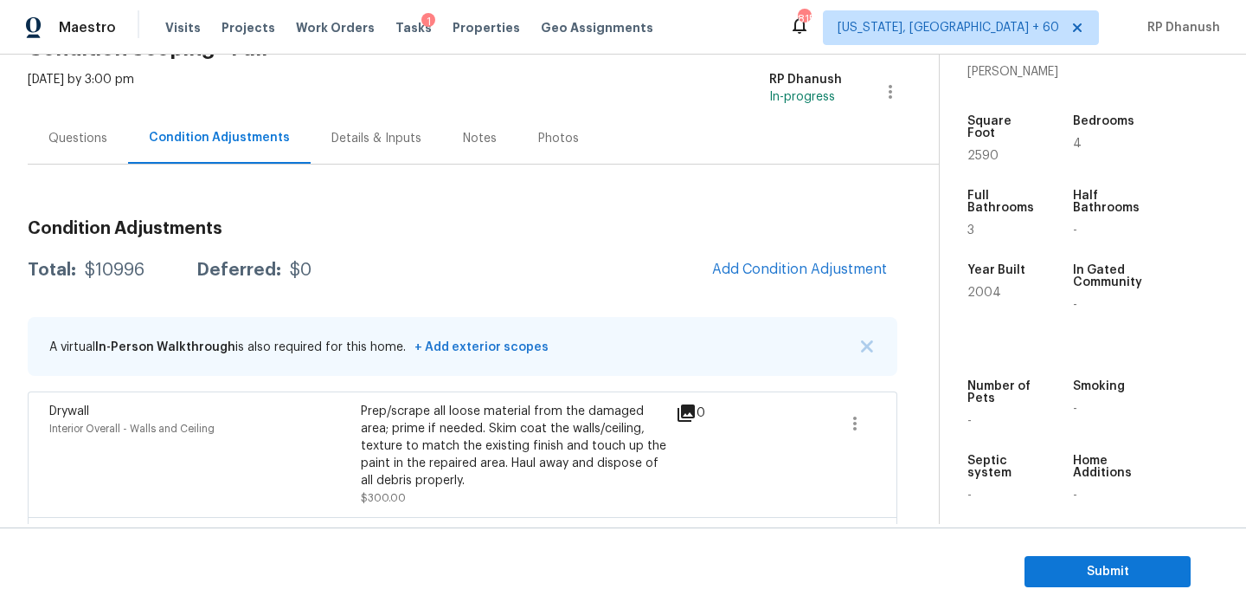
click at [100, 127] on div "Questions" at bounding box center [78, 138] width 100 height 51
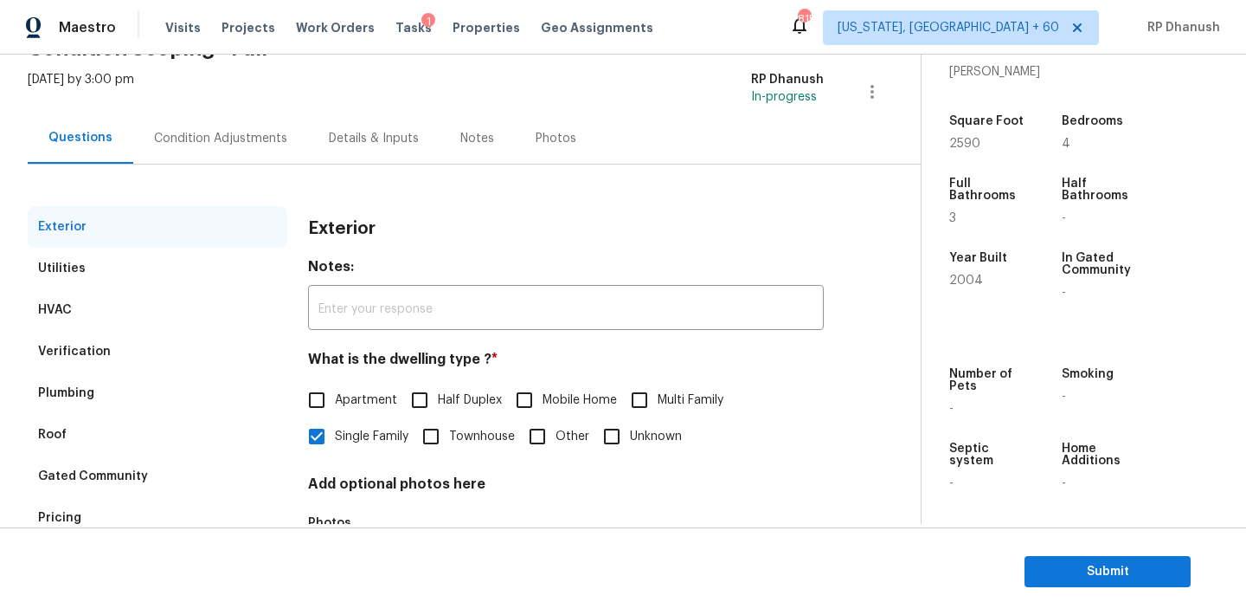
scroll to position [219, 0]
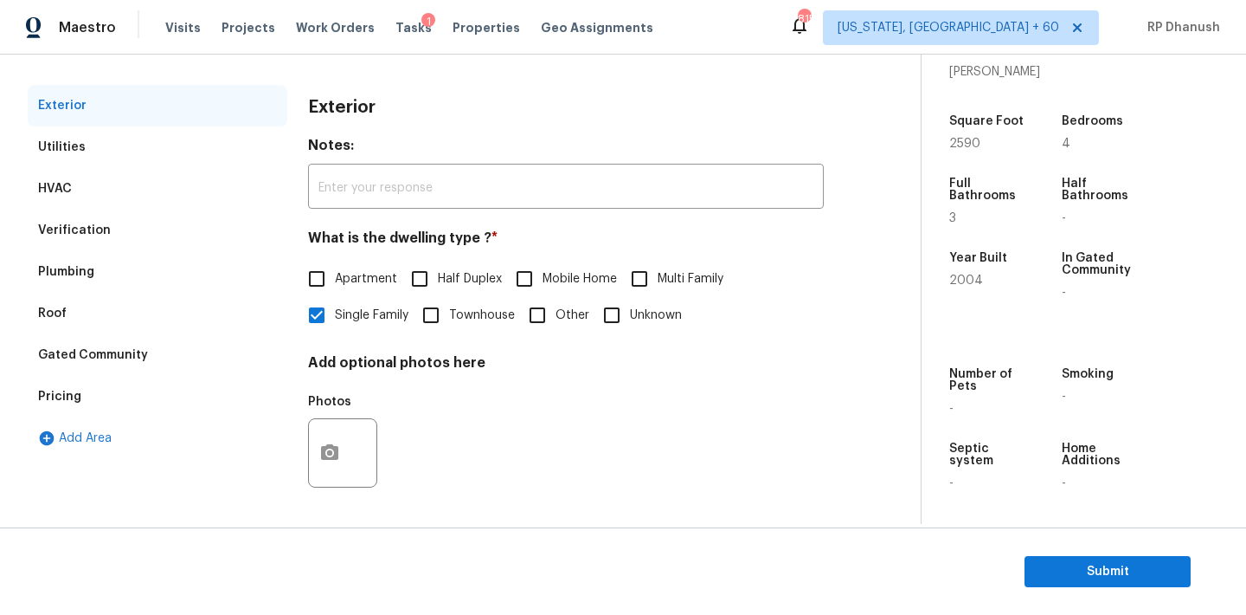
click at [59, 237] on div "Verification" at bounding box center [74, 230] width 73 height 17
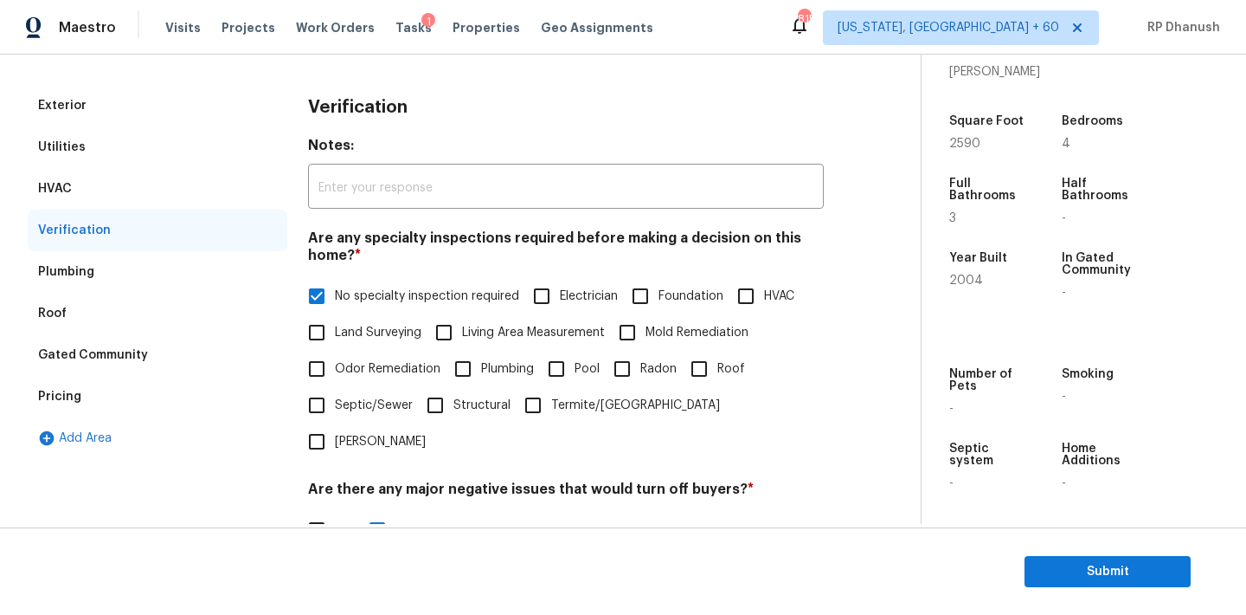
scroll to position [427, 0]
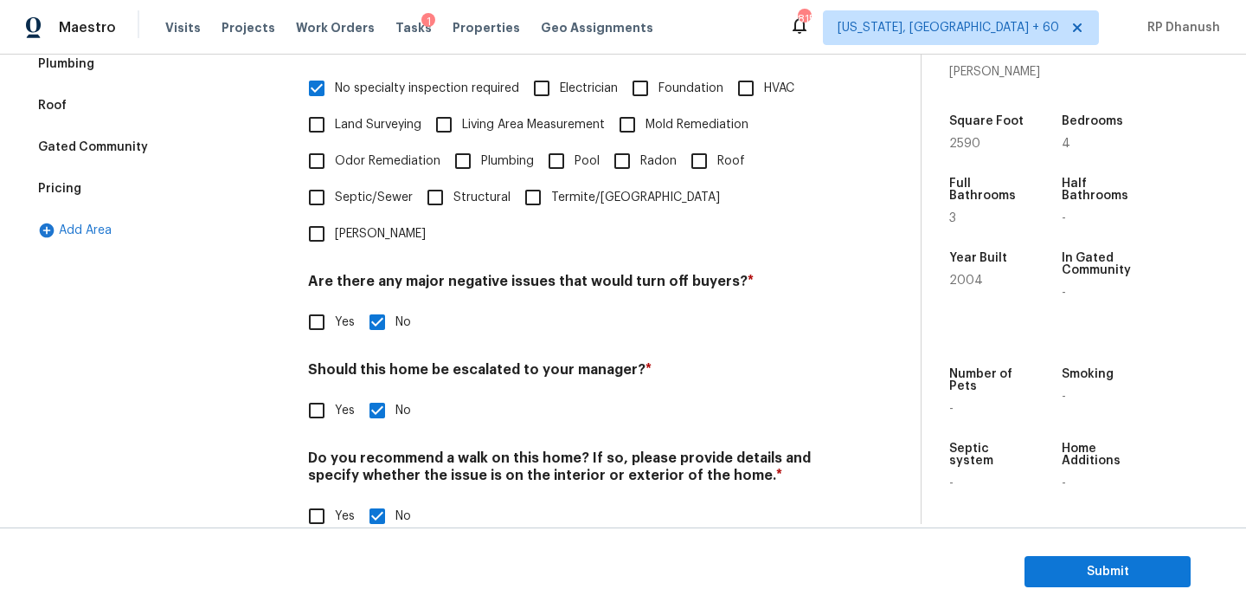
click at [333, 392] on input "Yes" at bounding box center [317, 410] width 36 height 36
checkbox input "true"
checkbox input "false"
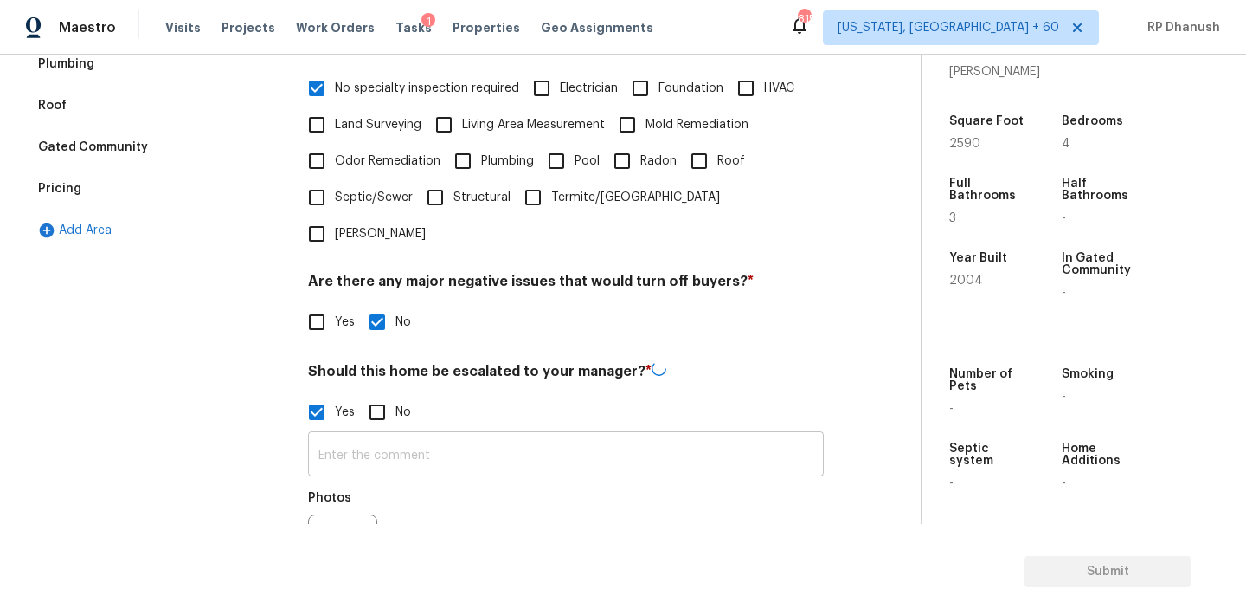
click at [351, 435] on input "text" at bounding box center [566, 455] width 516 height 41
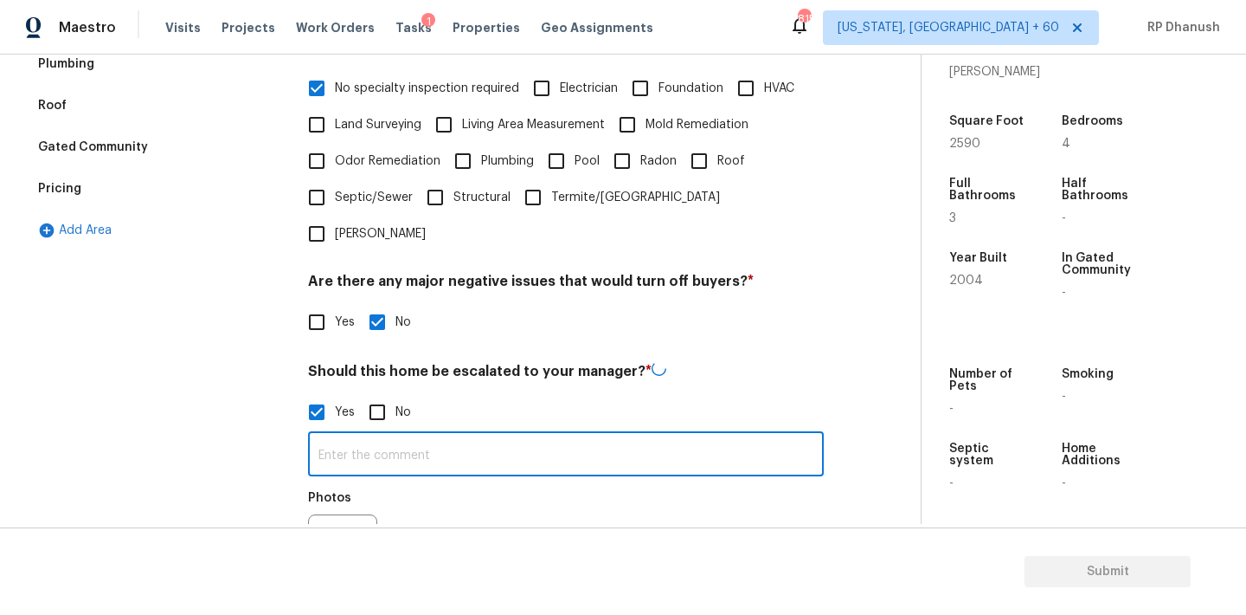
paste input "The tiles are structurally intact in most areas but visibly stained, worn, and …"
click at [370, 434] on input "The tiles are structurally intact in most areas but visibly stained, worn, and …" at bounding box center [566, 454] width 516 height 41
type input "The tiles are structurally intact in most areas but visibly stained, worn, and …"
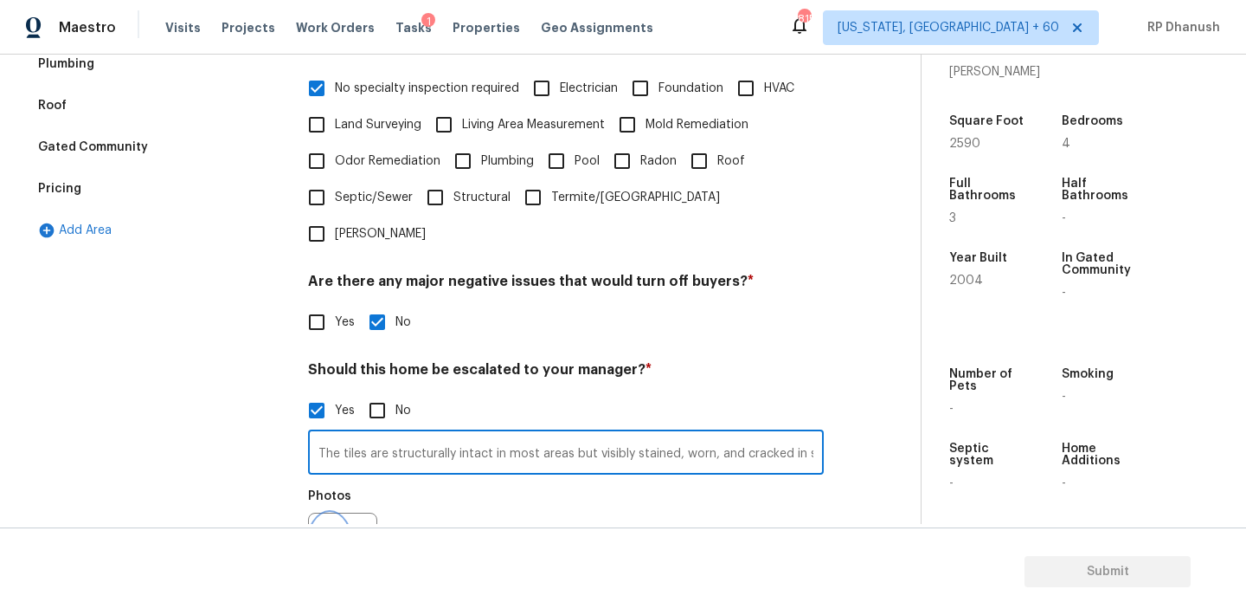
click at [336, 513] on button "button" at bounding box center [330, 547] width 42 height 68
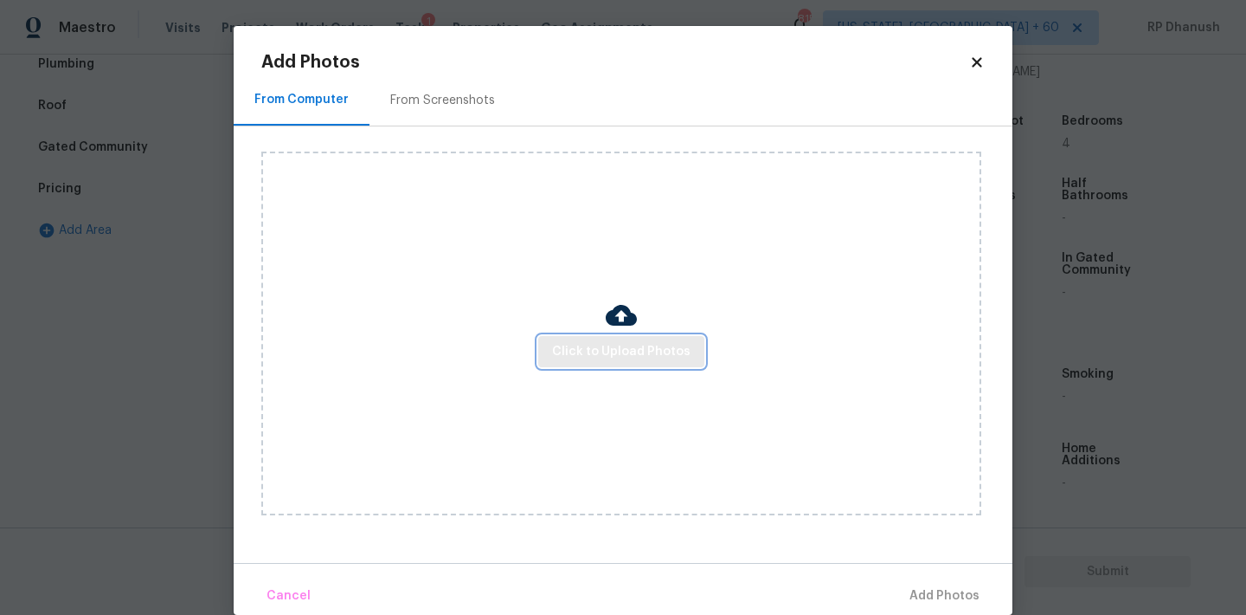
click at [628, 338] on button "Click to Upload Photos" at bounding box center [621, 352] width 166 height 32
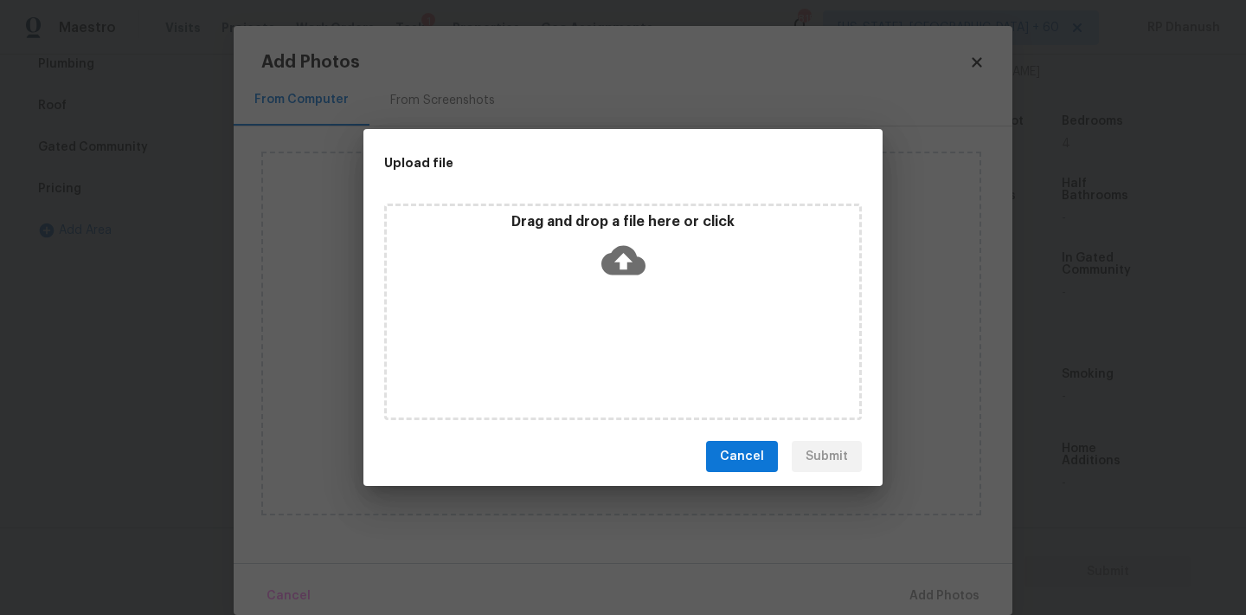
click at [631, 291] on div "Drag and drop a file here or click" at bounding box center [623, 311] width 478 height 216
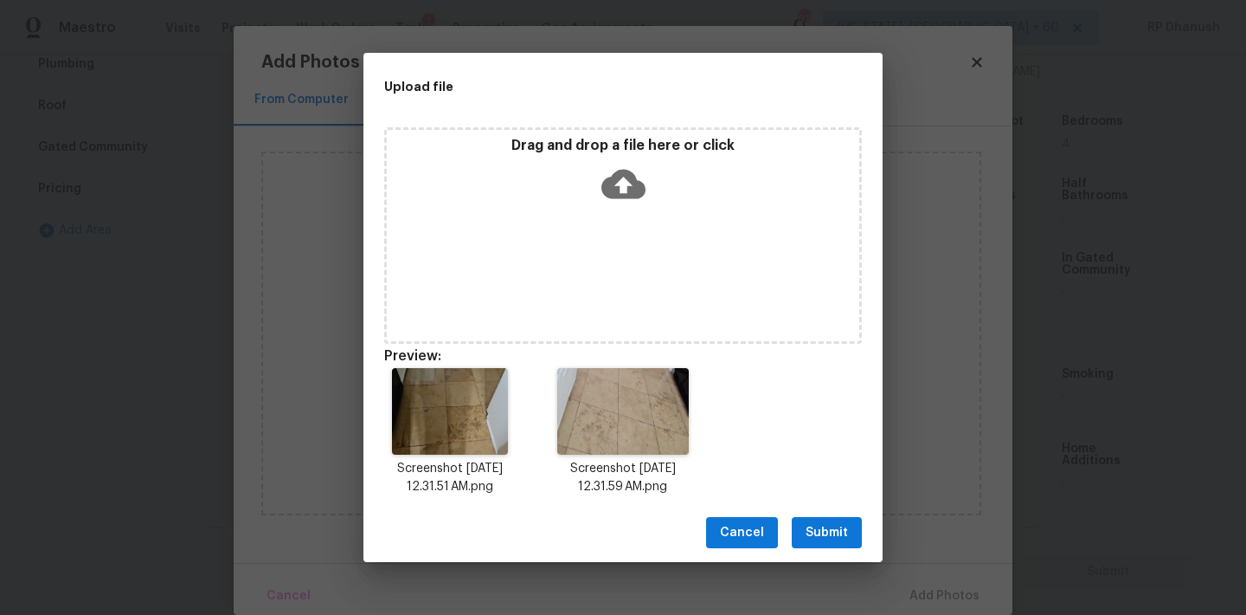
click at [819, 538] on span "Submit" at bounding box center [827, 533] width 42 height 22
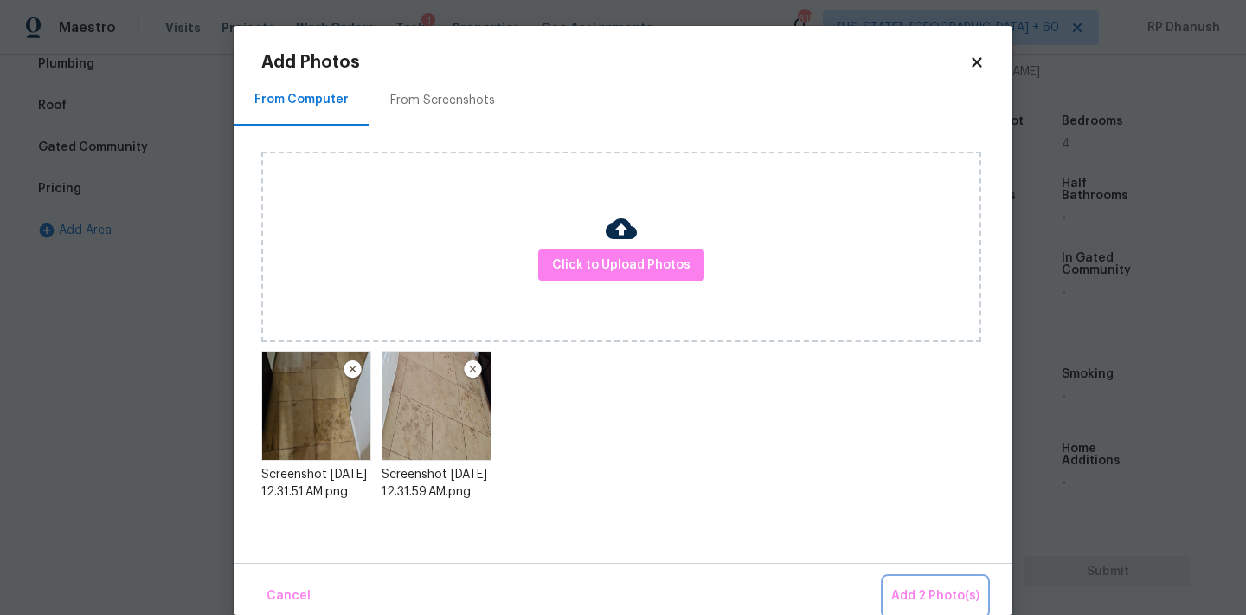
click at [939, 597] on span "Add 2 Photo(s)" at bounding box center [936, 596] width 88 height 22
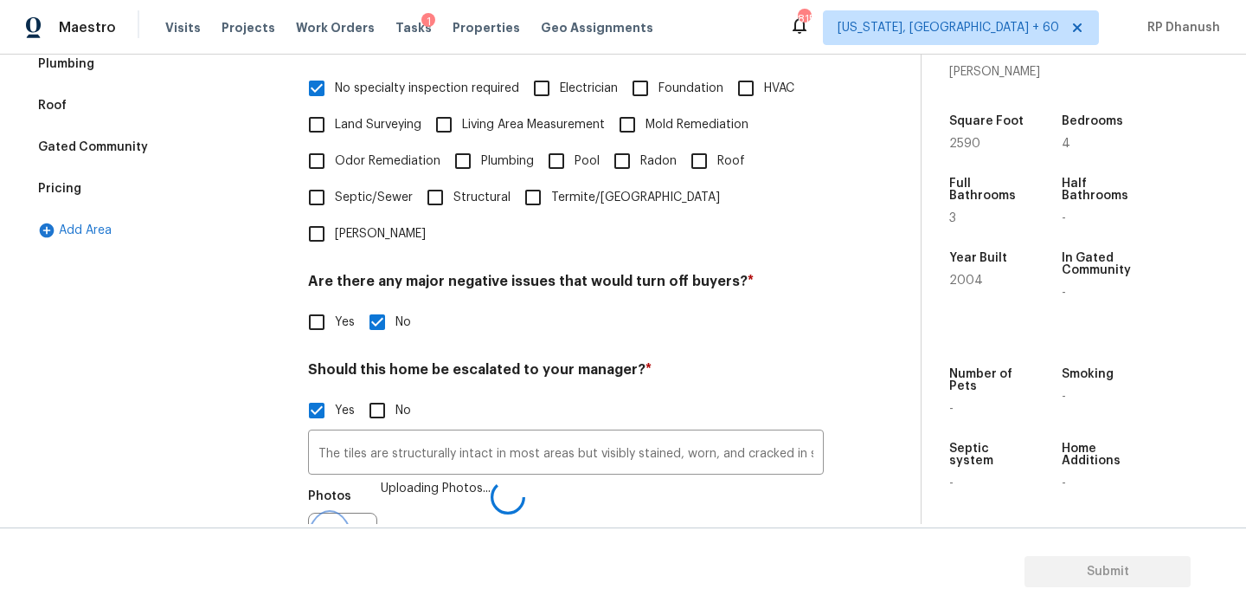
scroll to position [448, 0]
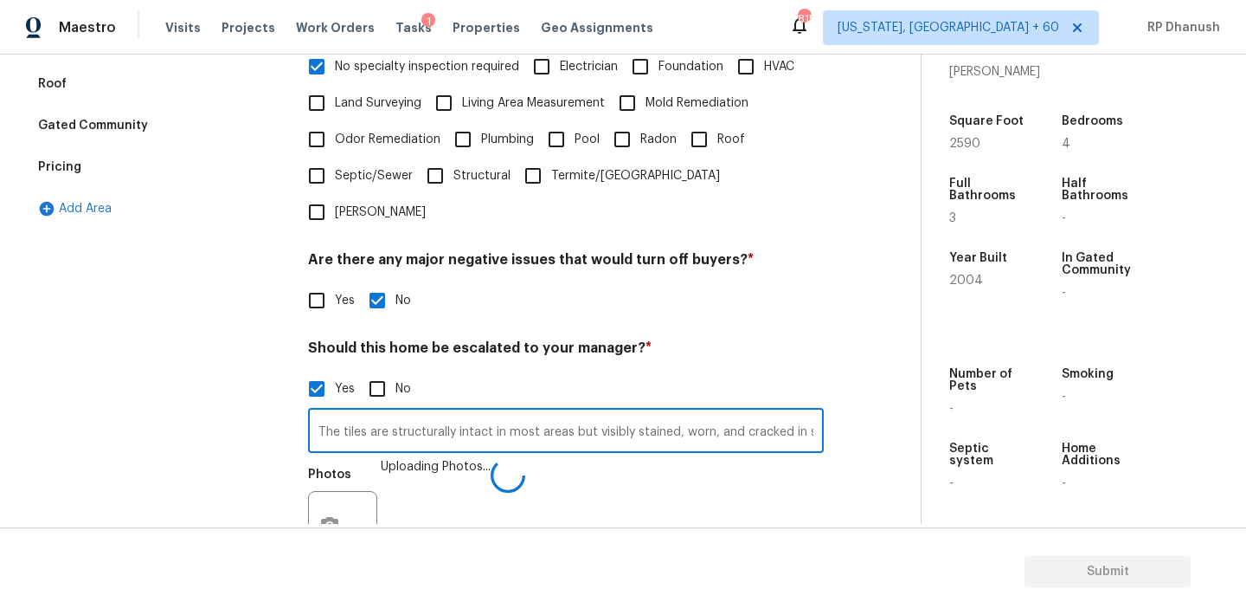
click at [478, 412] on input "The tiles are structurally intact in most areas but visibly stained, worn, and …" at bounding box center [566, 432] width 516 height 41
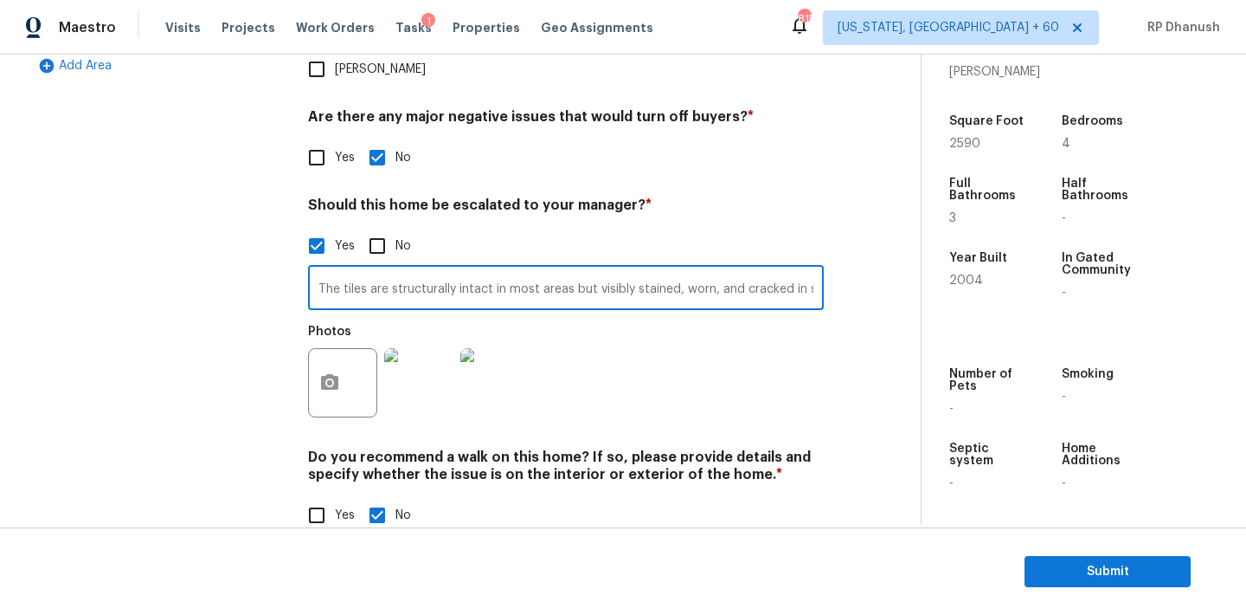
click at [468, 269] on input "The tiles are structurally intact in most areas but visibly stained, worn, and …" at bounding box center [566, 289] width 516 height 41
click at [471, 269] on input "The tiles are structurally intact in most areas but visibly stained, worn, and …" at bounding box center [566, 289] width 516 height 41
click at [621, 269] on input "The tiles are structurally intact in most areas but visibly stained, worn, and …" at bounding box center [566, 289] width 516 height 41
click at [372, 228] on input "No" at bounding box center [377, 246] width 36 height 36
checkbox input "true"
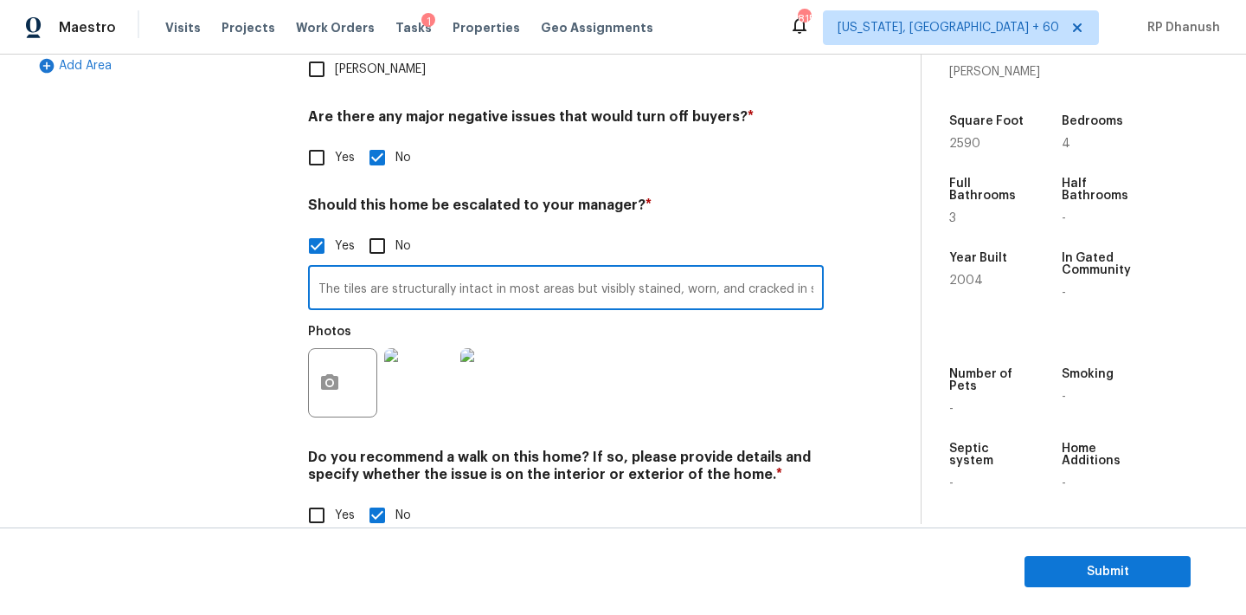
checkbox input "false"
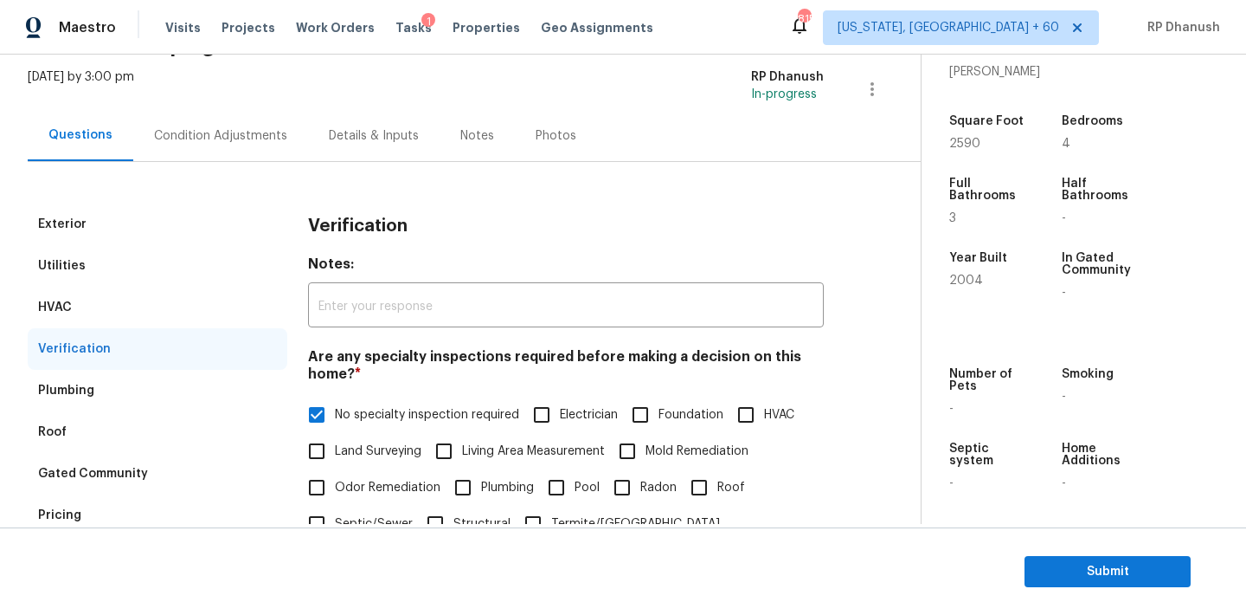
scroll to position [0, 0]
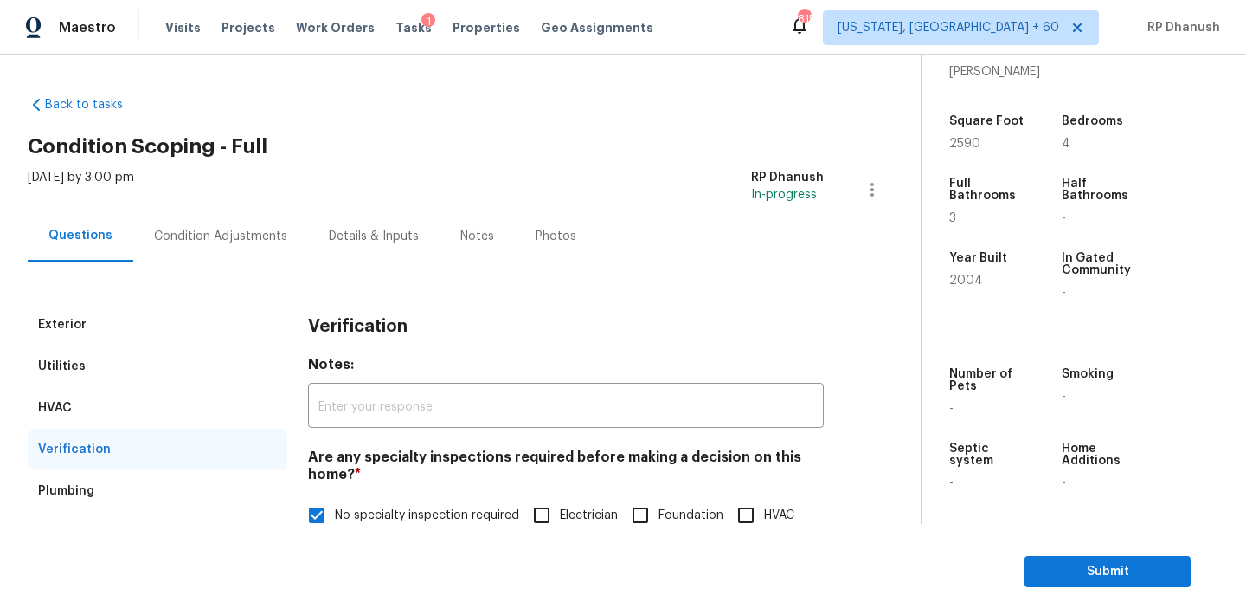
click at [240, 223] on div "Condition Adjustments" at bounding box center [220, 235] width 175 height 51
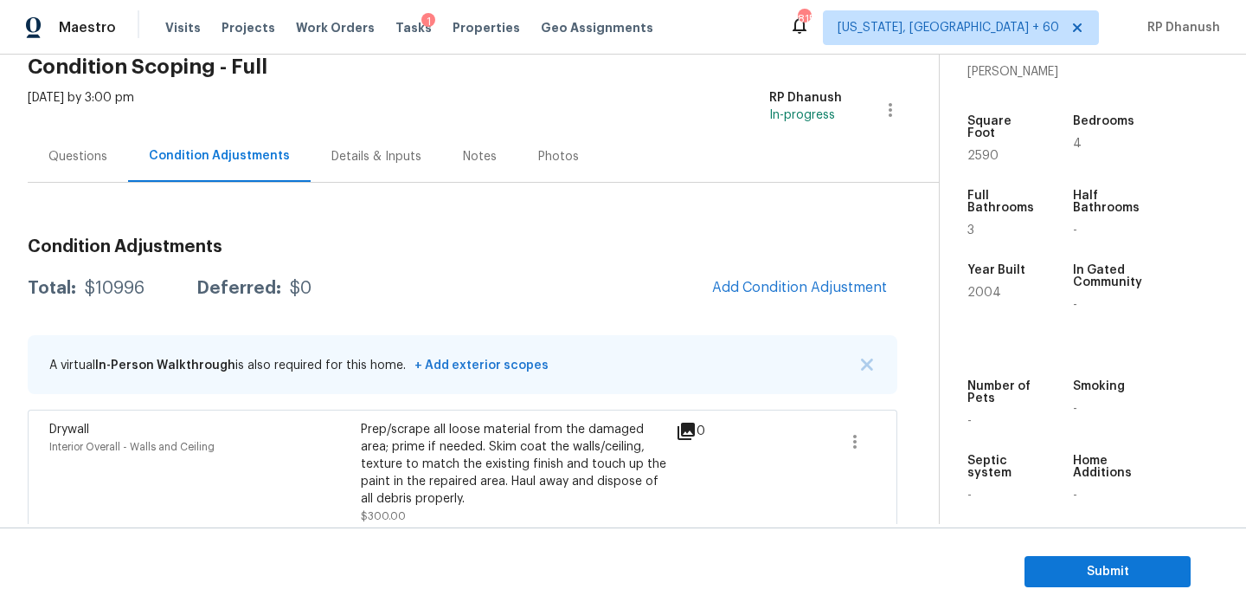
scroll to position [28, 0]
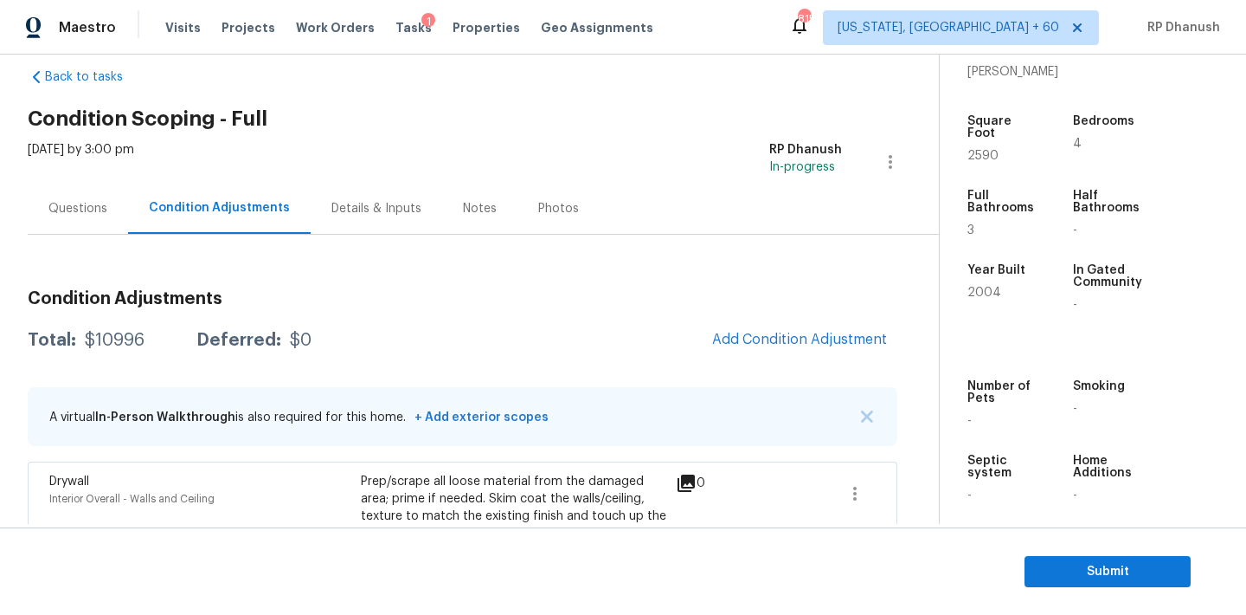
click at [69, 203] on div "Questions" at bounding box center [77, 208] width 59 height 17
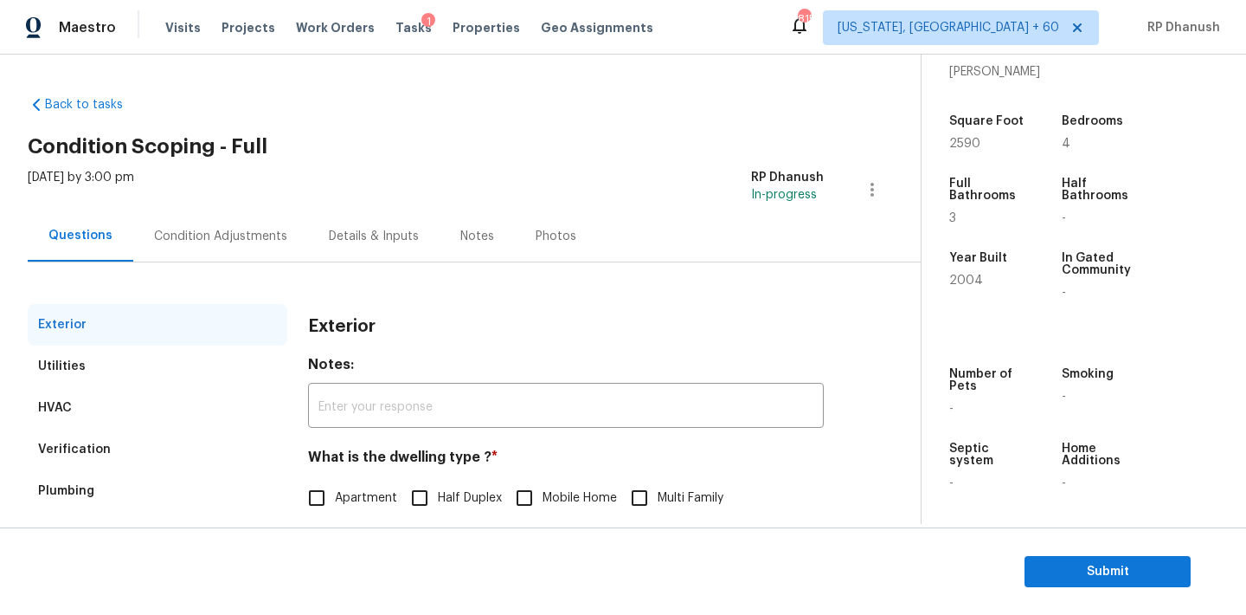
click at [248, 222] on div "Condition Adjustments" at bounding box center [220, 235] width 175 height 51
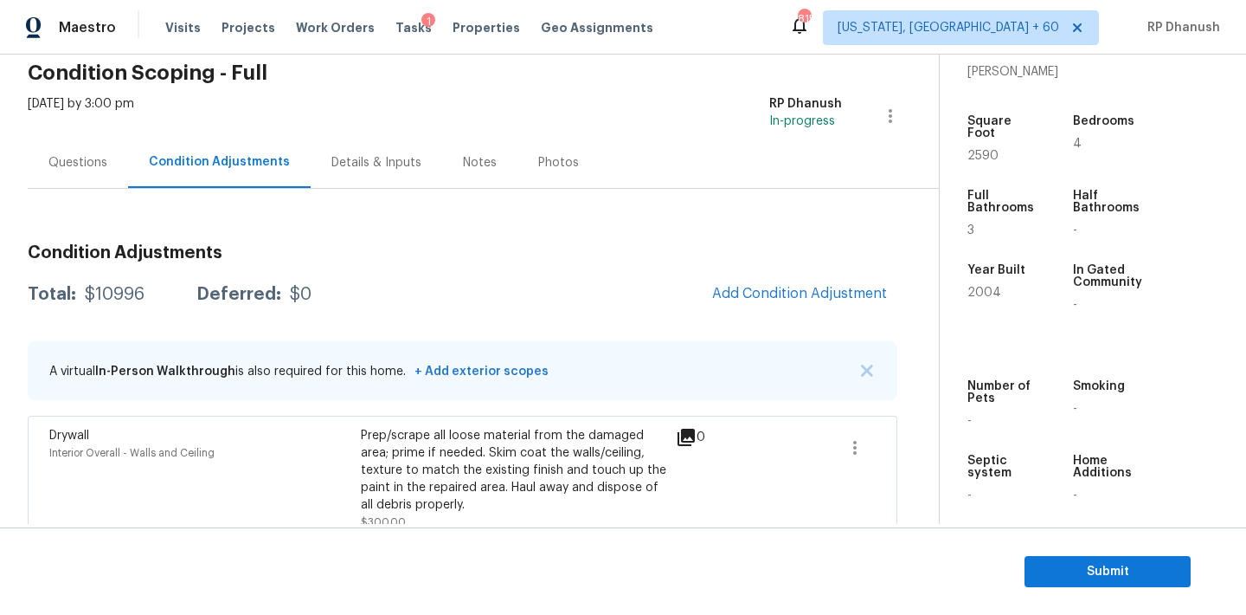
scroll to position [35, 0]
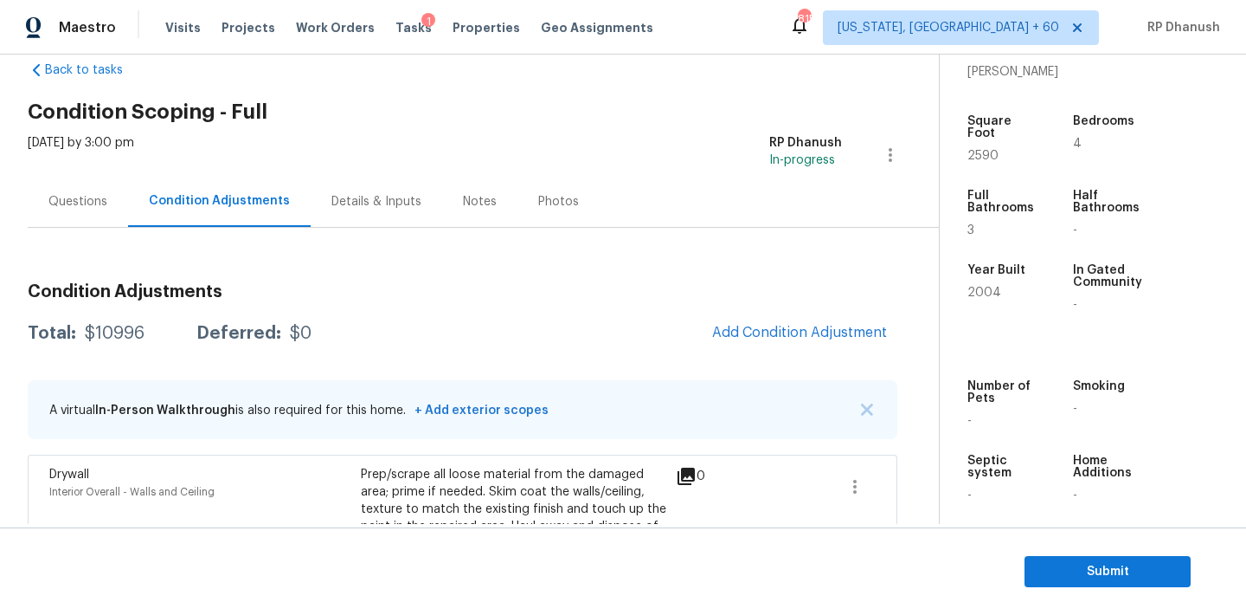
click at [93, 200] on div "Questions" at bounding box center [77, 201] width 59 height 17
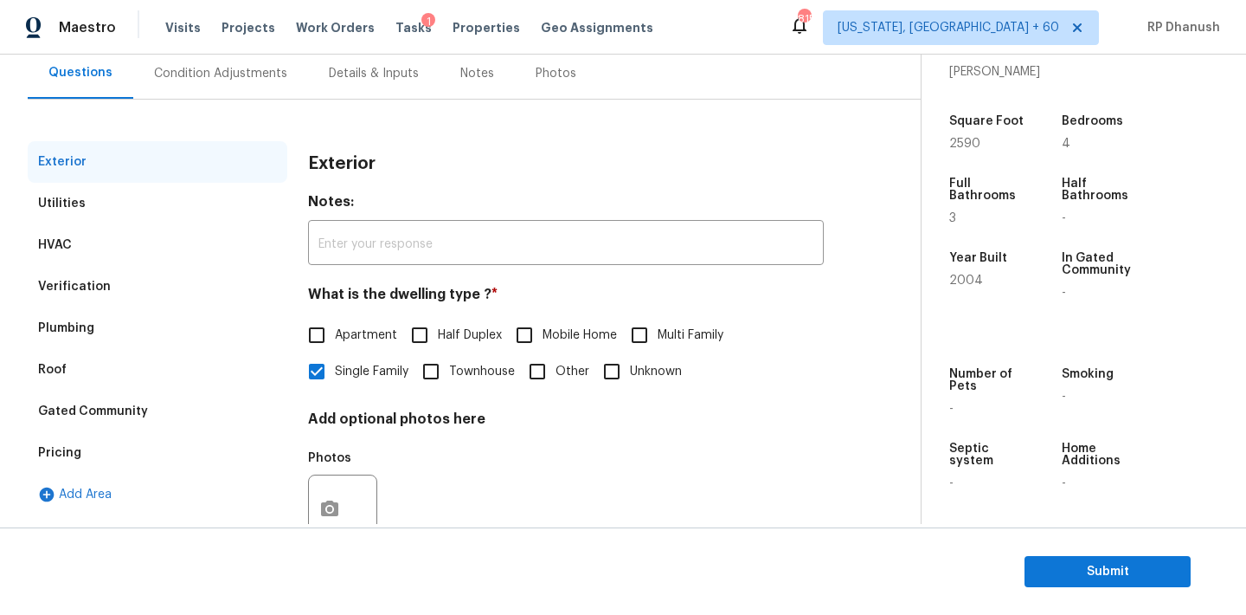
scroll to position [185, 0]
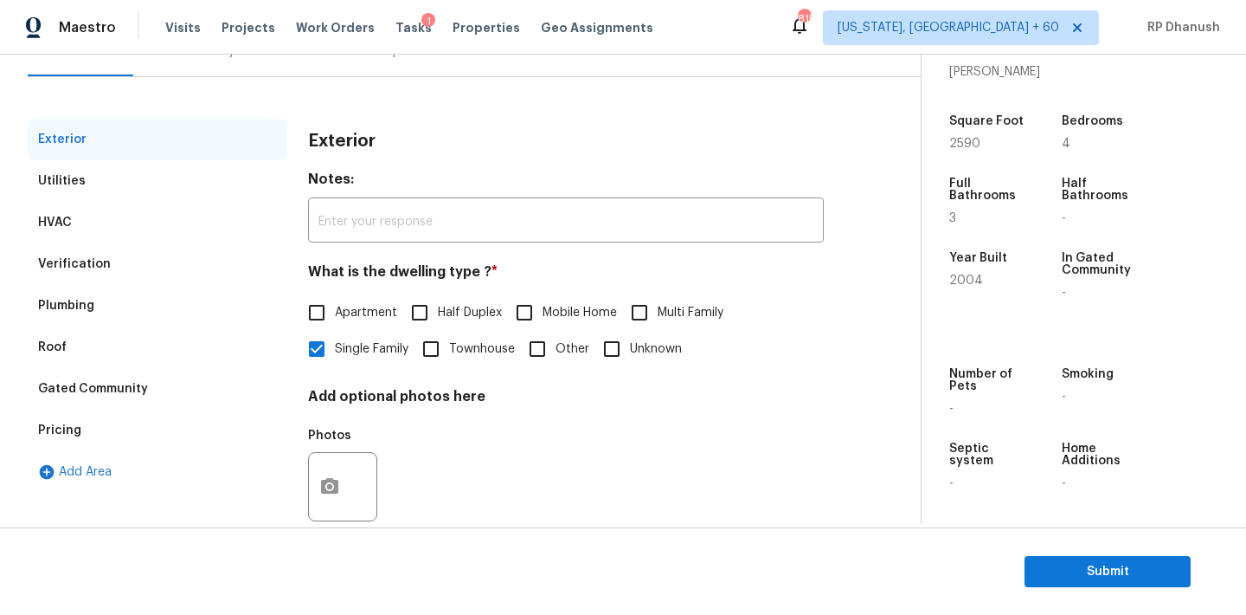
click at [166, 273] on div "Verification" at bounding box center [158, 264] width 260 height 42
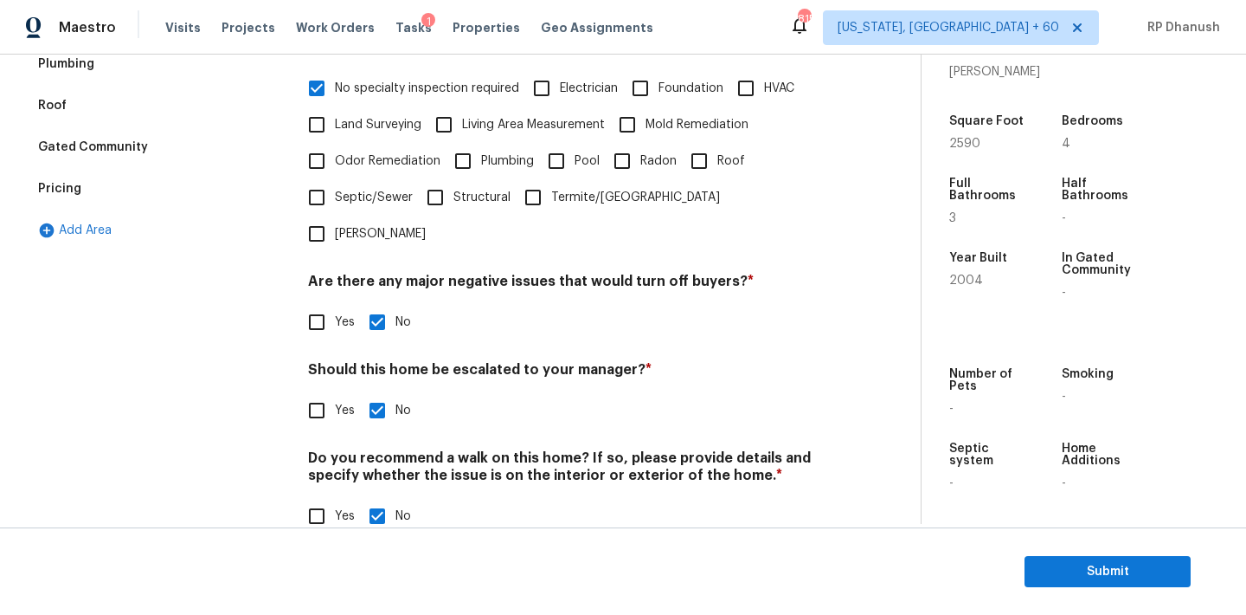
scroll to position [0, 0]
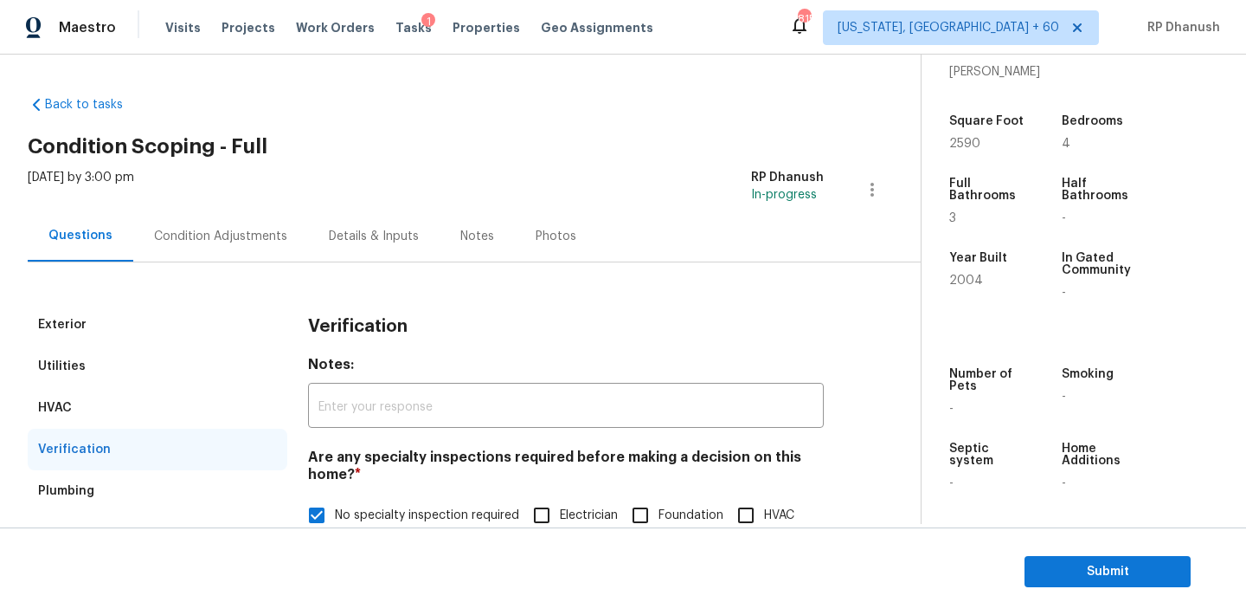
click at [250, 242] on div "Condition Adjustments" at bounding box center [220, 236] width 133 height 17
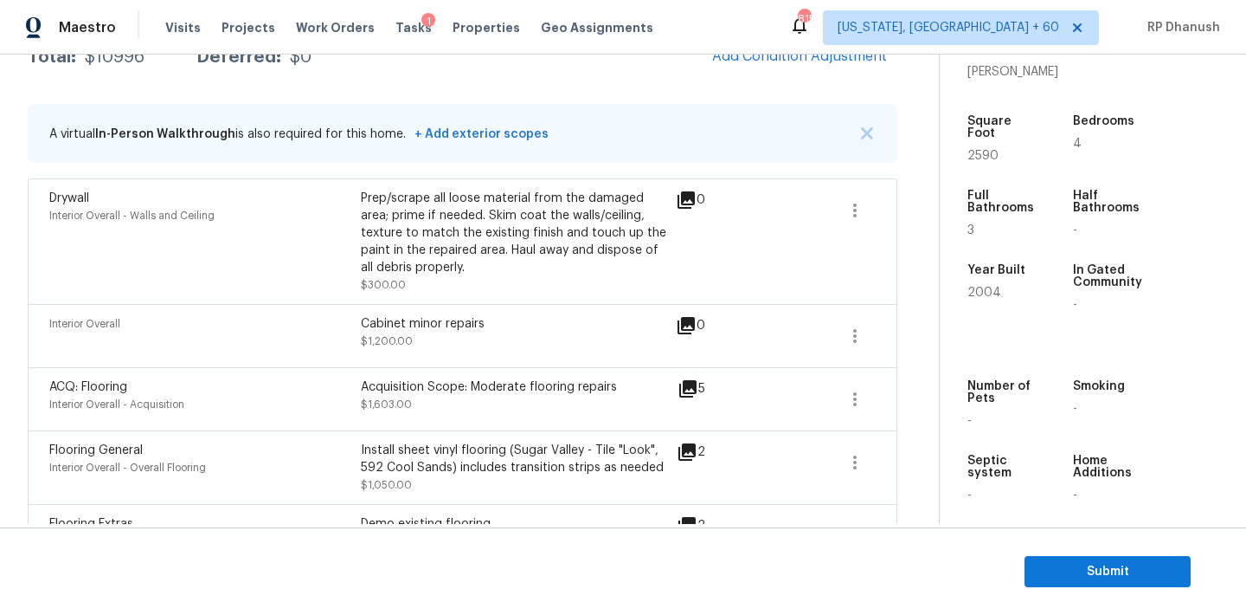
scroll to position [196, 0]
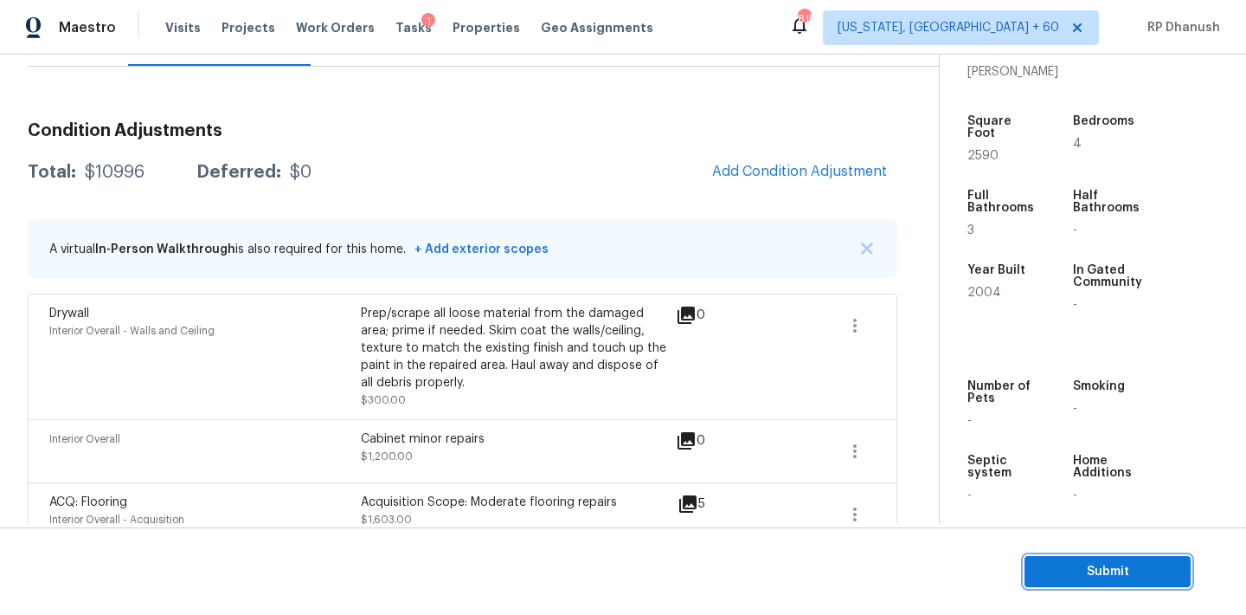
click at [1070, 570] on span "Submit" at bounding box center [1108, 572] width 138 height 22
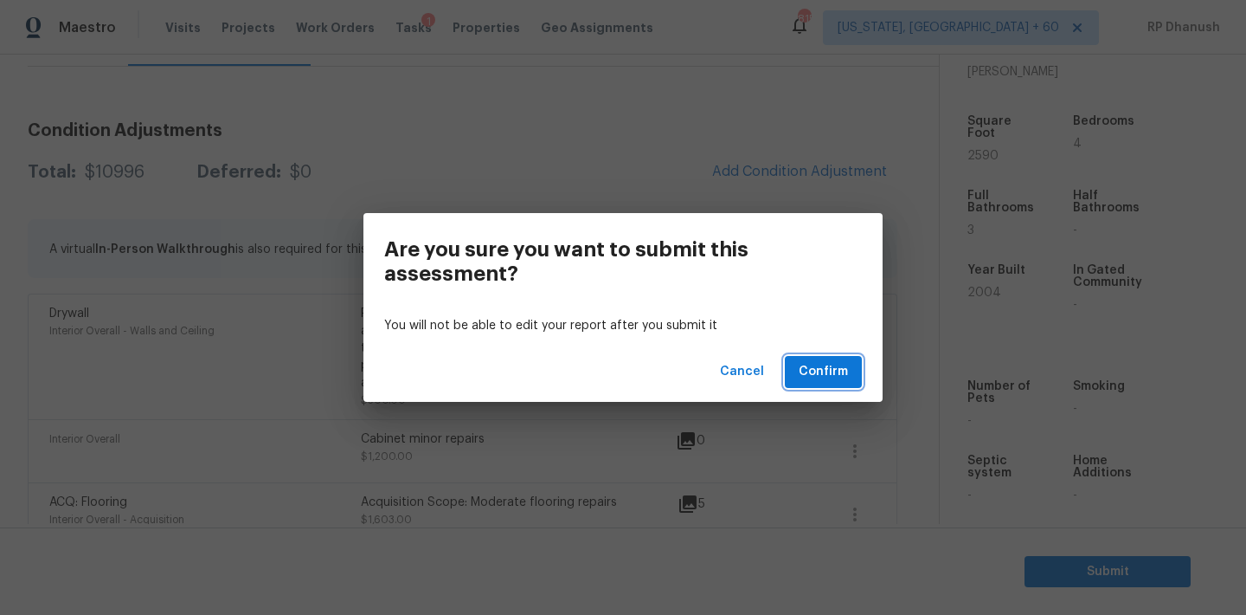
click at [826, 379] on span "Confirm" at bounding box center [823, 372] width 49 height 22
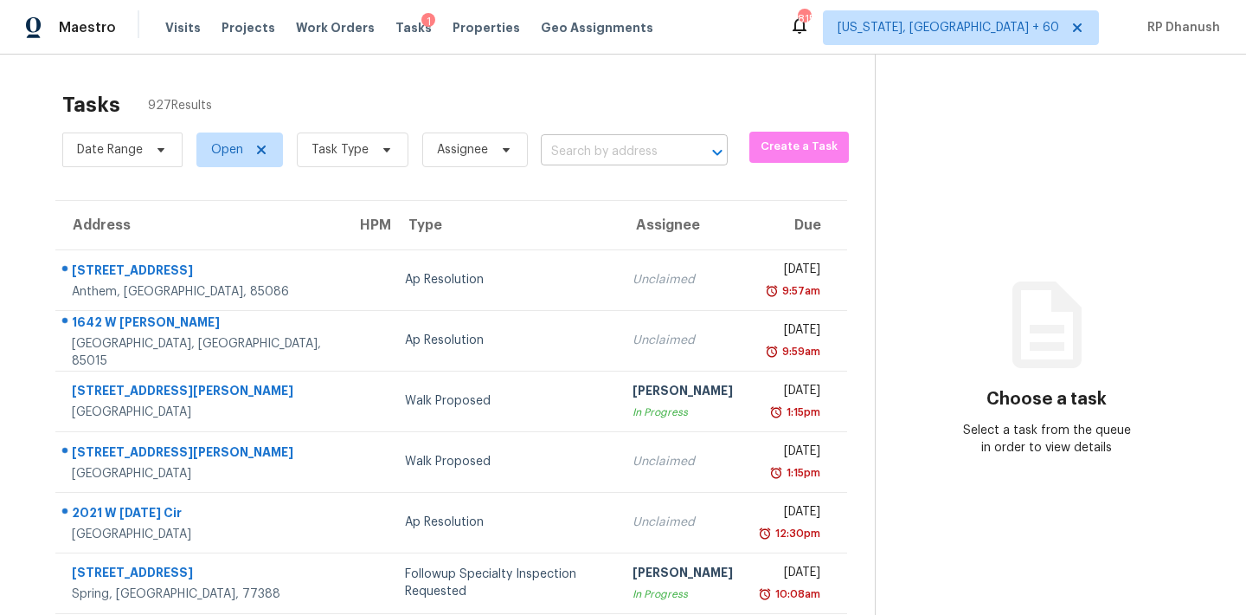
click at [602, 162] on input "text" at bounding box center [610, 151] width 138 height 27
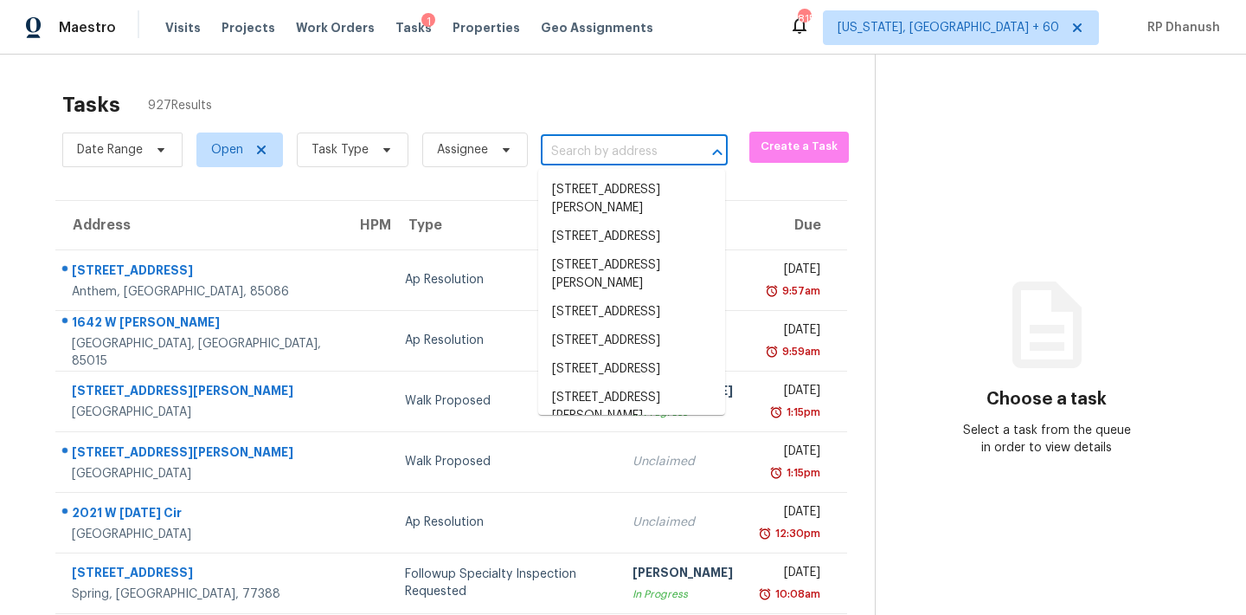
paste input "4067 Lions Gate Douglasville, GA, 30135"
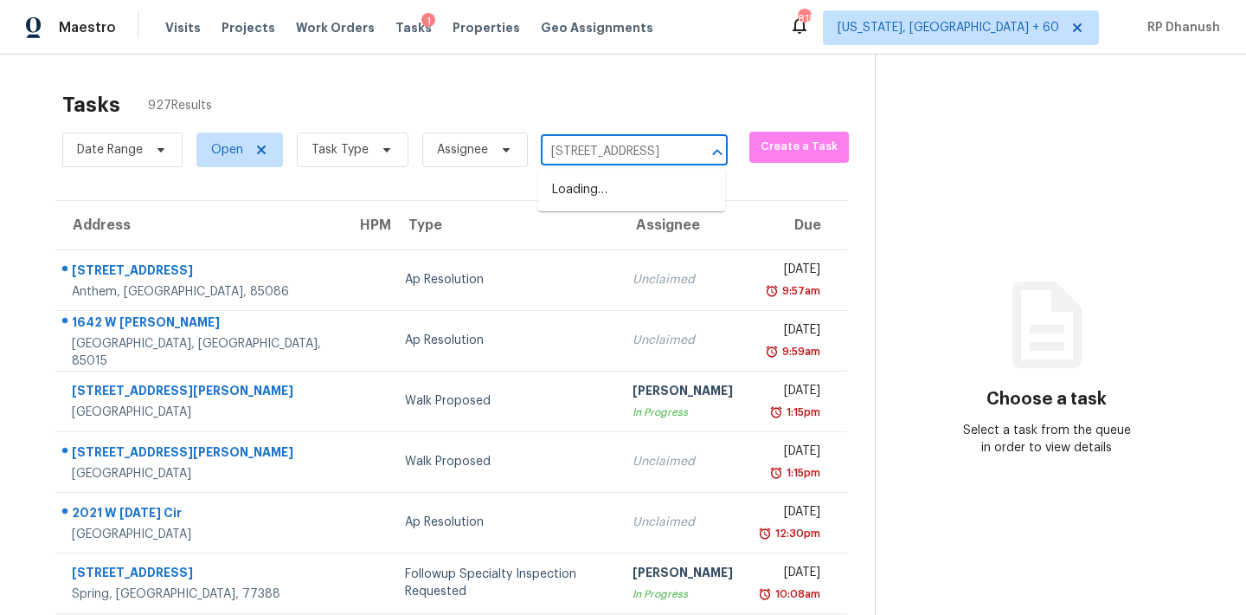
scroll to position [0, 101]
type input "4067 Lions Gate Douglasville, GA, 30135"
click at [593, 198] on li "4067 Lions Gate, Douglasville, GA 30135" at bounding box center [631, 190] width 187 height 29
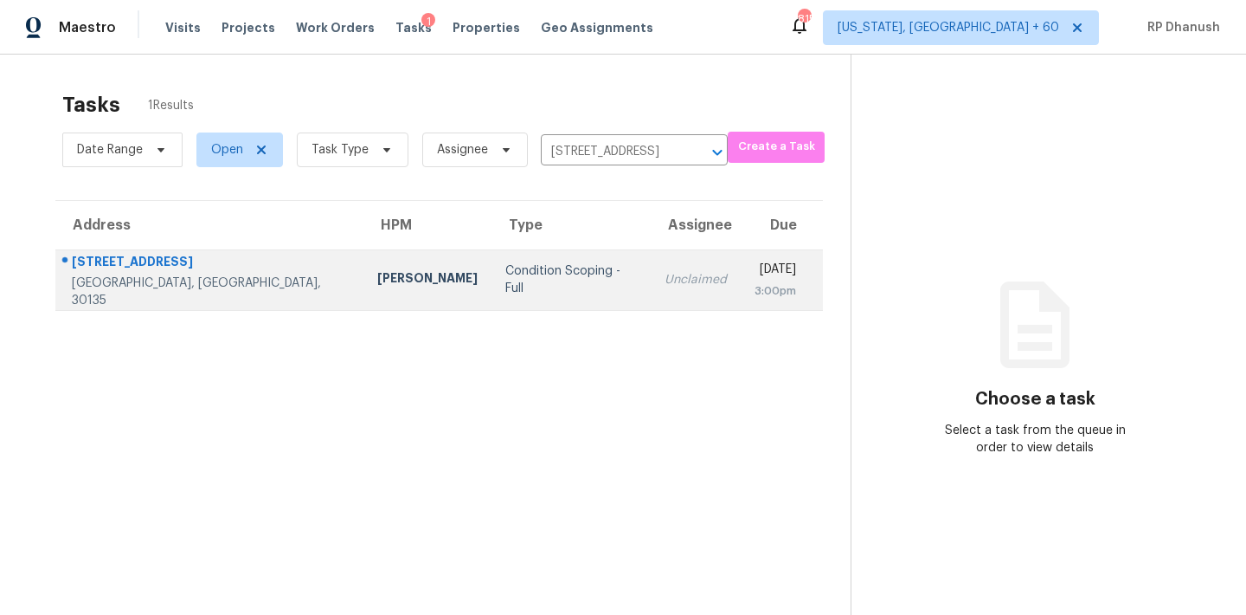
click at [780, 254] on td "Wed, Aug 20th 2025 3:00pm" at bounding box center [782, 279] width 82 height 61
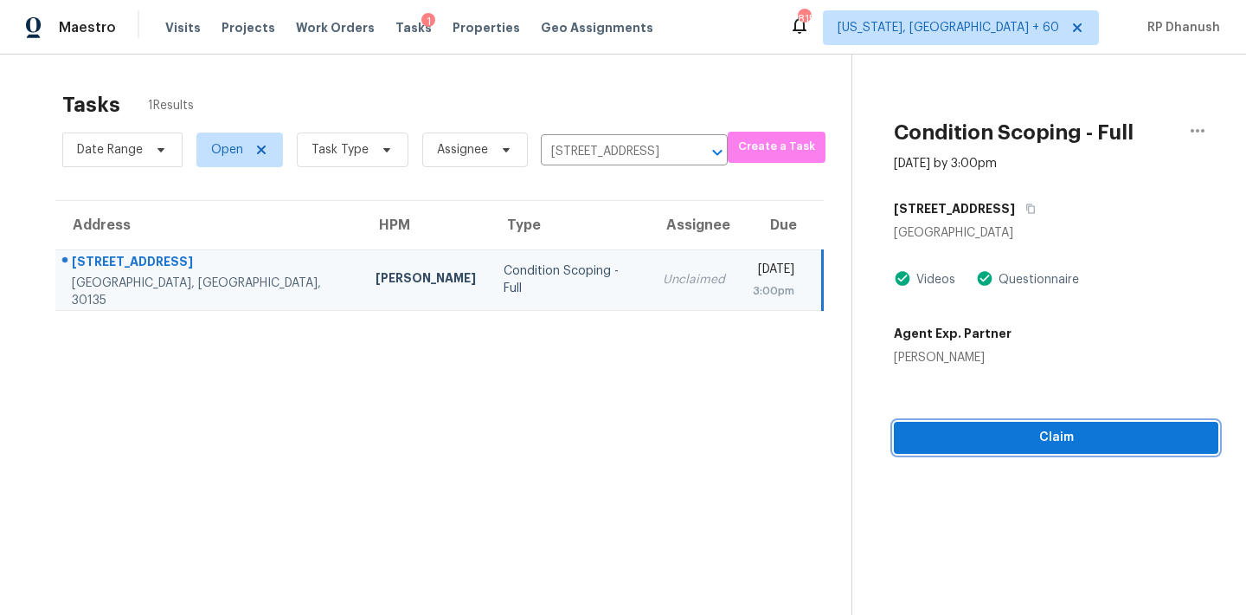
click at [947, 426] on button "Claim" at bounding box center [1056, 438] width 325 height 32
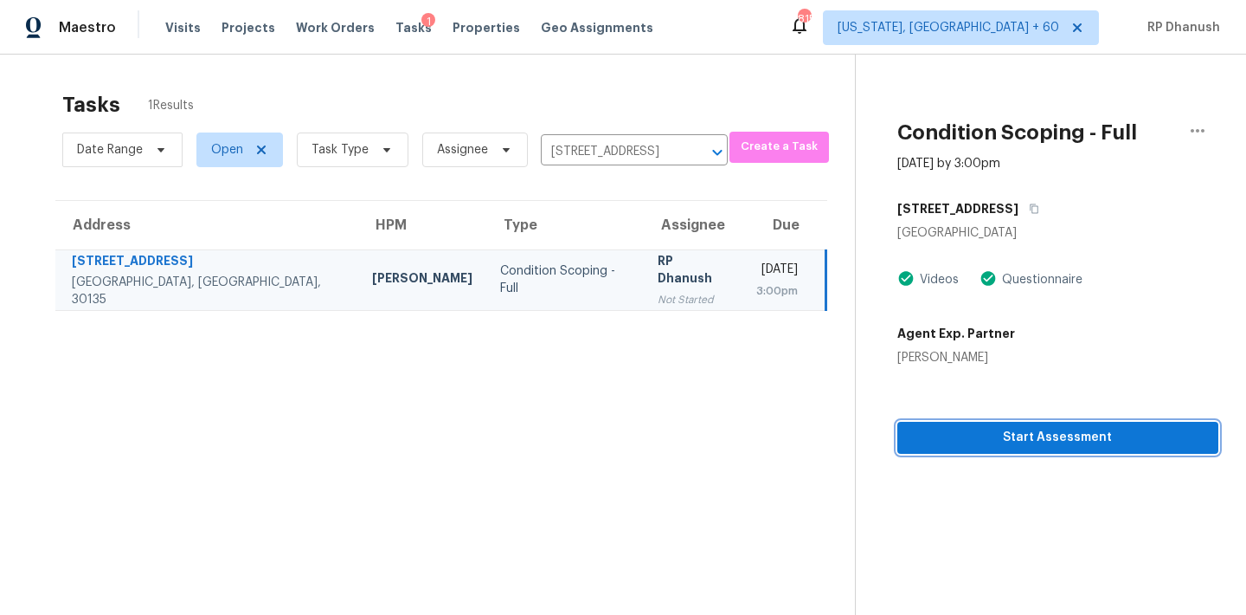
click at [1010, 444] on span "Start Assessment" at bounding box center [1057, 438] width 293 height 22
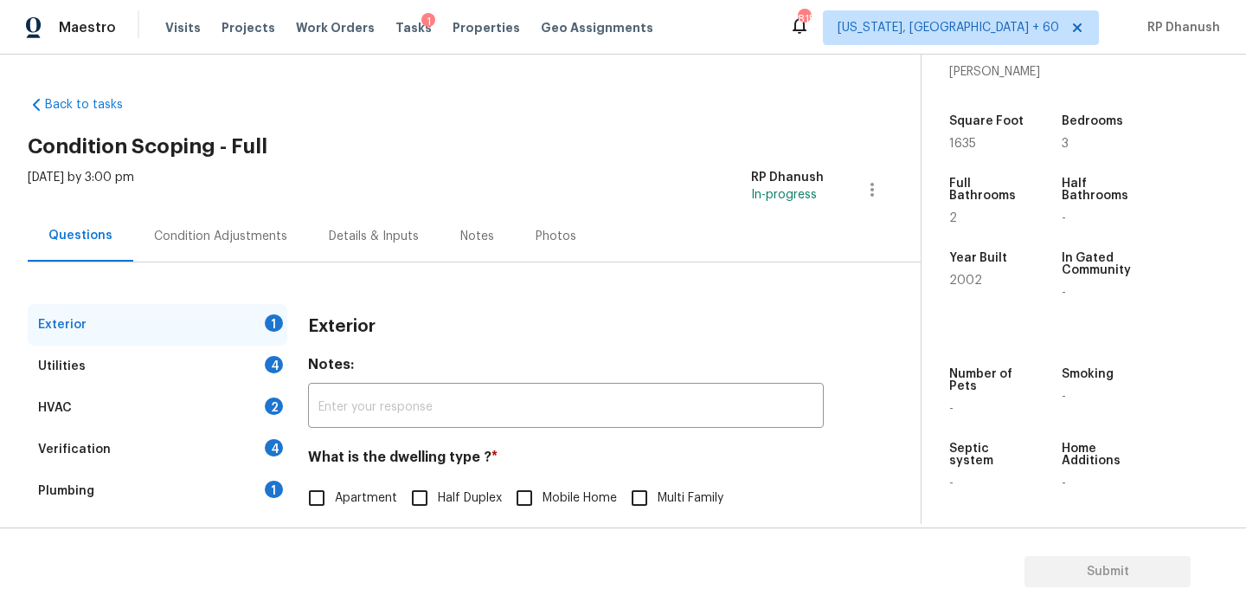
scroll to position [219, 0]
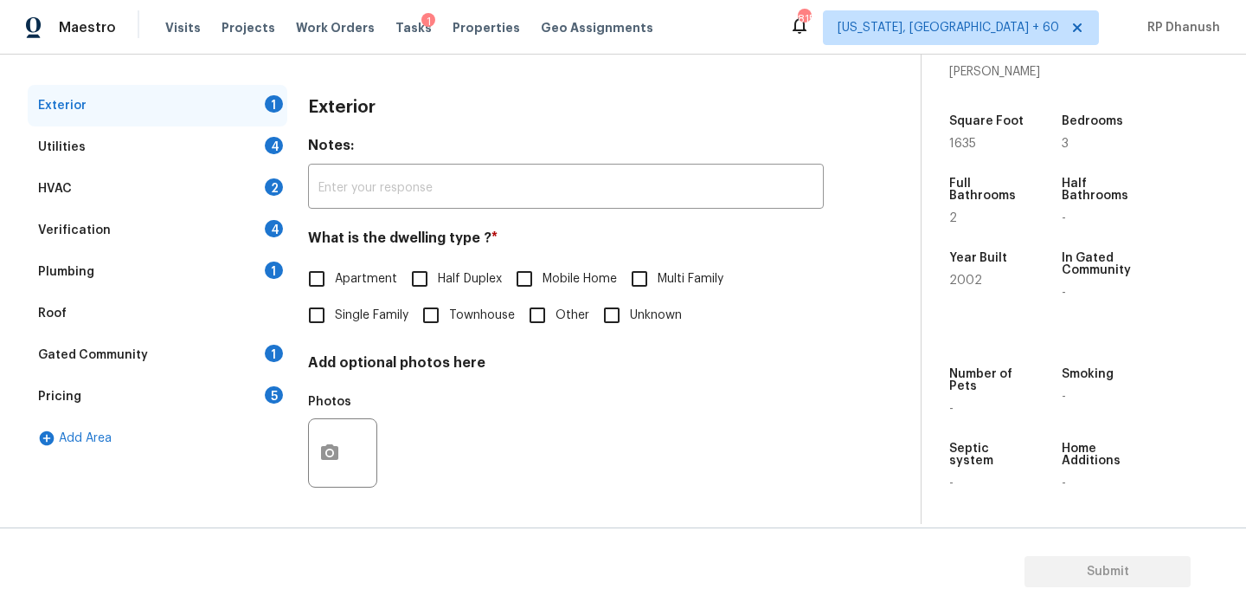
click at [309, 313] on input "Single Family" at bounding box center [317, 315] width 36 height 36
checkbox input "true"
click at [262, 275] on div "Plumbing 1" at bounding box center [158, 272] width 260 height 42
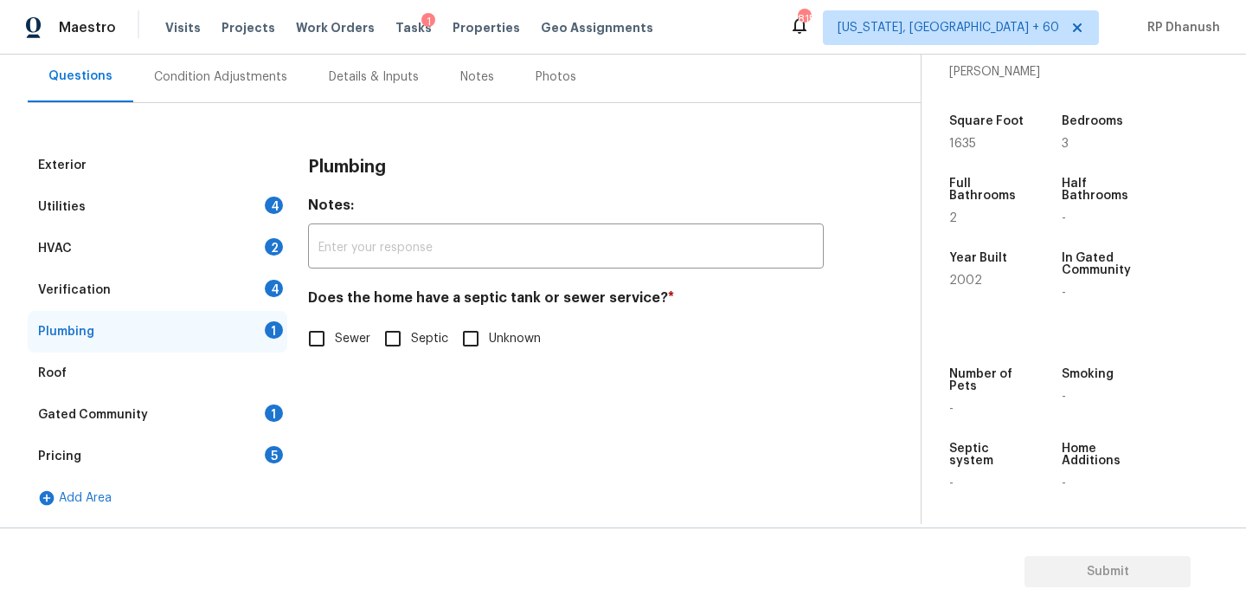
scroll to position [159, 0]
click at [298, 339] on div "Exterior Utilities 4 HVAC 2 Verification 4 Plumbing 1 Roof Gated Community 1 Pr…" at bounding box center [454, 332] width 852 height 374
click at [416, 336] on span "Septic" at bounding box center [429, 339] width 37 height 18
click at [411, 336] on input "Septic" at bounding box center [393, 338] width 36 height 36
checkbox input "true"
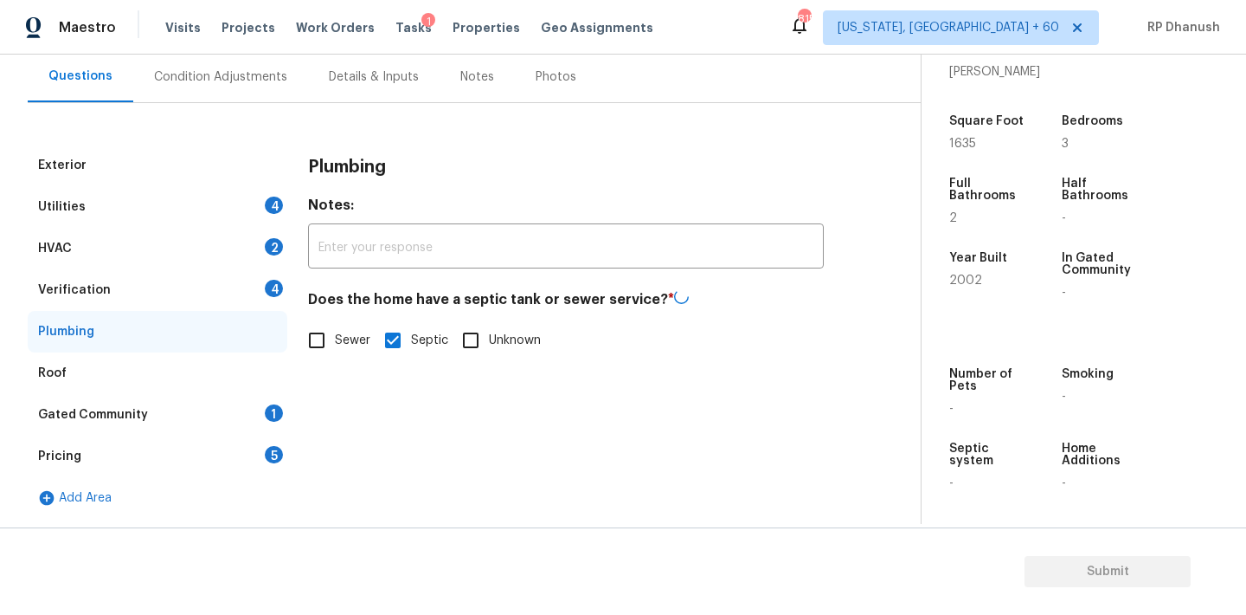
click at [263, 413] on div "Gated Community 1" at bounding box center [158, 415] width 260 height 42
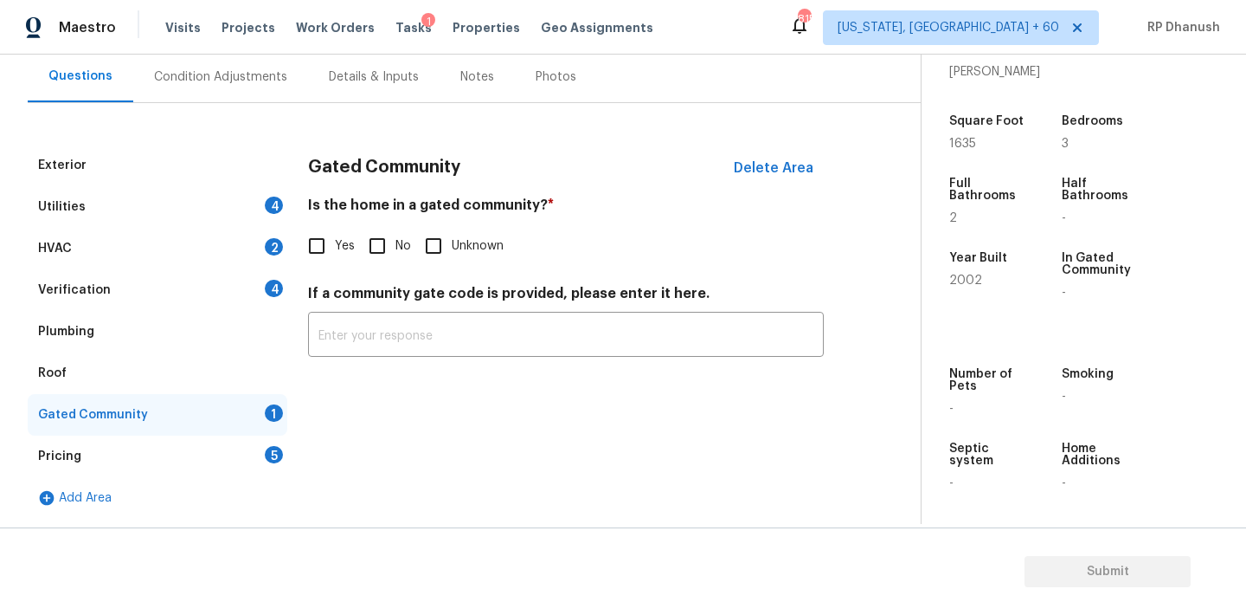
click at [391, 232] on input "No" at bounding box center [377, 246] width 36 height 36
checkbox input "true"
click at [269, 442] on div "Pricing 5" at bounding box center [158, 456] width 260 height 42
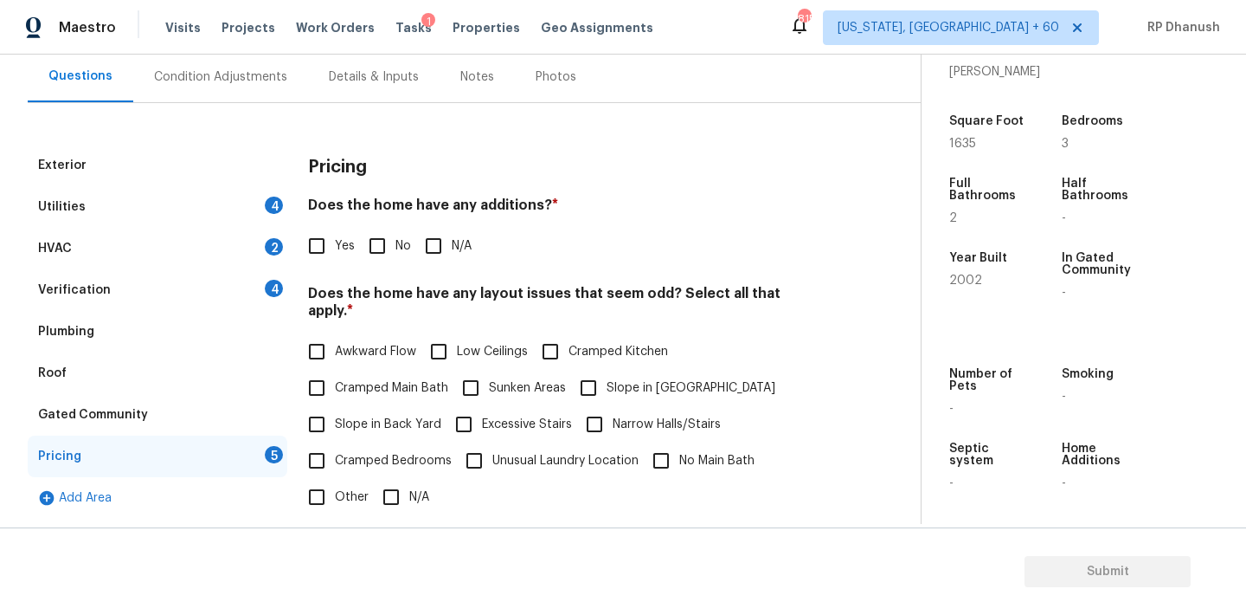
click at [370, 255] on input "No" at bounding box center [377, 246] width 36 height 36
checkbox input "true"
click at [352, 415] on span "Slope in Back Yard" at bounding box center [388, 424] width 106 height 18
click at [335, 413] on input "Slope in Back Yard" at bounding box center [317, 424] width 36 height 36
checkbox input "true"
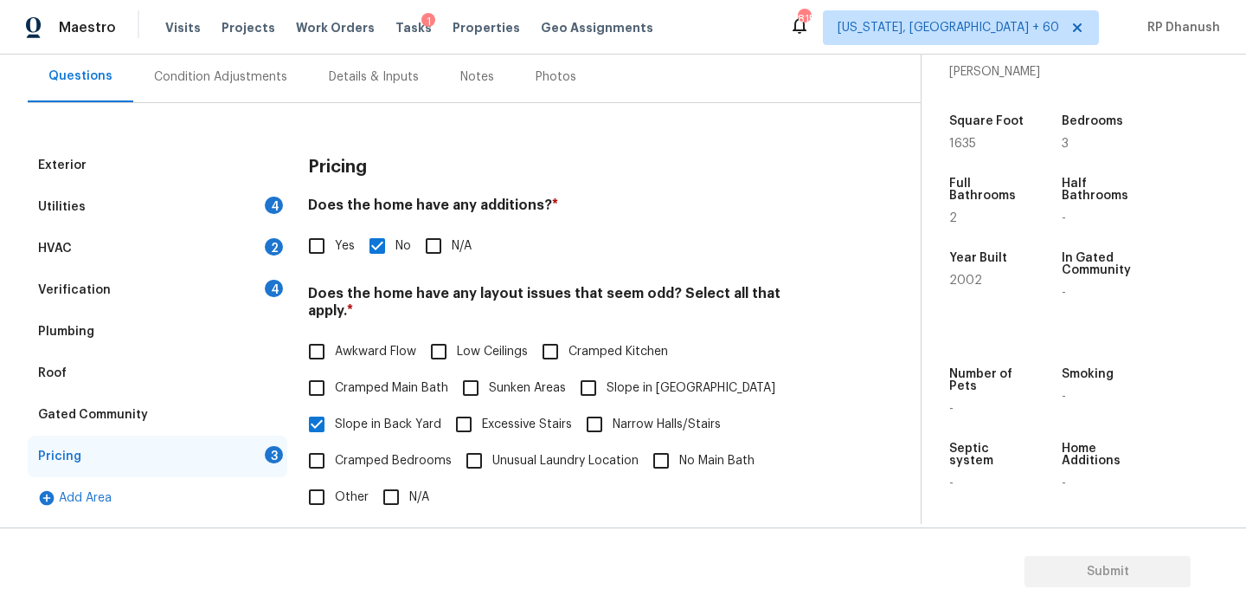
click at [625, 379] on span "Slope in [GEOGRAPHIC_DATA]" at bounding box center [691, 388] width 169 height 18
click at [607, 370] on input "Slope in [GEOGRAPHIC_DATA]" at bounding box center [588, 388] width 36 height 36
checkbox input "true"
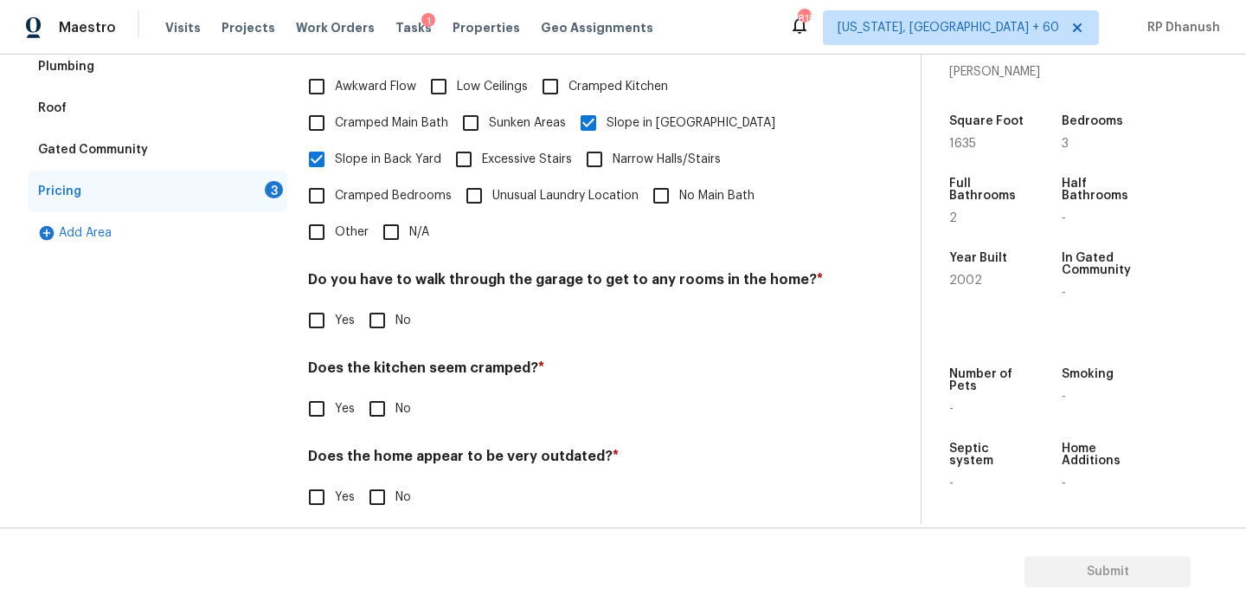
click at [397, 312] on span "No" at bounding box center [404, 321] width 16 height 18
click at [396, 302] on input "No" at bounding box center [377, 320] width 36 height 36
checkbox input "true"
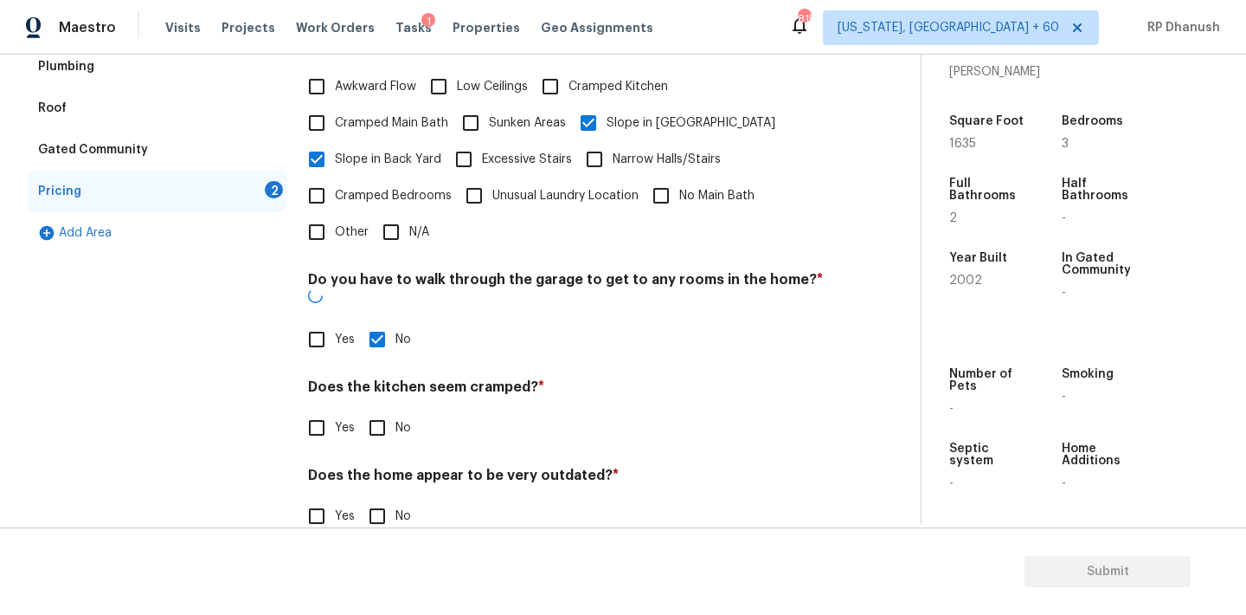
click at [370, 409] on input "No" at bounding box center [377, 427] width 36 height 36
checkbox input "true"
click at [364, 516] on div "Pricing Does the home have any additions? * Yes No N/A Does the home have any l…" at bounding box center [566, 218] width 516 height 677
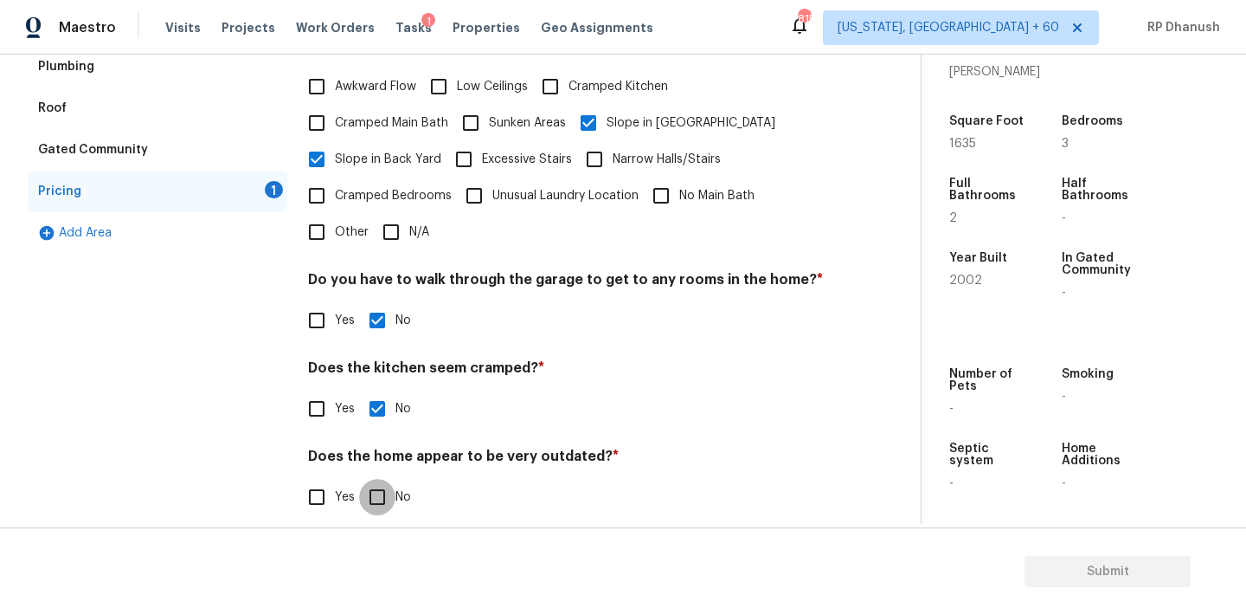
click at [365, 485] on input "No" at bounding box center [377, 497] width 36 height 36
checkbox input "true"
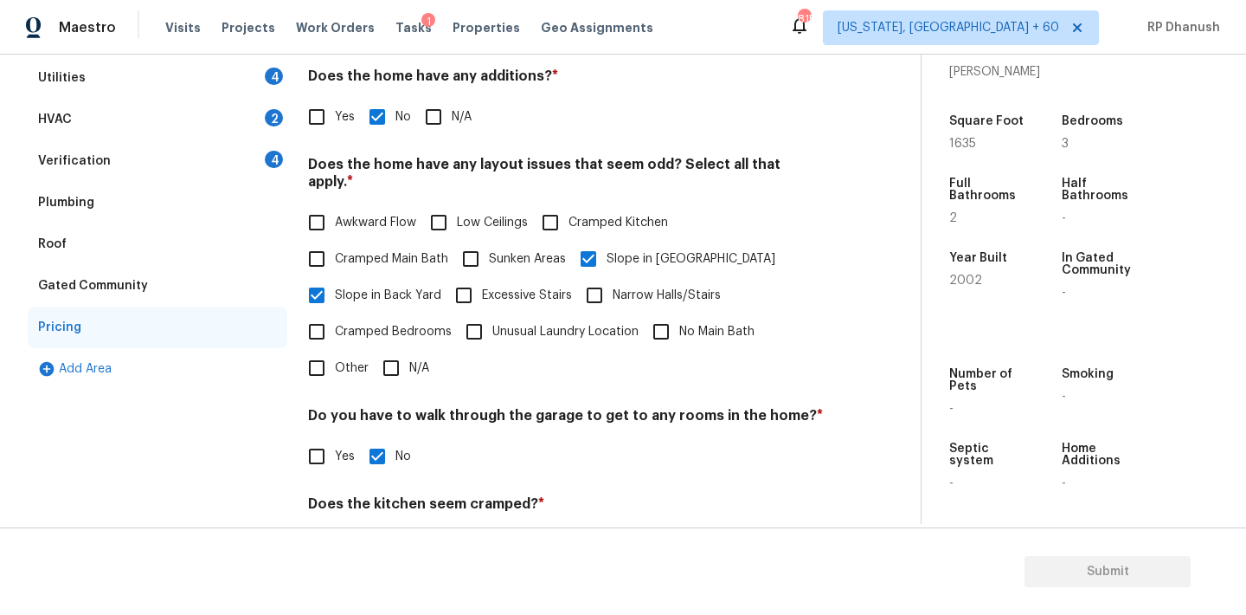
scroll to position [207, 0]
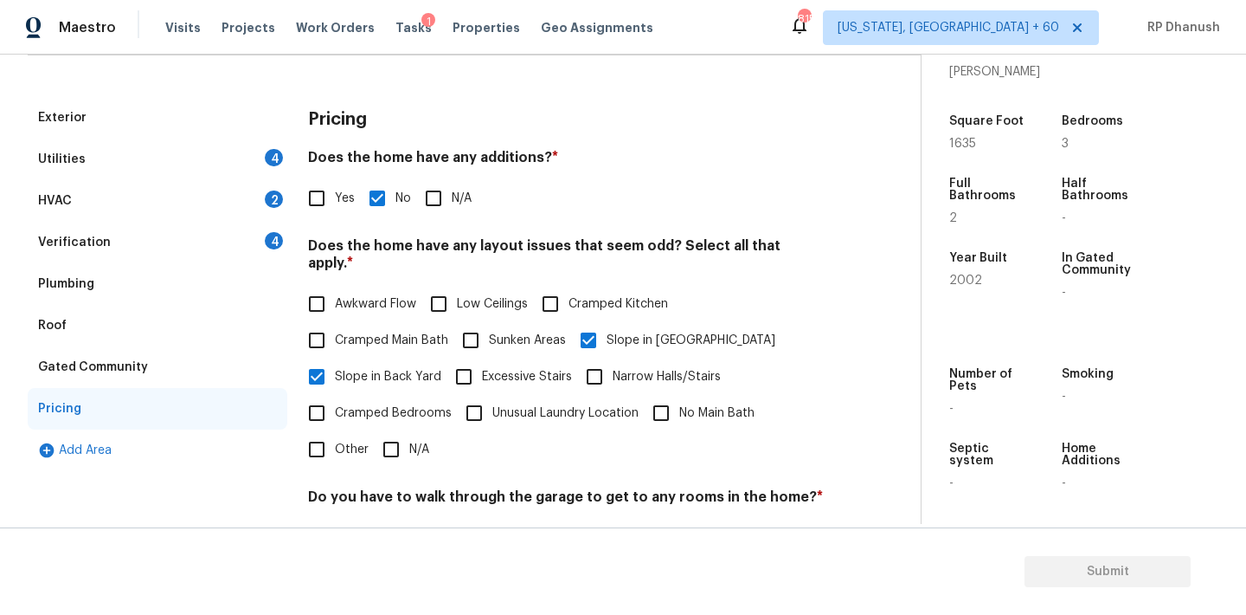
click at [263, 250] on div "Verification 4" at bounding box center [158, 243] width 260 height 42
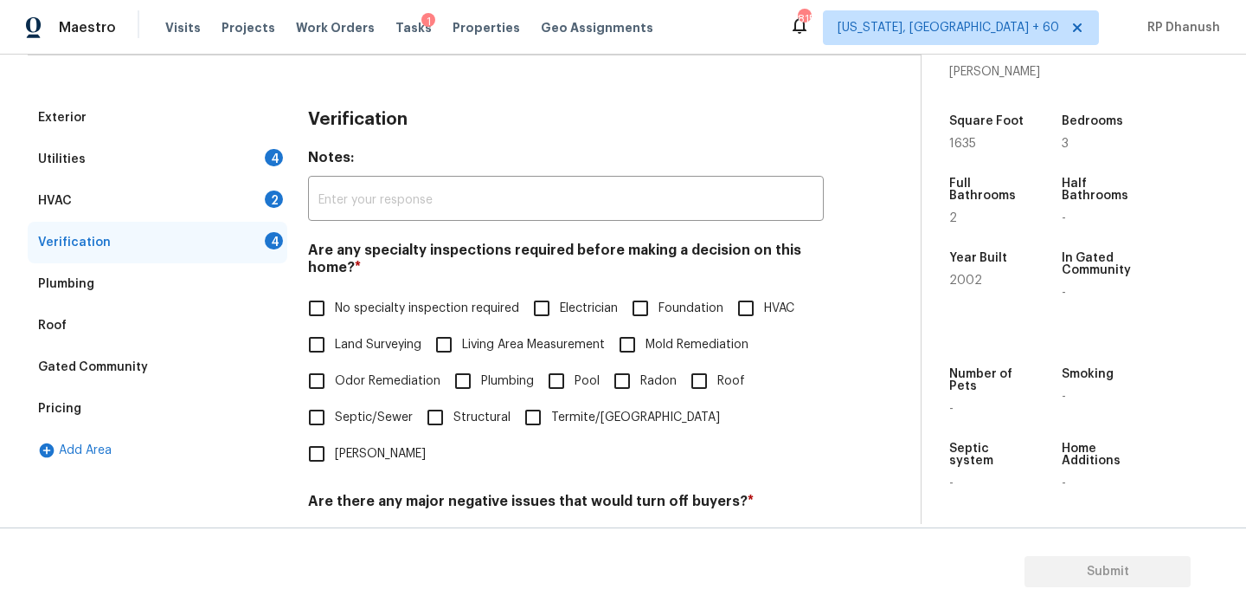
click at [353, 298] on label "No specialty inspection required" at bounding box center [409, 308] width 221 height 36
click at [335, 298] on input "No specialty inspection required" at bounding box center [317, 308] width 36 height 36
checkbox input "true"
click at [374, 525] on input "No" at bounding box center [377, 543] width 36 height 36
checkbox input "true"
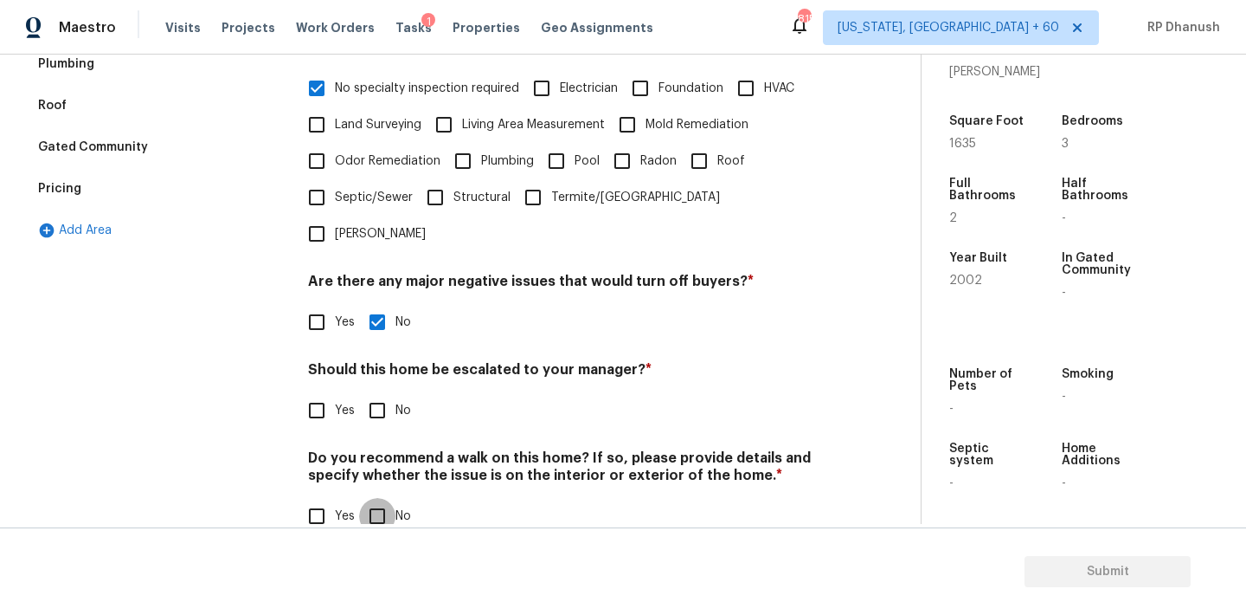
click at [374, 498] on input "No" at bounding box center [377, 516] width 36 height 36
checkbox input "true"
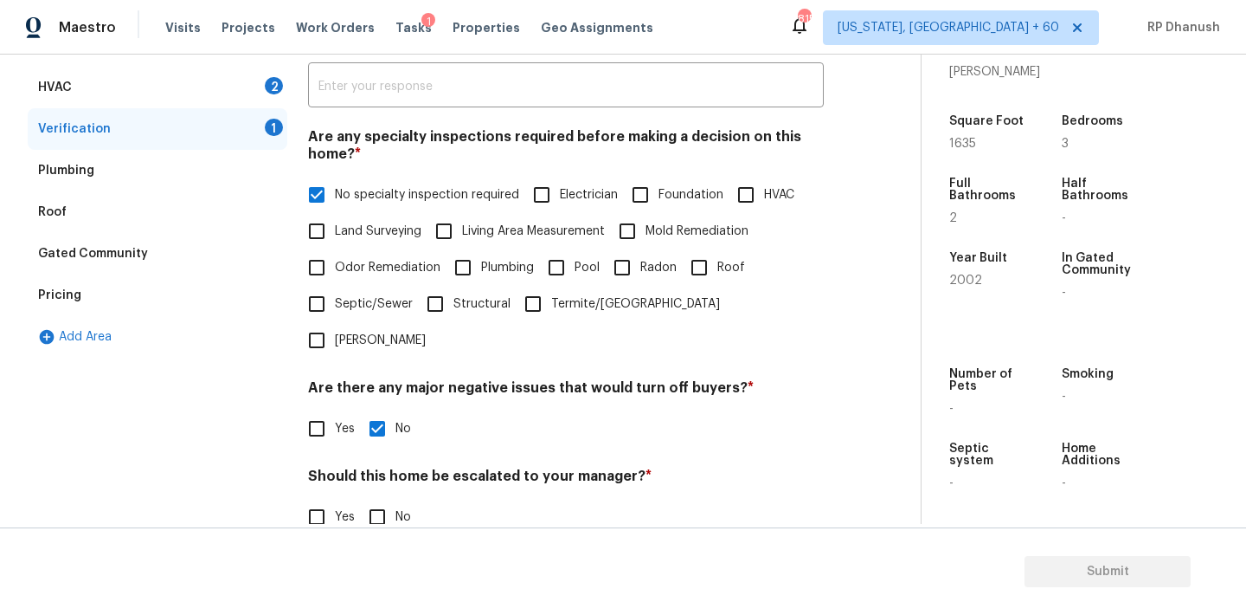
scroll to position [254, 0]
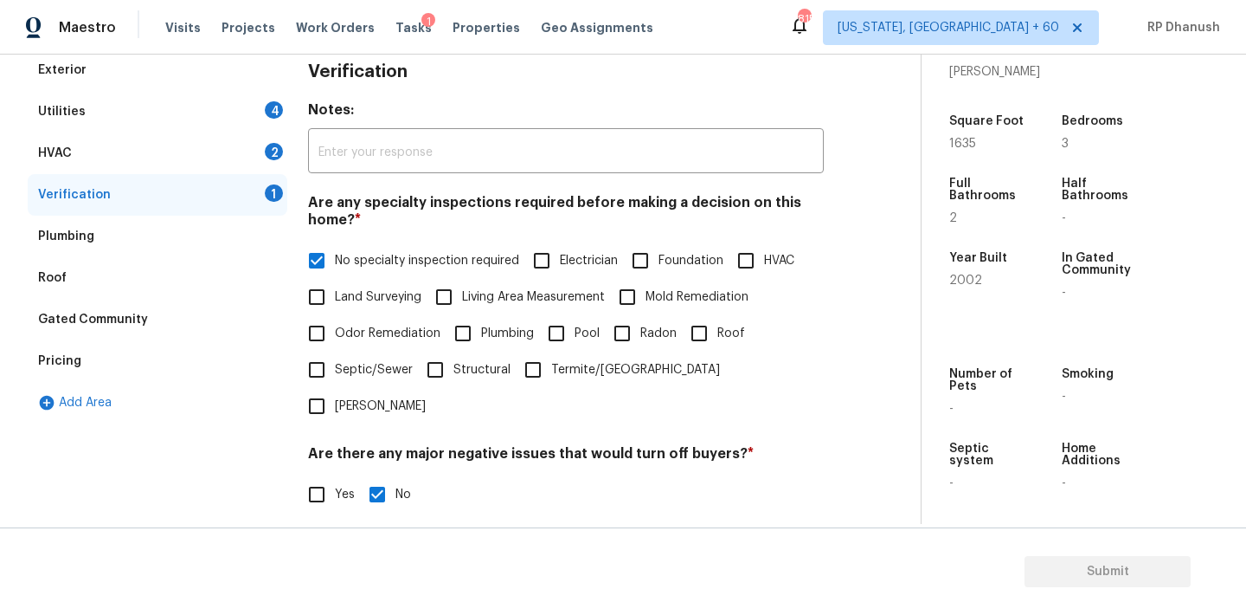
click at [264, 152] on div "HVAC 2" at bounding box center [158, 153] width 260 height 42
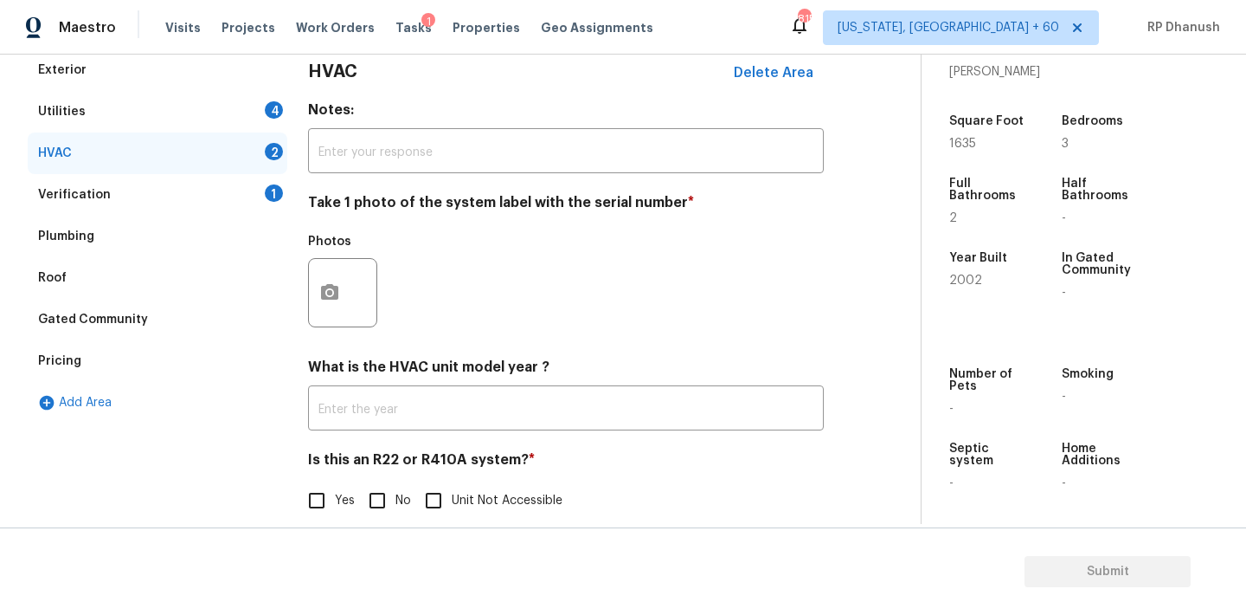
scroll to position [276, 0]
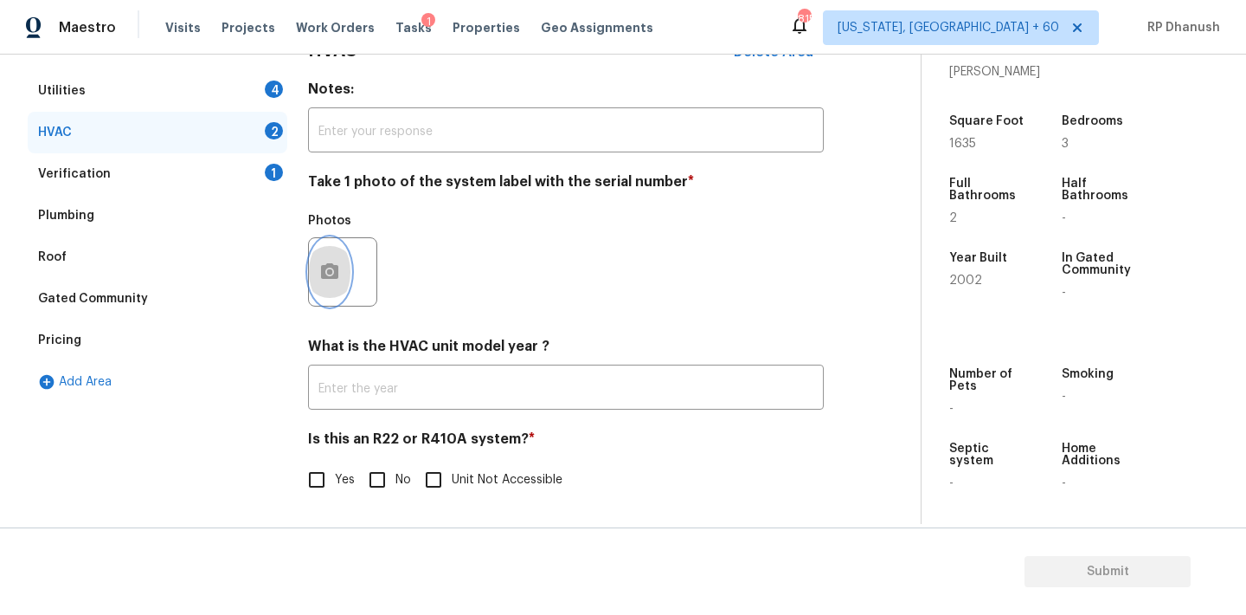
click at [341, 265] on button "button" at bounding box center [330, 272] width 42 height 68
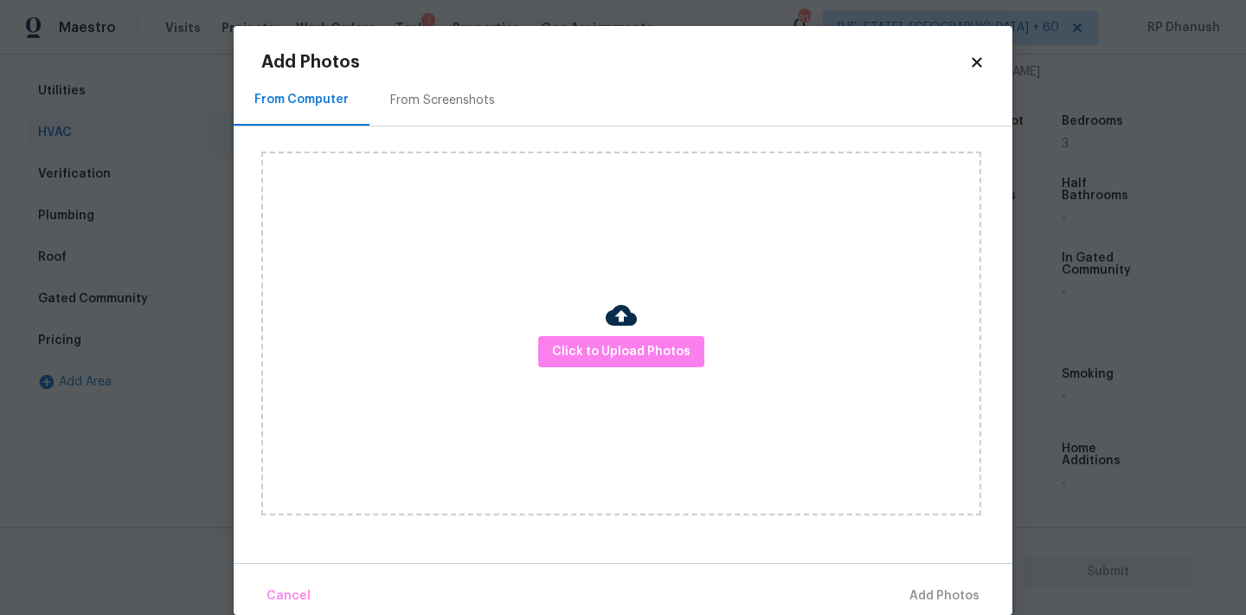
click at [430, 104] on div "From Screenshots" at bounding box center [442, 100] width 105 height 17
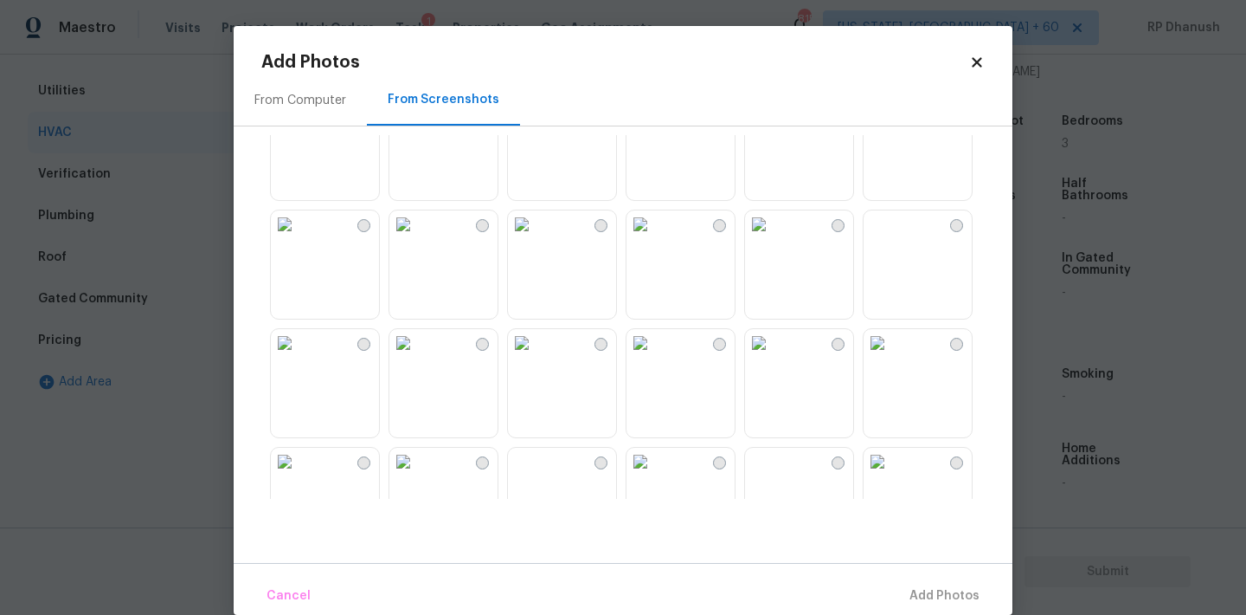
scroll to position [73, 0]
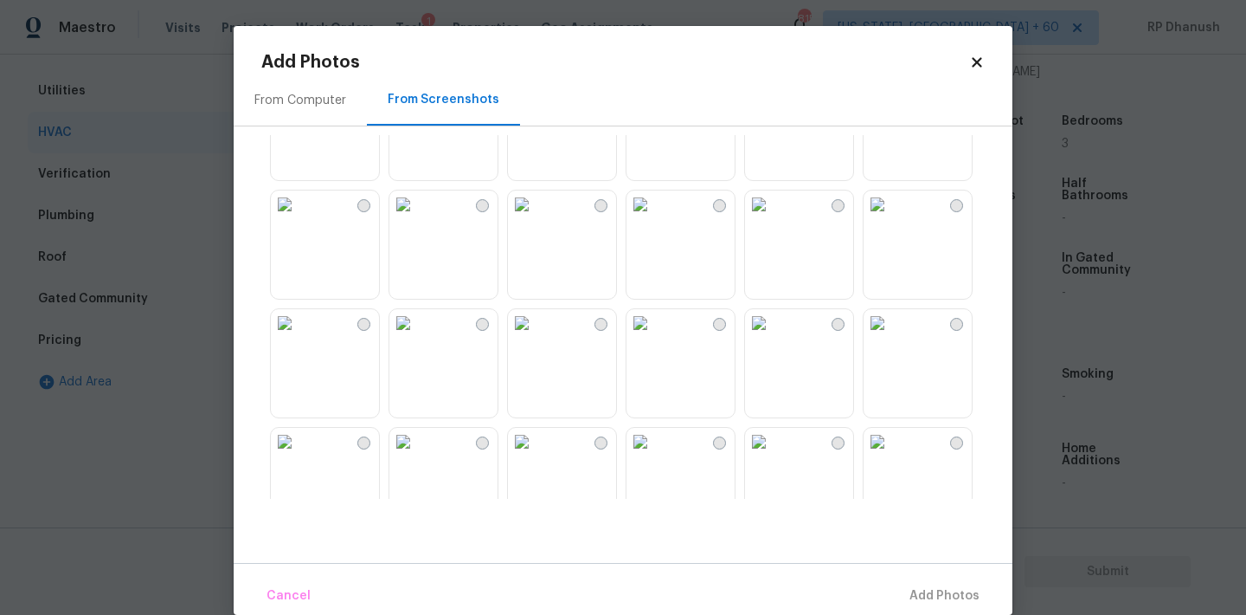
click at [417, 337] on img at bounding box center [403, 323] width 28 height 28
click at [417, 318] on img at bounding box center [403, 323] width 28 height 28
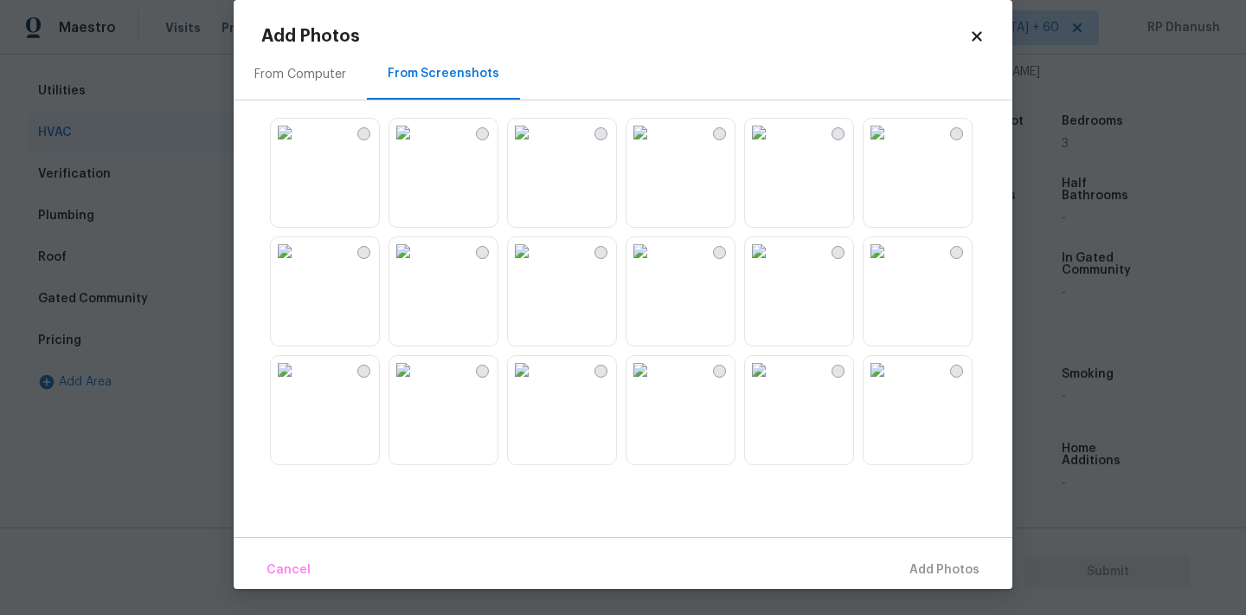
scroll to position [0, 0]
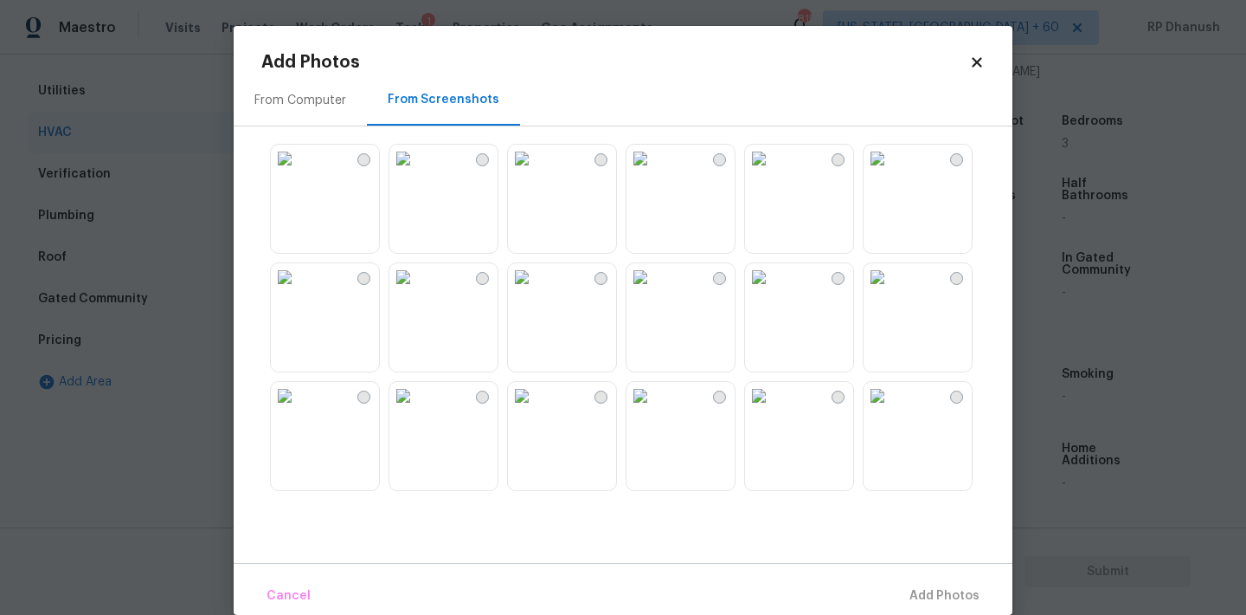
click at [417, 409] on img at bounding box center [403, 396] width 28 height 28
click at [930, 590] on span "Add 1 Photo(s)" at bounding box center [937, 596] width 86 height 22
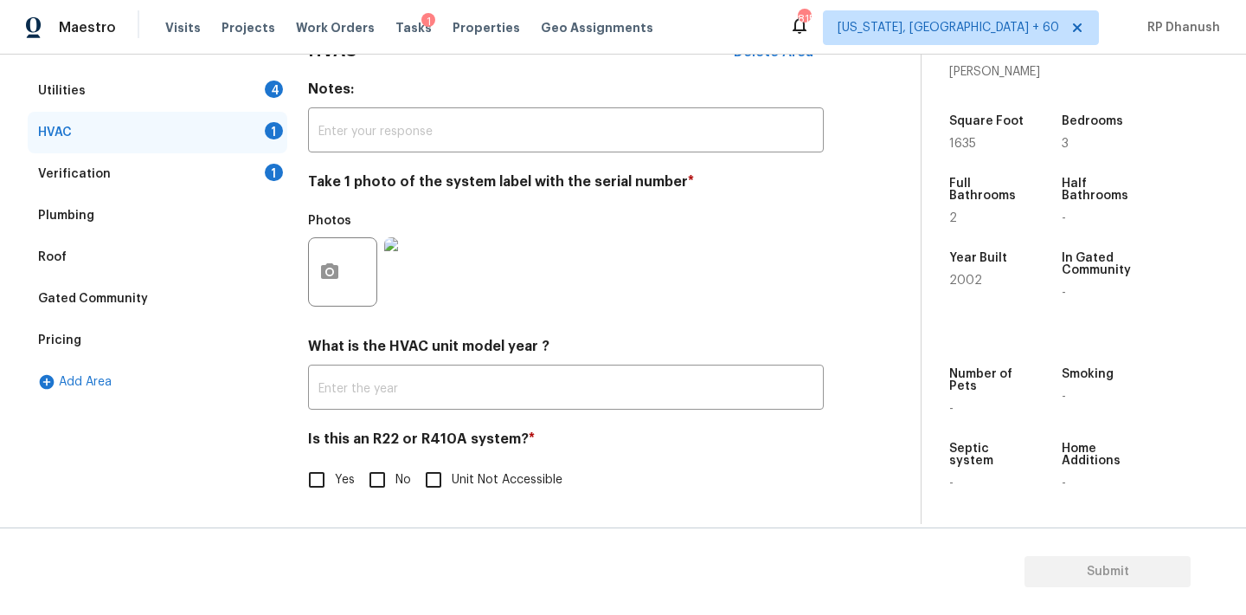
click at [402, 467] on label "No" at bounding box center [385, 479] width 52 height 36
click at [396, 467] on input "No" at bounding box center [377, 479] width 36 height 36
checkbox input "true"
click at [261, 177] on div "Verification 1" at bounding box center [158, 174] width 260 height 42
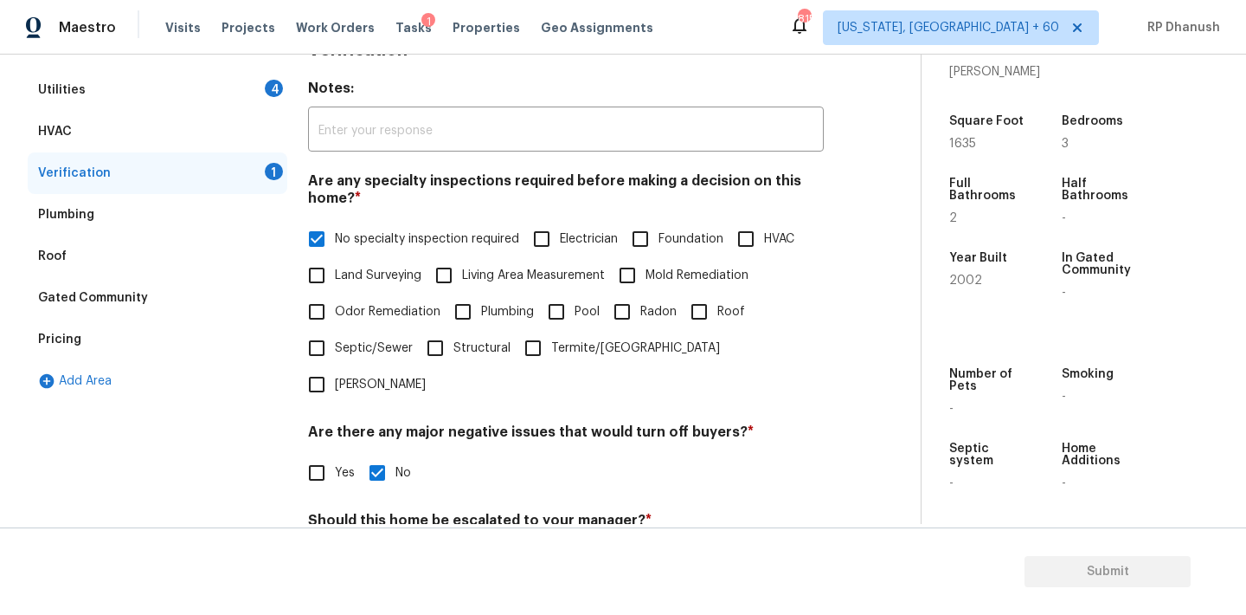
scroll to position [427, 0]
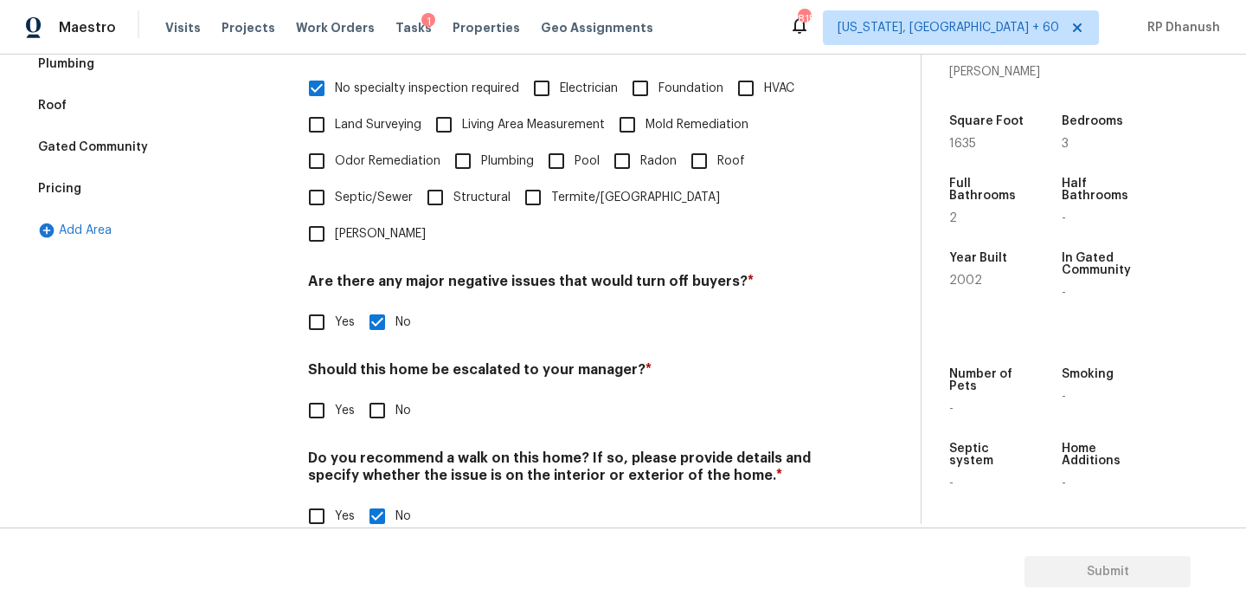
click at [381, 392] on input "No" at bounding box center [377, 410] width 36 height 36
checkbox input "true"
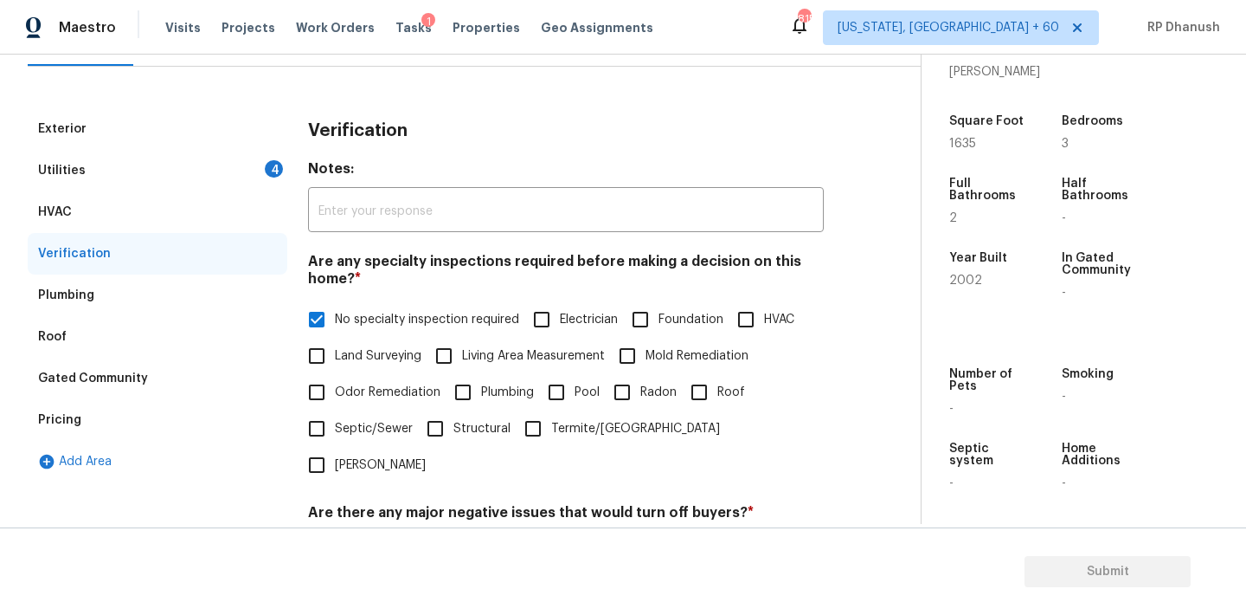
click at [251, 176] on div "Utilities 4" at bounding box center [158, 171] width 260 height 42
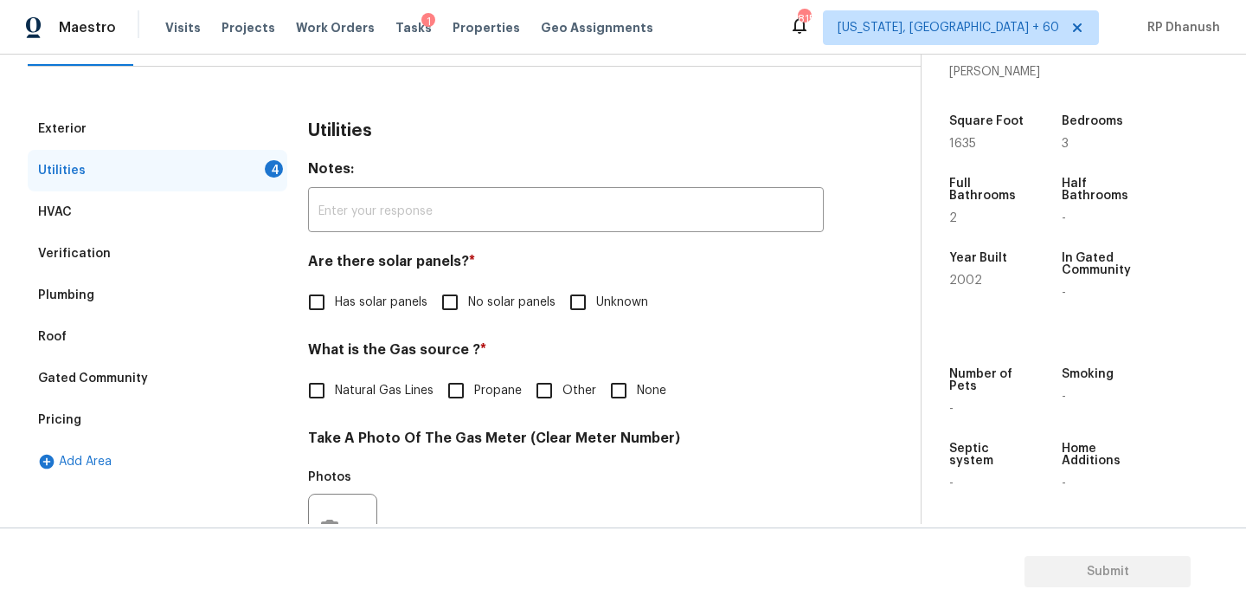
scroll to position [322, 0]
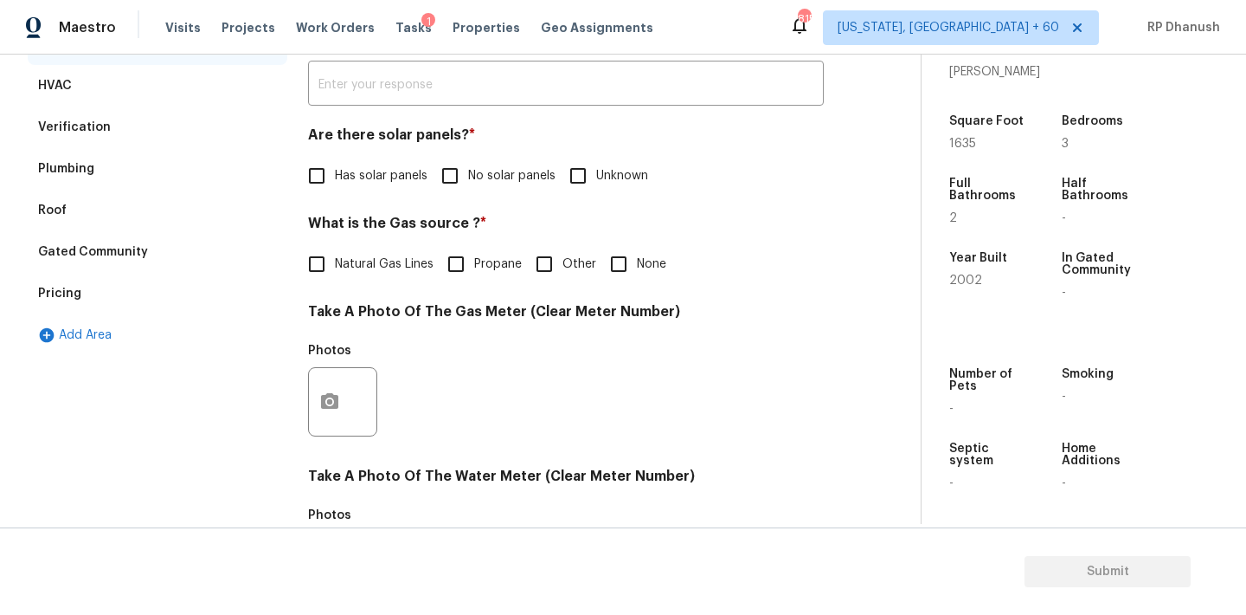
click at [465, 163] on input "No solar panels" at bounding box center [450, 176] width 36 height 36
checkbox input "true"
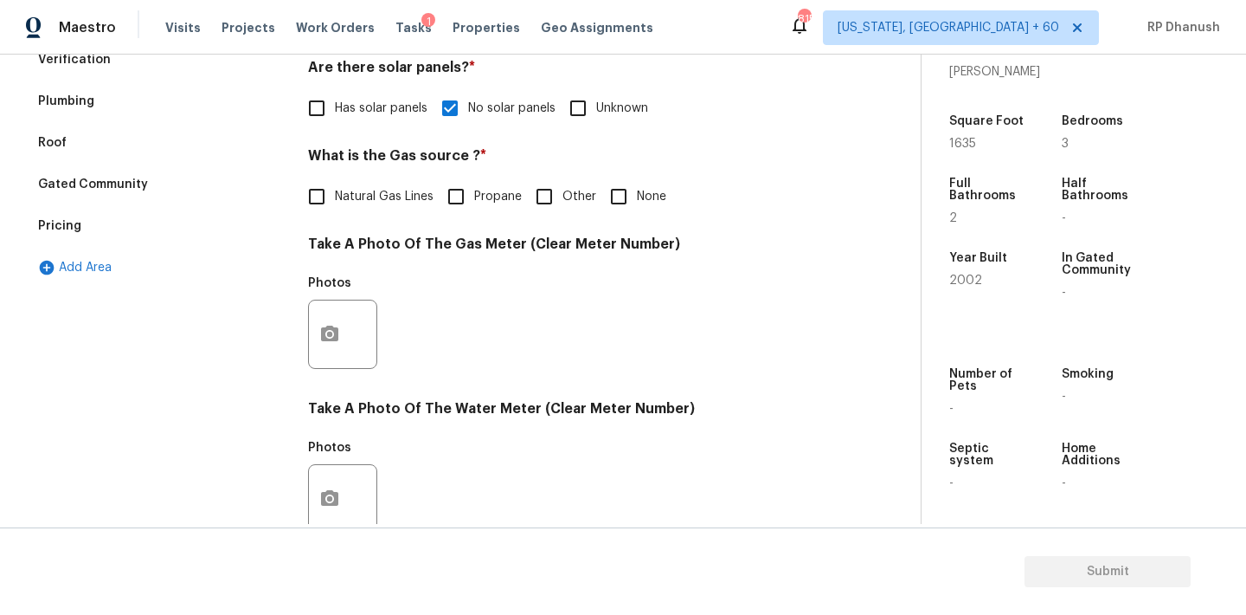
scroll to position [402, 0]
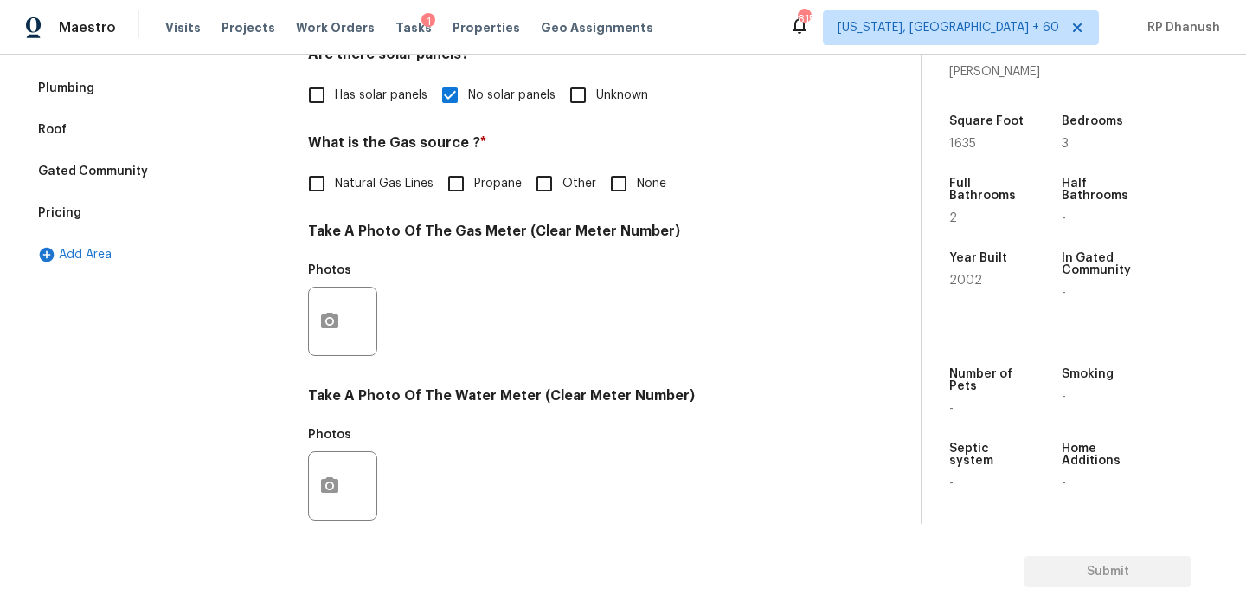
click at [408, 190] on span "Natural Gas Lines" at bounding box center [384, 184] width 99 height 18
click at [335, 190] on input "Natural Gas Lines" at bounding box center [317, 183] width 36 height 36
checkbox input "true"
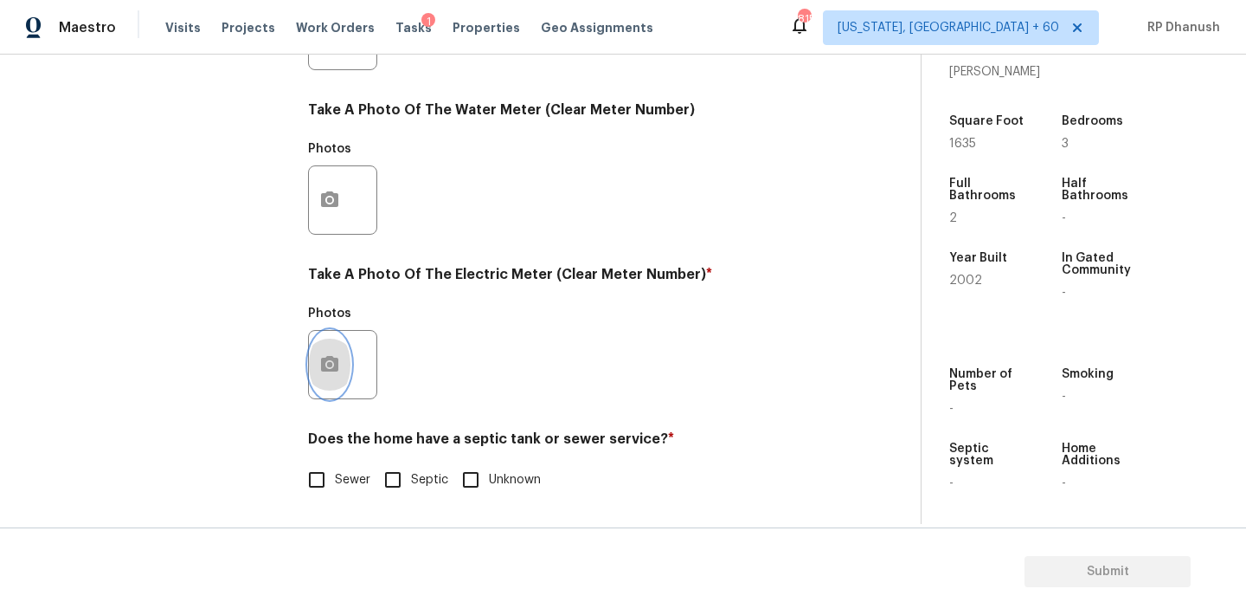
click at [327, 351] on button "button" at bounding box center [330, 365] width 42 height 68
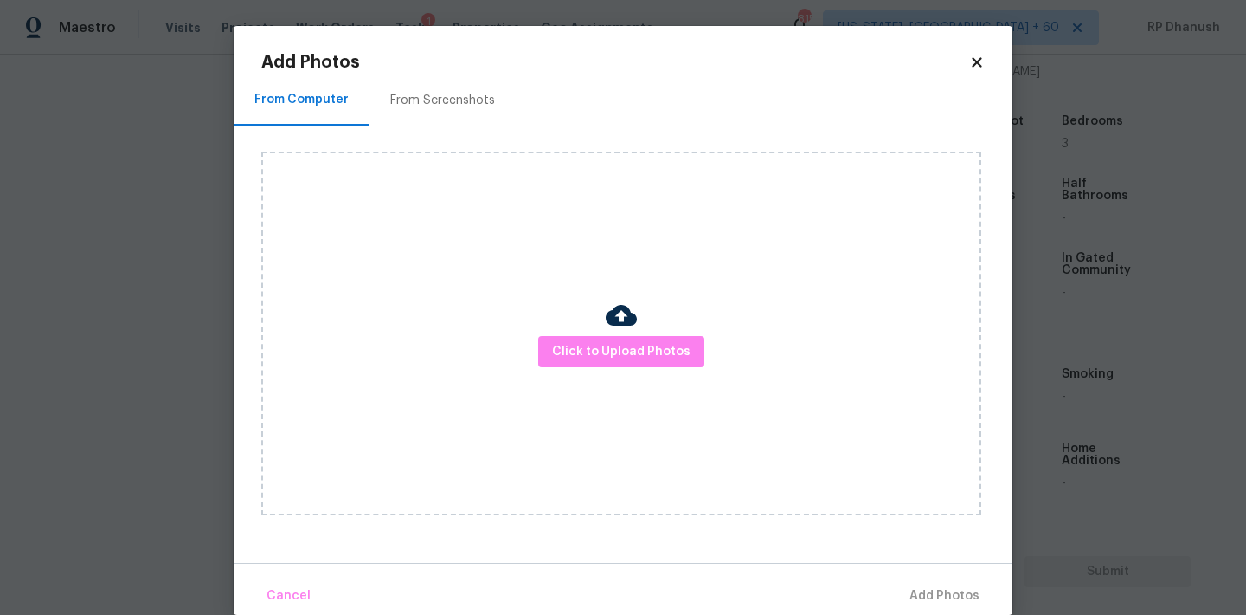
click at [518, 55] on h2 "Add Photos" at bounding box center [615, 62] width 708 height 17
click at [494, 84] on div "From Screenshots" at bounding box center [443, 99] width 146 height 51
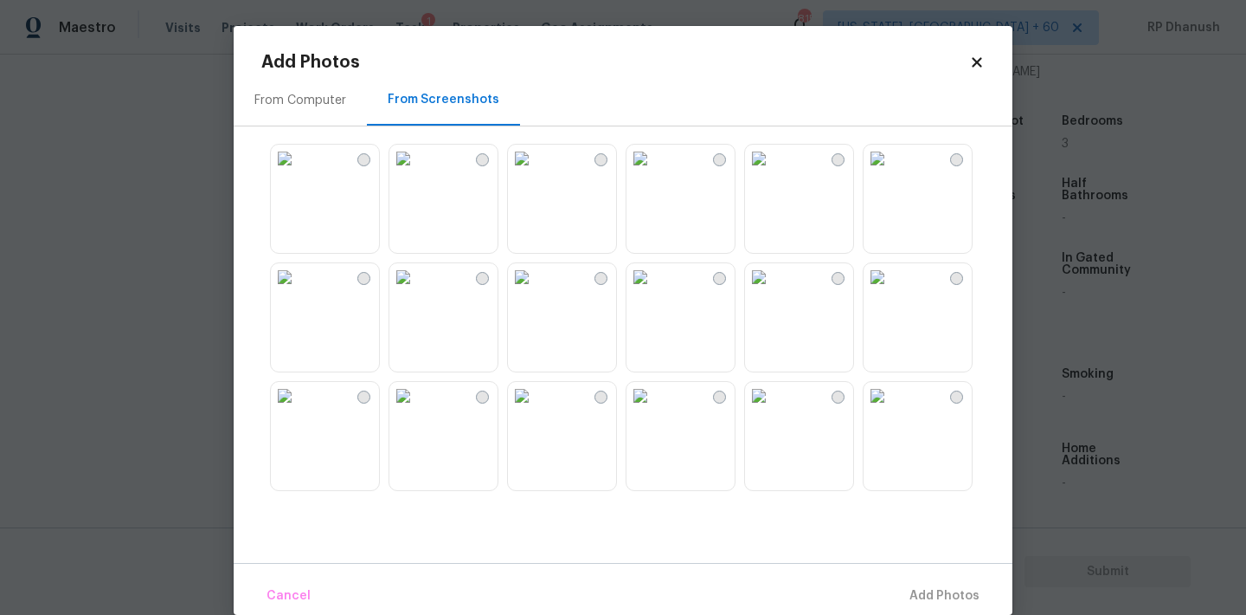
click at [299, 172] on img at bounding box center [285, 159] width 28 height 28
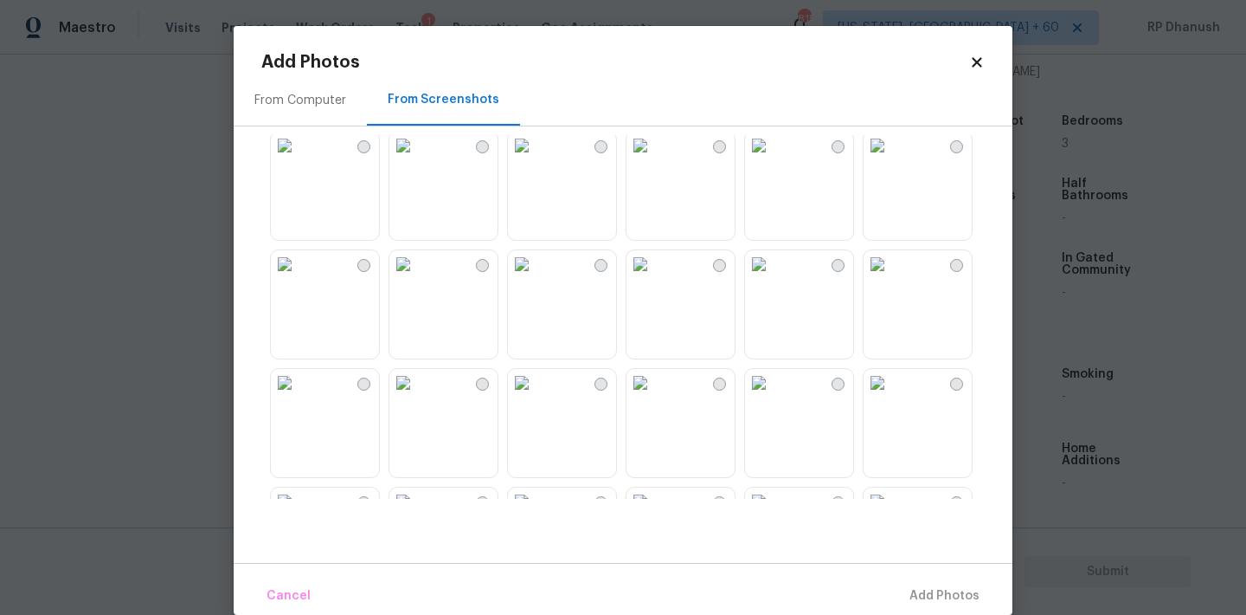
click at [417, 159] on img at bounding box center [403, 146] width 28 height 28
click at [957, 598] on span "Add 1 Photo(s)" at bounding box center [937, 596] width 86 height 22
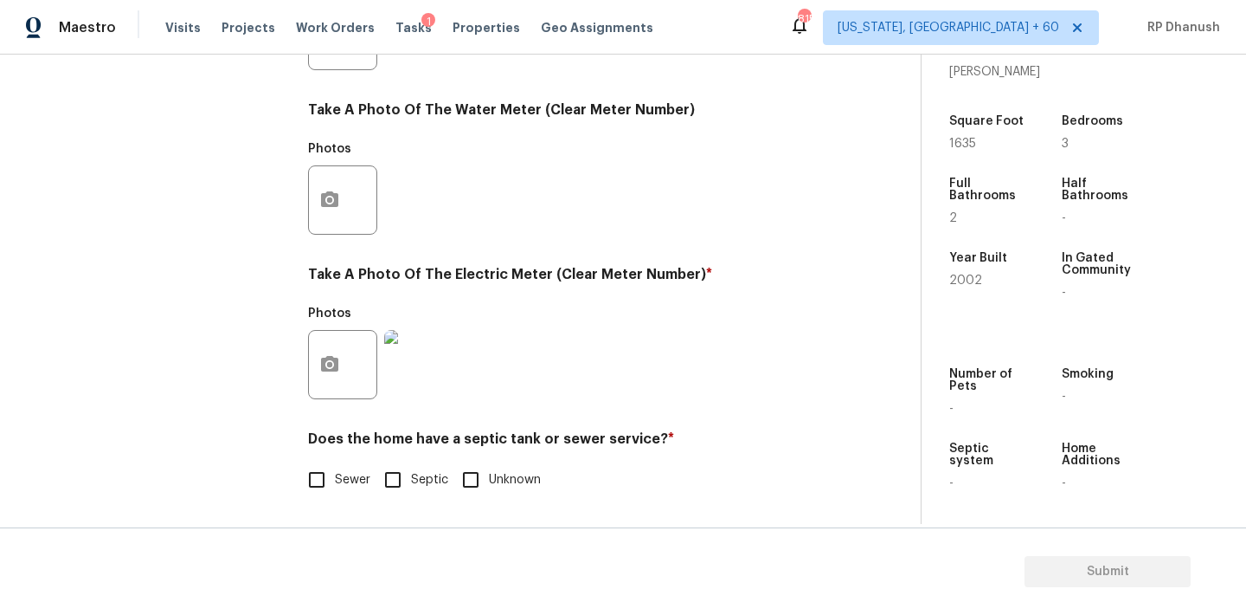
click at [321, 479] on input "Sewer" at bounding box center [317, 479] width 36 height 36
checkbox input "true"
click at [388, 477] on input "Septic" at bounding box center [393, 479] width 36 height 36
checkbox input "true"
checkbox input "false"
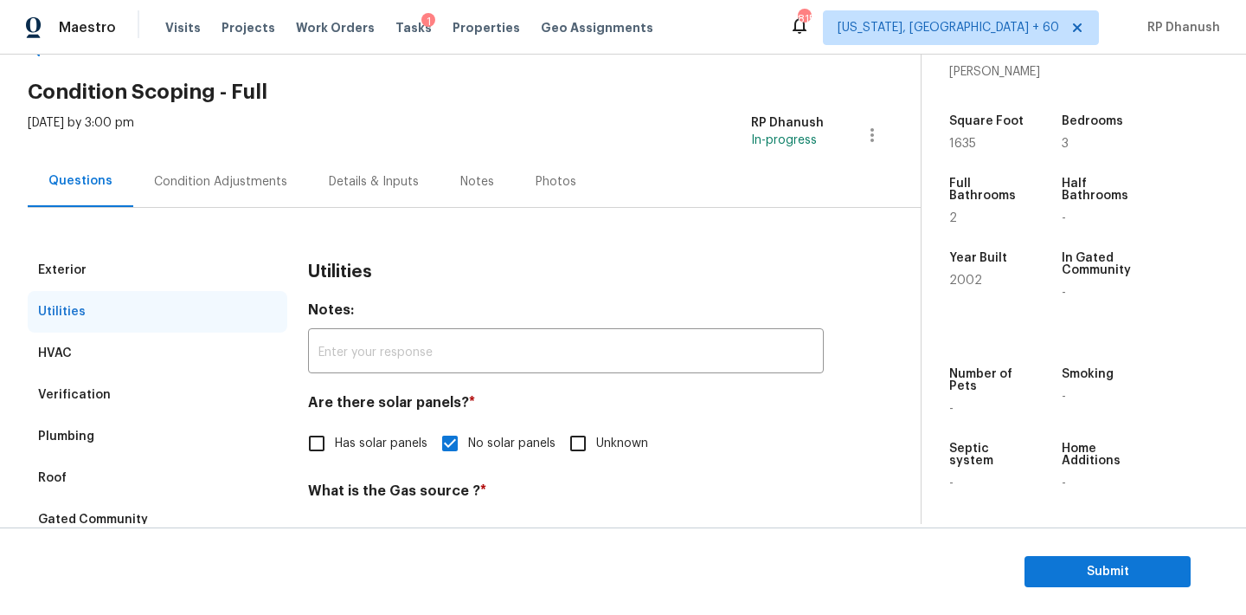
scroll to position [12, 0]
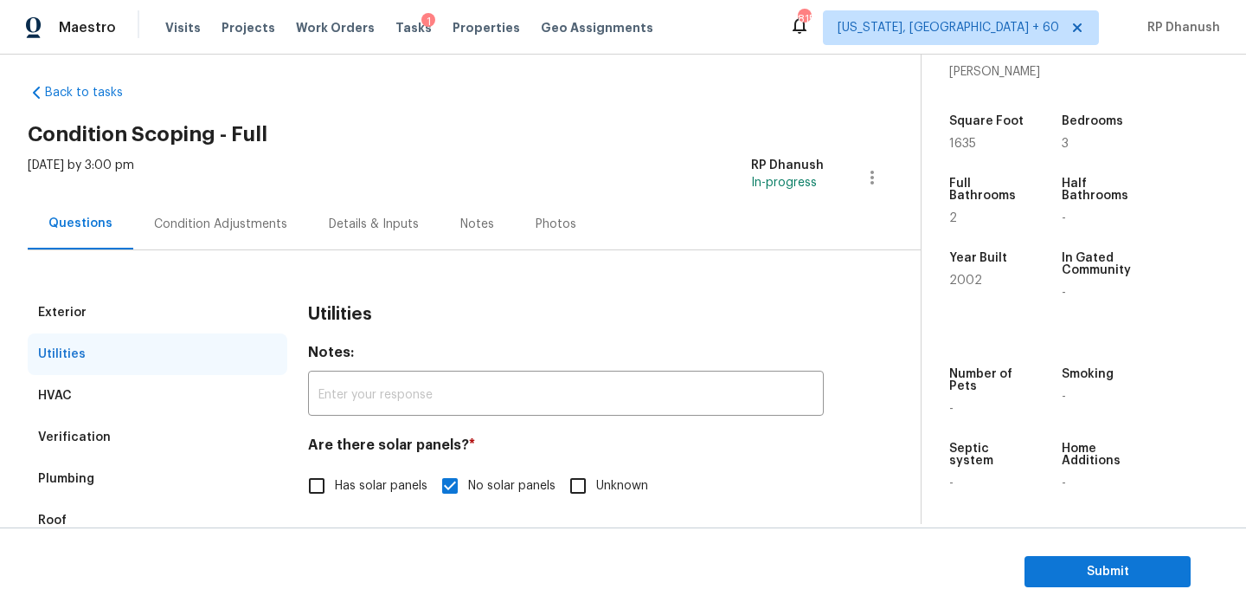
click at [229, 231] on div "Condition Adjustments" at bounding box center [220, 224] width 133 height 17
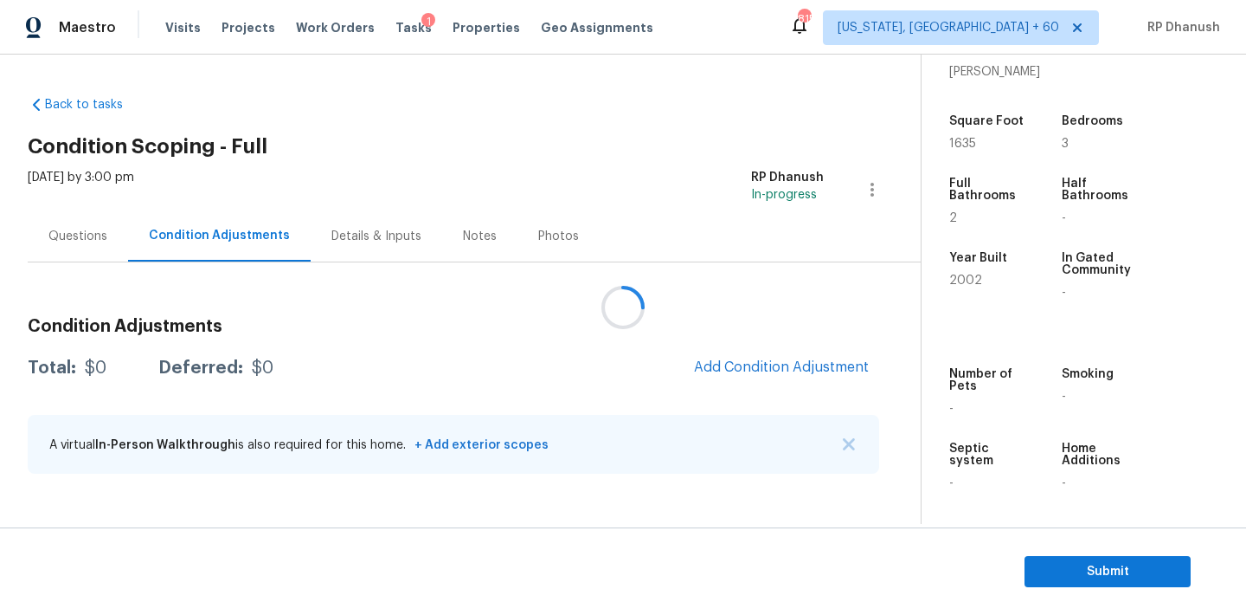
click at [789, 354] on div at bounding box center [623, 307] width 1246 height 615
click at [787, 370] on div at bounding box center [623, 307] width 1246 height 615
click at [795, 344] on div at bounding box center [623, 307] width 1246 height 615
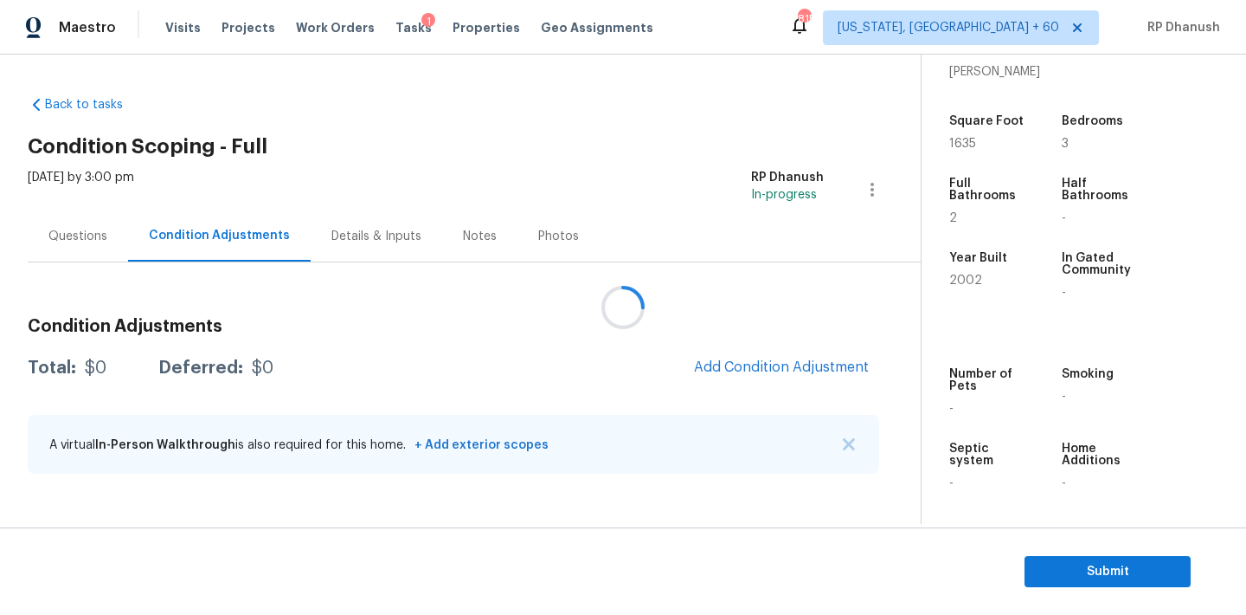
click at [795, 356] on div at bounding box center [623, 307] width 1246 height 615
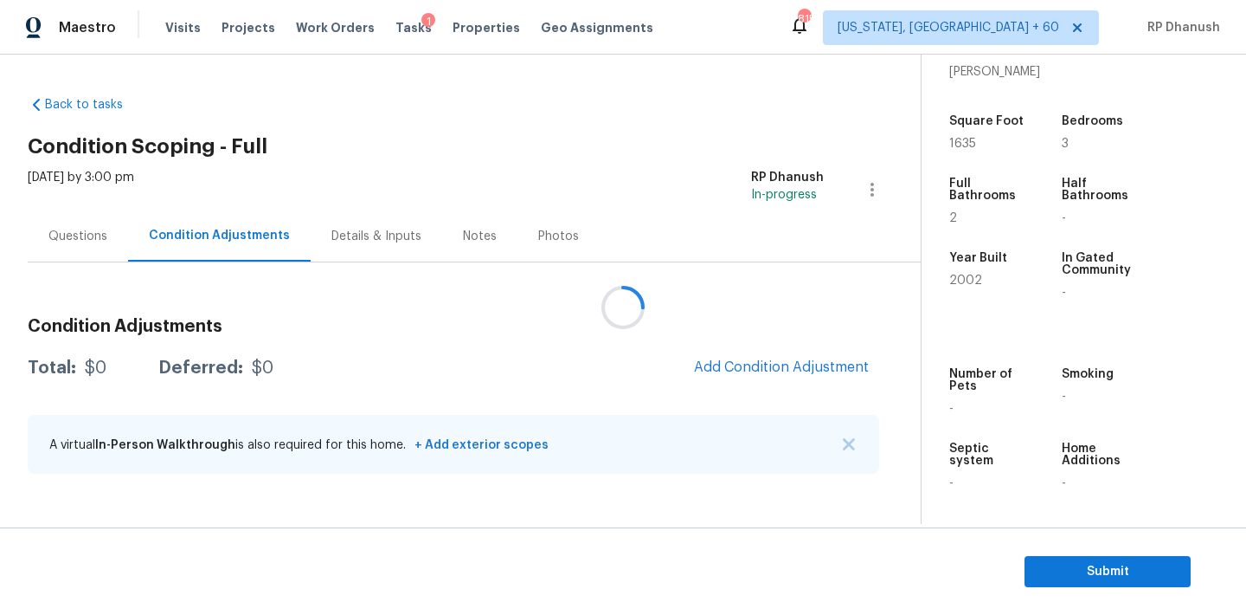
click at [795, 356] on div at bounding box center [623, 307] width 1246 height 615
click at [791, 381] on div at bounding box center [623, 307] width 1246 height 615
click at [794, 370] on div at bounding box center [623, 307] width 1246 height 615
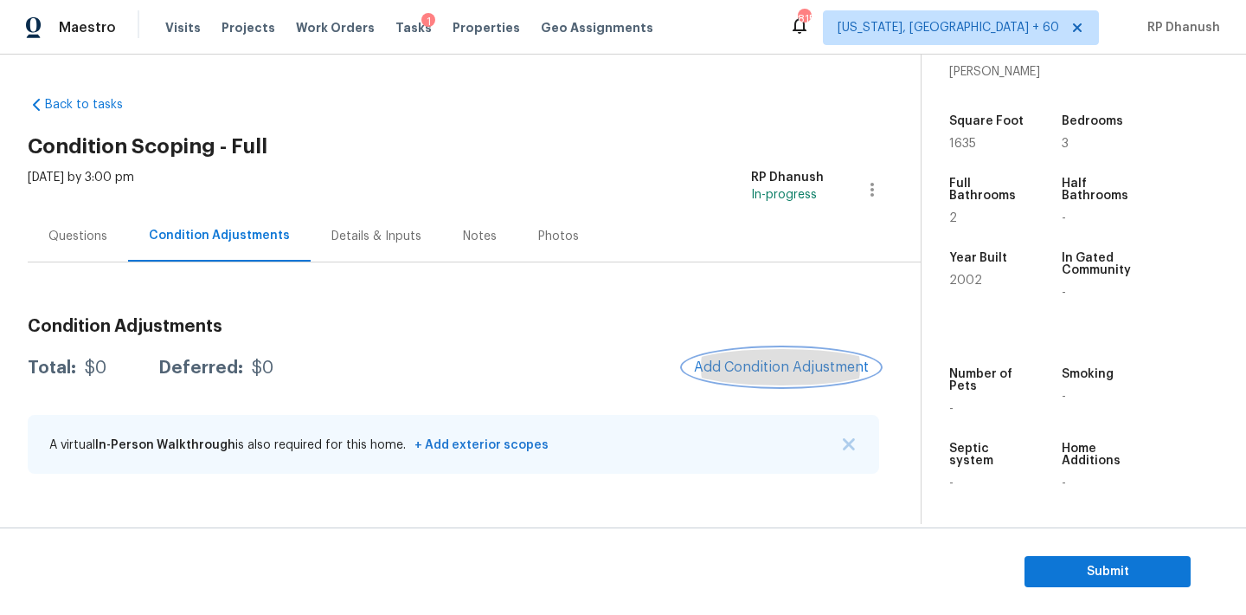
click at [794, 370] on span "Add Condition Adjustment" at bounding box center [781, 367] width 175 height 16
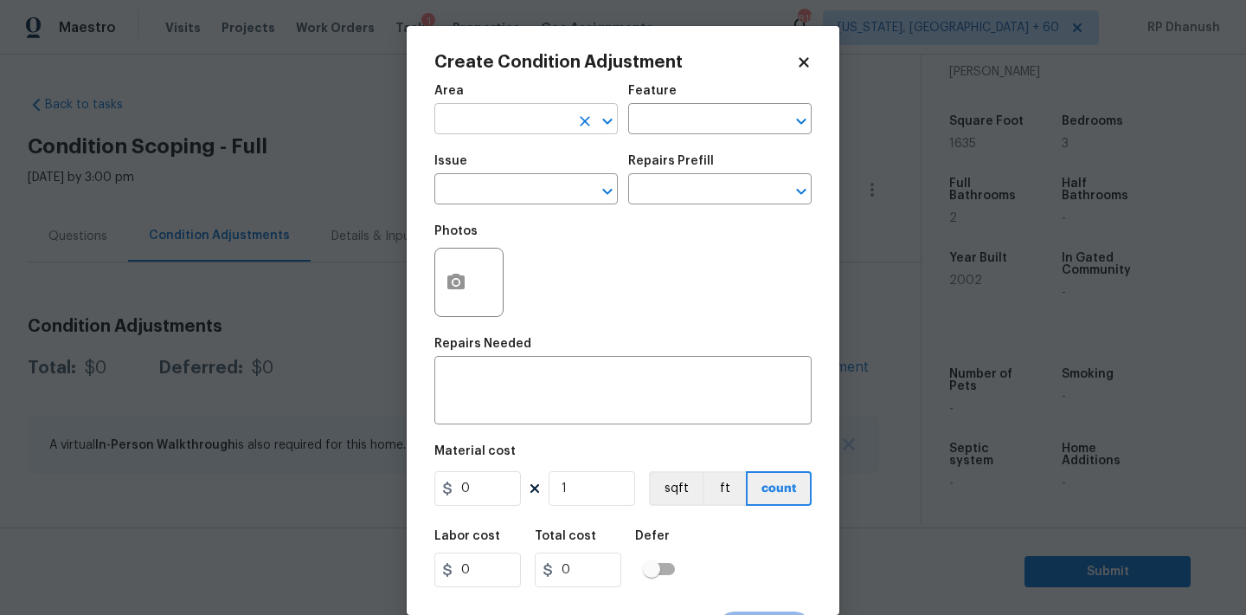
click at [502, 121] on input "text" at bounding box center [502, 120] width 135 height 27
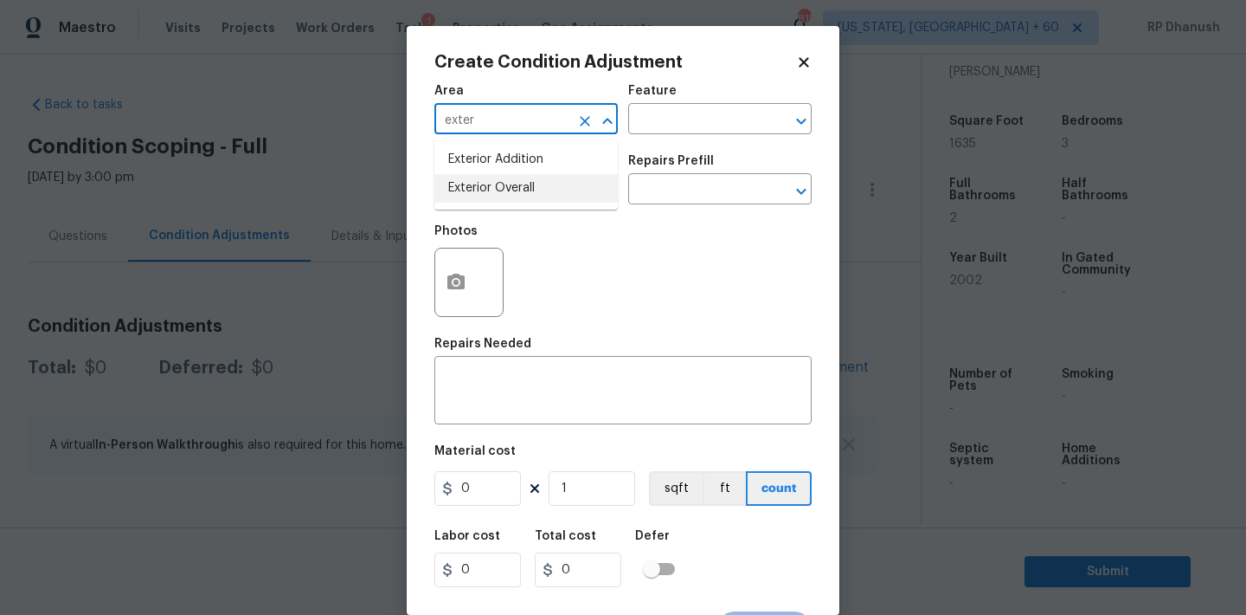
click at [525, 183] on li "Exterior Overall" at bounding box center [526, 188] width 183 height 29
type input "Exterior Overall"
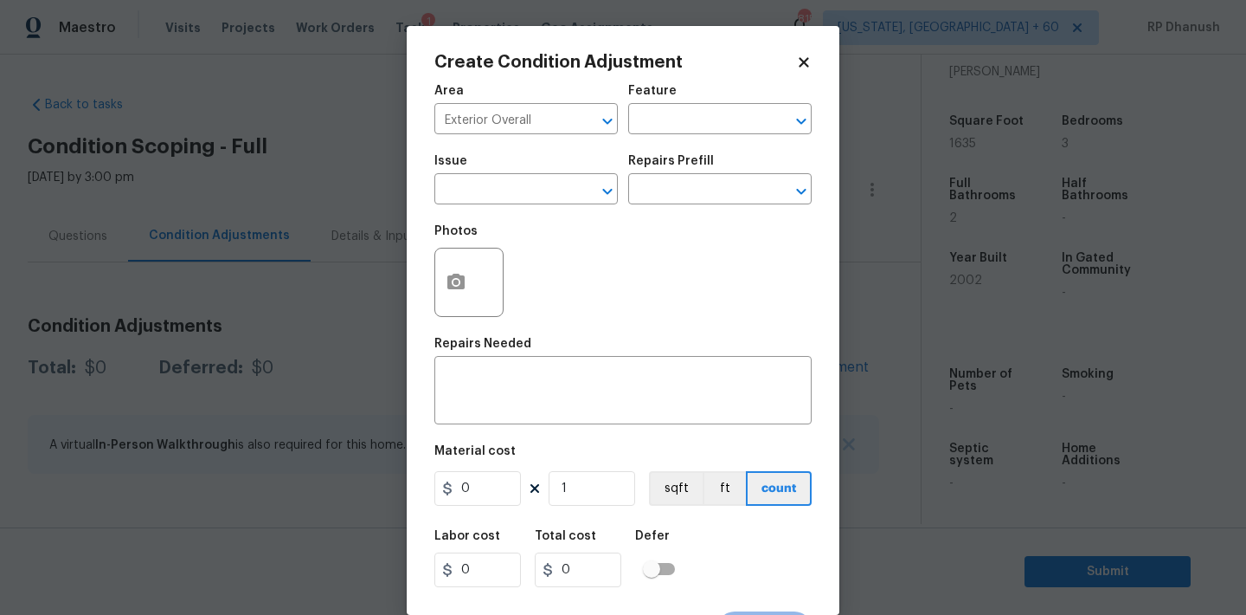
click at [660, 137] on div "Area Exterior Overall ​ Feature ​" at bounding box center [623, 109] width 377 height 70
click at [674, 124] on input "text" at bounding box center [695, 120] width 135 height 27
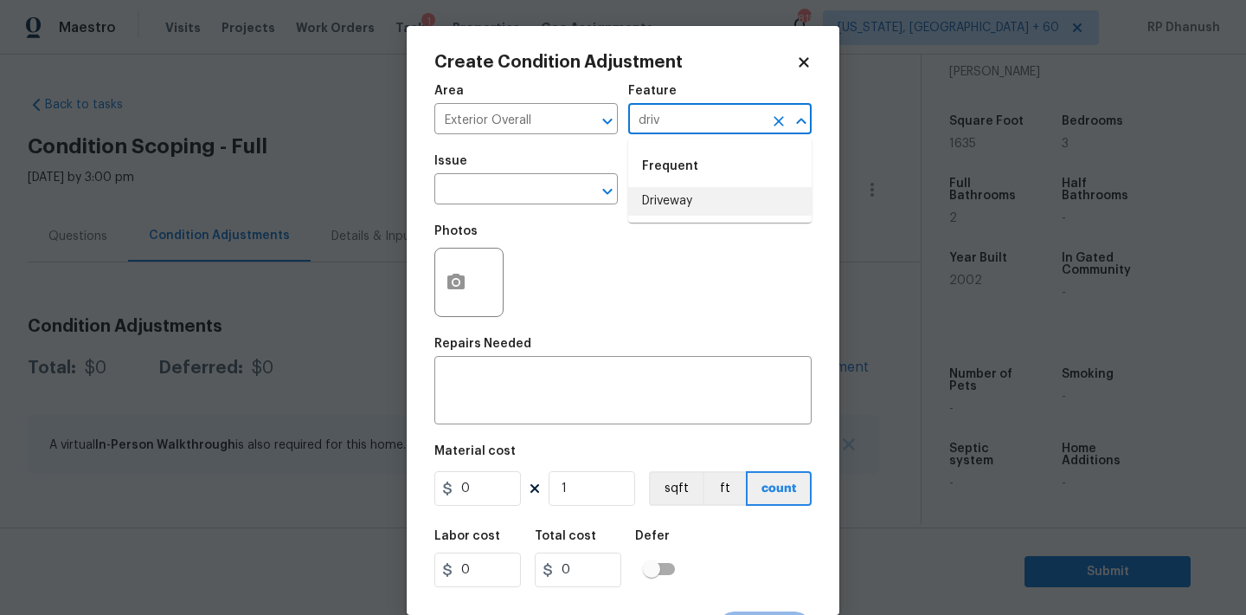
click at [659, 190] on li "Driveway" at bounding box center [719, 201] width 183 height 29
type input "Driveway"
click at [495, 190] on input "text" at bounding box center [502, 190] width 135 height 27
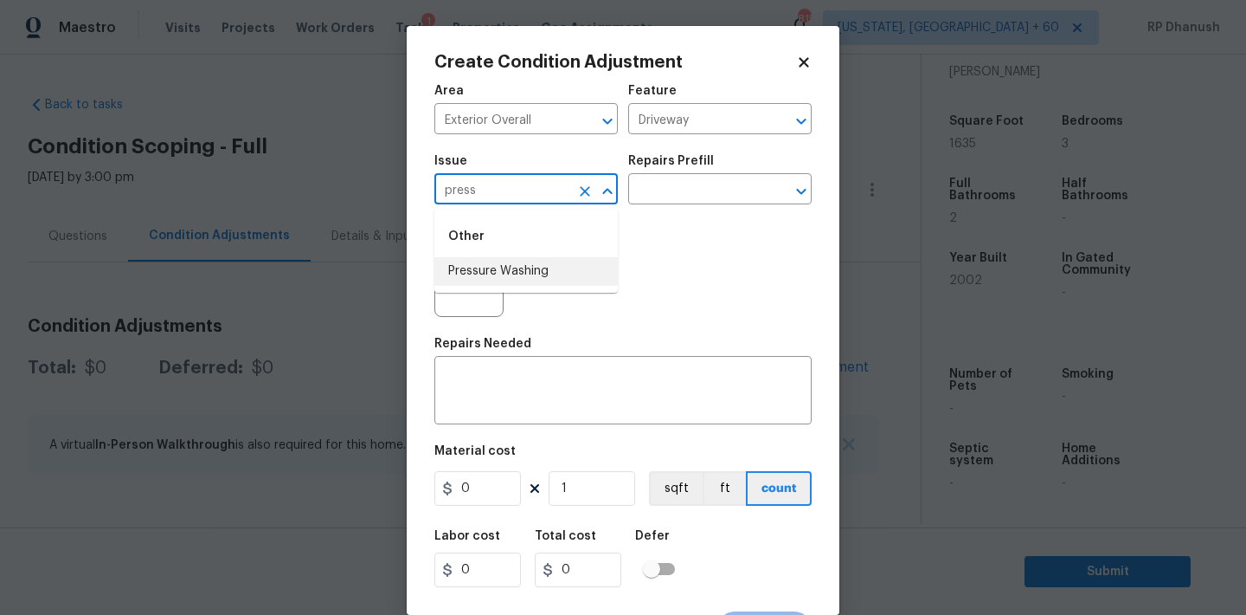
click at [518, 265] on li "Pressure Washing" at bounding box center [526, 271] width 183 height 29
type input "Pressure Washing"
click at [711, 167] on div "Repairs Prefill" at bounding box center [719, 166] width 183 height 23
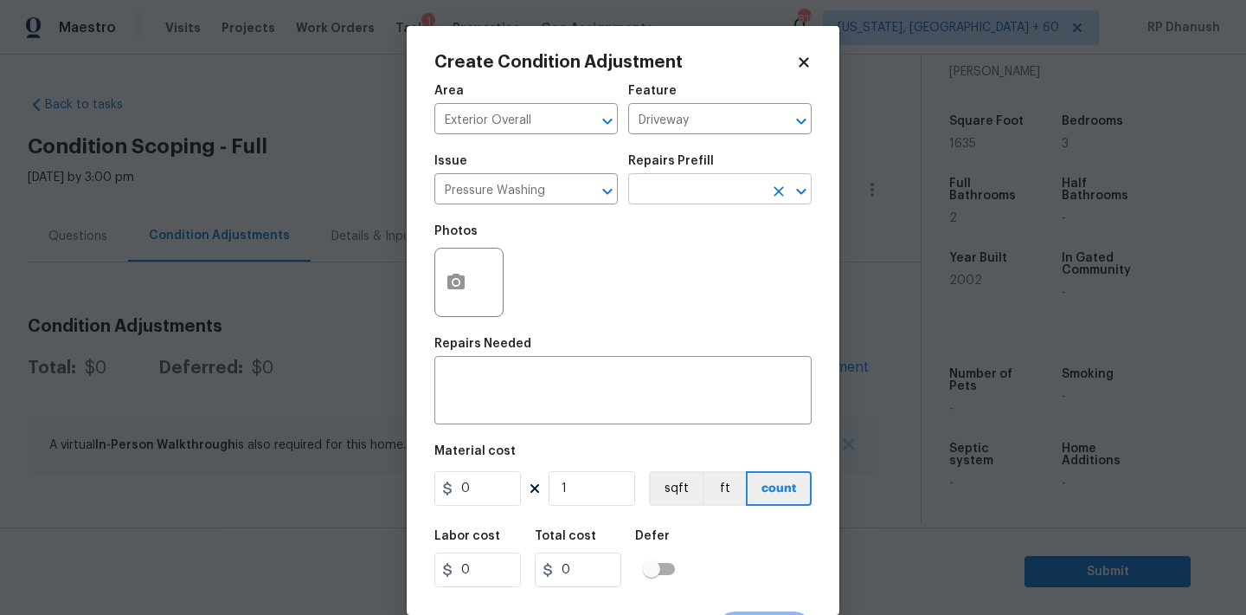
click at [704, 184] on input "text" at bounding box center [695, 190] width 135 height 27
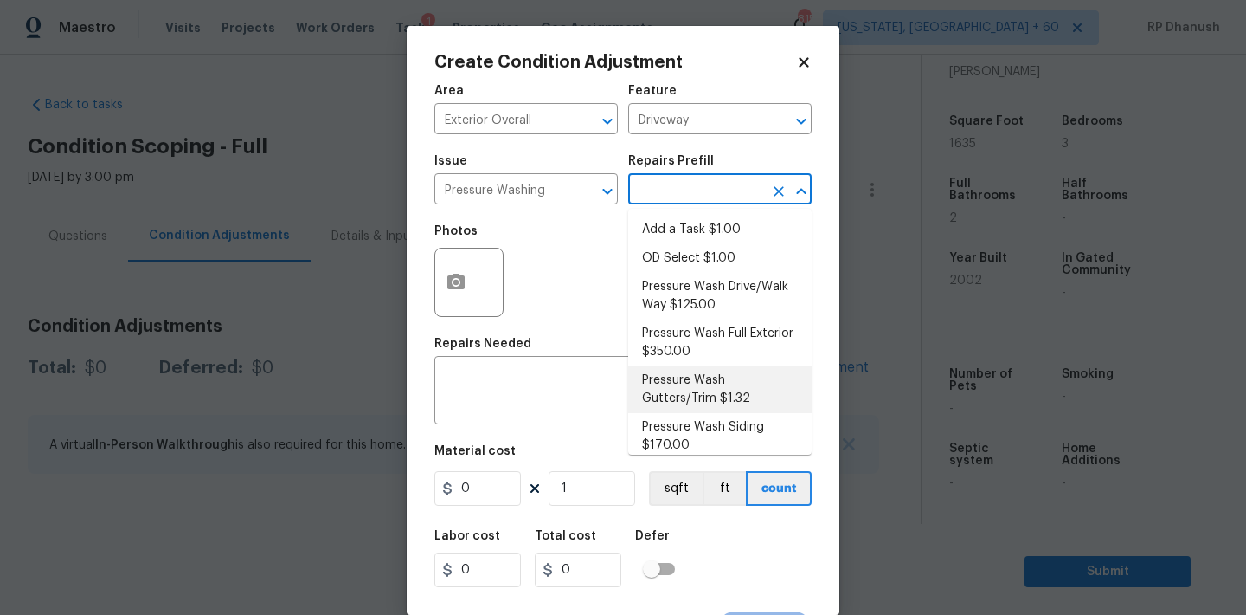
scroll to position [12, 0]
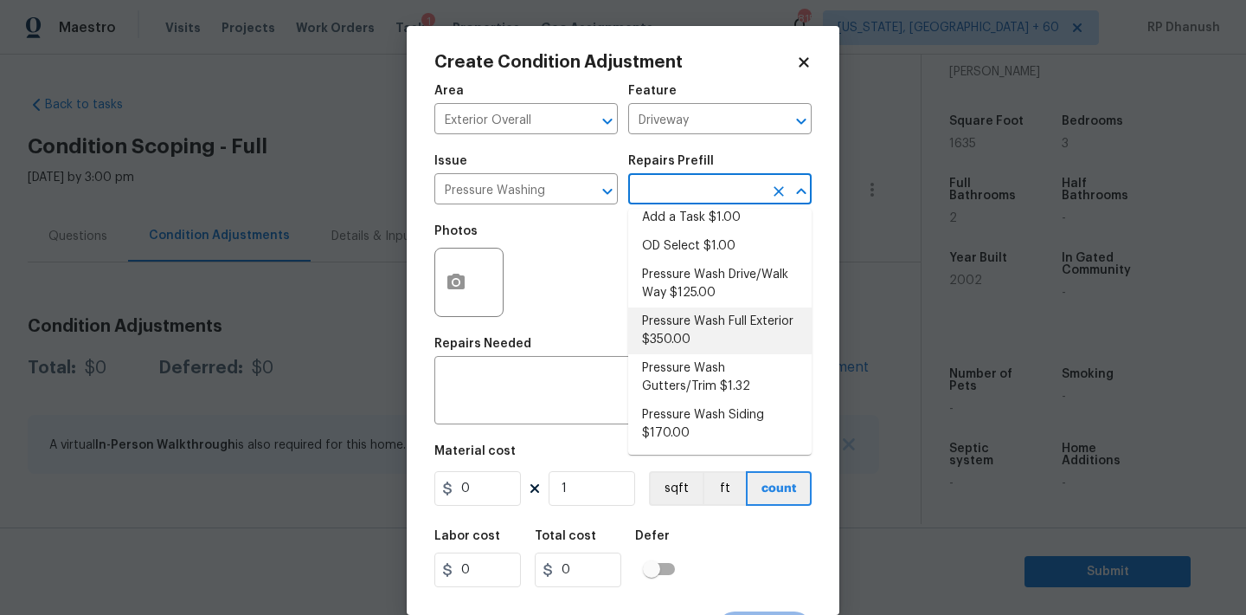
click at [724, 336] on li "Pressure Wash Full Exterior $350.00" at bounding box center [719, 330] width 183 height 47
type input "Siding"
type textarea "Pressure wash the House, Flatwork, Deck and Garage interior."
type input "350"
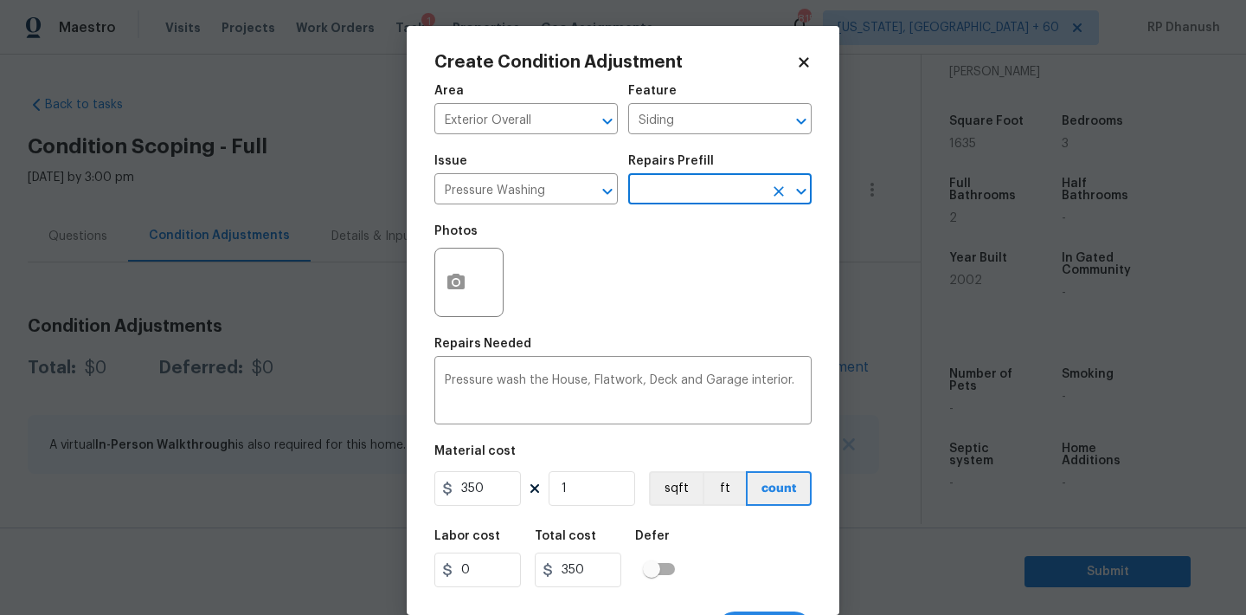
scroll to position [32, 0]
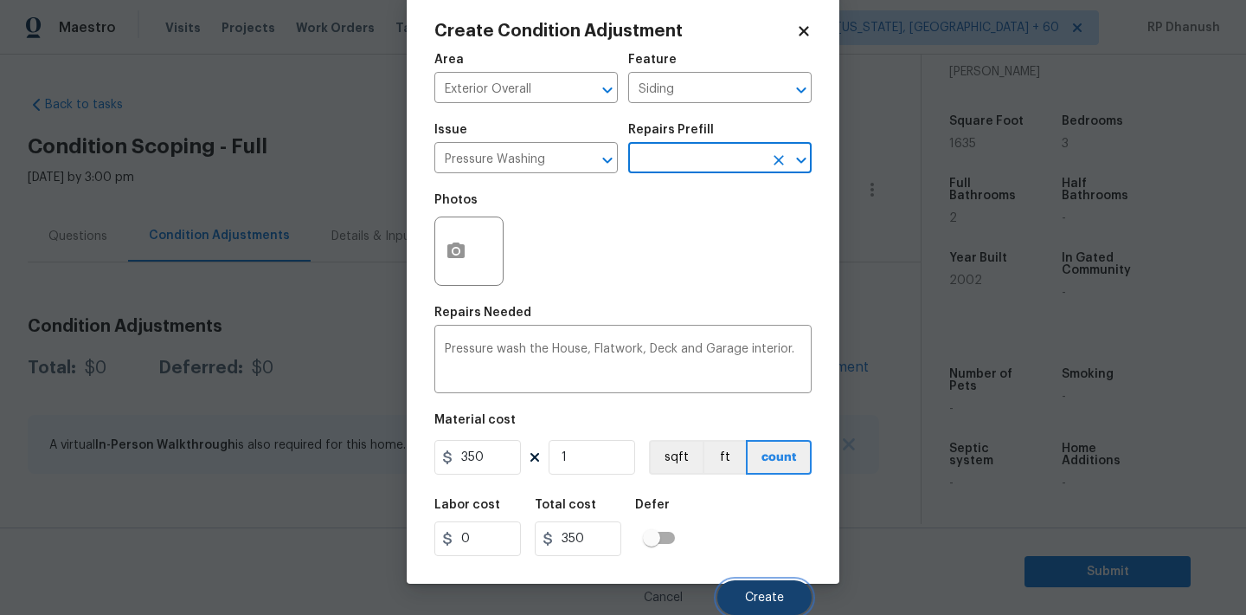
click at [744, 590] on button "Create" at bounding box center [765, 597] width 94 height 35
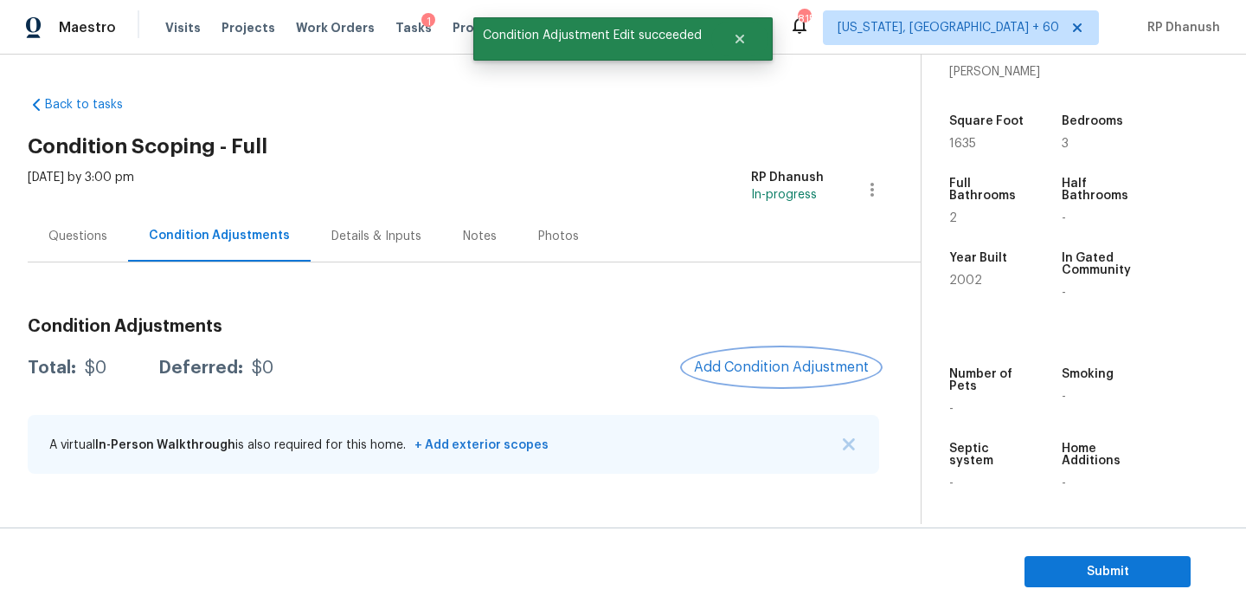
scroll to position [0, 0]
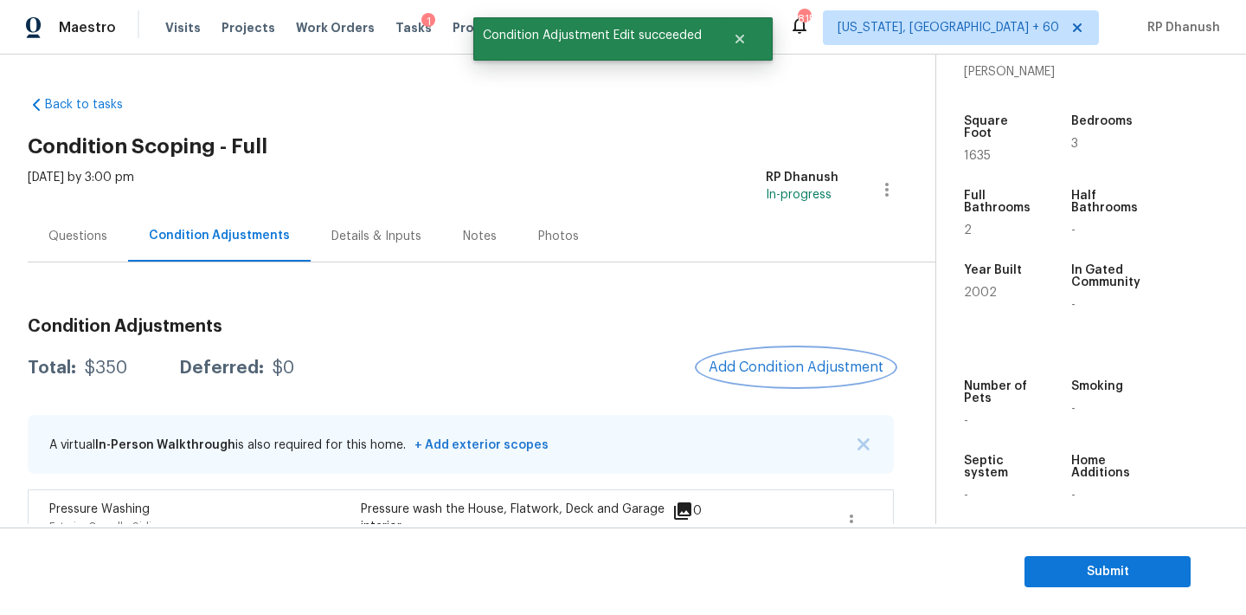
click at [796, 354] on button "Add Condition Adjustment" at bounding box center [796, 367] width 196 height 36
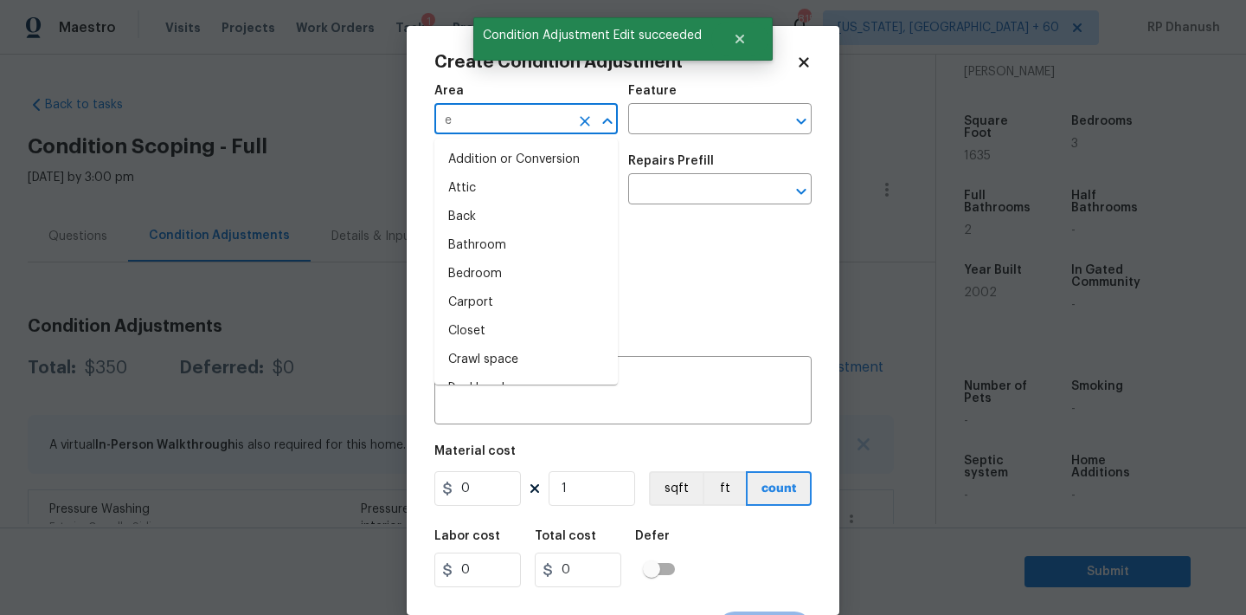
click at [538, 119] on input "e" at bounding box center [502, 120] width 135 height 27
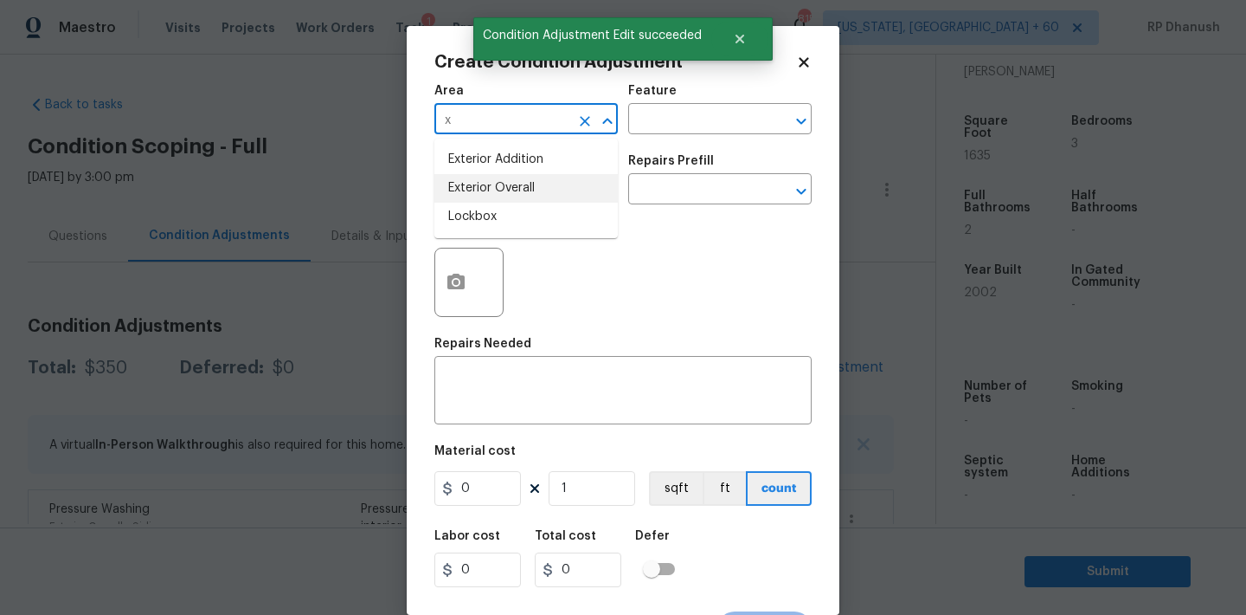
click at [502, 177] on li "Exterior Overall" at bounding box center [526, 188] width 183 height 29
type input "Exterior Overall"
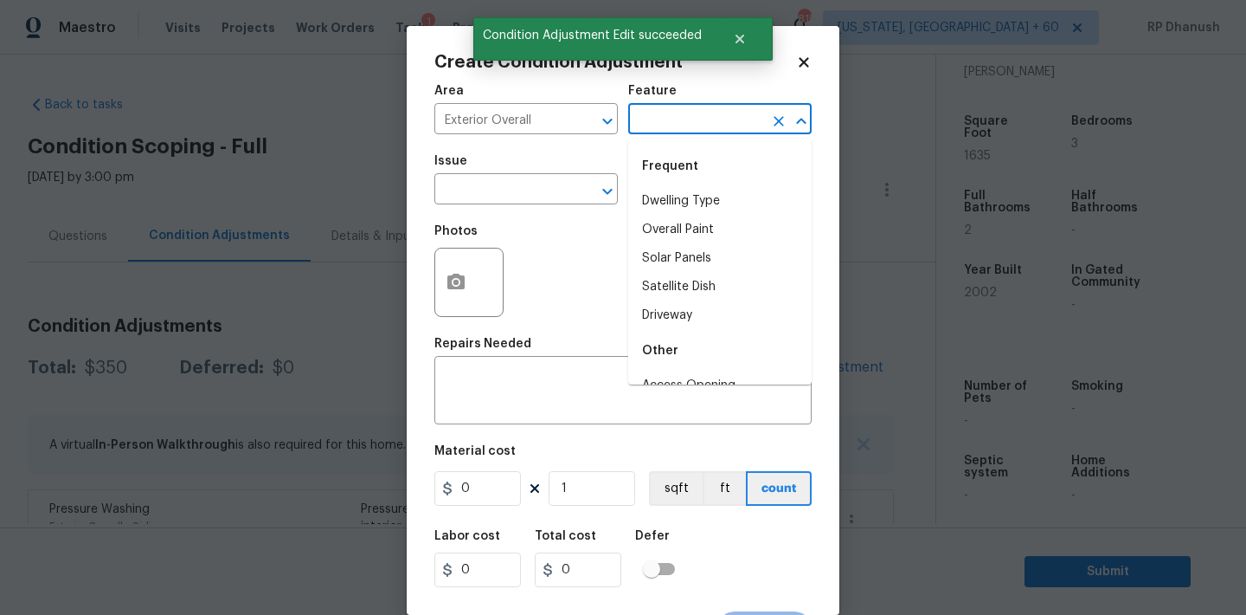
click at [679, 108] on input "text" at bounding box center [695, 120] width 135 height 27
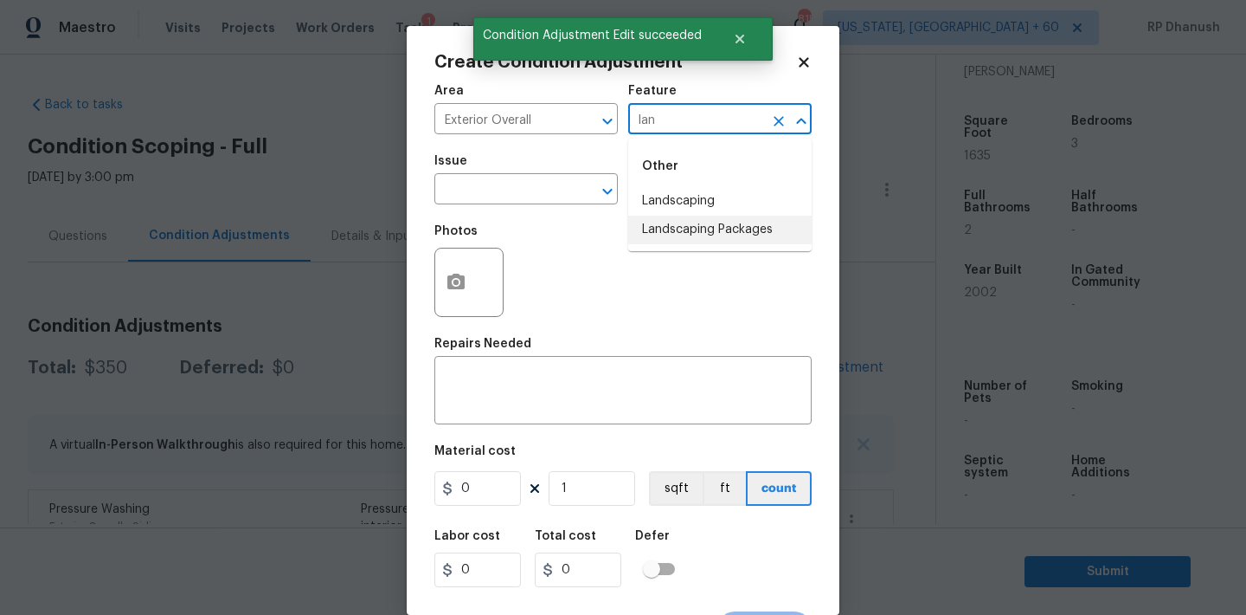
click at [677, 238] on li "Landscaping Packages" at bounding box center [719, 230] width 183 height 29
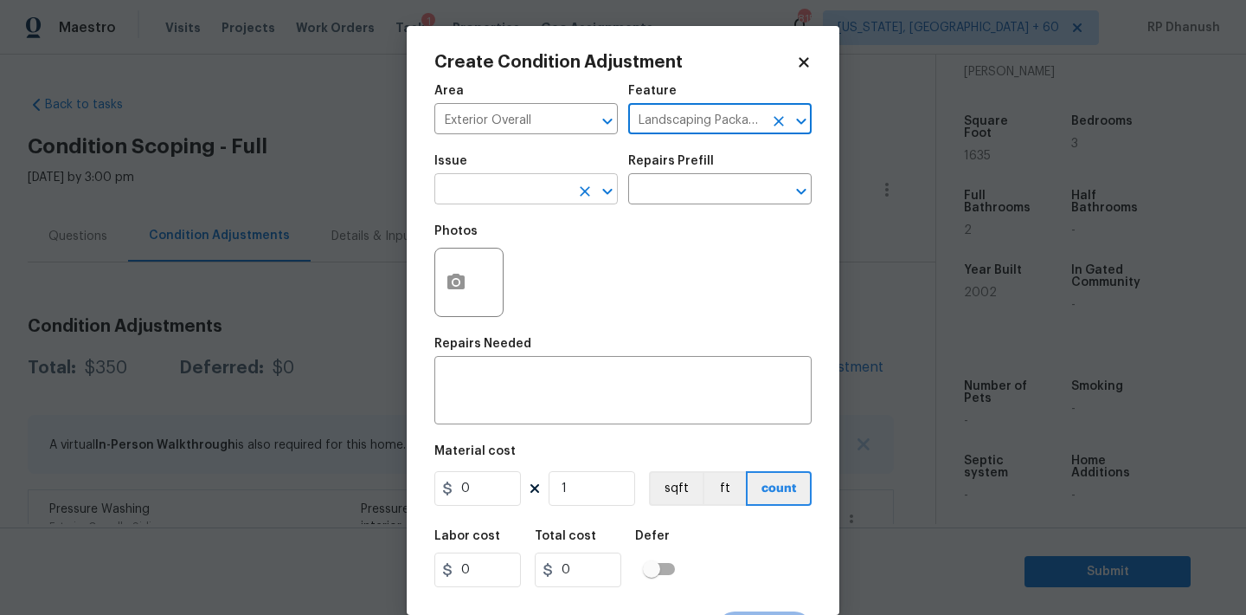
type input "Landscaping Packages"
click at [562, 190] on input "text" at bounding box center [502, 190] width 135 height 27
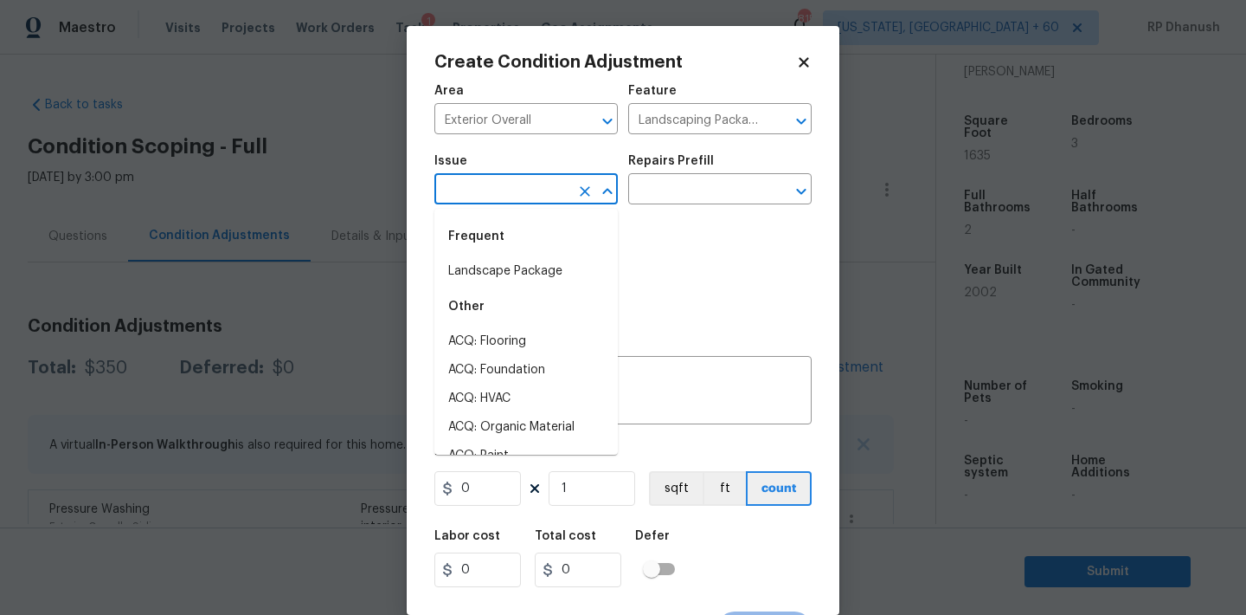
click at [540, 237] on div "Frequent" at bounding box center [526, 237] width 183 height 42
click at [562, 248] on div "Frequent" at bounding box center [526, 237] width 183 height 42
click at [558, 267] on li "Landscape Package" at bounding box center [526, 271] width 183 height 29
type input "Landscape Package"
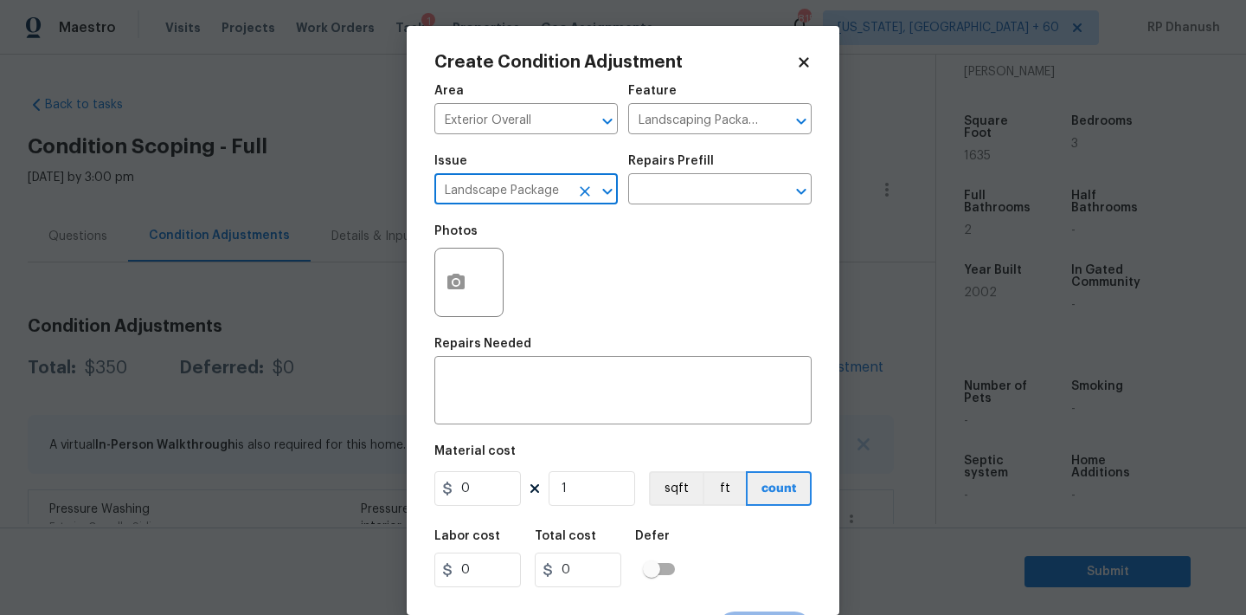
click at [721, 166] on div "Repairs Prefill" at bounding box center [719, 166] width 183 height 23
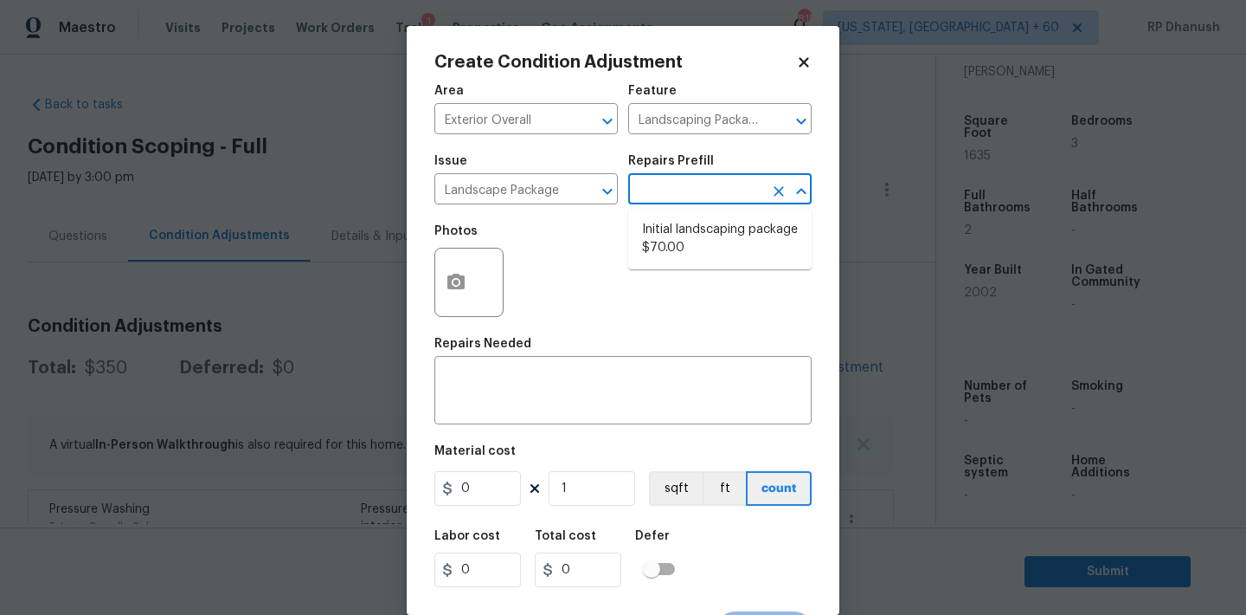
click at [711, 187] on input "text" at bounding box center [695, 190] width 135 height 27
click at [675, 250] on li "Initial landscaping package $70.00" at bounding box center [719, 239] width 183 height 47
type input "Home Readiness Packages"
type textarea "Mowing of grass up to 6" in height. Mow, edge along driveways & sidewalks, trim…"
type input "70"
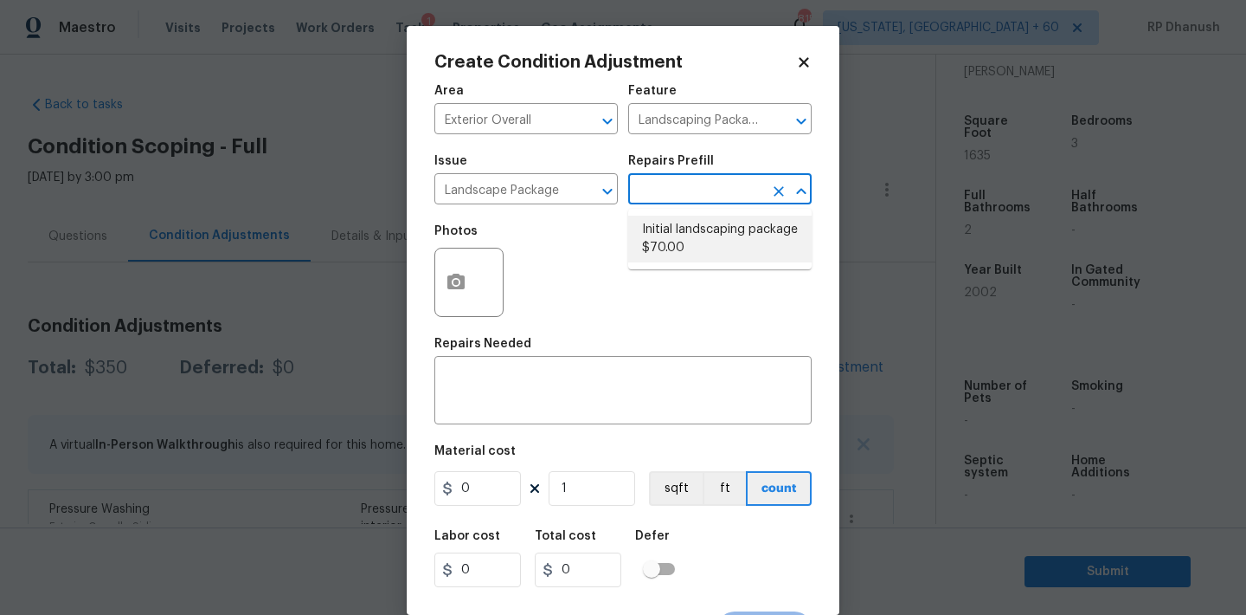
type input "70"
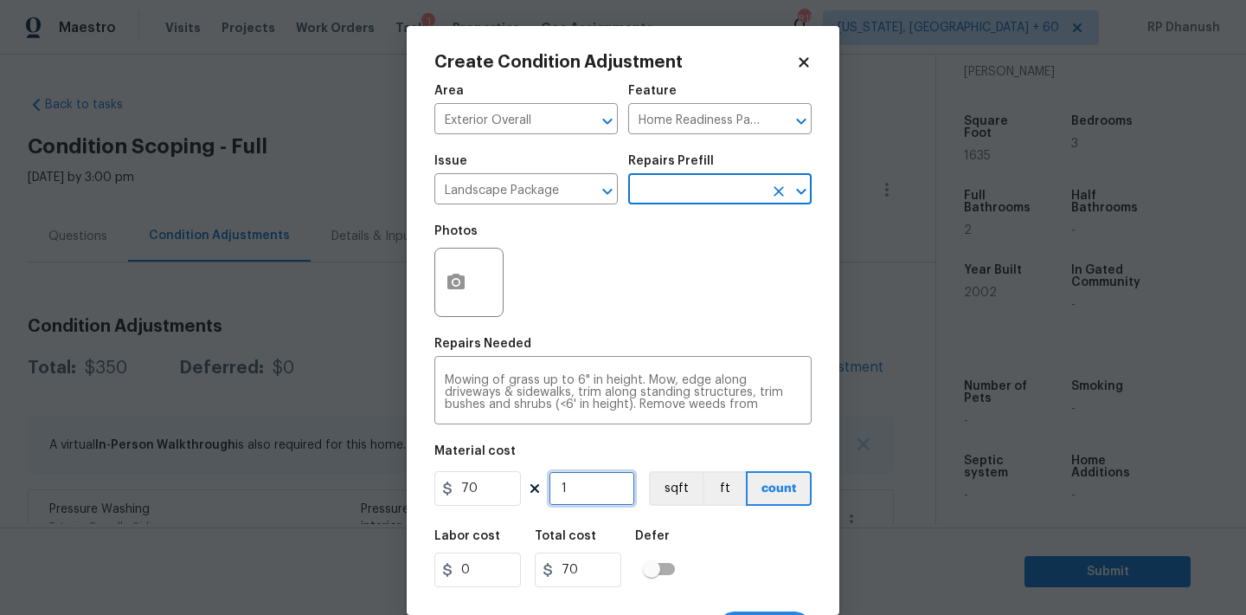
click at [610, 501] on input "1" at bounding box center [592, 488] width 87 height 35
type input "0"
type input "5"
type input "350"
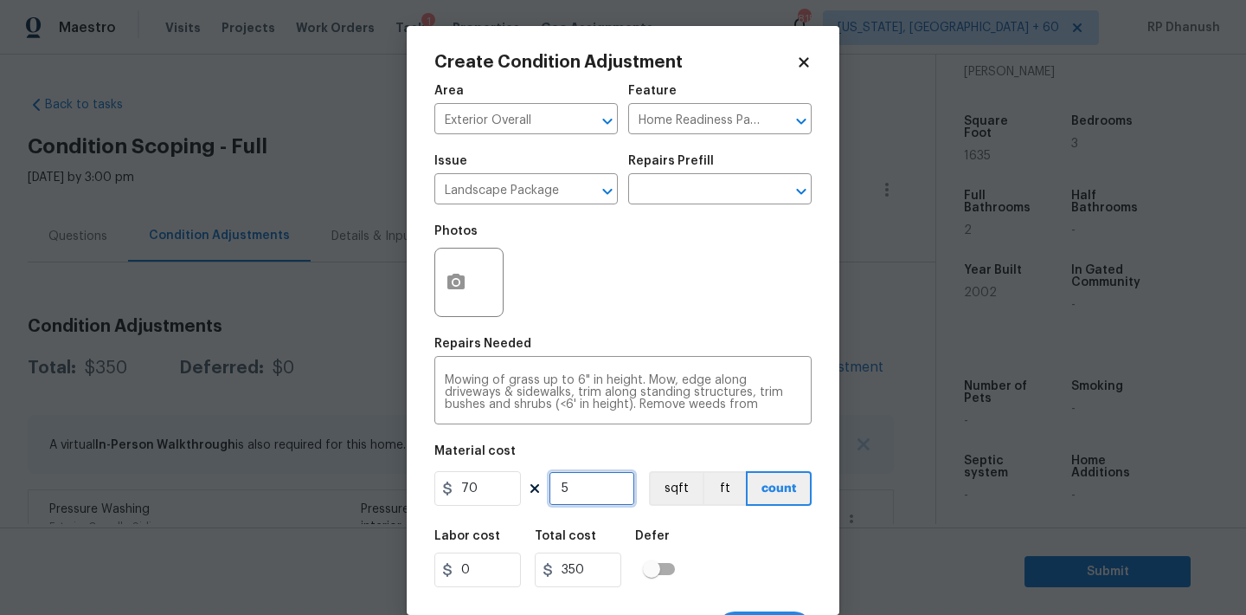
type input "5"
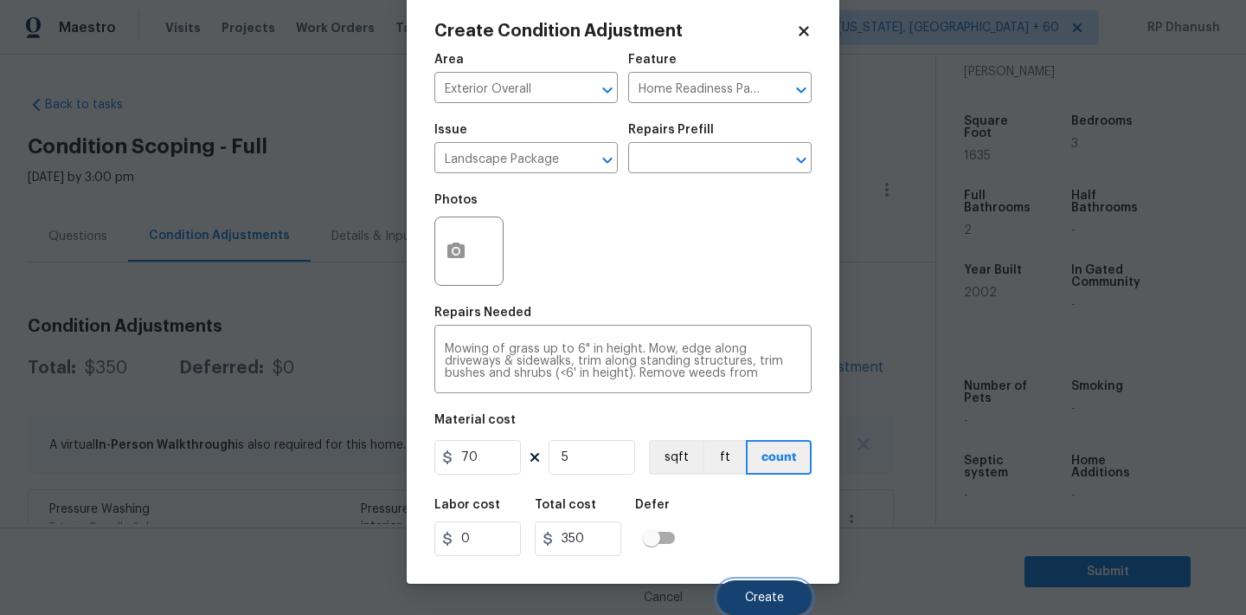
click at [760, 586] on button "Create" at bounding box center [765, 597] width 94 height 35
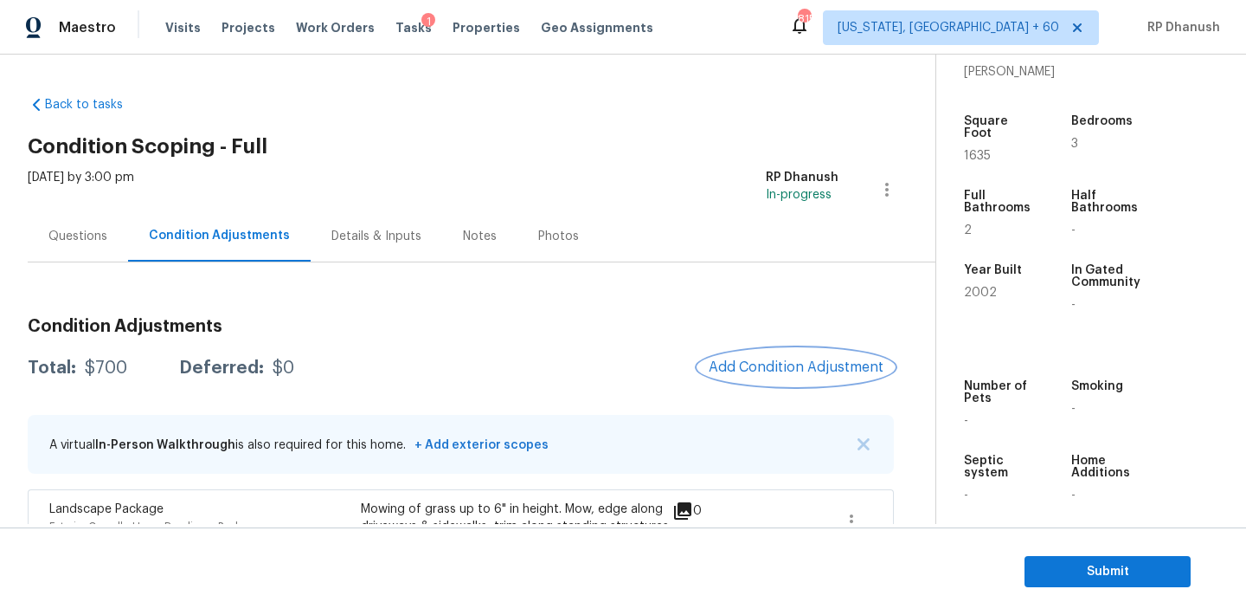
scroll to position [206, 0]
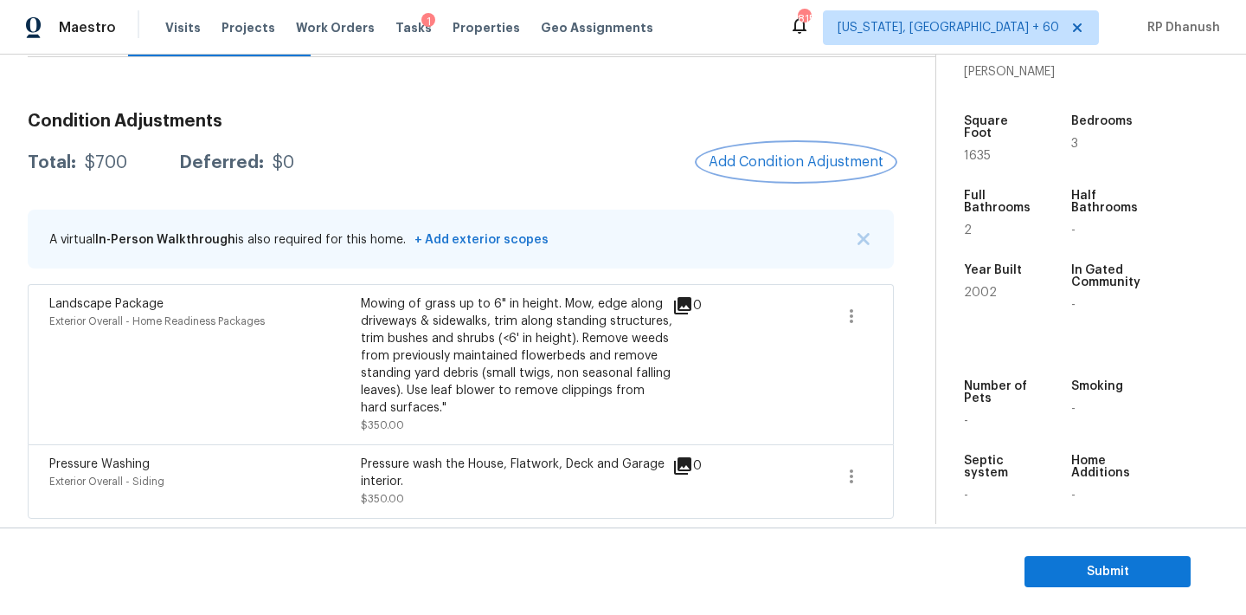
click at [815, 163] on span "Add Condition Adjustment" at bounding box center [796, 162] width 175 height 16
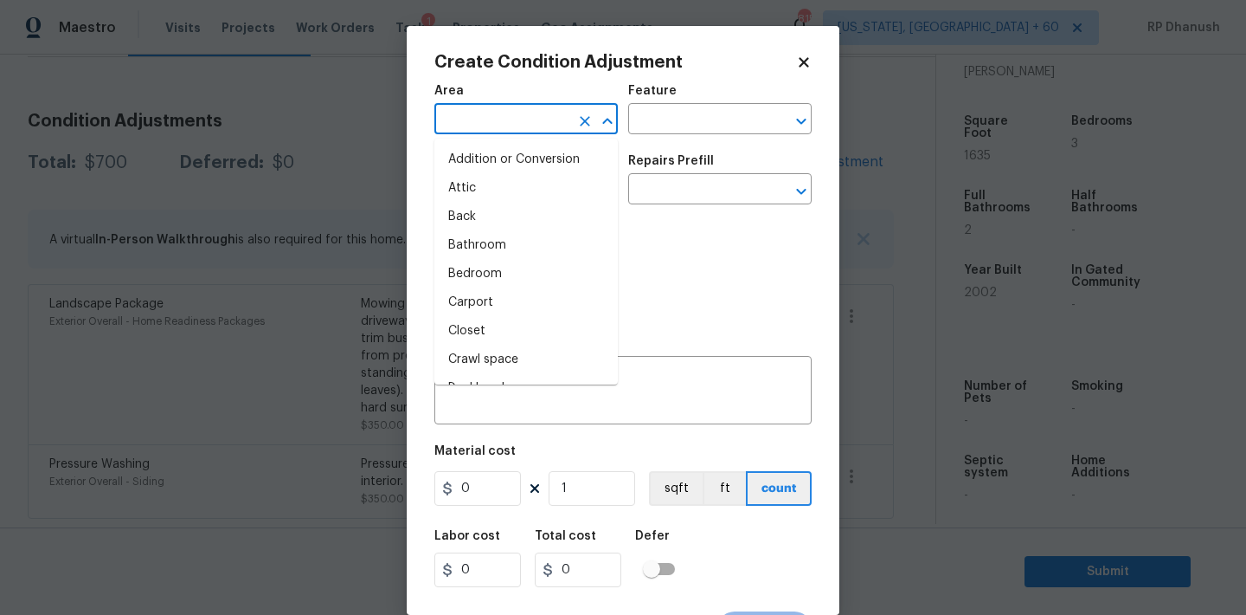
click at [478, 122] on input "text" at bounding box center [502, 120] width 135 height 27
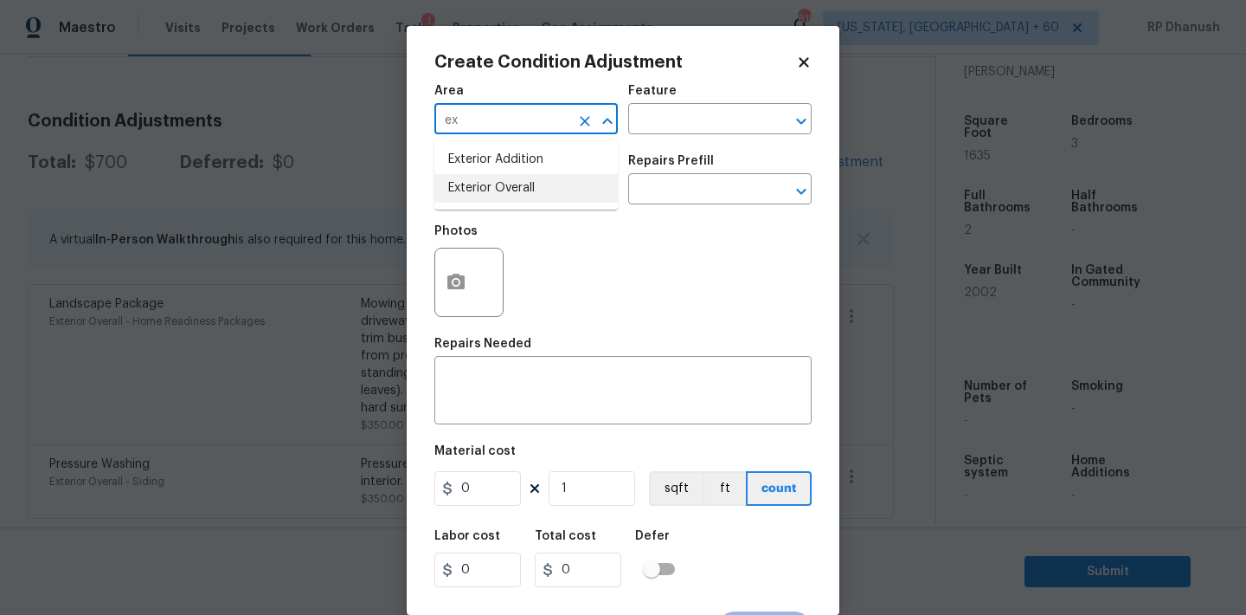
click at [486, 189] on li "Exterior Overall" at bounding box center [526, 188] width 183 height 29
type input "Exterior Overall"
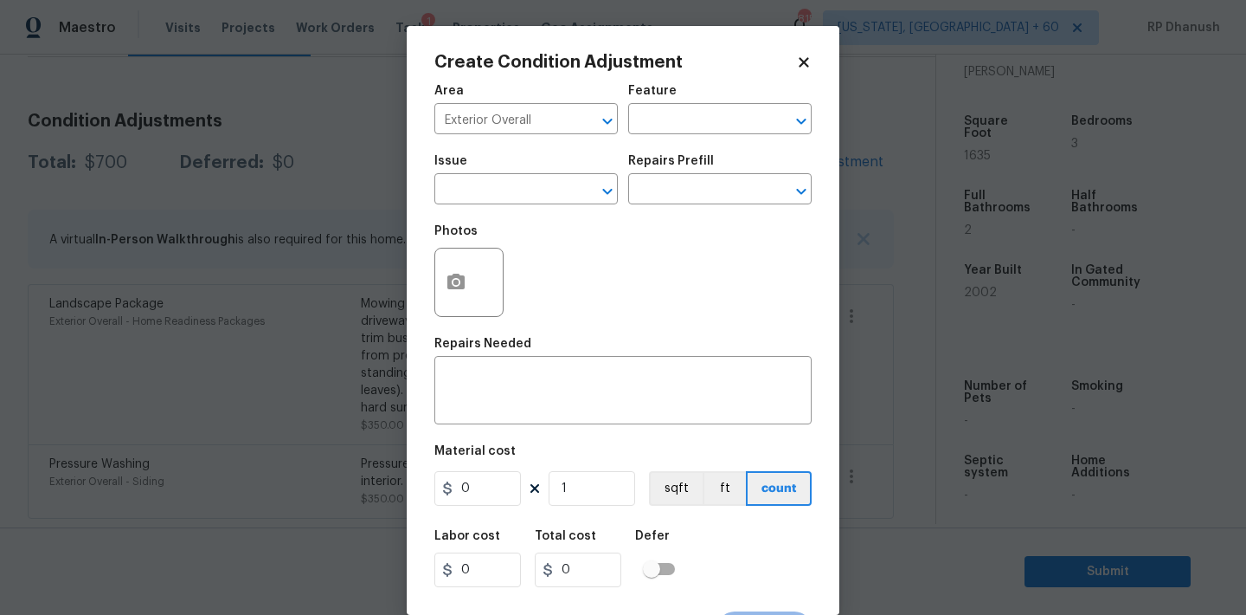
click at [643, 137] on div "Area Exterior Overall ​ Feature ​" at bounding box center [623, 109] width 377 height 70
click at [659, 127] on input "text" at bounding box center [695, 120] width 135 height 27
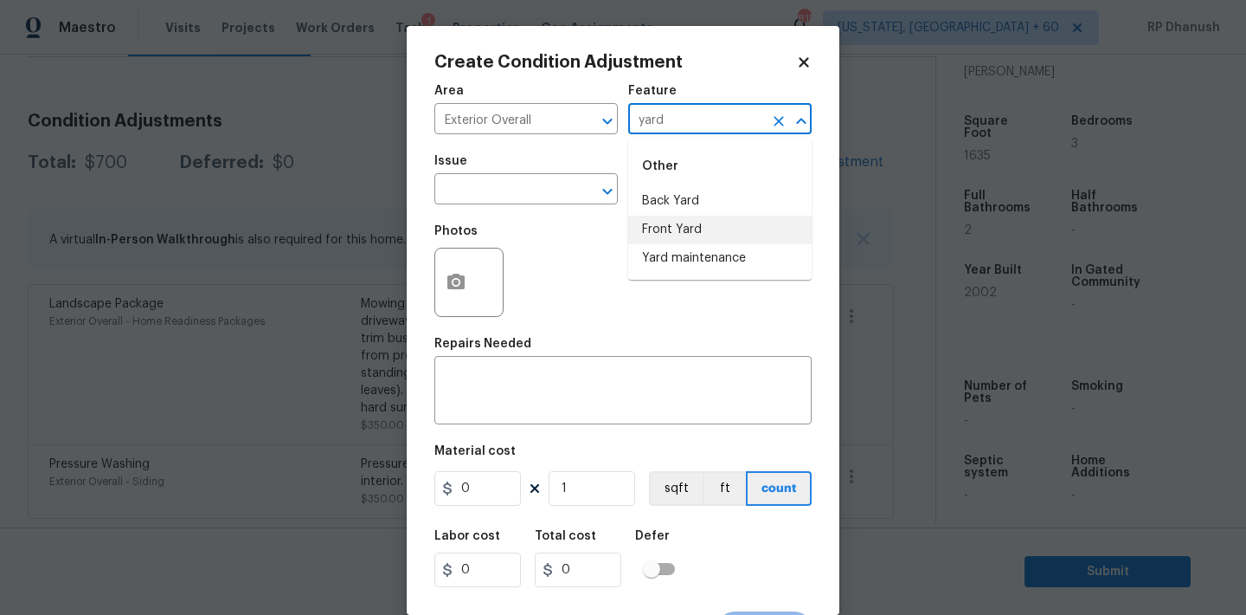
click at [658, 243] on li "Front Yard" at bounding box center [719, 230] width 183 height 29
type input "Front Yard"
click at [775, 120] on icon "Clear" at bounding box center [778, 121] width 17 height 17
click at [769, 120] on button "Clear" at bounding box center [779, 121] width 24 height 24
type input "u"
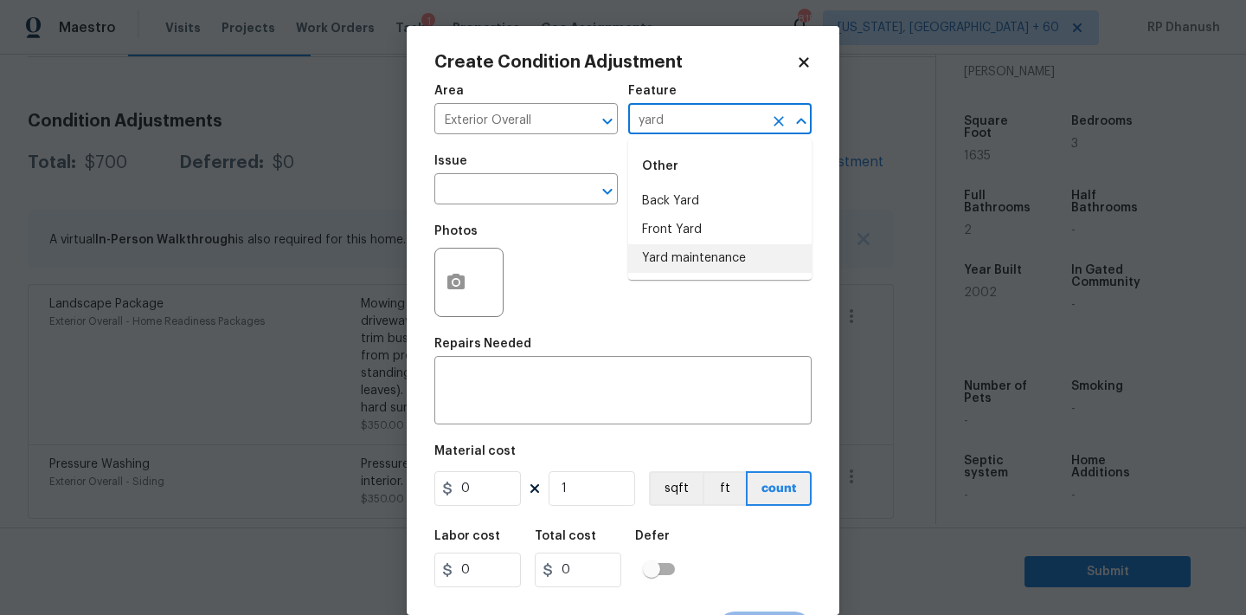
click at [730, 255] on li "Yard maintenance" at bounding box center [719, 258] width 183 height 29
type input "Yard maintenance"
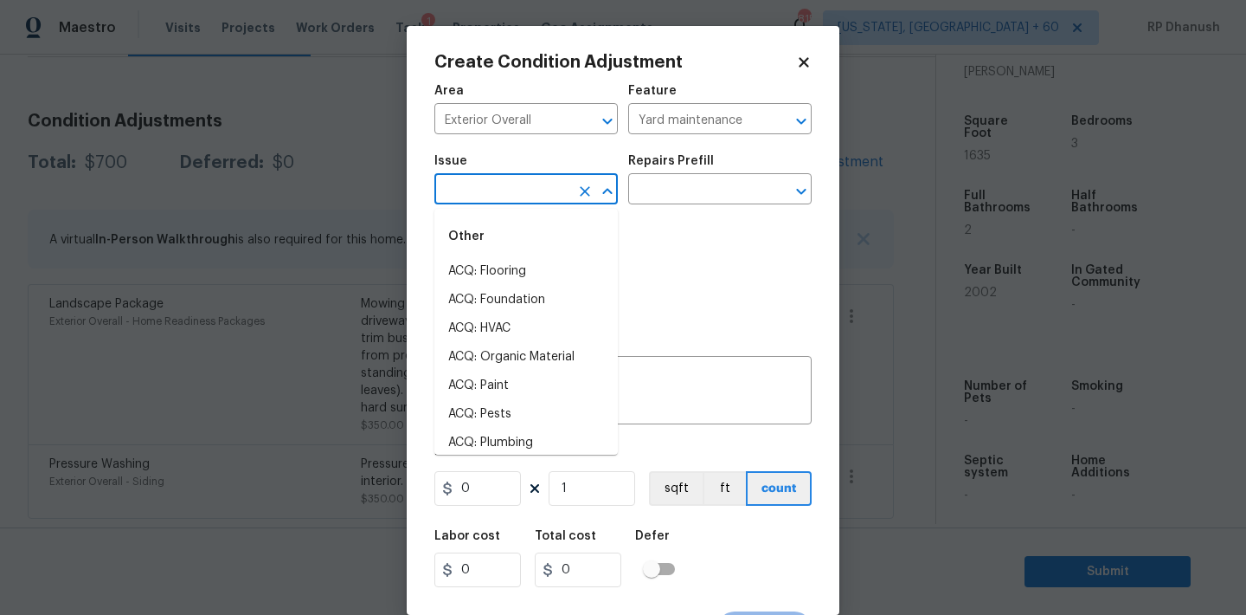
click at [534, 190] on input "text" at bounding box center [502, 190] width 135 height 27
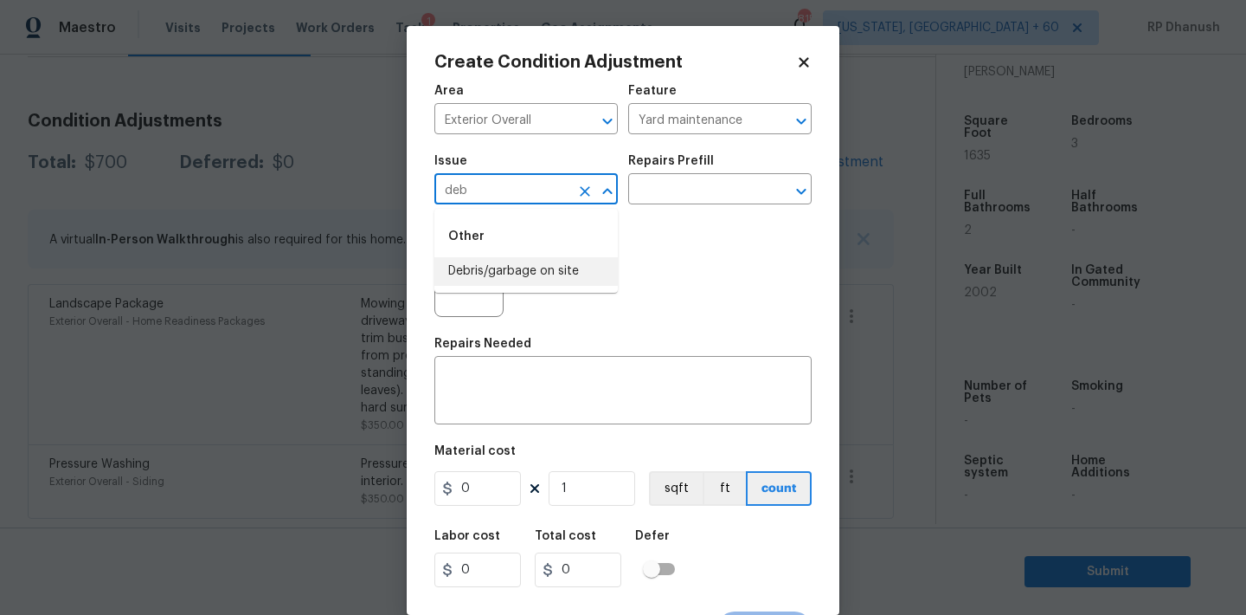
click at [524, 260] on li "Debris/garbage on site" at bounding box center [526, 271] width 183 height 29
type input "Debris/garbage on site"
click at [627, 209] on div "Issue Debris/garbage on site ​ Repairs Prefill ​" at bounding box center [623, 180] width 377 height 70
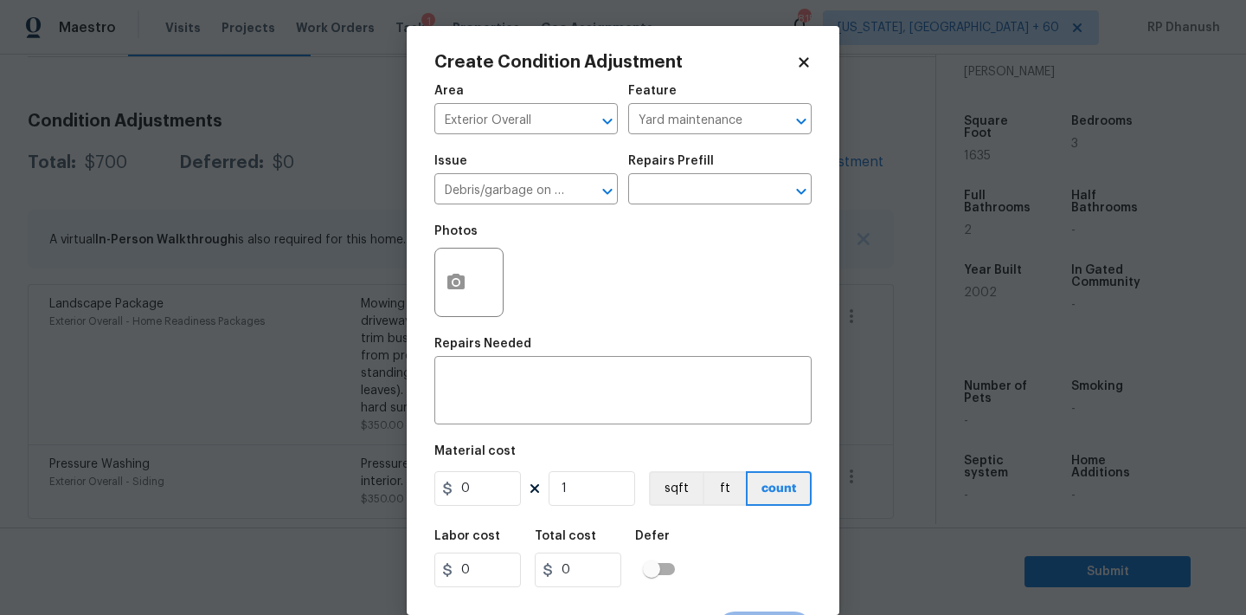
click at [660, 209] on div "Issue Debris/garbage on site ​ Repairs Prefill ​" at bounding box center [623, 180] width 377 height 70
click at [696, 172] on div "Repairs Prefill" at bounding box center [719, 166] width 183 height 23
click at [696, 197] on input "text" at bounding box center [695, 190] width 135 height 27
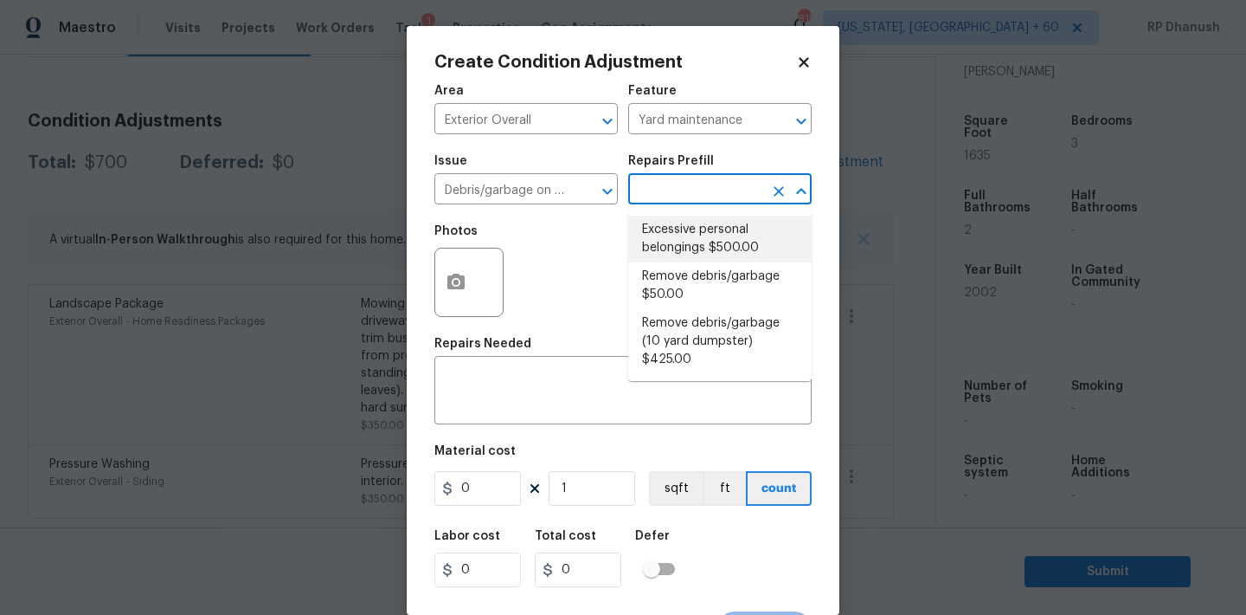
click at [685, 239] on li "Excessive personal belongings $500.00" at bounding box center [719, 239] width 183 height 47
type textarea "Contingency for excessive items to be removed - During assessment, the home con…"
type input "500"
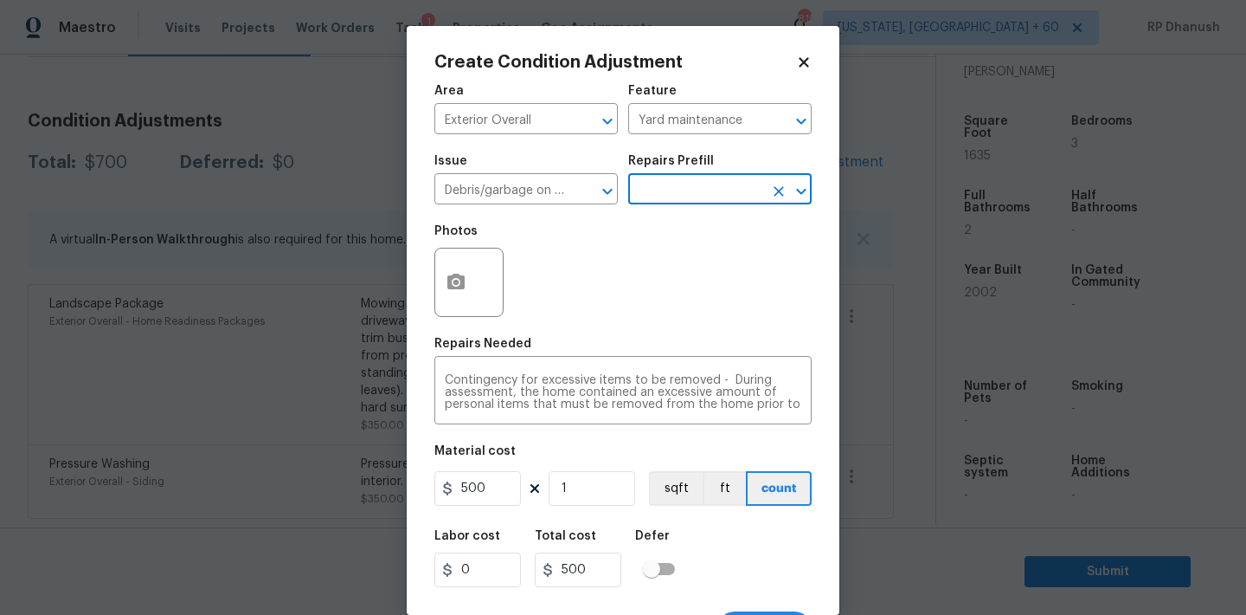
click at [695, 199] on input "text" at bounding box center [695, 190] width 135 height 27
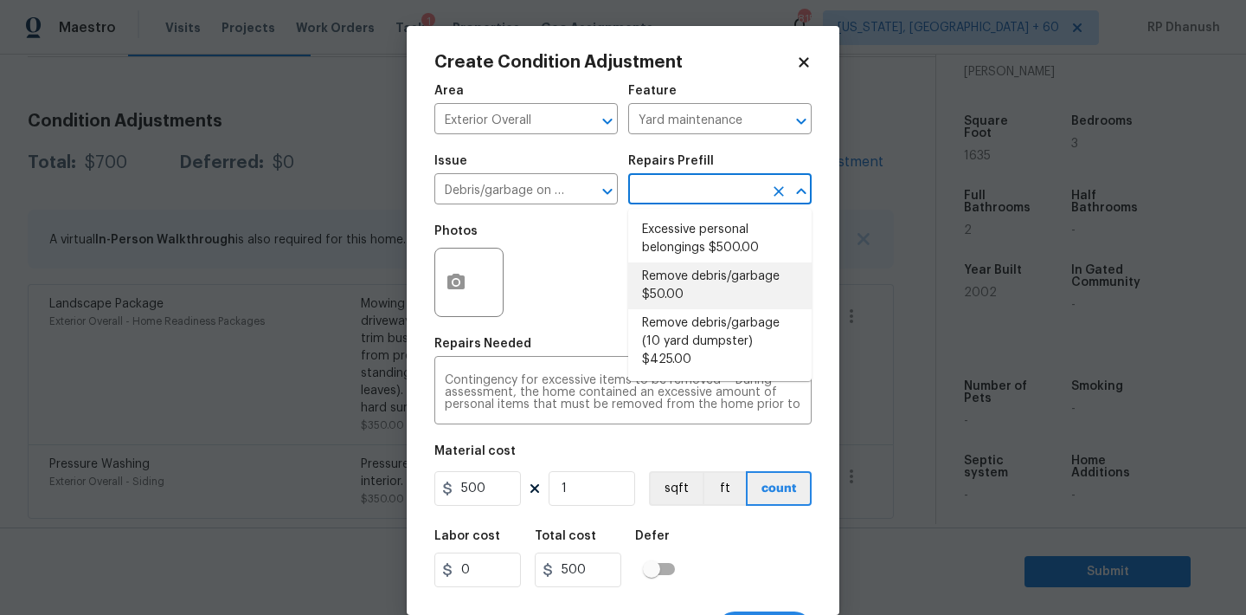
click at [686, 268] on li "Remove debris/garbage $50.00" at bounding box center [719, 285] width 183 height 47
type textarea "Remove, haul off, and properly dispose of any debris left by seller to offsite …"
type input "50"
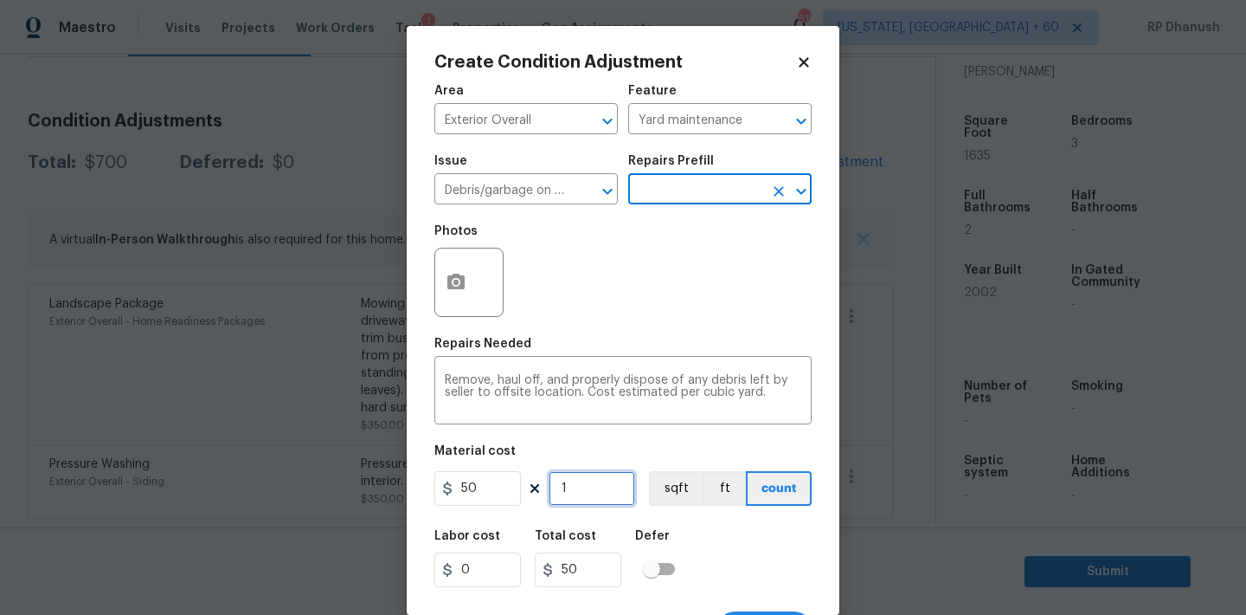
click at [618, 485] on input "1" at bounding box center [592, 488] width 87 height 35
type input "0"
type input "2"
type input "100"
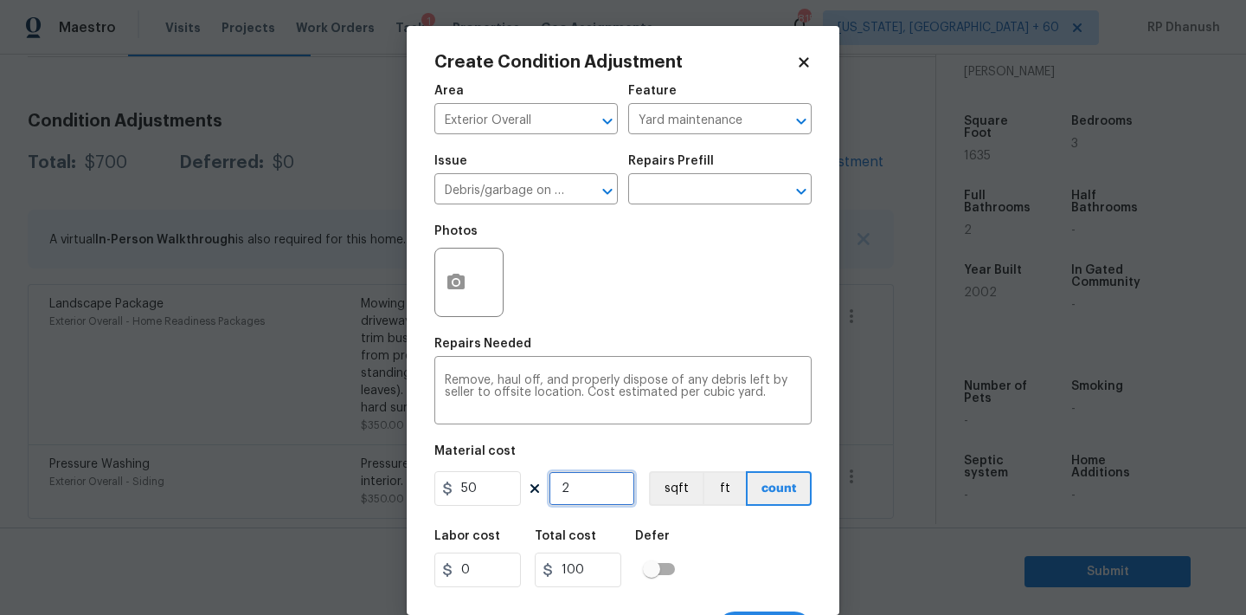
type input "20"
type input "1000"
type input "20"
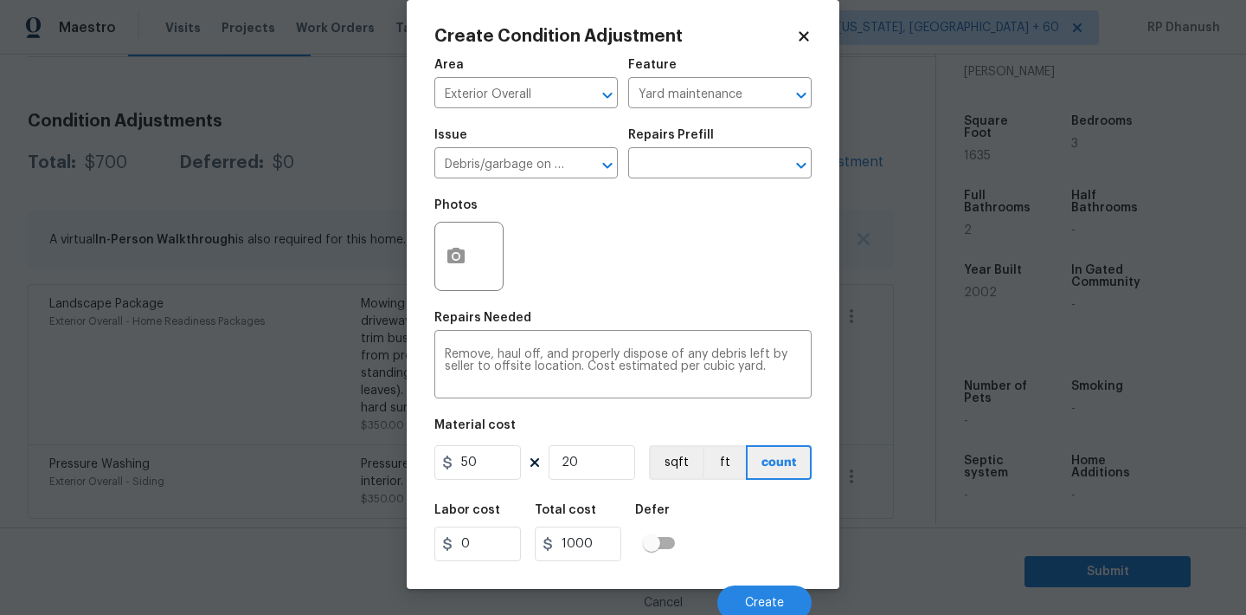
click at [618, 483] on figure "Material cost 50 20 sqft ft count" at bounding box center [623, 451] width 377 height 64
click at [618, 480] on figure "Material cost 50 20 sqft ft count" at bounding box center [623, 451] width 377 height 64
click at [613, 473] on input "20" at bounding box center [592, 462] width 87 height 35
type input "2"
type input "100"
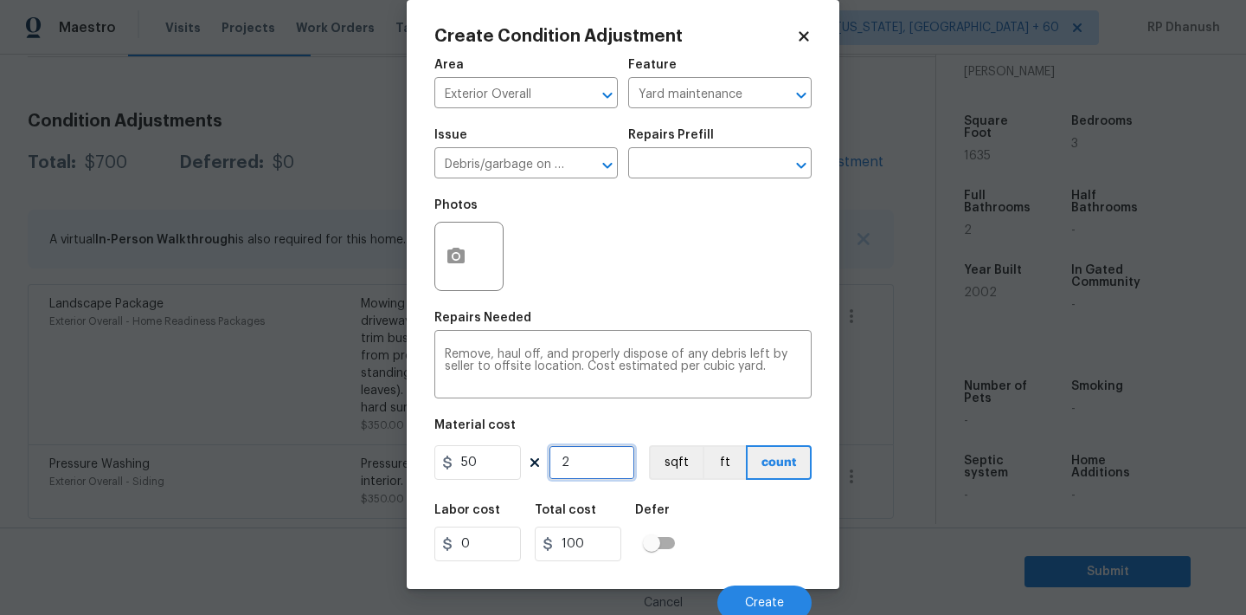
type input "0"
type input "5"
type input "250"
type input "5"
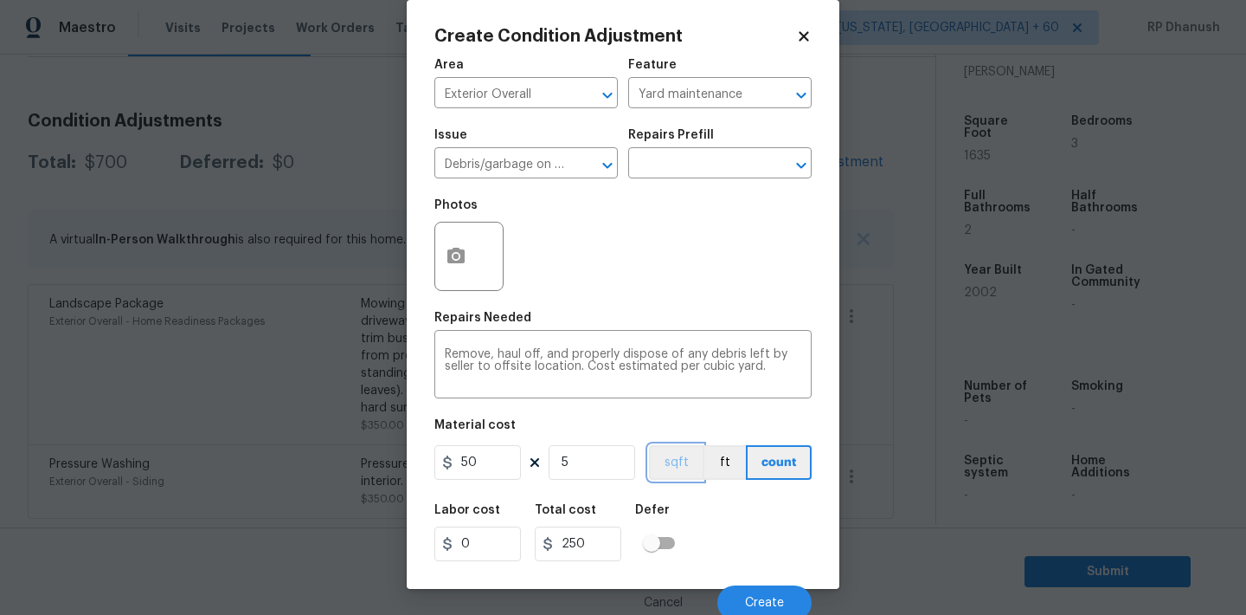
scroll to position [32, 0]
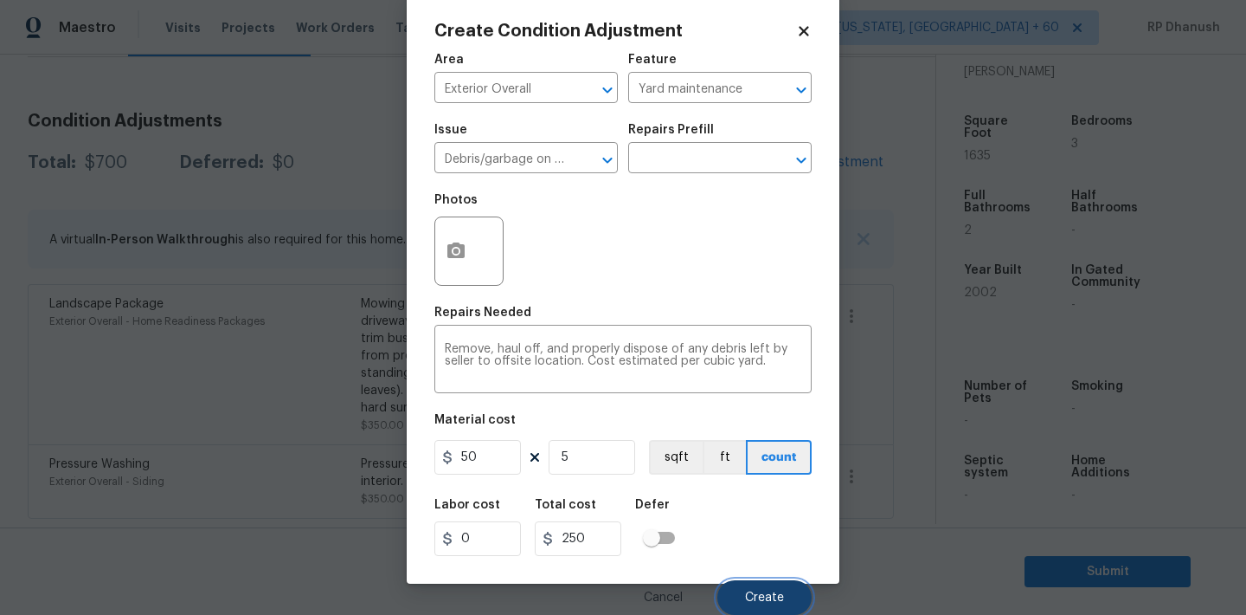
click at [780, 591] on span "Create" at bounding box center [764, 597] width 39 height 13
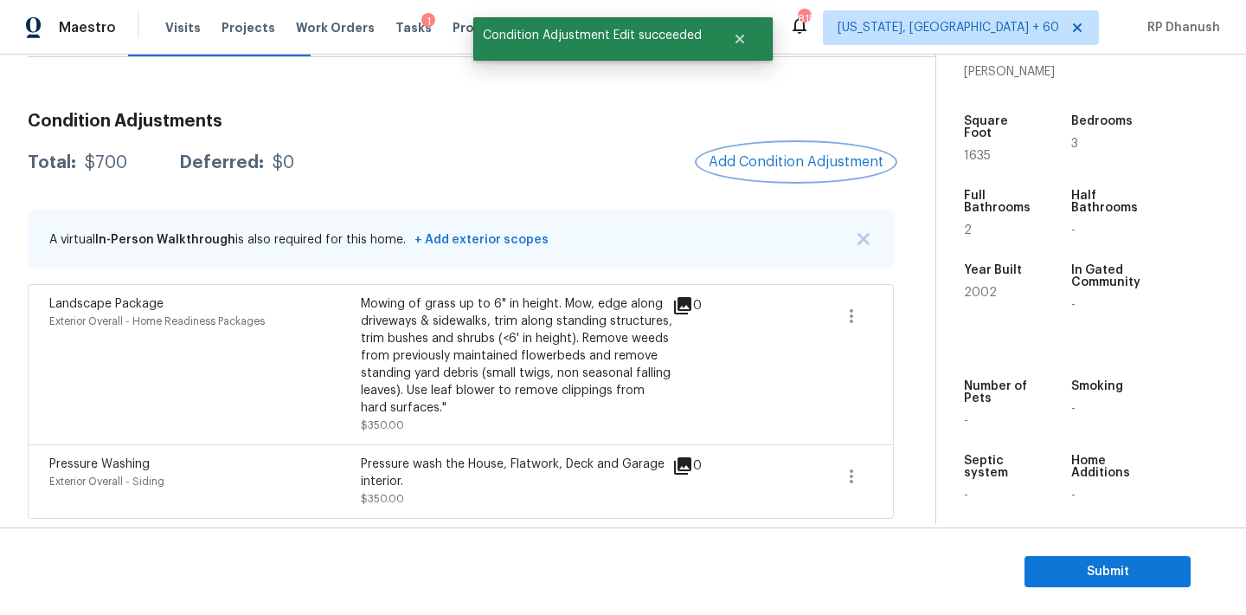
scroll to position [0, 0]
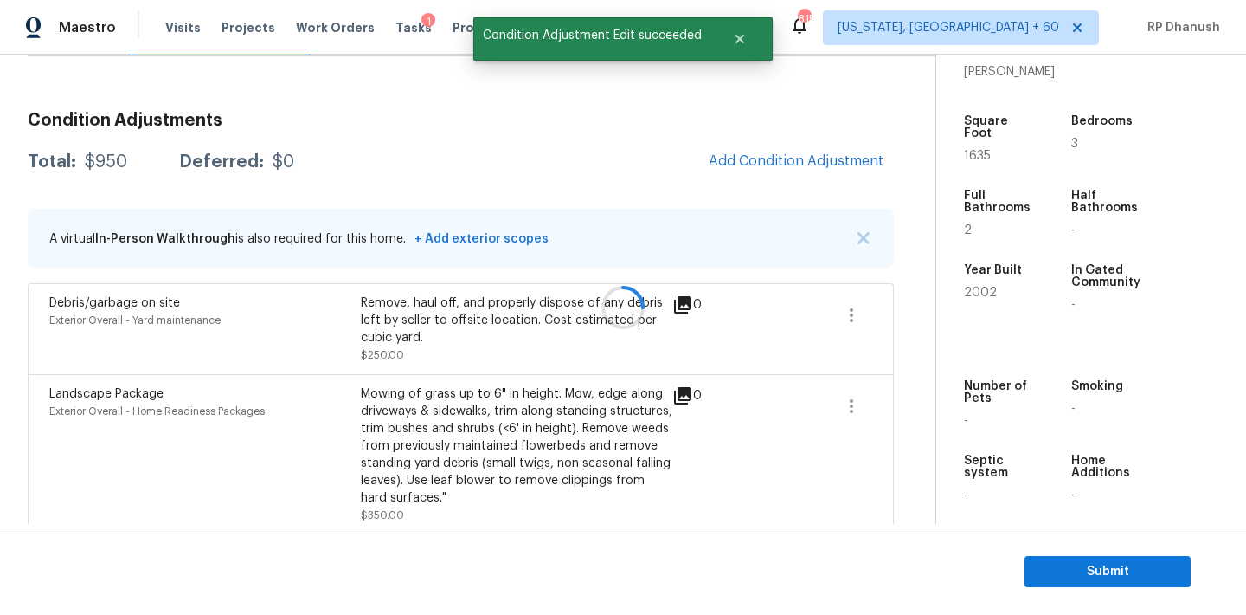
click at [786, 133] on div "Condition Adjustments Total: $950 Deferred: $0 Add Condition Adjustment A virtu…" at bounding box center [461, 353] width 866 height 510
click at [785, 151] on button "Add Condition Adjustment" at bounding box center [796, 161] width 196 height 36
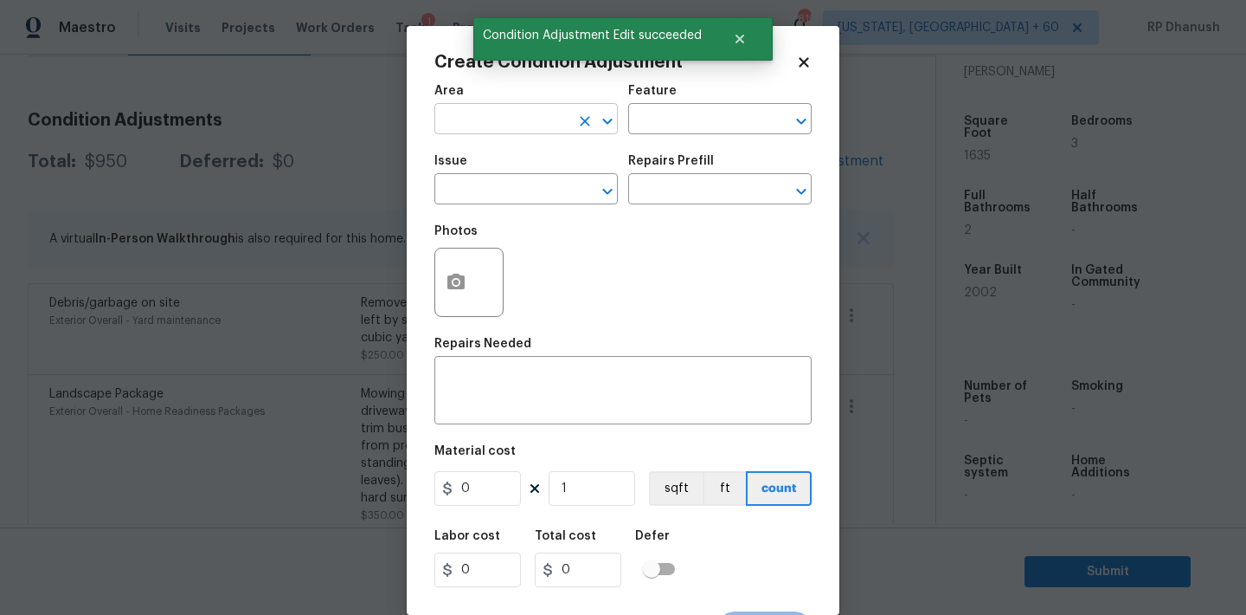
click at [494, 128] on input "text" at bounding box center [502, 120] width 135 height 27
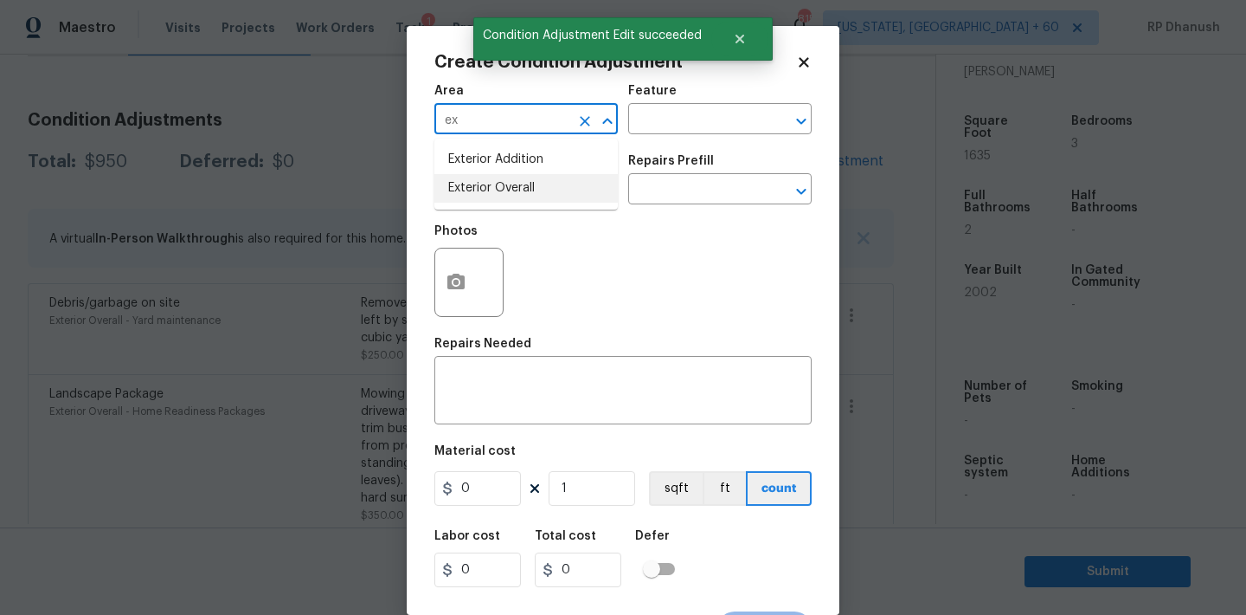
click at [481, 190] on li "Exterior Overall" at bounding box center [526, 188] width 183 height 29
type input "Exterior Overall"
click at [481, 391] on textarea at bounding box center [623, 392] width 357 height 36
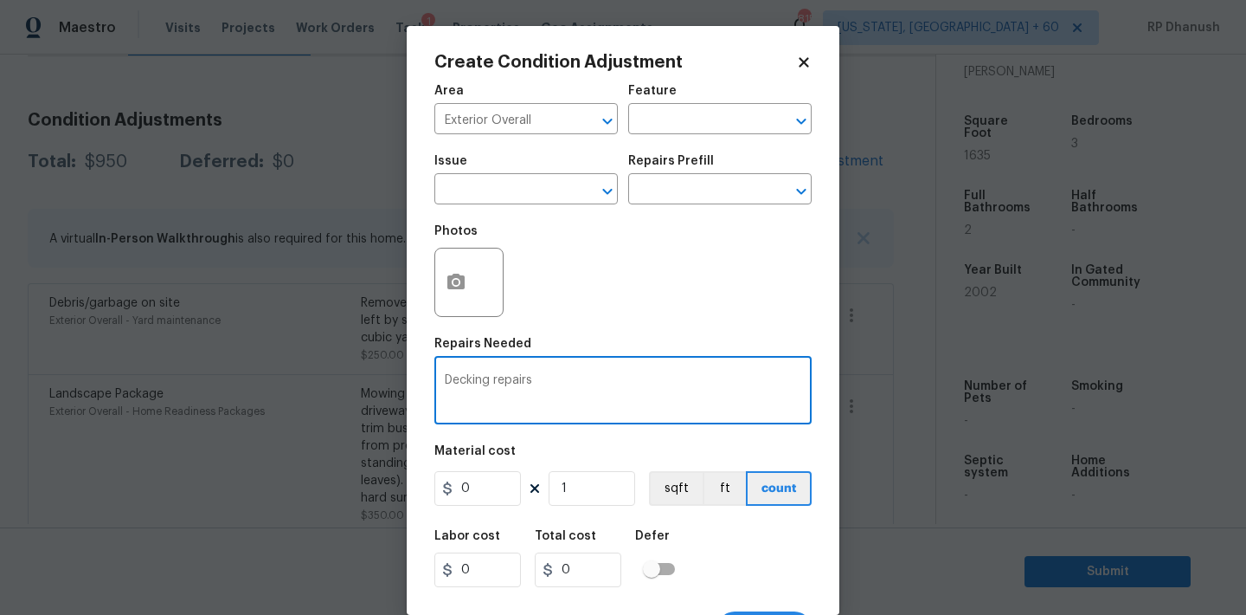
type textarea "Decking repairs"
click at [486, 492] on input "0" at bounding box center [478, 488] width 87 height 35
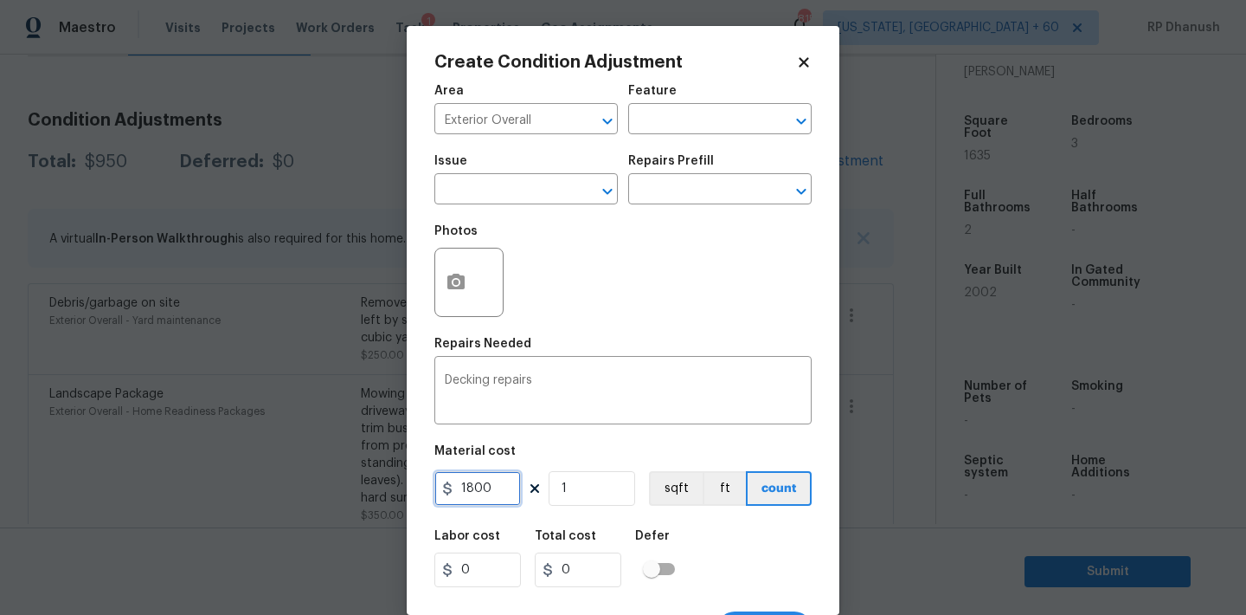
type input "1800"
click at [472, 272] on button "button" at bounding box center [456, 282] width 42 height 68
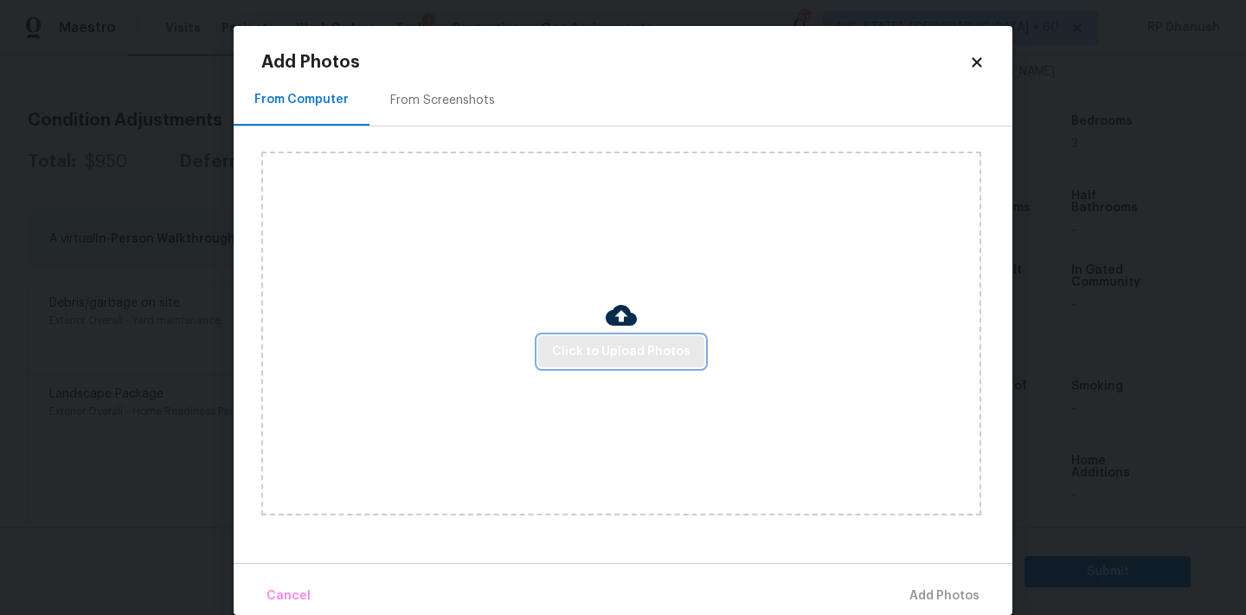
click at [552, 348] on button "Click to Upload Photos" at bounding box center [621, 352] width 166 height 32
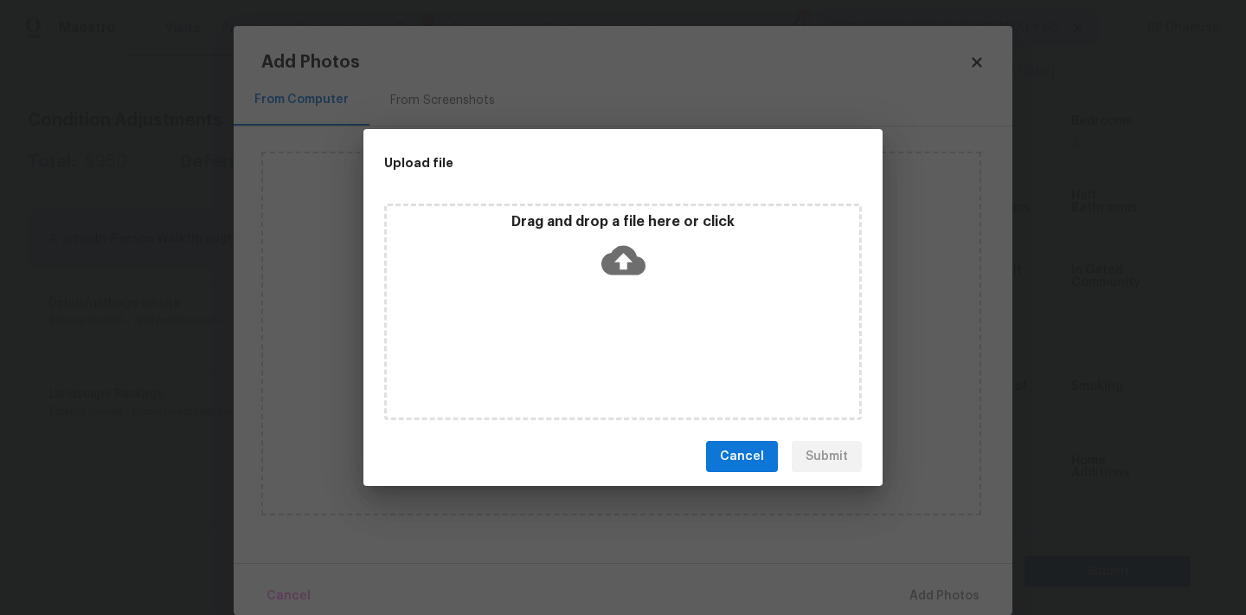
click at [636, 257] on icon at bounding box center [624, 260] width 44 height 29
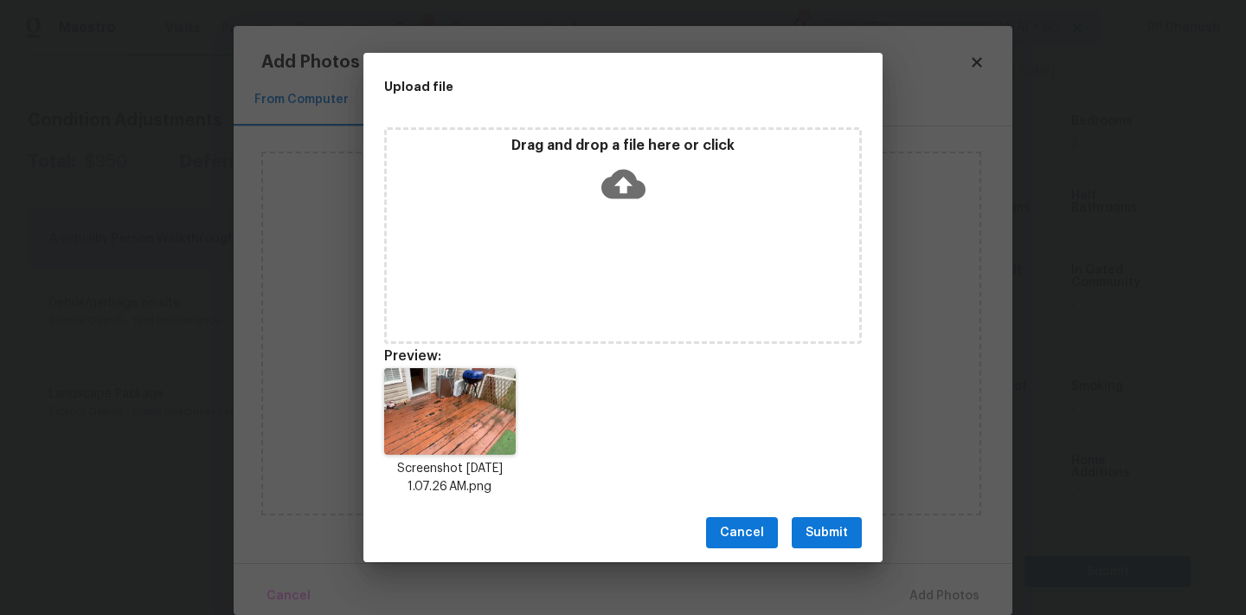
click at [813, 522] on span "Submit" at bounding box center [827, 533] width 42 height 22
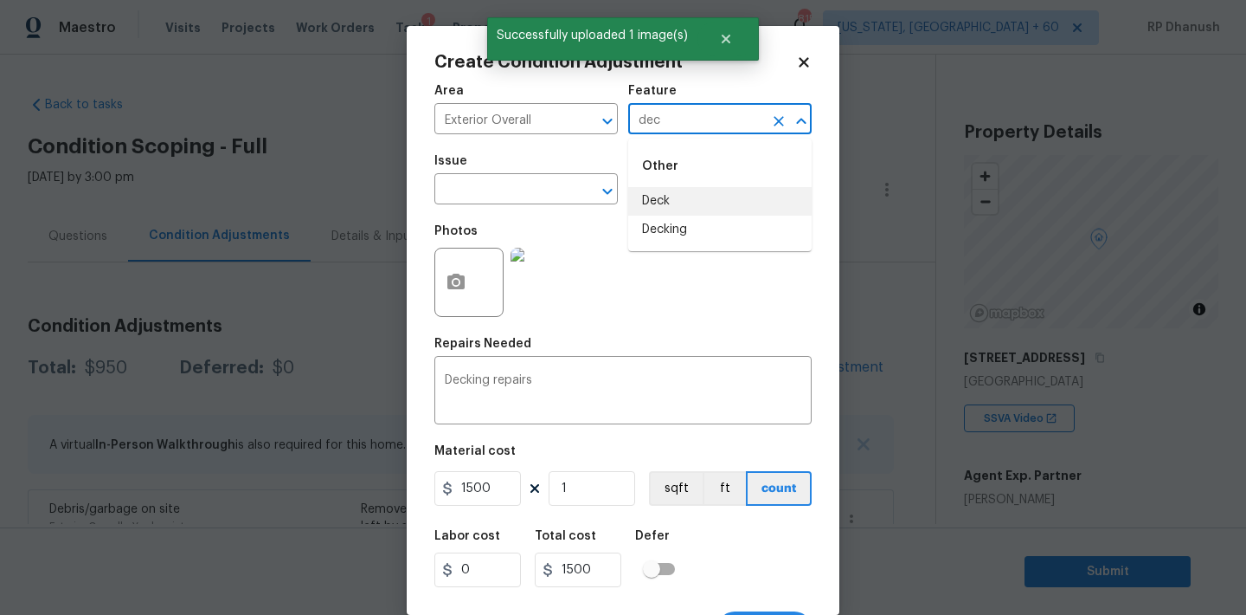
scroll to position [428, 0]
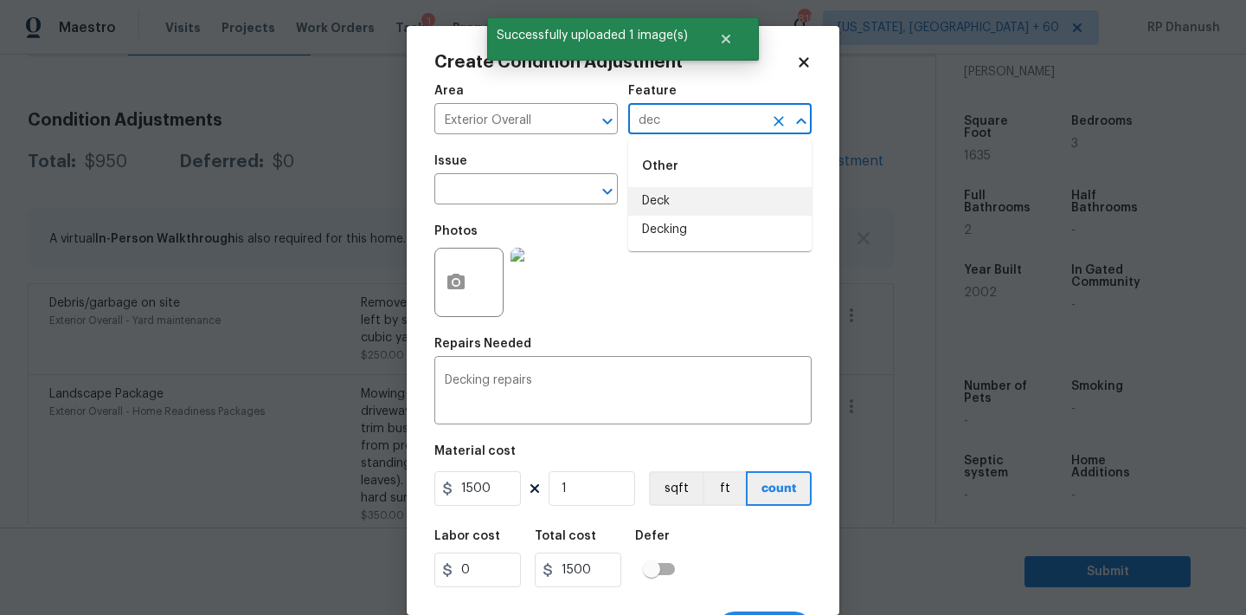
click at [698, 237] on li "Decking" at bounding box center [719, 230] width 183 height 29
click at [570, 192] on div "​" at bounding box center [526, 190] width 183 height 27
type input "Decking"
type input "c"
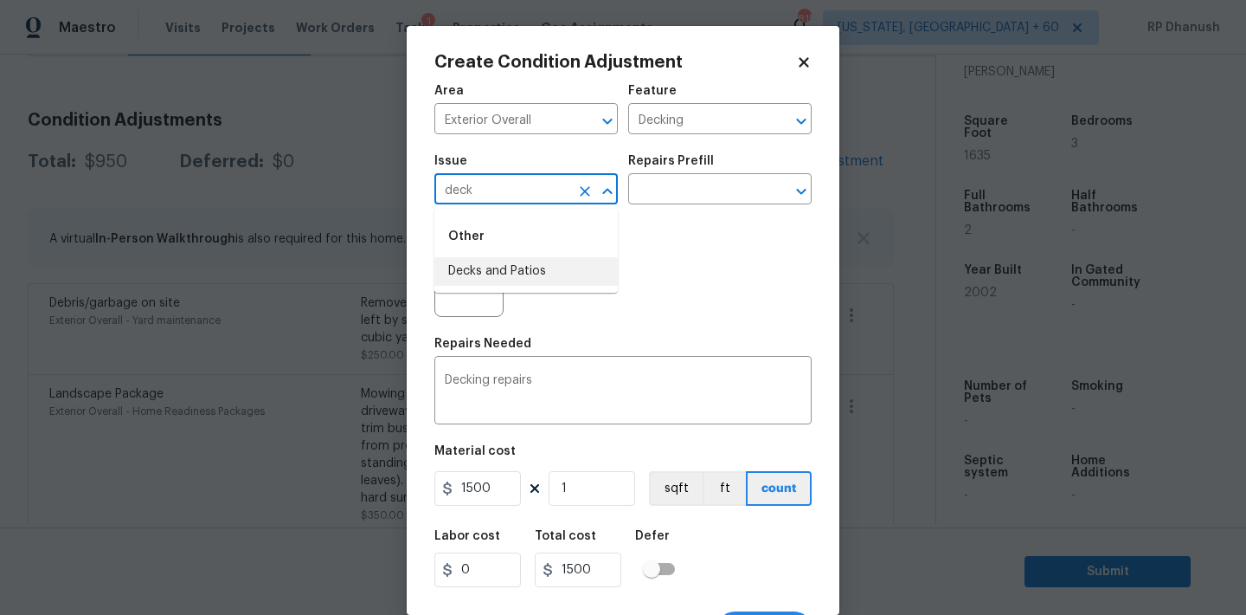
click at [544, 265] on li "Decks and Patios" at bounding box center [526, 271] width 183 height 29
type input "Decks and Patios"
click at [664, 196] on input "text" at bounding box center [695, 190] width 135 height 27
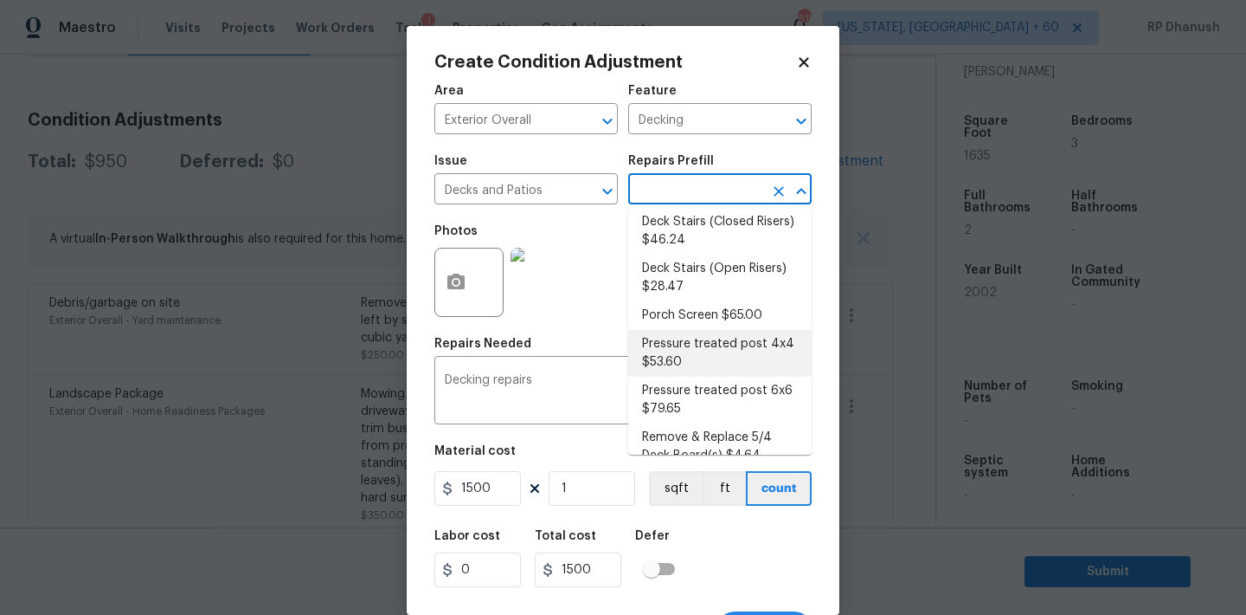
scroll to position [464, 0]
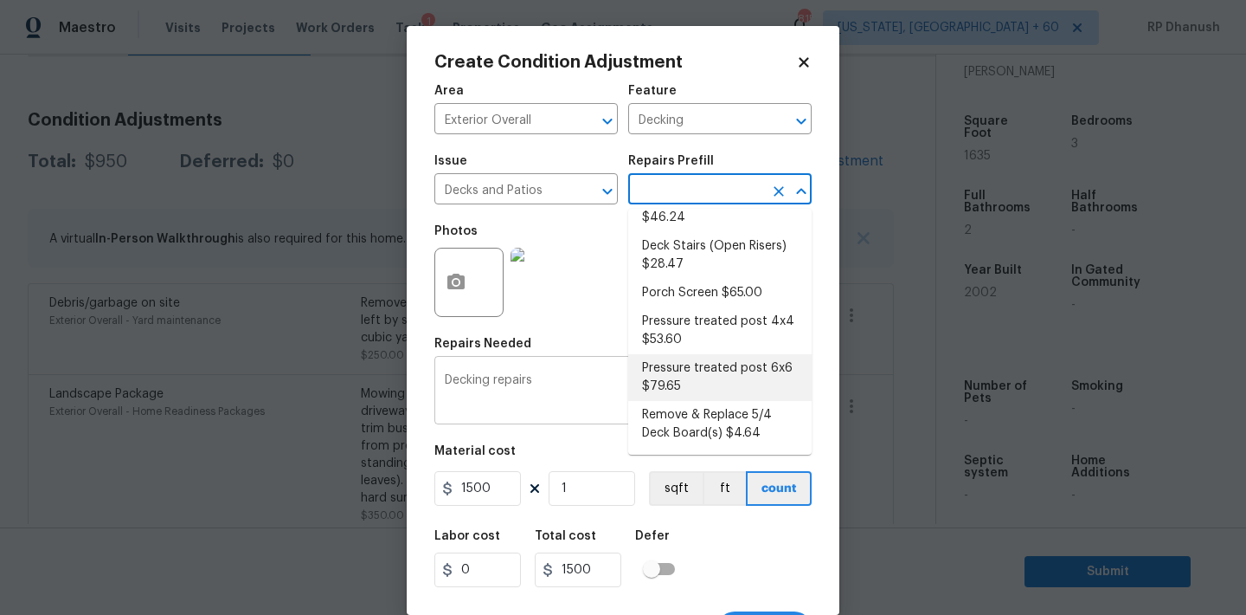
click at [578, 388] on textarea "Decking repairs" at bounding box center [623, 392] width 357 height 36
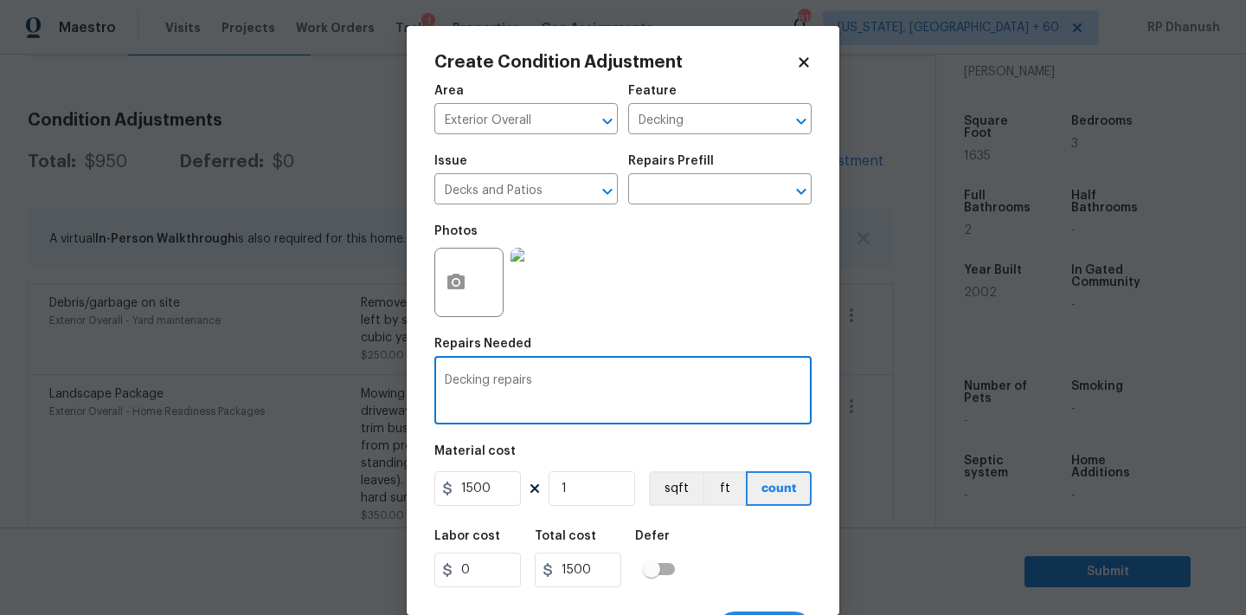
scroll to position [32, 0]
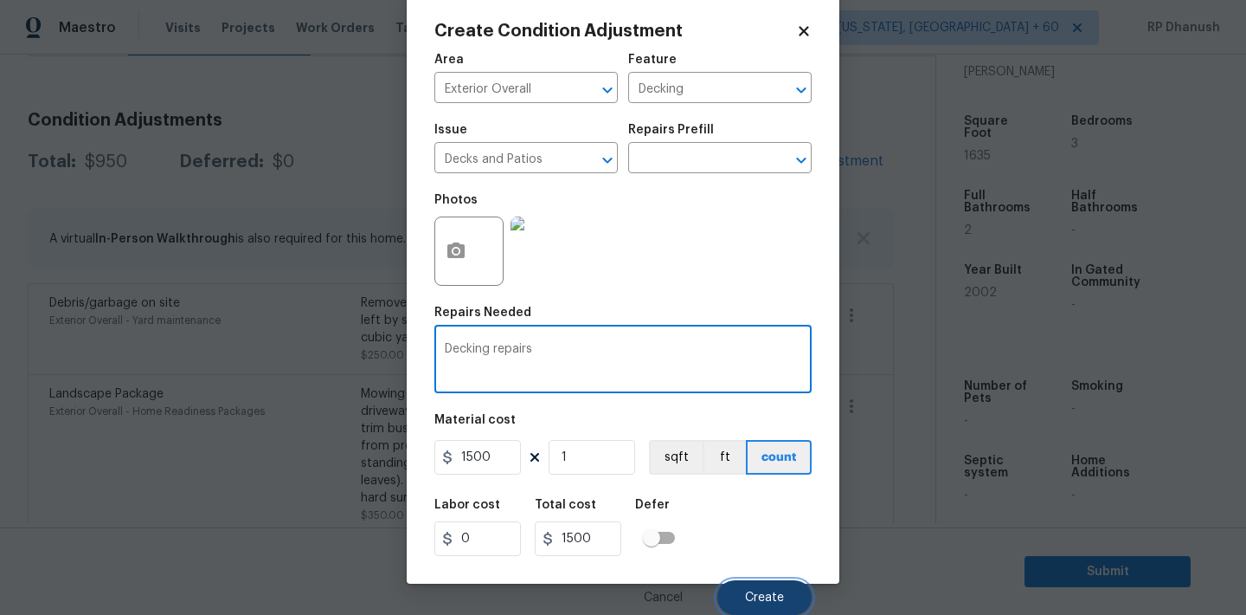
click at [739, 585] on button "Create" at bounding box center [765, 597] width 94 height 35
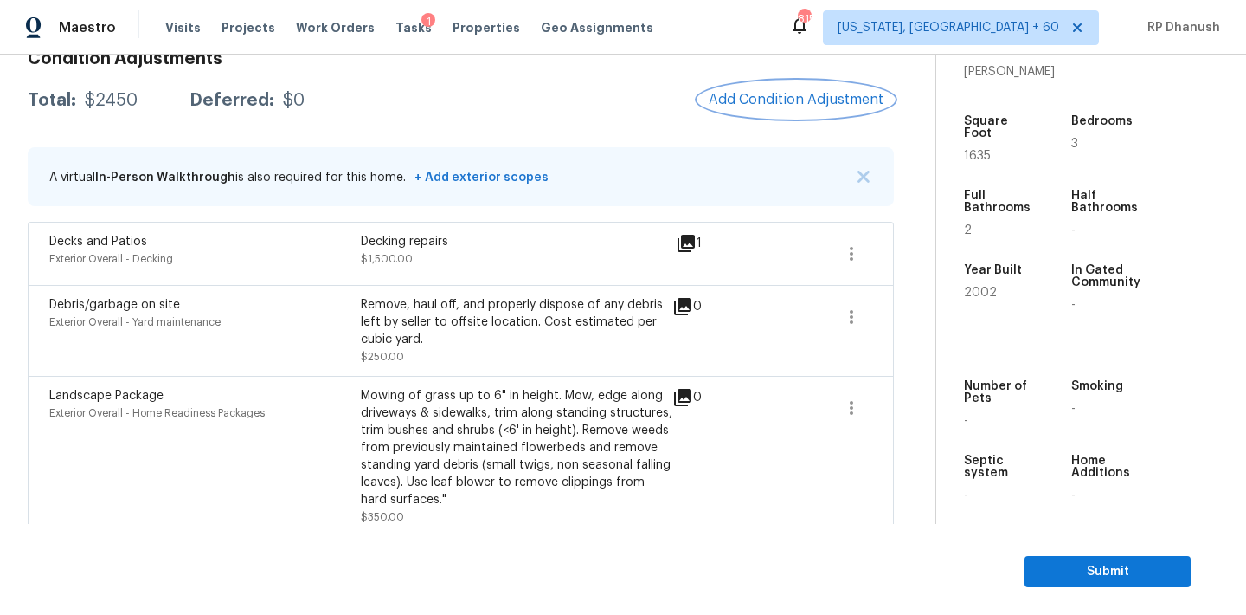
scroll to position [265, 0]
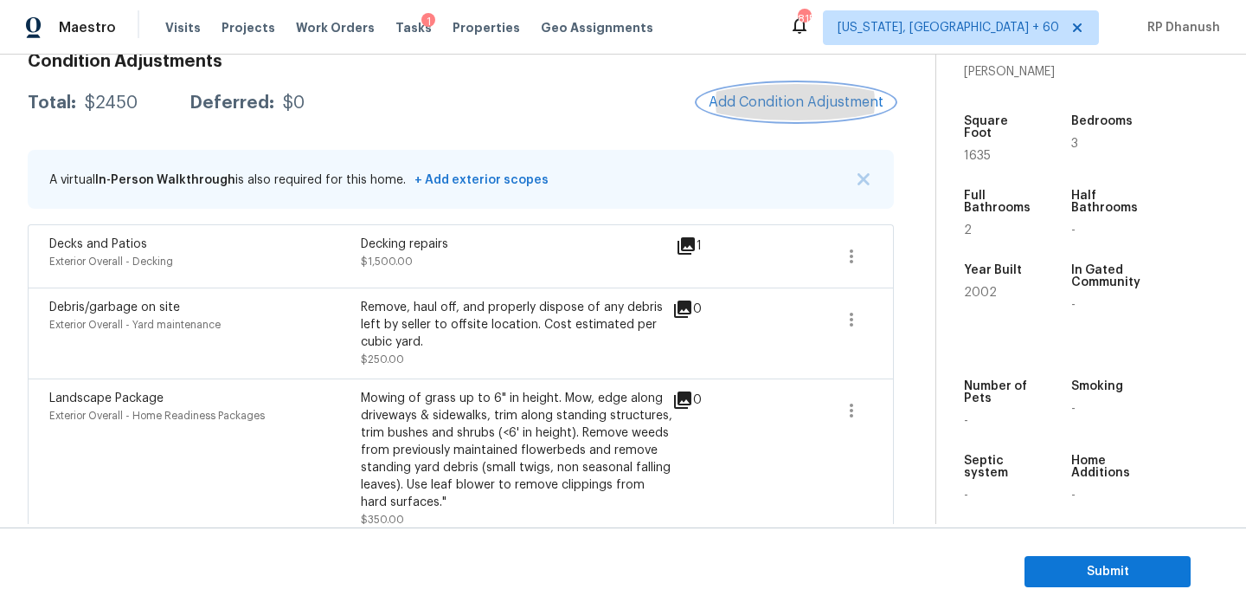
click at [787, 102] on span "Add Condition Adjustment" at bounding box center [796, 102] width 175 height 16
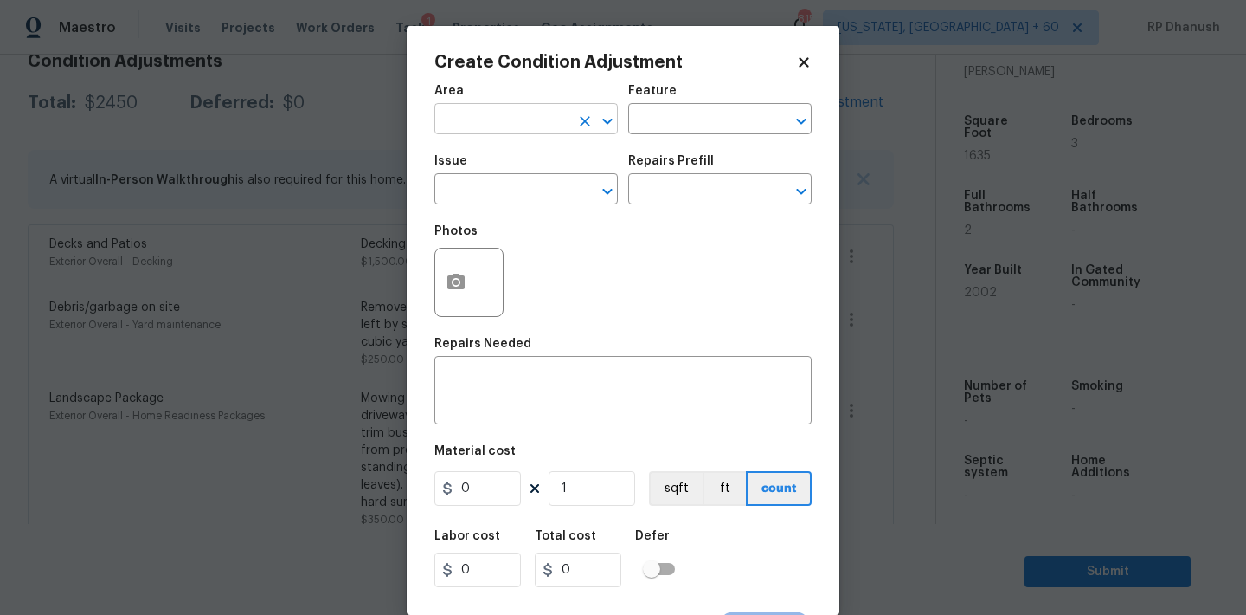
click at [480, 119] on input "text" at bounding box center [502, 120] width 135 height 27
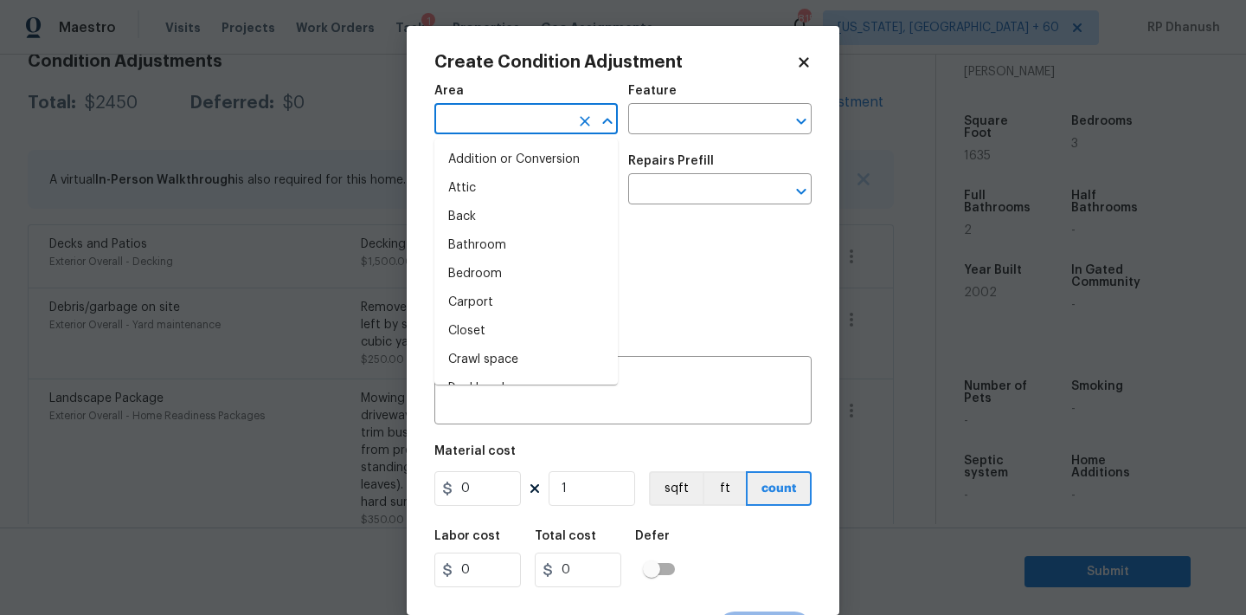
click at [176, 261] on body "Maestro Visits Projects Work Orders Tasks 1 Properties Geo Assignments 815 Wash…" at bounding box center [623, 307] width 1246 height 615
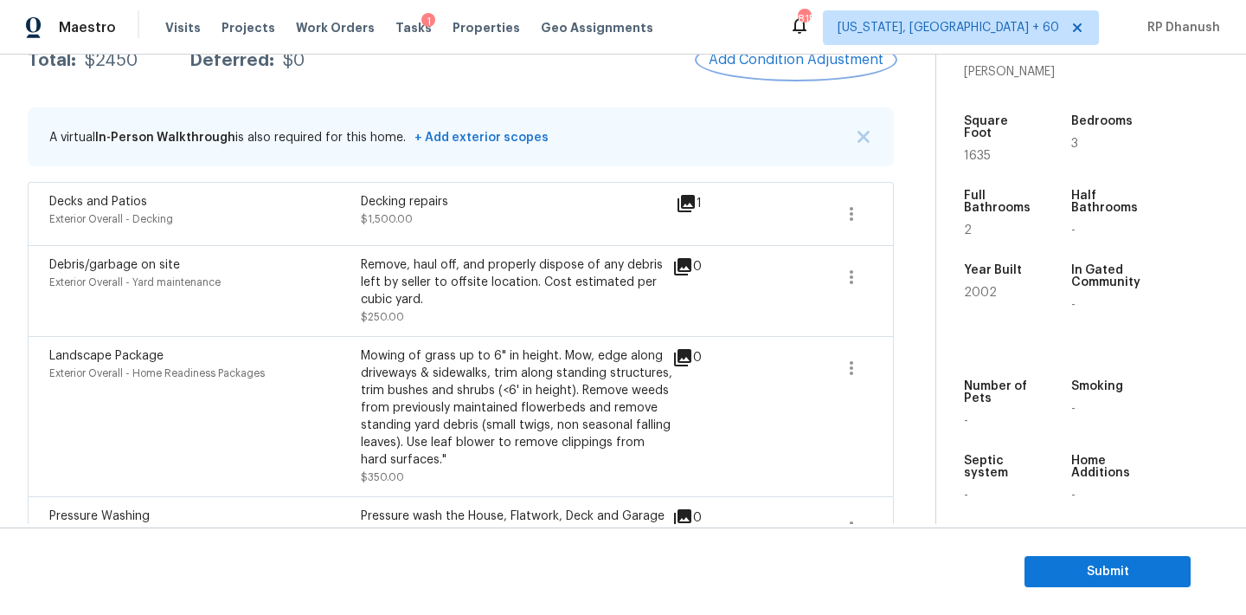
scroll to position [251, 0]
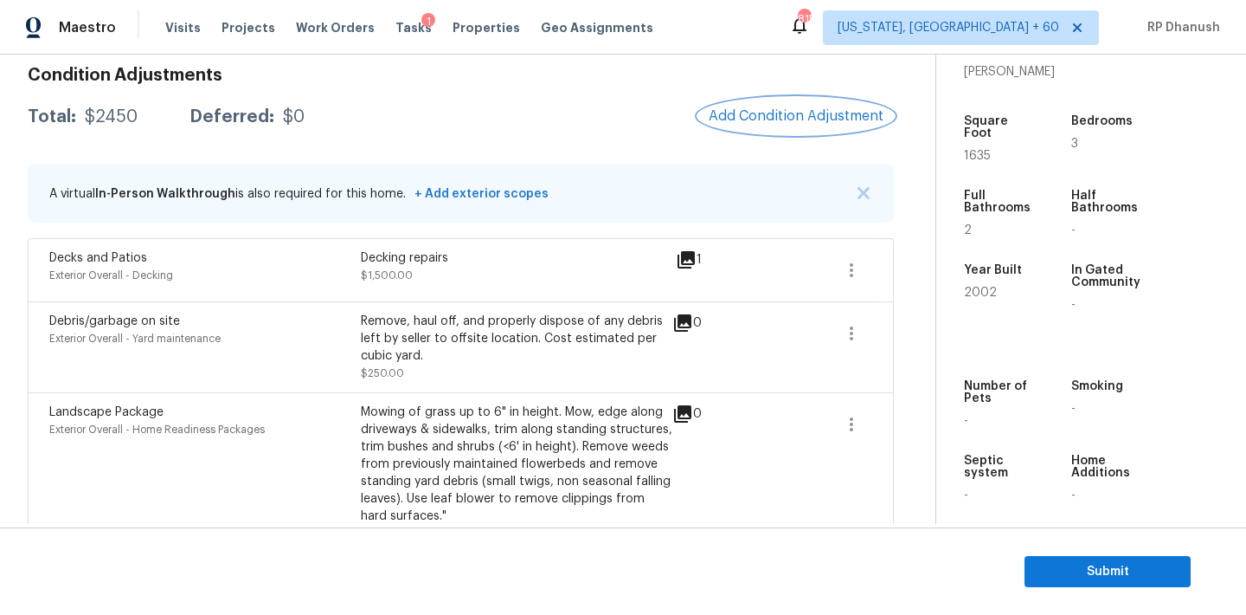
click at [750, 114] on span "Add Condition Adjustment" at bounding box center [796, 116] width 175 height 16
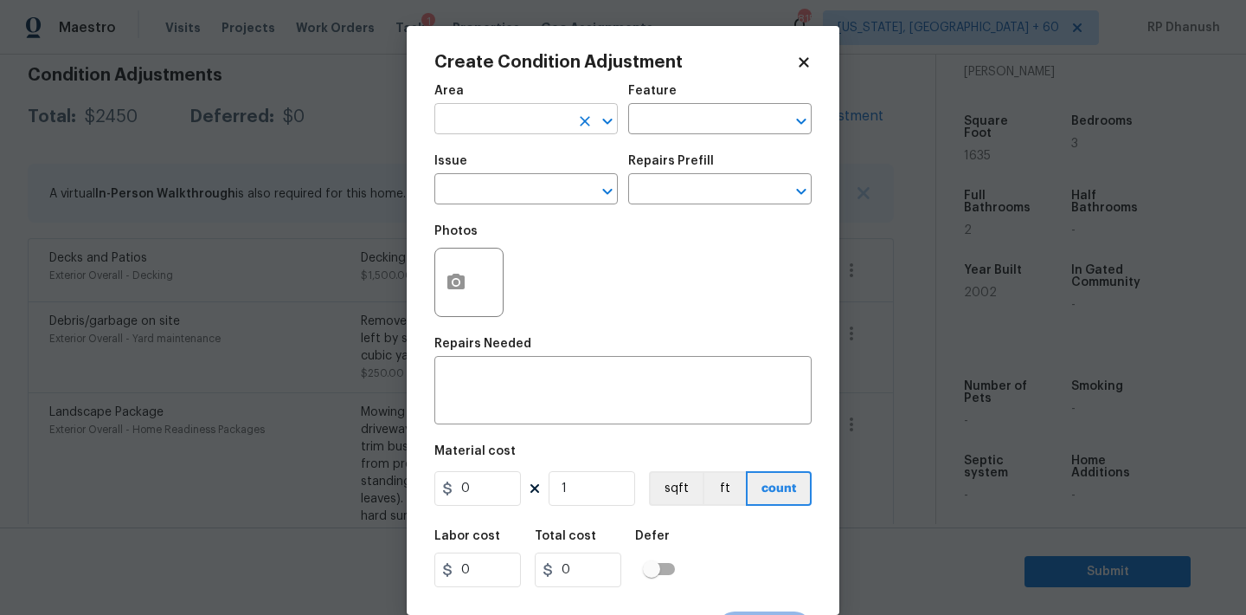
click at [511, 118] on input "text" at bounding box center [502, 120] width 135 height 27
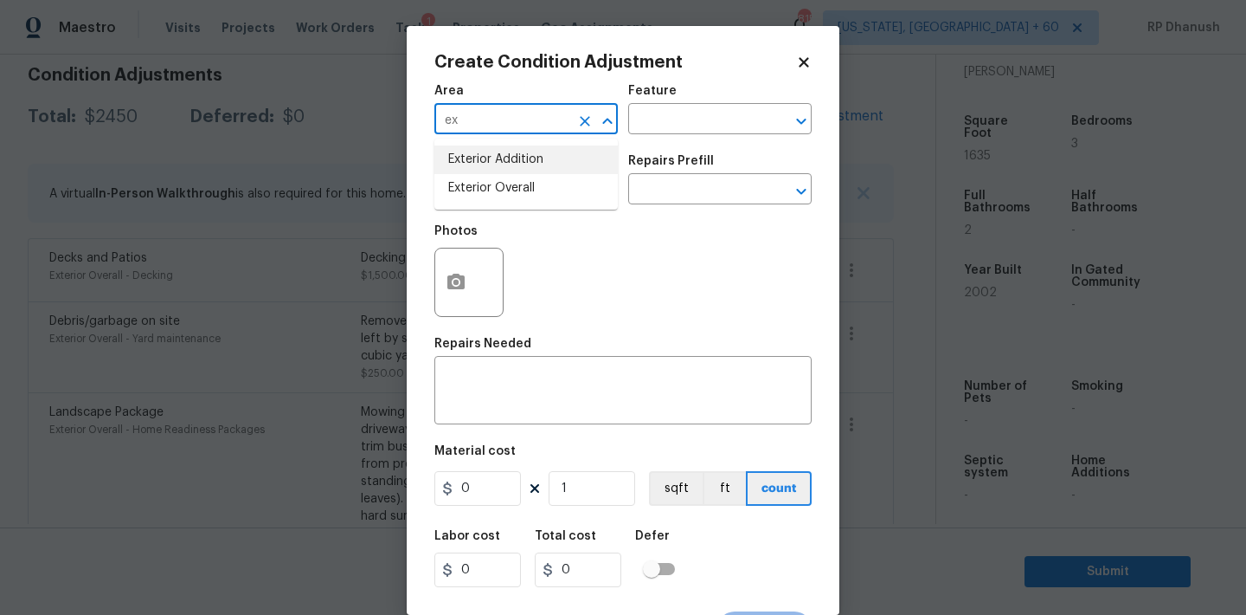
type input "ex"
click at [476, 180] on li "Exterior Overall" at bounding box center [526, 188] width 183 height 29
type input "Exterior Overall"
click at [476, 360] on div "x ​" at bounding box center [623, 392] width 377 height 64
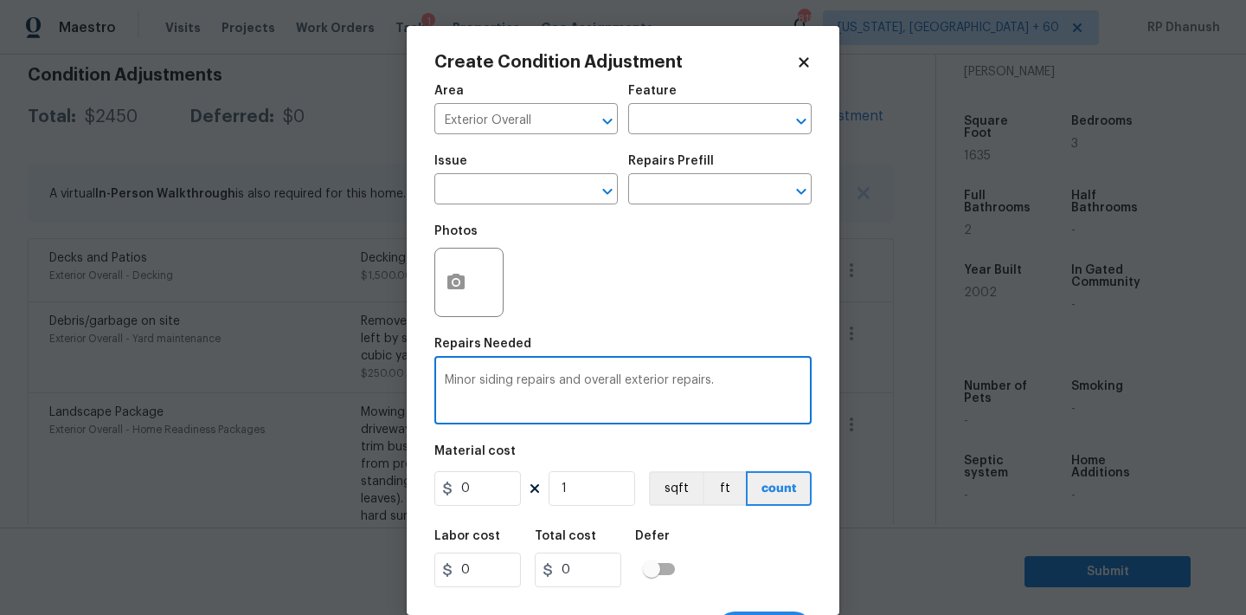
type textarea "Minor siding repairs and overall exterior repairs."
click at [487, 488] on input "0" at bounding box center [478, 488] width 87 height 35
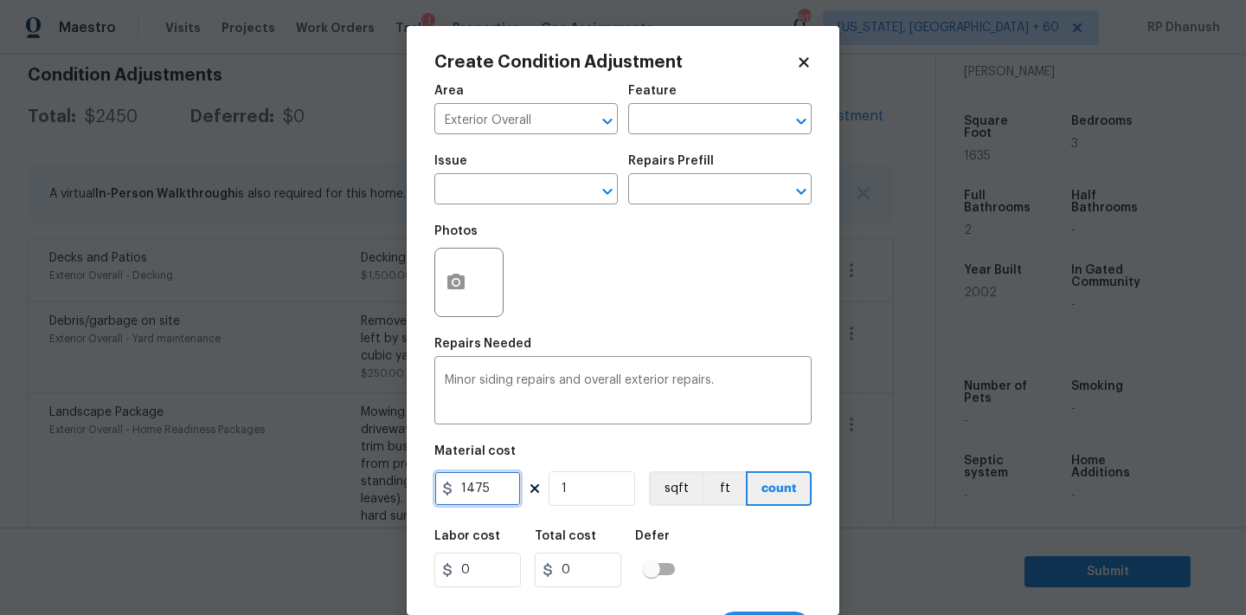
type input "1475"
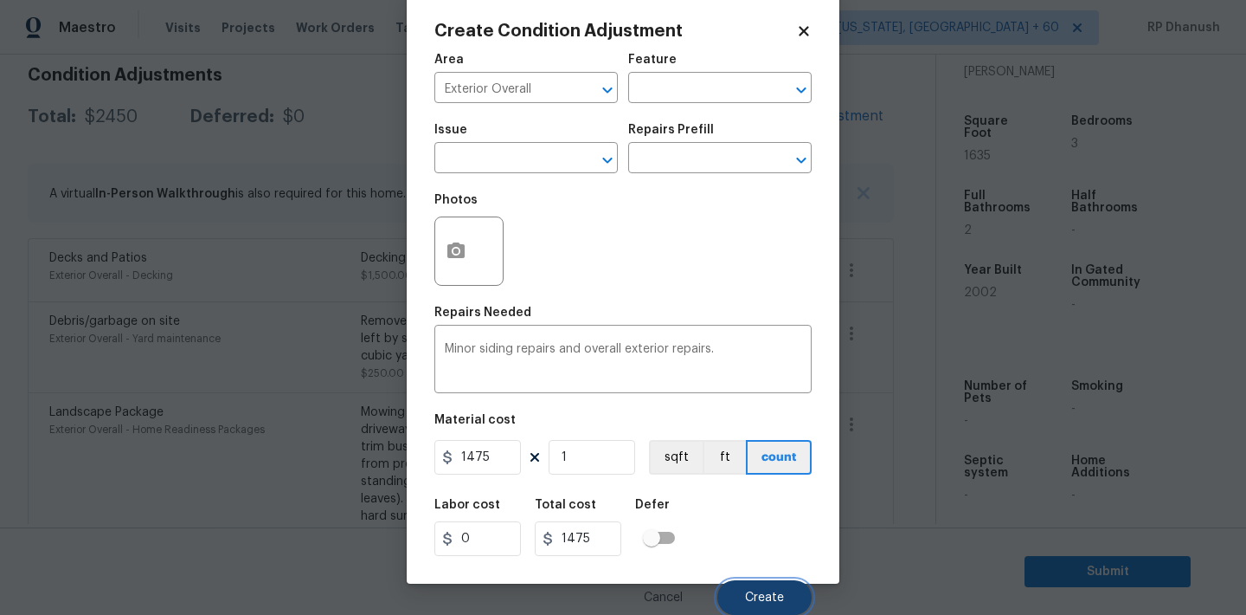
click at [763, 583] on button "Create" at bounding box center [765, 597] width 94 height 35
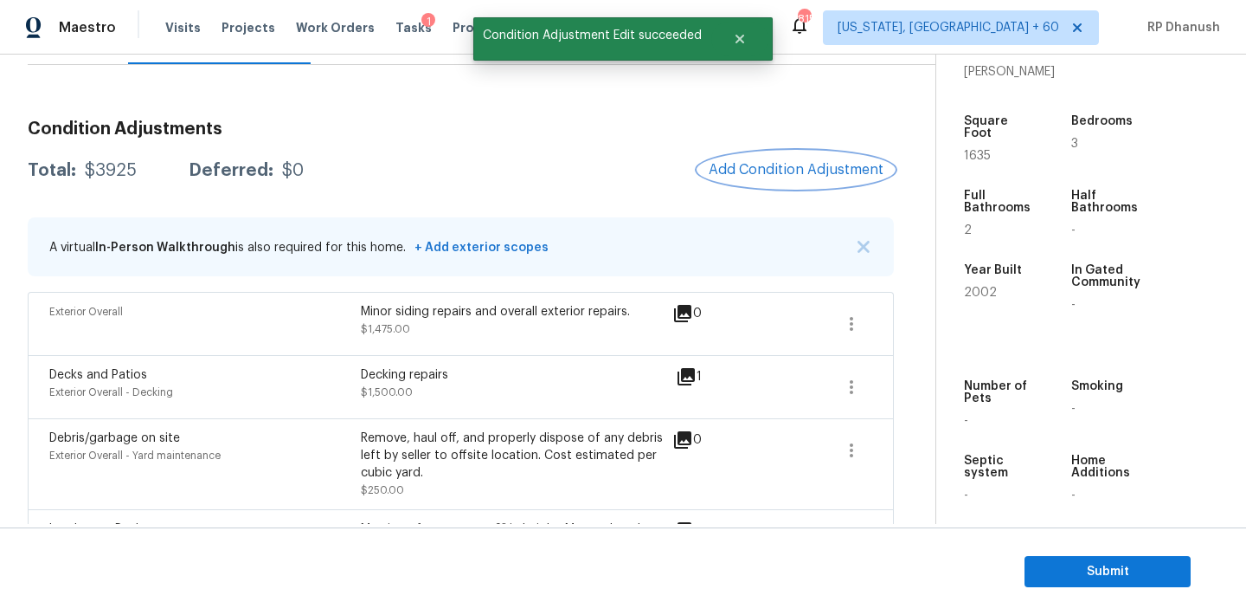
scroll to position [152, 0]
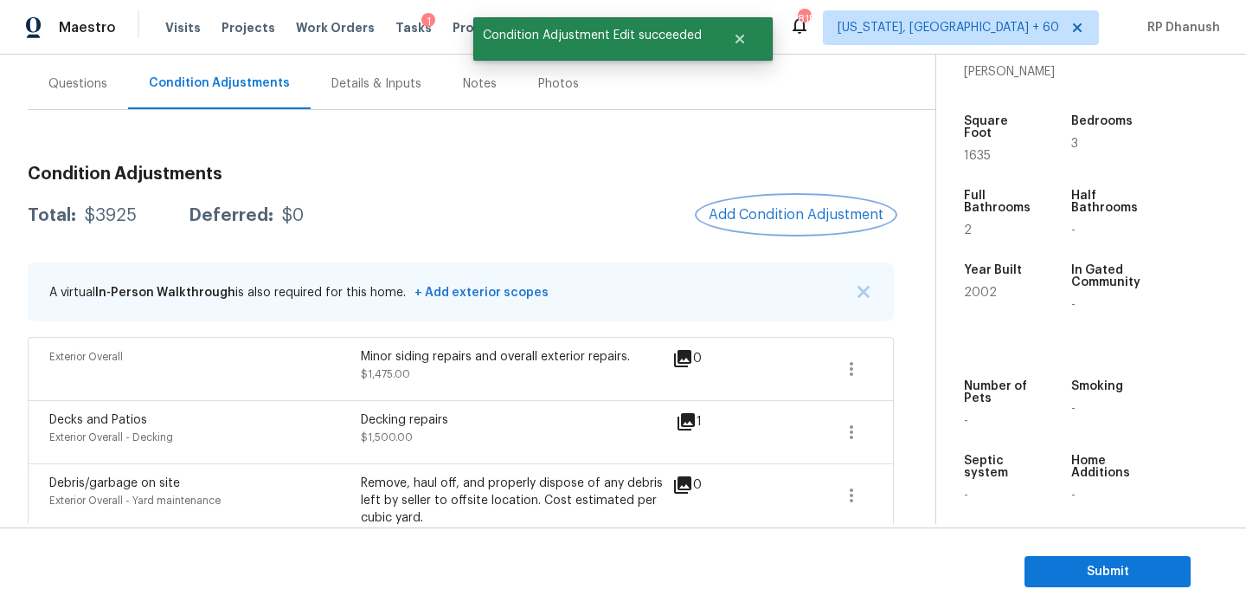
click at [765, 204] on button "Add Condition Adjustment" at bounding box center [796, 214] width 196 height 36
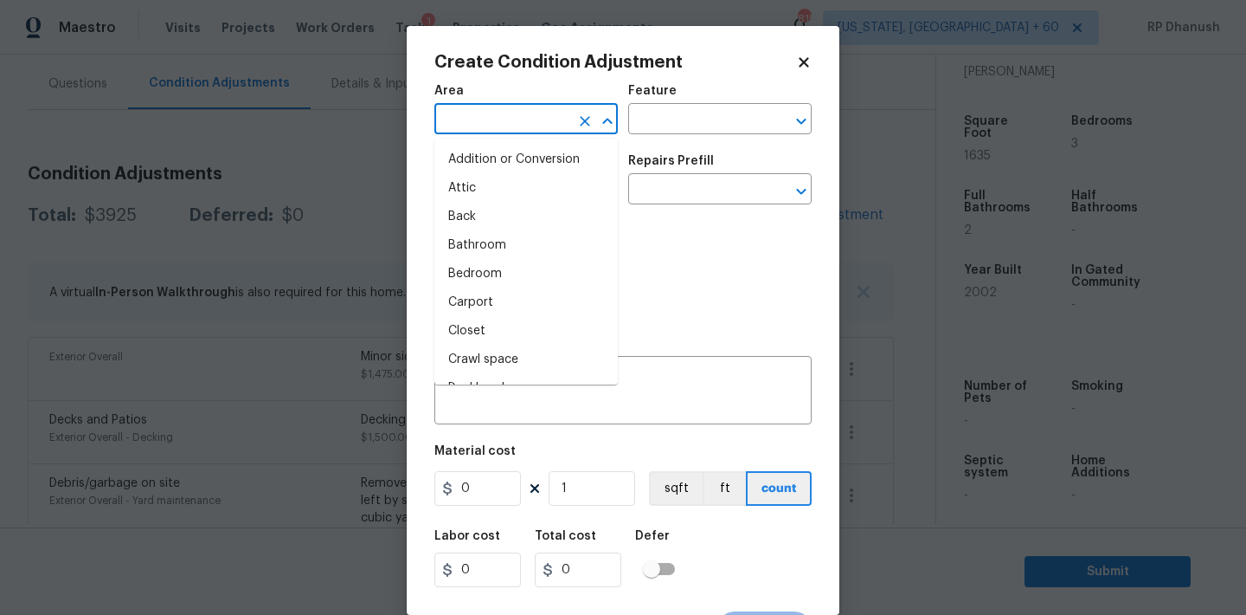
click at [523, 115] on input "text" at bounding box center [502, 120] width 135 height 27
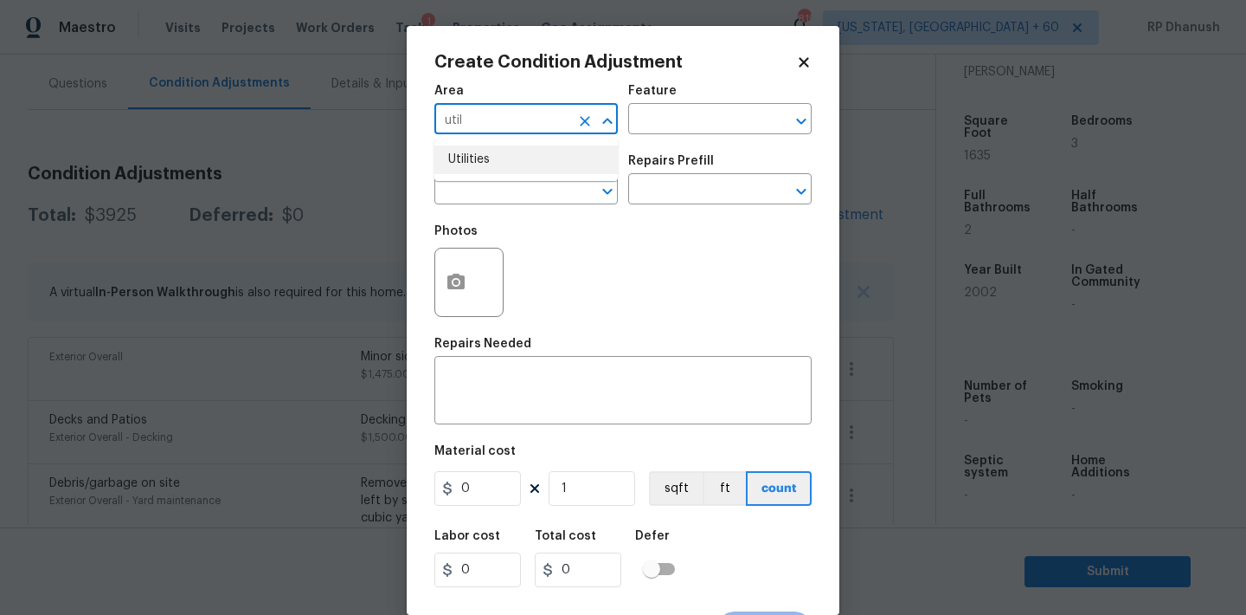
drag, startPoint x: 521, startPoint y: 158, endPoint x: 592, endPoint y: 138, distance: 73.7
click at [523, 158] on li "Utilities" at bounding box center [526, 159] width 183 height 29
type input "Utilities"
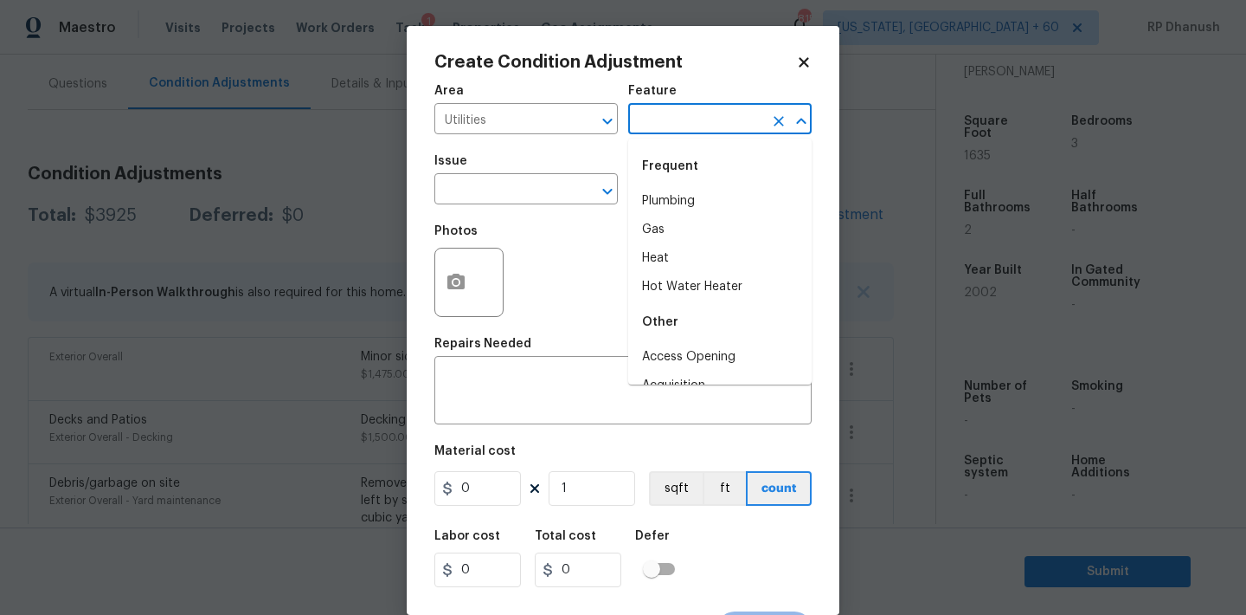
click at [712, 131] on input "text" at bounding box center [695, 120] width 135 height 27
click at [676, 195] on li "Plumbing" at bounding box center [719, 201] width 183 height 29
type input "Plumbing"
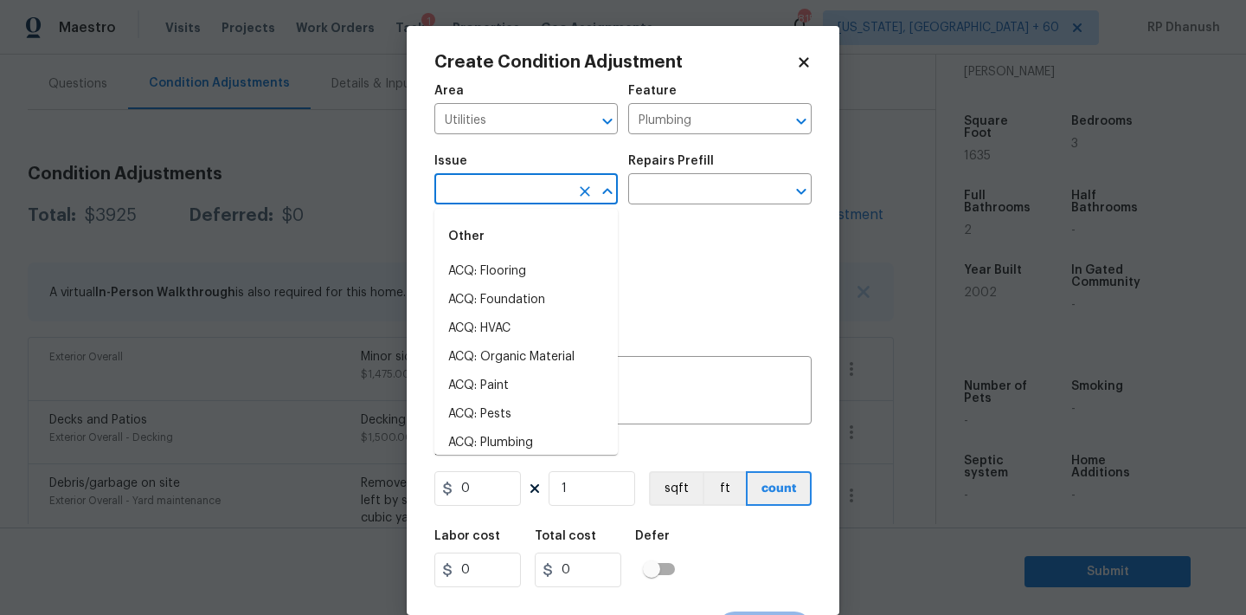
click at [524, 193] on input "text" at bounding box center [502, 190] width 135 height 27
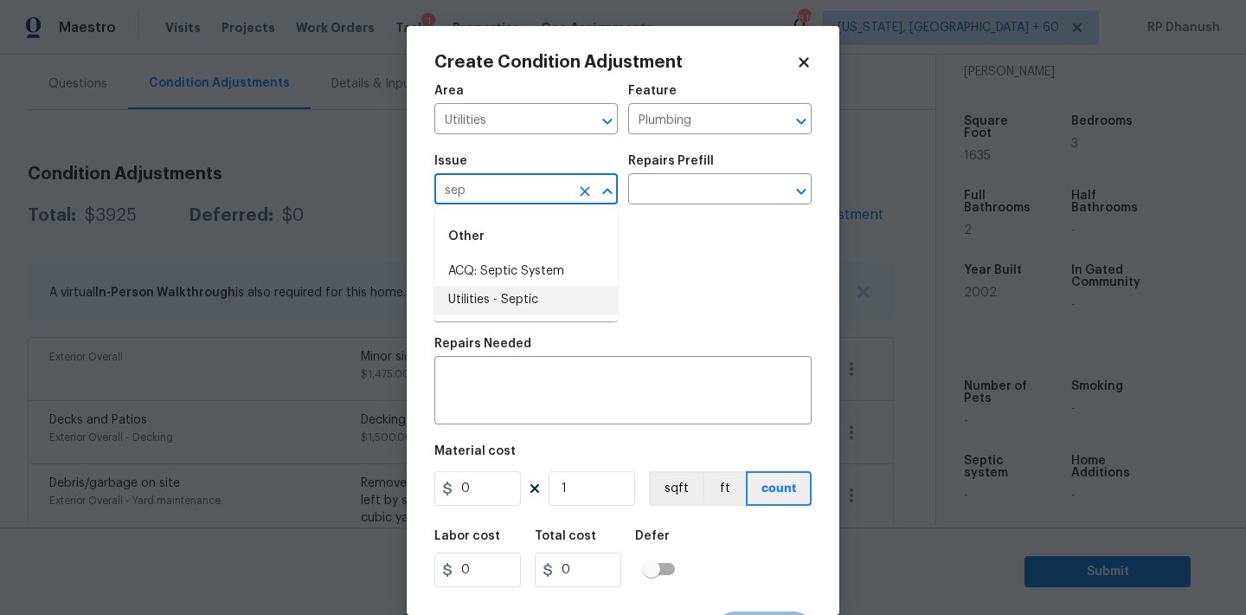
click at [505, 295] on li "Utilities - Septic" at bounding box center [526, 300] width 183 height 29
type input "Utilities - Septic"
click at [656, 205] on div "Issue Utilities - Septic ​ Repairs Prefill ​" at bounding box center [623, 180] width 377 height 70
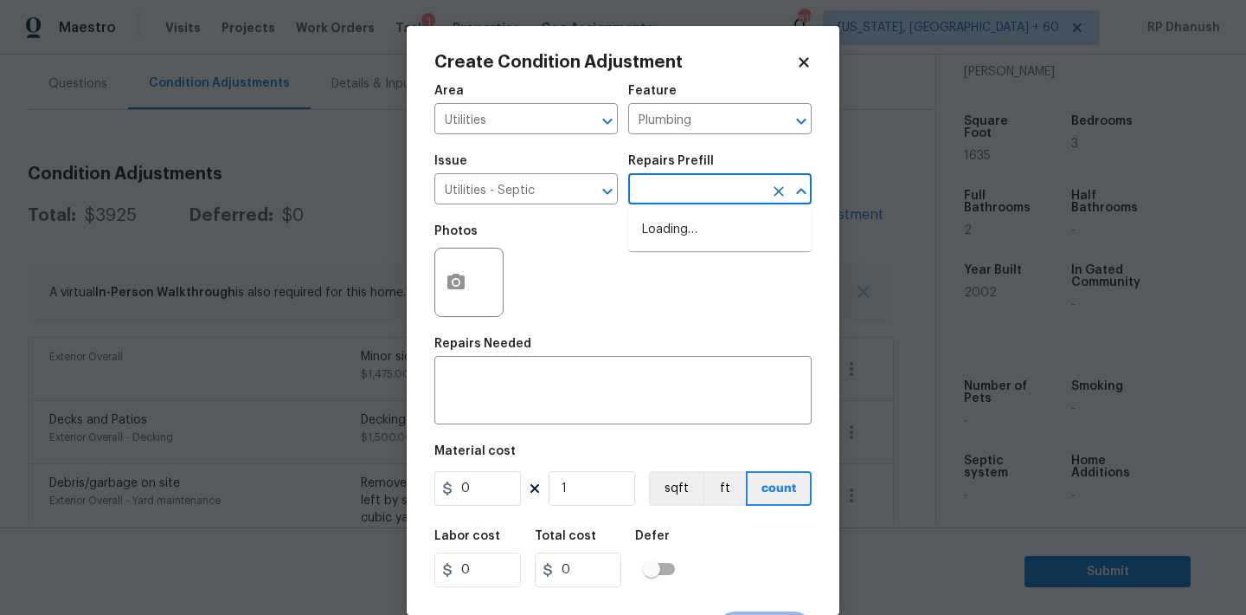
click at [682, 196] on input "text" at bounding box center [695, 190] width 135 height 27
click at [682, 180] on input "text" at bounding box center [695, 190] width 135 height 27
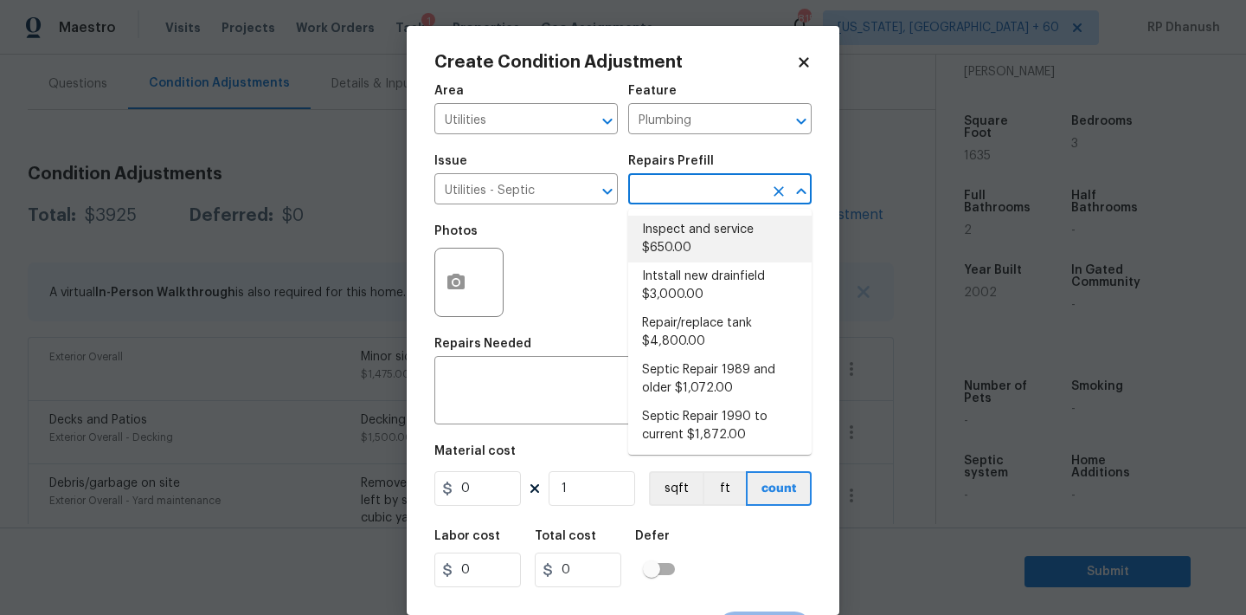
click at [676, 235] on li "Inspect and service $650.00" at bounding box center [719, 239] width 183 height 47
type textarea "Pump and inspect septic tank and provide clean bill of health from specialist c…"
type input "650"
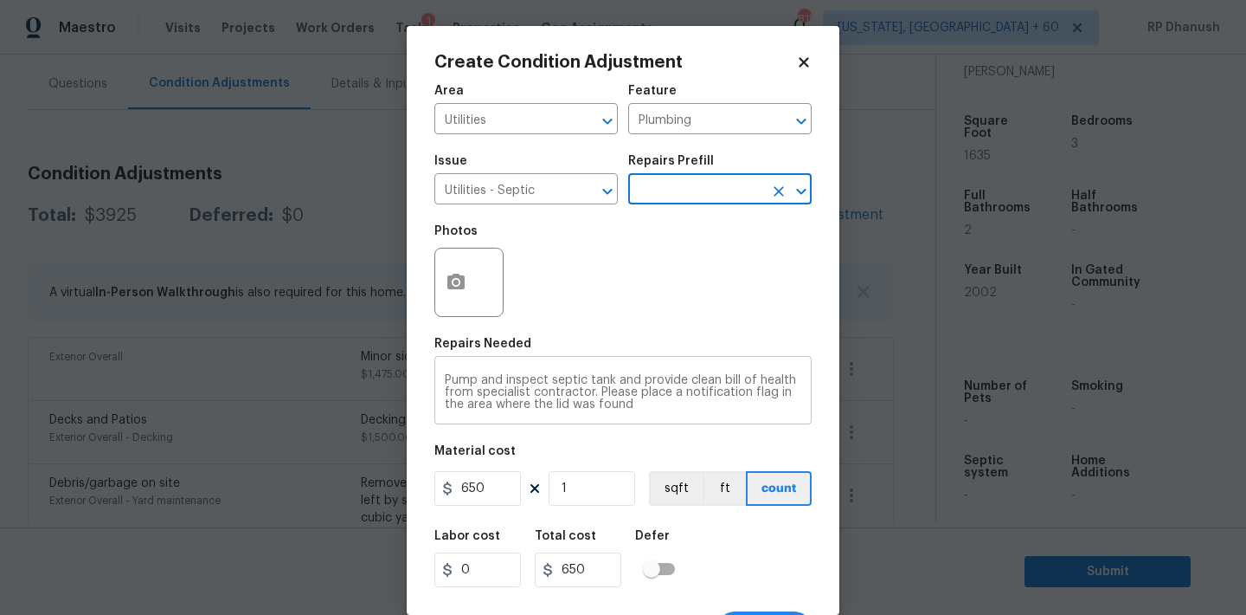
click at [602, 392] on textarea "Pump and inspect septic tank and provide clean bill of health from specialist c…" at bounding box center [623, 392] width 357 height 36
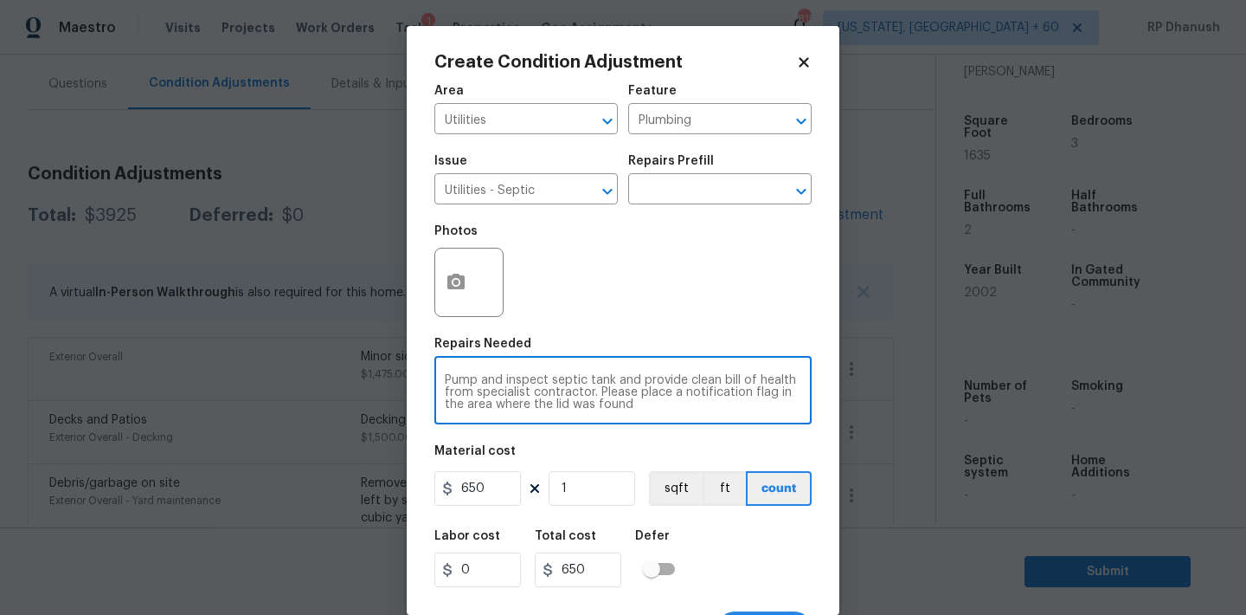
drag, startPoint x: 602, startPoint y: 392, endPoint x: 780, endPoint y: 473, distance: 194.8
click at [780, 473] on div "Area Utilities ​ Feature Plumbing ​ Issue Utilities - Septic ​ Repairs Prefill …" at bounding box center [623, 359] width 377 height 571
type textarea "Pump and inspect septic tank and provide clean bill of health from specialist c…"
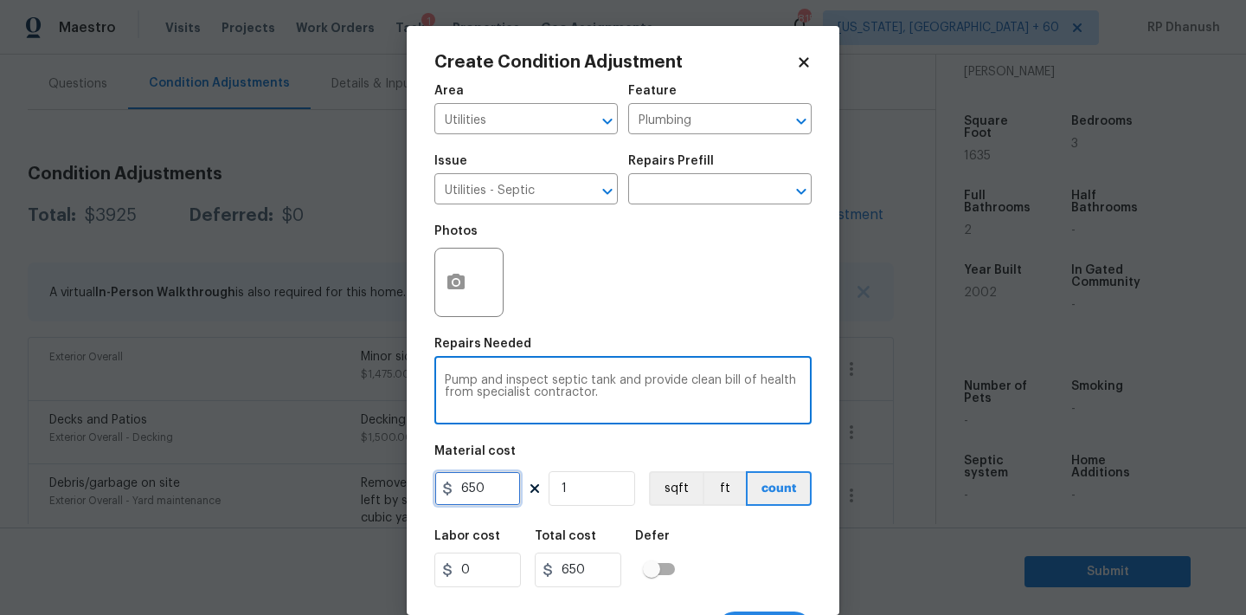
click at [486, 494] on input "650" at bounding box center [478, 488] width 87 height 35
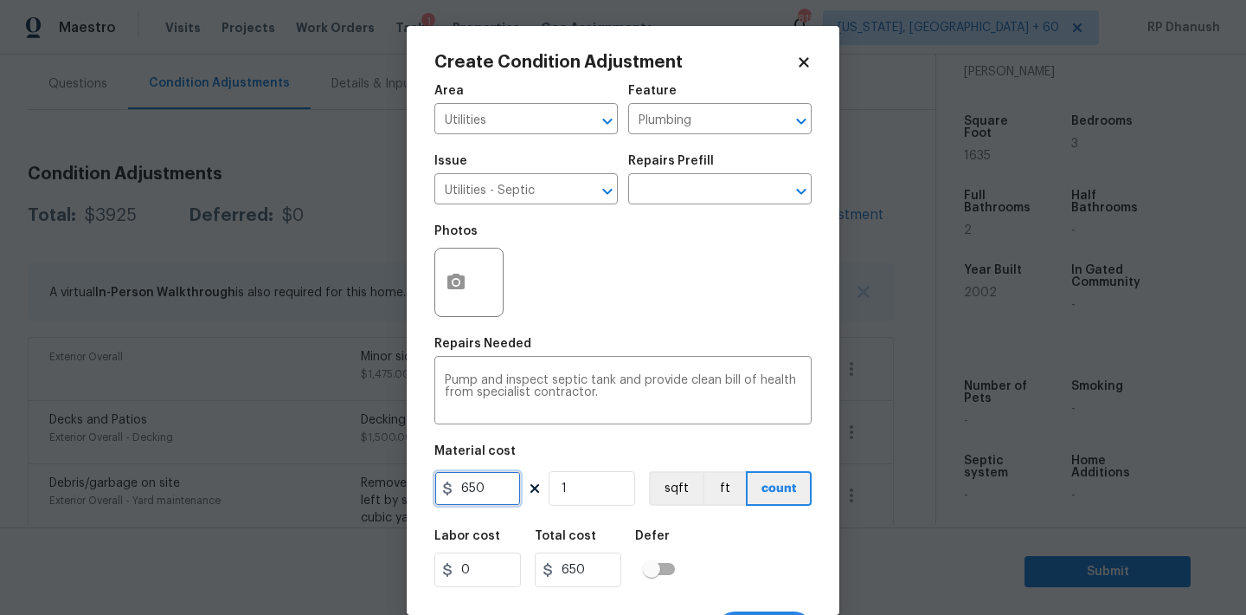
click at [486, 494] on input "650" at bounding box center [478, 488] width 87 height 35
type input "2000"
click at [649, 471] on button "sqft" at bounding box center [676, 488] width 54 height 35
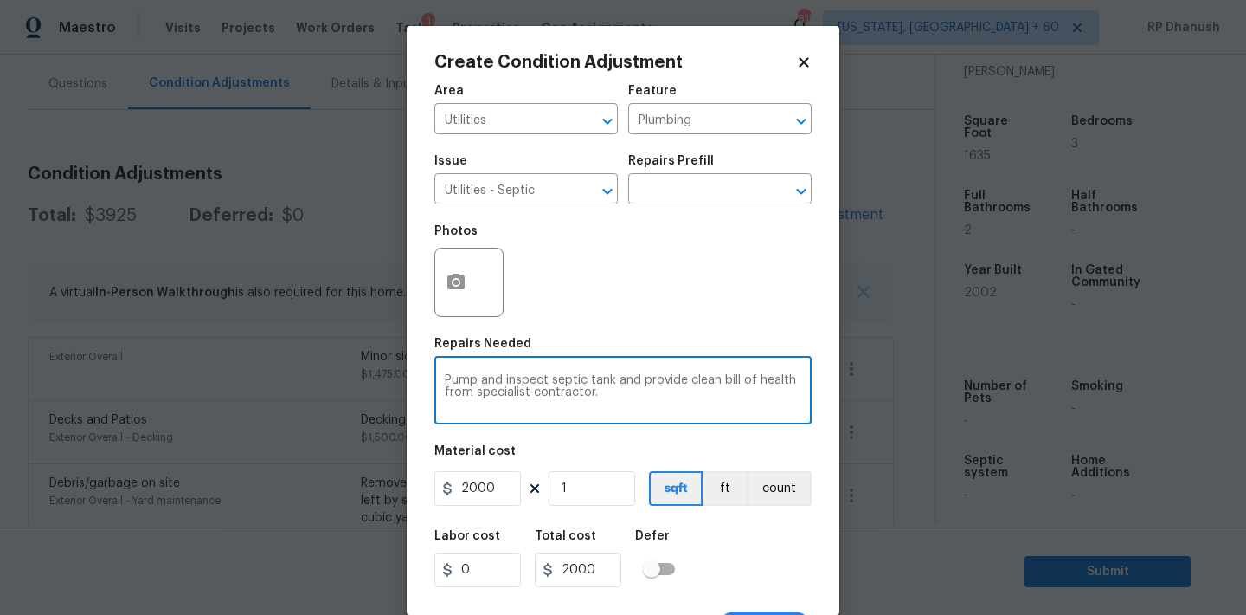
click at [621, 409] on textarea "Pump and inspect septic tank and provide clean bill of health from specialist c…" at bounding box center [623, 392] width 357 height 36
paste textarea "The septic system was not inspected and pumped within the last 6 months as per …"
click at [487, 408] on textarea "Pump and inspect septic tank and provide clean bill of health from specialist c…" at bounding box center [623, 392] width 357 height 36
drag, startPoint x: 487, startPoint y: 408, endPoint x: 724, endPoint y: 412, distance: 236.3
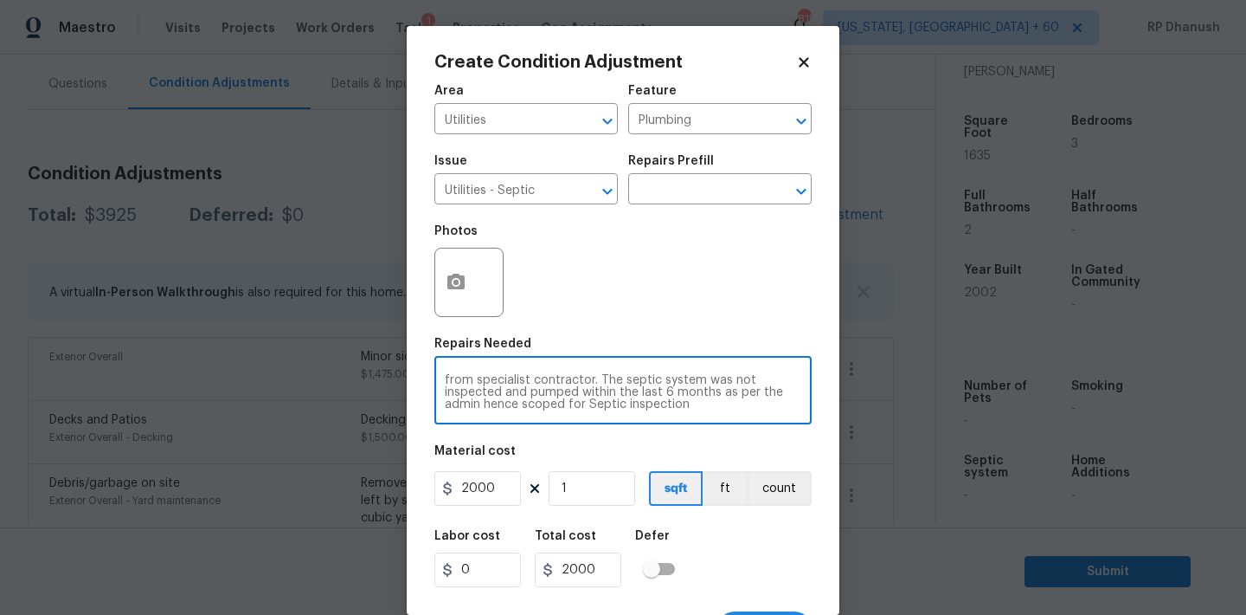
click at [724, 412] on div "Pump and inspect septic tank and provide clean bill of health from specialist c…" at bounding box center [623, 392] width 377 height 64
click at [600, 381] on textarea "Pump and inspect septic tank and provide clean bill of health from specialist c…" at bounding box center [623, 392] width 357 height 36
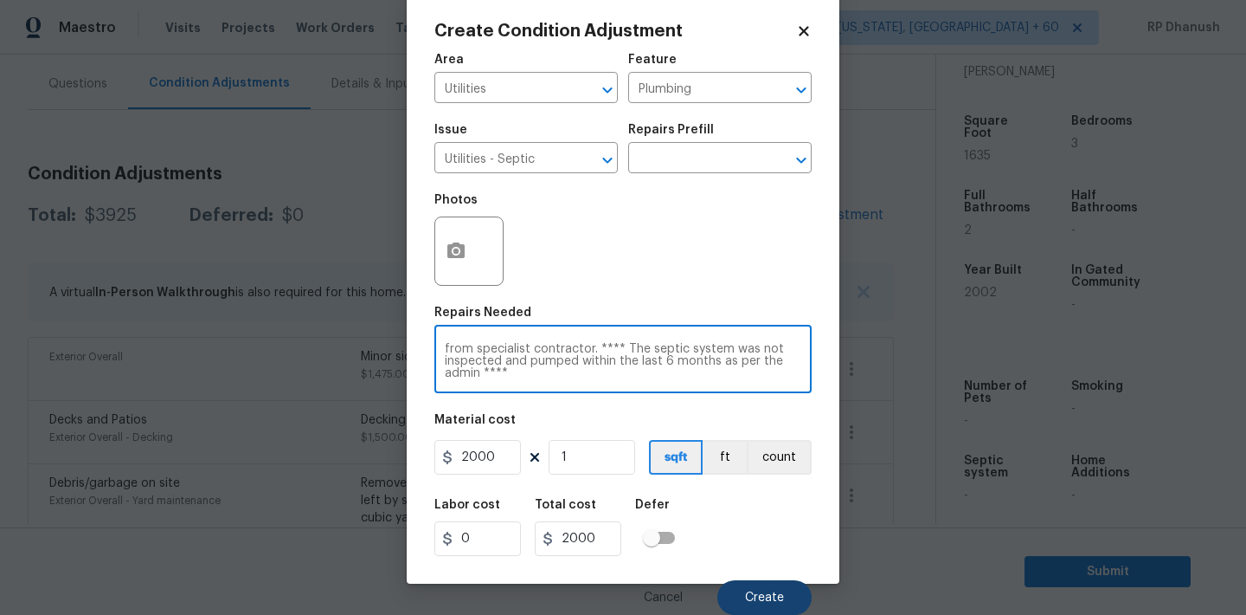
type textarea "Pump and inspect septic tank and provide clean bill of health from specialist c…"
click at [778, 597] on span "Create" at bounding box center [764, 597] width 39 height 13
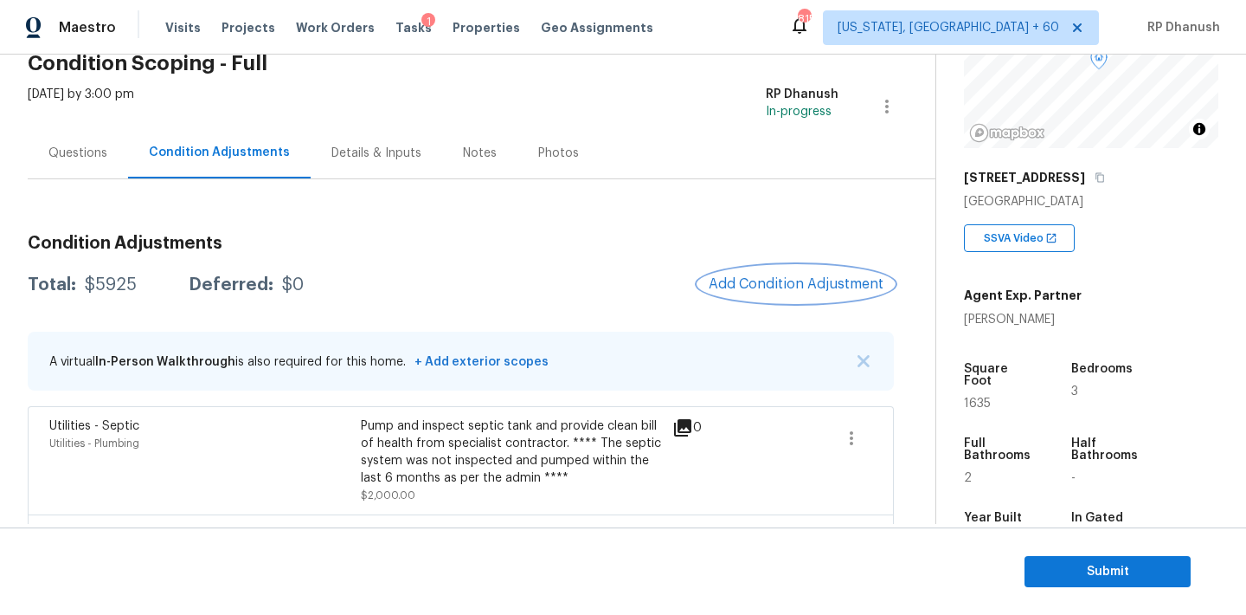
scroll to position [115, 0]
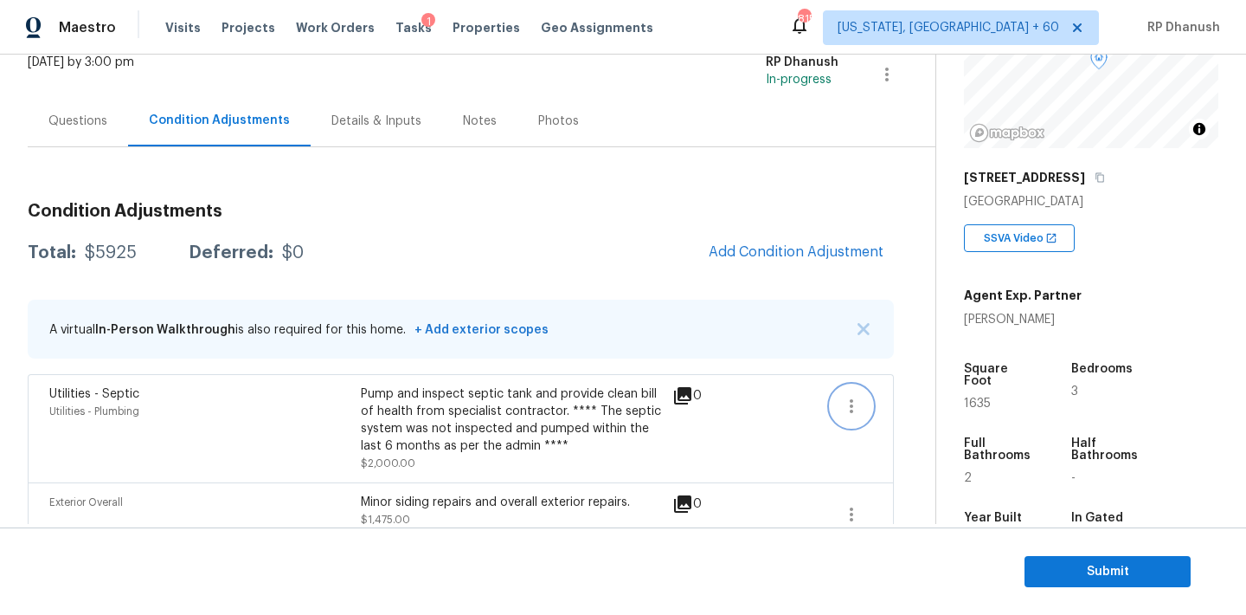
click at [846, 406] on icon "button" at bounding box center [851, 406] width 21 height 21
click at [904, 415] on link "Edit" at bounding box center [950, 402] width 147 height 26
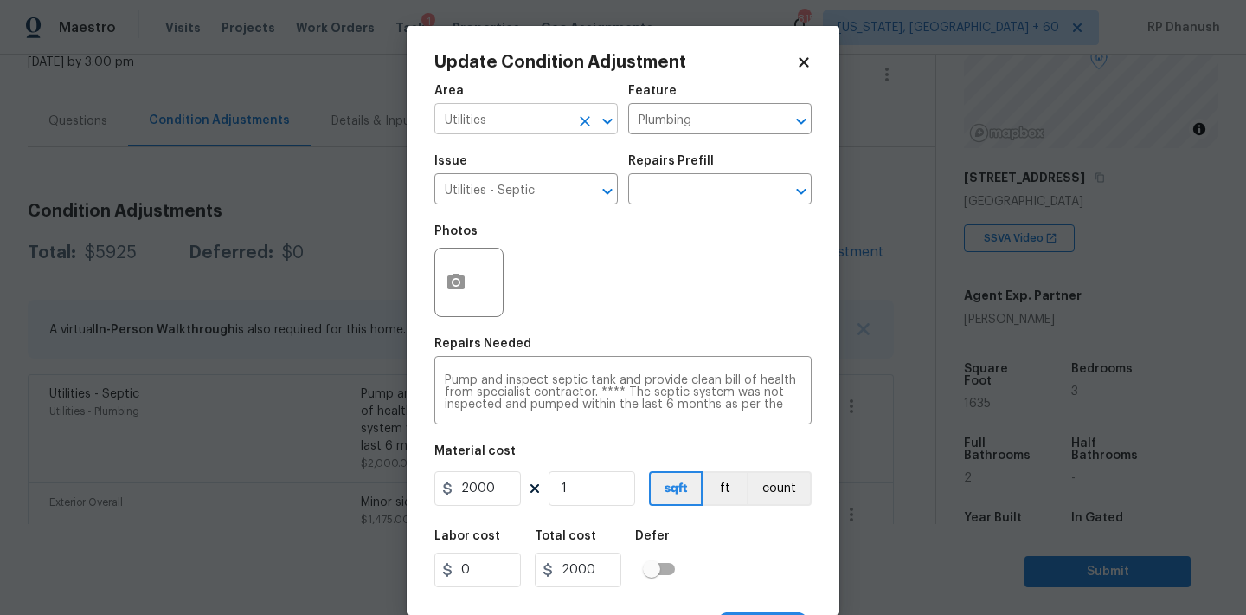
click at [529, 115] on input "Utilities" at bounding box center [502, 120] width 135 height 27
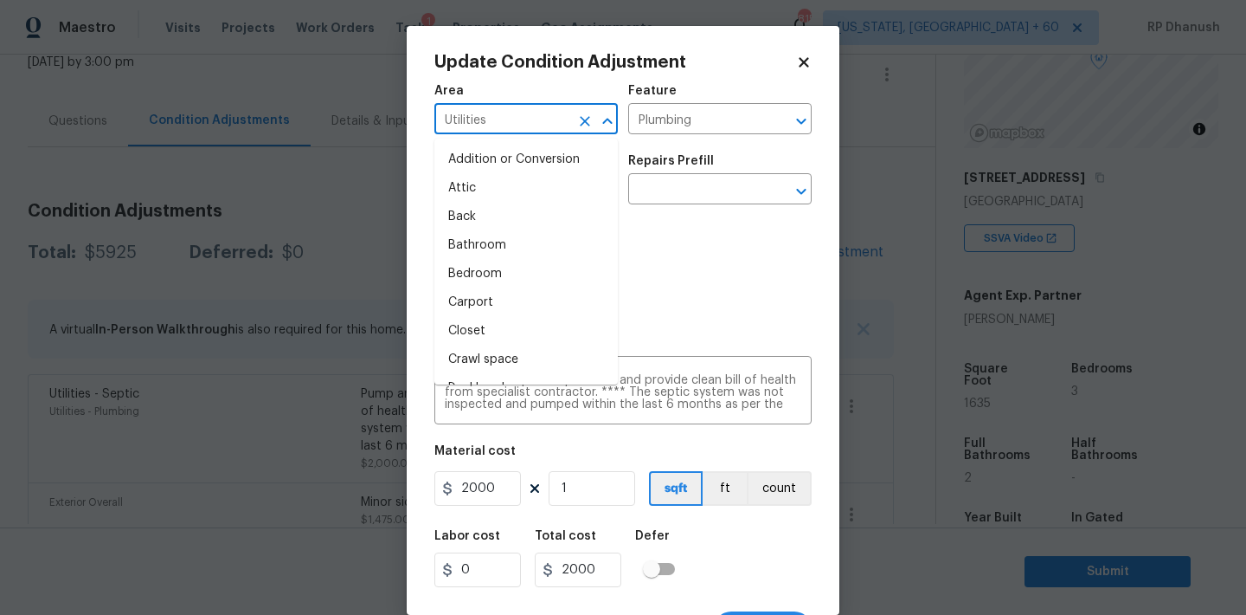
click at [269, 277] on body "Maestro Visits Projects Work Orders Tasks 1 Properties Geo Assignments 815 Wash…" at bounding box center [623, 307] width 1246 height 615
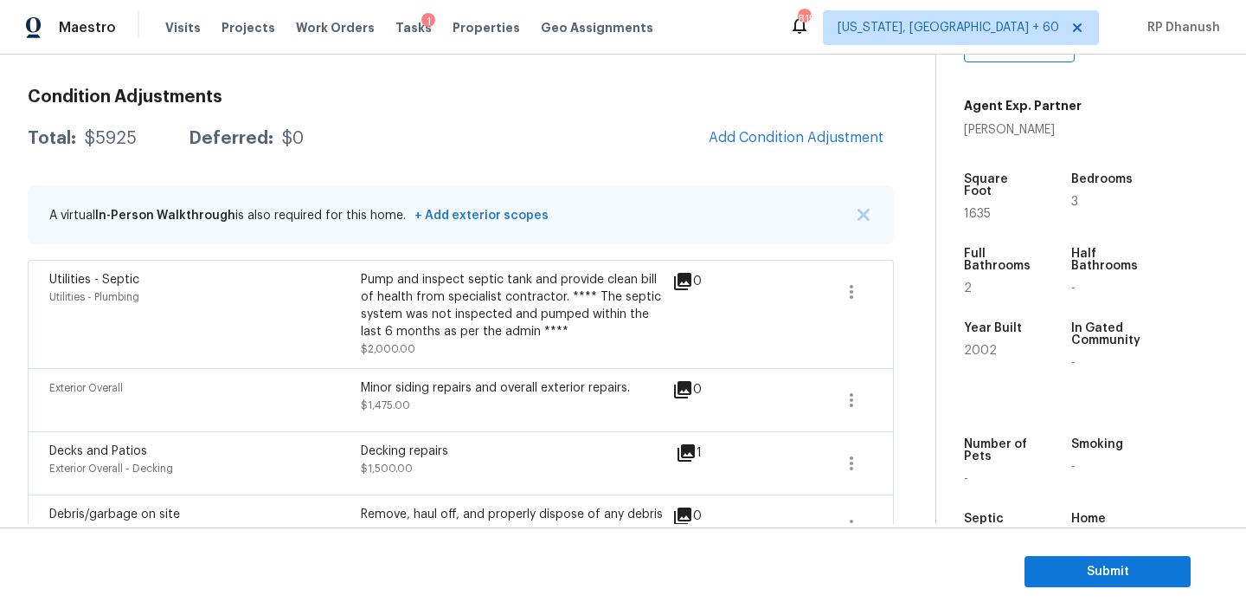
scroll to position [428, 0]
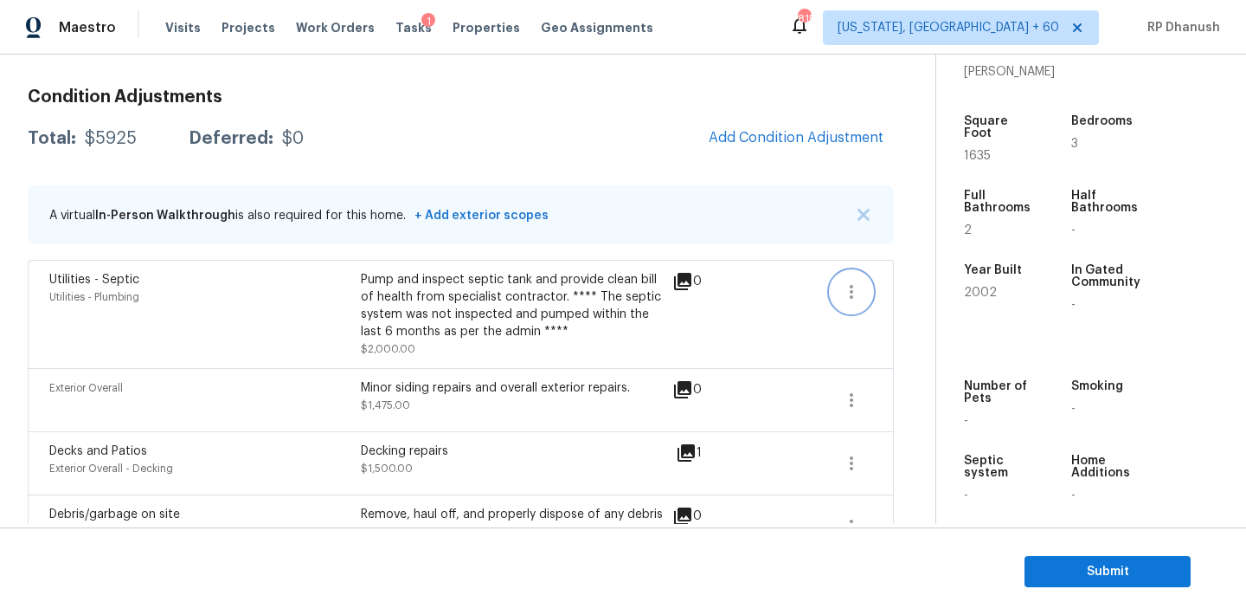
click at [847, 279] on button "button" at bounding box center [852, 292] width 42 height 42
click at [911, 282] on div "Edit" at bounding box center [950, 288] width 135 height 17
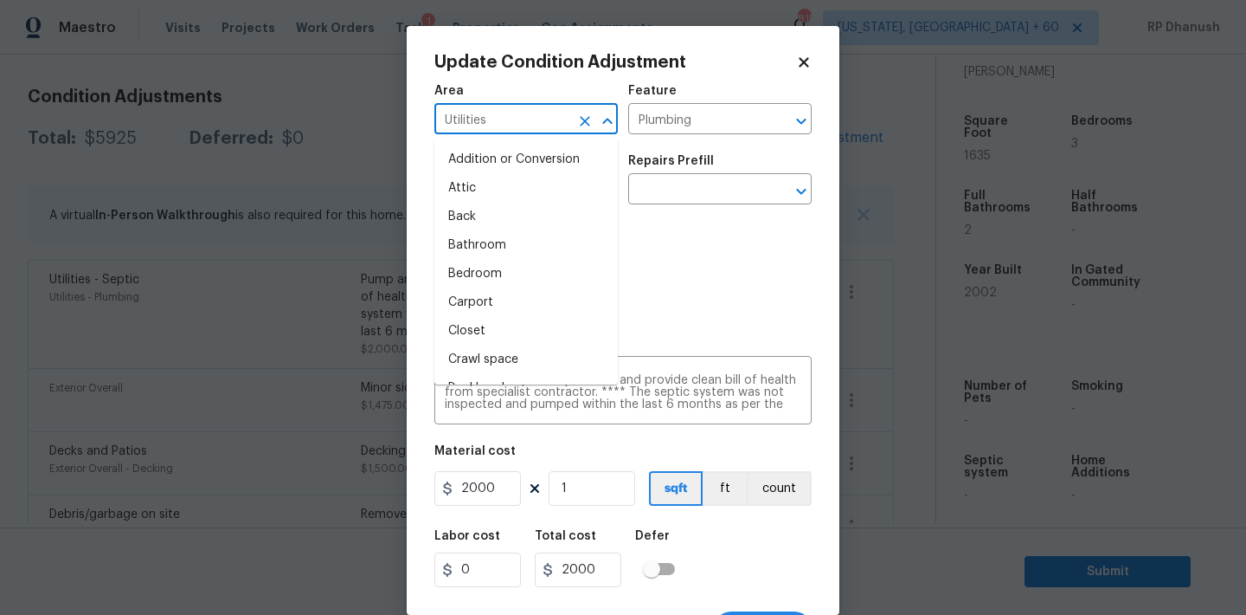
click at [513, 108] on input "Utilities" at bounding box center [502, 120] width 135 height 27
type input "omt"
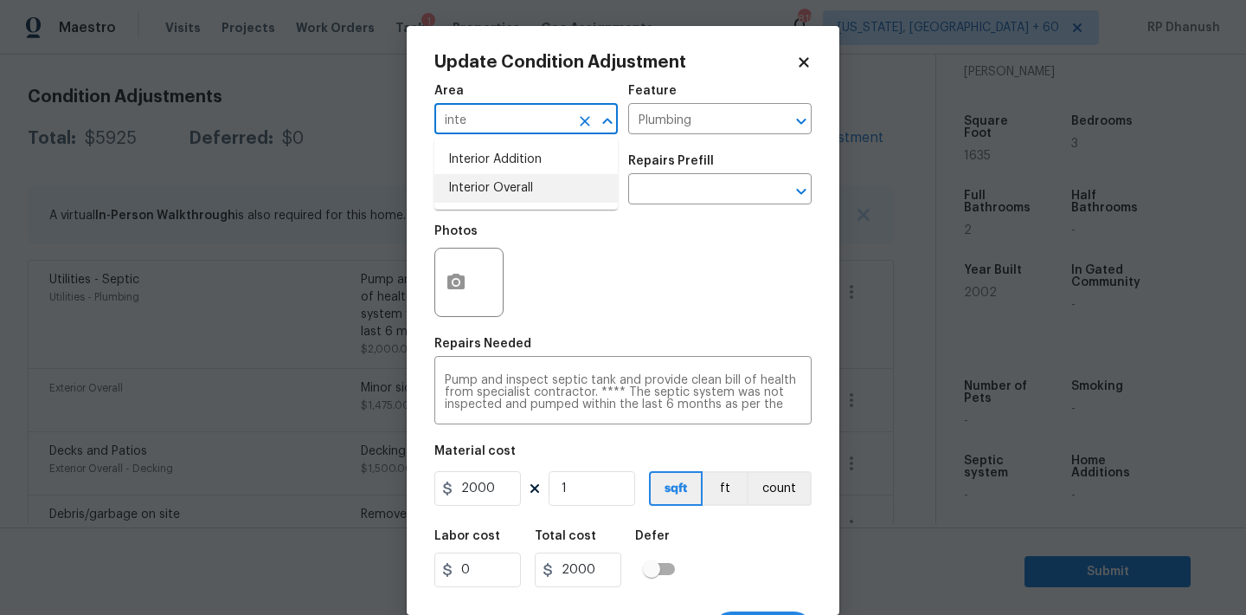
click at [493, 177] on li "Interior Overall" at bounding box center [526, 188] width 183 height 29
type input "Interior Overall"
click at [693, 118] on input "Plumbing" at bounding box center [695, 120] width 135 height 27
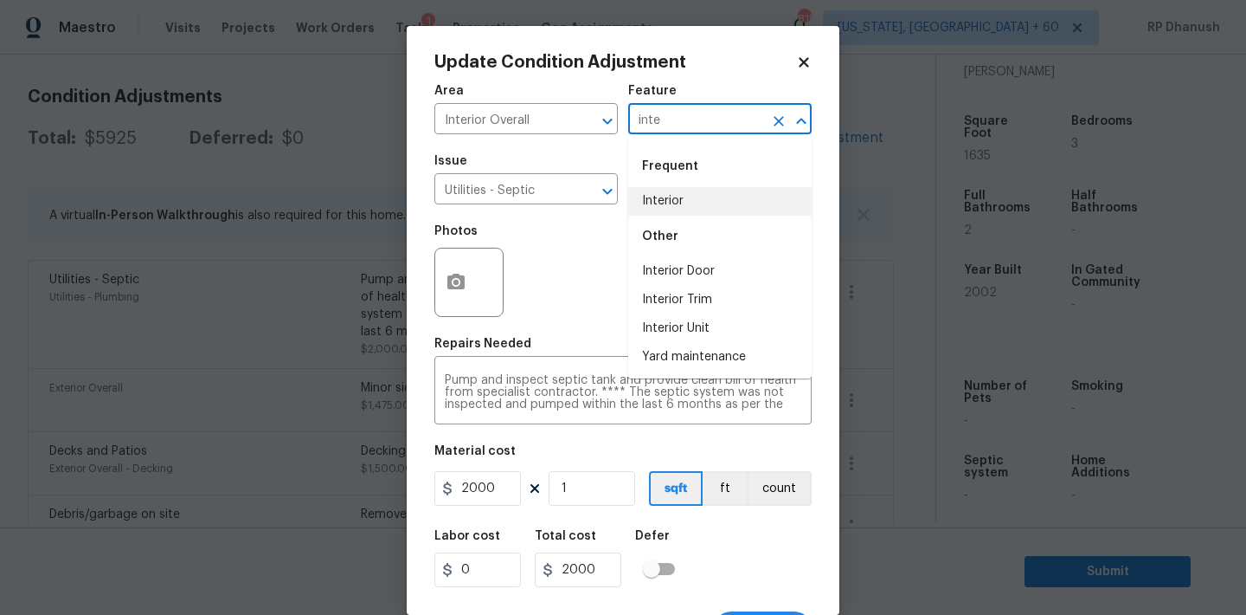
click at [678, 202] on li "Interior" at bounding box center [719, 201] width 183 height 29
type input "Interior"
click at [505, 197] on input "Utilities - Septic" at bounding box center [502, 190] width 135 height 27
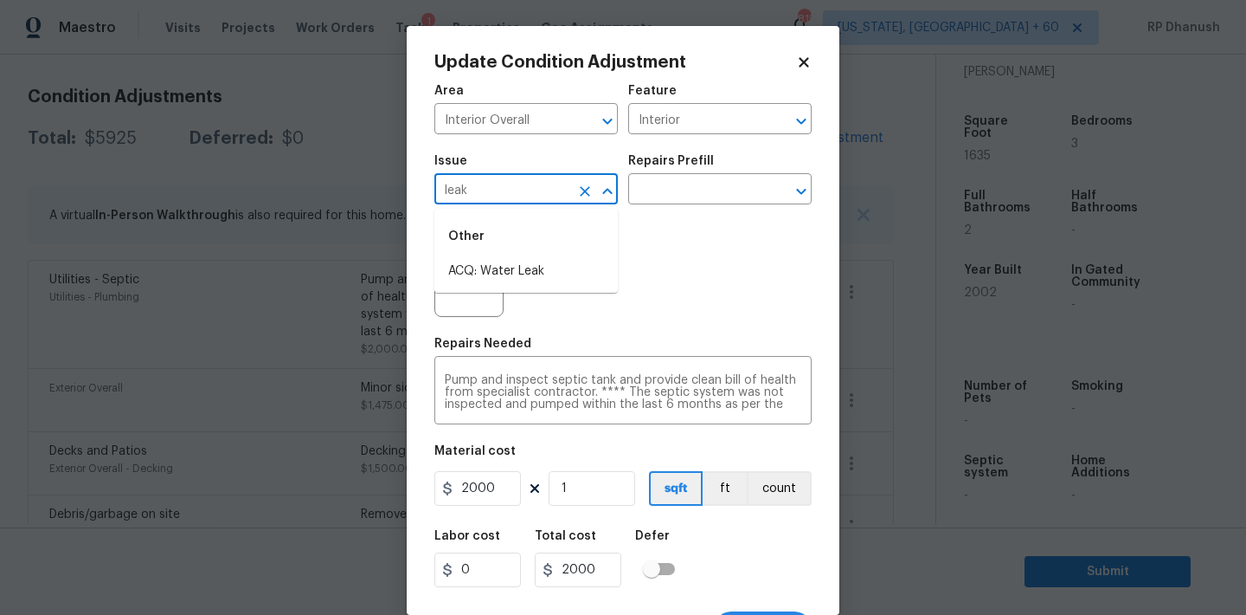
click at [502, 253] on div "Other" at bounding box center [526, 237] width 183 height 42
click at [502, 276] on li "ACQ: Water Leak" at bounding box center [526, 271] width 183 height 29
type input "ACQ: Water Leak"
click at [714, 173] on div "Repairs Prefill" at bounding box center [719, 166] width 183 height 23
click at [709, 179] on input "text" at bounding box center [695, 190] width 135 height 27
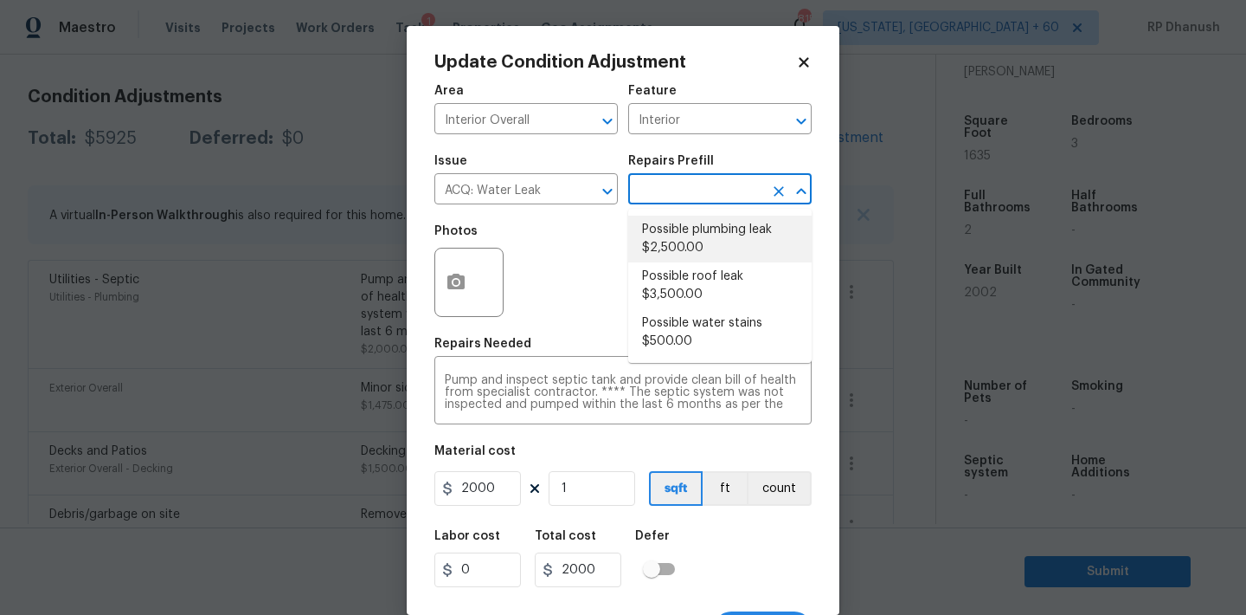
click at [709, 248] on li "Possible plumbing leak $2,500.00" at bounding box center [719, 239] width 183 height 47
type input "Acquisition"
type textarea "Acquisition Scope: Possible plumbing leak"
type input "2500"
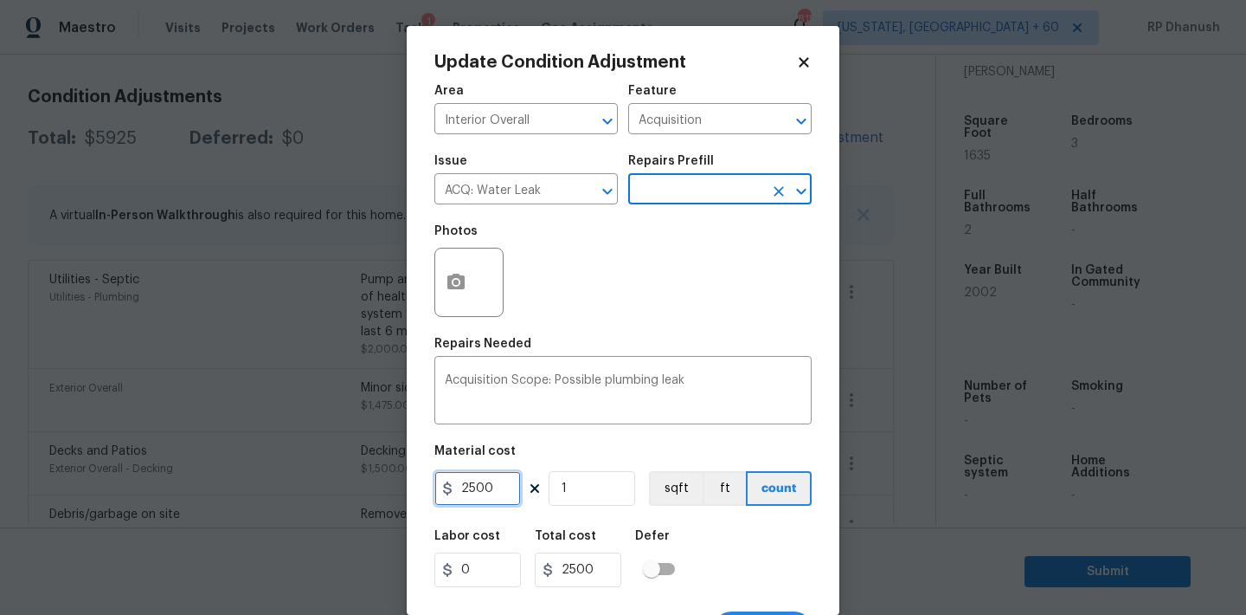
click at [487, 480] on input "2500" at bounding box center [478, 488] width 87 height 35
type input "2500"
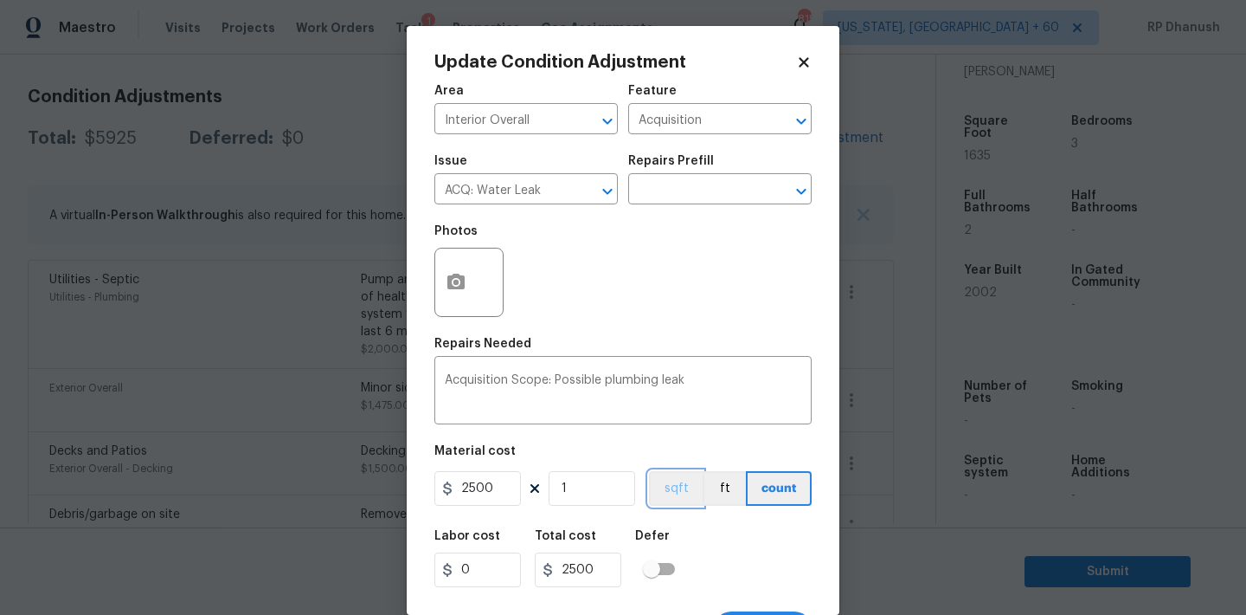
scroll to position [32, 0]
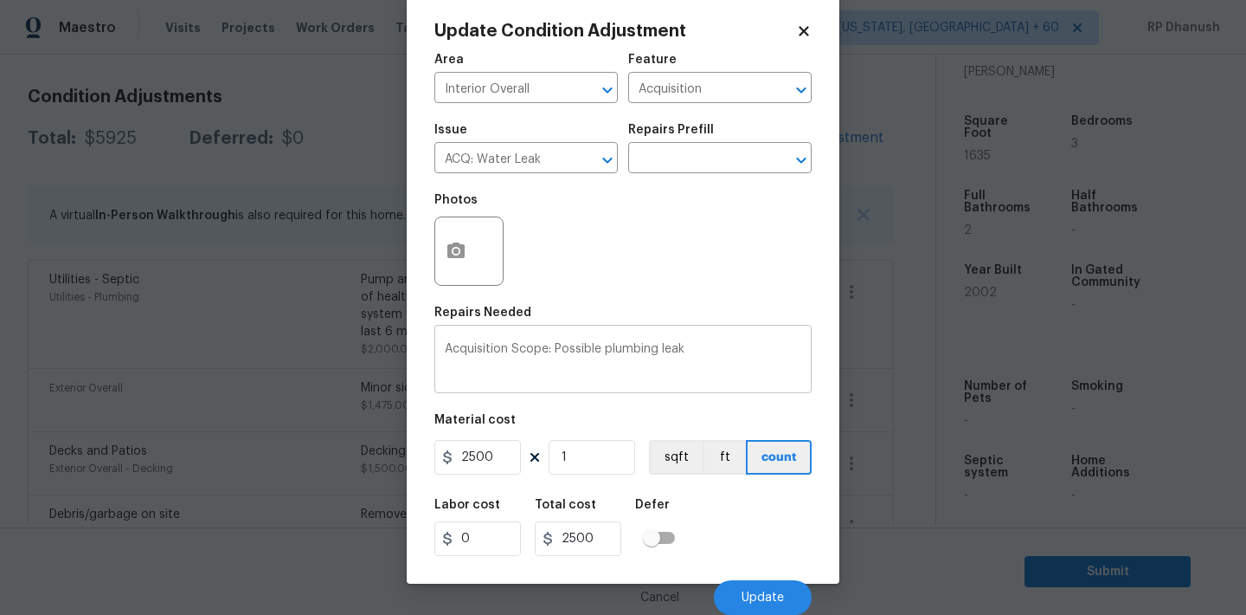
click at [625, 352] on textarea "Acquisition Scope: Possible plumbing leak" at bounding box center [623, 361] width 357 height 36
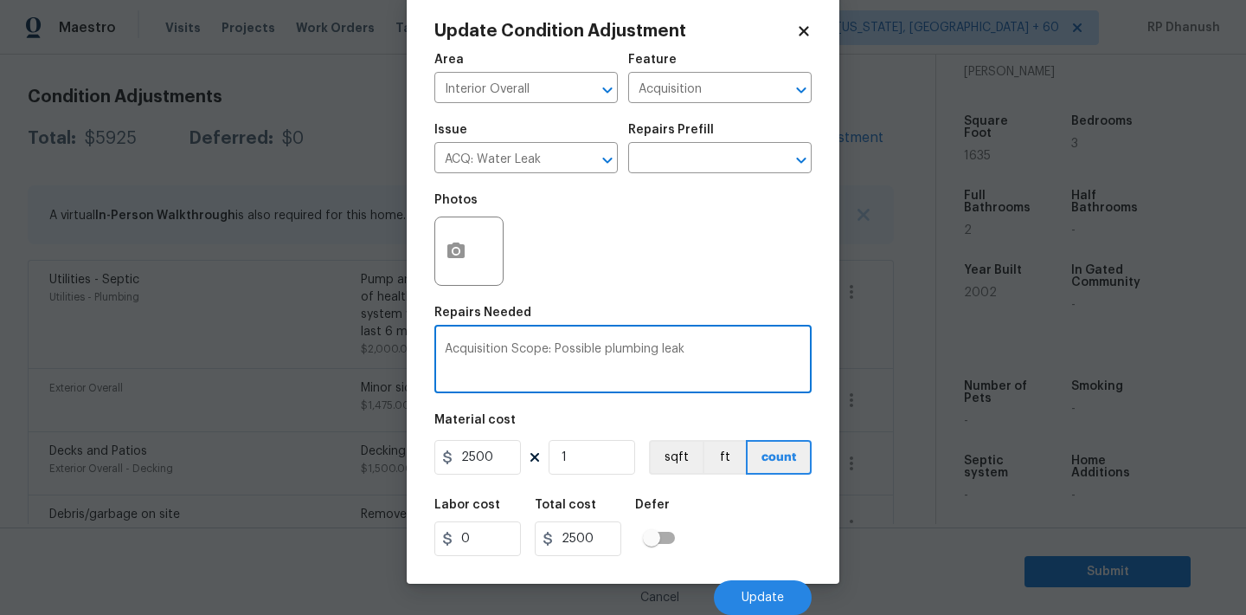
click at [625, 352] on textarea "Acquisition Scope: Possible plumbing leak" at bounding box center [623, 361] width 357 height 36
type textarea "Acquisition Scope: Possible leak"
click at [466, 250] on button "button" at bounding box center [456, 251] width 42 height 68
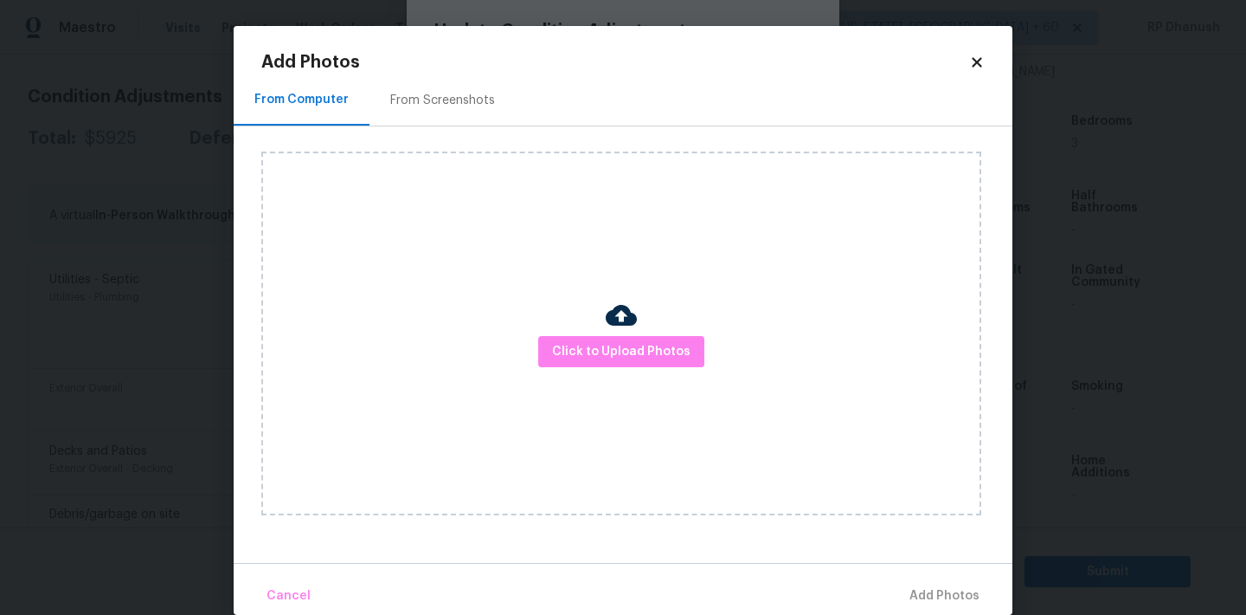
click at [585, 321] on div "Click to Upload Photos" at bounding box center [621, 333] width 720 height 364
click at [585, 339] on button "Click to Upload Photos" at bounding box center [621, 352] width 166 height 32
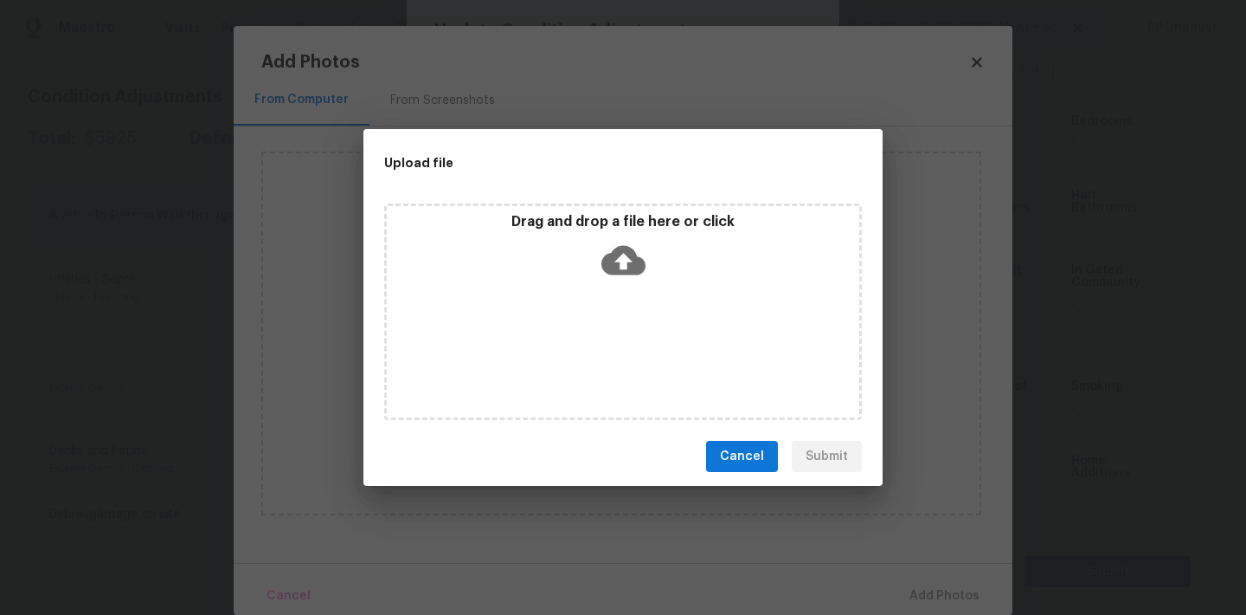
click at [608, 259] on icon at bounding box center [624, 260] width 44 height 29
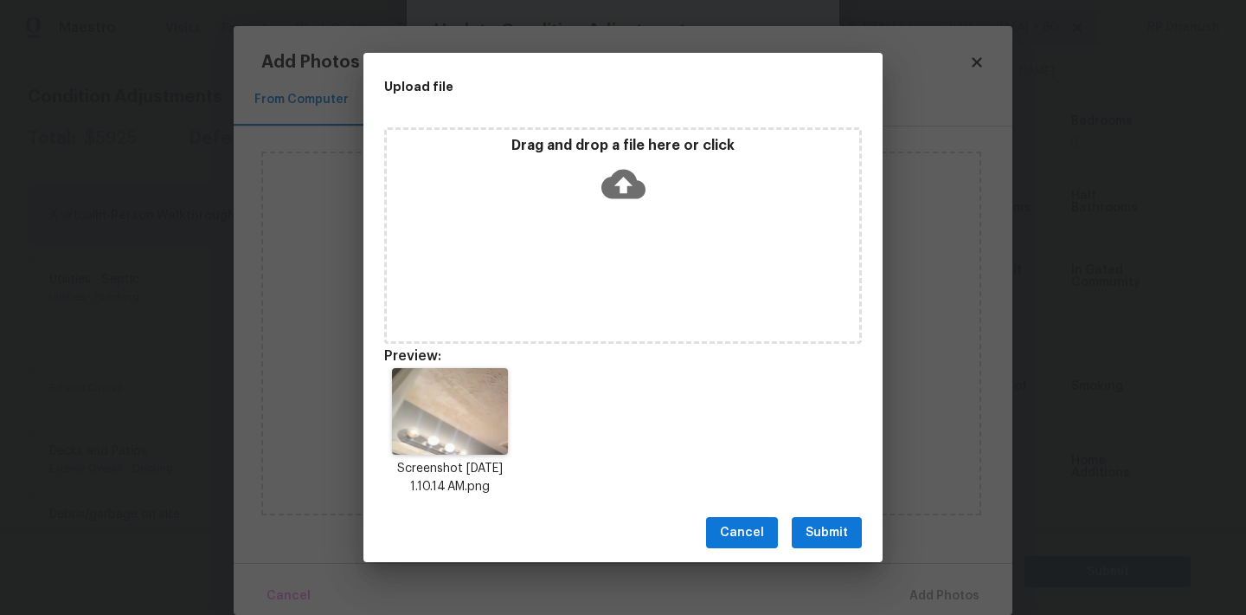
click at [866, 527] on div "Cancel Submit" at bounding box center [623, 533] width 519 height 60
click at [839, 531] on span "Submit" at bounding box center [827, 533] width 42 height 22
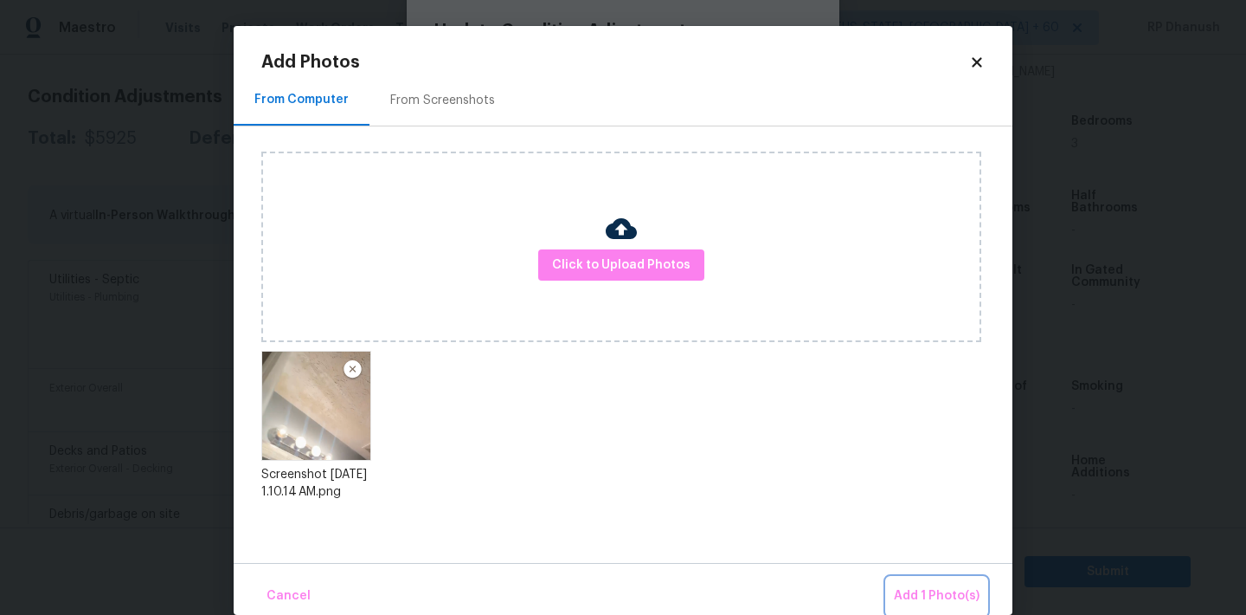
click at [914, 589] on span "Add 1 Photo(s)" at bounding box center [937, 596] width 86 height 22
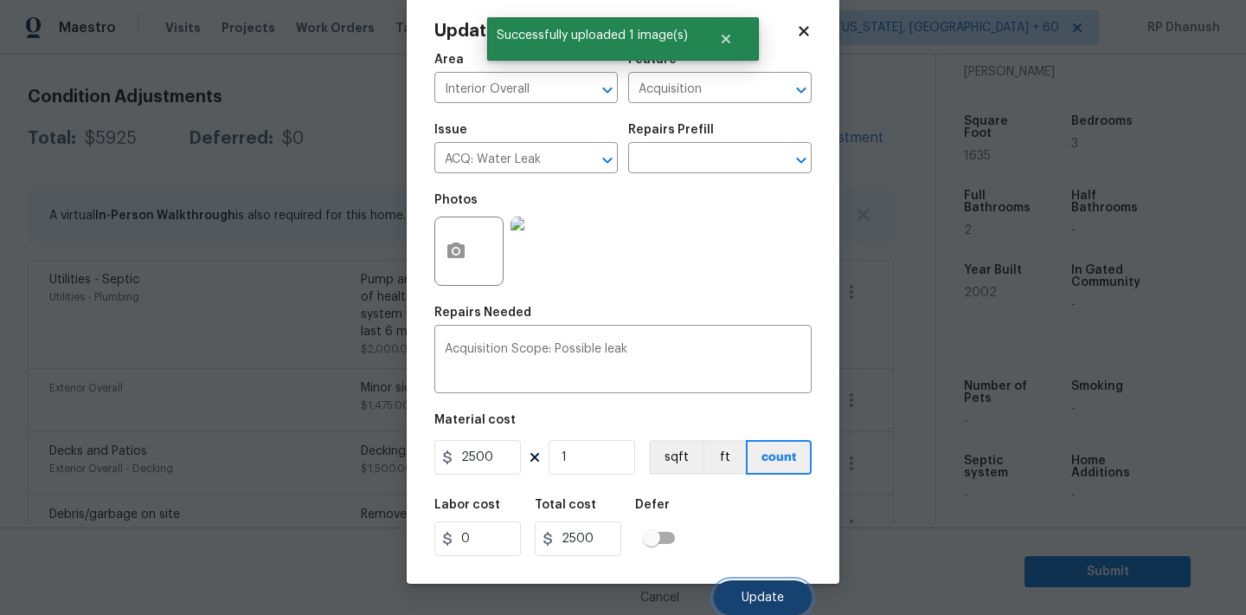
click at [775, 602] on span "Update" at bounding box center [763, 597] width 42 height 13
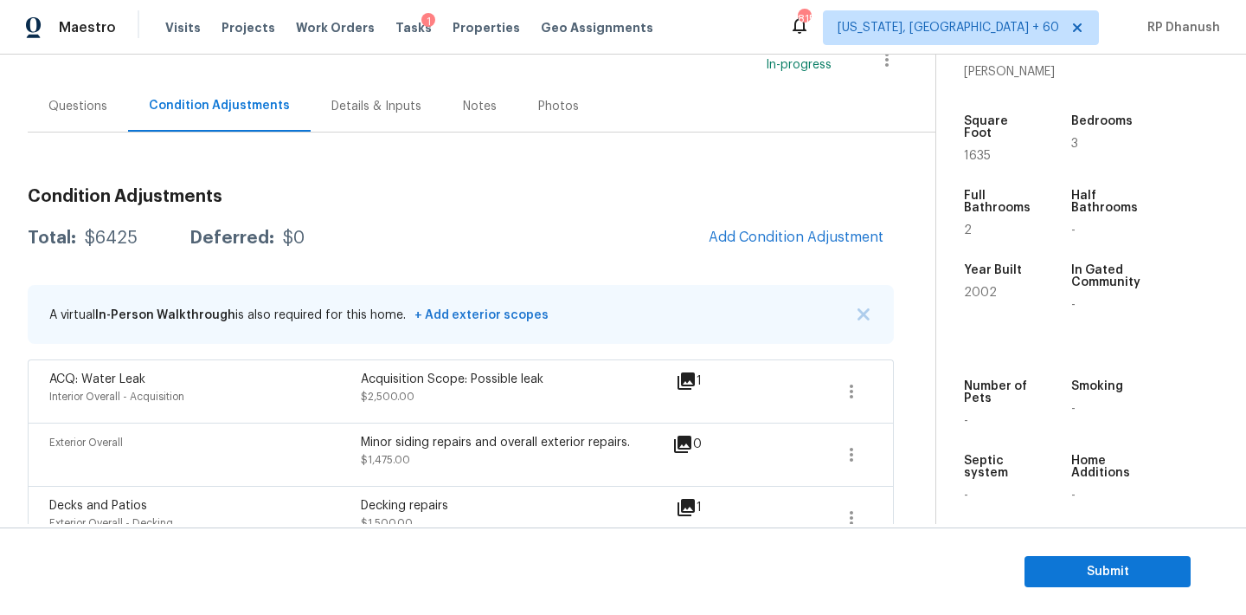
scroll to position [109, 0]
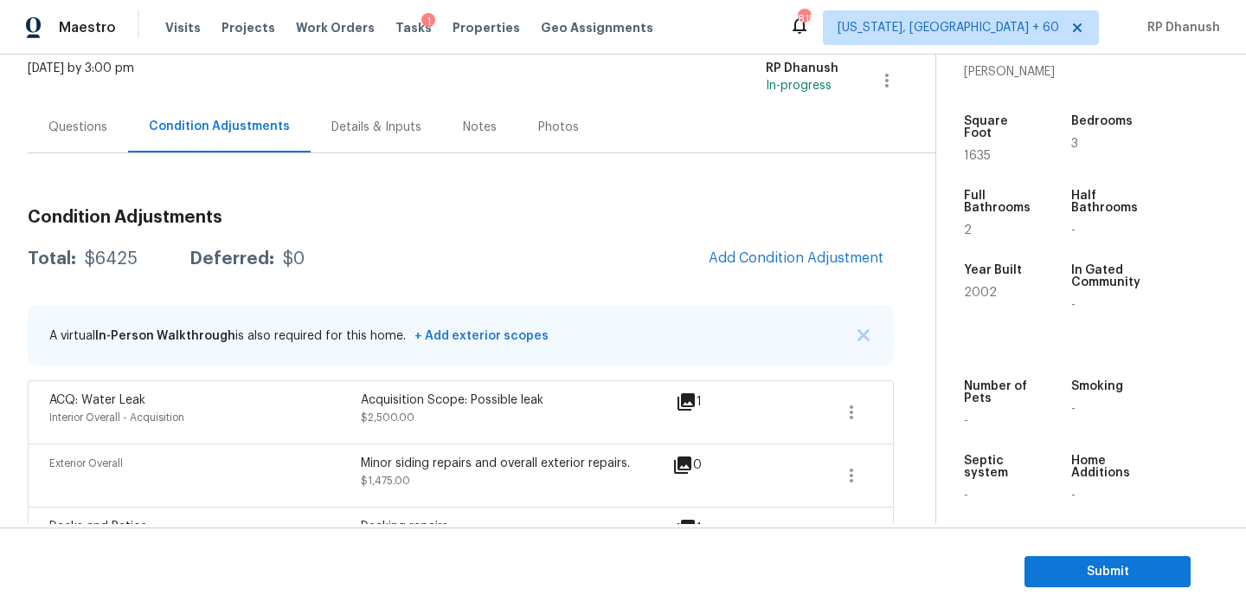
click at [512, 304] on div "Condition Adjustments Total: $6425 Deferred: $0 Add Condition Adjustment A virt…" at bounding box center [461, 545] width 866 height 700
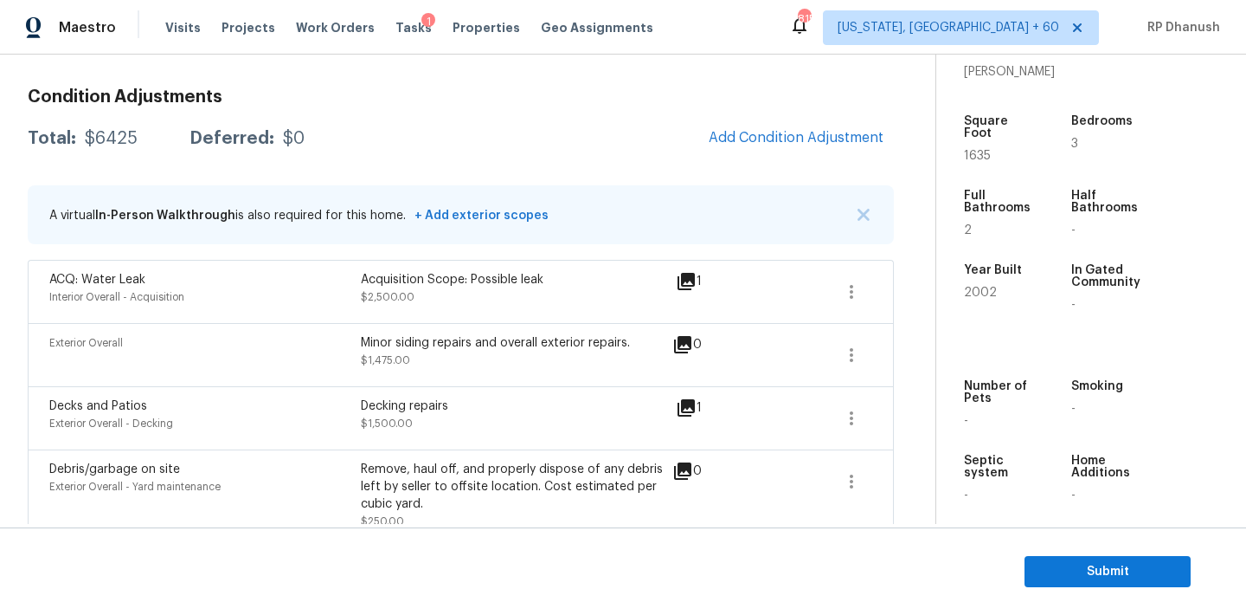
scroll to position [216, 0]
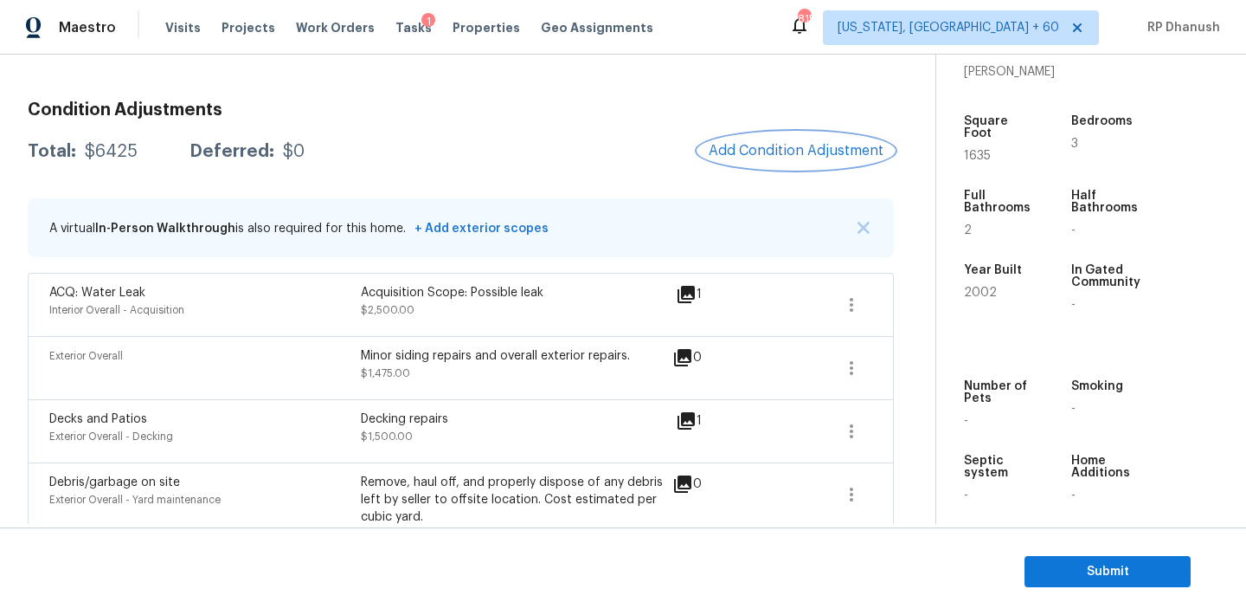
click at [742, 157] on span "Add Condition Adjustment" at bounding box center [796, 151] width 175 height 16
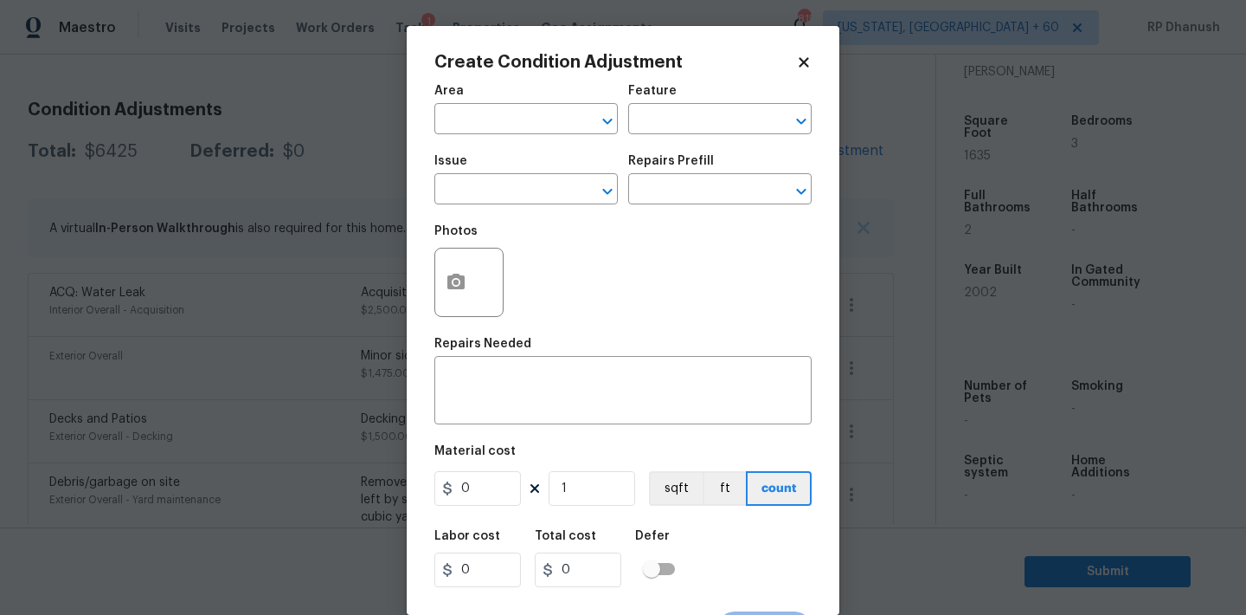
click at [500, 103] on div "Area" at bounding box center [526, 96] width 183 height 23
click at [496, 137] on span "Area ​" at bounding box center [526, 109] width 183 height 70
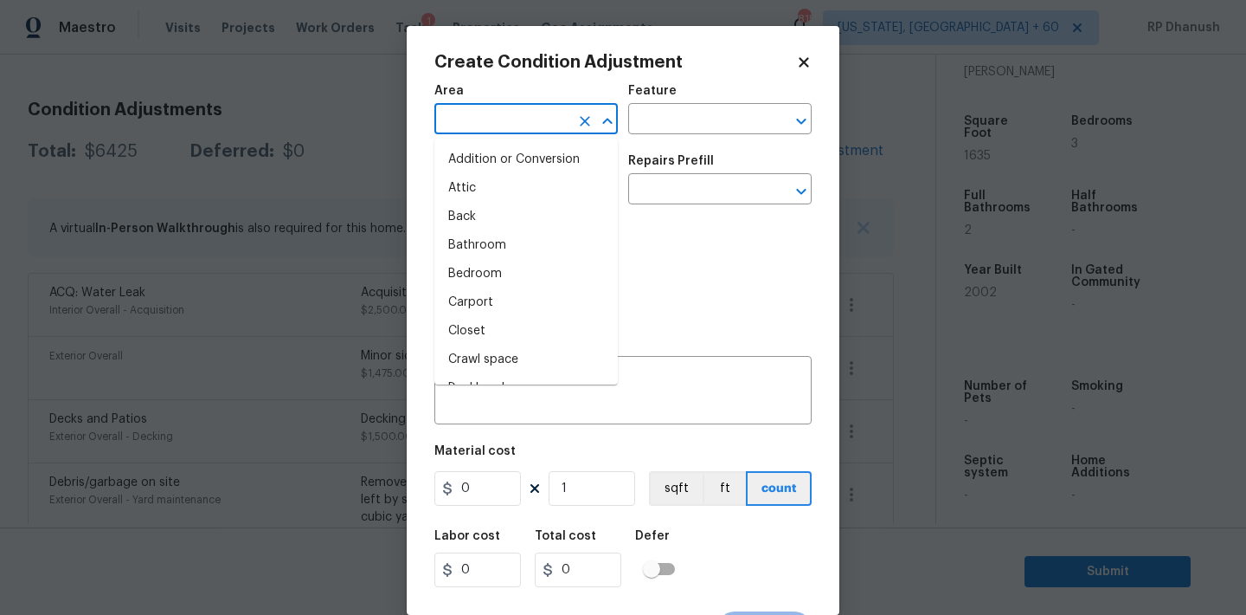
click at [499, 123] on input "text" at bounding box center [502, 120] width 135 height 27
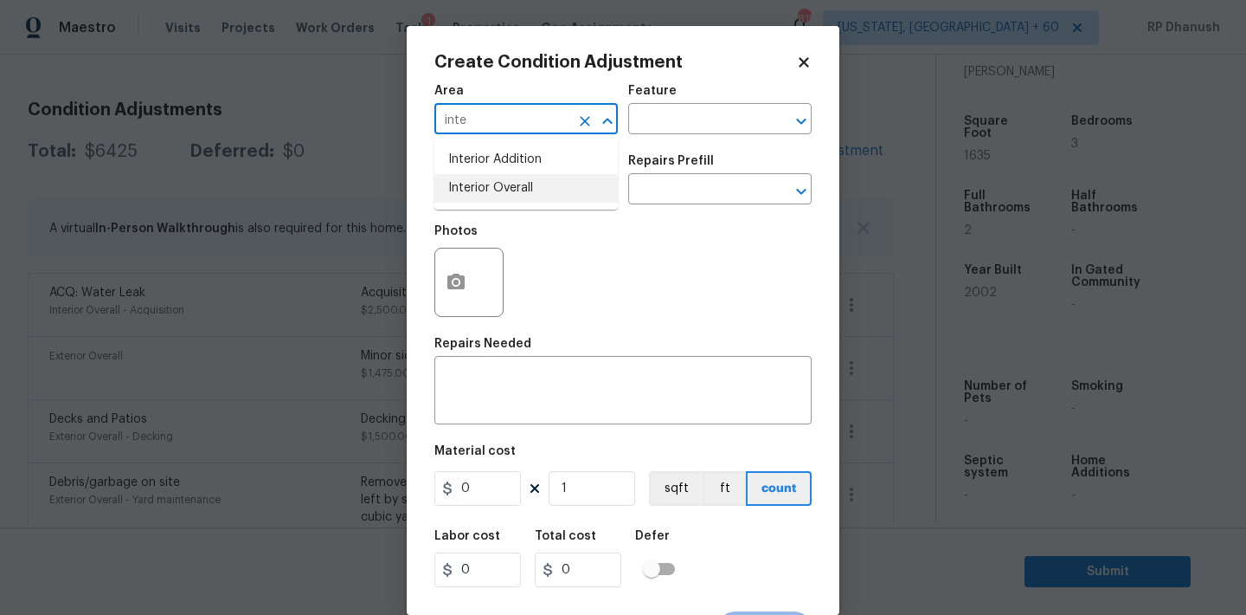
click at [504, 207] on ul "Interior Addition Interior Overall" at bounding box center [526, 173] width 183 height 71
click at [511, 196] on li "Interior Overall" at bounding box center [526, 188] width 183 height 29
type input "Interior Overall"
click at [701, 115] on input "text" at bounding box center [695, 120] width 135 height 27
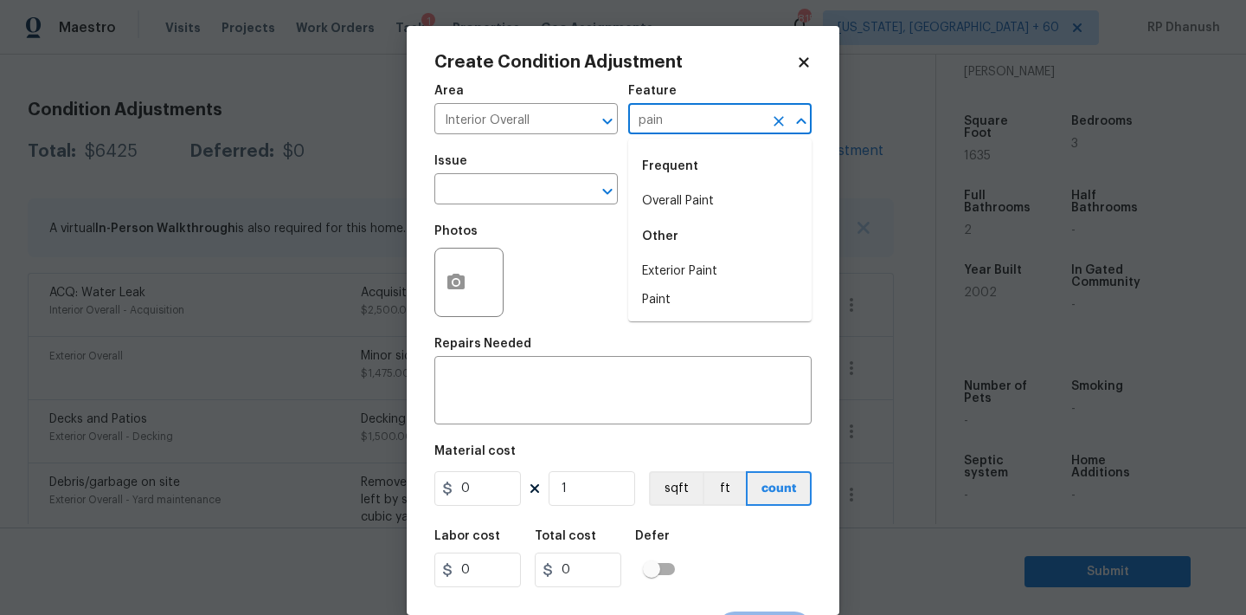
click at [675, 194] on li "Overall Paint" at bounding box center [719, 201] width 183 height 29
type input "Overall Paint"
click at [534, 193] on input "text" at bounding box center [502, 190] width 135 height 27
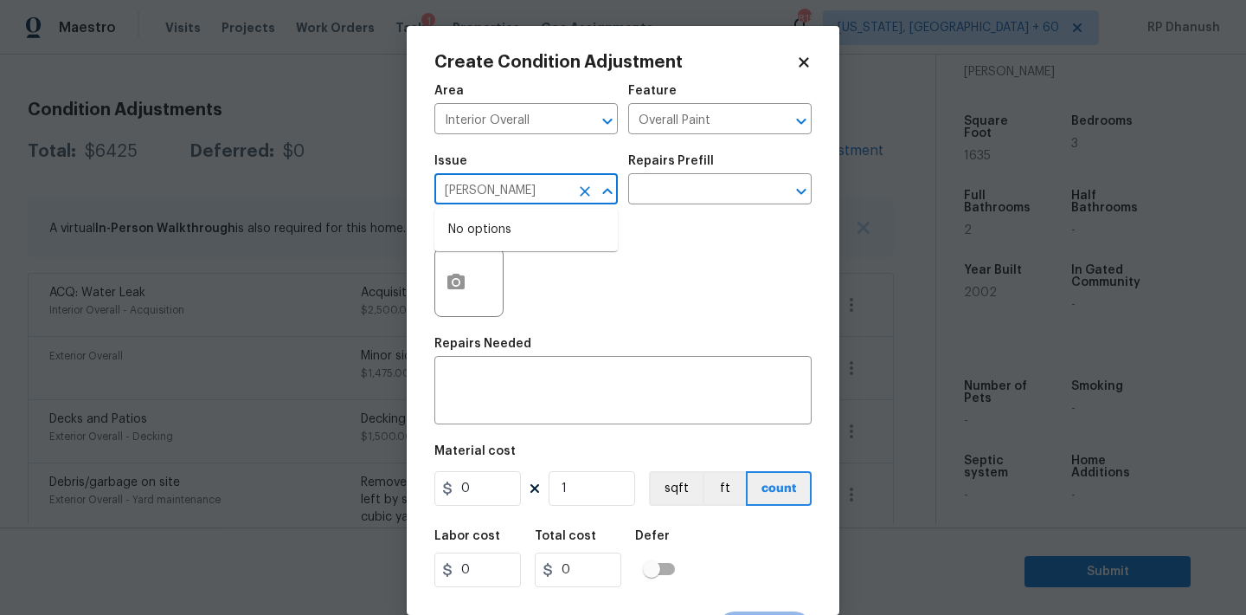
type input "paoni"
drag, startPoint x: 486, startPoint y: 271, endPoint x: 720, endPoint y: 197, distance: 245.0
click at [486, 271] on li "ACQ: Paint" at bounding box center [526, 271] width 183 height 29
type input "ACQ: Paint"
click at [721, 197] on input "text" at bounding box center [695, 190] width 135 height 27
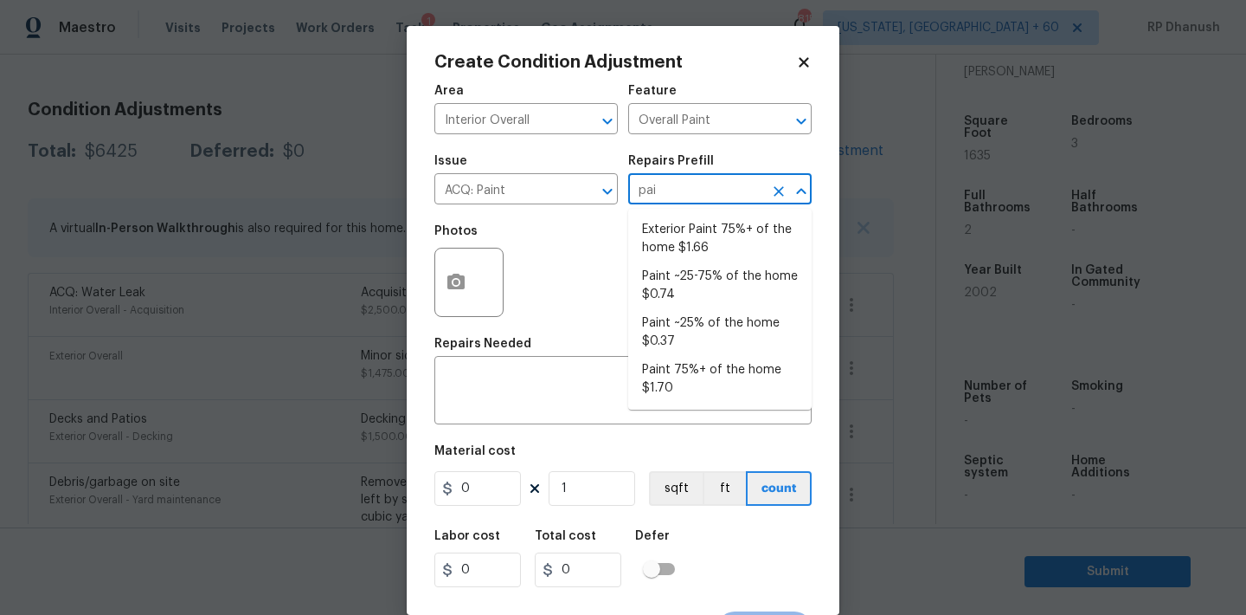
type input "pain"
click at [698, 362] on li "Paint 75%+ of the home $1.70" at bounding box center [719, 379] width 183 height 47
type input "Acquisition"
type textarea "Acquisition Scope: 75%+ of the home will likely require interior paint"
type input "1.7"
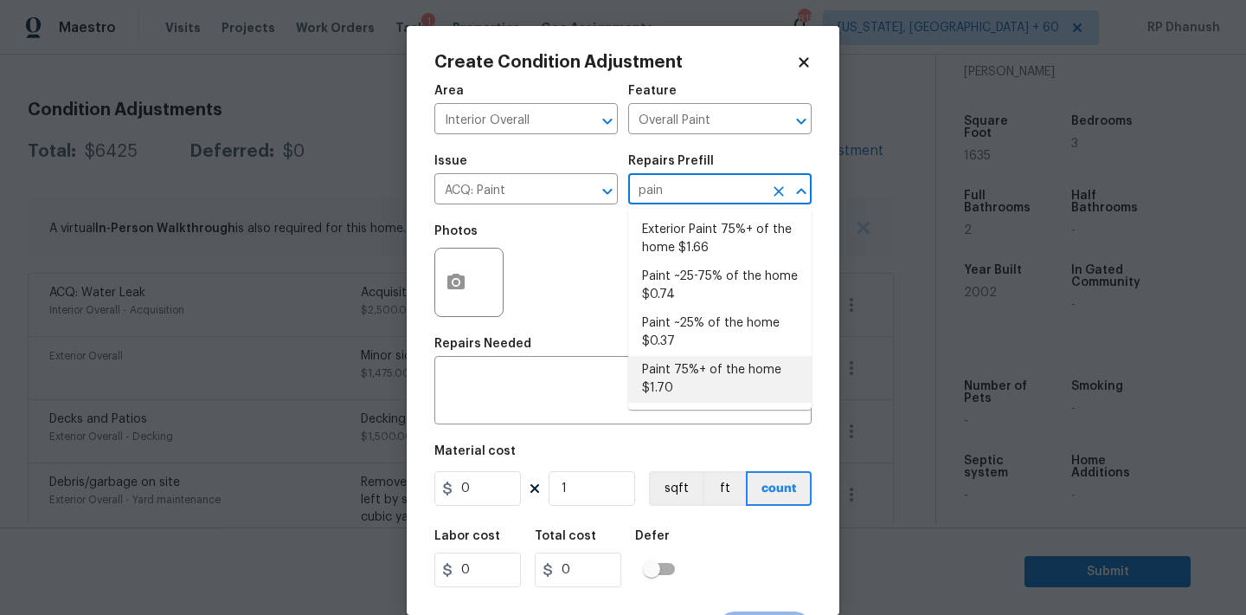
type input "1.7"
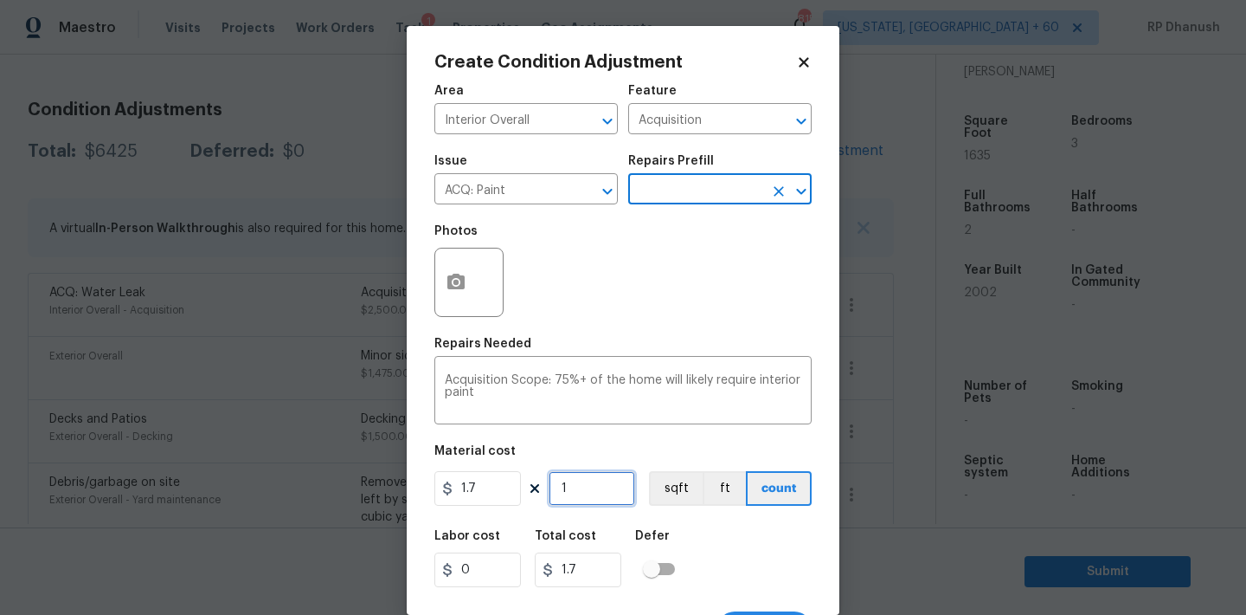
click at [595, 505] on input "1" at bounding box center [592, 488] width 87 height 35
type input "0"
type input "1"
type input "1.7"
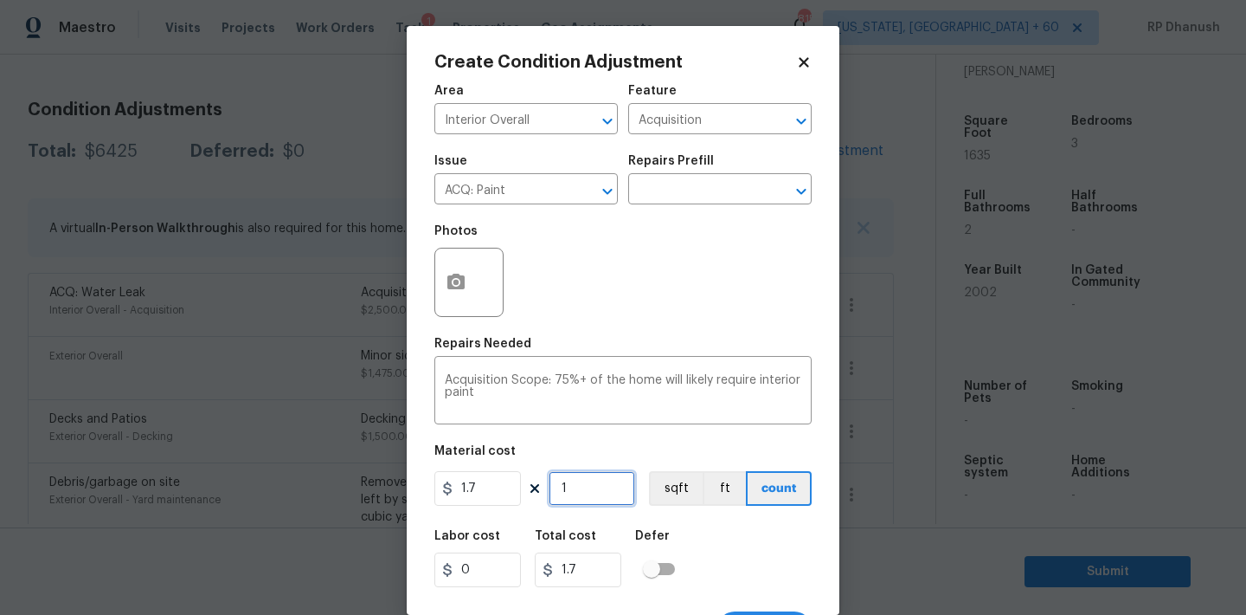
type input "16"
type input "27.2"
type input "163"
type input "277.1"
type input "1635"
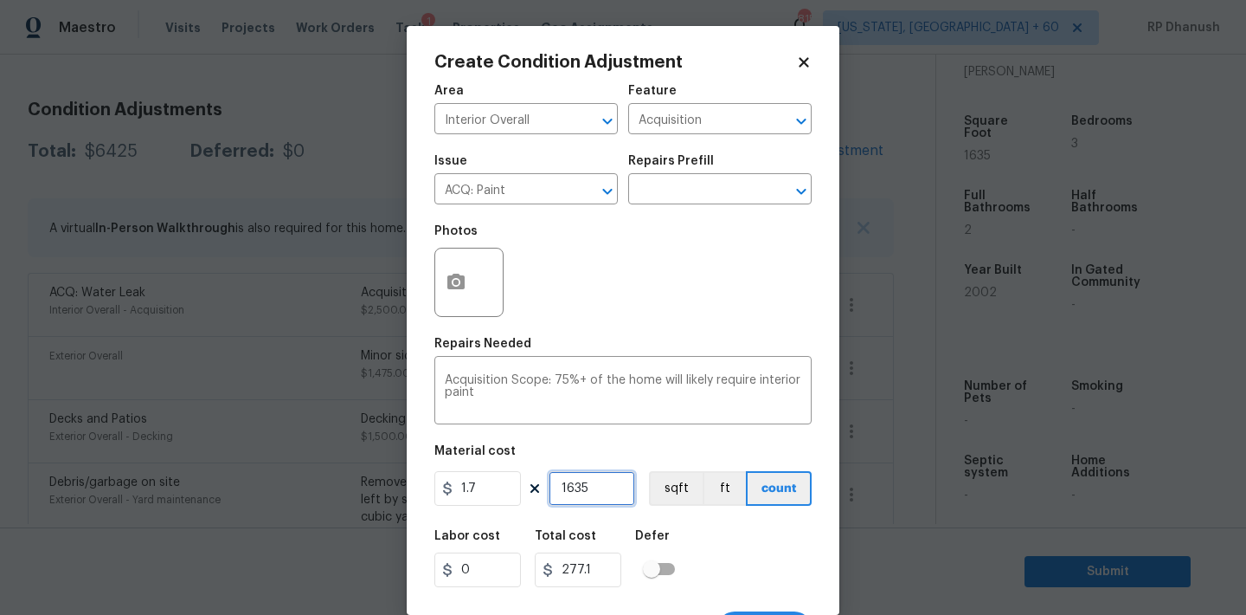
type input "2779.5"
type input "1635"
click at [446, 269] on button "button" at bounding box center [456, 282] width 42 height 68
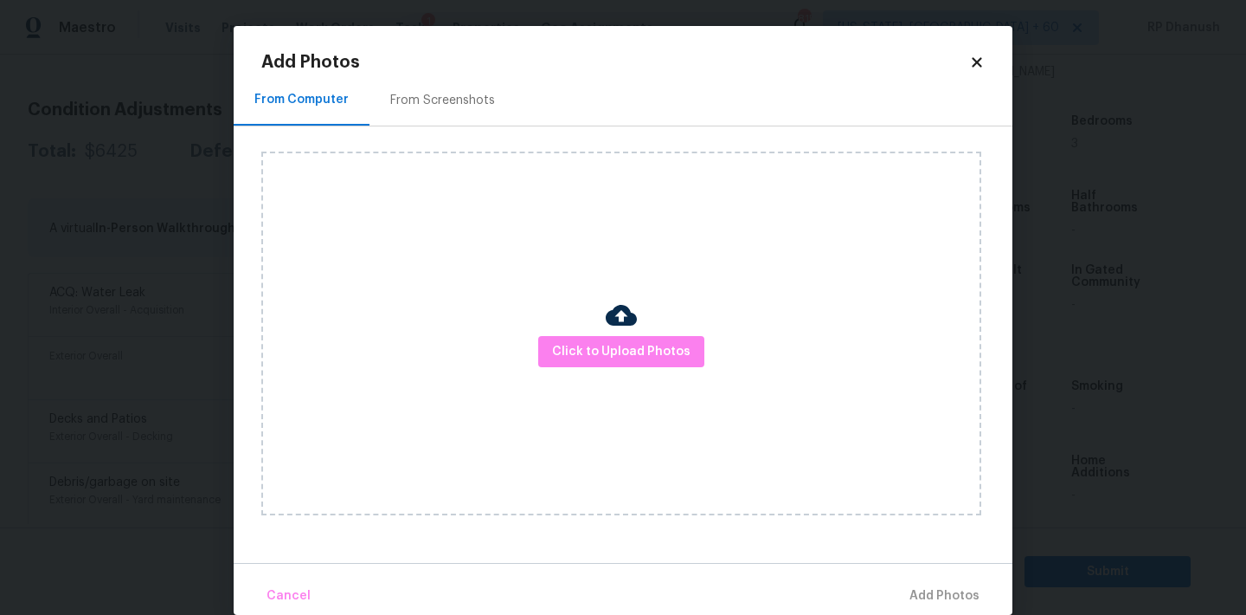
click at [451, 105] on div "From Screenshots" at bounding box center [442, 100] width 105 height 17
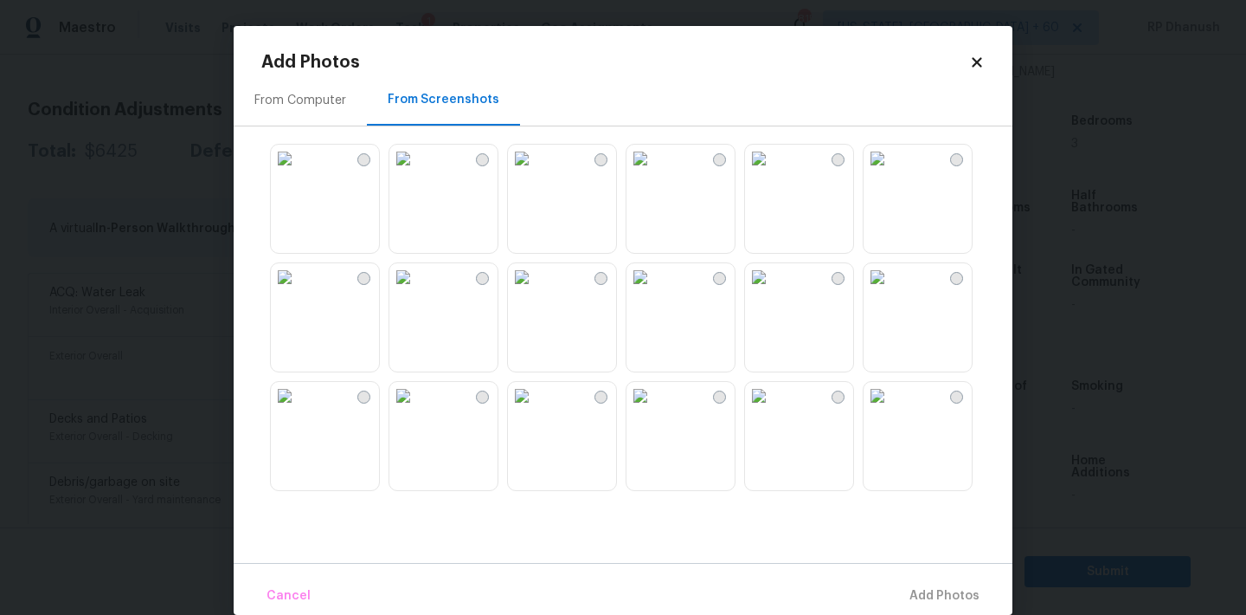
click at [299, 291] on img at bounding box center [285, 277] width 28 height 28
click at [417, 291] on img at bounding box center [403, 277] width 28 height 28
drag, startPoint x: 590, startPoint y: 466, endPoint x: 640, endPoint y: 454, distance: 50.6
click at [536, 409] on img at bounding box center [522, 396] width 28 height 28
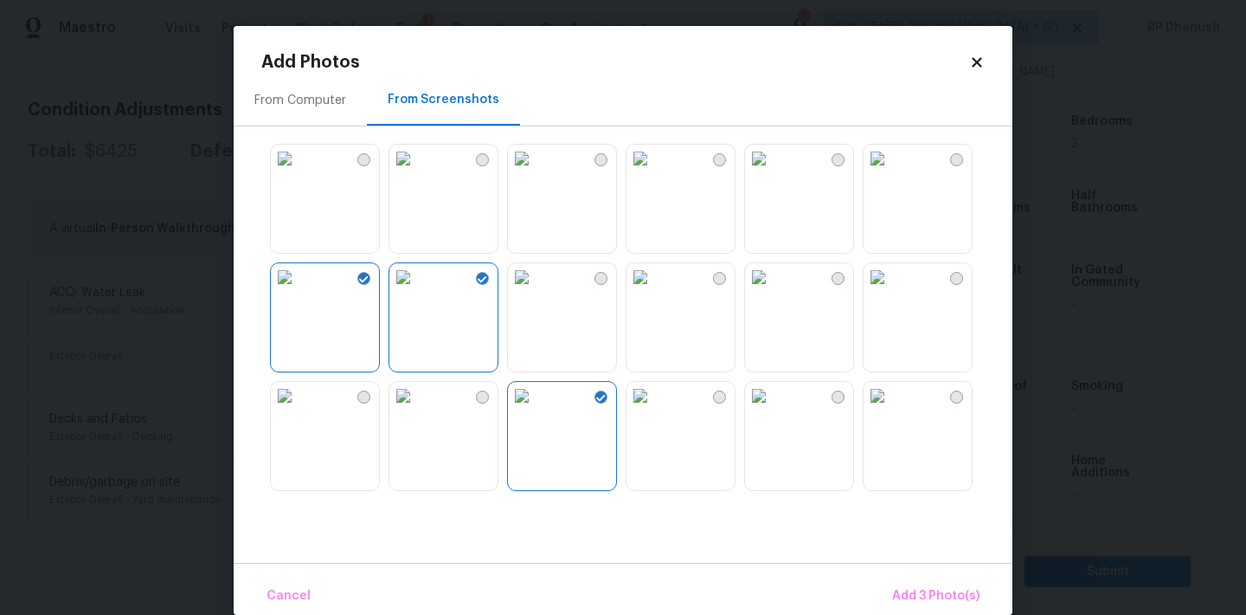
click at [654, 409] on img at bounding box center [641, 396] width 28 height 28
click at [773, 409] on img at bounding box center [759, 396] width 28 height 28
click at [892, 291] on img at bounding box center [878, 277] width 28 height 28
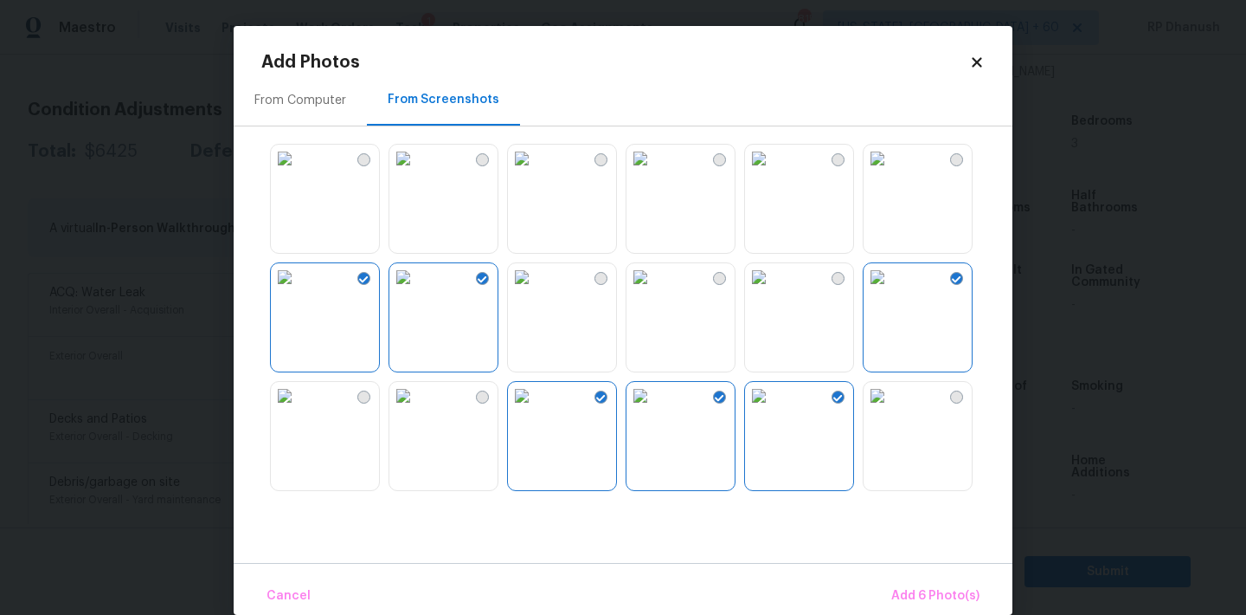
click at [773, 291] on img at bounding box center [759, 277] width 28 height 28
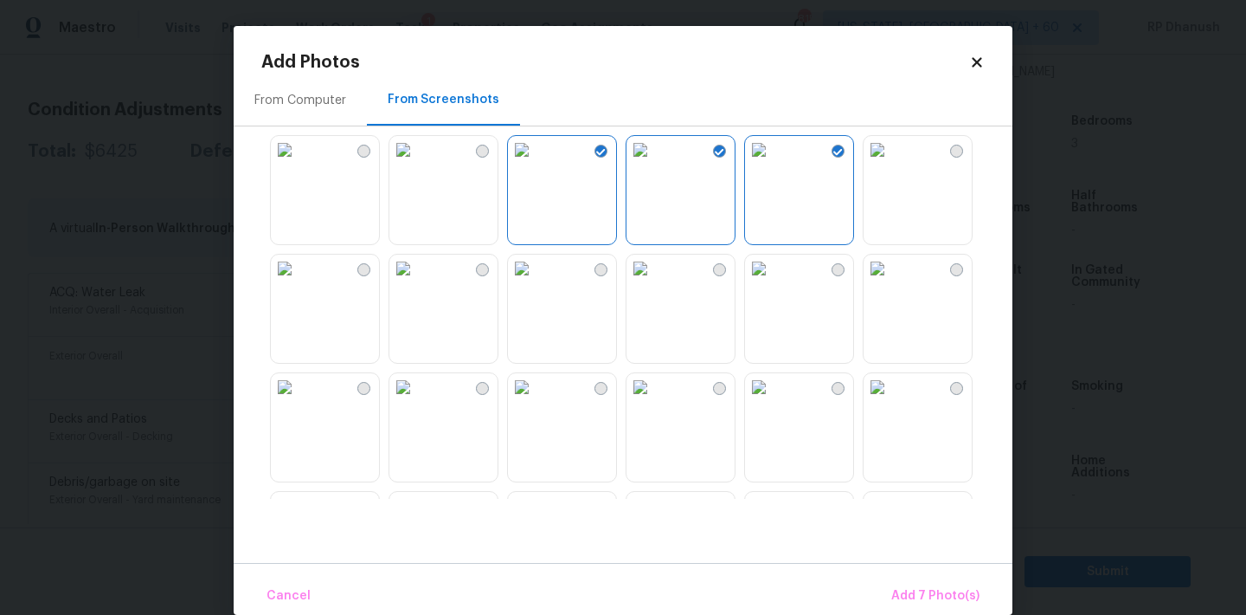
scroll to position [556, 0]
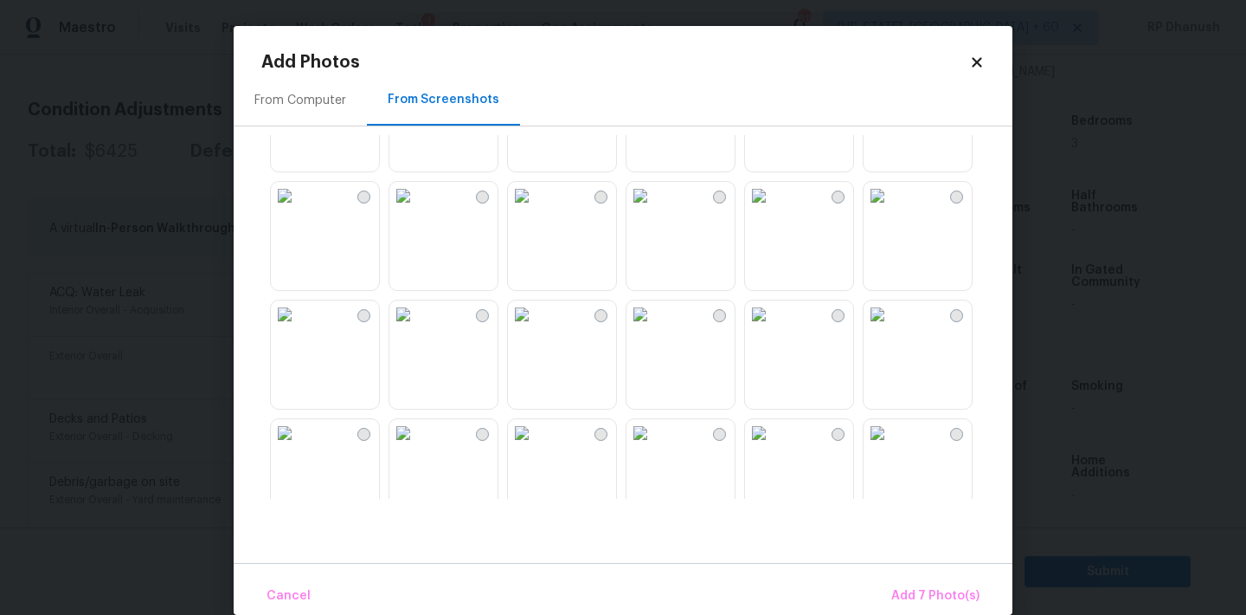
drag, startPoint x: 445, startPoint y: 249, endPoint x: 445, endPoint y: 355, distance: 105.6
click at [417, 209] on img at bounding box center [403, 196] width 28 height 28
click at [417, 328] on img at bounding box center [403, 314] width 28 height 28
click at [954, 585] on span "Add 9 Photo(s)" at bounding box center [936, 596] width 88 height 22
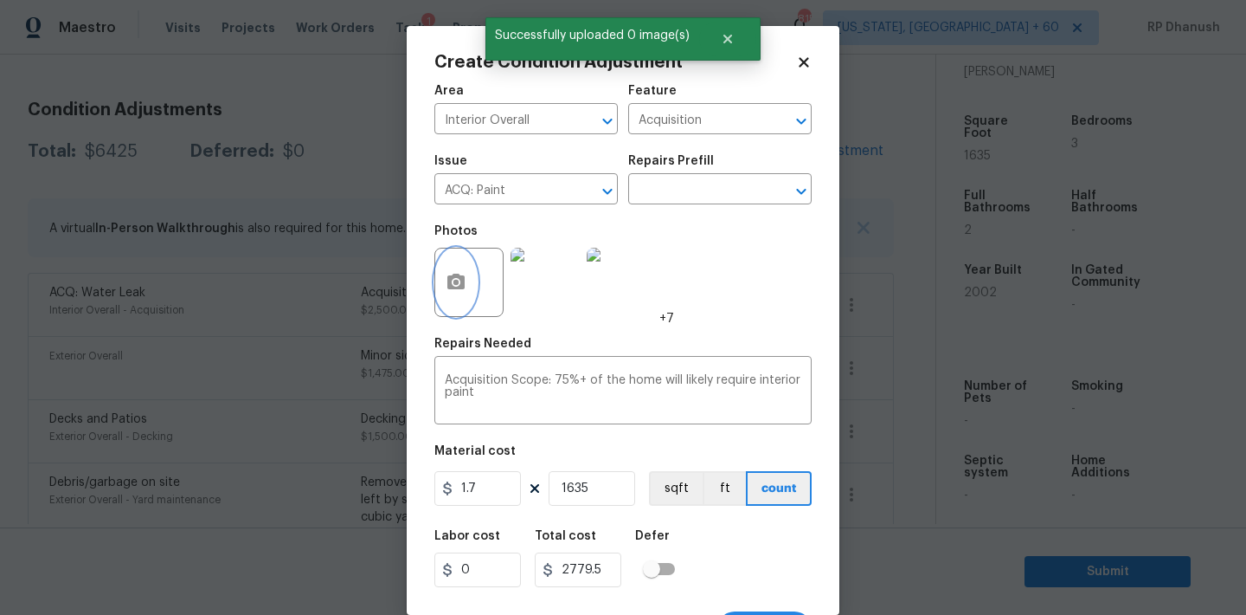
scroll to position [32, 0]
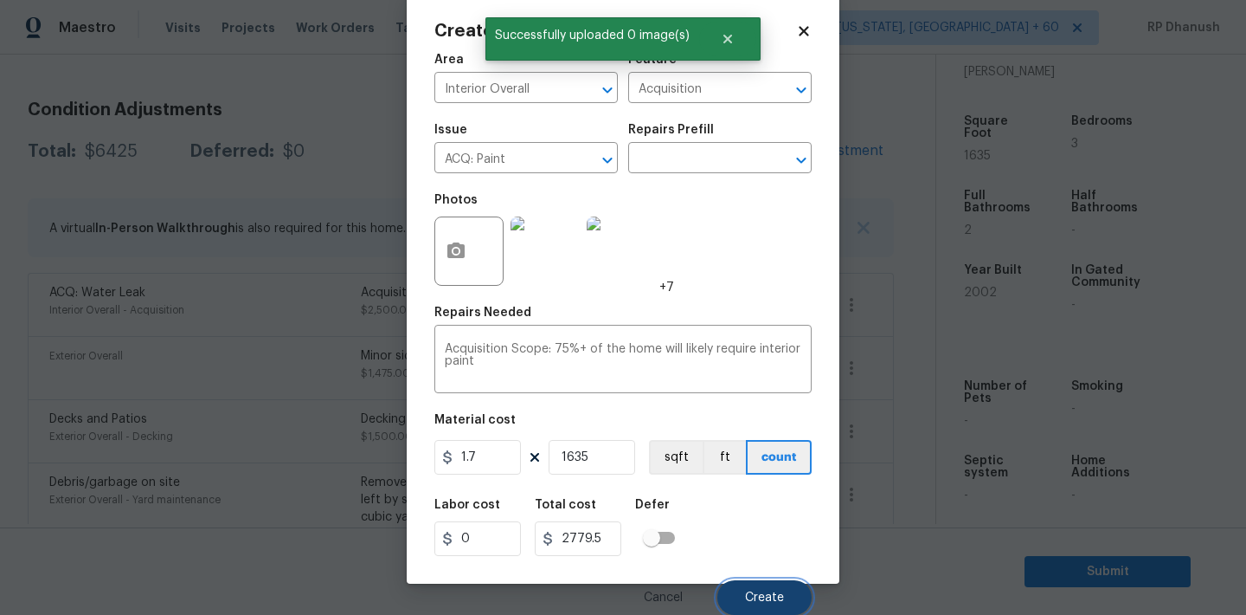
click at [745, 588] on button "Create" at bounding box center [765, 597] width 94 height 35
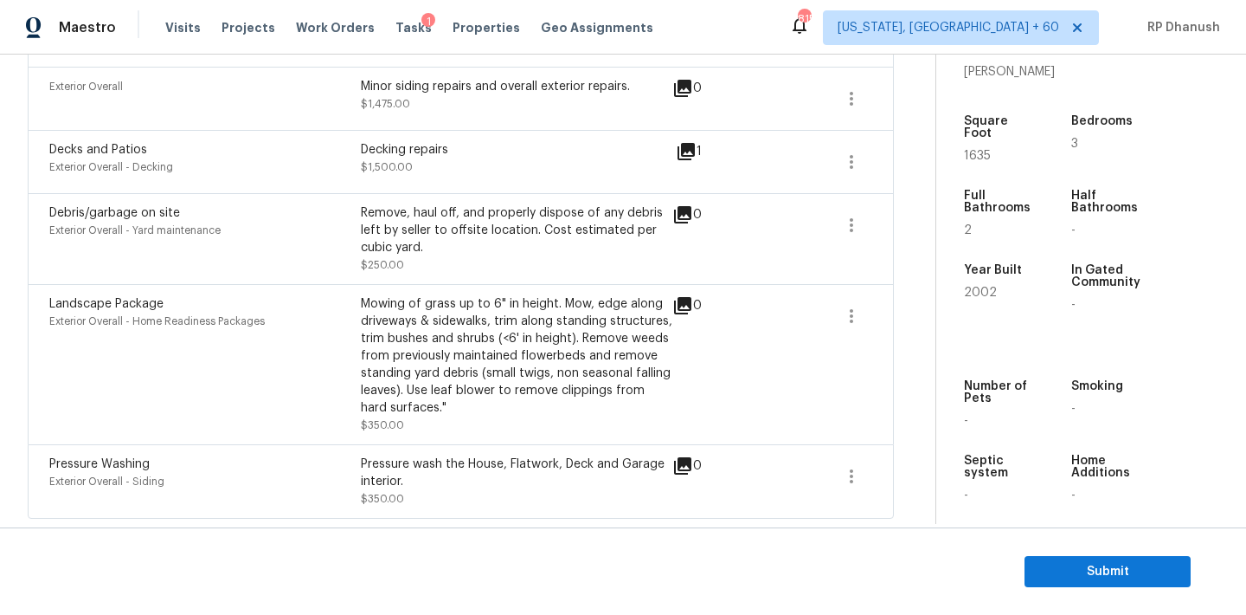
scroll to position [243, 0]
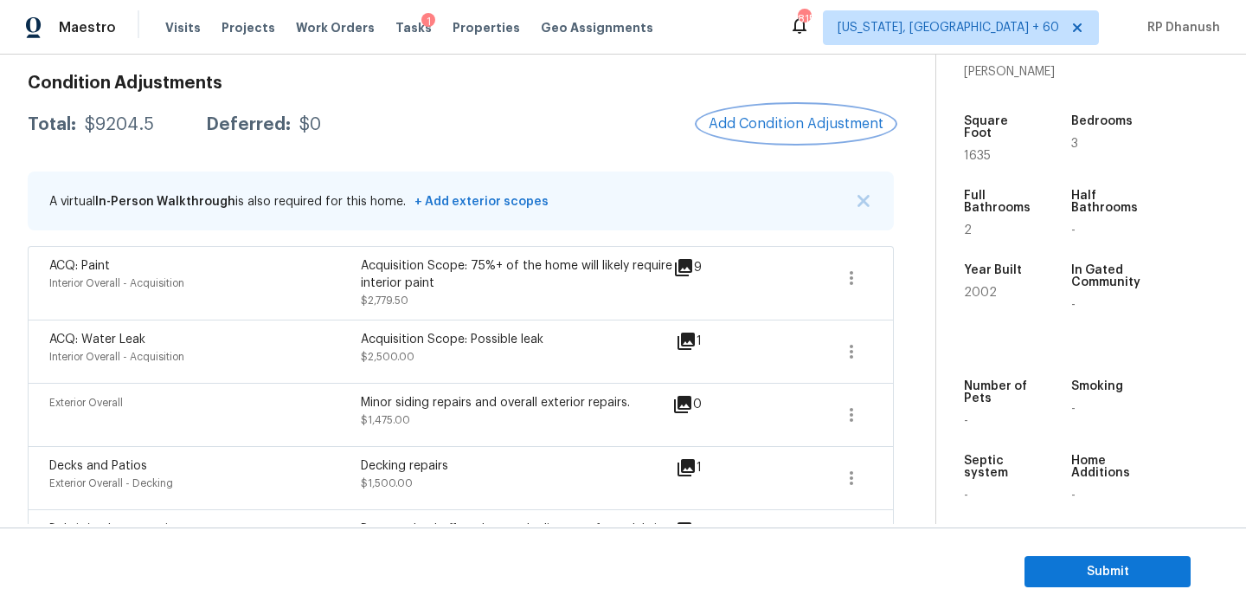
click at [836, 123] on span "Add Condition Adjustment" at bounding box center [796, 124] width 175 height 16
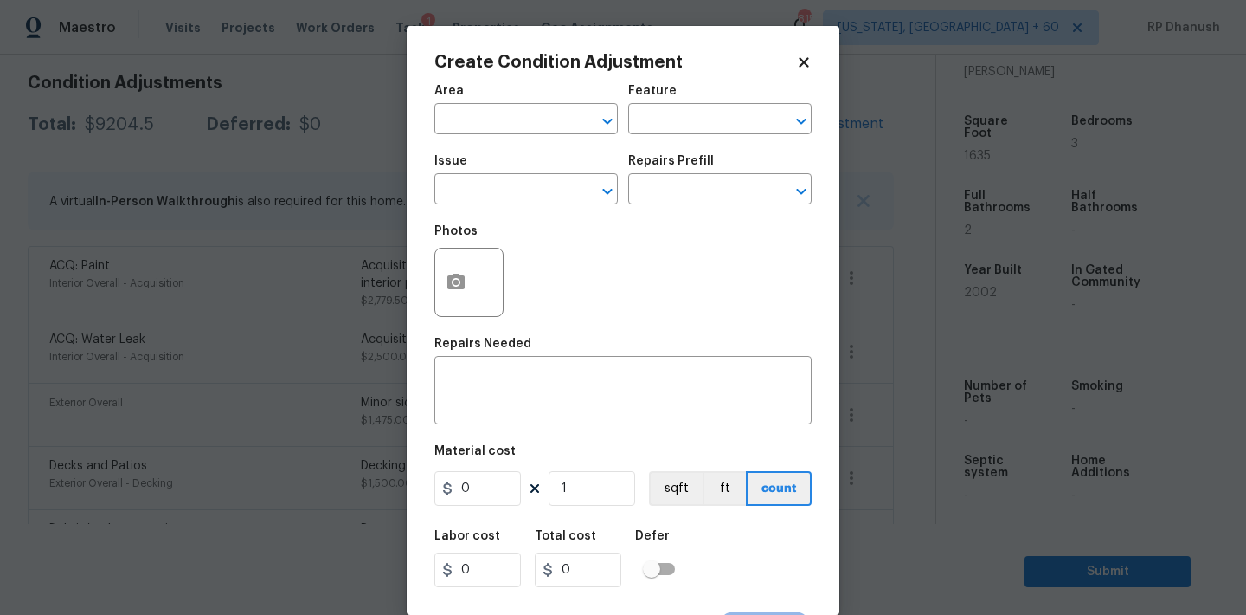
click at [538, 106] on div "Area" at bounding box center [526, 96] width 183 height 23
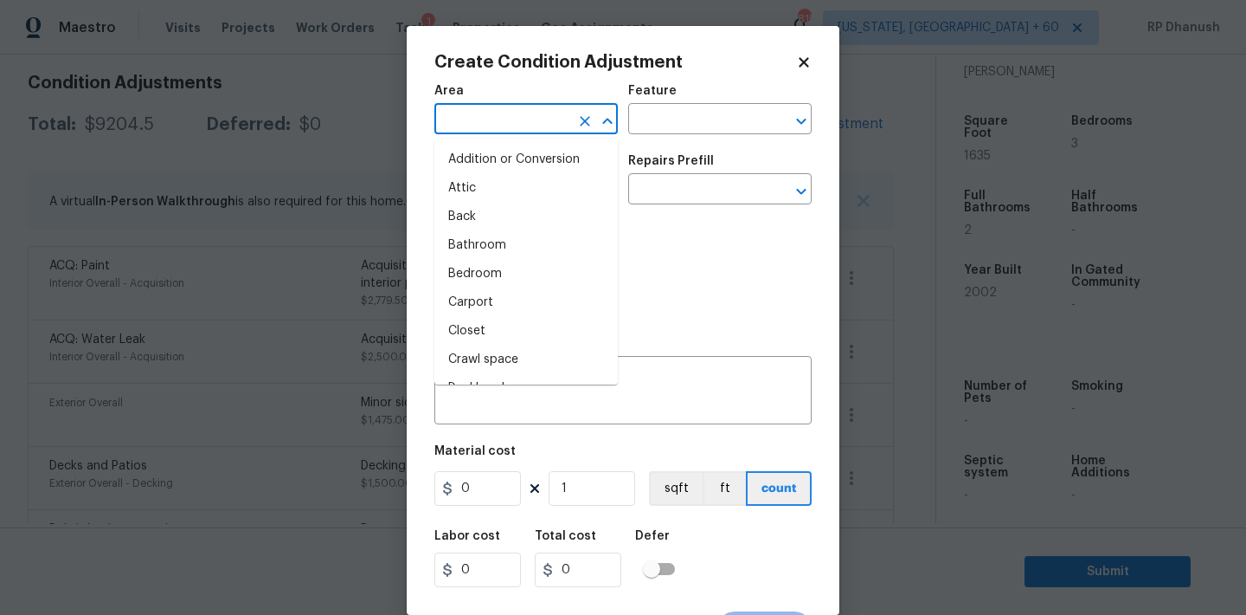
click at [538, 112] on input "text" at bounding box center [502, 120] width 135 height 27
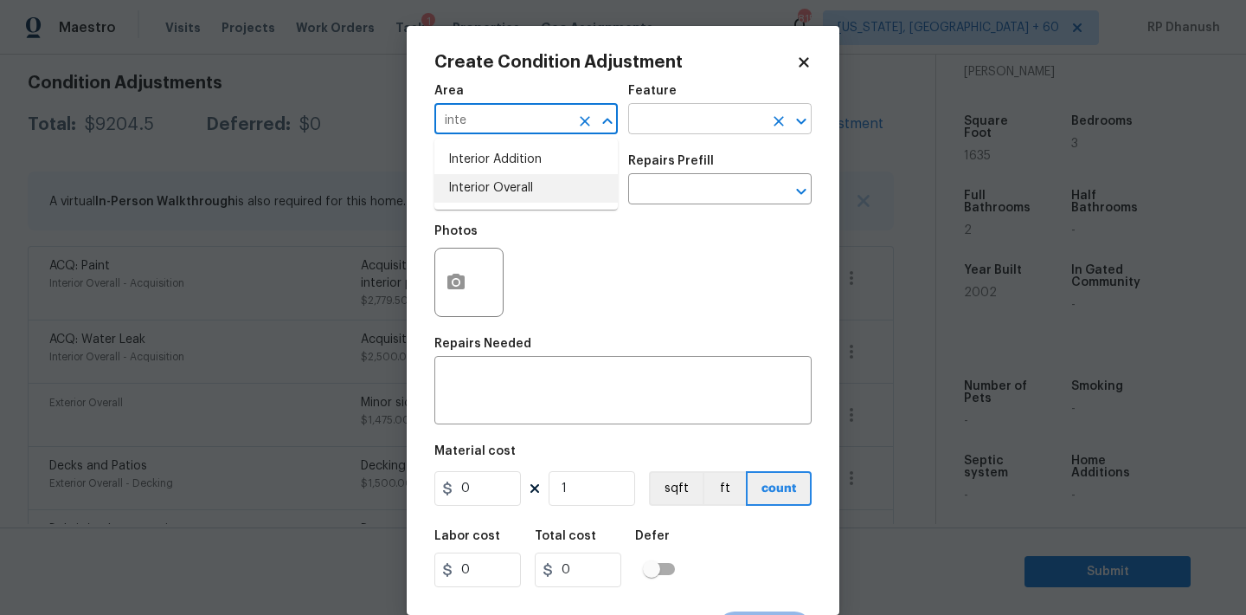
drag, startPoint x: 526, startPoint y: 190, endPoint x: 682, endPoint y: 112, distance: 174.6
click at [526, 190] on li "Interior Overall" at bounding box center [526, 188] width 183 height 29
type input "Interior Overall"
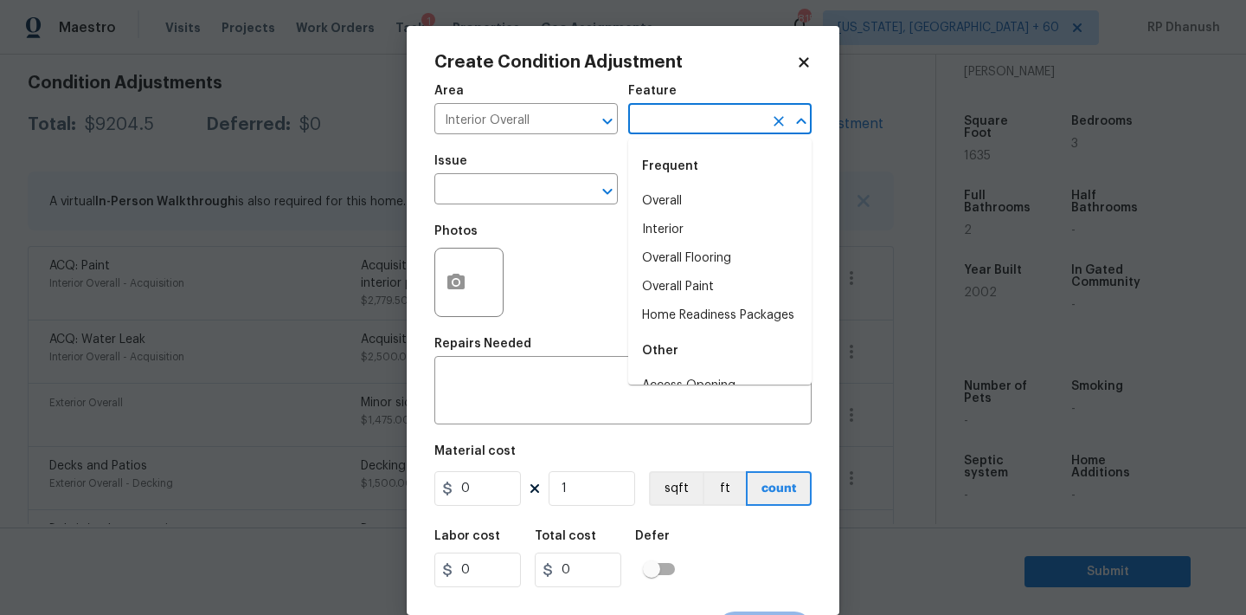
click at [703, 108] on input "text" at bounding box center [695, 120] width 135 height 27
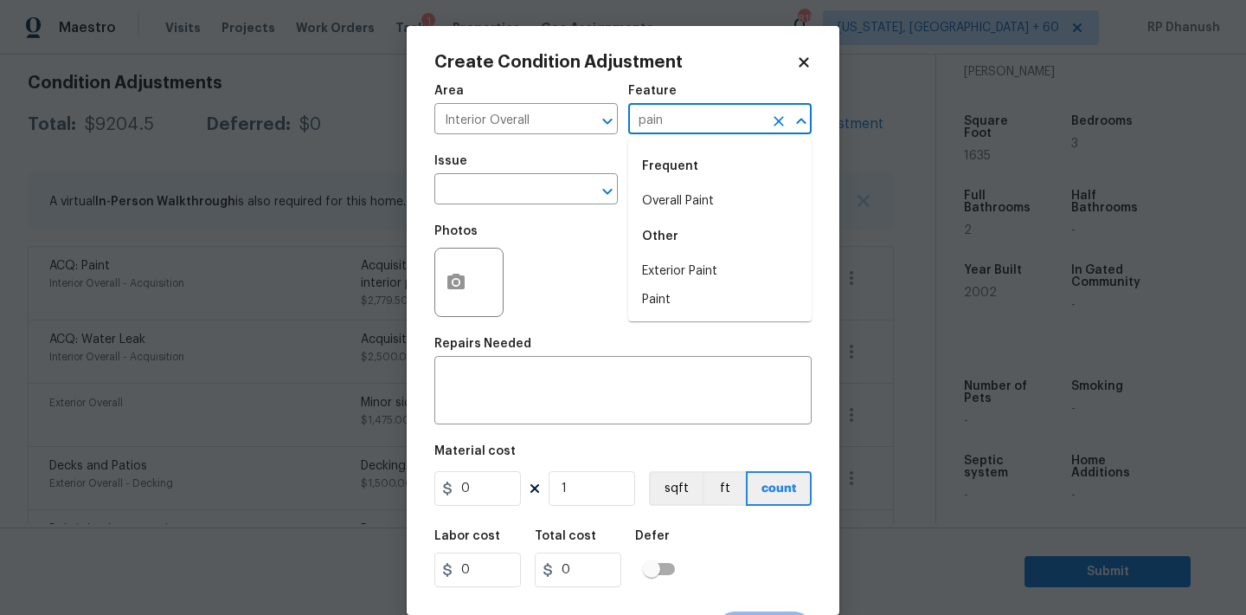
click at [689, 159] on div "Frequent" at bounding box center [719, 166] width 183 height 42
click at [689, 202] on li "Overall Paint" at bounding box center [719, 201] width 183 height 29
type input "Overall Paint"
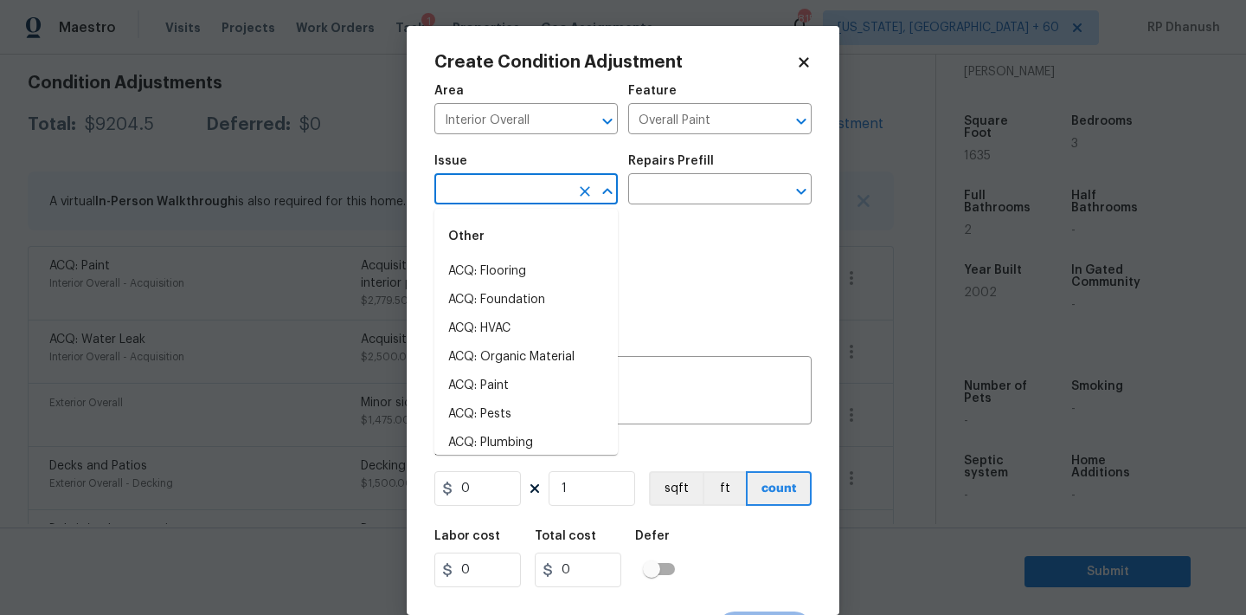
click at [546, 198] on input "text" at bounding box center [502, 190] width 135 height 27
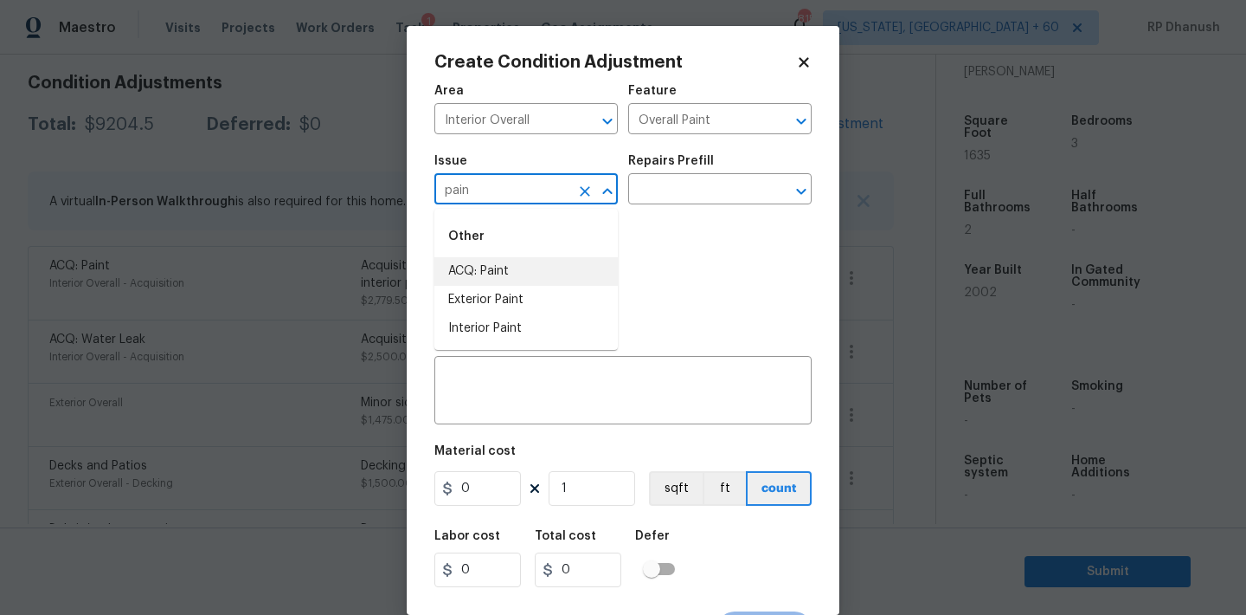
click at [503, 281] on li "ACQ: Paint" at bounding box center [526, 271] width 183 height 29
type input "ACQ: Paint"
click at [660, 203] on input "text" at bounding box center [695, 190] width 135 height 27
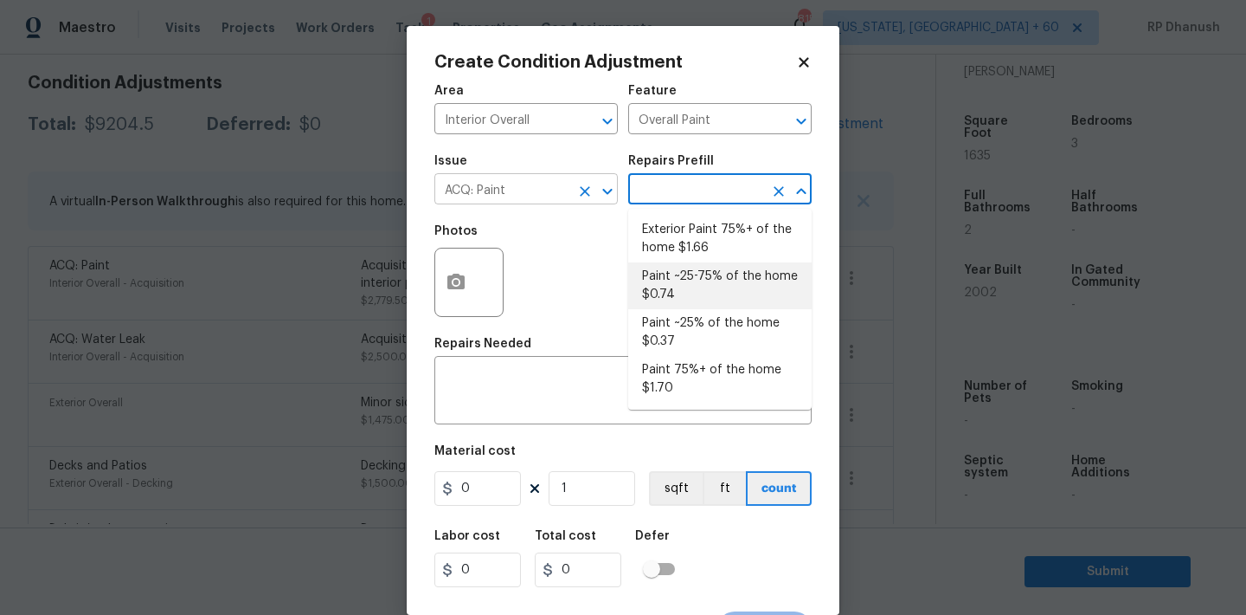
click at [573, 182] on div at bounding box center [595, 191] width 45 height 24
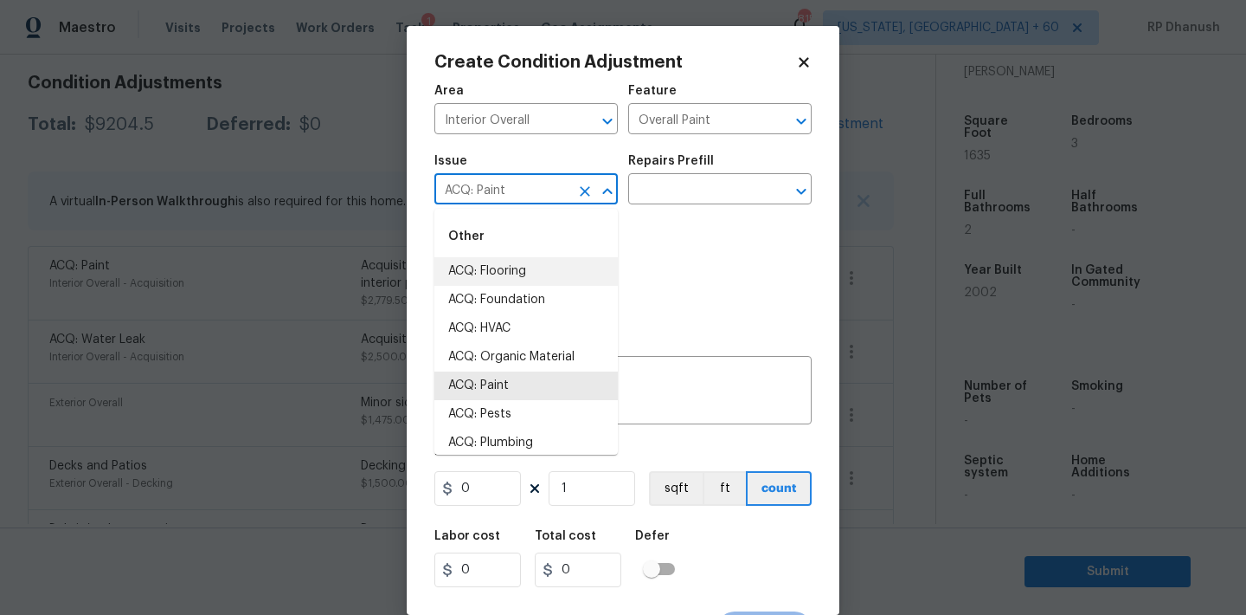
click at [579, 199] on icon "Clear" at bounding box center [584, 191] width 17 height 17
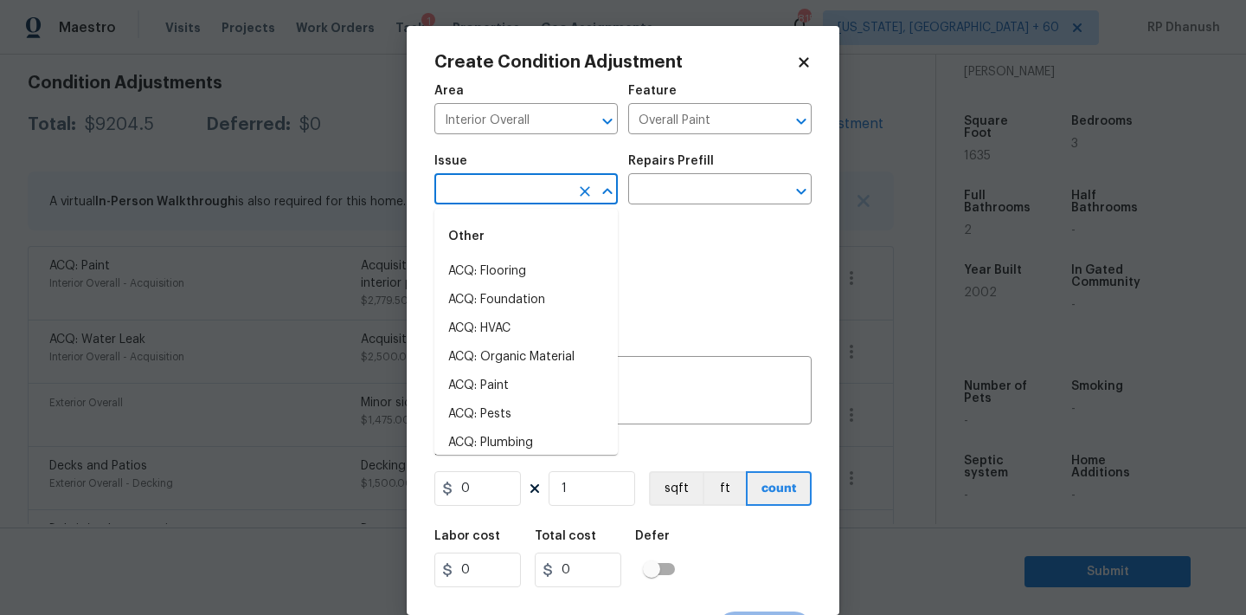
click at [546, 200] on input "text" at bounding box center [502, 190] width 135 height 27
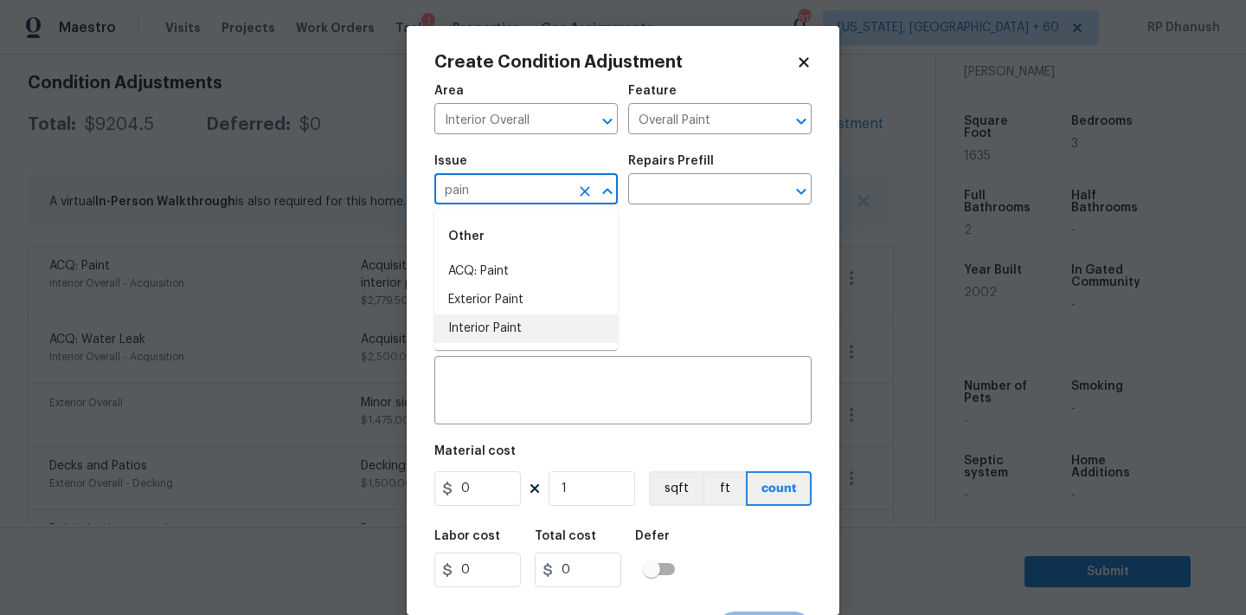
click at [511, 316] on li "Interior Paint" at bounding box center [526, 328] width 183 height 29
type input "Interior Paint"
click at [689, 195] on input "text" at bounding box center [695, 190] width 135 height 27
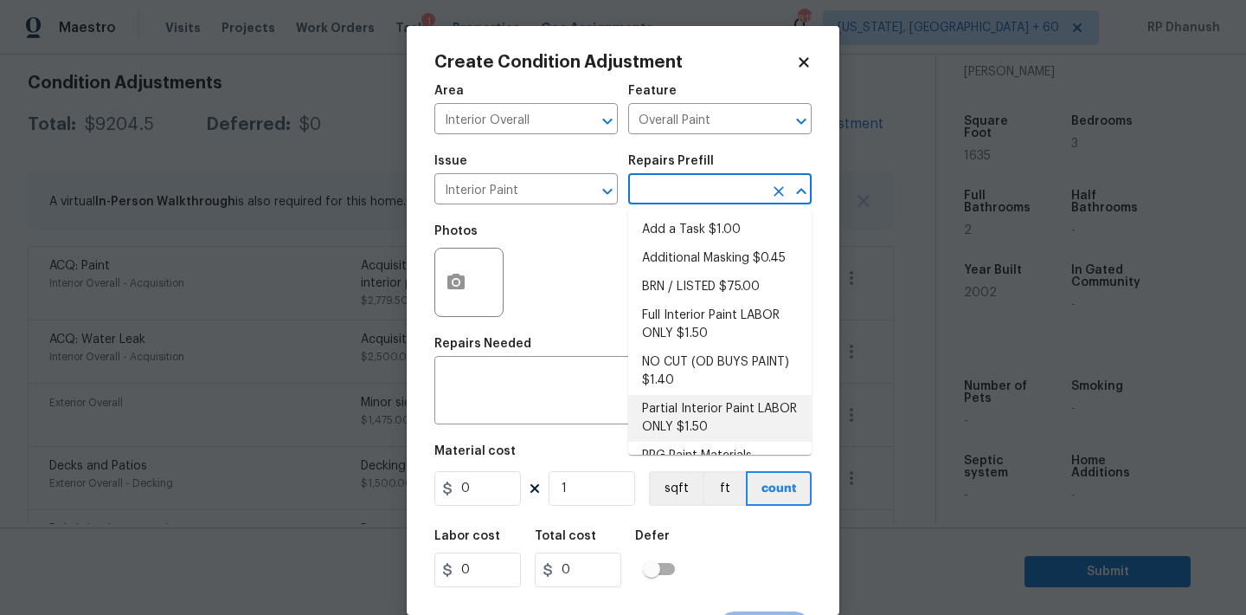
scroll to position [69, 0]
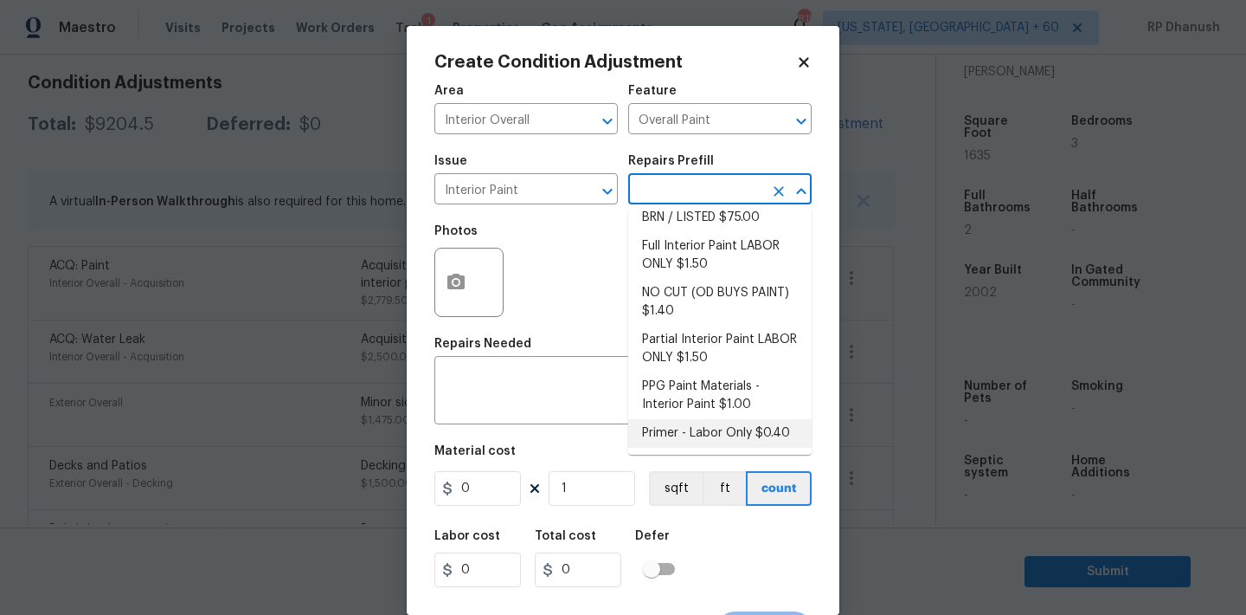
click at [694, 431] on li "Primer - Labor Only $0.40" at bounding box center [719, 433] width 183 height 29
type textarea "Interior primer - PRIMER PROVIDED BY OPENDOOR - All nails, screws, drywall anch…"
type input "0.4"
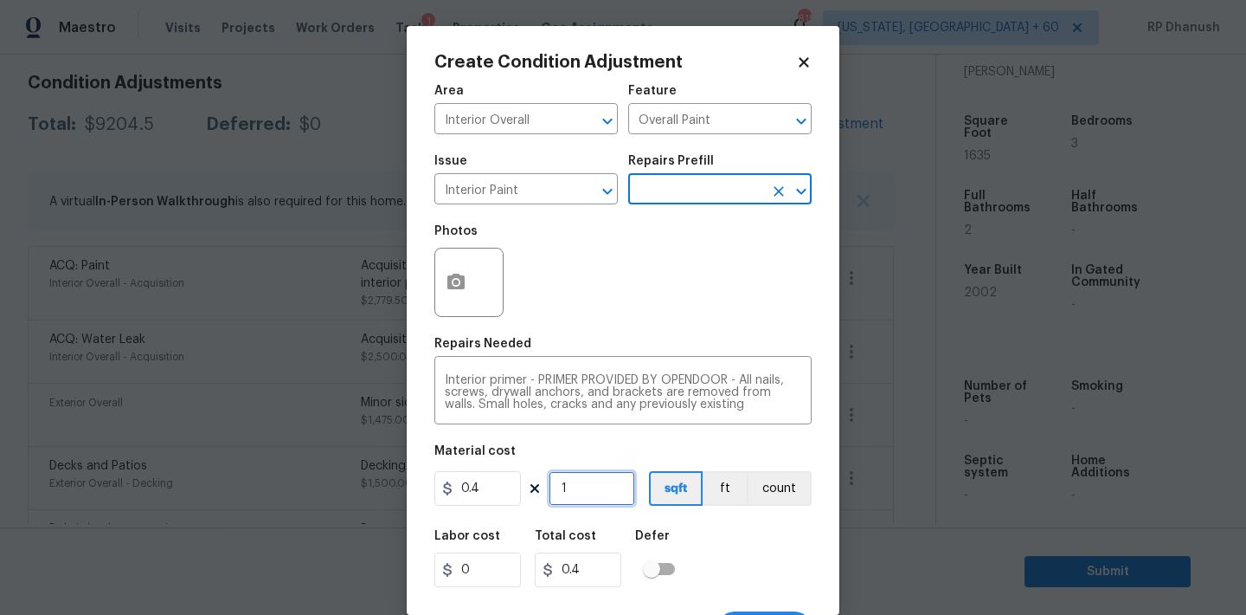
click at [596, 487] on input "1" at bounding box center [592, 488] width 87 height 35
type input "0"
type input "5"
type input "2"
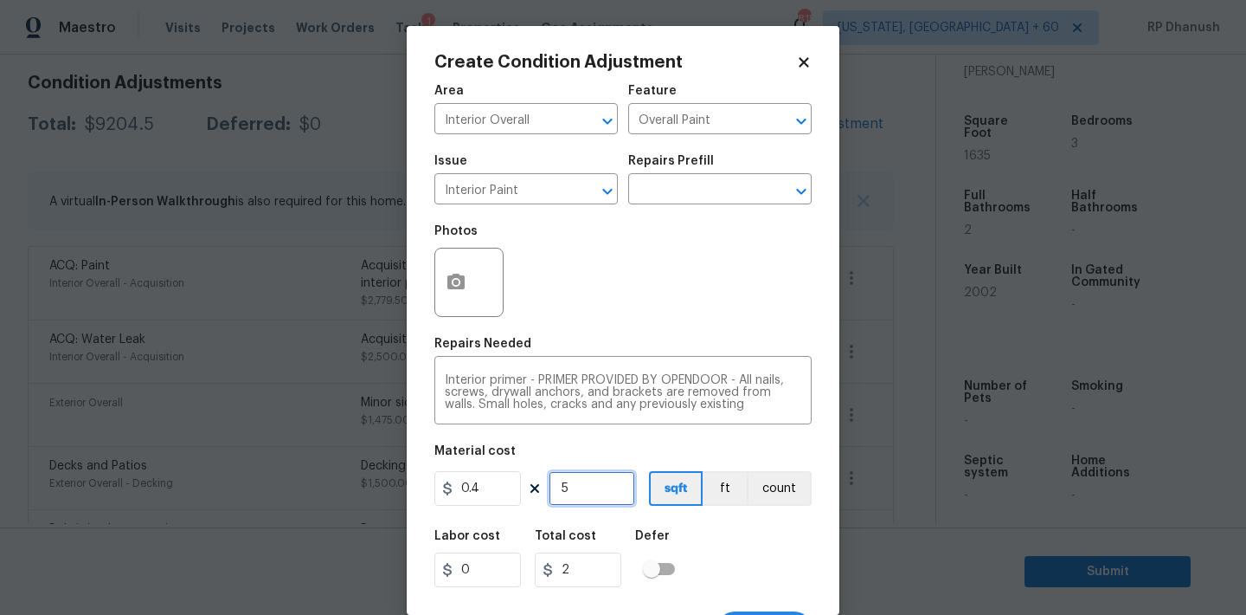
type input "50"
type input "20"
type input "500"
type input "200"
type input "500"
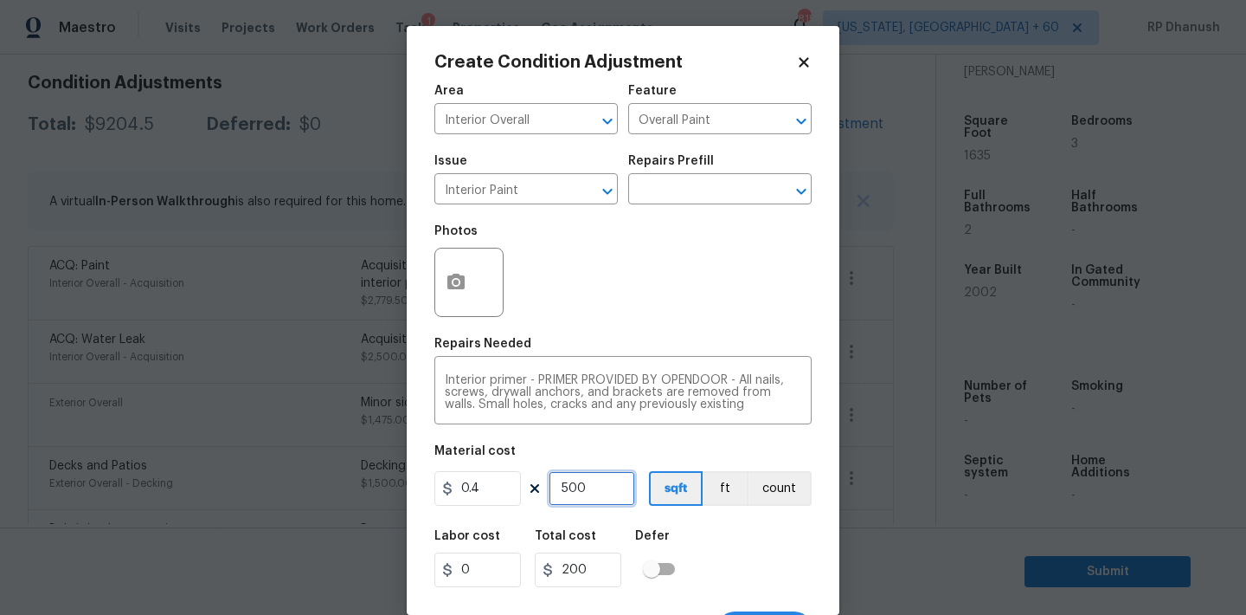
click at [596, 487] on input "500" at bounding box center [592, 488] width 87 height 35
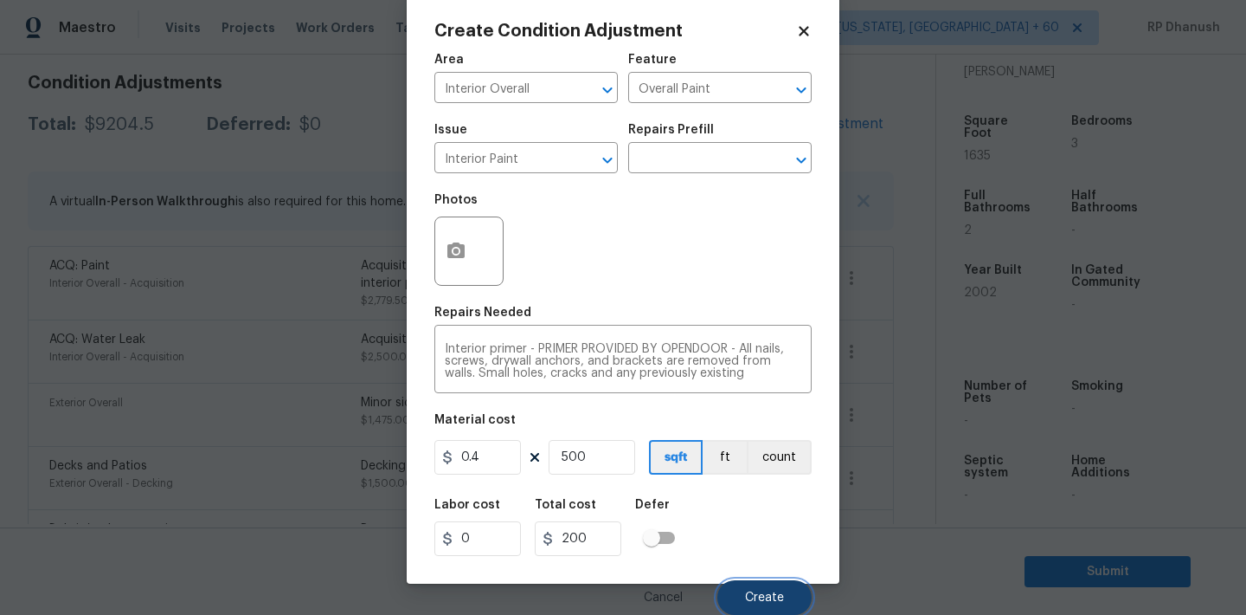
click at [761, 601] on span "Create" at bounding box center [764, 597] width 39 height 13
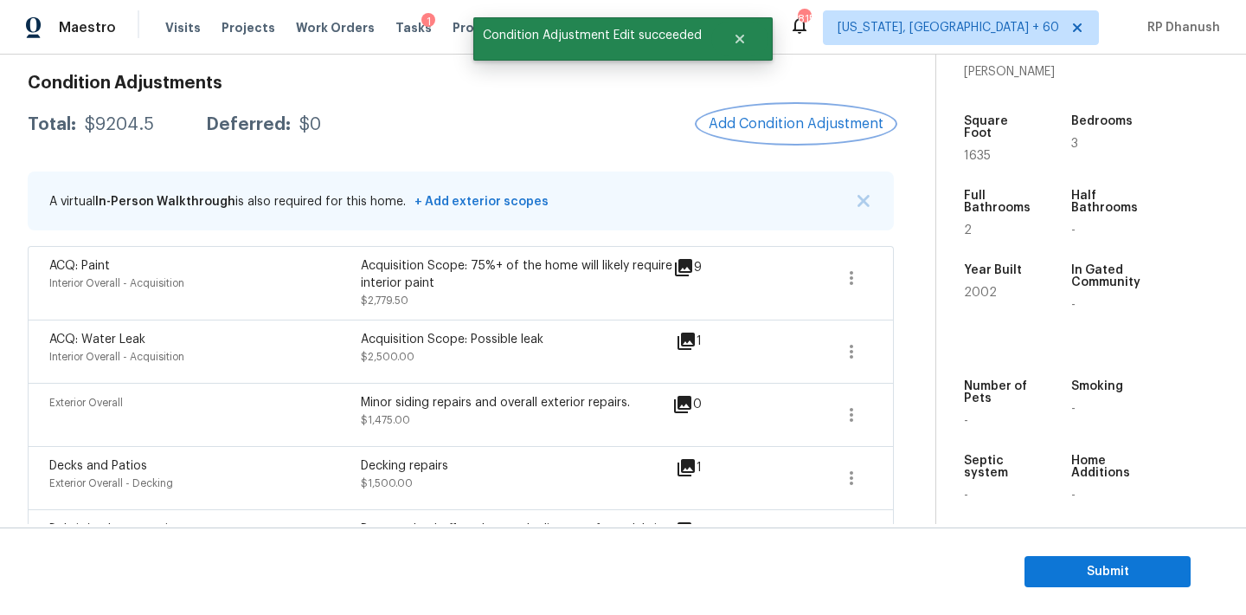
scroll to position [0, 0]
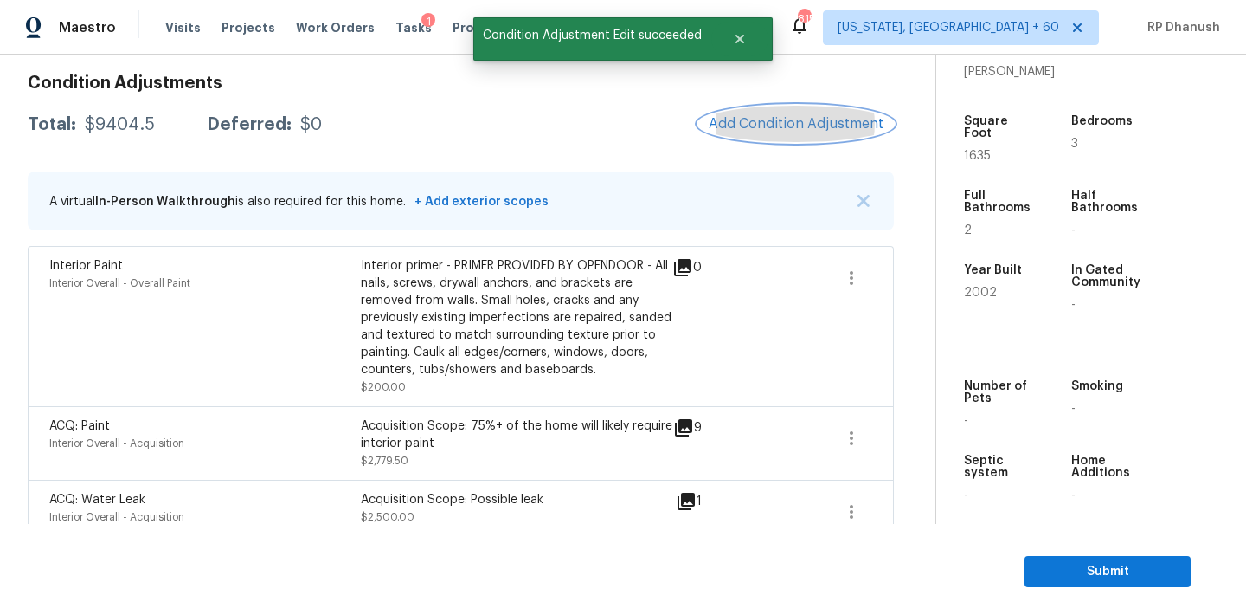
click at [787, 107] on button "Add Condition Adjustment" at bounding box center [796, 124] width 196 height 36
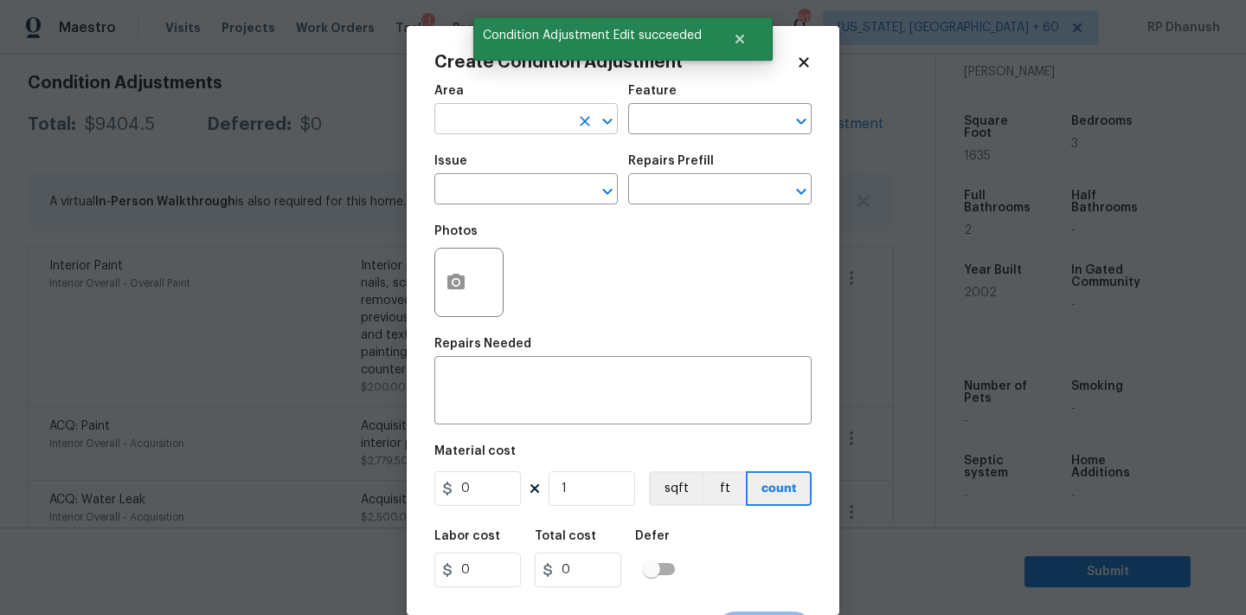
click at [534, 116] on input "text" at bounding box center [502, 120] width 135 height 27
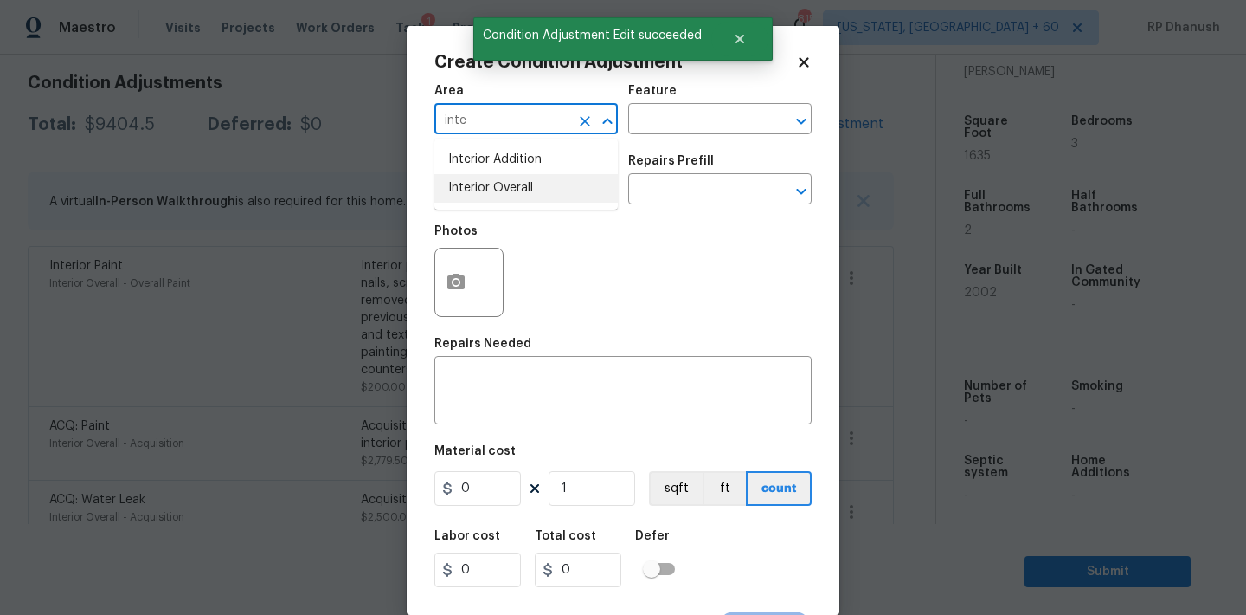
click at [511, 196] on li "Interior Overall" at bounding box center [526, 188] width 183 height 29
type input "Interior Overall"
click at [660, 132] on input "text" at bounding box center [695, 120] width 135 height 27
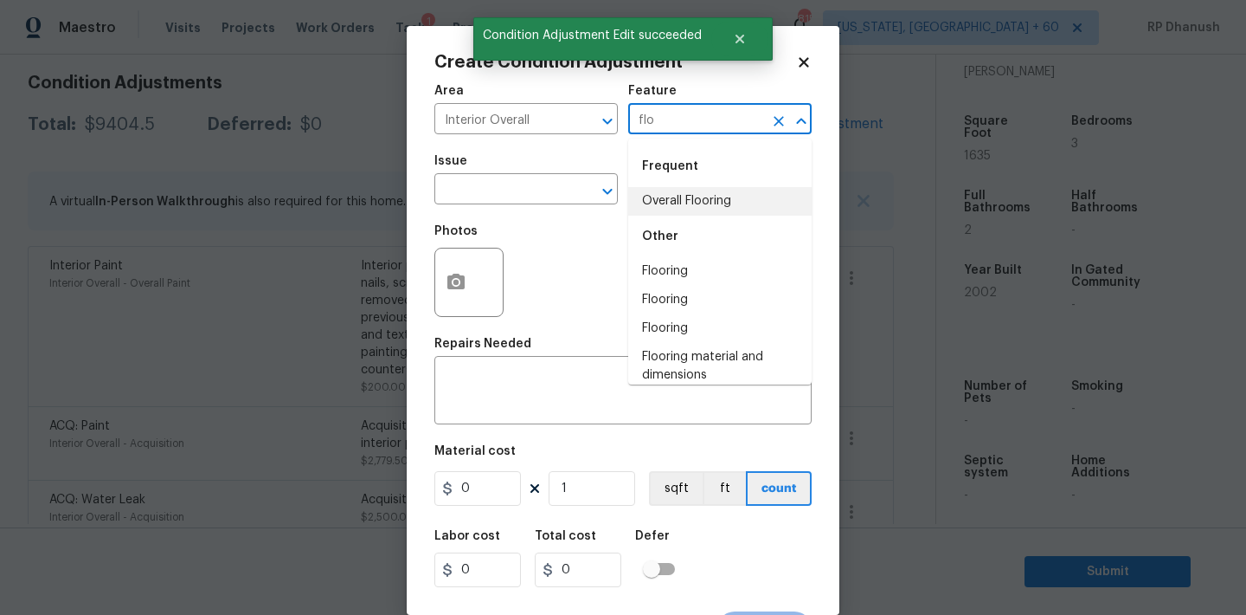
click at [684, 194] on li "Overall Flooring" at bounding box center [719, 201] width 183 height 29
type input "Overall Flooring"
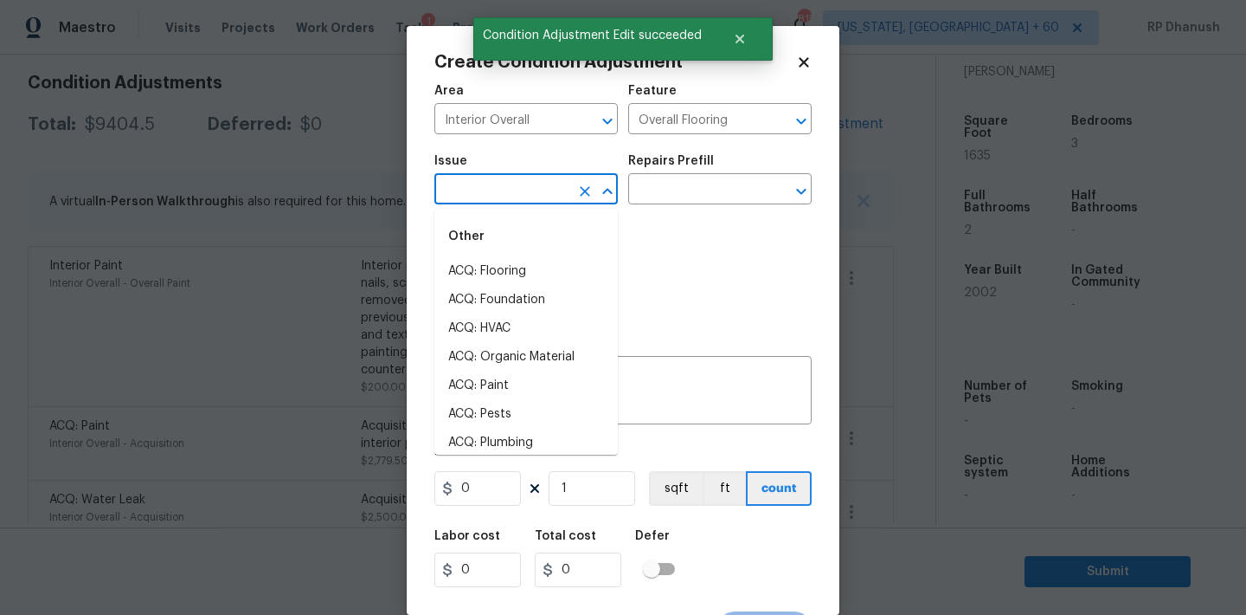
click at [512, 191] on input "text" at bounding box center [502, 190] width 135 height 27
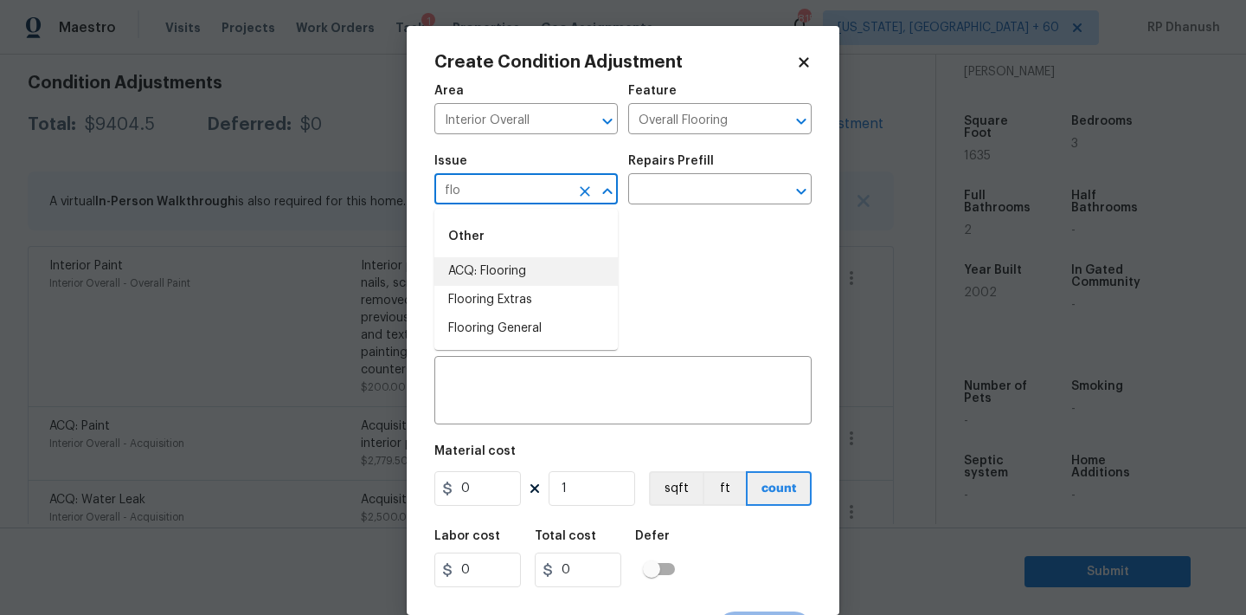
click at [531, 261] on li "ACQ: Flooring" at bounding box center [526, 271] width 183 height 29
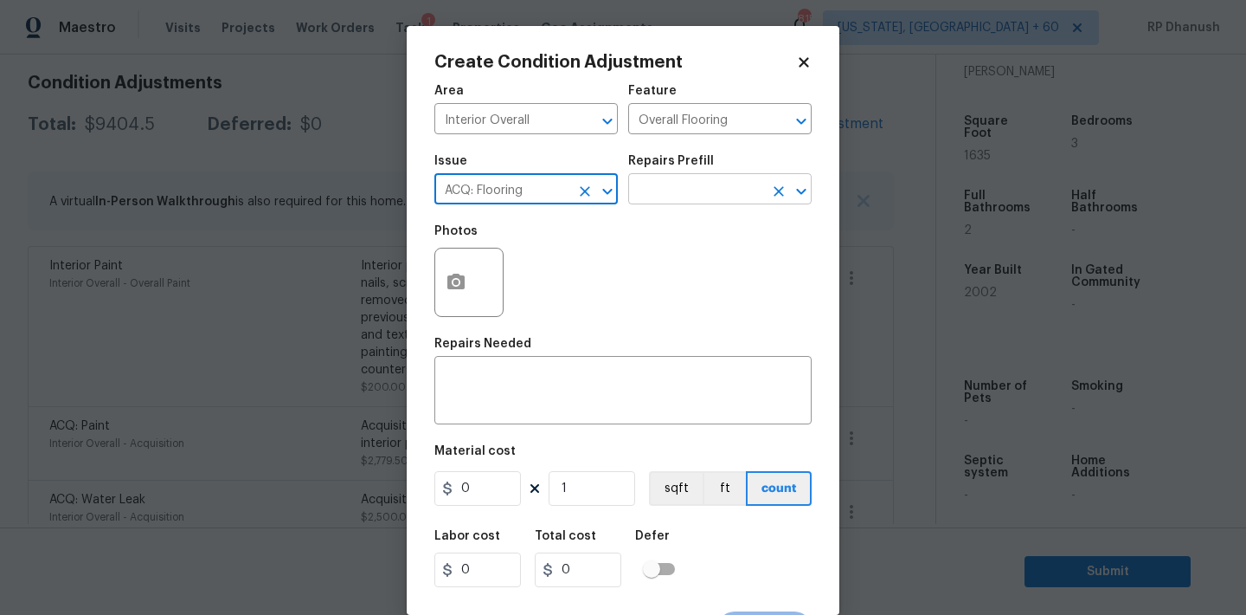
type input "ACQ: Flooring"
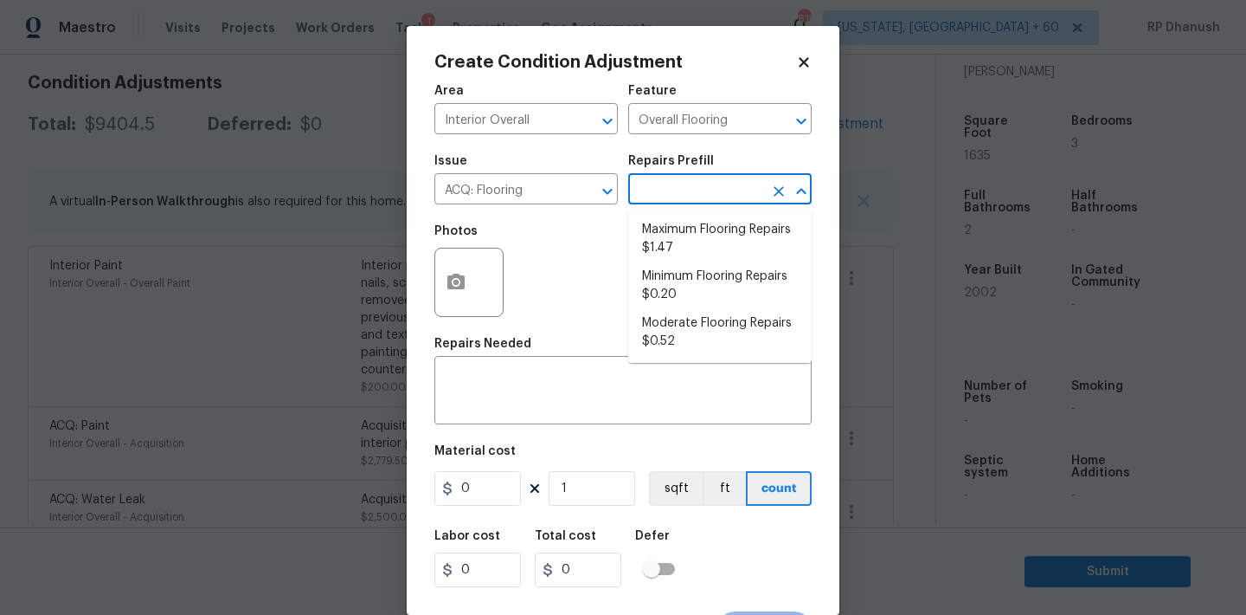
click at [679, 195] on input "text" at bounding box center [695, 190] width 135 height 27
click at [653, 222] on li "Maximum Flooring Repairs $1.47" at bounding box center [719, 239] width 183 height 47
type input "Acquisition"
type textarea "Acquisition Scope: Maximum flooring repairs"
type input "1.47"
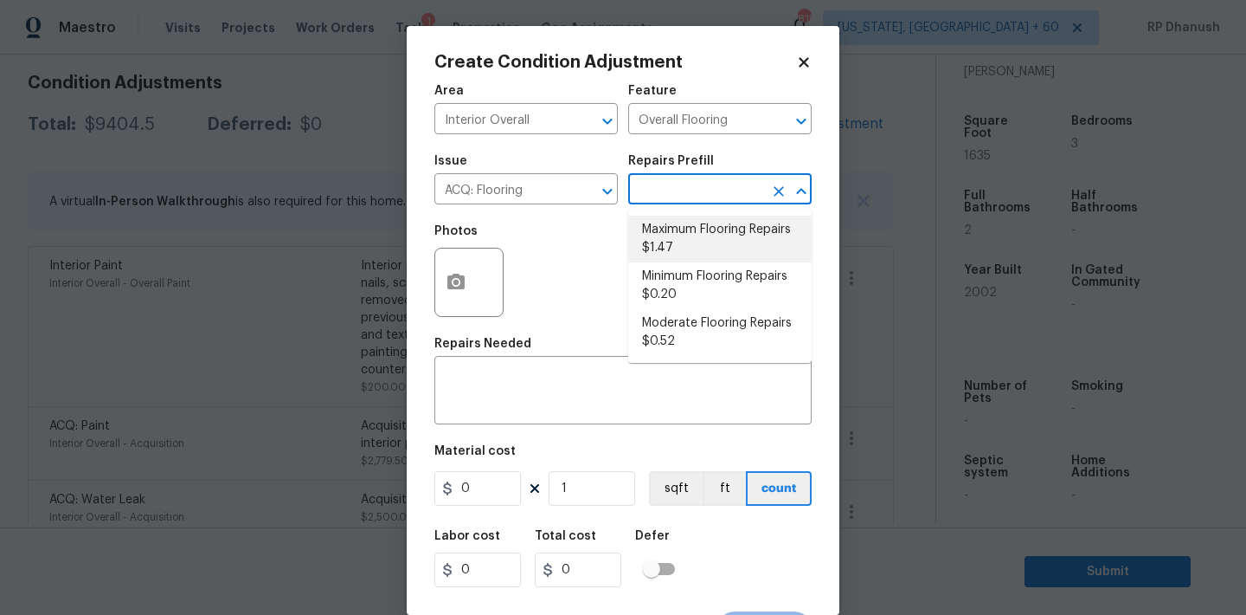
type input "1.47"
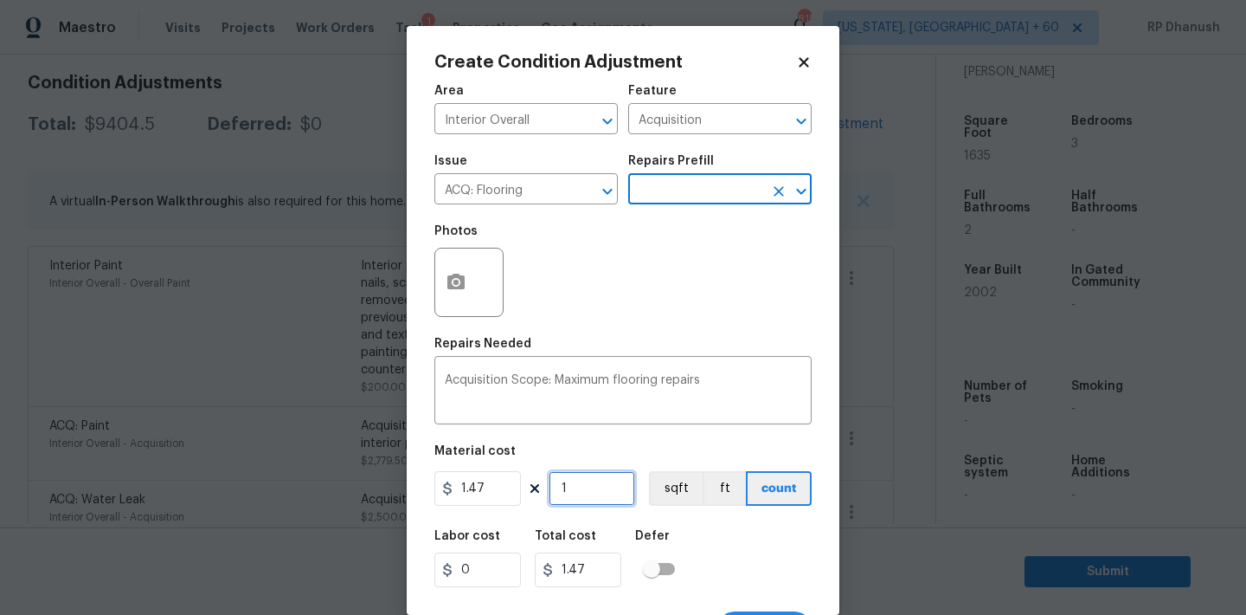
click at [592, 490] on input "1" at bounding box center [592, 488] width 87 height 35
type input "0"
type input "1"
type input "1.47"
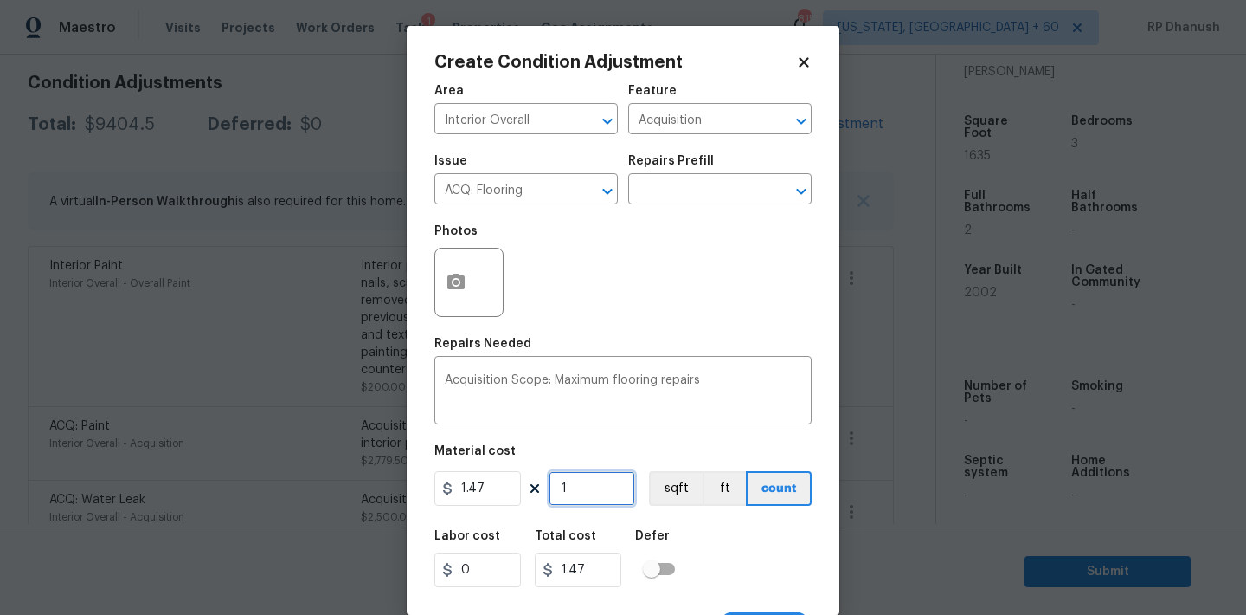
type input "16"
type input "23.52"
type input "163"
type input "239.61"
type input "1635"
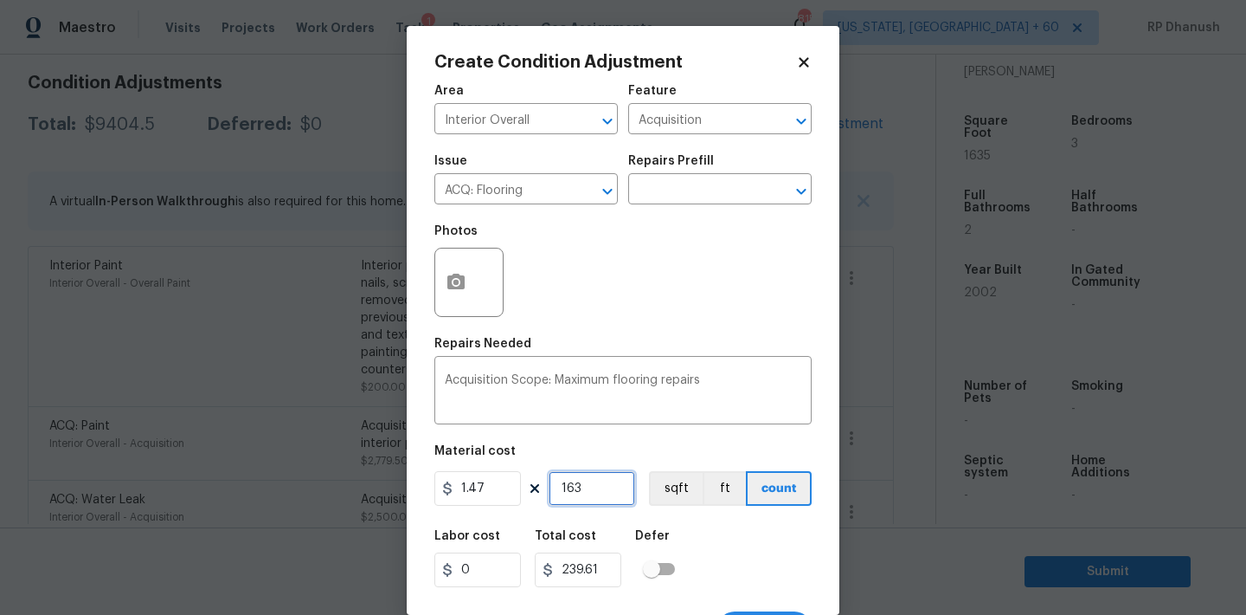
type input "2403.45"
type input "1635"
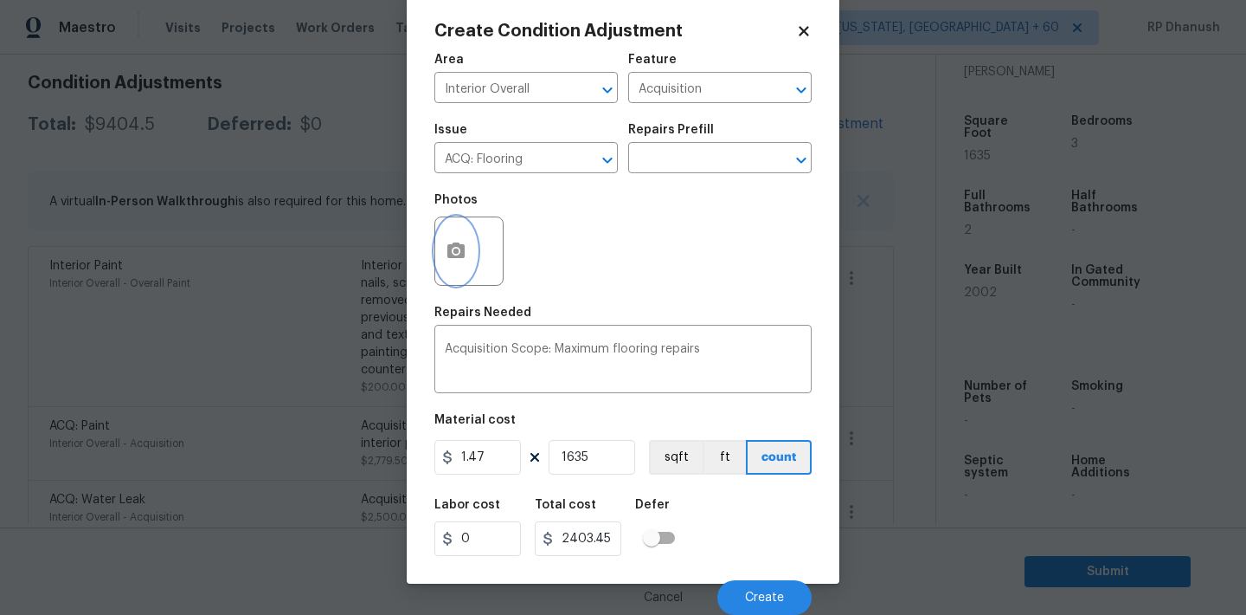
click at [462, 256] on icon "button" at bounding box center [455, 250] width 17 height 16
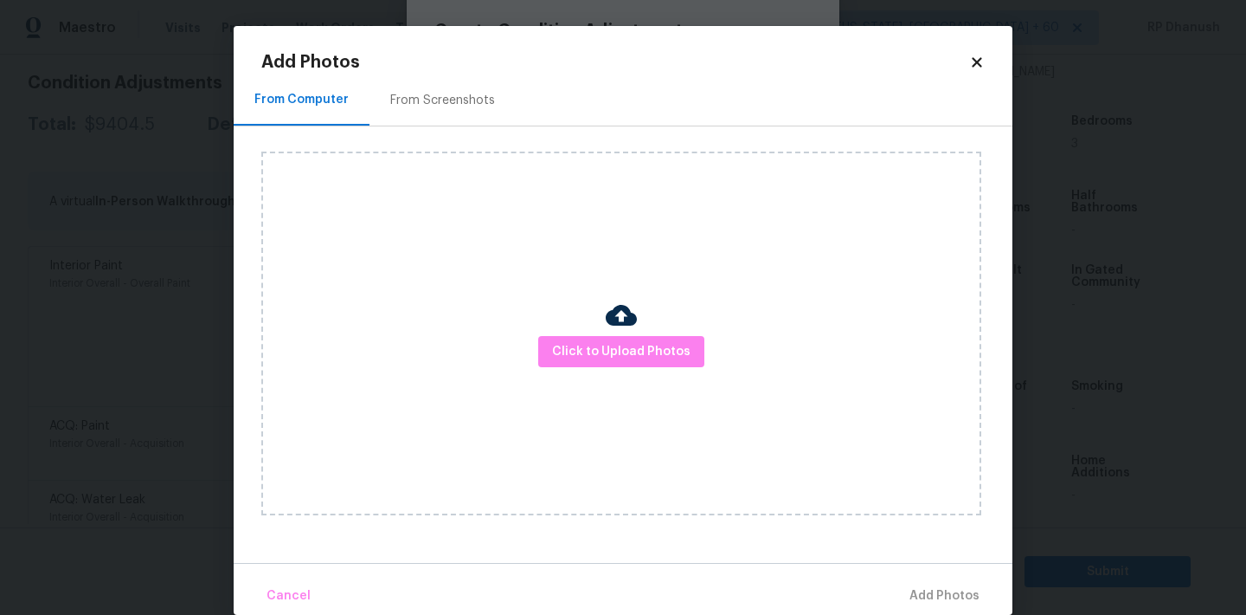
click at [439, 130] on div "Click to Upload Photos" at bounding box center [636, 333] width 751 height 414
click at [439, 100] on div "From Screenshots" at bounding box center [442, 100] width 105 height 17
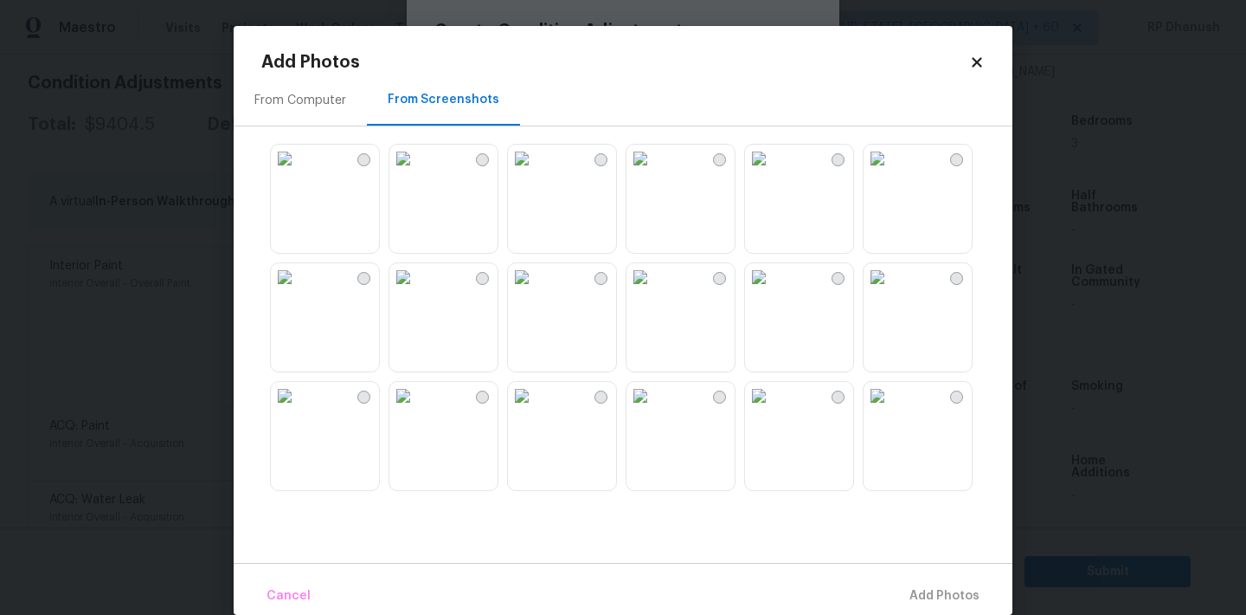
click at [299, 291] on img at bounding box center [285, 277] width 28 height 28
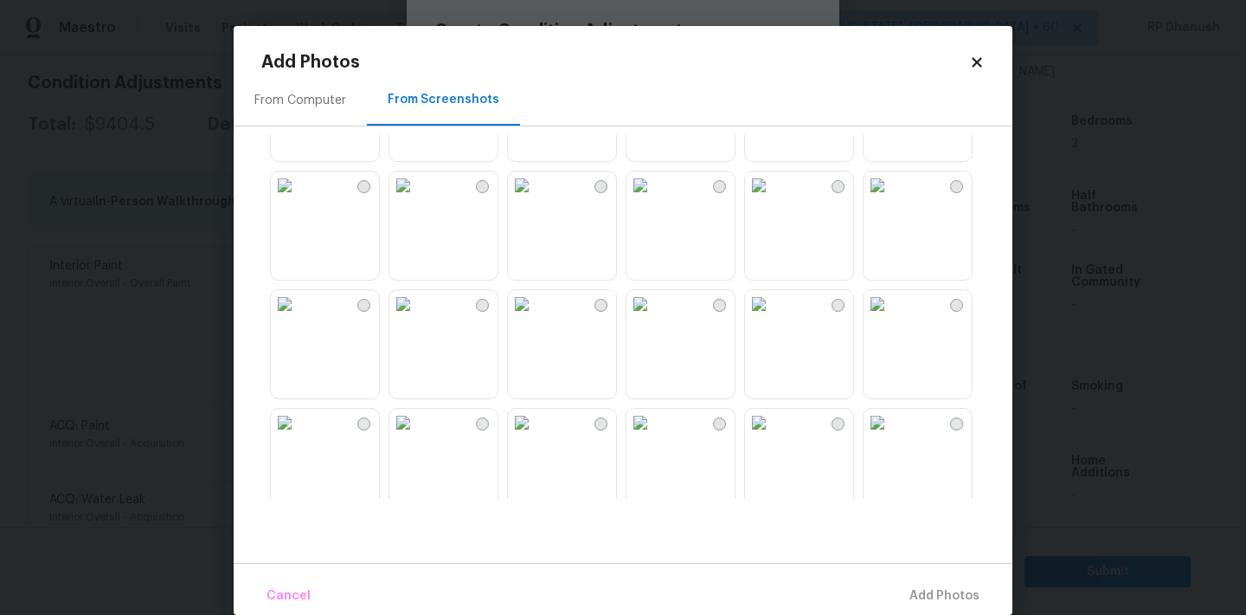
scroll to position [592, 0]
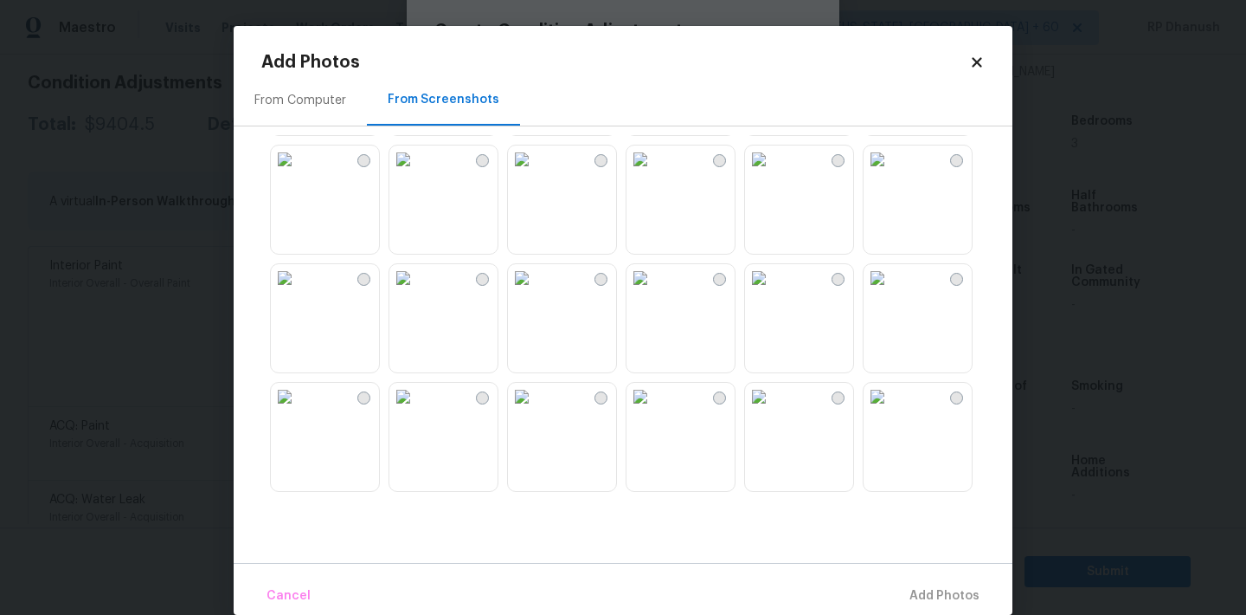
click at [536, 292] on img at bounding box center [522, 278] width 28 height 28
click at [417, 292] on img at bounding box center [403, 278] width 28 height 28
click at [416, 173] on img at bounding box center [403, 159] width 28 height 28
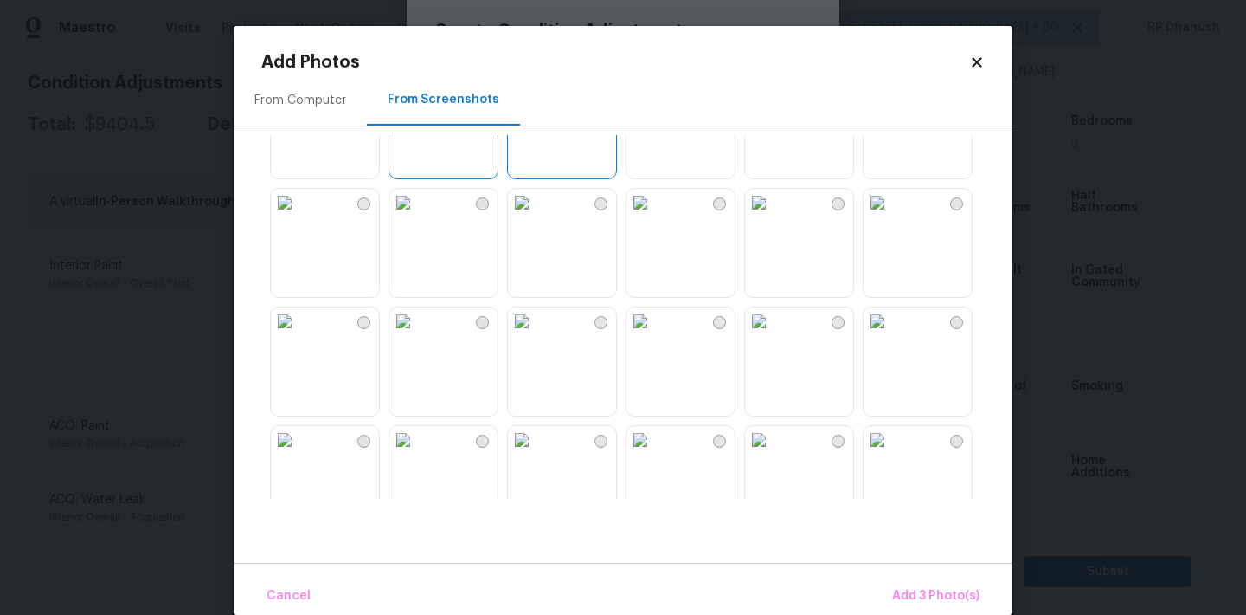
scroll to position [1043, 0]
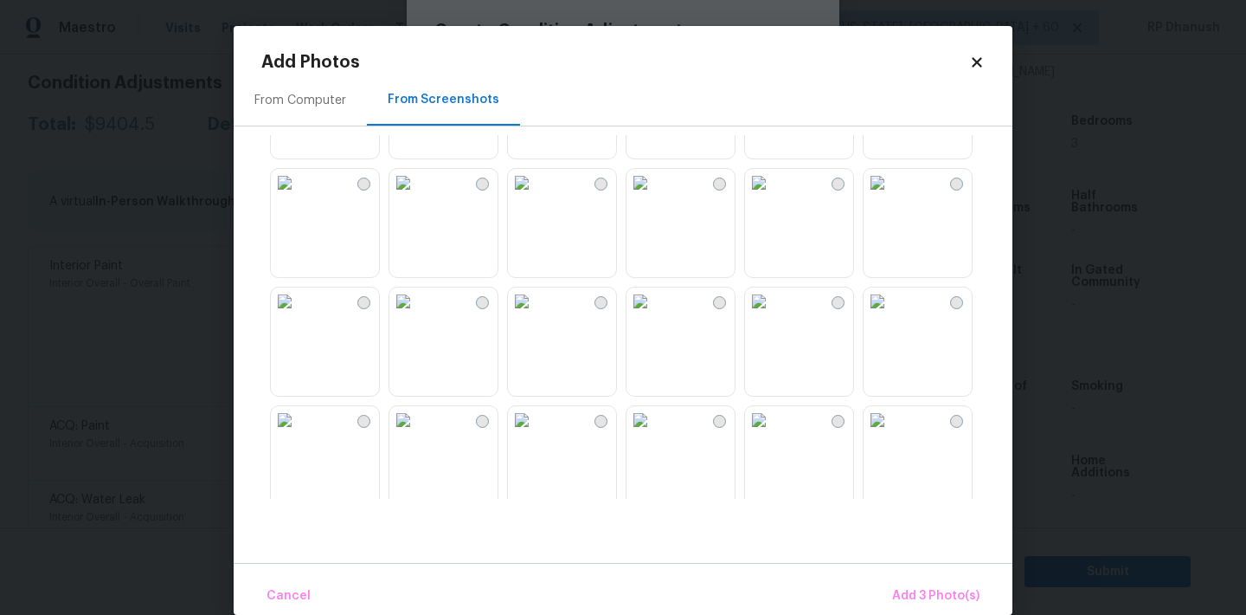
click at [773, 315] on img at bounding box center [759, 301] width 28 height 28
click at [536, 315] on img at bounding box center [522, 301] width 28 height 28
click at [903, 588] on span "Add 5 Photo(s)" at bounding box center [935, 596] width 87 height 22
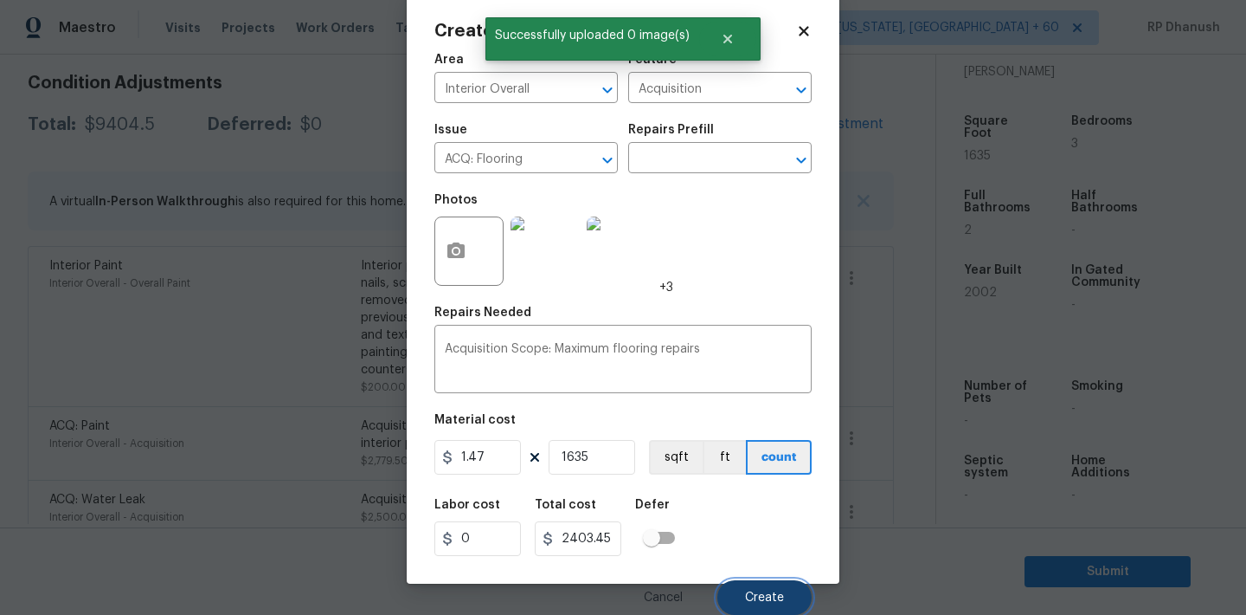
click at [749, 589] on button "Create" at bounding box center [765, 597] width 94 height 35
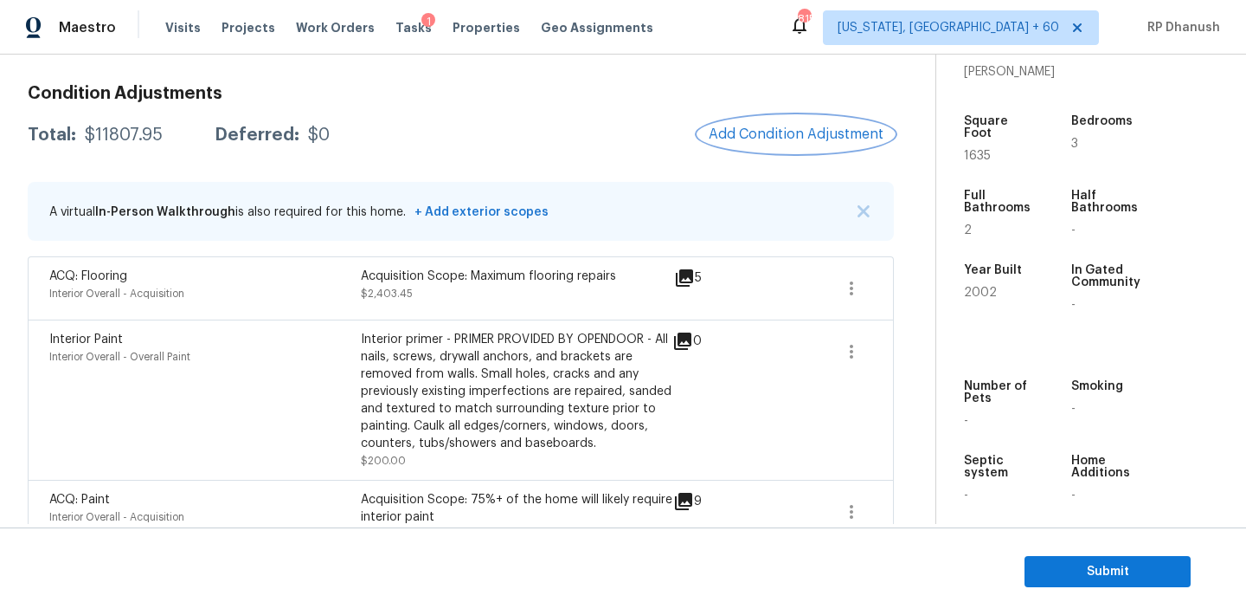
scroll to position [232, 0]
click at [809, 142] on span "Add Condition Adjustment" at bounding box center [796, 135] width 175 height 16
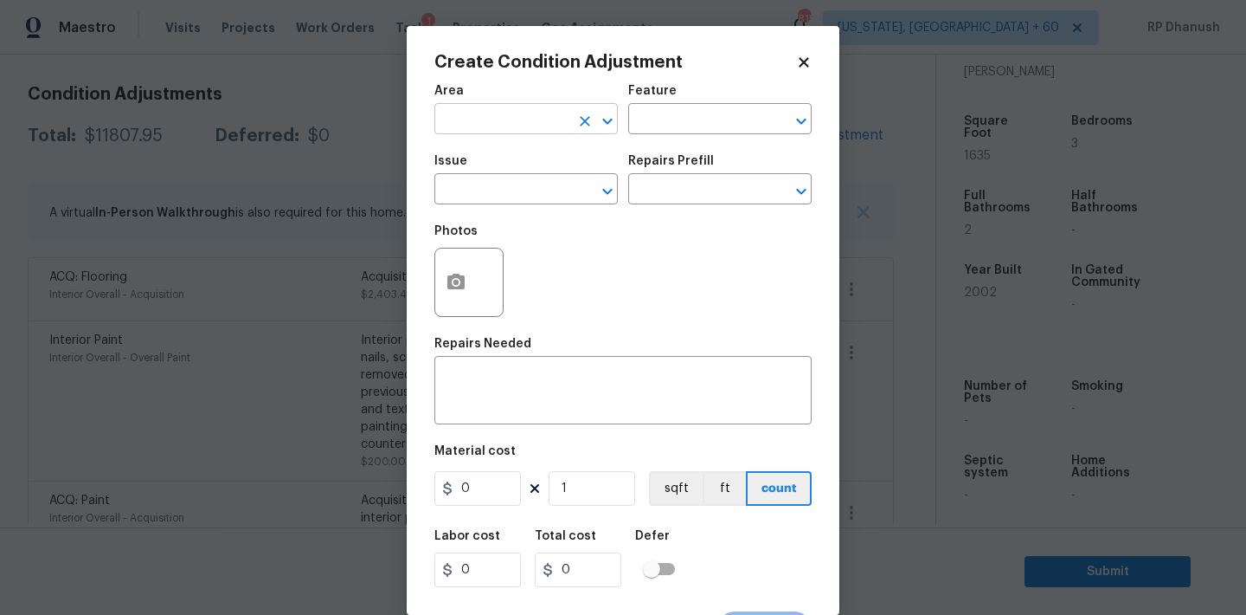
click at [506, 121] on input "text" at bounding box center [502, 120] width 135 height 27
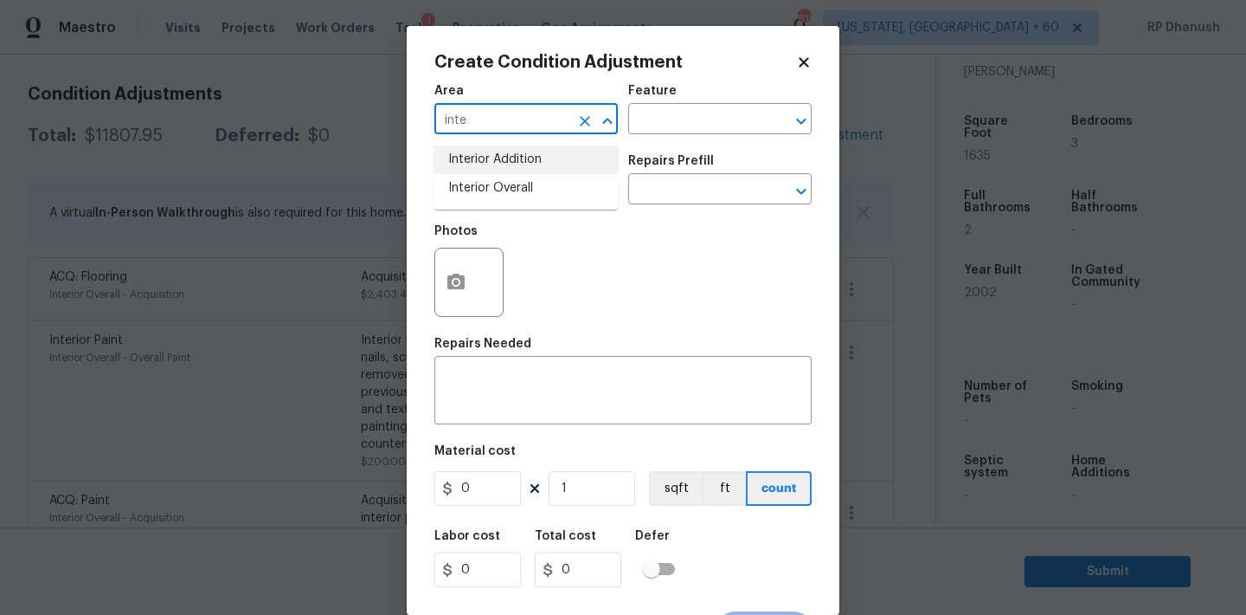
click at [512, 172] on li "Interior Addition" at bounding box center [526, 159] width 183 height 29
type input "Interior Addition"
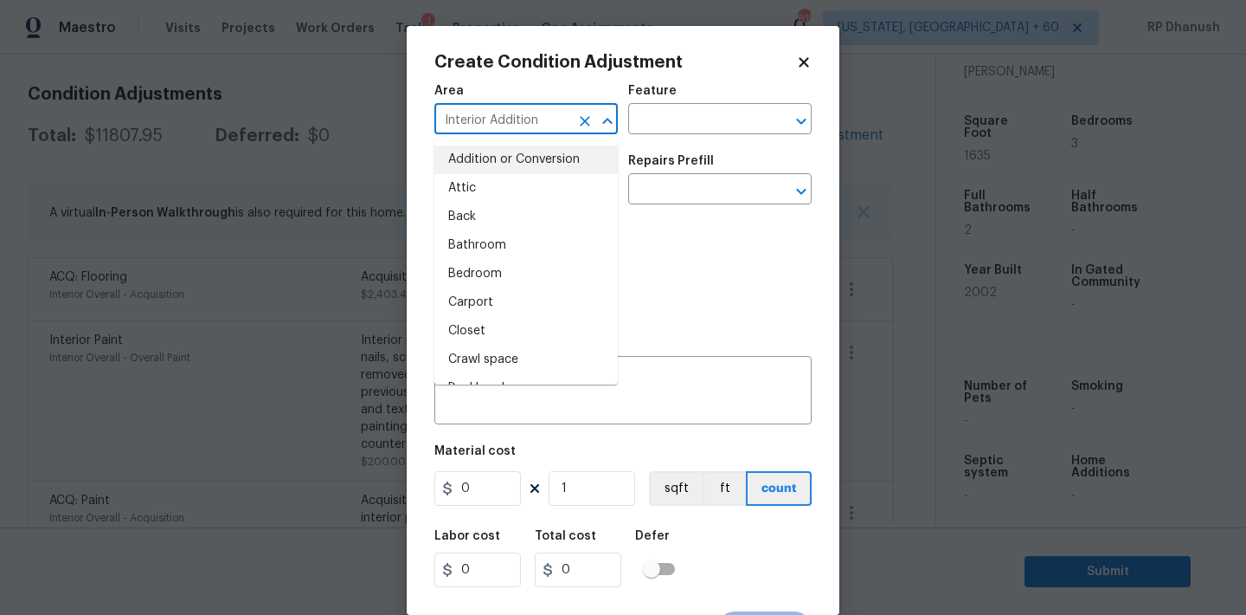
click at [580, 119] on icon "Clear" at bounding box center [584, 121] width 17 height 17
click at [578, 119] on icon "Clear" at bounding box center [584, 121] width 17 height 17
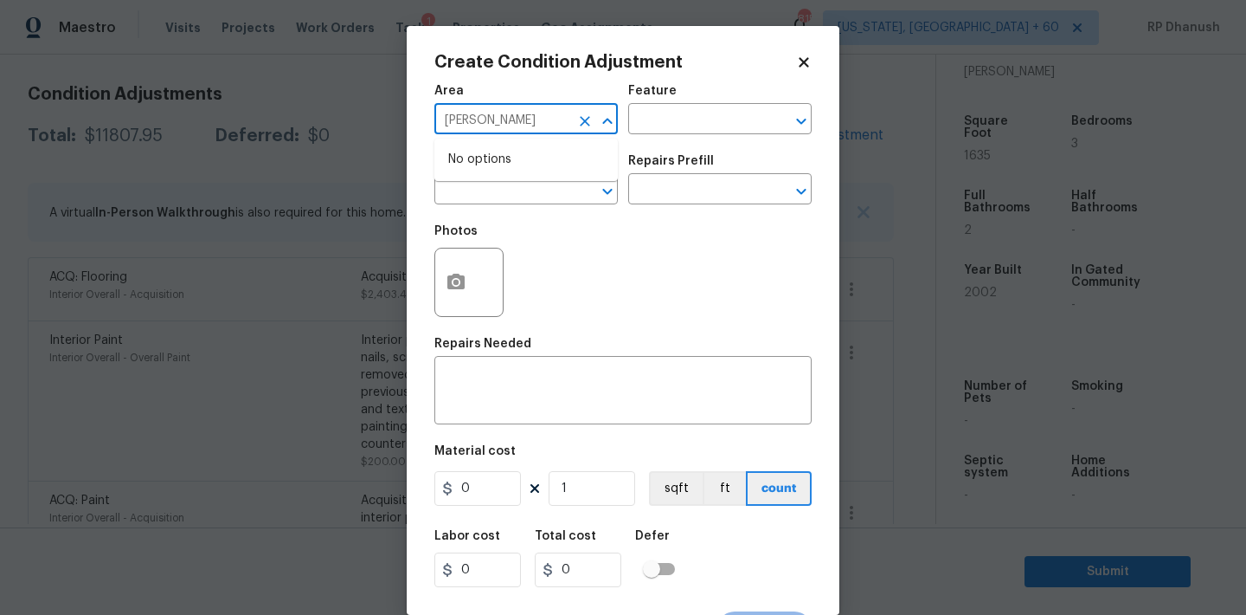
type input "j"
click at [572, 195] on li "Interior Overall" at bounding box center [526, 188] width 183 height 29
type input "Interior Overall"
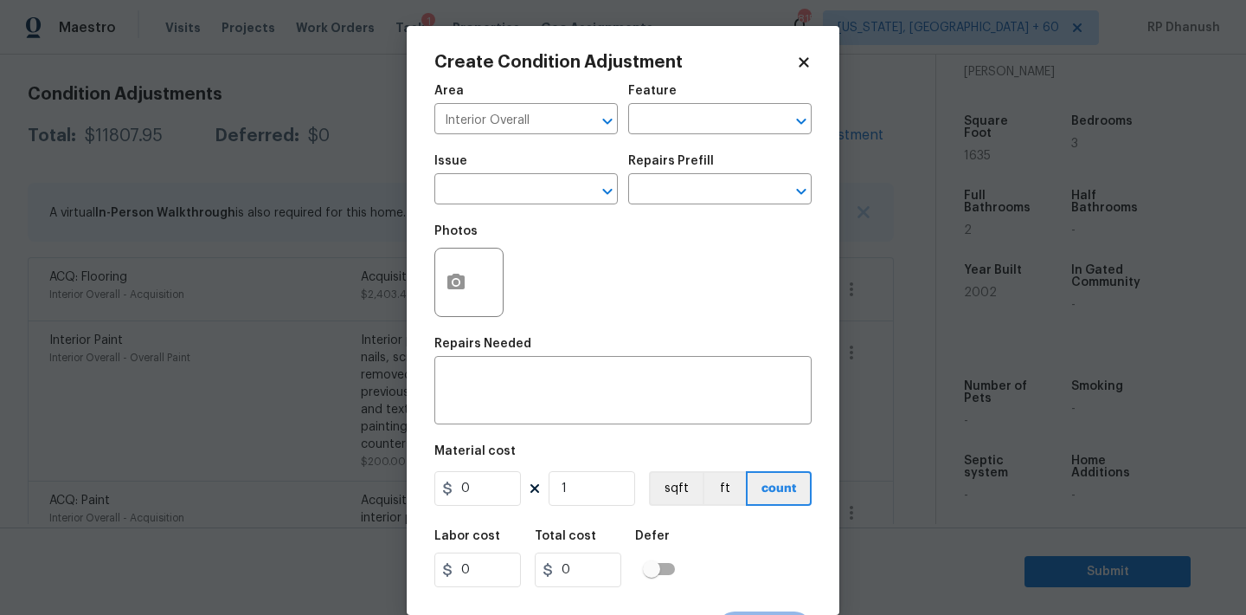
click at [722, 97] on div "Feature" at bounding box center [719, 96] width 183 height 23
click at [707, 121] on input "text" at bounding box center [695, 120] width 135 height 27
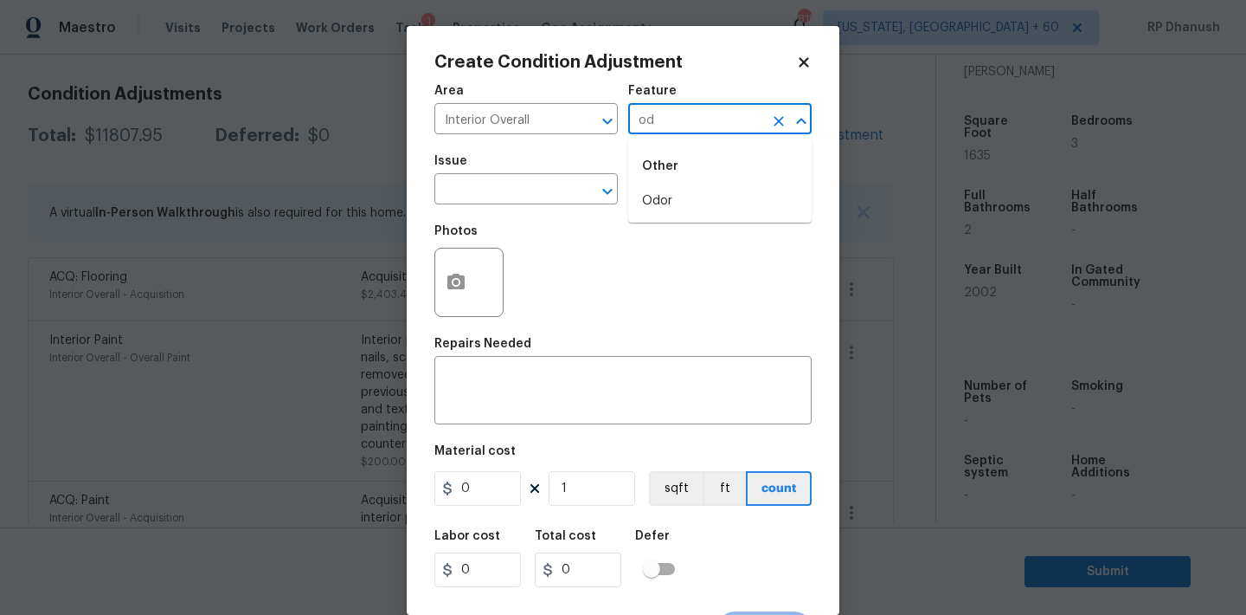
type input "o"
click at [663, 196] on li "Odor" at bounding box center [719, 201] width 183 height 29
type input "Odor"
click at [511, 190] on input "text" at bounding box center [502, 190] width 135 height 27
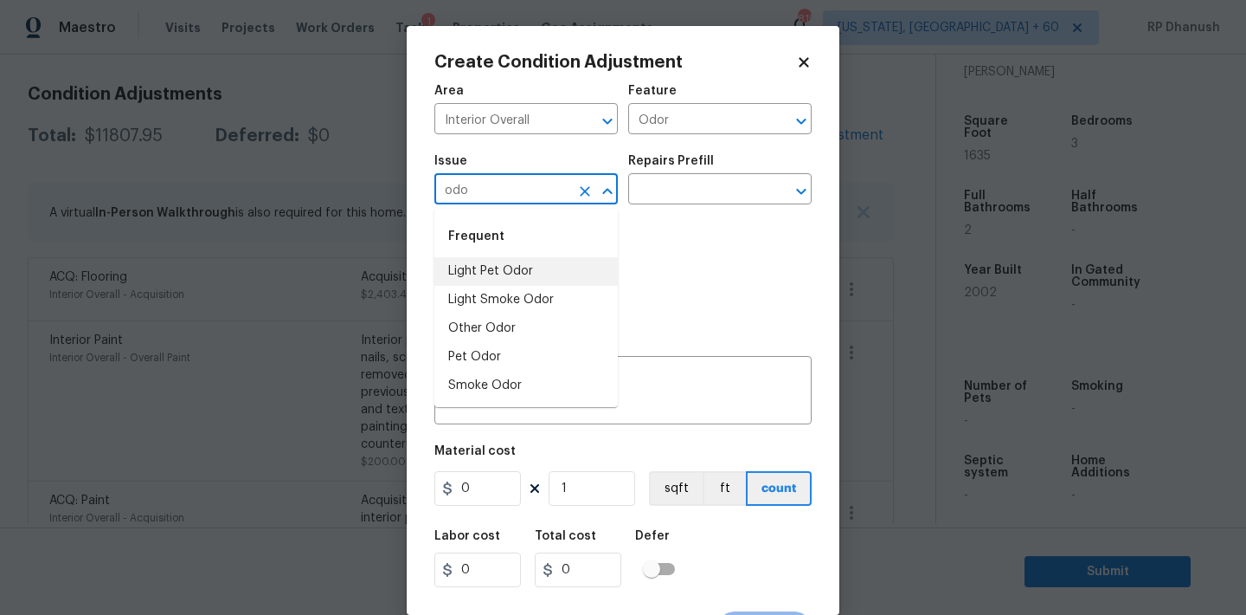
click at [489, 271] on li "Light Pet Odor" at bounding box center [526, 271] width 183 height 29
type input "Light Pet Odor"
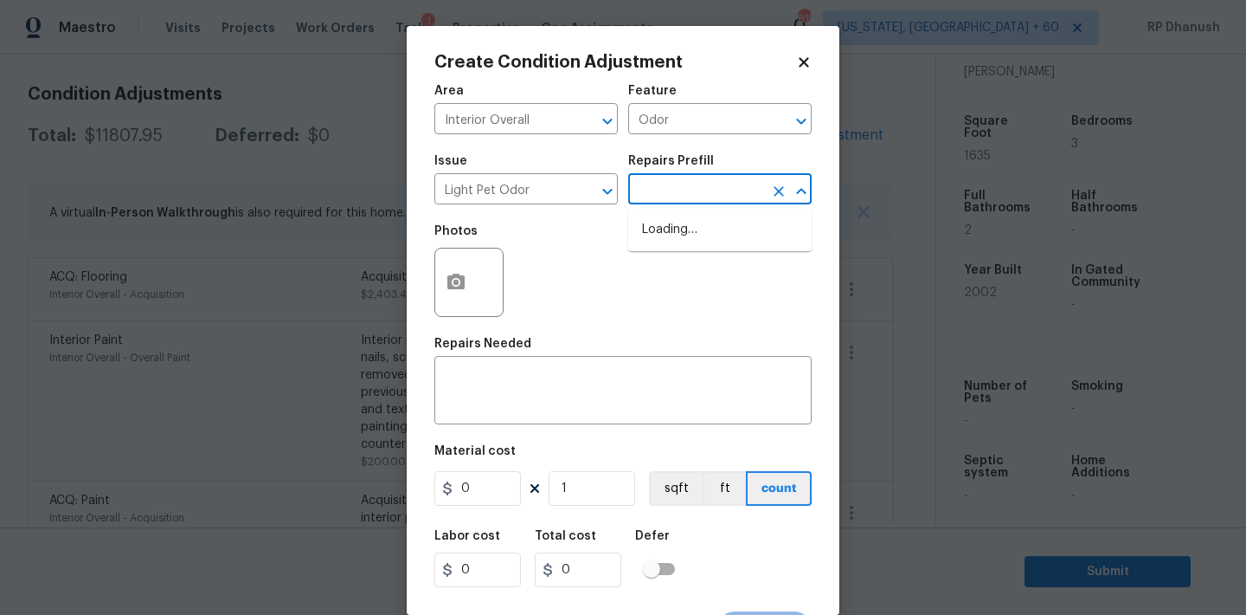
click at [692, 181] on input "text" at bounding box center [695, 190] width 135 height 27
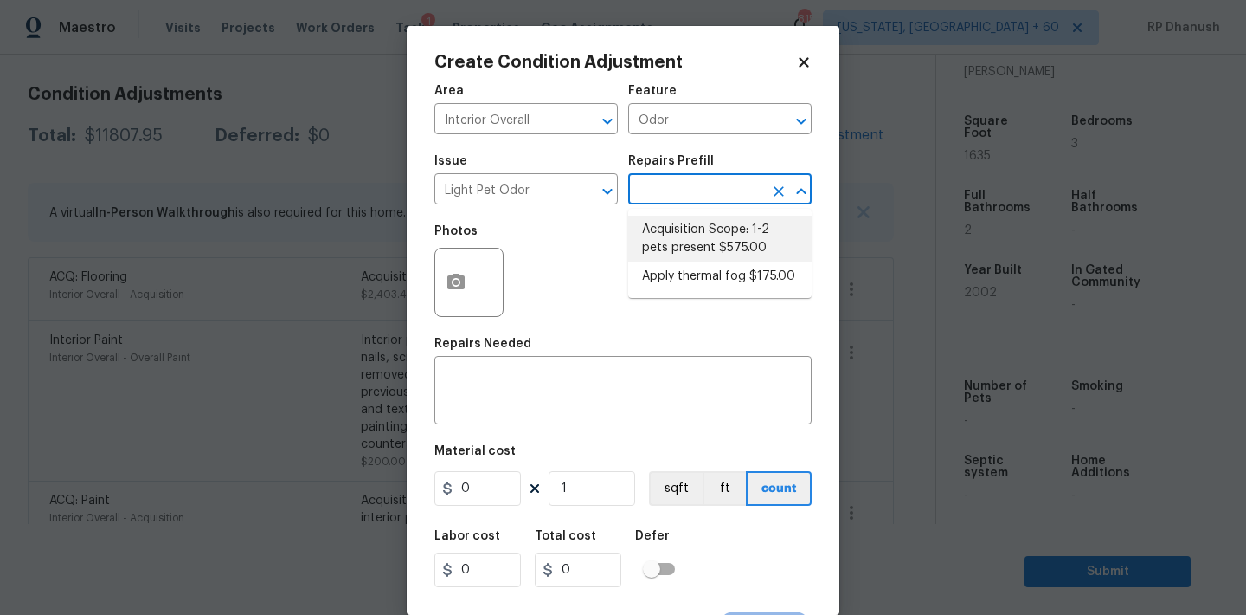
click at [707, 249] on li "Acquisition Scope: 1-2 pets present $575.00" at bounding box center [719, 239] width 183 height 47
type textarea "Acquisition Scope: 1-2 pets present"
type input "575"
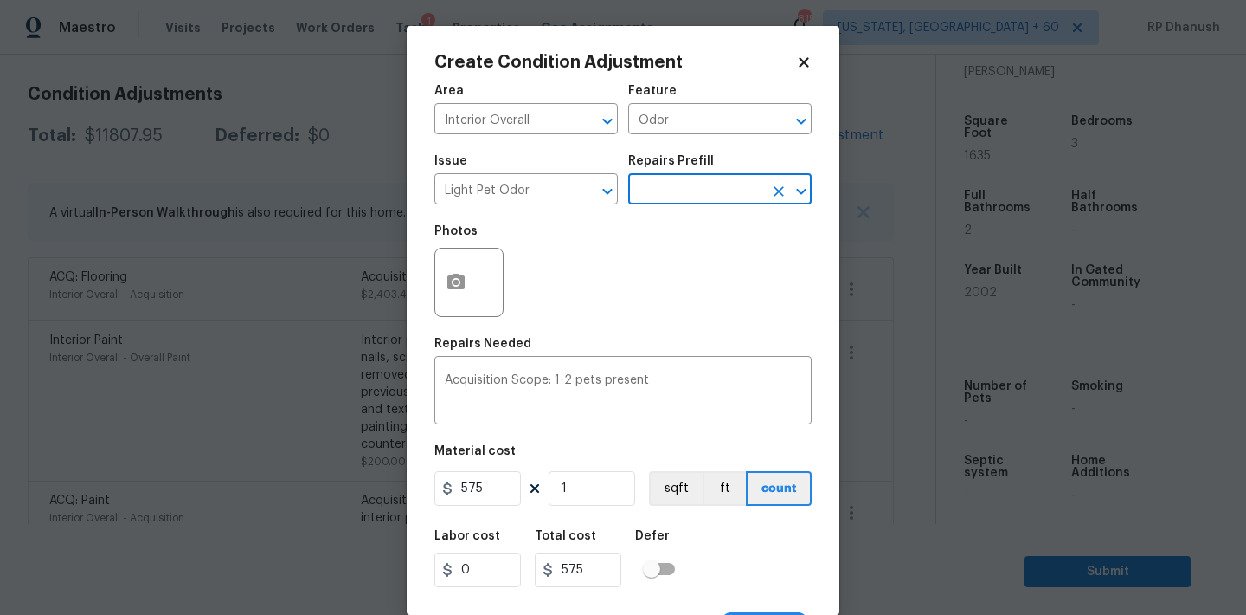
scroll to position [32, 0]
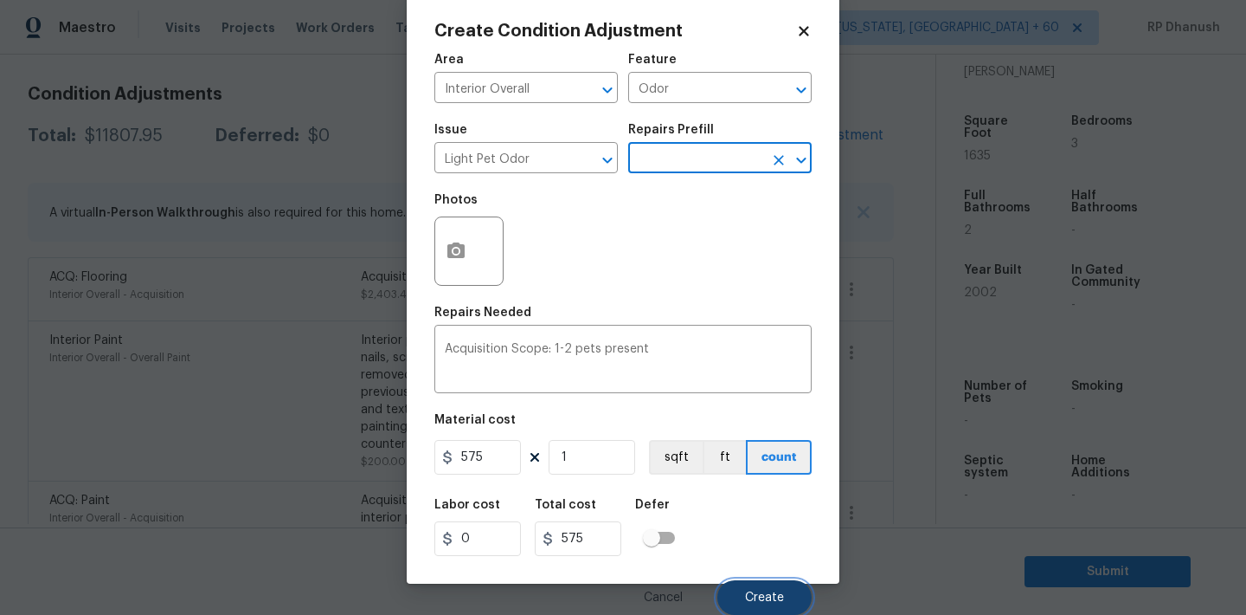
click at [749, 589] on button "Create" at bounding box center [765, 597] width 94 height 35
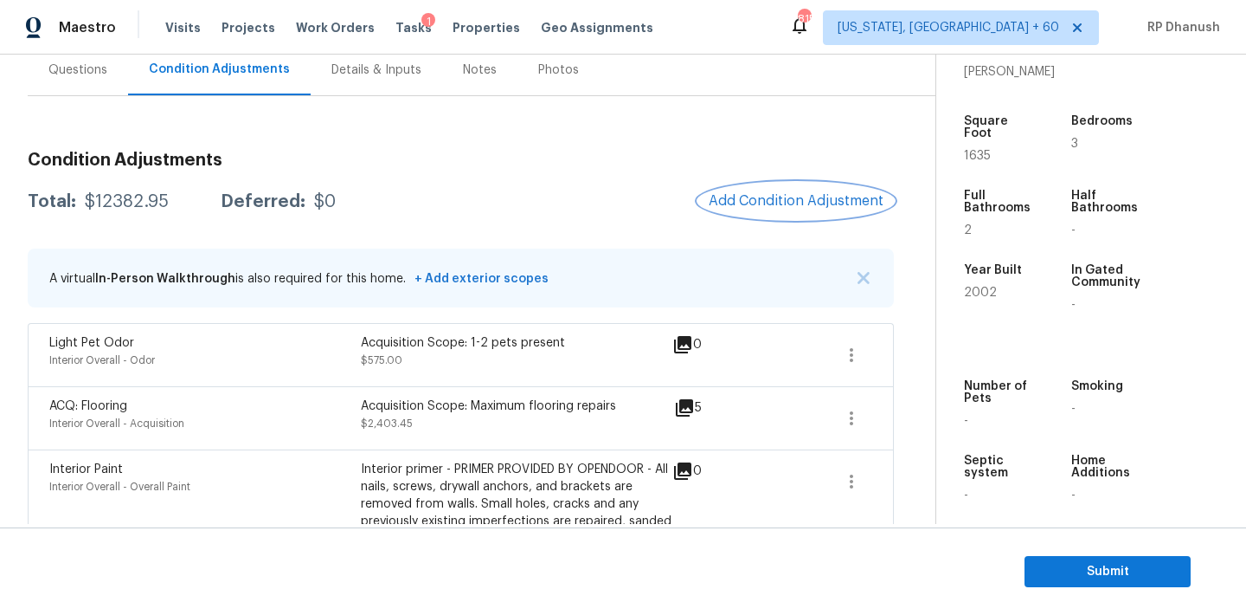
scroll to position [122, 0]
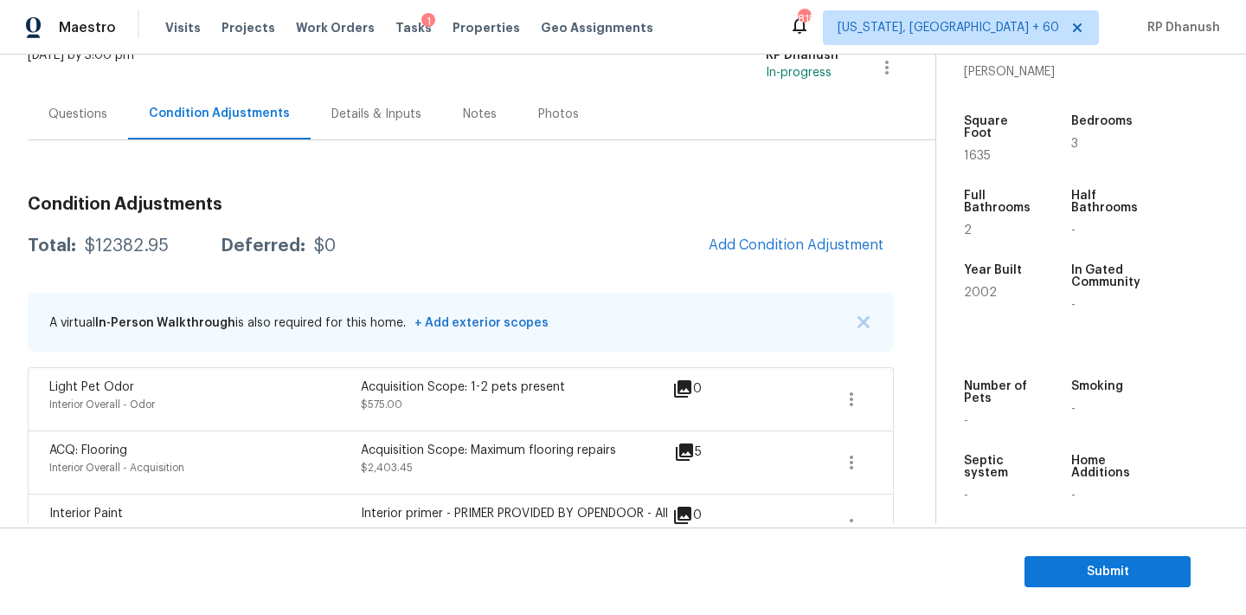
click at [148, 262] on div "Total: $12382.95 Deferred: $0 Add Condition Adjustment" at bounding box center [461, 246] width 866 height 38
click at [148, 248] on div "$12382.95" at bounding box center [127, 245] width 84 height 17
copy div "$12382.95"
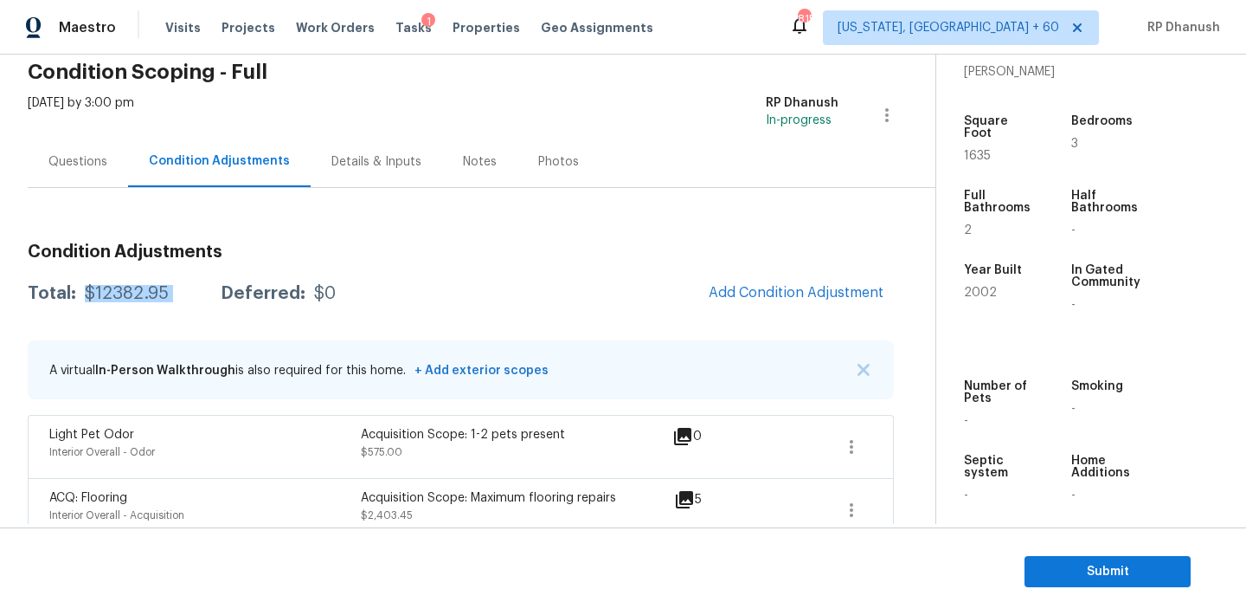
scroll to position [0, 0]
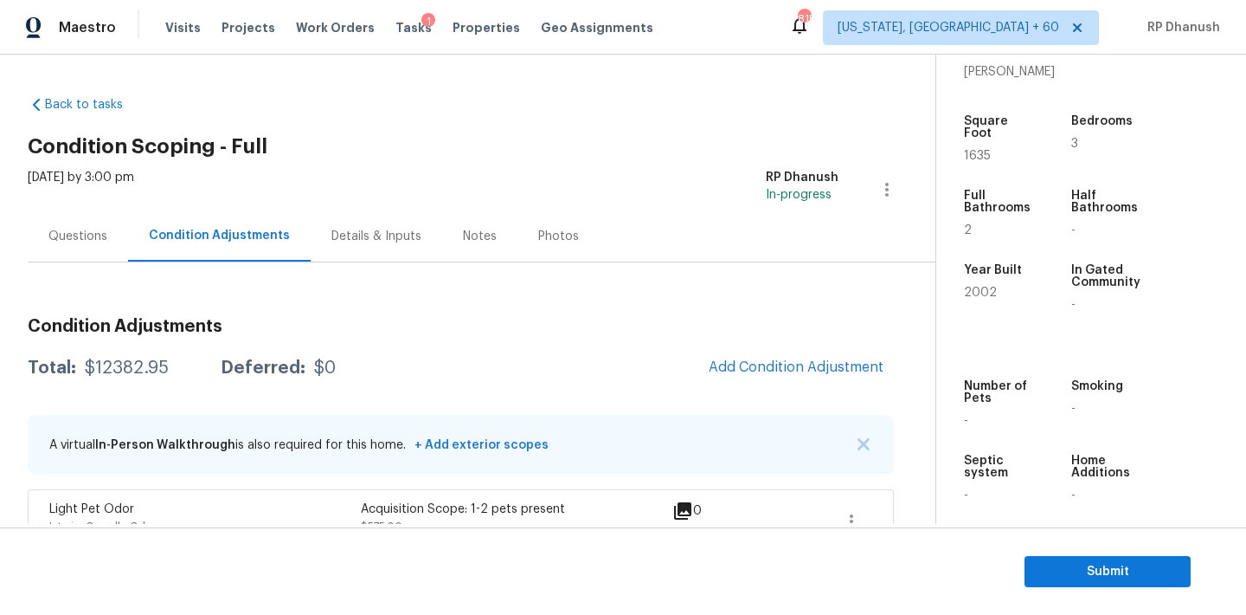
click at [104, 215] on div "Questions" at bounding box center [78, 235] width 100 height 51
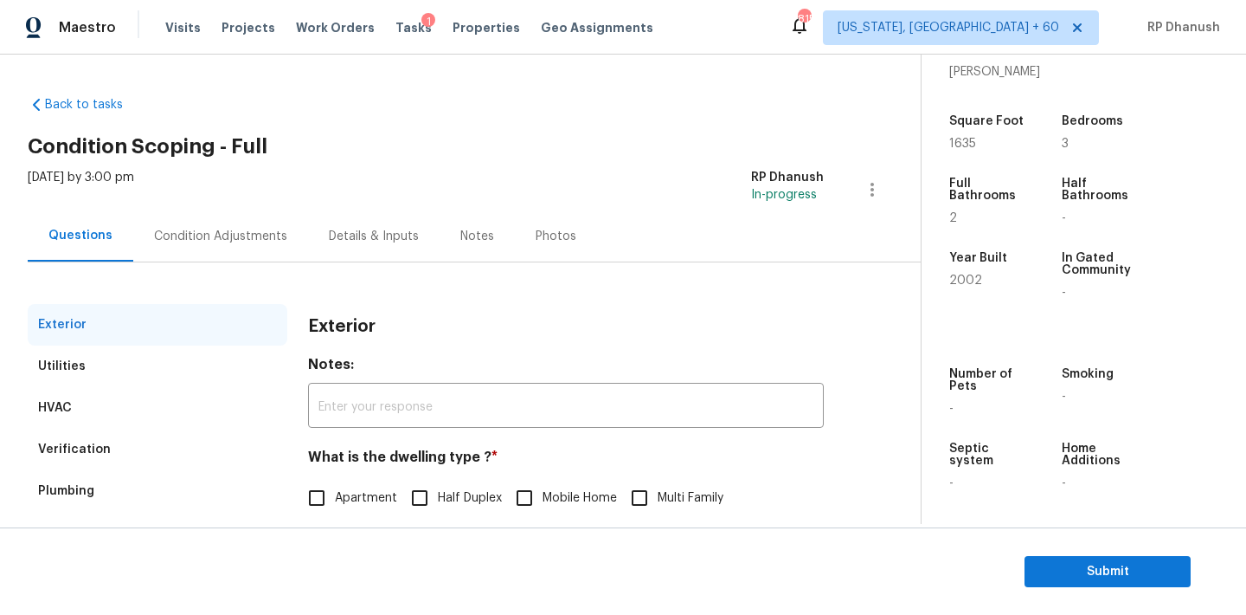
scroll to position [219, 0]
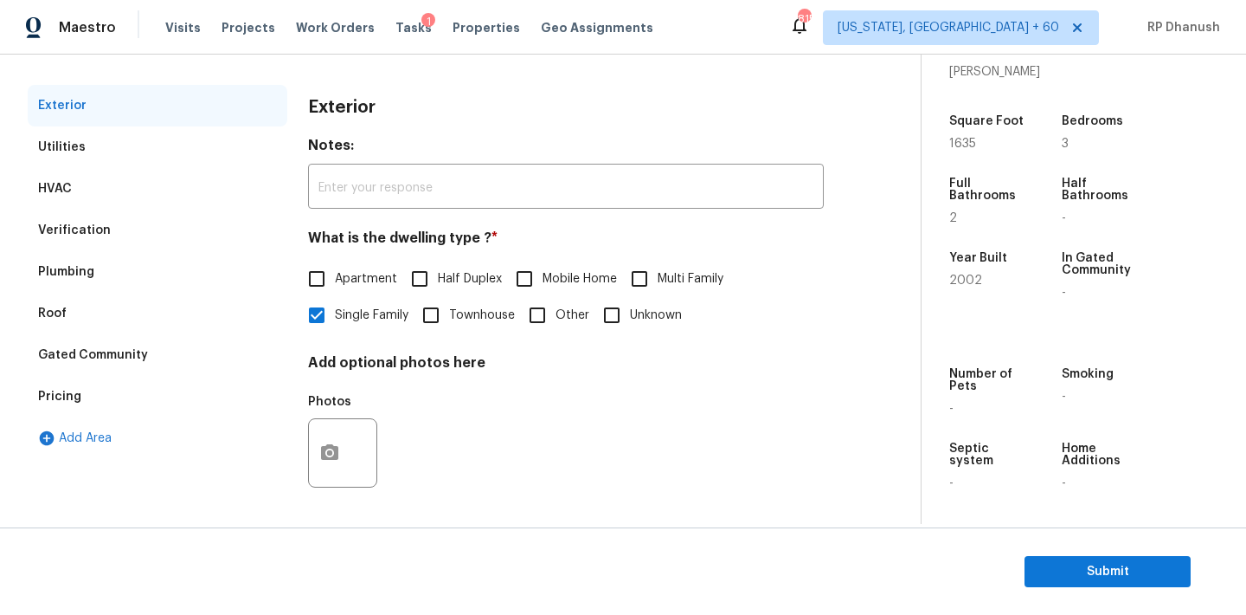
click at [93, 398] on div "Pricing" at bounding box center [158, 397] width 260 height 42
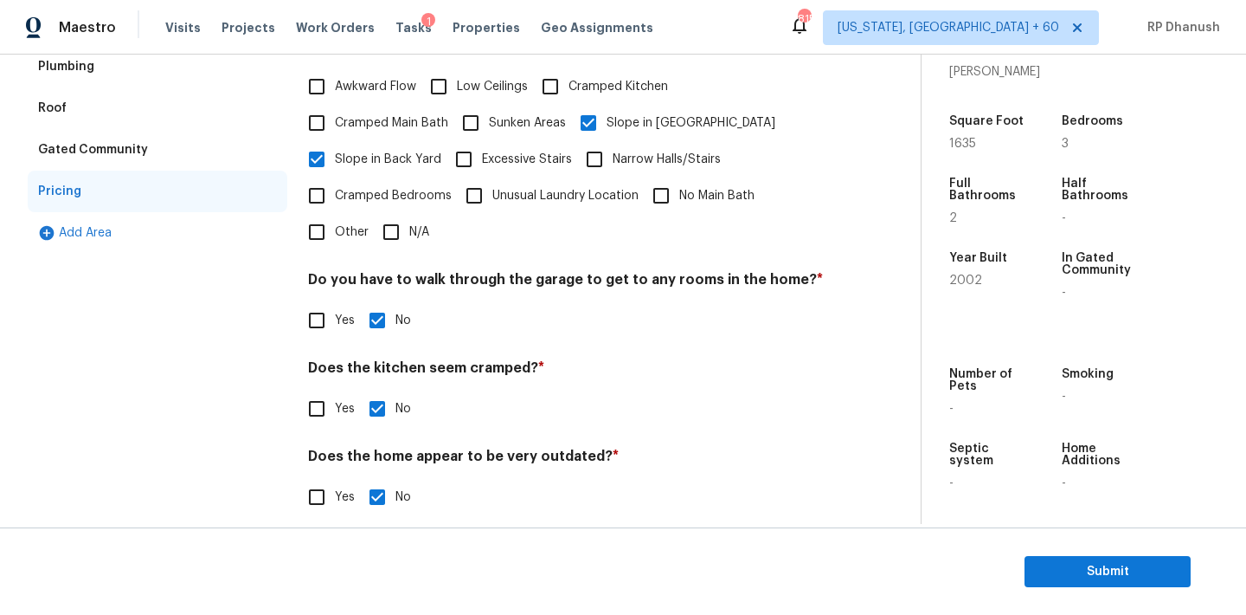
scroll to position [307, 0]
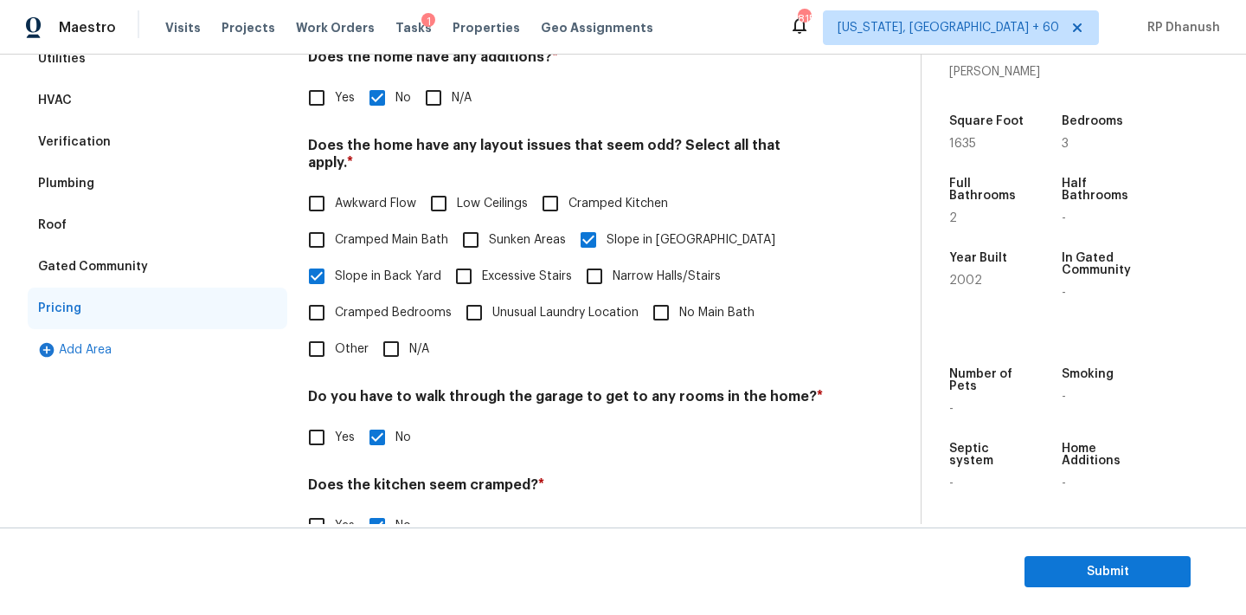
click at [118, 147] on div "Verification" at bounding box center [158, 142] width 260 height 42
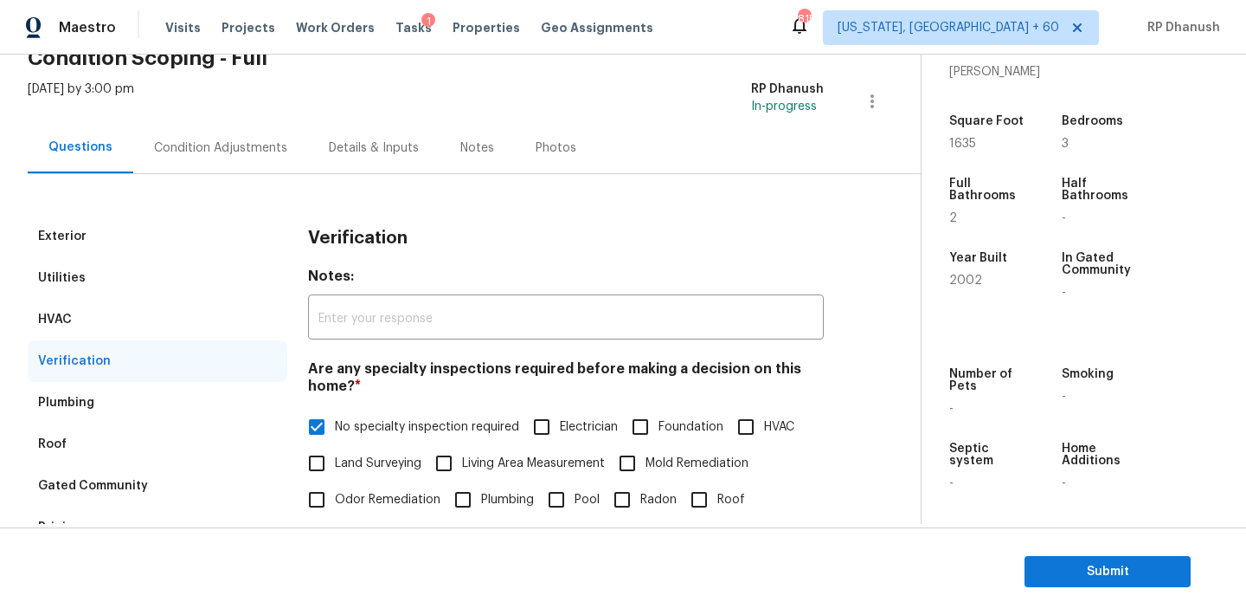
scroll to position [0, 0]
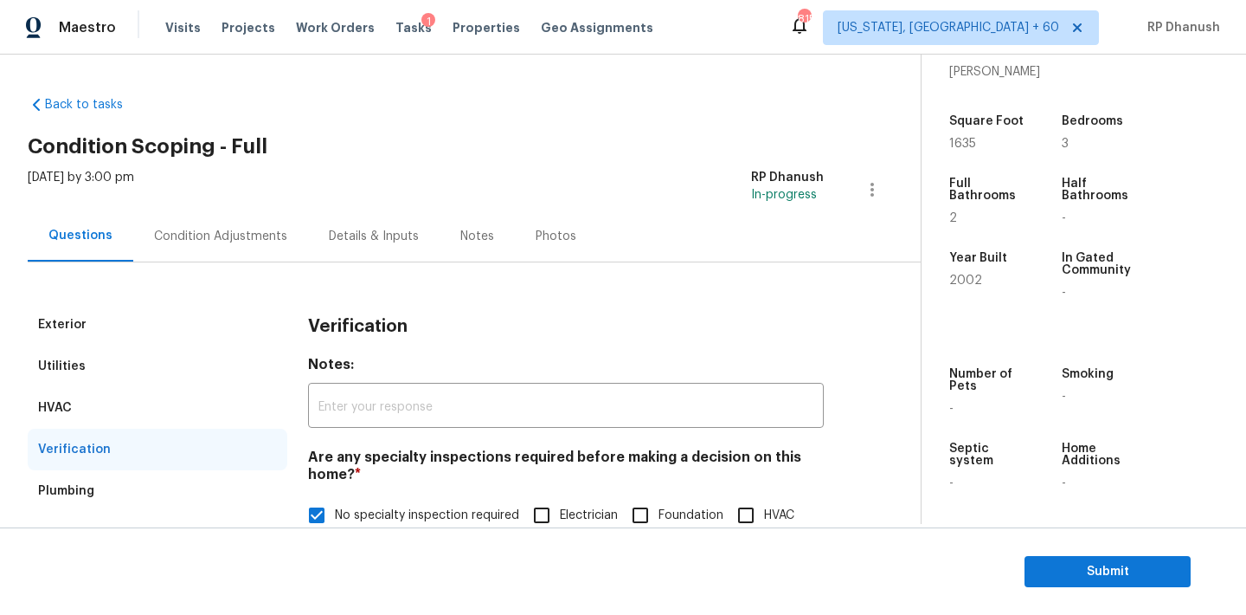
click at [238, 248] on div "Condition Adjustments" at bounding box center [220, 235] width 175 height 51
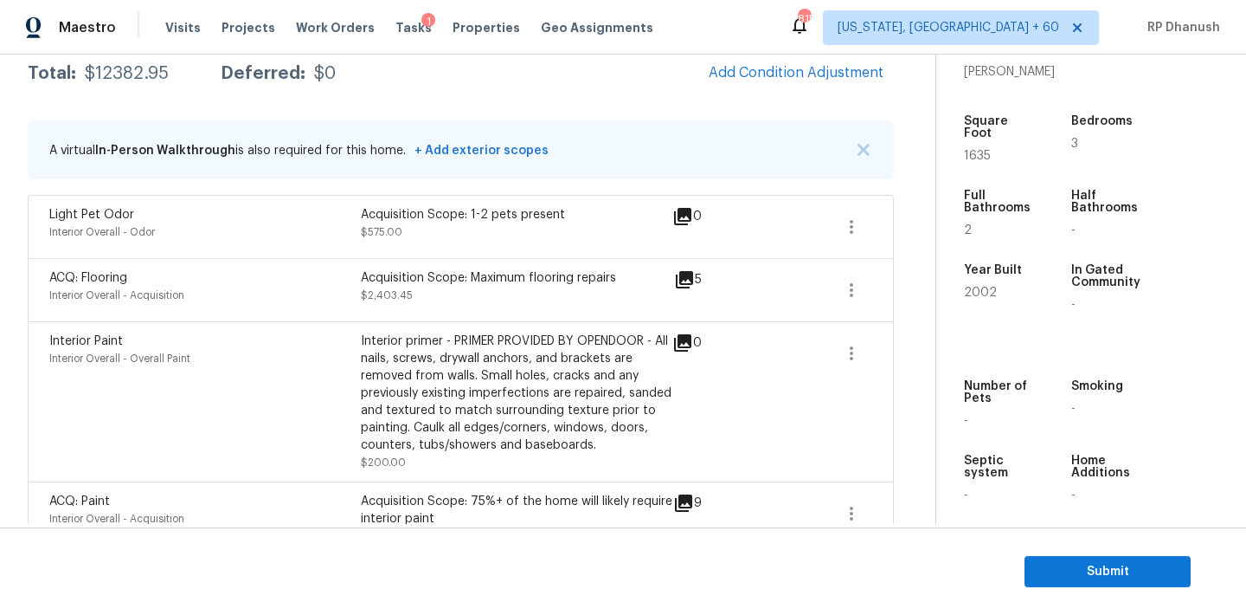
scroll to position [264, 0]
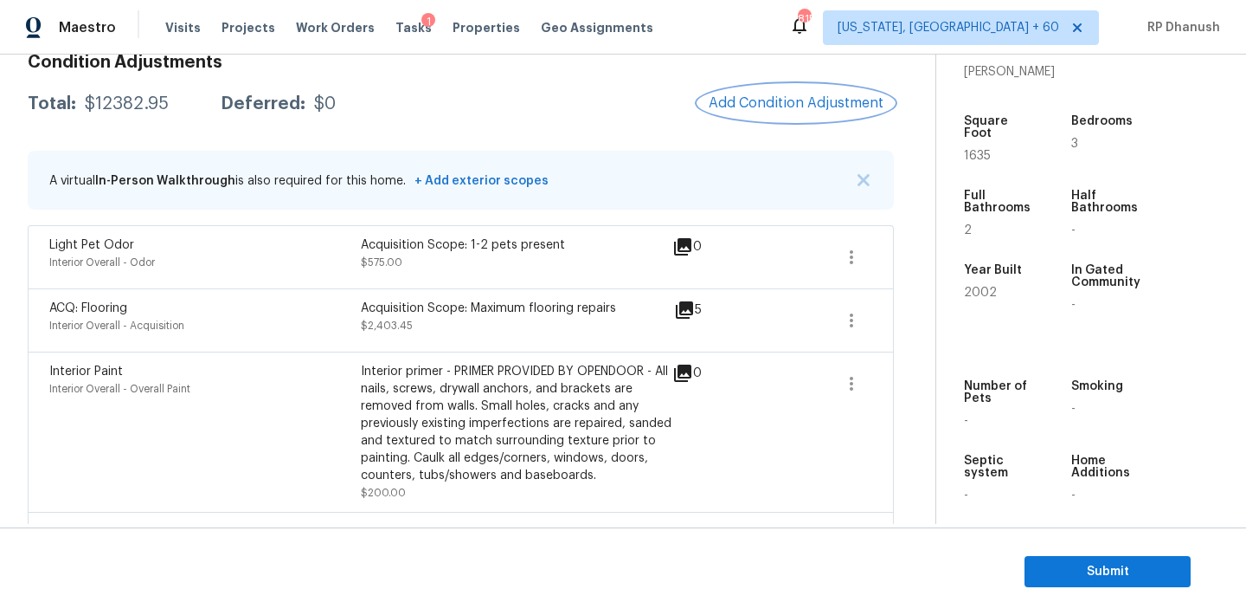
click at [793, 95] on span "Add Condition Adjustment" at bounding box center [796, 103] width 175 height 16
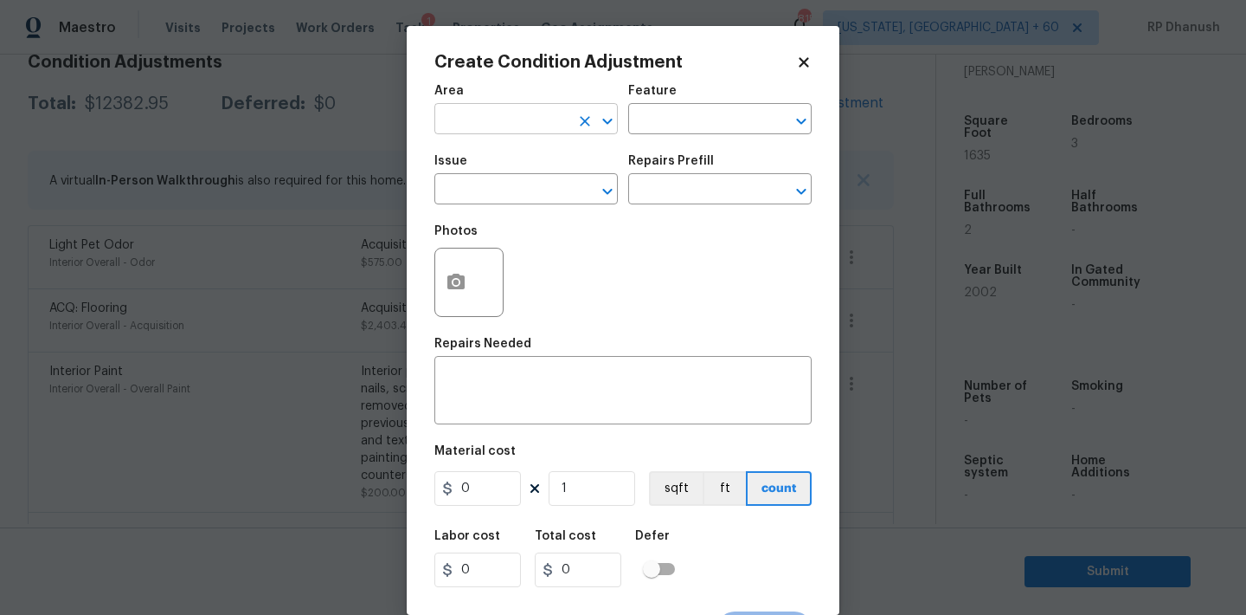
click at [493, 130] on input "text" at bounding box center [502, 120] width 135 height 27
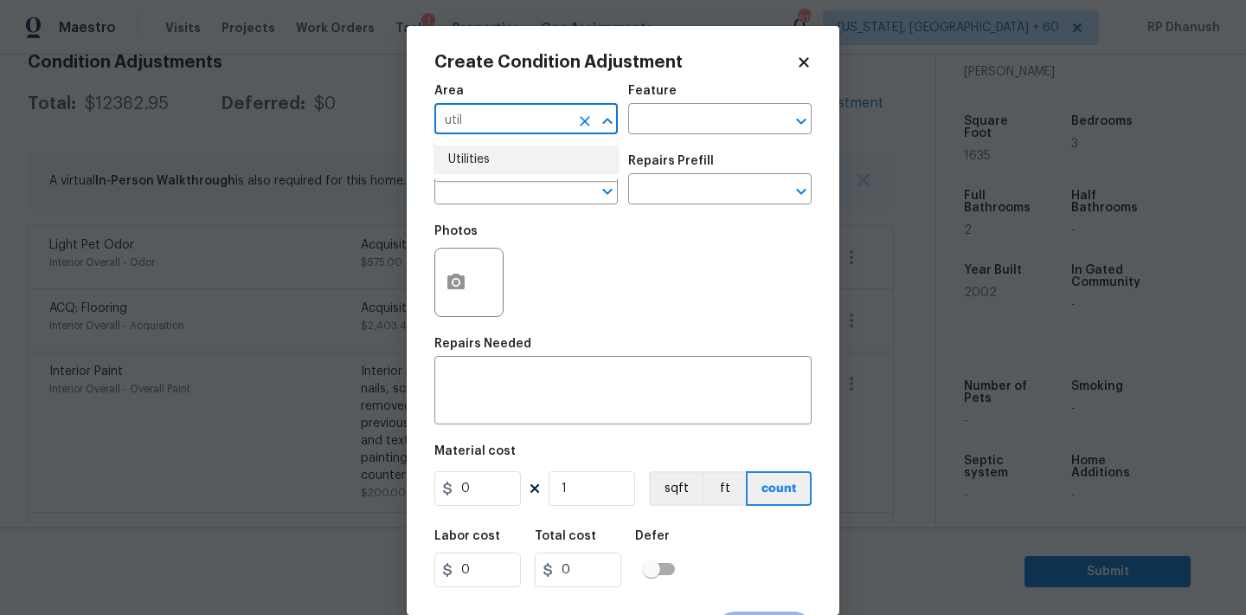
click at [496, 148] on li "Utilities" at bounding box center [526, 159] width 183 height 29
type input "Utilities"
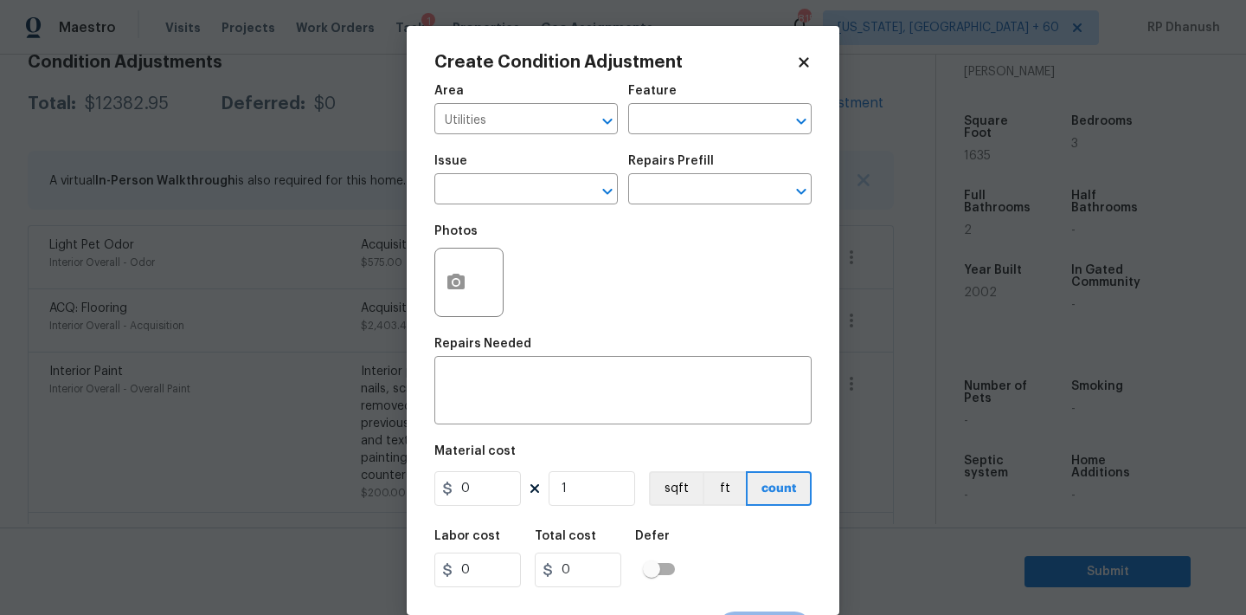
click at [699, 140] on div "Area Utilities ​ Feature ​" at bounding box center [623, 109] width 377 height 70
click at [699, 126] on input "text" at bounding box center [695, 120] width 135 height 27
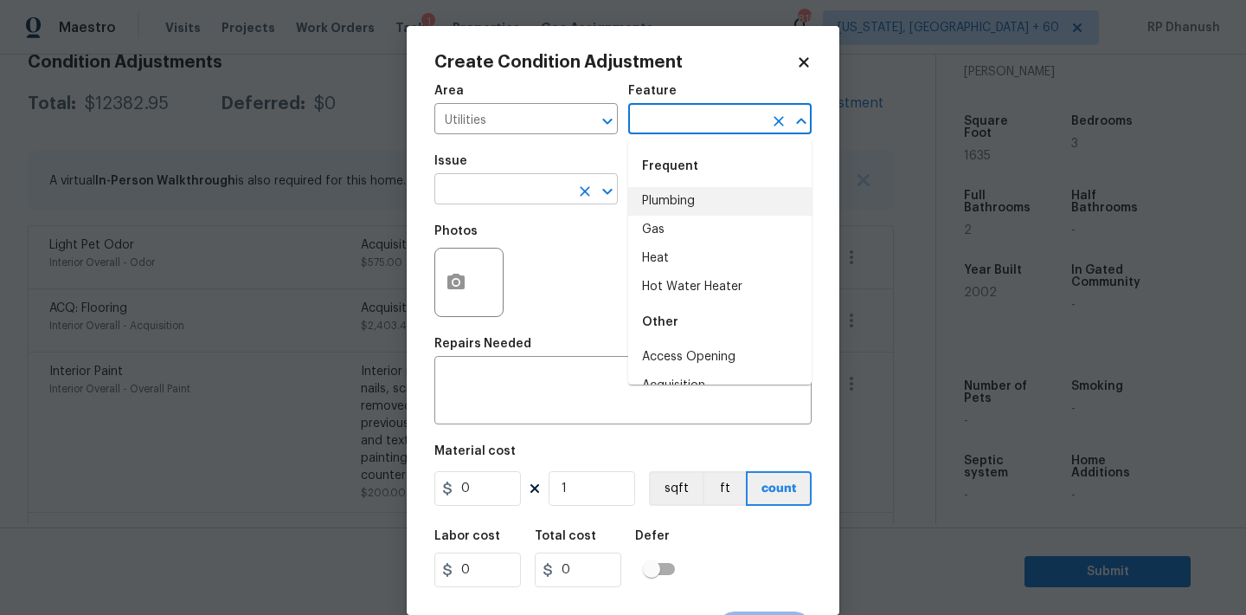
drag, startPoint x: 678, startPoint y: 195, endPoint x: 580, endPoint y: 199, distance: 97.9
click at [678, 195] on li "Plumbing" at bounding box center [719, 201] width 183 height 29
type input "Plumbing"
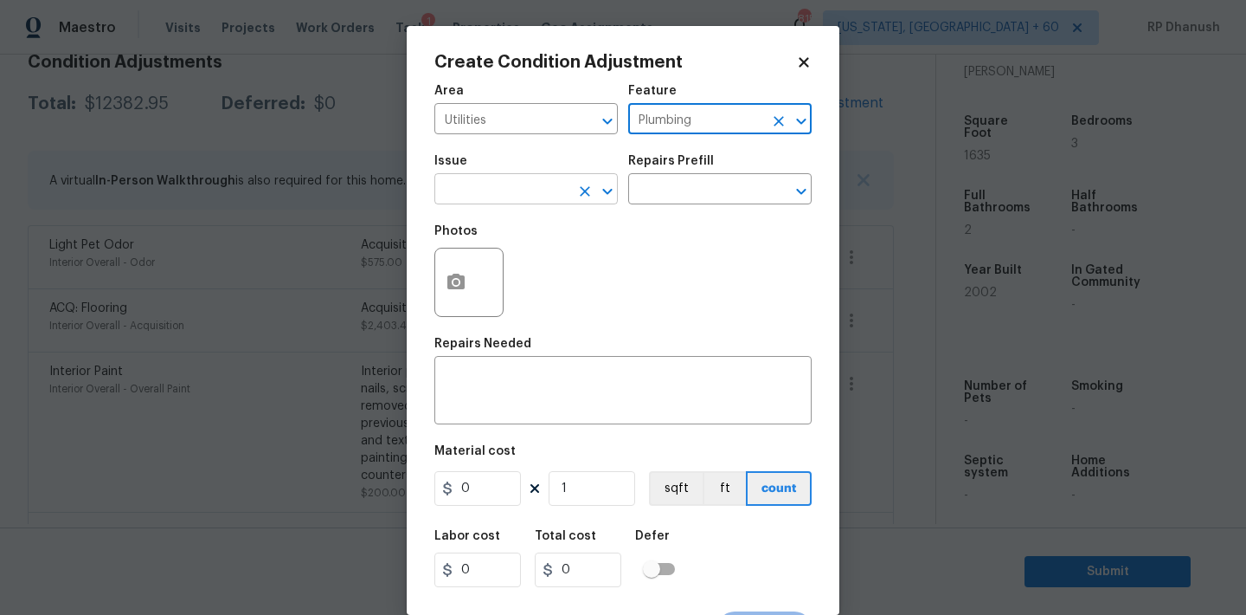
click at [535, 199] on input "text" at bounding box center [502, 190] width 135 height 27
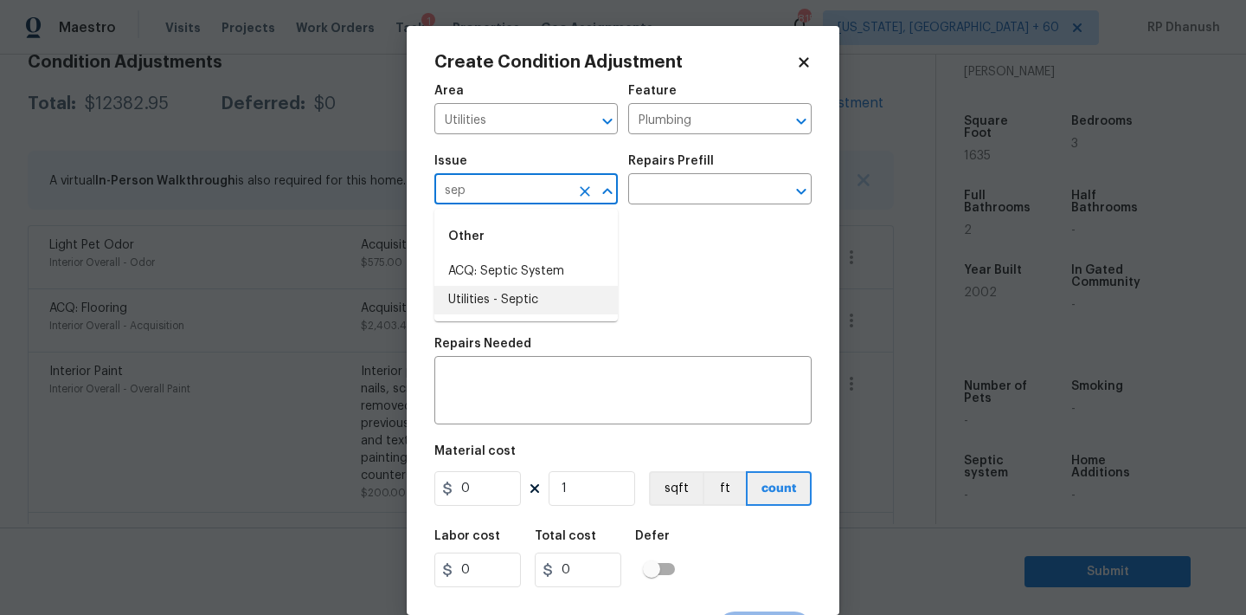
click at [530, 300] on li "Utilities - Septic" at bounding box center [526, 300] width 183 height 29
type input "Utilities - Septic"
click at [520, 396] on textarea at bounding box center [623, 392] width 357 height 36
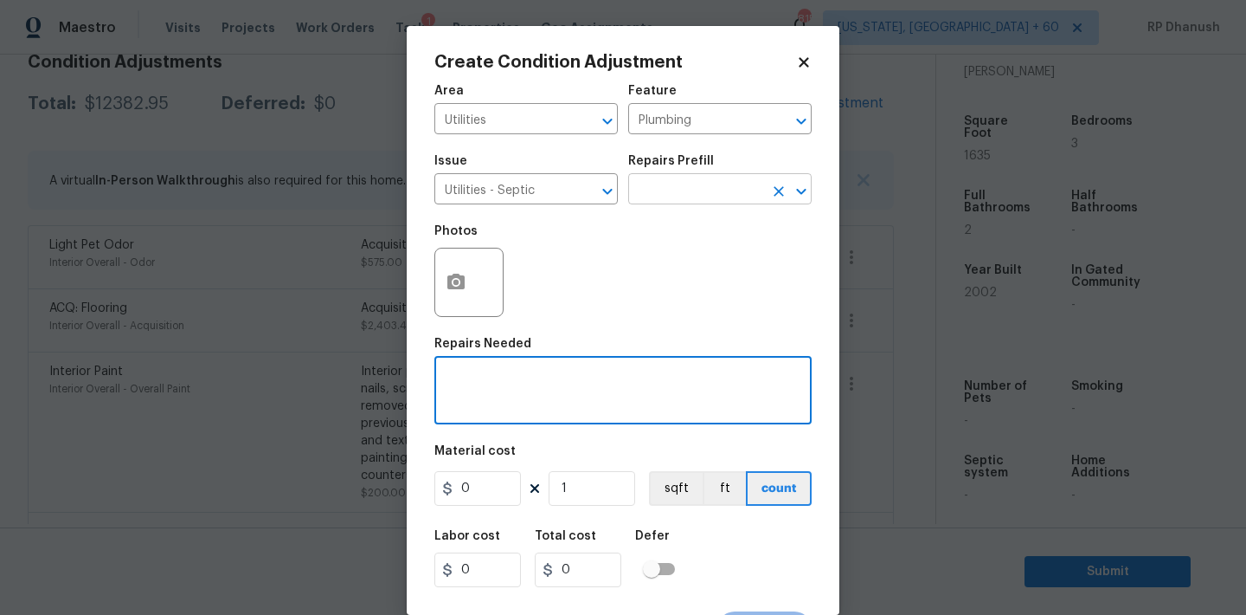
click at [719, 198] on input "text" at bounding box center [695, 190] width 135 height 27
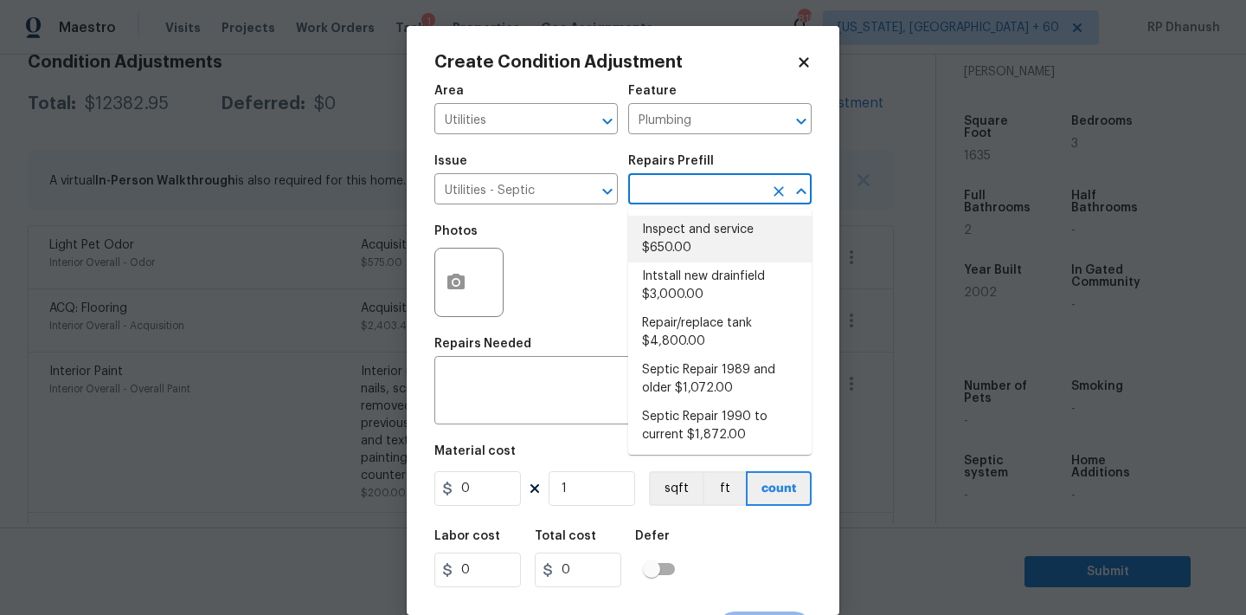
click at [705, 238] on li "Inspect and service $650.00" at bounding box center [719, 239] width 183 height 47
type textarea "Pump and inspect septic tank and provide clean bill of health from specialist c…"
type input "650"
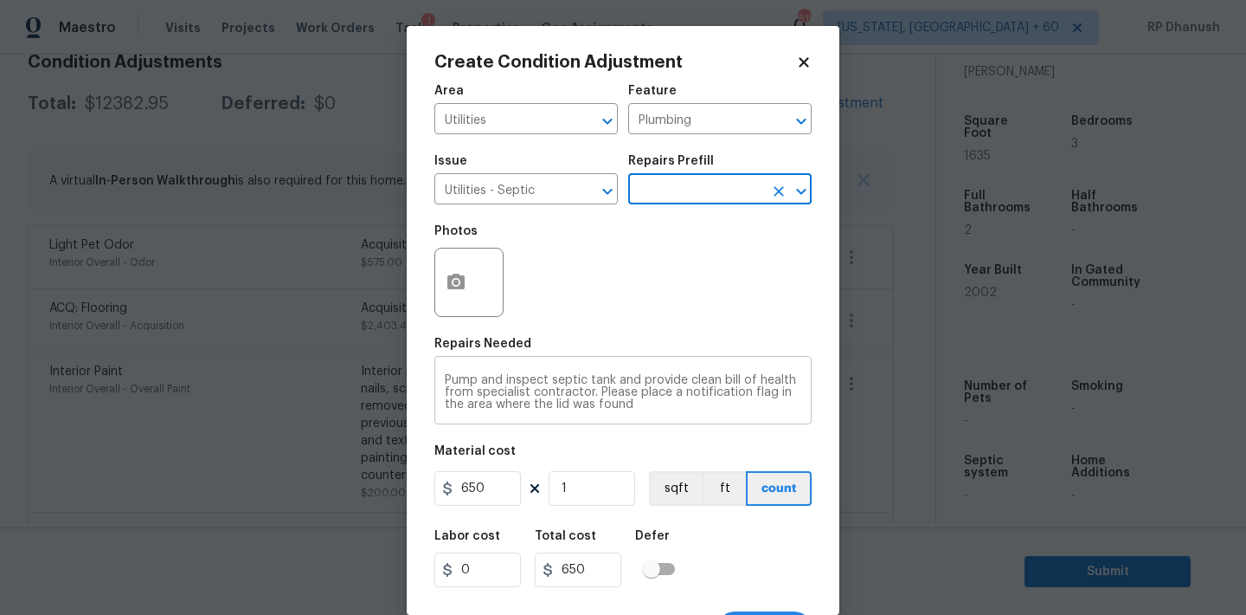
click at [467, 396] on textarea "Pump and inspect septic tank and provide clean bill of health from specialist c…" at bounding box center [623, 392] width 357 height 36
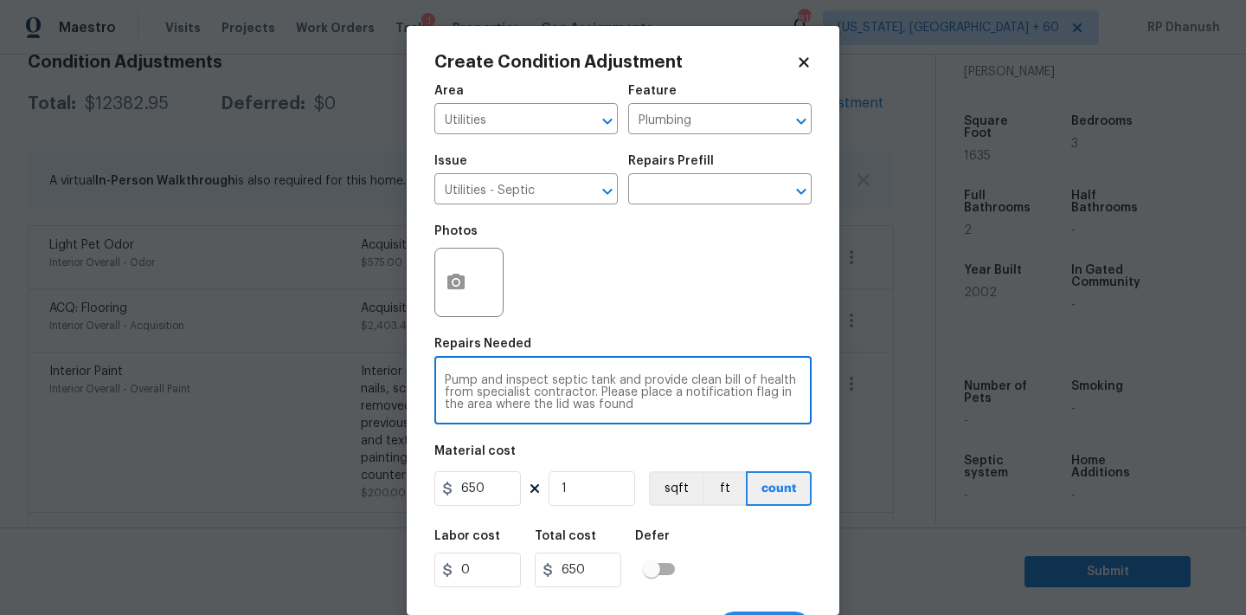
click at [608, 394] on textarea "Pump and inspect septic tank and provide clean bill of health from specialist c…" at bounding box center [623, 392] width 357 height 36
drag, startPoint x: 608, startPoint y: 394, endPoint x: 692, endPoint y: 447, distance: 99.9
click at [692, 447] on div "Area Utilities ​ Feature Plumbing ​ Issue Utilities - Septic ​ Repairs Prefill …" at bounding box center [623, 359] width 377 height 571
type textarea "Pump and inspect septic tank and provide clean bill of health from specialist c…"
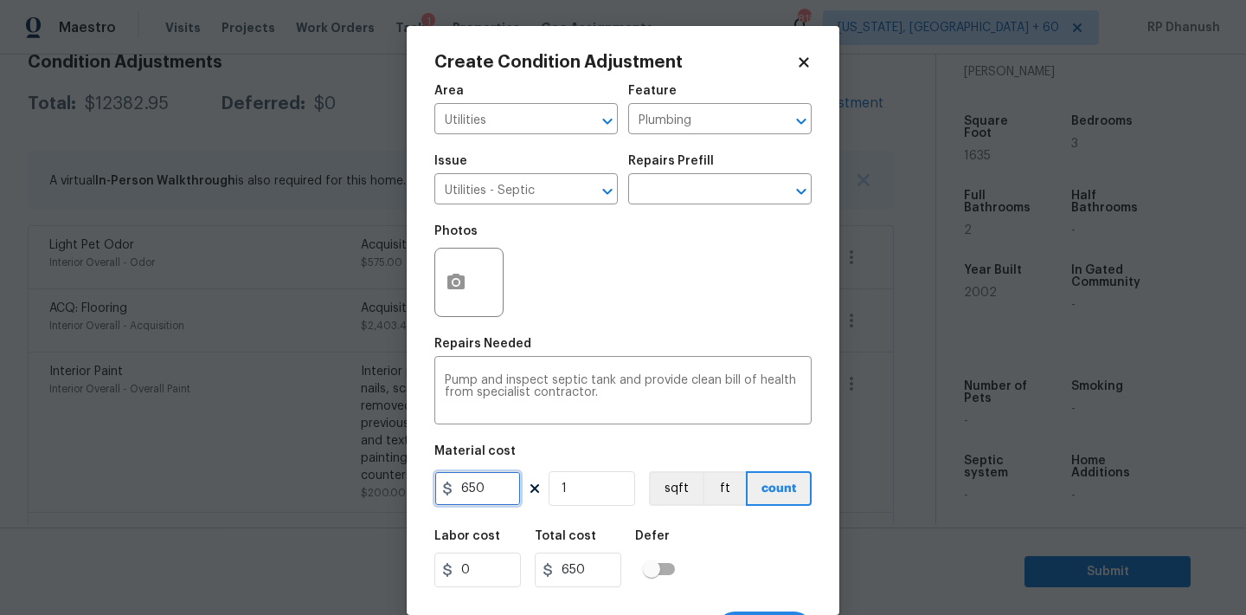
click at [504, 485] on input "650" at bounding box center [478, 488] width 87 height 35
type input "2000"
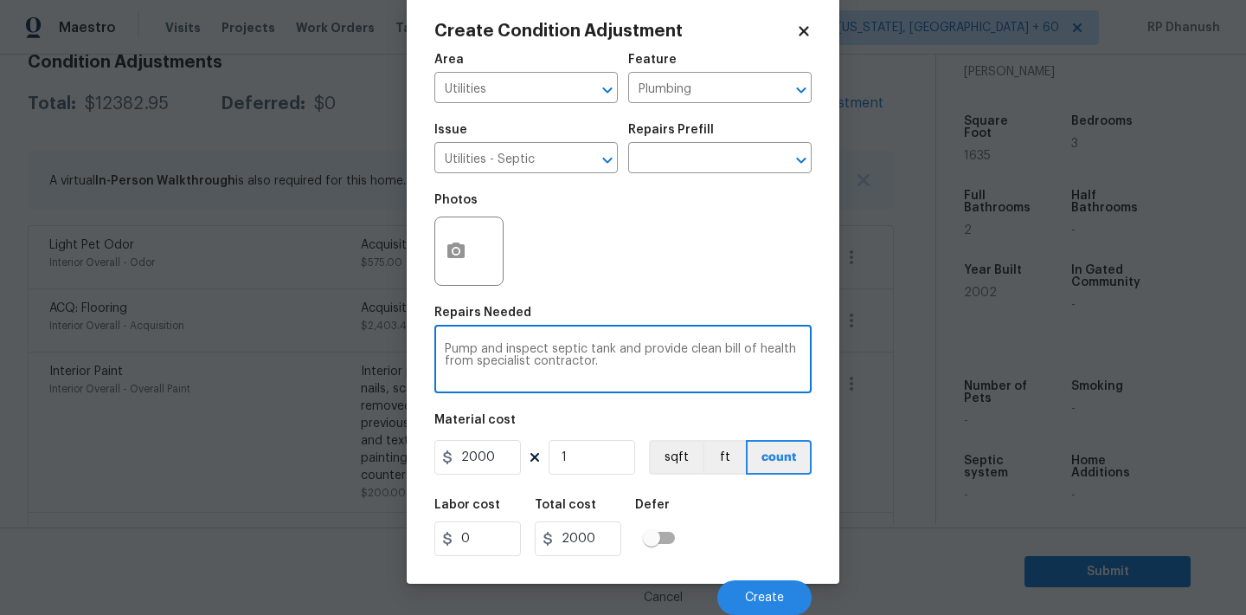
click at [641, 358] on textarea "Pump and inspect septic tank and provide clean bill of health from specialist c…" at bounding box center [623, 361] width 357 height 36
click at [454, 272] on button "button" at bounding box center [456, 251] width 42 height 68
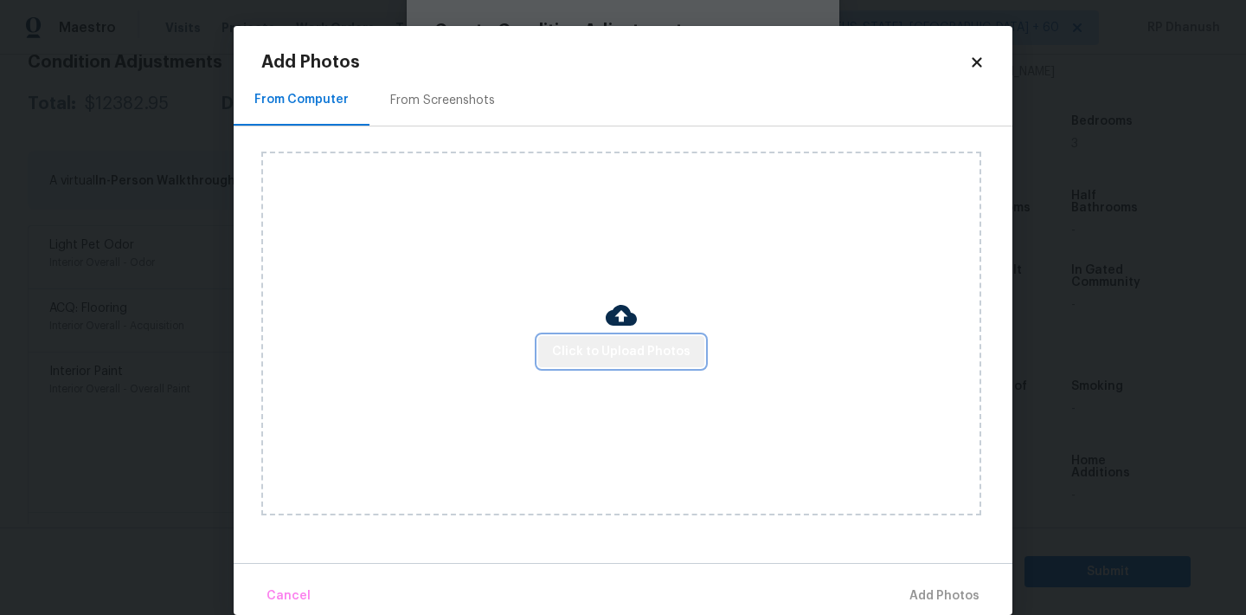
click at [671, 351] on span "Click to Upload Photos" at bounding box center [621, 352] width 138 height 22
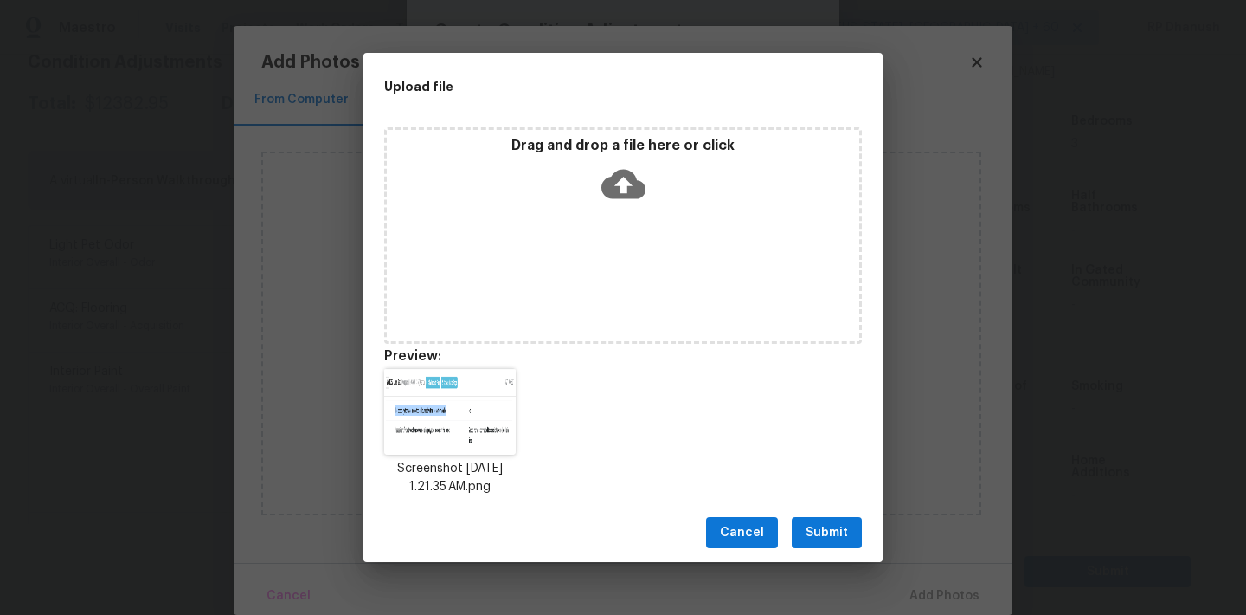
click at [833, 537] on span "Submit" at bounding box center [827, 533] width 42 height 22
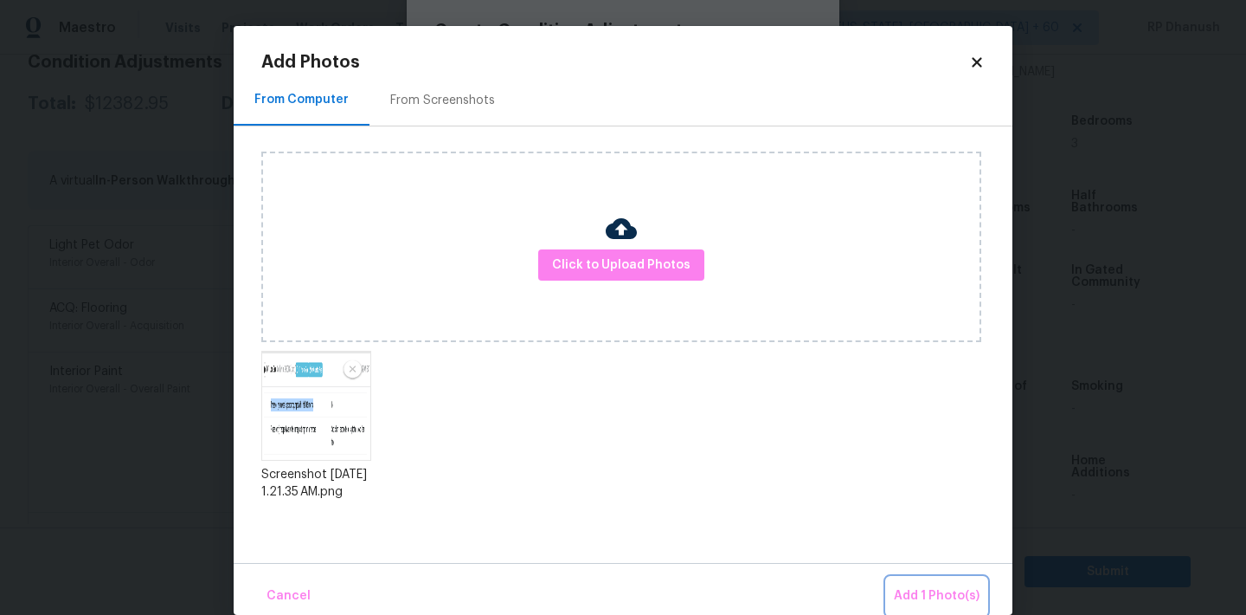
click at [929, 588] on span "Add 1 Photo(s)" at bounding box center [937, 596] width 86 height 22
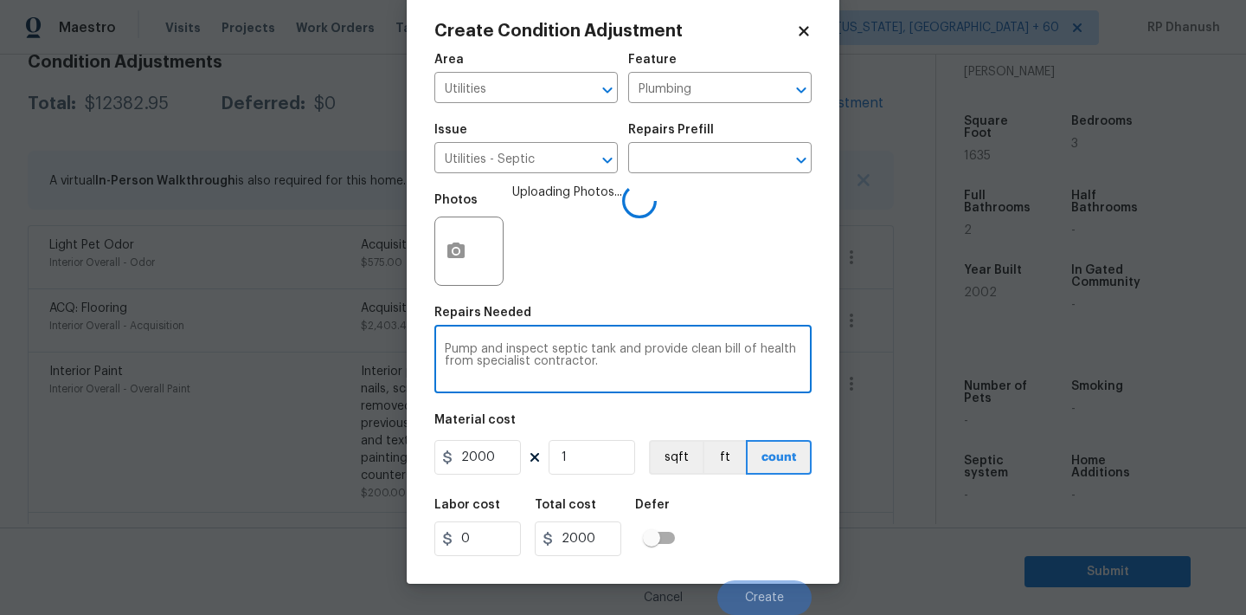
click at [634, 370] on textarea "Pump and inspect septic tank and provide clean bill of health from specialist c…" at bounding box center [623, 361] width 357 height 36
paste textarea "The septic system was not inspected and pumped within the last 6 months as per …"
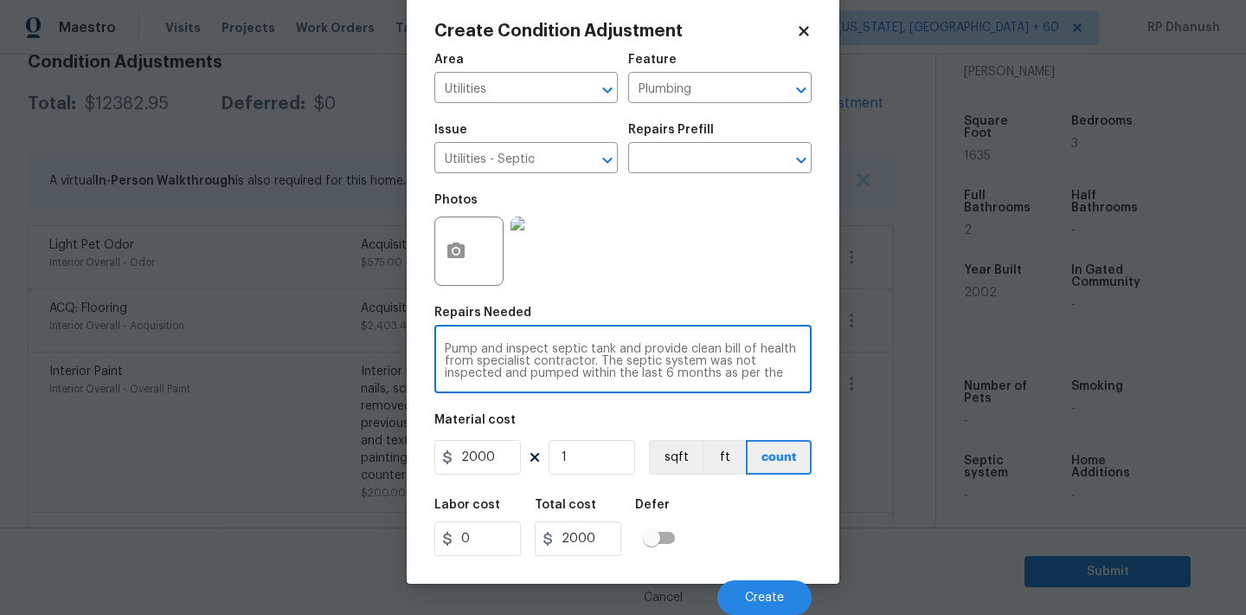
scroll to position [12, 0]
click at [595, 348] on textarea "Pump and inspect septic tank and provide clean bill of health from specialist c…" at bounding box center [623, 361] width 357 height 36
click at [640, 374] on textarea "Pump and inspect septic tank and provide clean bill of health from specialist c…" at bounding box center [623, 361] width 357 height 36
drag, startPoint x: 640, startPoint y: 374, endPoint x: 880, endPoint y: 387, distance: 241.0
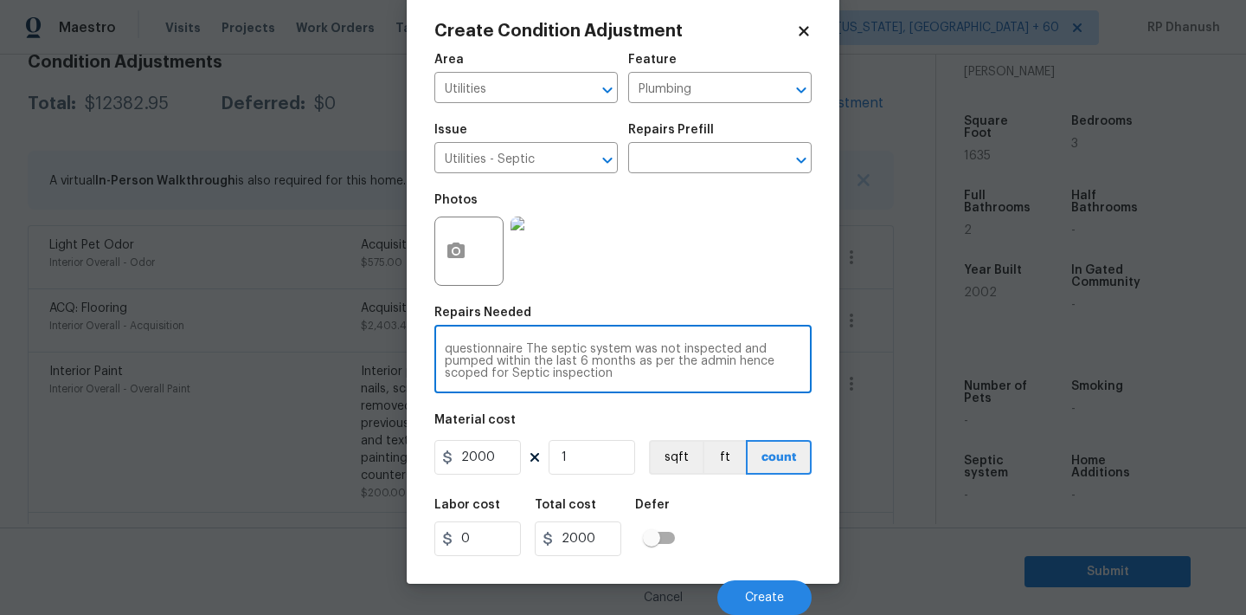
click at [880, 387] on div "Create Condition Adjustment Area Utilities ​ Feature Plumbing ​ Issue Utilities…" at bounding box center [623, 307] width 1246 height 615
type textarea "Pump and inspect septic tank and provide clean bill of health from specialist c…"
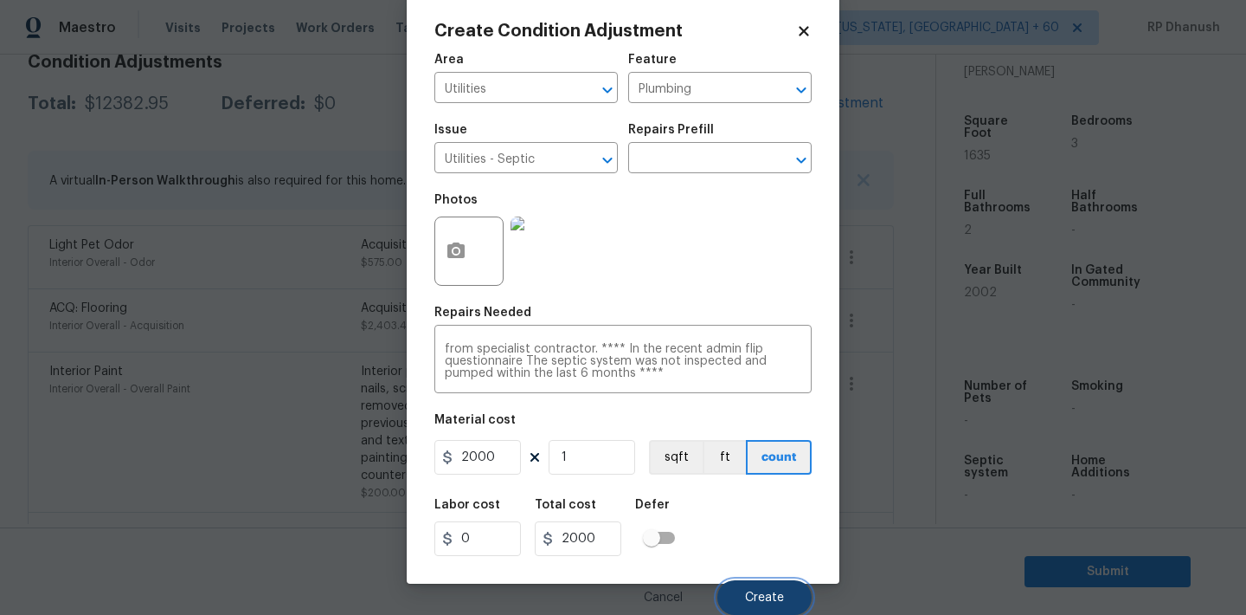
click at [770, 585] on button "Create" at bounding box center [765, 597] width 94 height 35
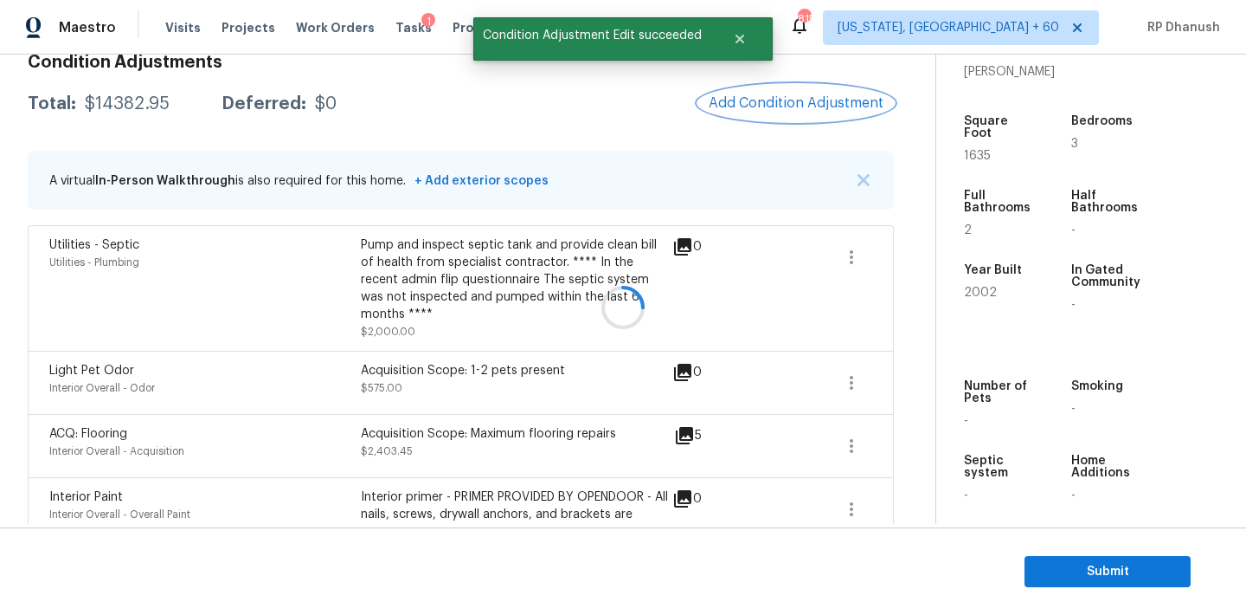
scroll to position [0, 0]
click at [581, 258] on div "Pump and inspect septic tank and provide clean bill of health from specialist c…" at bounding box center [517, 279] width 312 height 87
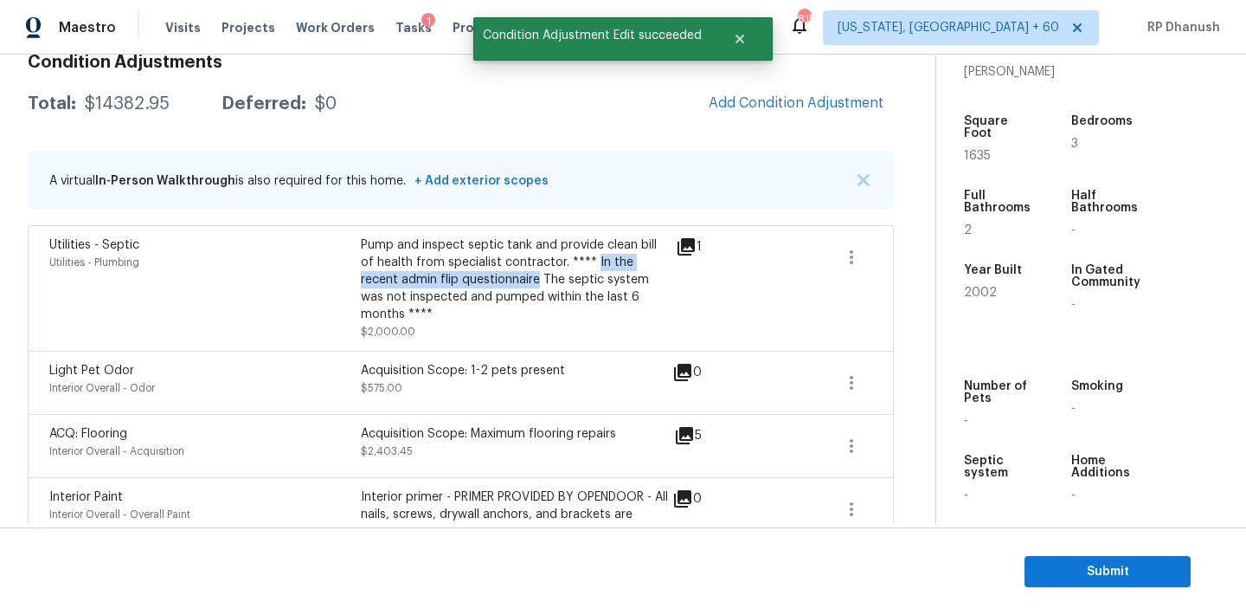
drag, startPoint x: 581, startPoint y: 258, endPoint x: 488, endPoint y: 281, distance: 95.5
click at [488, 281] on div "Pump and inspect septic tank and provide clean bill of health from specialist c…" at bounding box center [517, 279] width 312 height 87
copy div "In the recent admin flip questionnaire"
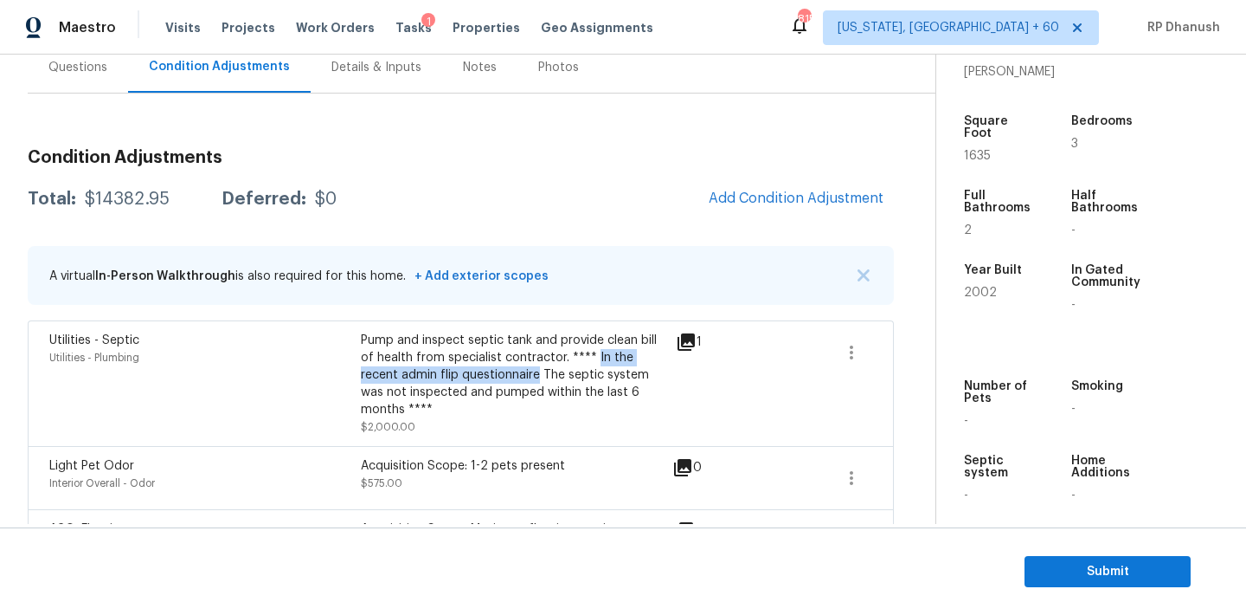
scroll to position [80, 0]
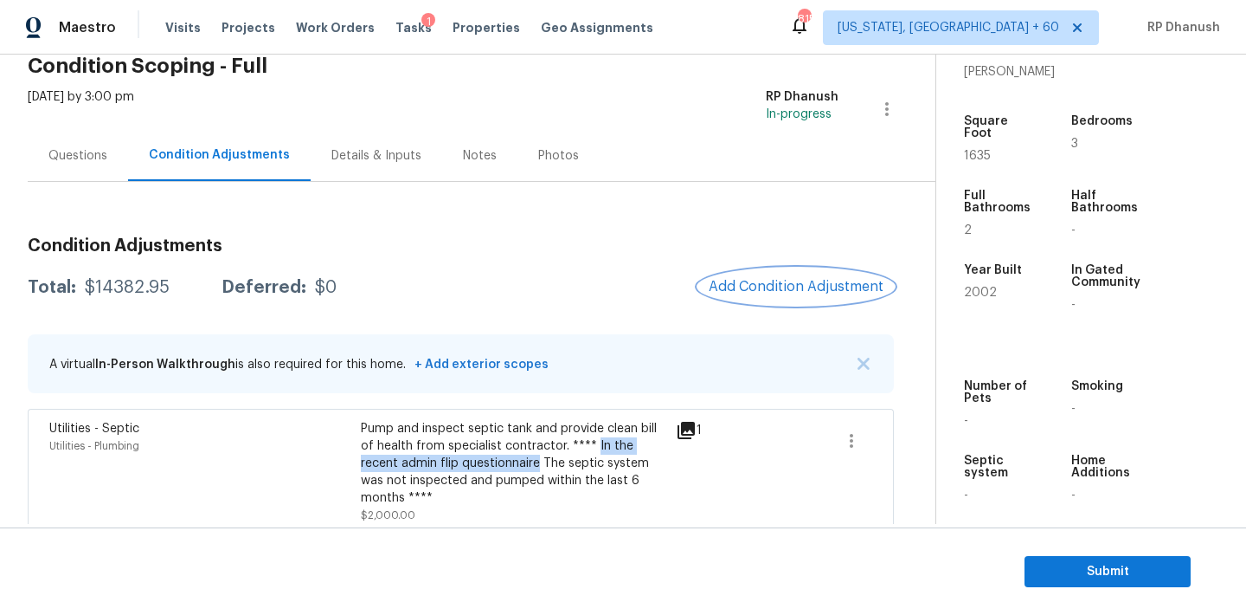
click at [769, 280] on span "Add Condition Adjustment" at bounding box center [796, 287] width 175 height 16
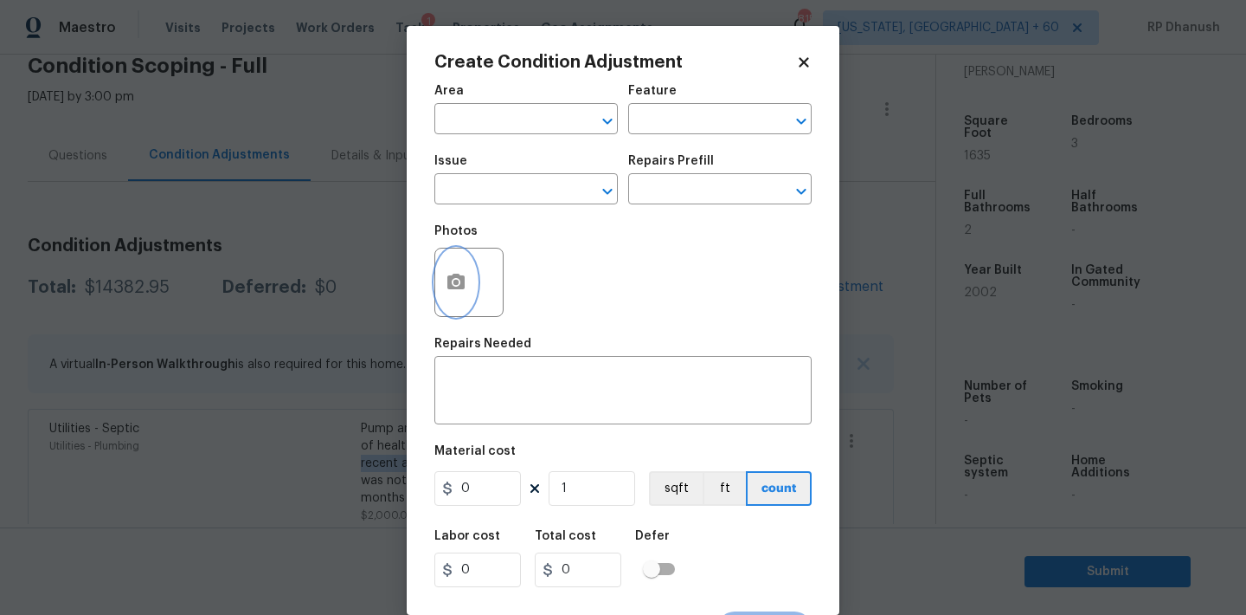
click at [439, 286] on button "button" at bounding box center [456, 282] width 42 height 68
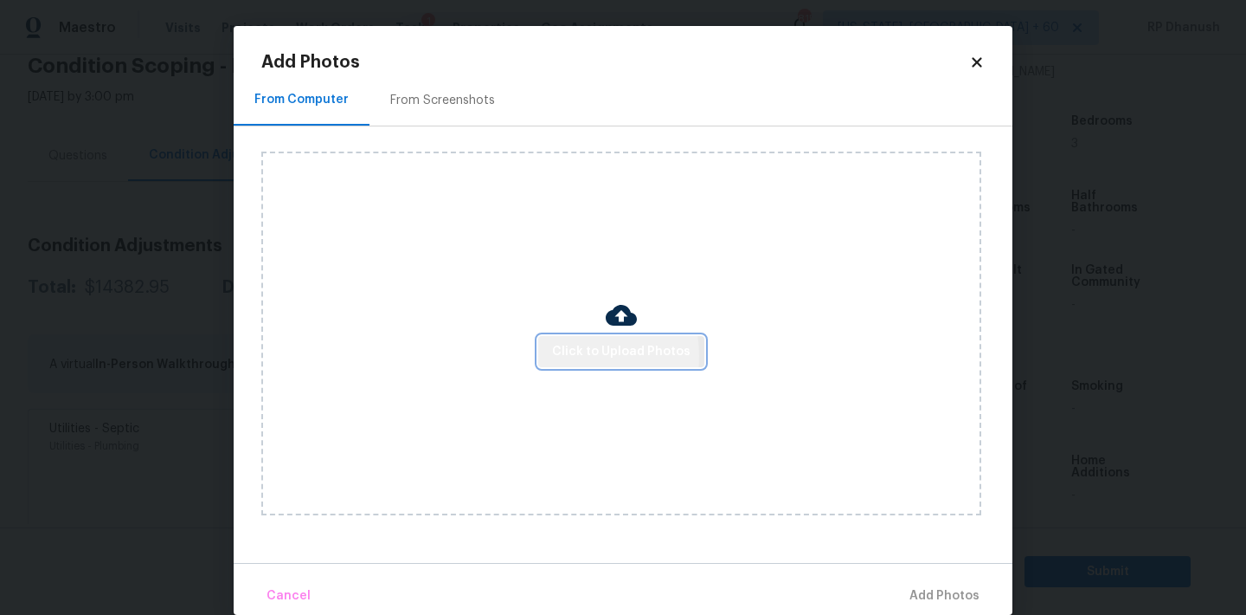
click at [564, 355] on span "Click to Upload Photos" at bounding box center [621, 352] width 138 height 22
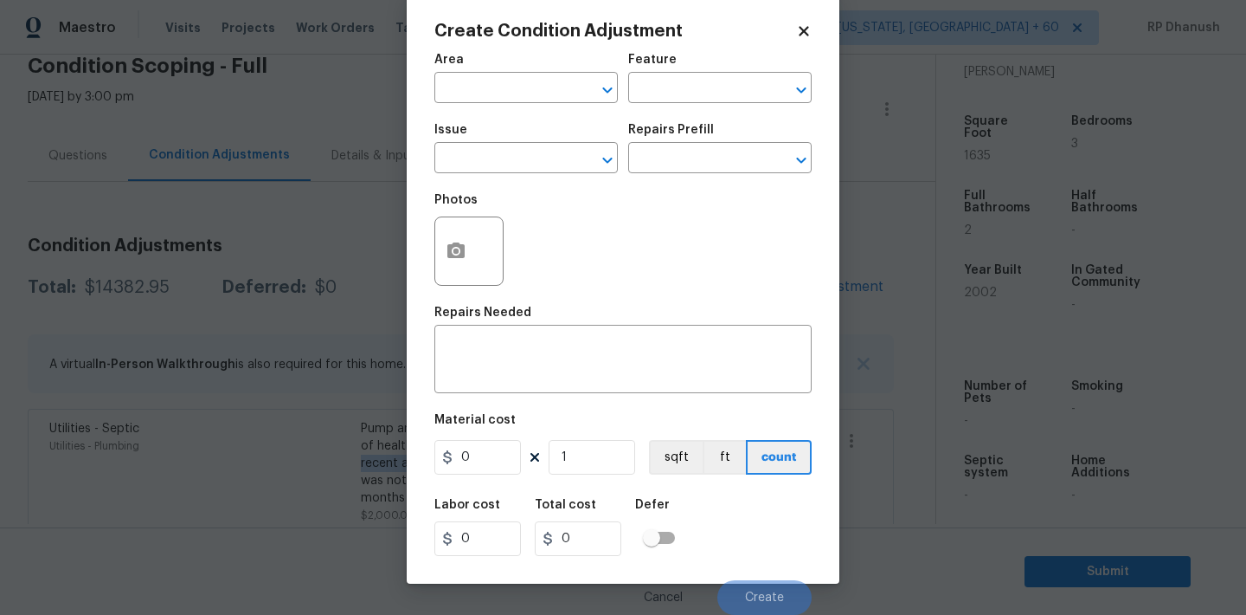
click at [284, 422] on body "Maestro Visits Projects Work Orders Tasks 1 Properties Geo Assignments 815 Wash…" at bounding box center [623, 307] width 1246 height 615
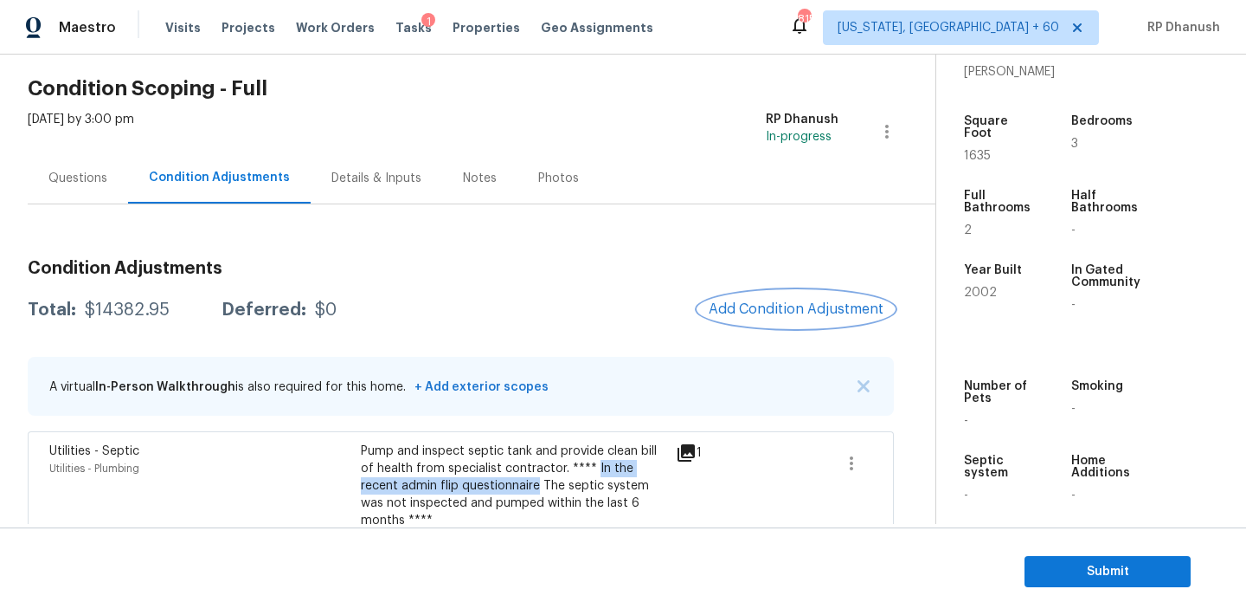
scroll to position [6, 0]
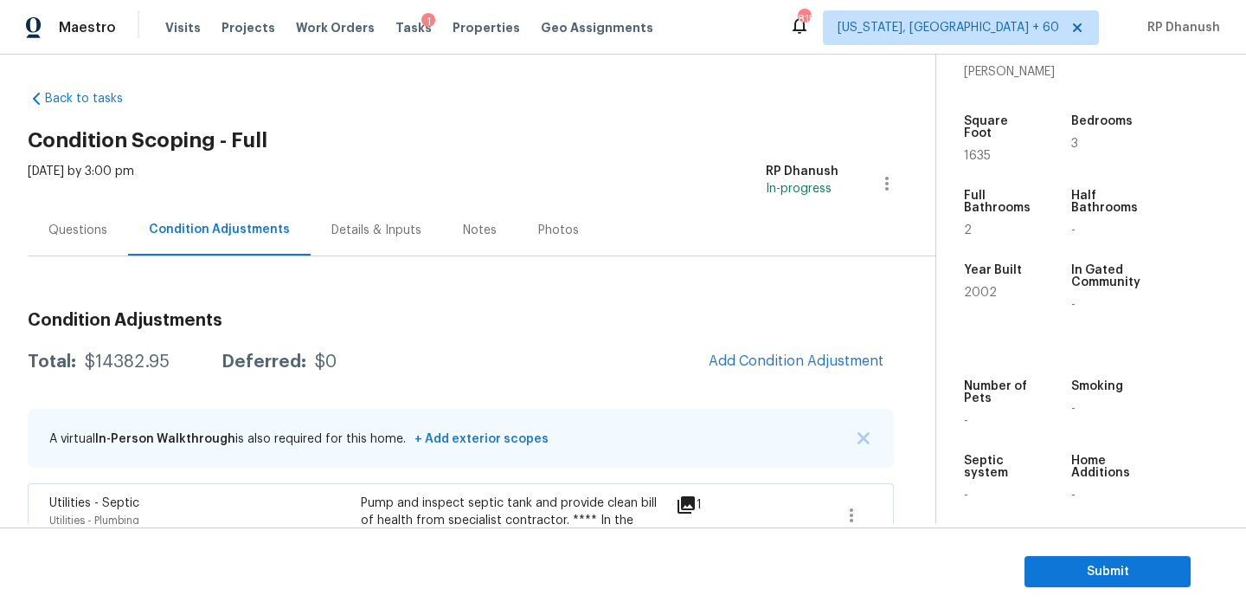
click at [313, 324] on h3 "Condition Adjustments" at bounding box center [461, 320] width 866 height 17
click at [95, 240] on div "Questions" at bounding box center [78, 229] width 100 height 51
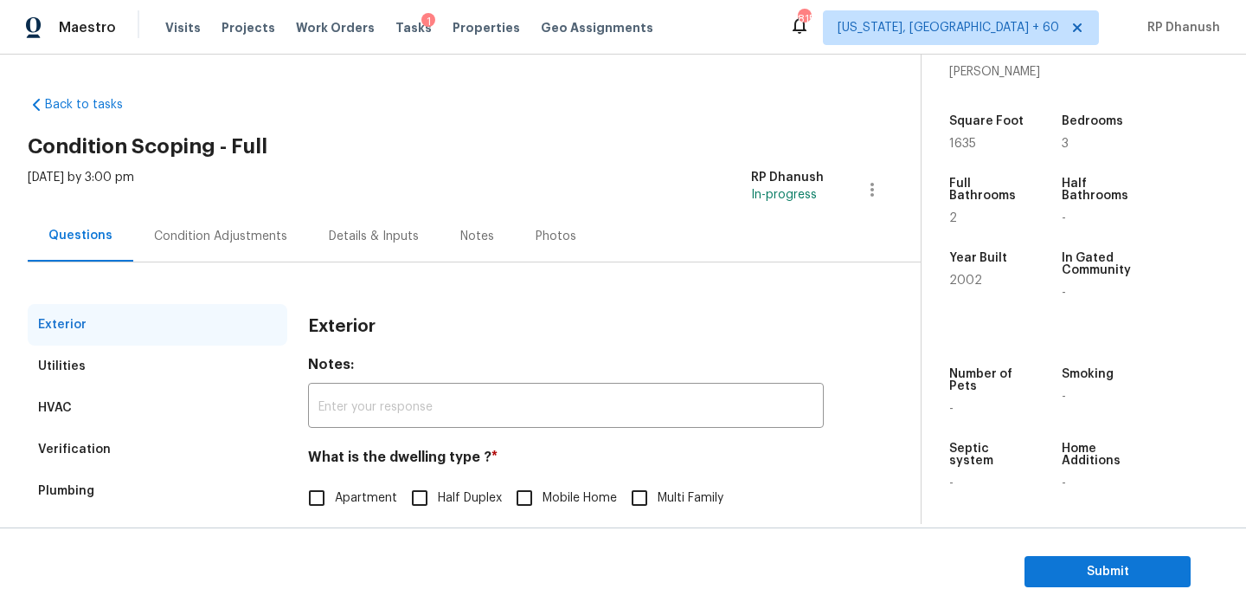
click at [212, 218] on div "Condition Adjustments" at bounding box center [220, 235] width 175 height 51
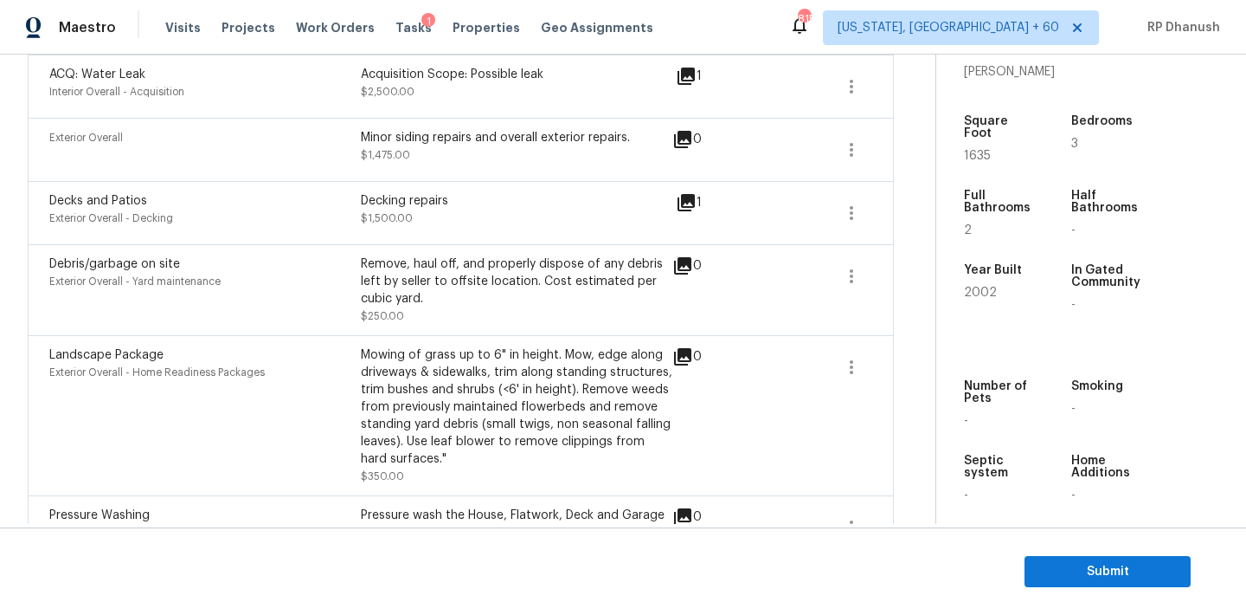
scroll to position [956, 0]
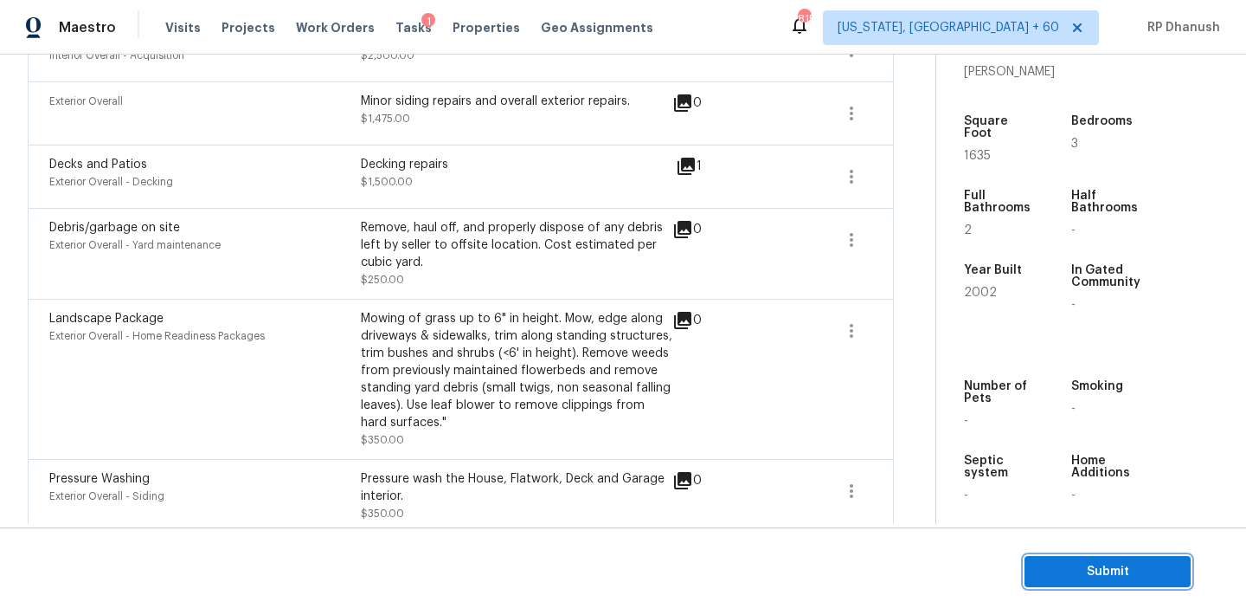
click at [1146, 574] on span "Submit" at bounding box center [1108, 572] width 138 height 22
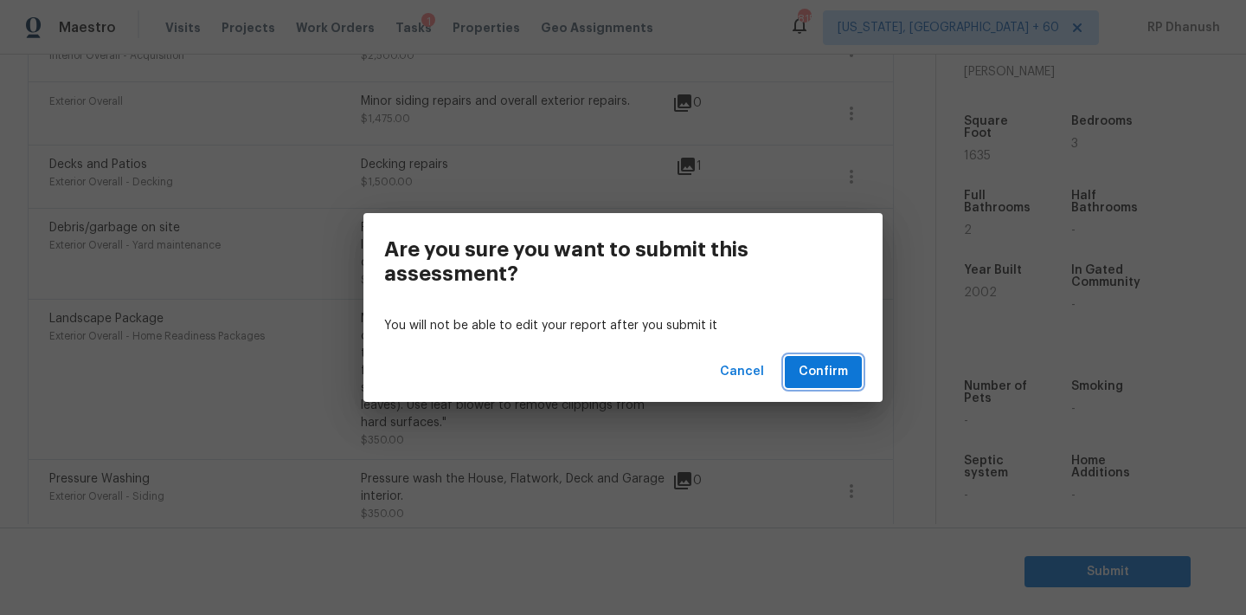
click at [842, 369] on span "Confirm" at bounding box center [823, 372] width 49 height 22
